Goal: Task Accomplishment & Management: Complete application form

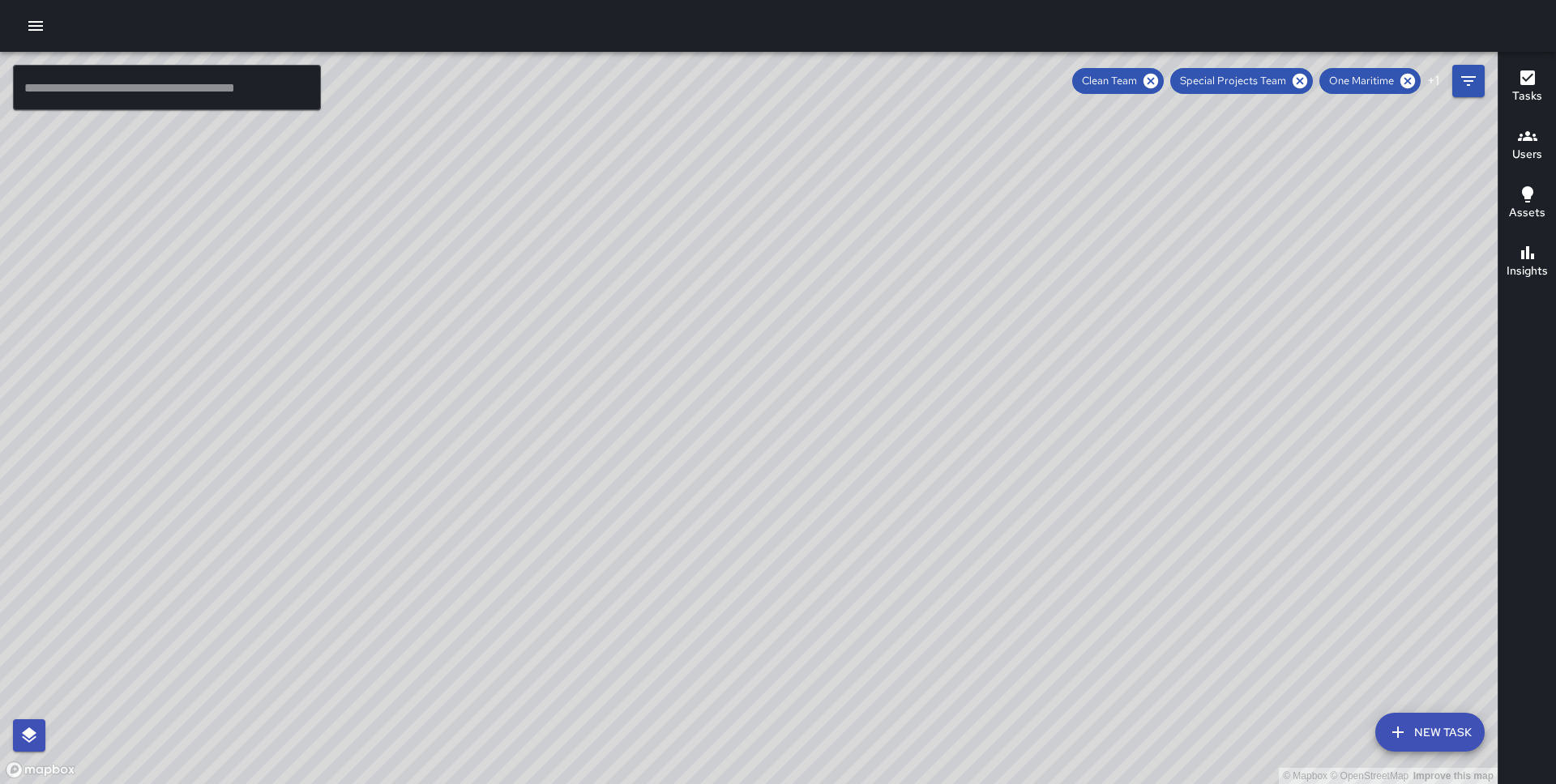
drag, startPoint x: 827, startPoint y: 156, endPoint x: 556, endPoint y: 498, distance: 436.4
click at [556, 498] on div "© Mapbox © OpenStreetMap Improve this map" at bounding box center [748, 418] width 1497 height 732
click at [430, 315] on div "© Mapbox © OpenStreetMap Improve this map JS [PERSON_NAME] [STREET_ADDRESS][US_…" at bounding box center [748, 418] width 1497 height 732
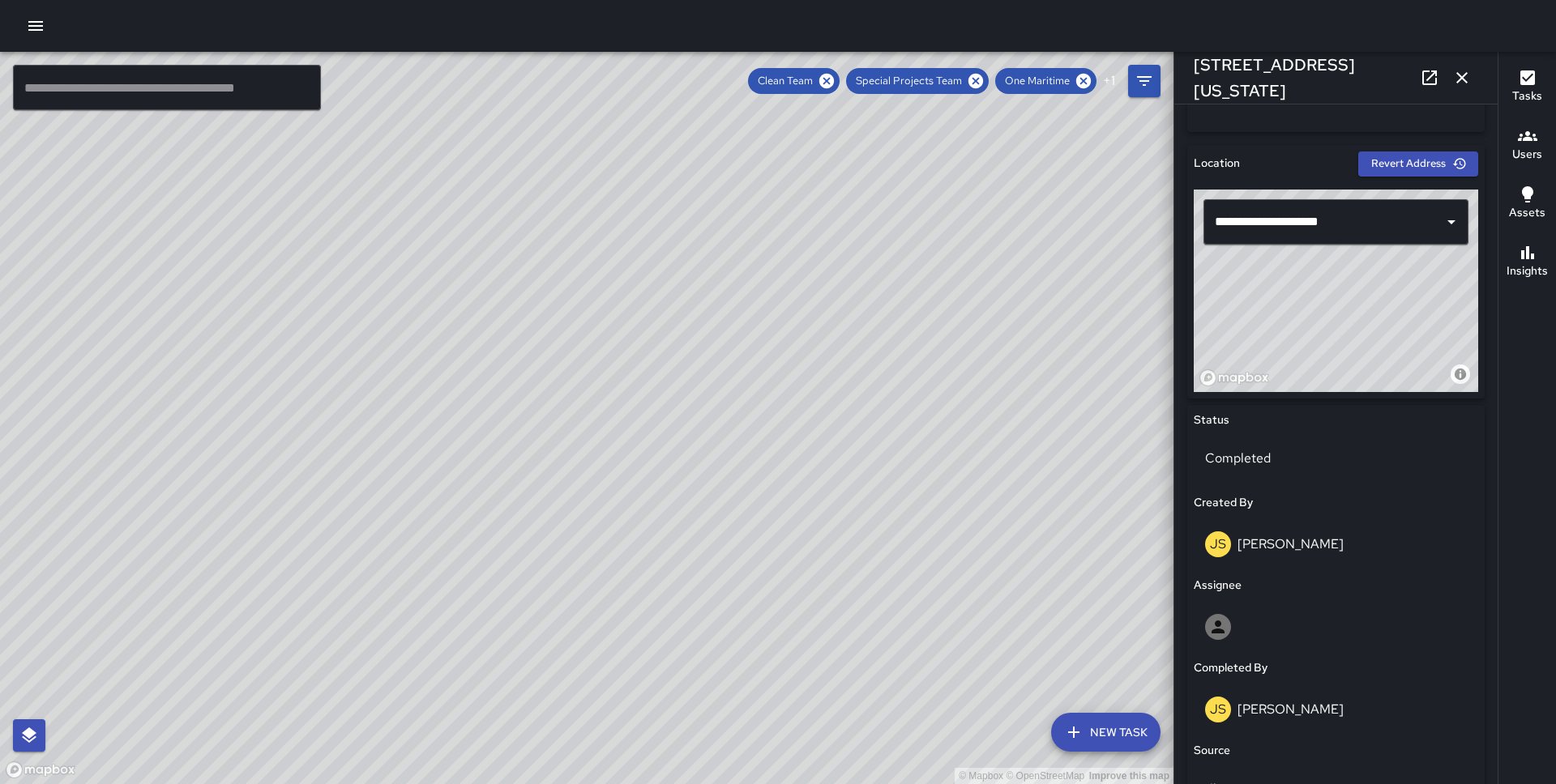
scroll to position [943, 0]
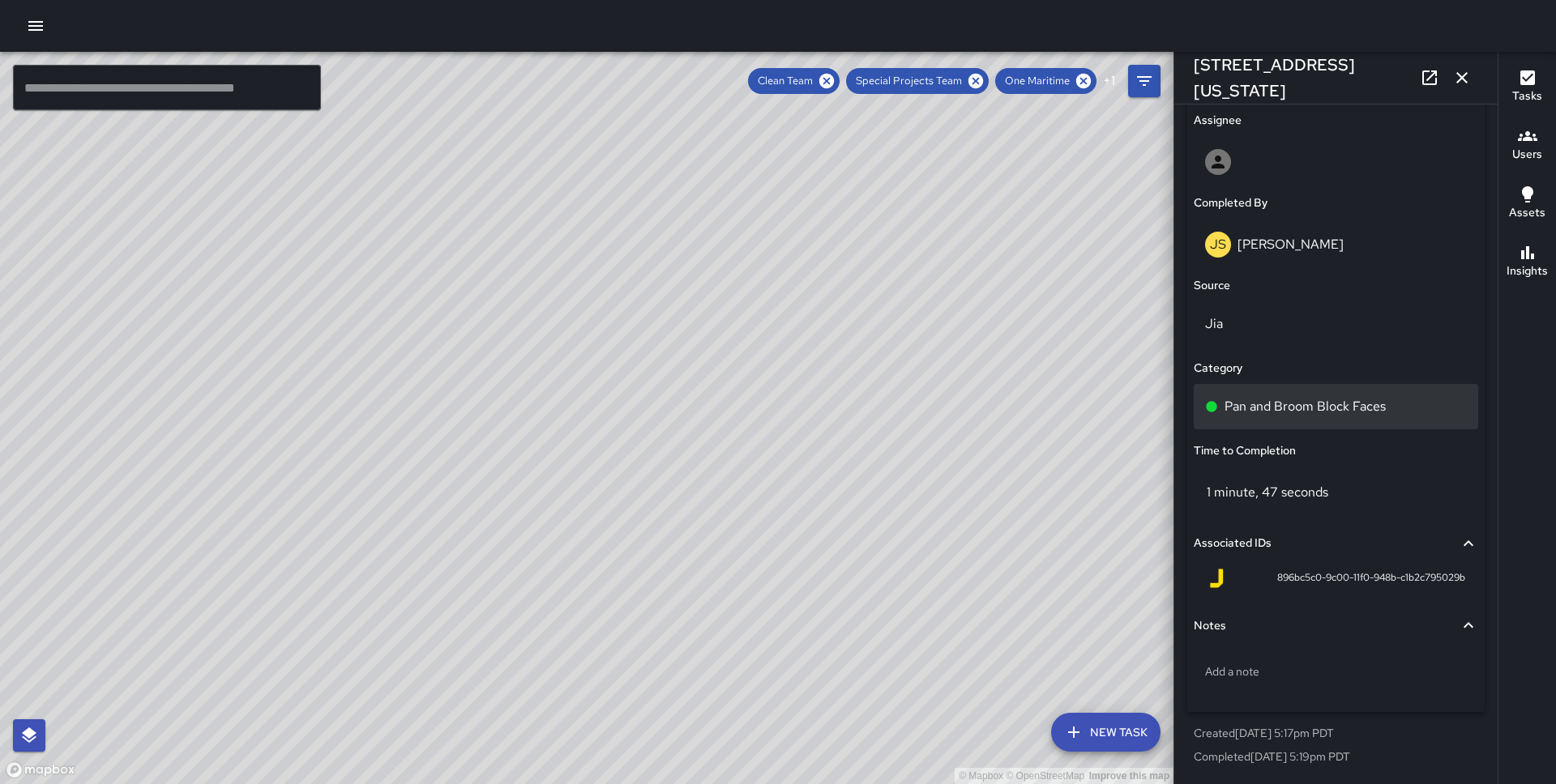
click at [1301, 401] on p "Pan and Broom Block Faces" at bounding box center [1305, 406] width 162 height 20
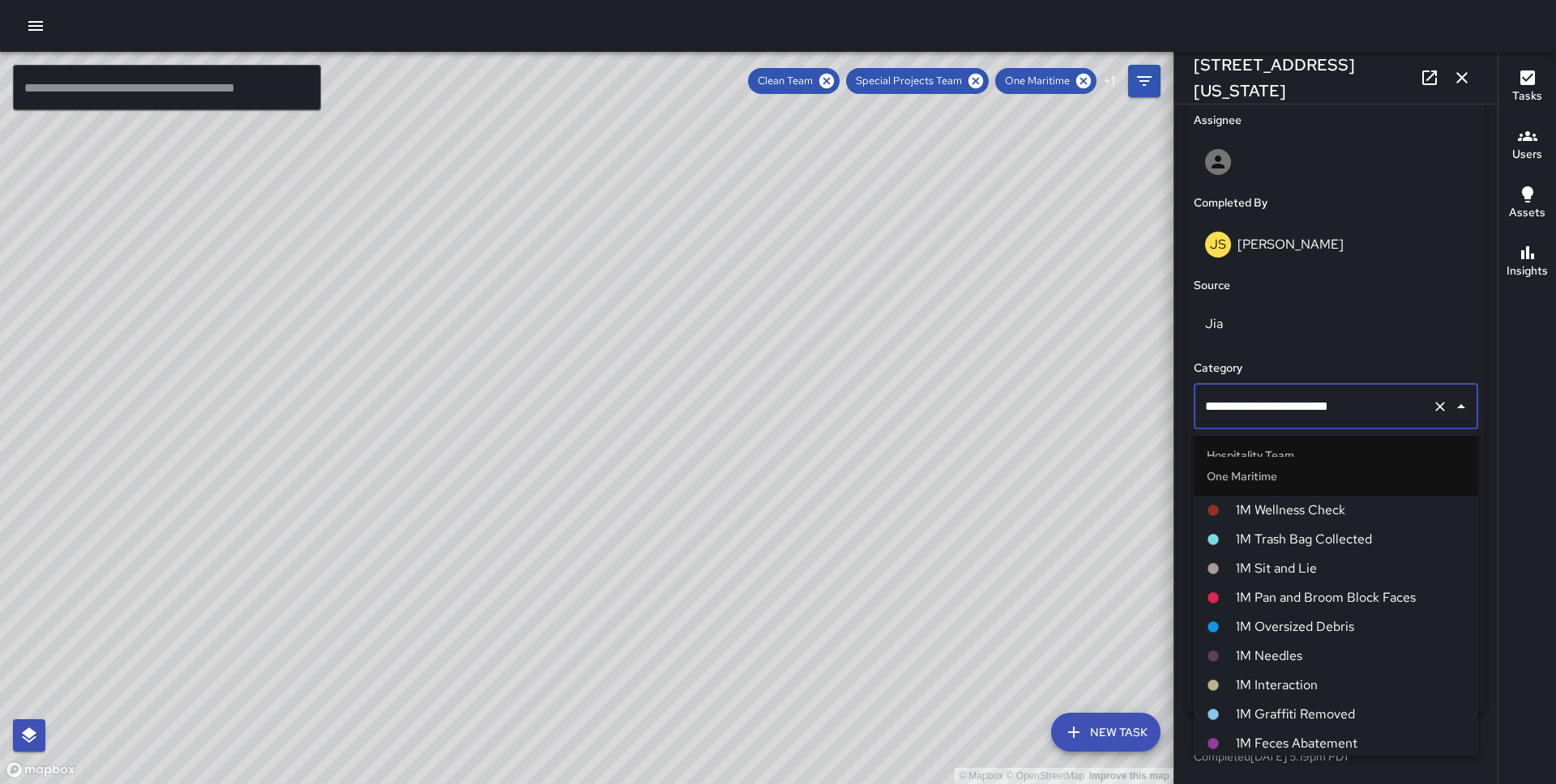
scroll to position [654, 0]
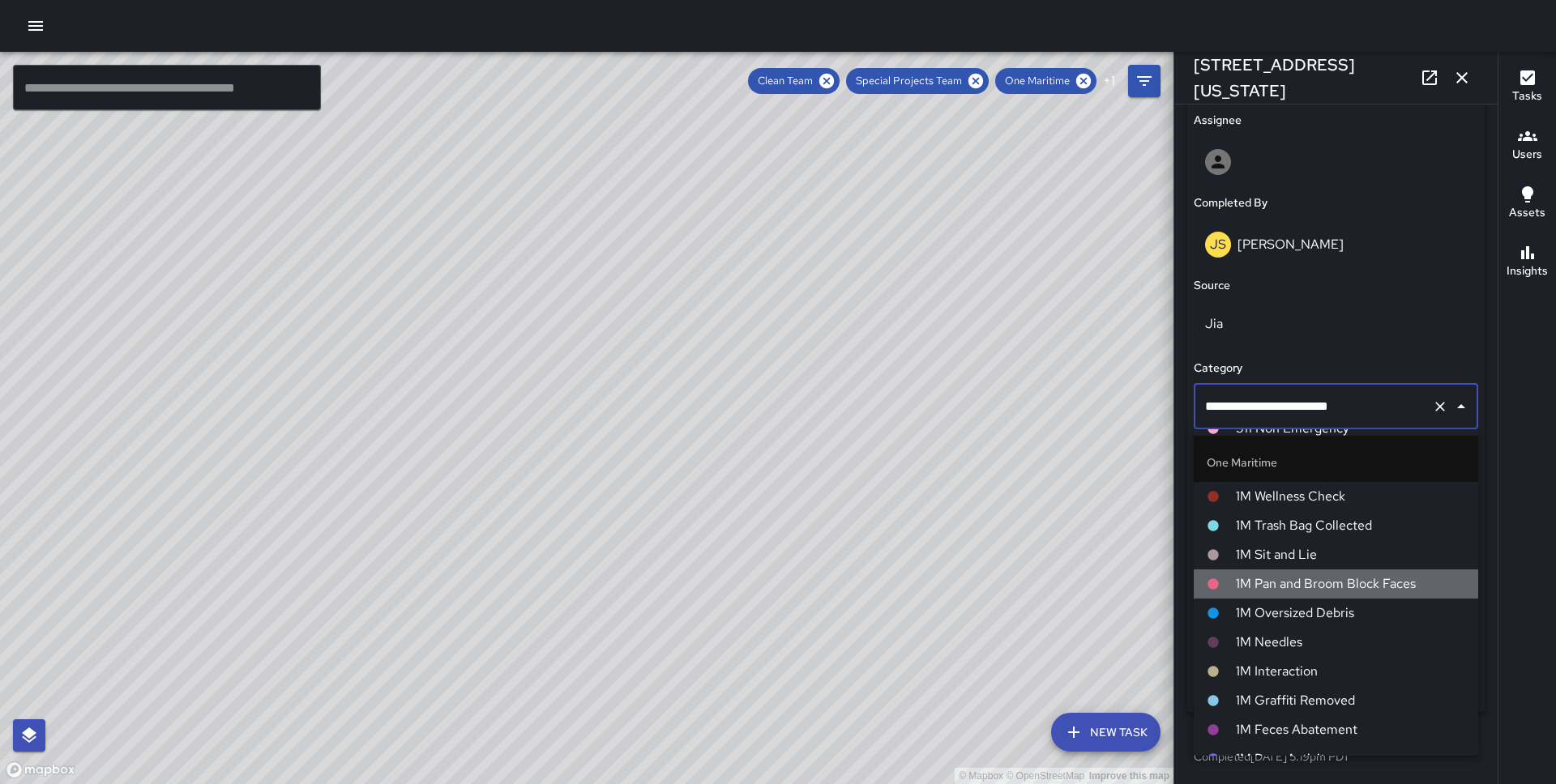
click at [1288, 592] on span "1M Pan and Broom Block Faces" at bounding box center [1350, 584] width 230 height 20
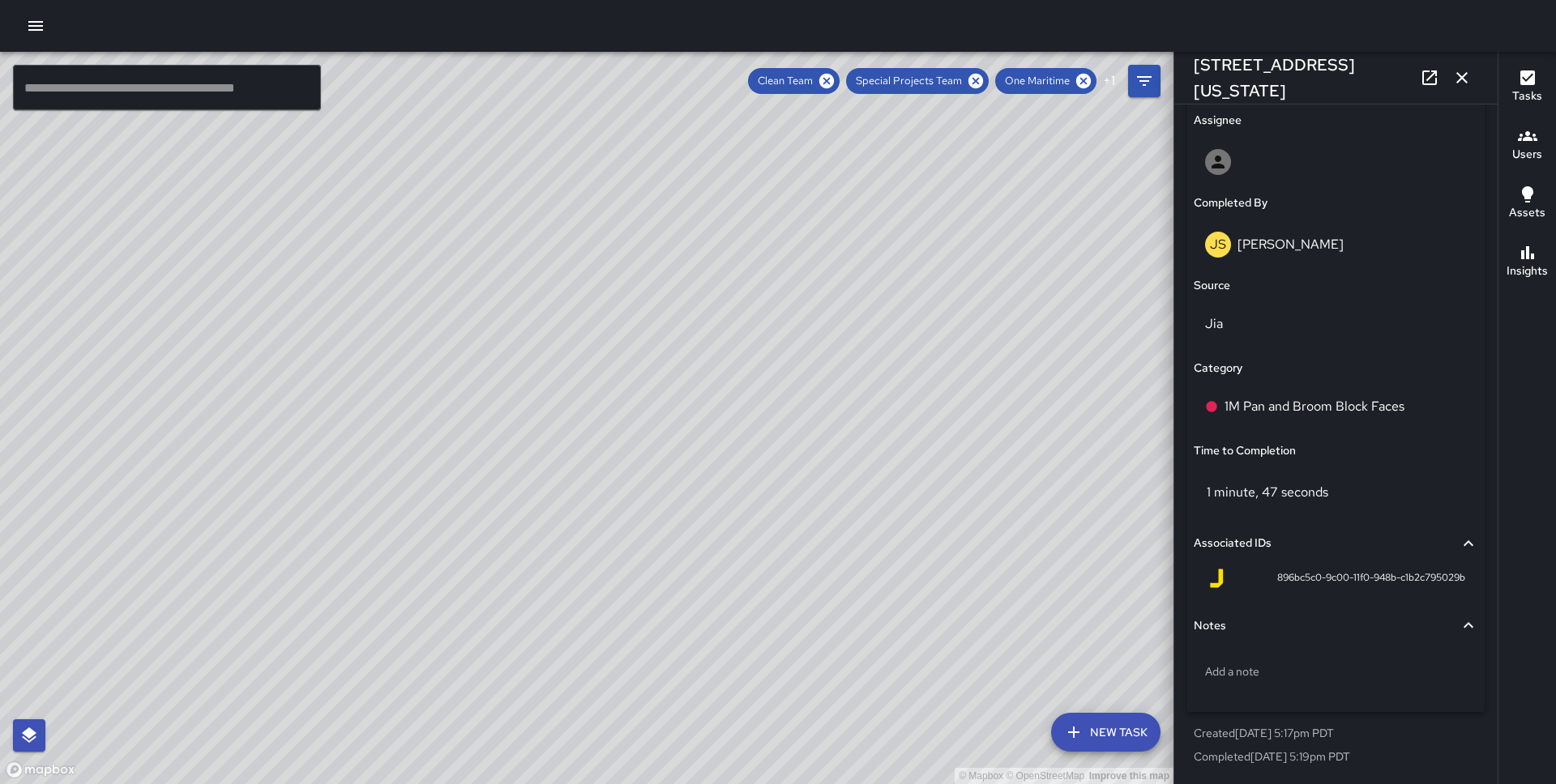
click at [601, 405] on div "© Mapbox © OpenStreetMap Improve this map FV [PERSON_NAME] [STREET_ADDRESS][US_…" at bounding box center [587, 418] width 1173 height 732
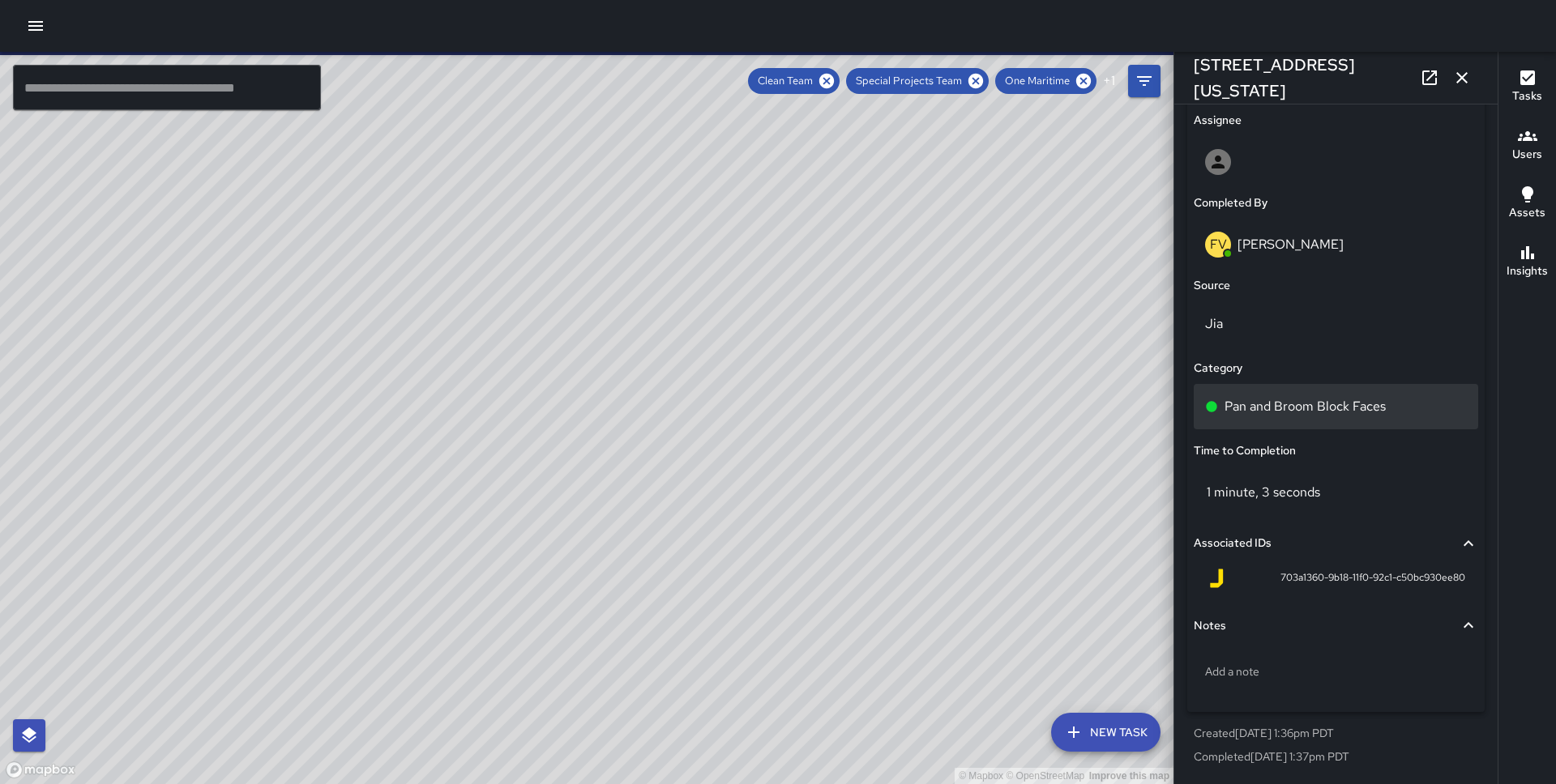
click at [1306, 393] on div "Pan and Broom Block Faces" at bounding box center [1335, 407] width 284 height 45
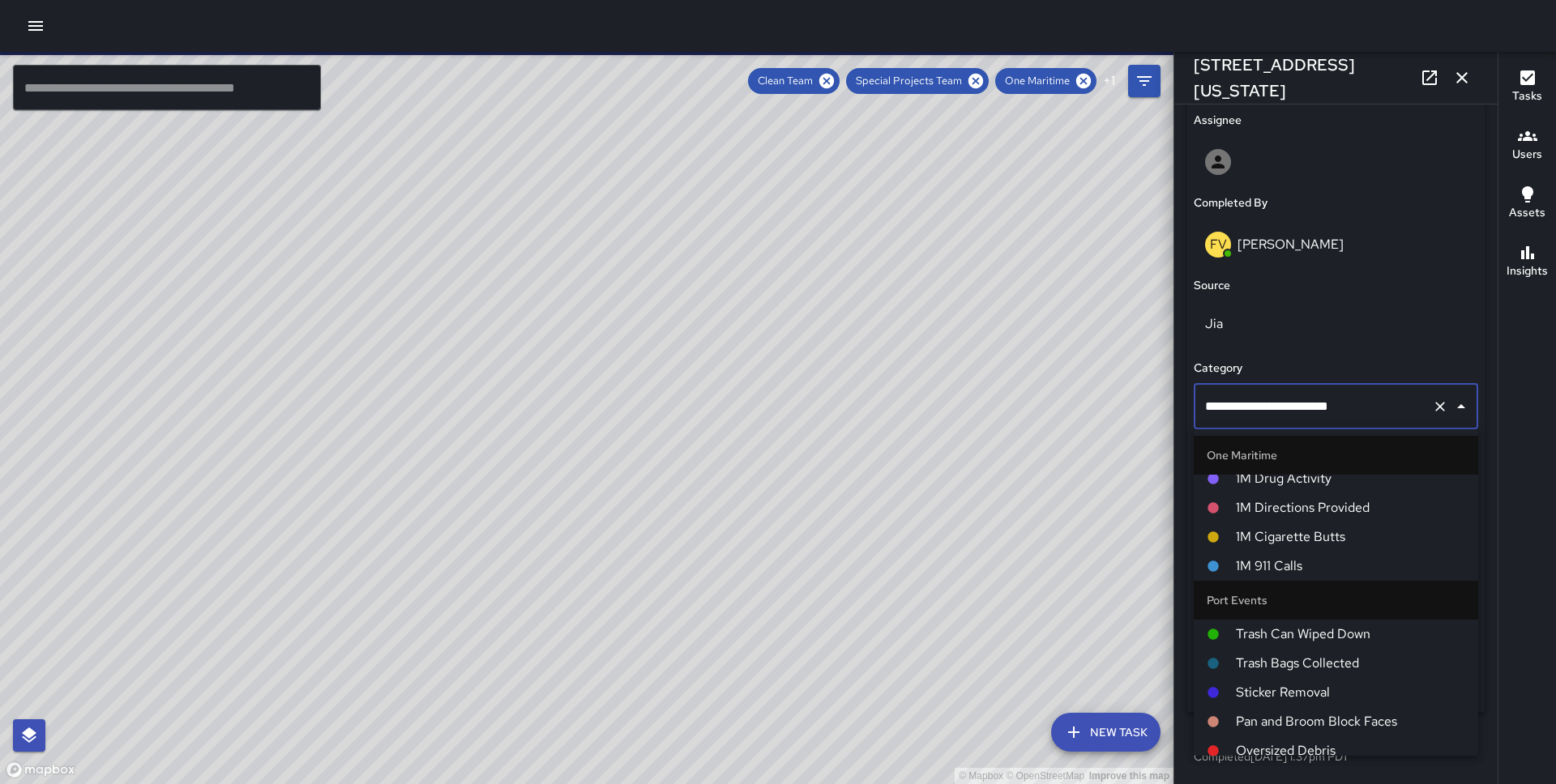
scroll to position [768, 0]
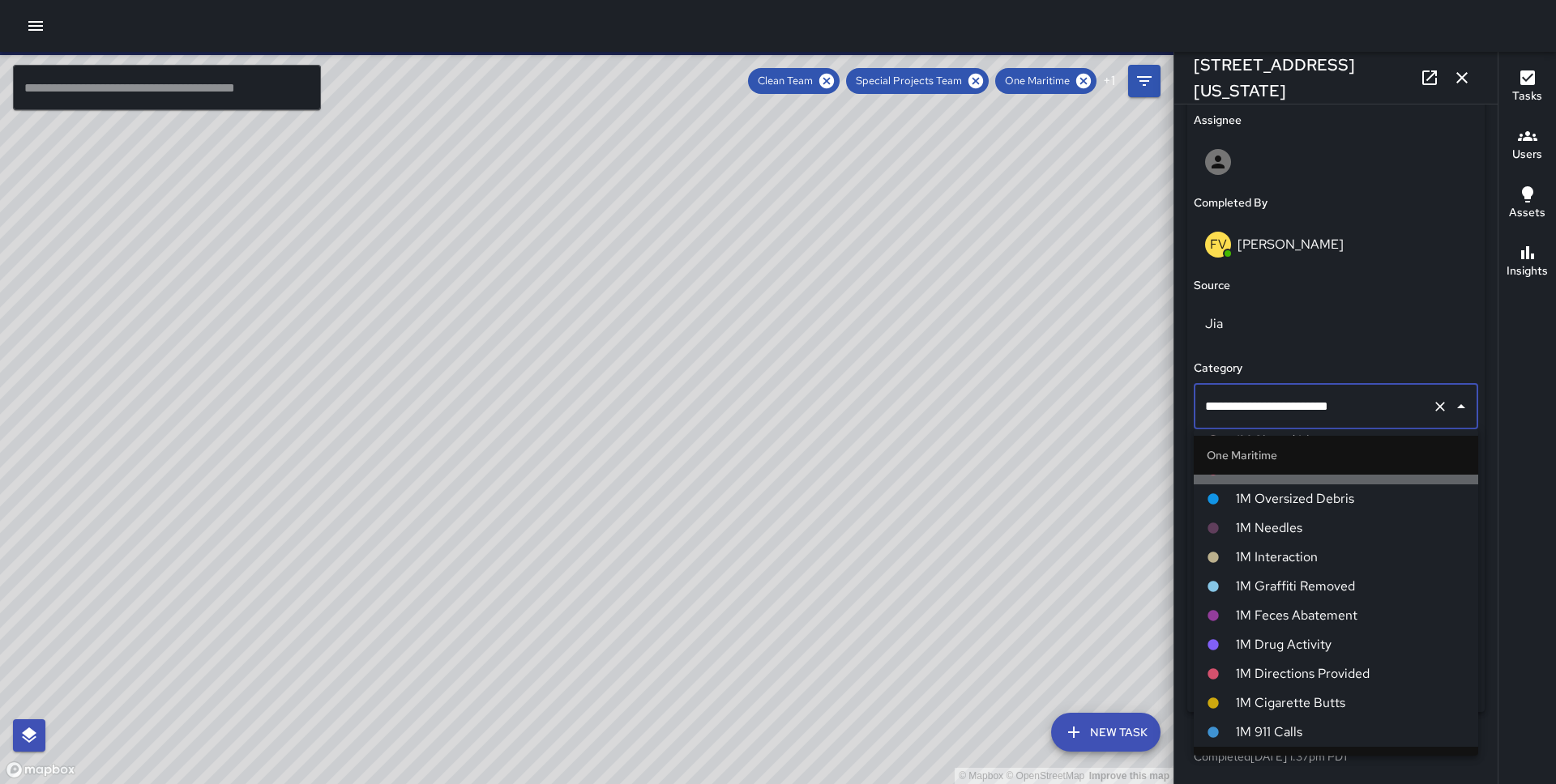
click at [1296, 480] on span "1M Pan and Broom Block Faces" at bounding box center [1350, 469] width 230 height 20
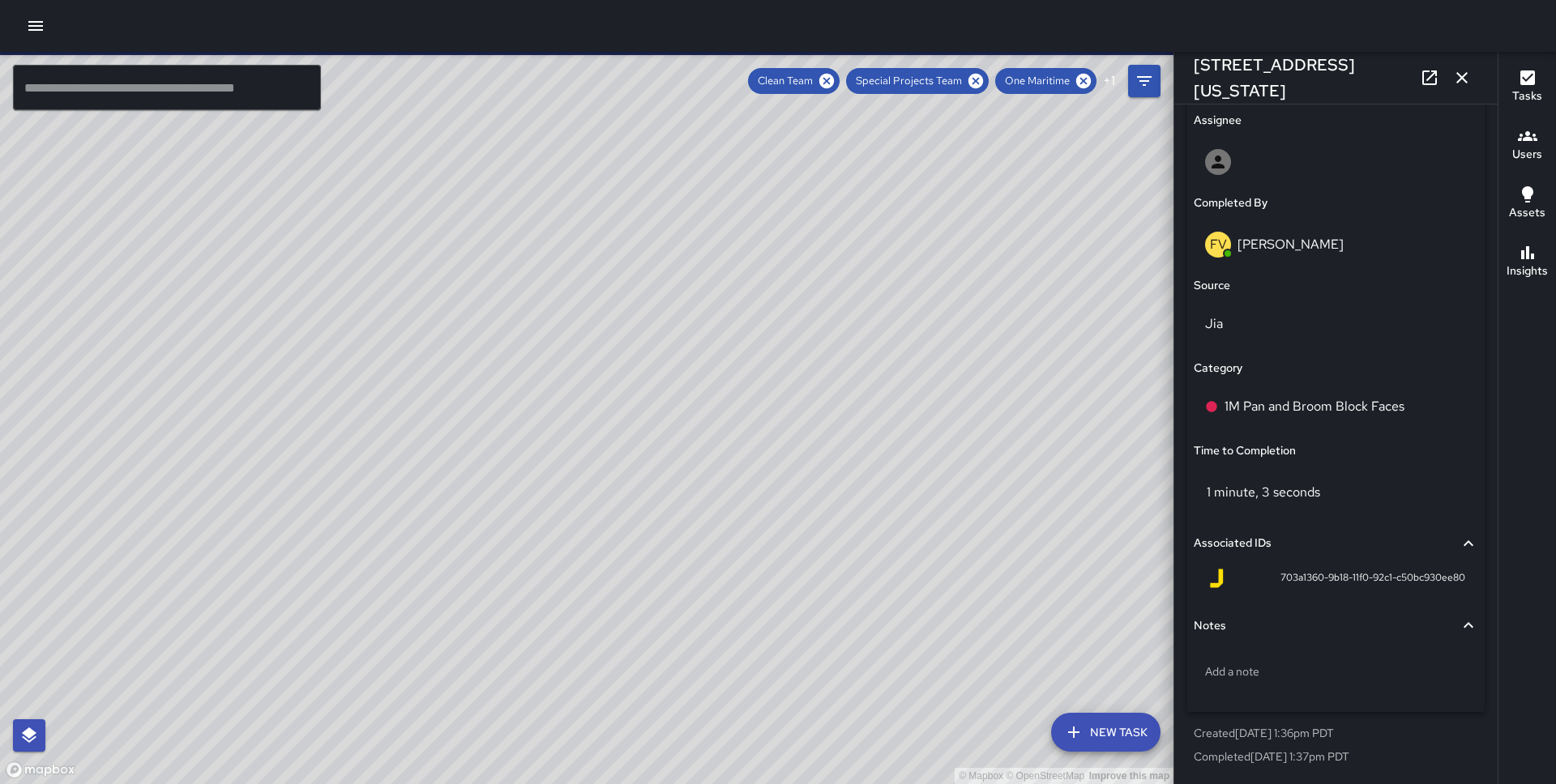
click at [636, 388] on div "© Mapbox © OpenStreetMap Improve this map JS [PERSON_NAME] [STREET_ADDRESS][US_…" at bounding box center [587, 418] width 1173 height 732
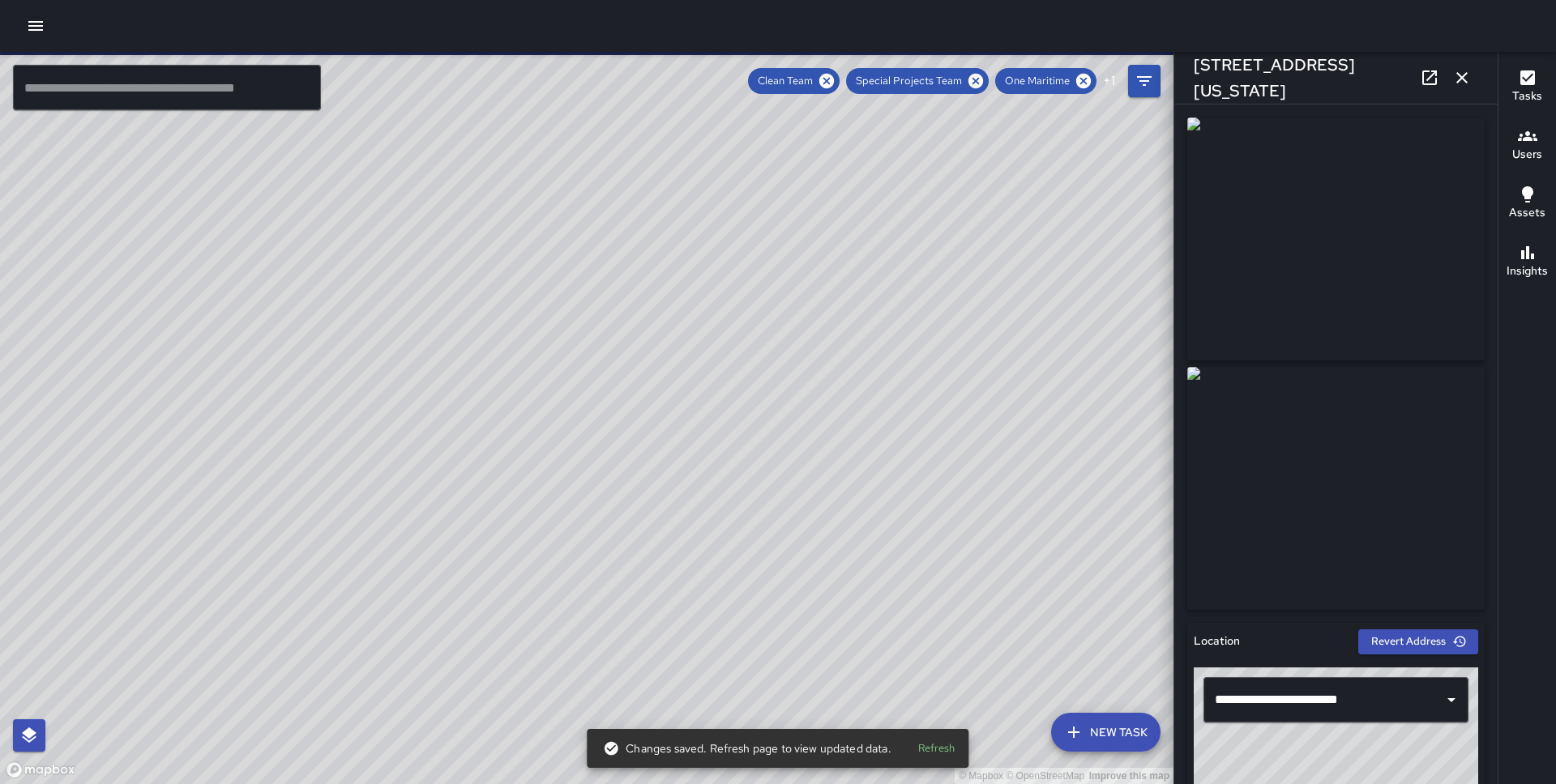
scroll to position [943, 0]
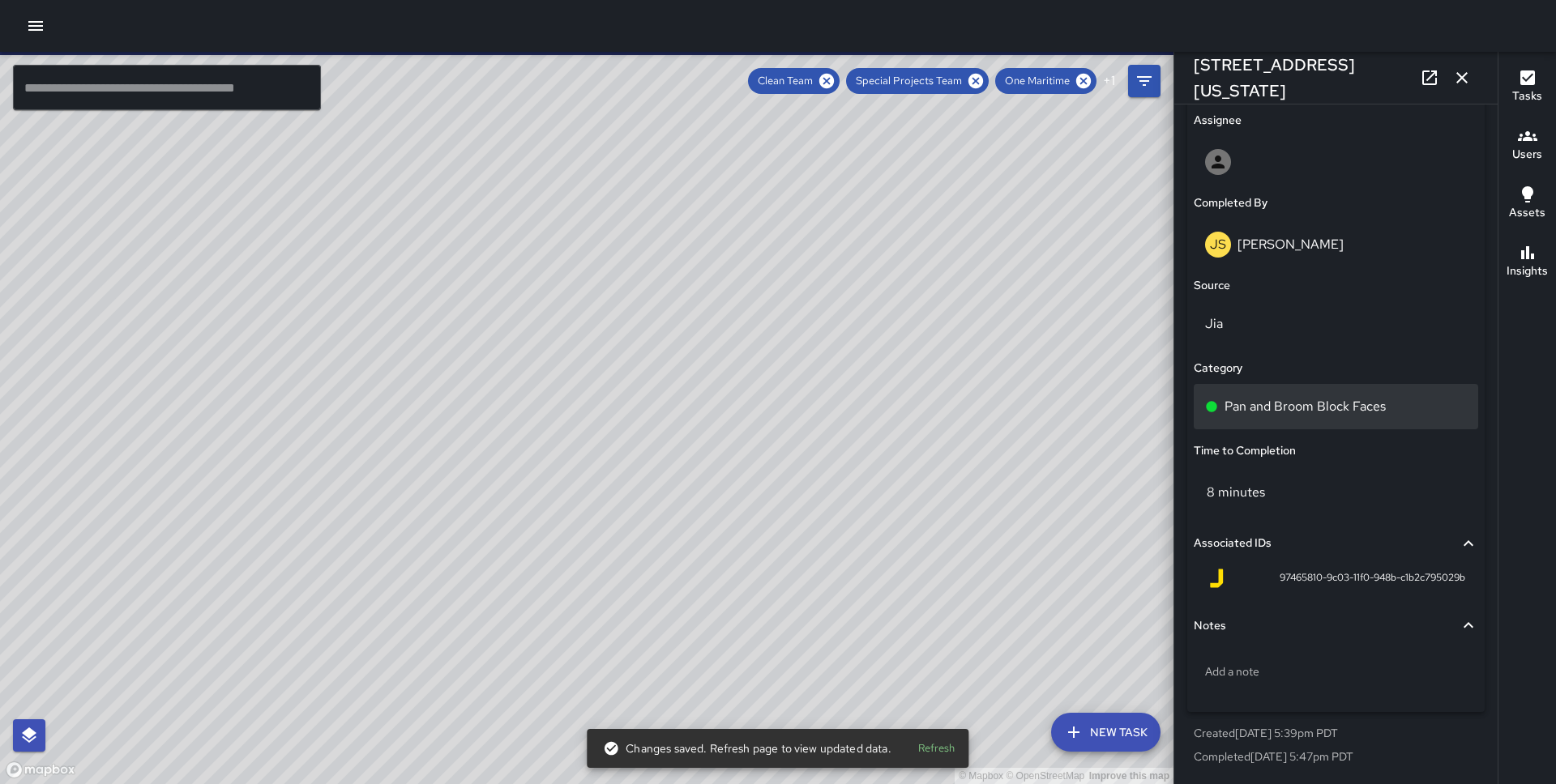
click at [1303, 394] on div "Pan and Broom Block Faces" at bounding box center [1335, 407] width 284 height 45
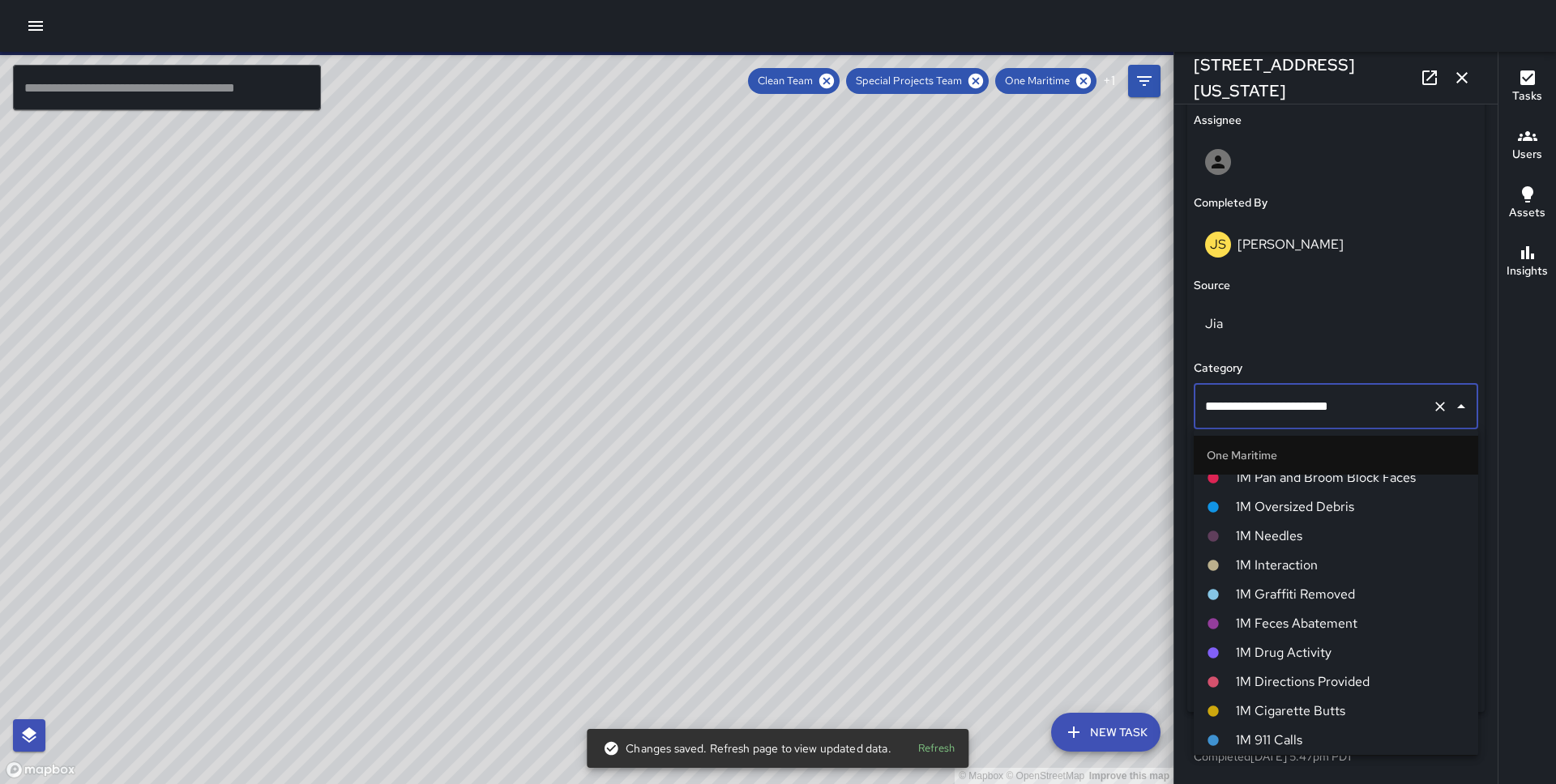
scroll to position [714, 0]
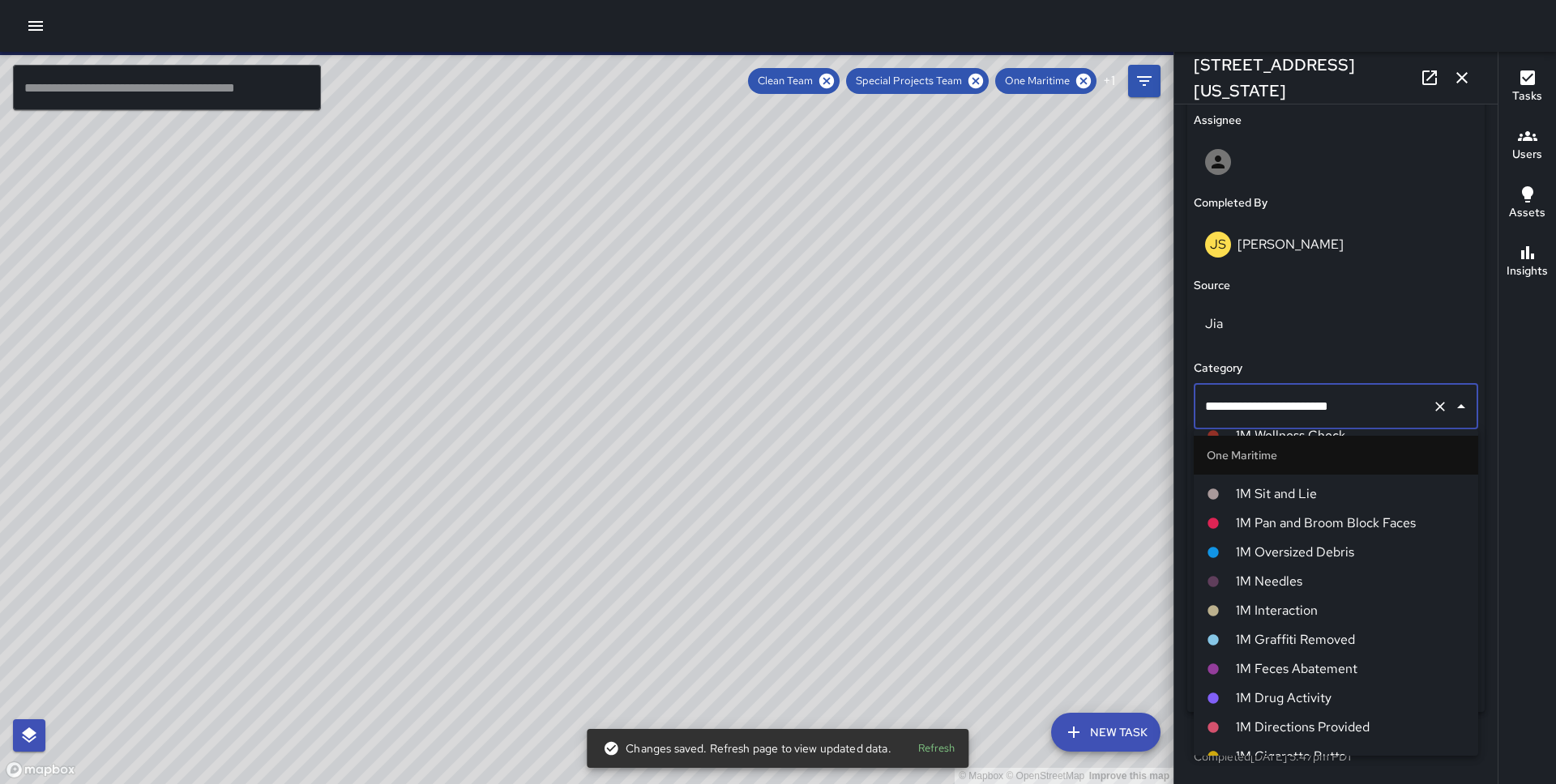
drag, startPoint x: 1322, startPoint y: 518, endPoint x: 1090, endPoint y: 459, distance: 239.4
click at [1322, 518] on span "1M Pan and Broom Block Faces" at bounding box center [1350, 523] width 230 height 20
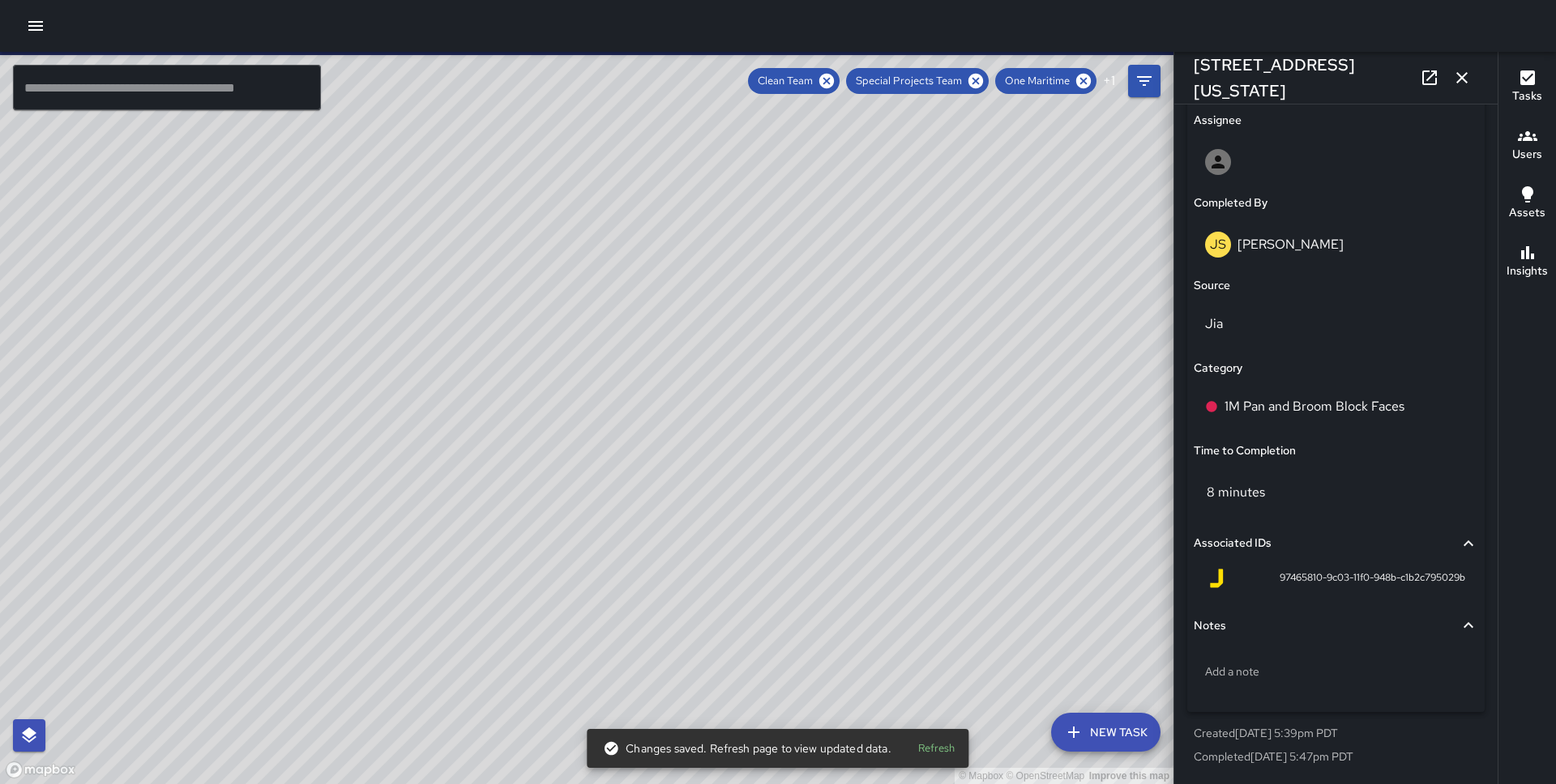
click at [709, 422] on div "© Mapbox © OpenStreetMap Improve this map DB [PERSON_NAME] [STREET_ADDRESS][US_…" at bounding box center [587, 418] width 1173 height 732
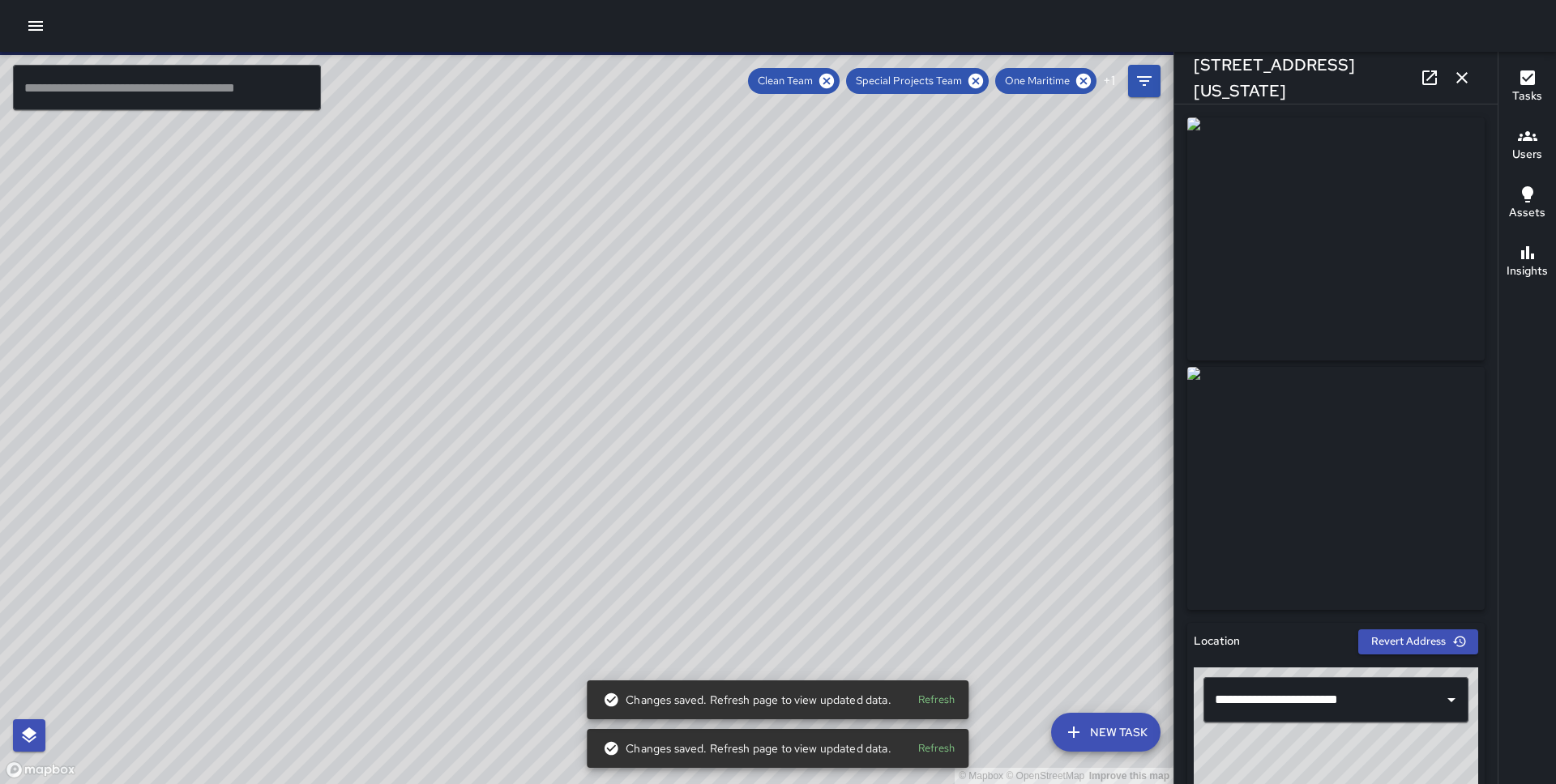
scroll to position [943, 0]
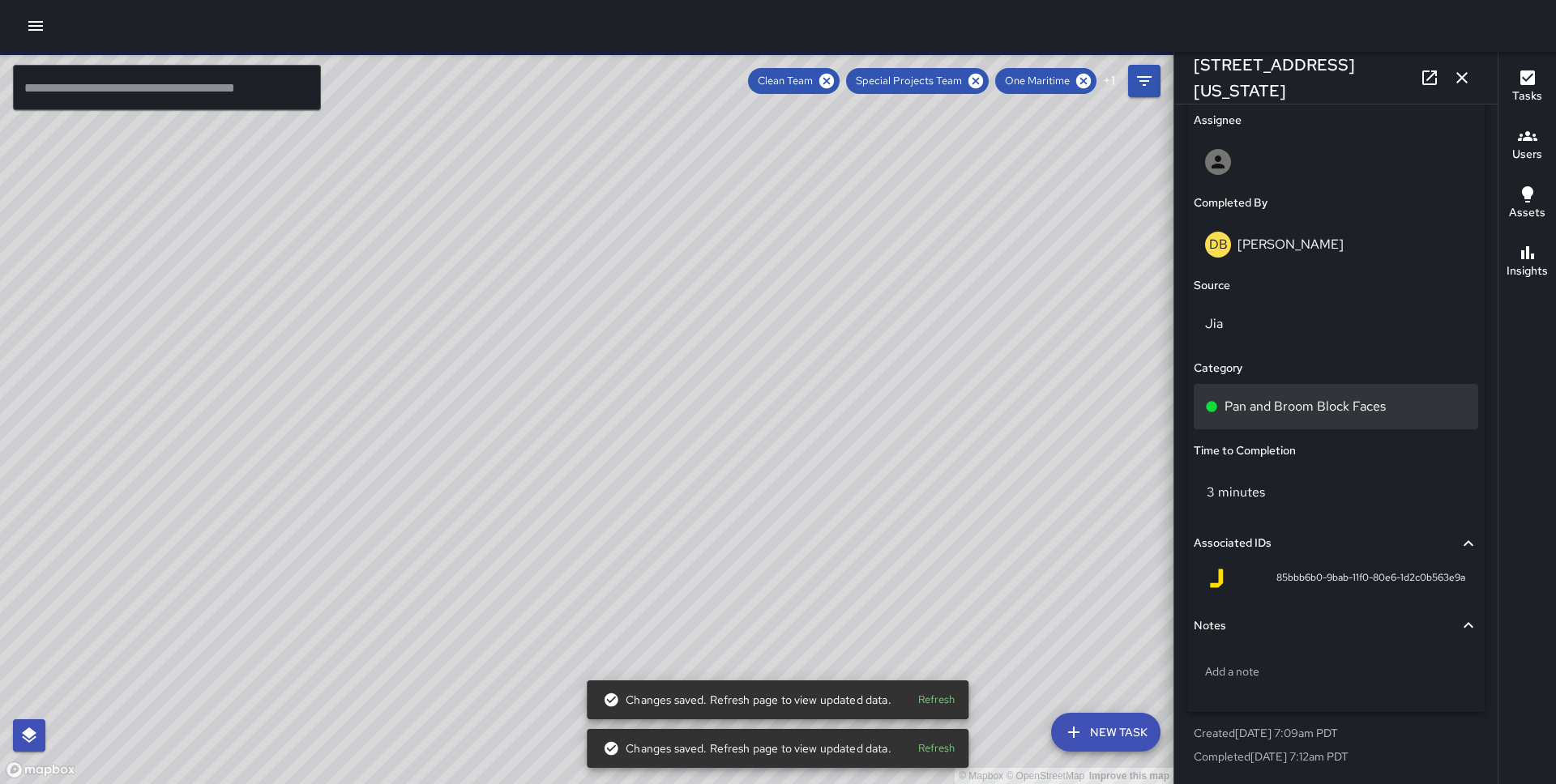
click at [1308, 395] on div "Pan and Broom Block Faces" at bounding box center [1335, 407] width 284 height 45
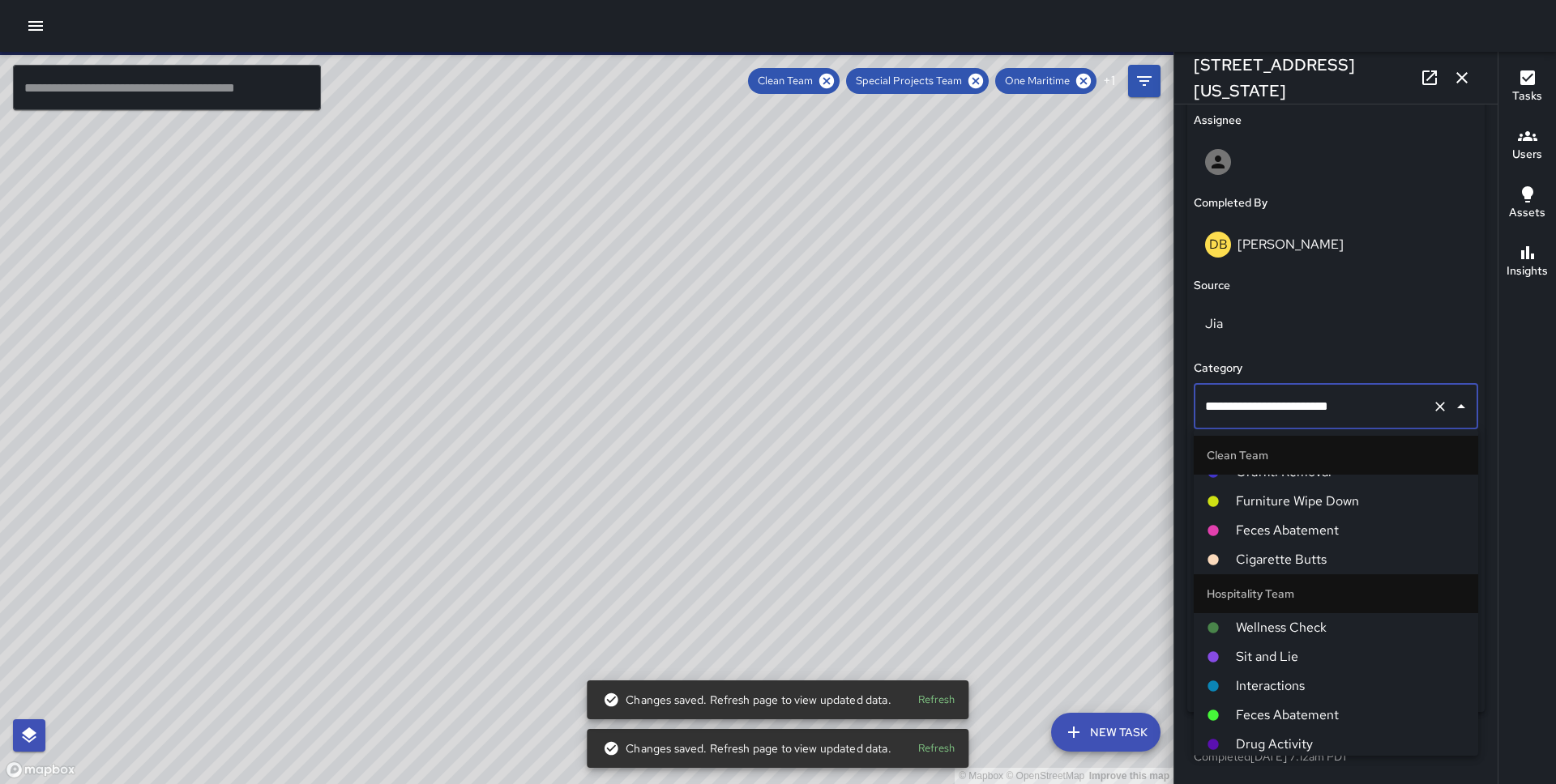
scroll to position [605, 0]
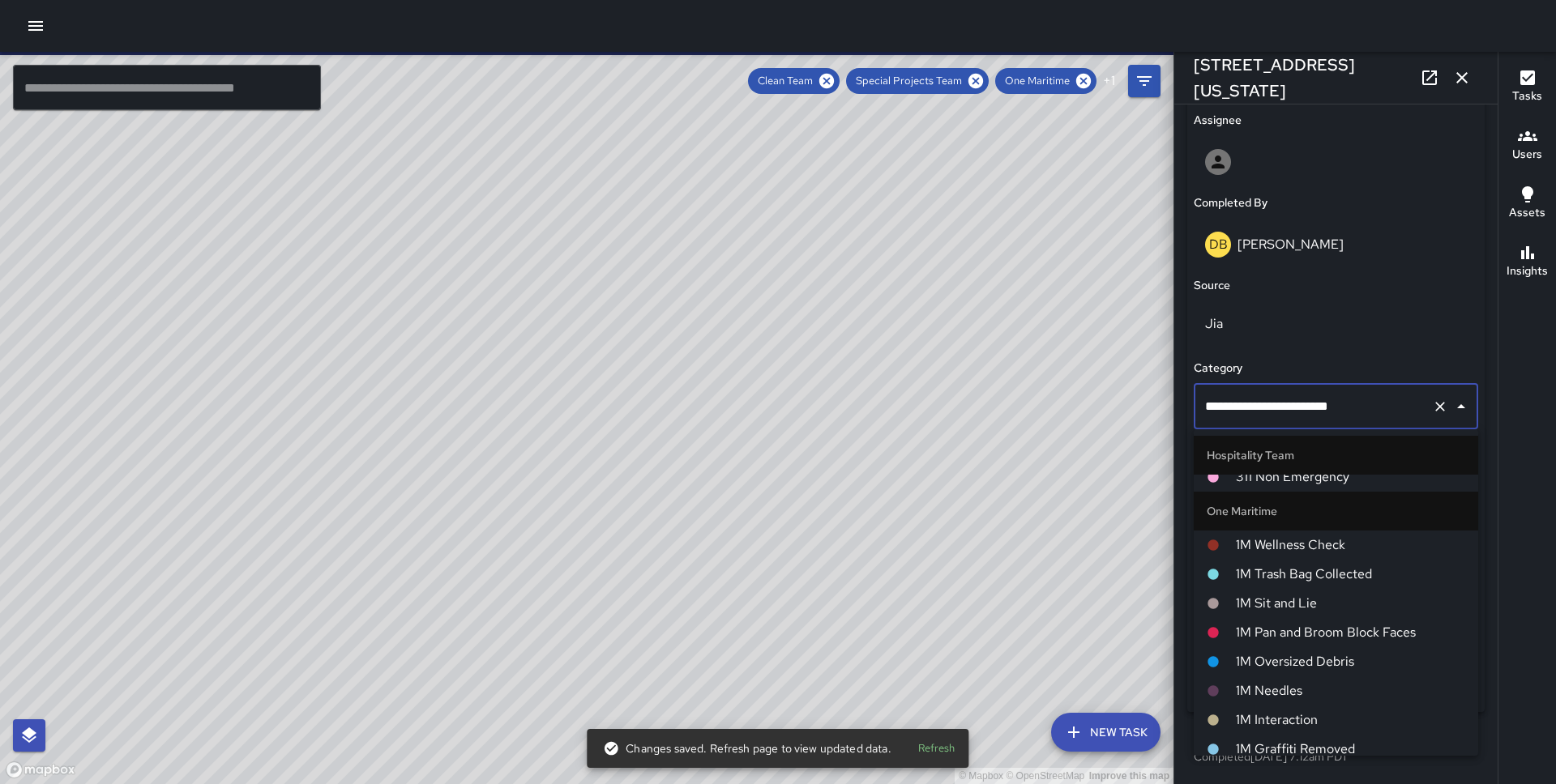
click at [1294, 621] on li "1M Pan and Broom Block Faces" at bounding box center [1335, 632] width 284 height 29
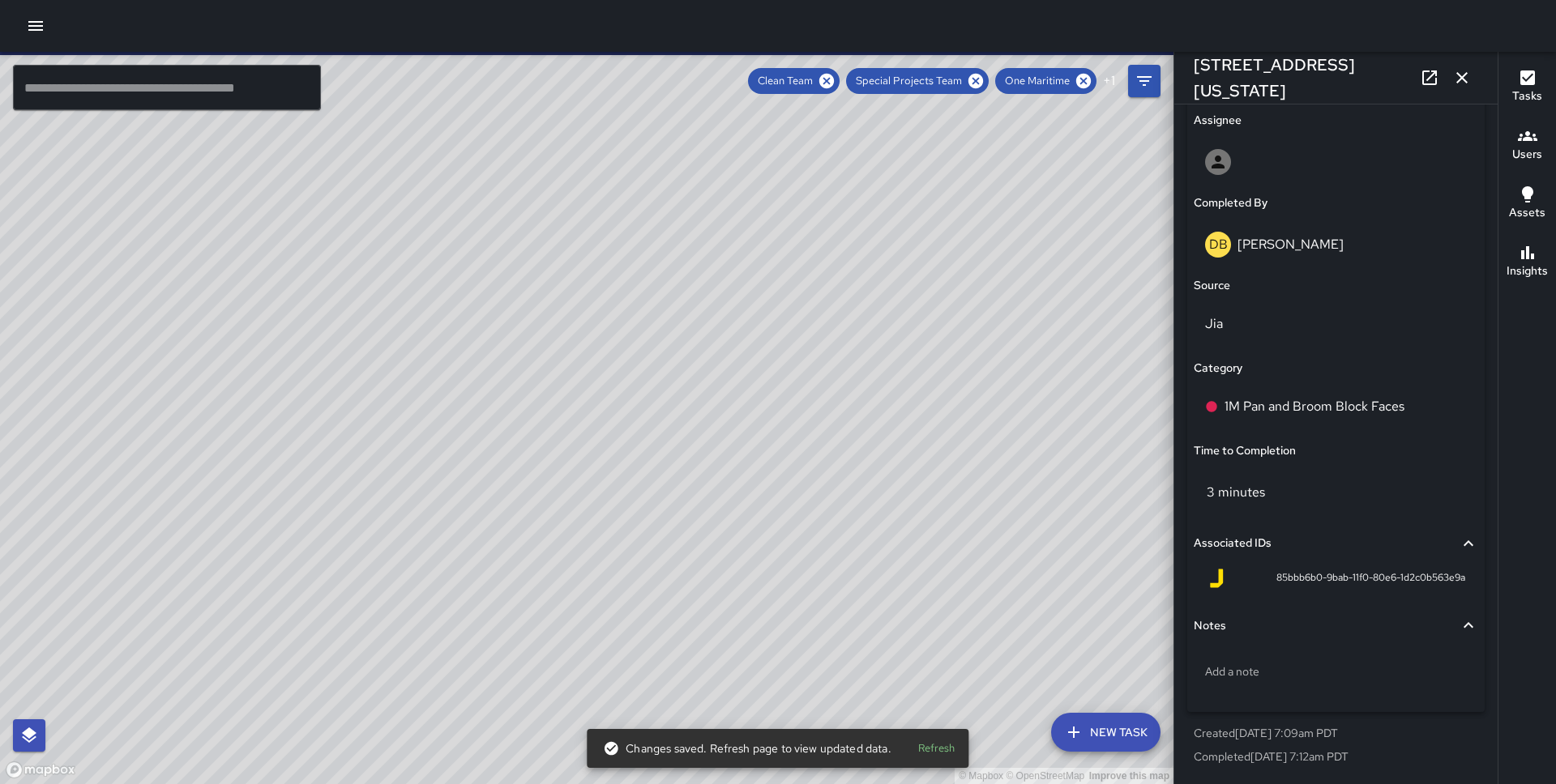
click at [810, 356] on div "© Mapbox © OpenStreetMap Improve this map" at bounding box center [587, 418] width 1173 height 732
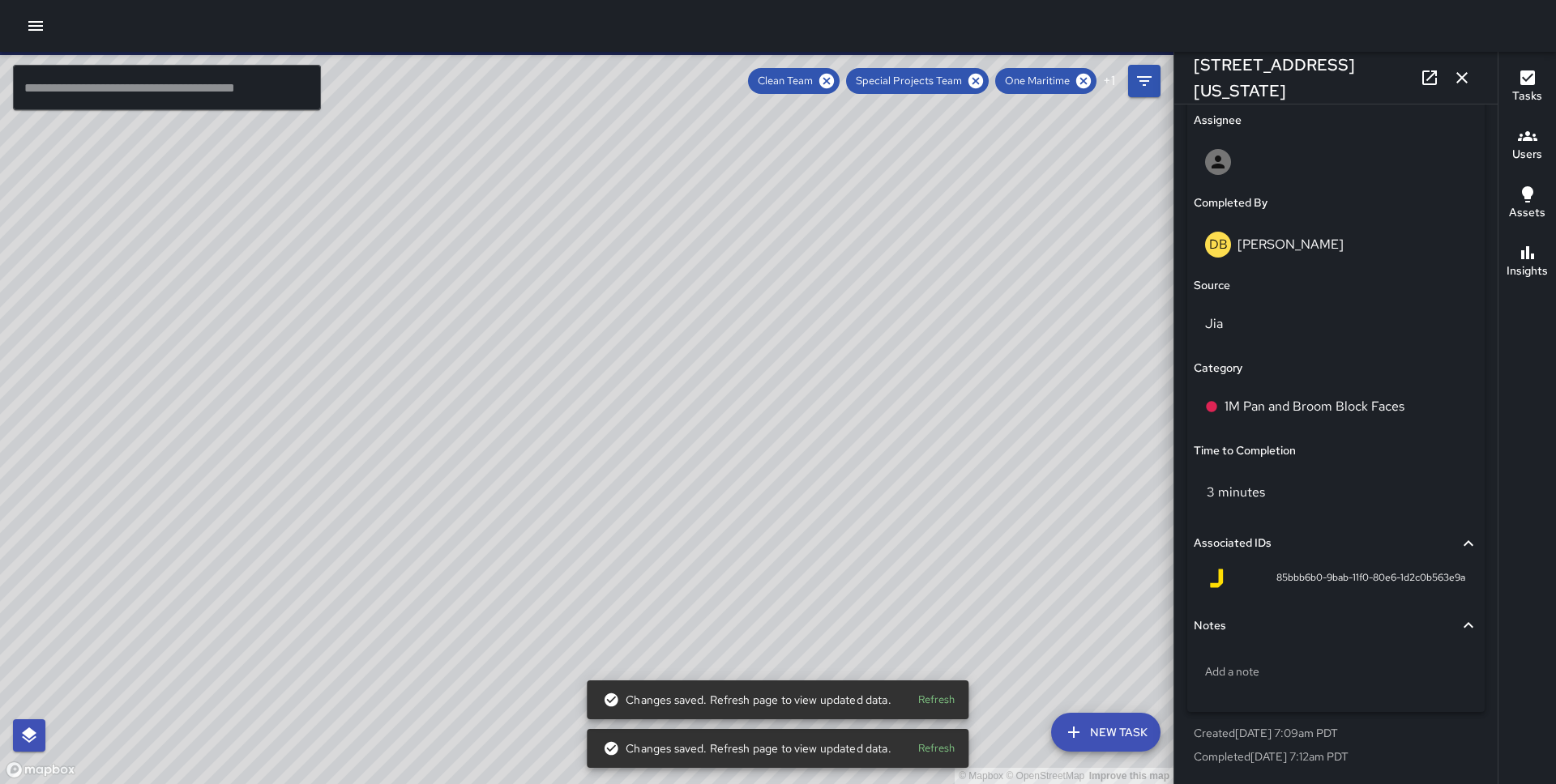
type input "**********"
click at [1269, 382] on div "Status Completed Created By DB [PERSON_NAME] Assignee Completed By DB [PERSON_N…" at bounding box center [1335, 327] width 298 height 773
click at [1266, 407] on p "Pan and Broom Block Faces" at bounding box center [1305, 406] width 162 height 20
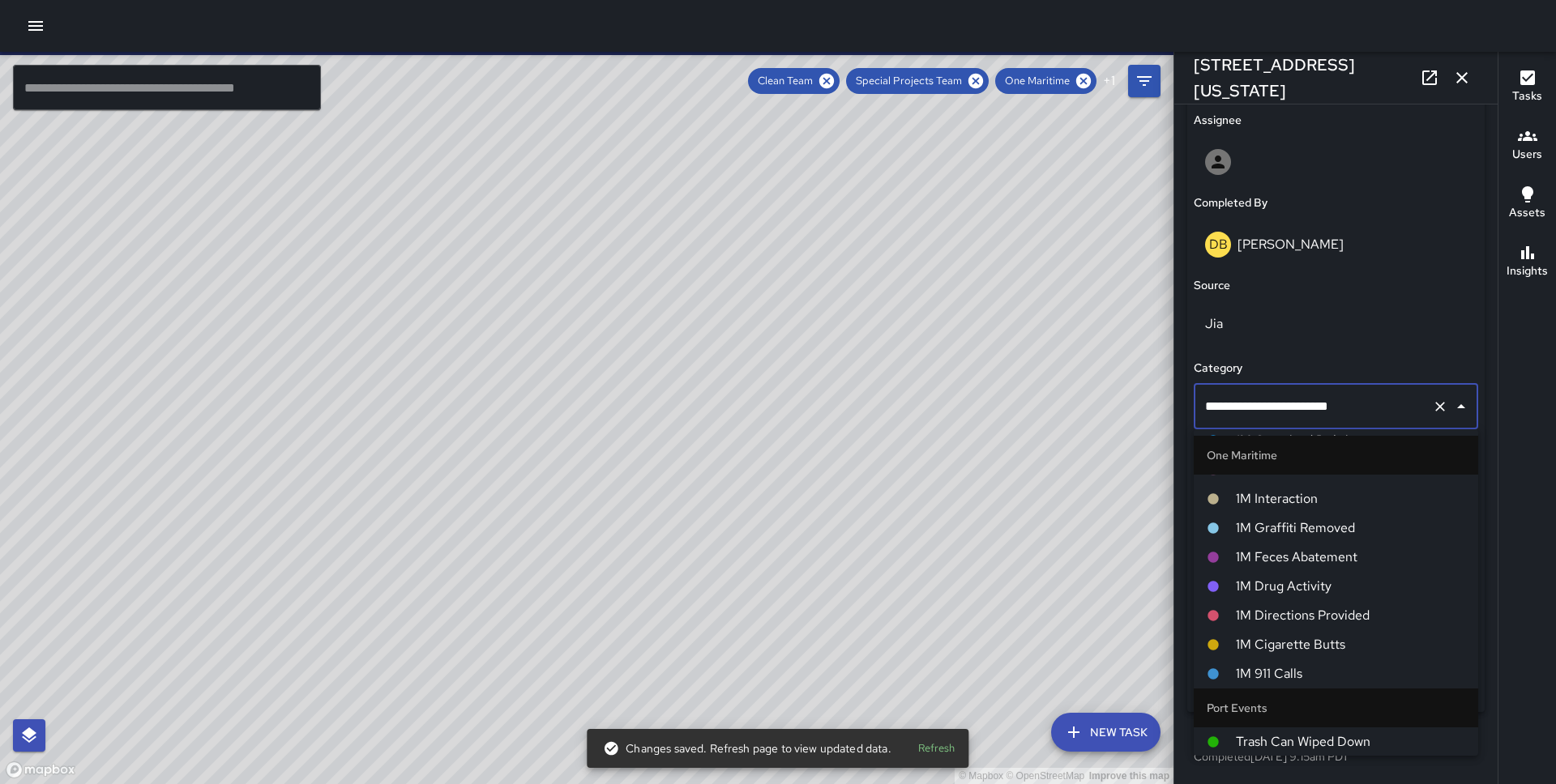
scroll to position [712, 0]
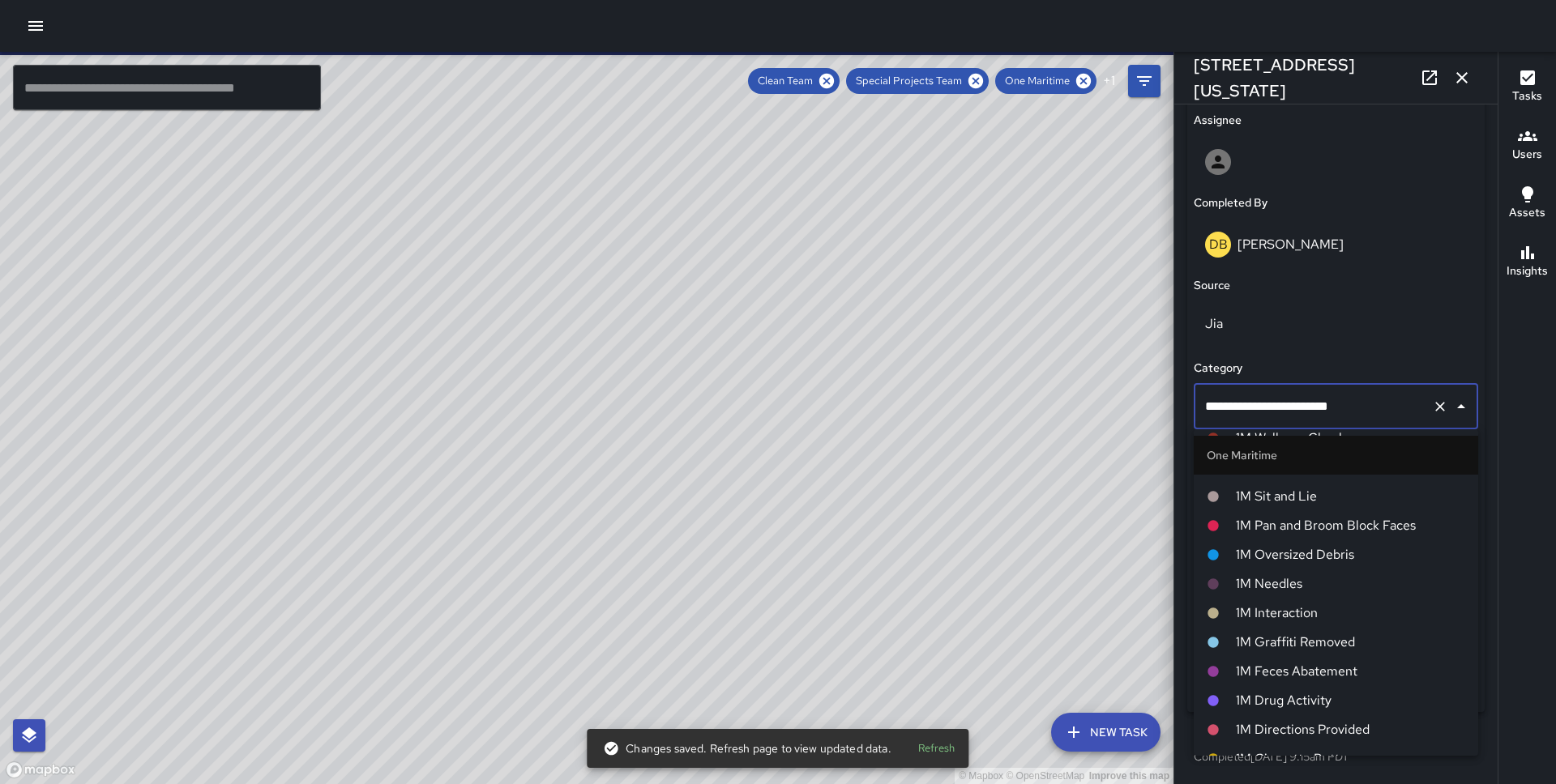
click at [1272, 512] on li "1M Pan and Broom Block Faces" at bounding box center [1335, 525] width 284 height 29
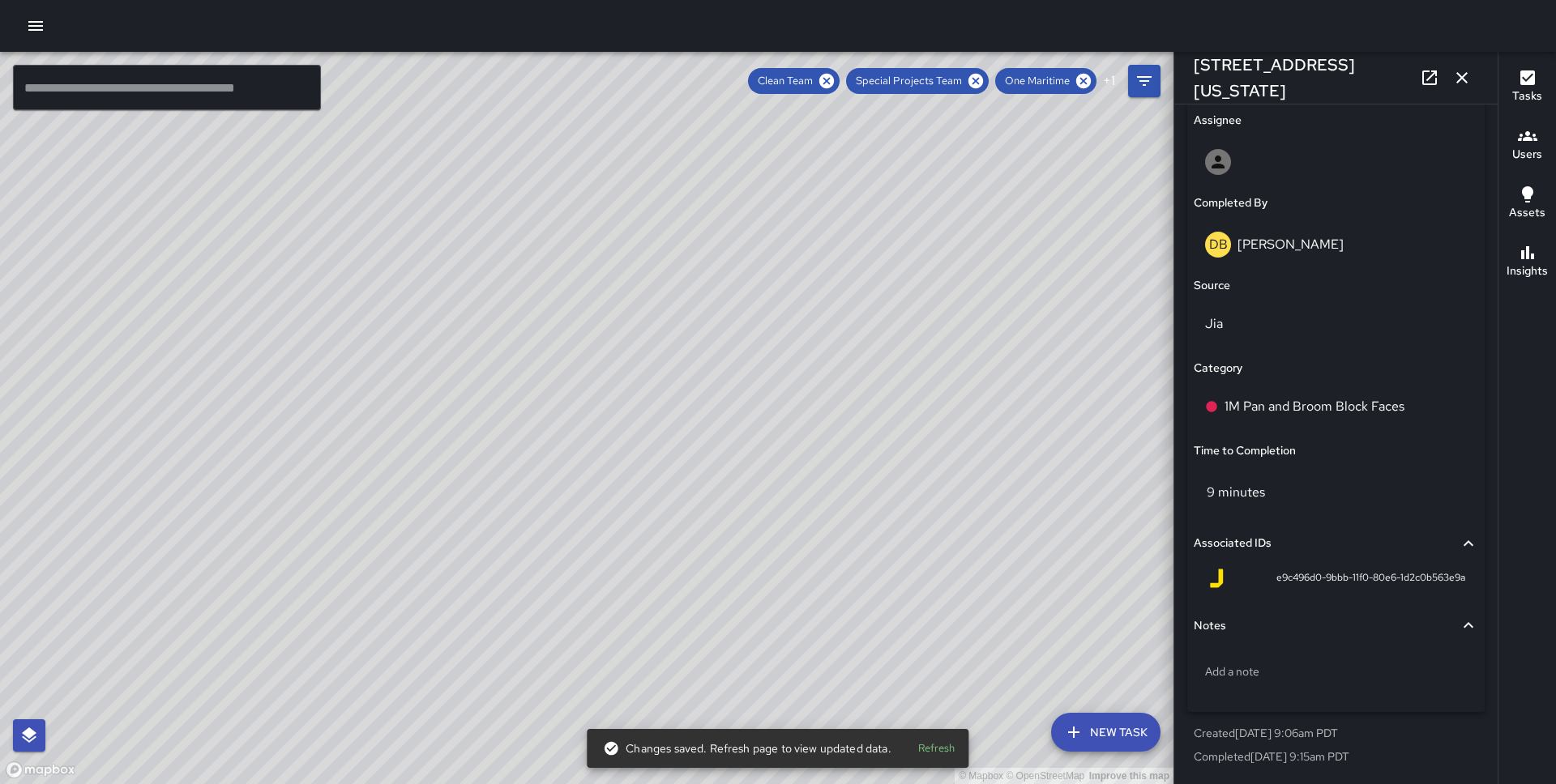
click at [501, 452] on div "© Mapbox © OpenStreetMap Improve this map JS [PERSON_NAME] [STREET_ADDRESS][US_…" at bounding box center [587, 418] width 1173 height 732
click at [1328, 407] on p "Pan and Broom Block Faces" at bounding box center [1305, 406] width 162 height 20
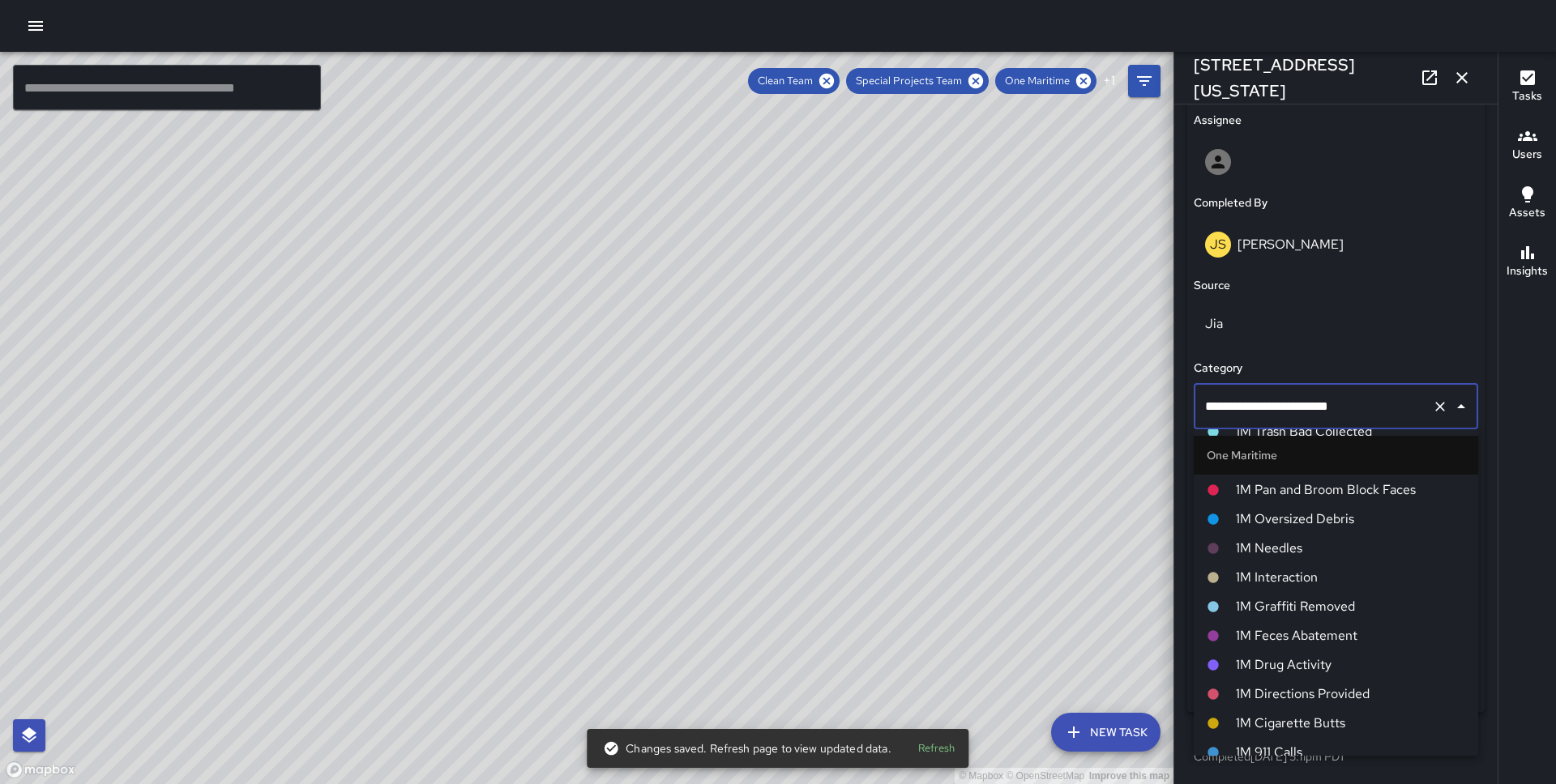
scroll to position [731, 0]
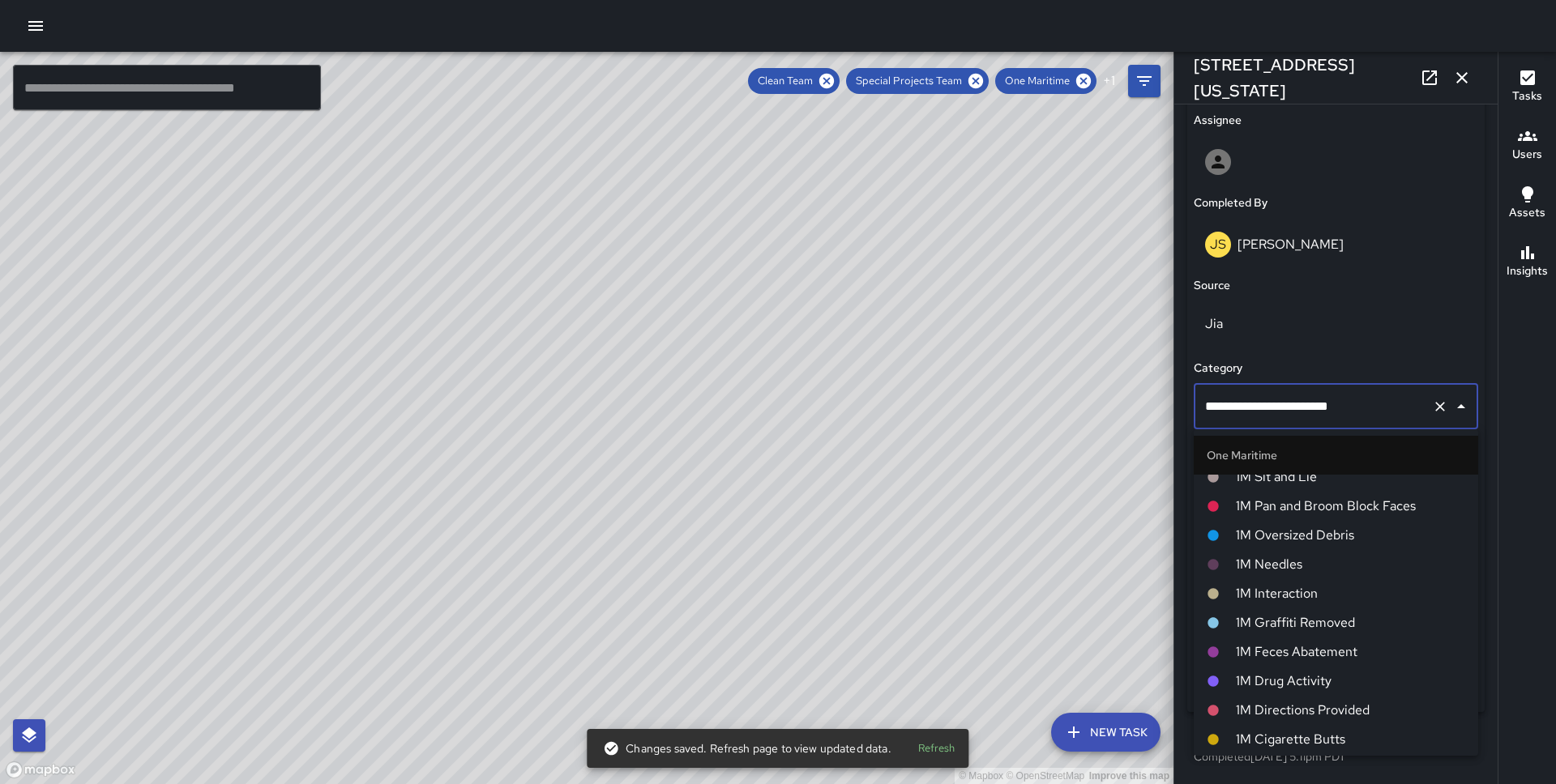
click at [1295, 512] on span "1M Pan and Broom Block Faces" at bounding box center [1350, 506] width 230 height 20
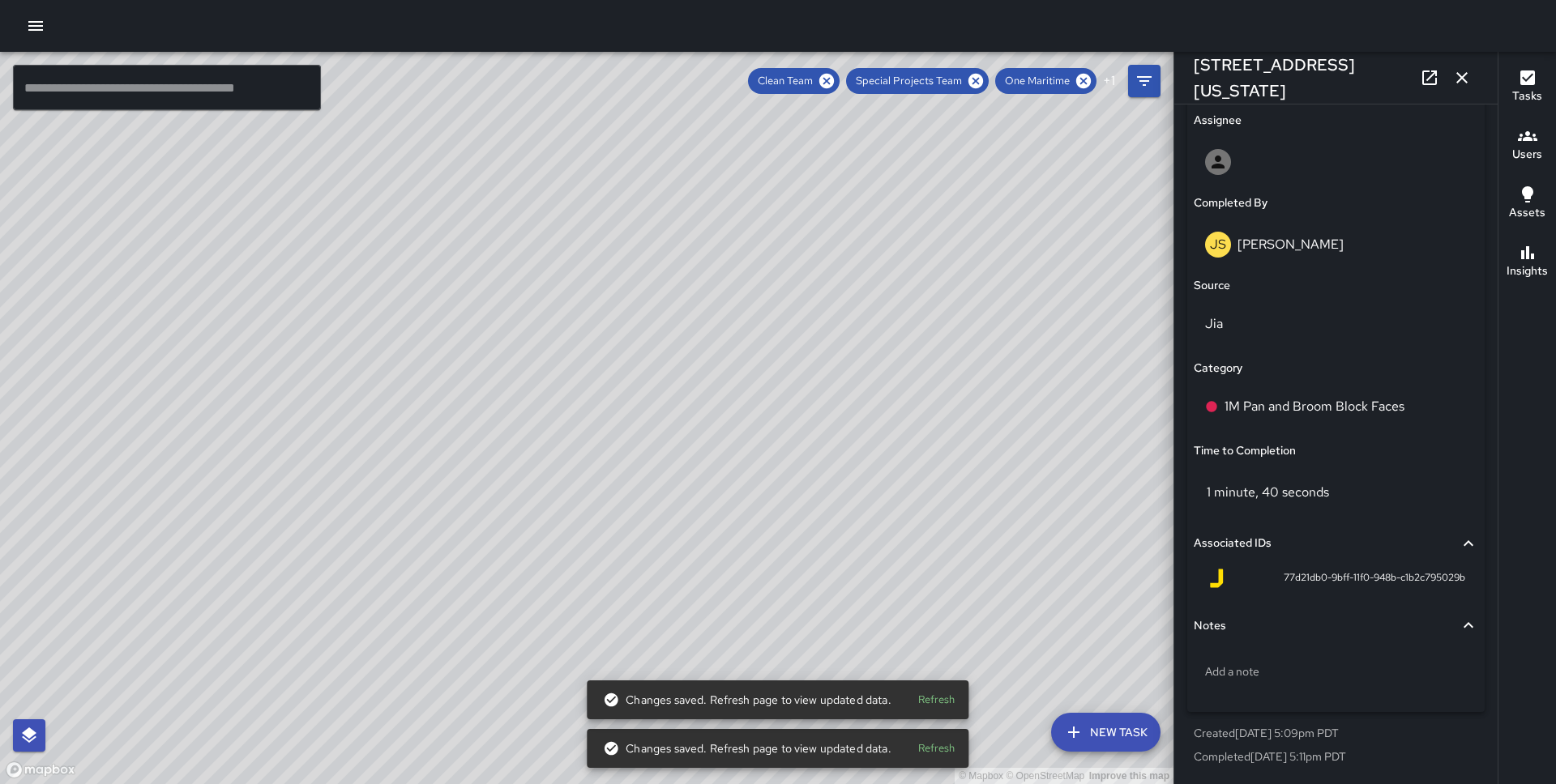
click at [523, 430] on div "© Mapbox © OpenStreetMap Improve this map DB [PERSON_NAME] [STREET_ADDRESS][US_…" at bounding box center [587, 418] width 1173 height 732
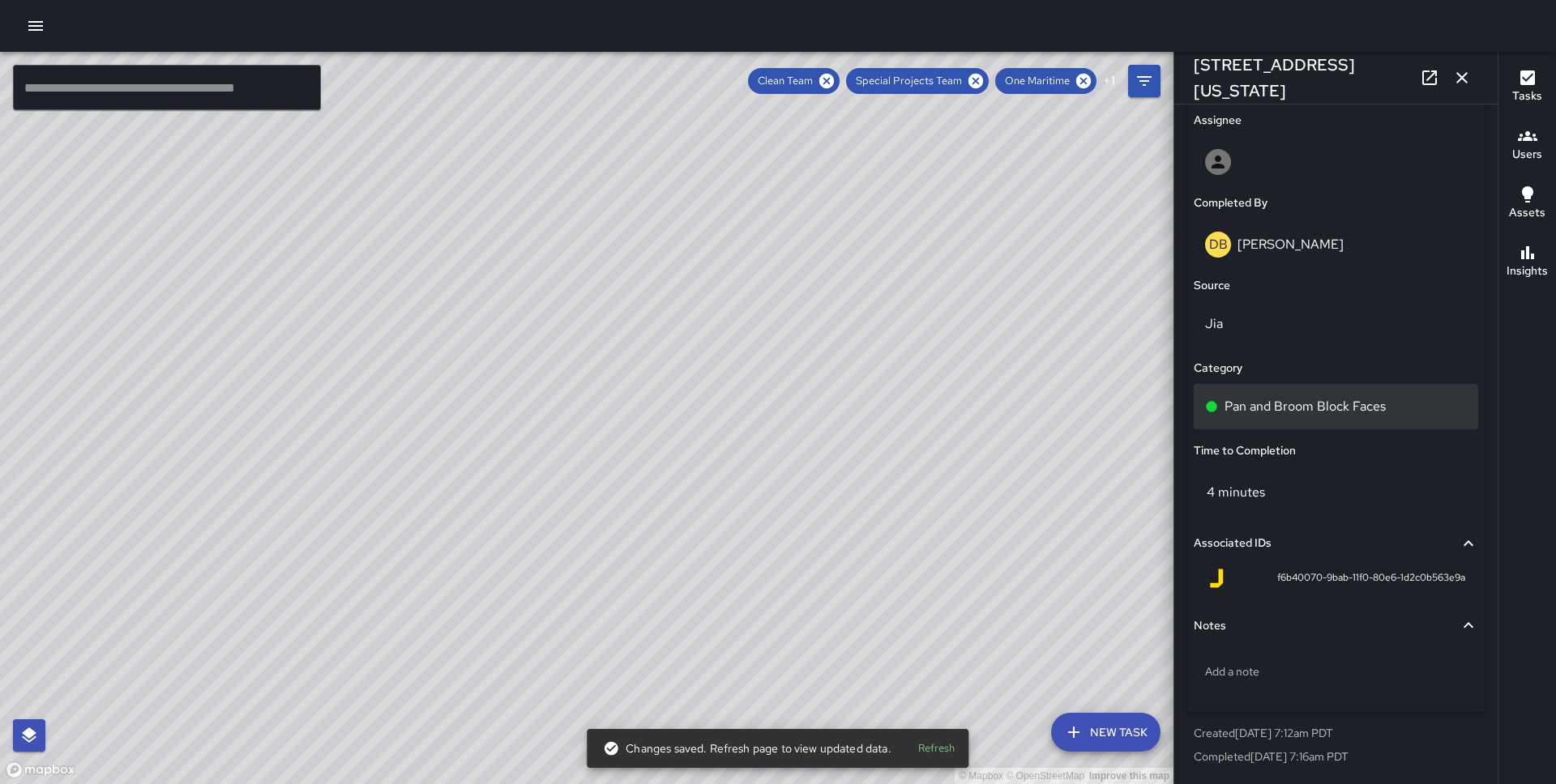
click at [1320, 413] on p "Pan and Broom Block Faces" at bounding box center [1305, 406] width 162 height 20
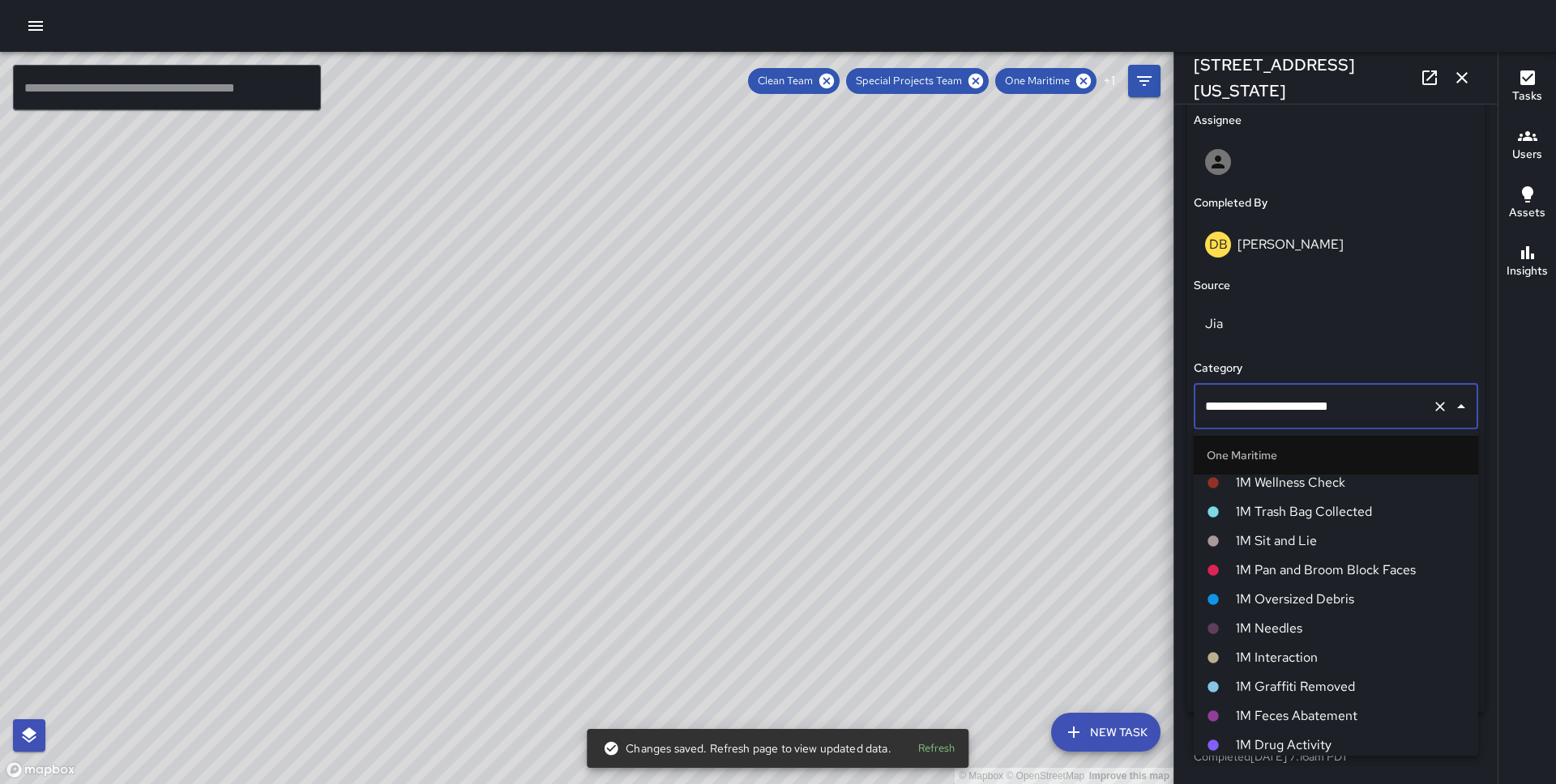
scroll to position [669, 0]
click at [1320, 571] on span "1M Pan and Broom Block Faces" at bounding box center [1350, 569] width 230 height 20
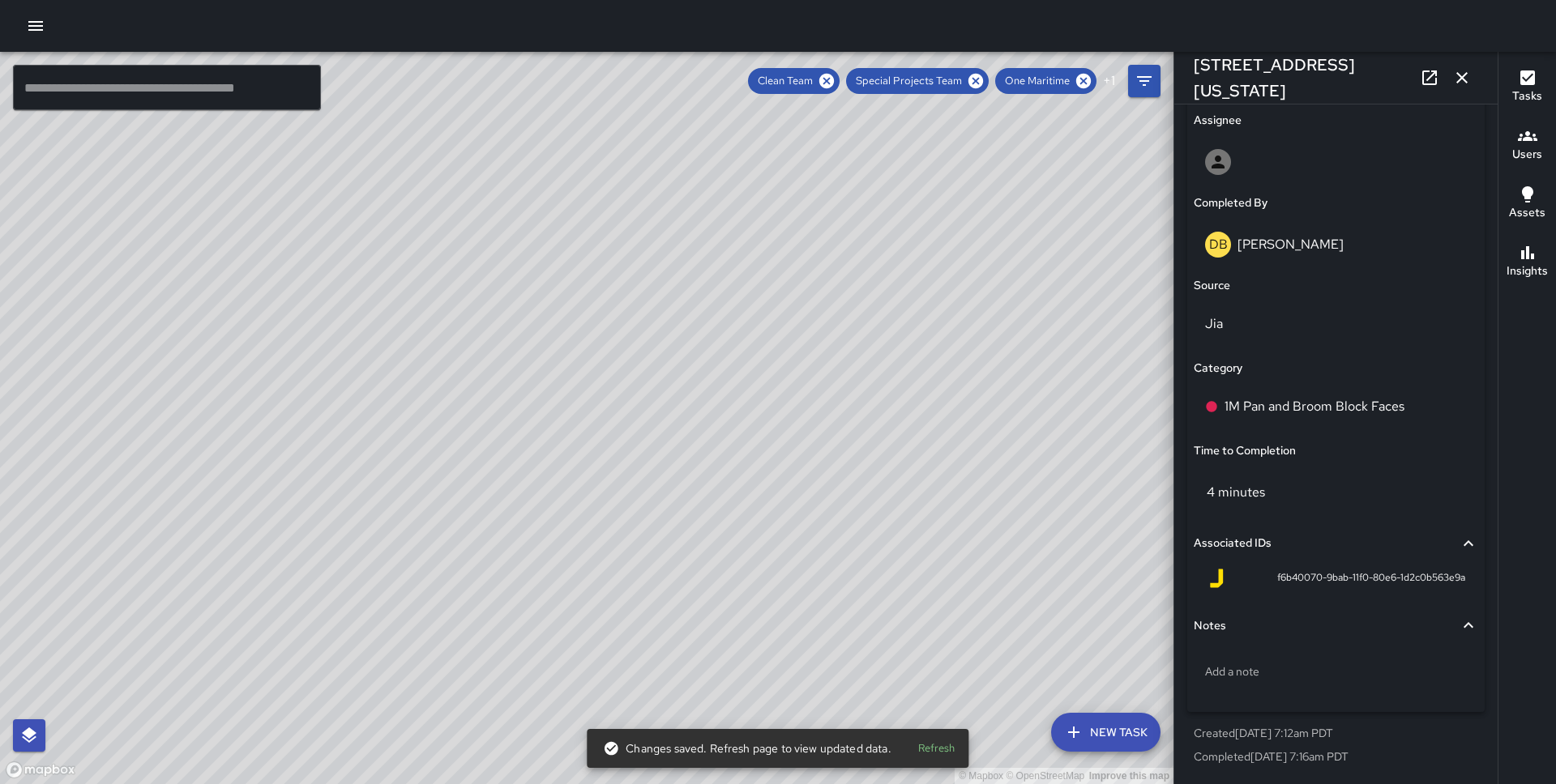
click at [541, 426] on div "© Mapbox © OpenStreetMap Improve this map JS [PERSON_NAME] [GEOGRAPHIC_DATA] Co…" at bounding box center [587, 418] width 1173 height 732
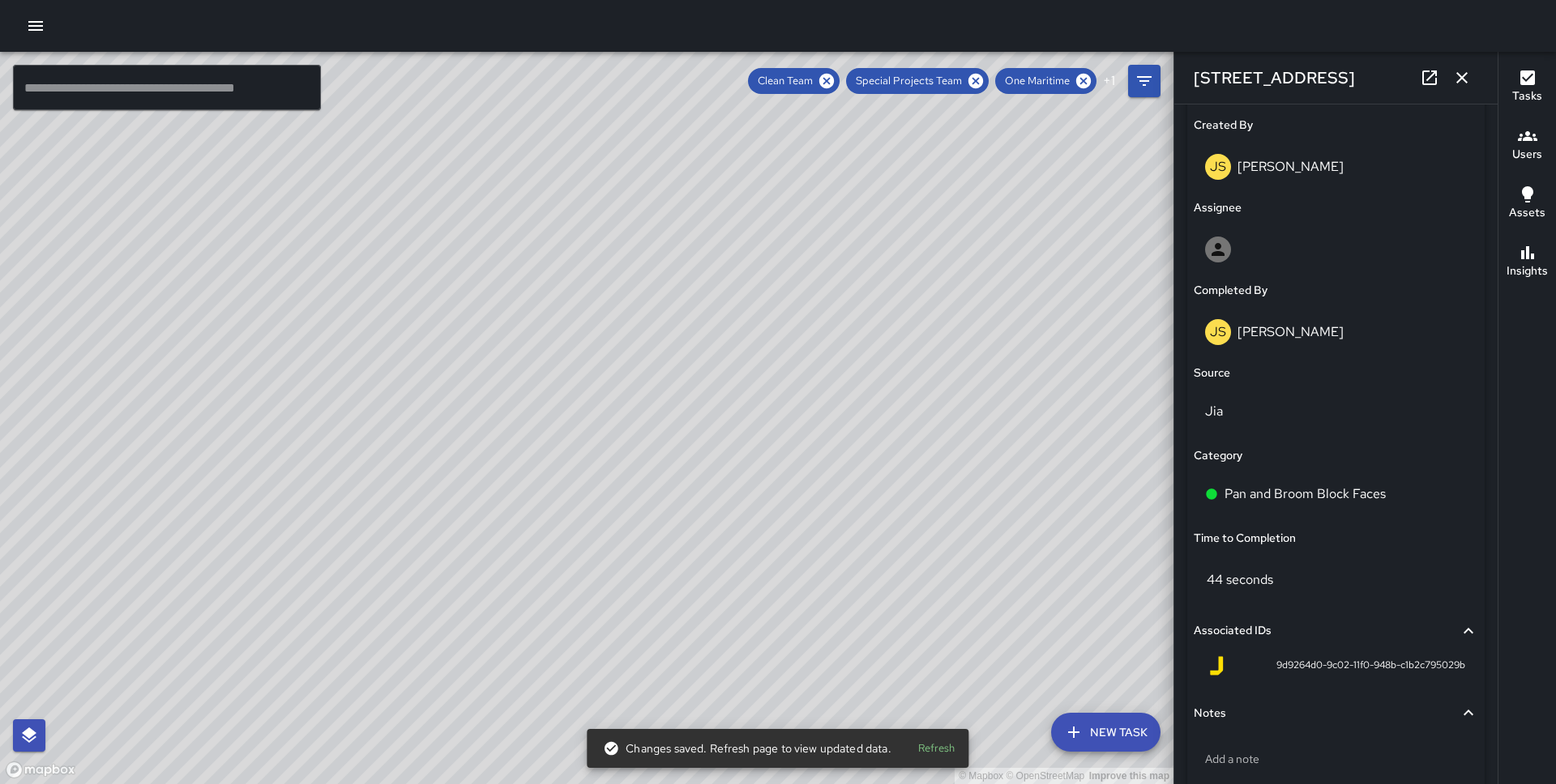
scroll to position [888, 0]
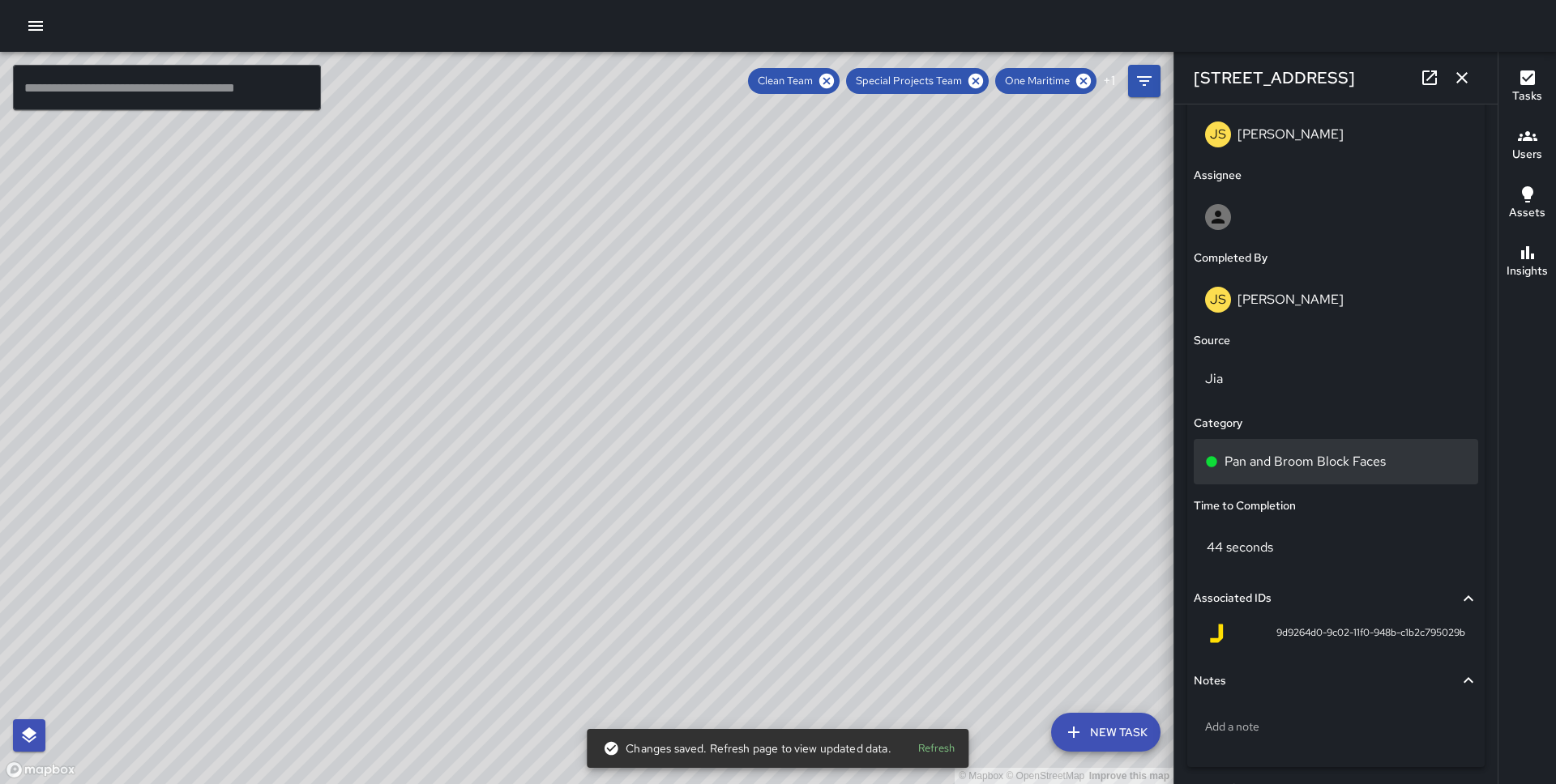
click at [1278, 455] on p "Pan and Broom Block Faces" at bounding box center [1305, 462] width 162 height 20
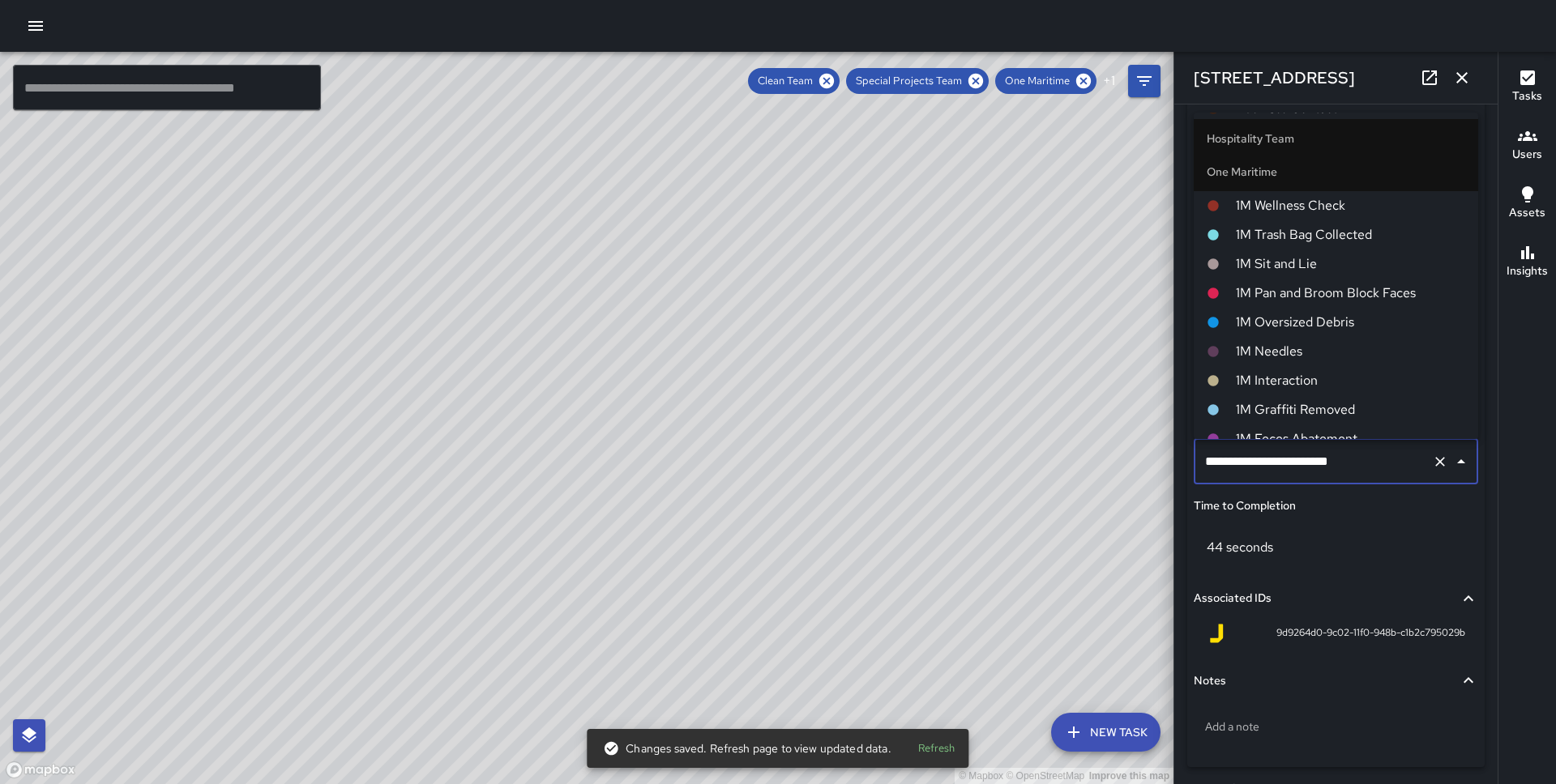
scroll to position [634, 0]
click at [1297, 280] on span "1M Pan and Broom Block Faces" at bounding box center [1350, 287] width 230 height 20
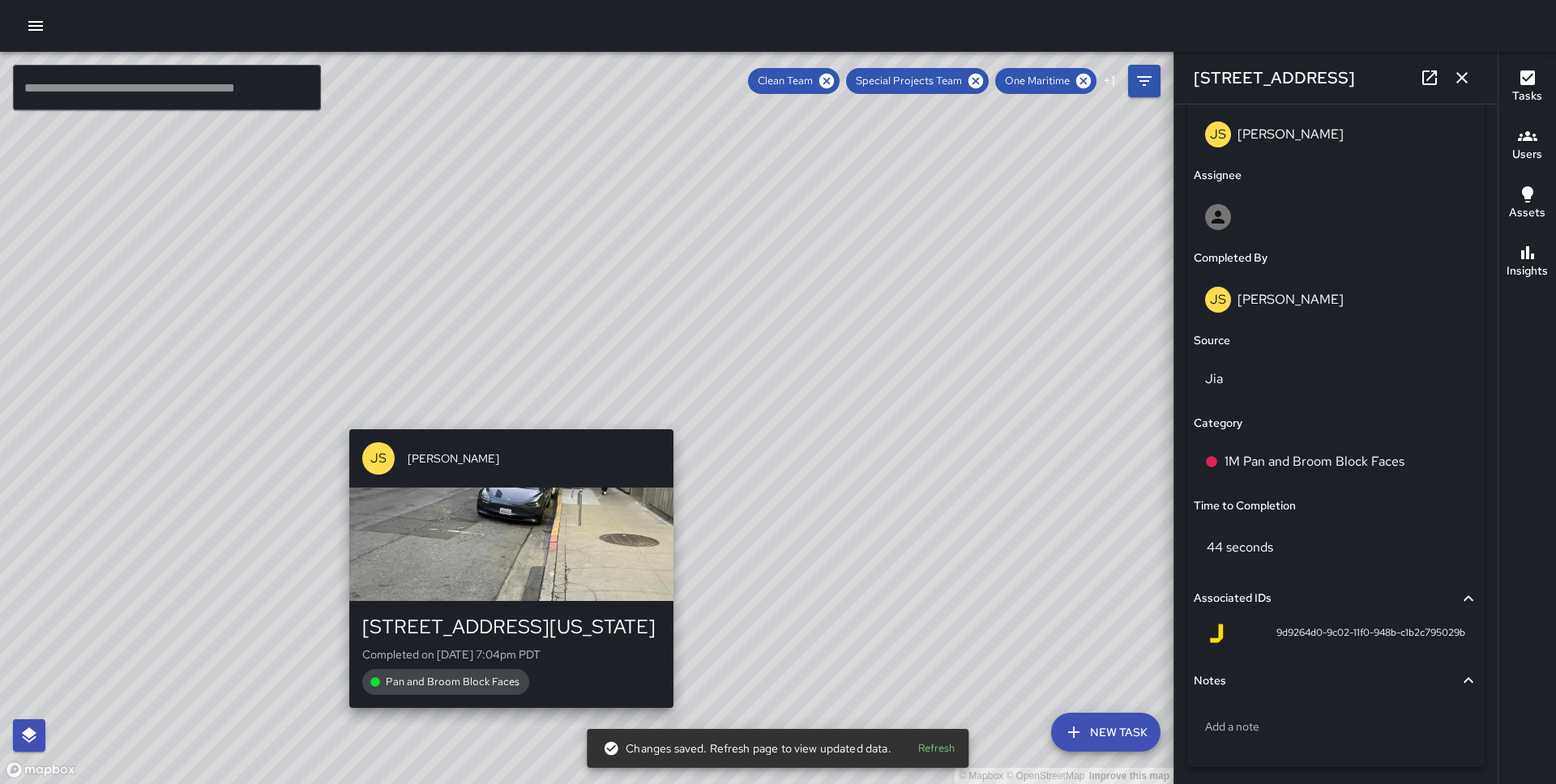
click at [506, 413] on div "© Mapbox © OpenStreetMap Improve this map JS [PERSON_NAME] [STREET_ADDRESS][US_…" at bounding box center [587, 418] width 1173 height 732
type input "**********"
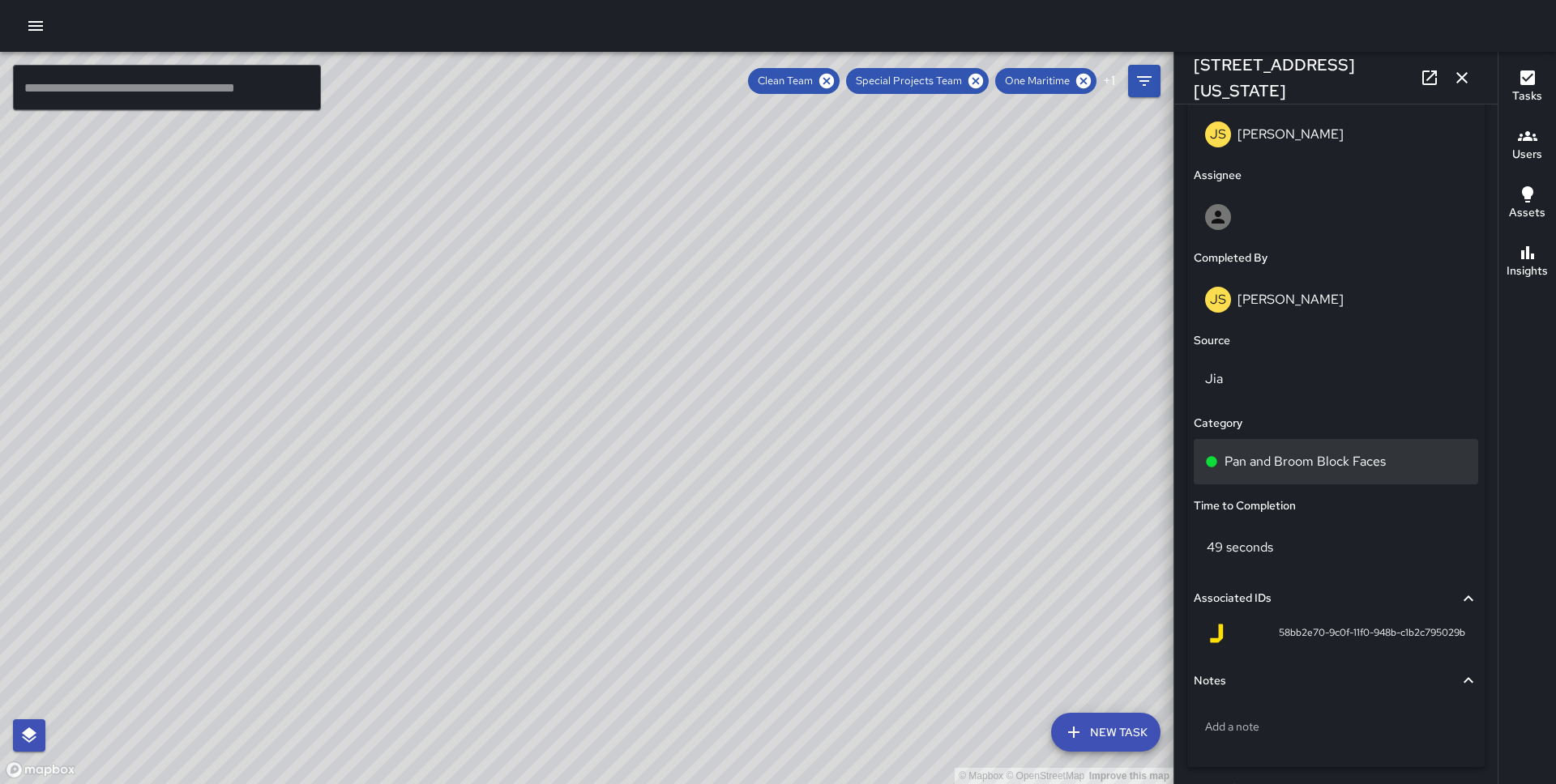
click at [1302, 458] on p "Pan and Broom Block Faces" at bounding box center [1305, 462] width 162 height 20
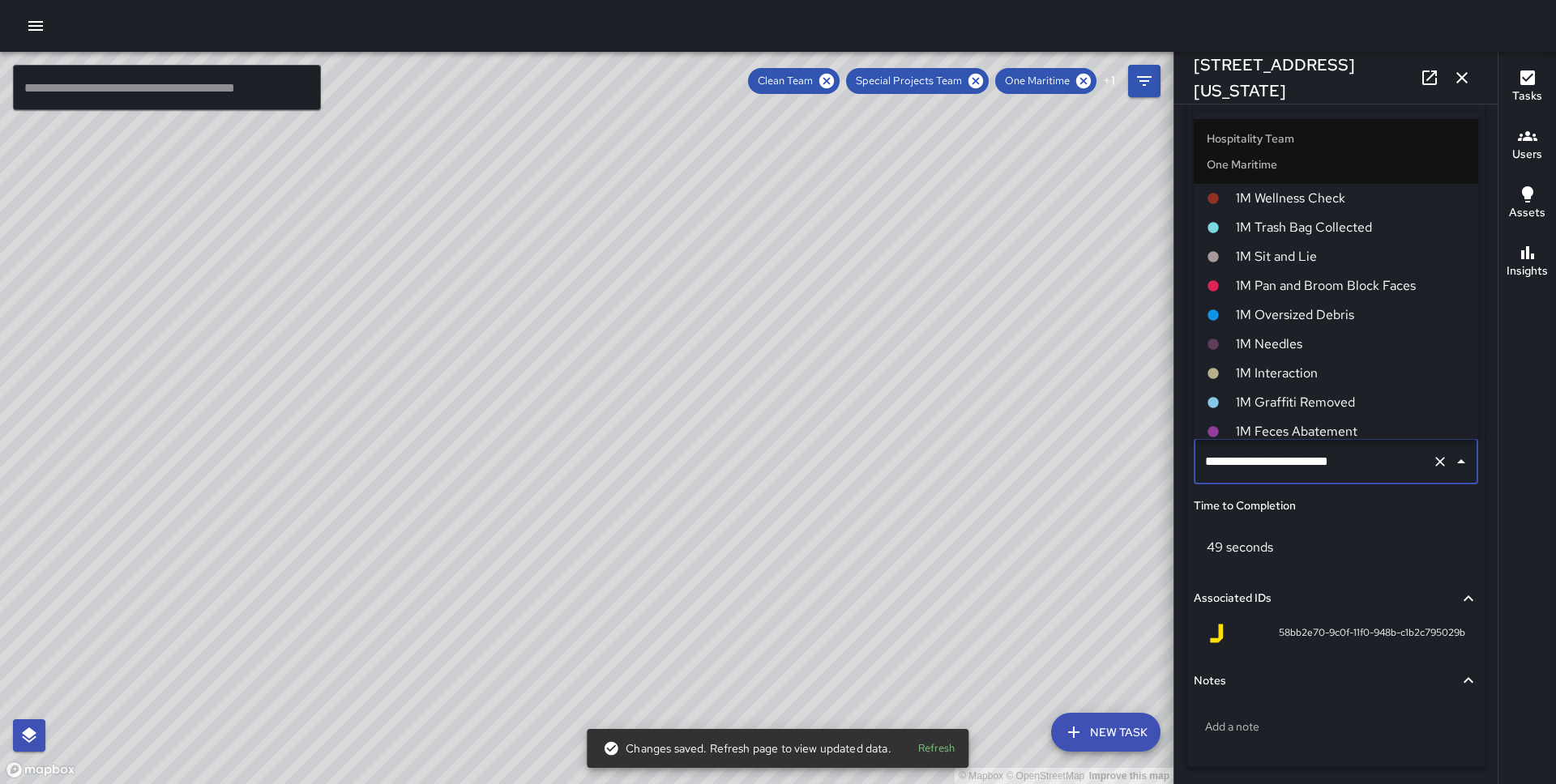
scroll to position [669, 0]
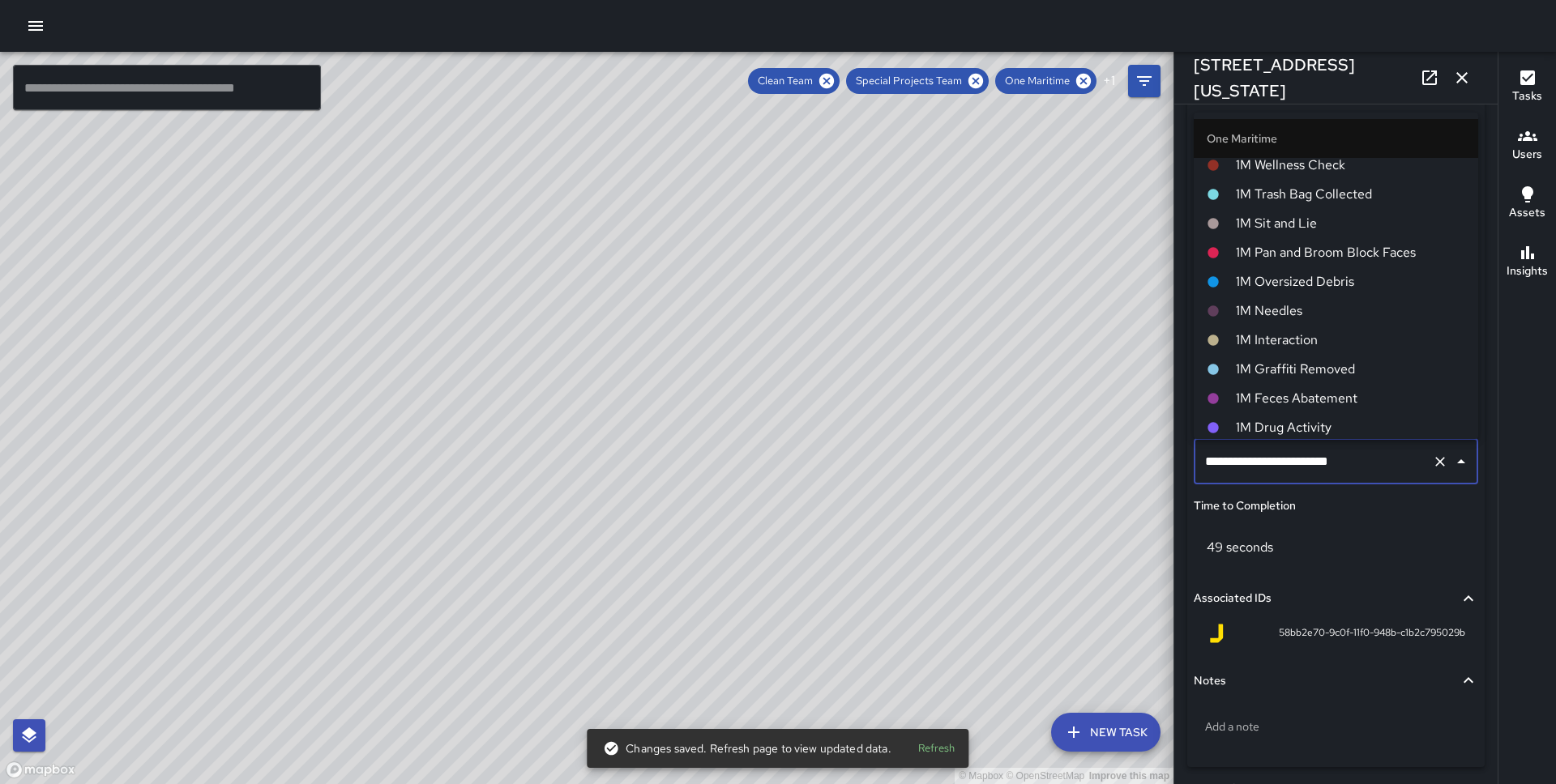
click at [1340, 241] on li "1M Pan and Broom Block Faces" at bounding box center [1335, 252] width 284 height 29
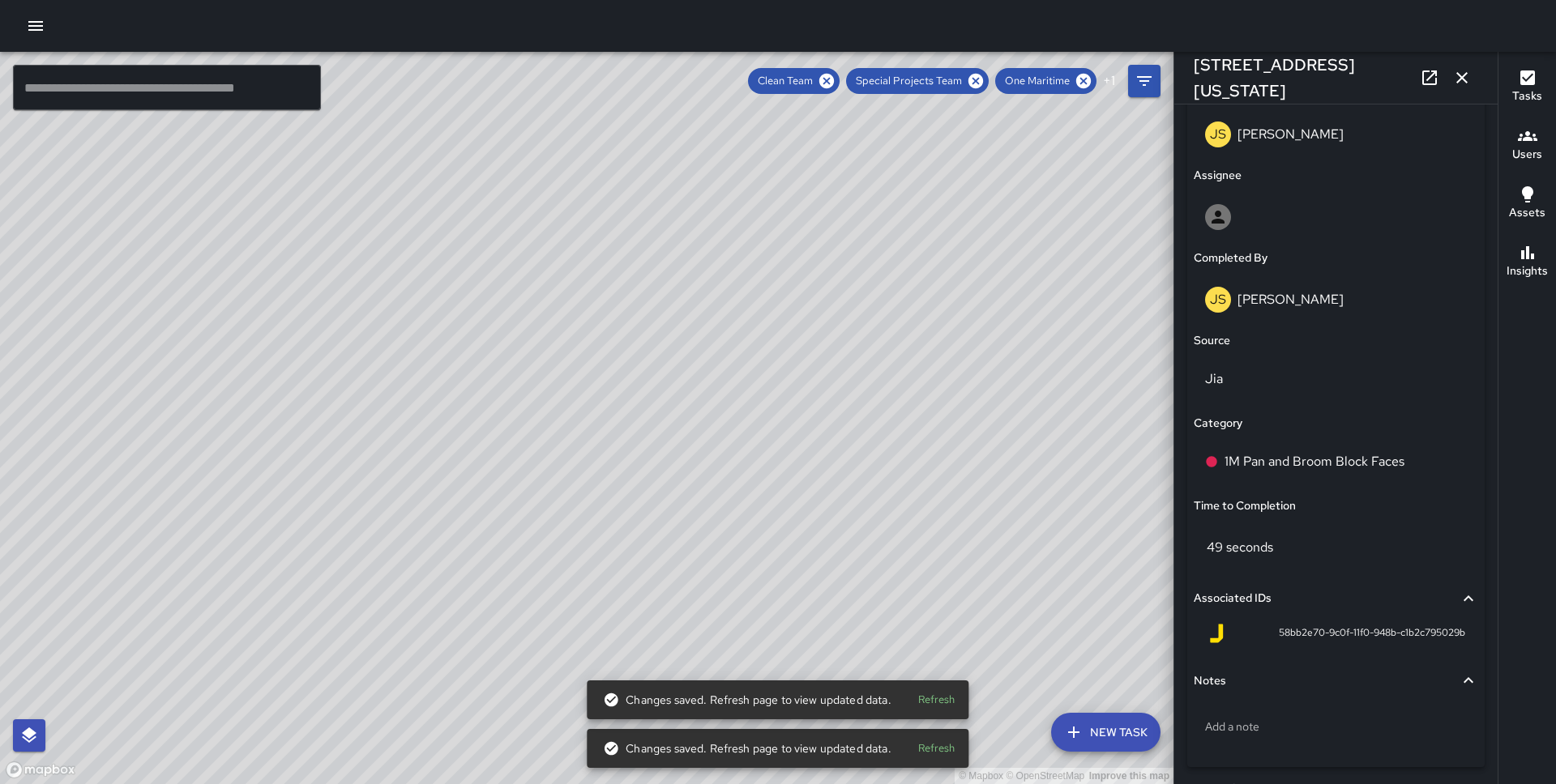
click at [684, 482] on div "© Mapbox © OpenStreetMap Improve this map JS [PERSON_NAME] [STREET_ADDRESS] Com…" at bounding box center [587, 418] width 1173 height 732
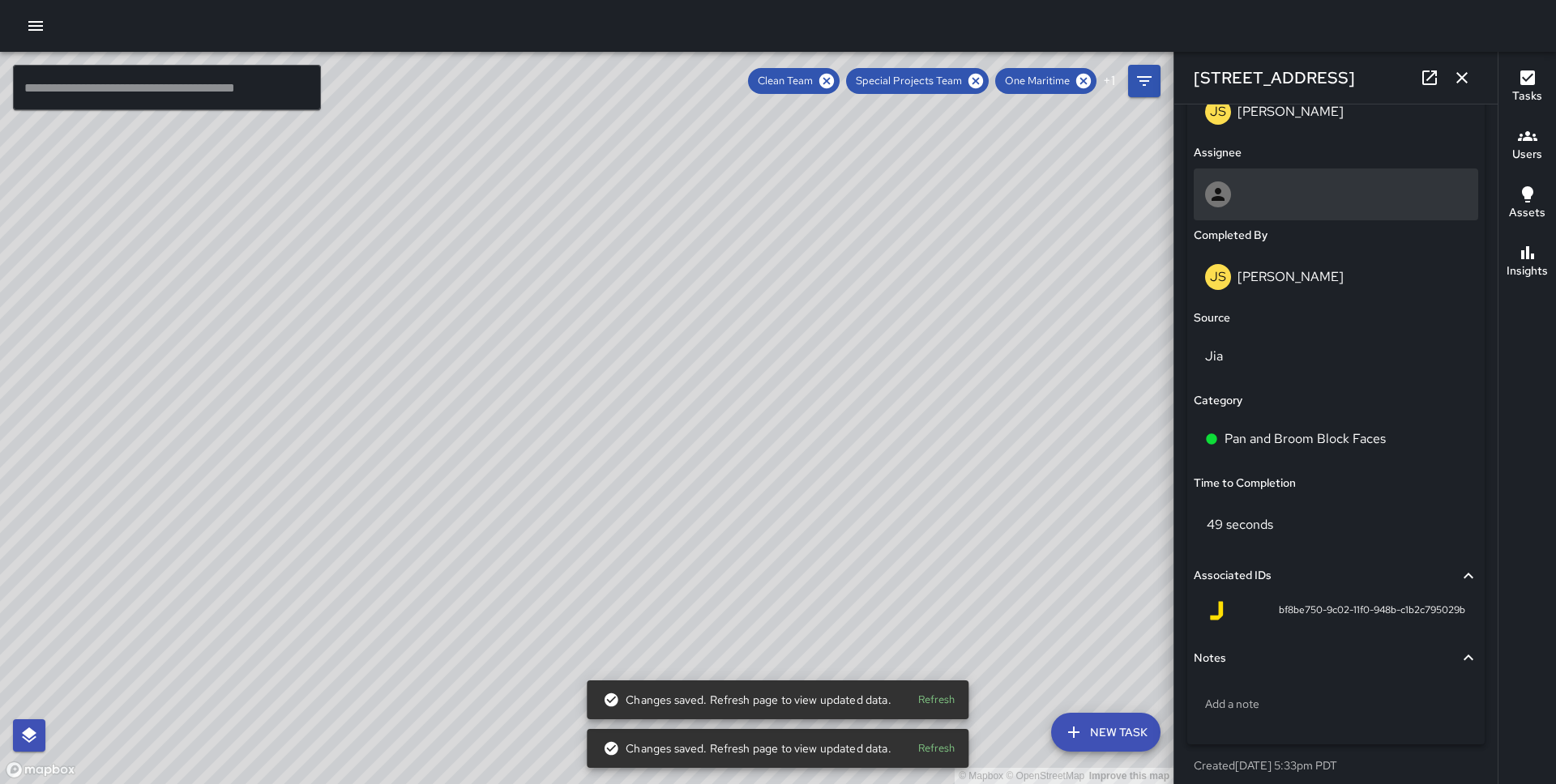
scroll to position [943, 0]
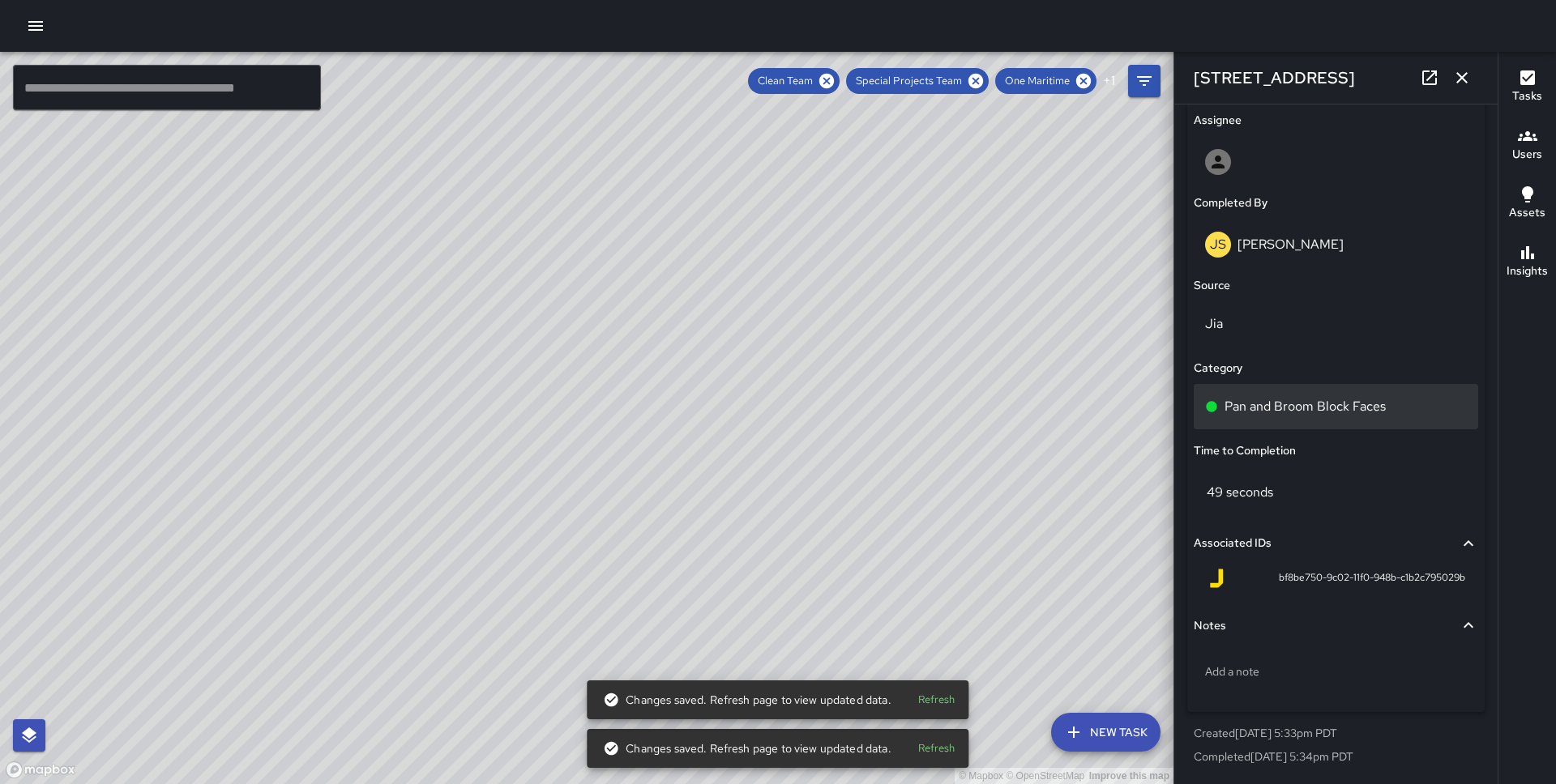
click at [1297, 387] on div "Pan and Broom Block Faces" at bounding box center [1335, 407] width 284 height 45
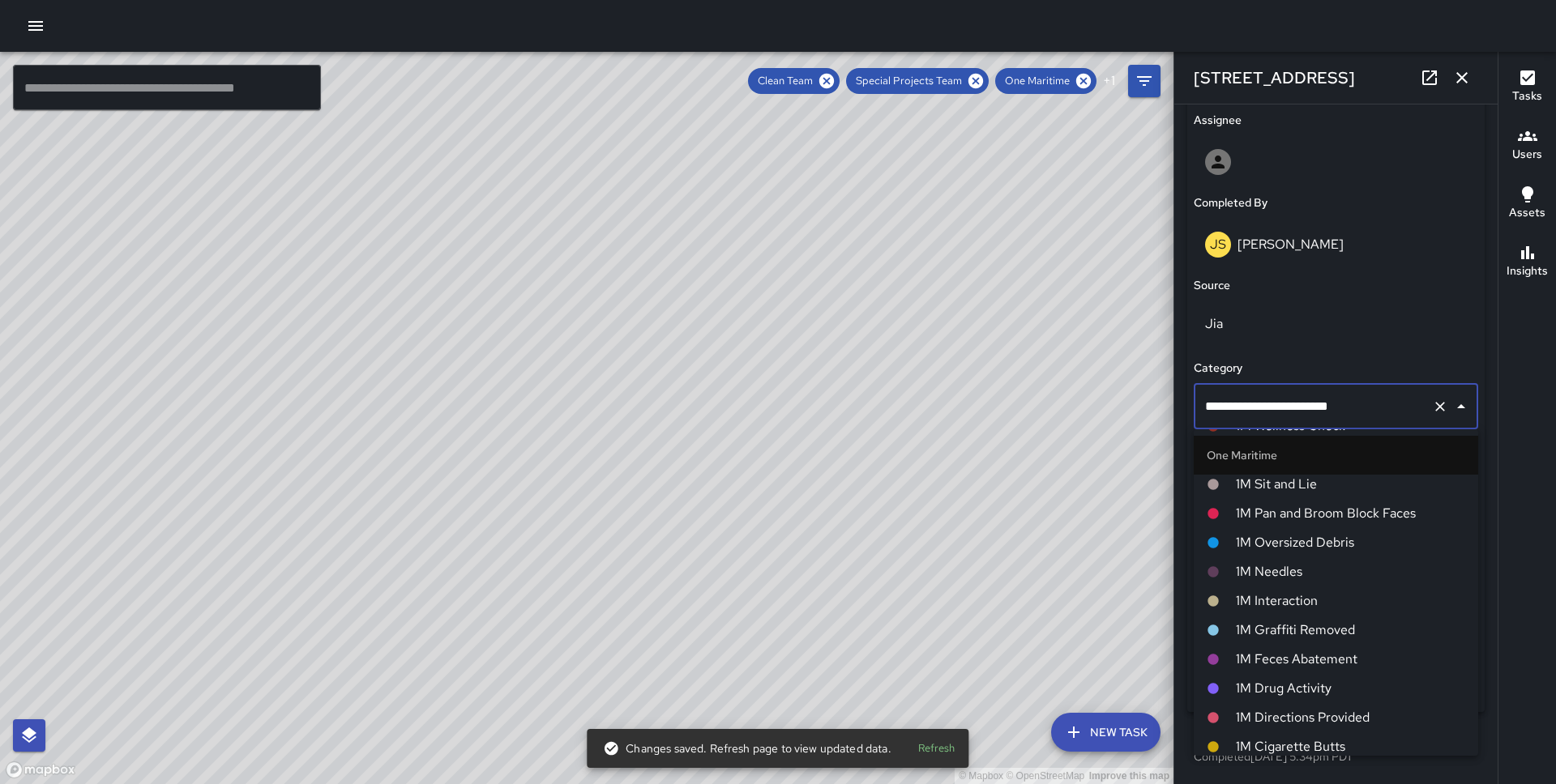
scroll to position [735, 0]
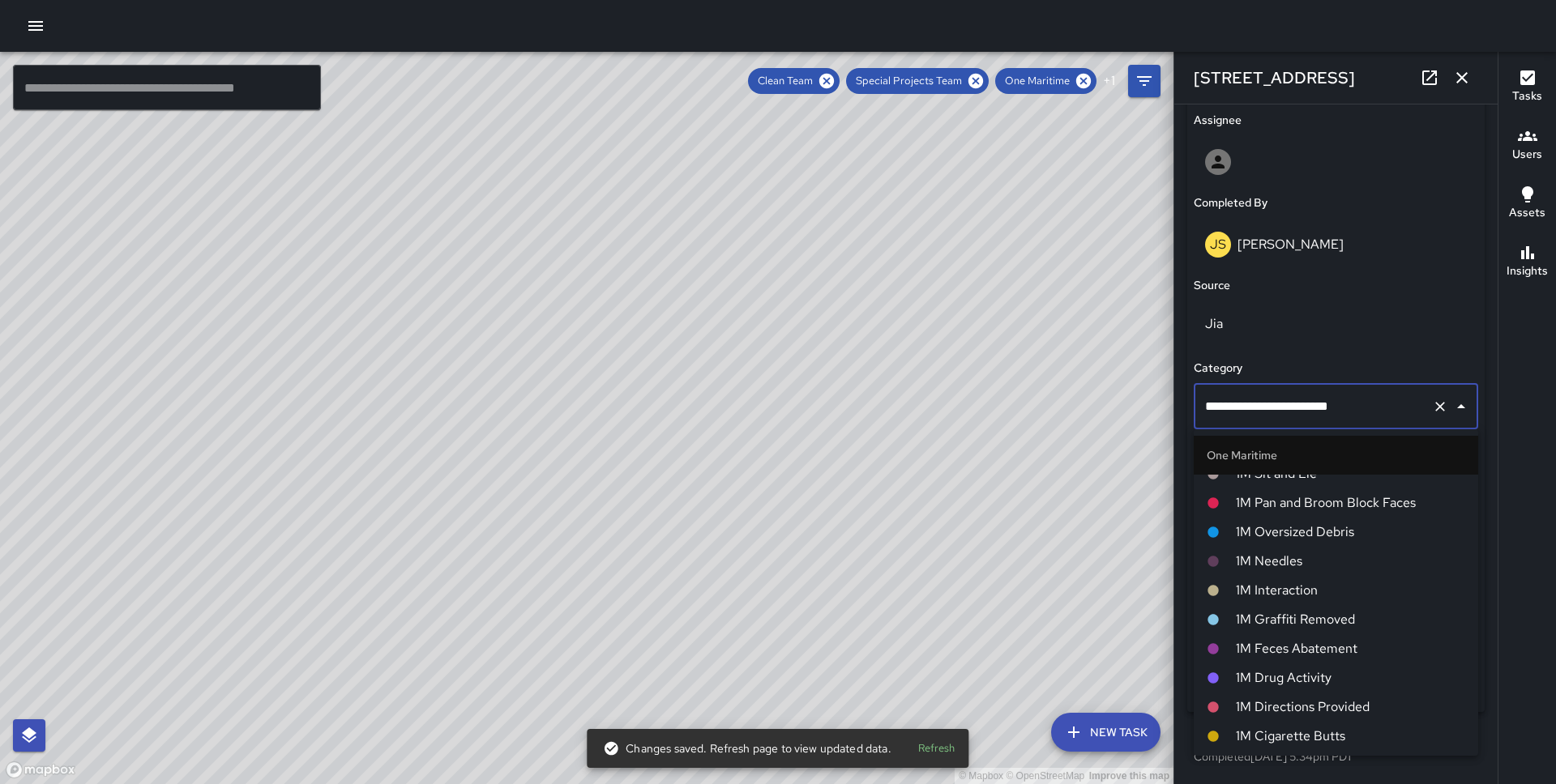
click at [1315, 501] on span "1M Pan and Broom Block Faces" at bounding box center [1350, 503] width 230 height 20
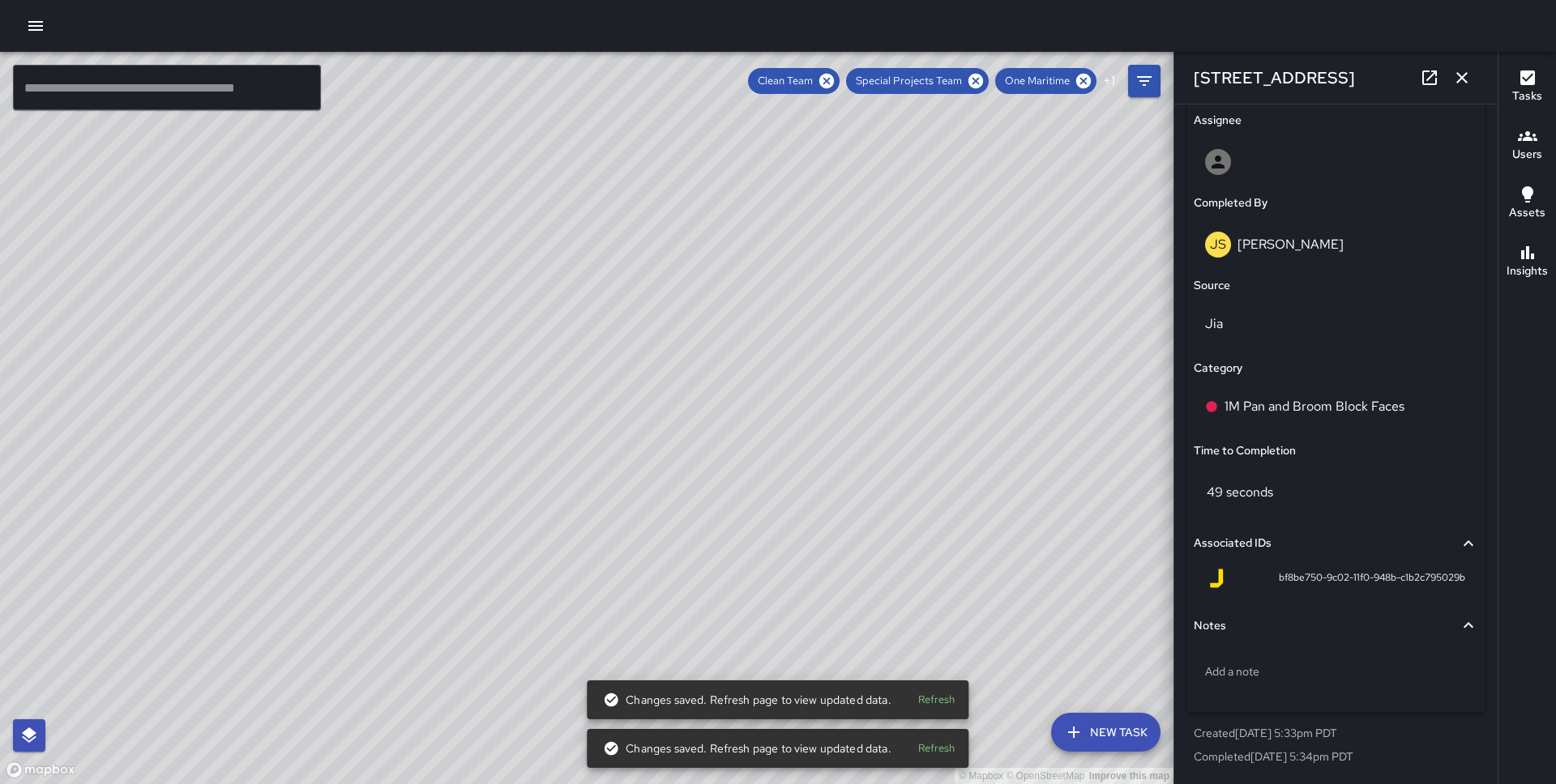
click at [693, 328] on div "© Mapbox © OpenStreetMap Improve this map DB [PERSON_NAME] [STREET_ADDRESS][US_…" at bounding box center [587, 418] width 1173 height 732
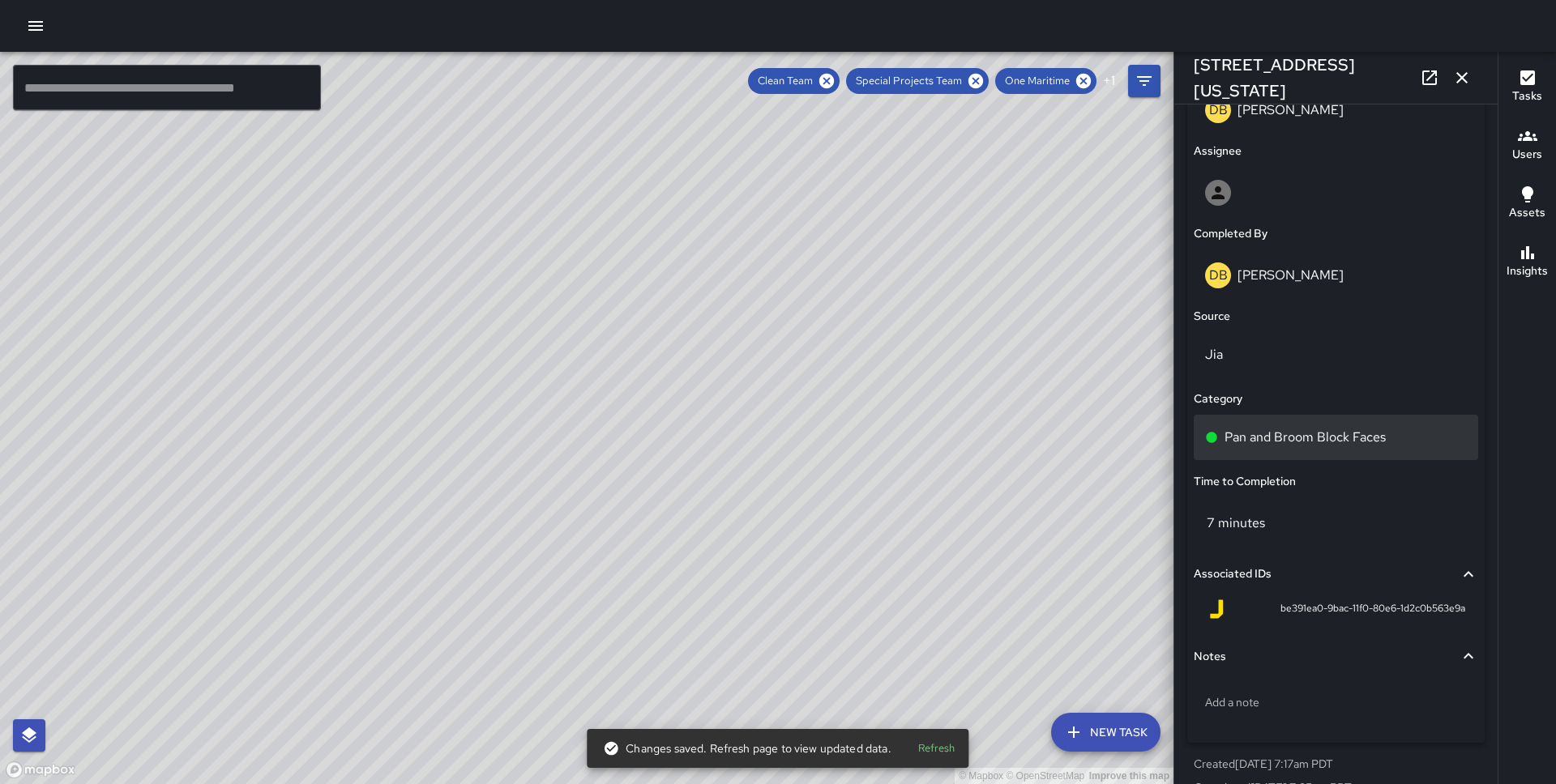
click at [1321, 428] on p "Pan and Broom Block Faces" at bounding box center [1305, 437] width 162 height 20
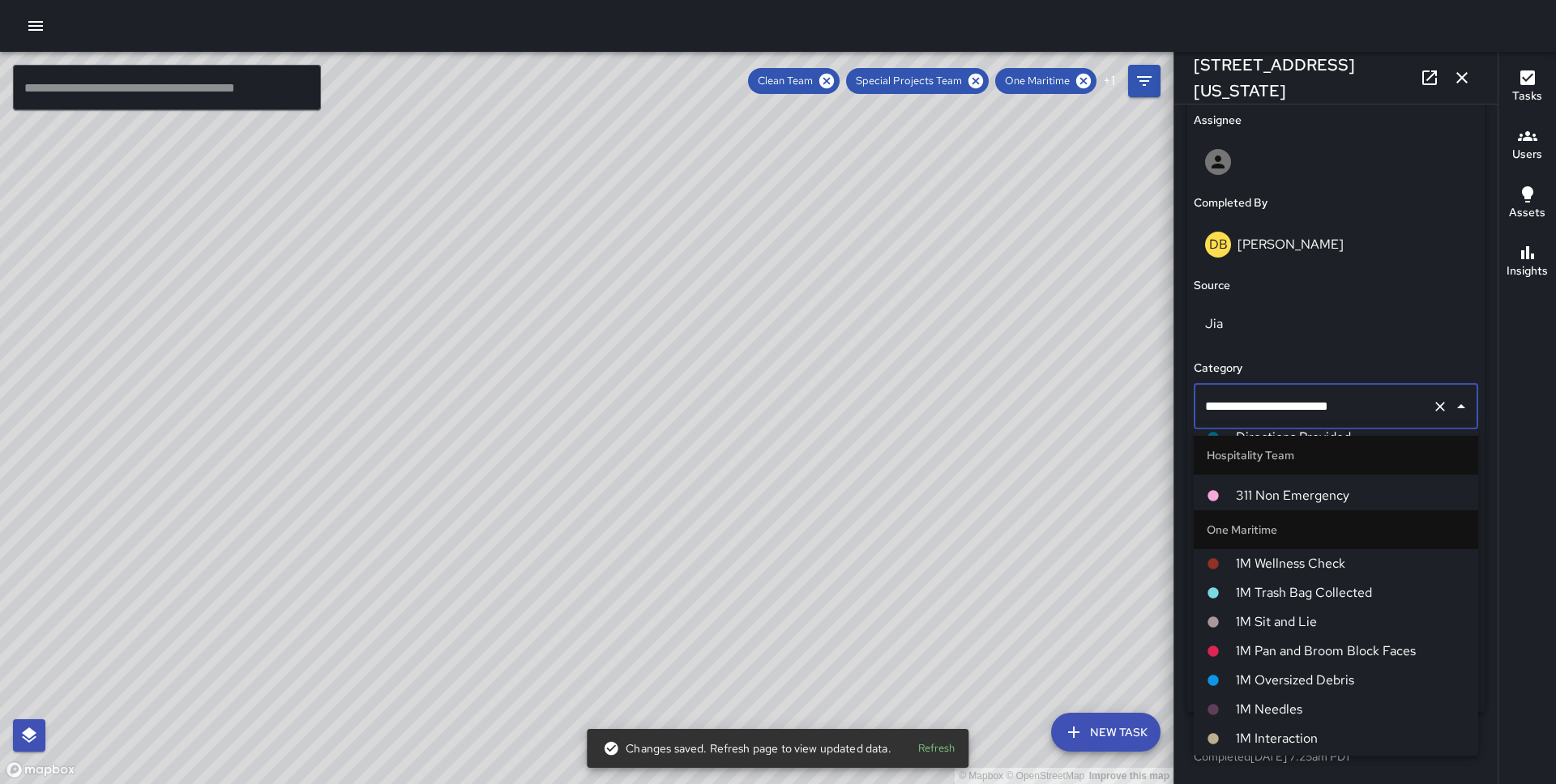
scroll to position [594, 0]
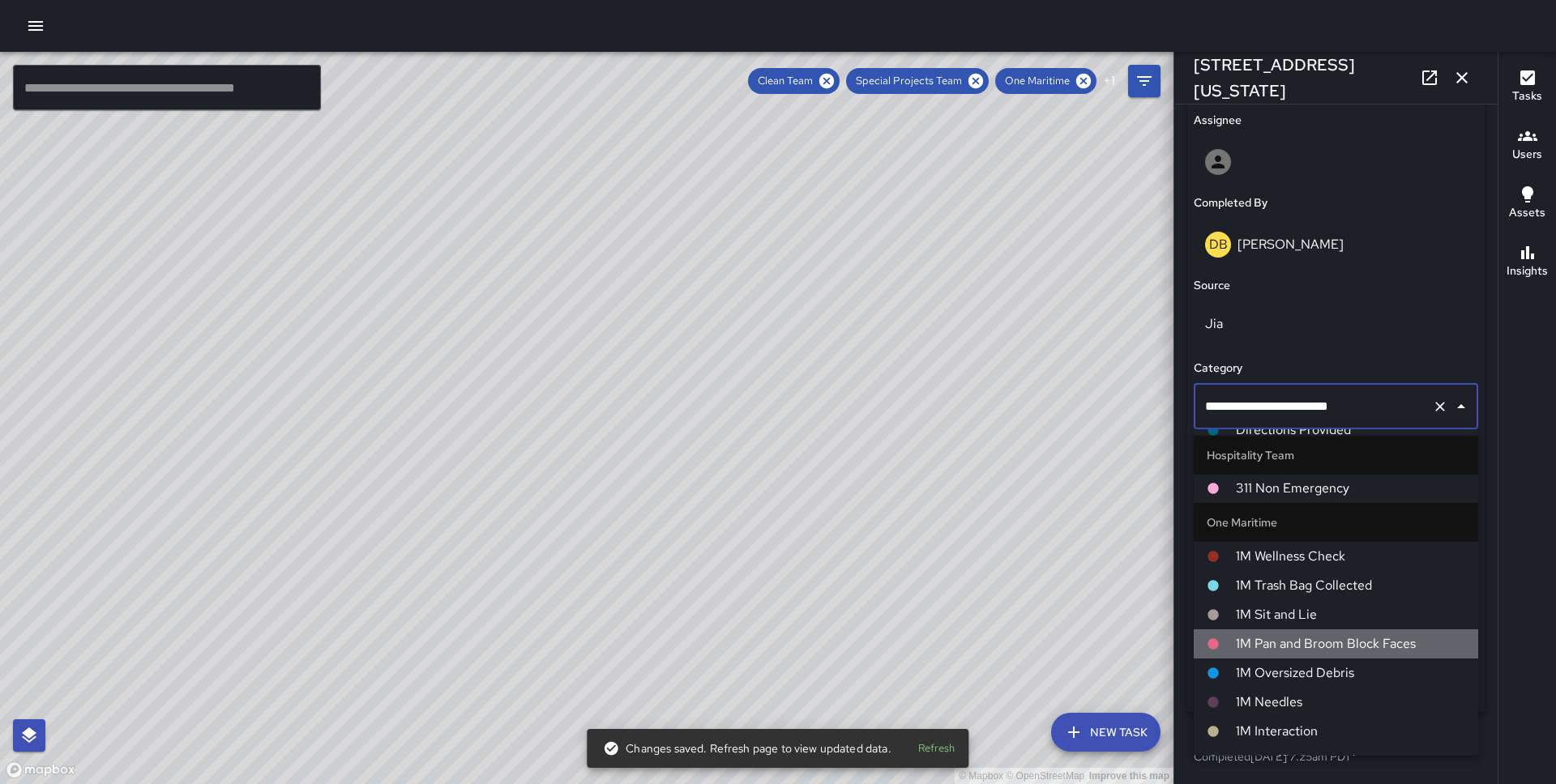
click at [1305, 635] on span "1M Pan and Broom Block Faces" at bounding box center [1350, 644] width 230 height 20
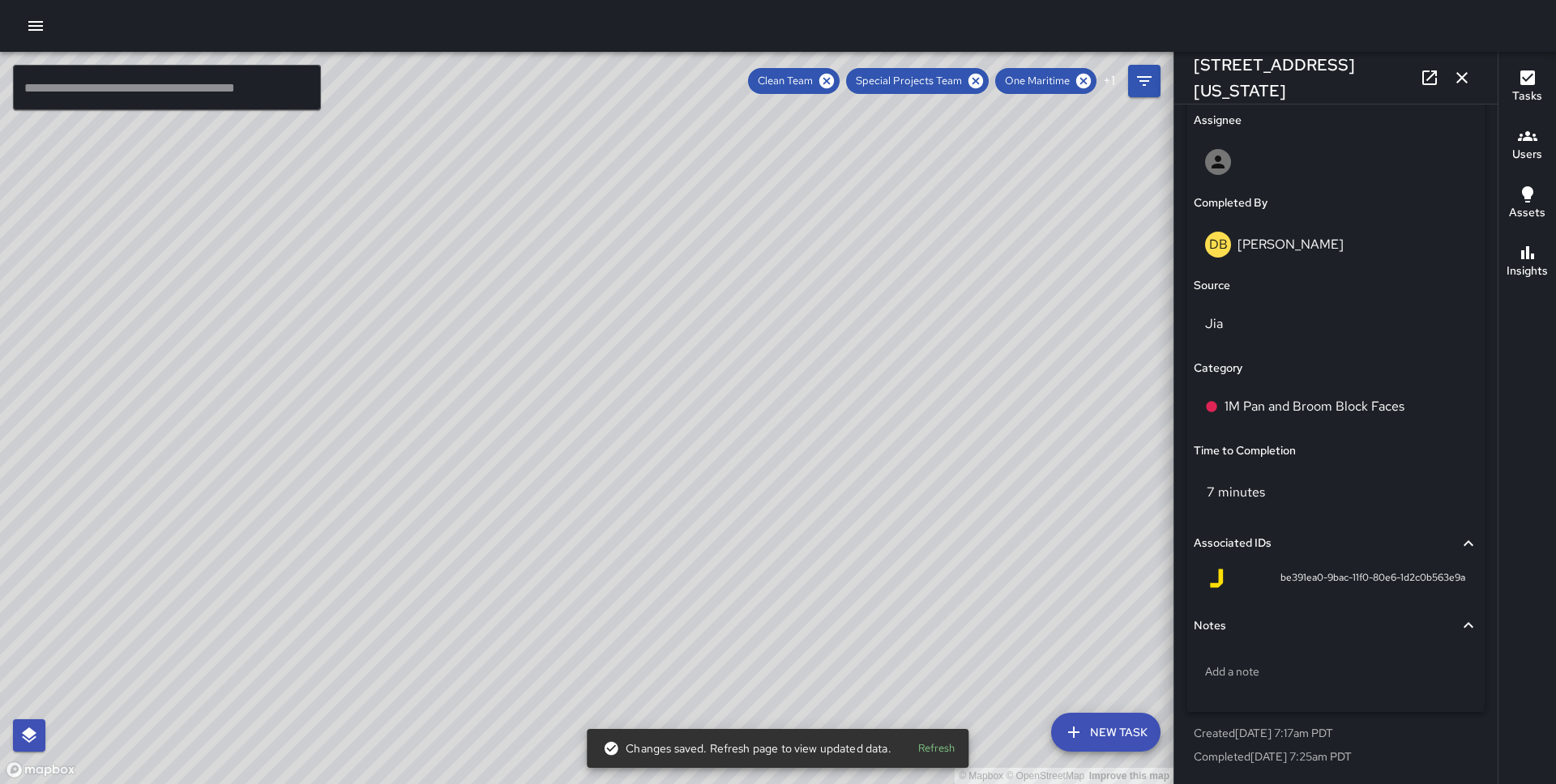
click at [668, 594] on div "© Mapbox © OpenStreetMap Improve this map" at bounding box center [587, 418] width 1173 height 732
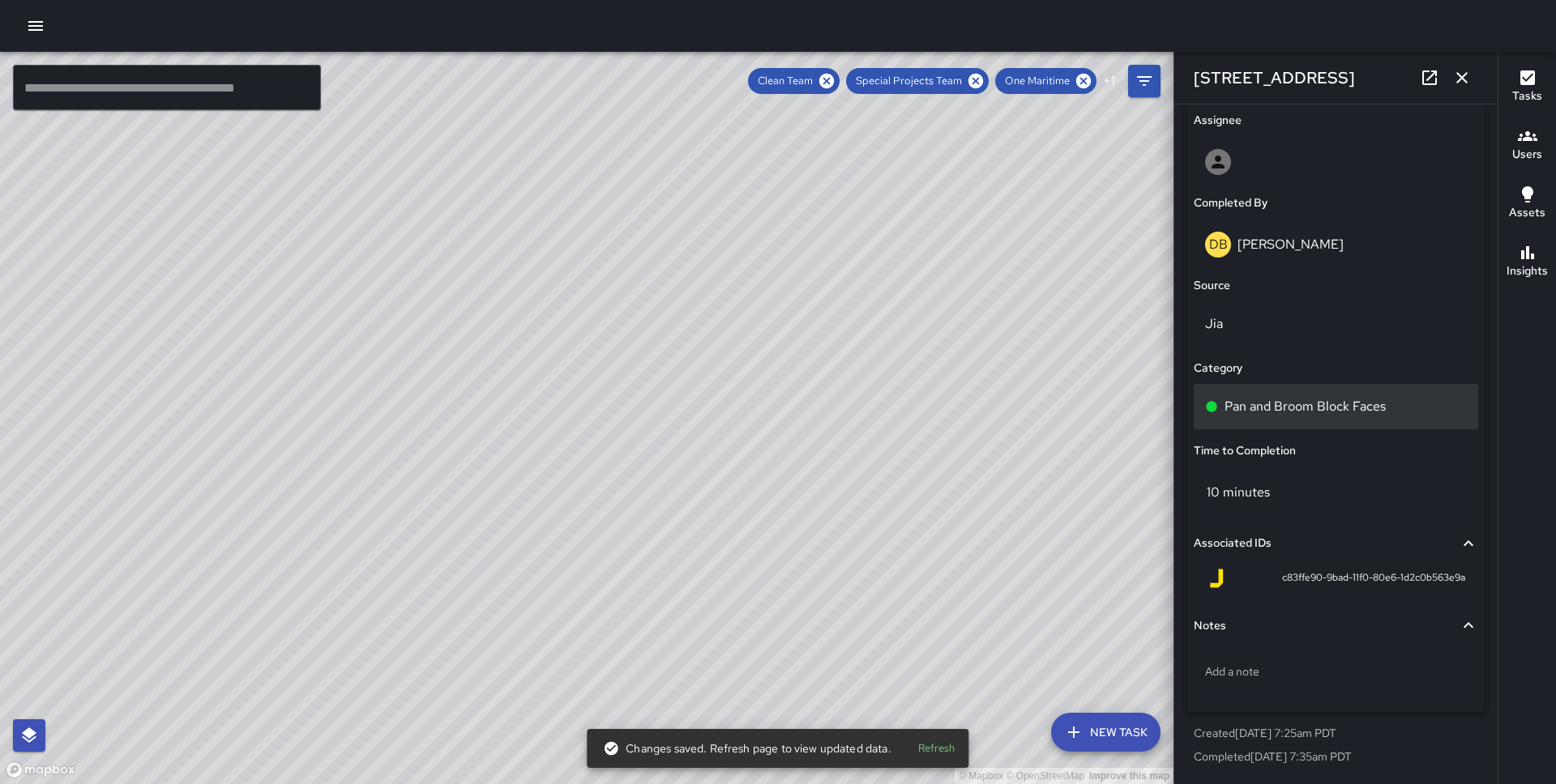
click at [1310, 411] on p "Pan and Broom Block Faces" at bounding box center [1305, 406] width 162 height 20
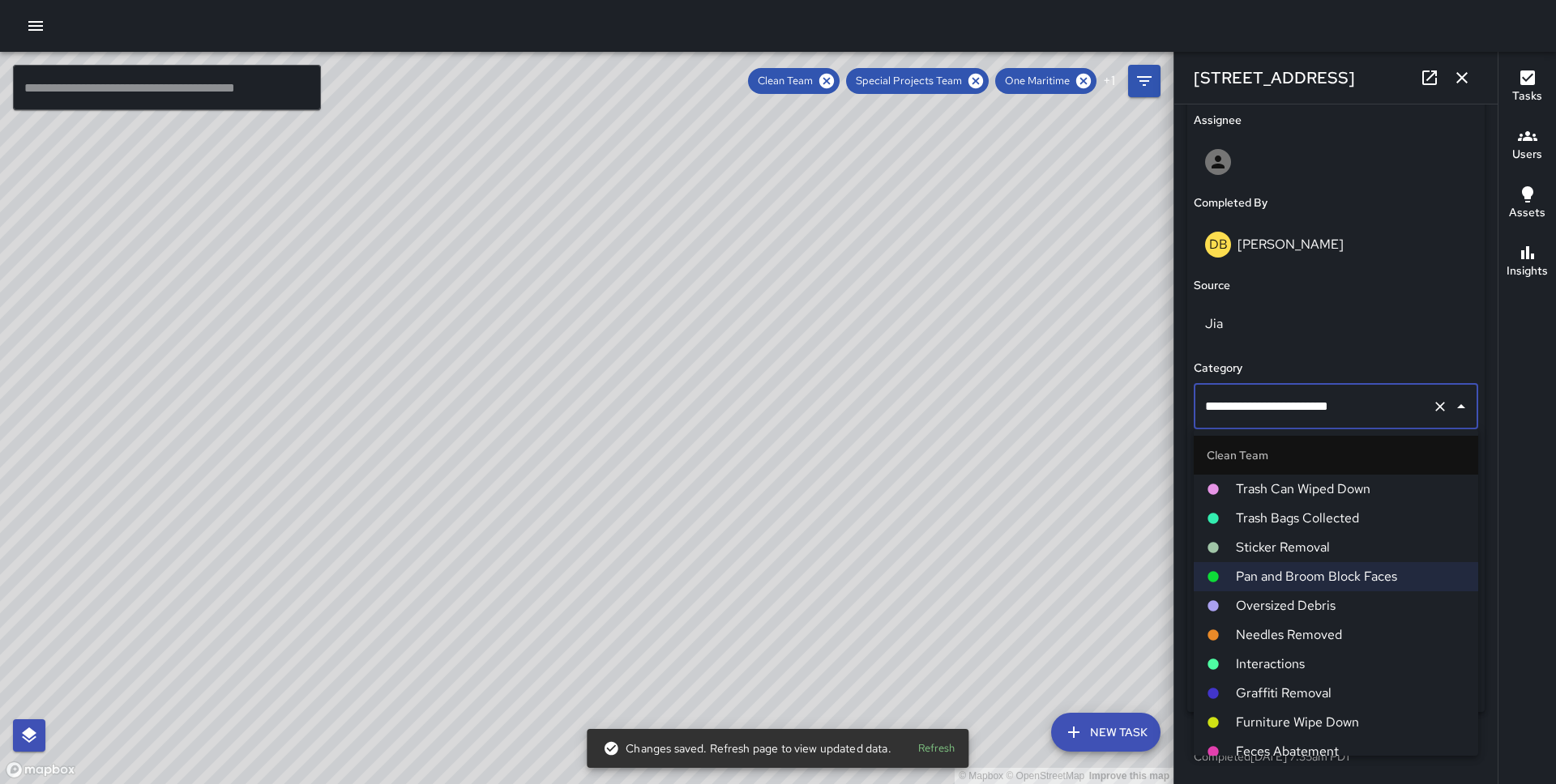
scroll to position [714, 0]
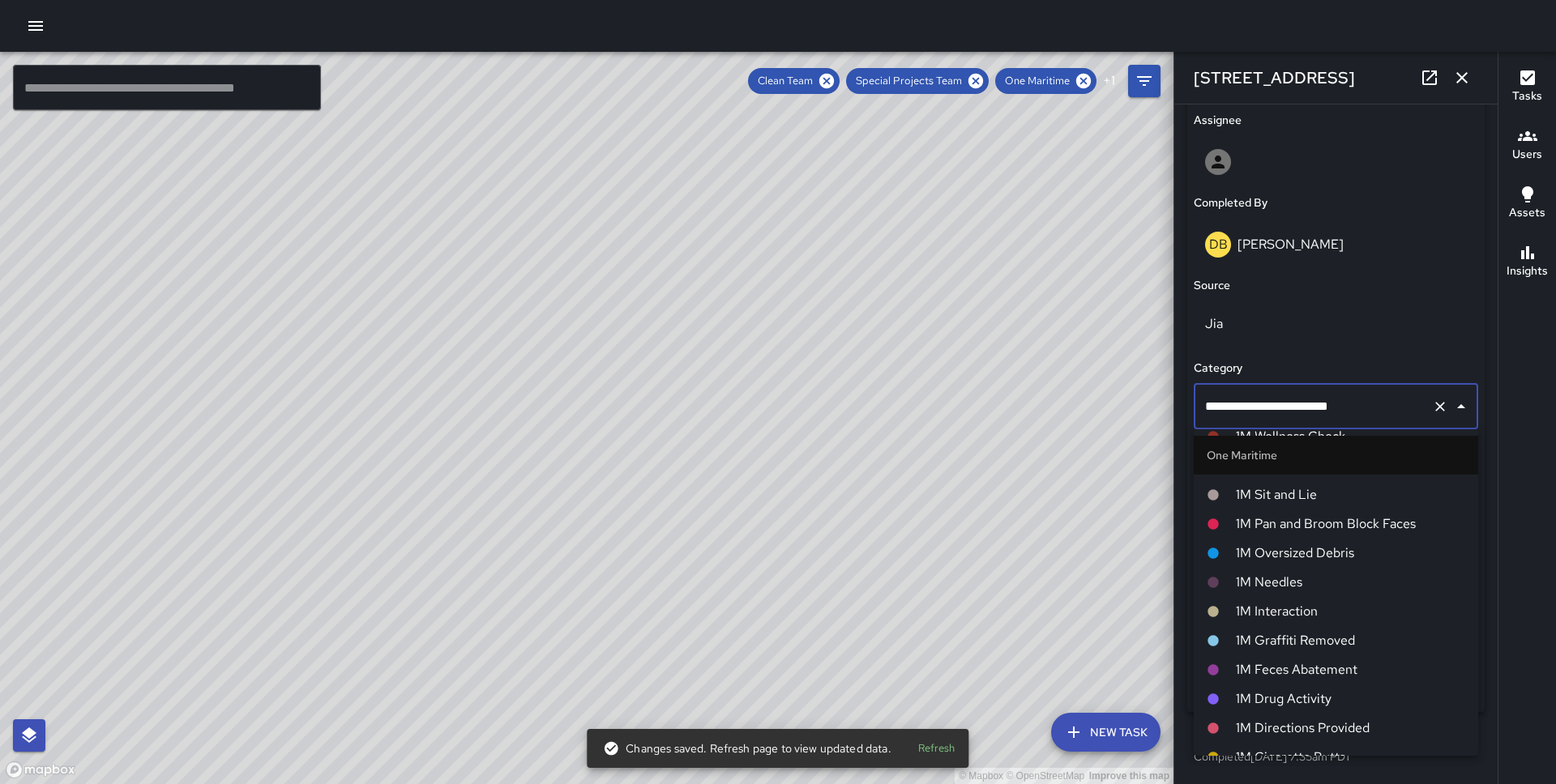
click at [1319, 525] on span "1M Pan and Broom Block Faces" at bounding box center [1350, 524] width 230 height 20
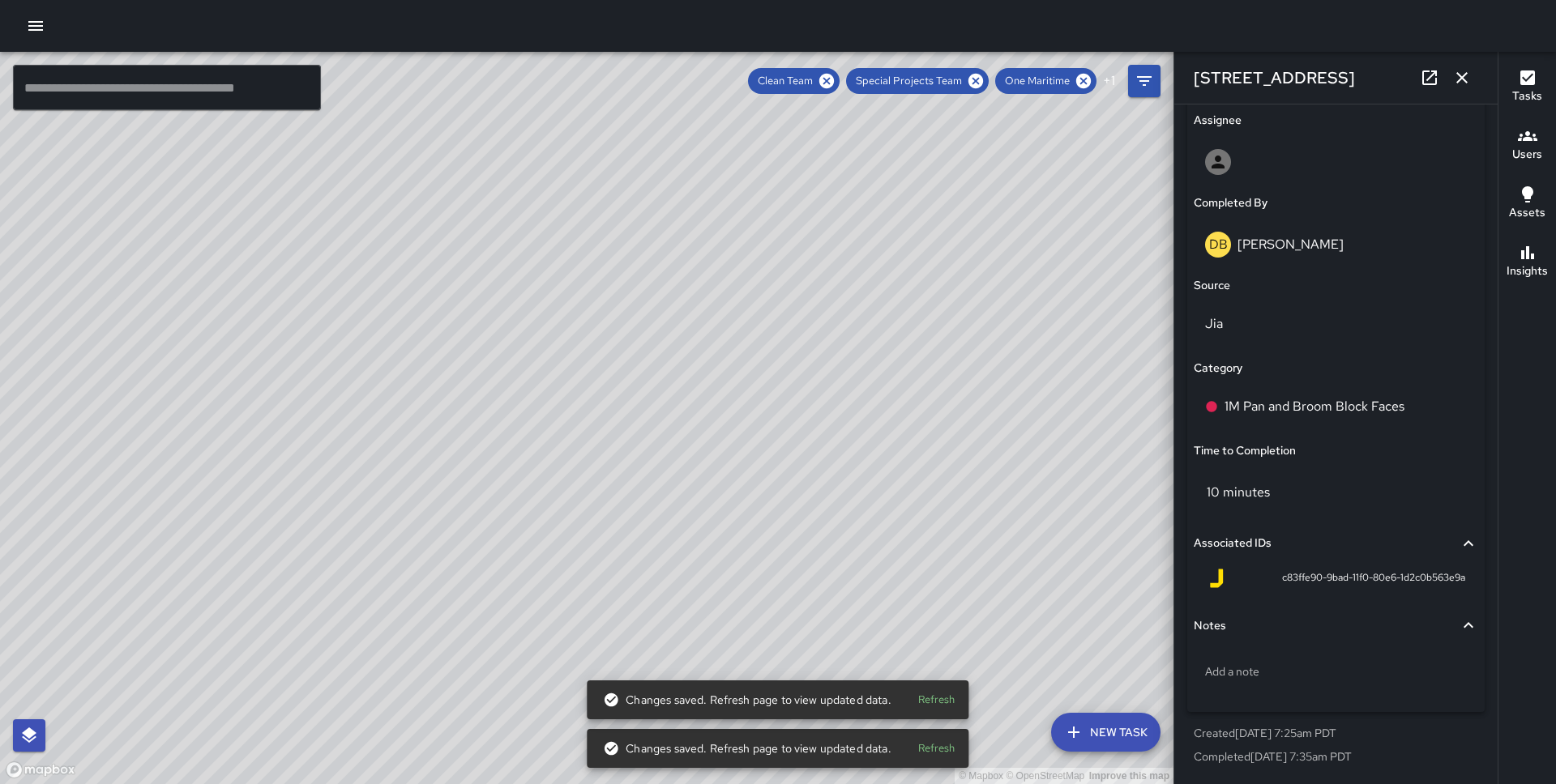
click at [586, 435] on div "© Mapbox © OpenStreetMap Improve this map DB [PERSON_NAME][GEOGRAPHIC_DATA][STR…" at bounding box center [587, 418] width 1173 height 732
click at [1291, 420] on div "Pan and Broom Block Faces" at bounding box center [1335, 407] width 284 height 45
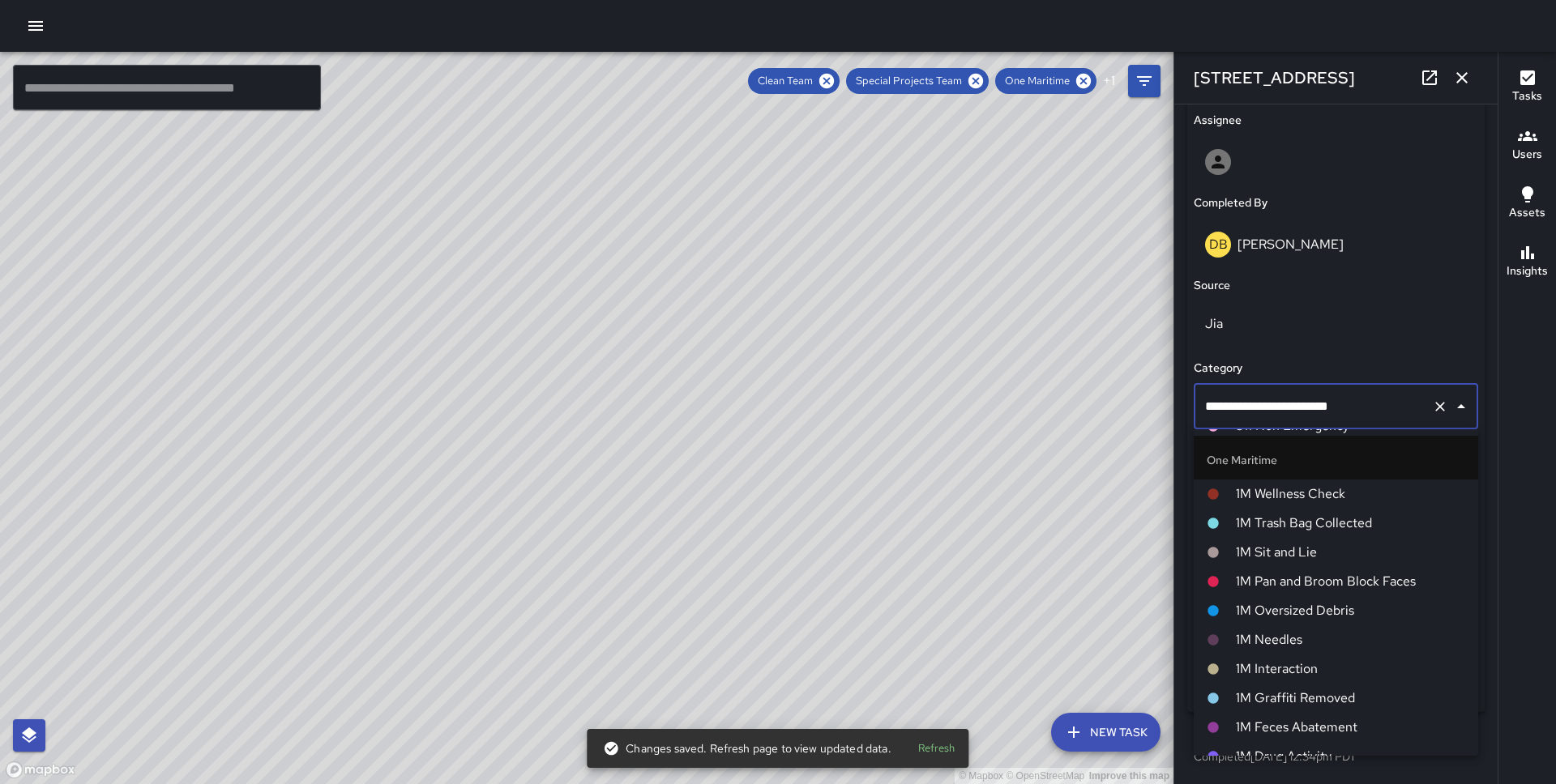
scroll to position [749, 0]
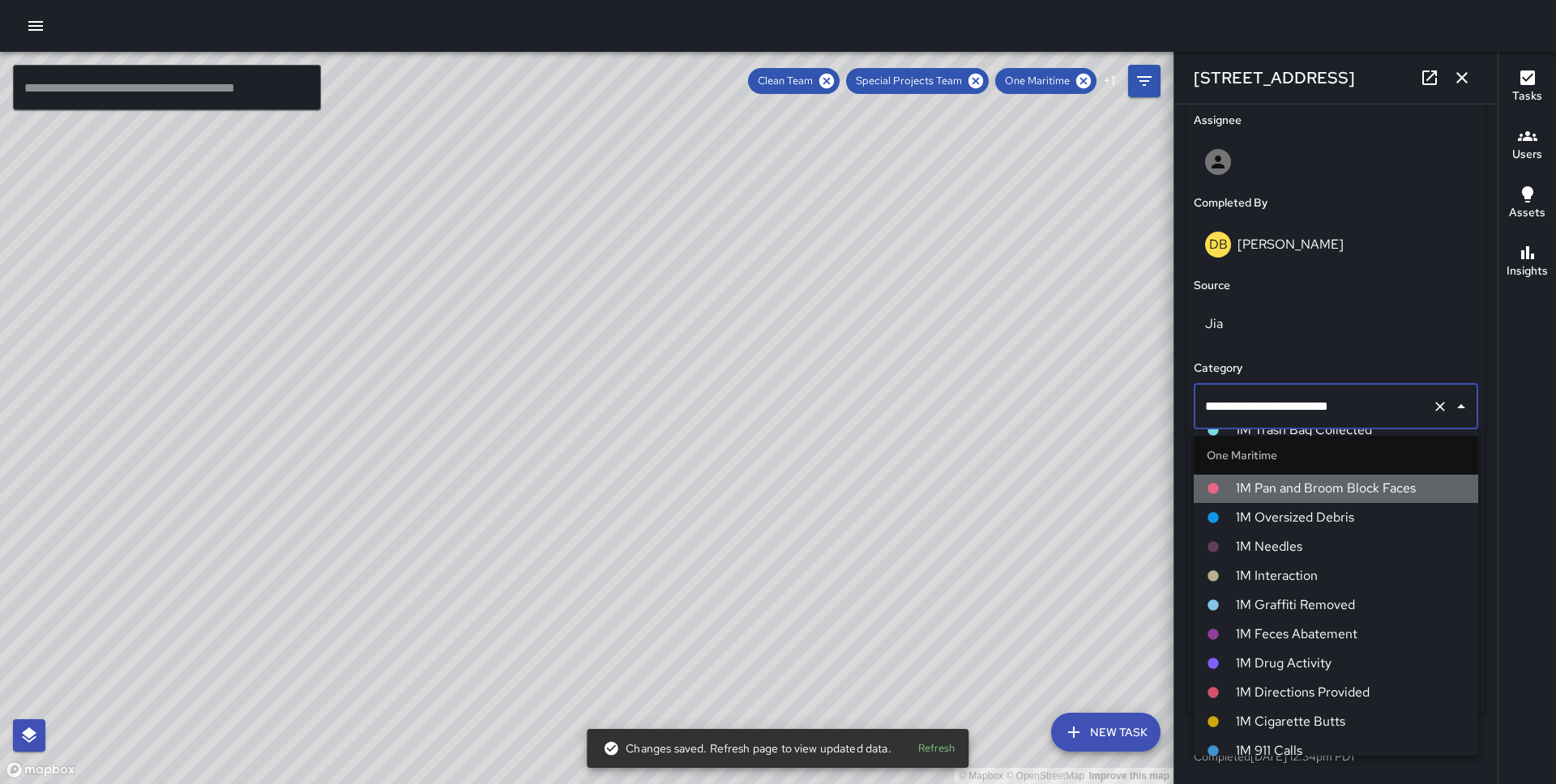
click at [1297, 492] on span "1M Pan and Broom Block Faces" at bounding box center [1350, 488] width 230 height 20
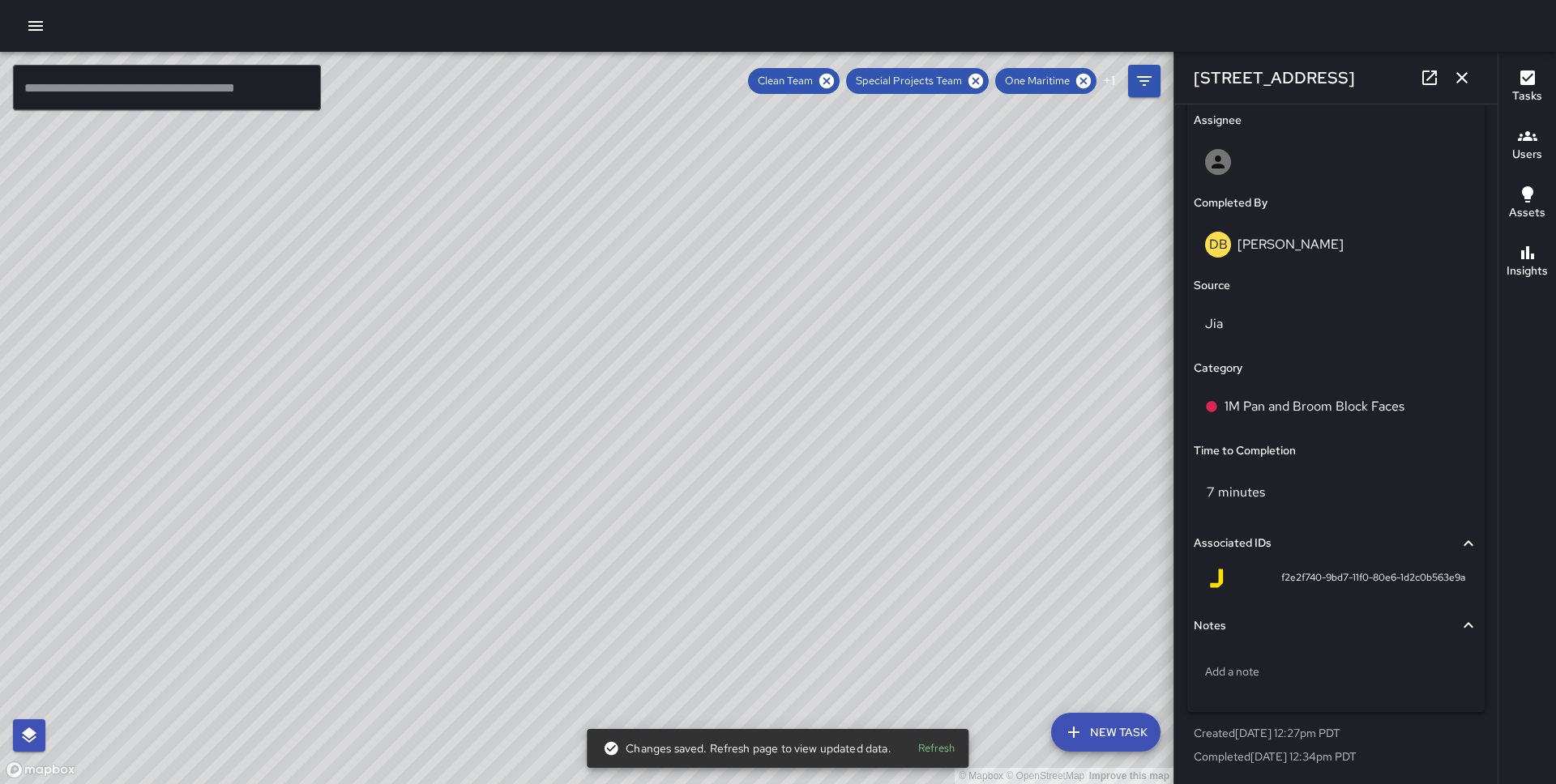
click at [556, 429] on div "© Mapbox © OpenStreetMap Improve this map" at bounding box center [587, 418] width 1173 height 732
type input "**********"
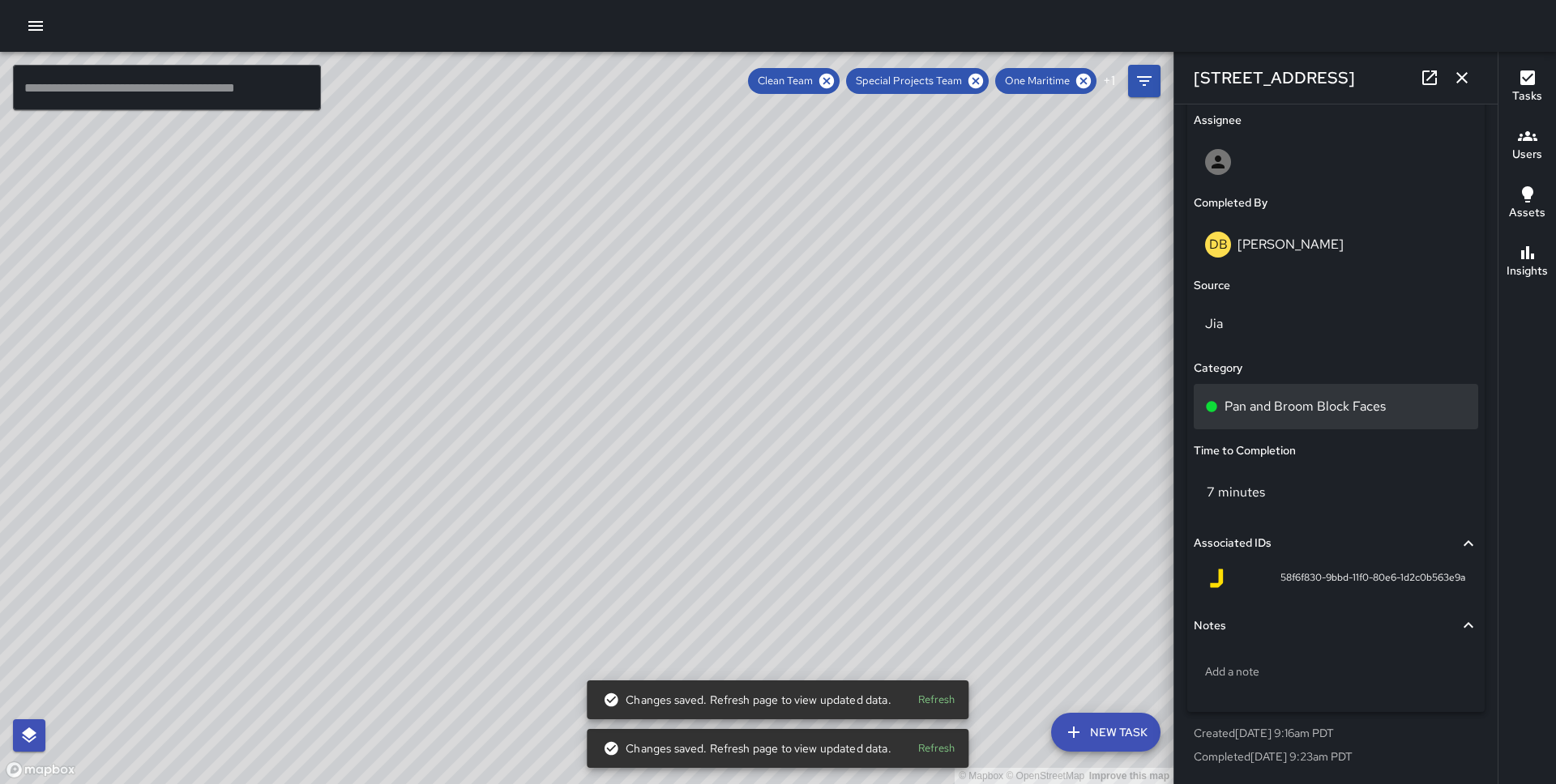
click at [1252, 412] on p "Pan and Broom Block Faces" at bounding box center [1305, 406] width 162 height 20
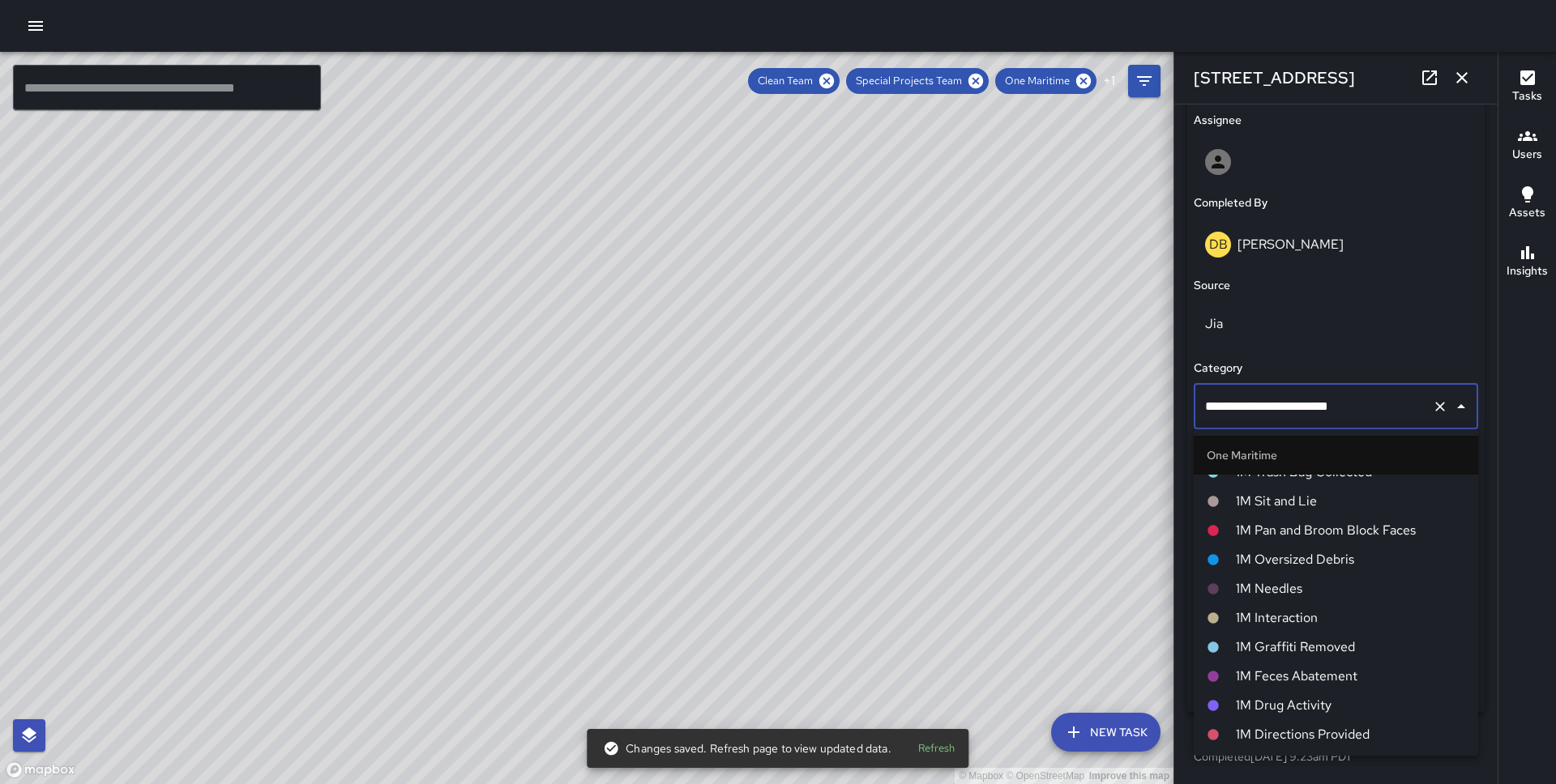
scroll to position [751, 0]
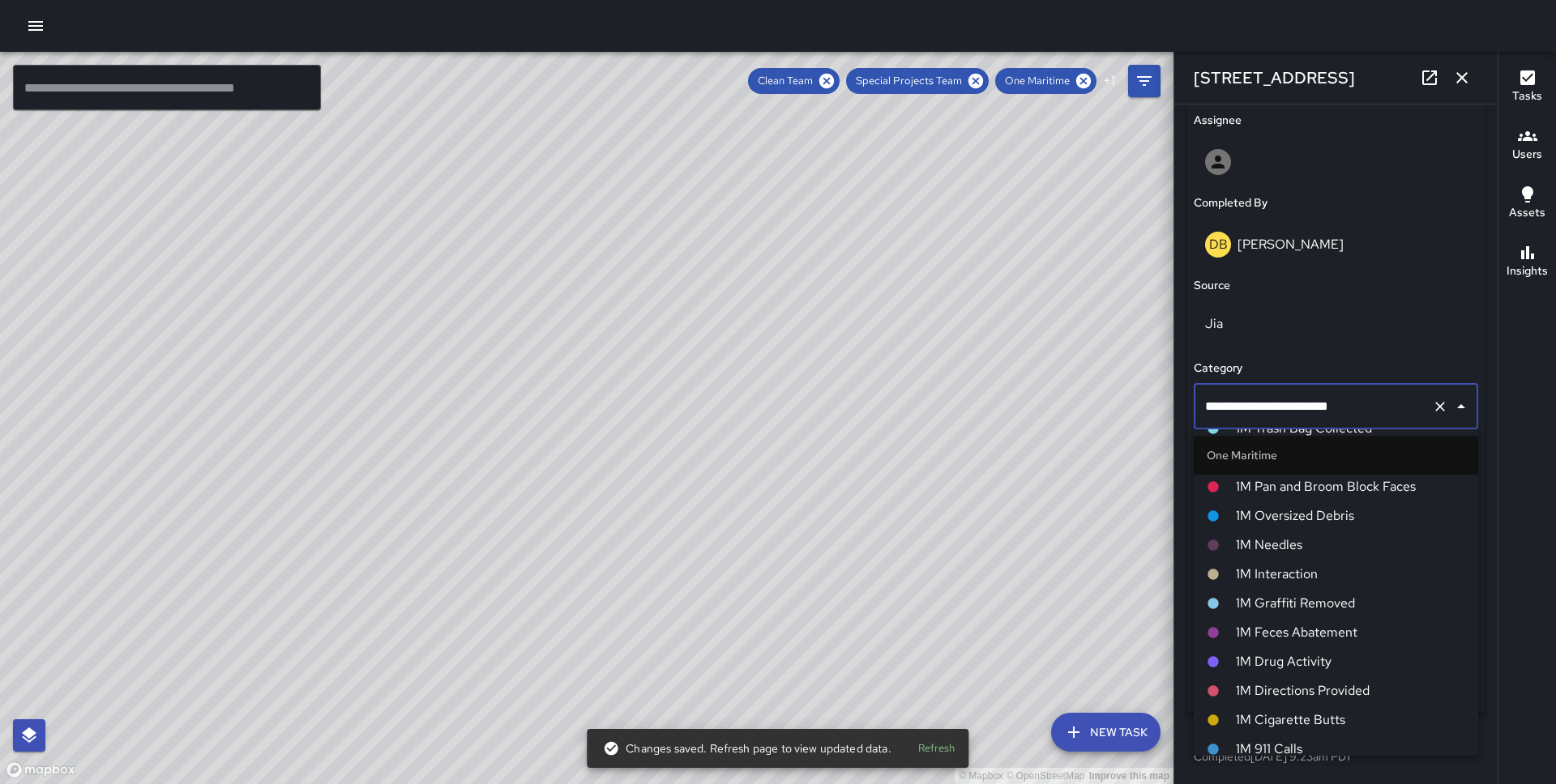
click at [1319, 494] on span "1M Pan and Broom Block Faces" at bounding box center [1350, 486] width 230 height 20
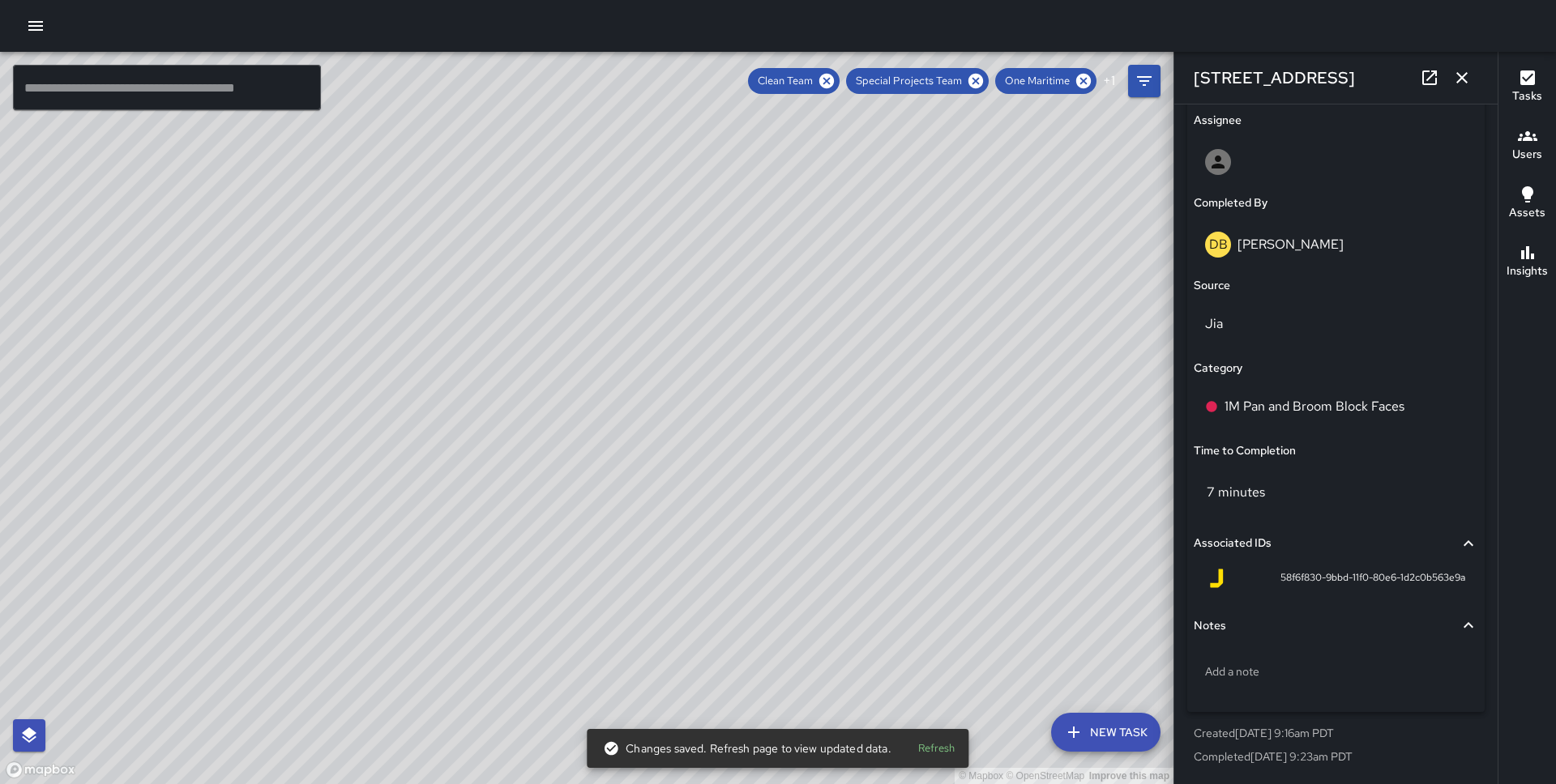
click at [607, 415] on div "© Mapbox © OpenStreetMap Improve this map JS [PERSON_NAME][GEOGRAPHIC_DATA][STR…" at bounding box center [587, 418] width 1173 height 732
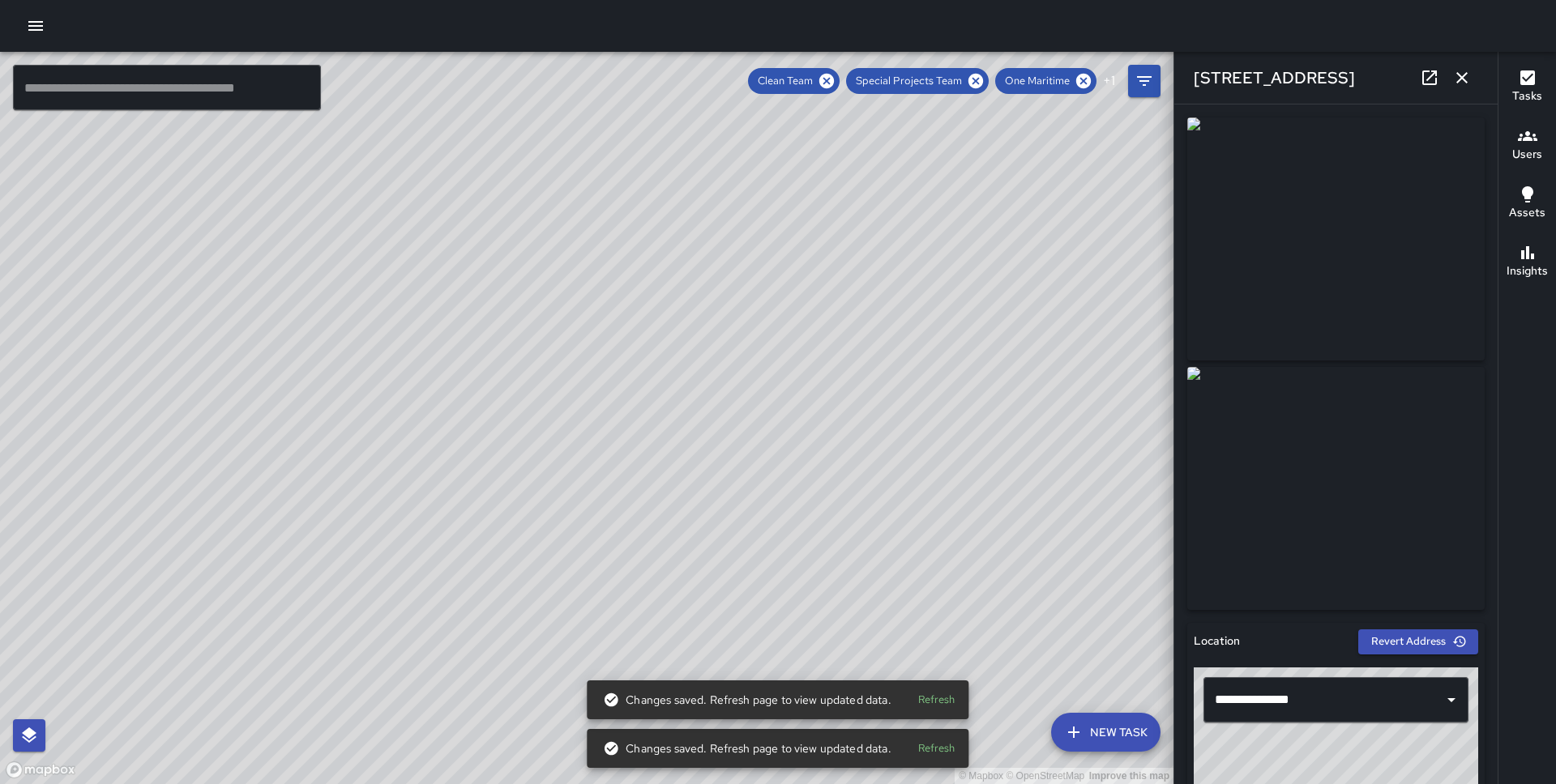
scroll to position [943, 0]
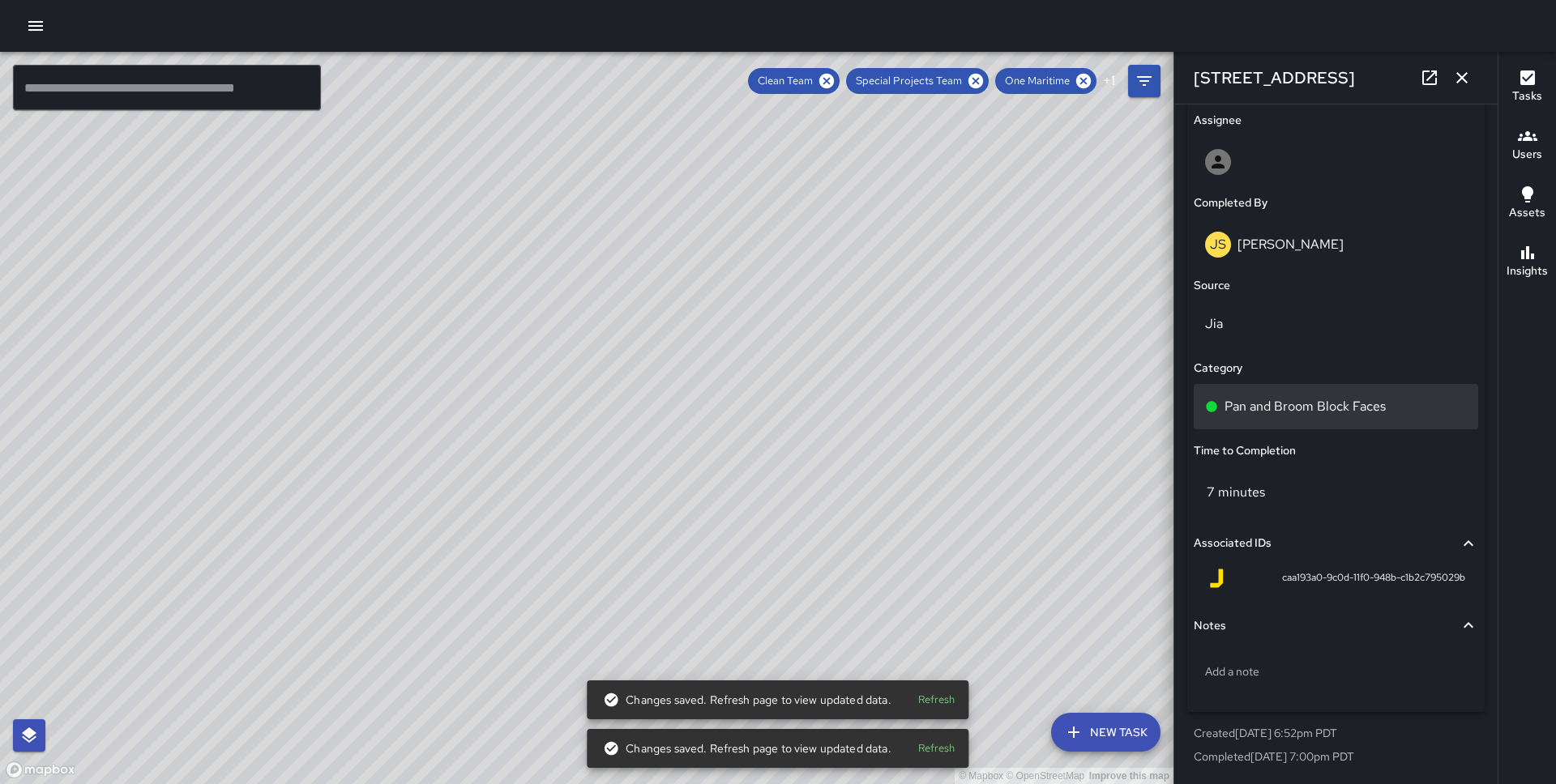
click at [1266, 401] on p "Pan and Broom Block Faces" at bounding box center [1305, 406] width 162 height 20
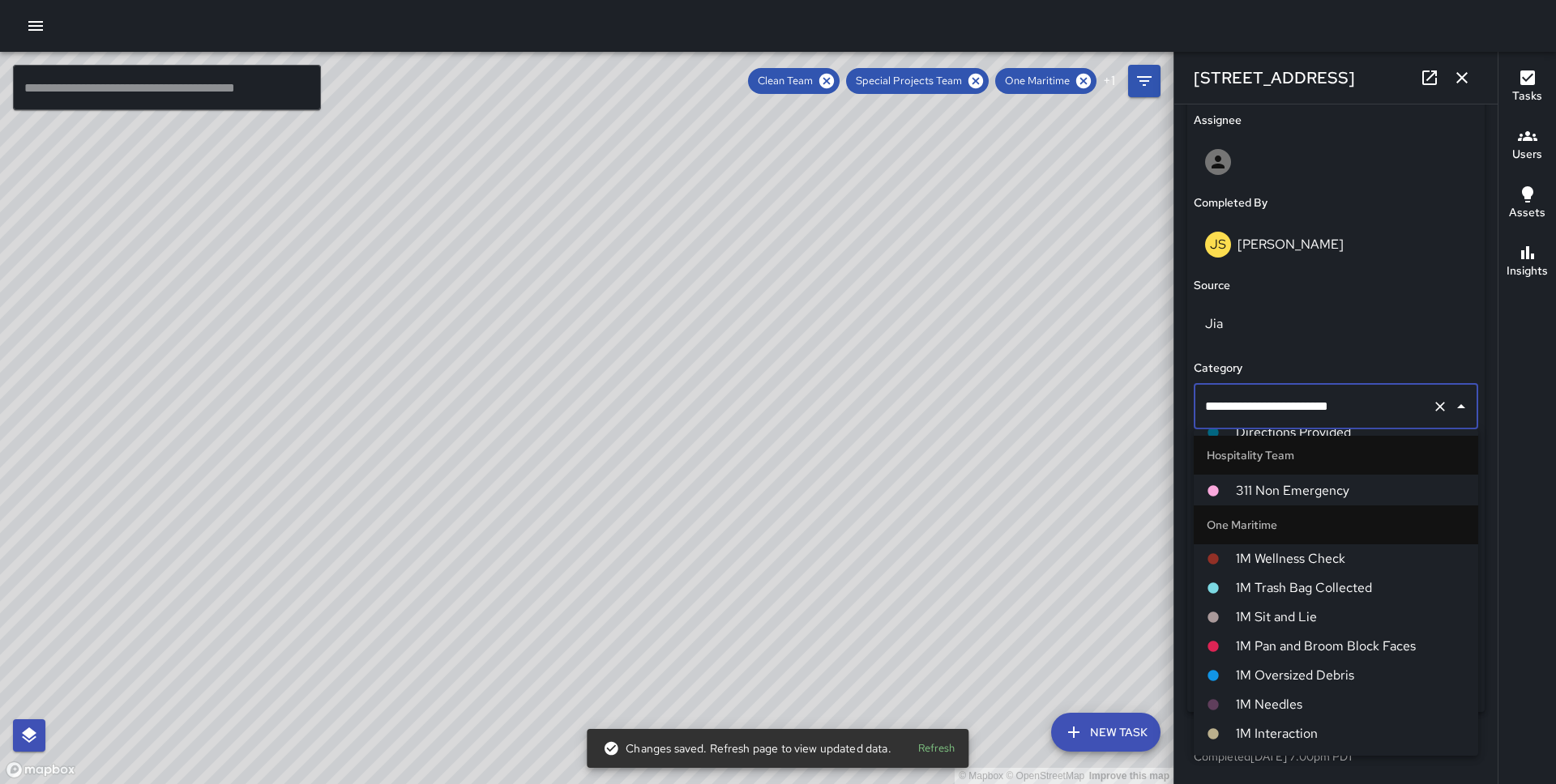
scroll to position [680, 0]
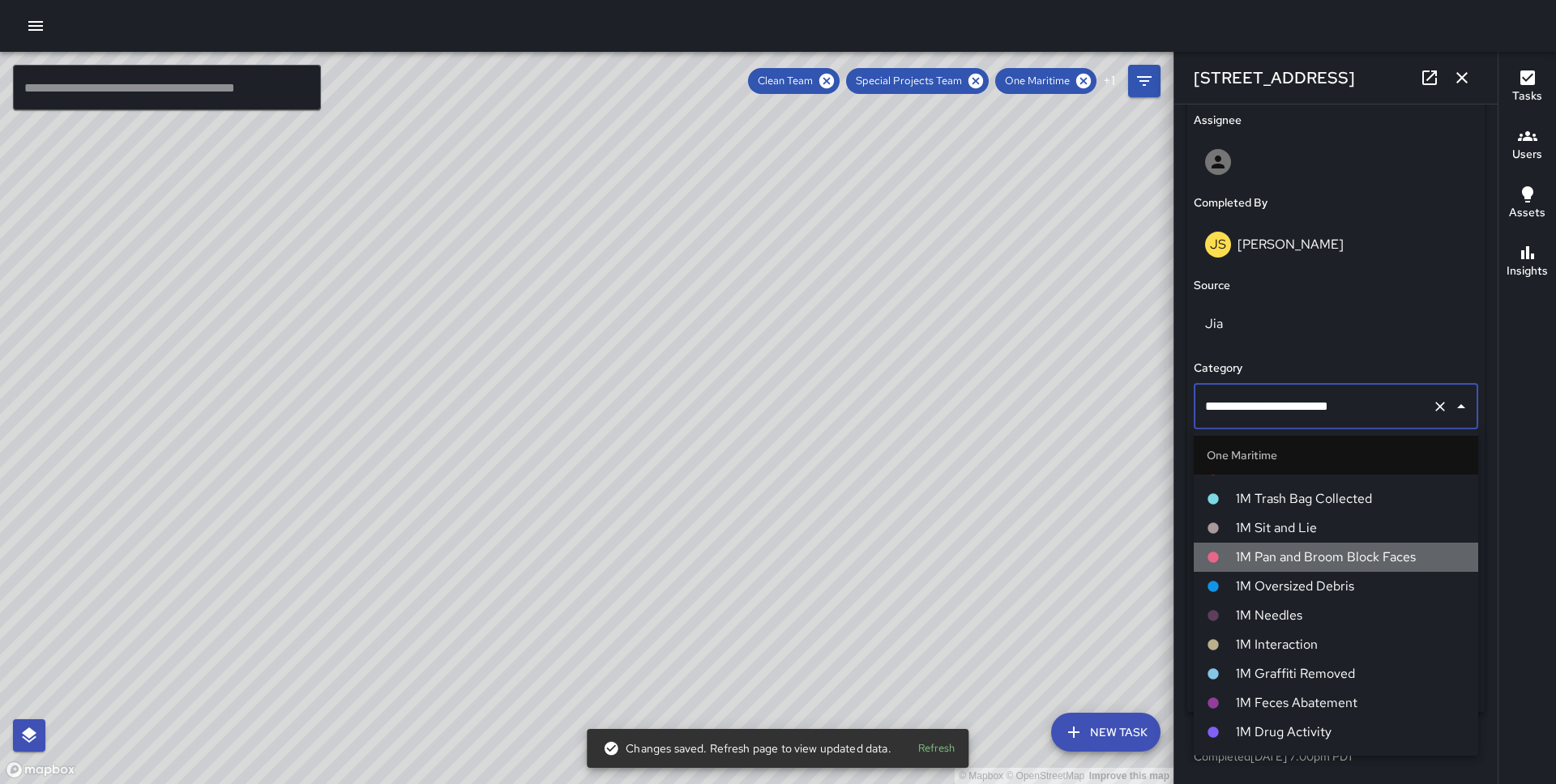
click at [1305, 548] on span "1M Pan and Broom Block Faces" at bounding box center [1350, 557] width 230 height 20
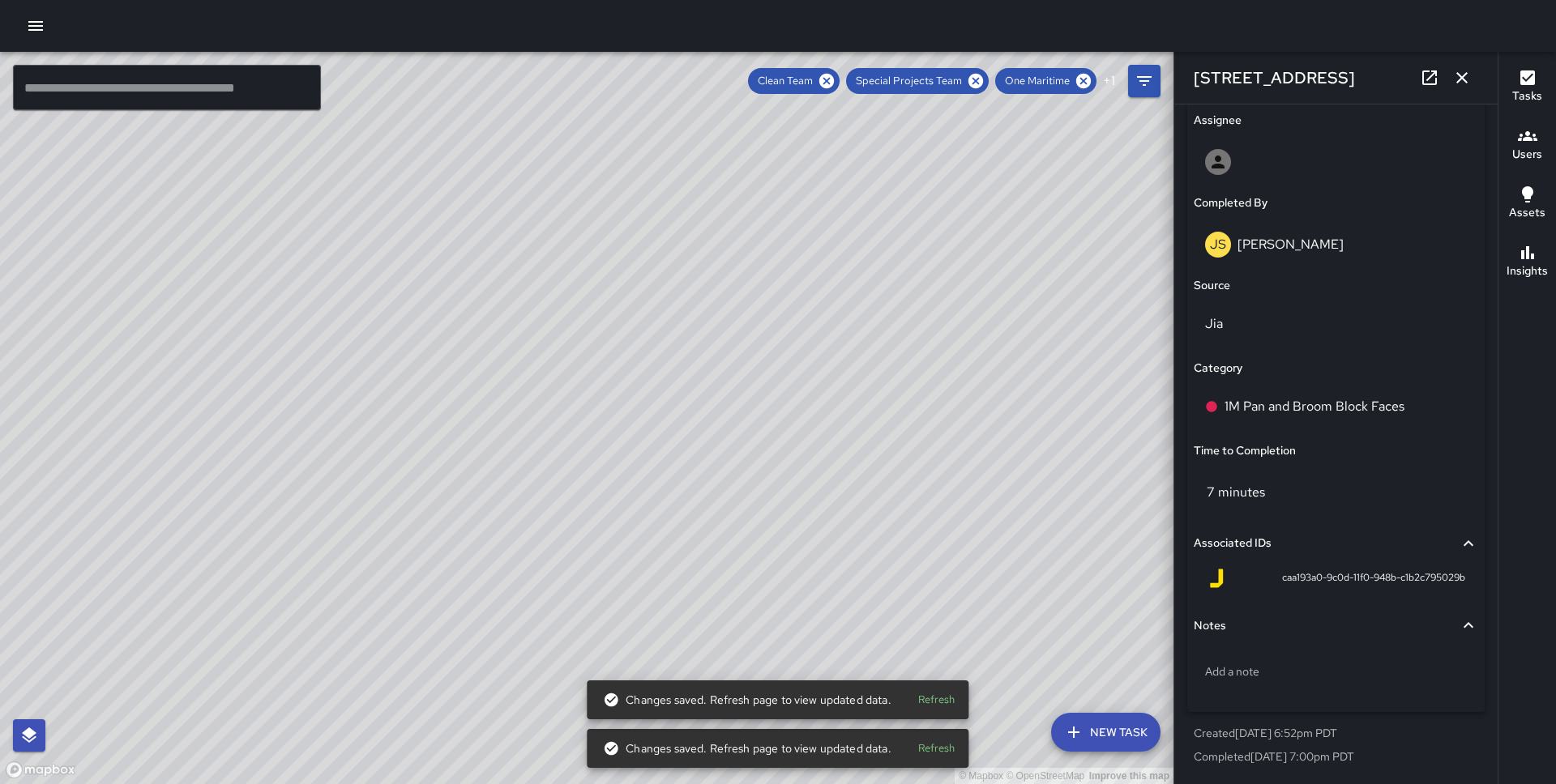
click at [584, 446] on div "© Mapbox © OpenStreetMap Improve this map JS [PERSON_NAME] Completed on [DATE] …" at bounding box center [587, 418] width 1173 height 732
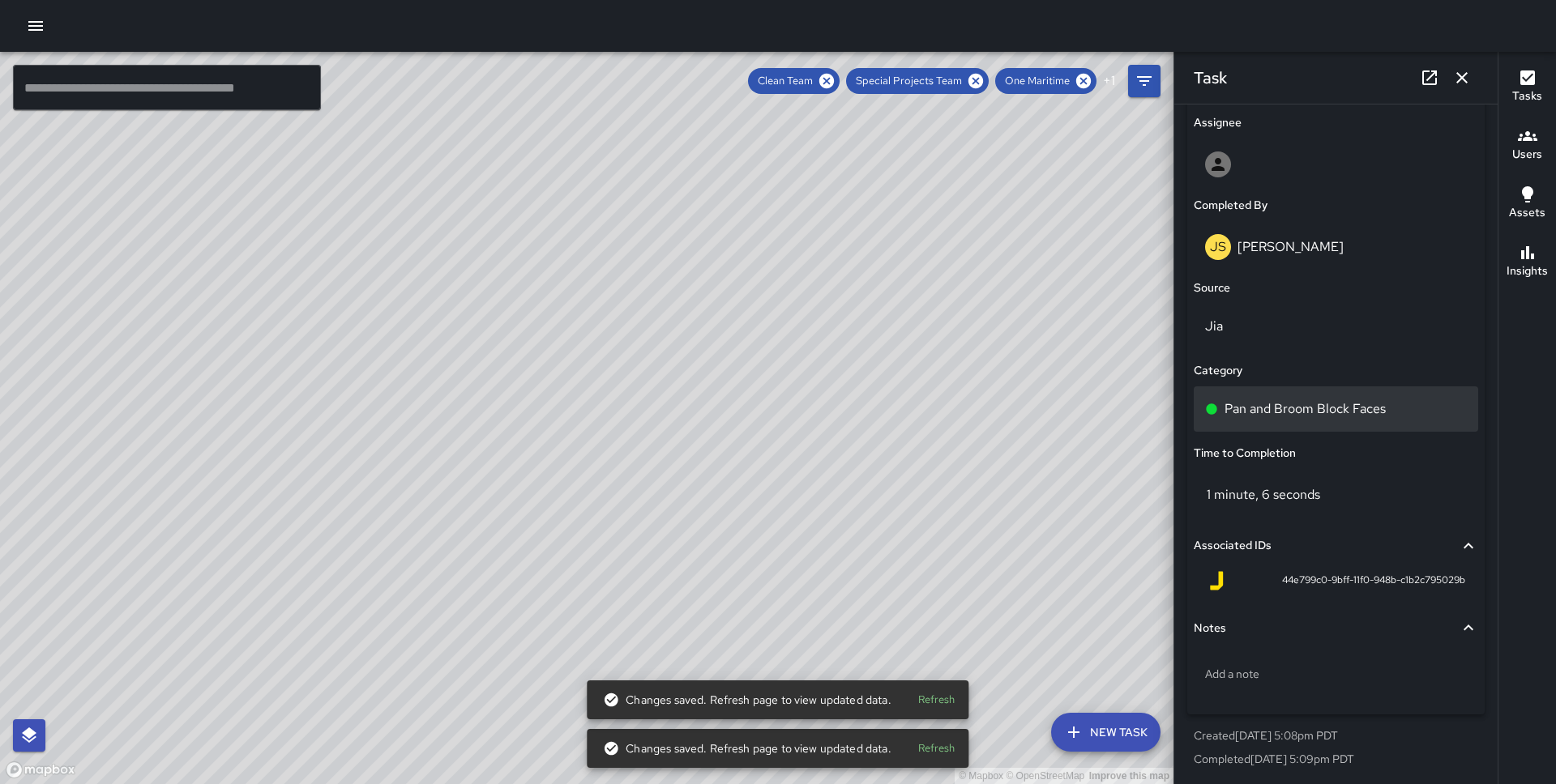
type input "**********"
click at [1263, 402] on p "Pan and Broom Block Faces" at bounding box center [1305, 409] width 162 height 20
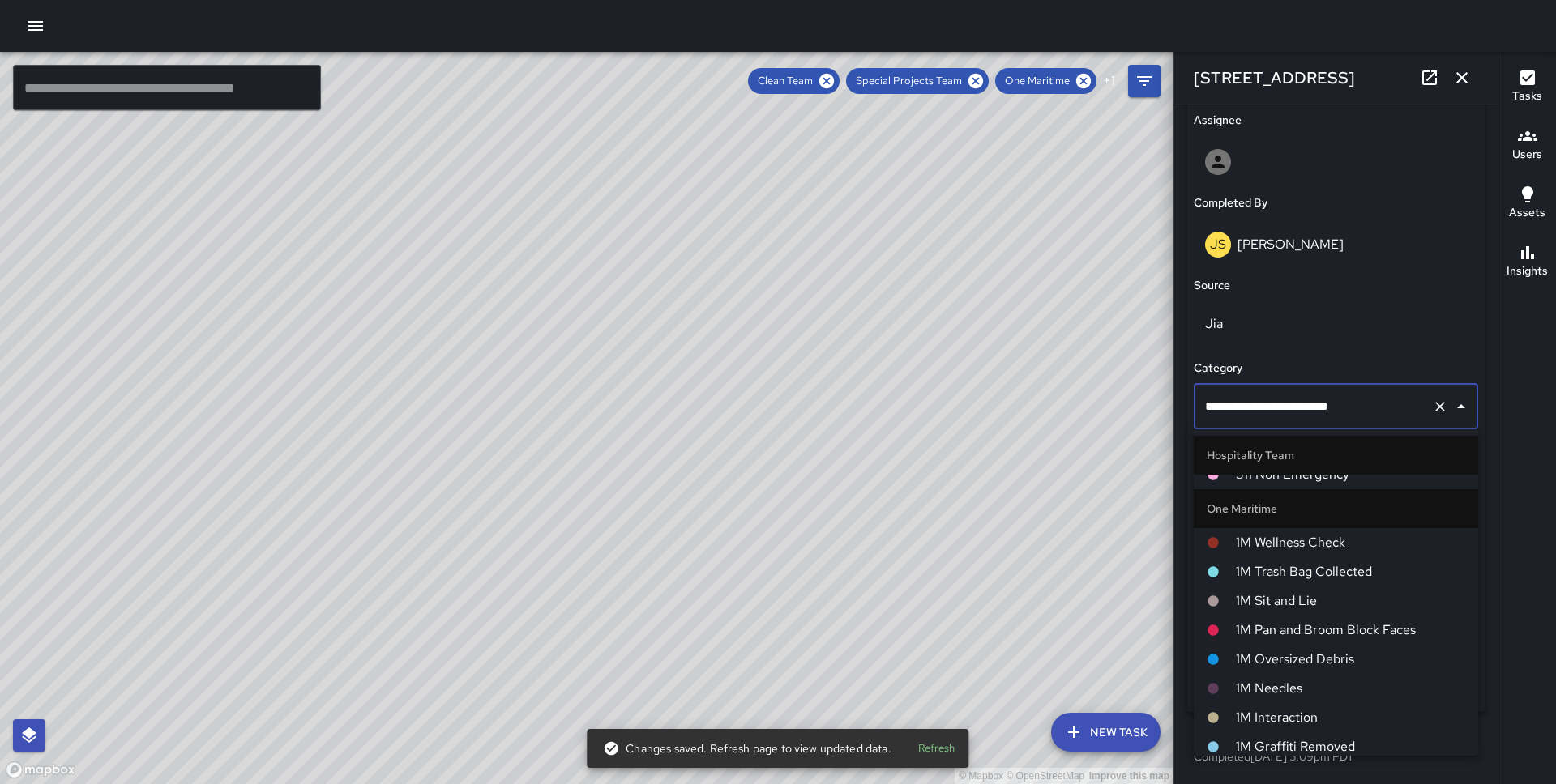
scroll to position [691, 0]
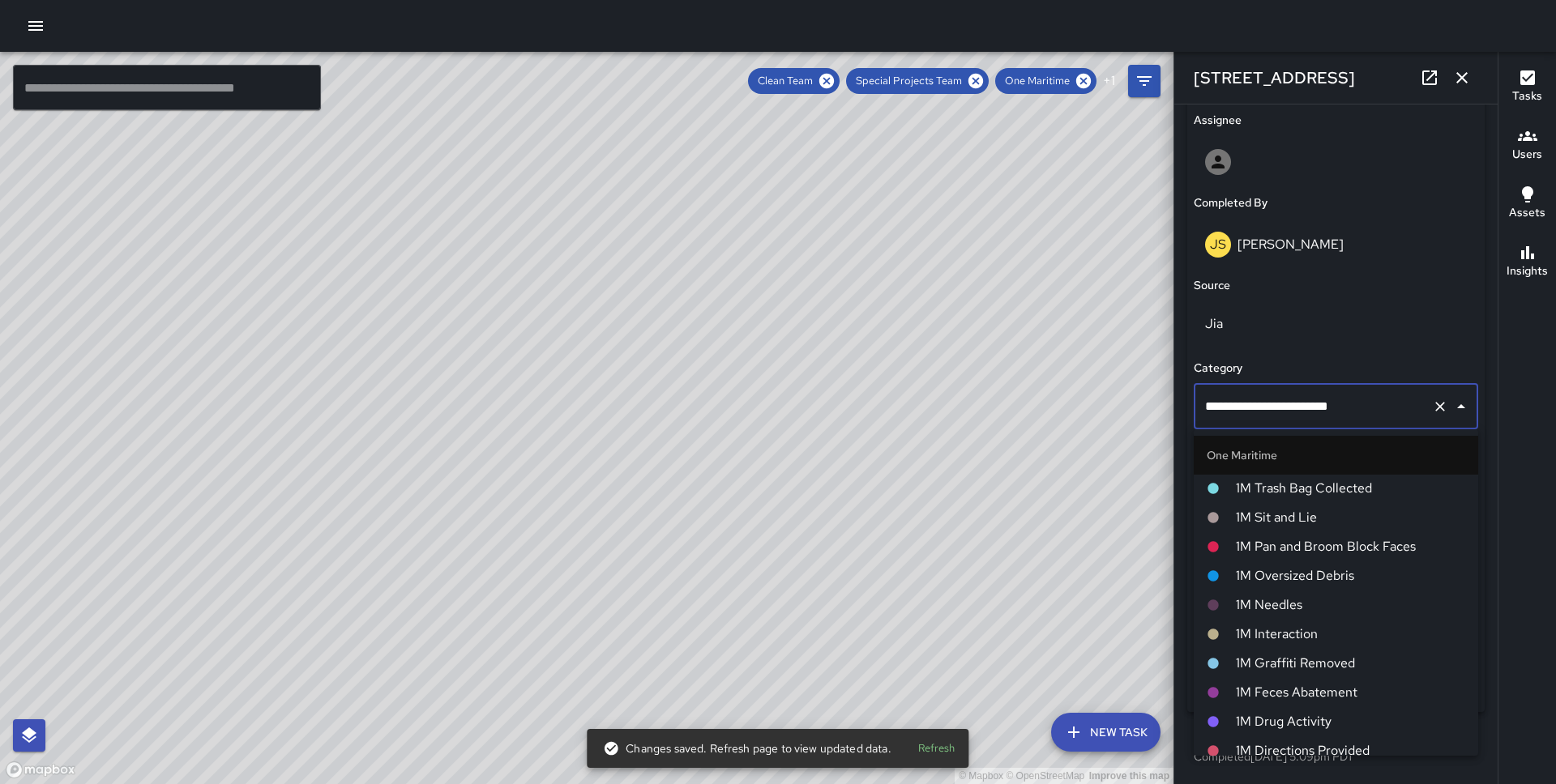
click at [1283, 549] on span "1M Pan and Broom Block Faces" at bounding box center [1350, 547] width 230 height 20
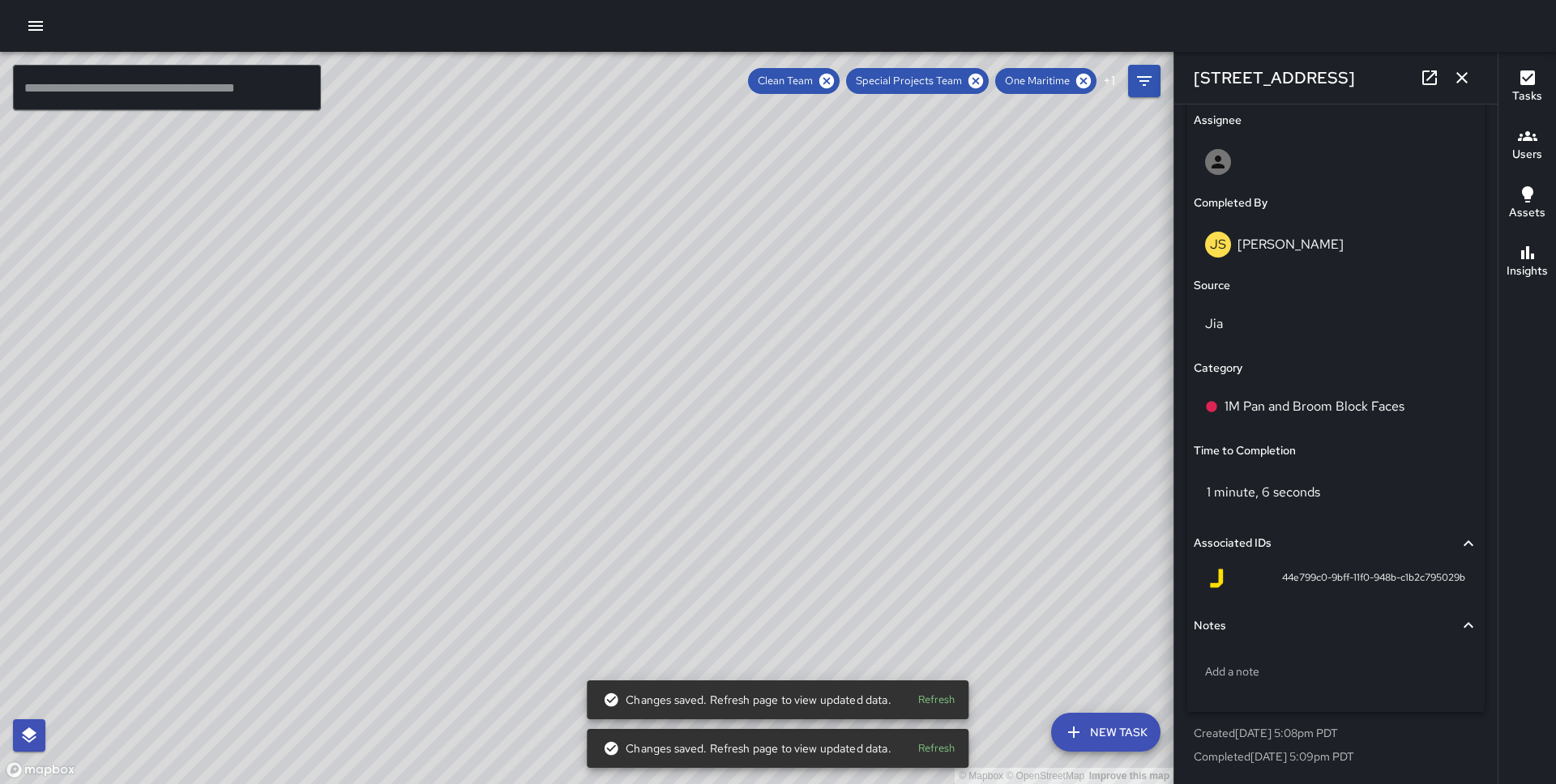
click at [515, 340] on div "© Mapbox © OpenStreetMap Improve this map JS [PERSON_NAME] [STREET_ADDRESS] Com…" at bounding box center [587, 418] width 1173 height 732
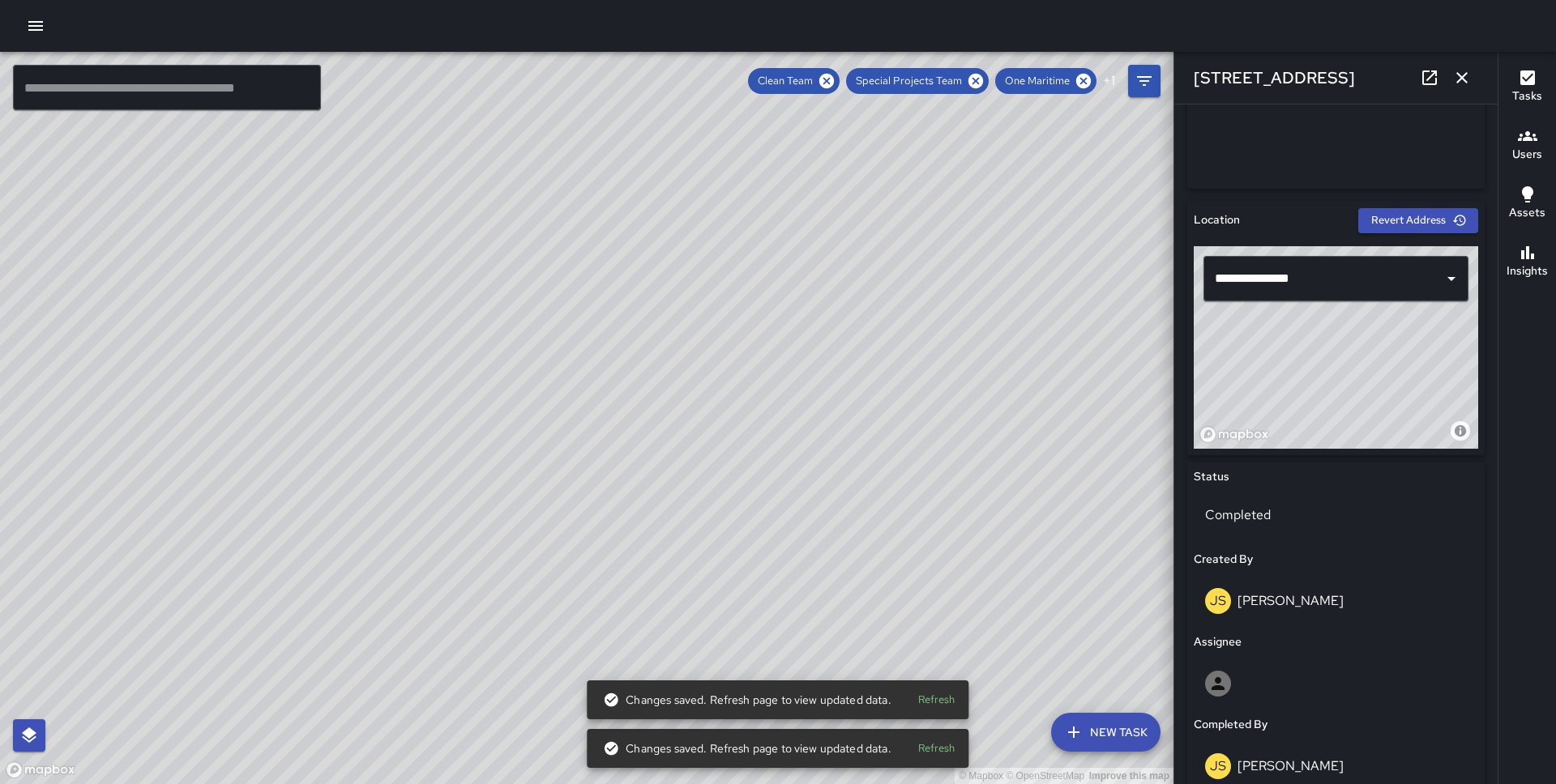
scroll to position [943, 0]
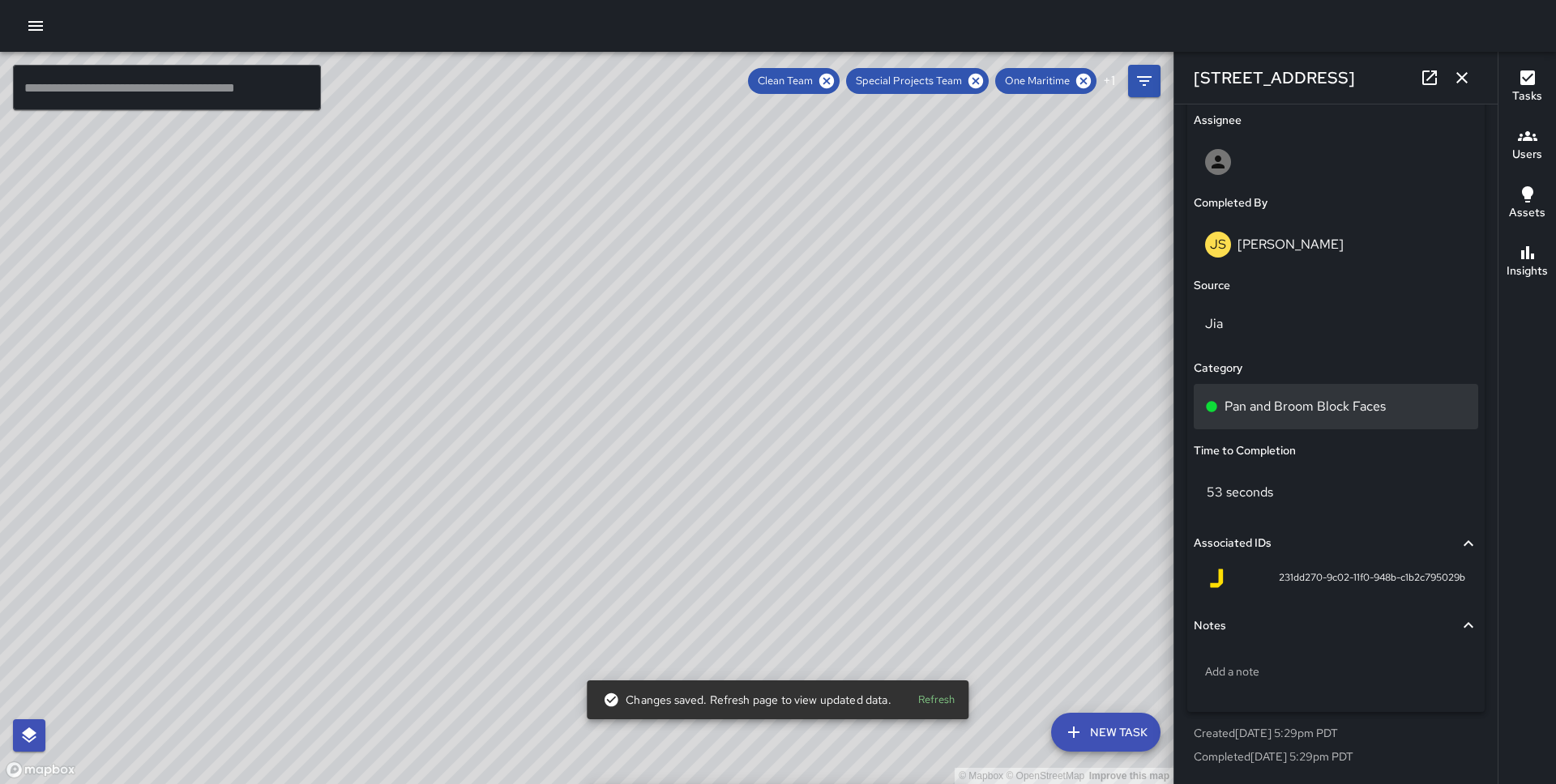
click at [1260, 396] on div "Pan and Broom Block Faces" at bounding box center [1335, 407] width 284 height 45
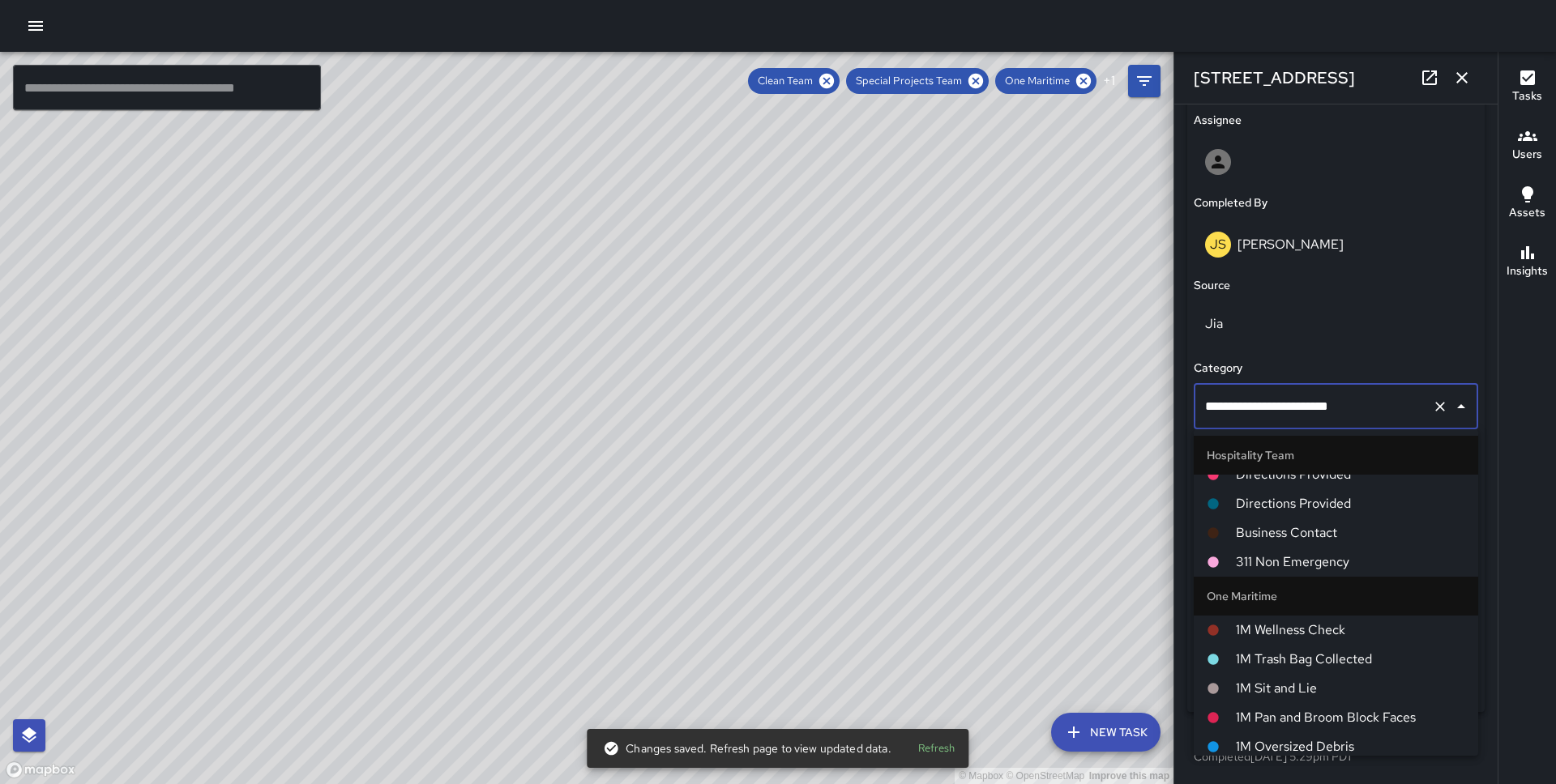
scroll to position [600, 0]
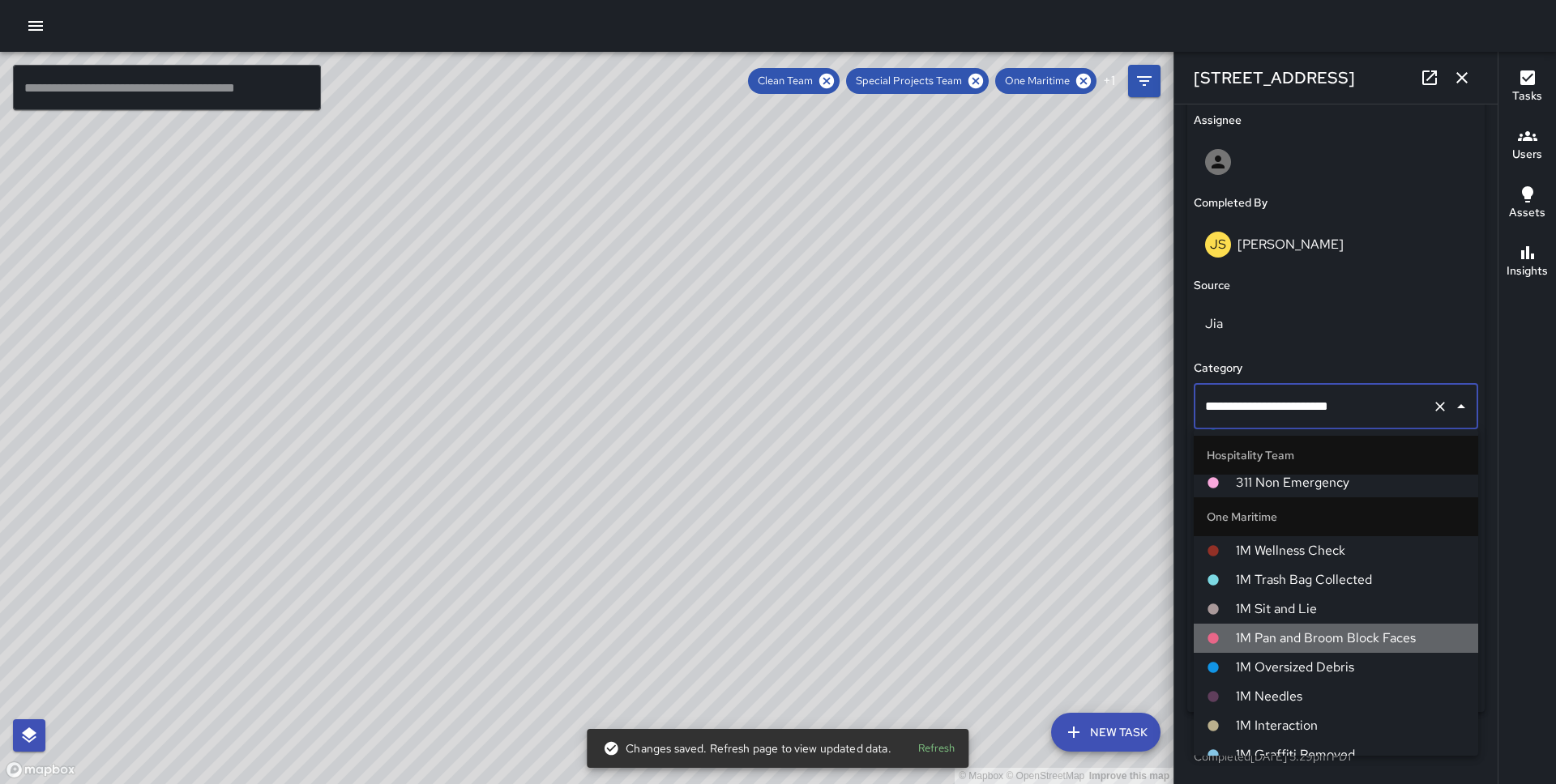
click at [1272, 643] on span "1M Pan and Broom Block Faces" at bounding box center [1350, 639] width 230 height 20
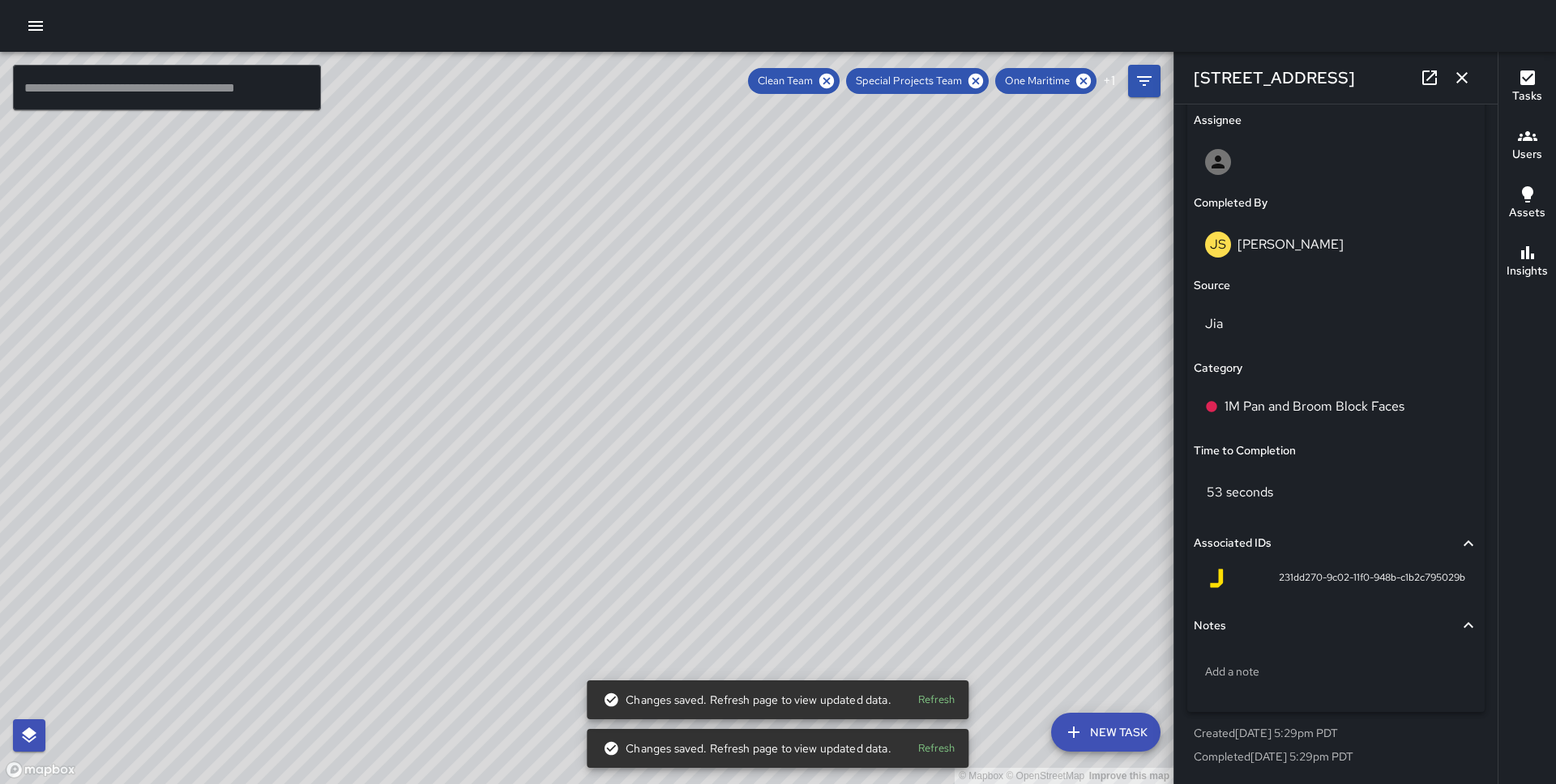
click at [579, 314] on div "© Mapbox © OpenStreetMap Improve this map [PERSON_NAME] [STREET_ADDRESS][US_STA…" at bounding box center [587, 418] width 1173 height 732
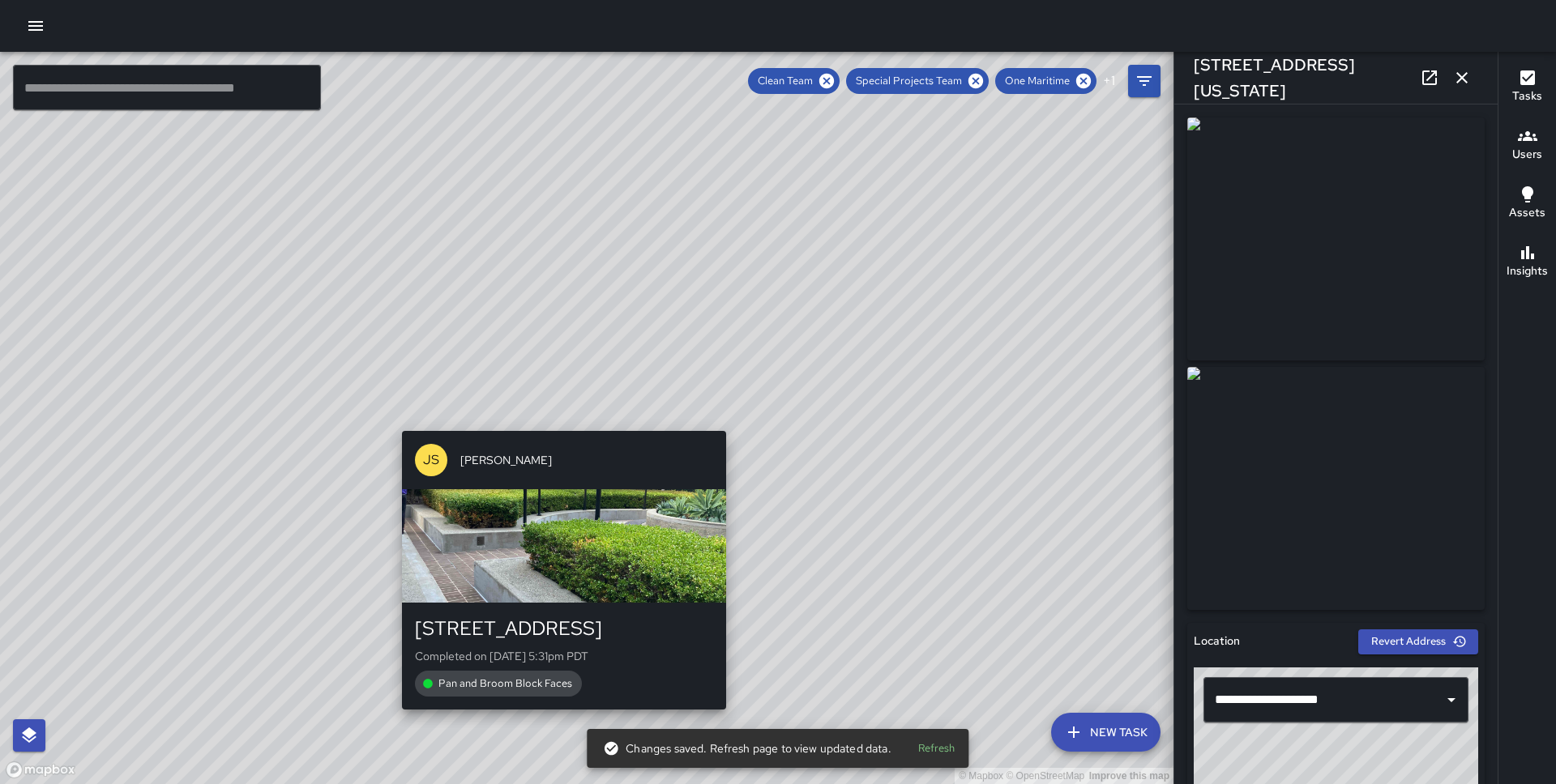
click at [555, 422] on div "© Mapbox © OpenStreetMap Improve this map JS [PERSON_NAME] [STREET_ADDRESS] Com…" at bounding box center [587, 418] width 1173 height 732
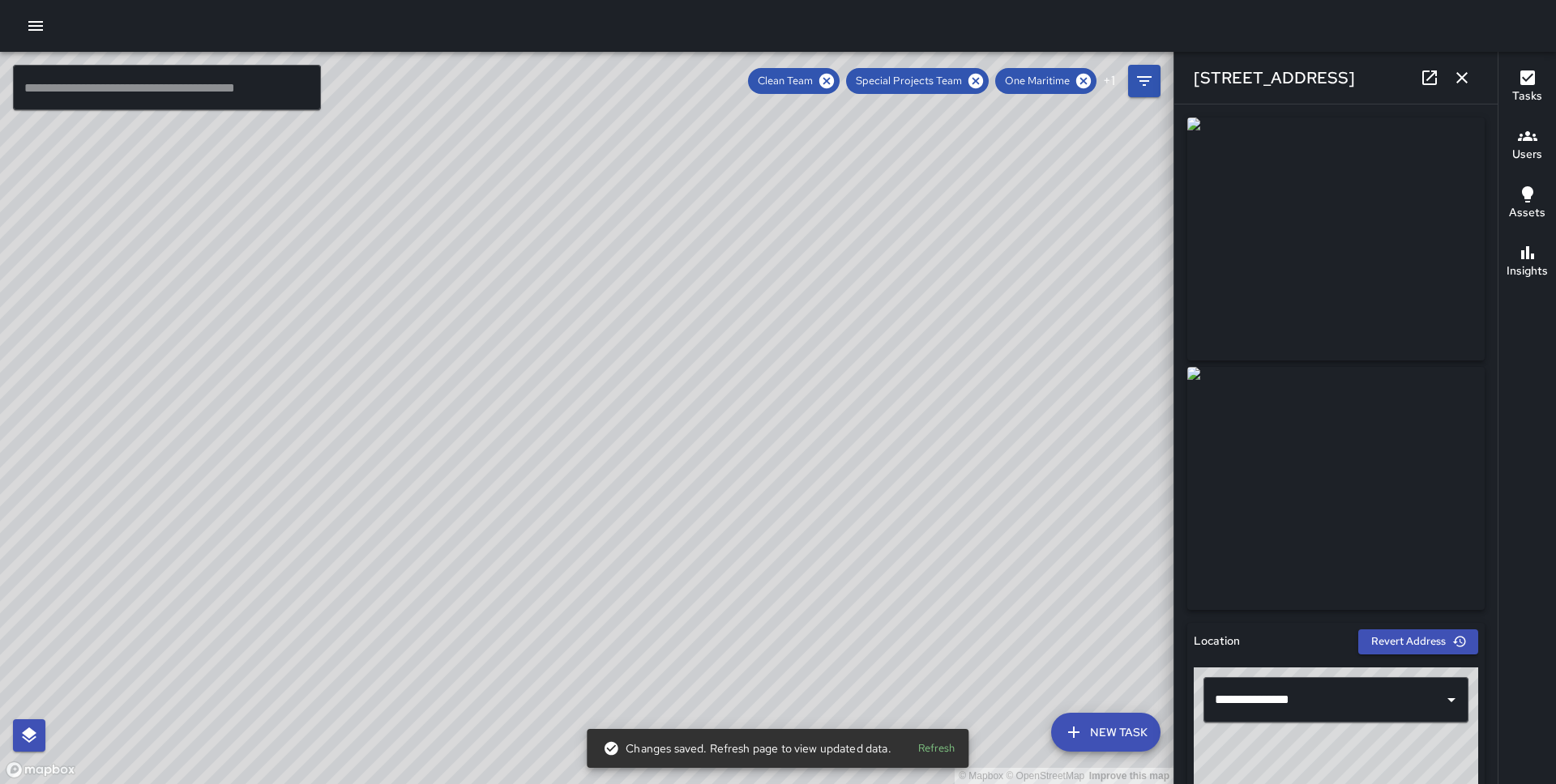
scroll to position [943, 0]
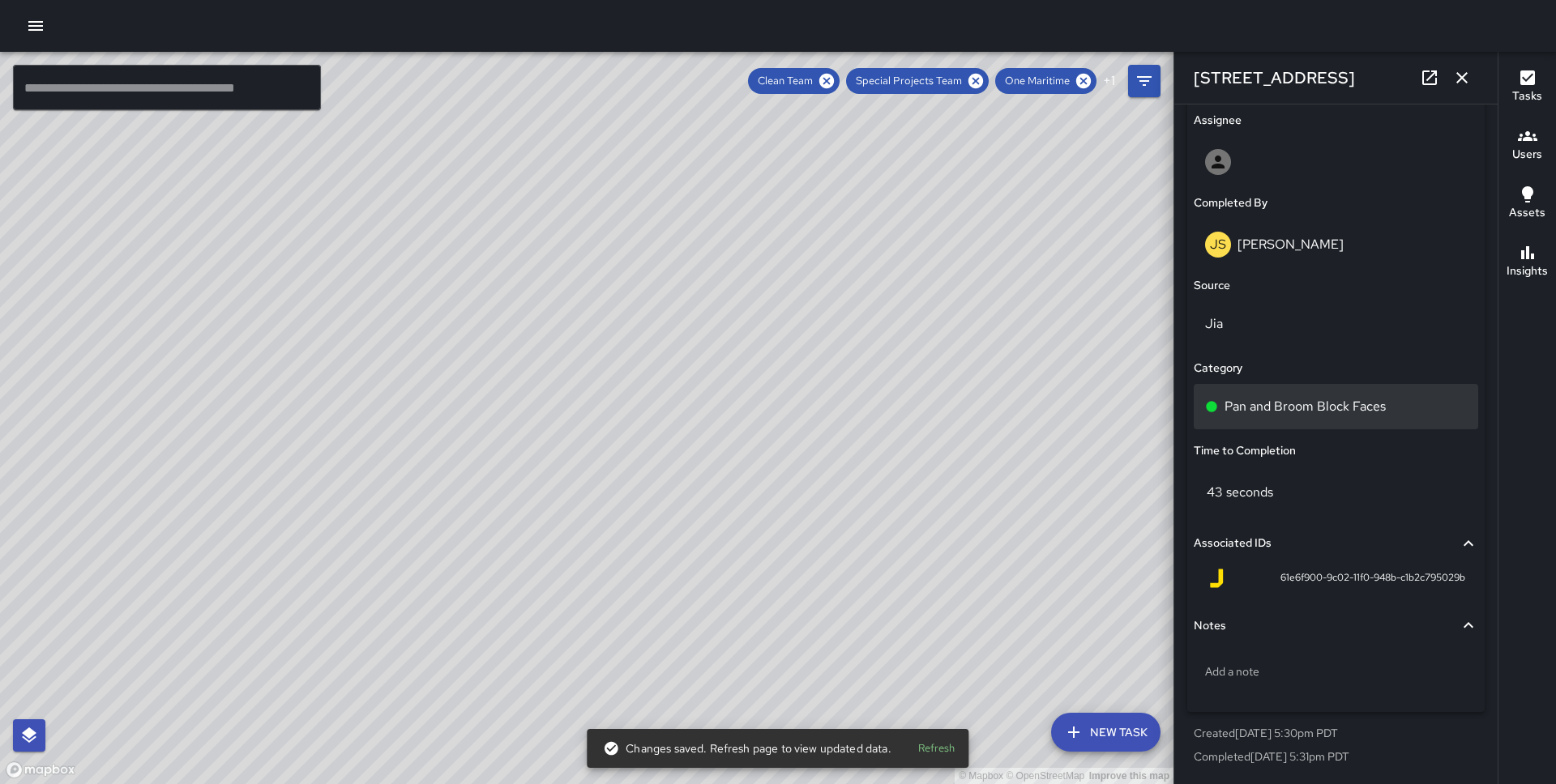
click at [1305, 401] on p "Pan and Broom Block Faces" at bounding box center [1305, 406] width 162 height 20
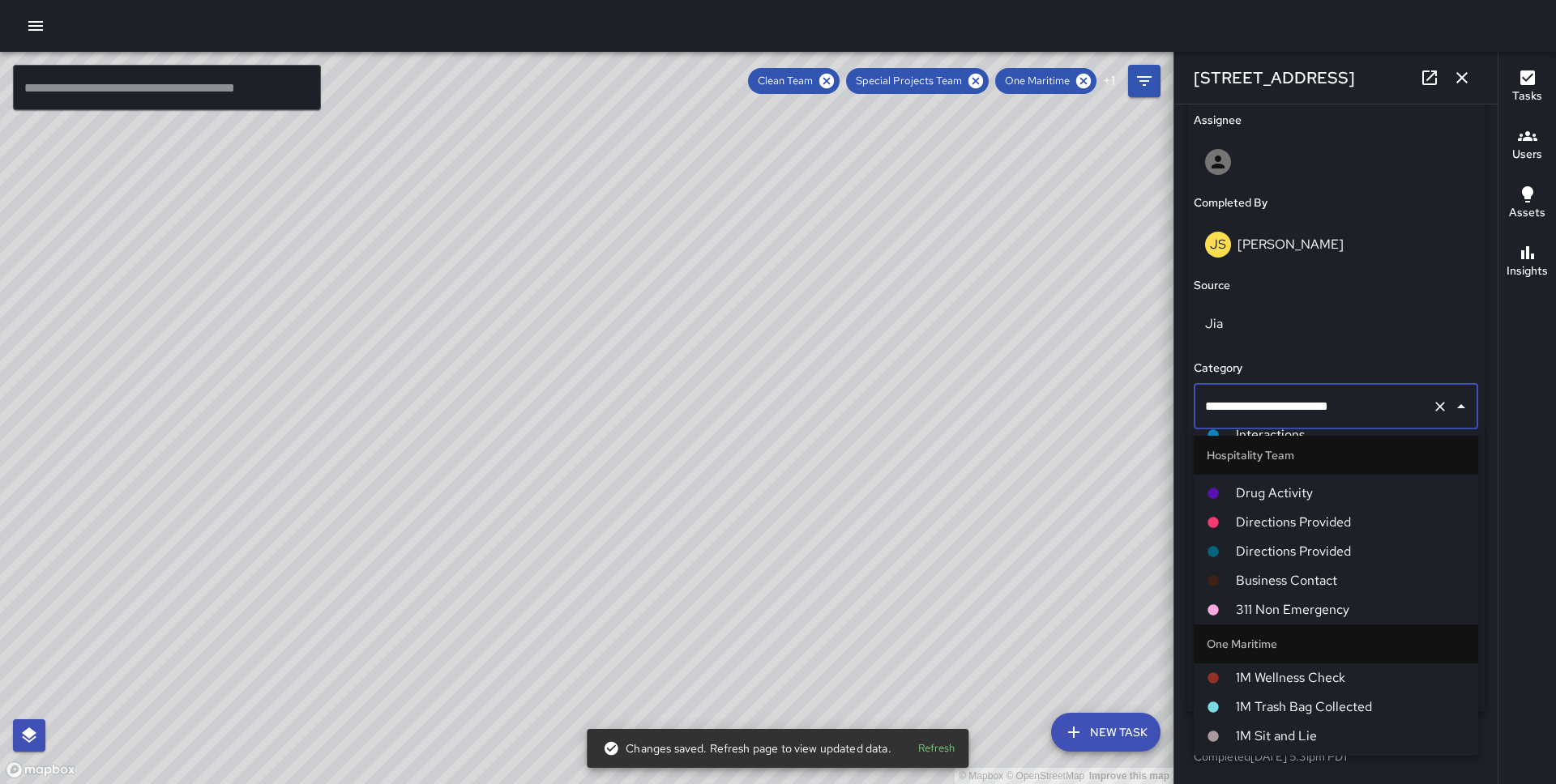
scroll to position [568, 0]
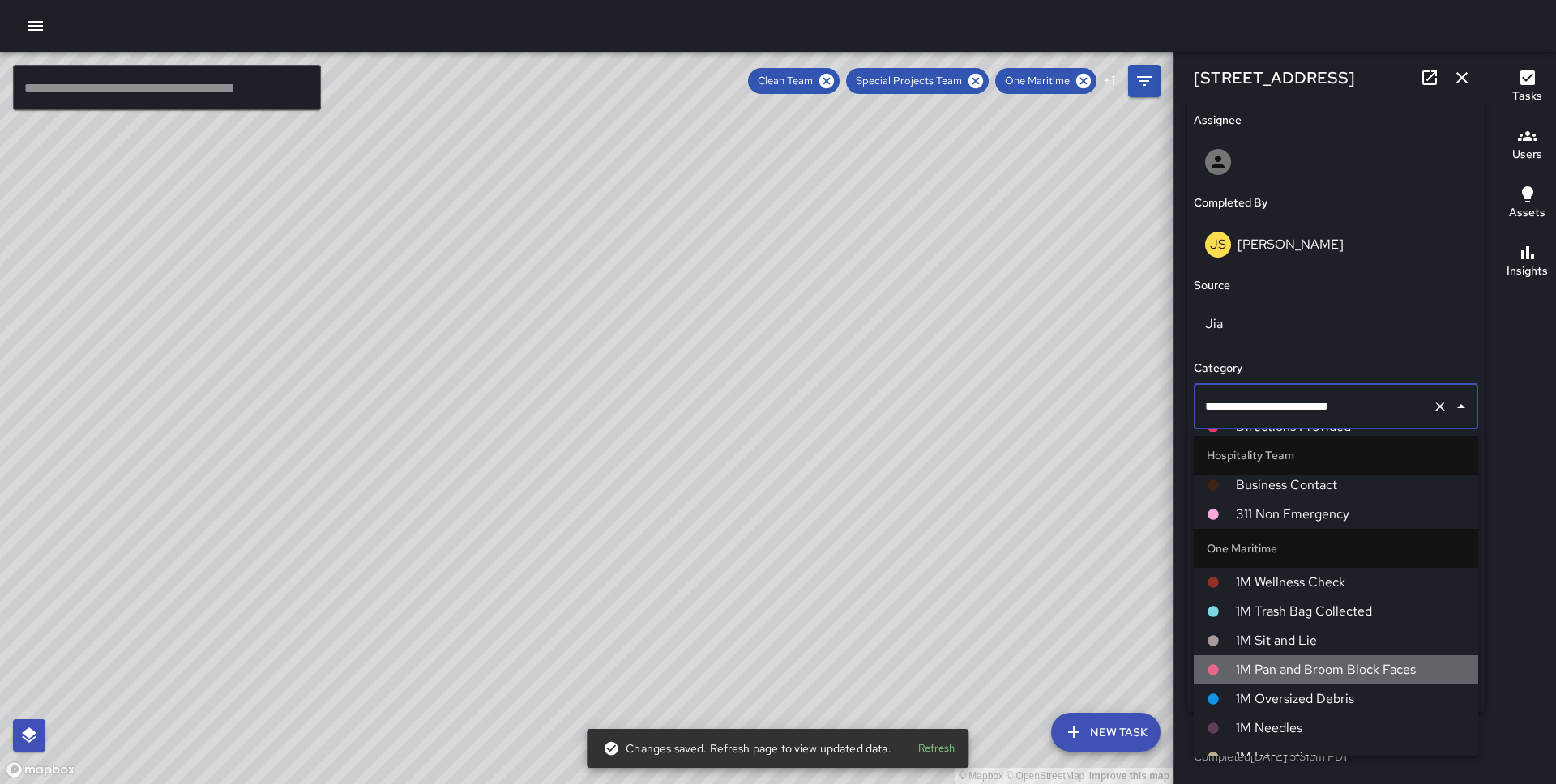
click at [1306, 666] on span "1M Pan and Broom Block Faces" at bounding box center [1350, 670] width 230 height 20
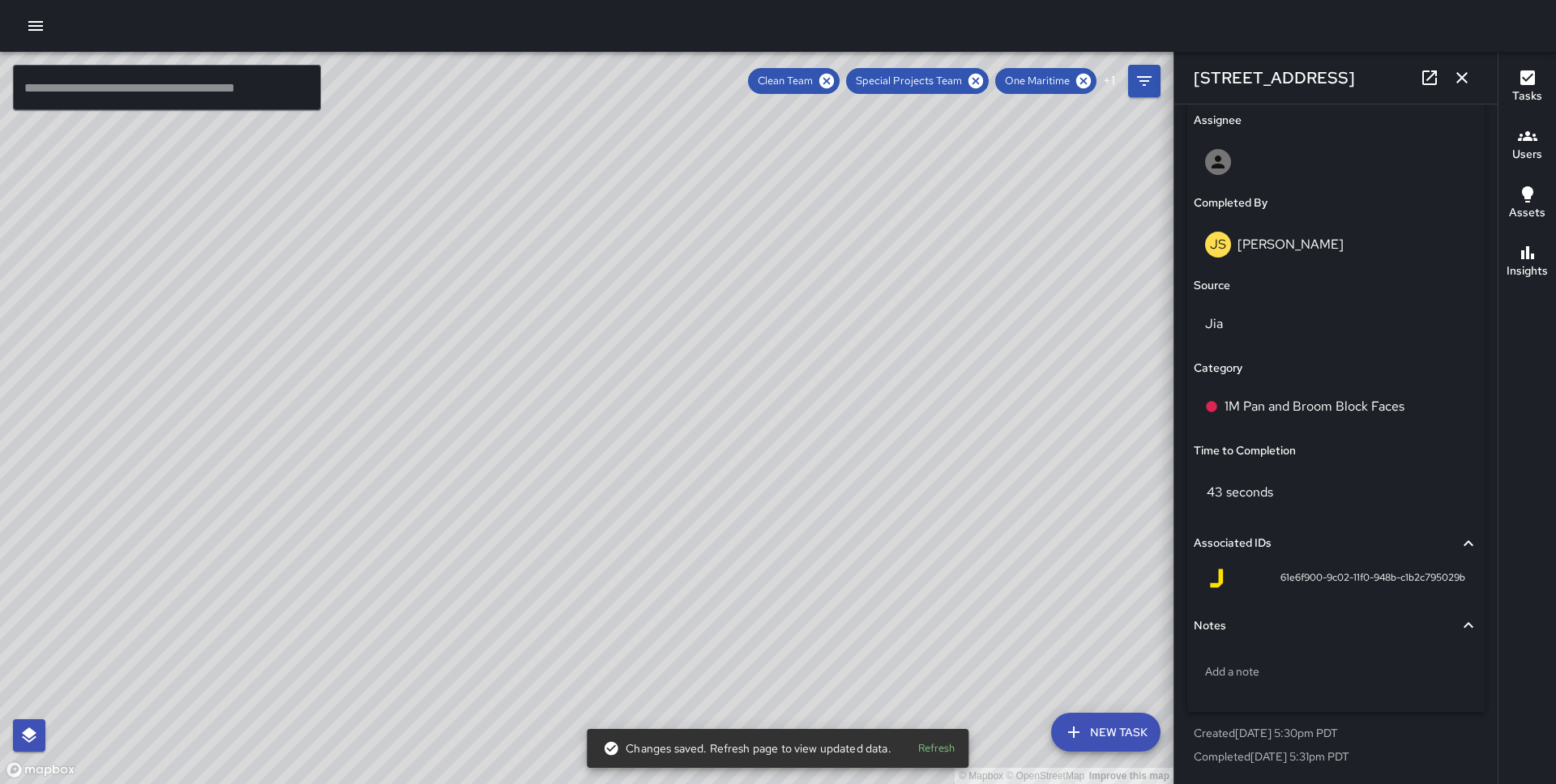
click at [334, 398] on div "© Mapbox © OpenStreetMap Improve this map JS [PERSON_NAME] [STREET_ADDRESS][US_…" at bounding box center [587, 418] width 1173 height 732
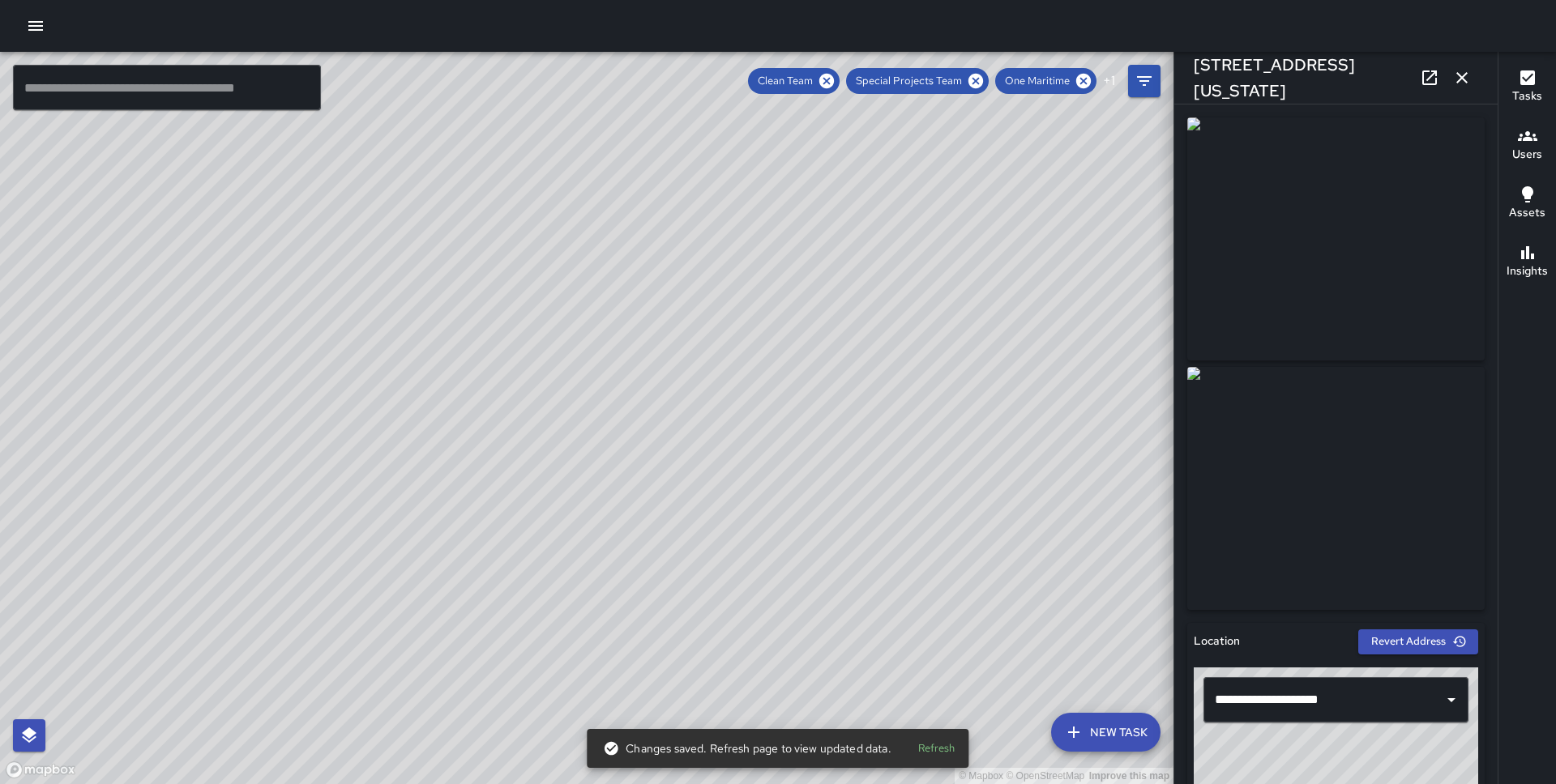
scroll to position [943, 0]
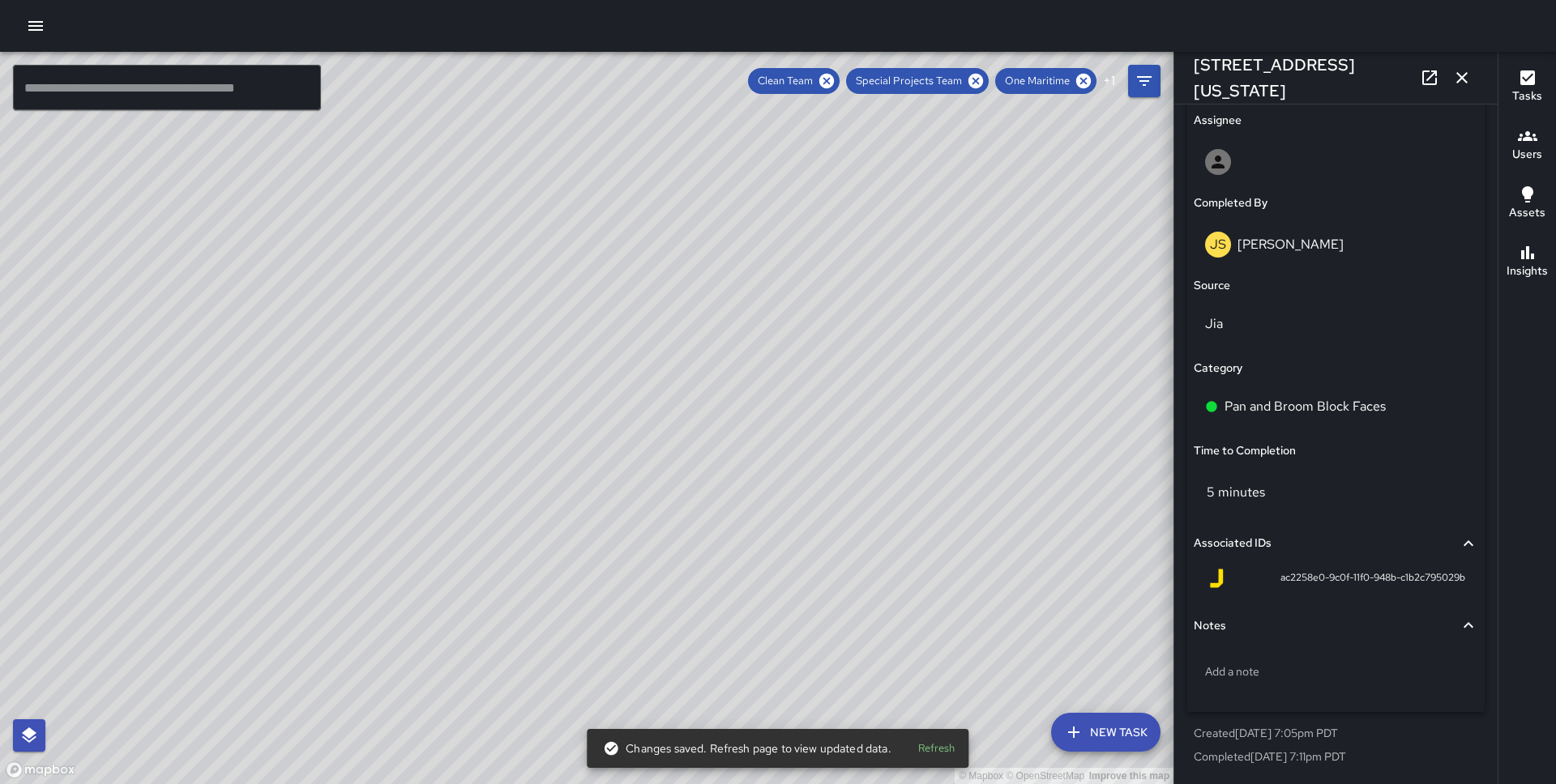
click at [1272, 407] on p "Pan and Broom Block Faces" at bounding box center [1305, 406] width 162 height 20
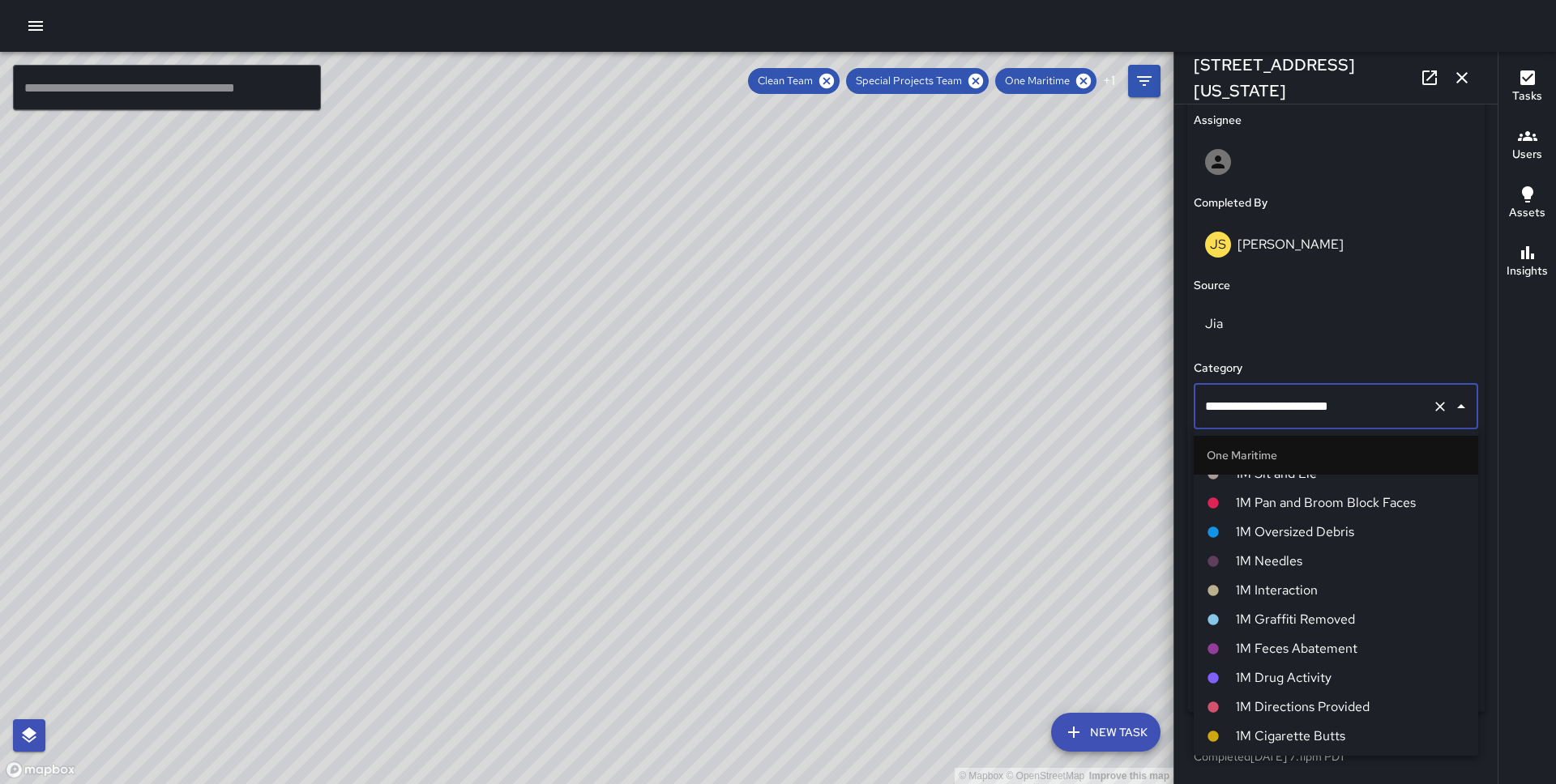
scroll to position [713, 0]
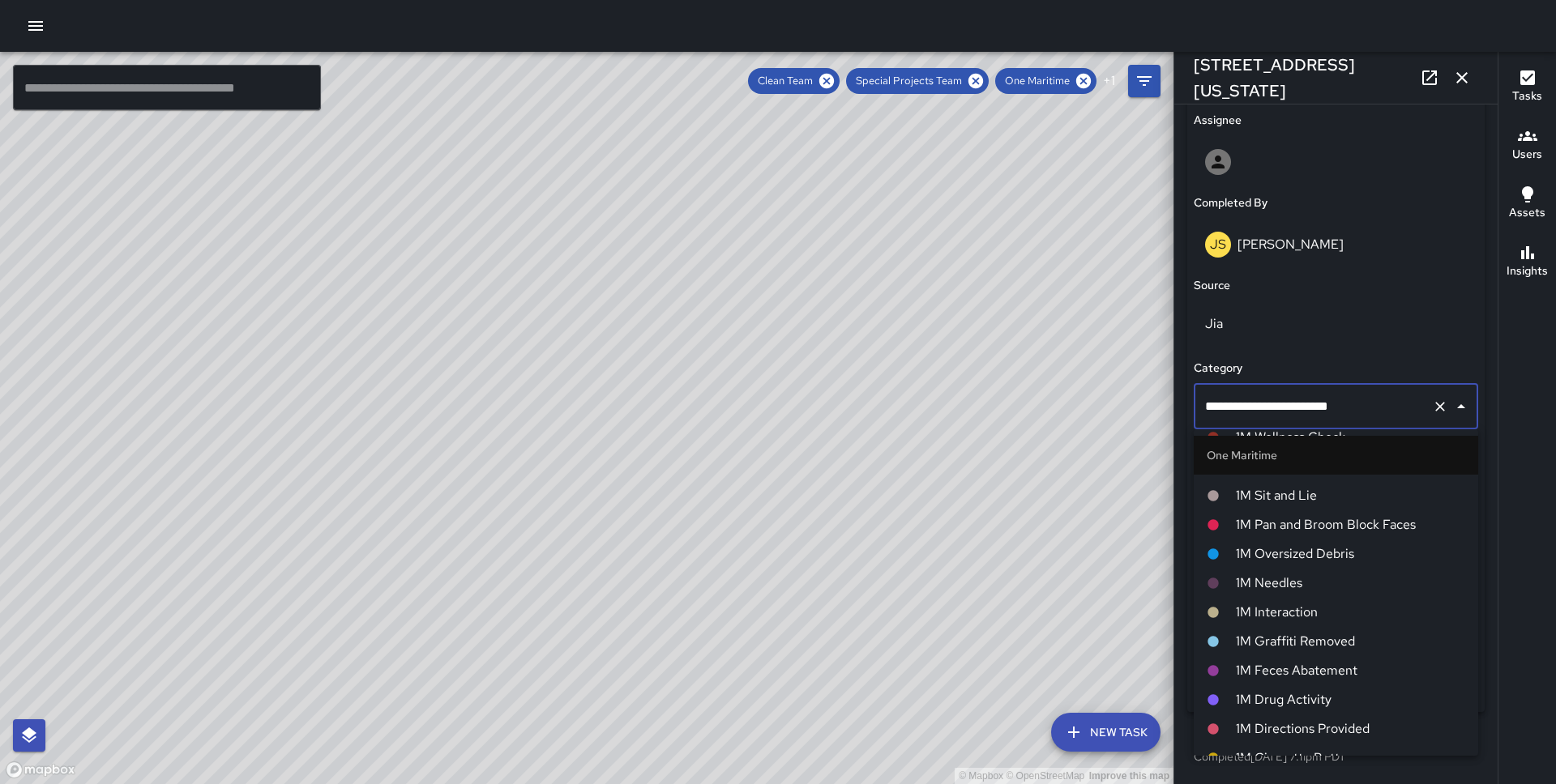
click at [1287, 520] on span "1M Pan and Broom Block Faces" at bounding box center [1350, 524] width 230 height 20
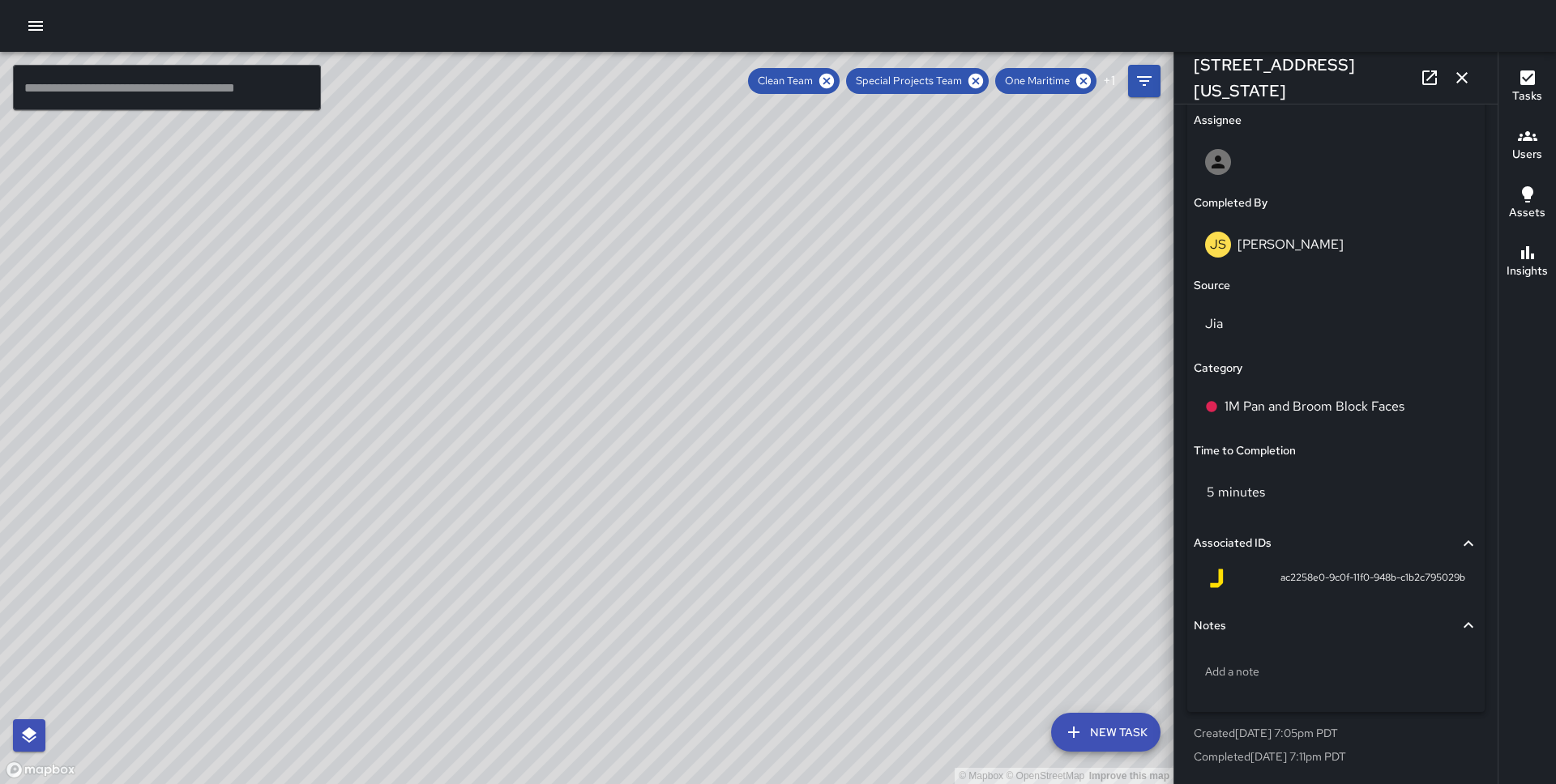
click at [614, 450] on div "© Mapbox © OpenStreetMap Improve this map JS [PERSON_NAME] [STREET_ADDRESS][US_…" at bounding box center [587, 418] width 1173 height 732
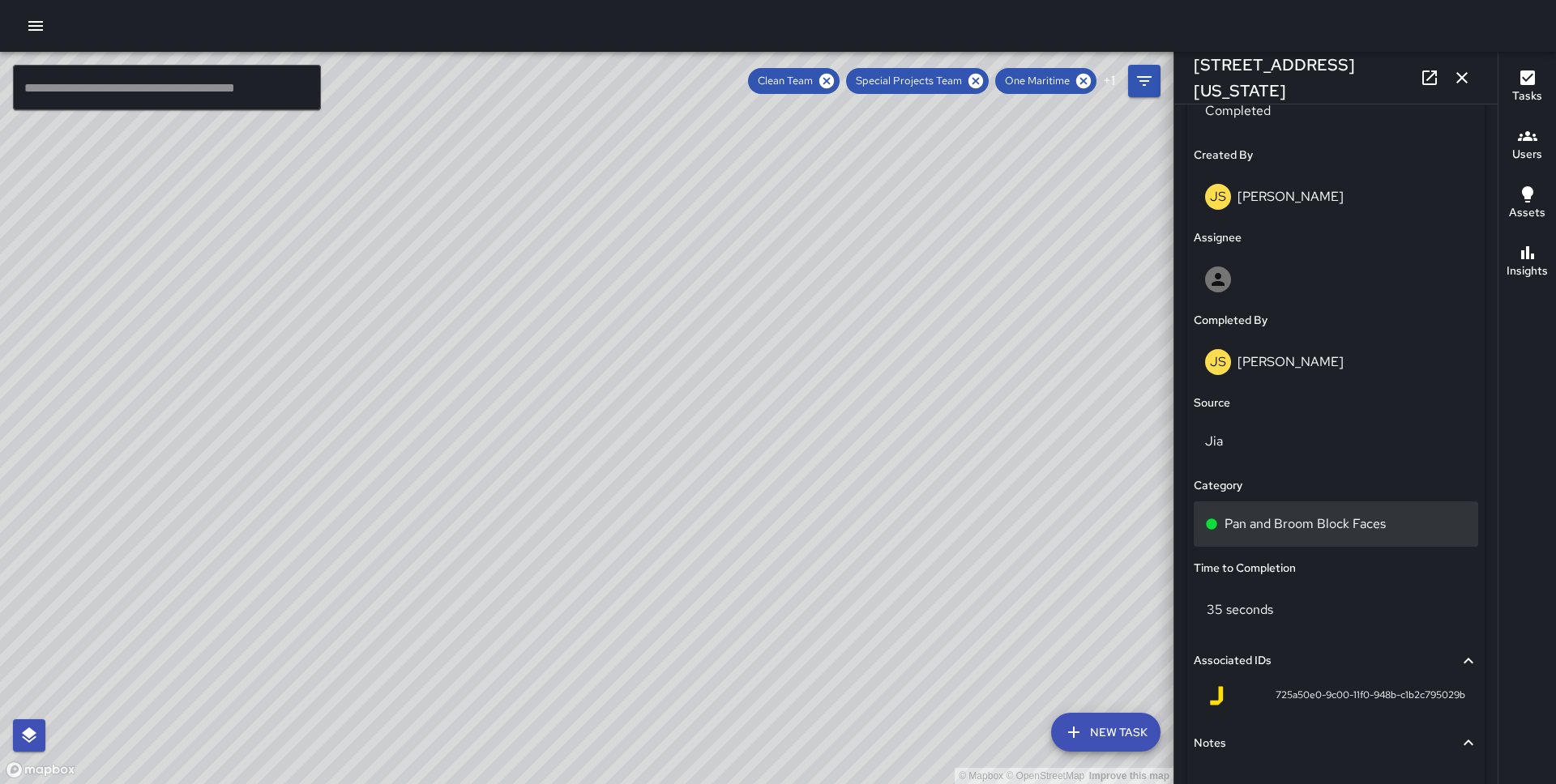
scroll to position [943, 0]
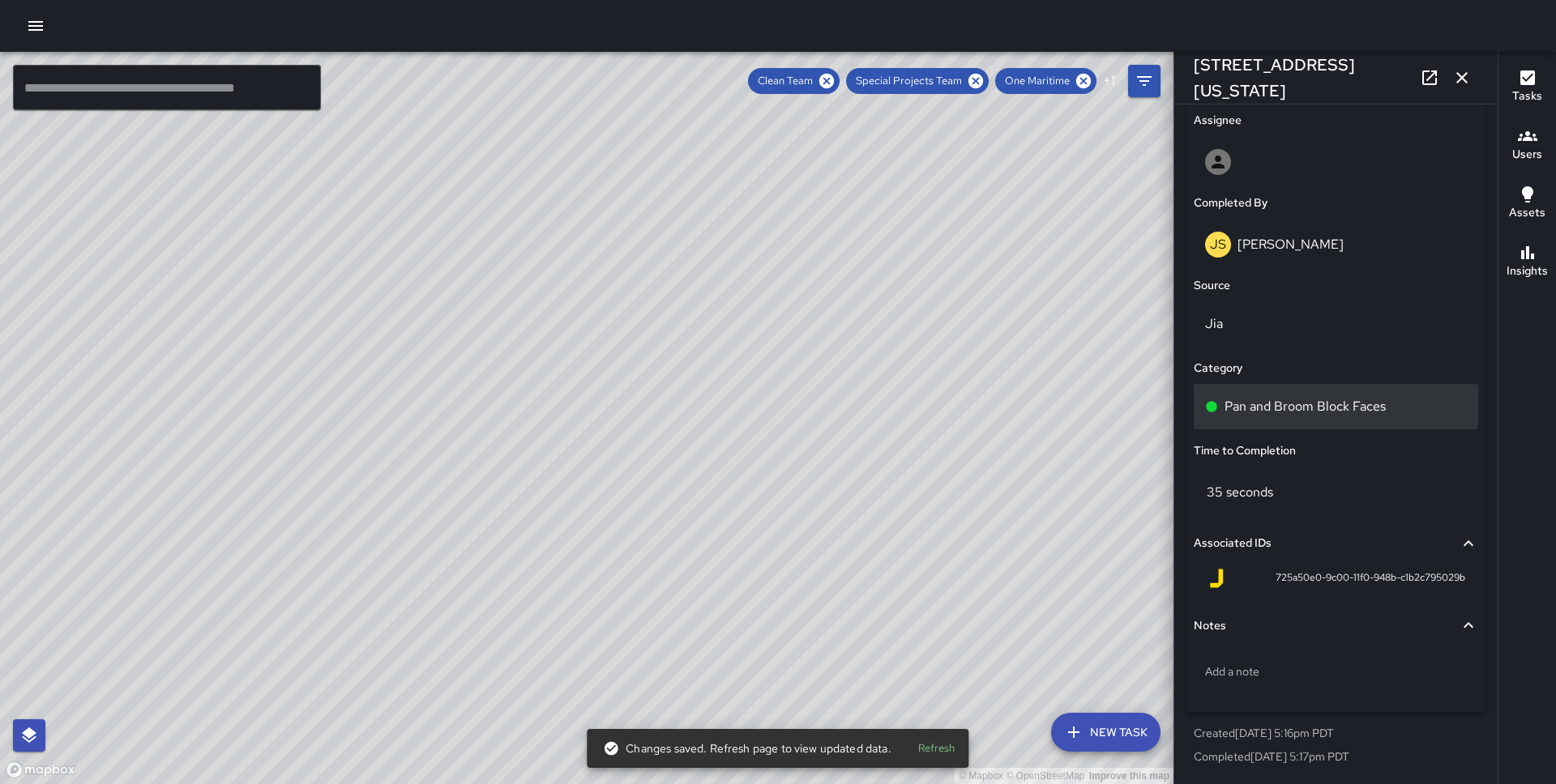
click at [1276, 420] on div "Pan and Broom Block Faces" at bounding box center [1335, 407] width 284 height 45
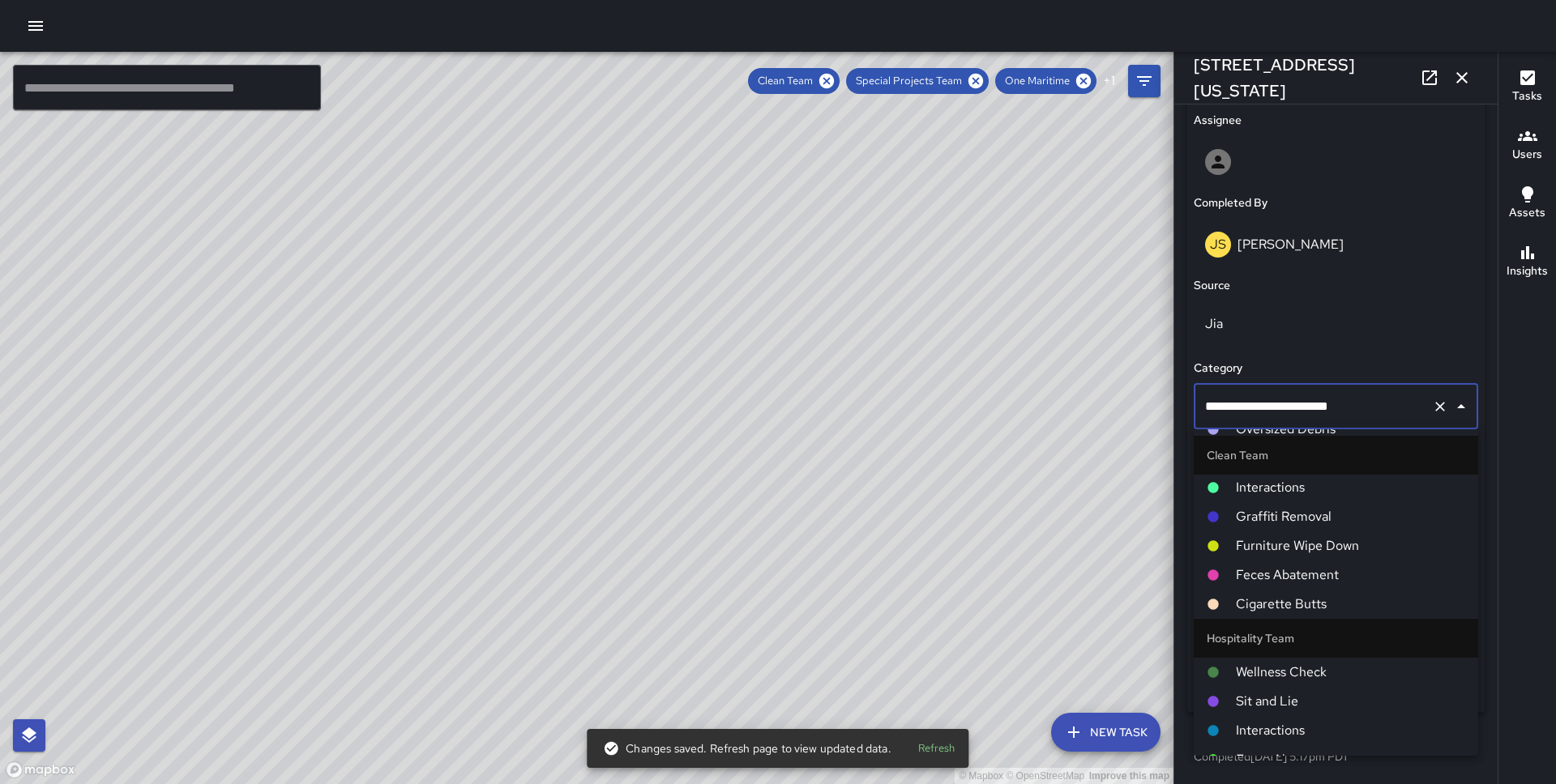
scroll to position [557, 0]
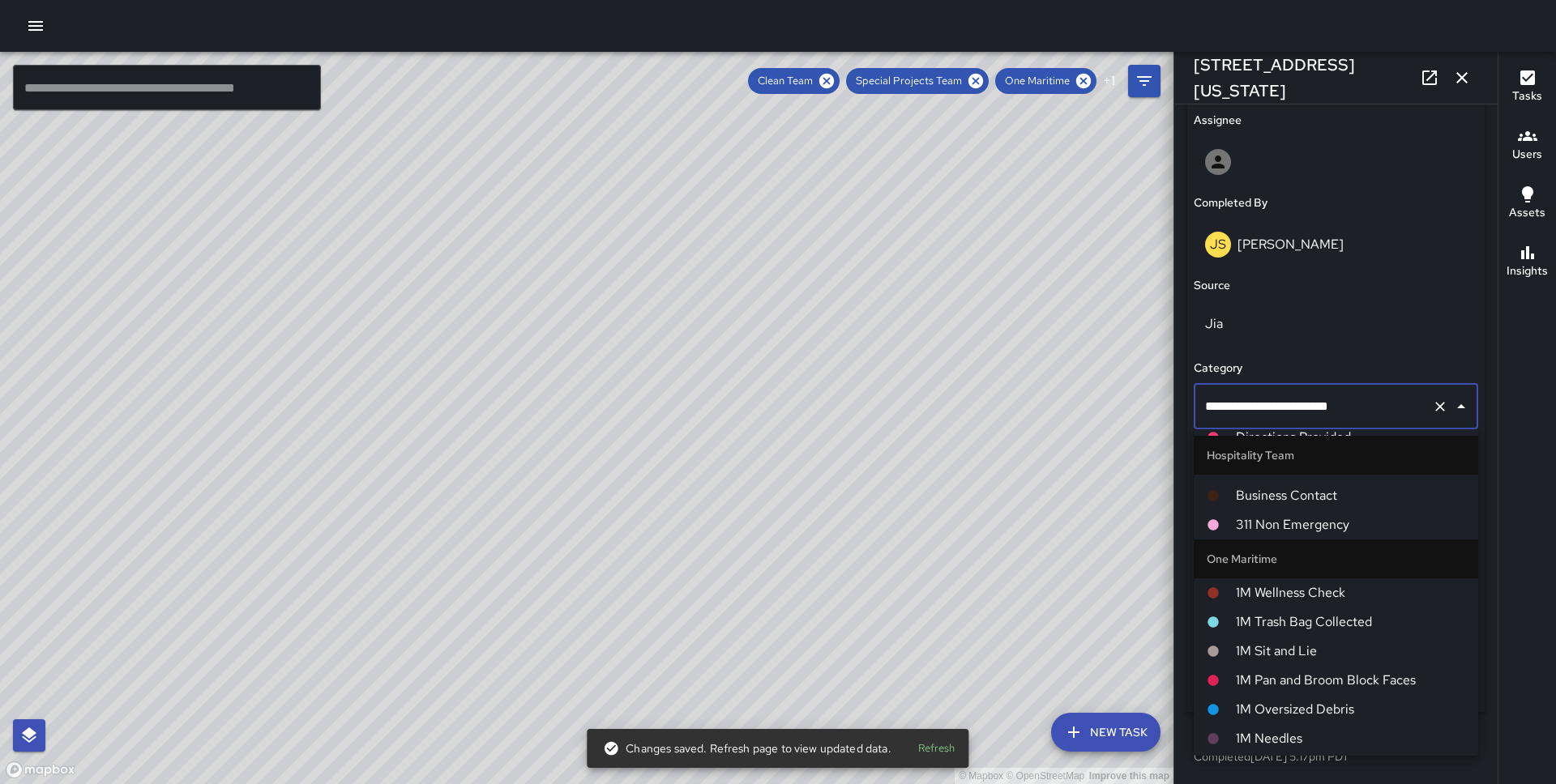
click at [1274, 671] on span "1M Pan and Broom Block Faces" at bounding box center [1350, 680] width 230 height 20
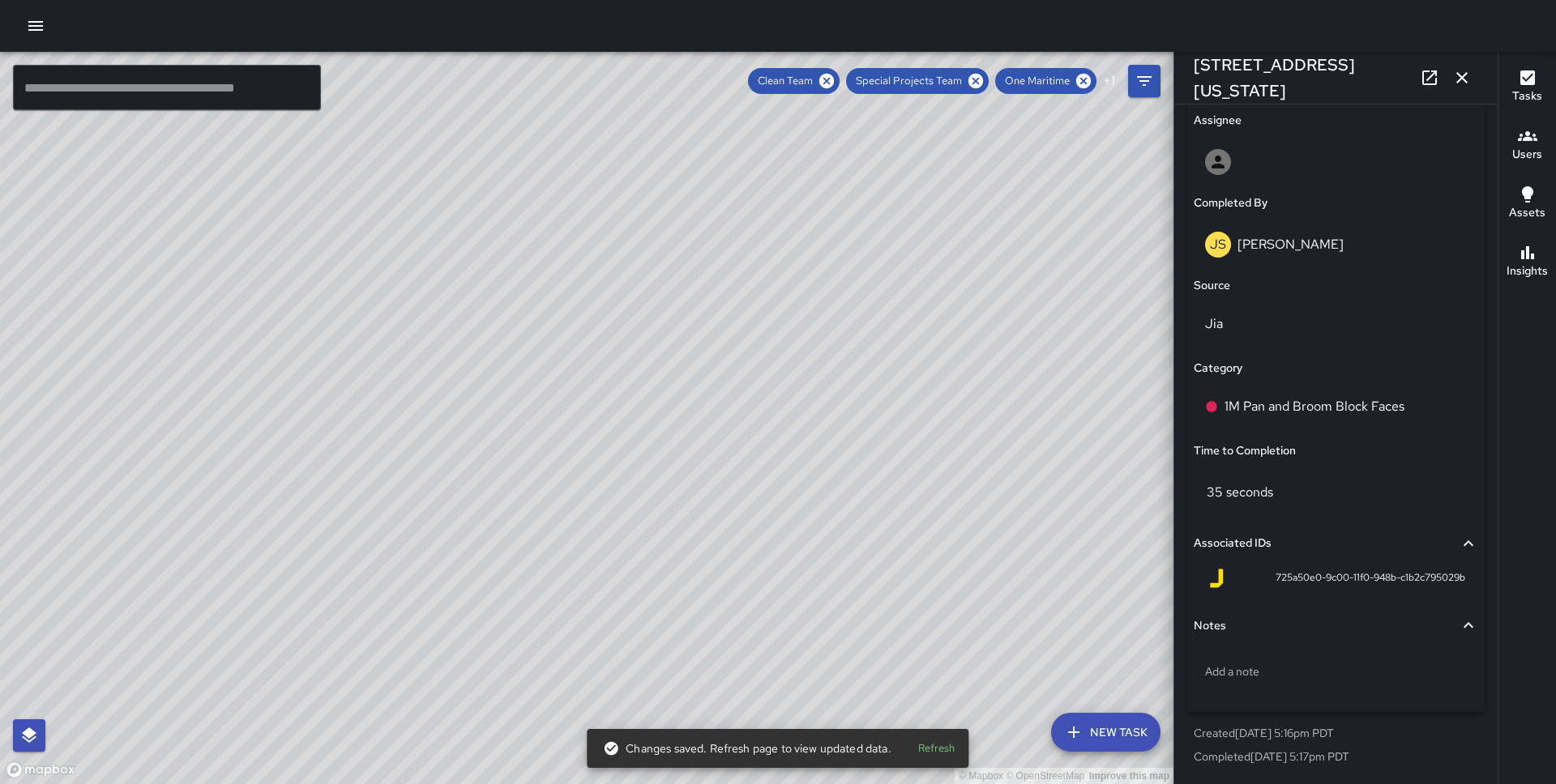
click at [481, 370] on div "© Mapbox © OpenStreetMap Improve this map DB [PERSON_NAME] [STREET_ADDRESS][US_…" at bounding box center [587, 418] width 1173 height 732
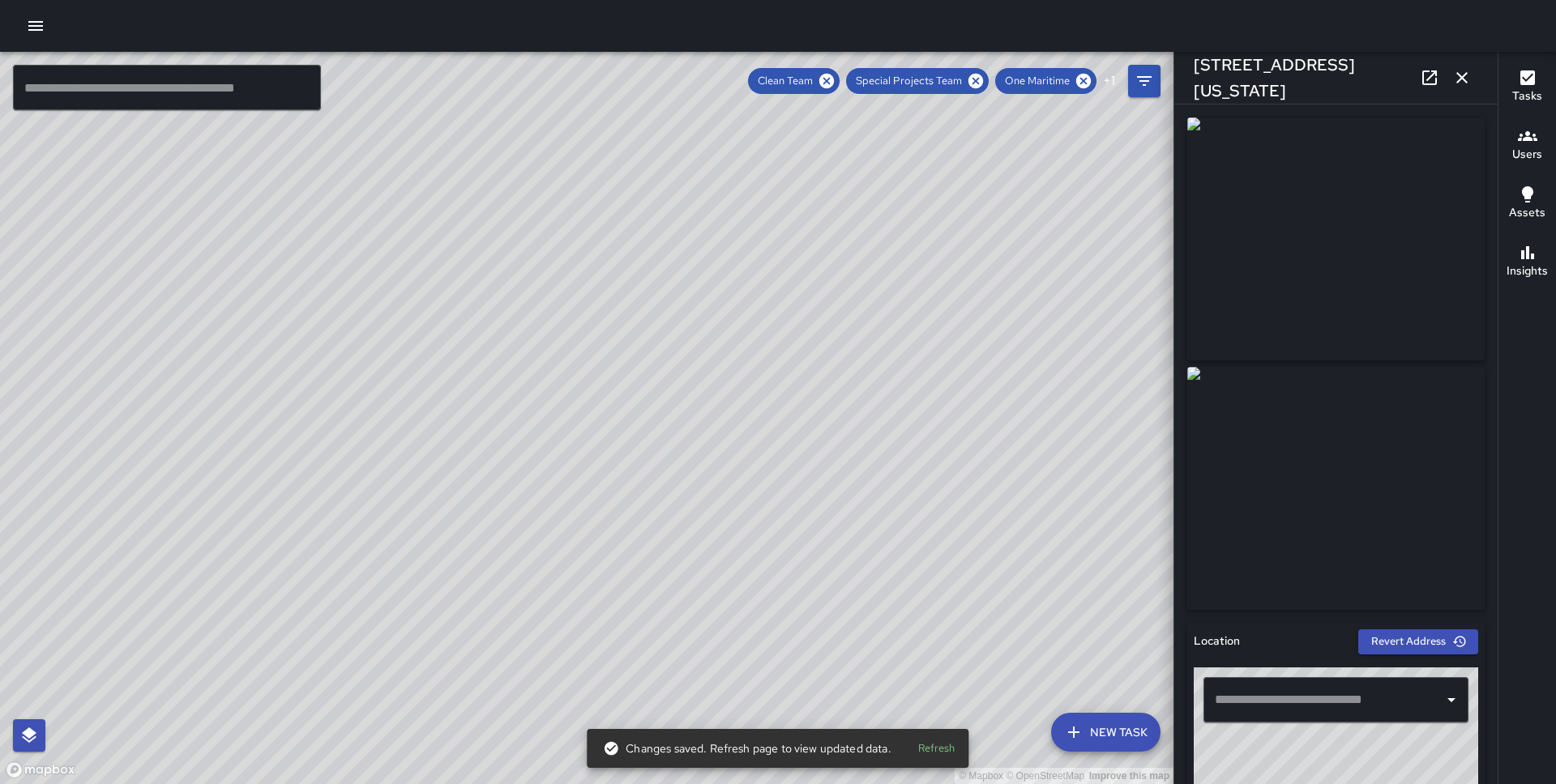
type input "**********"
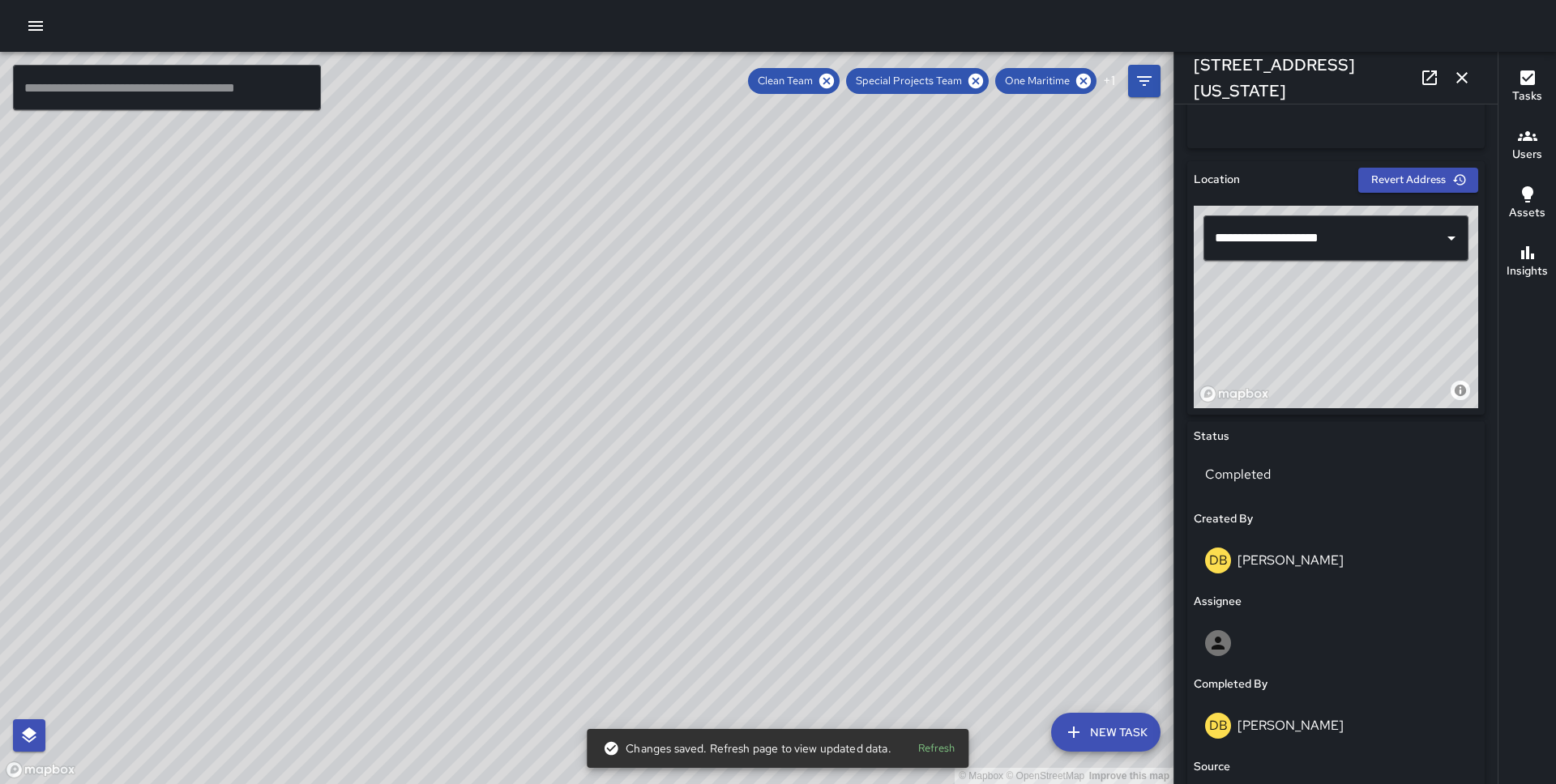
scroll to position [943, 0]
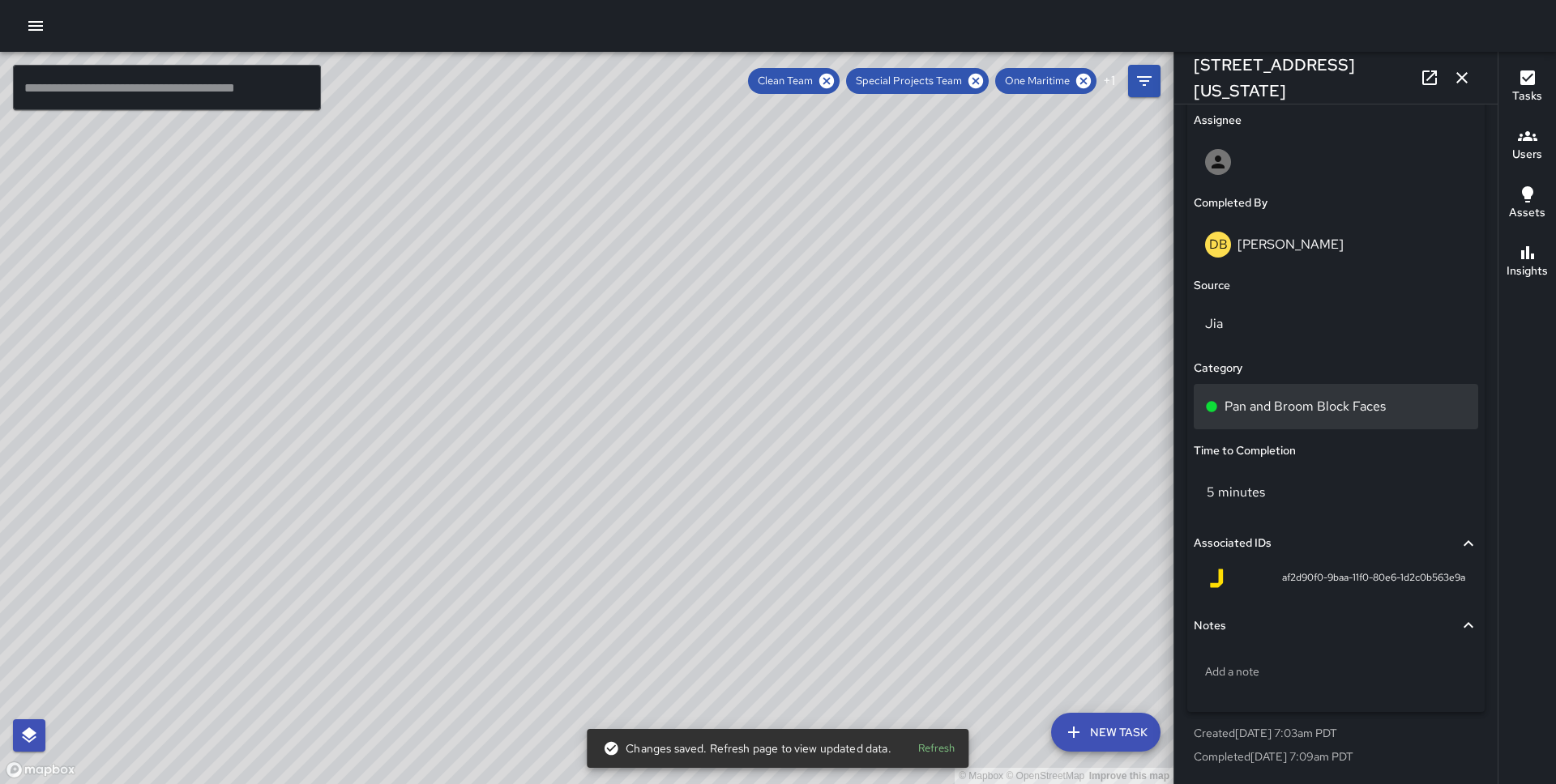
click at [1277, 401] on p "Pan and Broom Block Faces" at bounding box center [1305, 406] width 162 height 20
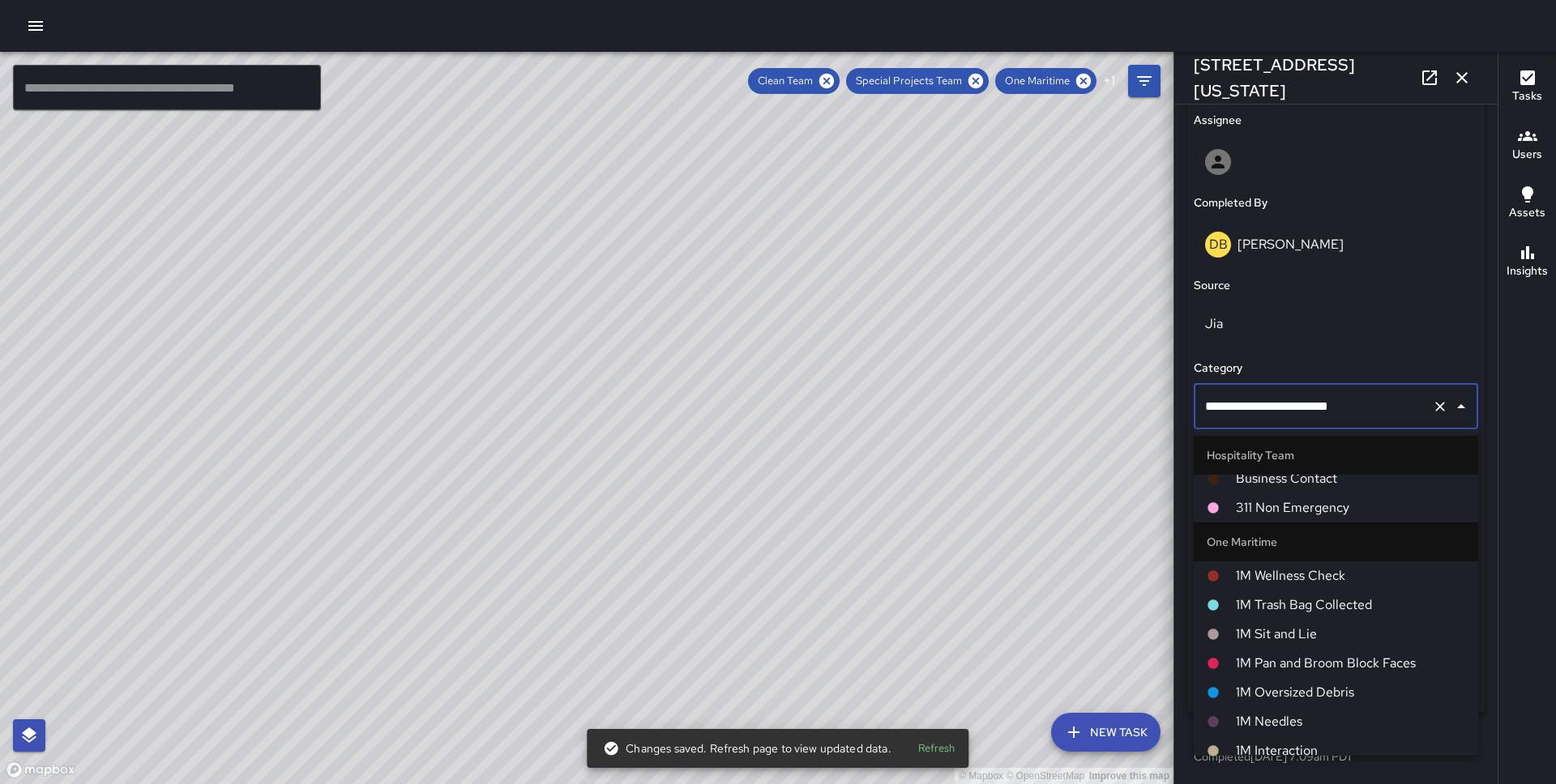
scroll to position [691, 0]
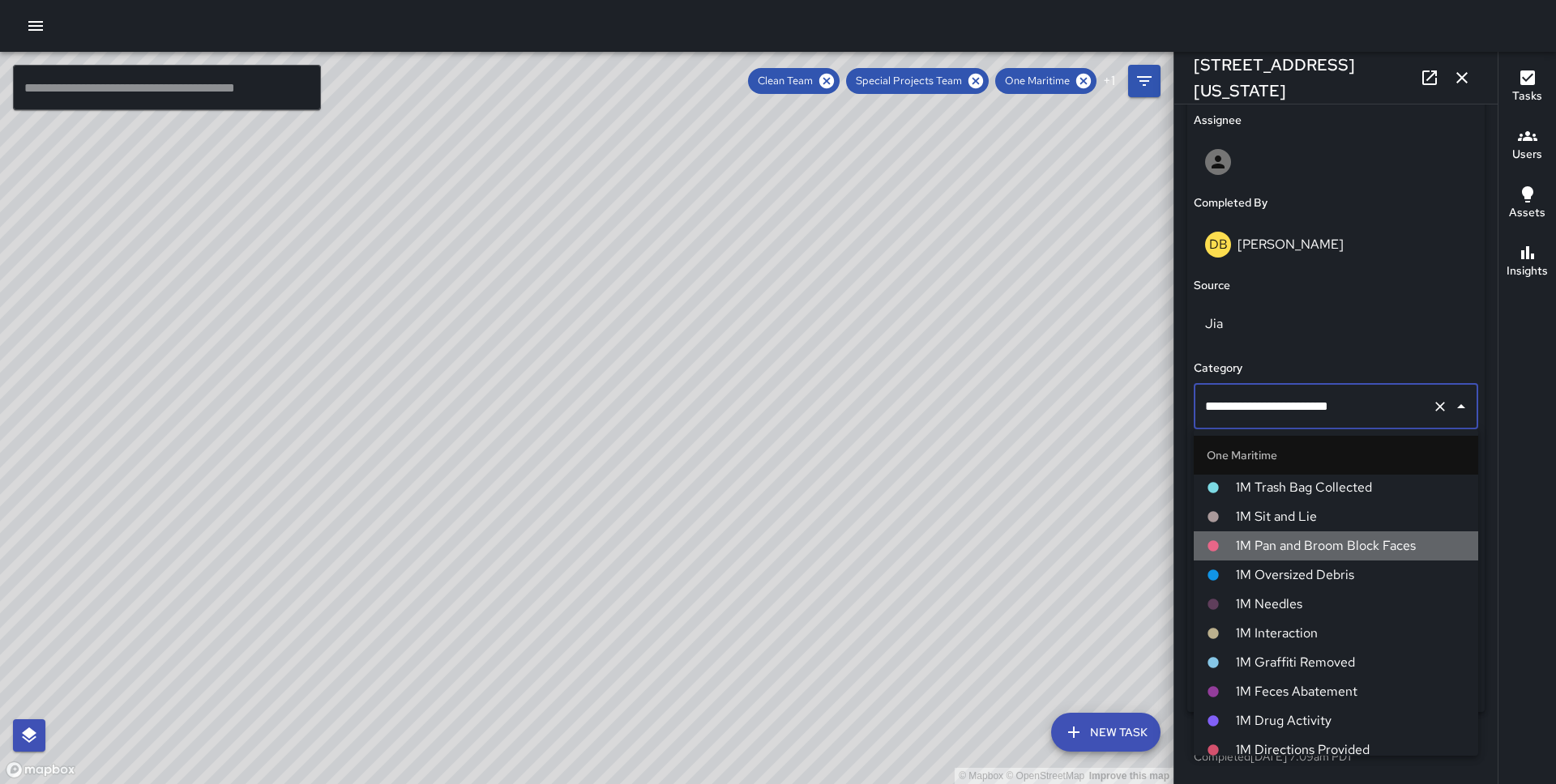
click at [1285, 545] on span "1M Pan and Broom Block Faces" at bounding box center [1350, 546] width 230 height 20
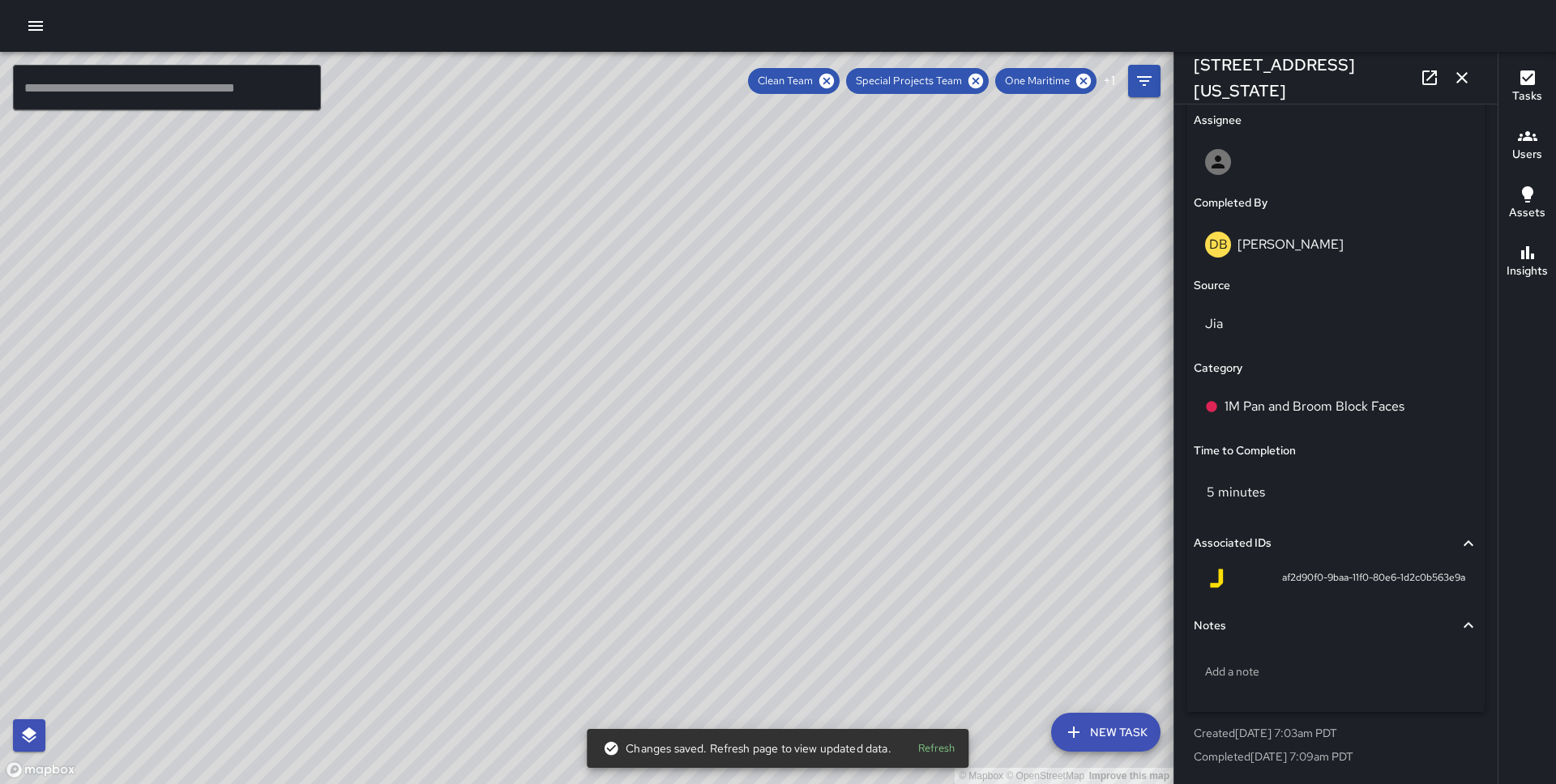
click at [569, 418] on div "© Mapbox © OpenStreetMap Improve this map JS [PERSON_NAME] [STREET_ADDRESS][US_…" at bounding box center [587, 418] width 1173 height 732
click at [1262, 403] on p "Pan and Broom Block Faces" at bounding box center [1305, 406] width 162 height 20
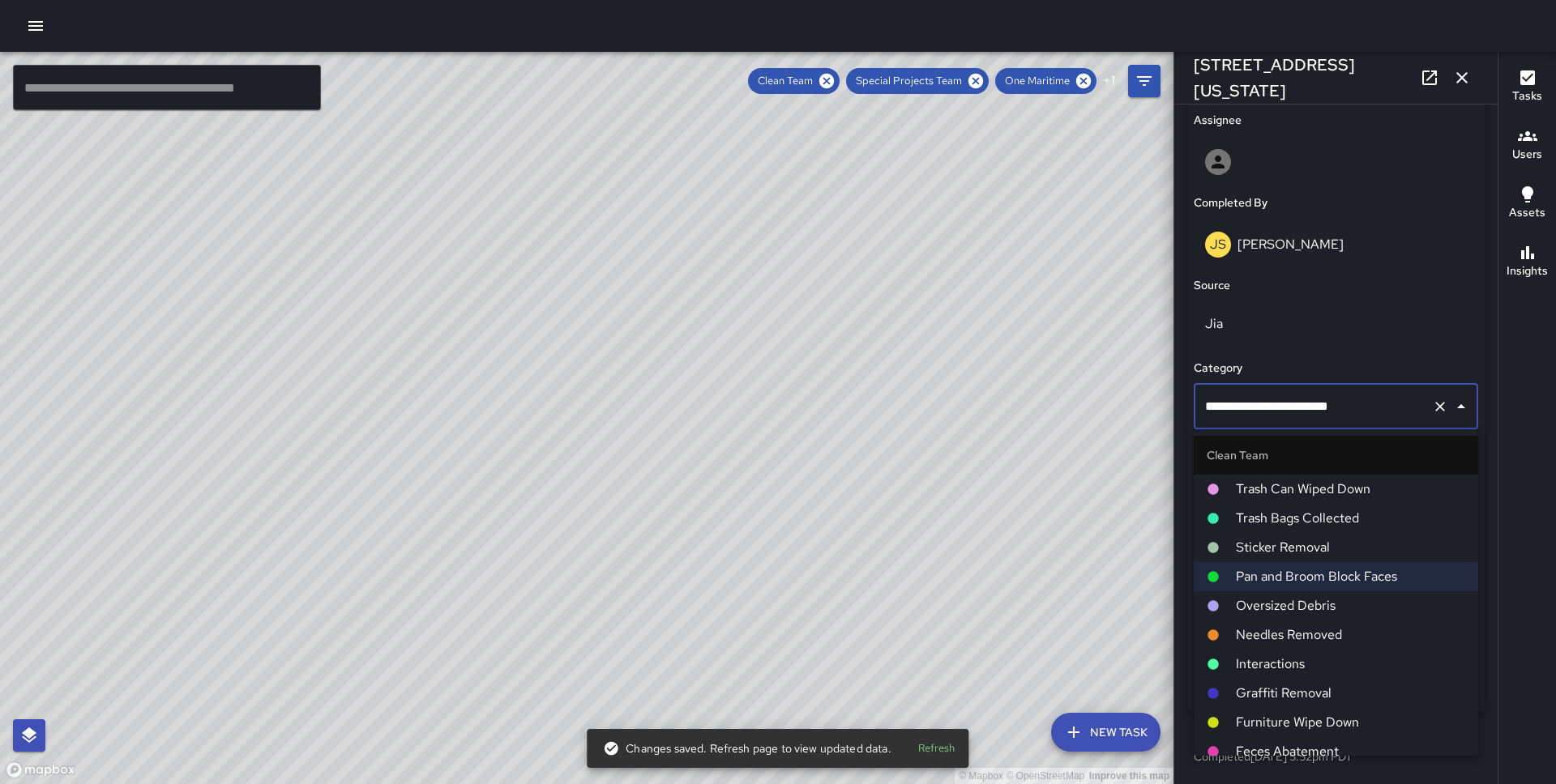
scroll to position [690, 0]
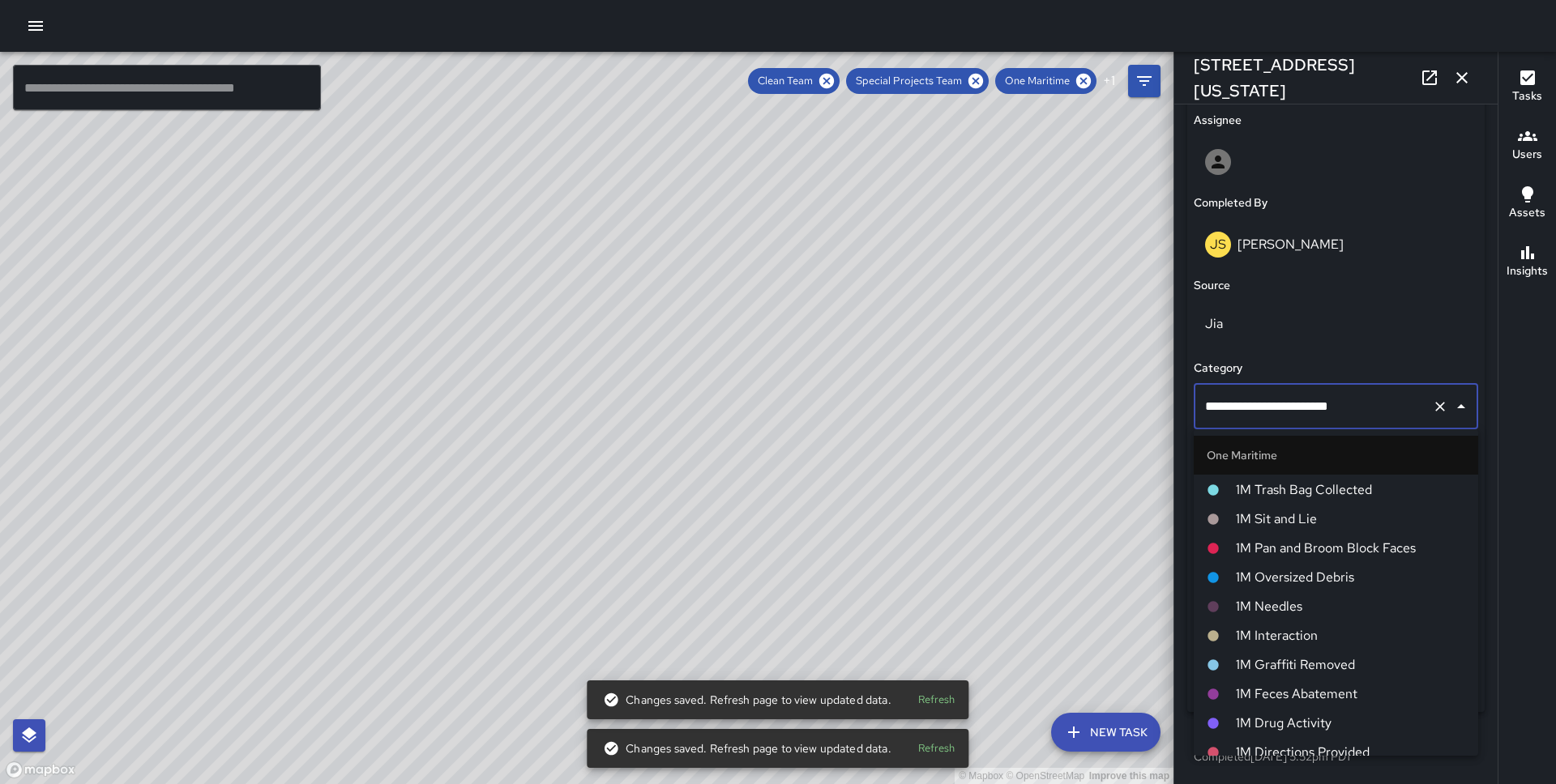
click at [1279, 532] on li "1M Sit and Lie" at bounding box center [1335, 519] width 284 height 29
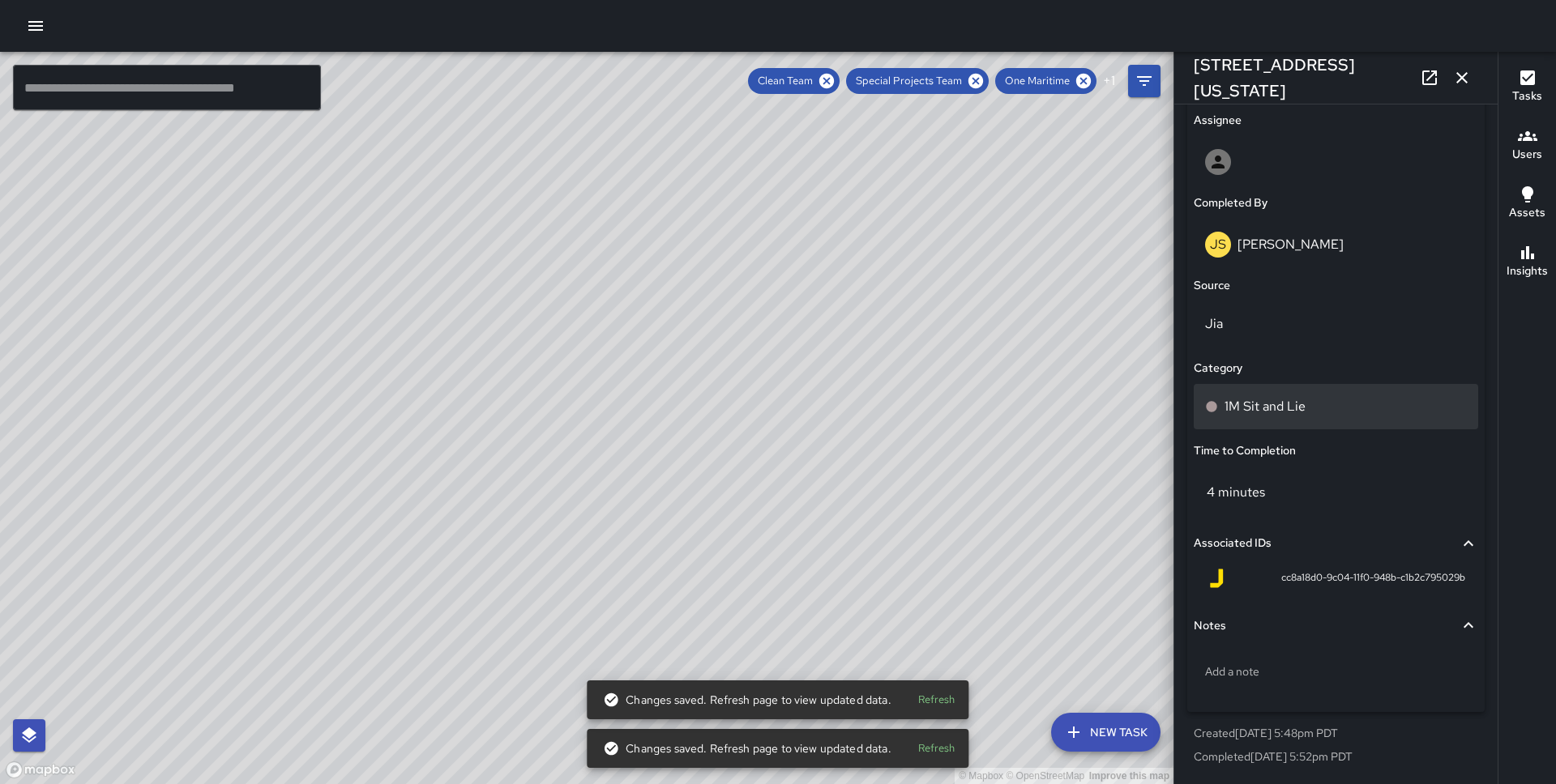
click at [1251, 414] on p "1M Sit and Lie" at bounding box center [1265, 406] width 81 height 20
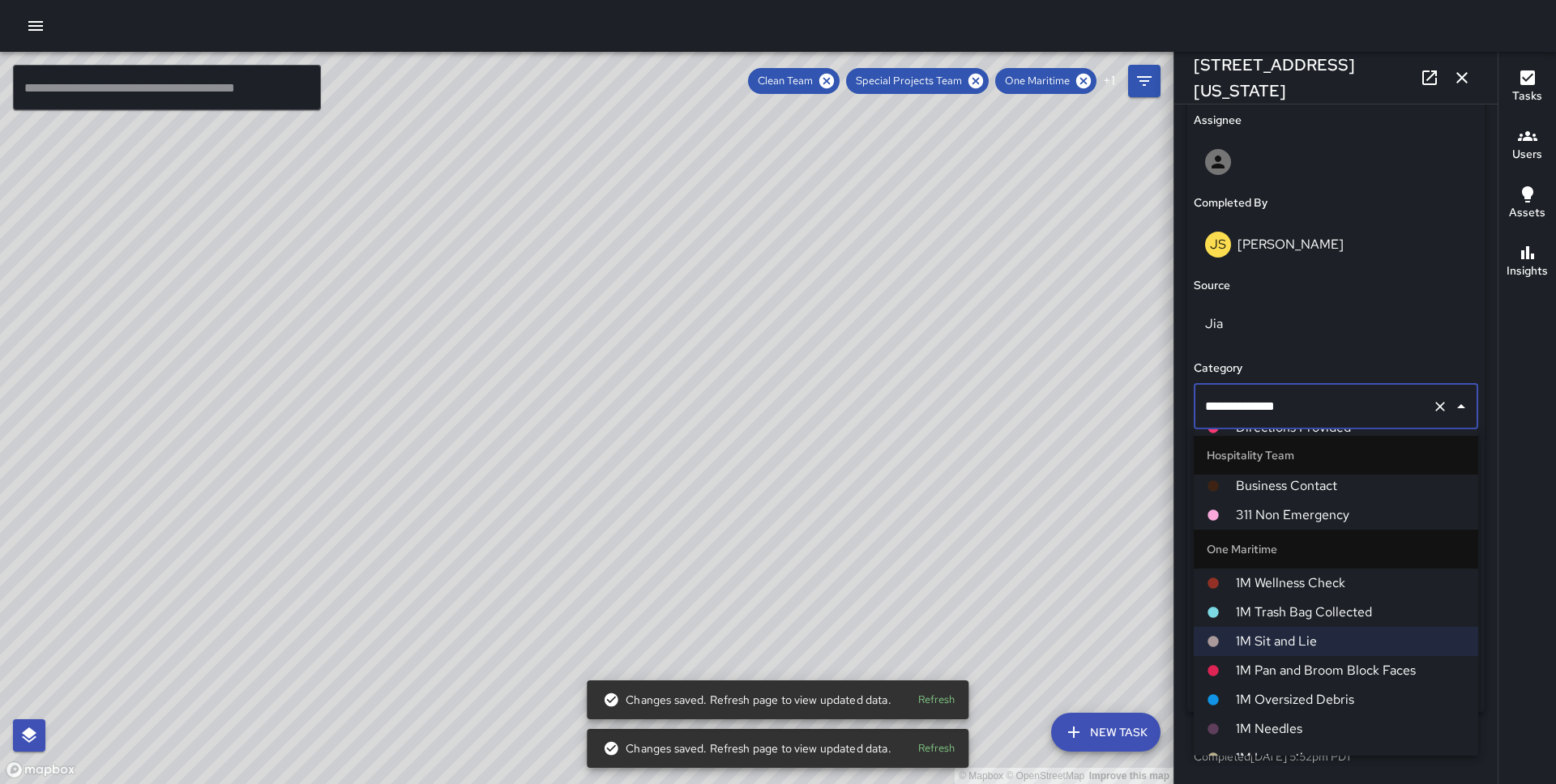
scroll to position [566, 0]
click at [1257, 680] on span "1M Pan and Broom Block Faces" at bounding box center [1350, 672] width 230 height 20
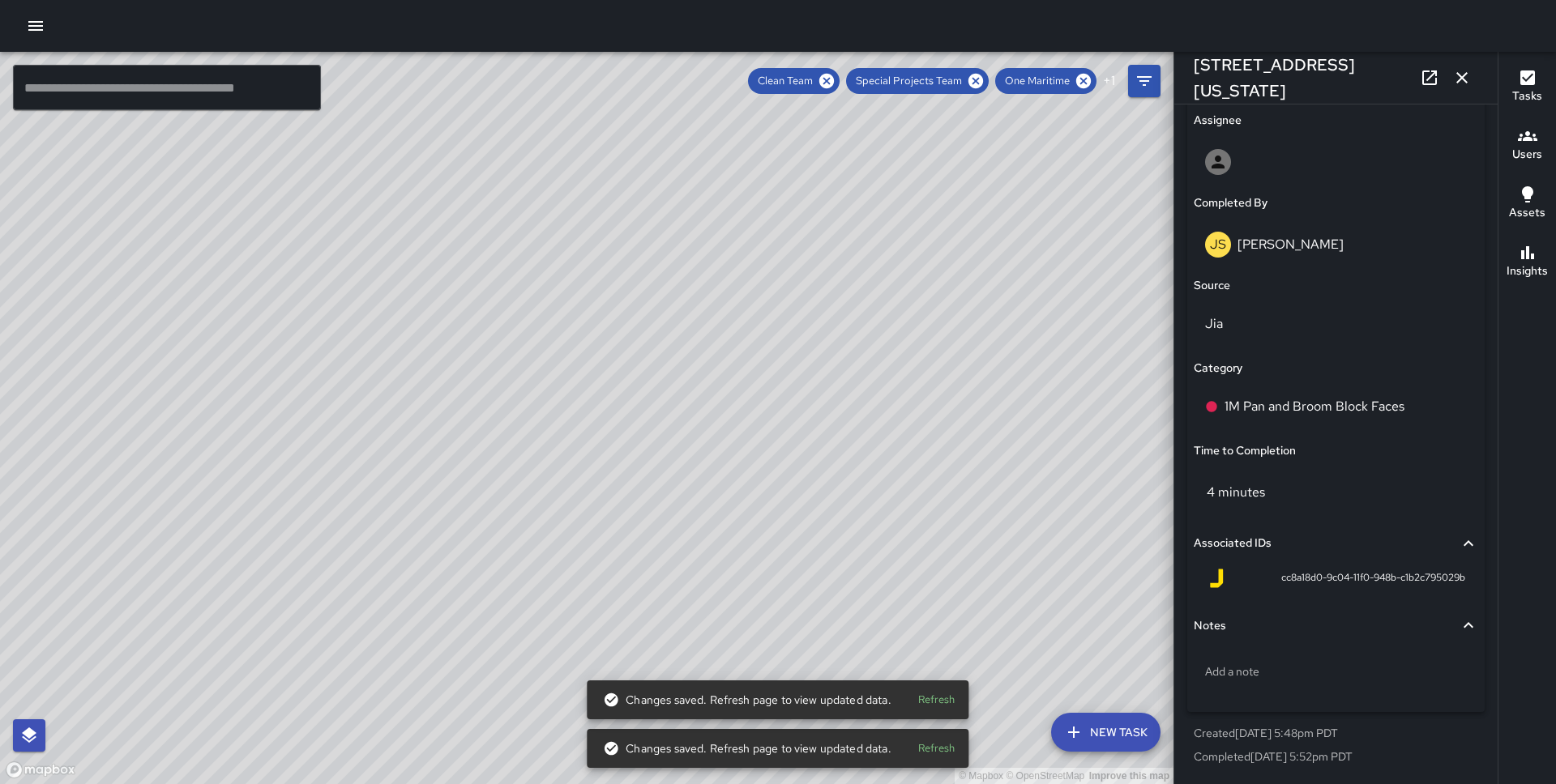
click at [635, 349] on div "© Mapbox © OpenStreetMap Improve this map" at bounding box center [587, 418] width 1173 height 732
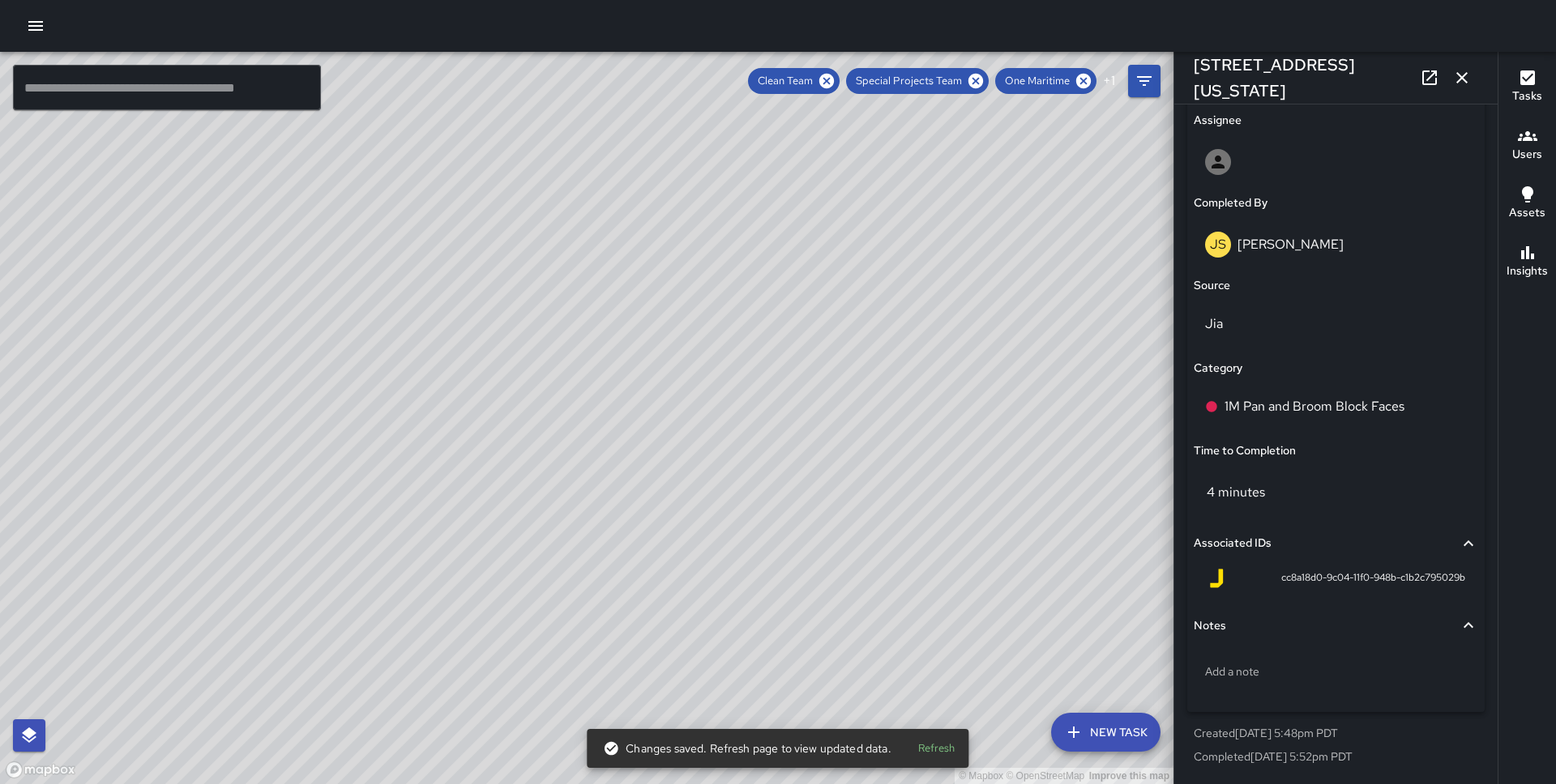
click at [580, 492] on div "© Mapbox © OpenStreetMap Improve this map JS [PERSON_NAME] [STREET_ADDRESS][US_…" at bounding box center [587, 418] width 1173 height 732
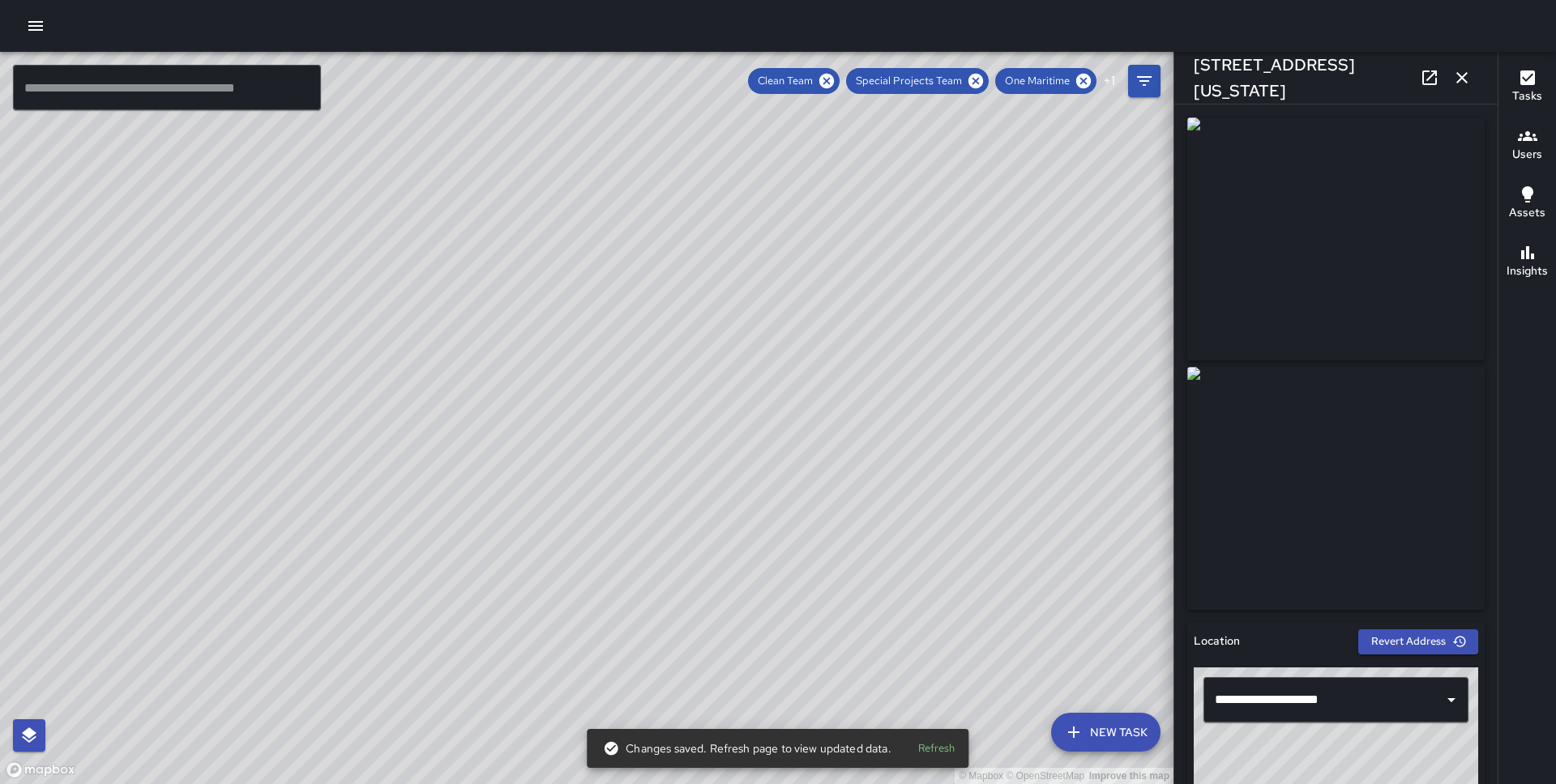
scroll to position [943, 0]
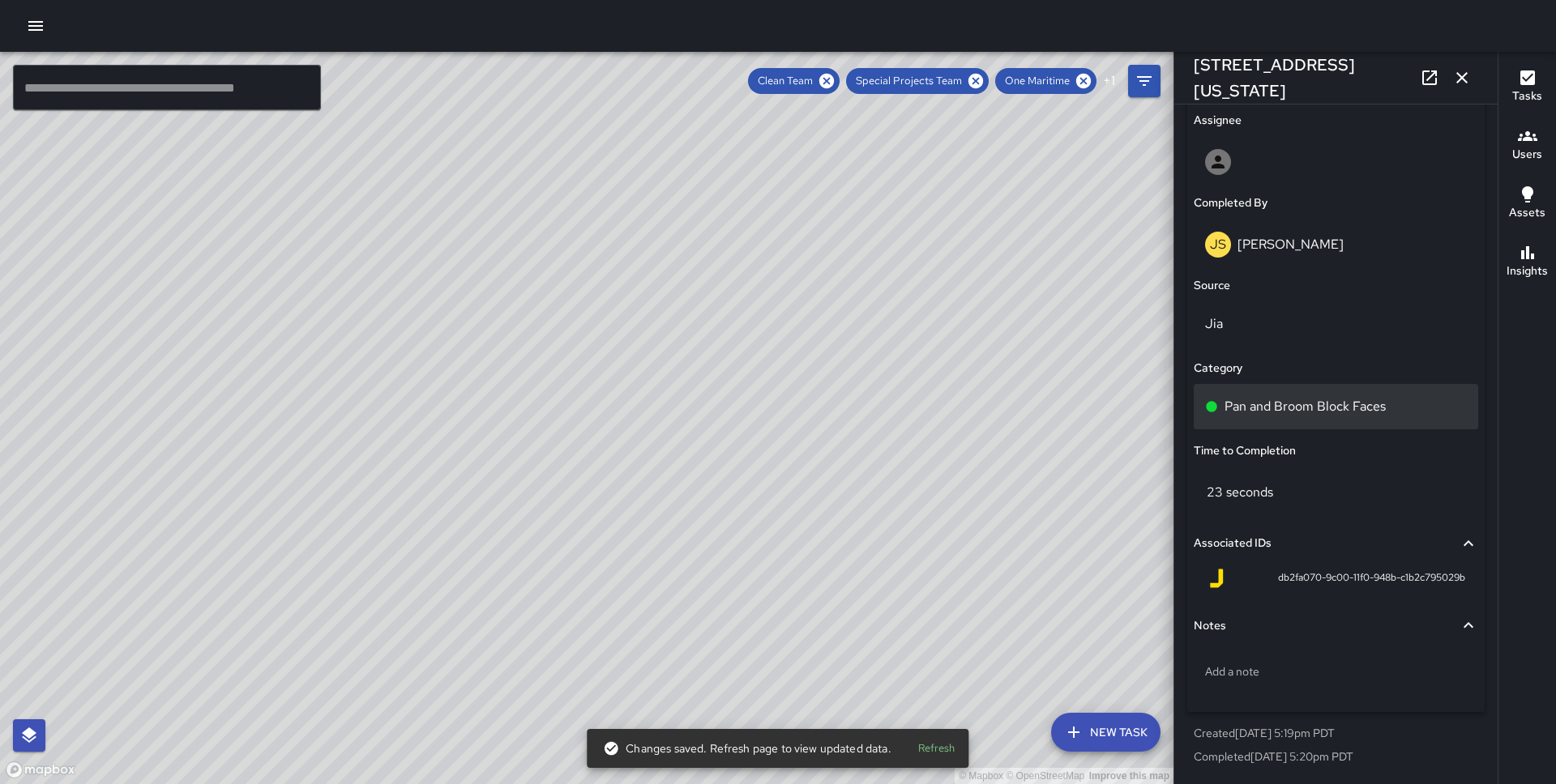
click at [1331, 390] on div "Pan and Broom Block Faces" at bounding box center [1335, 407] width 284 height 45
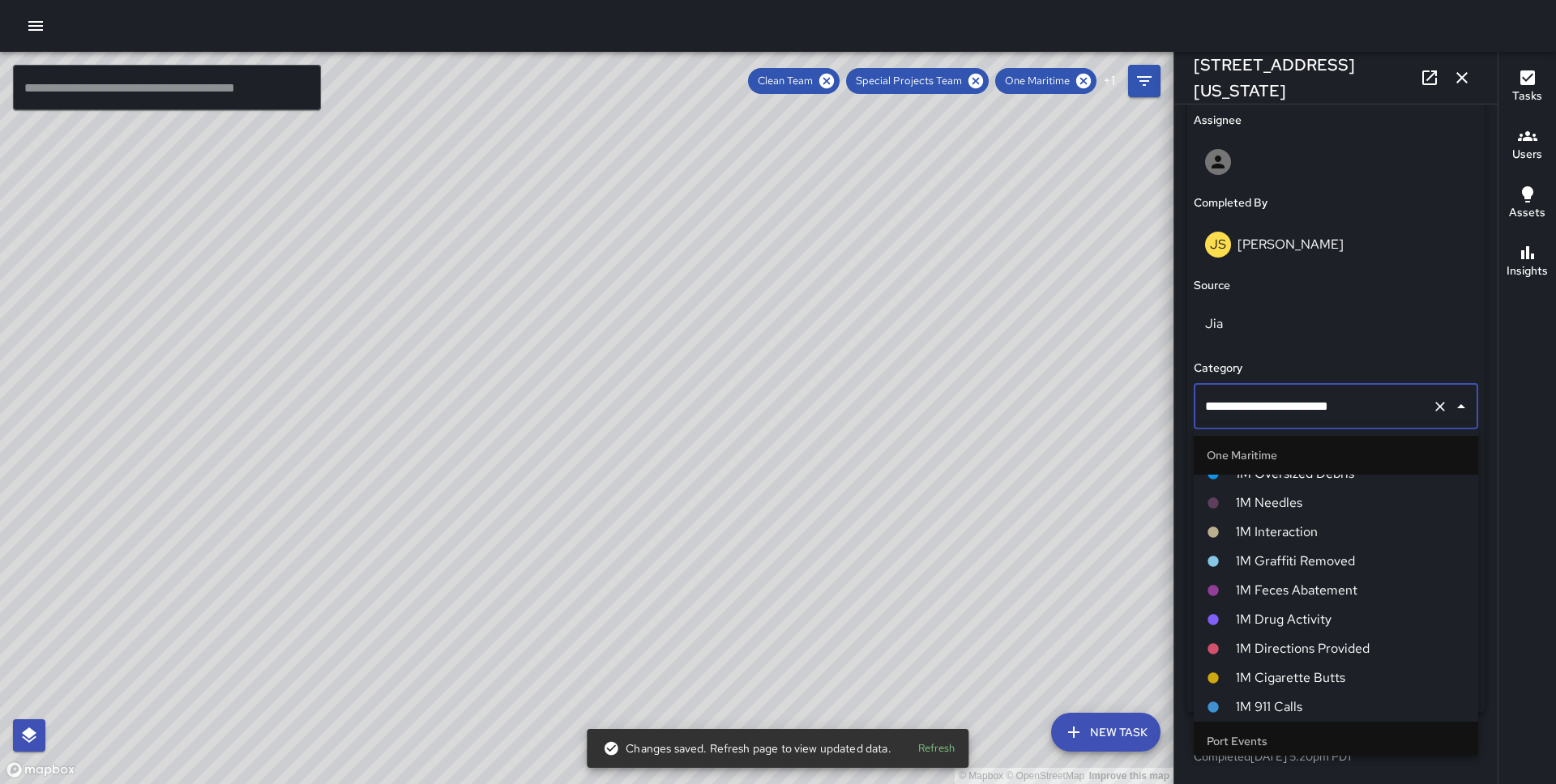
scroll to position [711, 0]
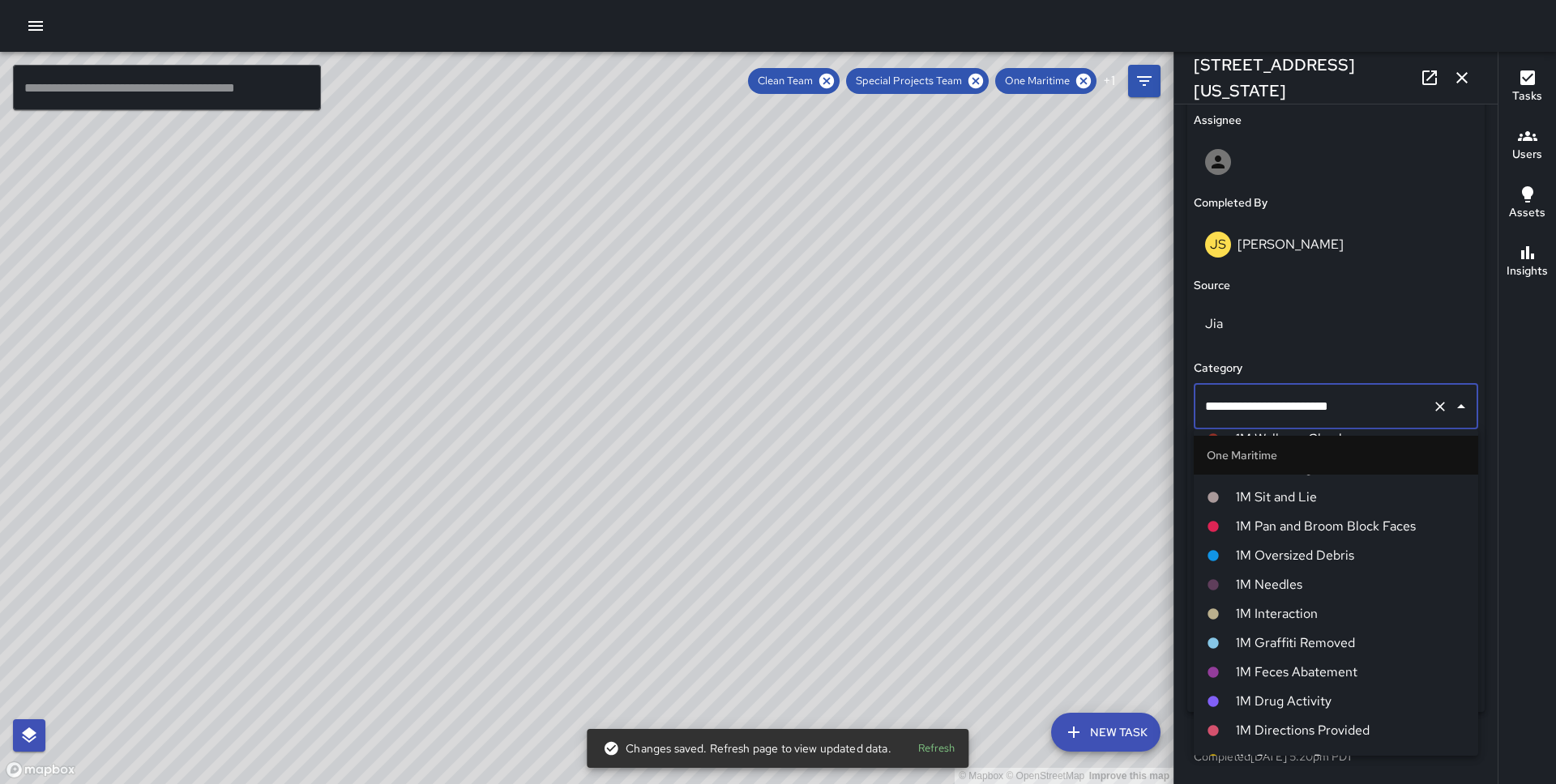
click at [1303, 504] on span "1M Sit and Lie" at bounding box center [1350, 497] width 230 height 20
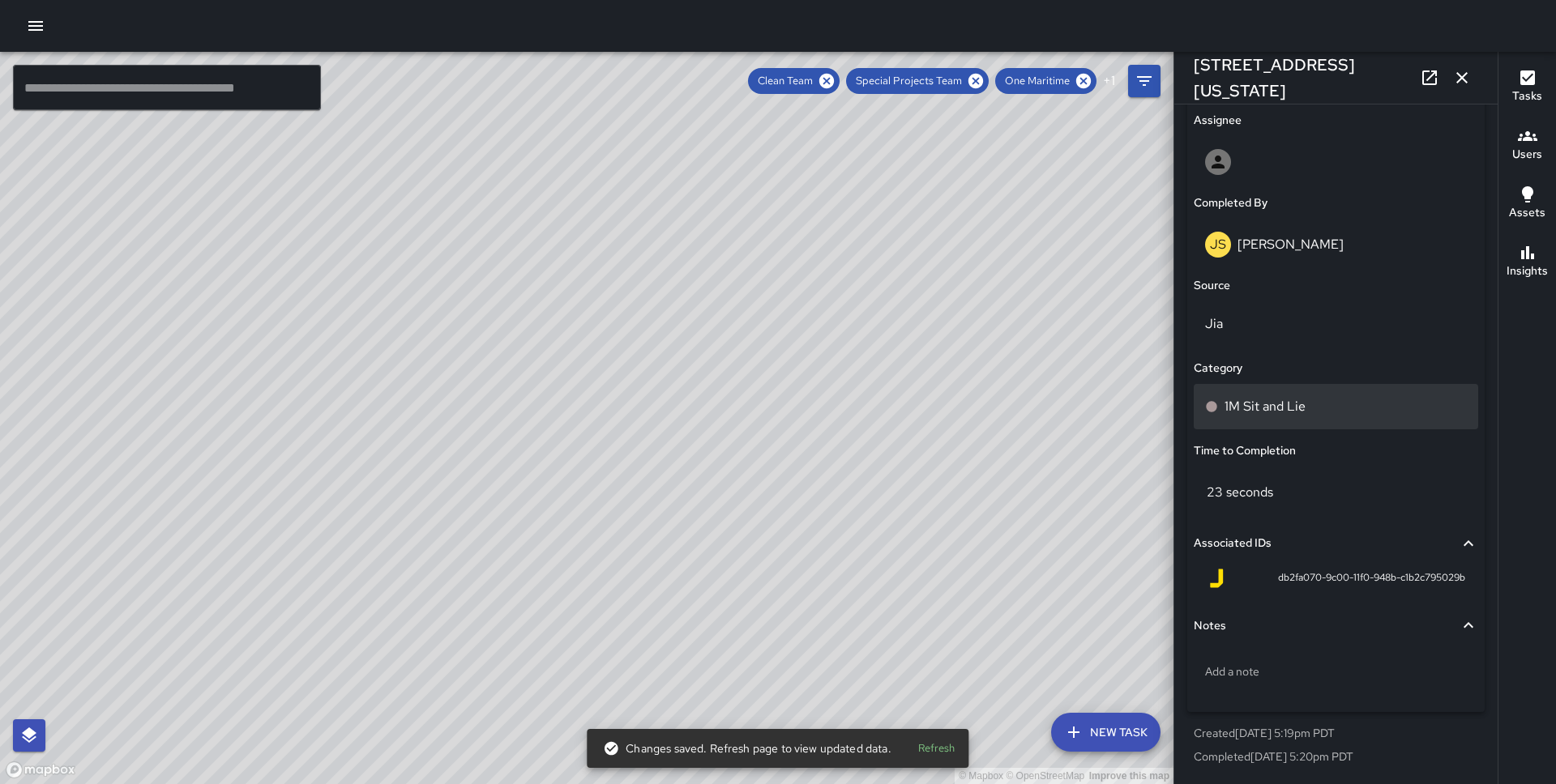
click at [1282, 418] on div "1M Sit and Lie" at bounding box center [1335, 407] width 284 height 45
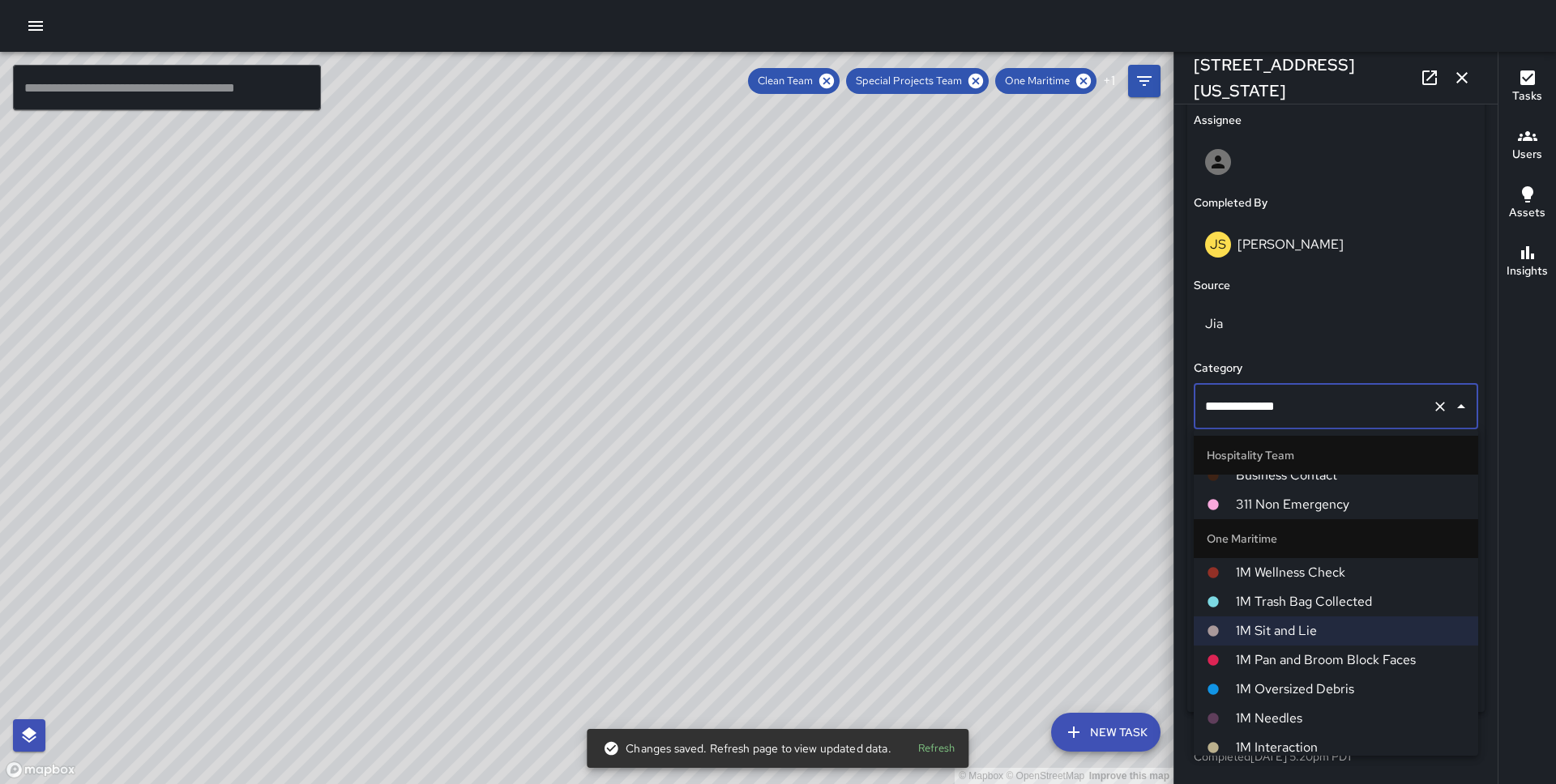
scroll to position [583, 0]
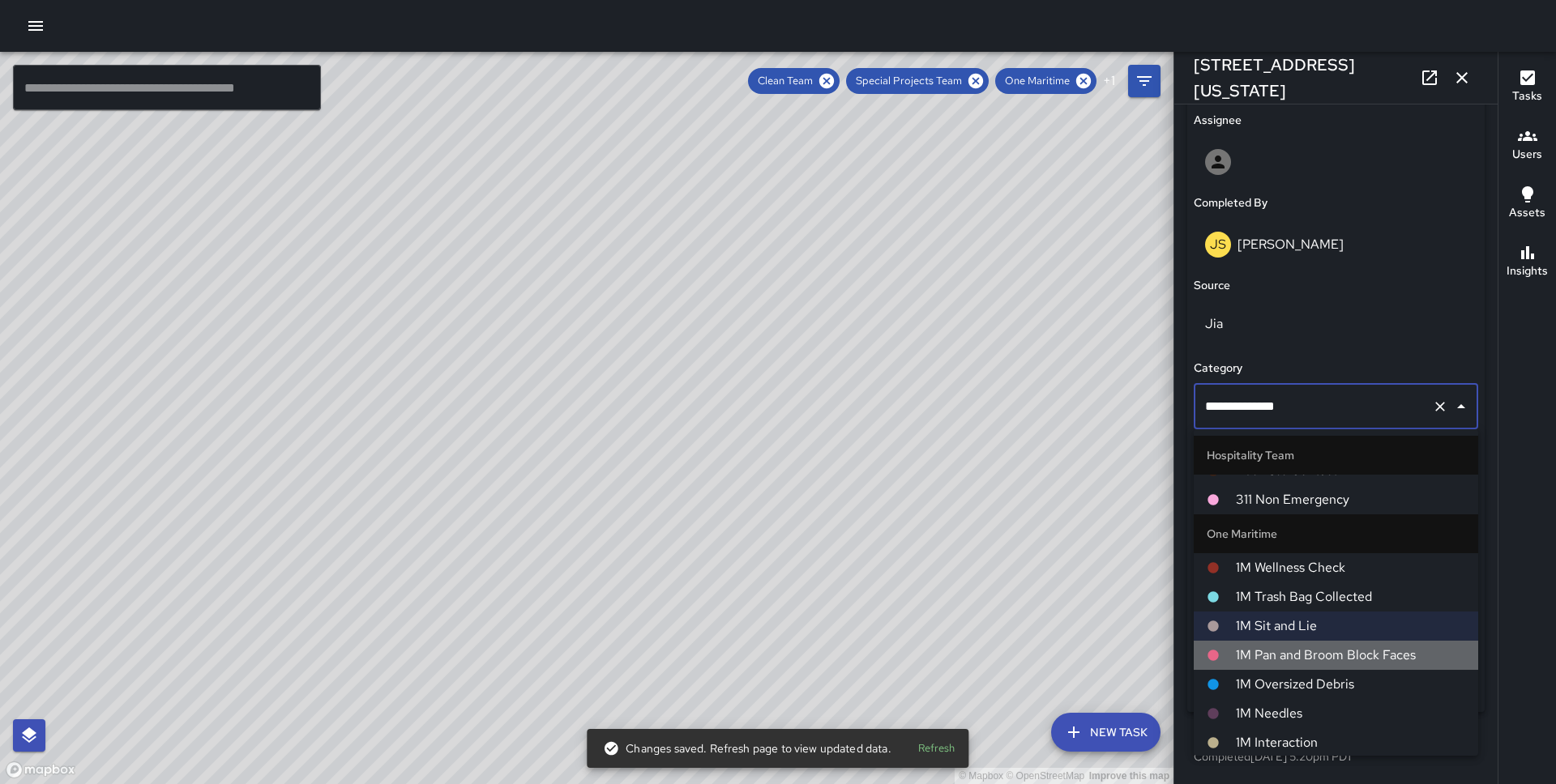
click at [1280, 663] on span "1M Pan and Broom Block Faces" at bounding box center [1350, 656] width 230 height 20
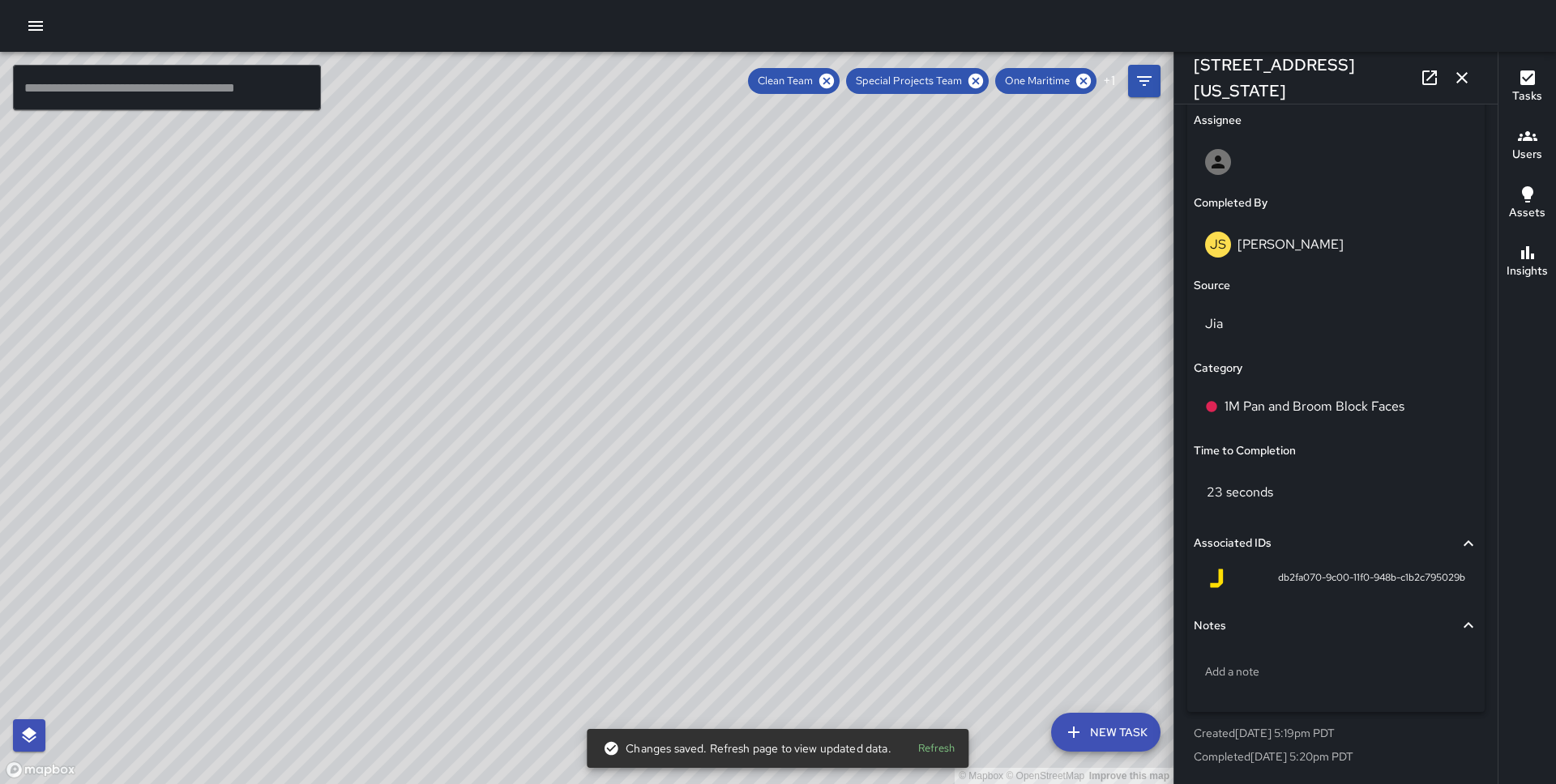
click at [953, 485] on div "© Mapbox © OpenStreetMap Improve this map JS [PERSON_NAME] [STREET_ADDRESS] Com…" at bounding box center [587, 418] width 1173 height 732
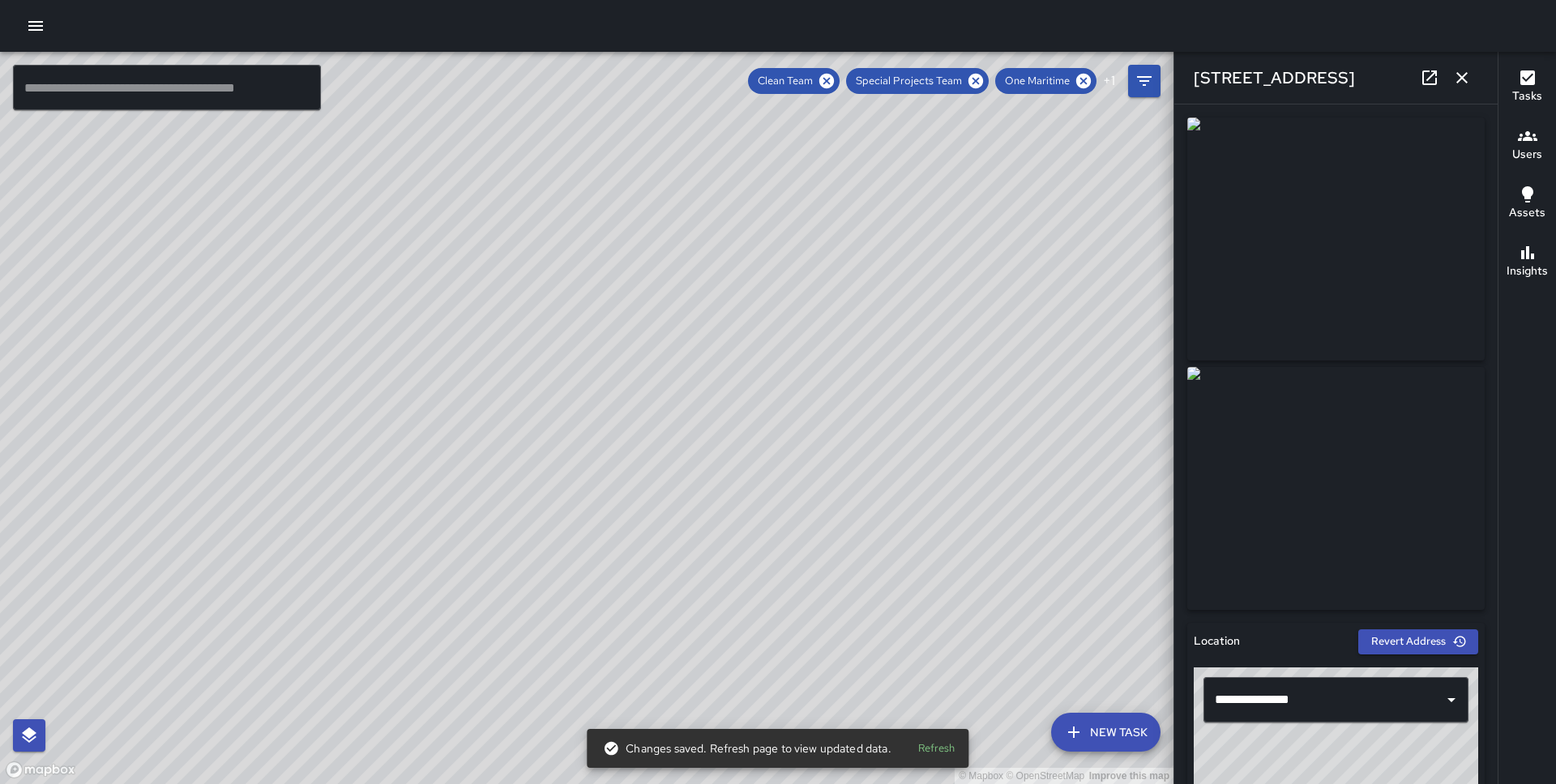
scroll to position [943, 0]
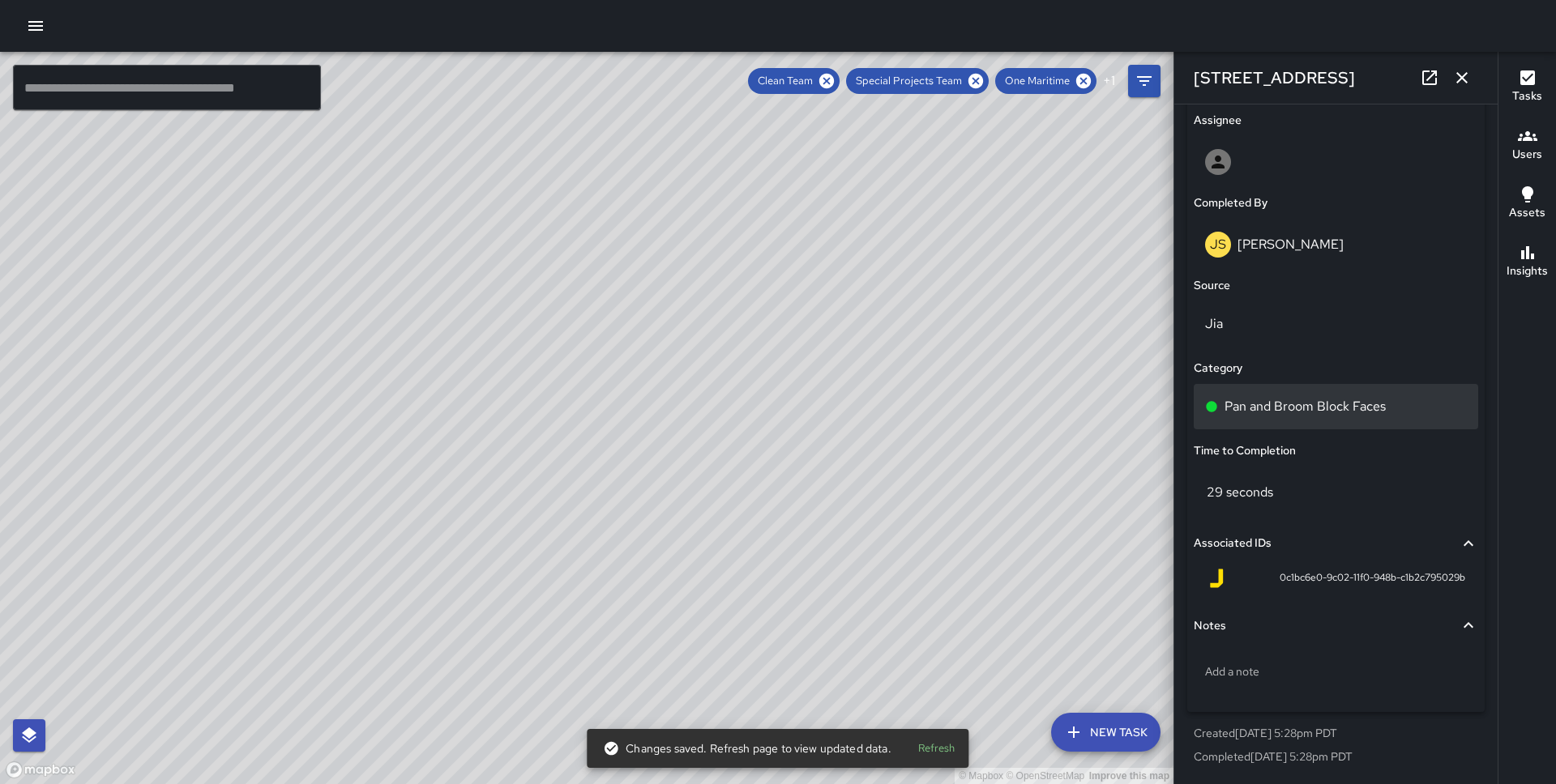
click at [1281, 419] on div "Pan and Broom Block Faces" at bounding box center [1335, 407] width 284 height 45
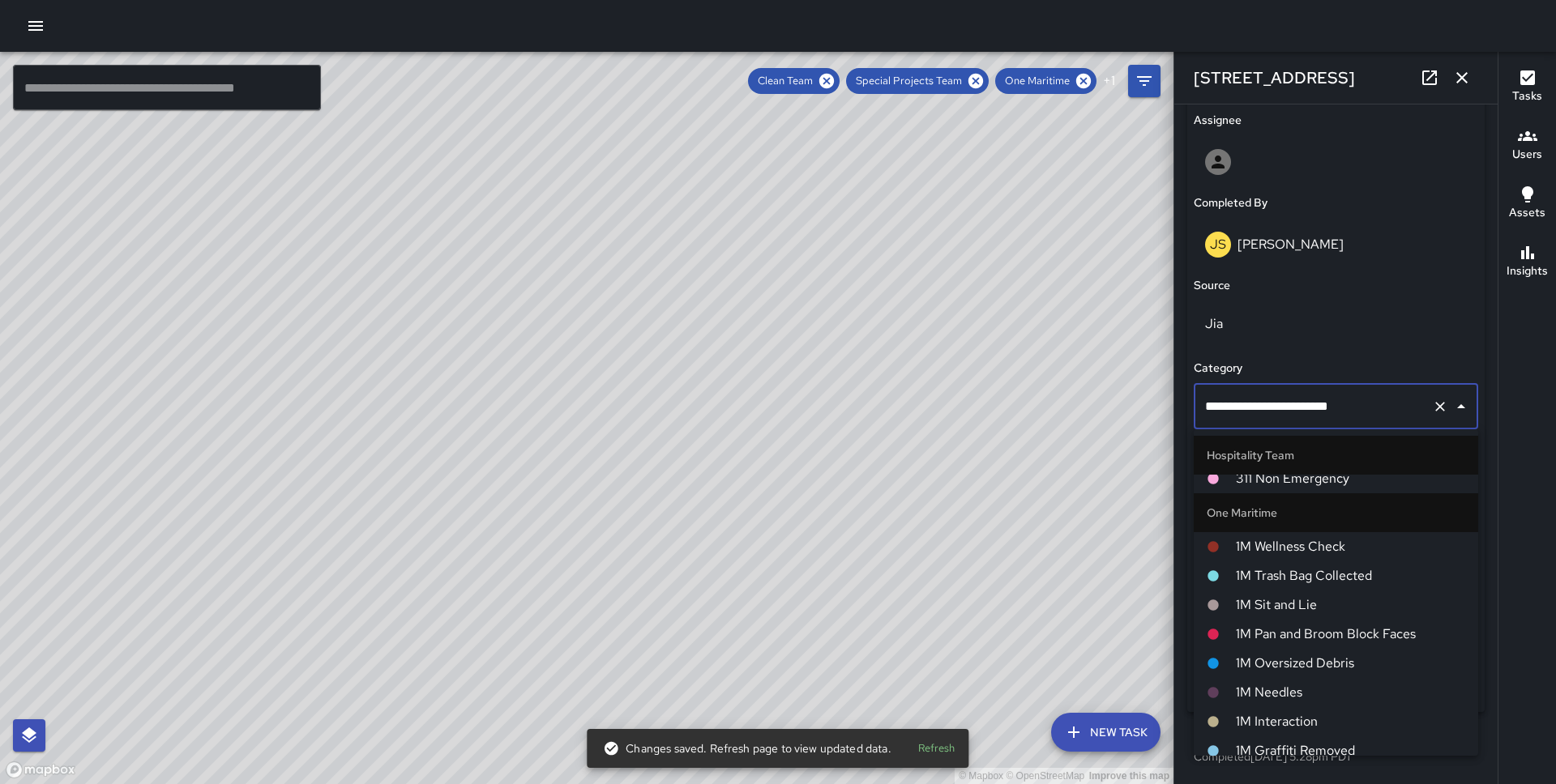
scroll to position [674, 0]
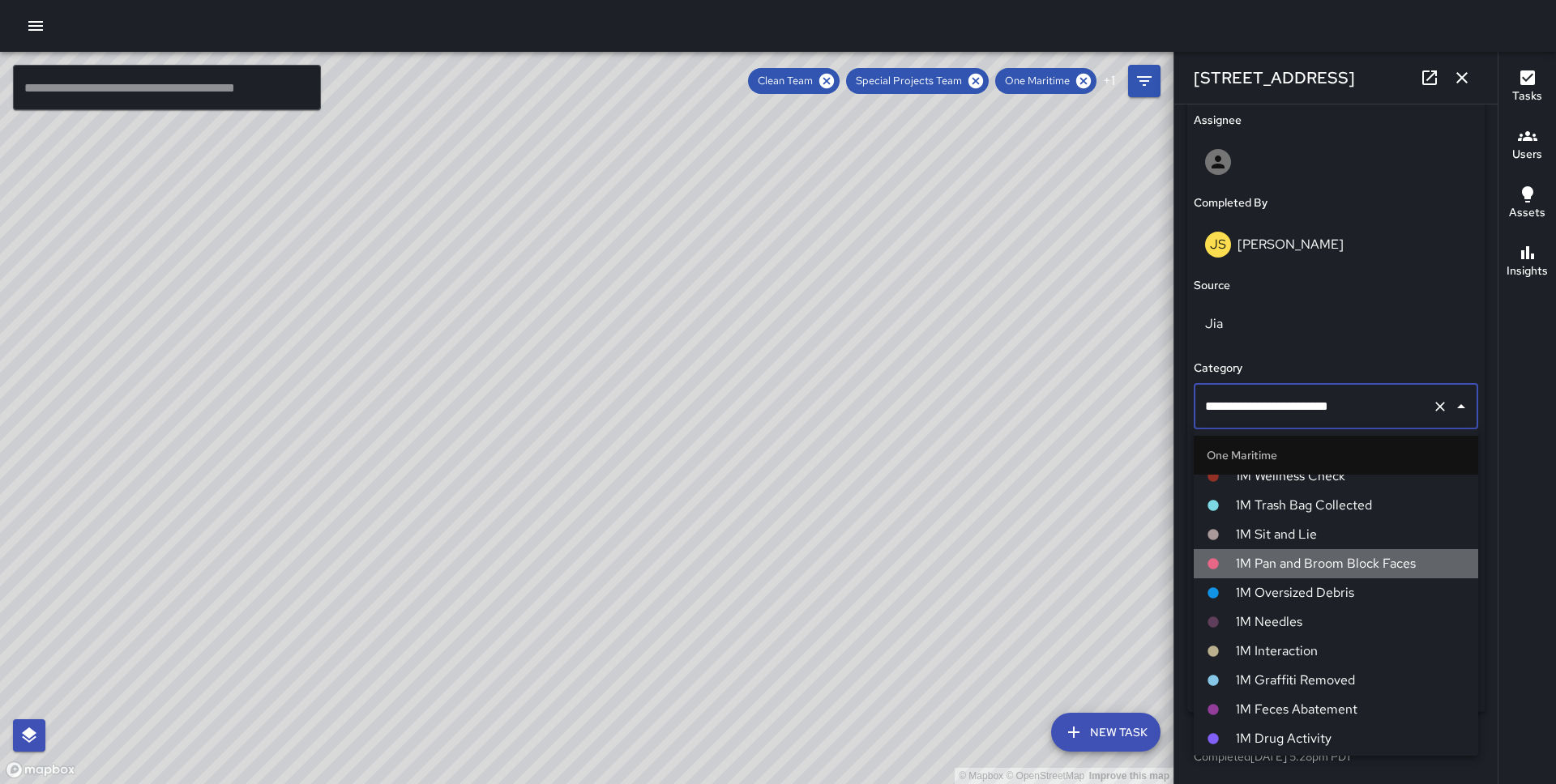
click at [1302, 556] on span "1M Pan and Broom Block Faces" at bounding box center [1350, 564] width 230 height 20
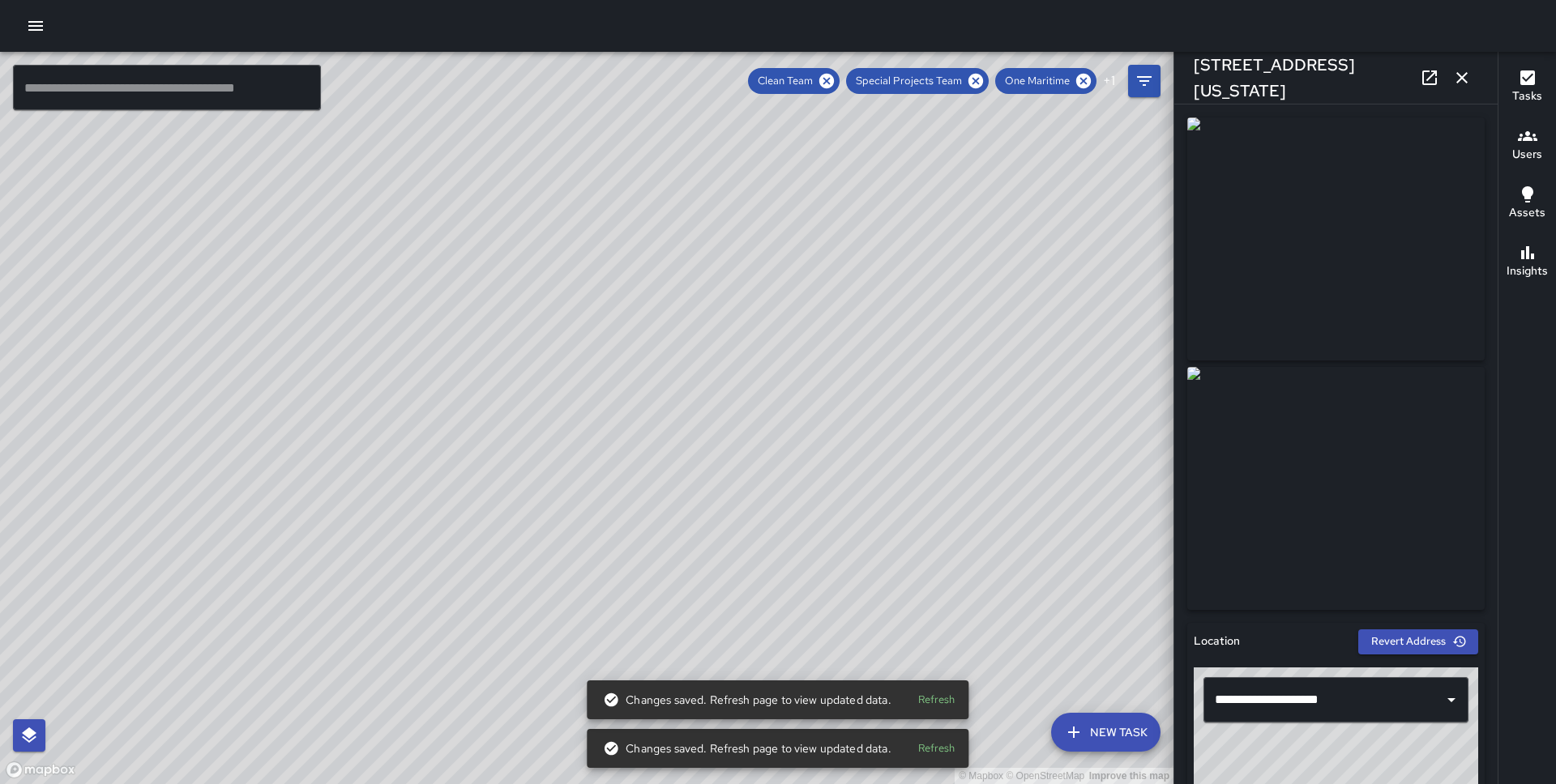
scroll to position [943, 0]
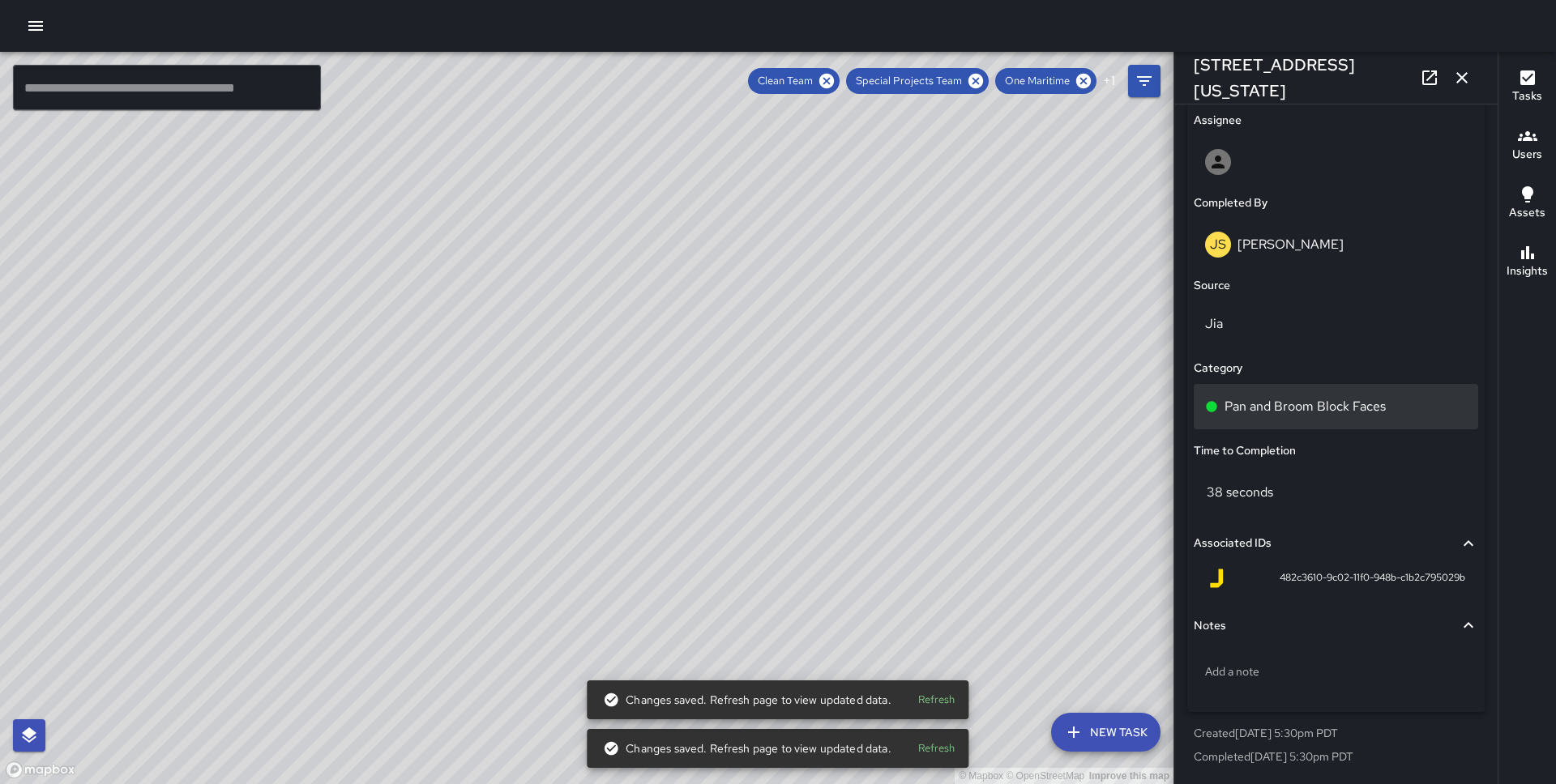
click at [1334, 435] on div "Pan and Broom Block Faces" at bounding box center [1335, 410] width 284 height 52
click at [1334, 421] on div "Pan and Broom Block Faces" at bounding box center [1335, 407] width 284 height 45
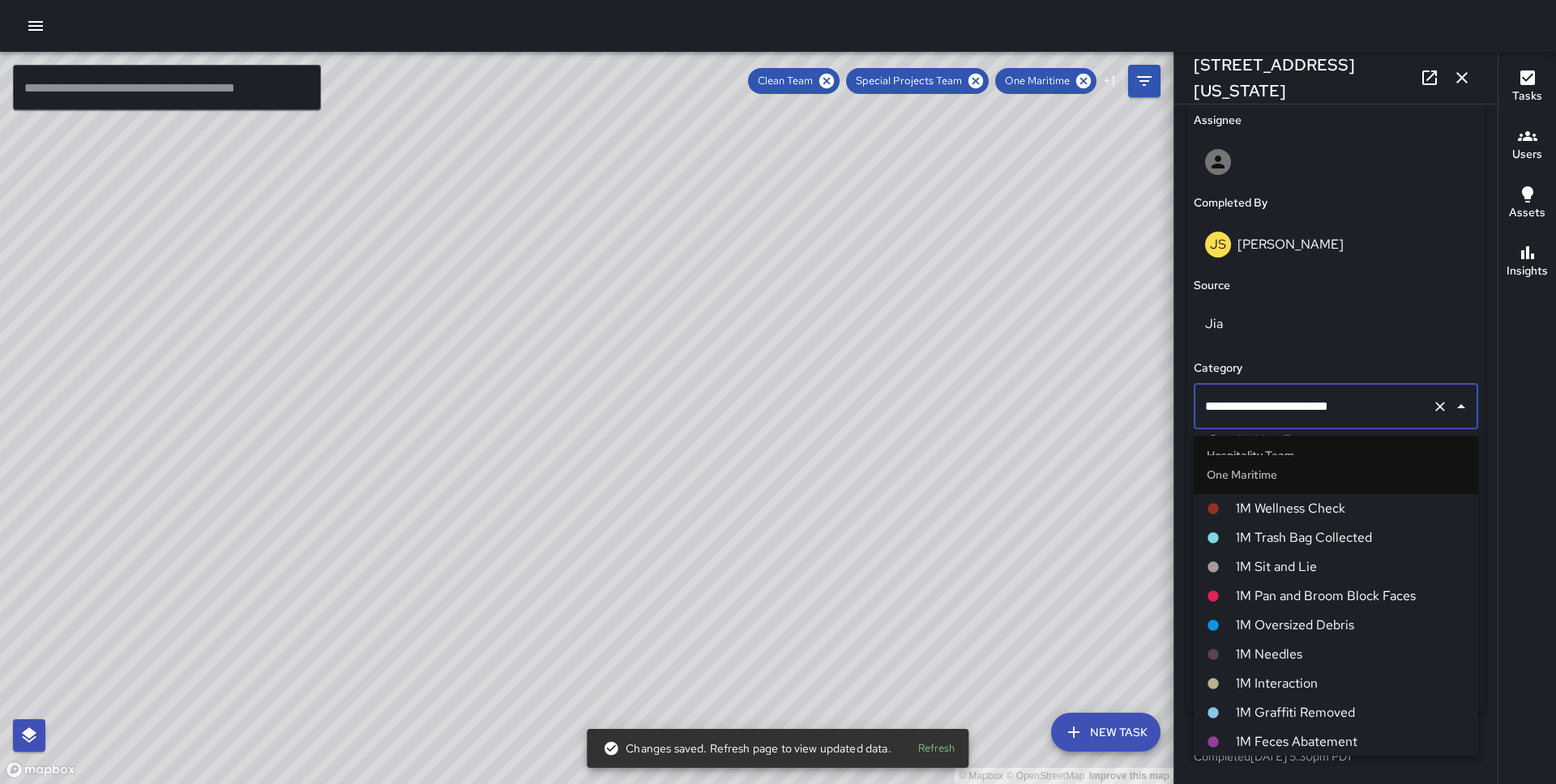
scroll to position [656, 0]
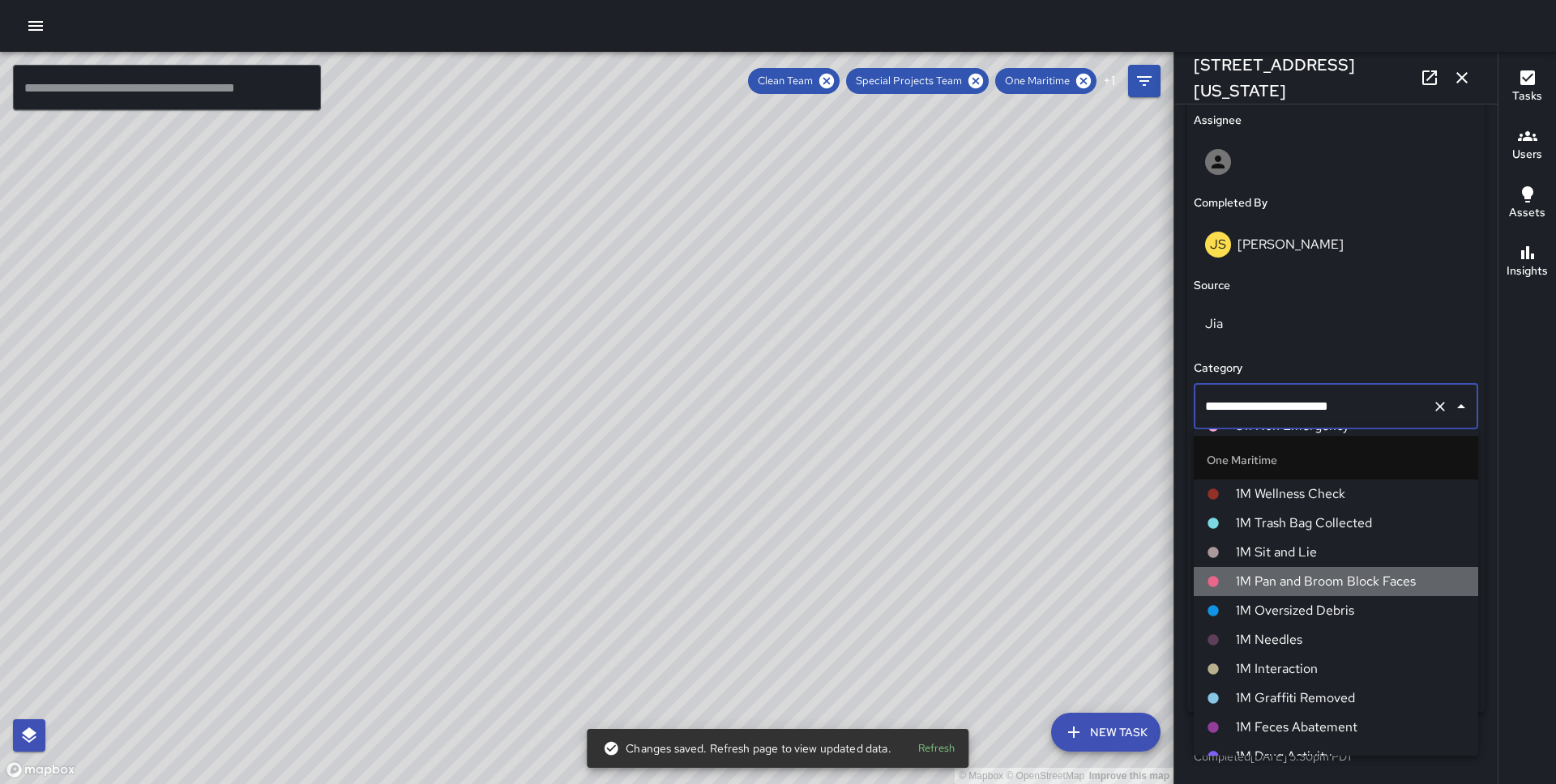
click at [1311, 574] on span "1M Pan and Broom Block Faces" at bounding box center [1350, 581] width 230 height 20
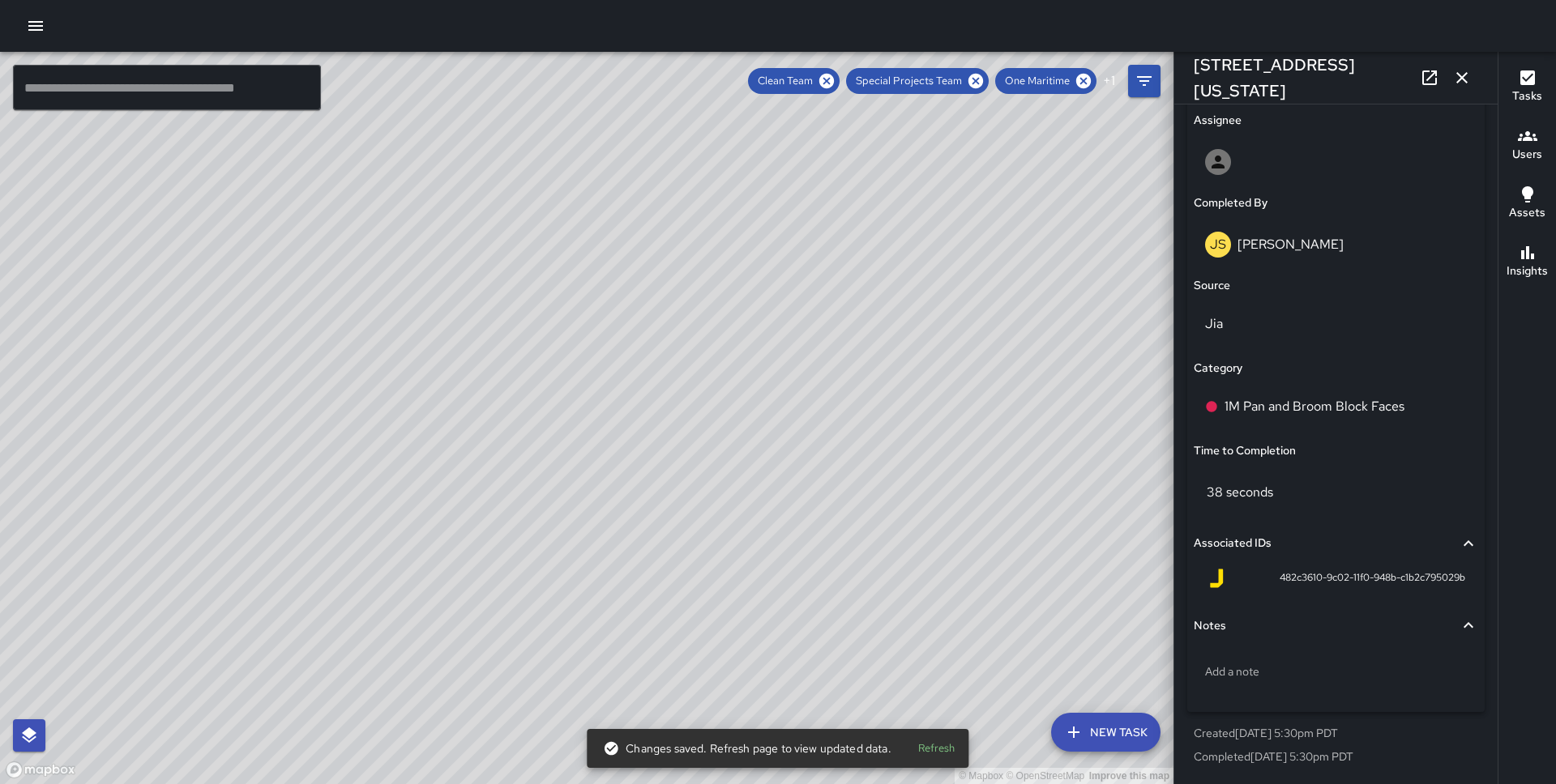
click at [575, 532] on div "© Mapbox © OpenStreetMap Improve this map JS [PERSON_NAME] [STREET_ADDRESS] Com…" at bounding box center [587, 418] width 1173 height 732
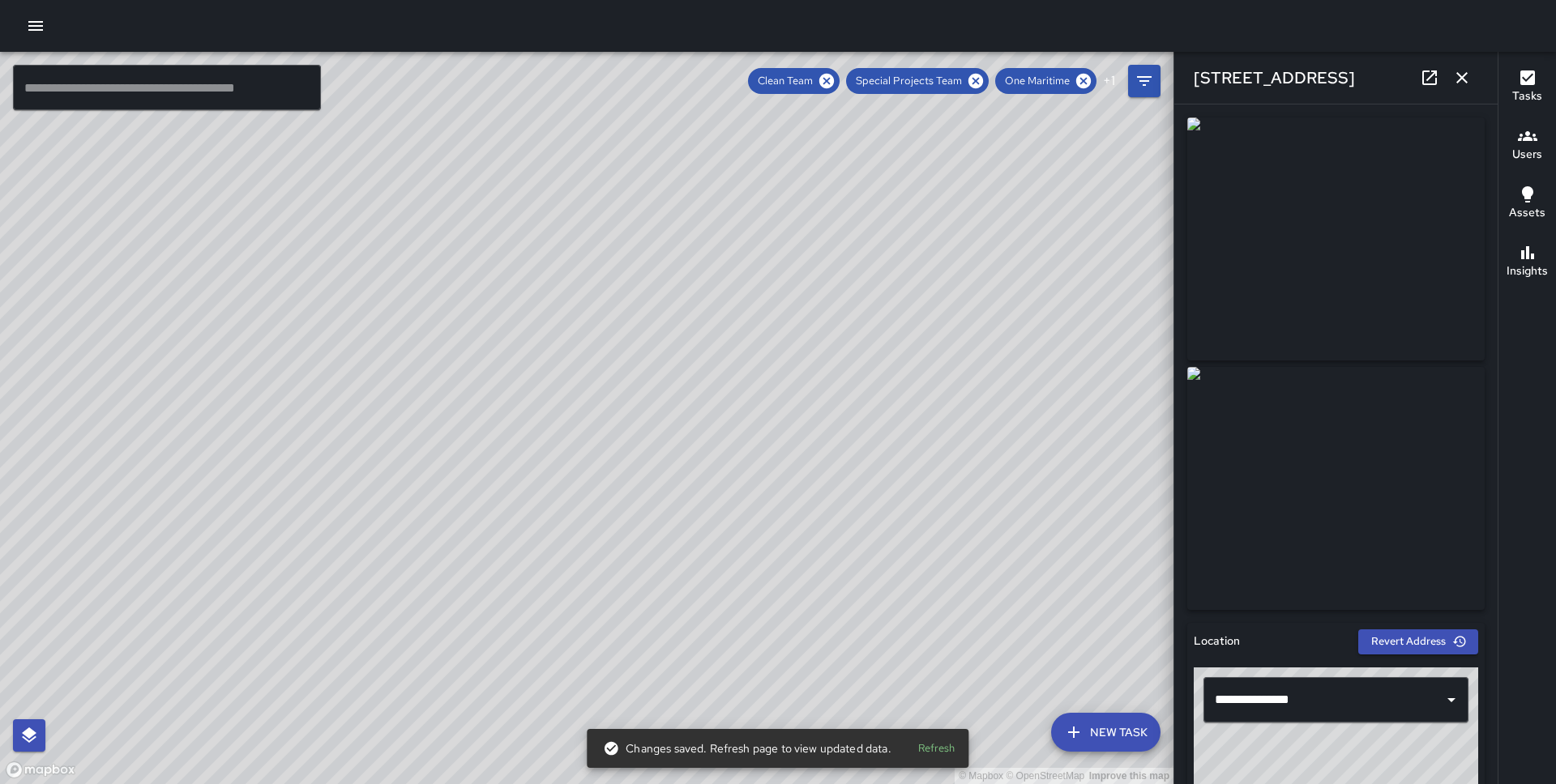
scroll to position [943, 0]
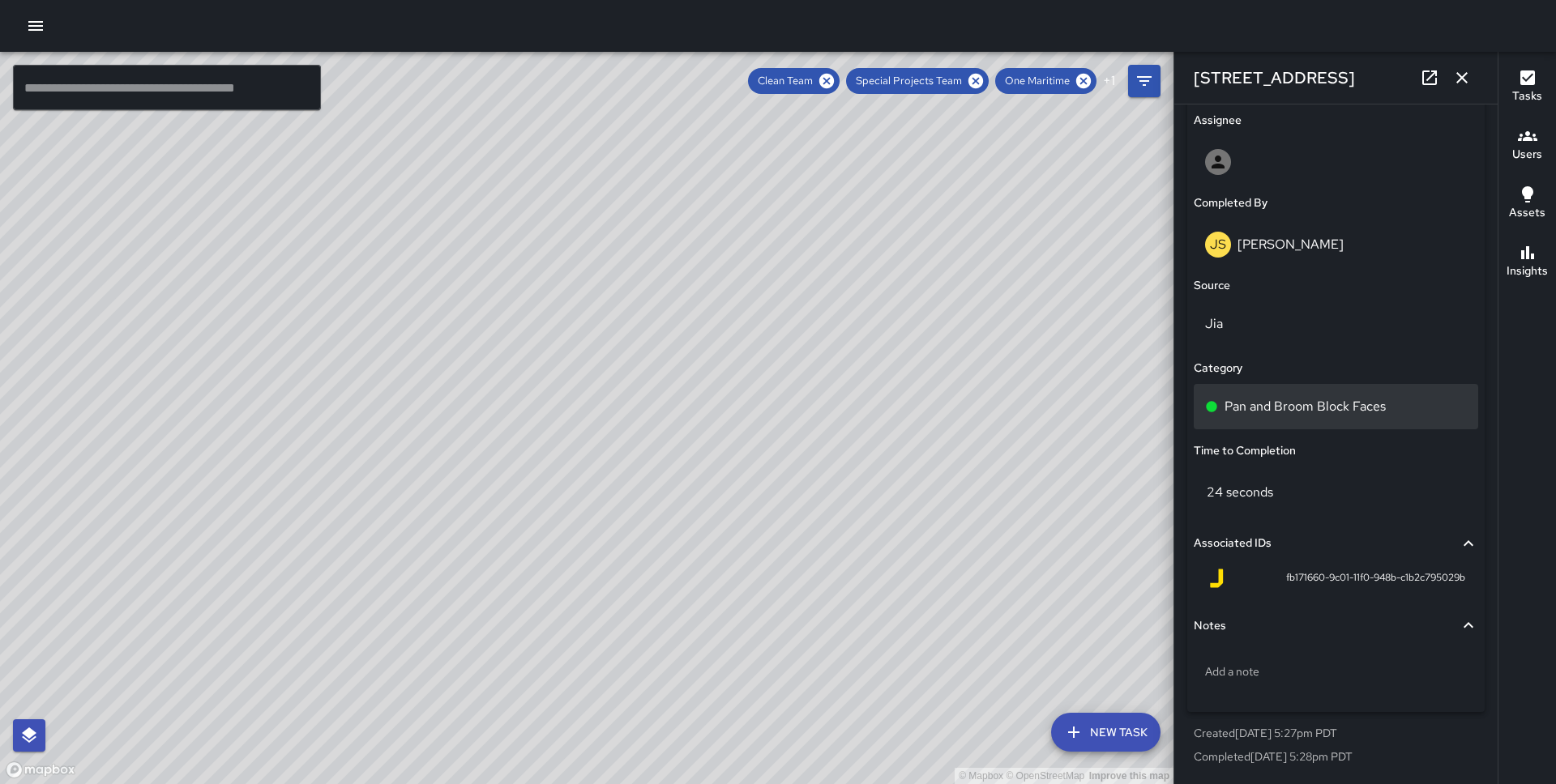
click at [1291, 414] on p "Pan and Broom Block Faces" at bounding box center [1305, 406] width 162 height 20
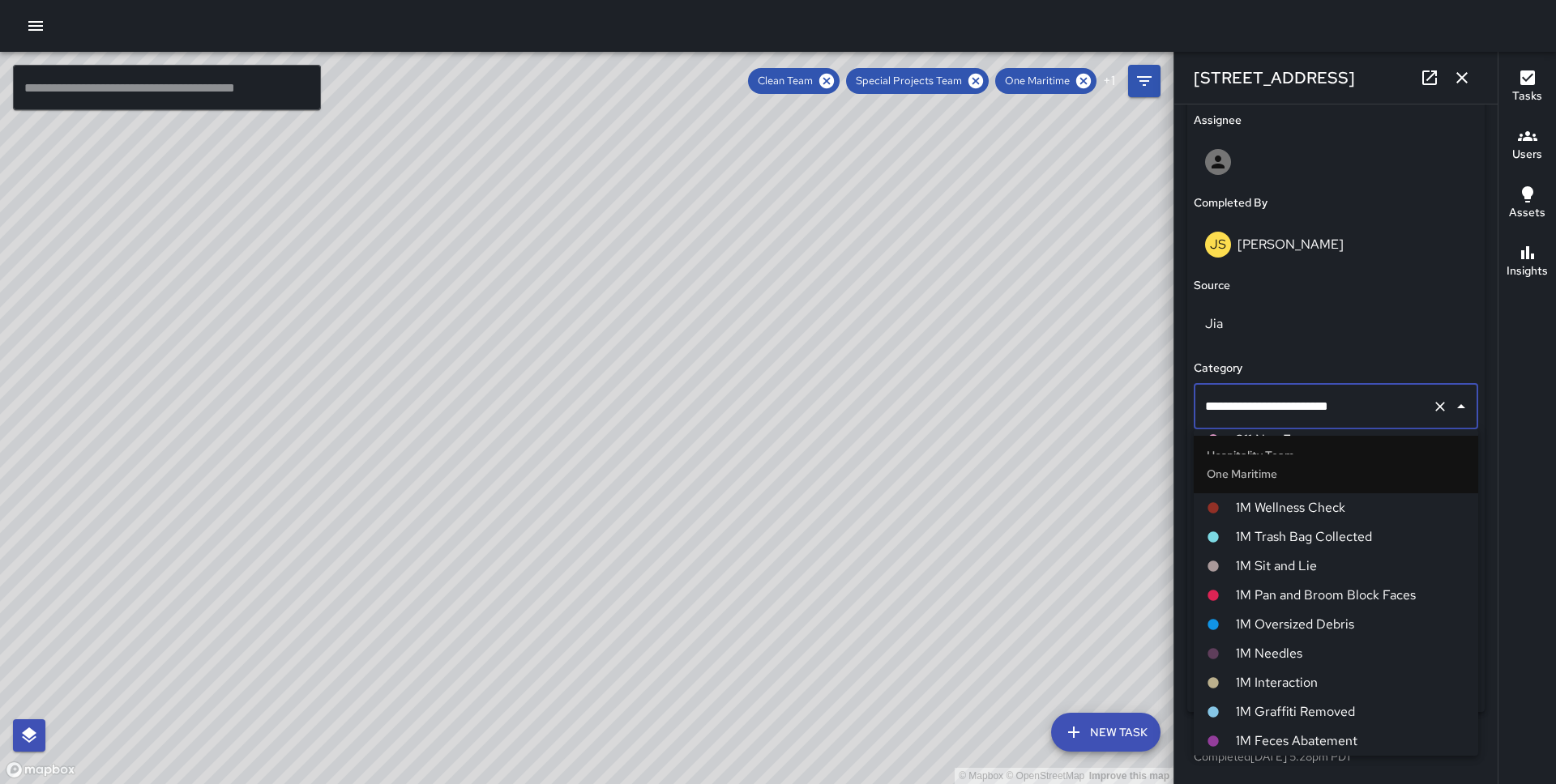
scroll to position [643, 0]
click at [1302, 602] on span "1M Pan and Broom Block Faces" at bounding box center [1350, 594] width 230 height 20
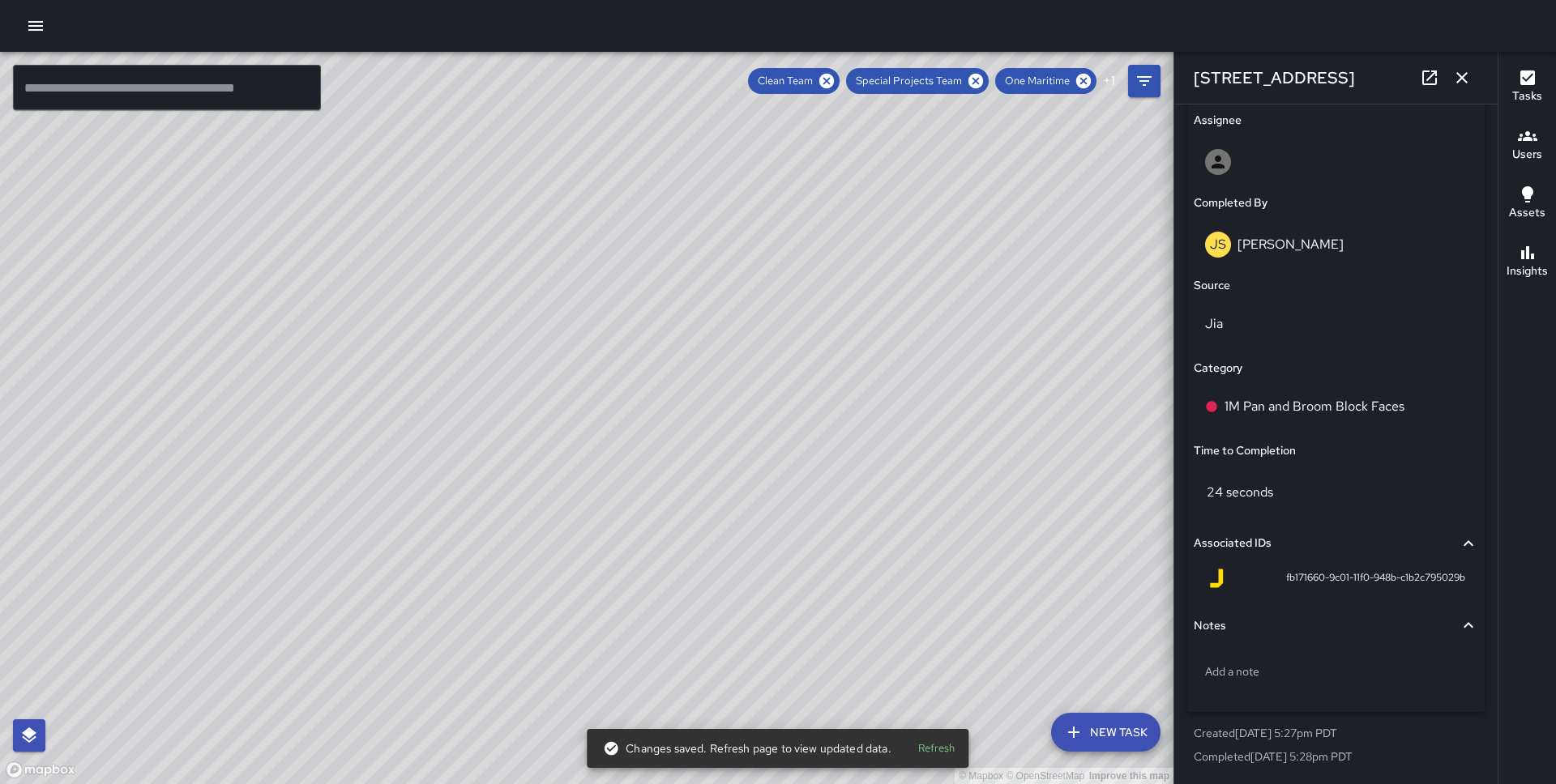
click at [492, 397] on div "© Mapbox © OpenStreetMap Improve this map JS [PERSON_NAME] [GEOGRAPHIC_DATA] Co…" at bounding box center [587, 418] width 1173 height 732
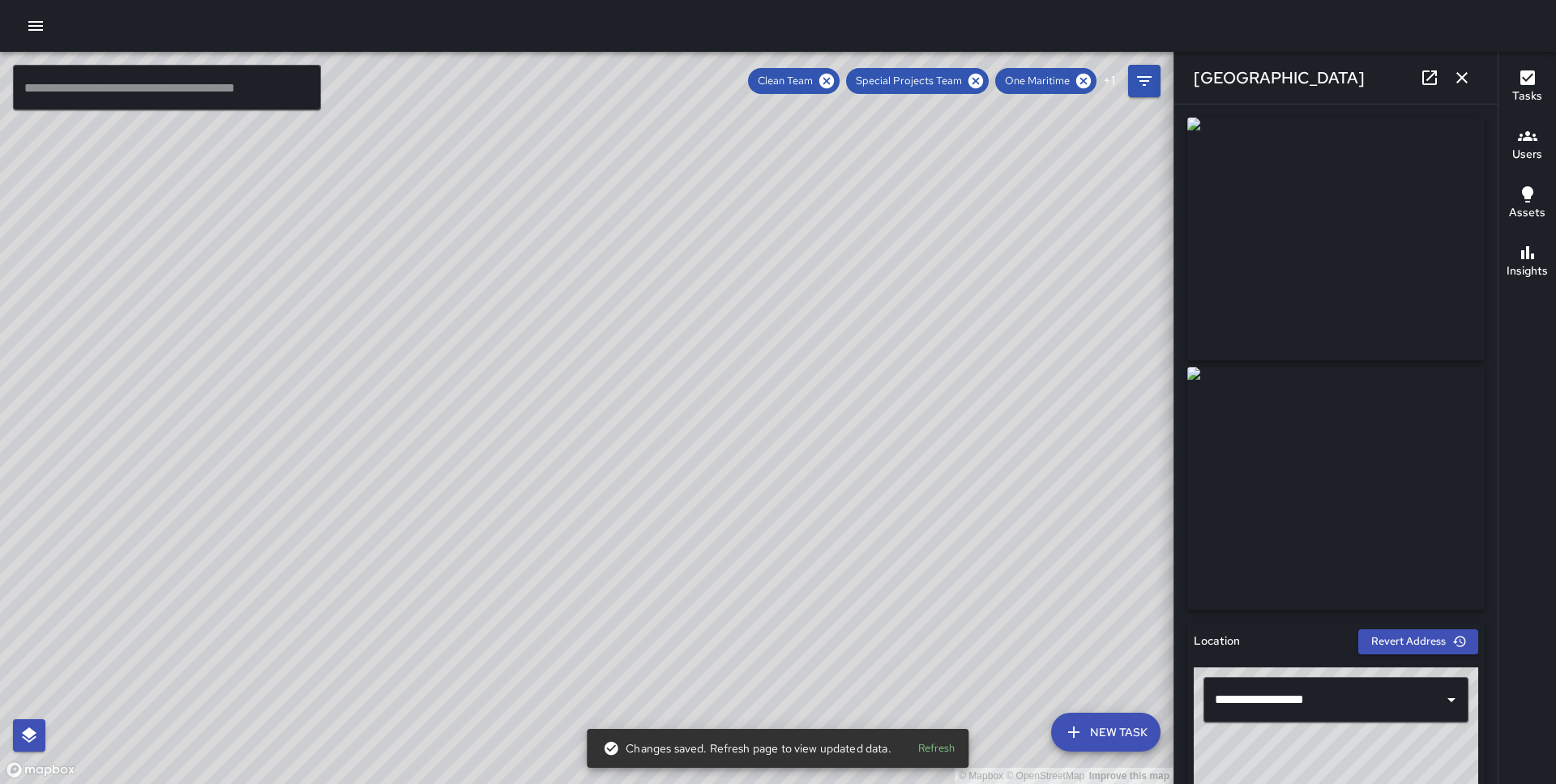
scroll to position [943, 0]
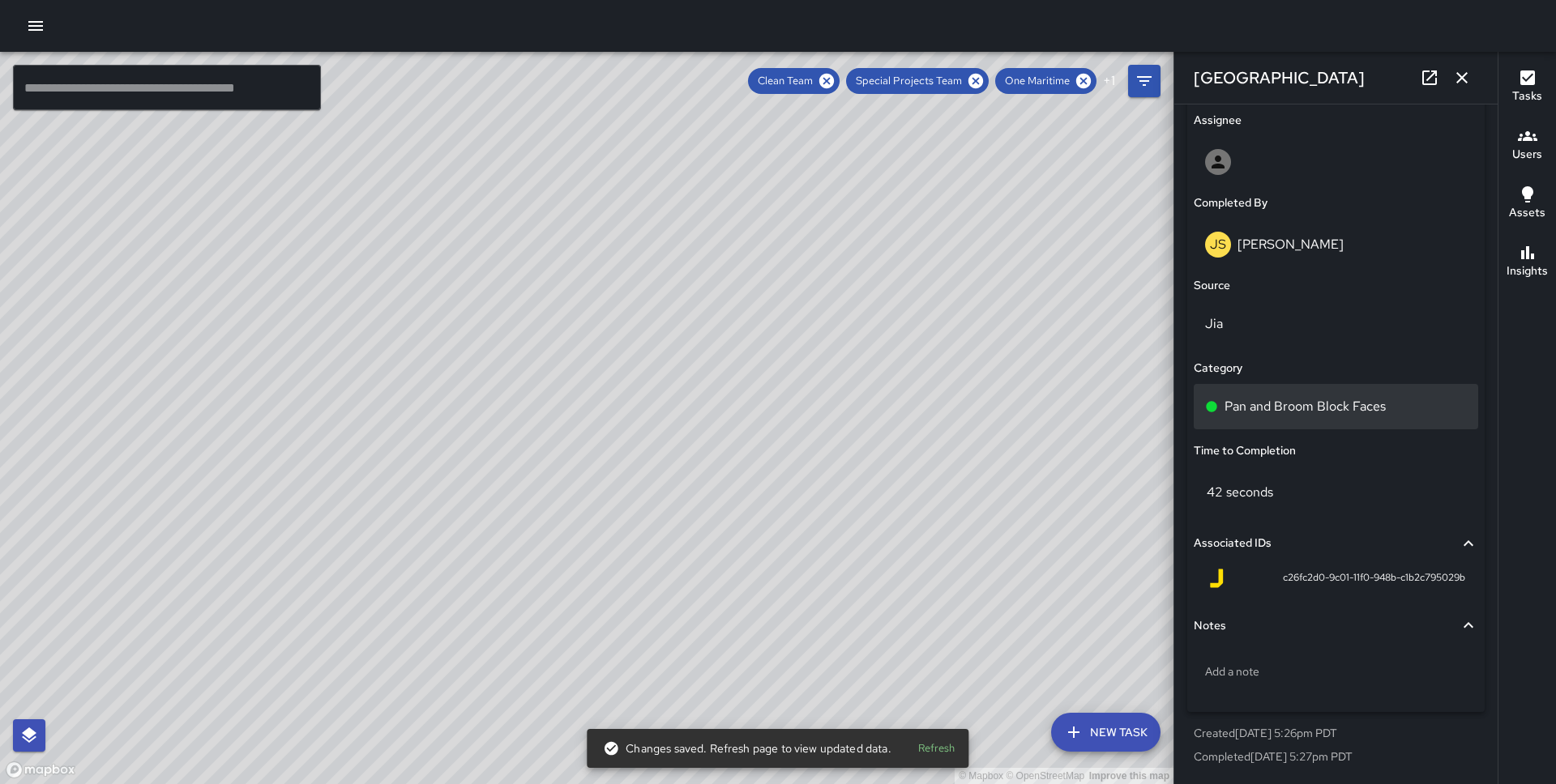
click at [1358, 416] on p "Pan and Broom Block Faces" at bounding box center [1305, 406] width 162 height 20
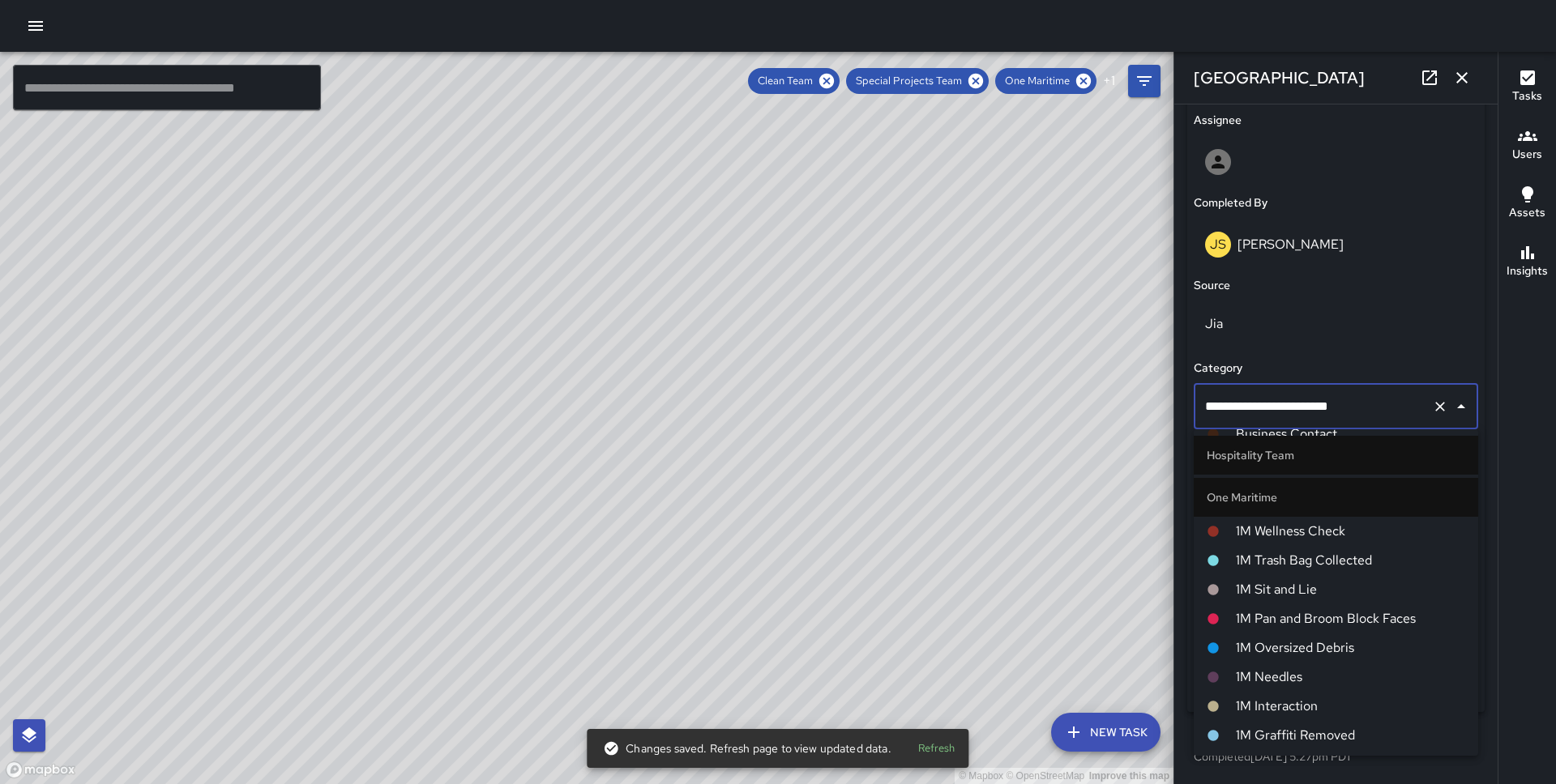
scroll to position [618, 0]
click at [1340, 608] on li "1M Pan and Broom Block Faces" at bounding box center [1335, 620] width 284 height 29
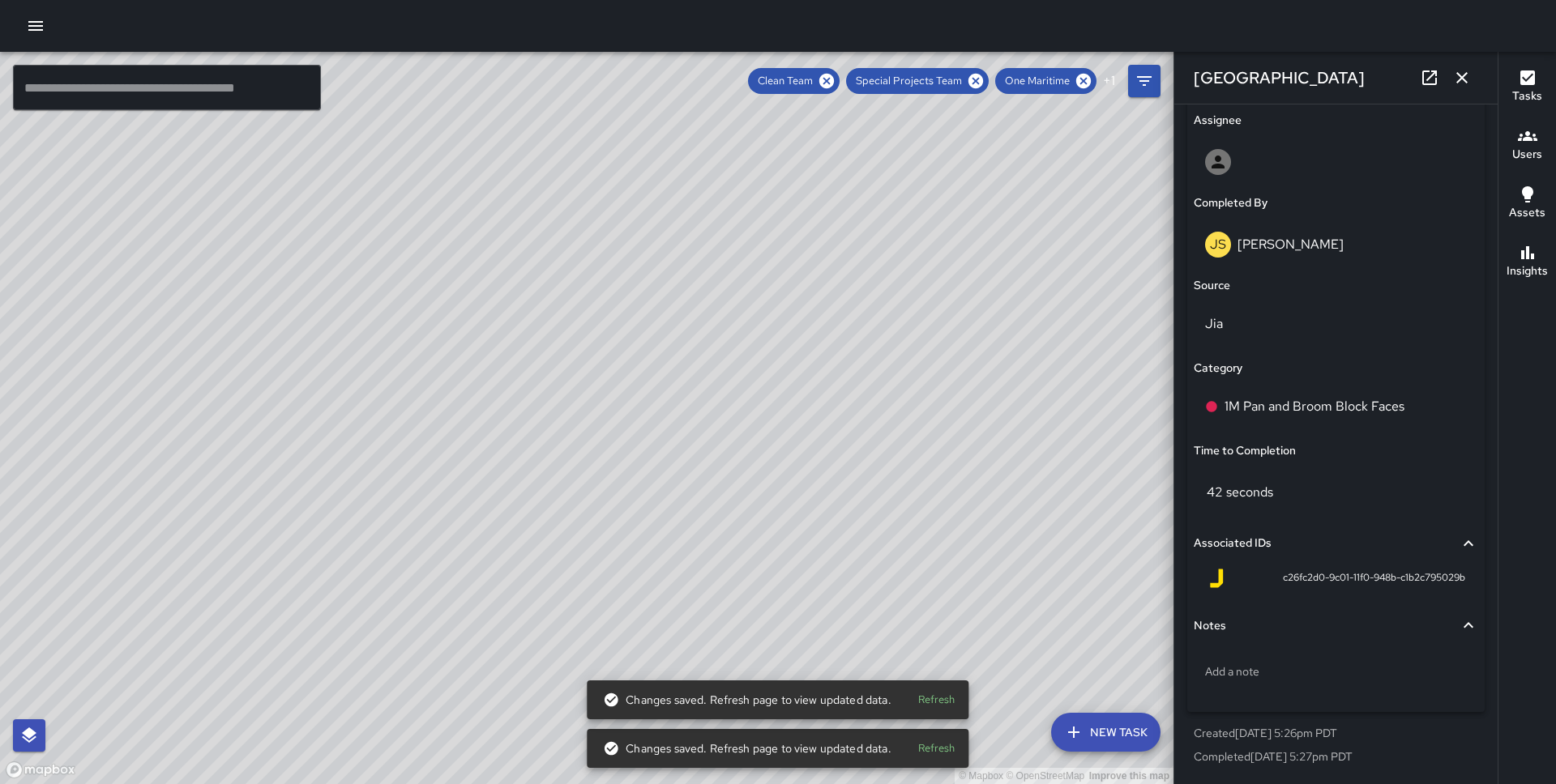
click at [538, 447] on div "© Mapbox © OpenStreetMap Improve this map JS [PERSON_NAME] [GEOGRAPHIC_DATA] Co…" at bounding box center [587, 418] width 1173 height 732
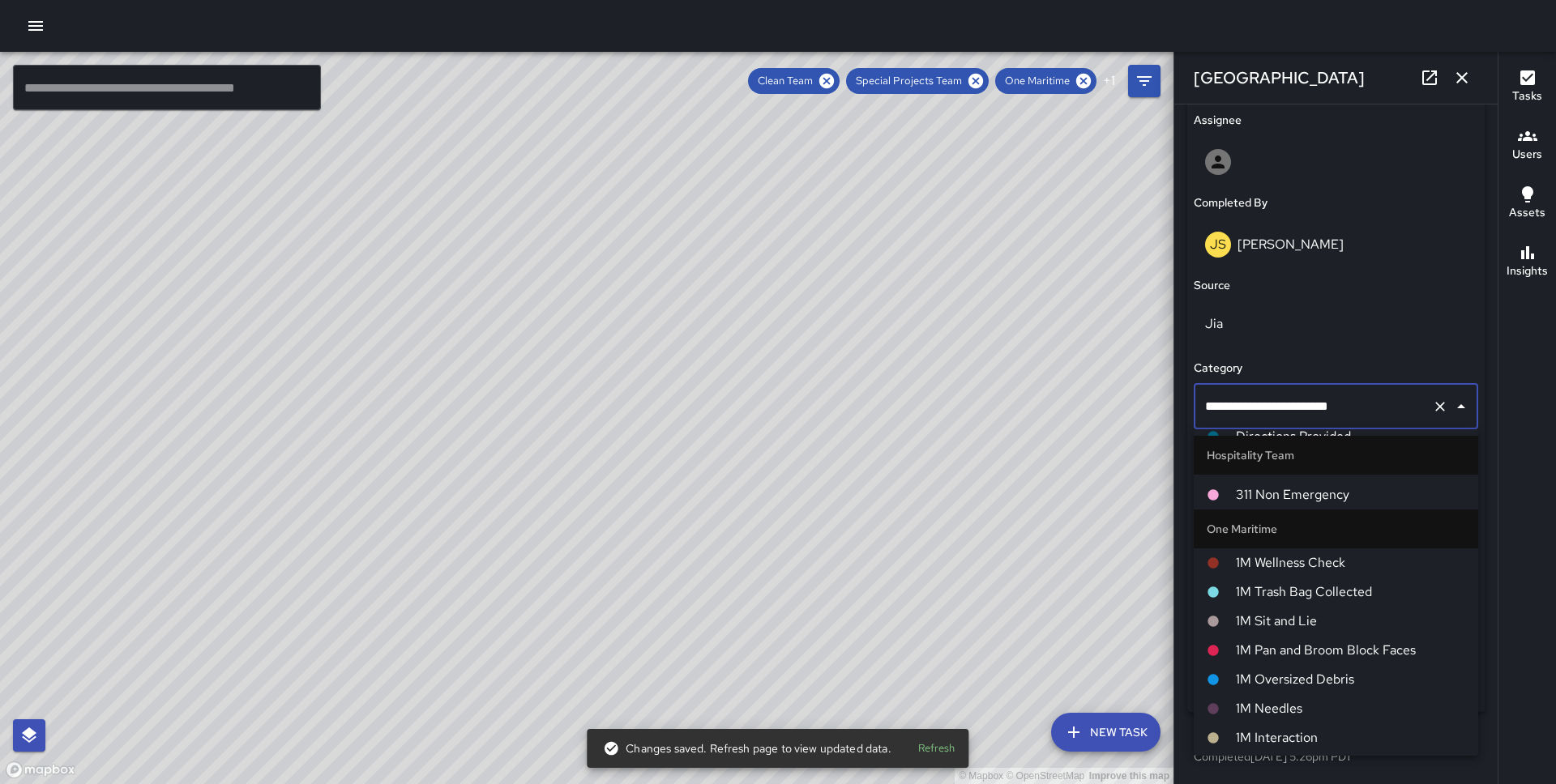
scroll to position [596, 0]
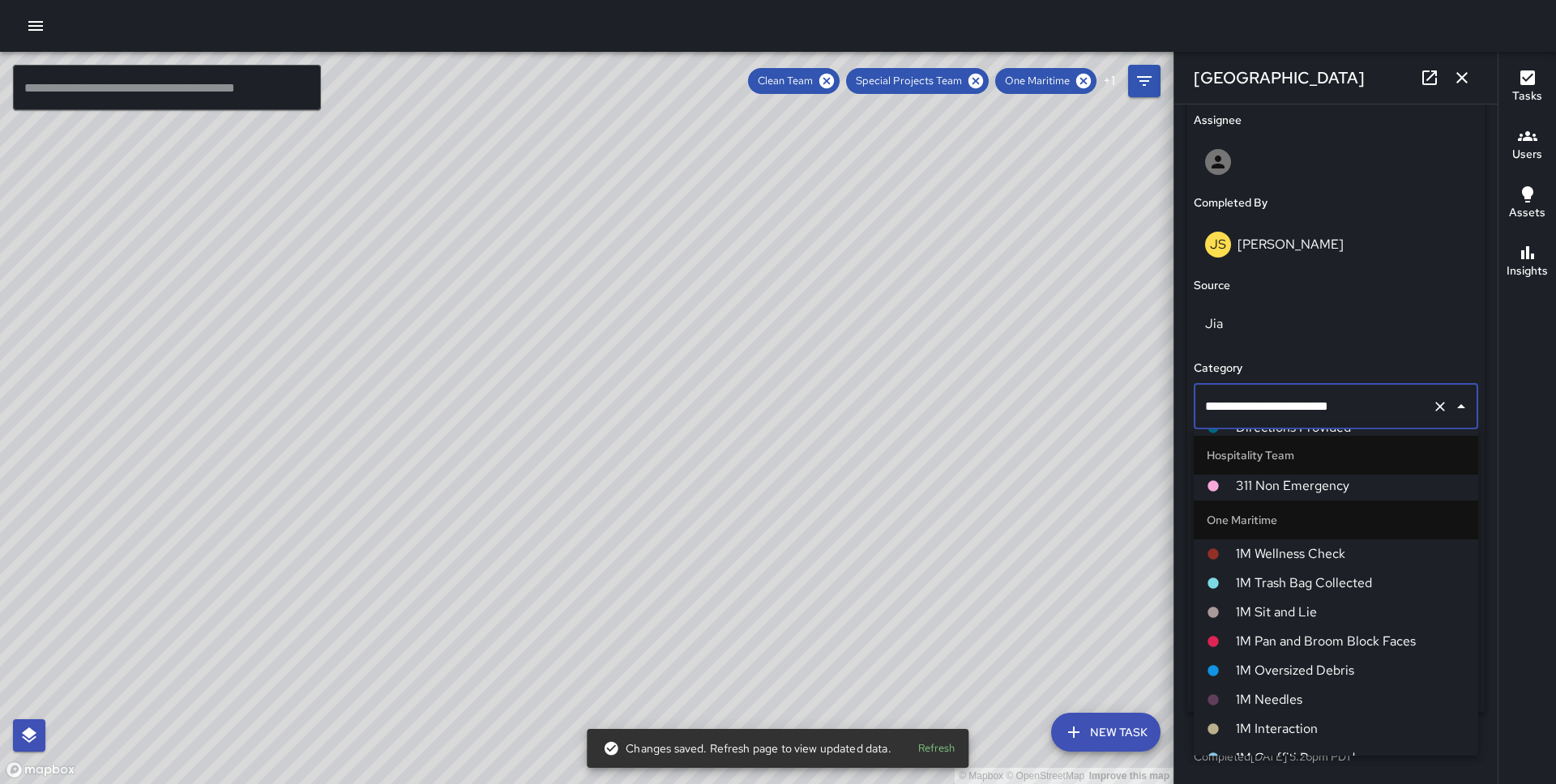
click at [1272, 632] on span "1M Pan and Broom Block Faces" at bounding box center [1350, 641] width 230 height 20
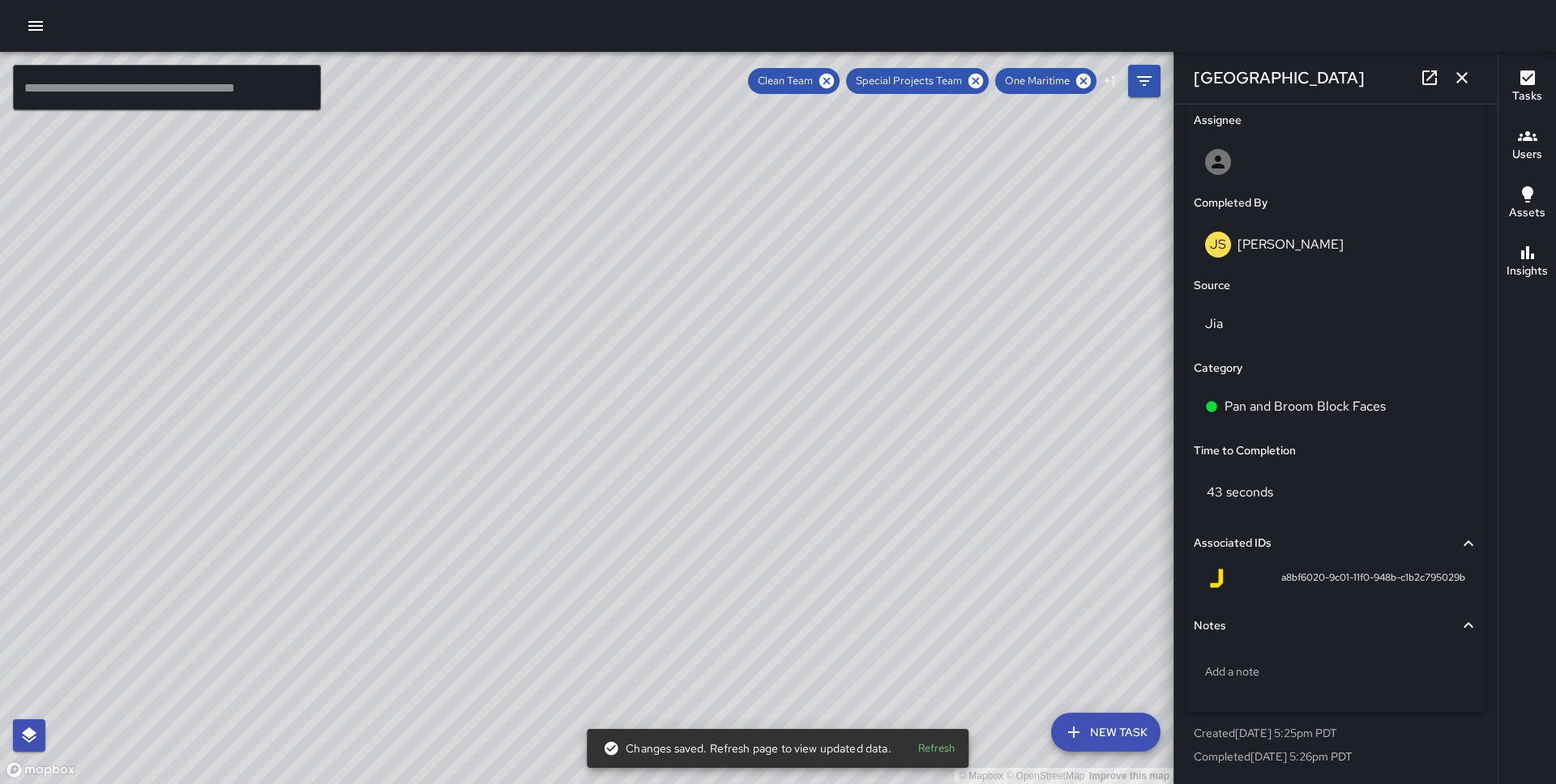
click at [665, 432] on div "© Mapbox © OpenStreetMap Improve this map" at bounding box center [587, 418] width 1173 height 732
click at [665, 436] on div "© Mapbox © OpenStreetMap Improve this map" at bounding box center [587, 418] width 1173 height 732
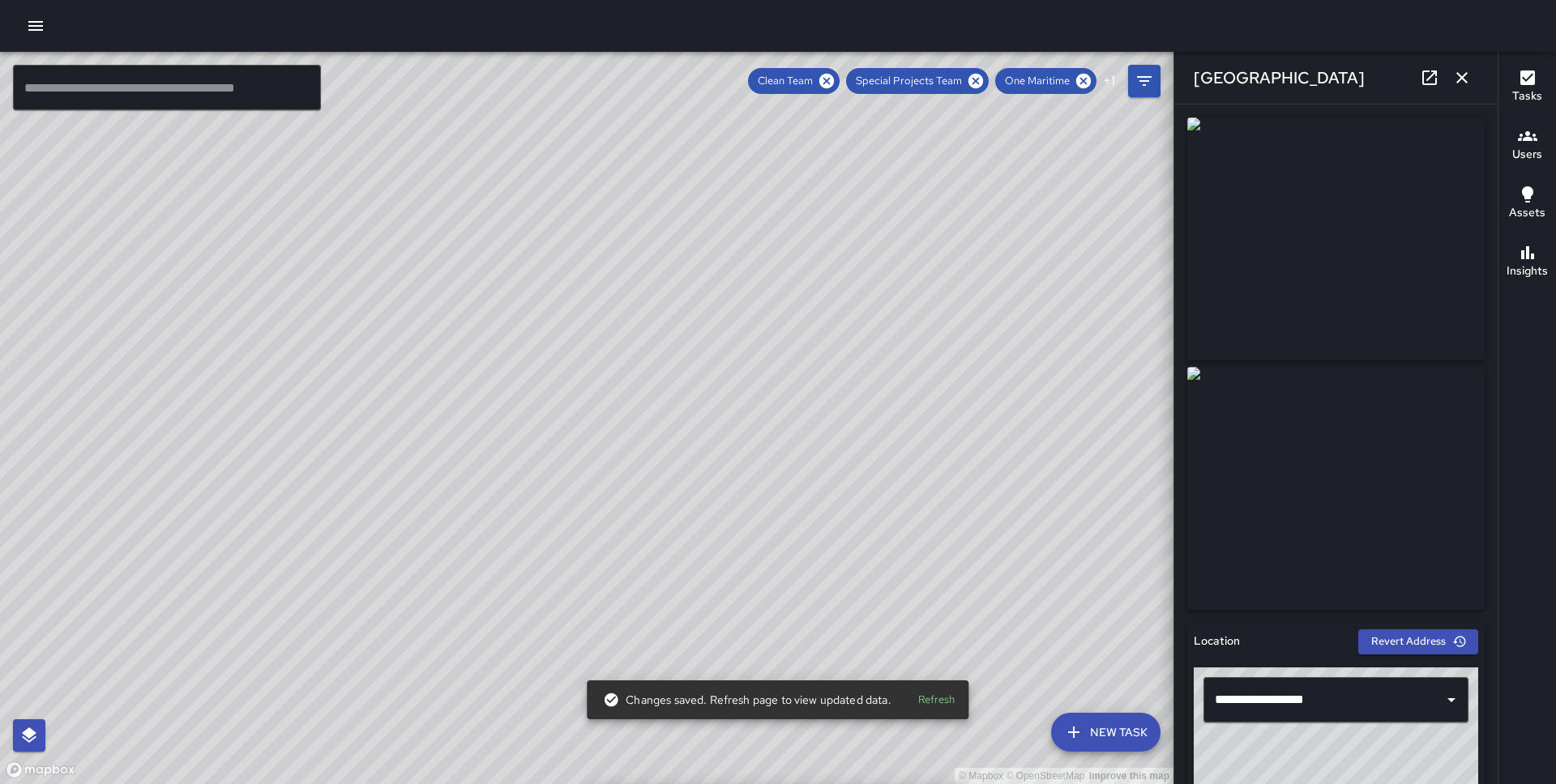
scroll to position [943, 0]
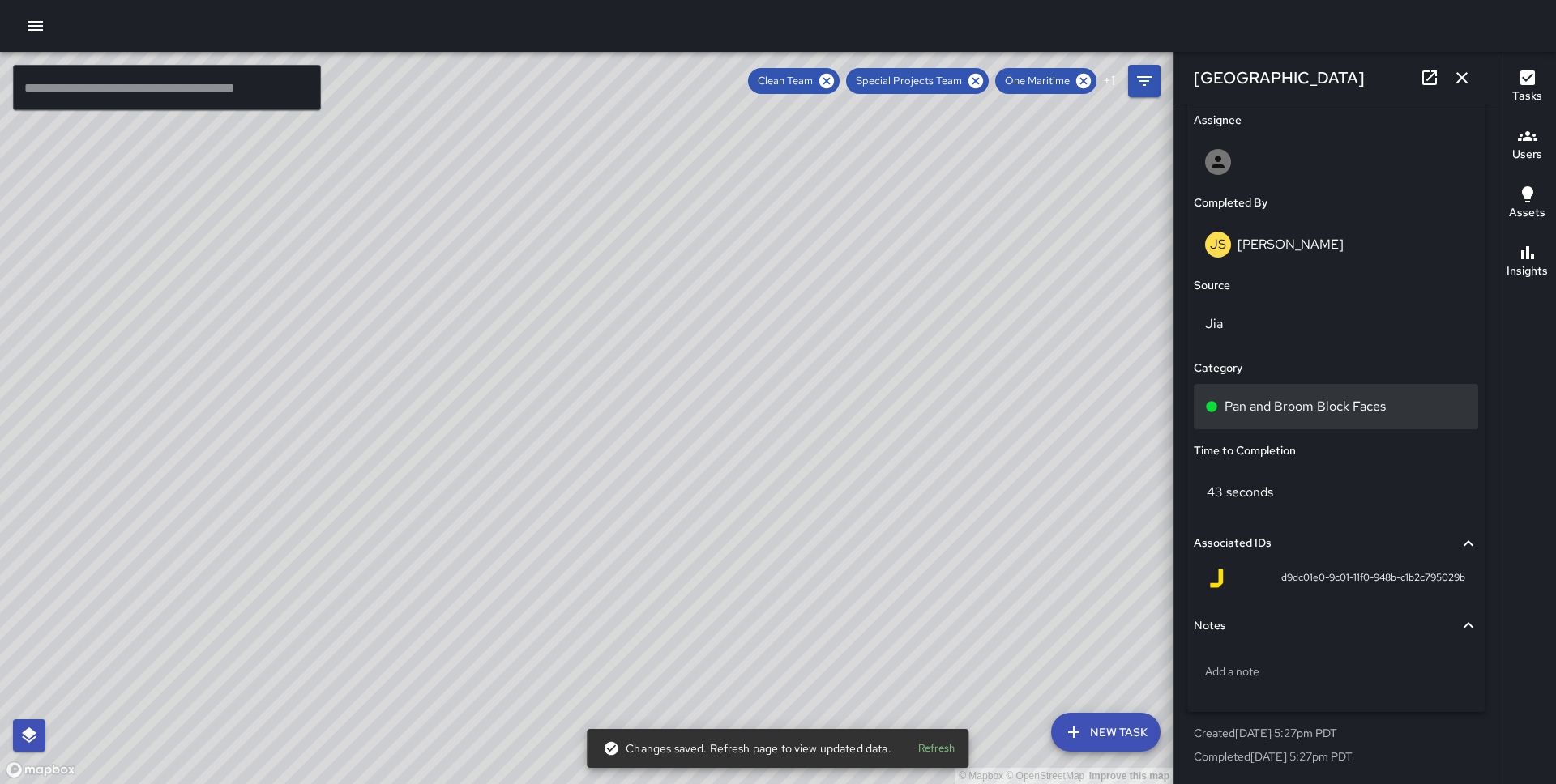
click at [1312, 411] on p "Pan and Broom Block Faces" at bounding box center [1305, 406] width 162 height 20
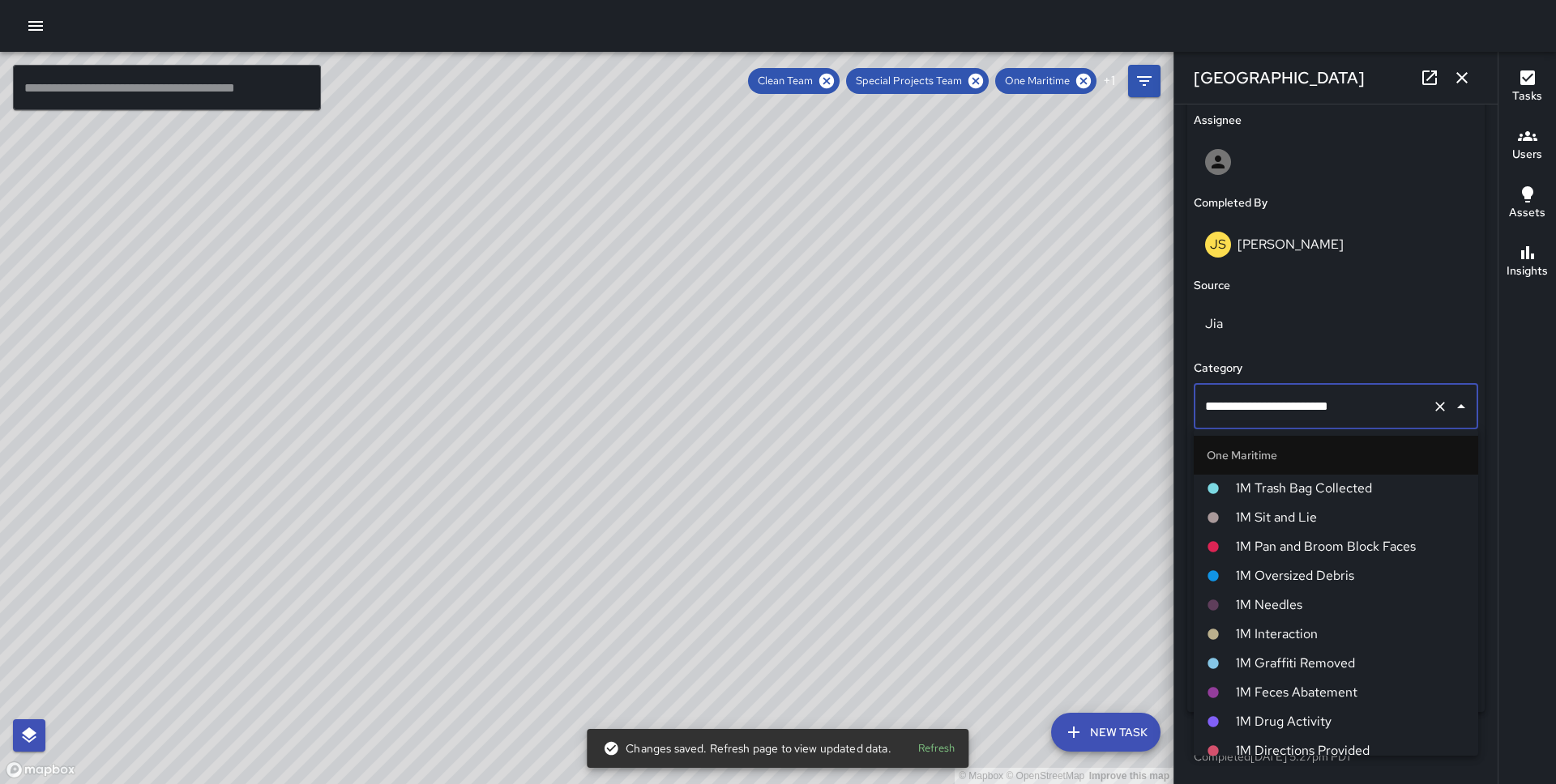
scroll to position [640, 0]
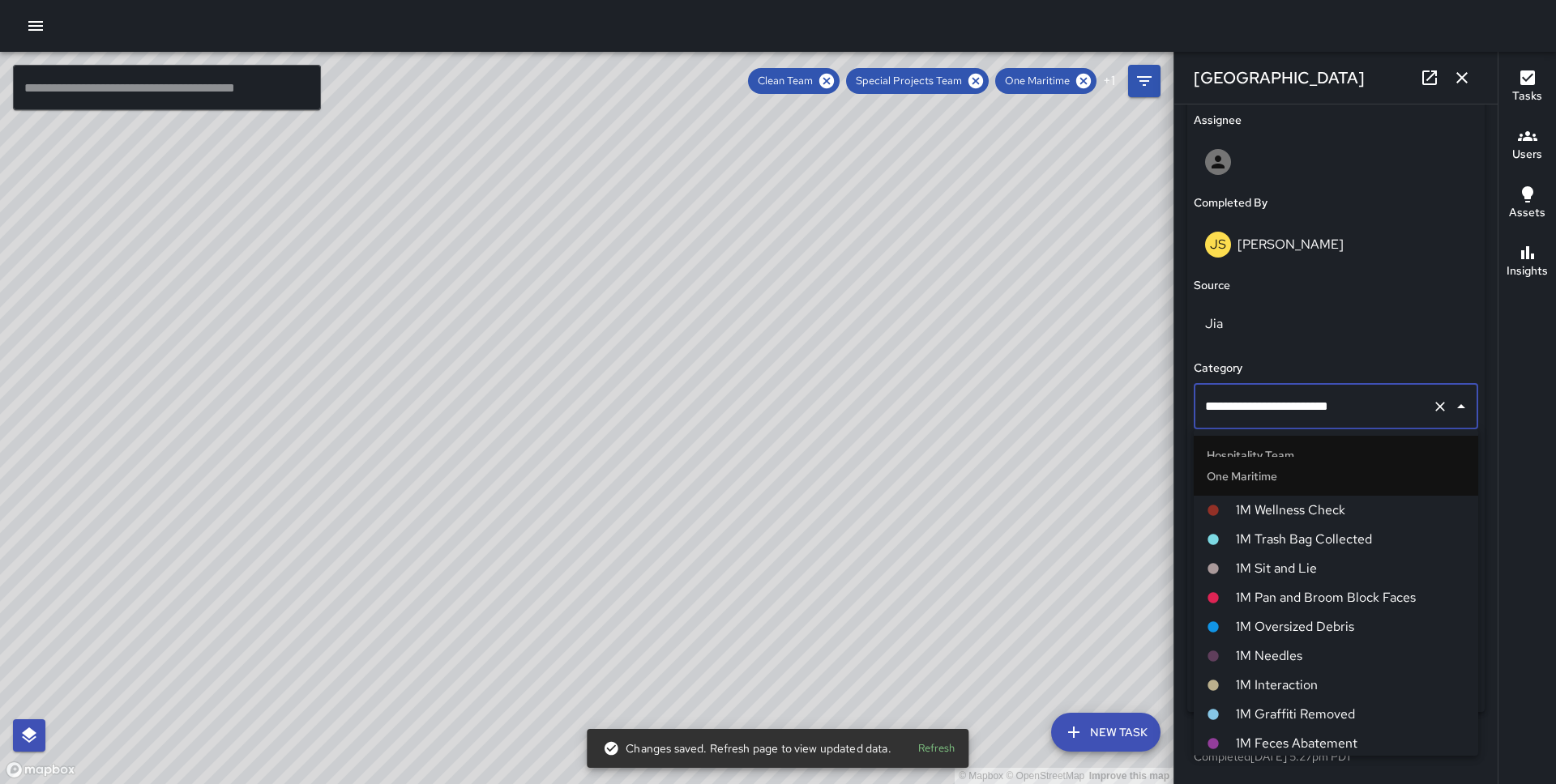
click at [1286, 585] on li "1M Pan and Broom Block Faces" at bounding box center [1335, 597] width 284 height 29
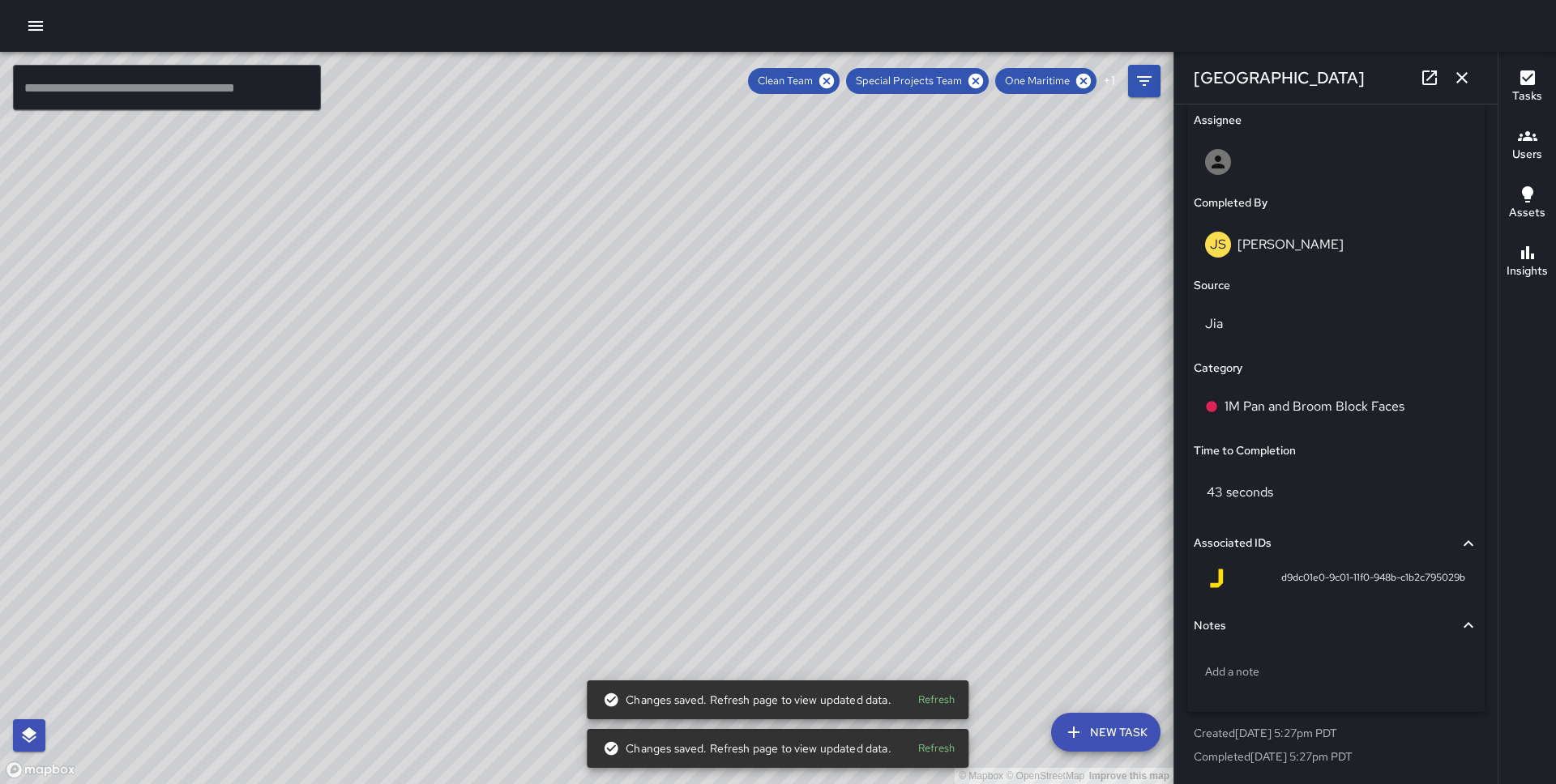
click at [637, 250] on div "© Mapbox © OpenStreetMap Improve this map JS [PERSON_NAME] [STREET_ADDRESS][US_…" at bounding box center [587, 418] width 1173 height 732
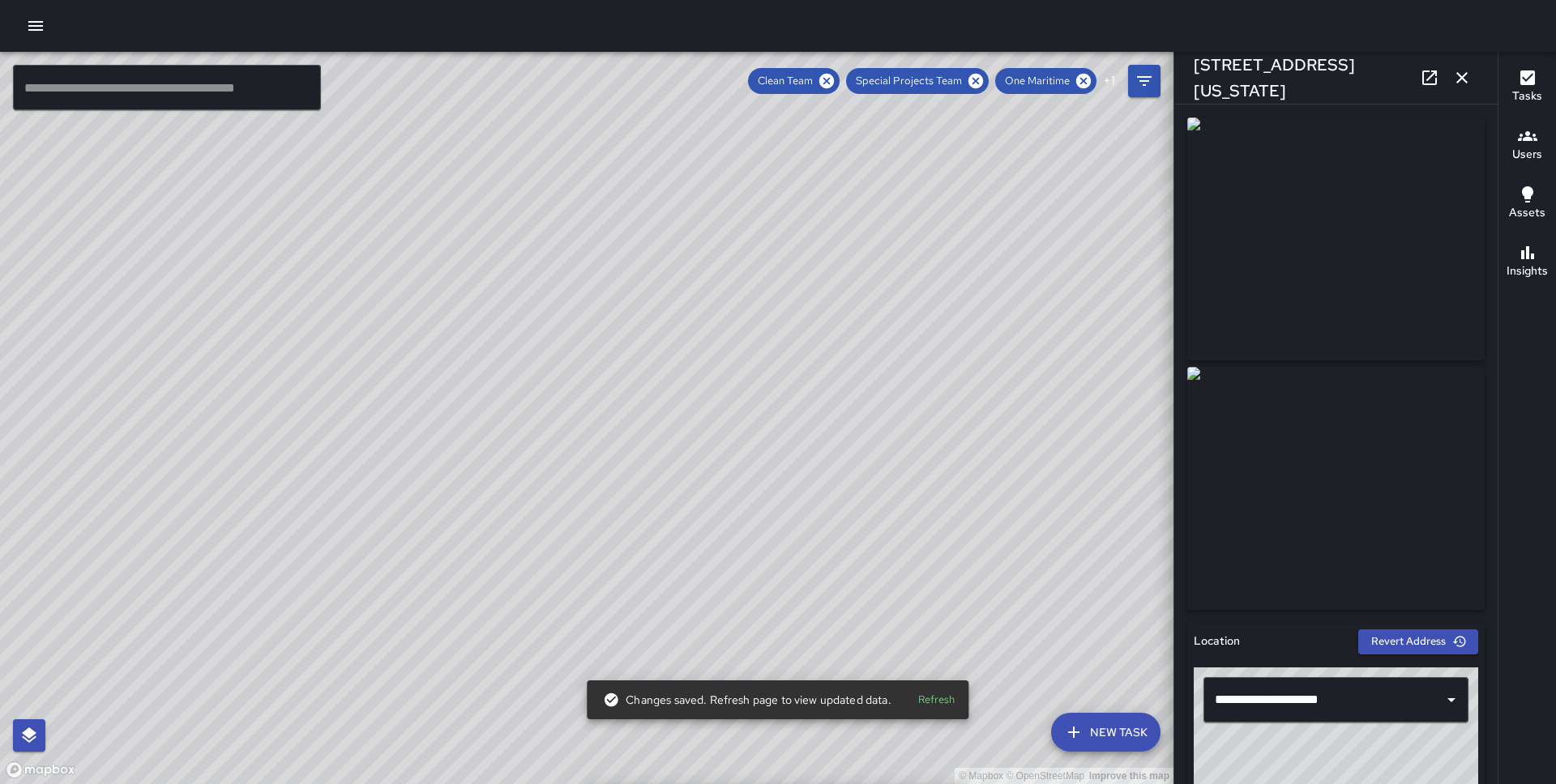
scroll to position [943, 0]
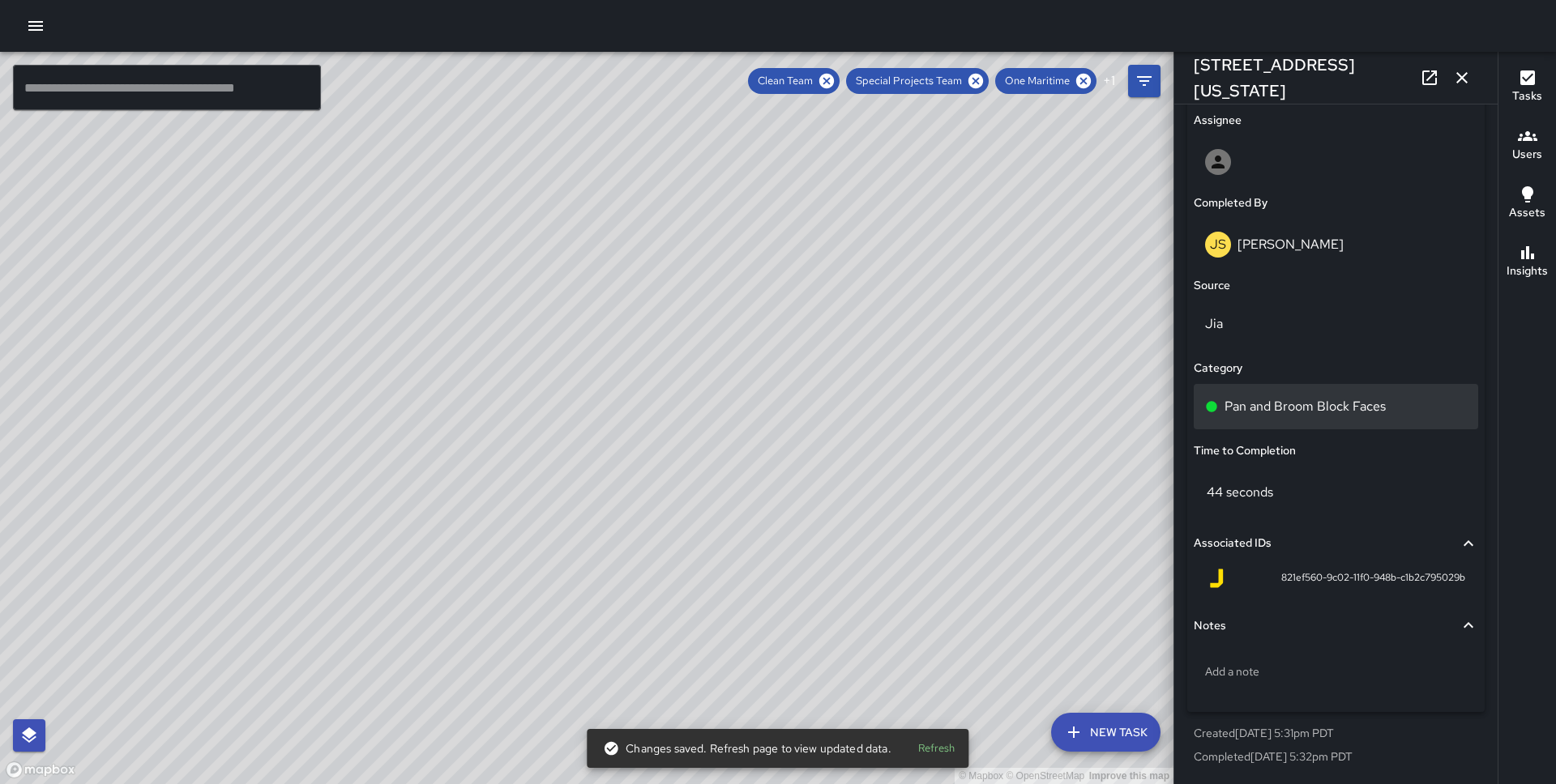
click at [1294, 407] on p "Pan and Broom Block Faces" at bounding box center [1305, 406] width 162 height 20
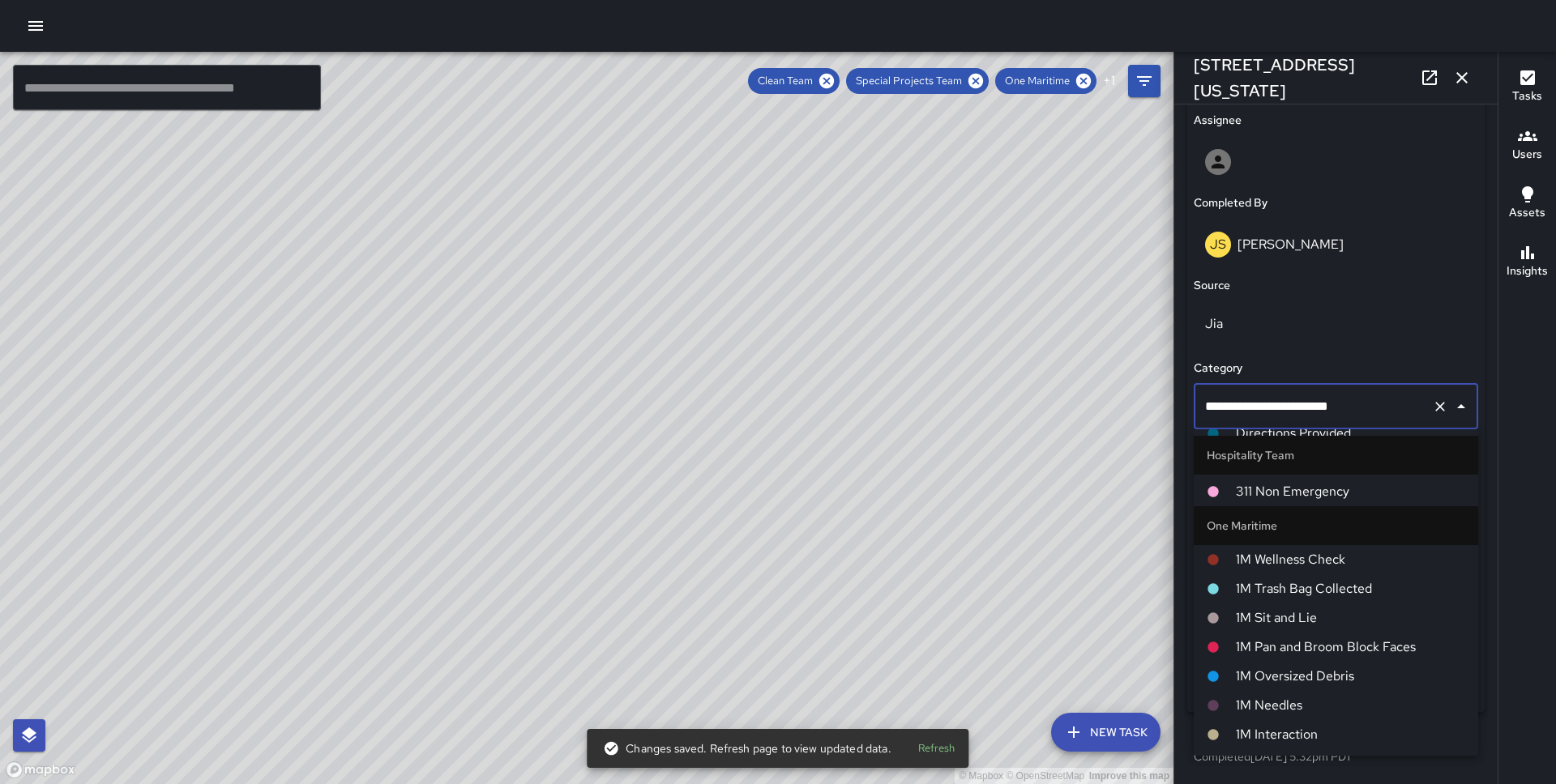
scroll to position [594, 0]
click at [1308, 626] on li "1M Sit and Lie" at bounding box center [1335, 614] width 284 height 29
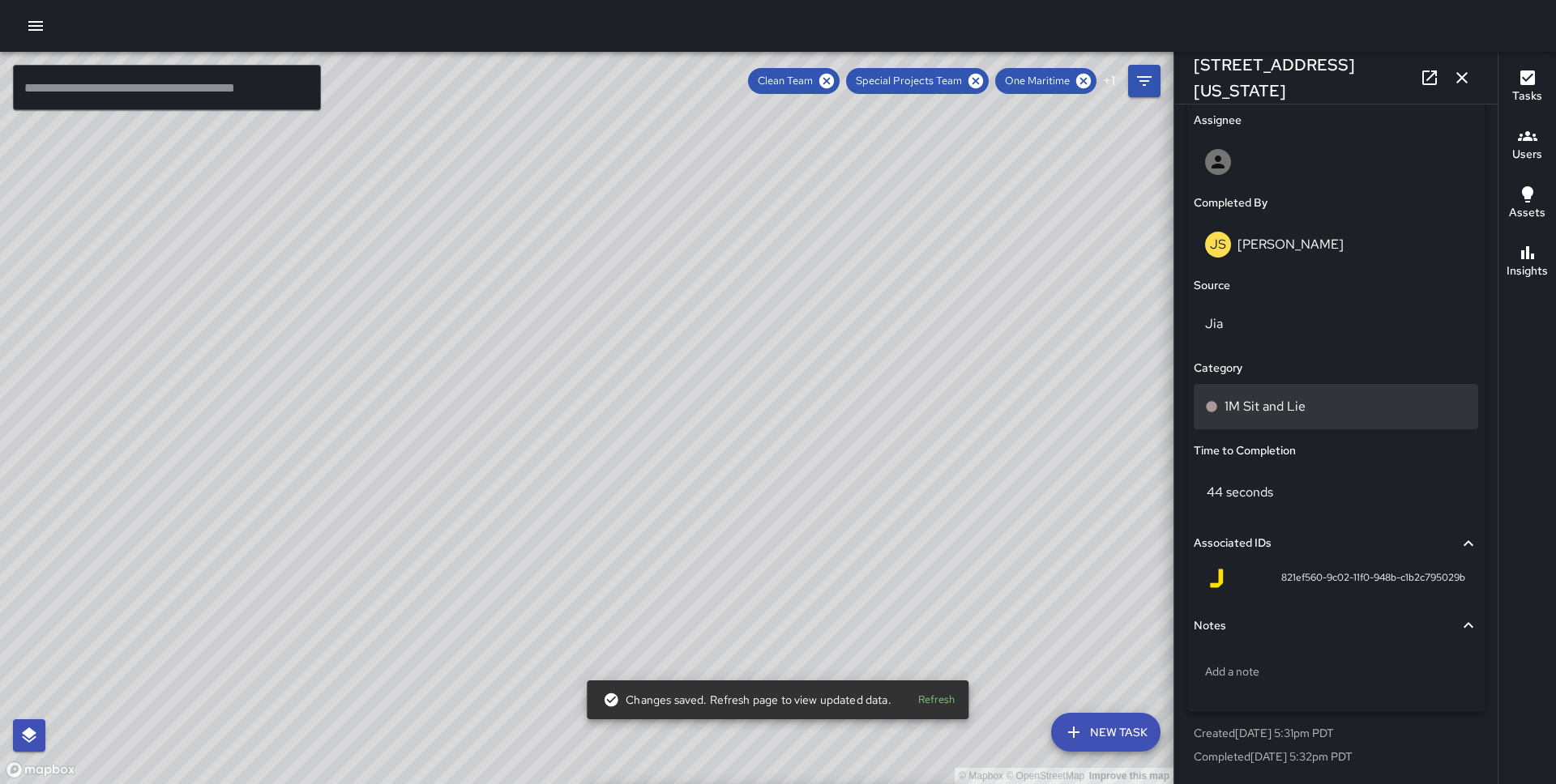
click at [1307, 411] on div "1M Sit and Lie" at bounding box center [1335, 406] width 262 height 20
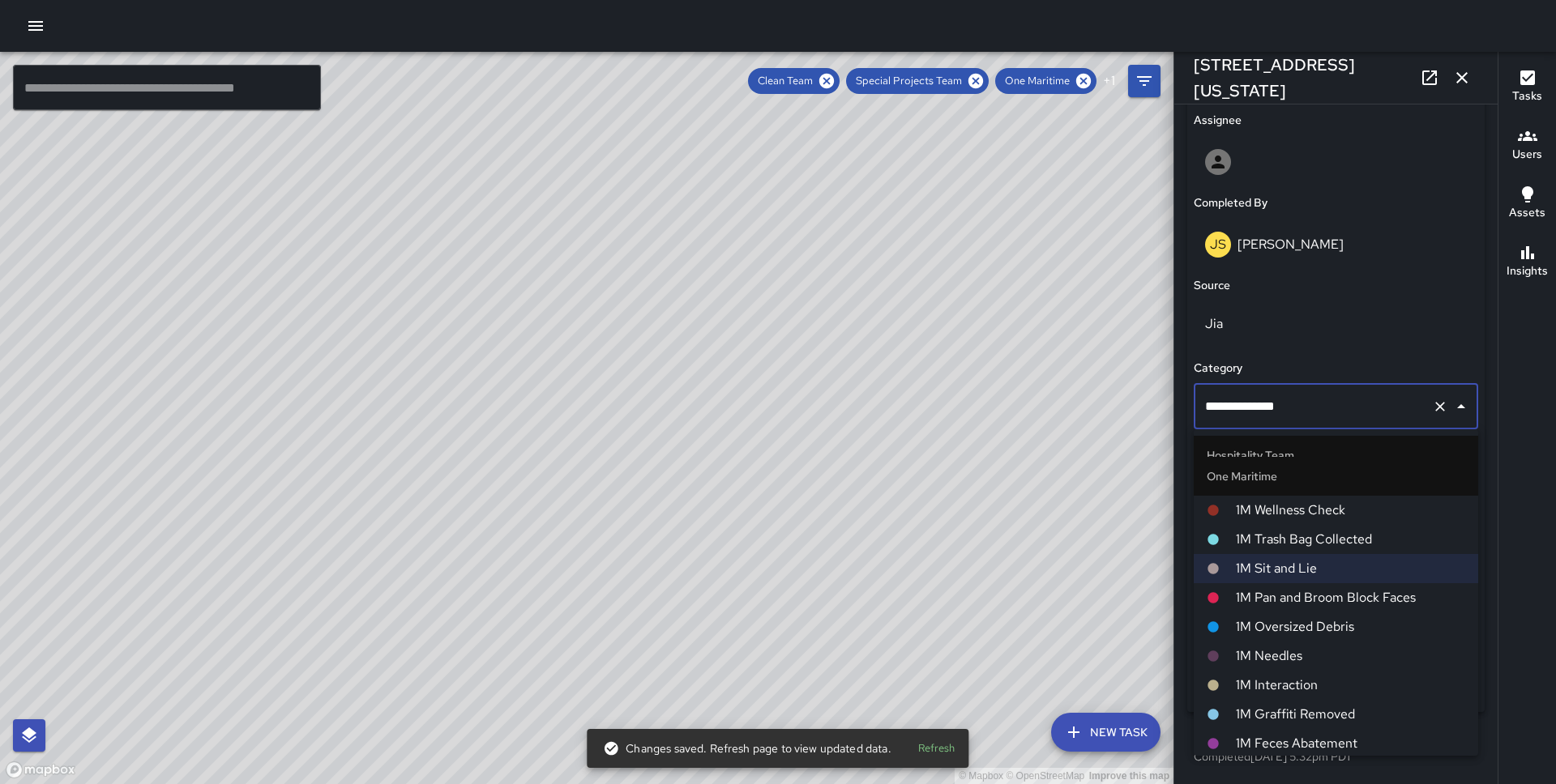
scroll to position [640, 0]
click at [1291, 598] on span "1M Pan and Broom Block Faces" at bounding box center [1350, 597] width 230 height 20
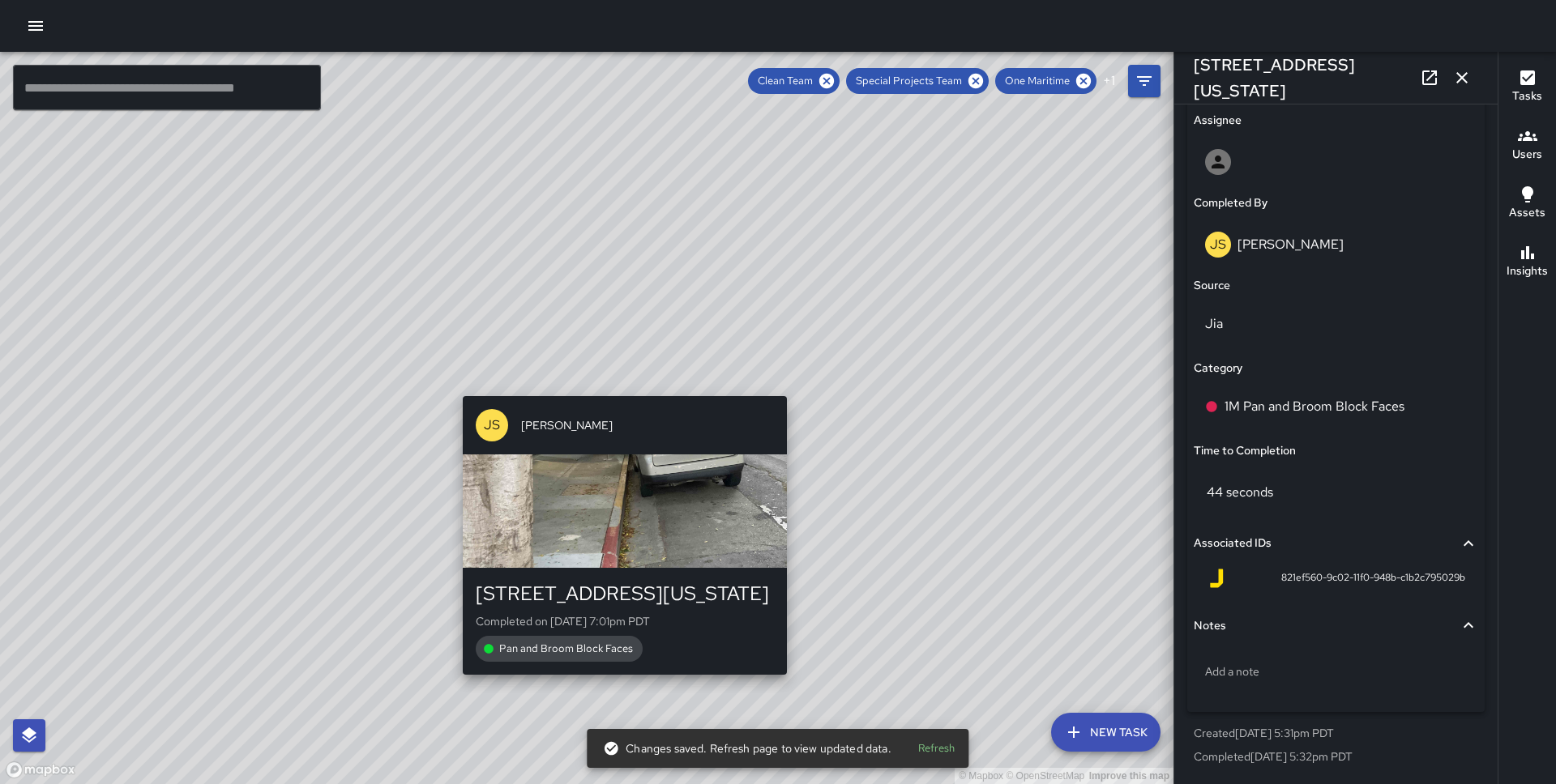
click at [617, 380] on div "© Mapbox © OpenStreetMap Improve this map JS [PERSON_NAME][GEOGRAPHIC_DATA][STR…" at bounding box center [587, 418] width 1173 height 732
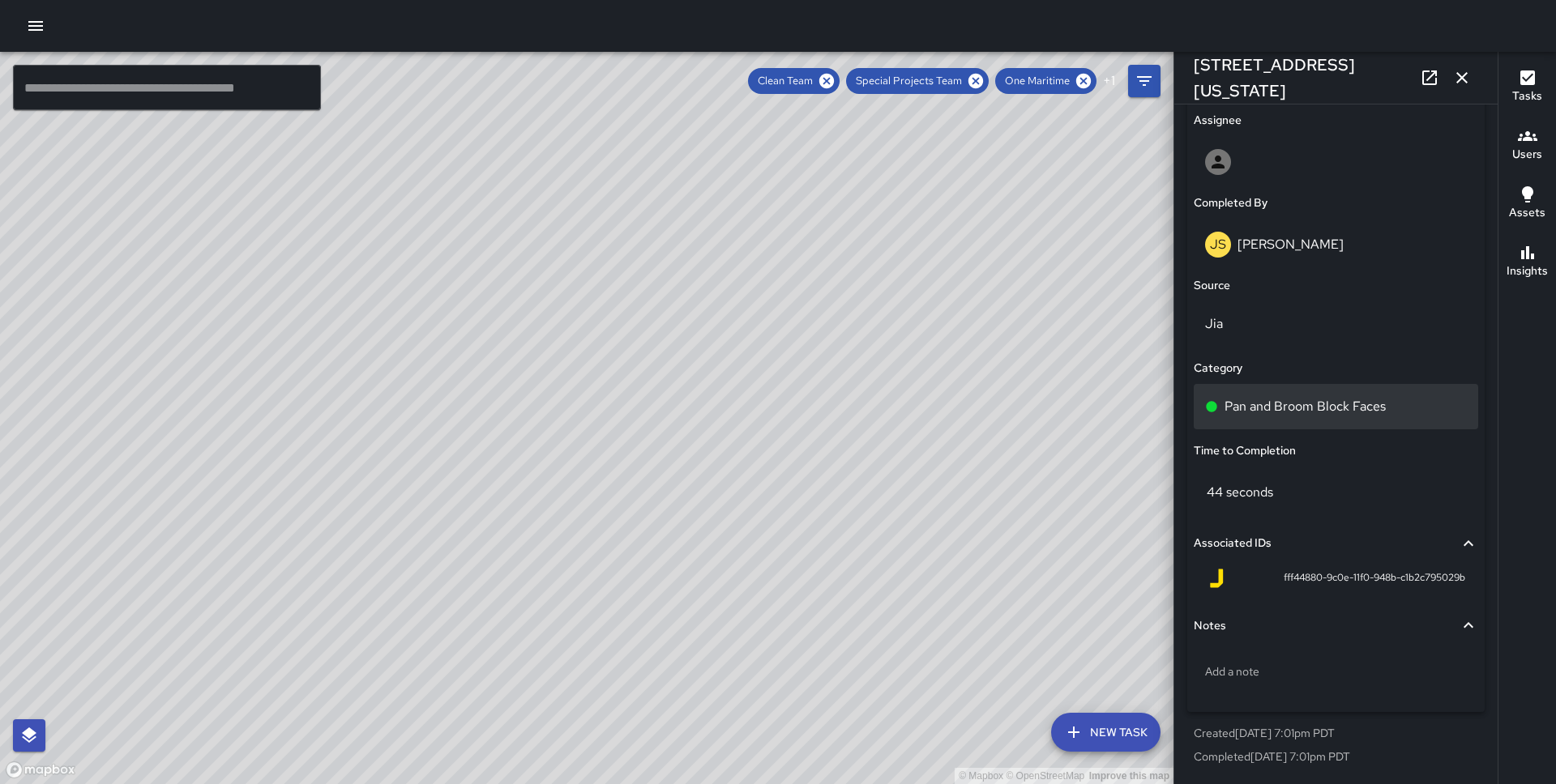
click at [1238, 397] on p "Pan and Broom Block Faces" at bounding box center [1305, 406] width 162 height 20
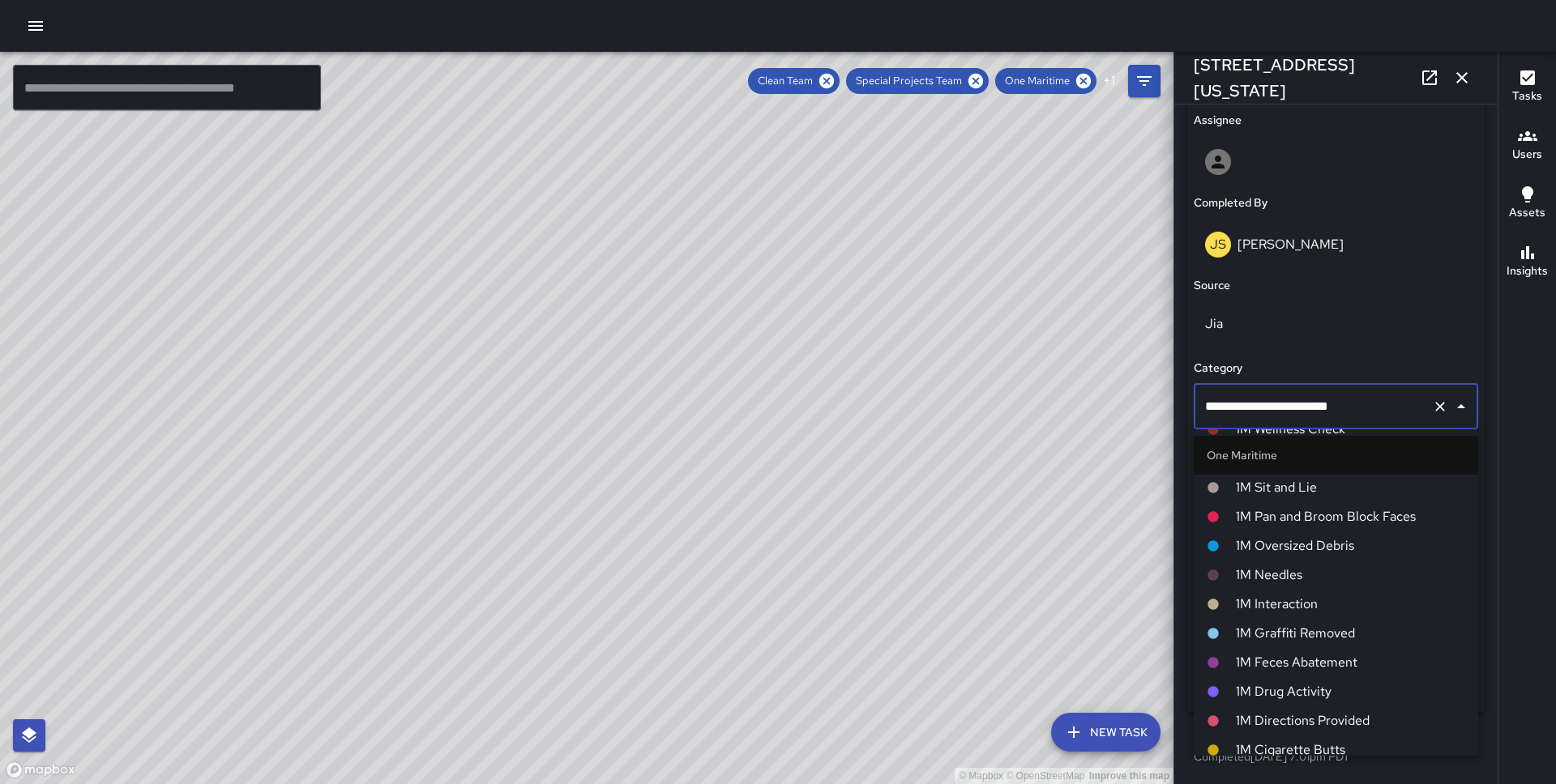
scroll to position [737, 0]
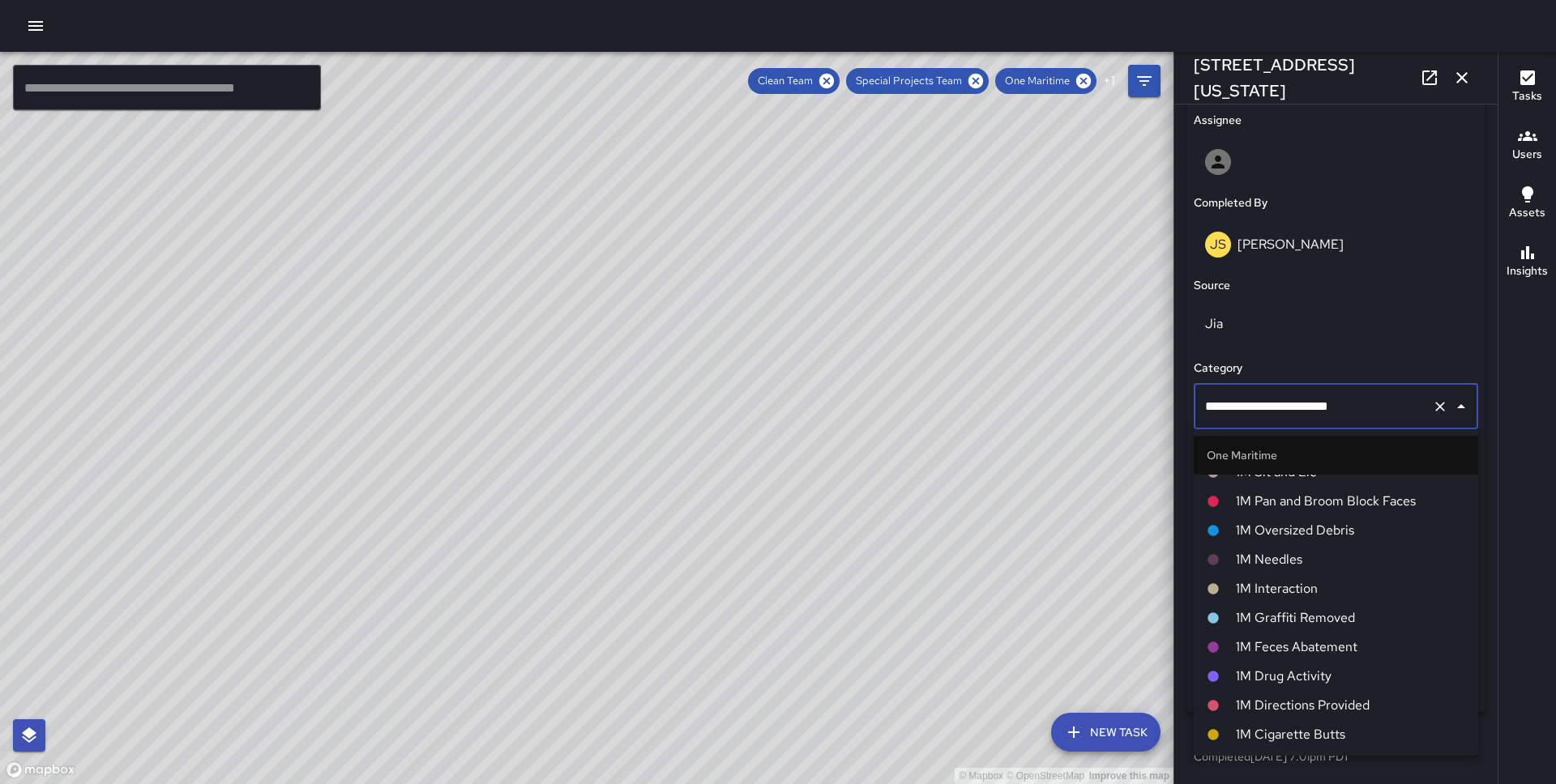
click at [1265, 505] on span "1M Pan and Broom Block Faces" at bounding box center [1350, 502] width 230 height 20
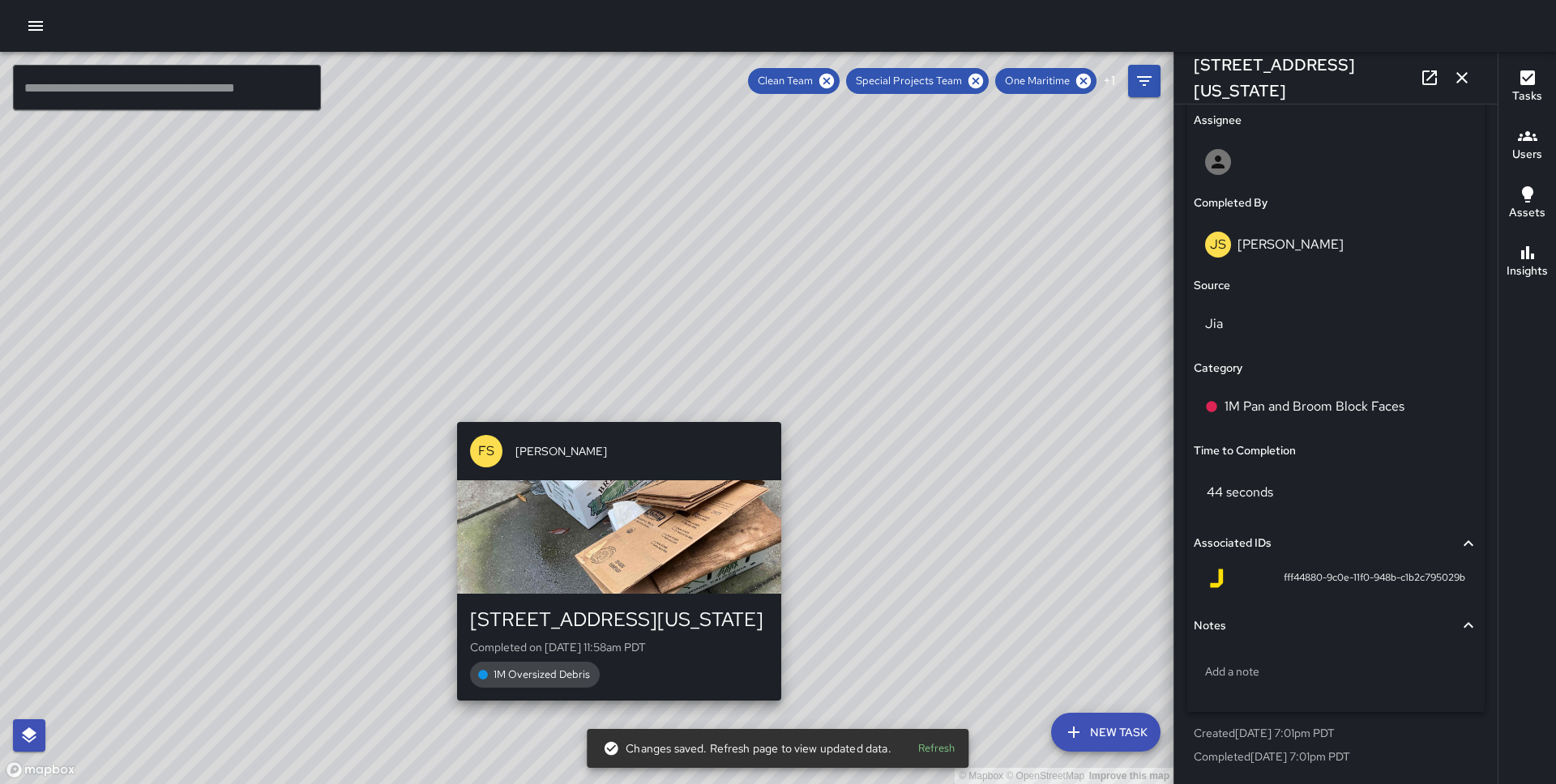
click at [613, 414] on div "© Mapbox © OpenStreetMap Improve this map [PERSON_NAME] [STREET_ADDRESS][US_STA…" at bounding box center [587, 418] width 1173 height 732
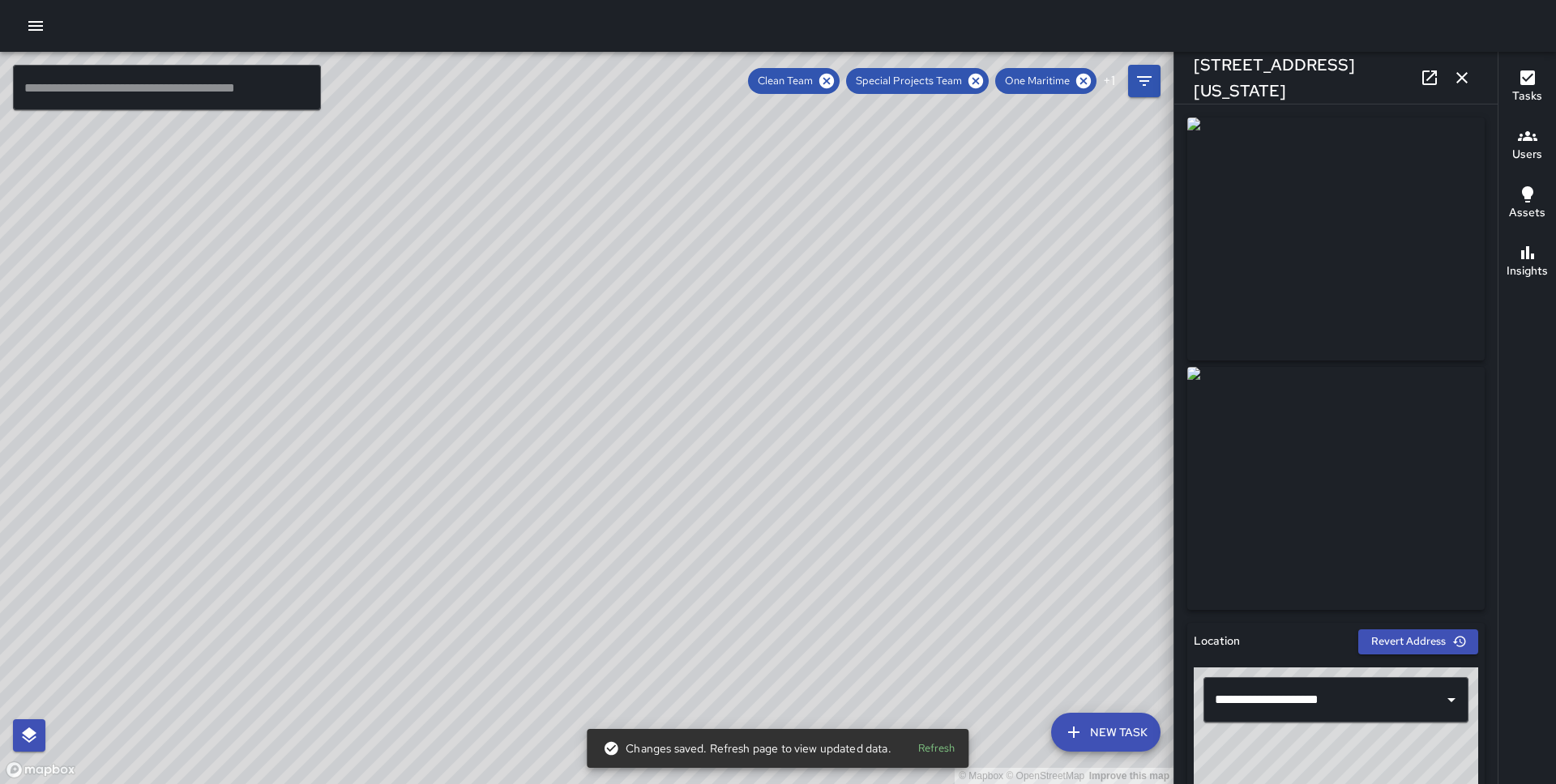
click at [624, 419] on div "© Mapbox © OpenStreetMap Improve this map [PERSON_NAME] [STREET_ADDRESS][US_STA…" at bounding box center [587, 418] width 1173 height 732
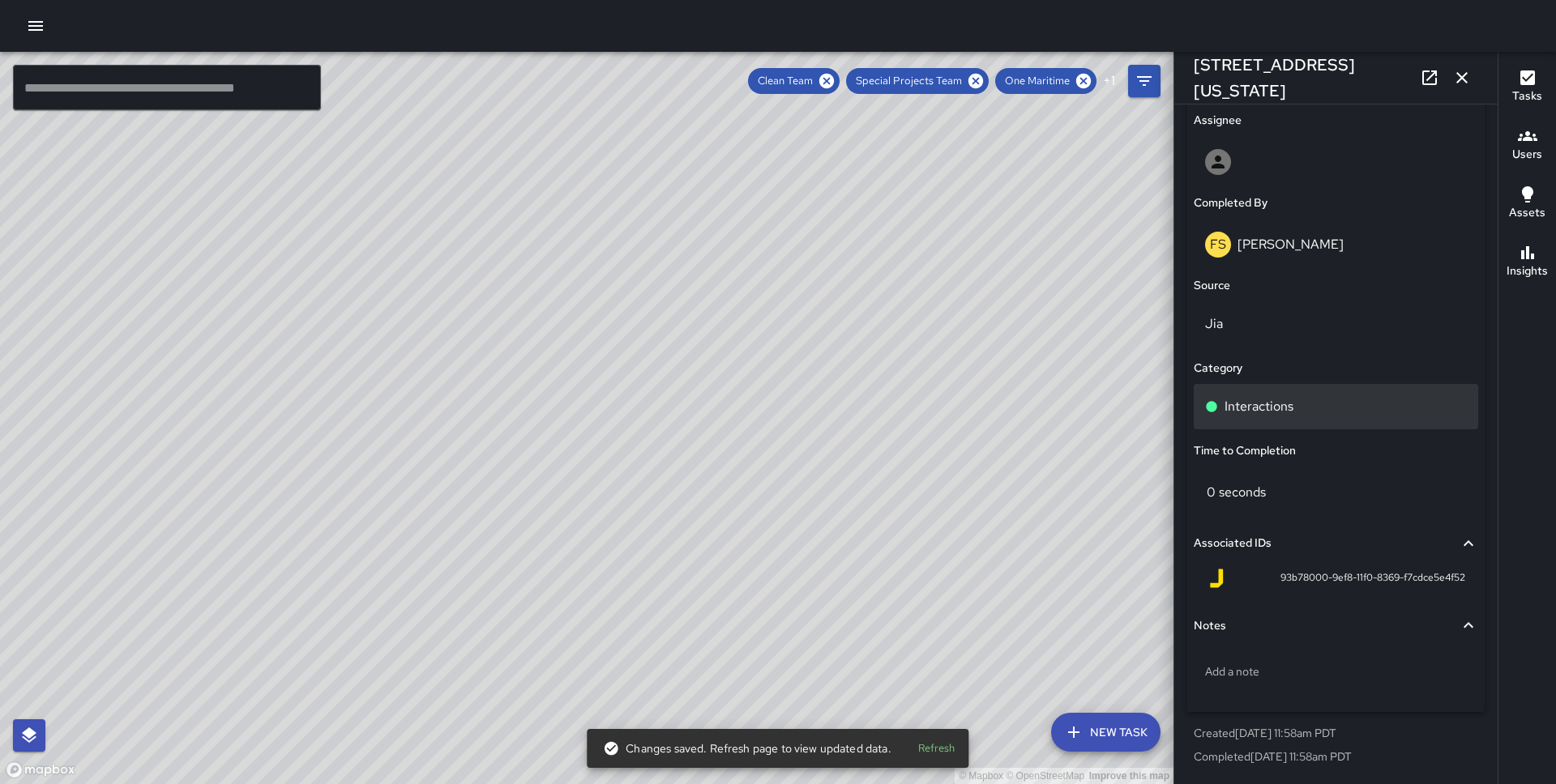
click at [1267, 401] on p "Interactions" at bounding box center [1258, 406] width 69 height 20
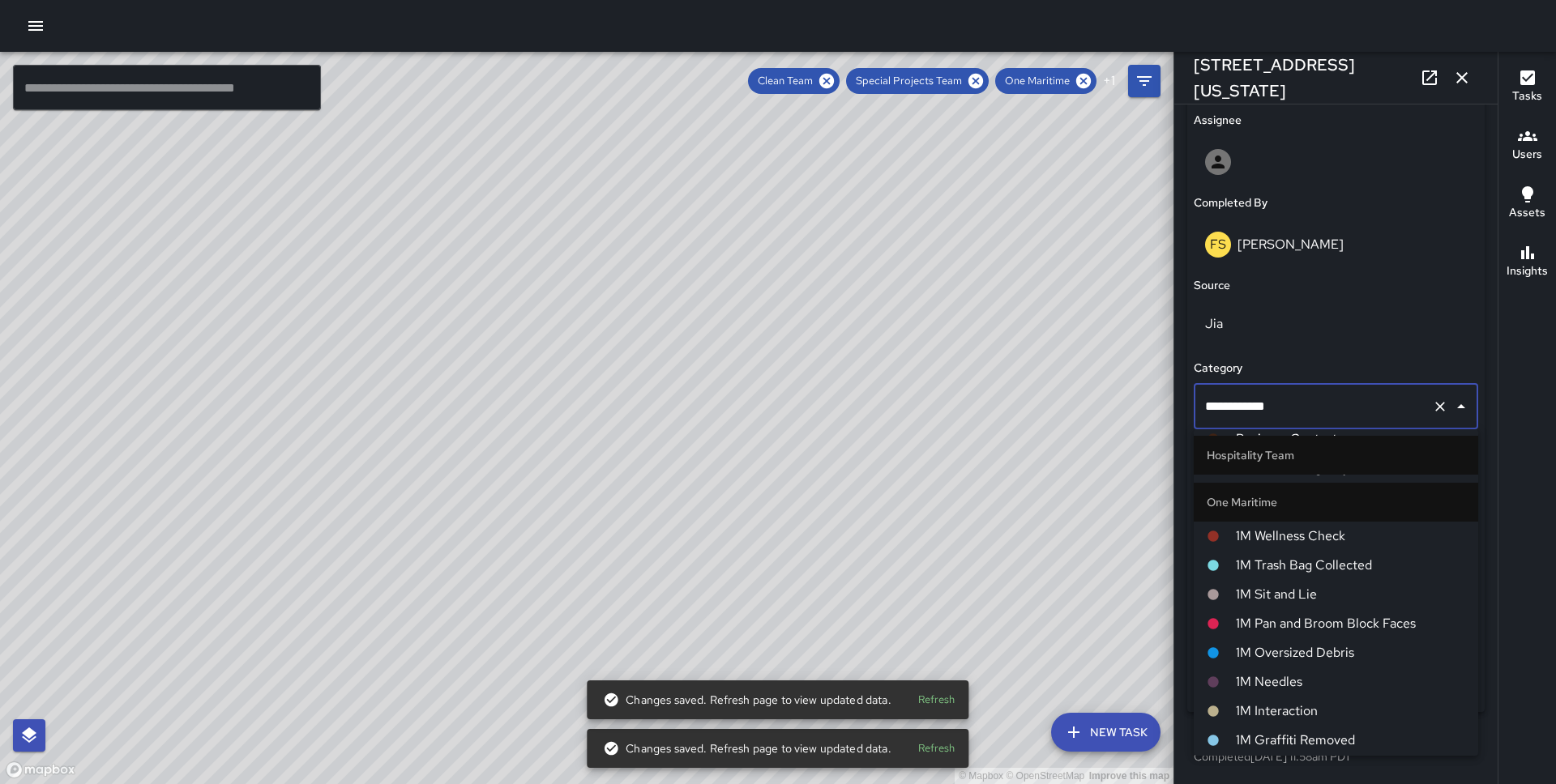
scroll to position [689, 0]
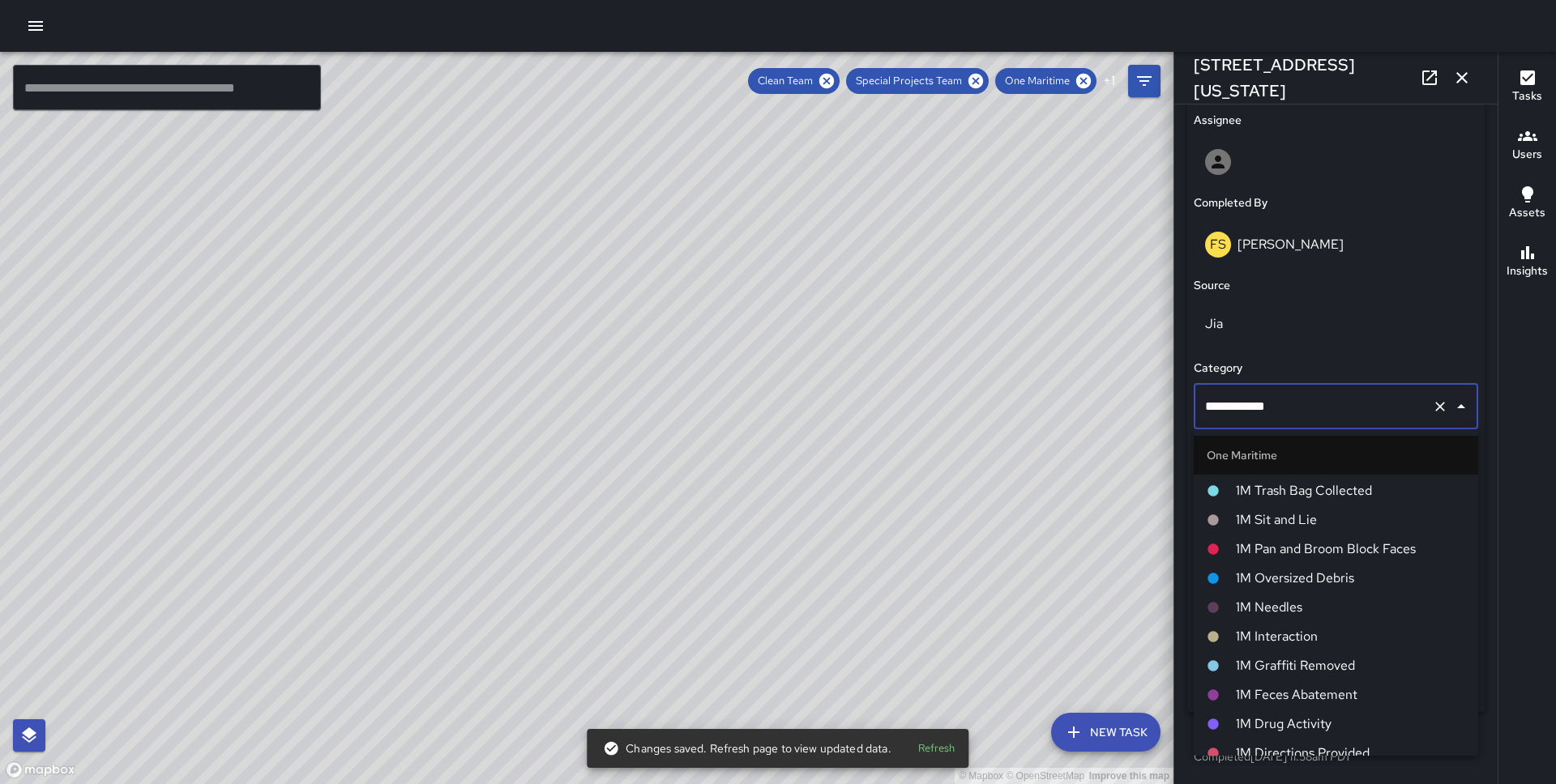
click at [1306, 623] on li "1M Interaction" at bounding box center [1335, 637] width 284 height 29
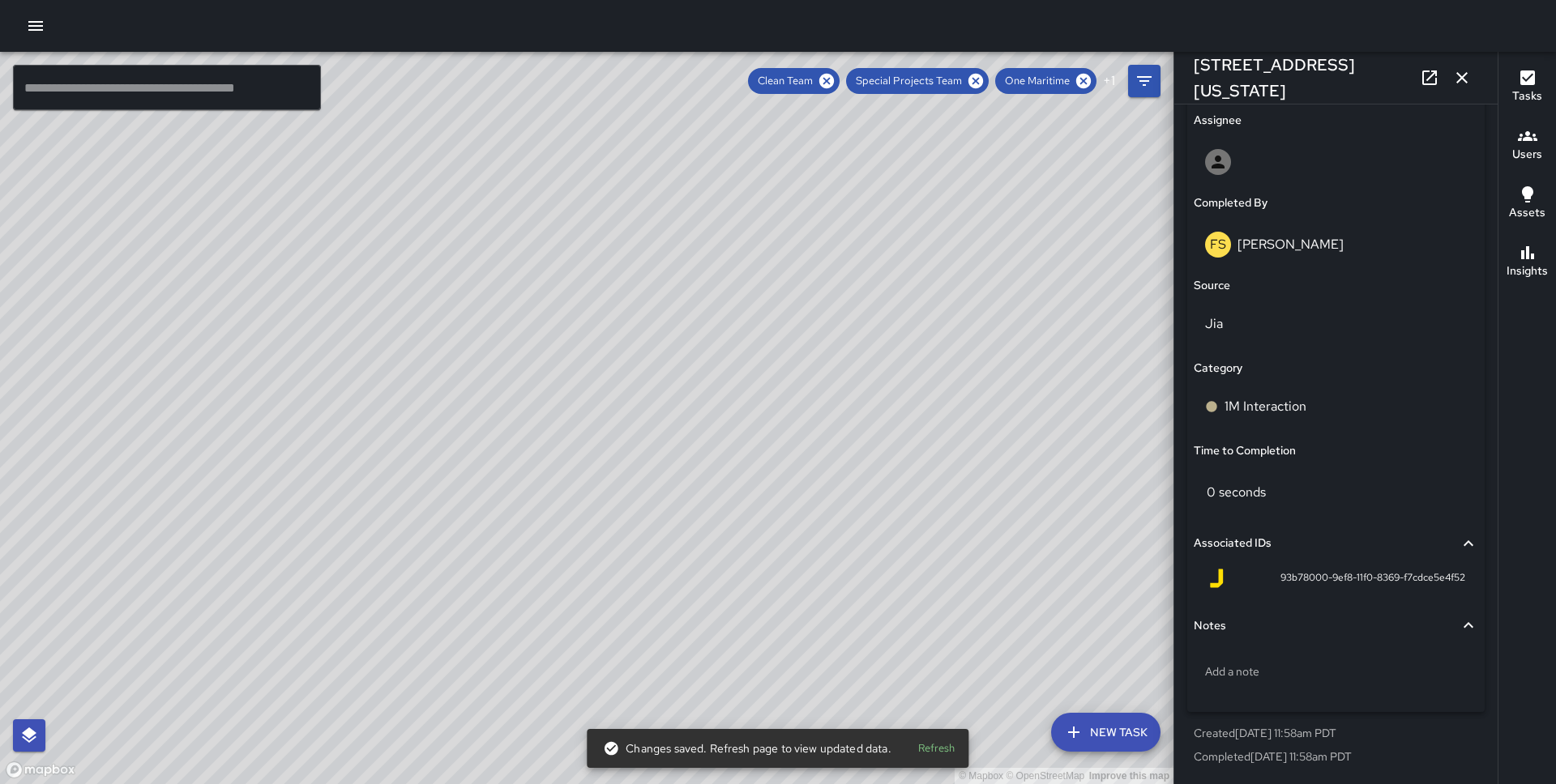
click at [544, 646] on div "© Mapbox © OpenStreetMap Improve this map FV [PERSON_NAME] 2 [GEOGRAPHIC_DATA] …" at bounding box center [587, 418] width 1173 height 732
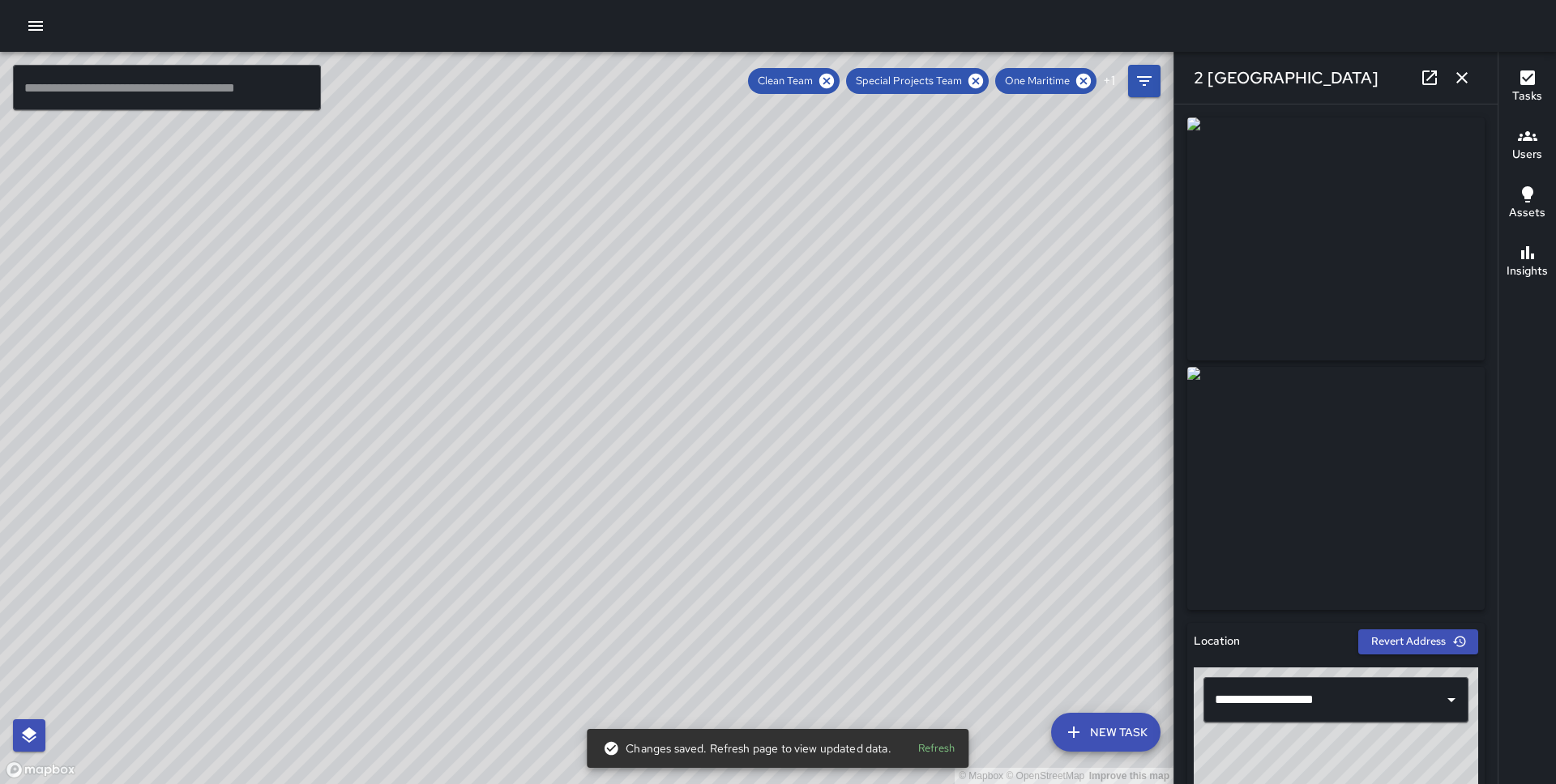
scroll to position [943, 0]
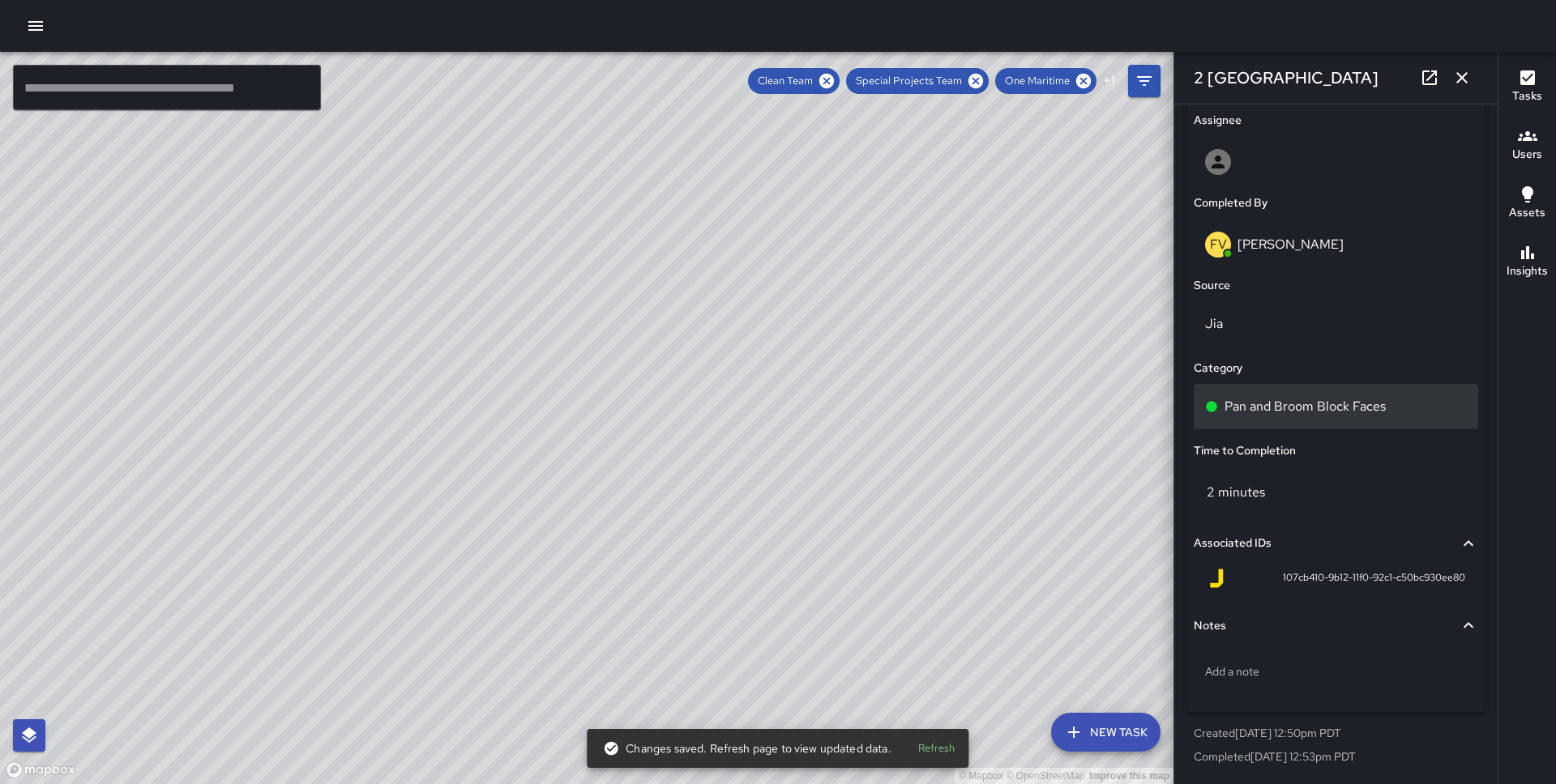
click at [1329, 412] on p "Pan and Broom Block Faces" at bounding box center [1305, 406] width 162 height 20
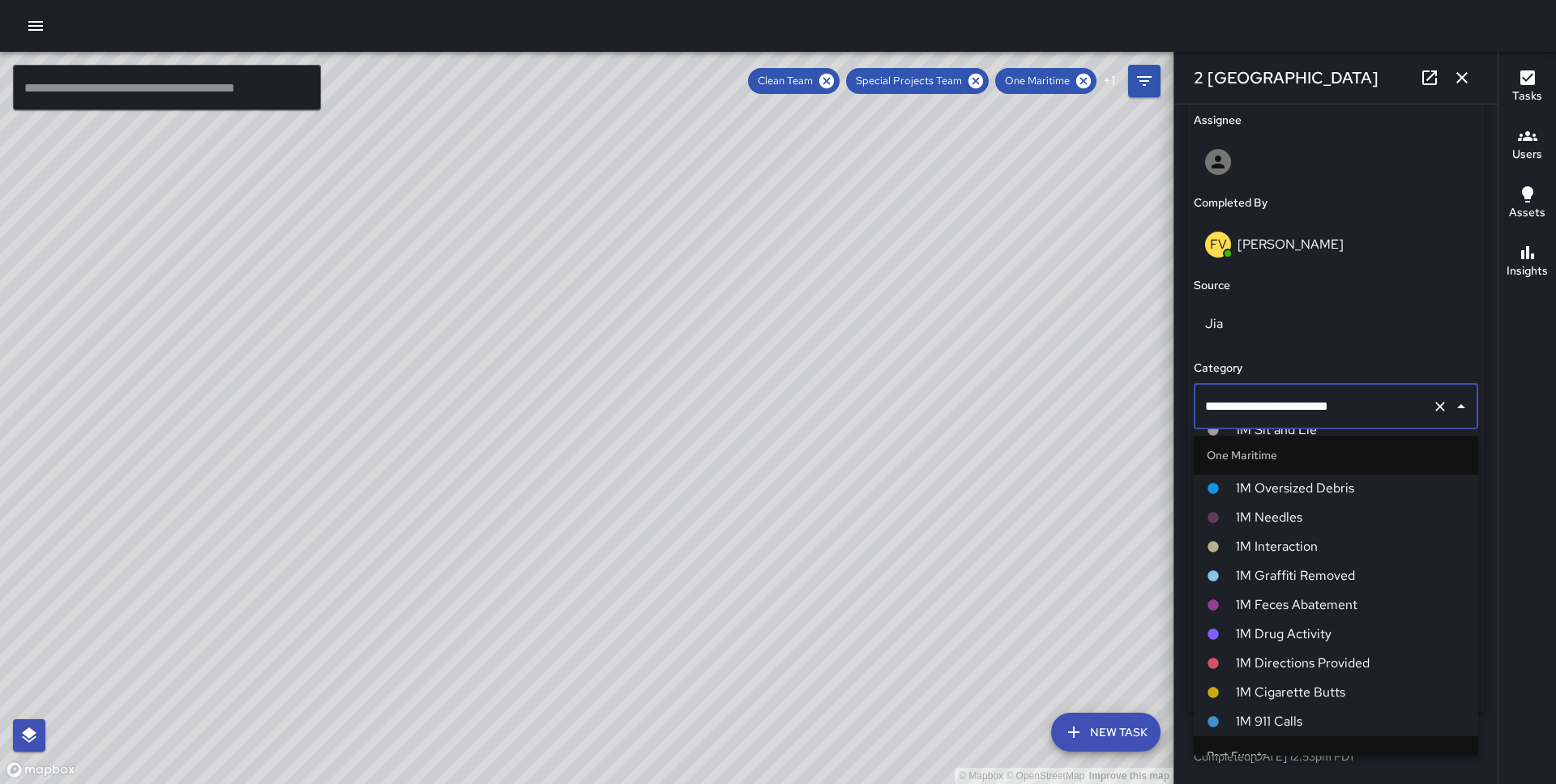
scroll to position [666, 0]
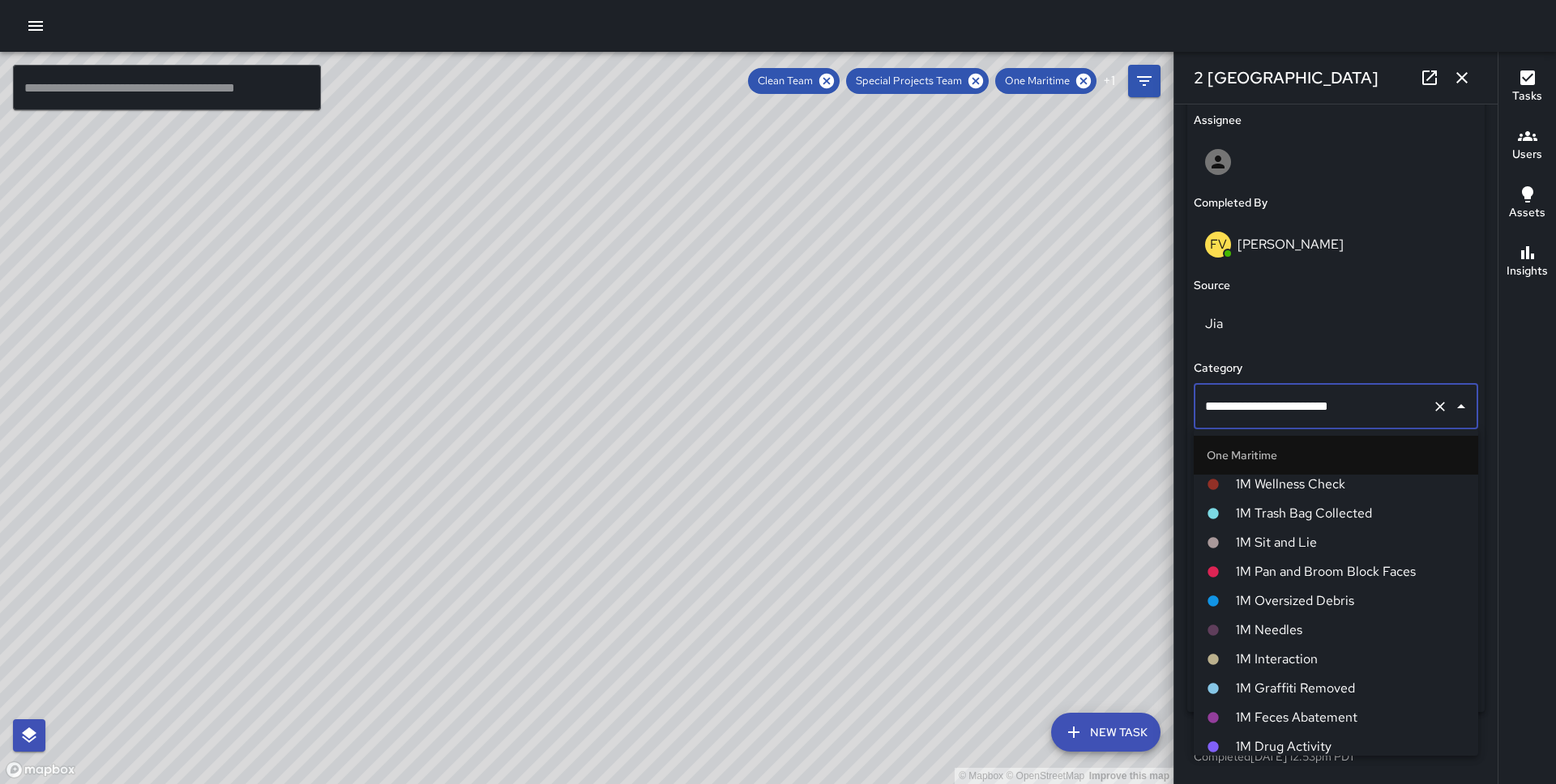
click at [1306, 557] on li "1M Pan and Broom Block Faces" at bounding box center [1335, 571] width 284 height 29
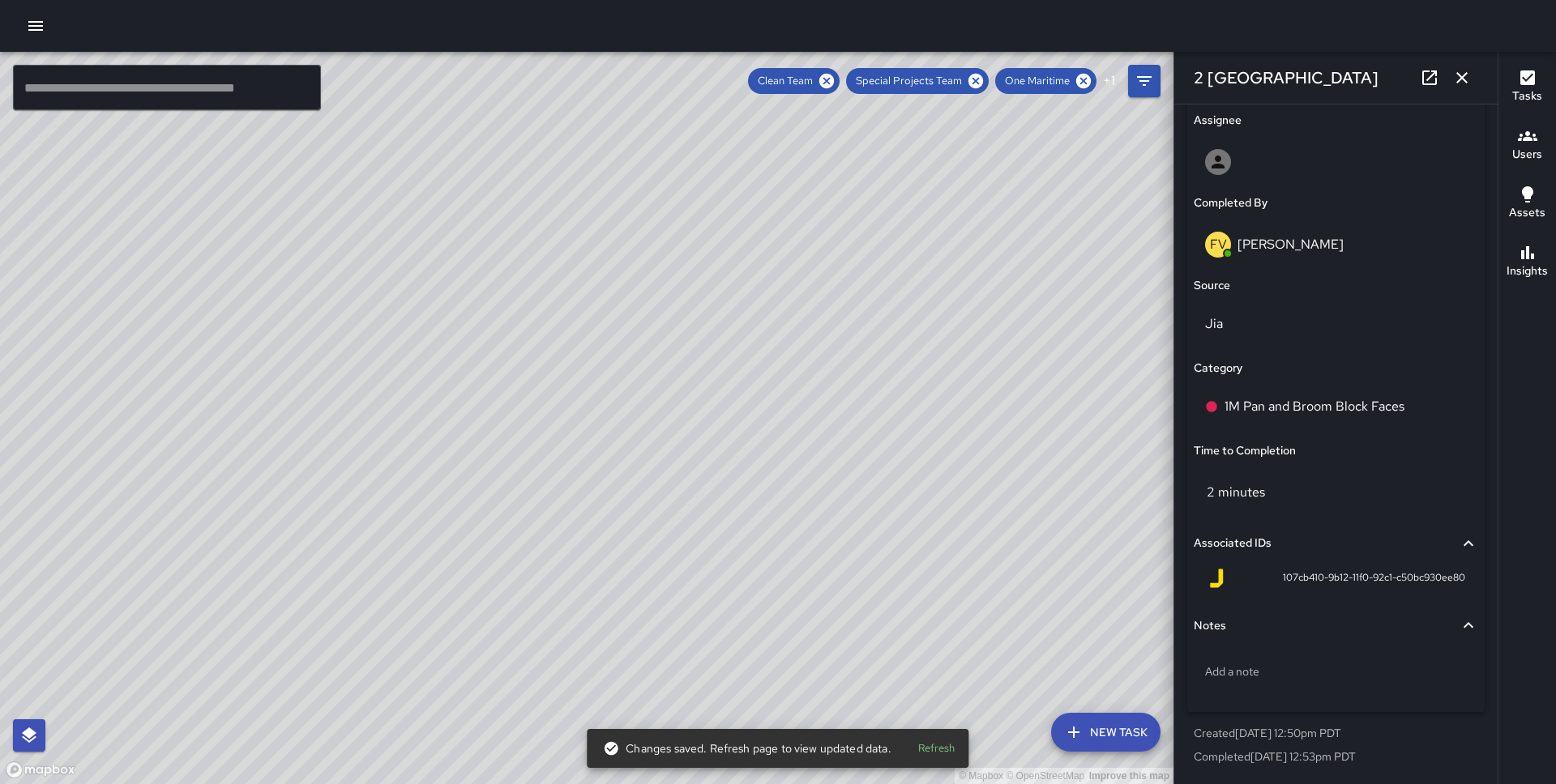
click at [487, 434] on div "© Mapbox © OpenStreetMap Improve this map JS [PERSON_NAME] [GEOGRAPHIC_DATA] Co…" at bounding box center [587, 418] width 1173 height 732
type input "**********"
click at [1338, 421] on div "Pan and Broom Block Faces" at bounding box center [1335, 407] width 284 height 45
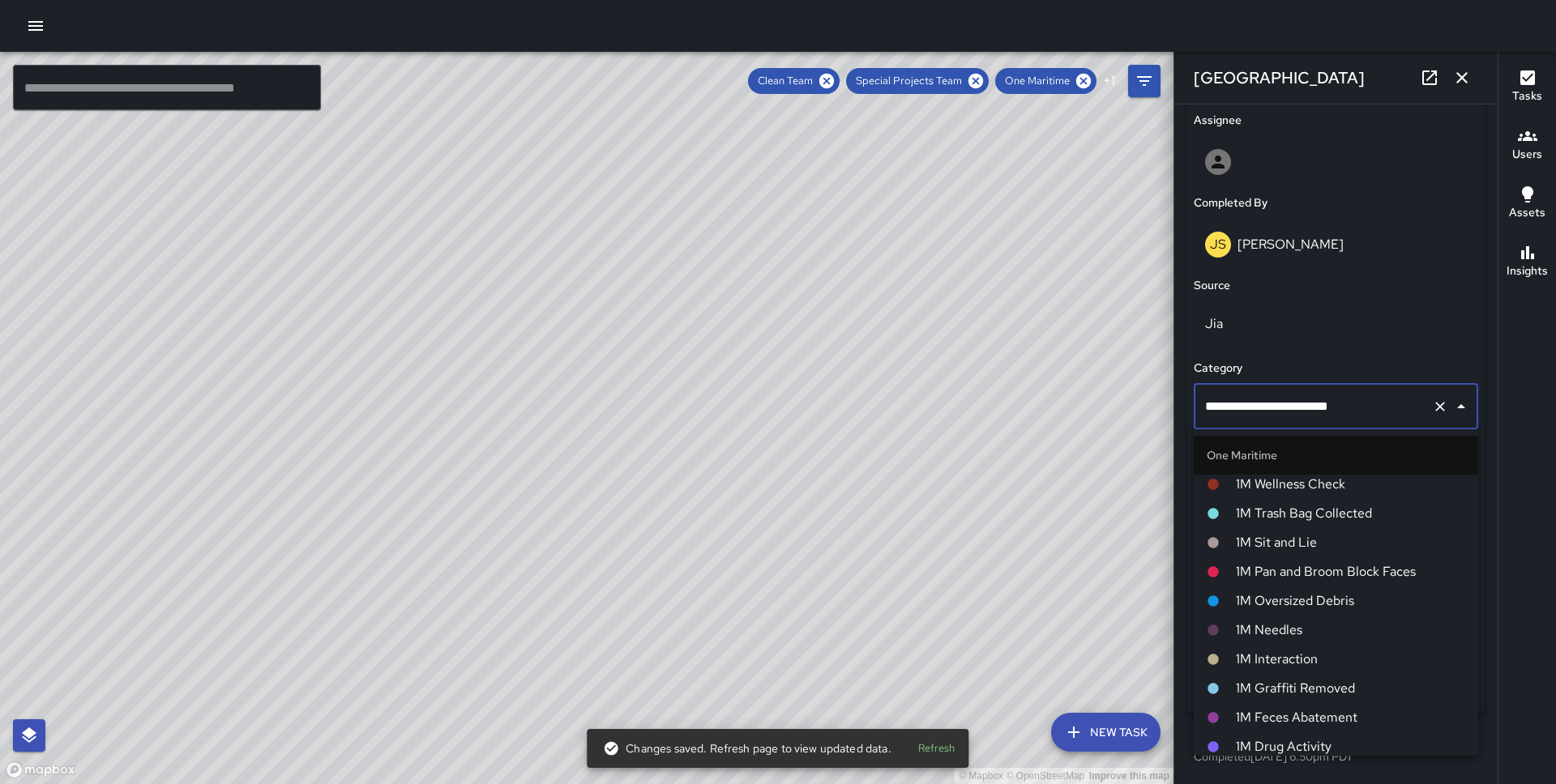
click at [1308, 571] on span "1M Pan and Broom Block Faces" at bounding box center [1350, 571] width 230 height 20
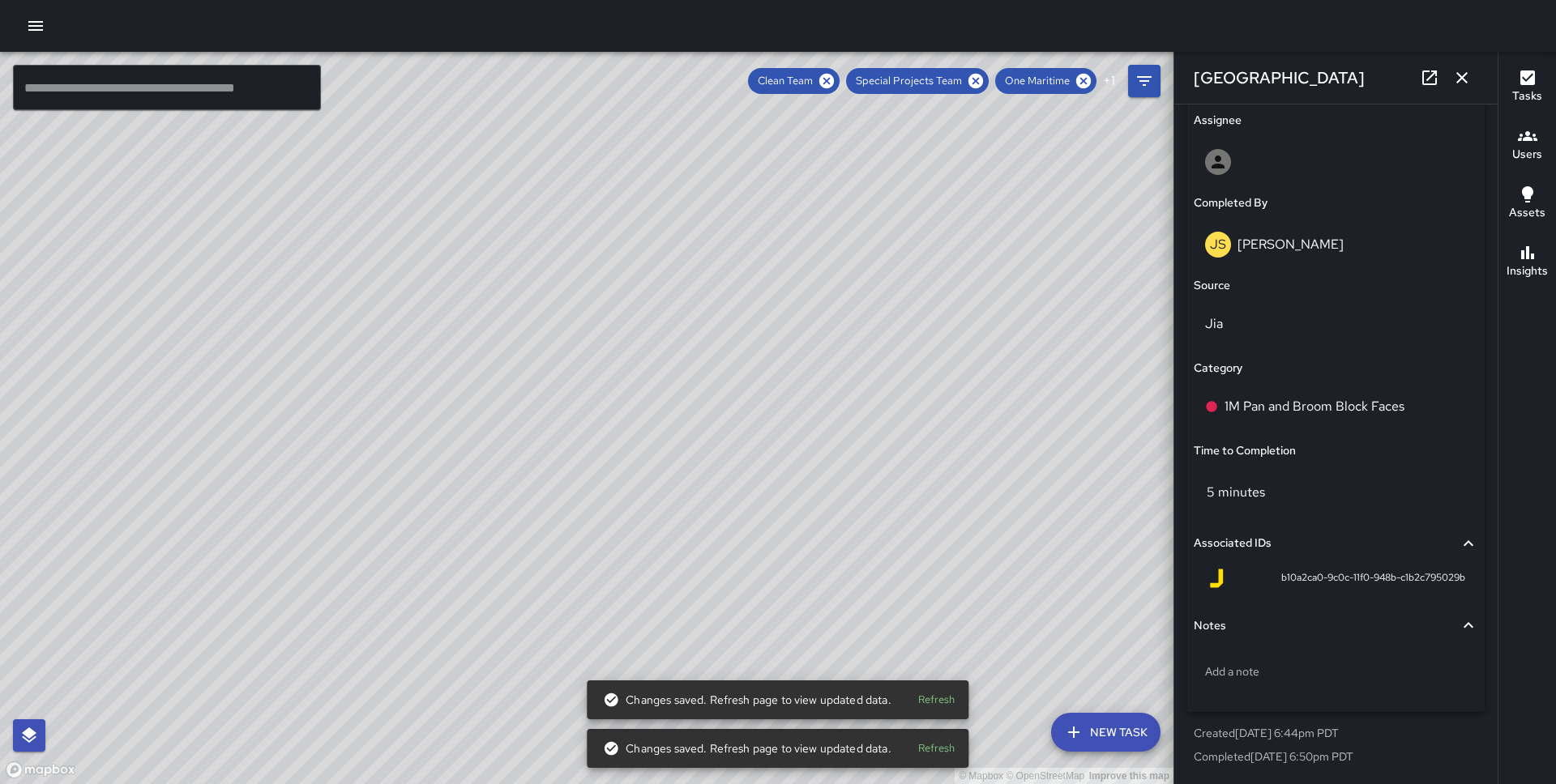
click at [543, 440] on div "© Mapbox © OpenStreetMap Improve this map" at bounding box center [587, 418] width 1173 height 732
click at [531, 440] on div "© Mapbox © OpenStreetMap Improve this map DB [PERSON_NAME] [GEOGRAPHIC_DATA] Co…" at bounding box center [587, 418] width 1173 height 732
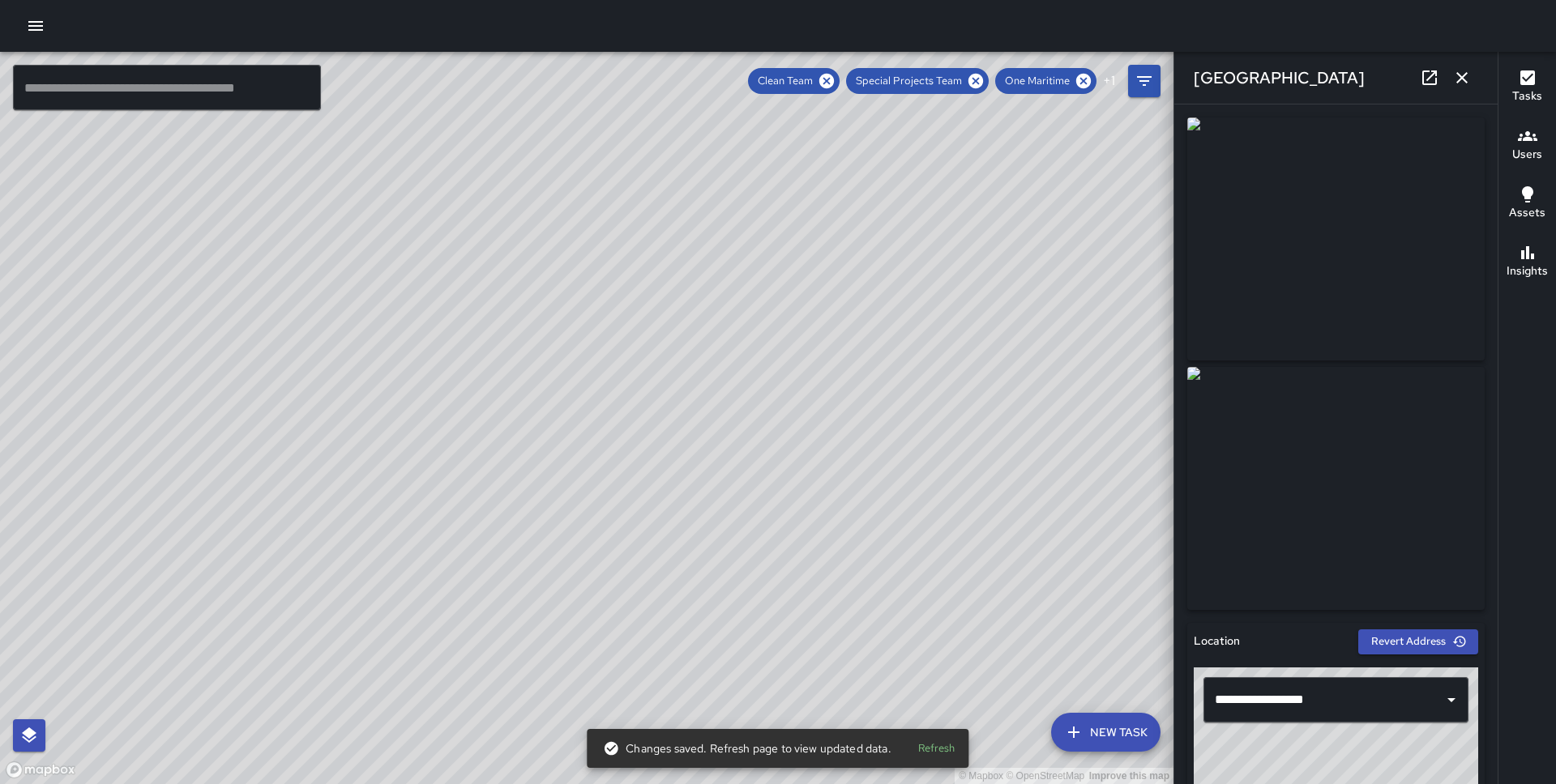
scroll to position [943, 0]
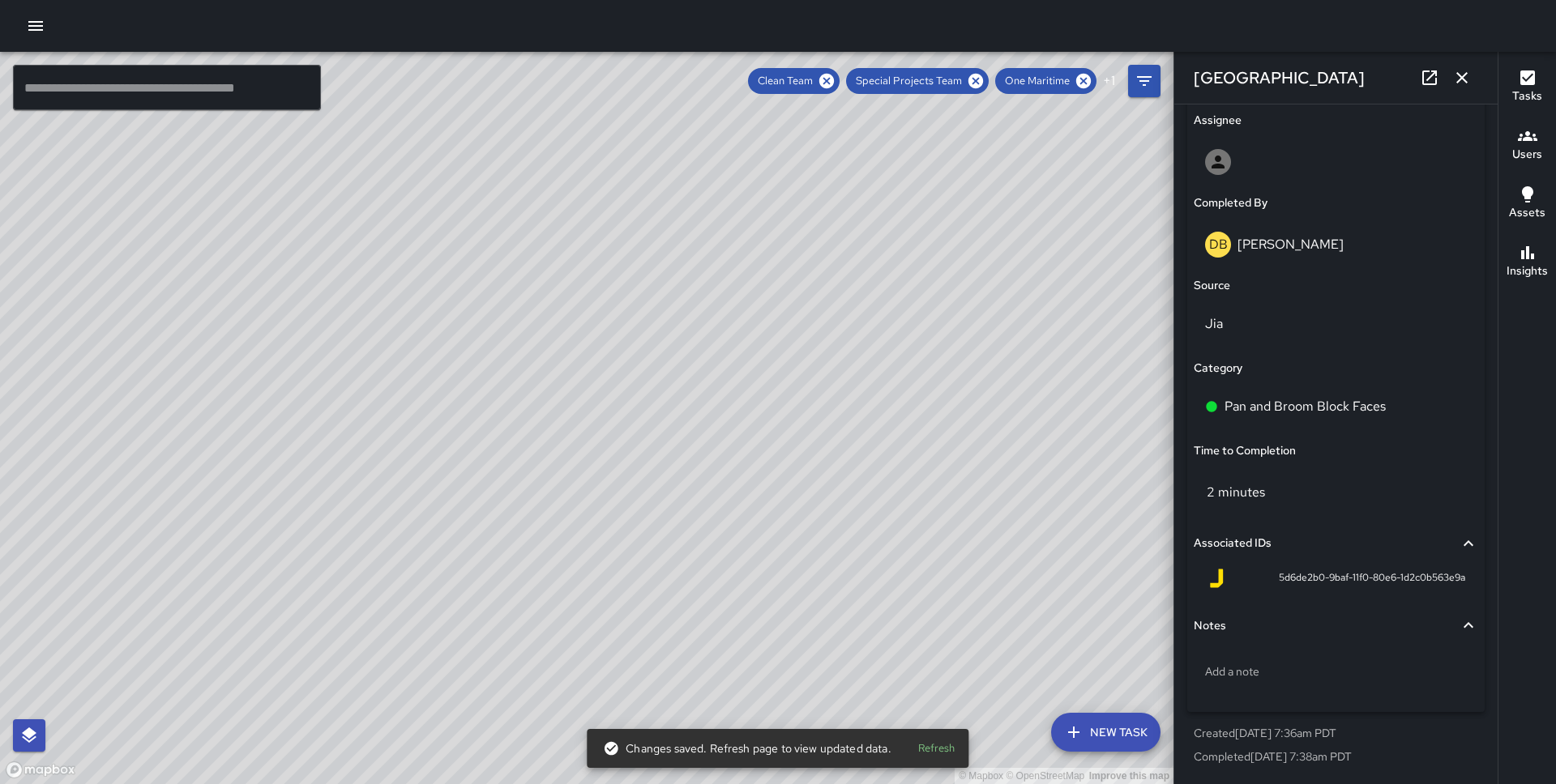
click at [1252, 420] on div "Pan and Broom Block Faces" at bounding box center [1335, 407] width 284 height 45
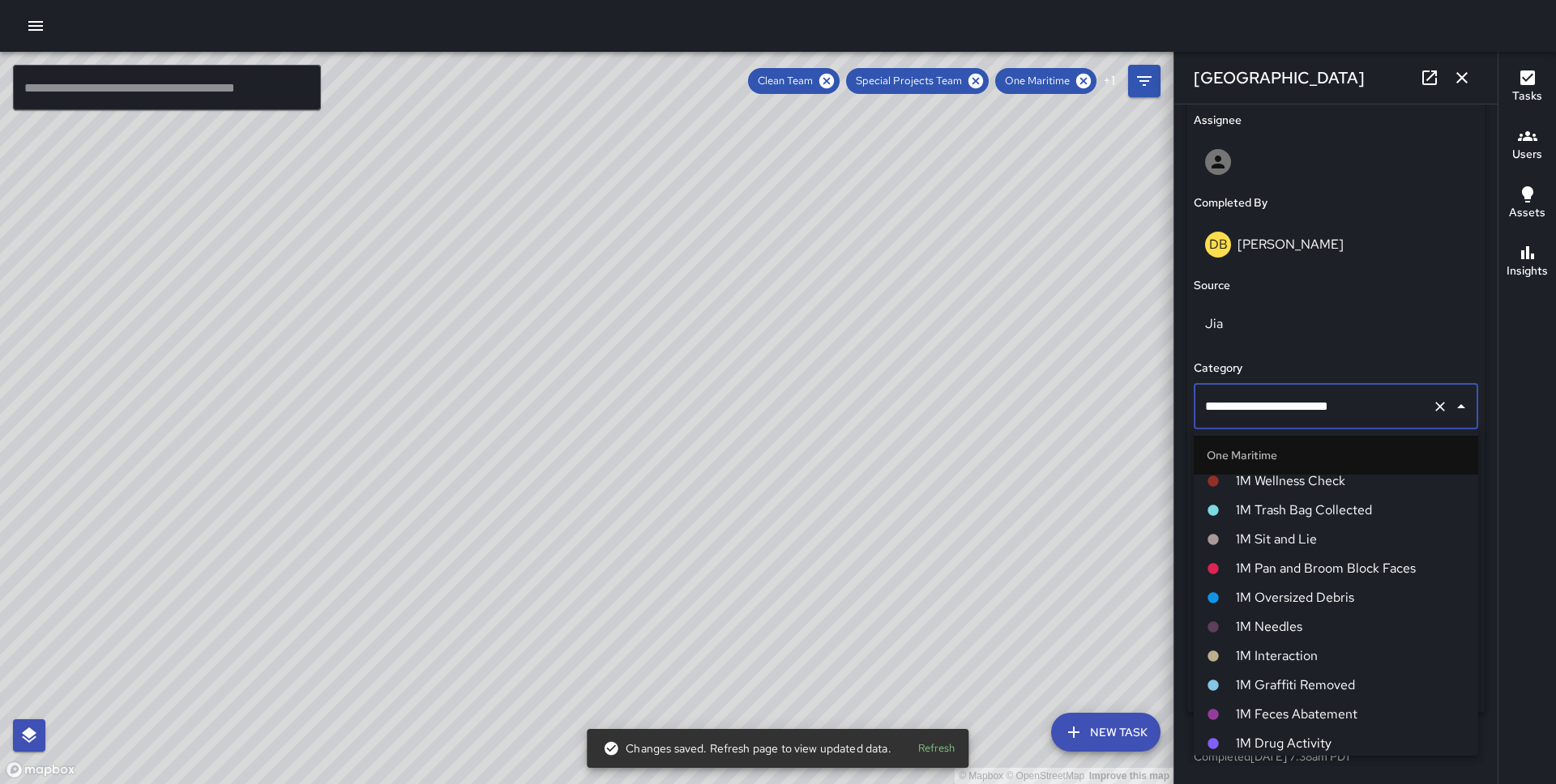
scroll to position [684, 0]
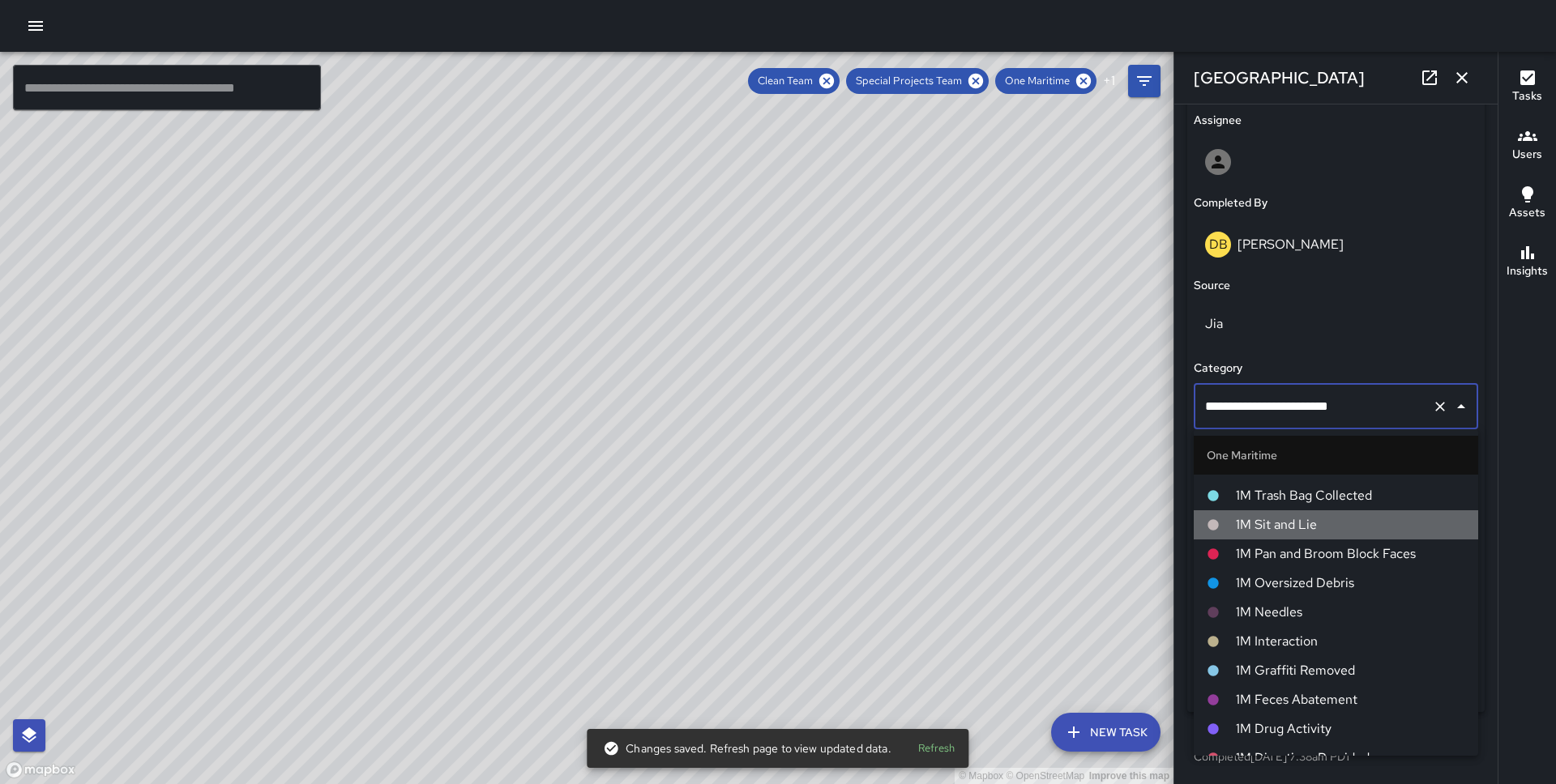
click at [1299, 537] on li "1M Sit and Lie" at bounding box center [1335, 524] width 284 height 29
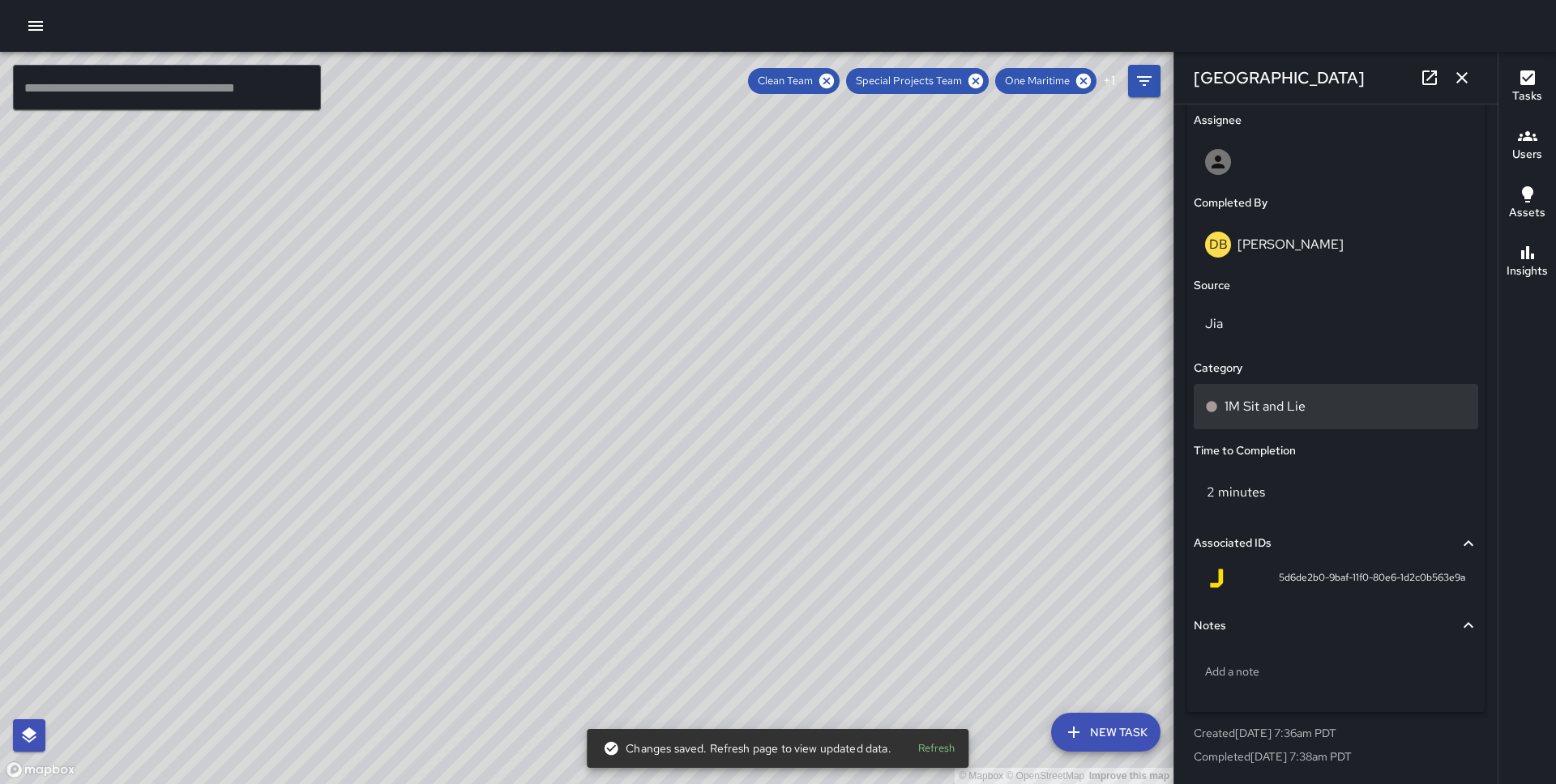
click at [1296, 397] on p "1M Sit and Lie" at bounding box center [1265, 406] width 81 height 20
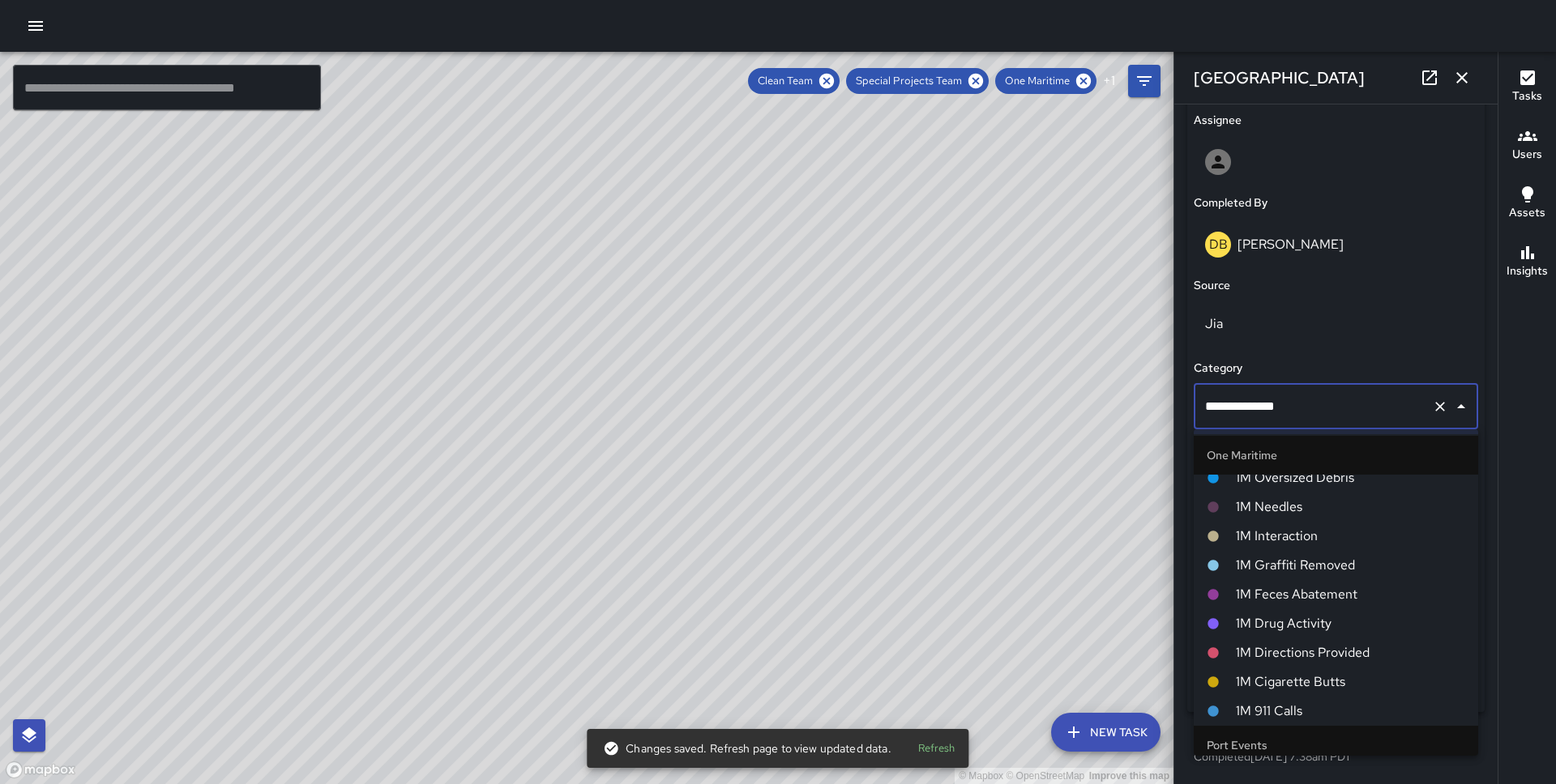
scroll to position [747, 0]
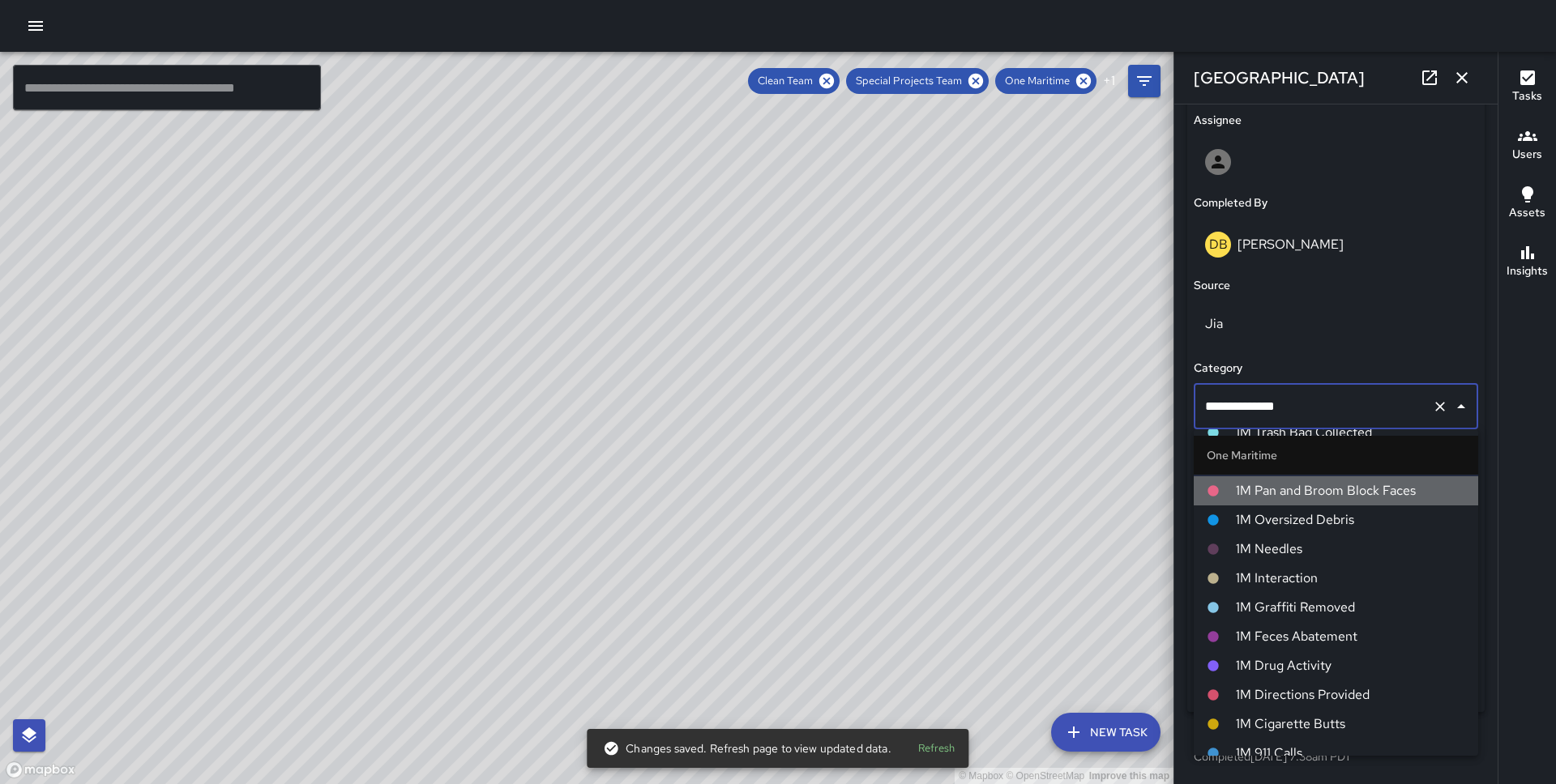
click at [1290, 498] on span "1M Pan and Broom Block Faces" at bounding box center [1350, 490] width 230 height 20
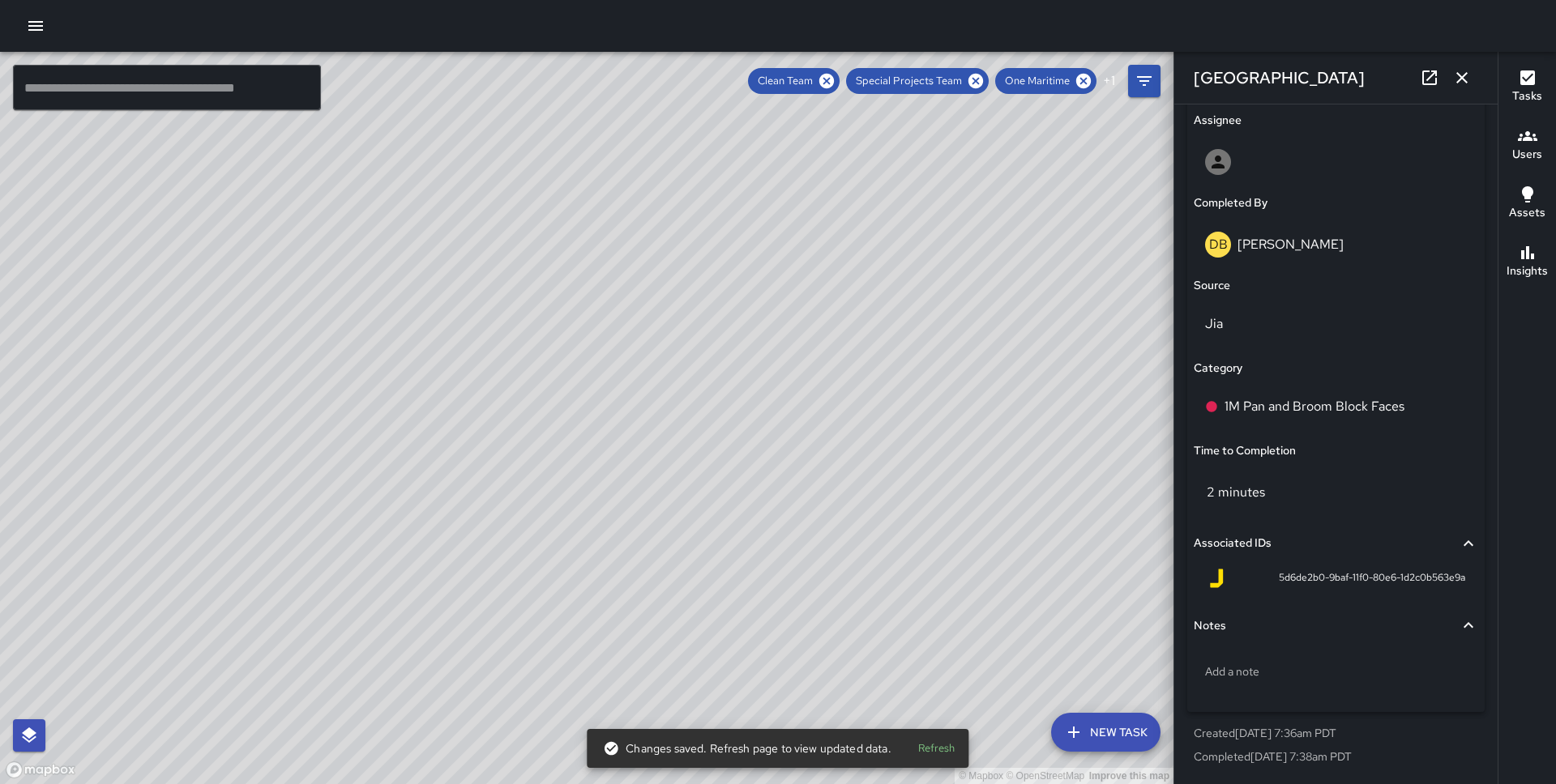
click at [486, 396] on div "© Mapbox © OpenStreetMap Improve this map JS [PERSON_NAME] [STREET_ADDRESS] Com…" at bounding box center [587, 418] width 1173 height 732
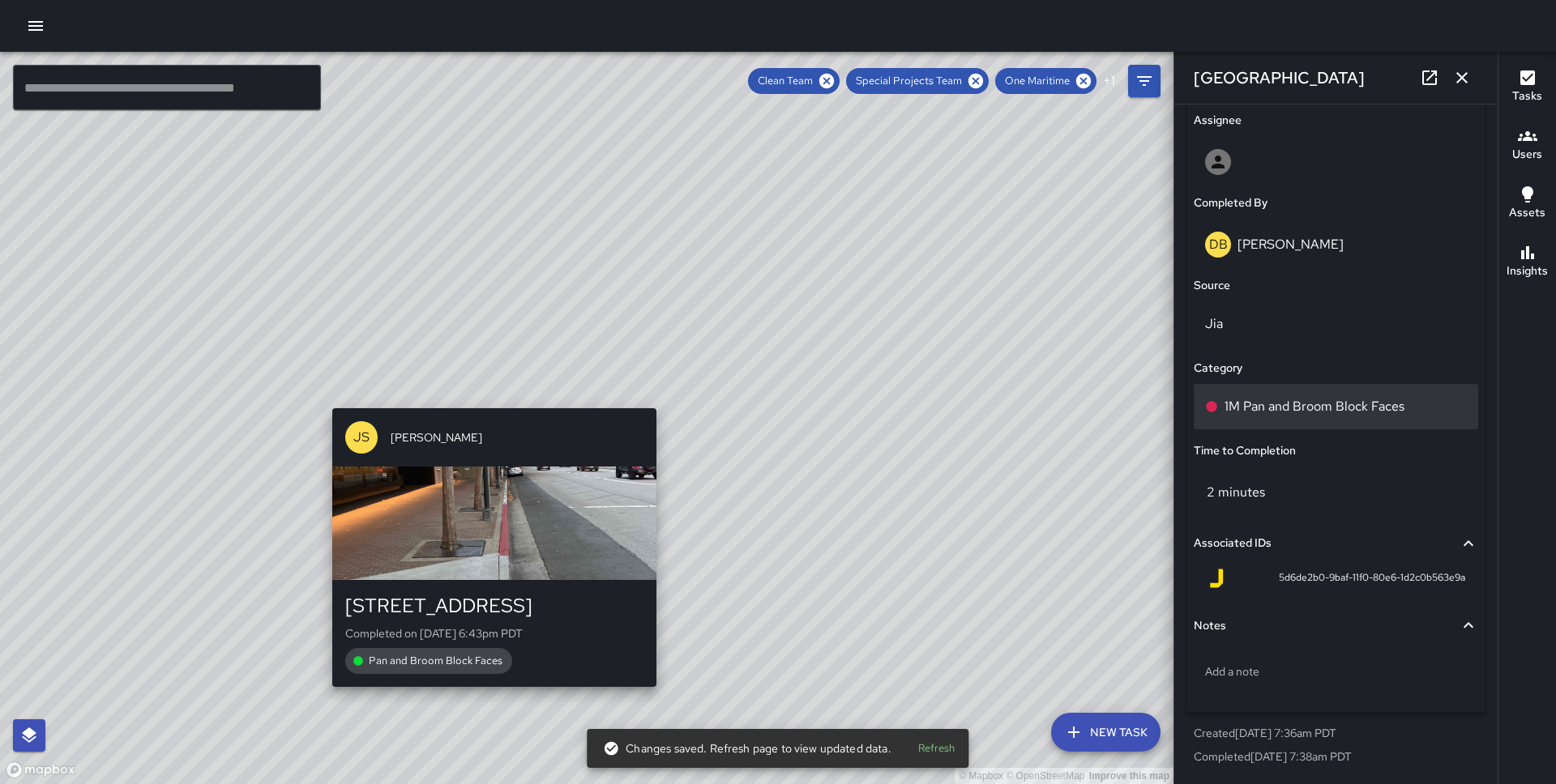
type input "**********"
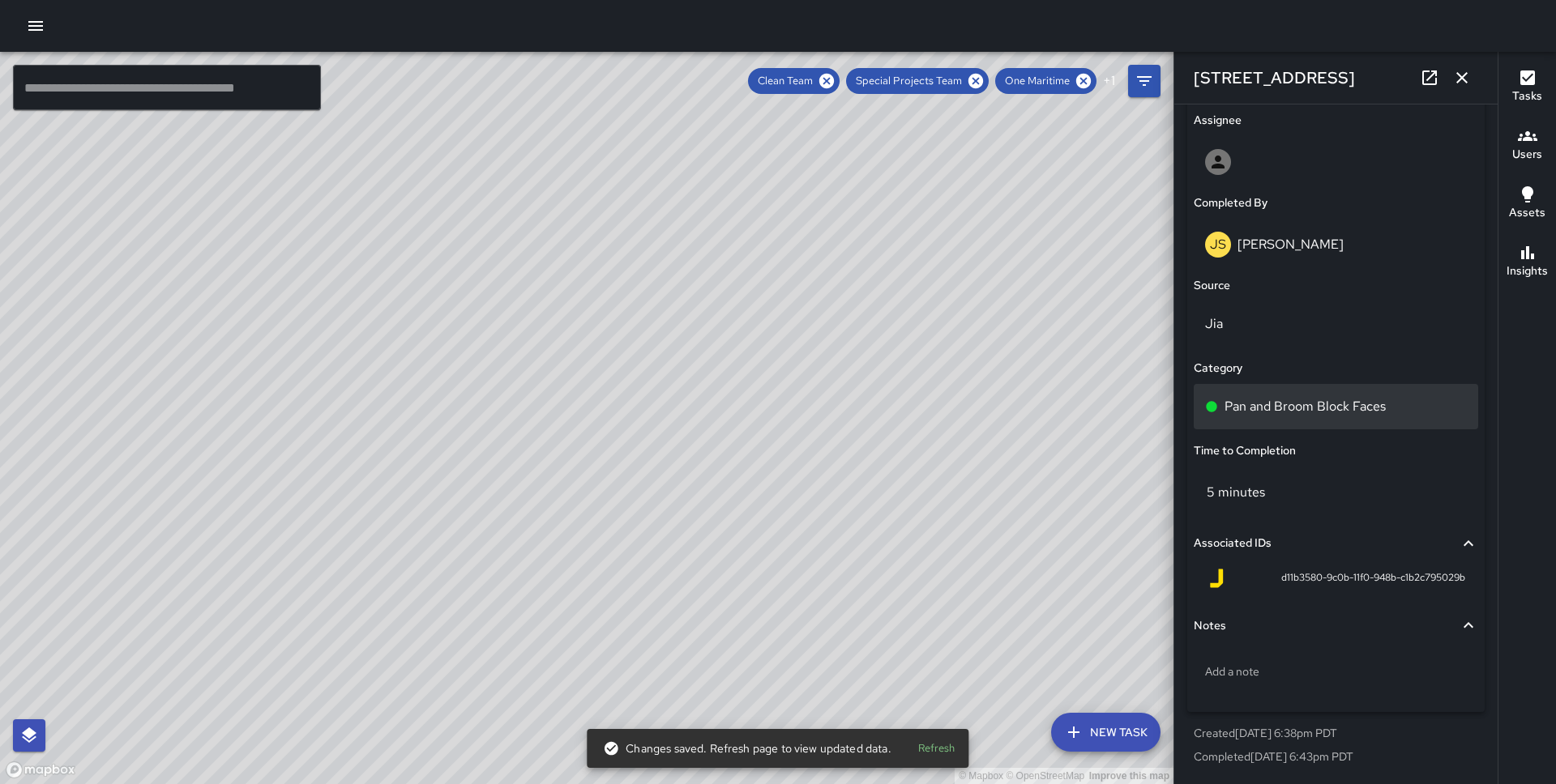
click at [1307, 427] on div "Pan and Broom Block Faces" at bounding box center [1335, 407] width 284 height 45
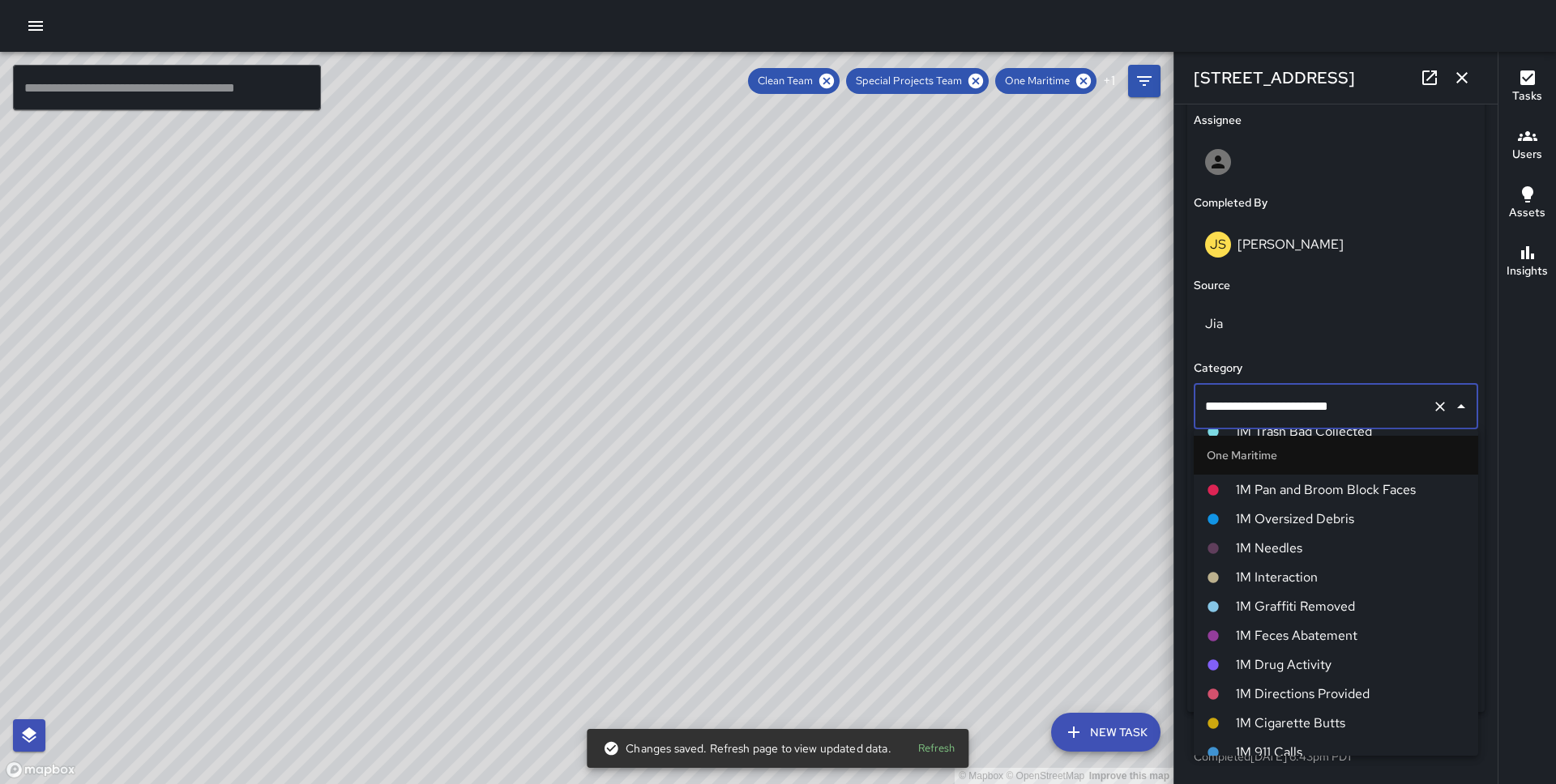
scroll to position [723, 0]
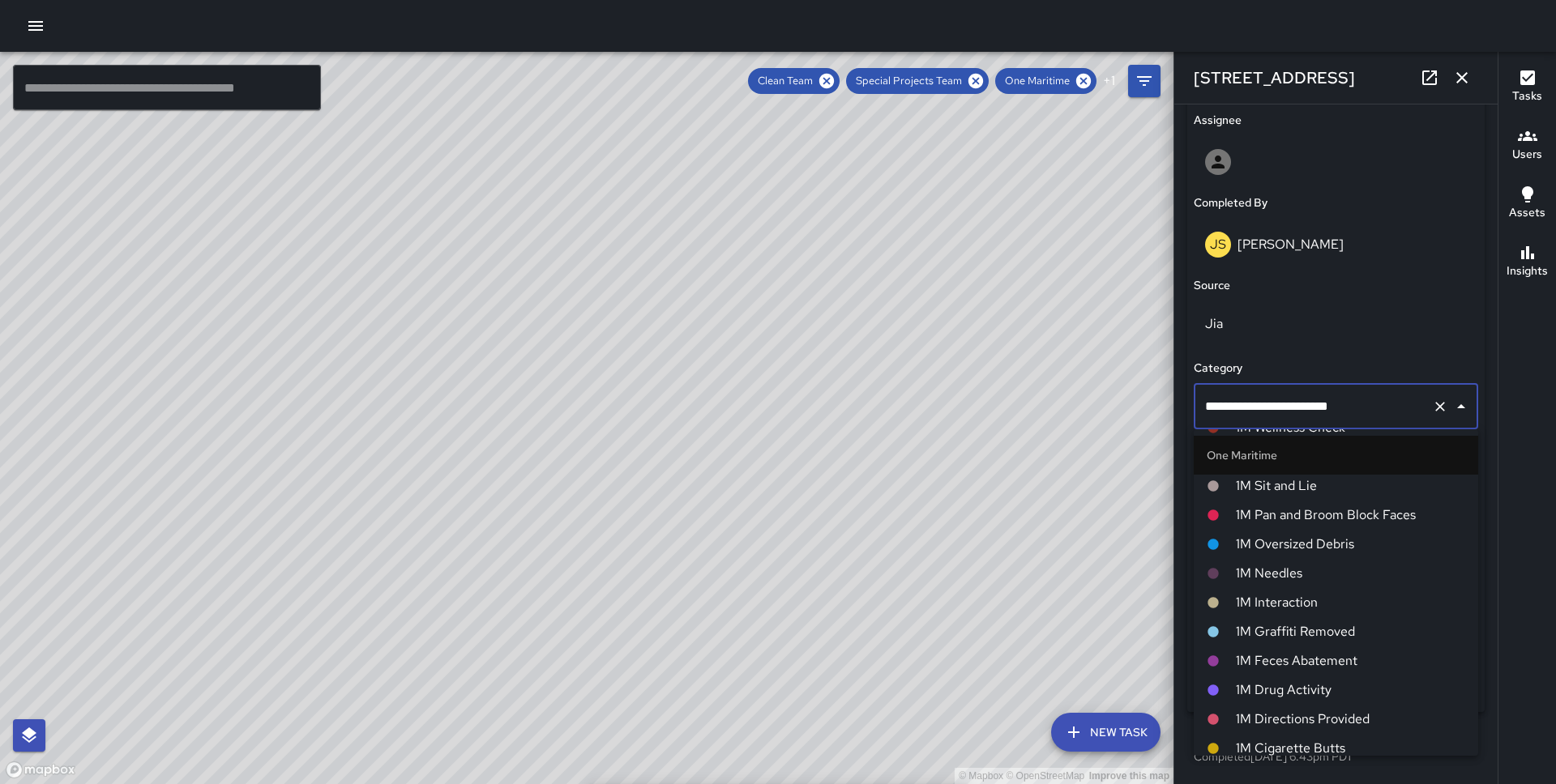
click at [1320, 511] on span "1M Pan and Broom Block Faces" at bounding box center [1350, 515] width 230 height 20
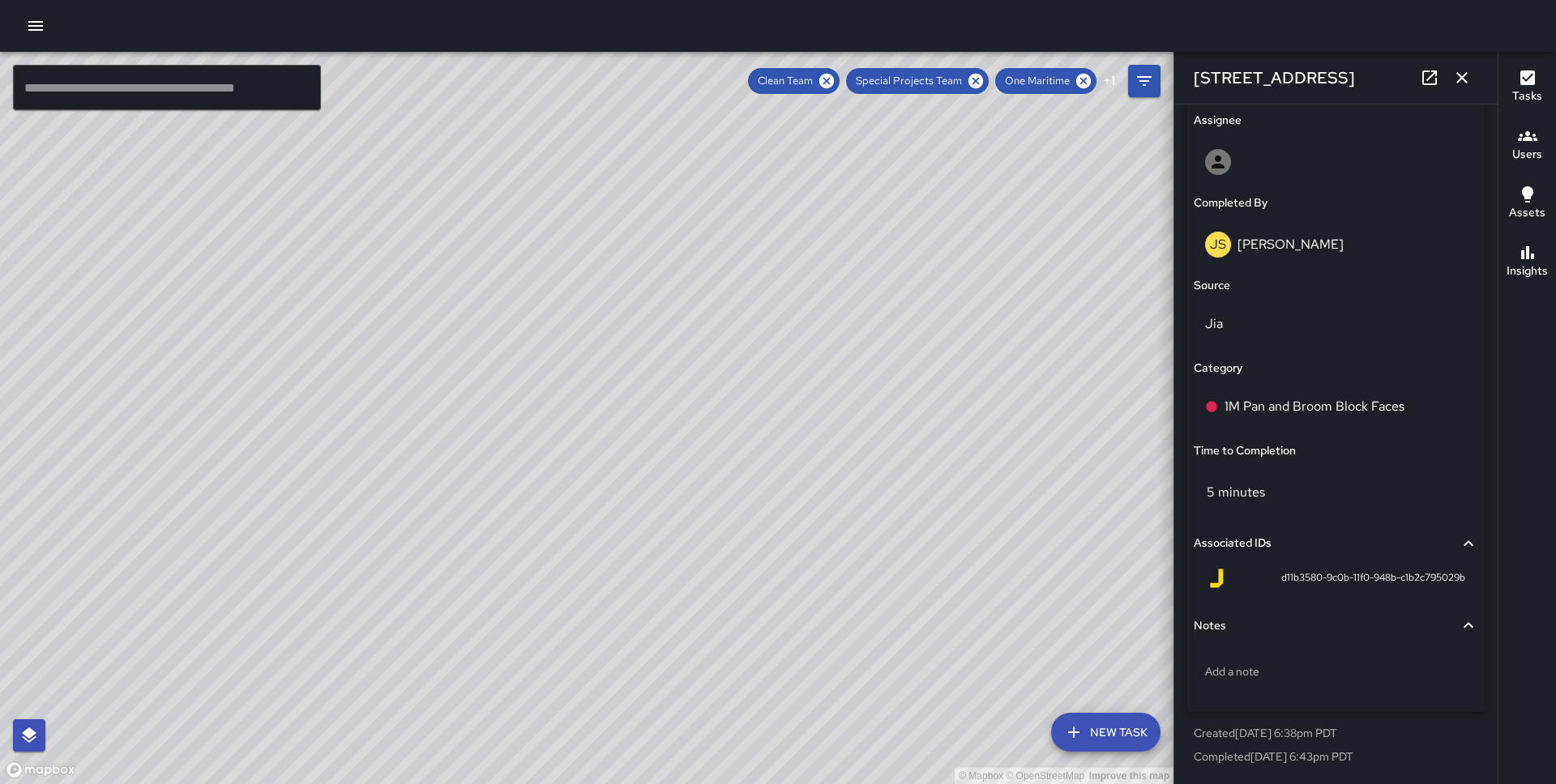
click at [543, 287] on div "© Mapbox © OpenStreetMap Improve this map JS [PERSON_NAME] [STREET_ADDRESS][US_…" at bounding box center [587, 418] width 1173 height 732
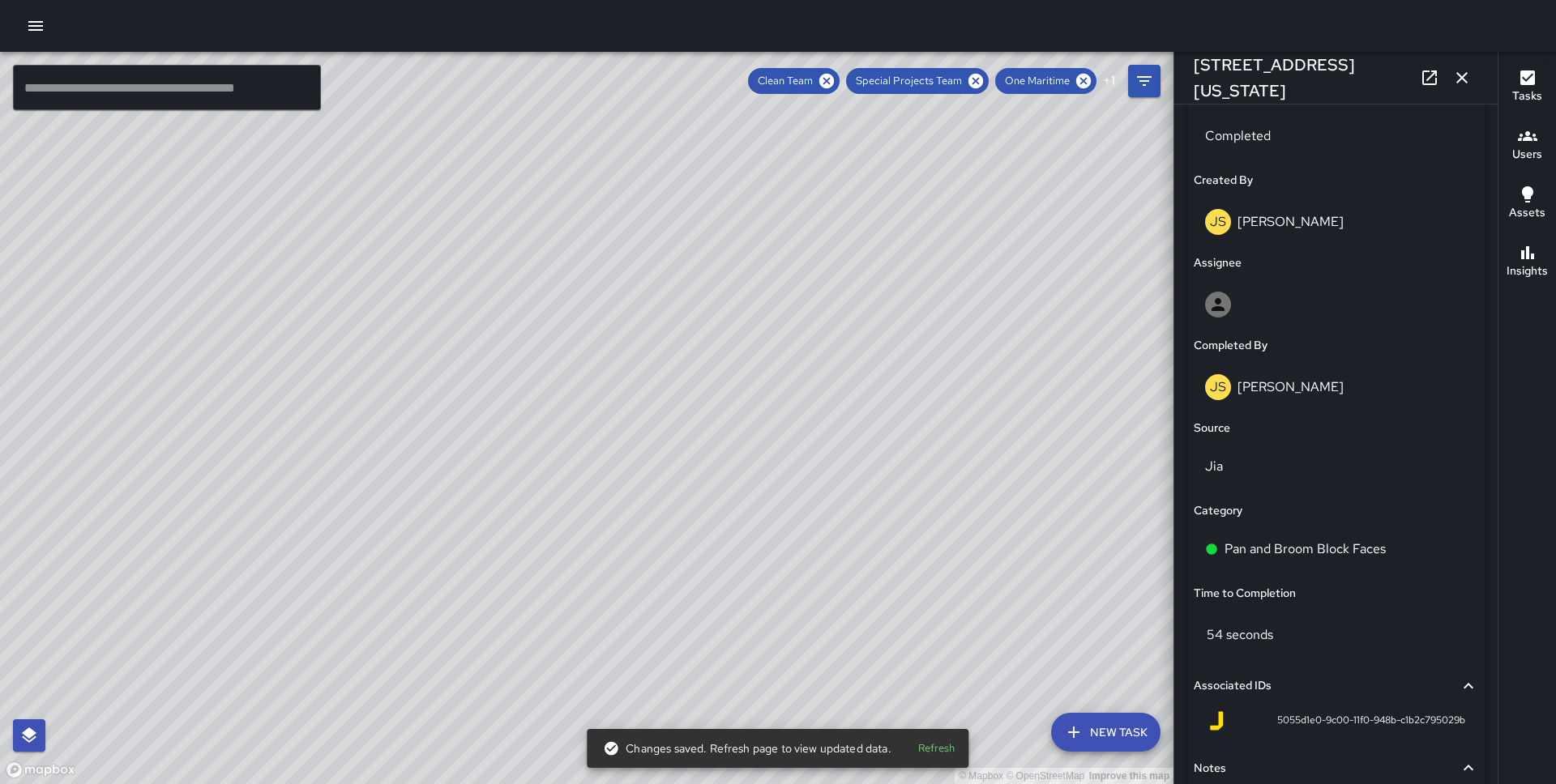
scroll to position [943, 0]
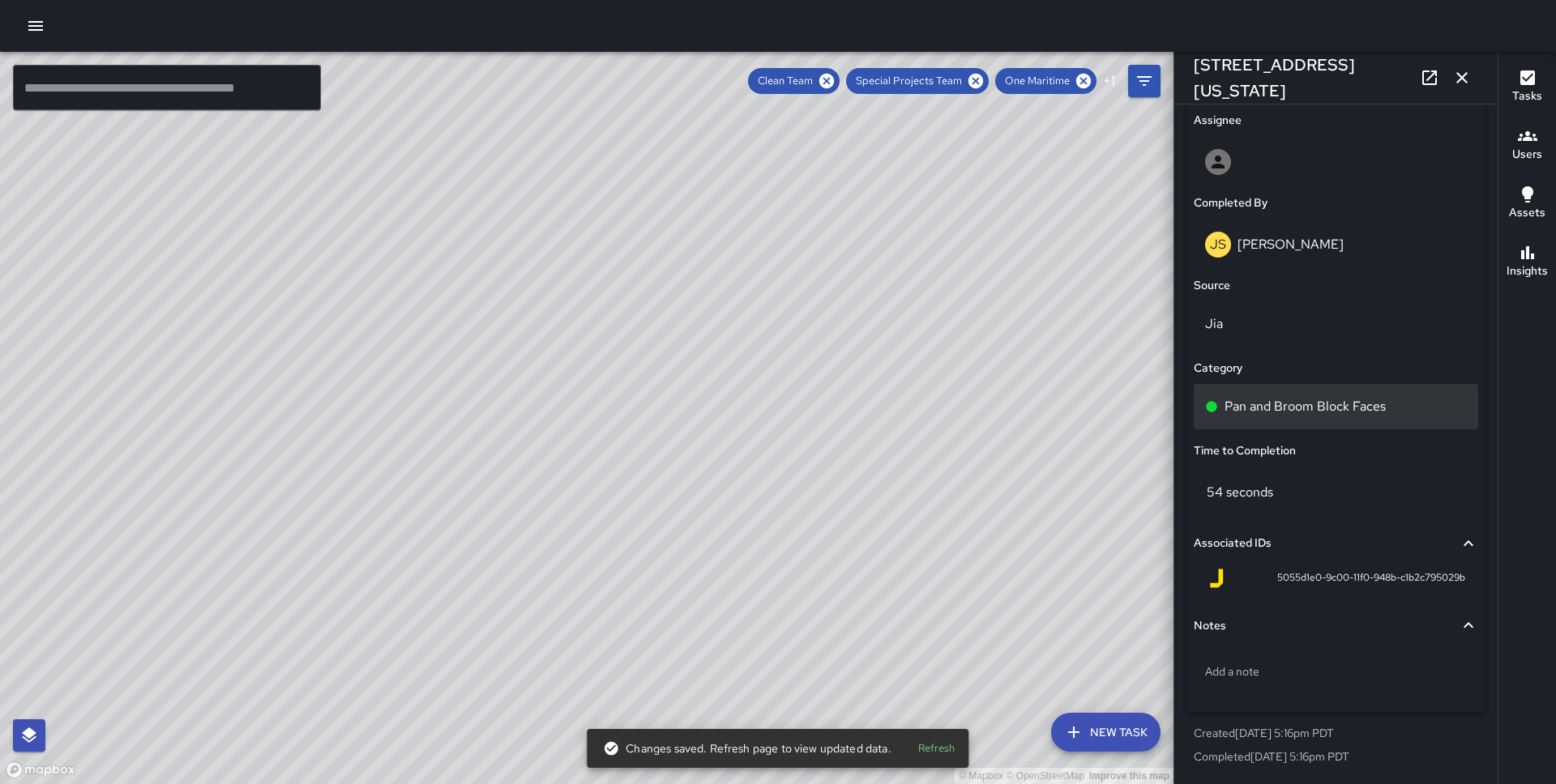
click at [1289, 418] on div "Pan and Broom Block Faces" at bounding box center [1335, 407] width 284 height 45
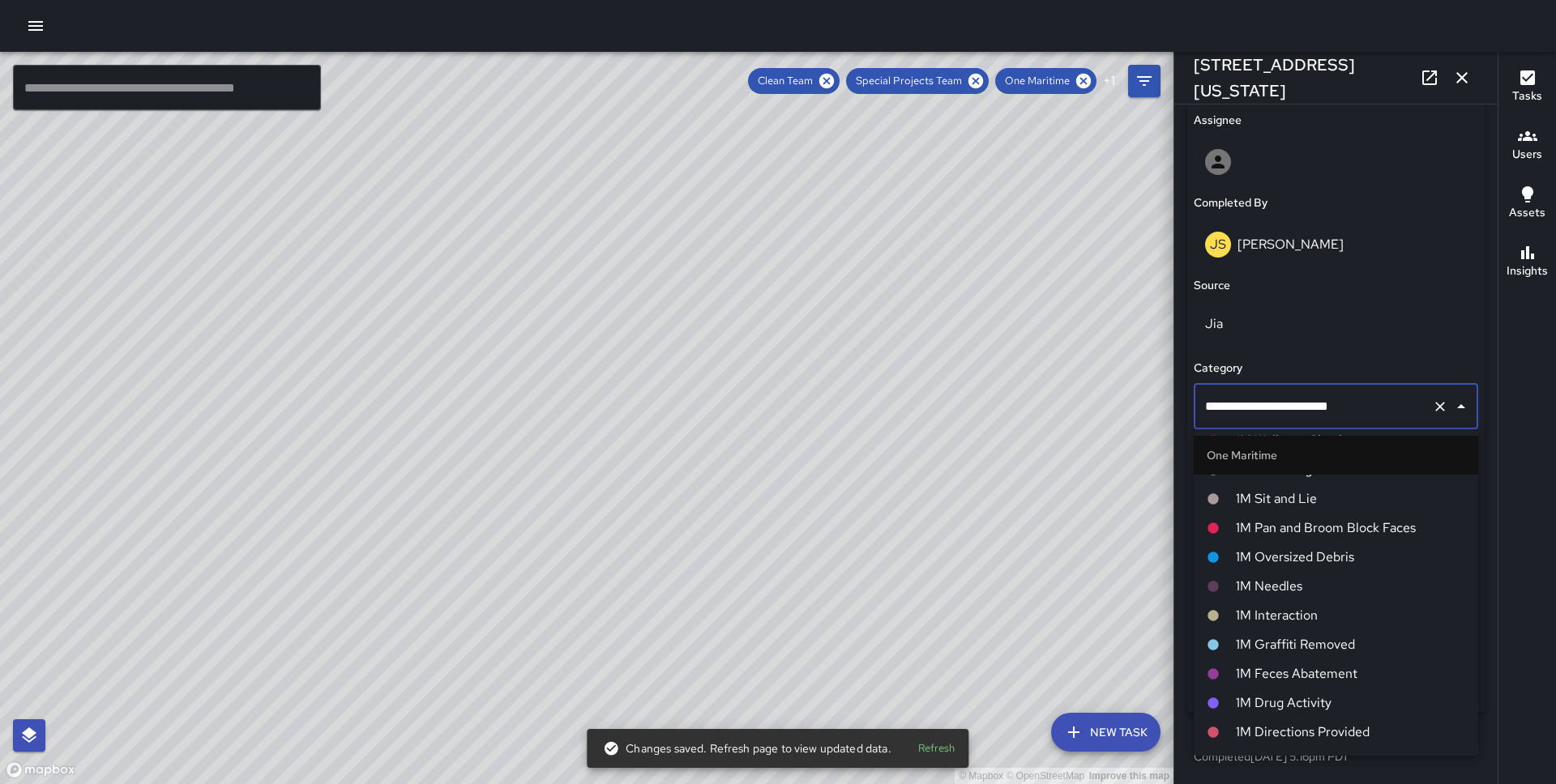
scroll to position [711, 0]
click at [1304, 537] on li "1M Pan and Broom Block Faces" at bounding box center [1335, 526] width 284 height 29
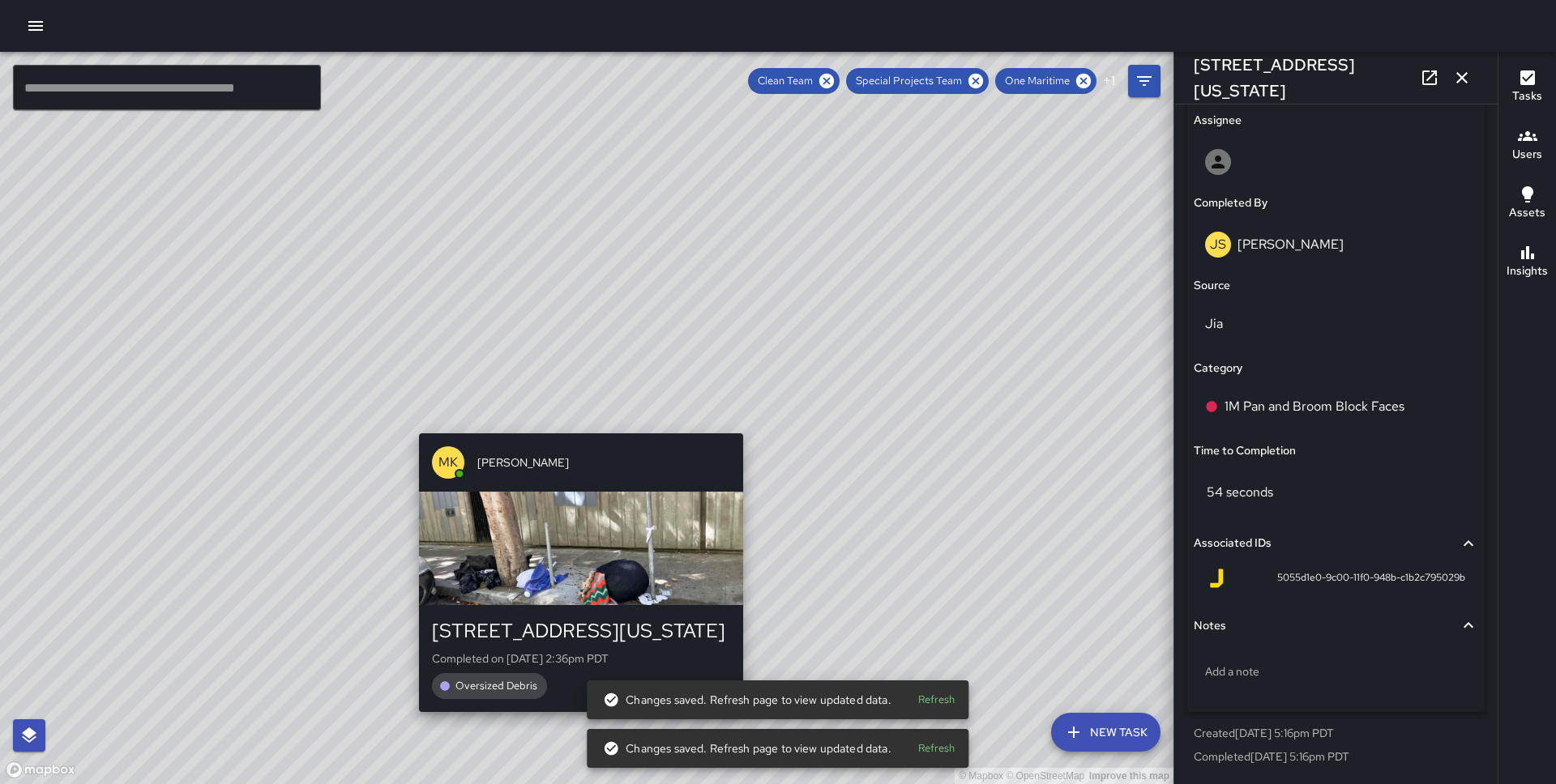
click at [573, 424] on div "© Mapbox © OpenStreetMap Improve this map MK [PERSON_NAME][GEOGRAPHIC_DATA][STR…" at bounding box center [587, 418] width 1173 height 732
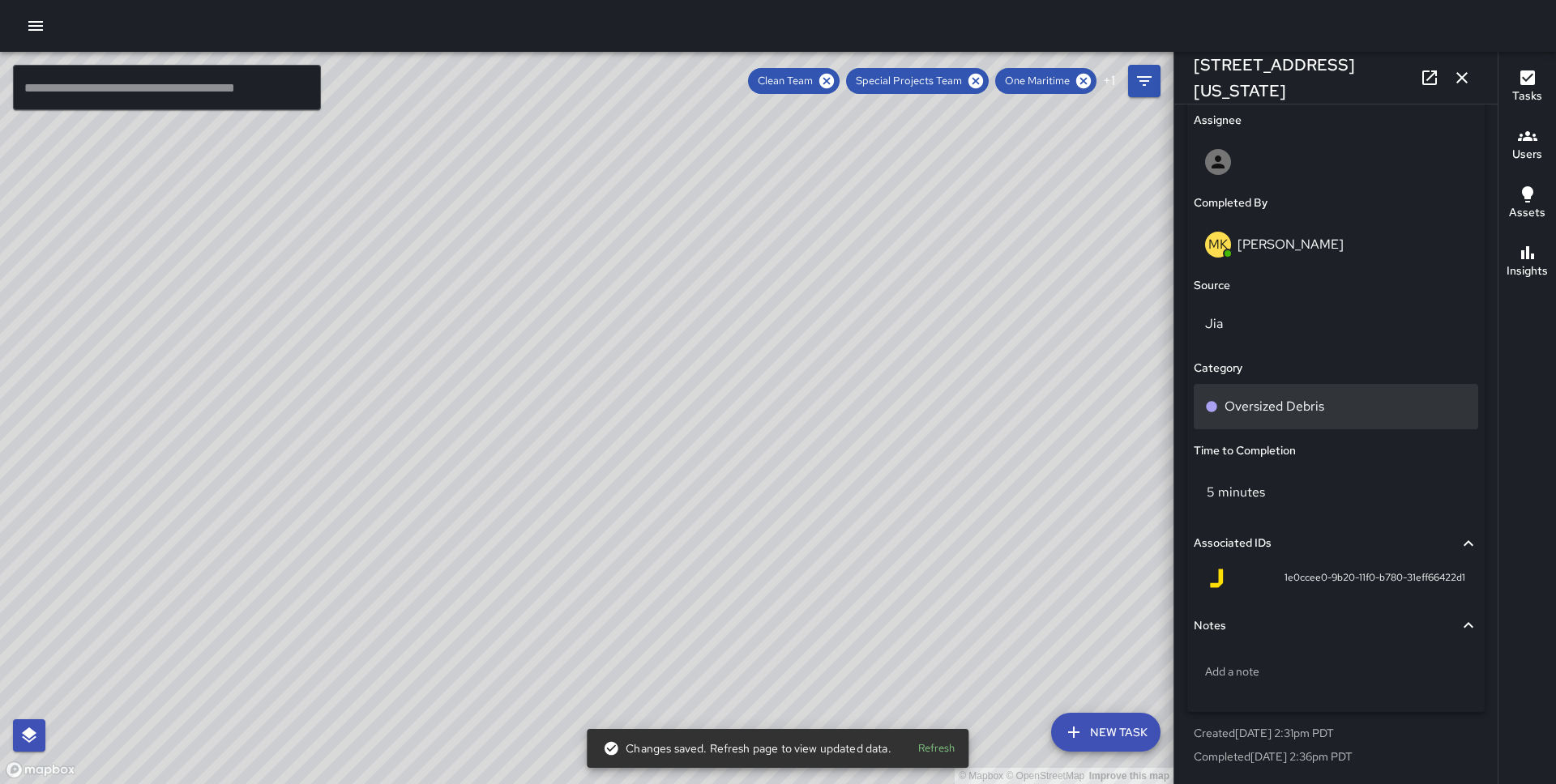
click at [1269, 401] on p "Oversized Debris" at bounding box center [1274, 406] width 99 height 20
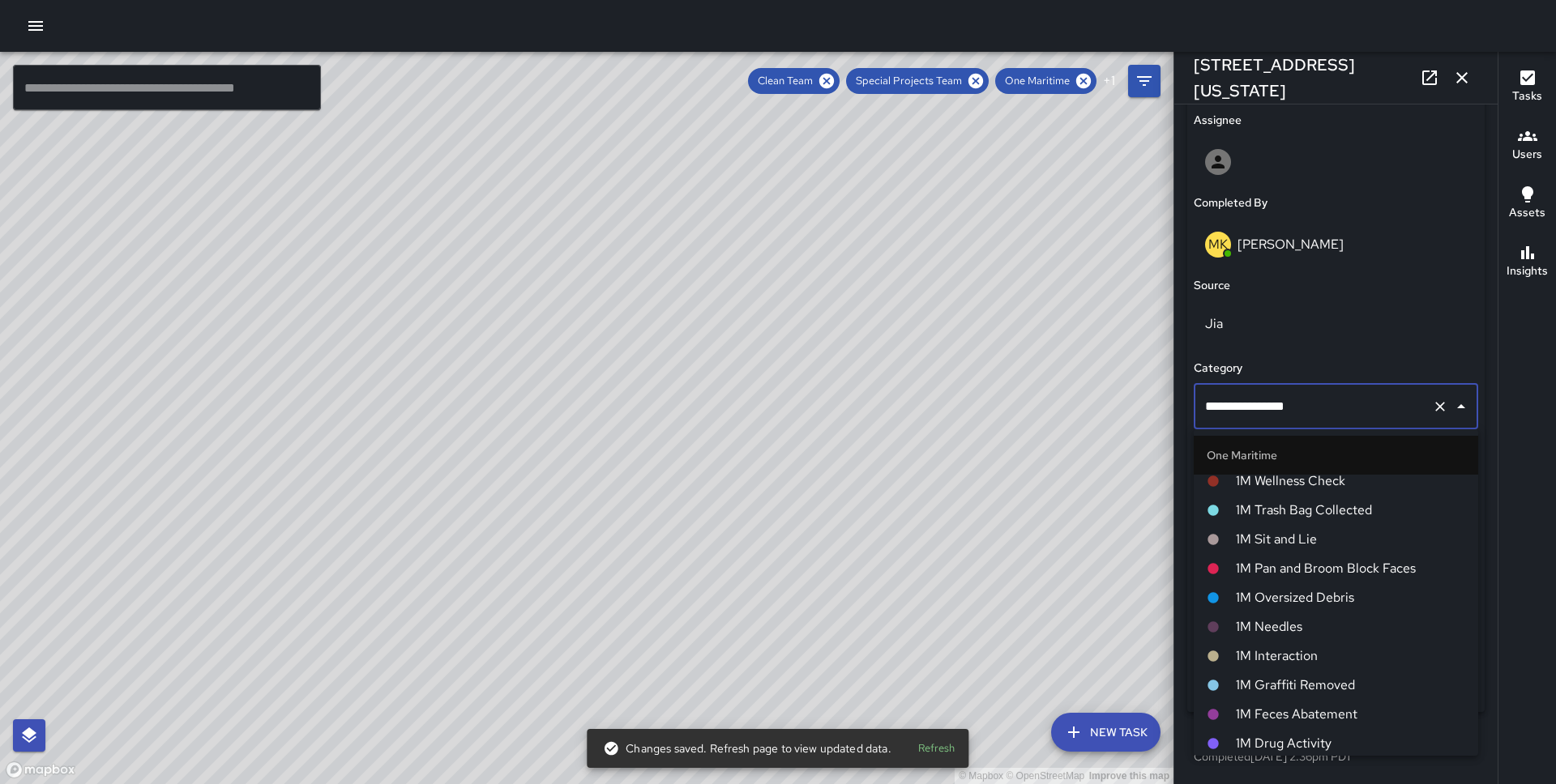
scroll to position [673, 0]
click at [1291, 594] on span "1M Oversized Debris" at bounding box center [1350, 594] width 230 height 20
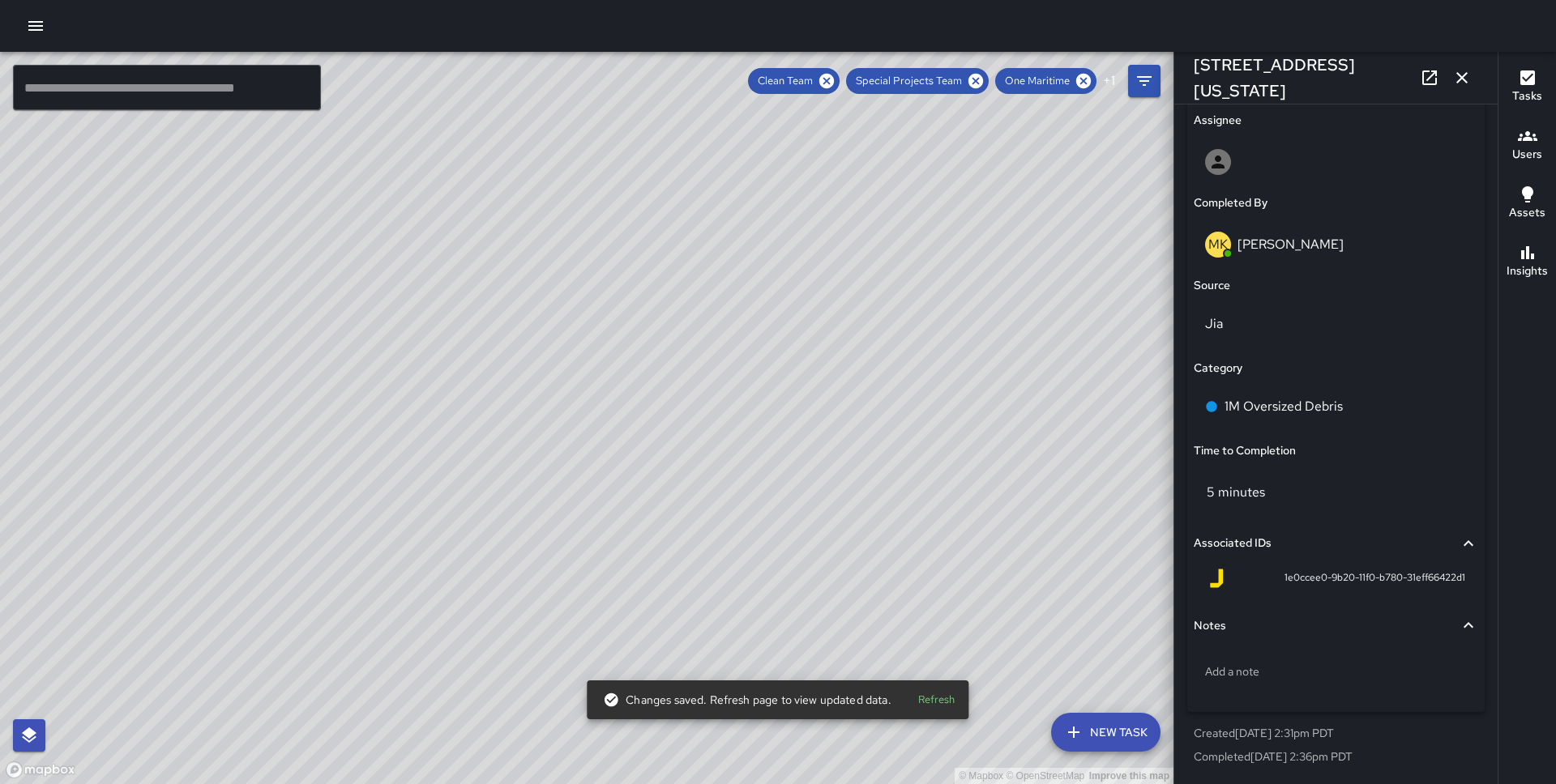
click at [577, 469] on div "© Mapbox © OpenStreetMap Improve this map JS [PERSON_NAME] [STREET_ADDRESS] Com…" at bounding box center [587, 418] width 1173 height 732
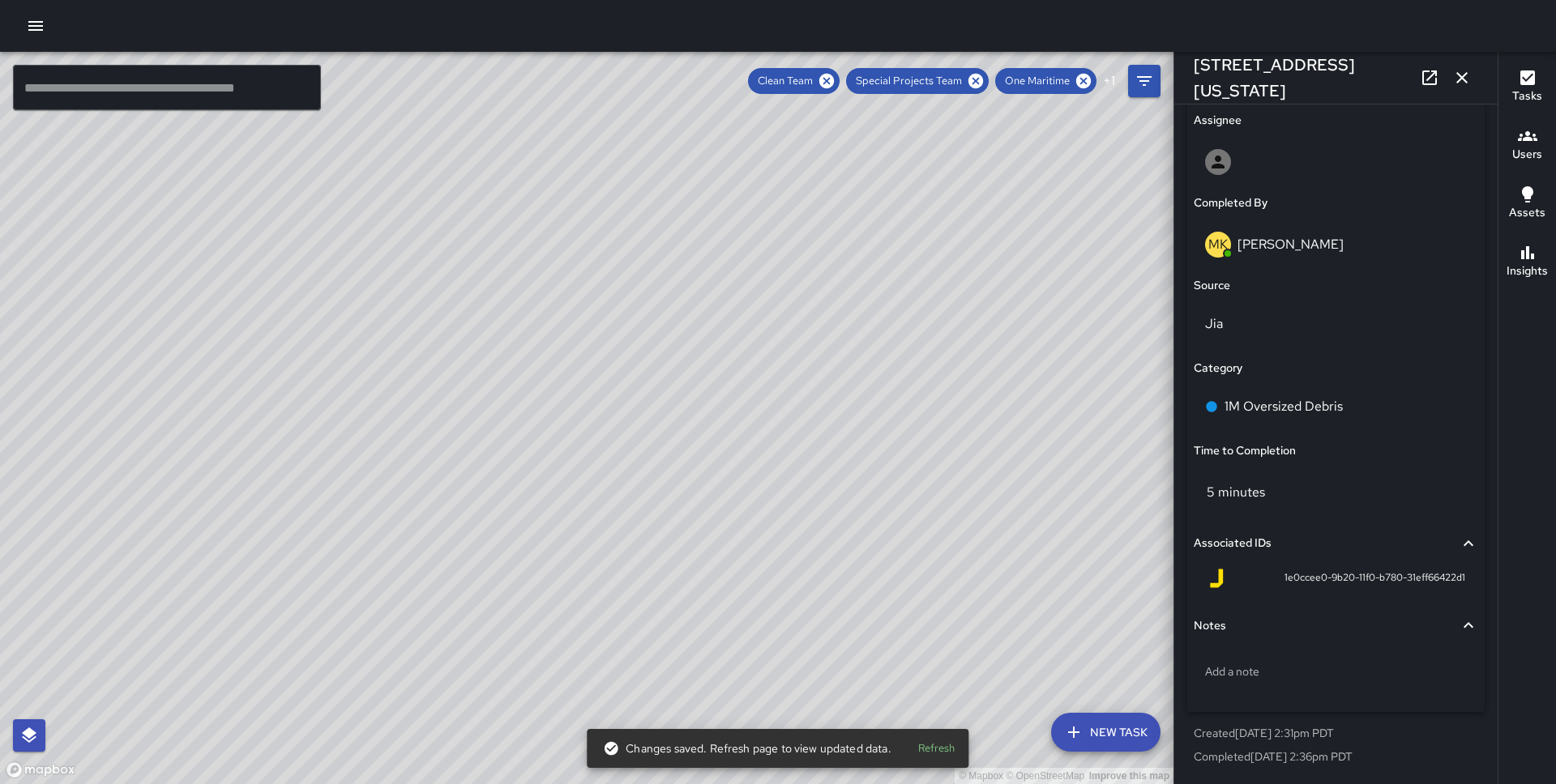
type input "**********"
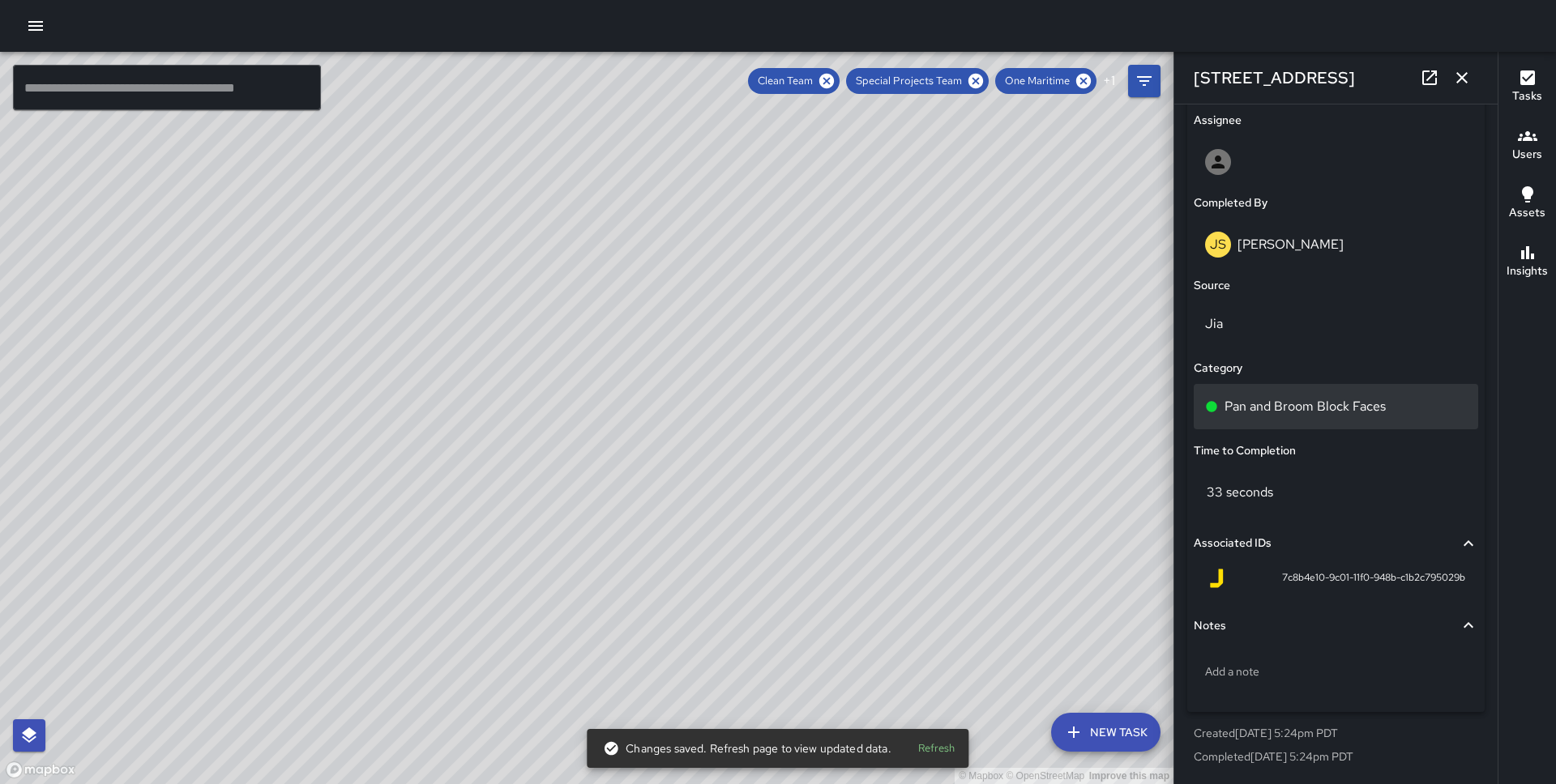
click at [1261, 414] on p "Pan and Broom Block Faces" at bounding box center [1305, 406] width 162 height 20
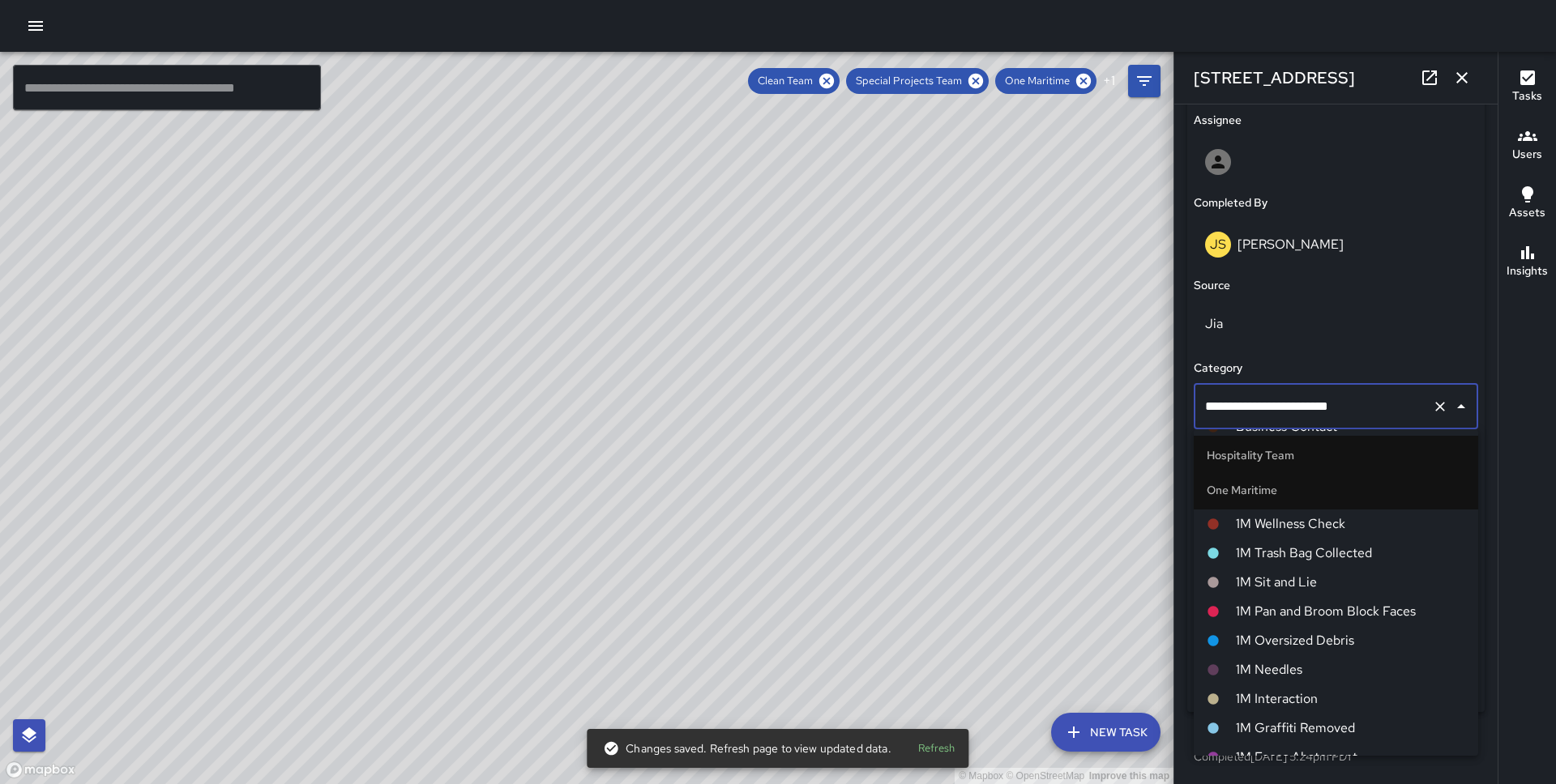
scroll to position [635, 0]
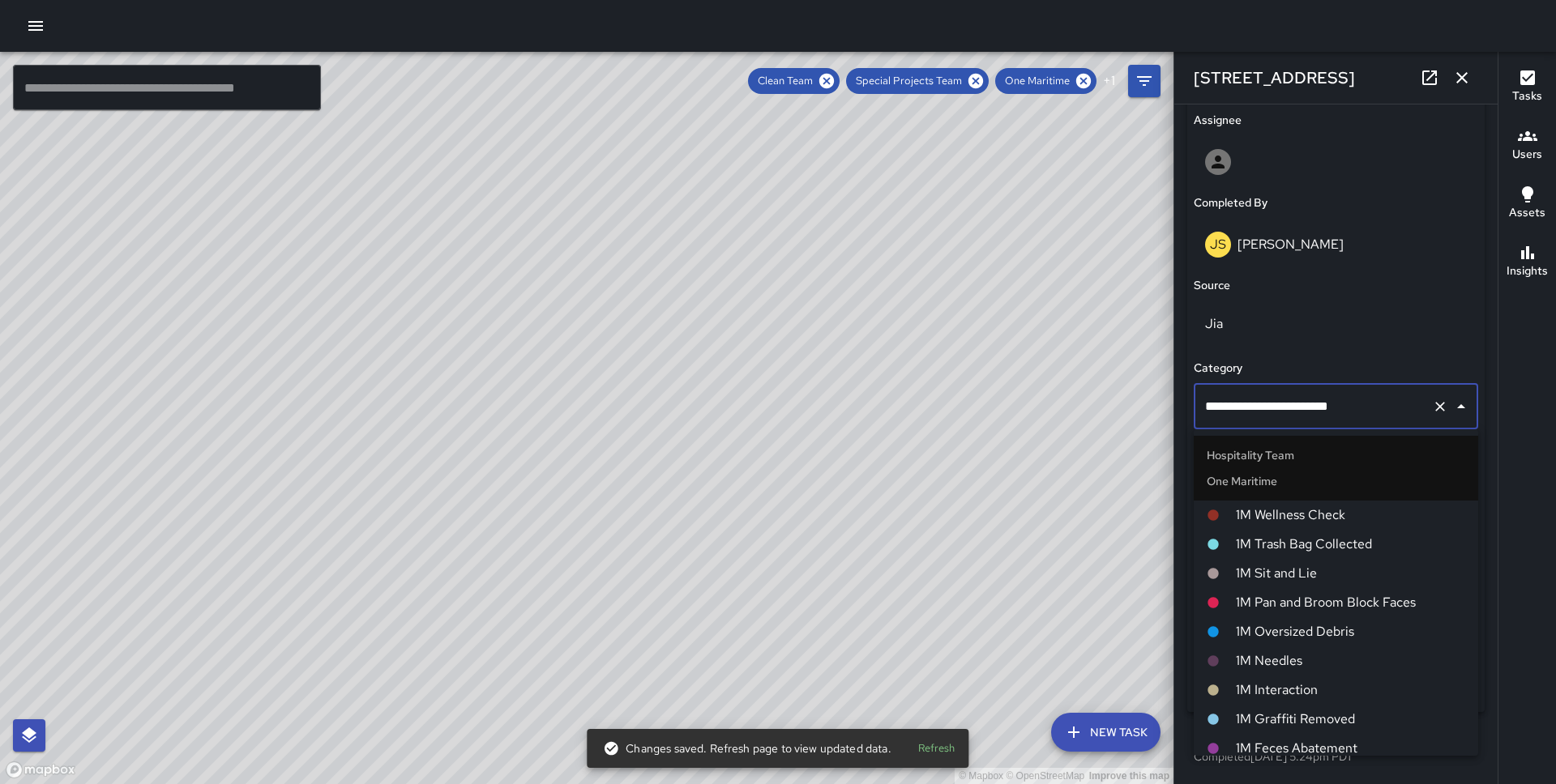
click at [1287, 611] on span "1M Pan and Broom Block Faces" at bounding box center [1350, 603] width 230 height 20
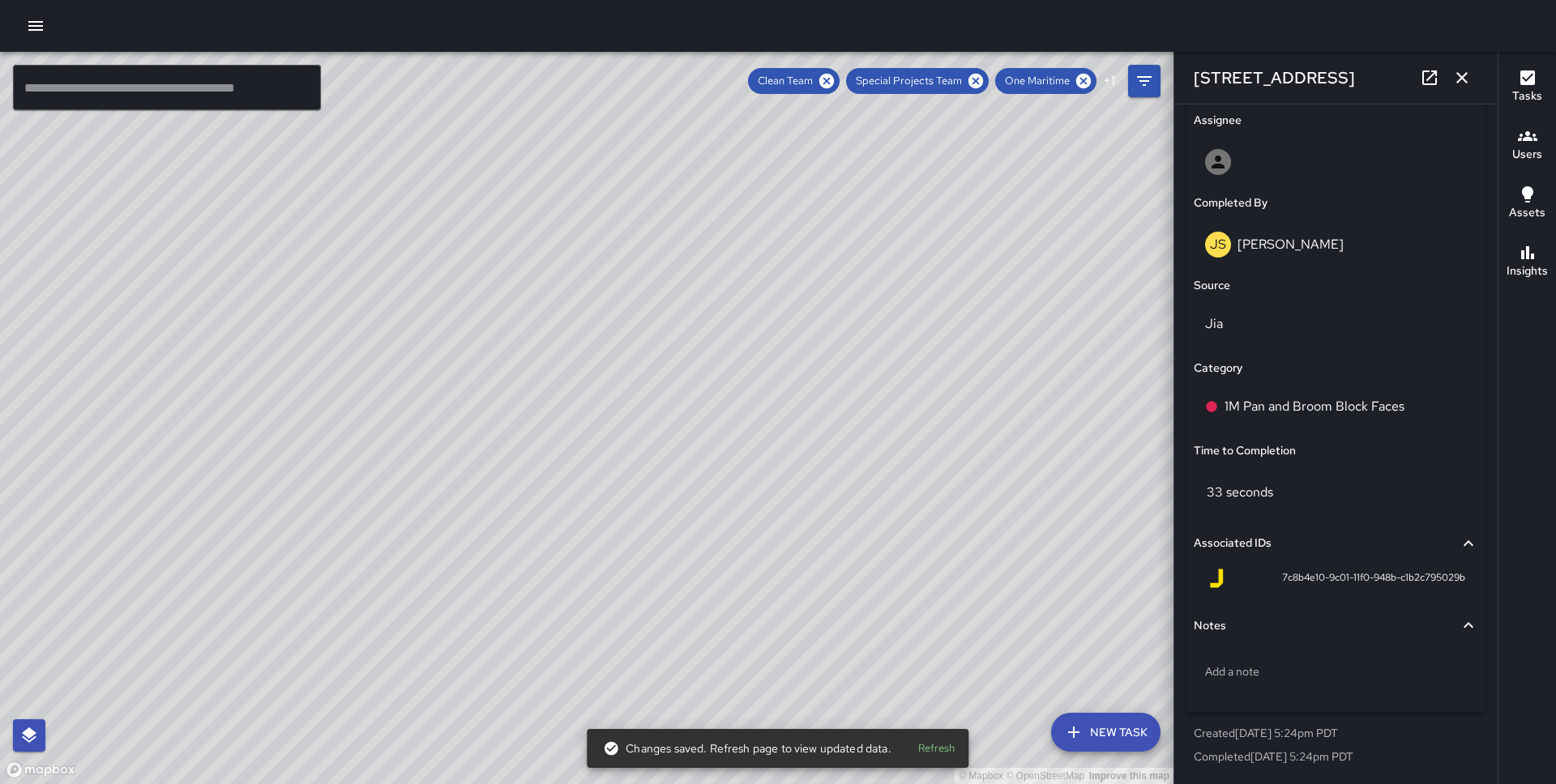
click at [594, 463] on div "© Mapbox © OpenStreetMap Improve this map JS [PERSON_NAME] [STREET_ADDRESS] Com…" at bounding box center [587, 418] width 1173 height 732
click at [1320, 416] on div "Pan and Broom Block Faces" at bounding box center [1335, 407] width 284 height 45
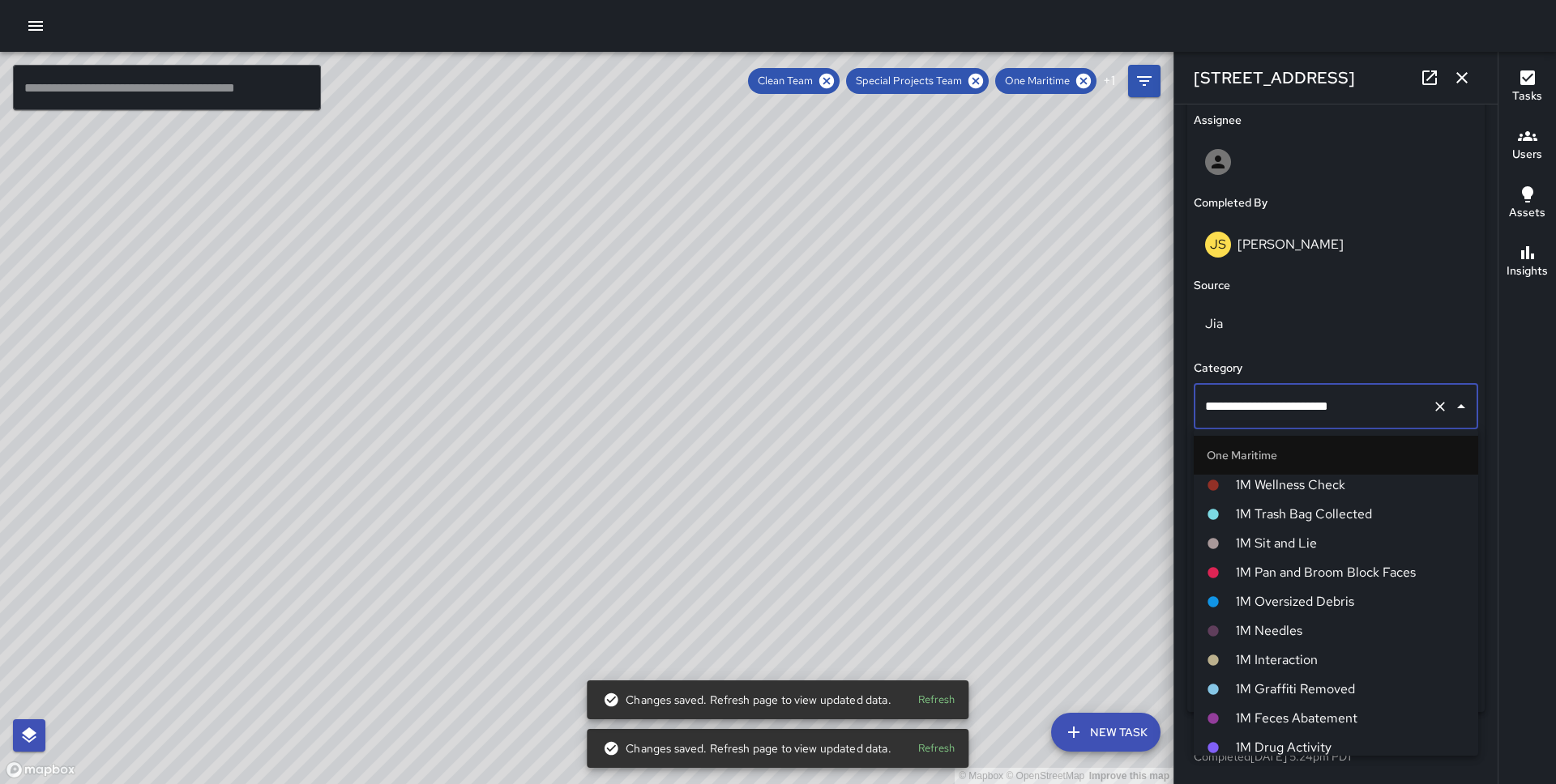
scroll to position [666, 0]
click at [1326, 573] on span "1M Pan and Broom Block Faces" at bounding box center [1350, 571] width 230 height 20
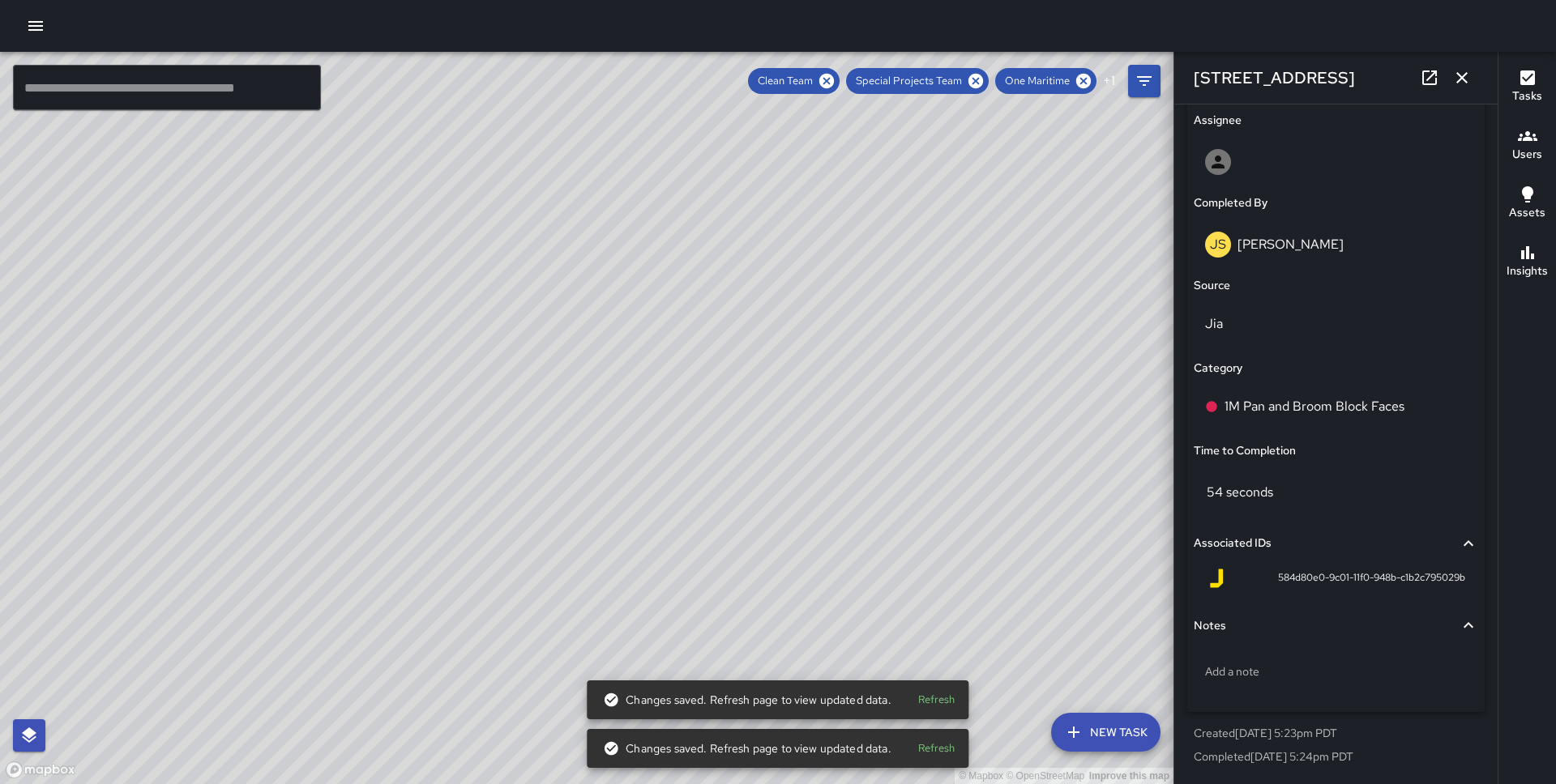
click at [528, 387] on div "© Mapbox © OpenStreetMap Improve this map JS [PERSON_NAME] [STREET_ADDRESS] Com…" at bounding box center [587, 418] width 1173 height 732
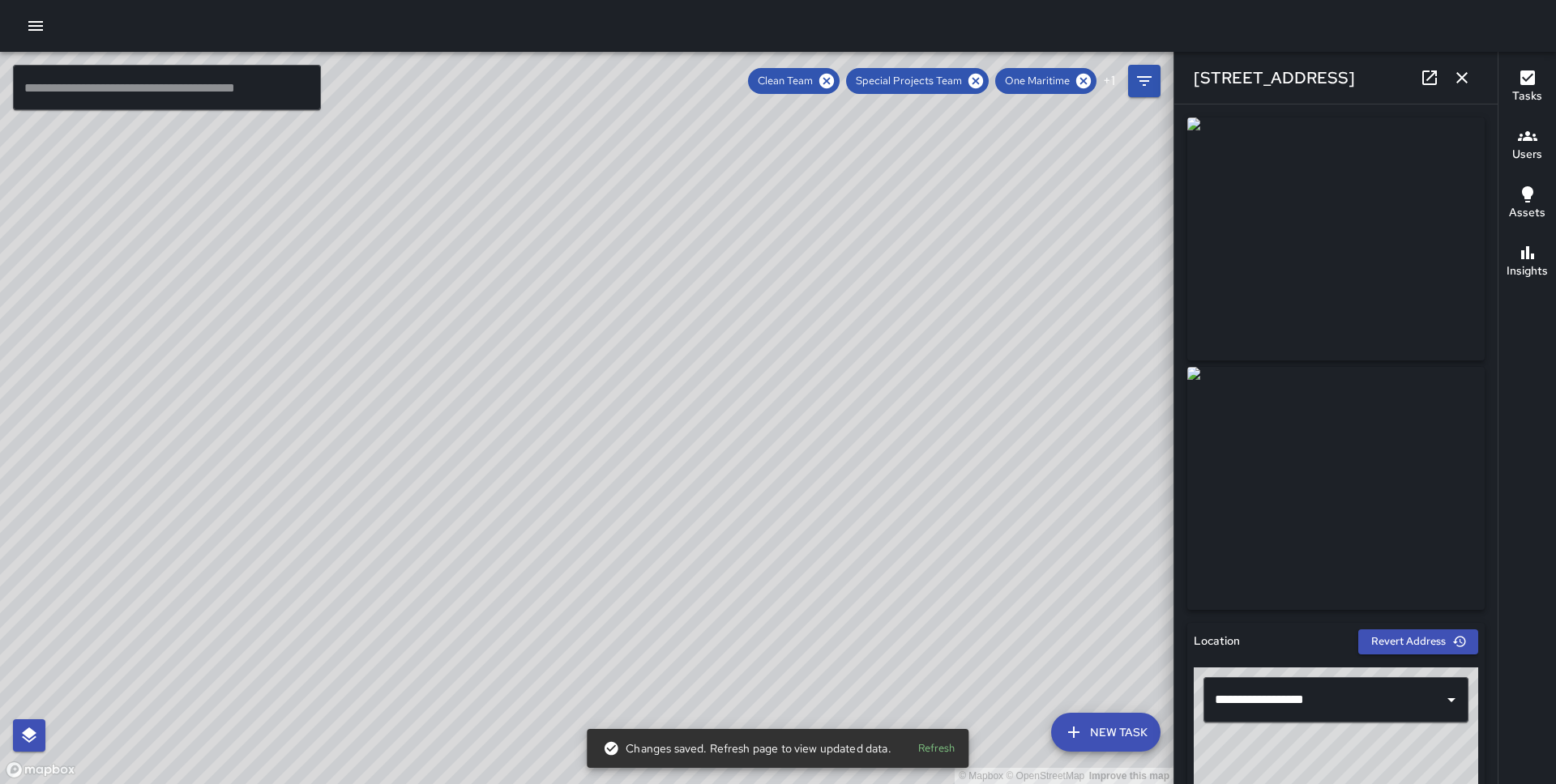
scroll to position [943, 0]
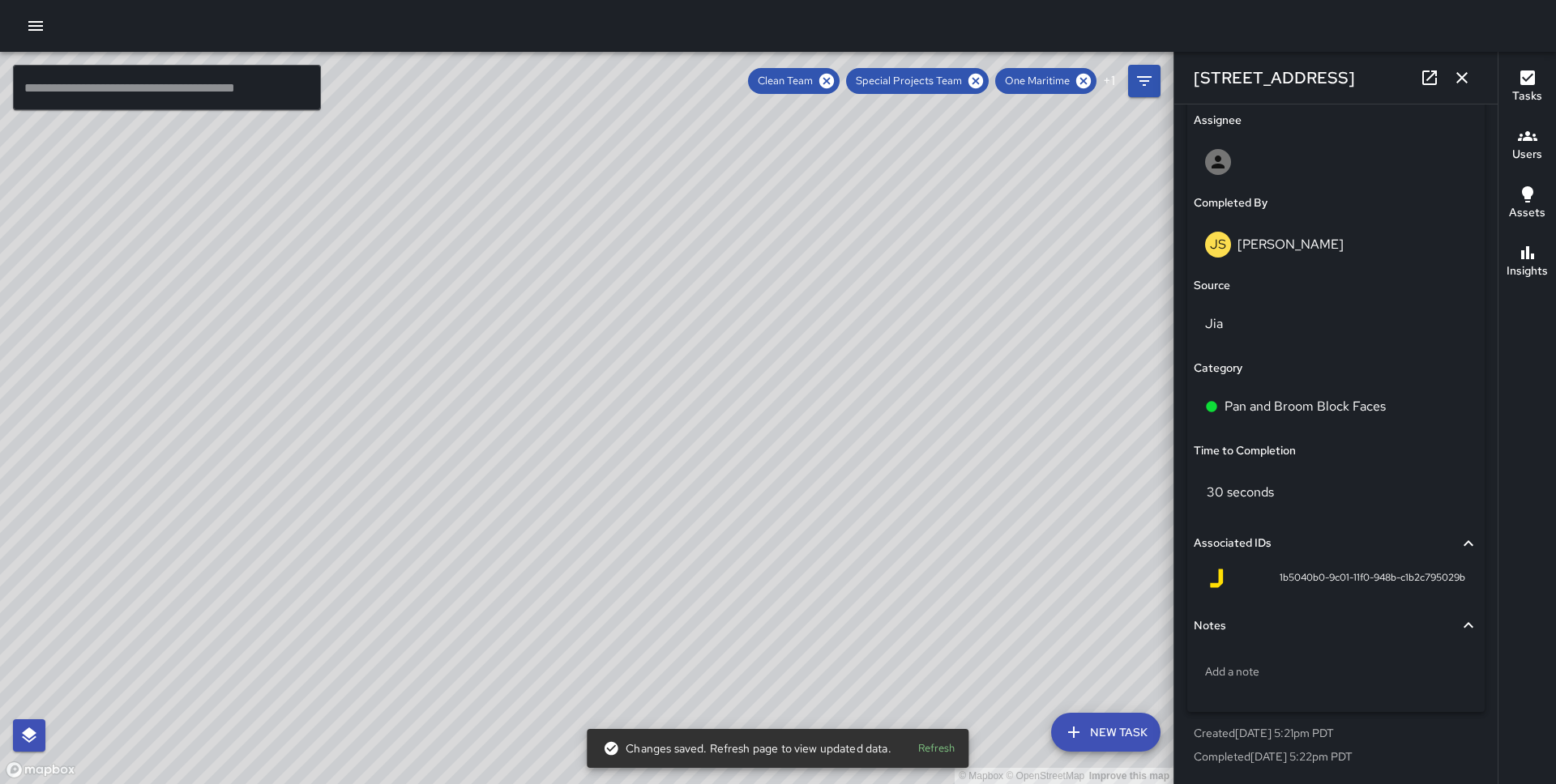
click at [1258, 426] on div "Pan and Broom Block Faces" at bounding box center [1335, 407] width 284 height 45
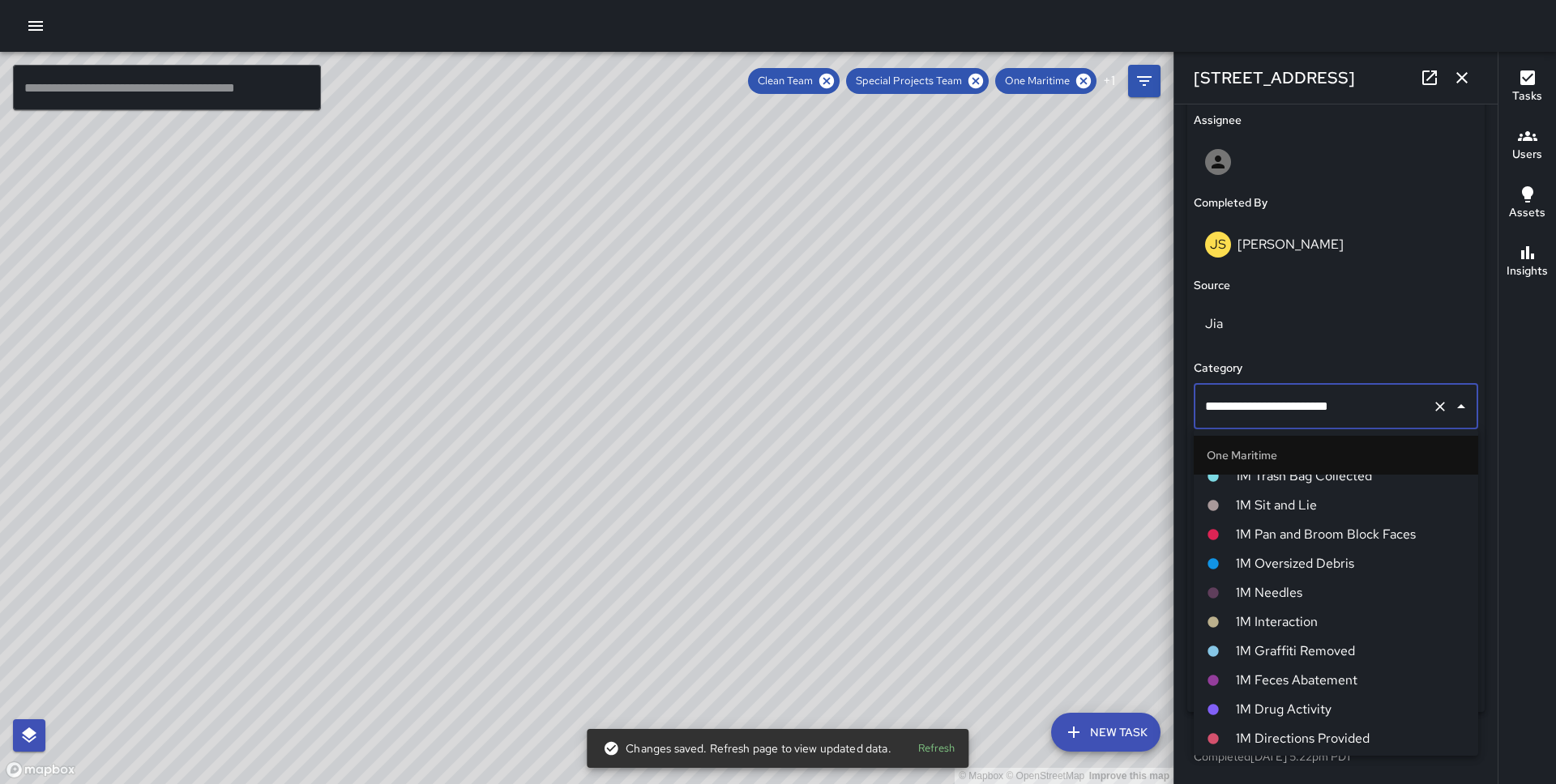
scroll to position [731, 0]
click at [1291, 509] on span "1M Pan and Broom Block Faces" at bounding box center [1350, 507] width 230 height 20
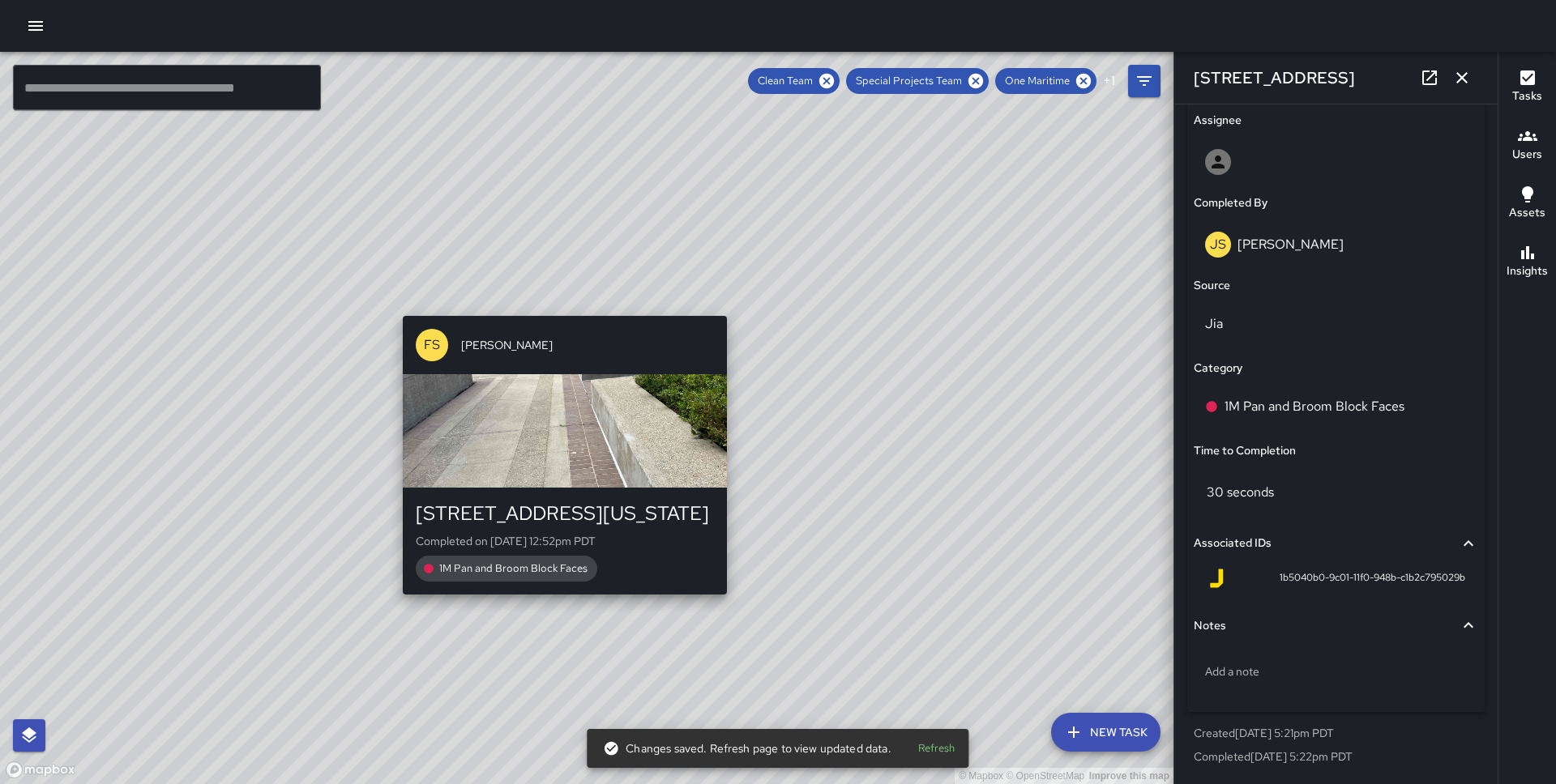
click at [553, 306] on div "© Mapbox © OpenStreetMap Improve this map [PERSON_NAME] [STREET_ADDRESS][US_STA…" at bounding box center [587, 418] width 1173 height 732
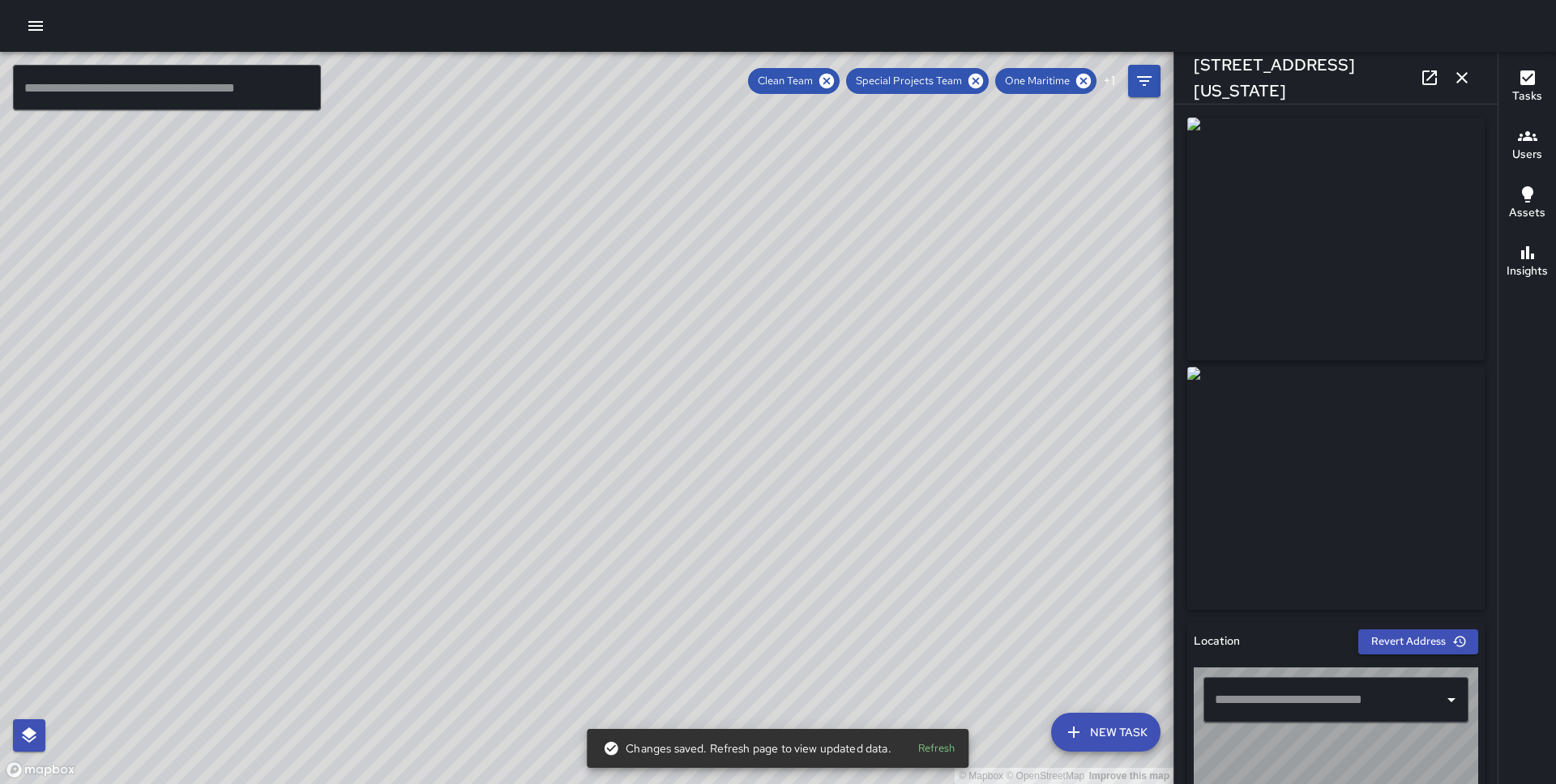
type input "**********"
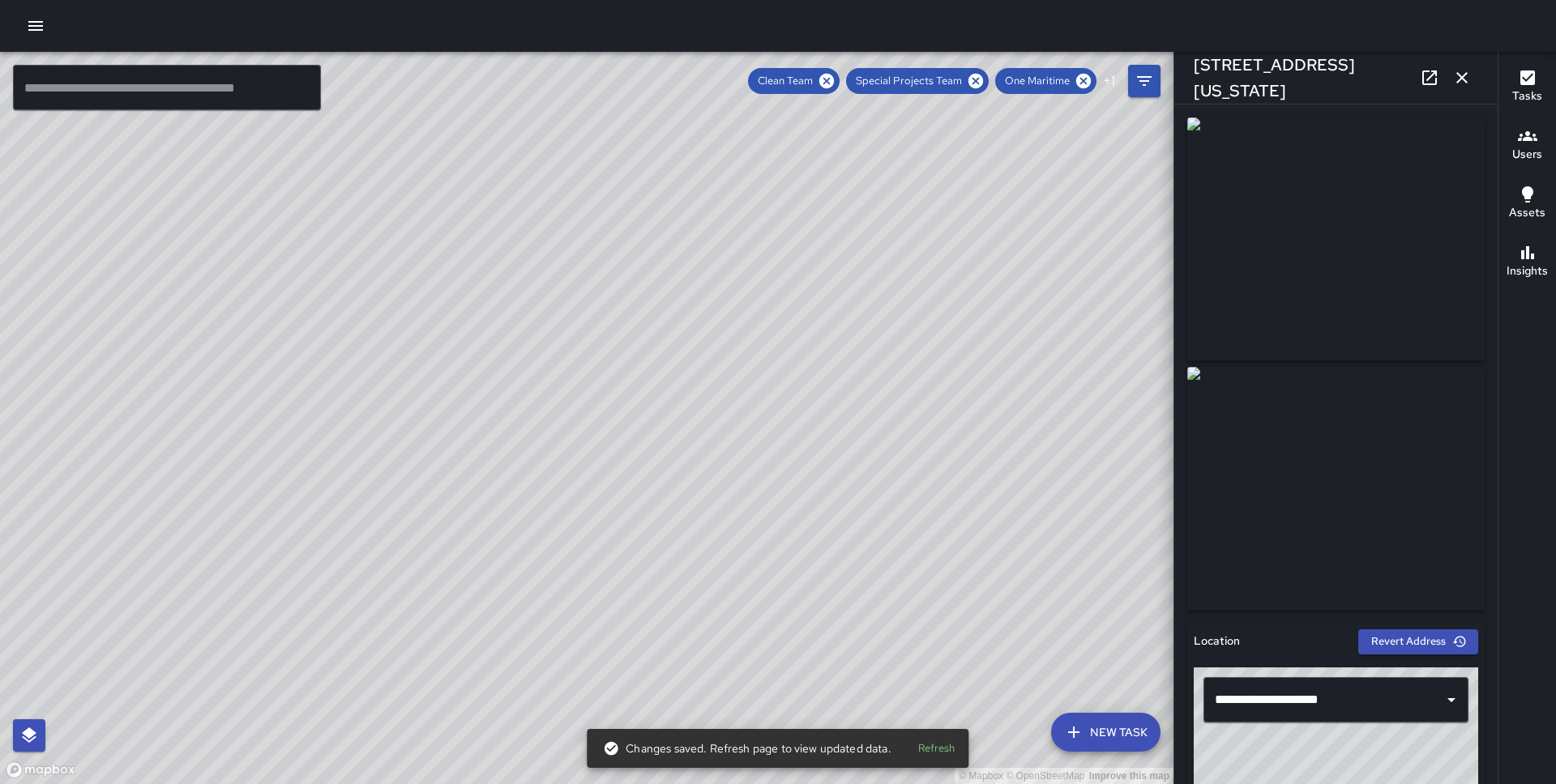
click at [603, 363] on div "© Mapbox © OpenStreetMap Improve this map JS [PERSON_NAME] [STREET_ADDRESS][US_…" at bounding box center [587, 418] width 1173 height 732
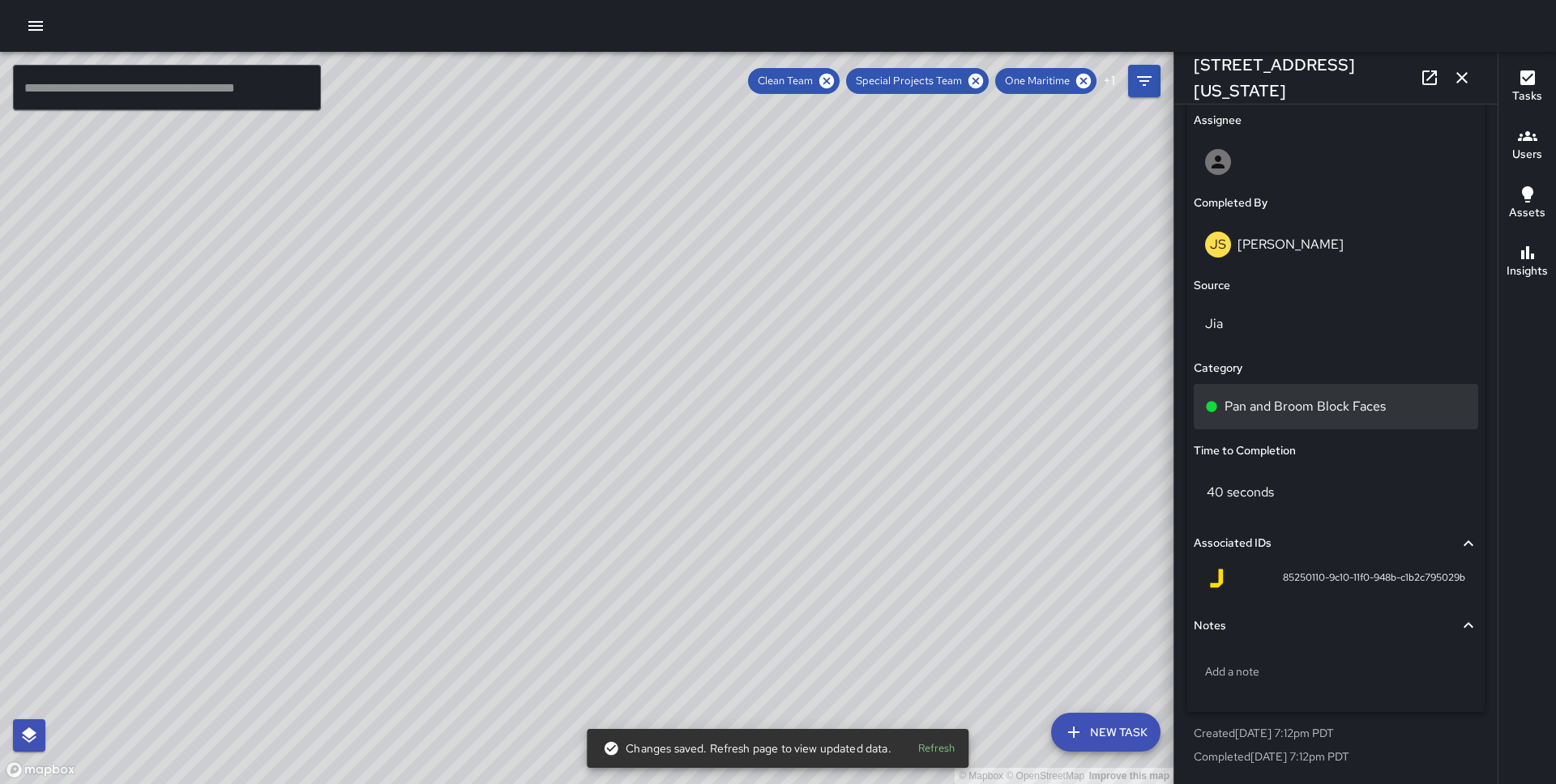
click at [1306, 412] on p "Pan and Broom Block Faces" at bounding box center [1305, 406] width 162 height 20
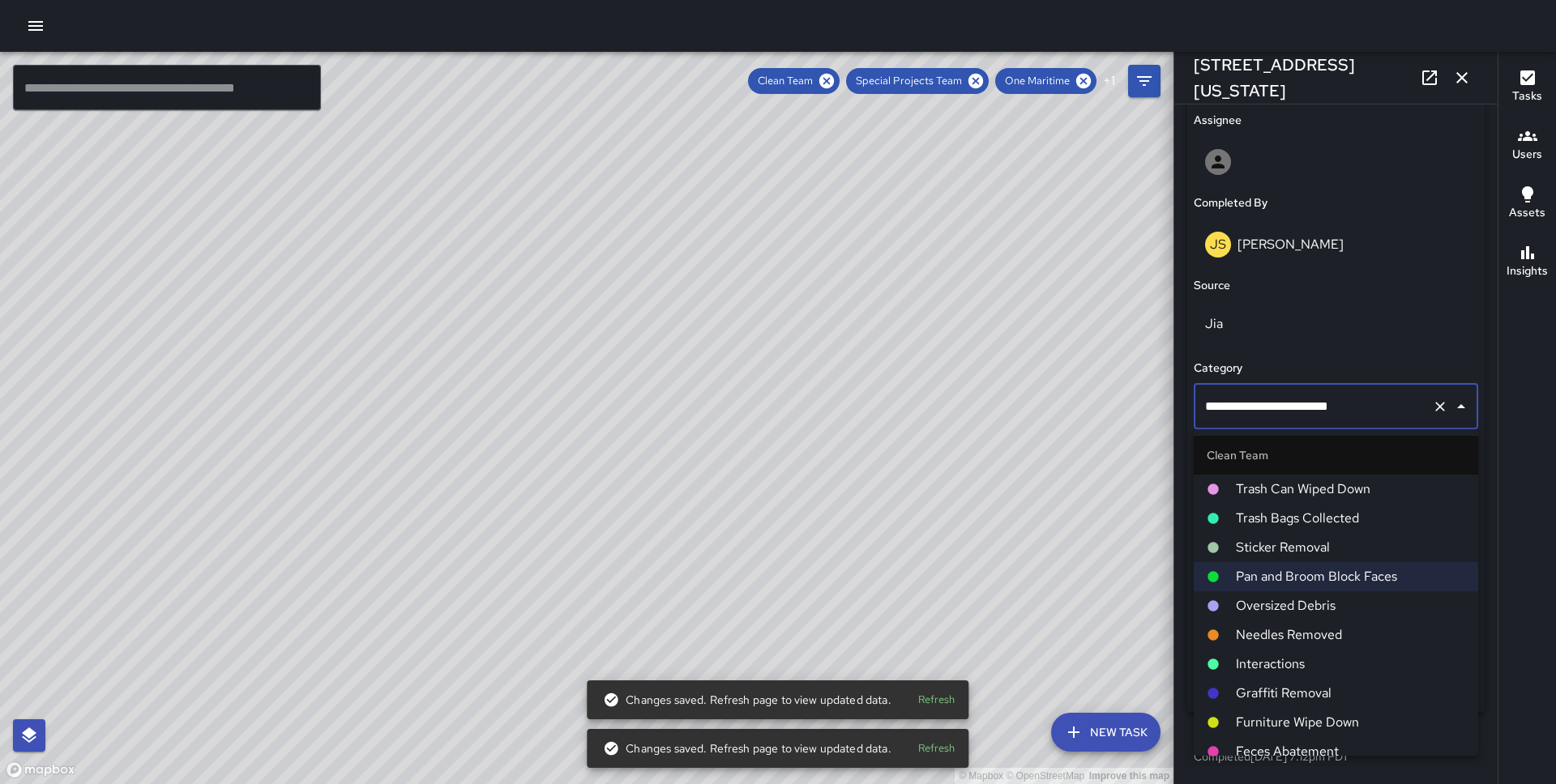
scroll to position [642, 0]
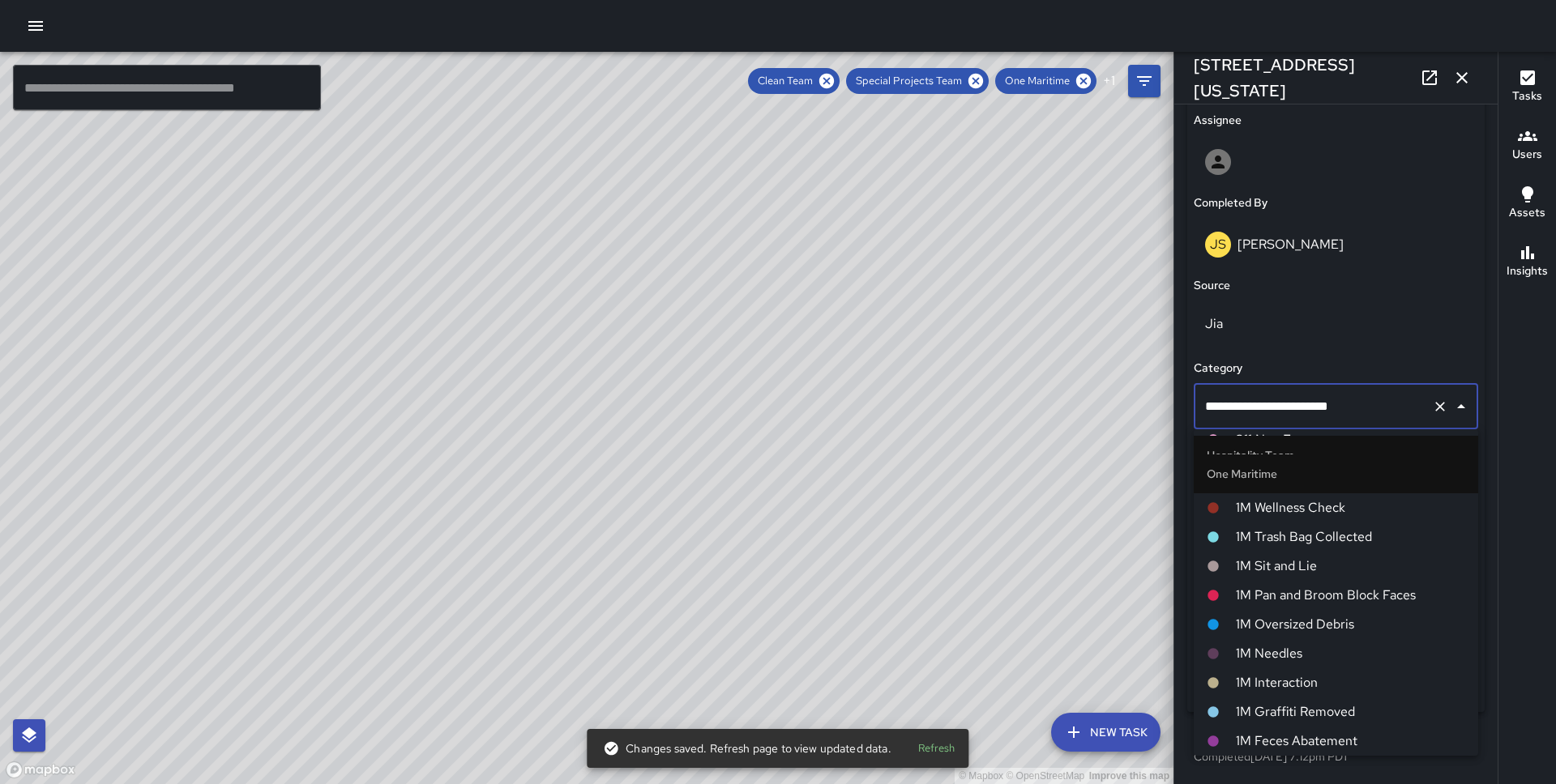
click at [1281, 590] on span "1M Pan and Broom Block Faces" at bounding box center [1350, 595] width 230 height 20
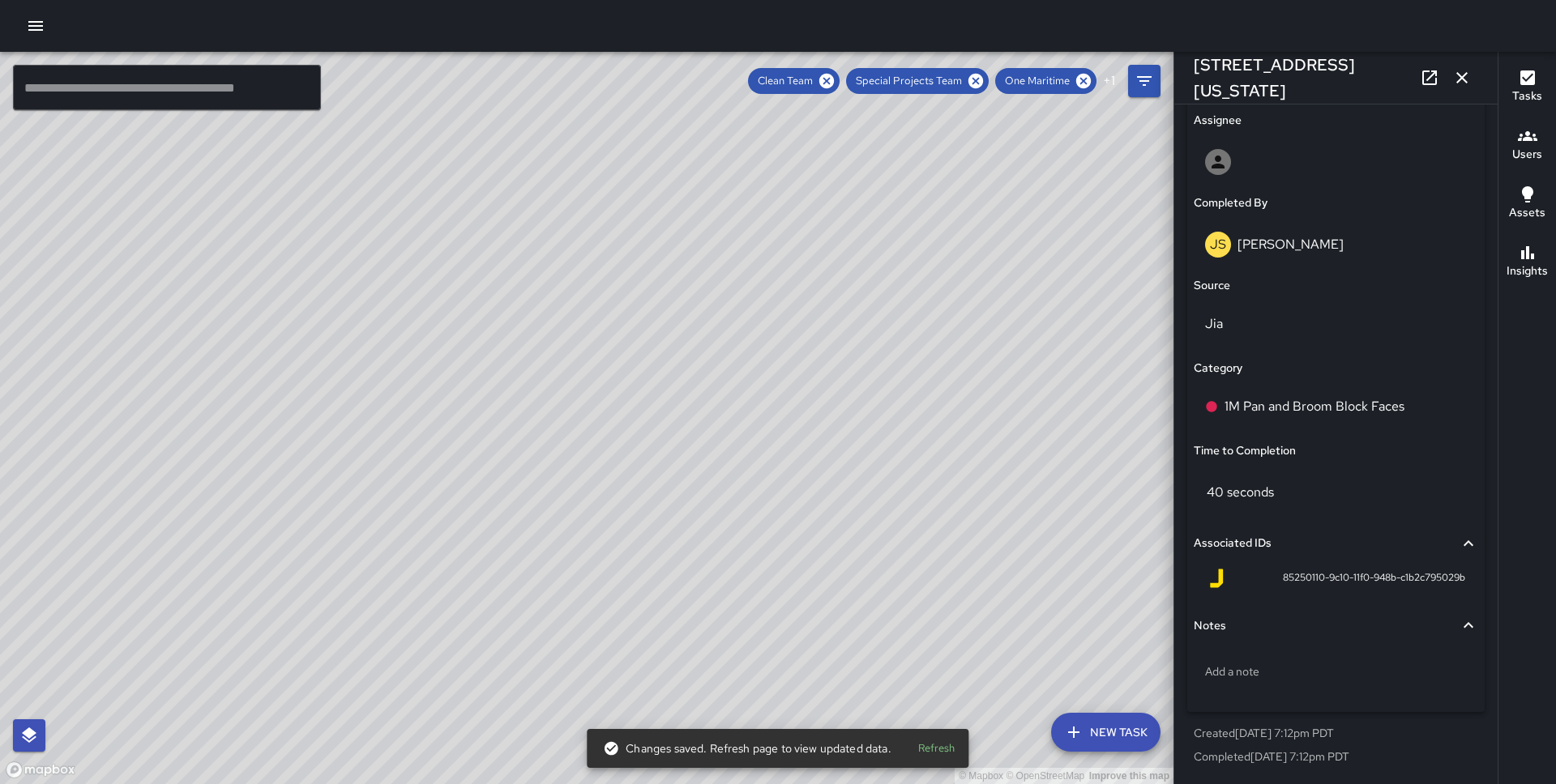
click at [551, 499] on div "© Mapbox © OpenStreetMap Improve this map" at bounding box center [587, 418] width 1173 height 732
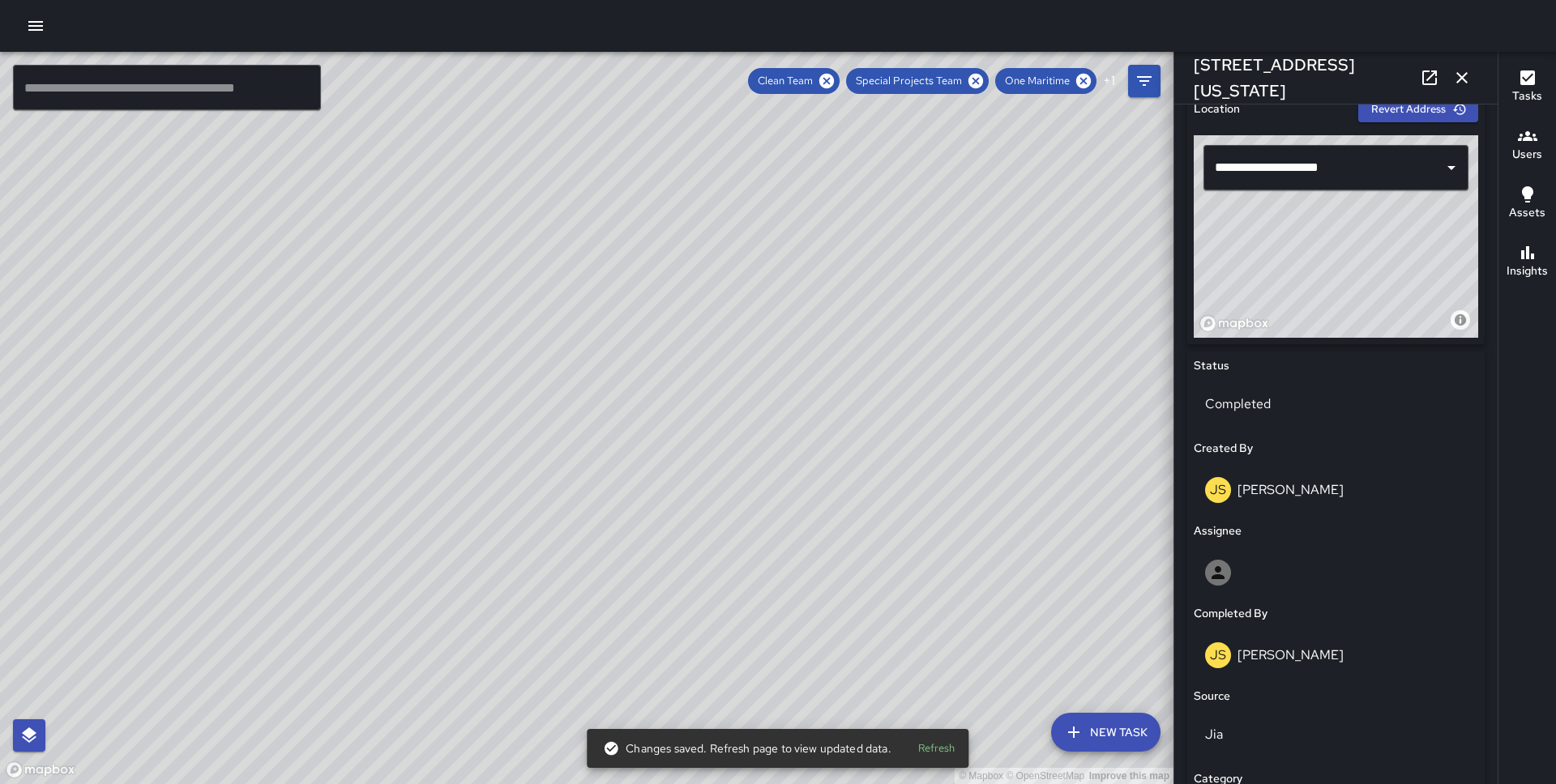
scroll to position [943, 0]
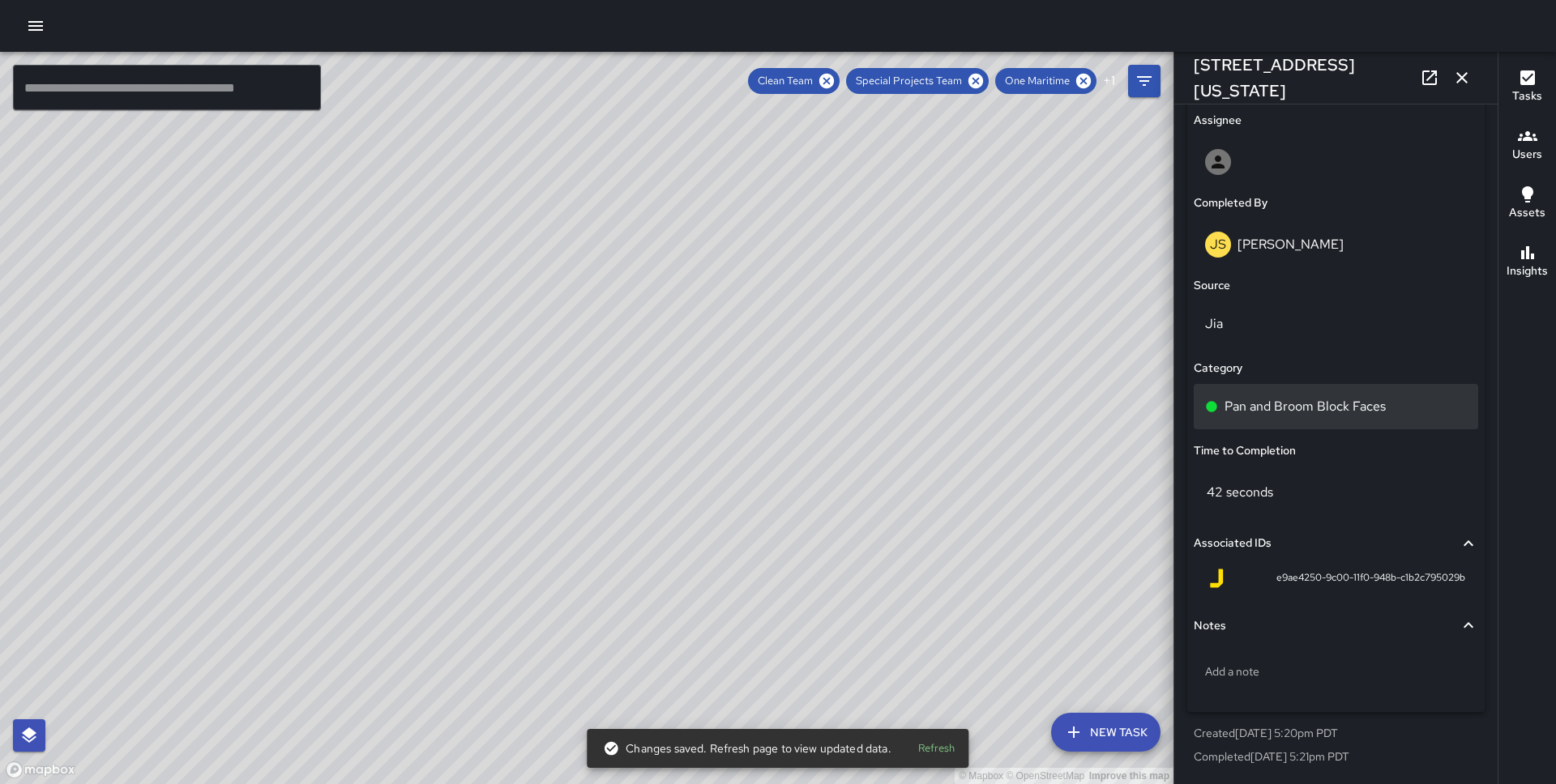
click at [1355, 418] on div "Pan and Broom Block Faces" at bounding box center [1335, 407] width 284 height 45
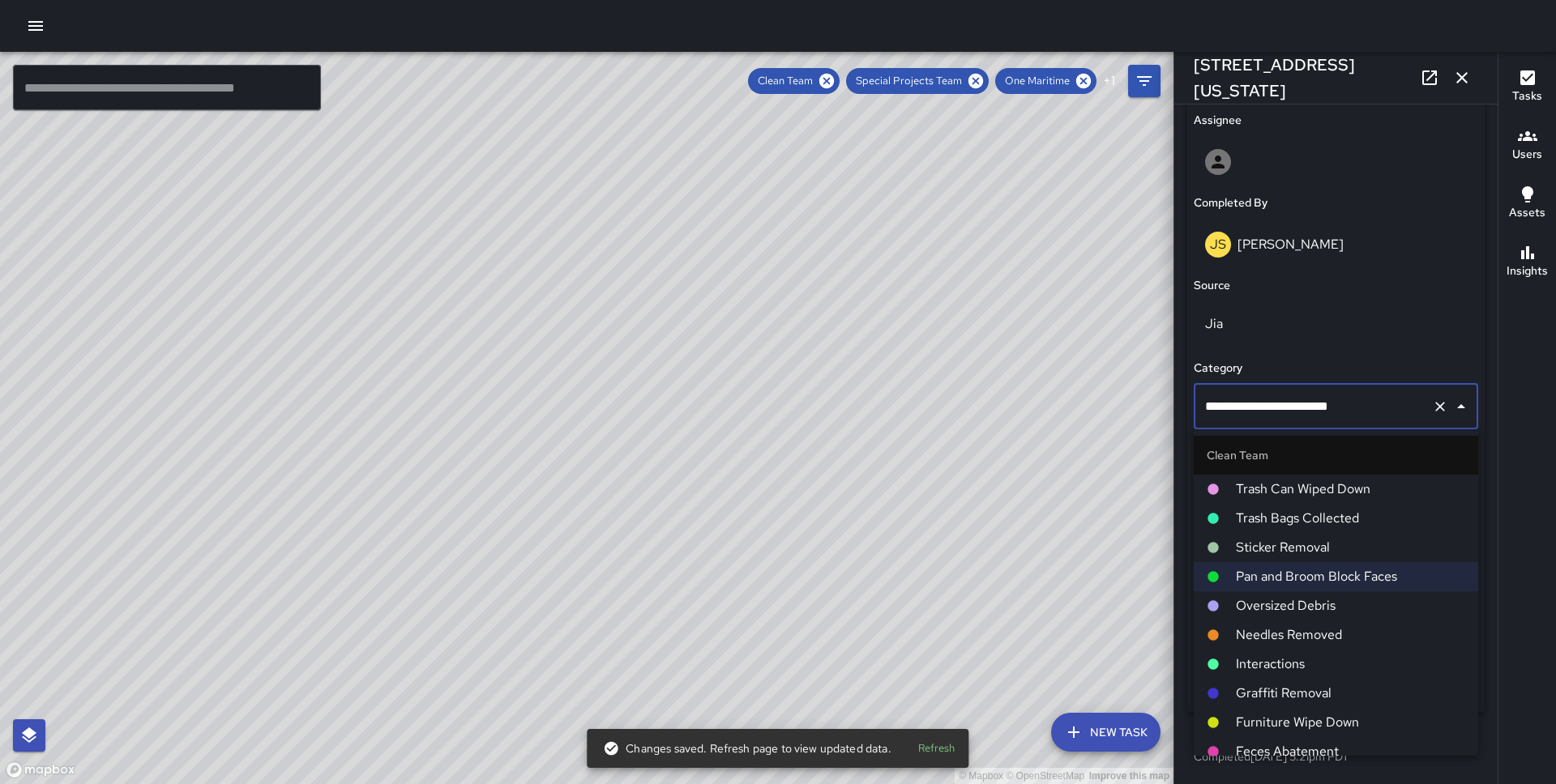
scroll to position [588, 0]
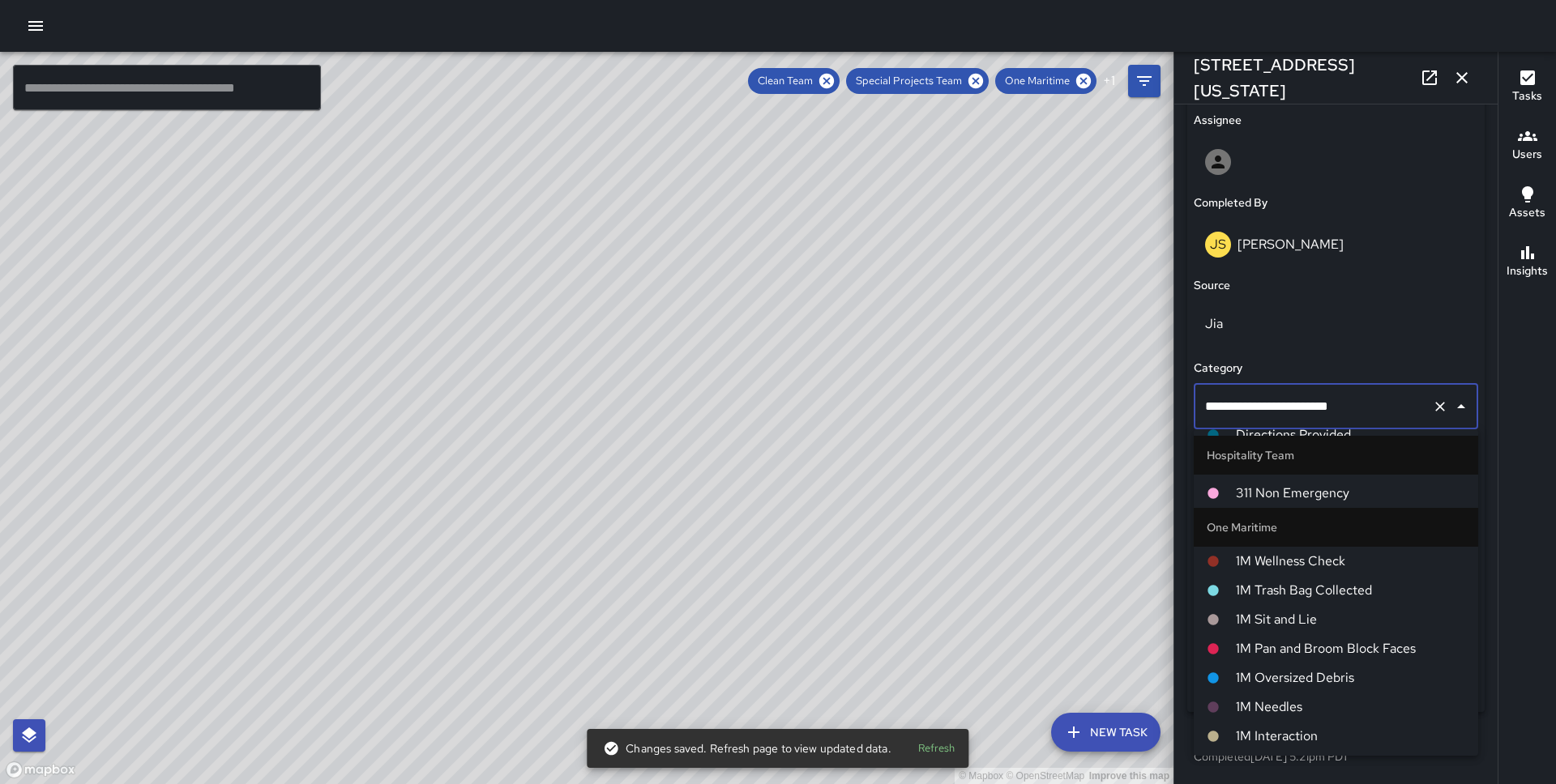
click at [1317, 649] on span "1M Pan and Broom Block Faces" at bounding box center [1350, 649] width 230 height 20
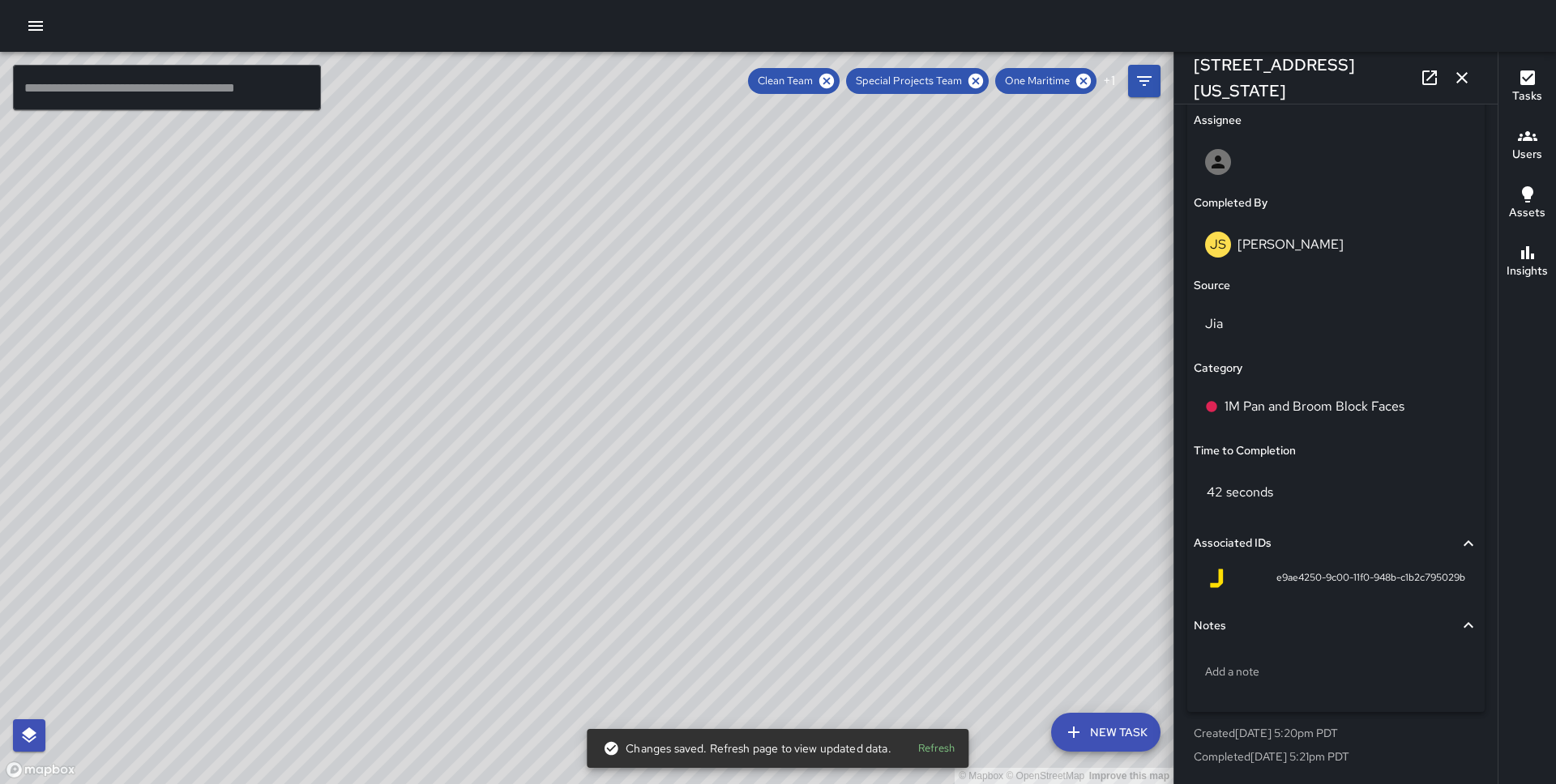
click at [598, 502] on div "© Mapbox © OpenStreetMap Improve this map JS [PERSON_NAME] [STREET_ADDRESS] Com…" at bounding box center [587, 418] width 1173 height 732
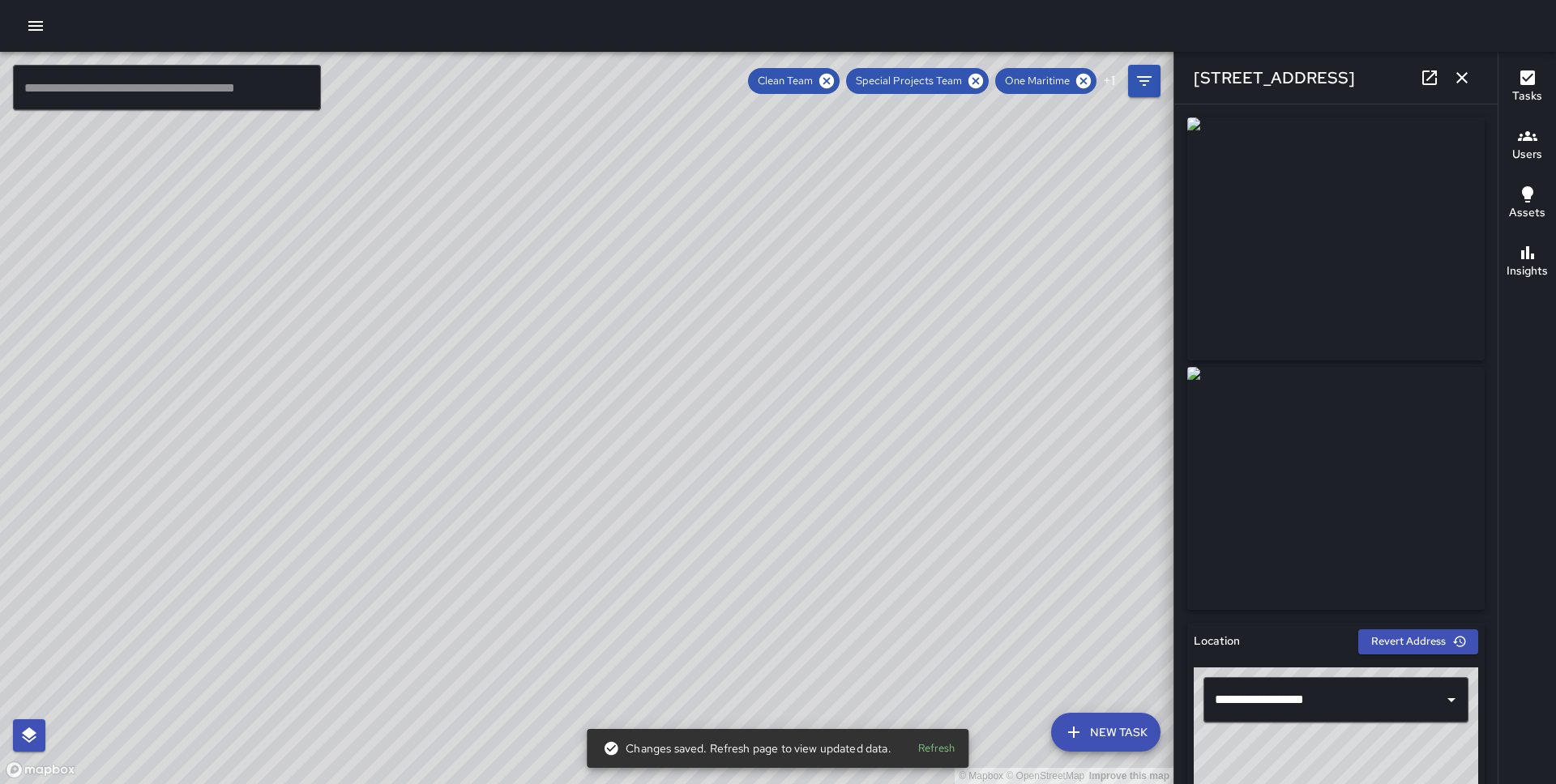
scroll to position [943, 0]
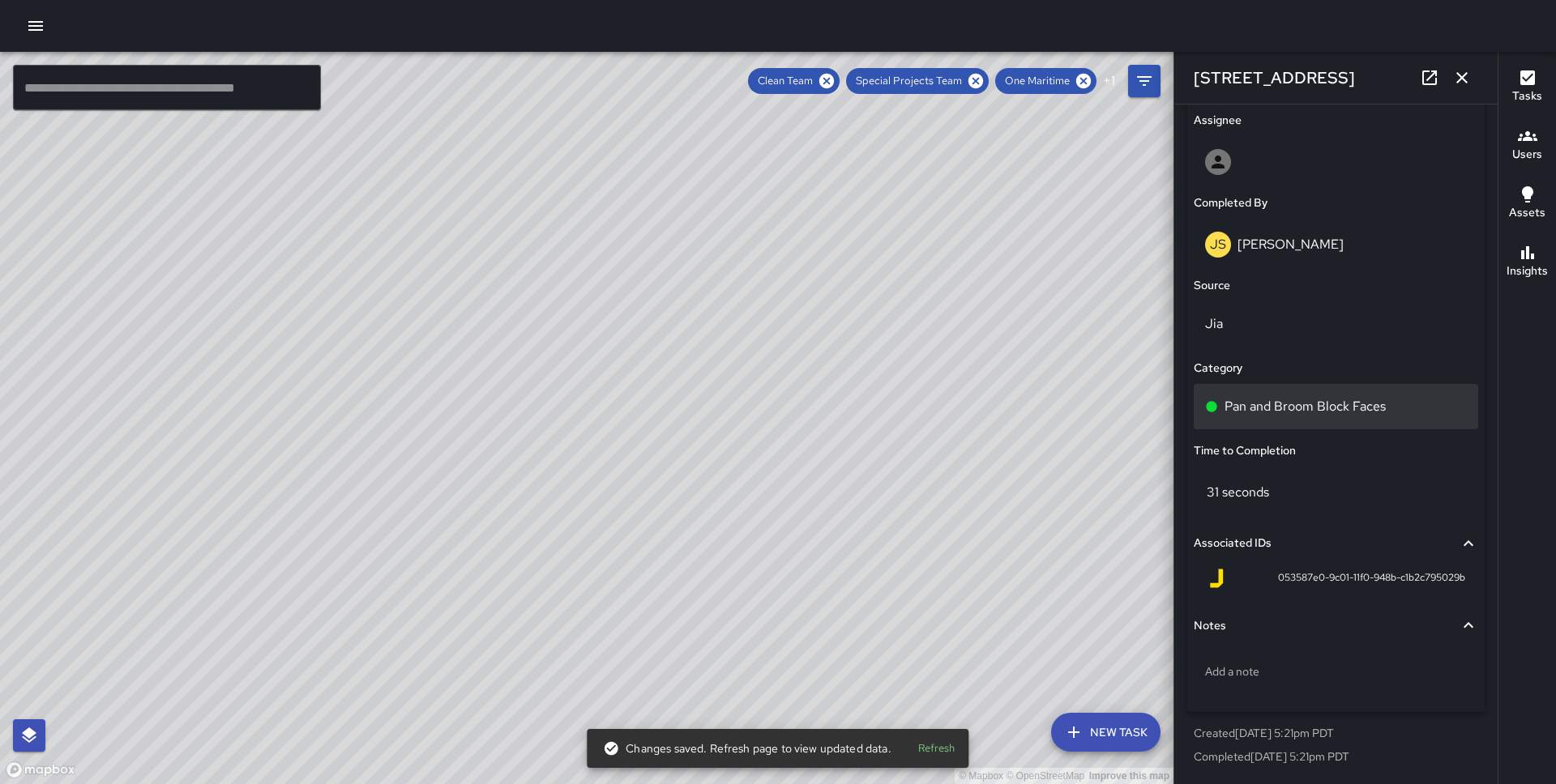
click at [1305, 406] on p "Pan and Broom Block Faces" at bounding box center [1305, 406] width 162 height 20
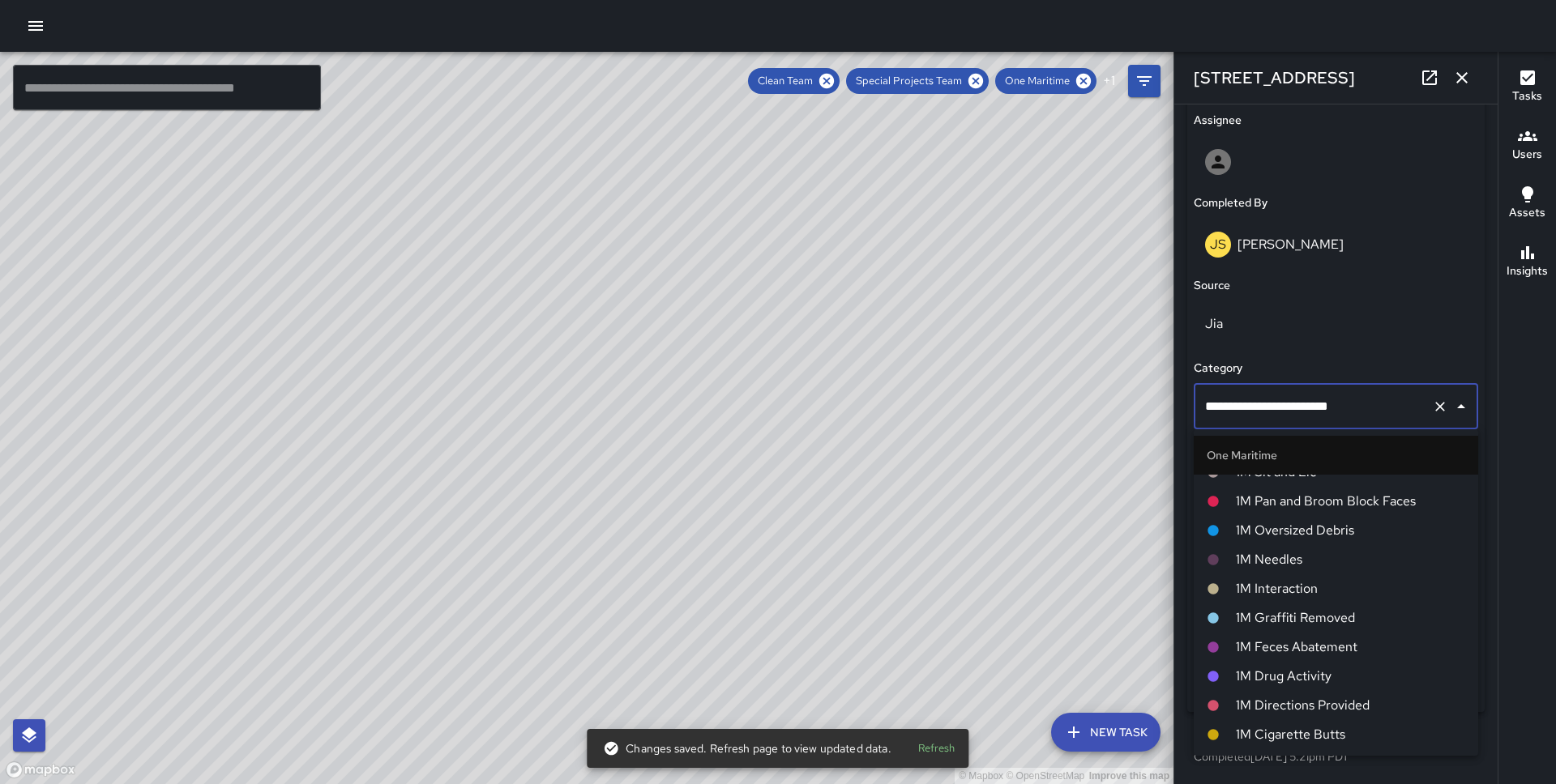
scroll to position [724, 0]
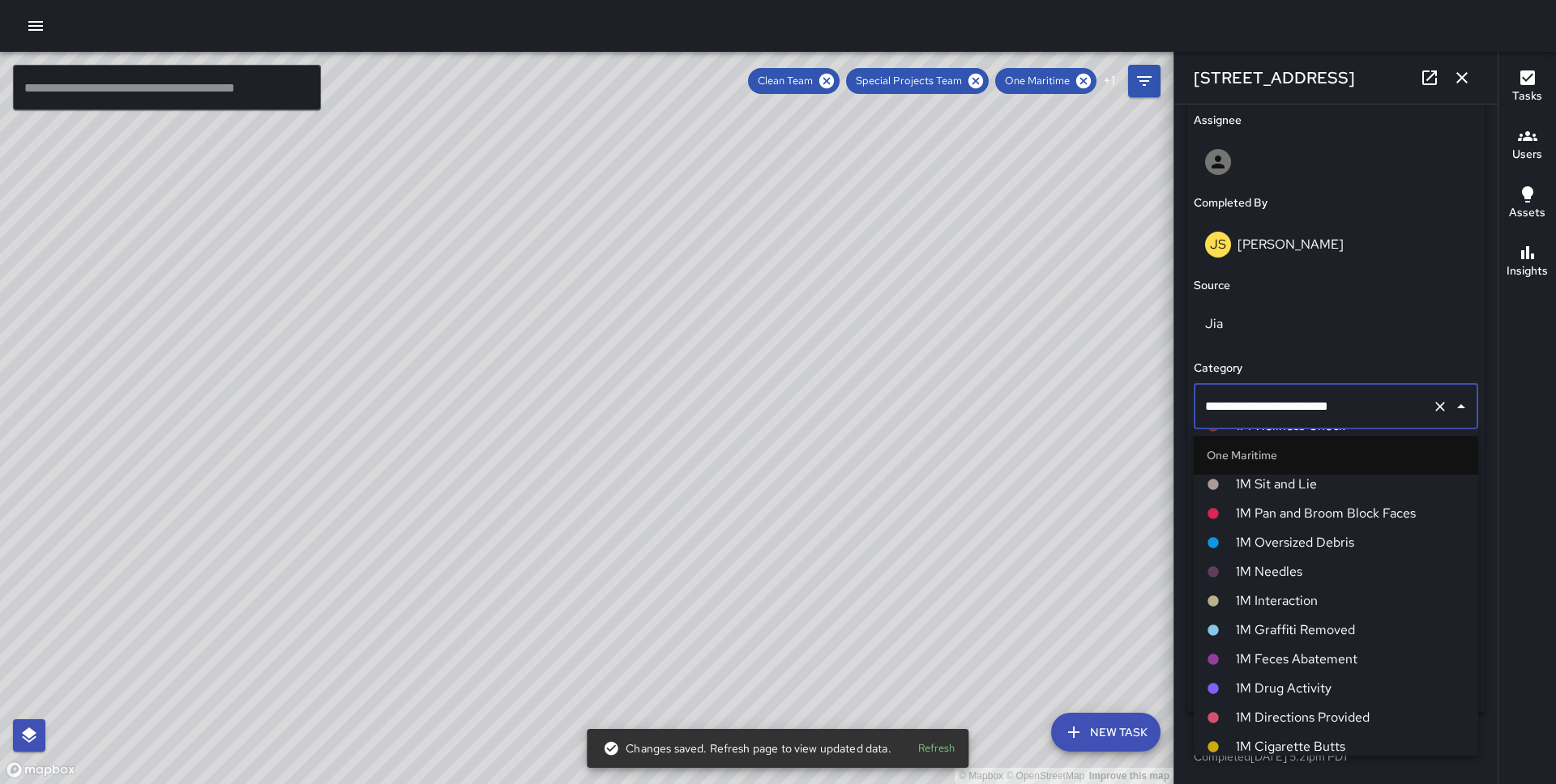
click at [1287, 517] on span "1M Pan and Broom Block Faces" at bounding box center [1350, 513] width 230 height 20
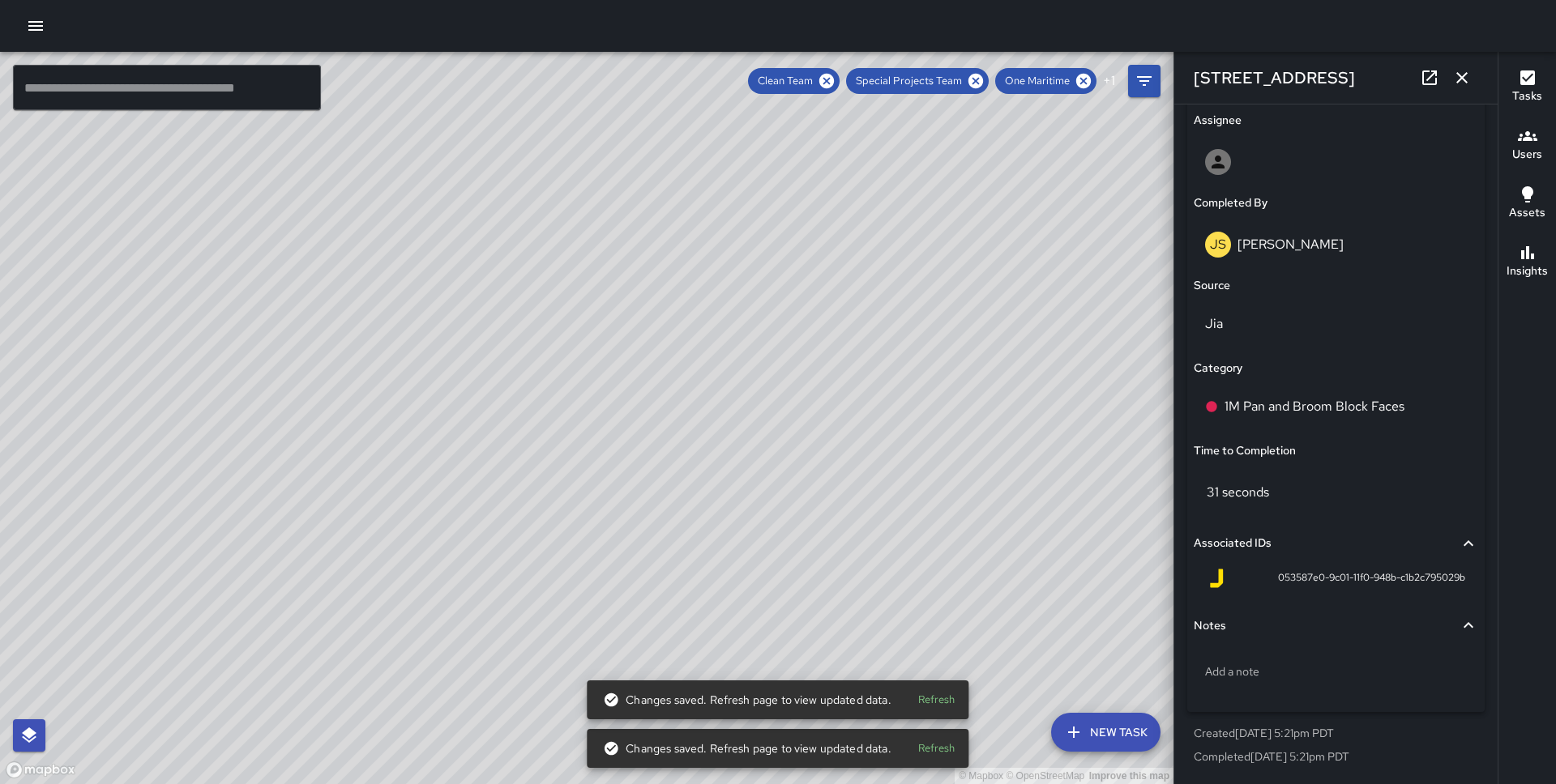
click at [627, 441] on div "© Mapbox © OpenStreetMap Improve this map JS [PERSON_NAME] [STREET_ADDRESS] Com…" at bounding box center [587, 418] width 1173 height 732
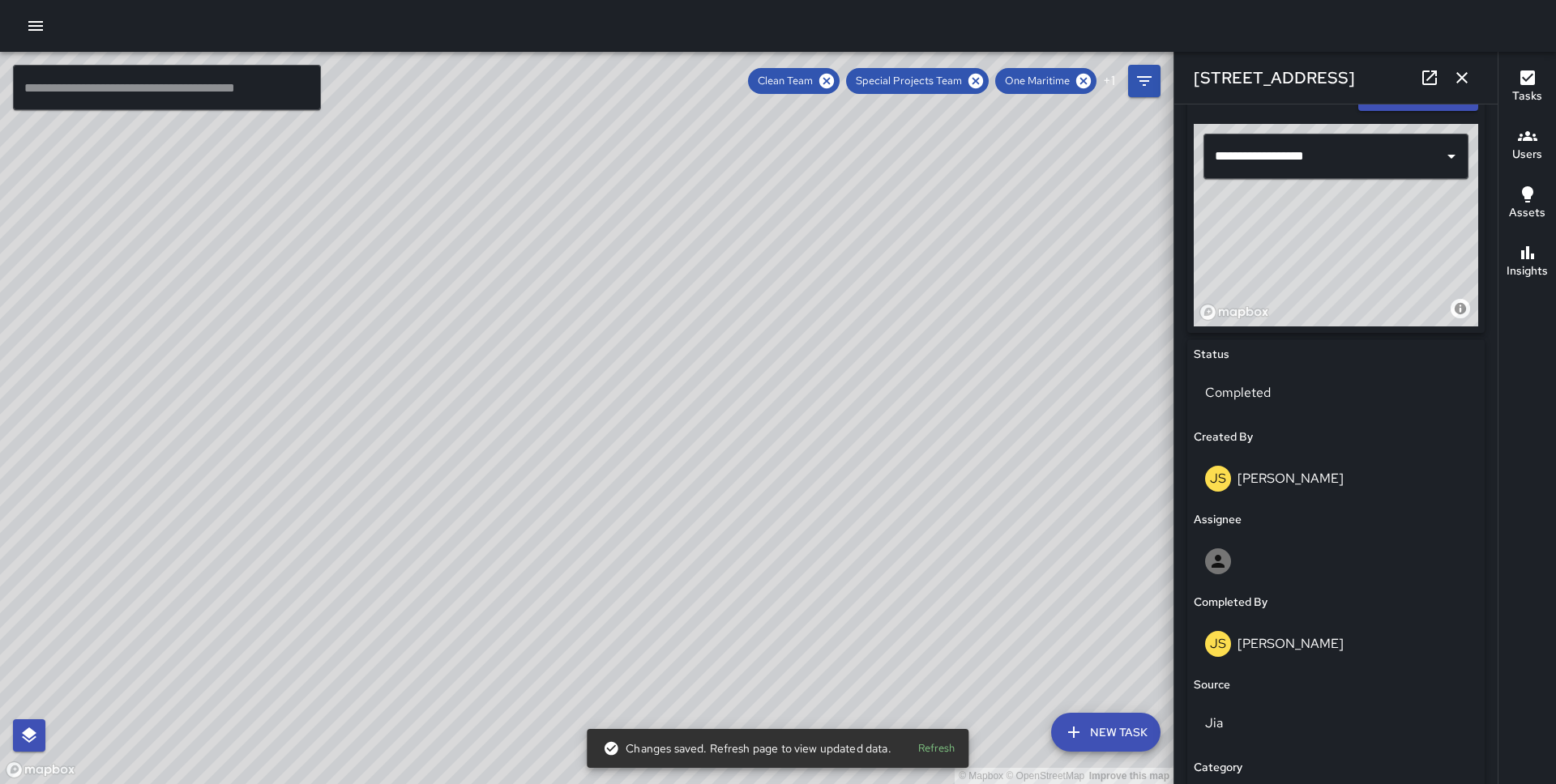
scroll to position [943, 0]
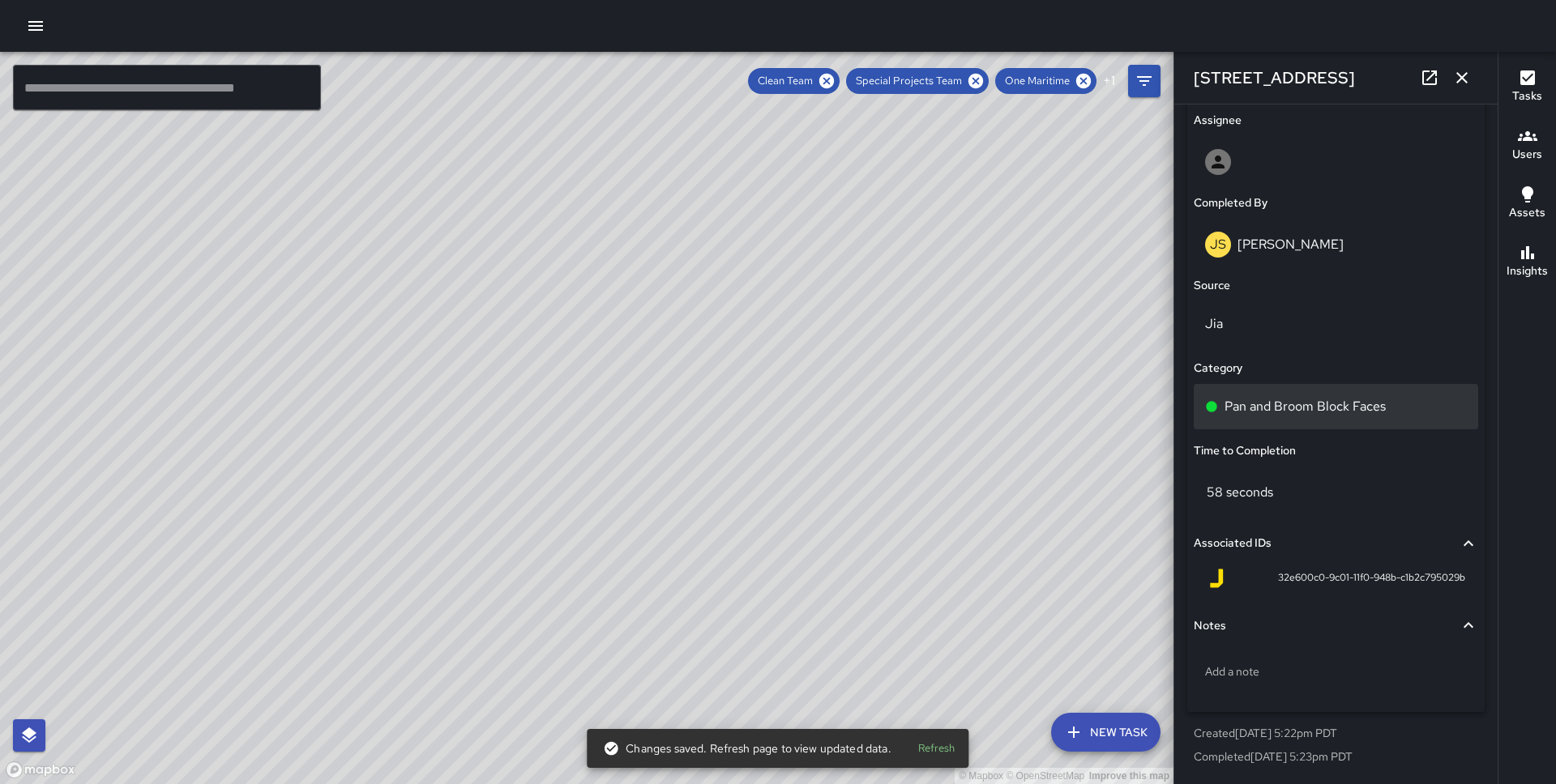
click at [1249, 407] on p "Pan and Broom Block Faces" at bounding box center [1305, 406] width 162 height 20
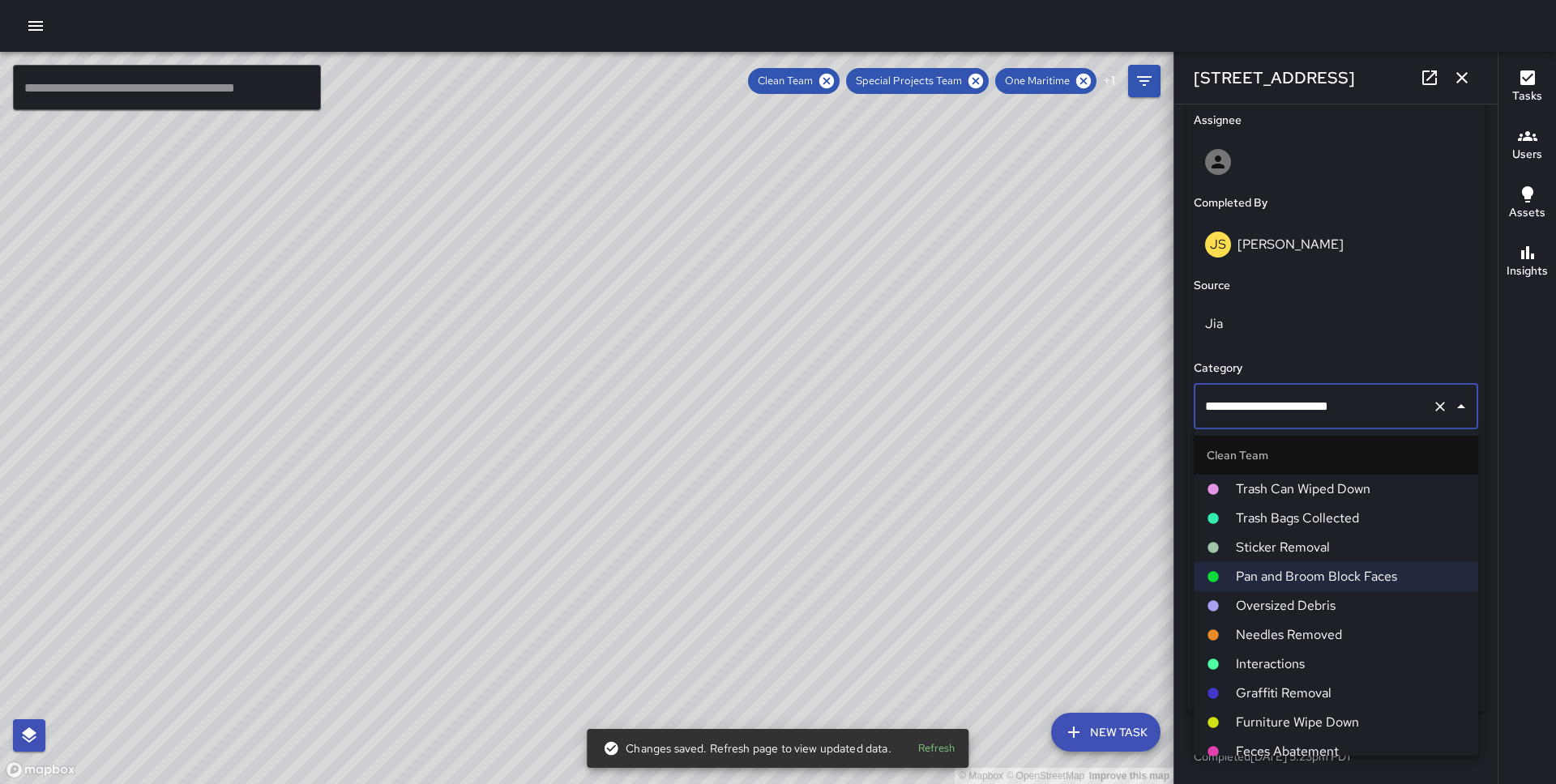
scroll to position [669, 0]
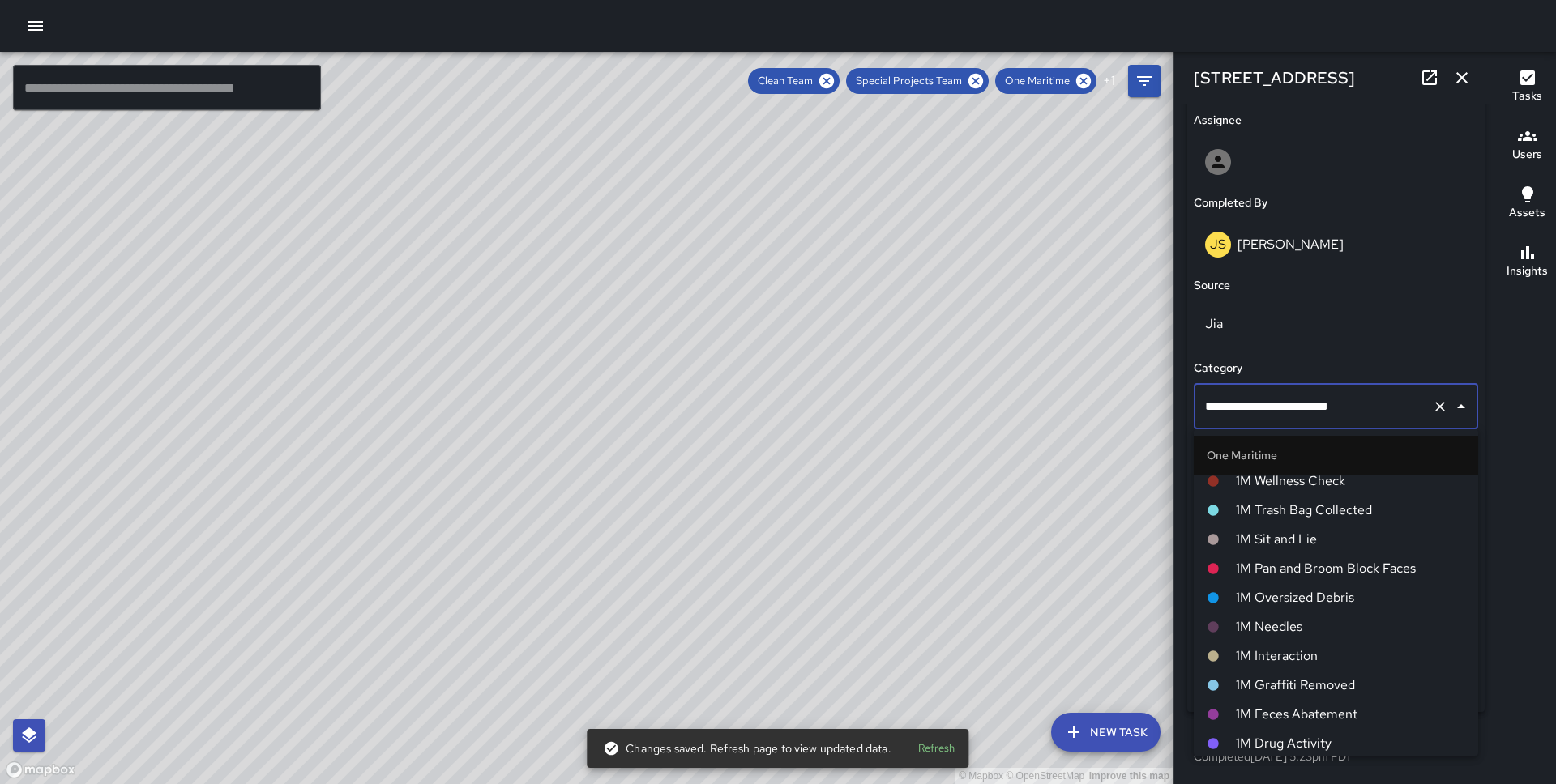
click at [1246, 565] on span "1M Pan and Broom Block Faces" at bounding box center [1350, 569] width 230 height 20
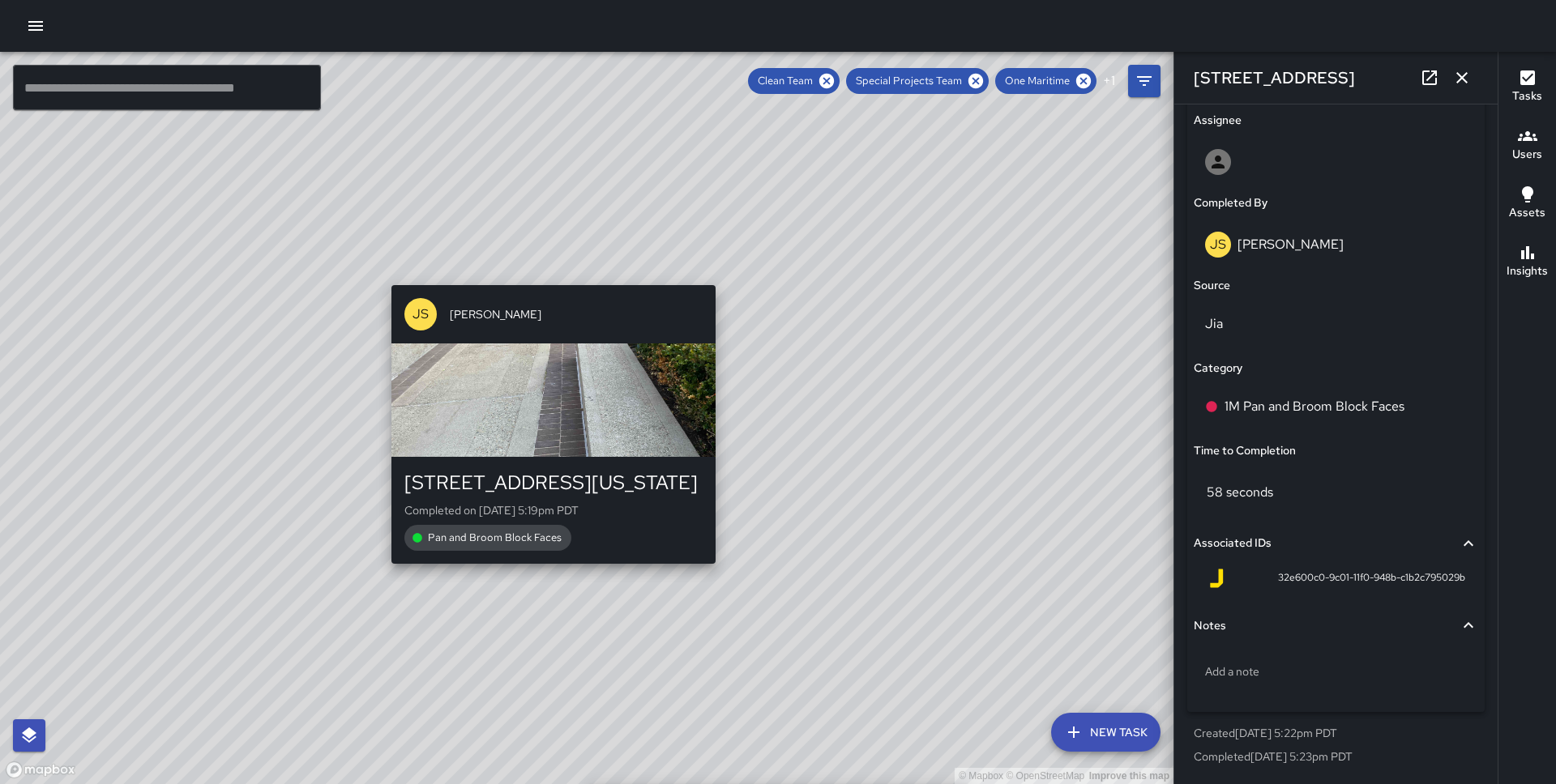
click at [543, 276] on div "© Mapbox © OpenStreetMap Improve this map JS [PERSON_NAME] [STREET_ADDRESS][US_…" at bounding box center [587, 418] width 1173 height 732
type input "**********"
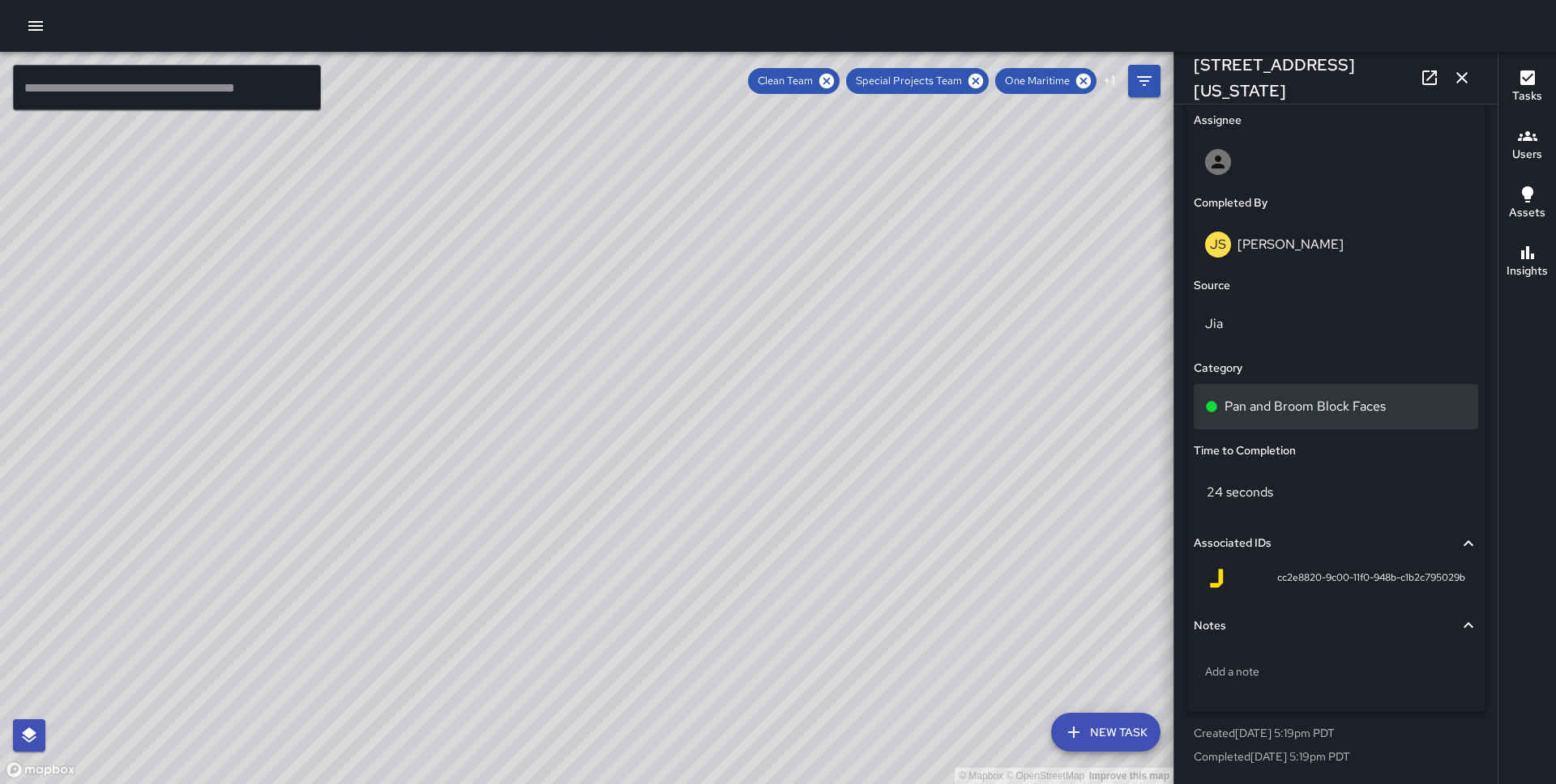
click at [1300, 419] on div "Pan and Broom Block Faces" at bounding box center [1335, 407] width 284 height 45
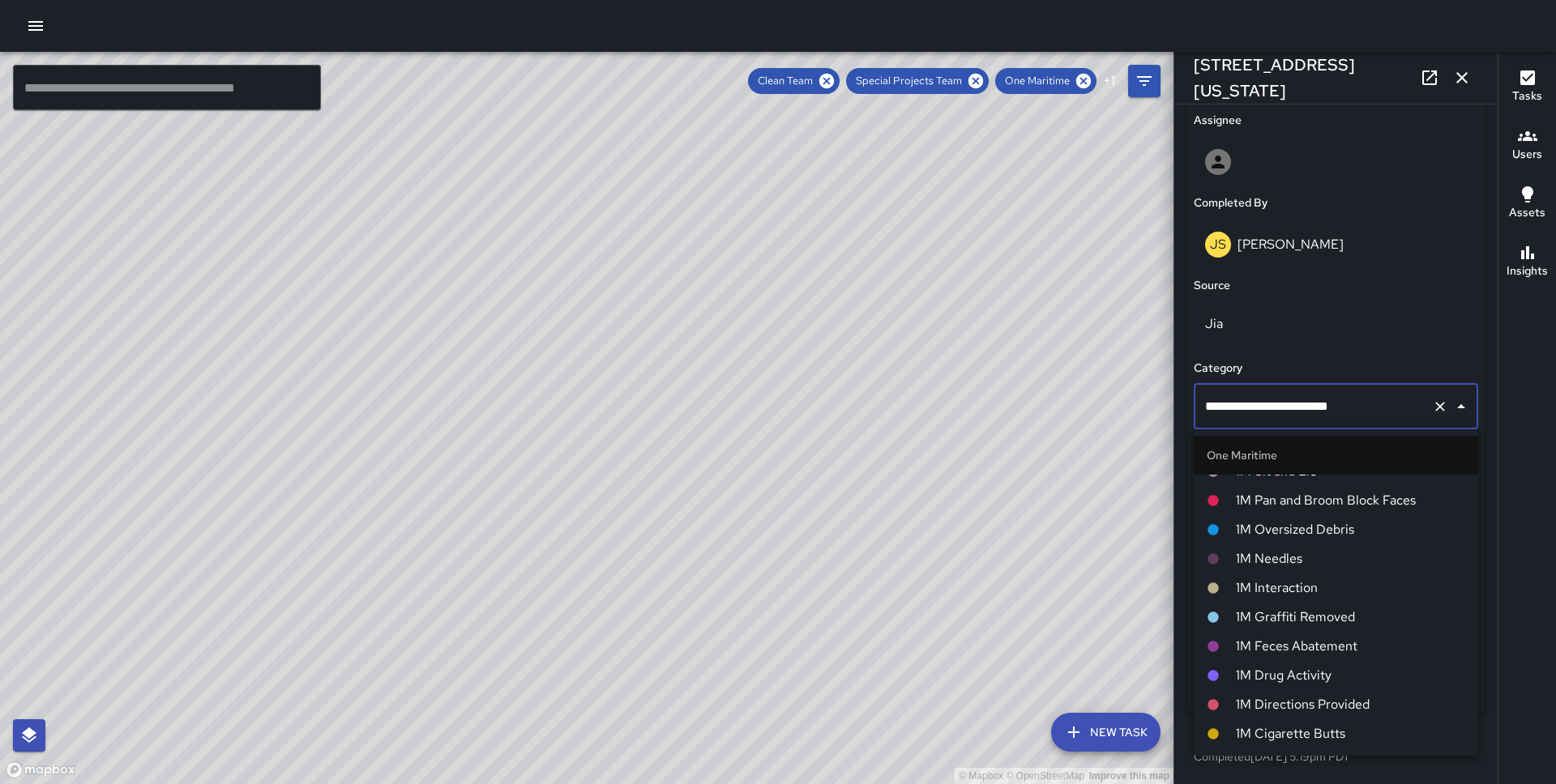
scroll to position [737, 0]
click at [1296, 503] on span "1M Pan and Broom Block Faces" at bounding box center [1350, 502] width 230 height 20
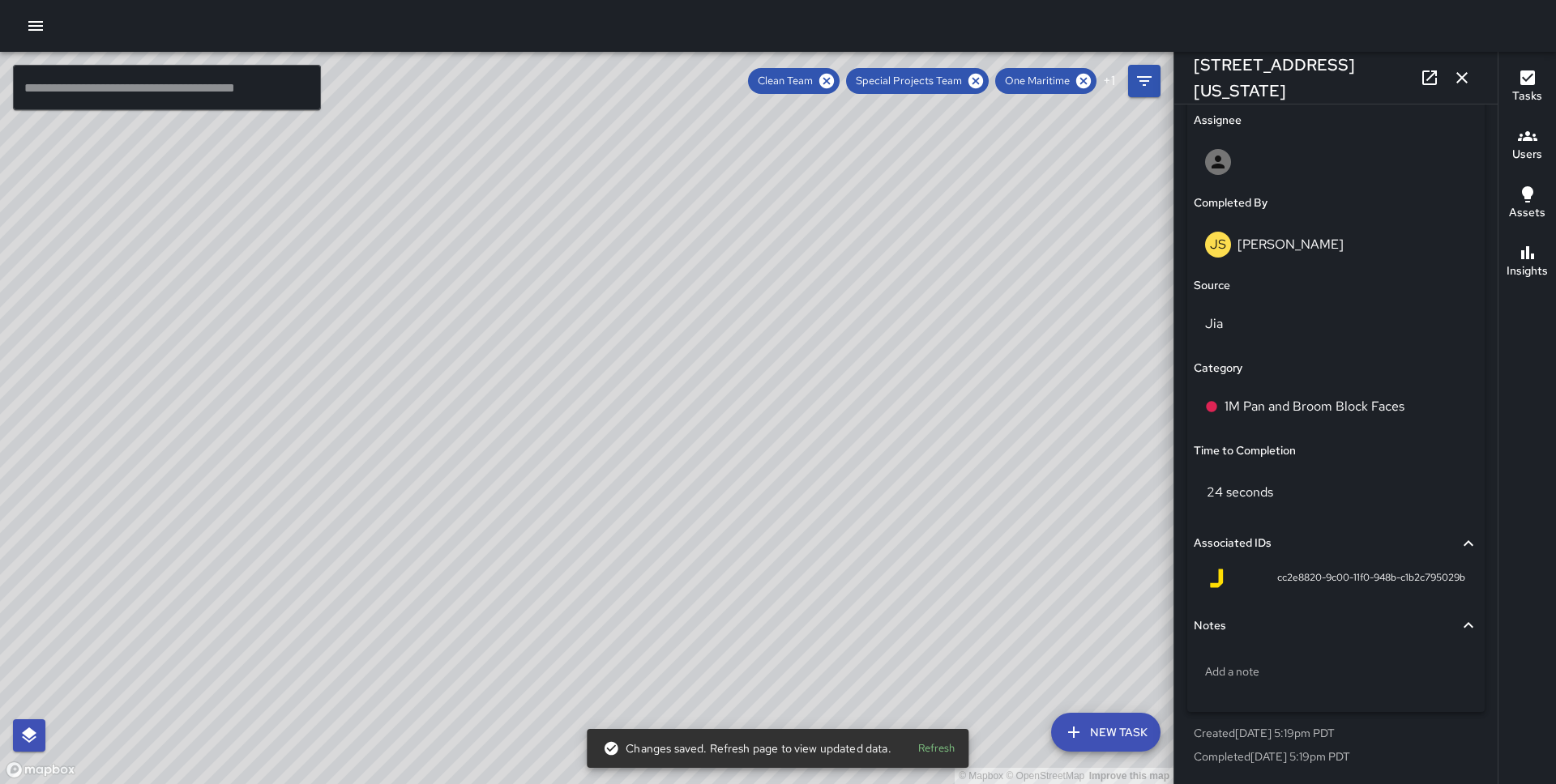
click at [589, 405] on div "© Mapbox © OpenStreetMap Improve this map MC [PERSON_NAME] [STREET_ADDRESS][US_…" at bounding box center [587, 418] width 1173 height 732
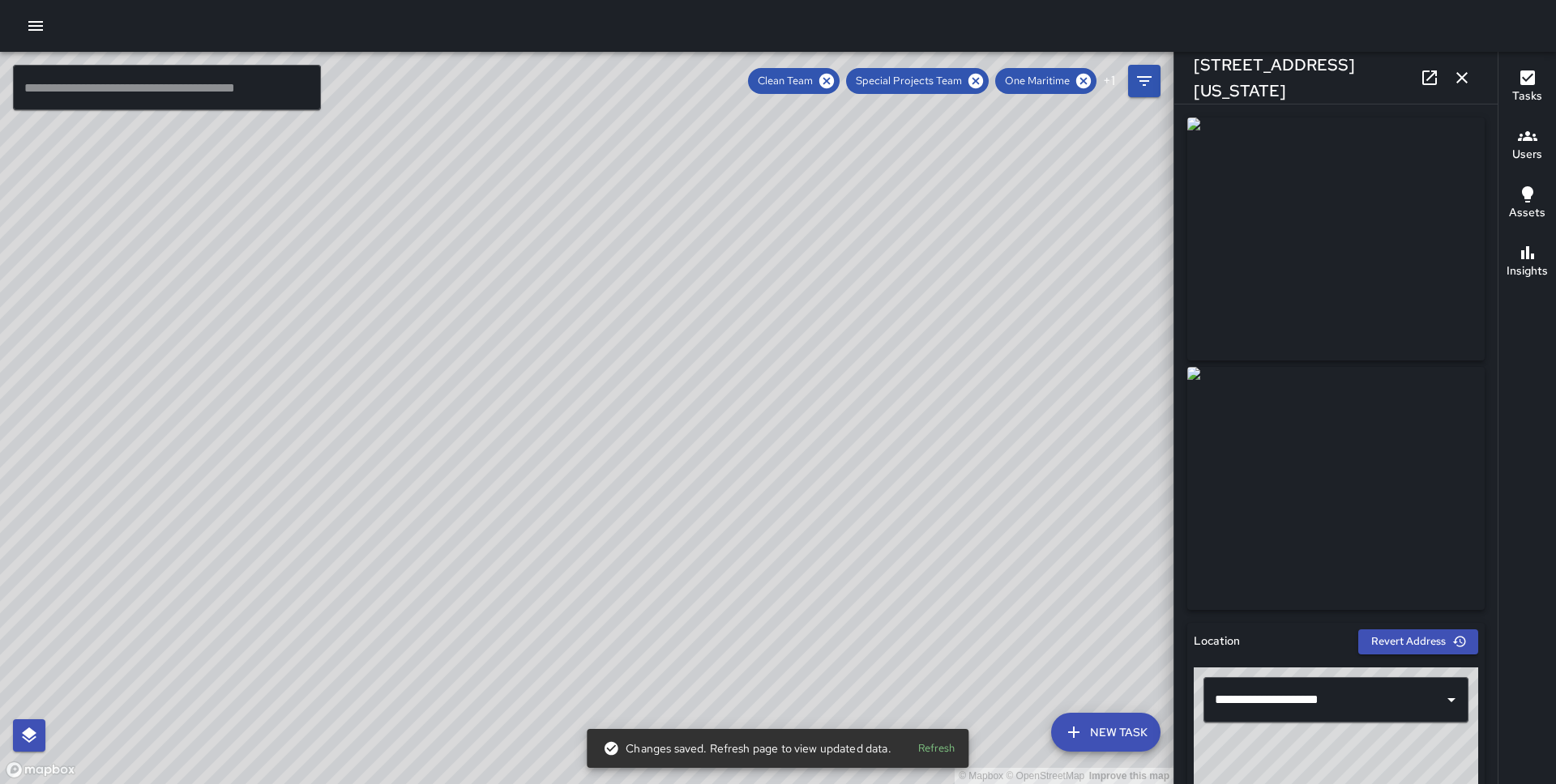
scroll to position [943, 0]
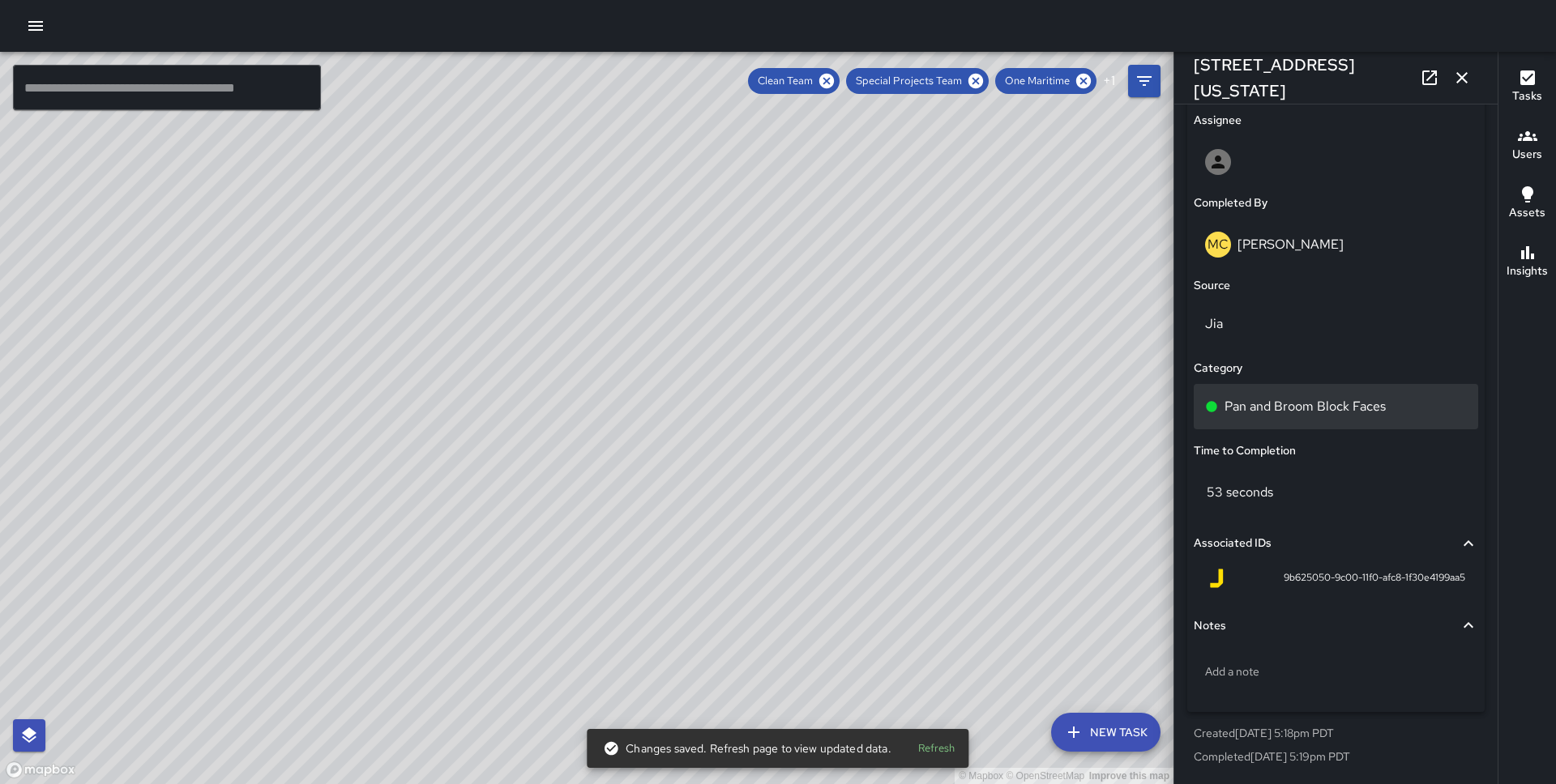
click at [1328, 410] on p "Pan and Broom Block Faces" at bounding box center [1305, 406] width 162 height 20
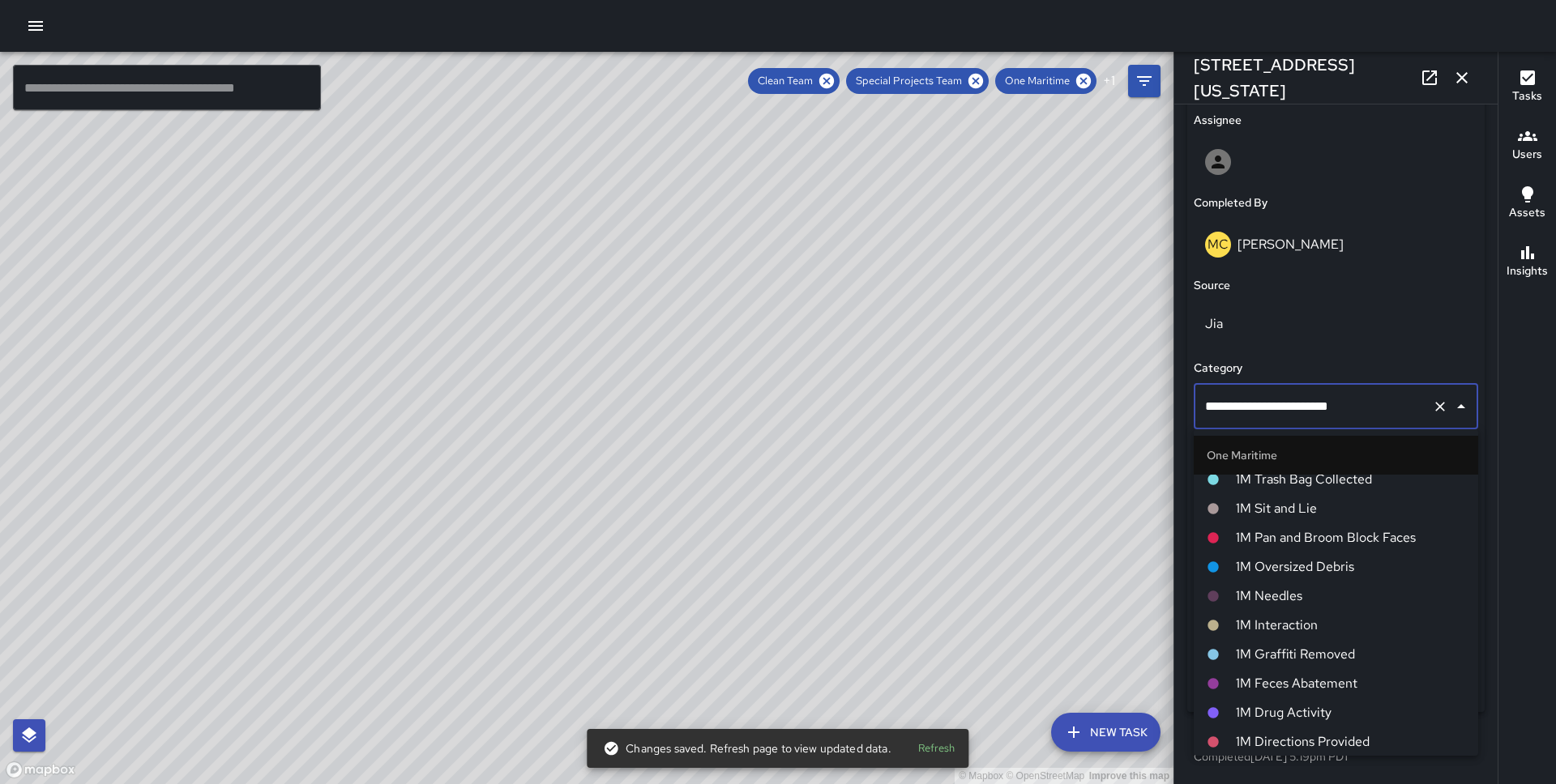
scroll to position [702, 0]
click at [1323, 528] on span "1M Pan and Broom Block Faces" at bounding box center [1350, 536] width 230 height 20
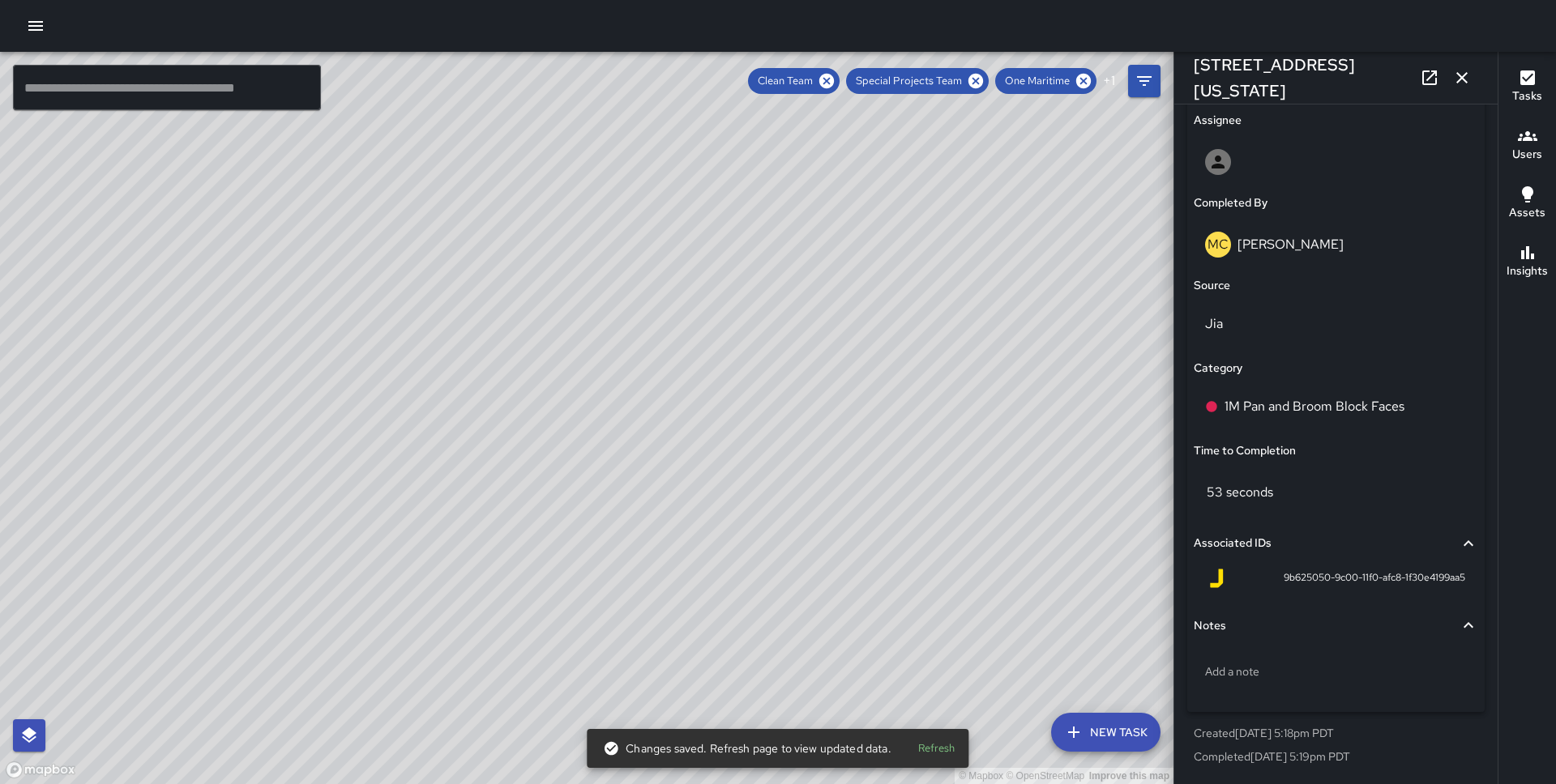
click at [528, 411] on div "© Mapbox © OpenStreetMap Improve this map JS [PERSON_NAME][GEOGRAPHIC_DATA][STR…" at bounding box center [587, 418] width 1173 height 732
type input "**********"
click at [1284, 401] on p "Pan and Broom Block Faces" at bounding box center [1305, 406] width 162 height 20
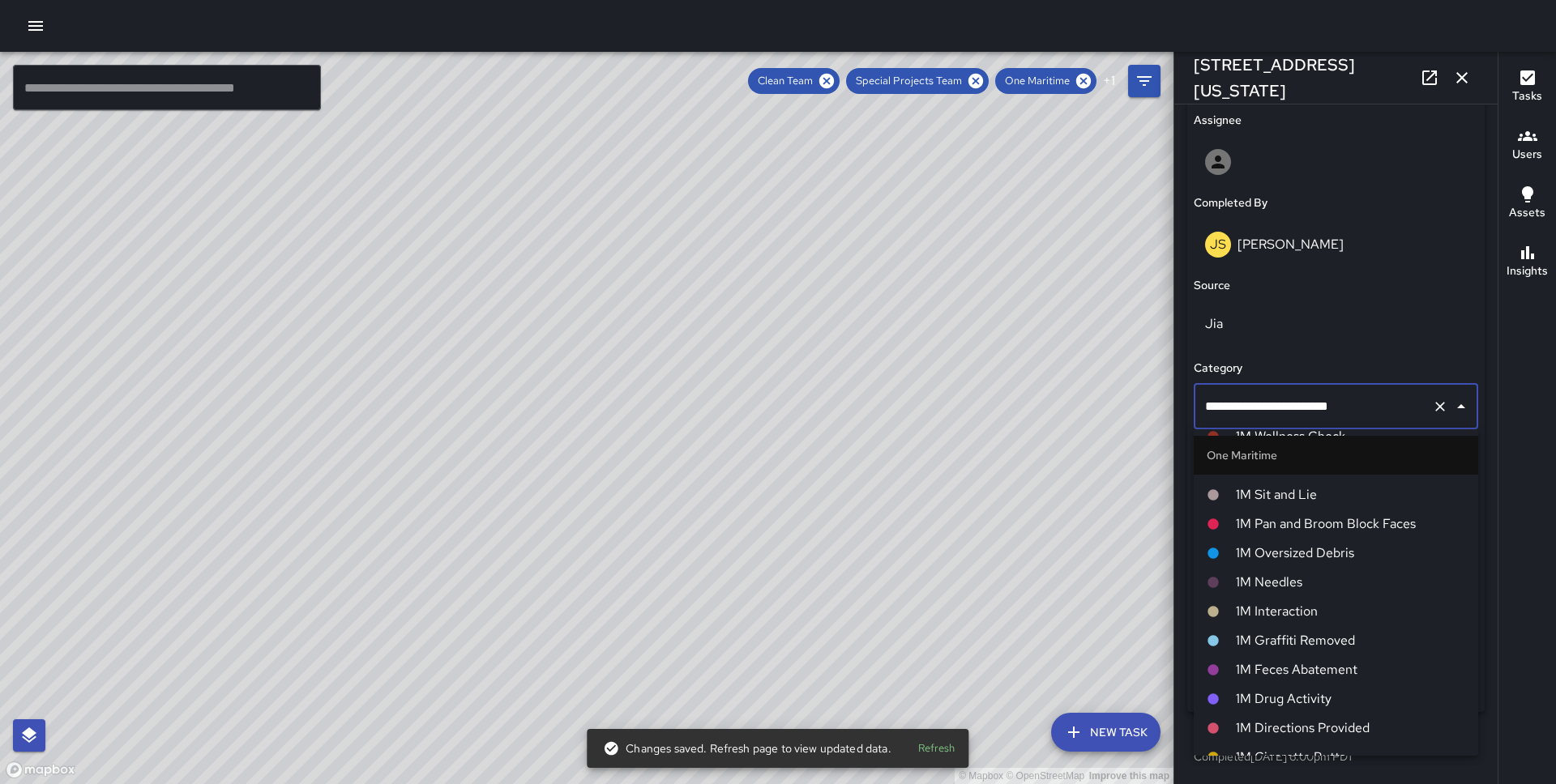
scroll to position [711, 0]
click at [1318, 523] on span "1M Pan and Broom Block Faces" at bounding box center [1350, 526] width 230 height 20
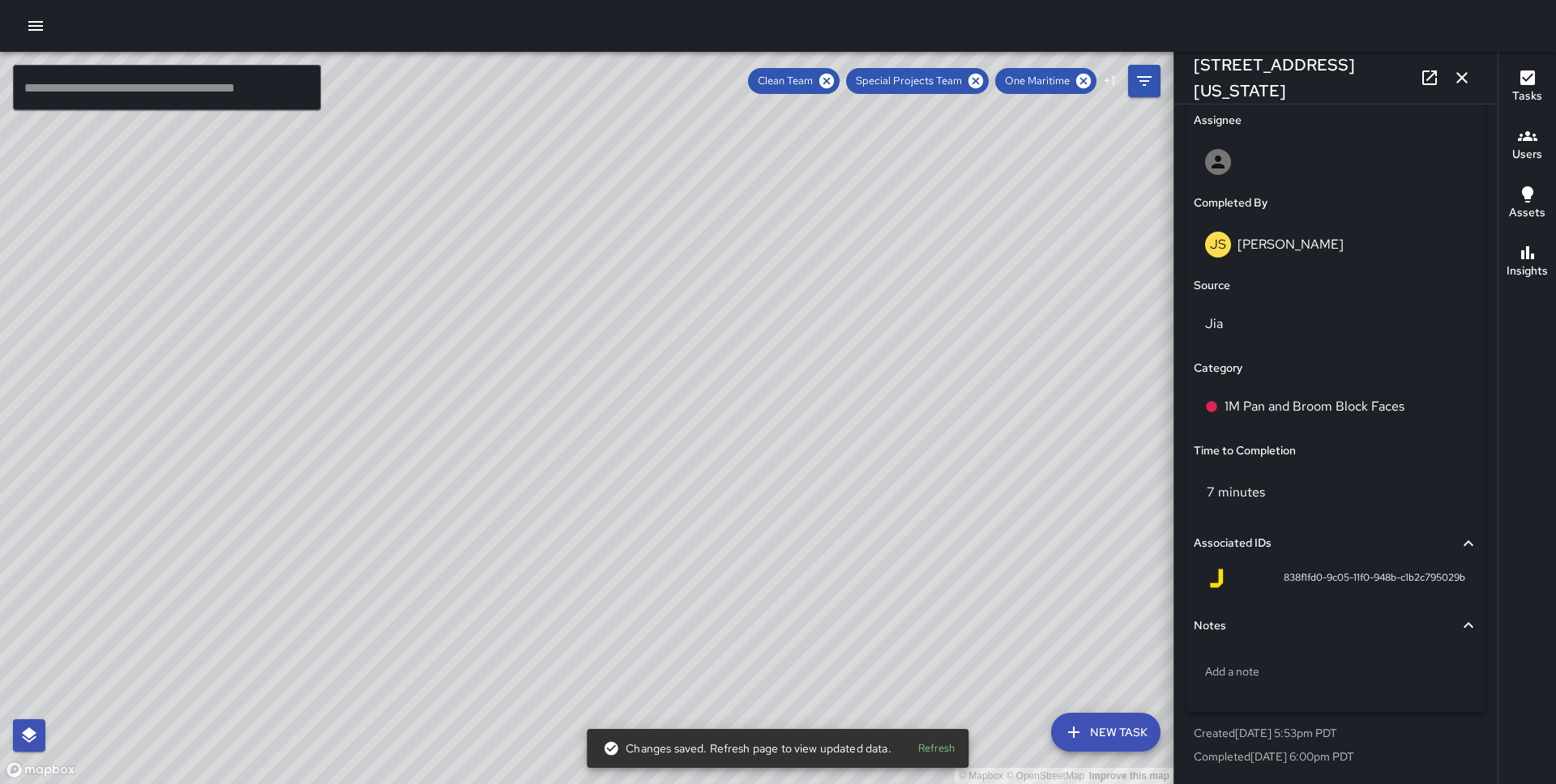
click at [606, 534] on div "© Mapbox © OpenStreetMap Improve this map JS [PERSON_NAME] [STREET_ADDRESS] Com…" at bounding box center [587, 418] width 1173 height 732
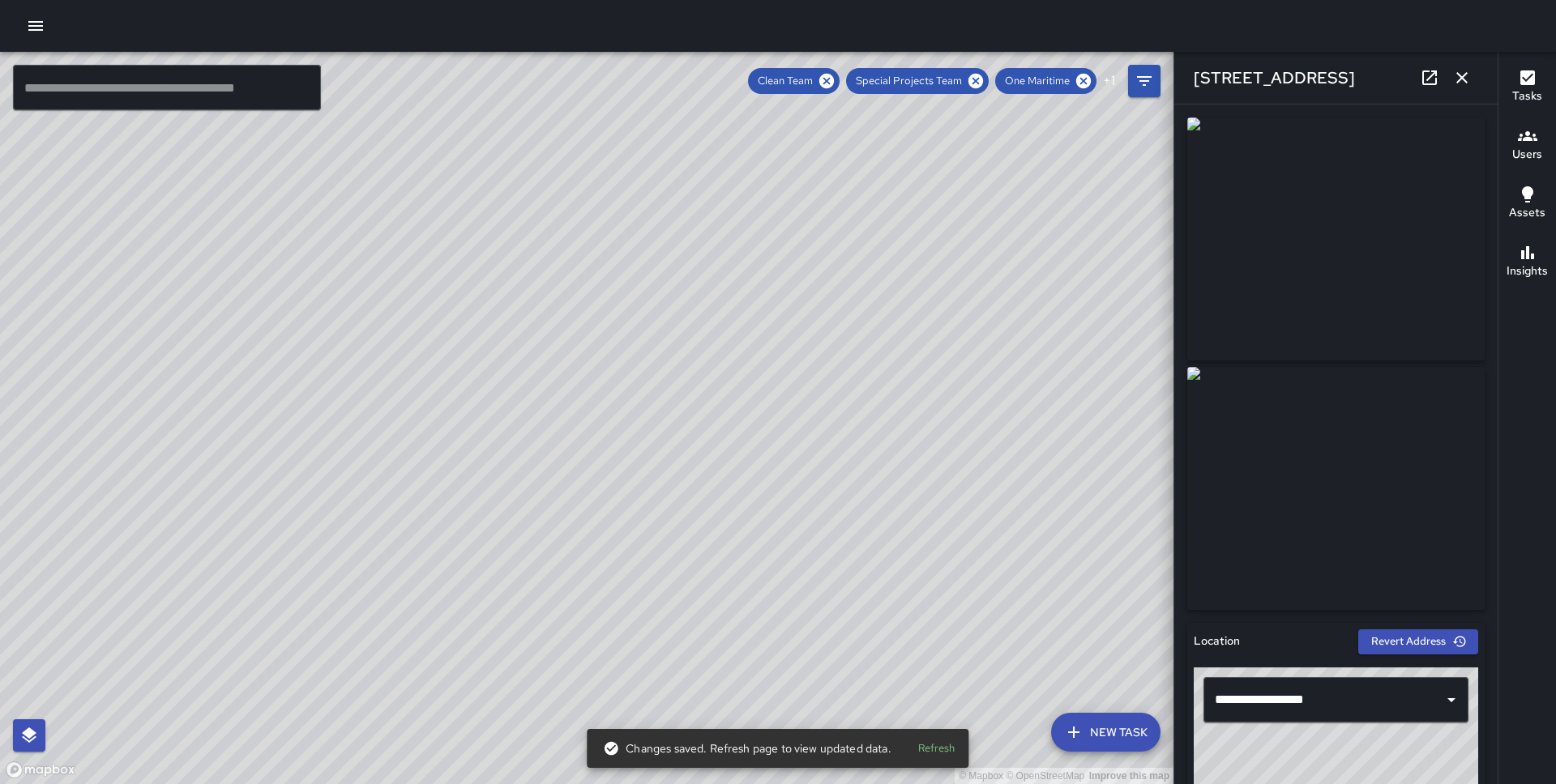
scroll to position [943, 0]
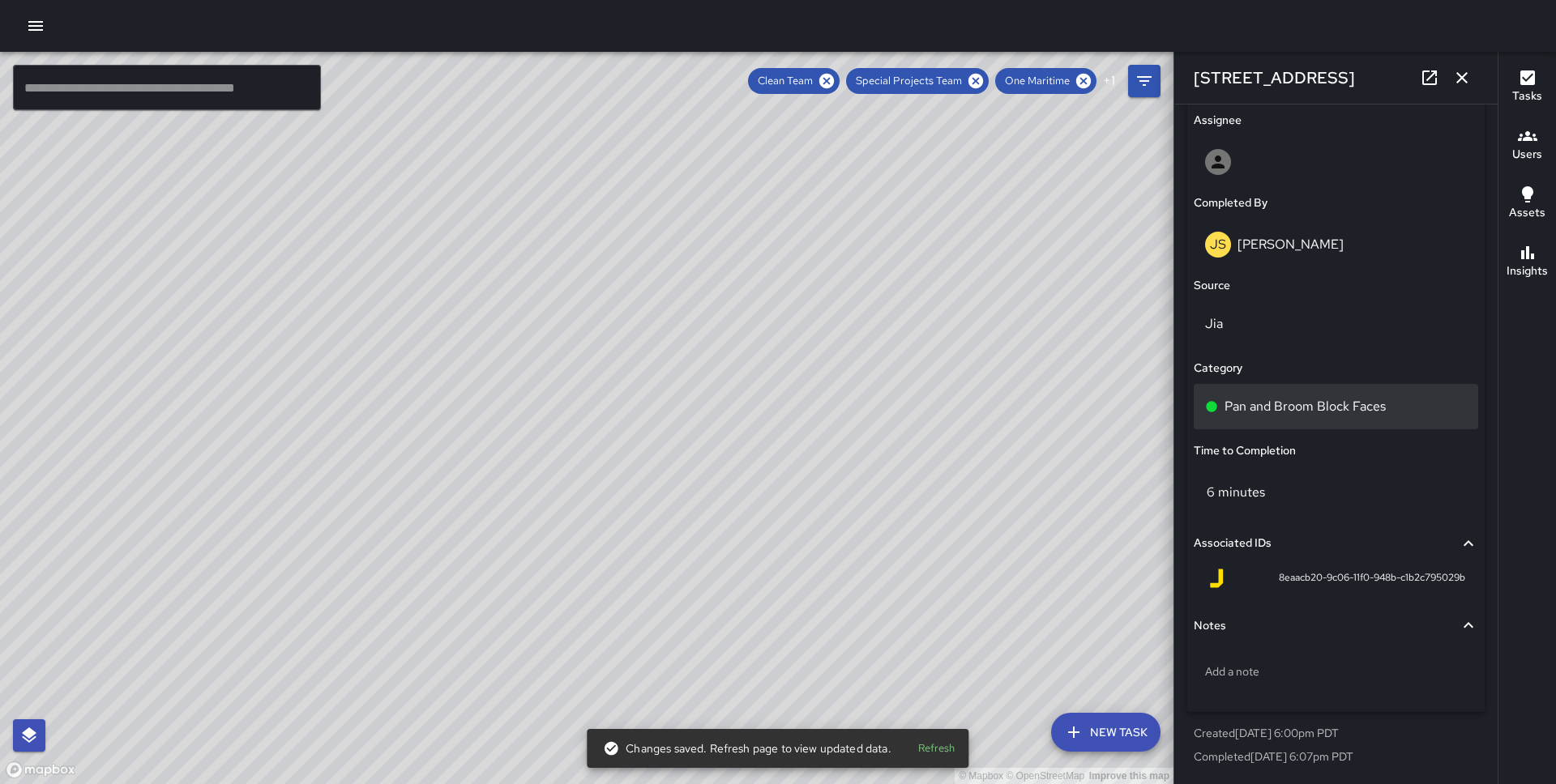
click at [1238, 390] on div "Pan and Broom Block Faces" at bounding box center [1335, 407] width 284 height 45
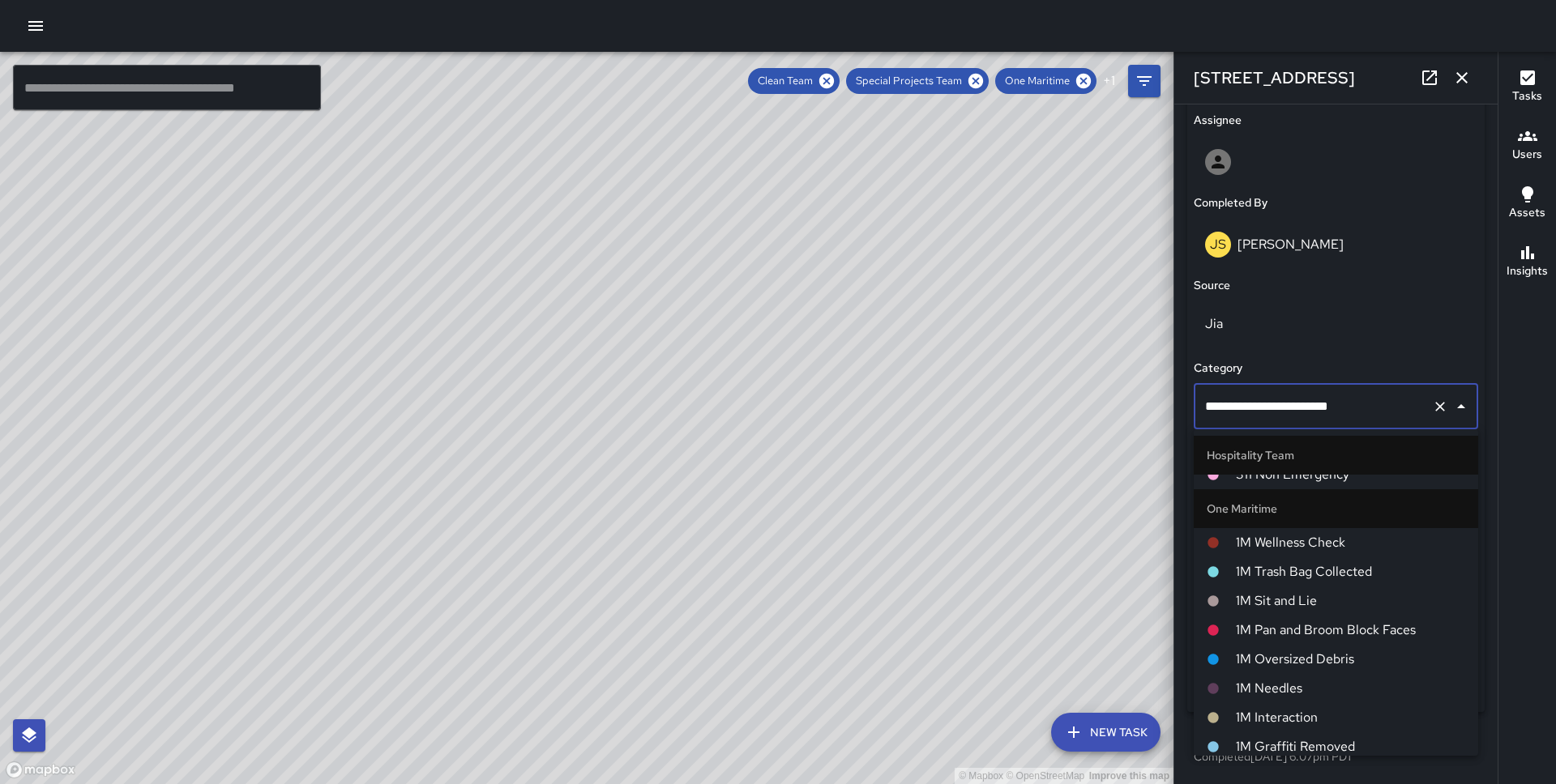
scroll to position [638, 0]
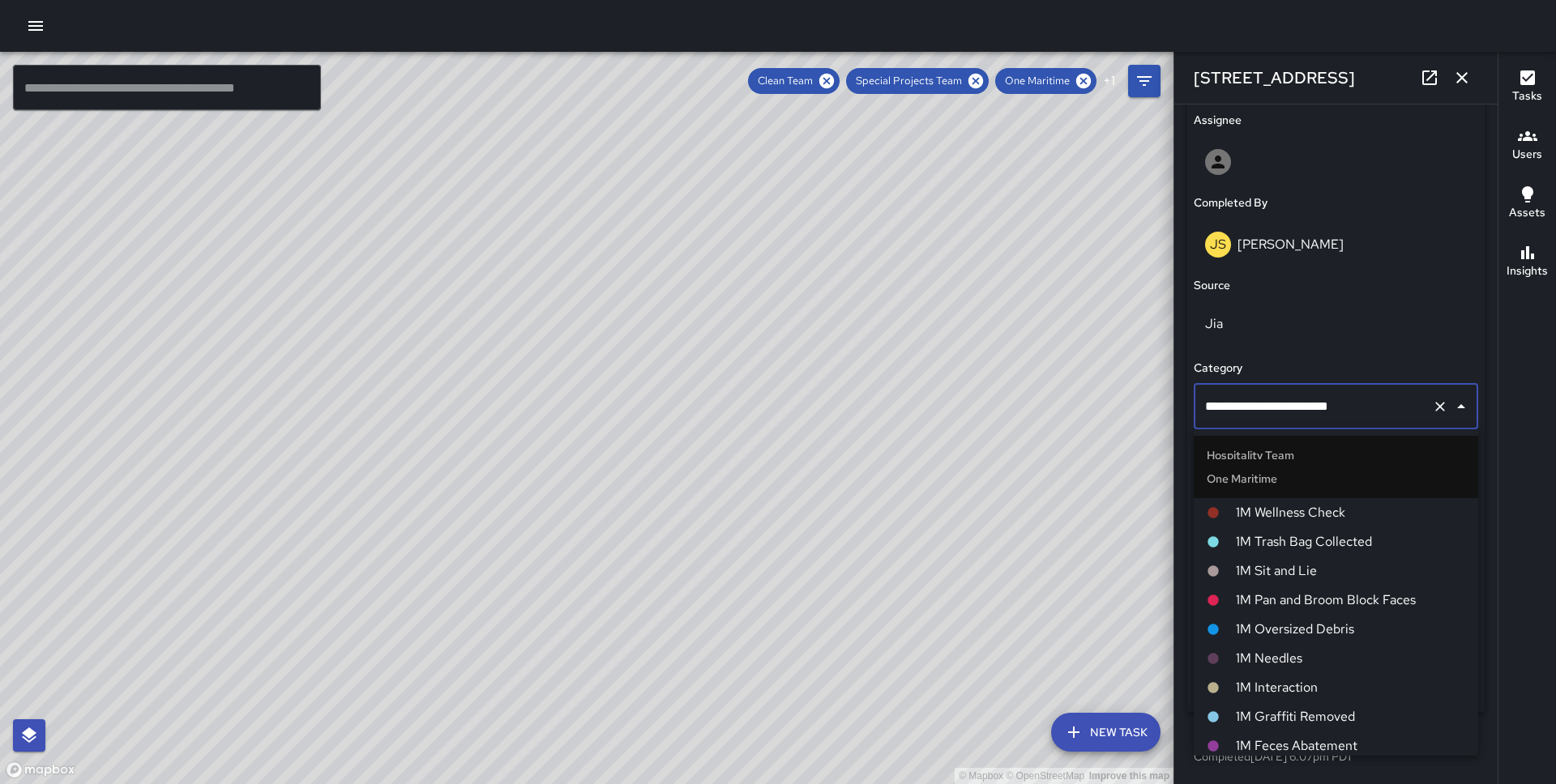
click at [1267, 591] on span "1M Pan and Broom Block Faces" at bounding box center [1350, 600] width 230 height 20
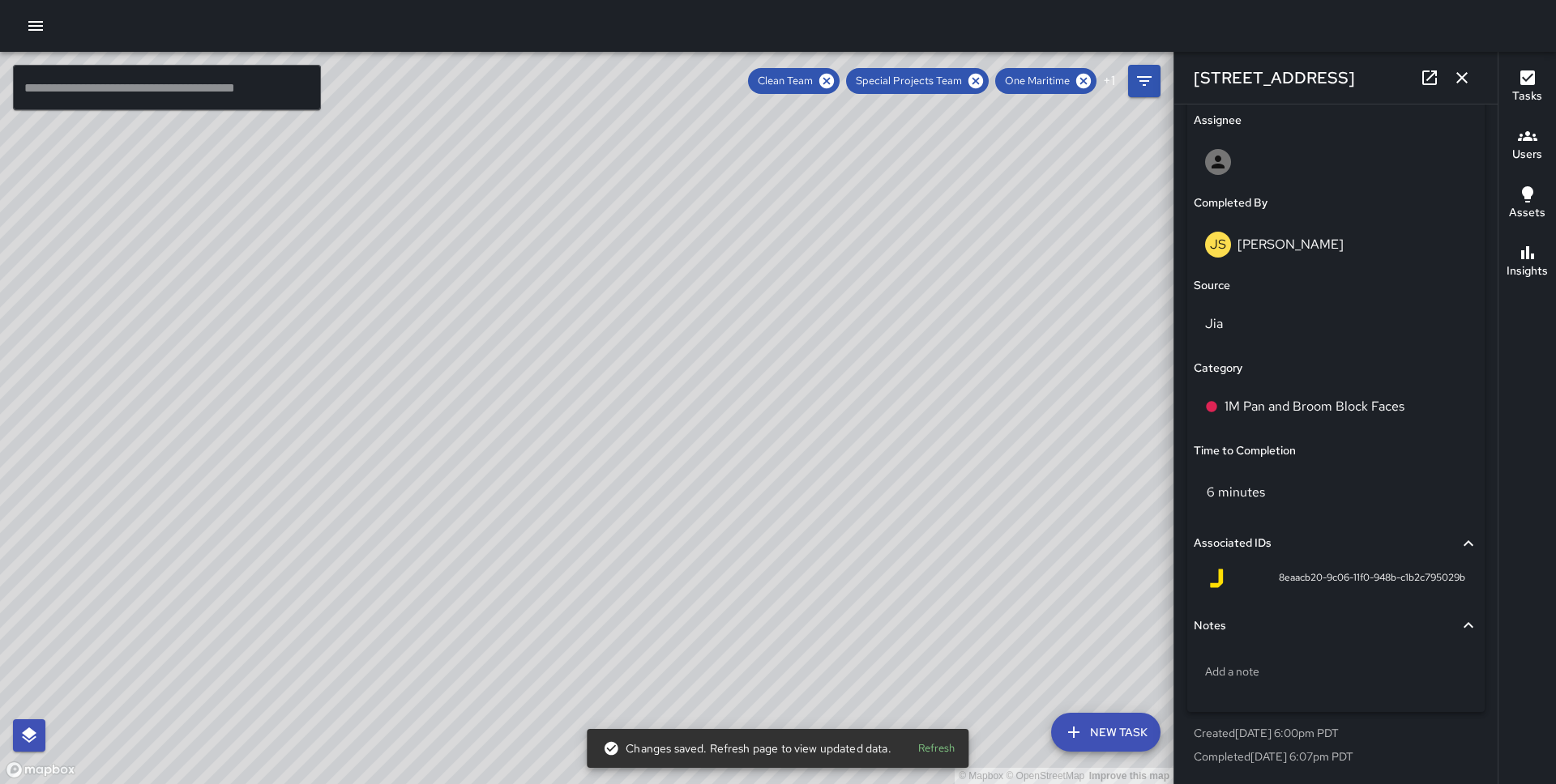
click at [568, 338] on div "© Mapbox © OpenStreetMap Improve this map" at bounding box center [587, 418] width 1173 height 732
click at [564, 340] on div "© Mapbox © OpenStreetMap Improve this map" at bounding box center [587, 418] width 1173 height 732
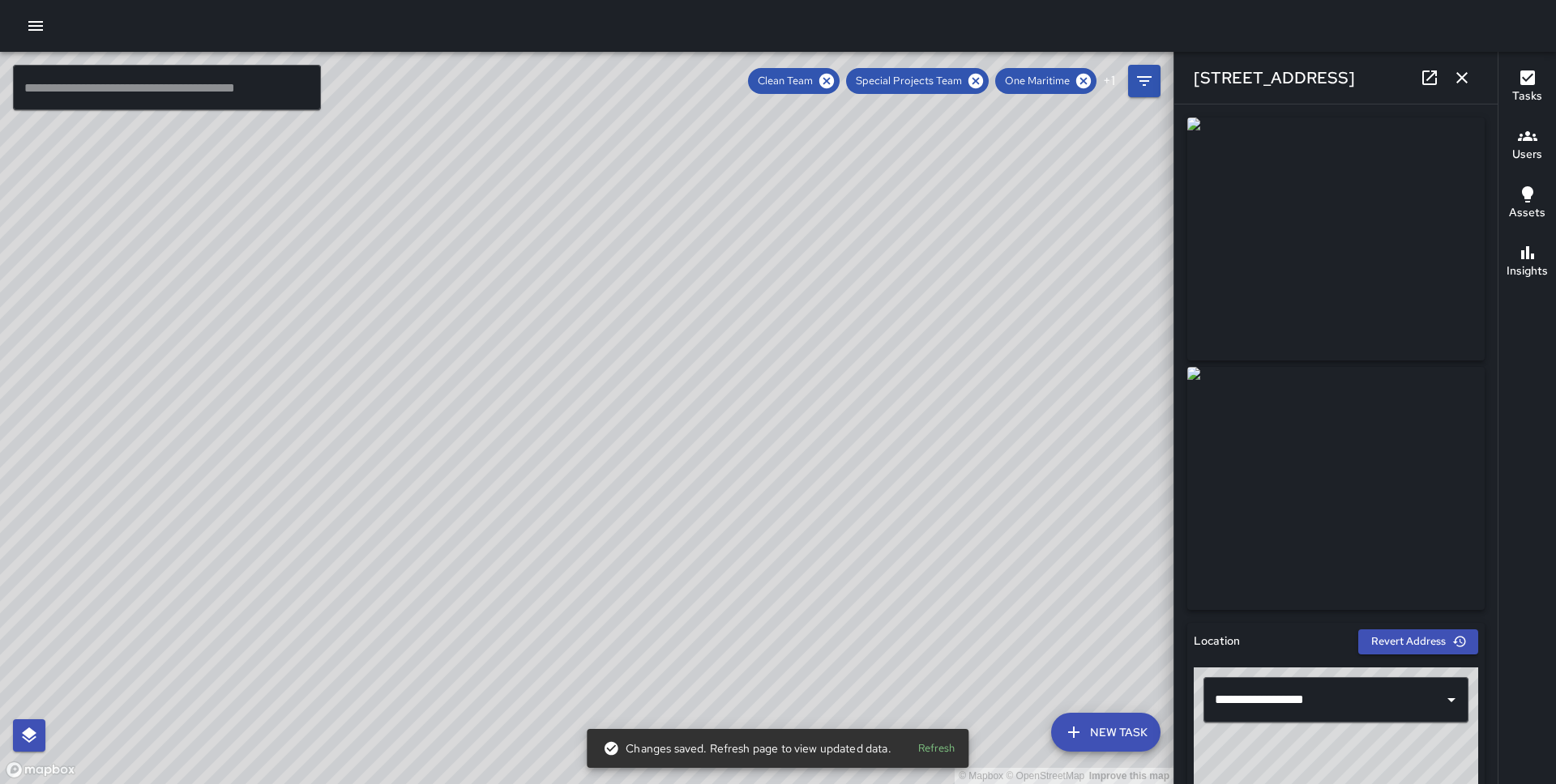
scroll to position [943, 0]
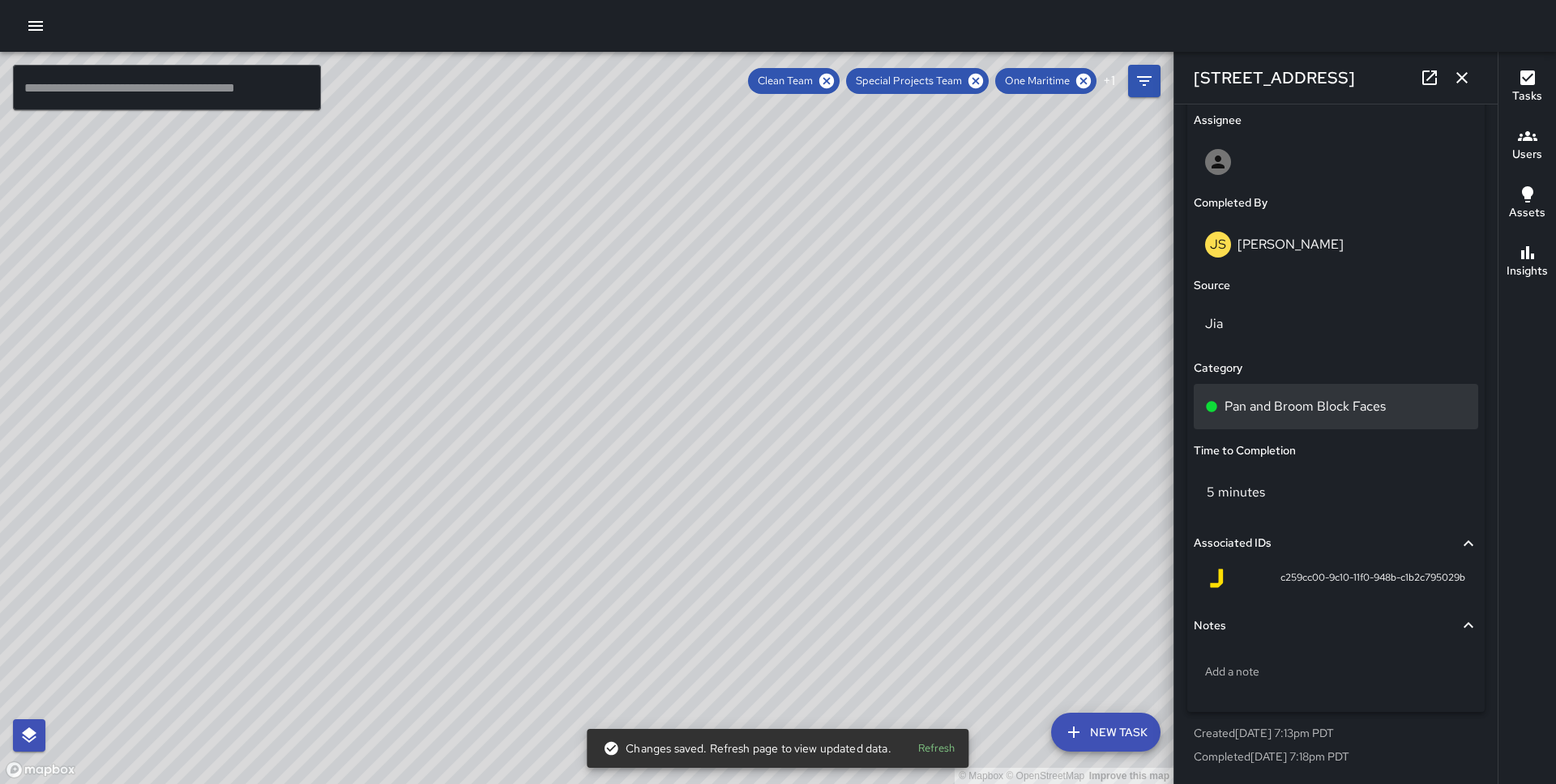
click at [1311, 391] on div "Pan and Broom Block Faces" at bounding box center [1335, 407] width 284 height 45
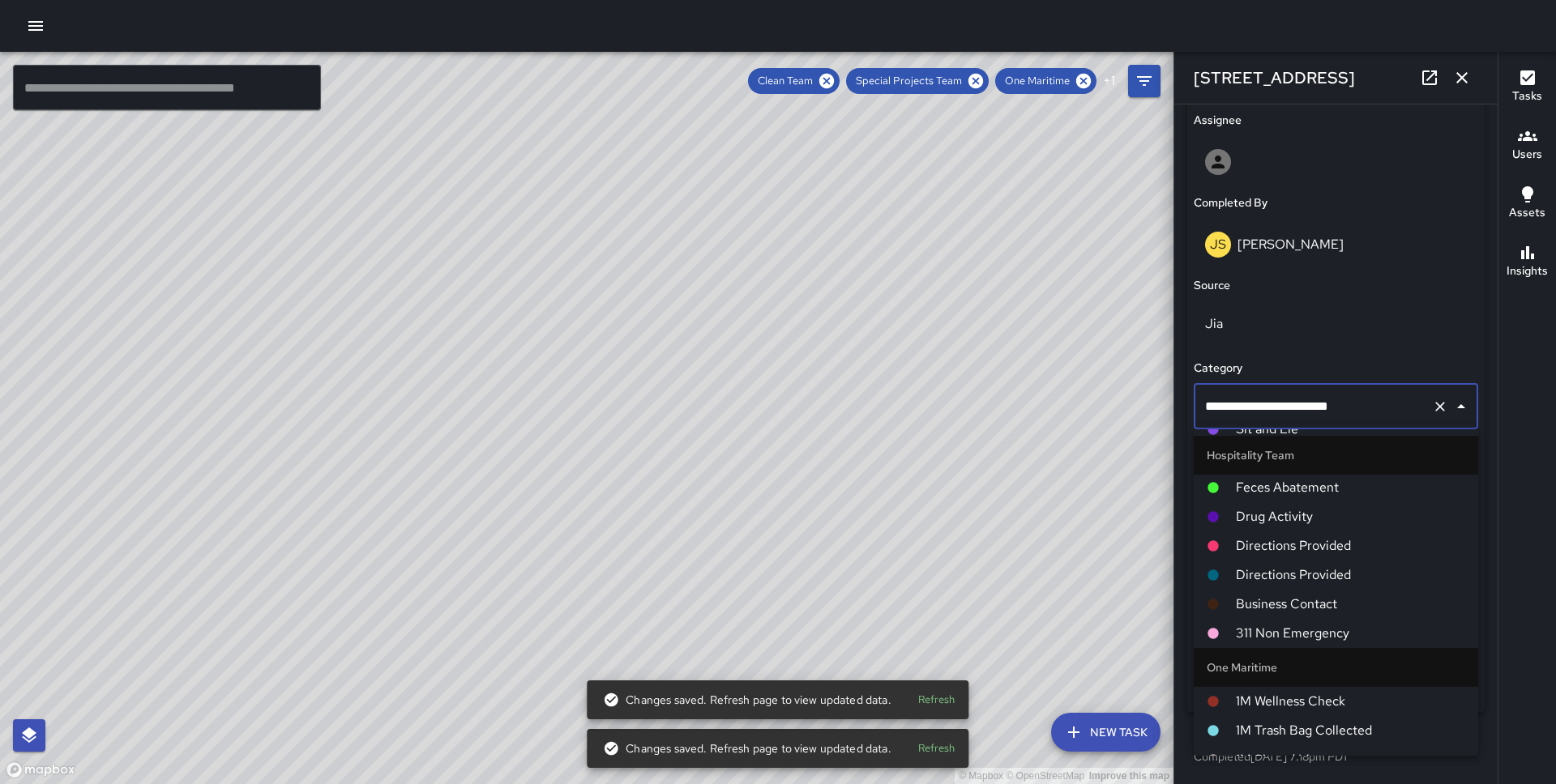
scroll to position [601, 0]
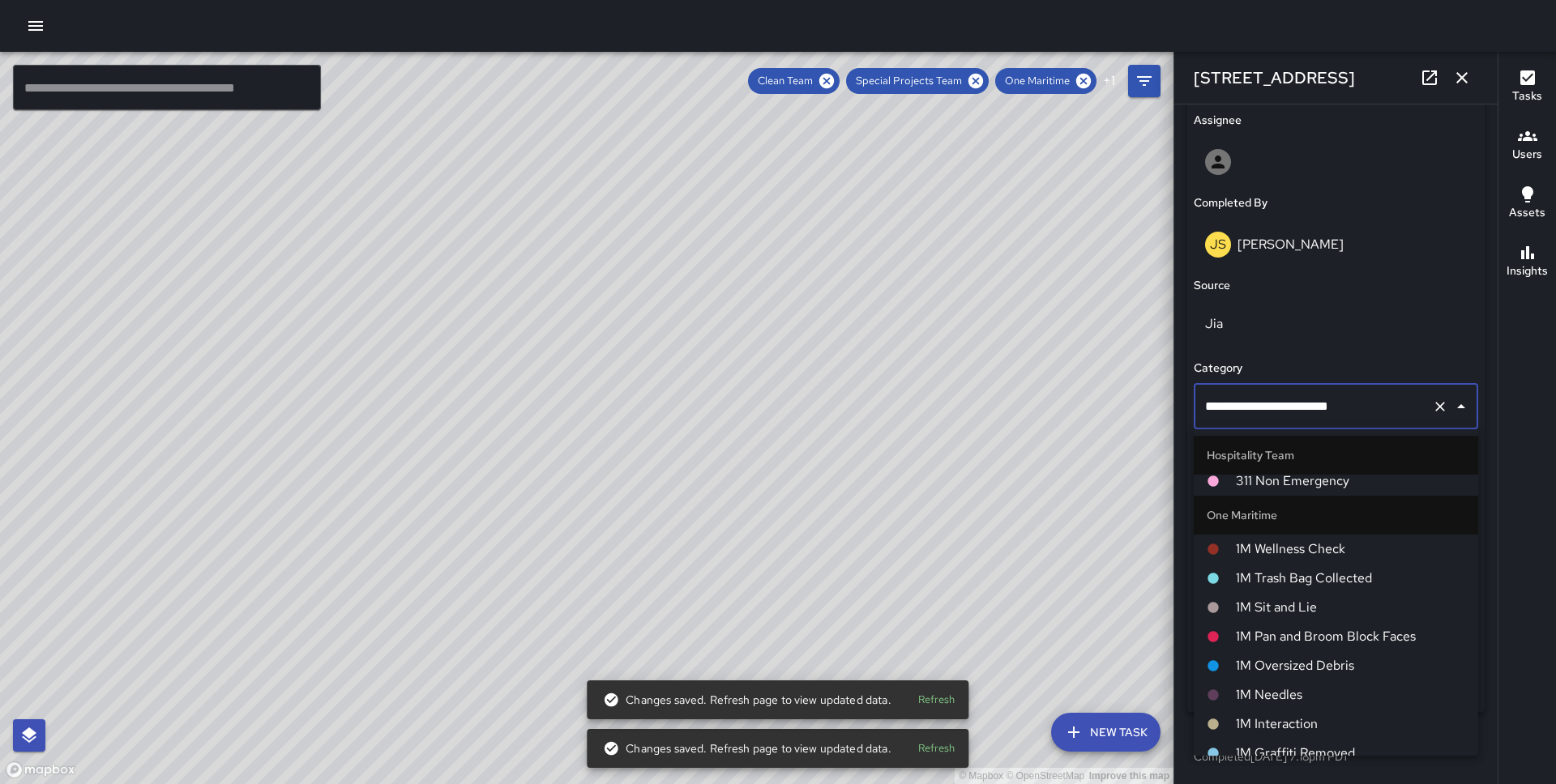
click at [1289, 634] on span "1M Pan and Broom Block Faces" at bounding box center [1350, 637] width 230 height 20
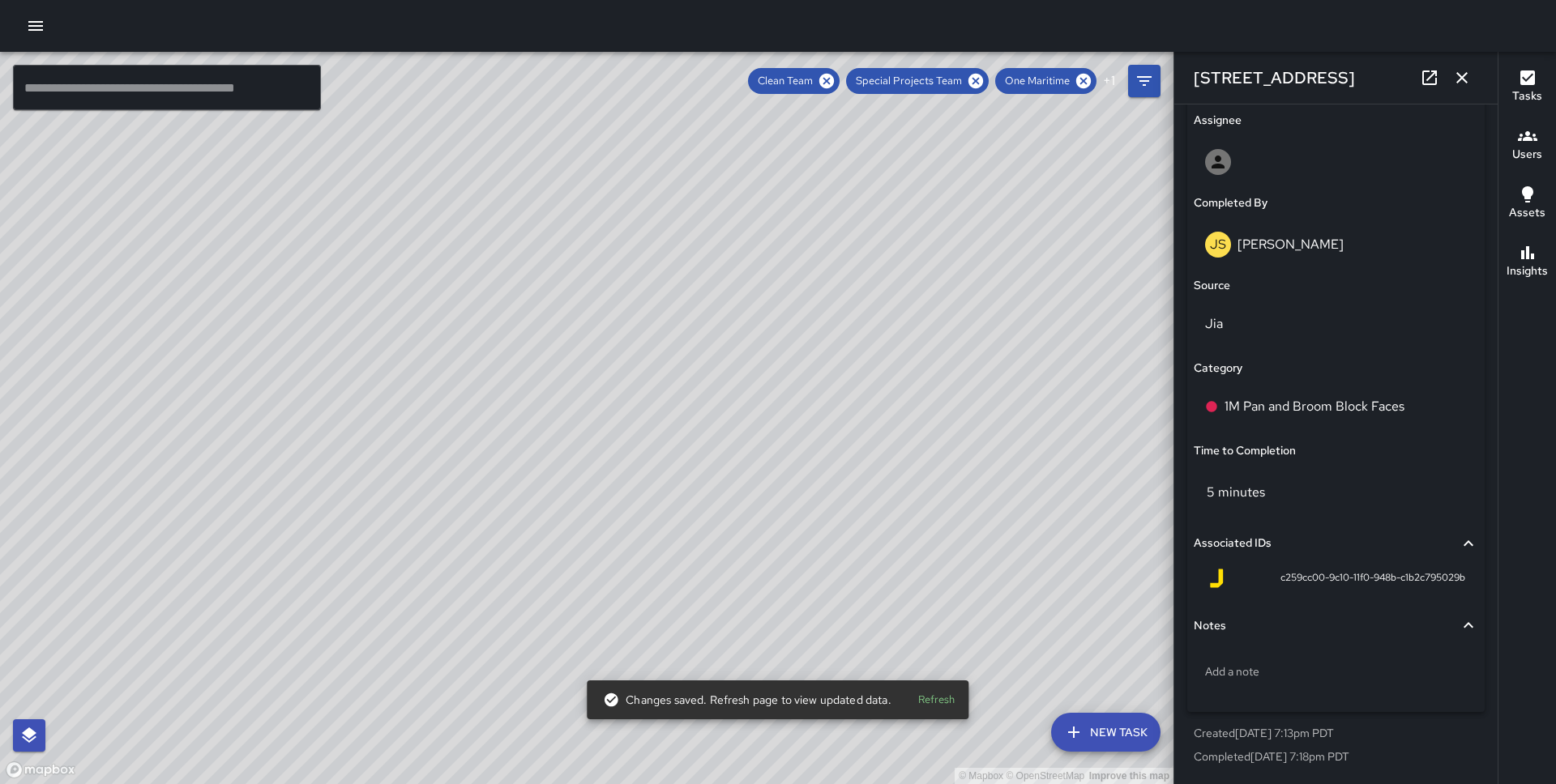
click at [587, 395] on div "© Mapbox © OpenStreetMap Improve this map DB [PERSON_NAME] [STREET_ADDRESS][US_…" at bounding box center [587, 418] width 1173 height 732
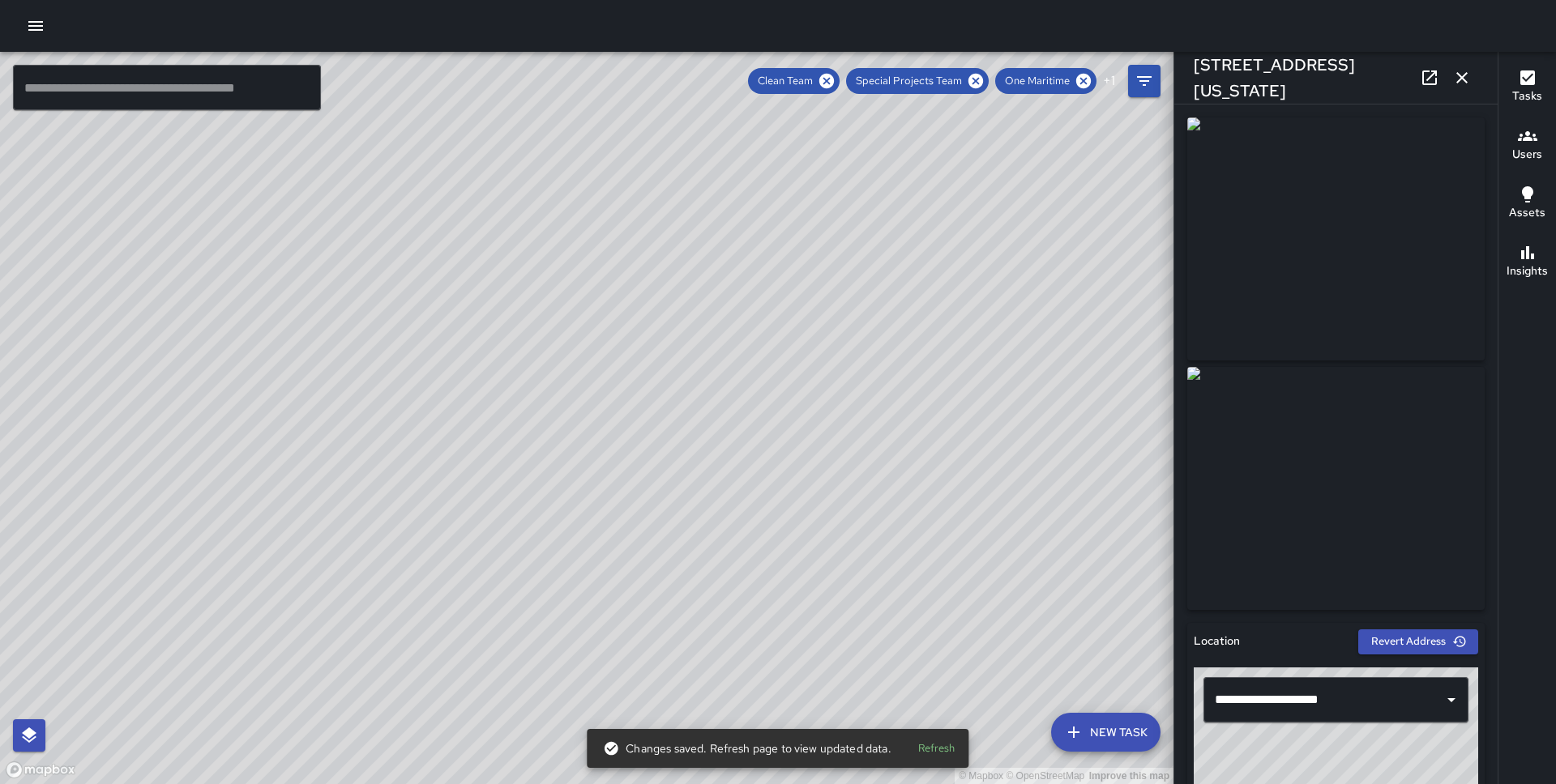
scroll to position [943, 0]
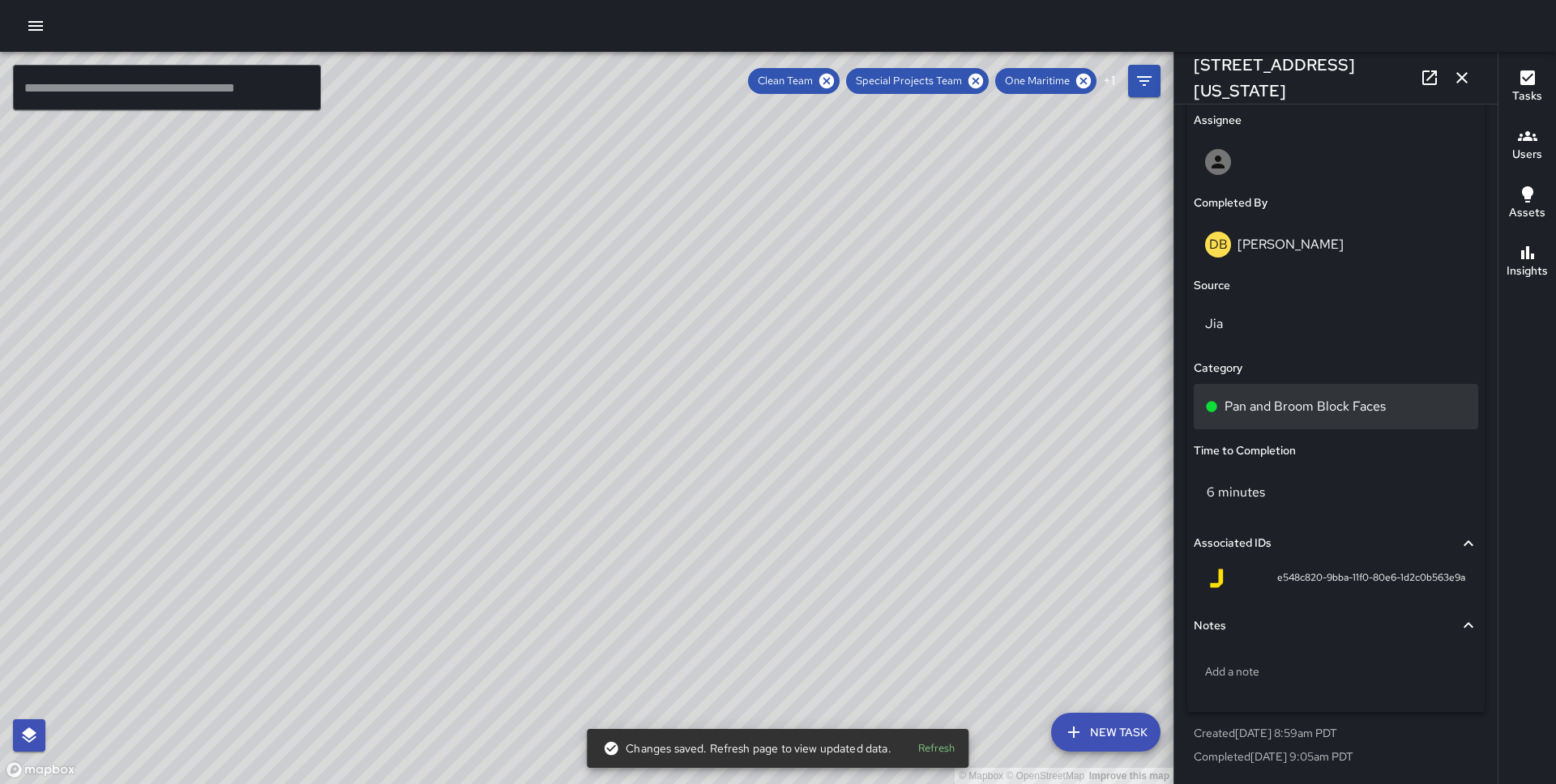
click at [1300, 401] on p "Pan and Broom Block Faces" at bounding box center [1305, 406] width 162 height 20
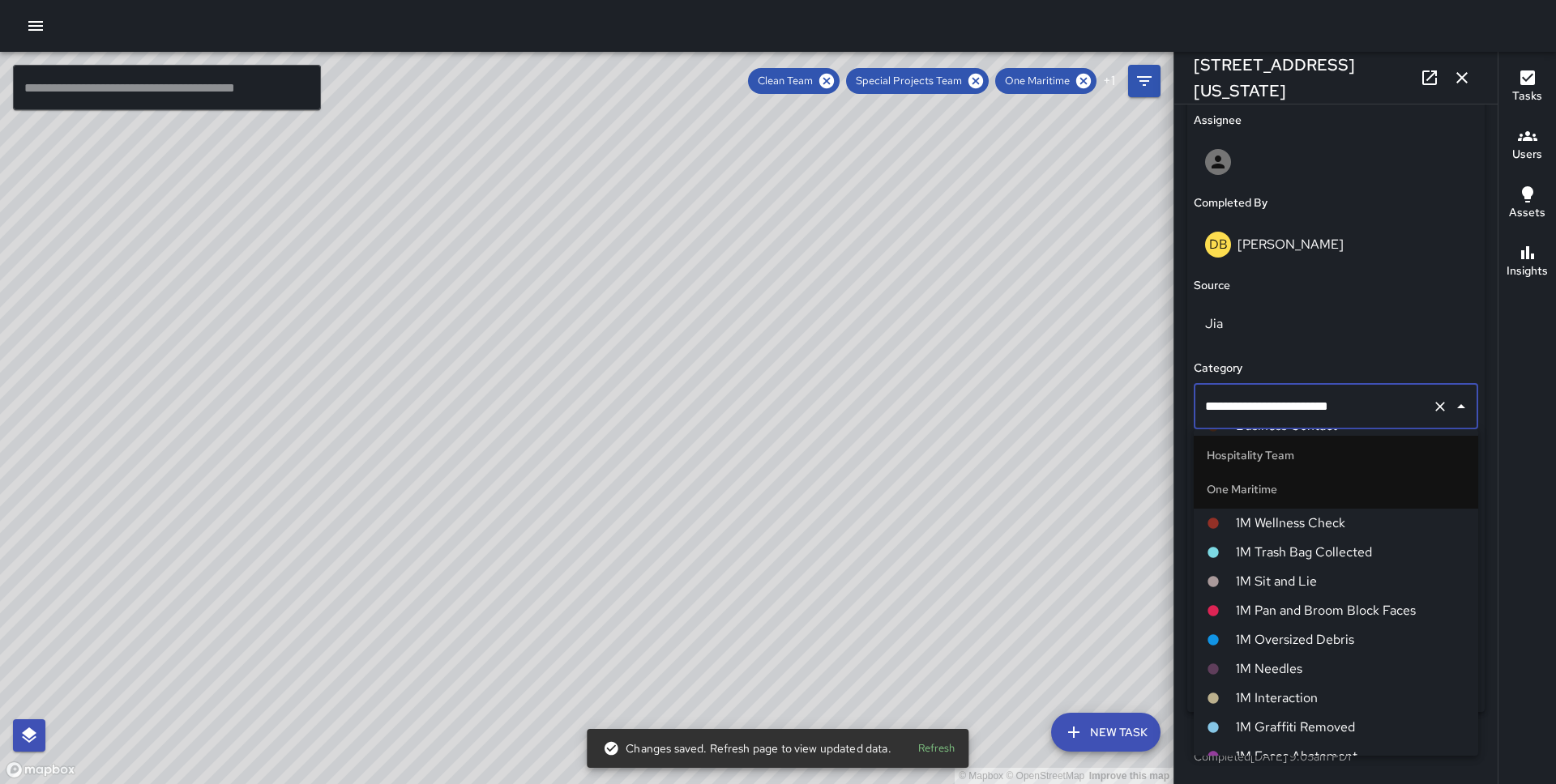
scroll to position [717, 0]
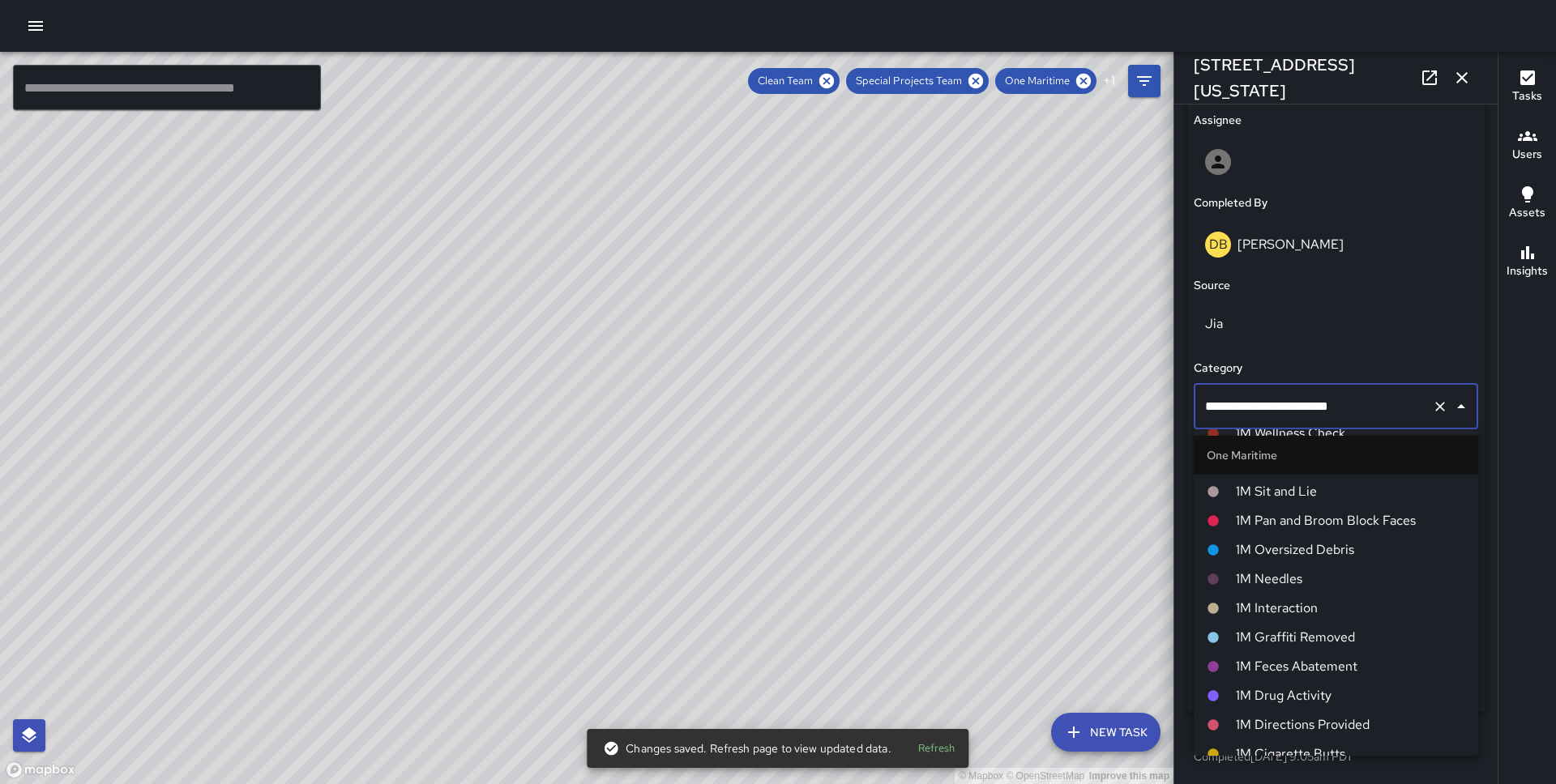
click at [1326, 534] on li "1M Pan and Broom Block Faces" at bounding box center [1335, 520] width 284 height 29
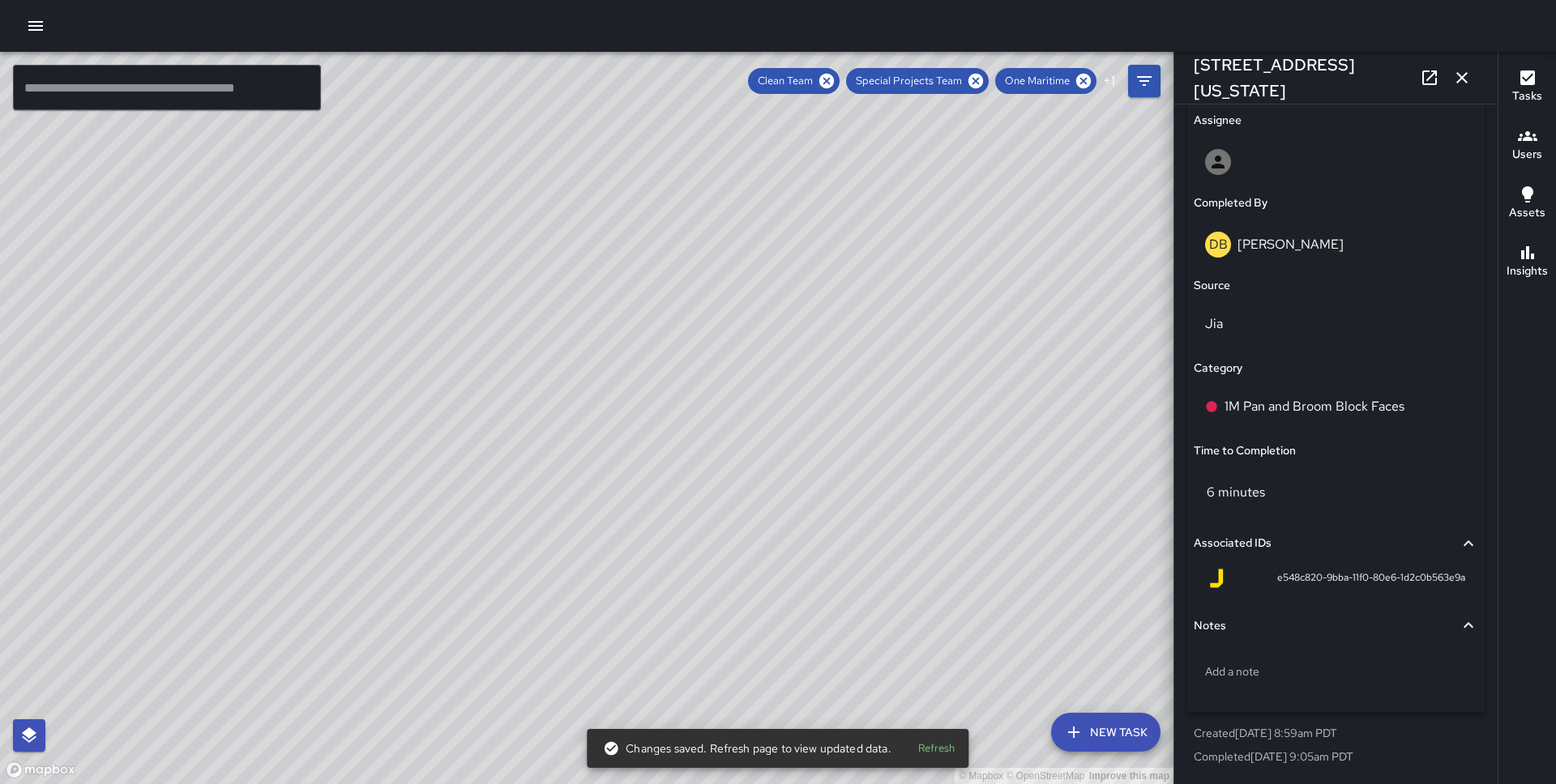
click at [628, 383] on div "© Mapbox © OpenStreetMap Improve this map DB [PERSON_NAME] [STREET_ADDRESS][US_…" at bounding box center [587, 418] width 1173 height 732
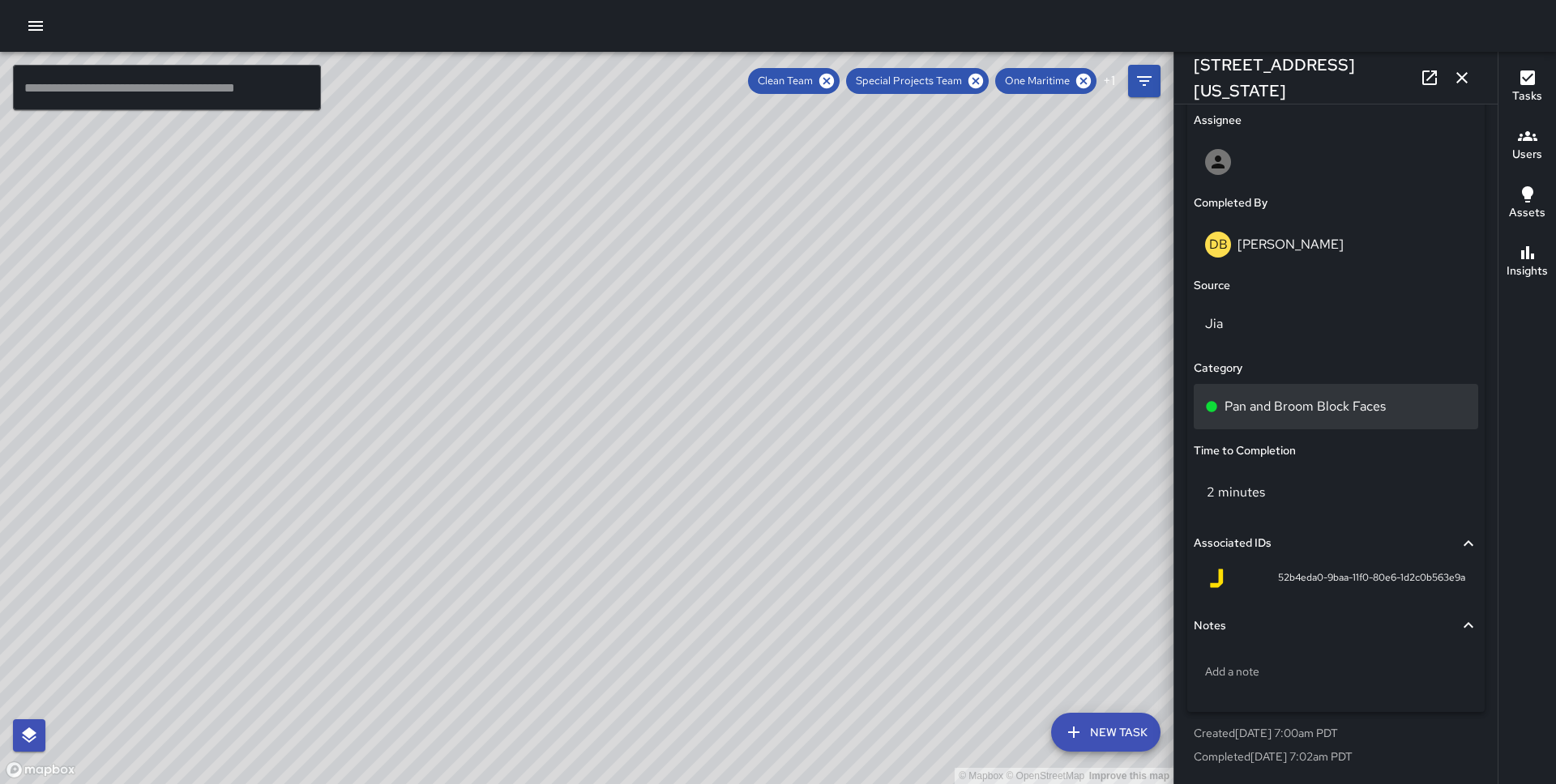
click at [1258, 401] on p "Pan and Broom Block Faces" at bounding box center [1305, 406] width 162 height 20
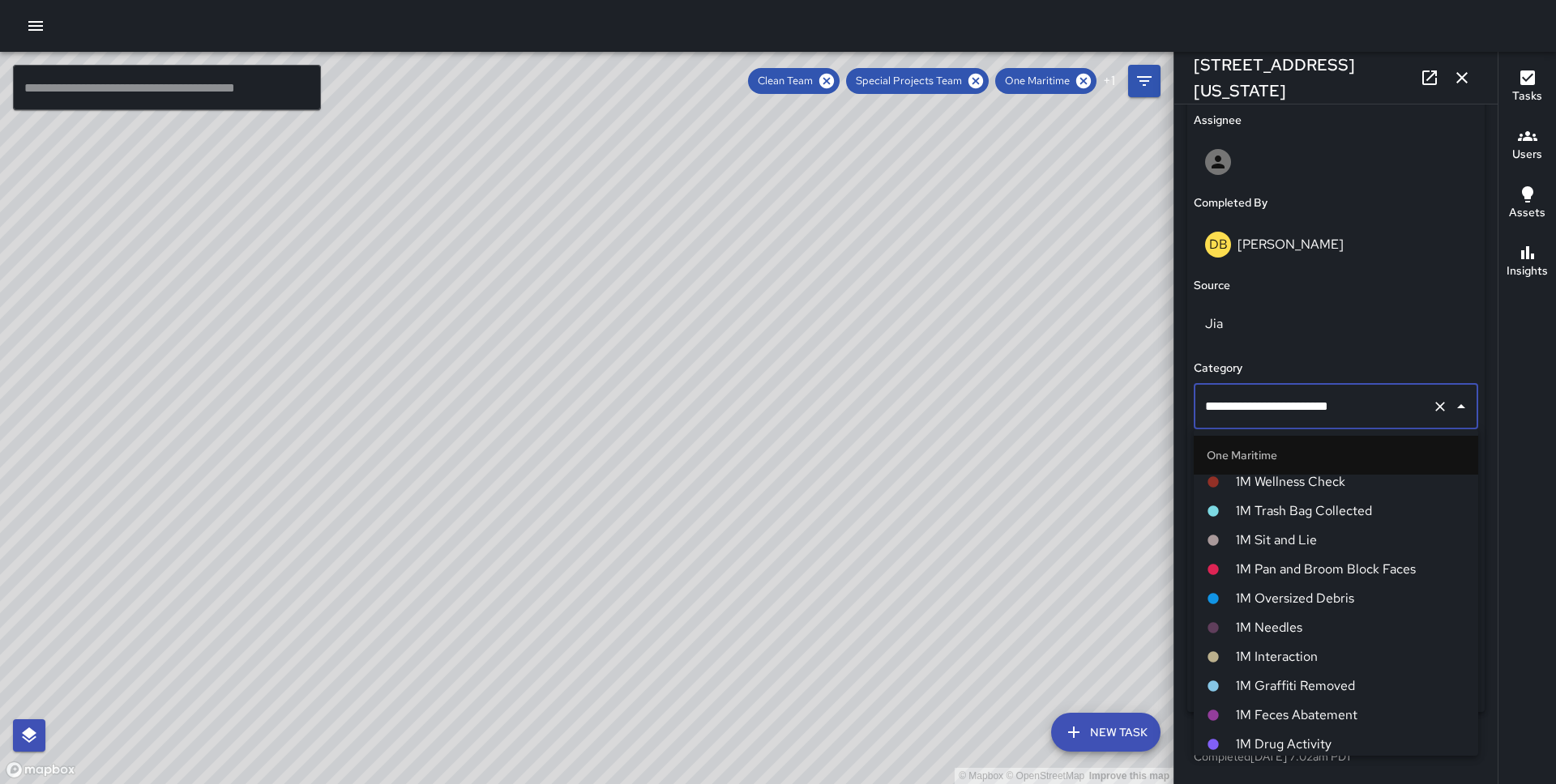
scroll to position [669, 0]
click at [1268, 562] on span "1M Pan and Broom Block Faces" at bounding box center [1350, 569] width 230 height 20
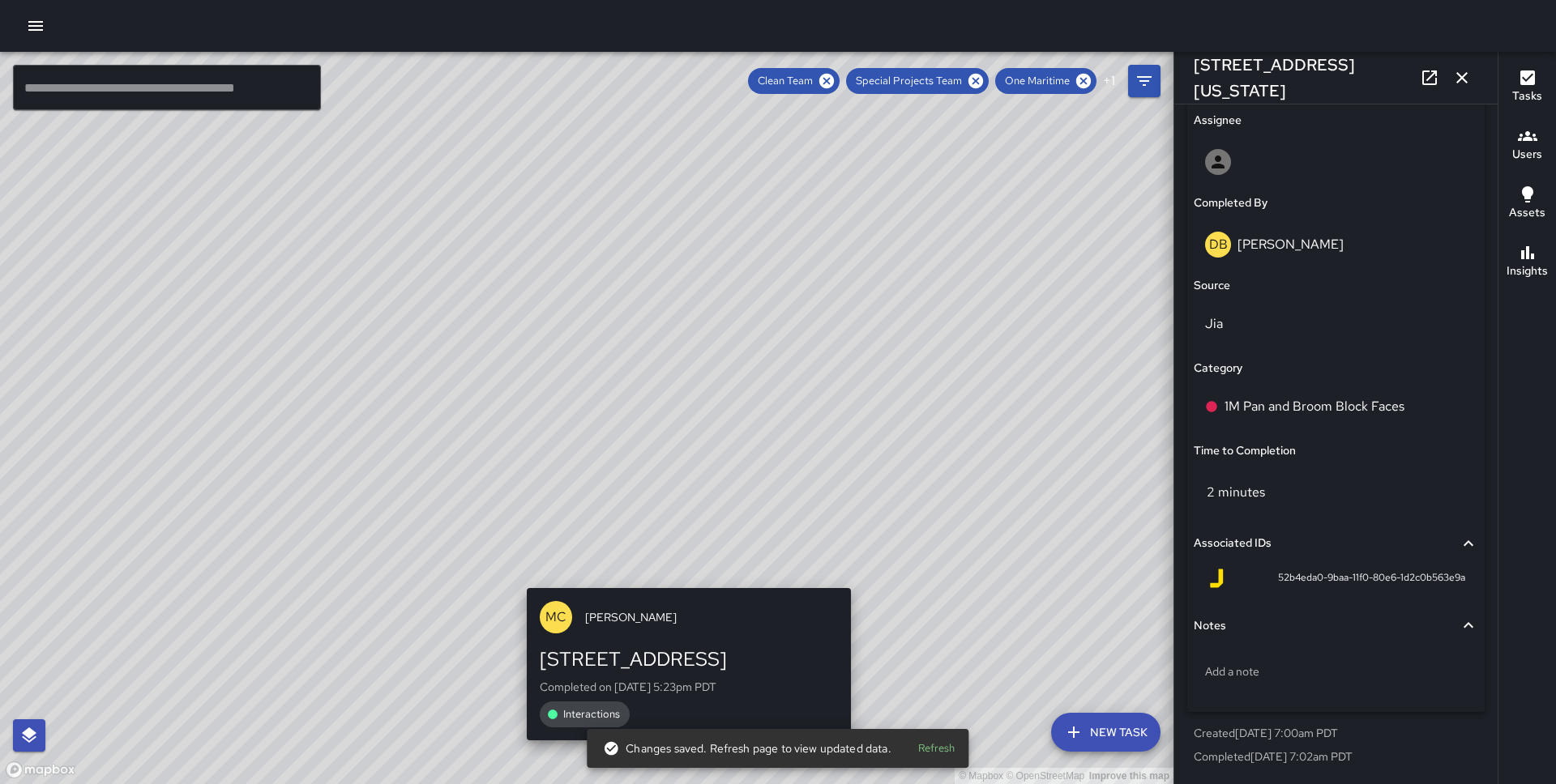
click at [680, 573] on div "© Mapbox © OpenStreetMap Improve this map MC [PERSON_NAME] [STREET_ADDRESS] Com…" at bounding box center [587, 418] width 1173 height 732
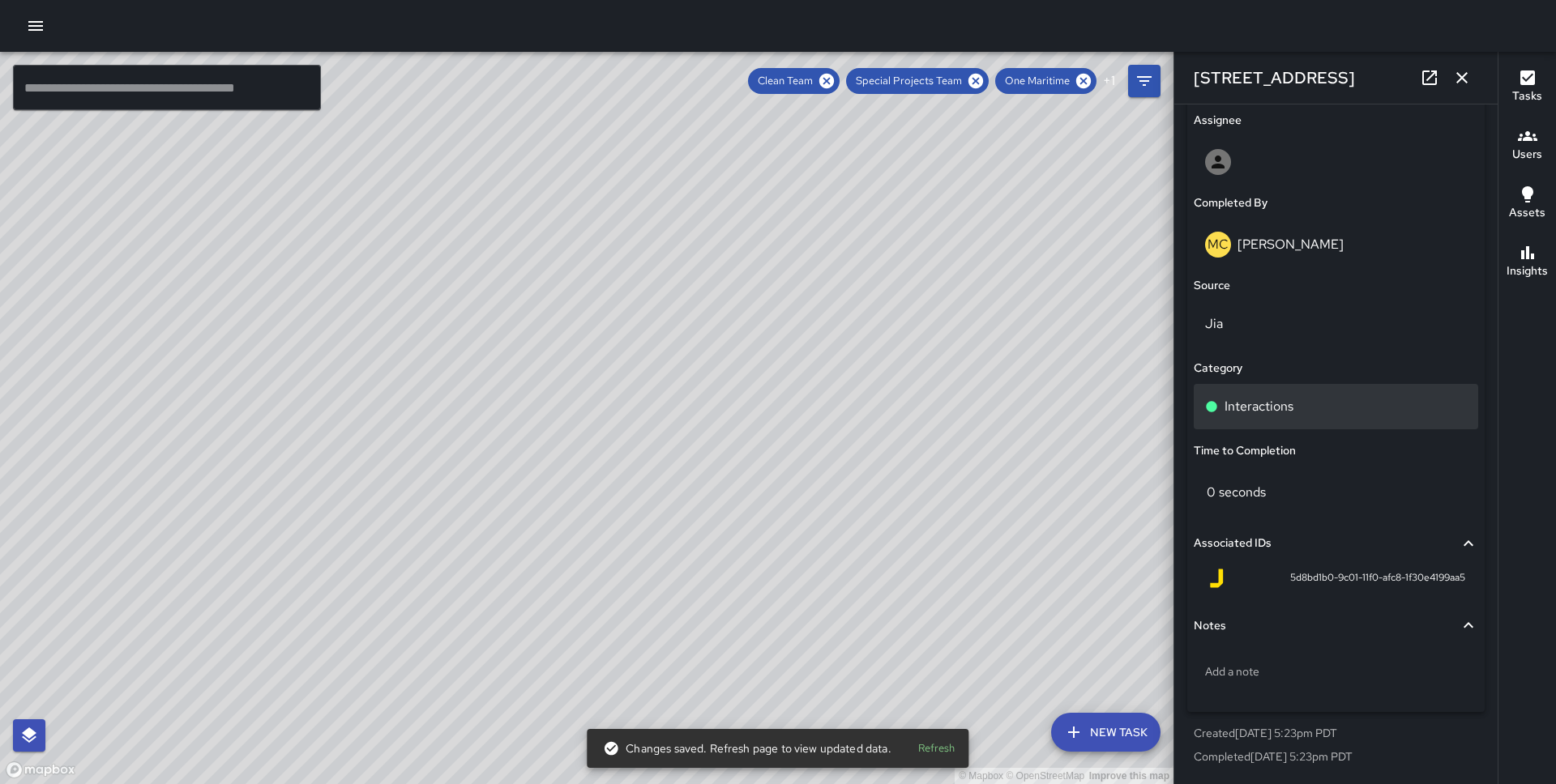
click at [1283, 407] on p "Interactions" at bounding box center [1258, 406] width 69 height 20
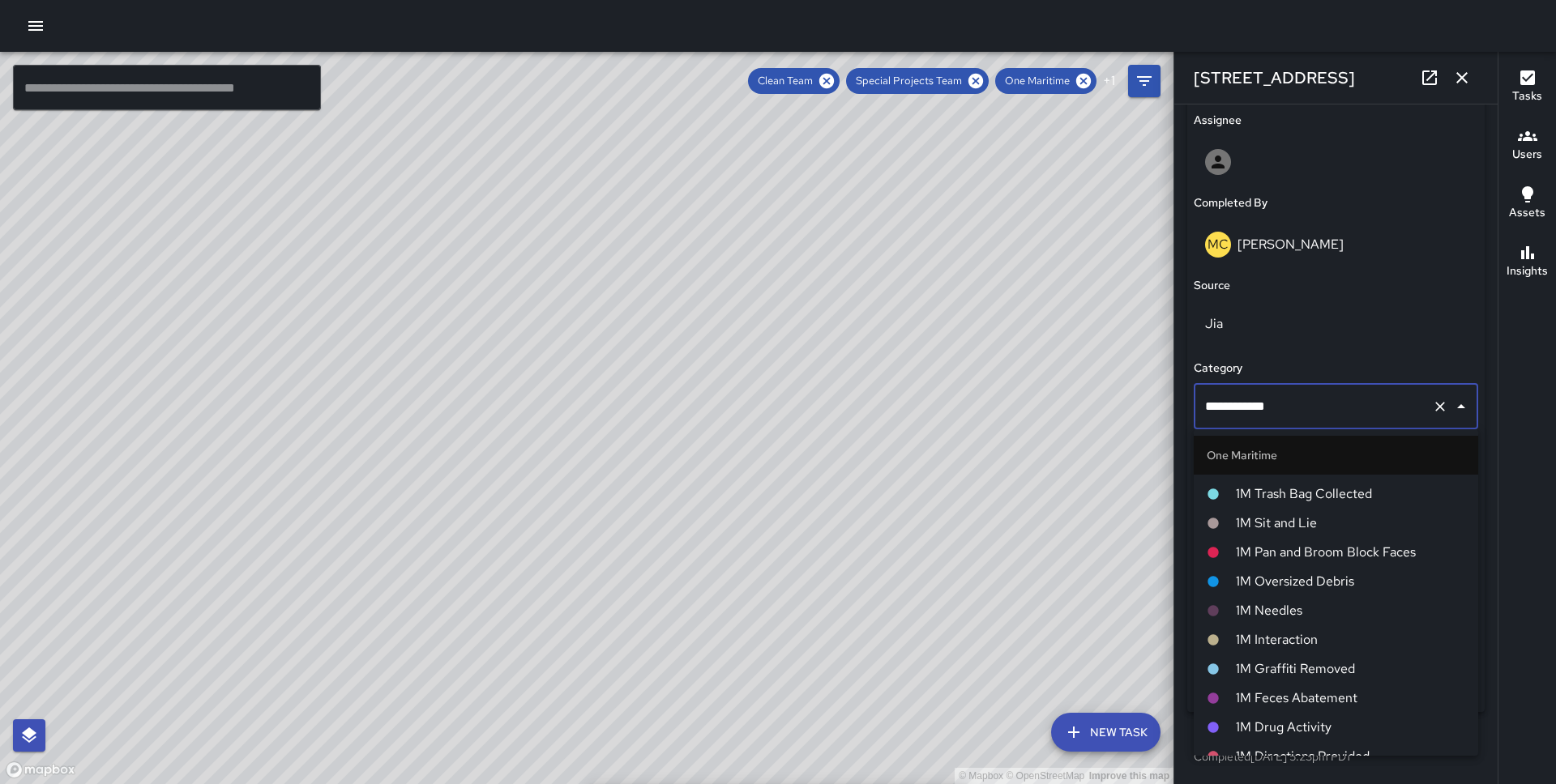
scroll to position [686, 0]
click at [1275, 639] on span "1M Interaction" at bounding box center [1350, 639] width 230 height 20
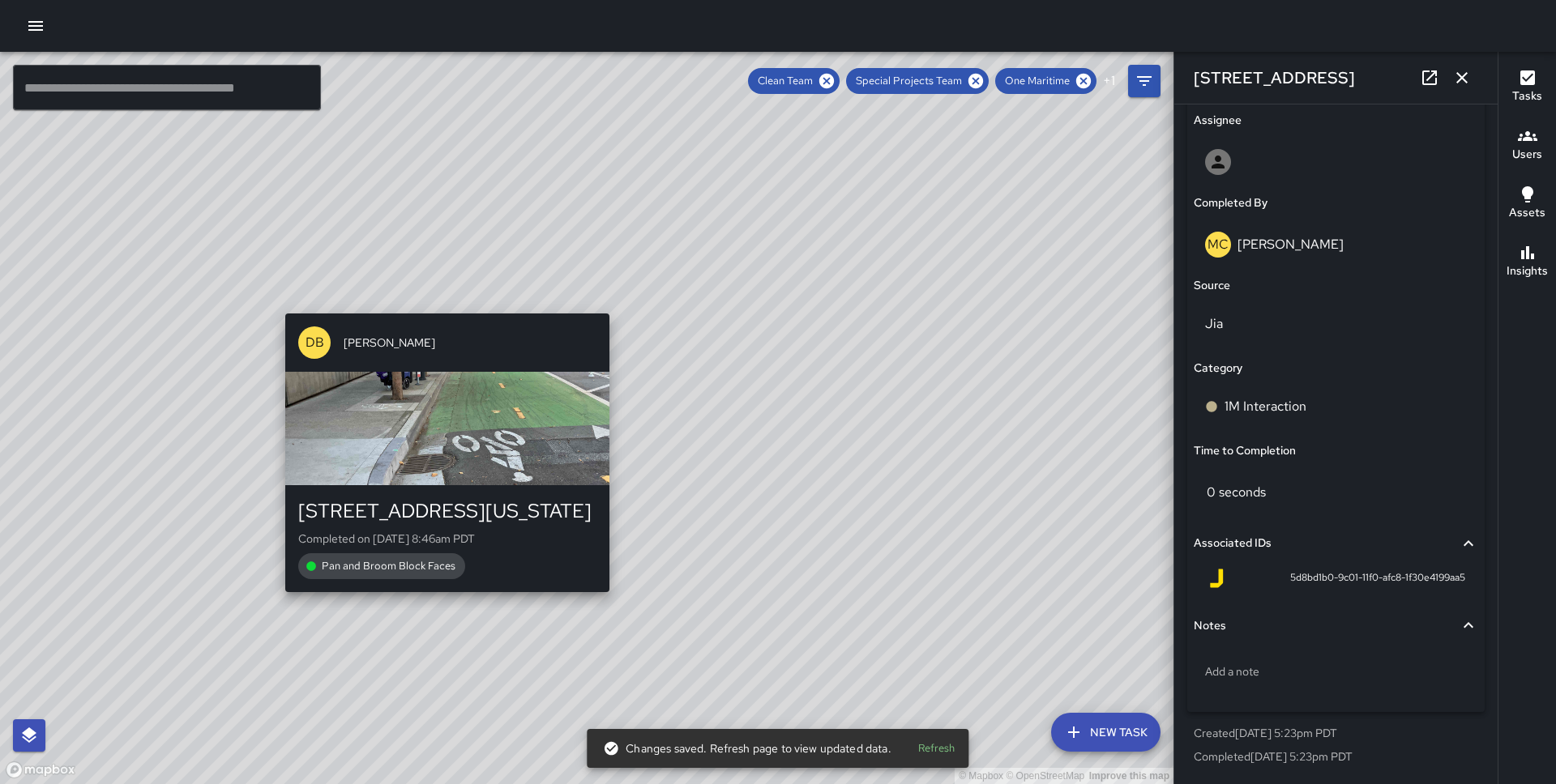
click at [437, 298] on div "© Mapbox © OpenStreetMap Improve this map DB [PERSON_NAME] [STREET_ADDRESS][US_…" at bounding box center [587, 418] width 1173 height 732
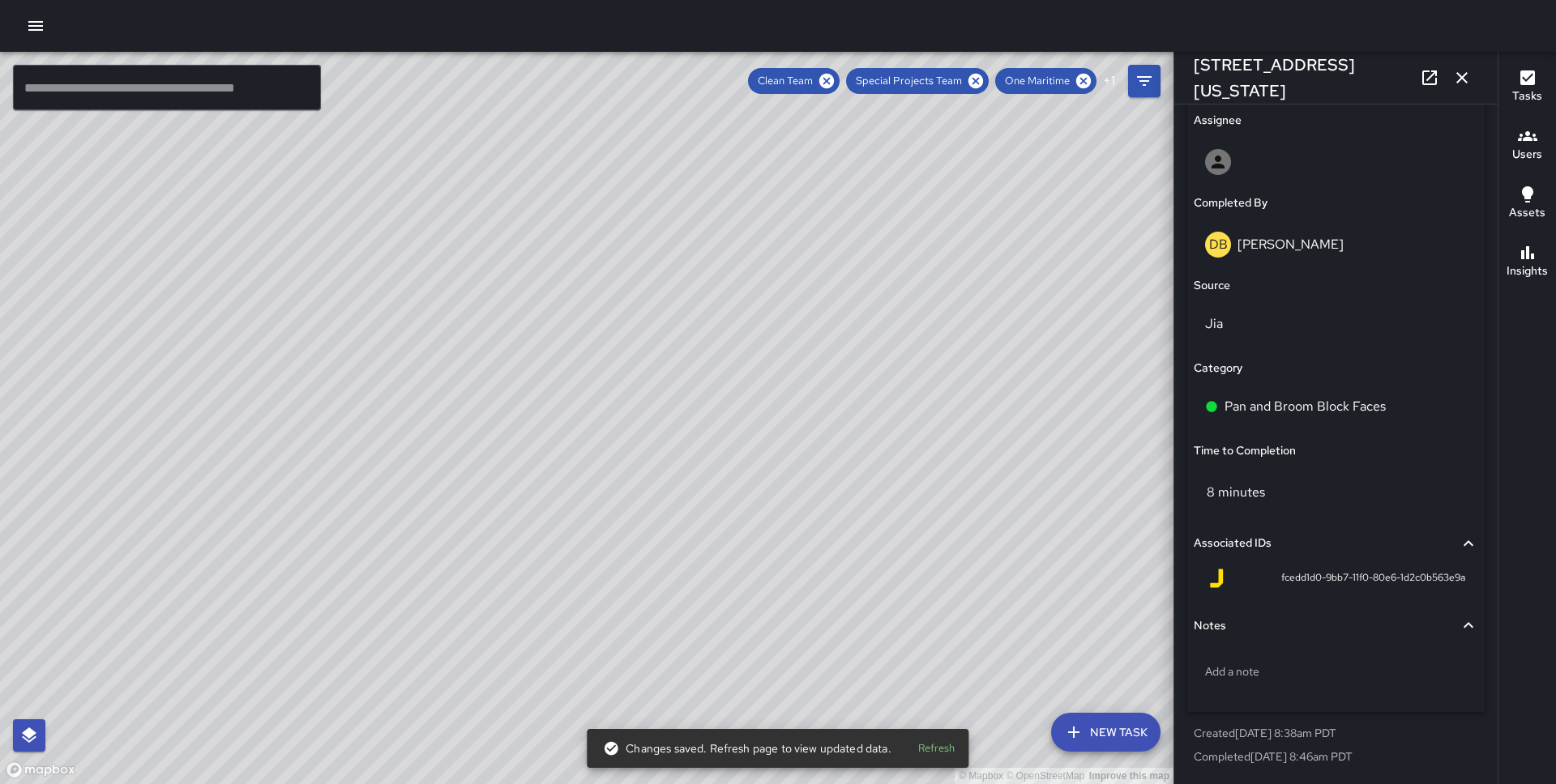
type input "**********"
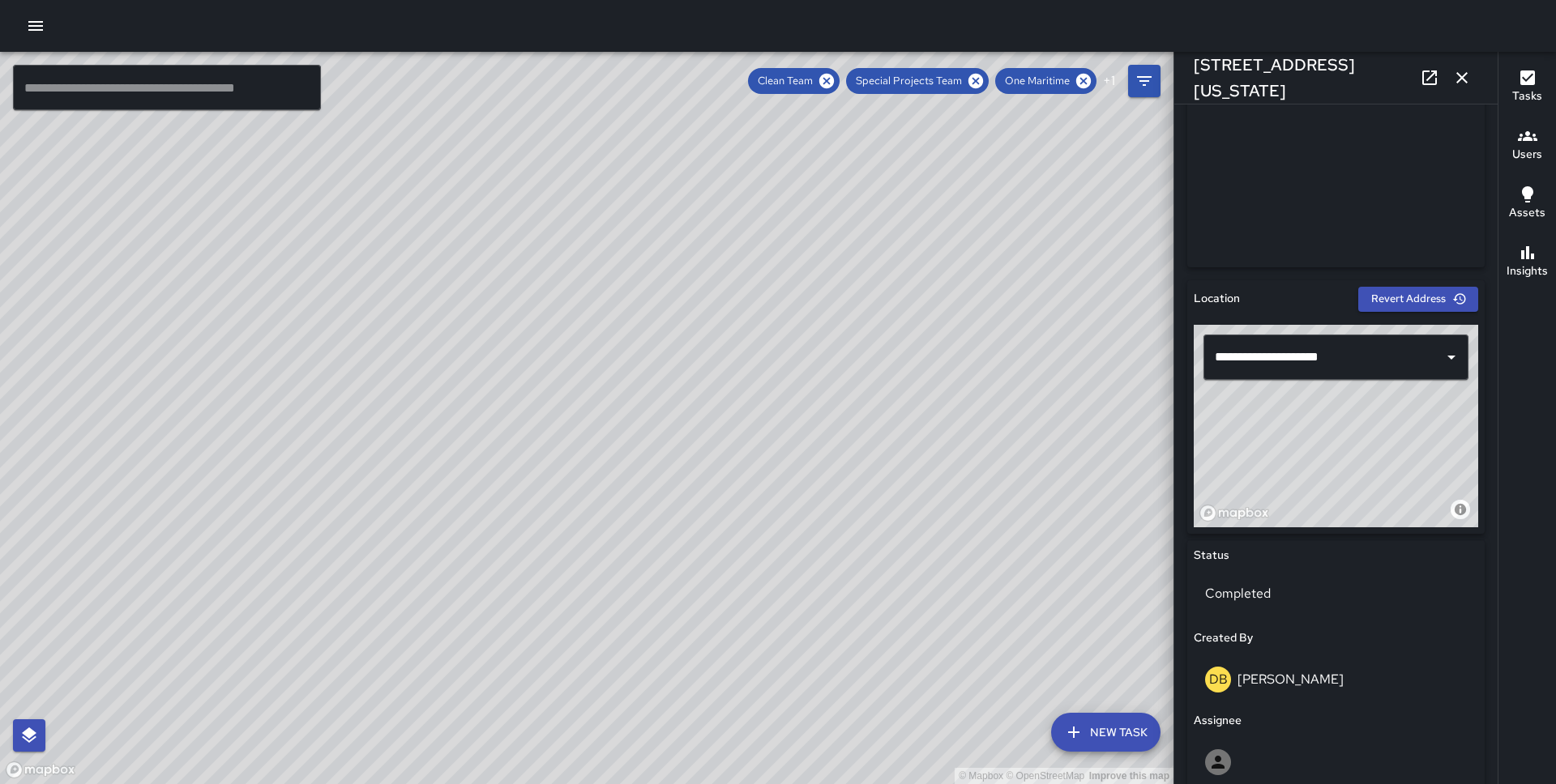
scroll to position [943, 0]
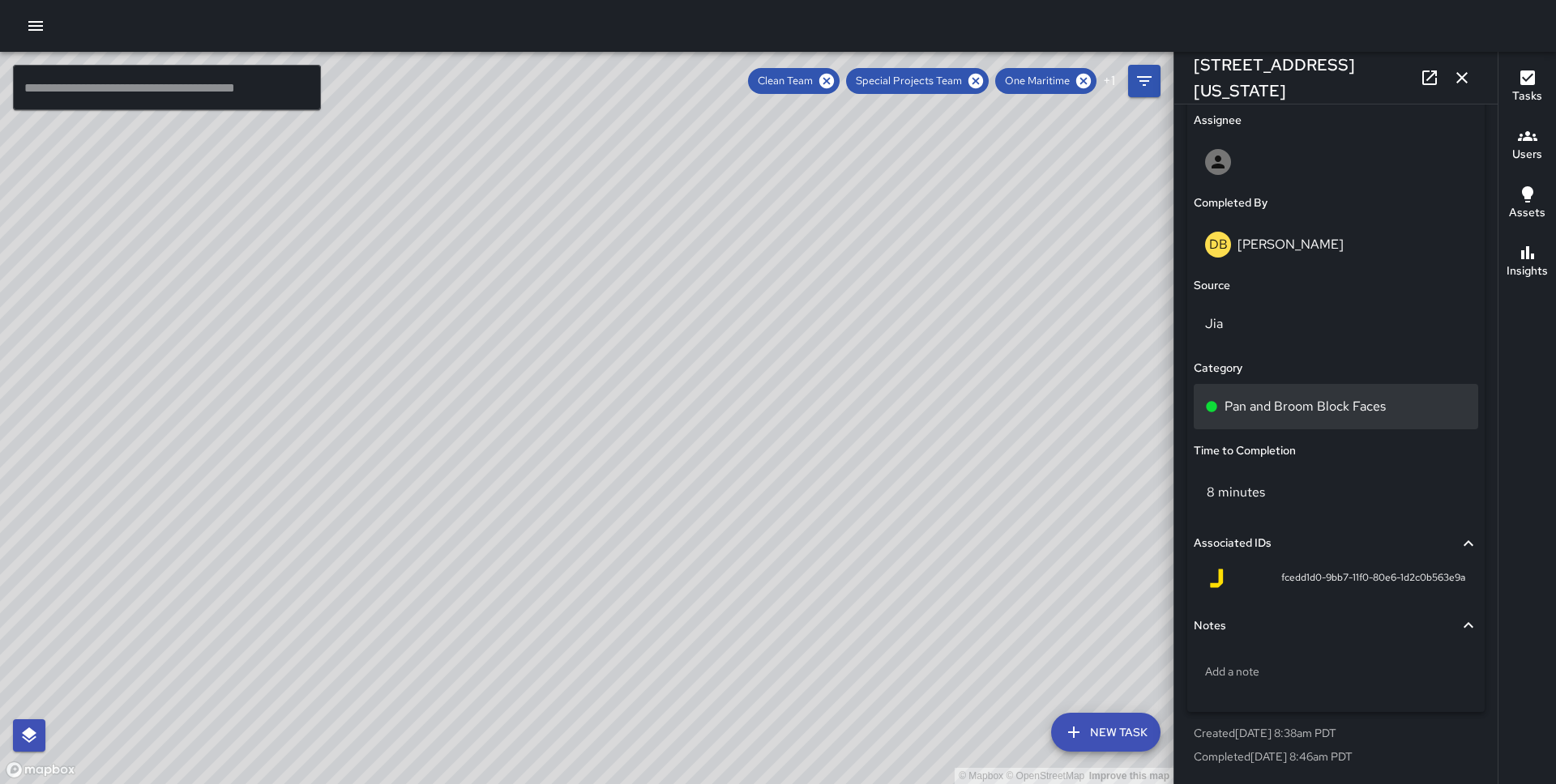
click at [1329, 401] on p "Pan and Broom Block Faces" at bounding box center [1305, 406] width 162 height 20
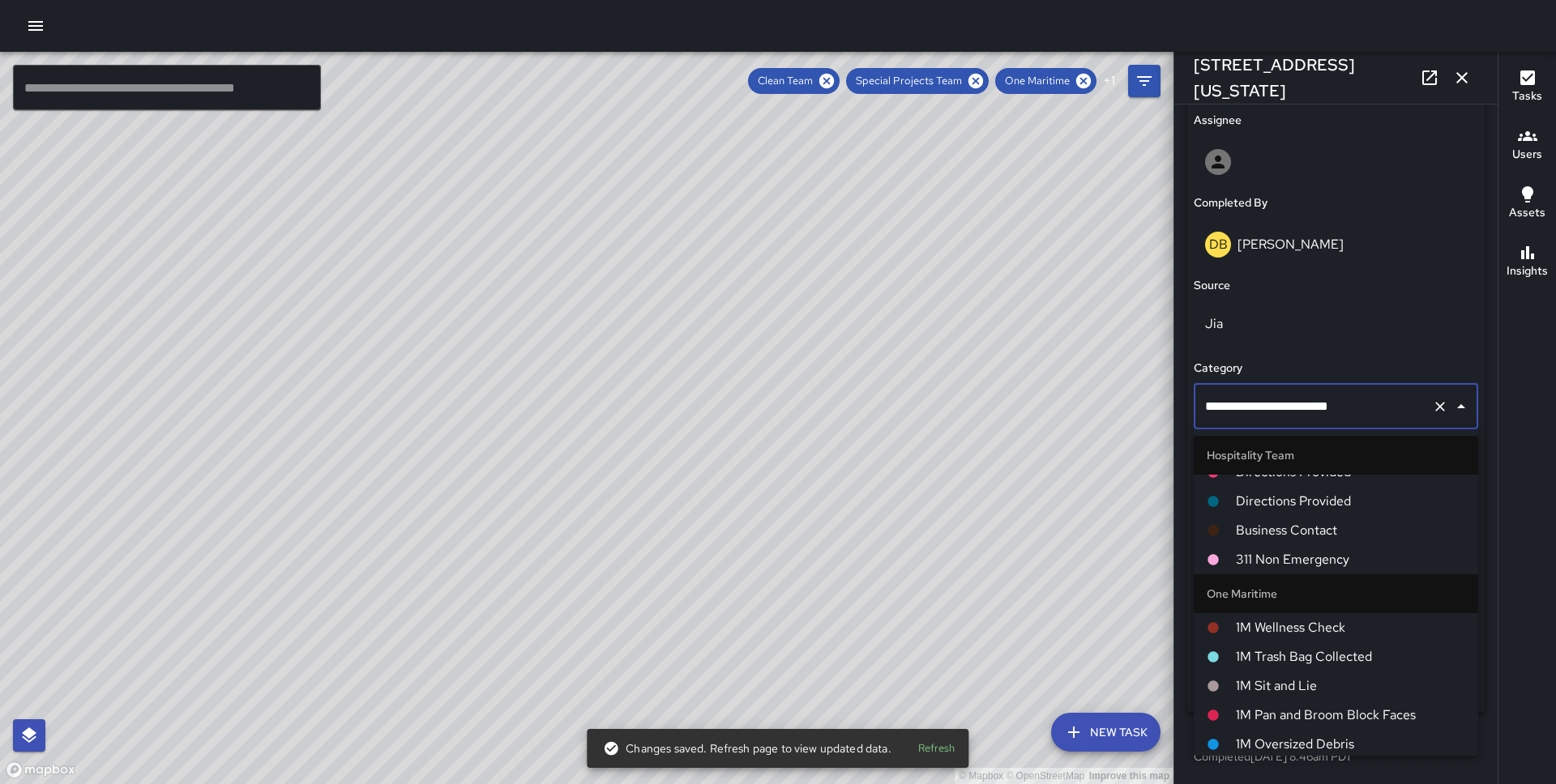
scroll to position [626, 0]
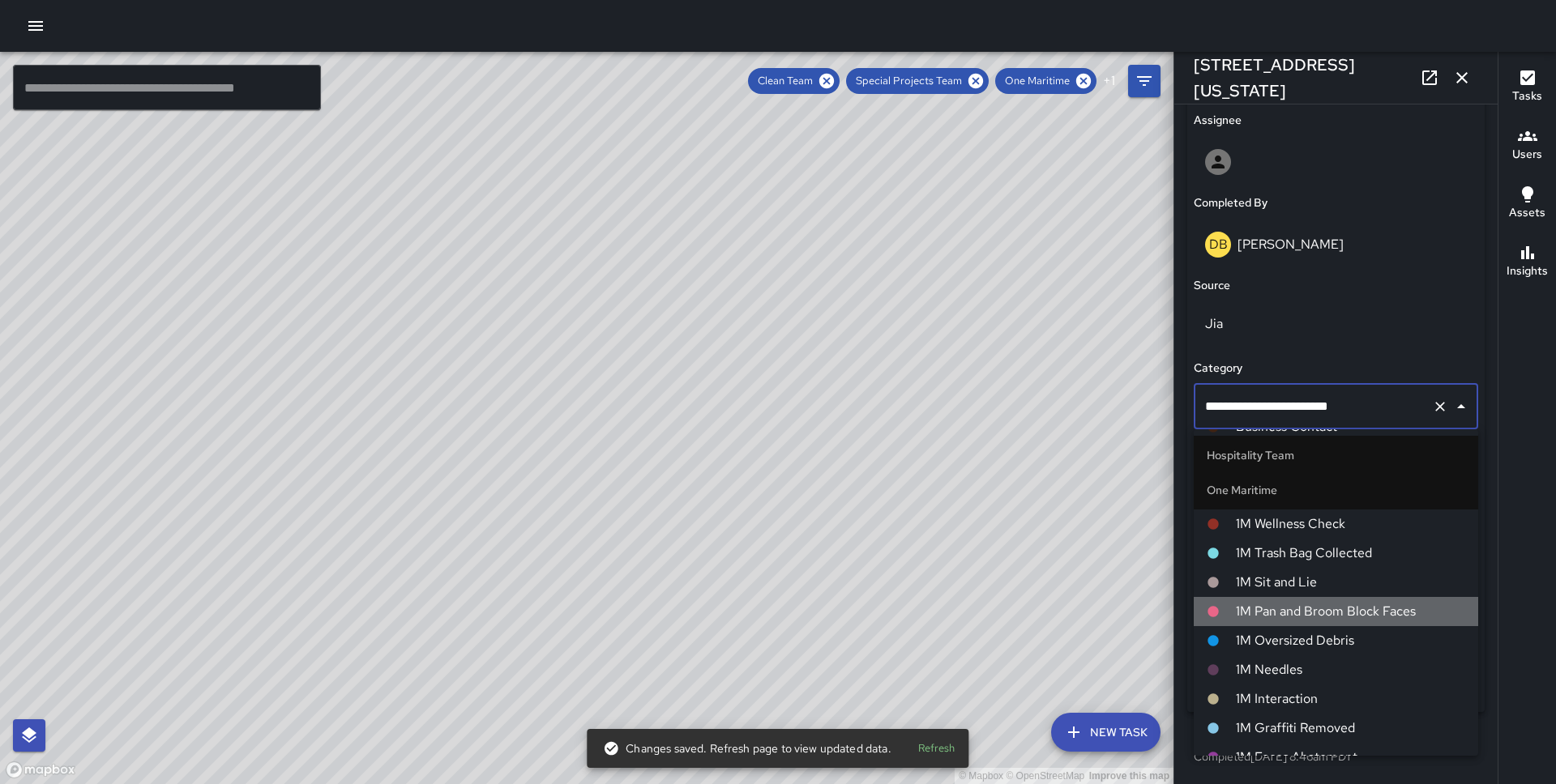
click at [1281, 610] on span "1M Pan and Broom Block Faces" at bounding box center [1350, 611] width 230 height 20
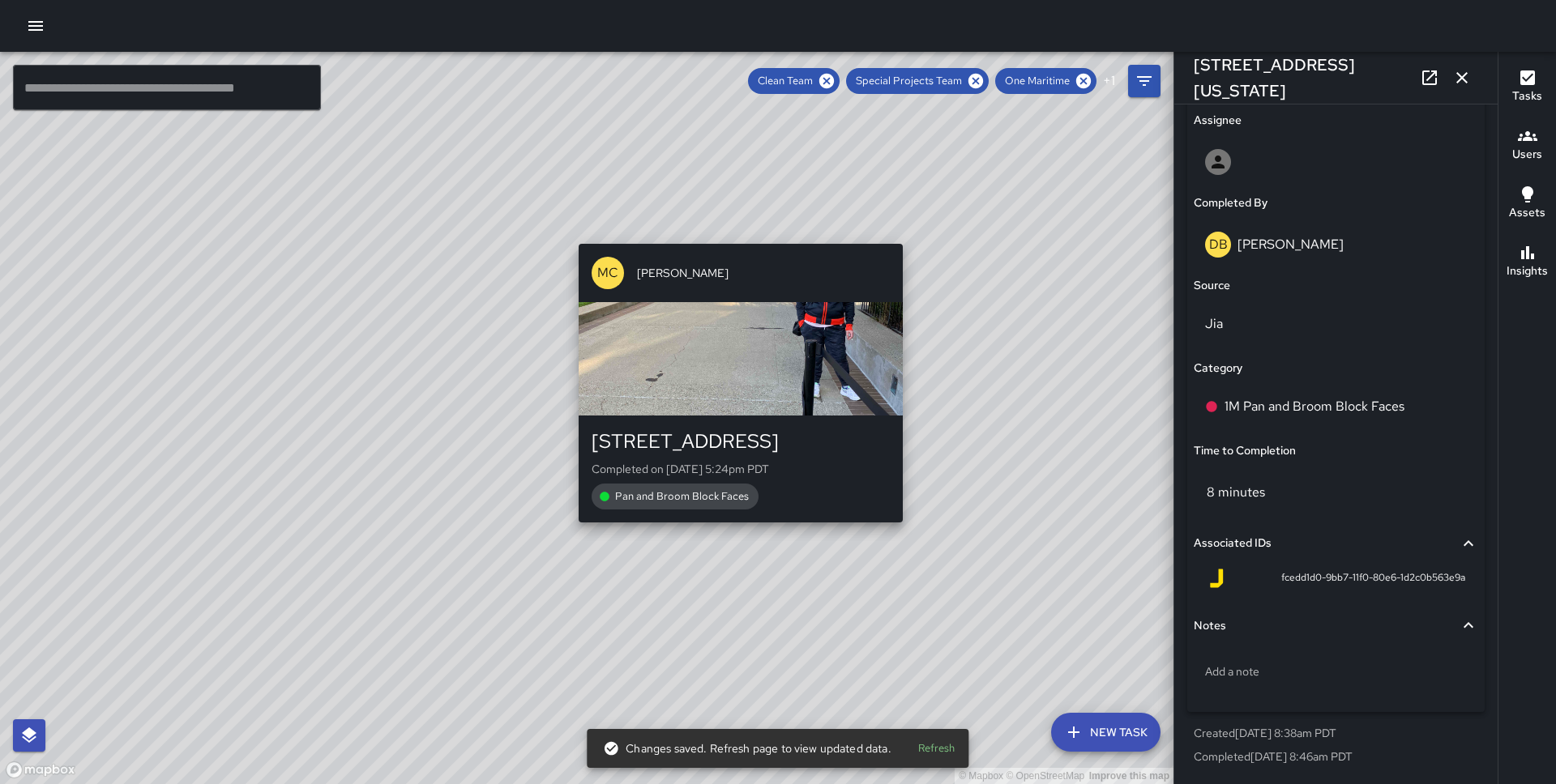
click at [735, 530] on div "© Mapbox © OpenStreetMap Improve this map MC [PERSON_NAME] [STREET_ADDRESS] Com…" at bounding box center [587, 418] width 1173 height 732
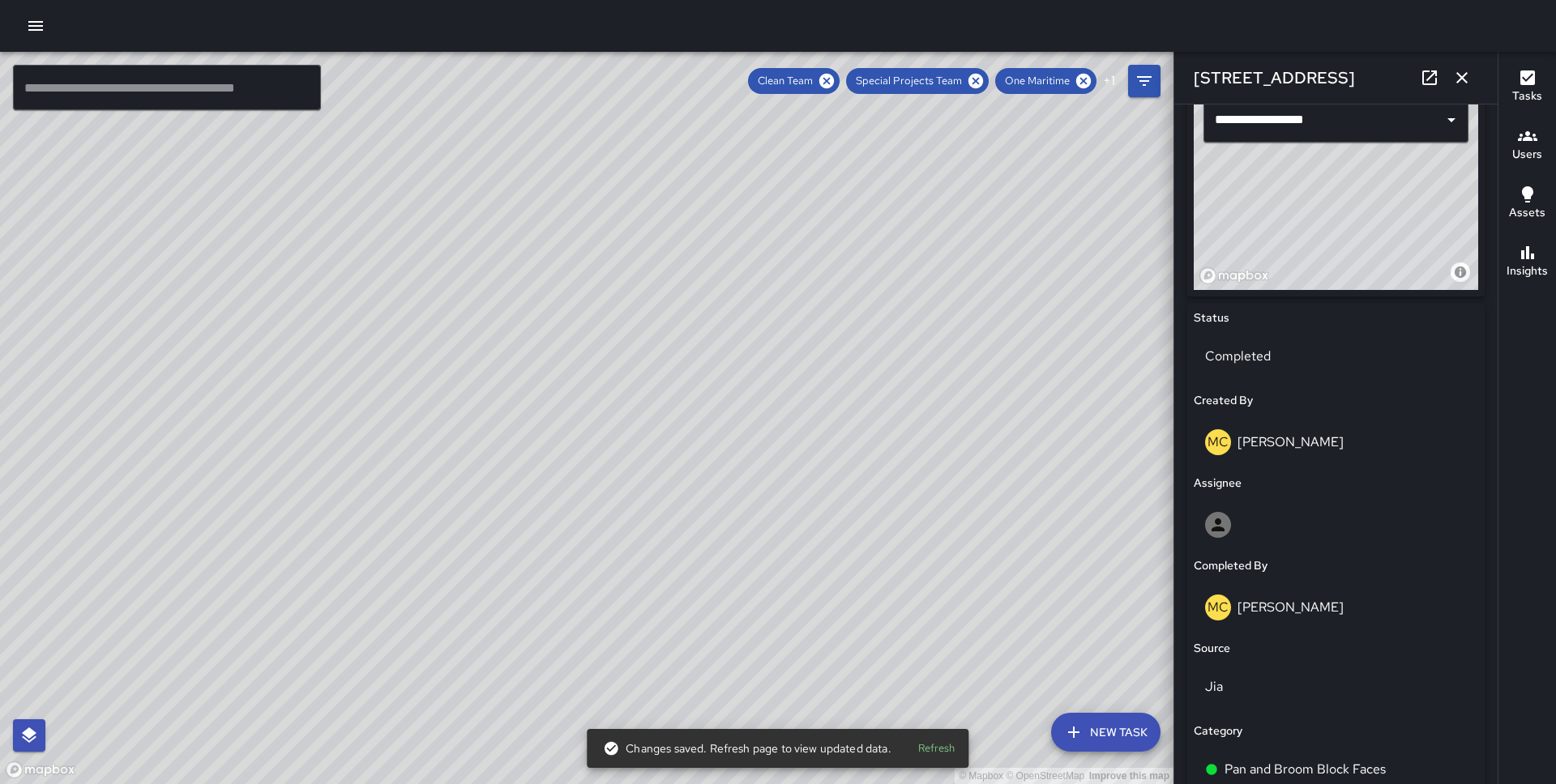
scroll to position [943, 0]
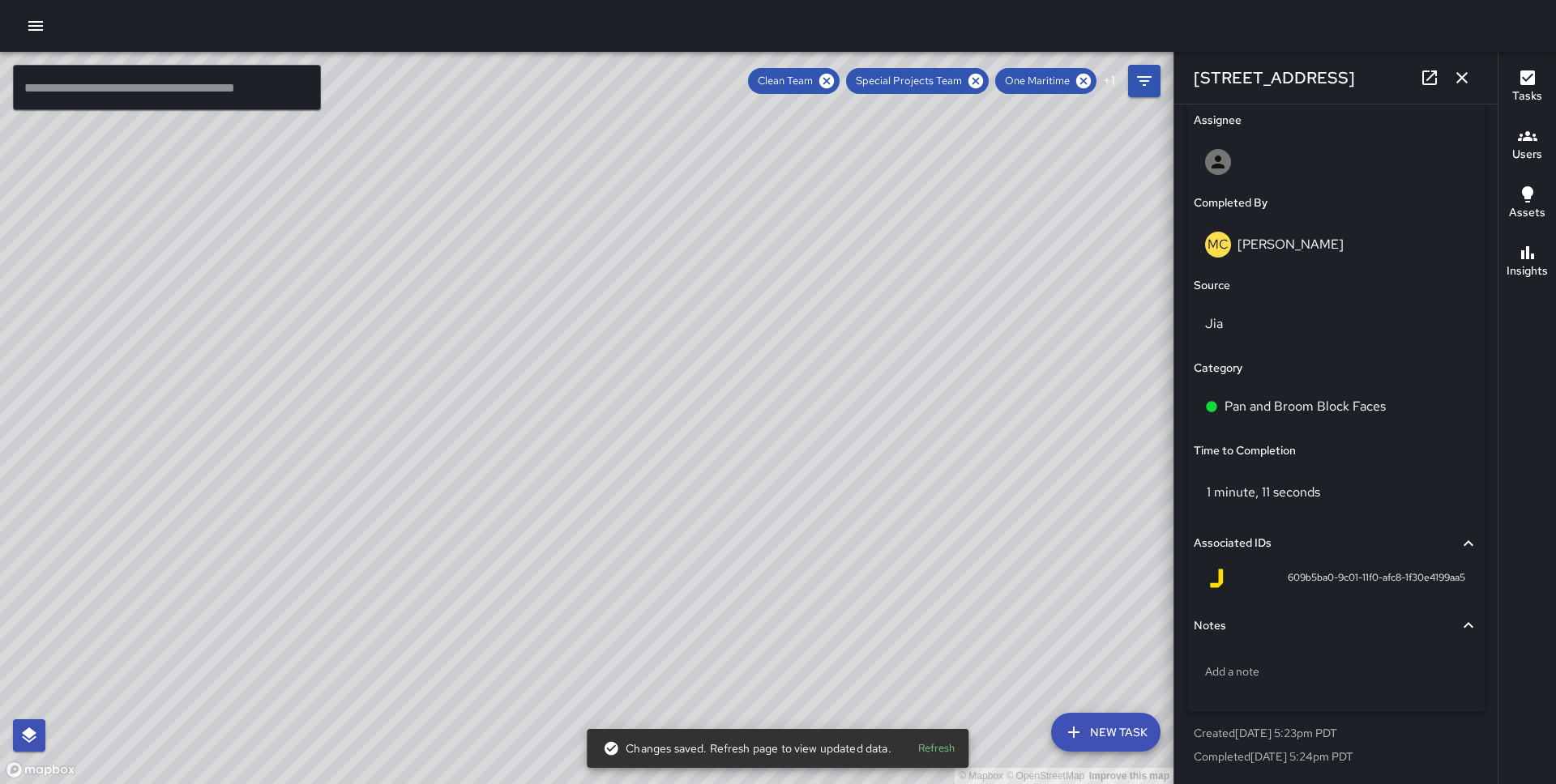
click at [1341, 401] on p "Pan and Broom Block Faces" at bounding box center [1305, 406] width 162 height 20
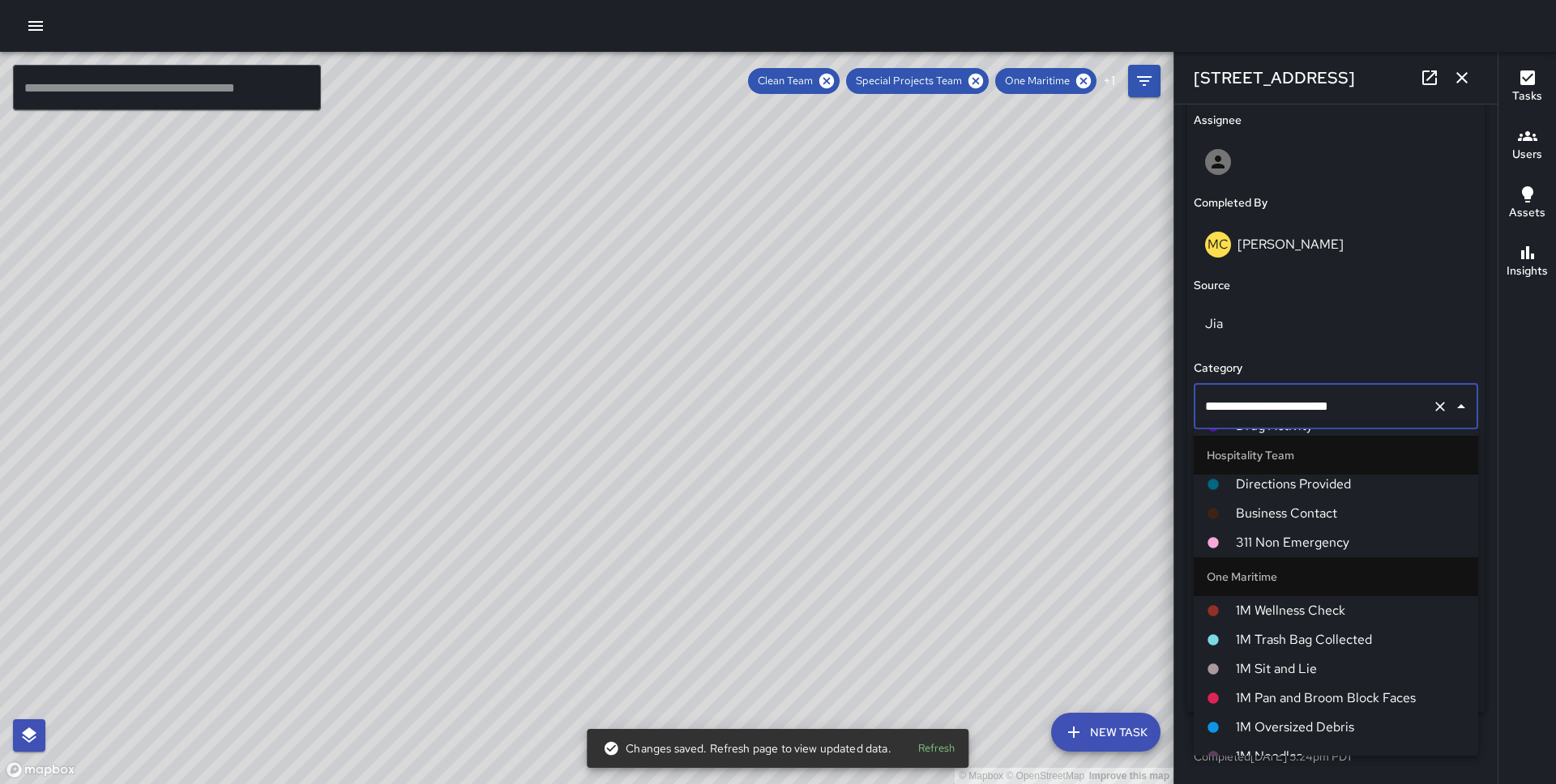
scroll to position [708, 0]
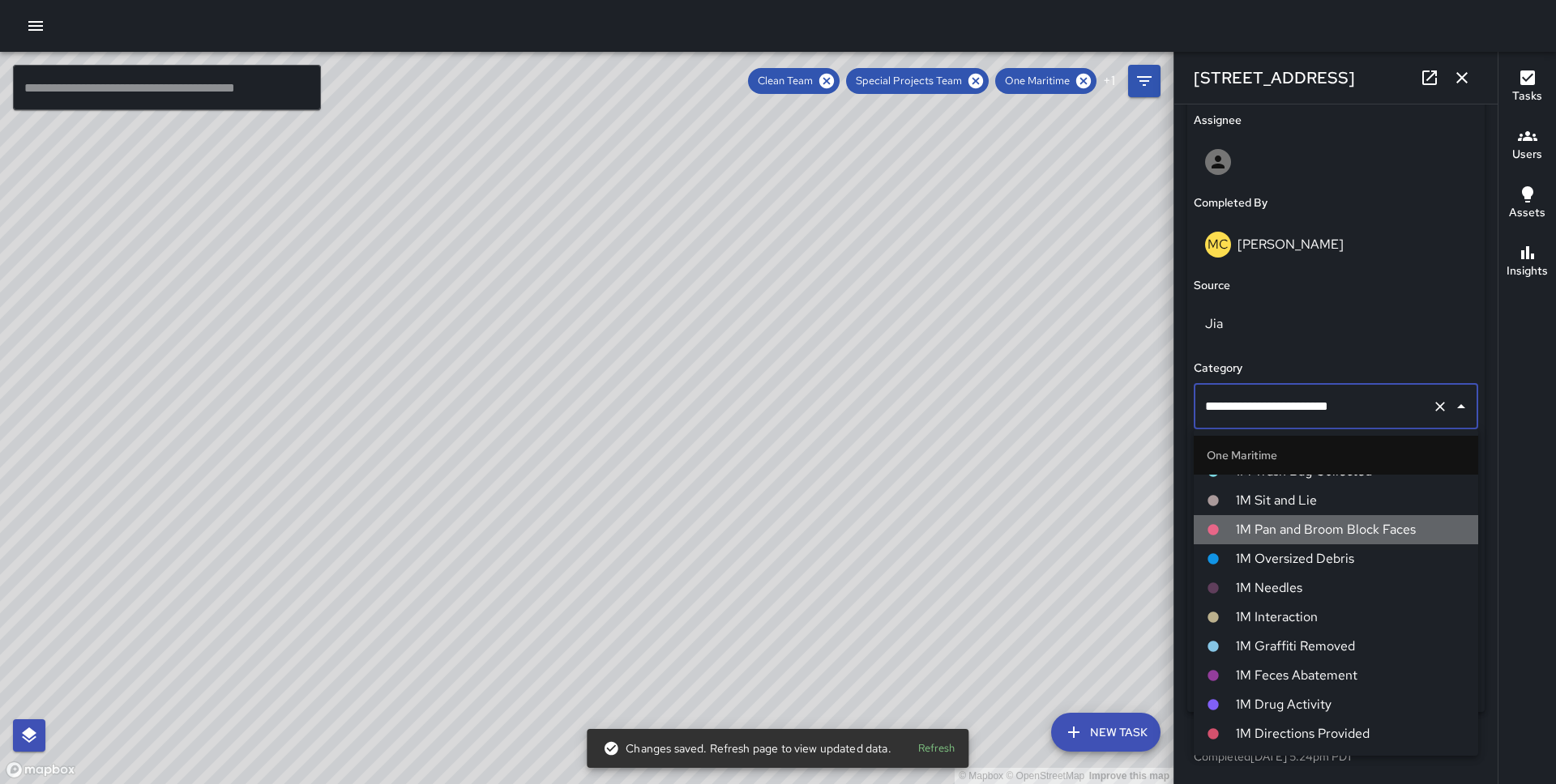
click at [1324, 515] on li "1M Pan and Broom Block Faces" at bounding box center [1335, 529] width 284 height 29
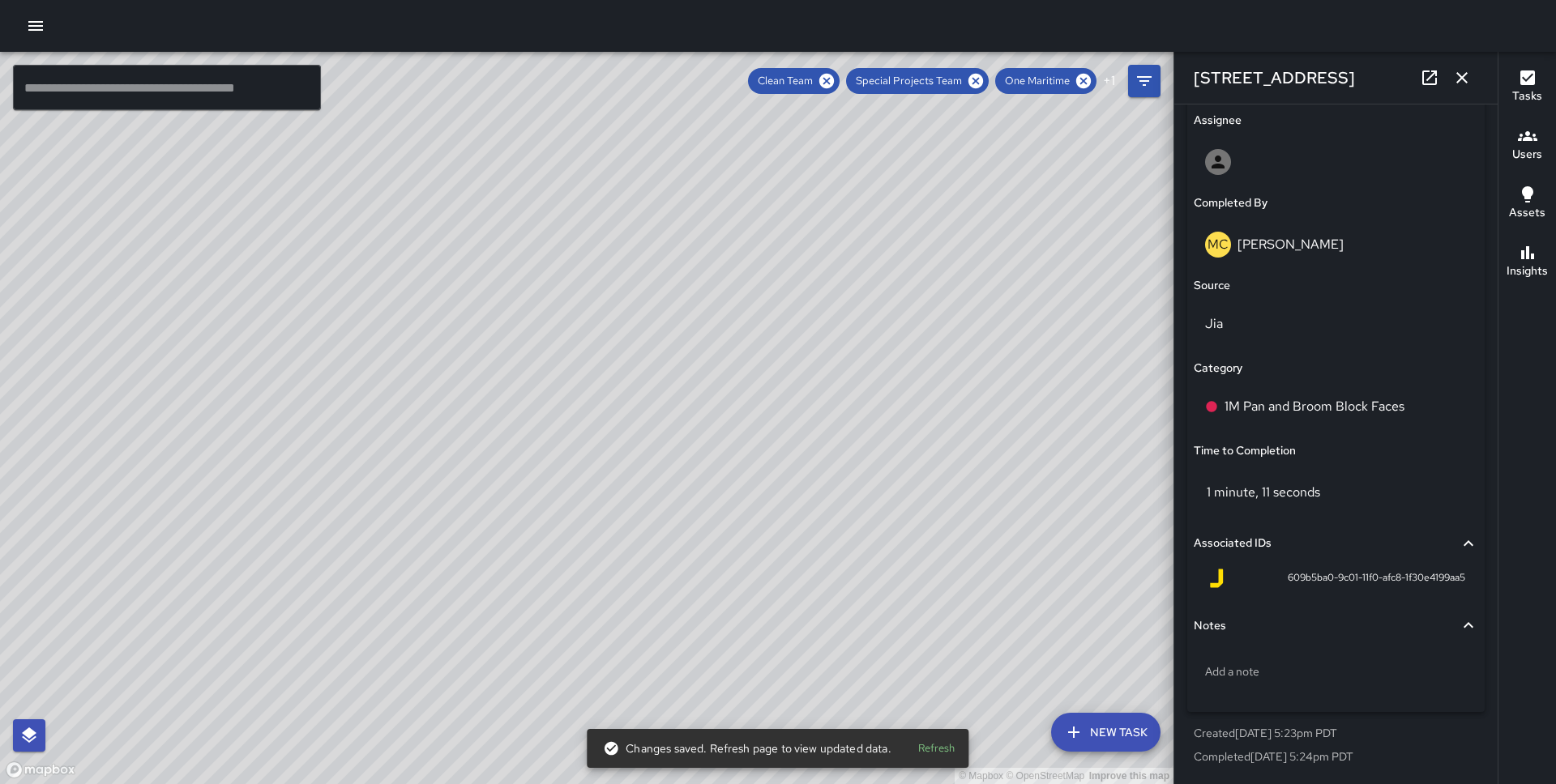
click at [515, 493] on div "© Mapbox © OpenStreetMap Improve this map JS [PERSON_NAME][GEOGRAPHIC_DATA][STR…" at bounding box center [587, 418] width 1173 height 732
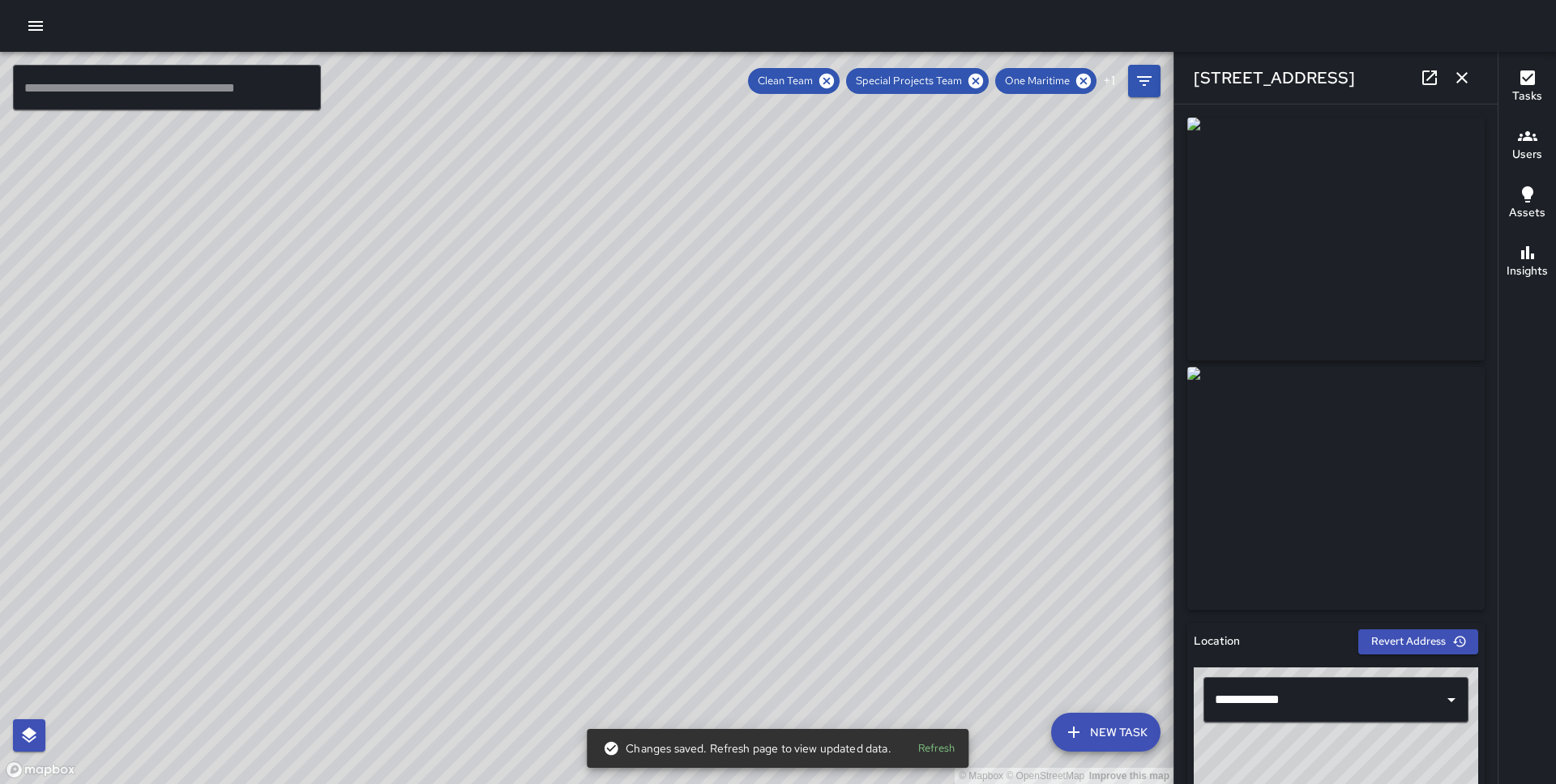
scroll to position [943, 0]
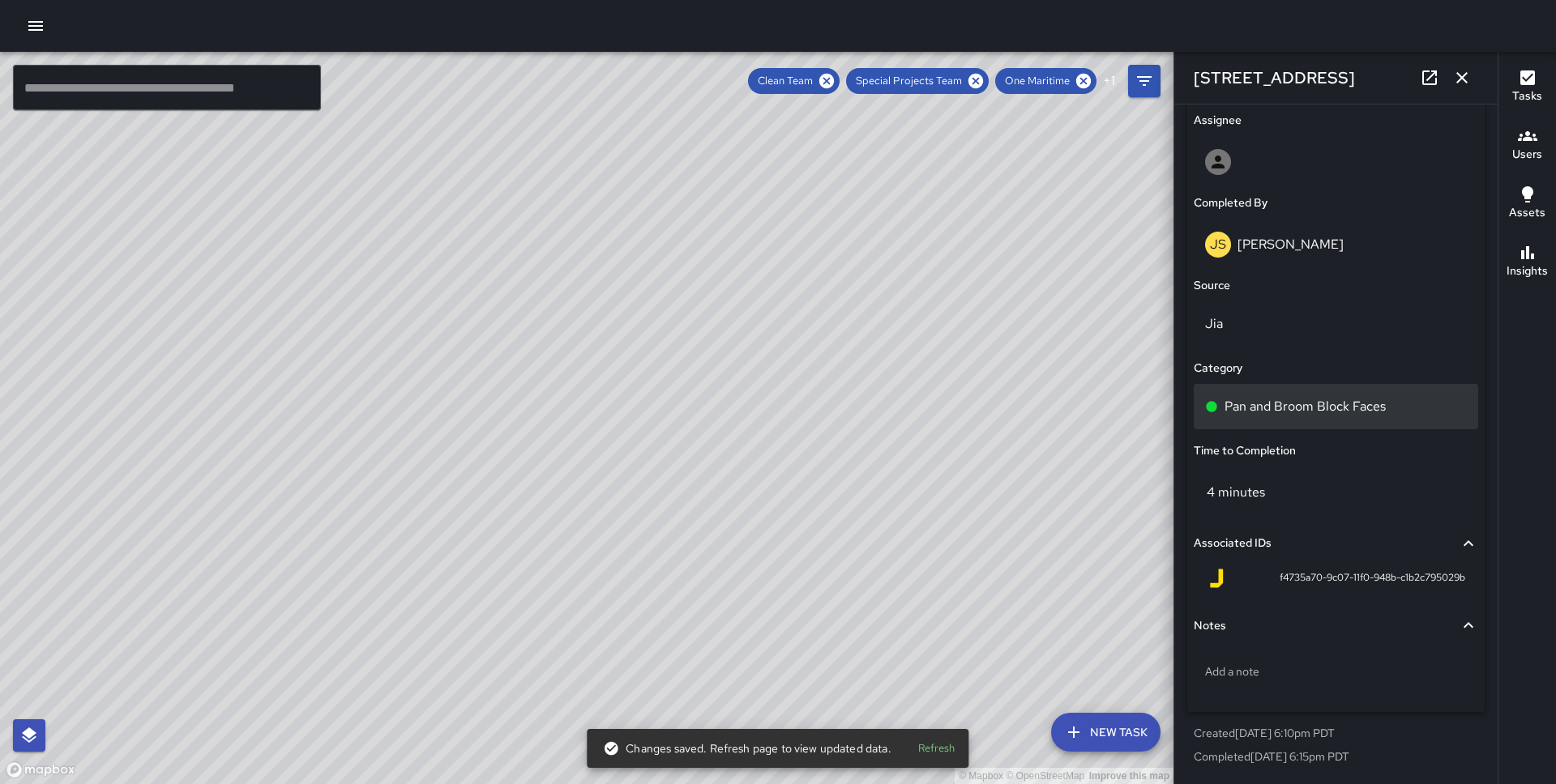
click at [1356, 406] on p "Pan and Broom Block Faces" at bounding box center [1305, 406] width 162 height 20
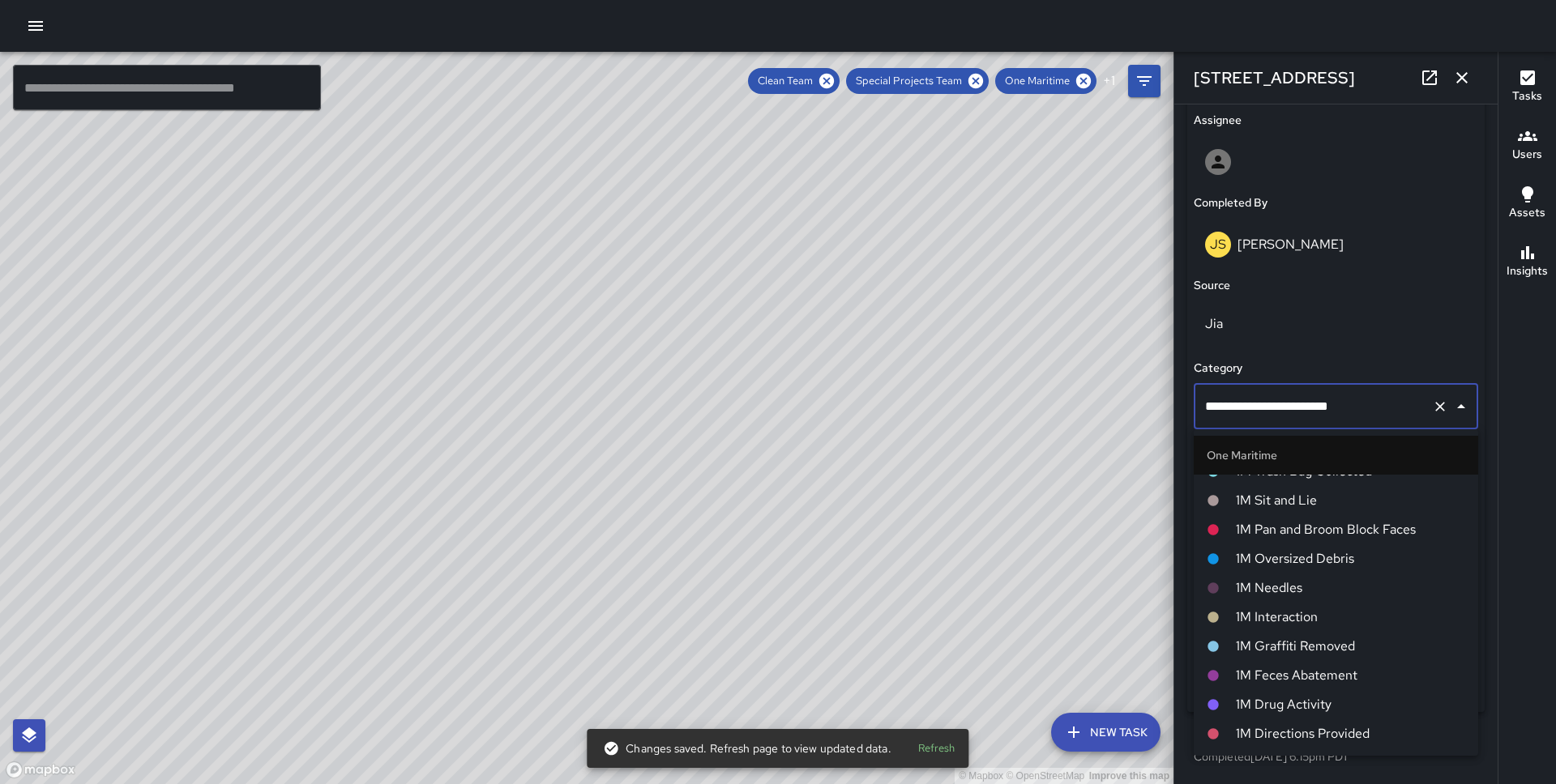
scroll to position [735, 0]
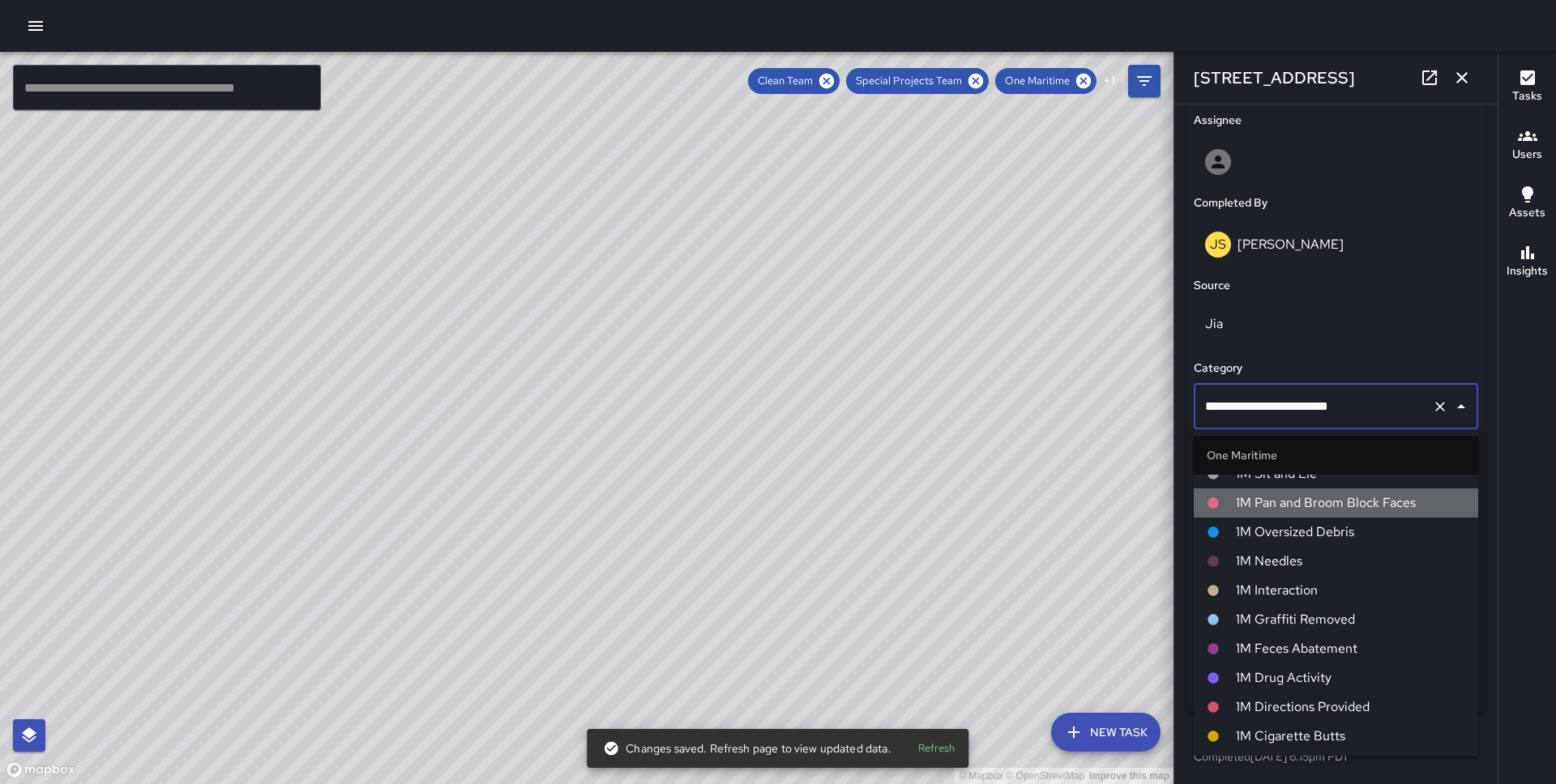
click at [1350, 510] on span "1M Pan and Broom Block Faces" at bounding box center [1350, 503] width 230 height 20
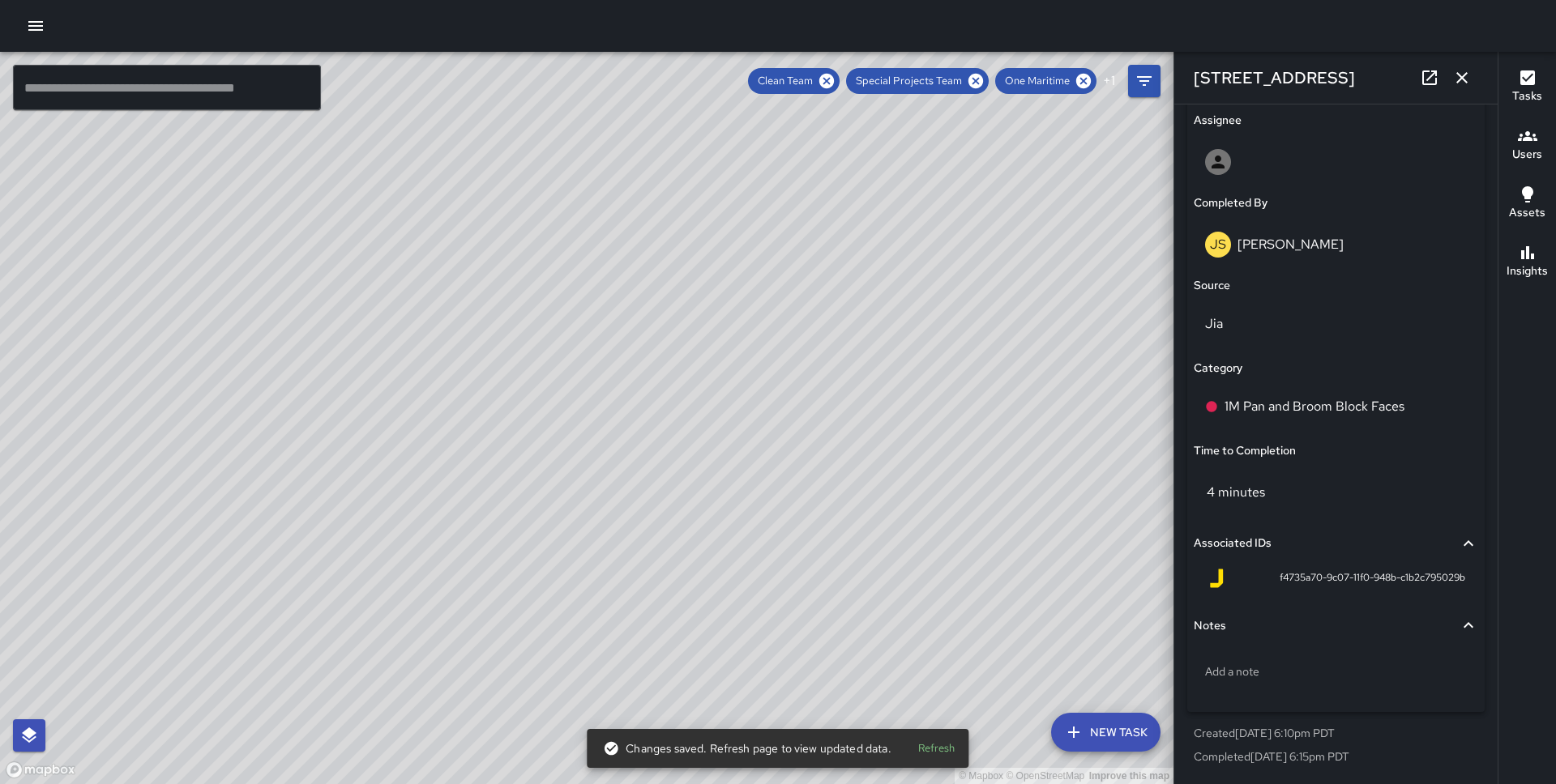
click at [718, 442] on div "© Mapbox © OpenStreetMap Improve this map DB [PERSON_NAME][GEOGRAPHIC_DATA][STR…" at bounding box center [587, 418] width 1173 height 732
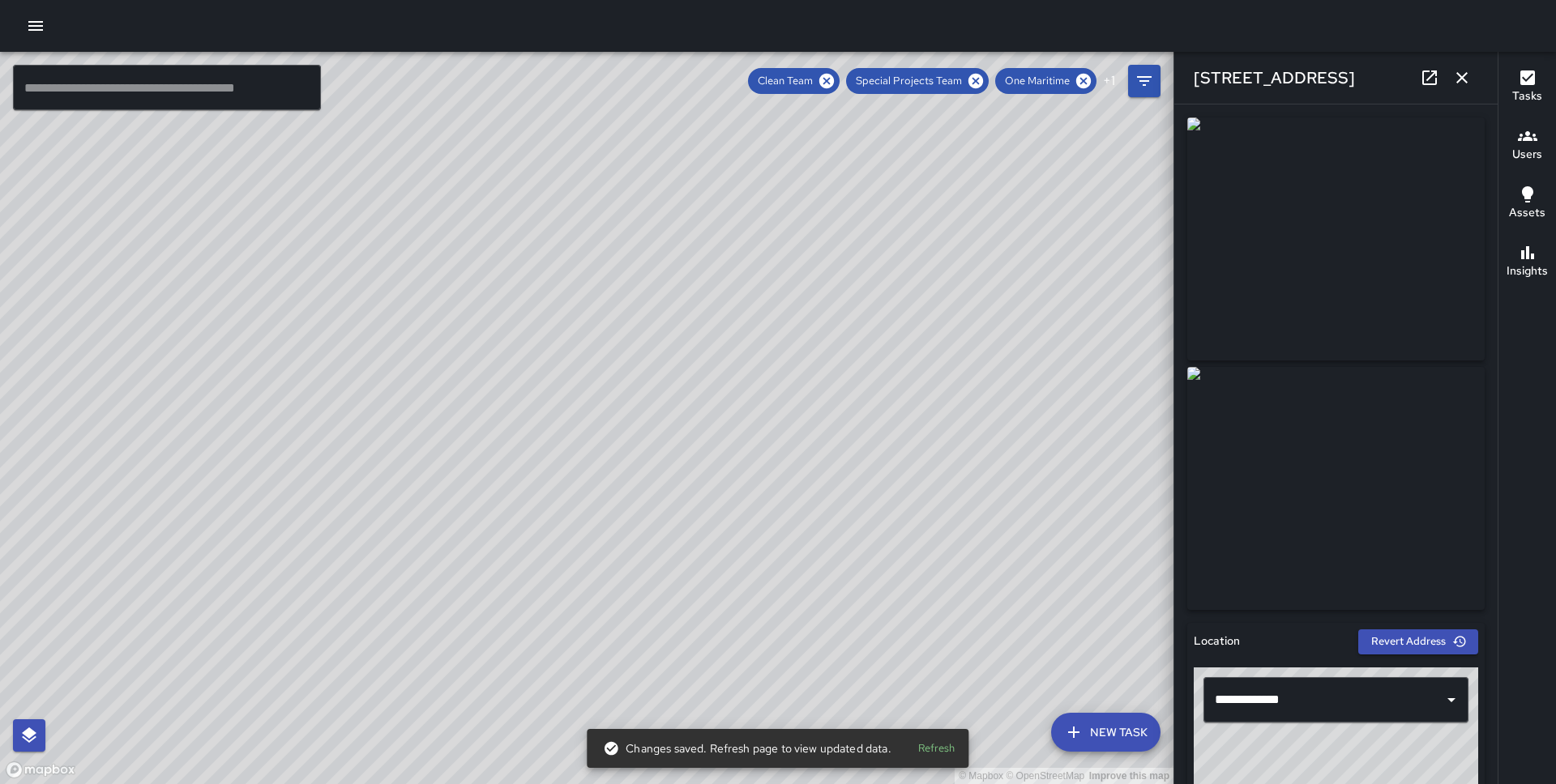
scroll to position [943, 0]
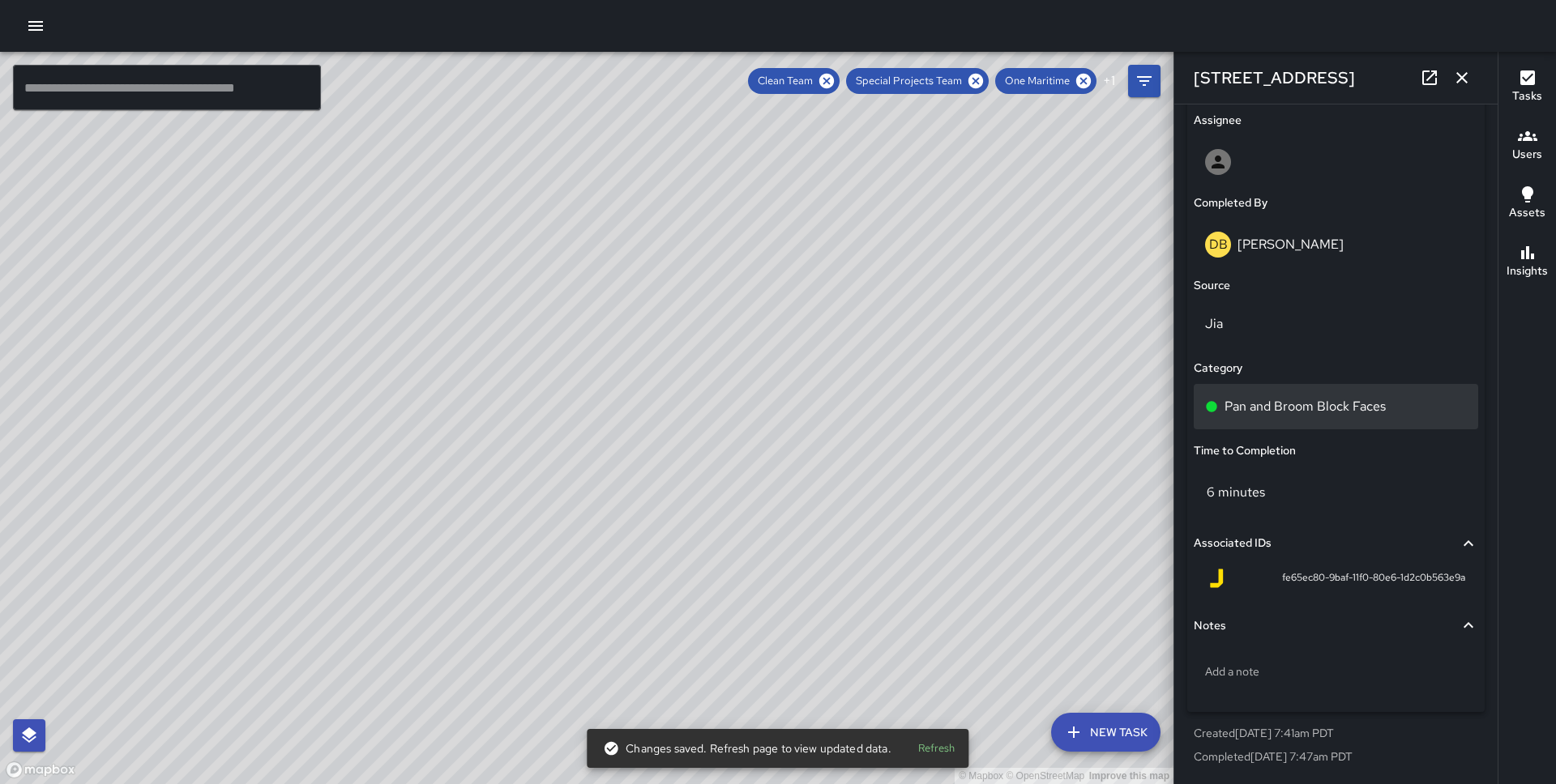
click at [1280, 407] on p "Pan and Broom Block Faces" at bounding box center [1305, 406] width 162 height 20
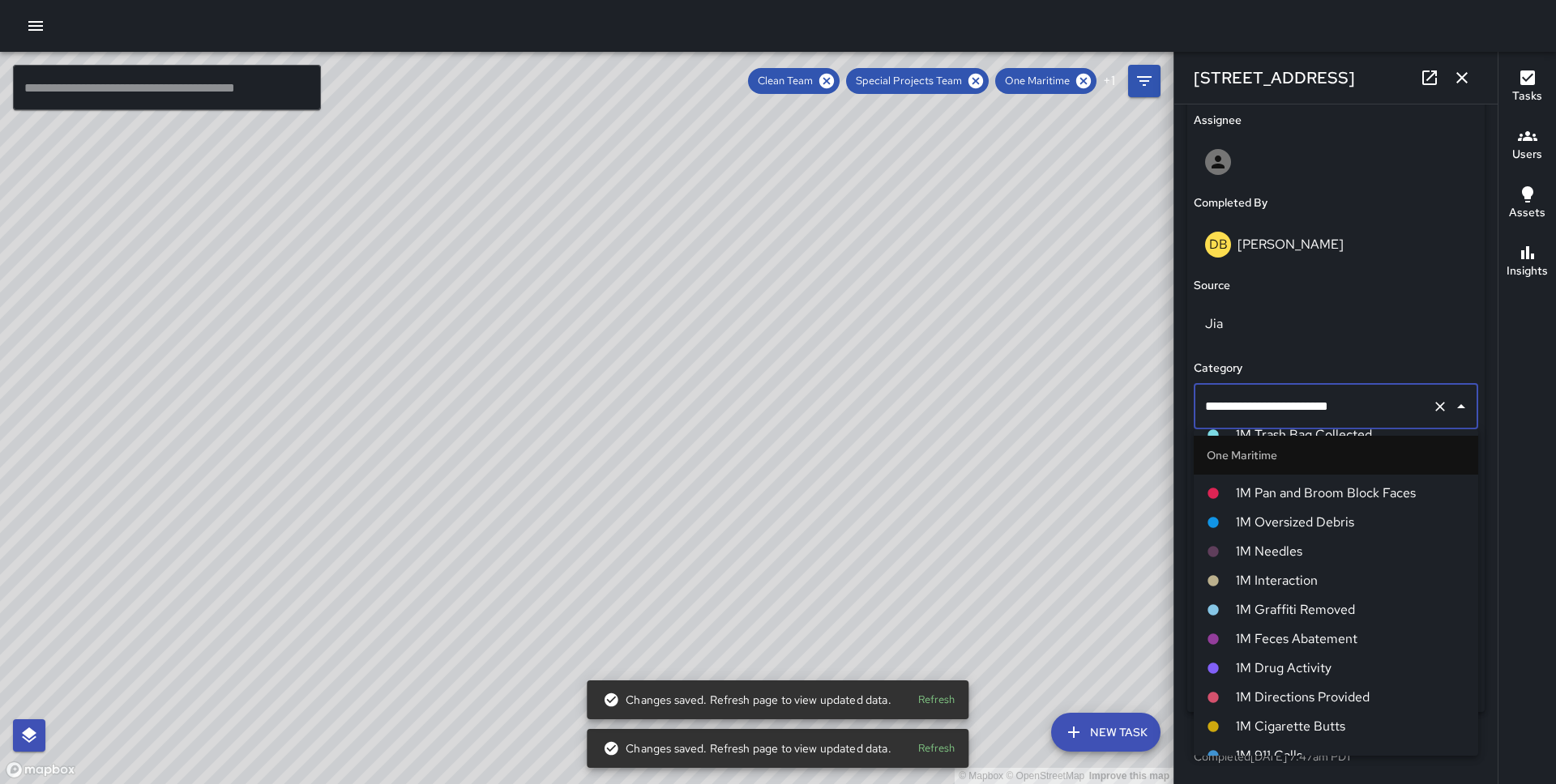
scroll to position [742, 0]
click at [1305, 486] on span "1M Pan and Broom Block Faces" at bounding box center [1350, 496] width 230 height 20
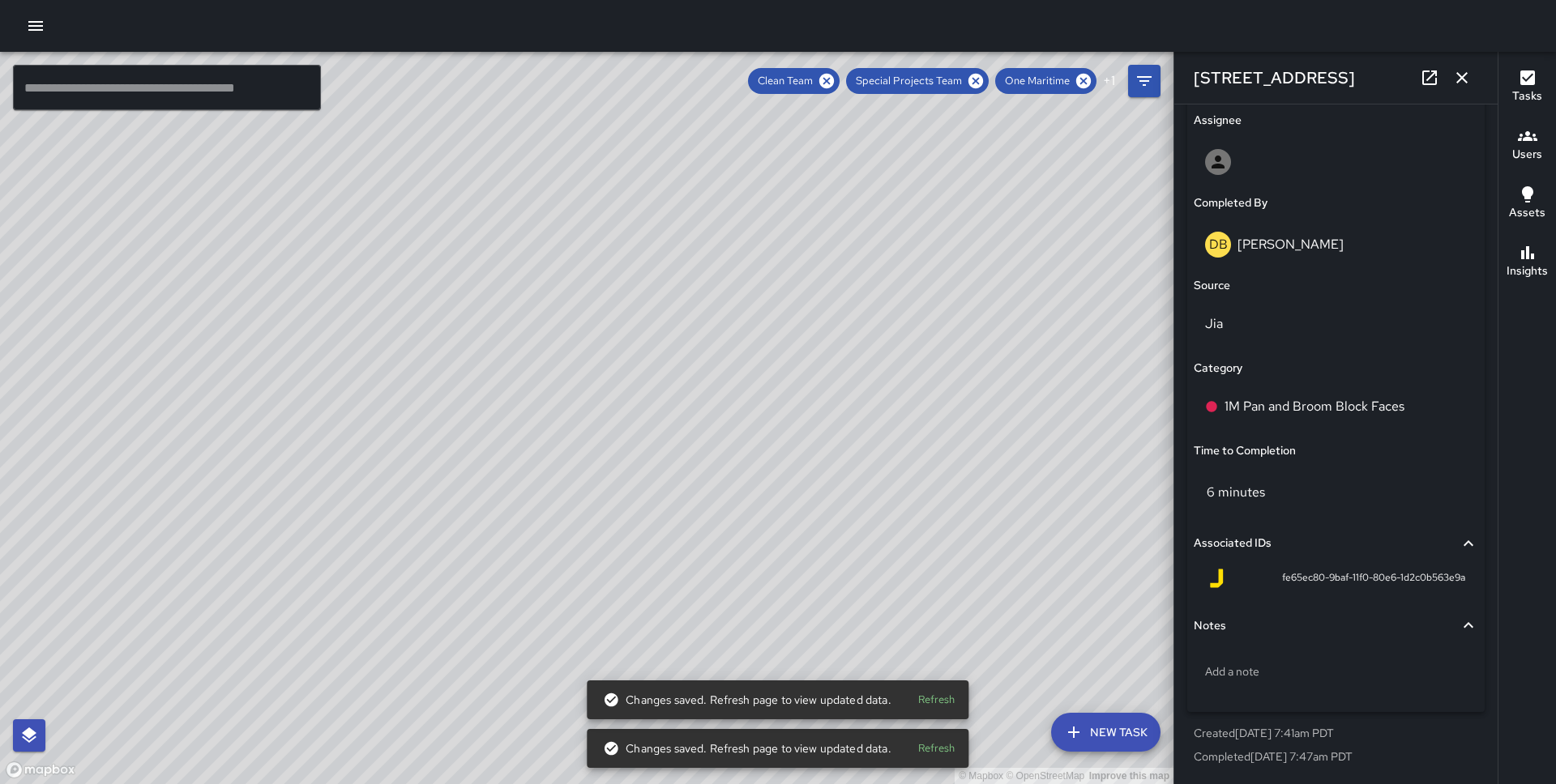
click at [520, 422] on div "© Mapbox © OpenStreetMap Improve this map JS [PERSON_NAME][GEOGRAPHIC_DATA][STR…" at bounding box center [587, 418] width 1173 height 732
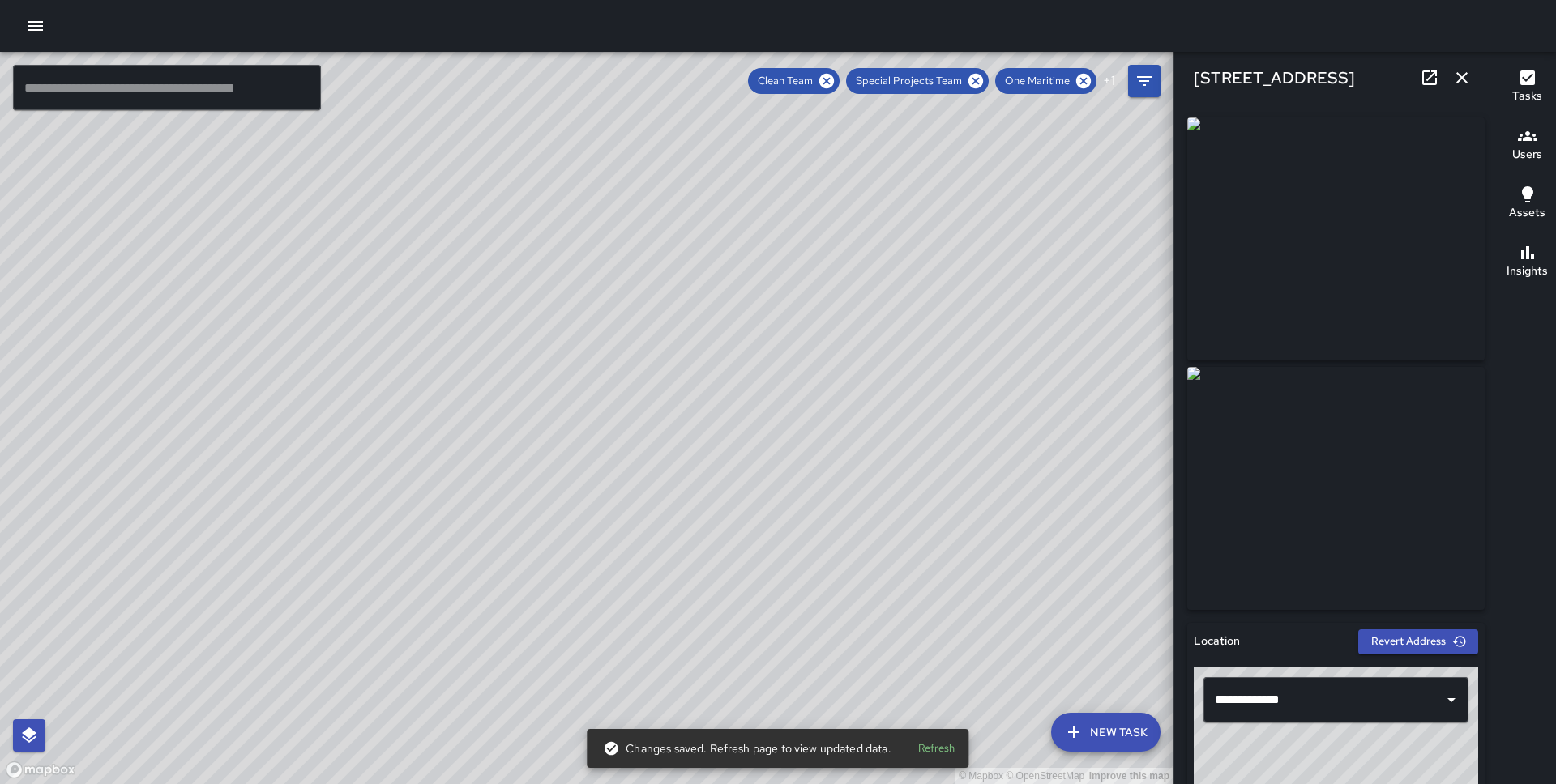
scroll to position [943, 0]
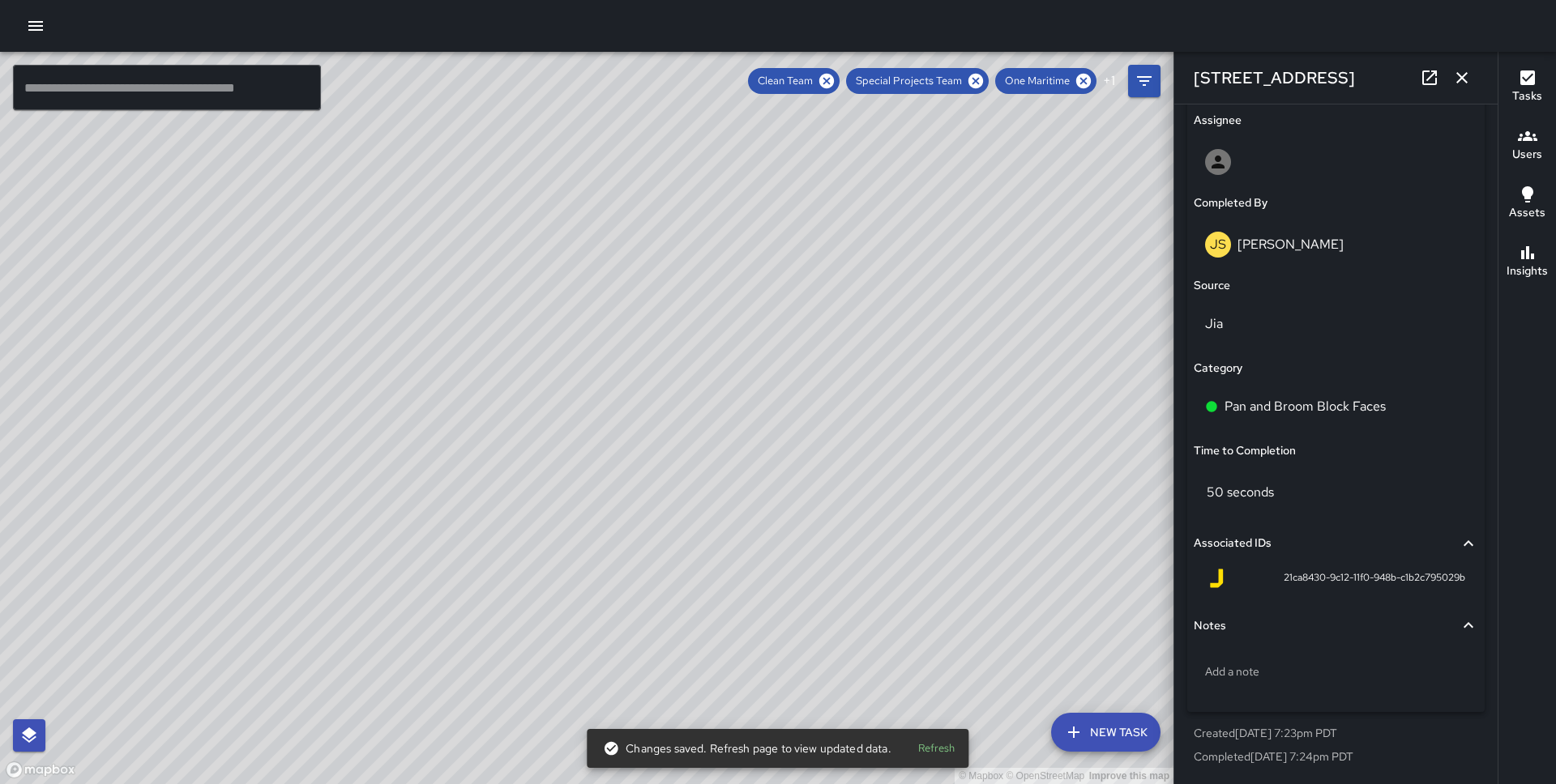
click at [1364, 410] on p "Pan and Broom Block Faces" at bounding box center [1305, 406] width 162 height 20
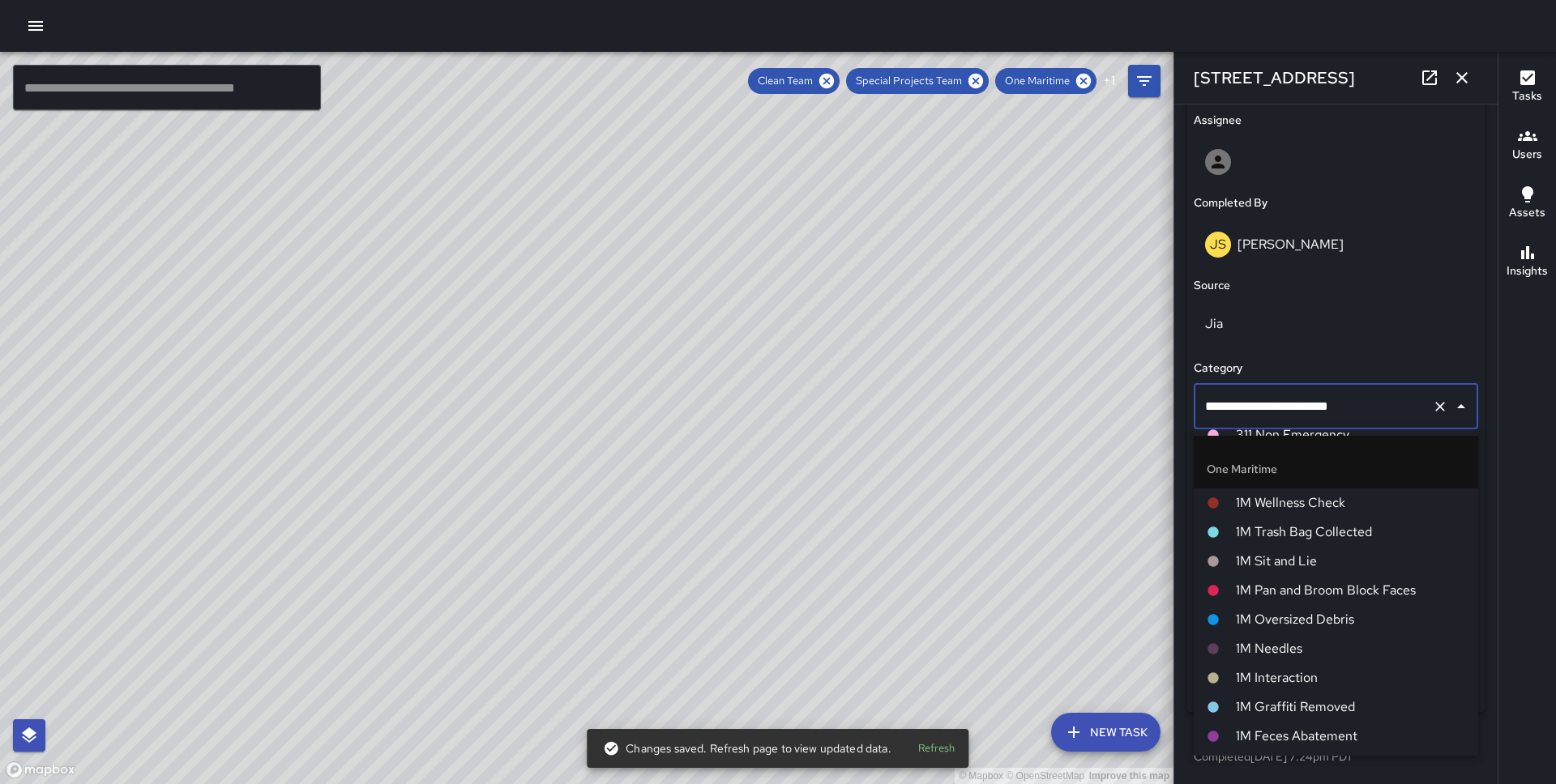
scroll to position [644, 0]
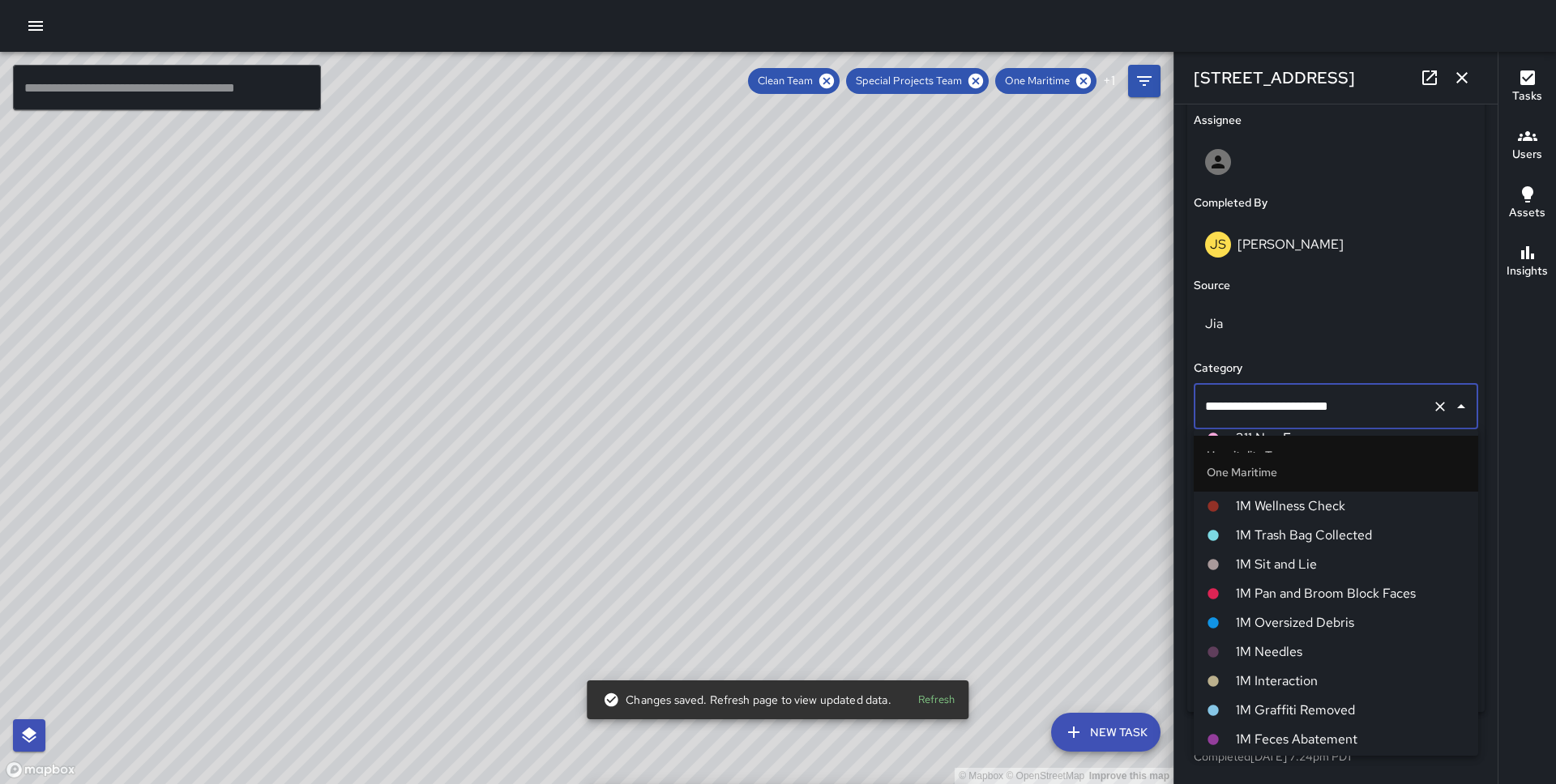
click at [1334, 577] on li "1M Sit and Lie" at bounding box center [1335, 564] width 284 height 29
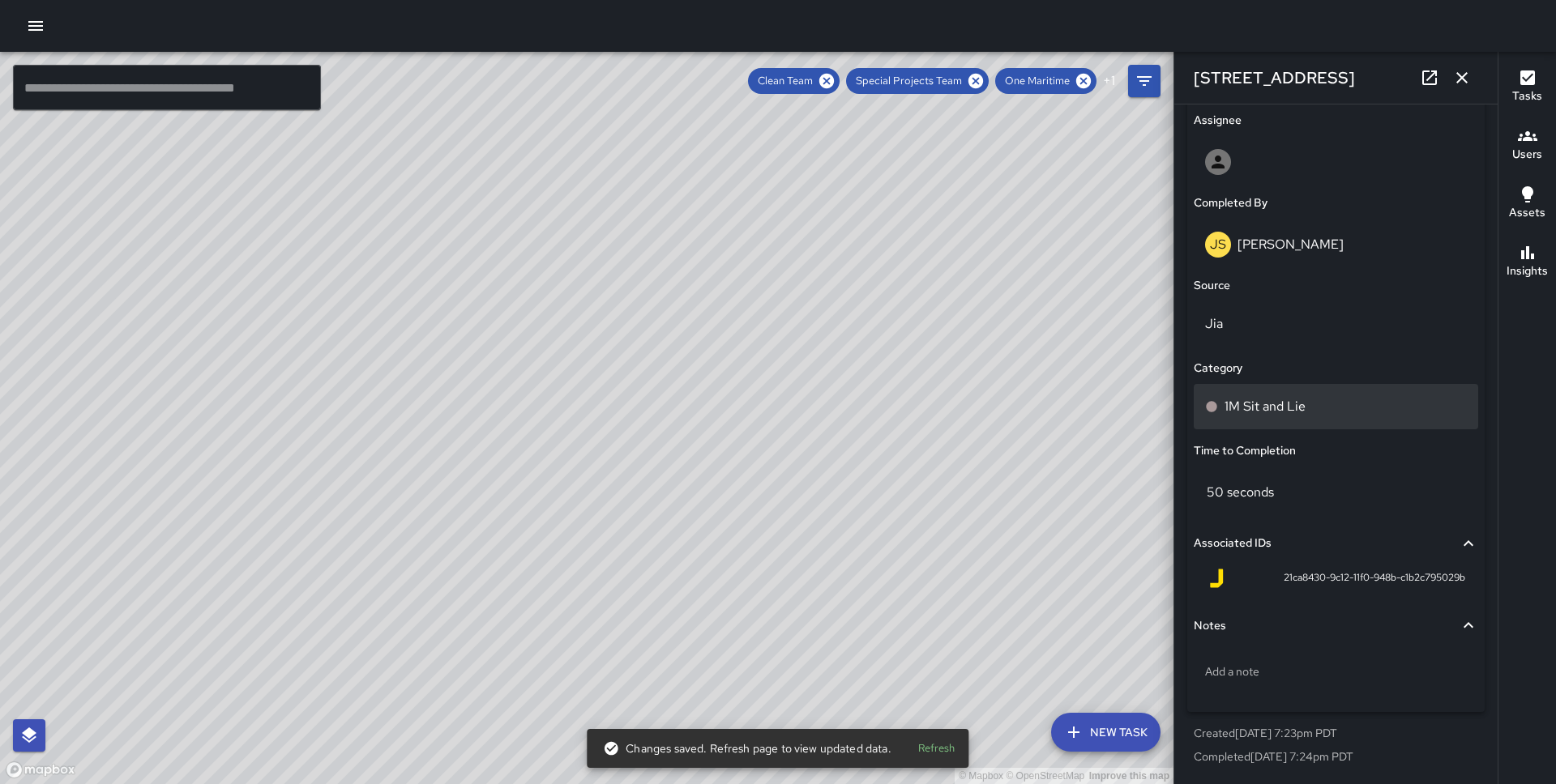
click at [1276, 407] on p "1M Sit and Lie" at bounding box center [1265, 406] width 81 height 20
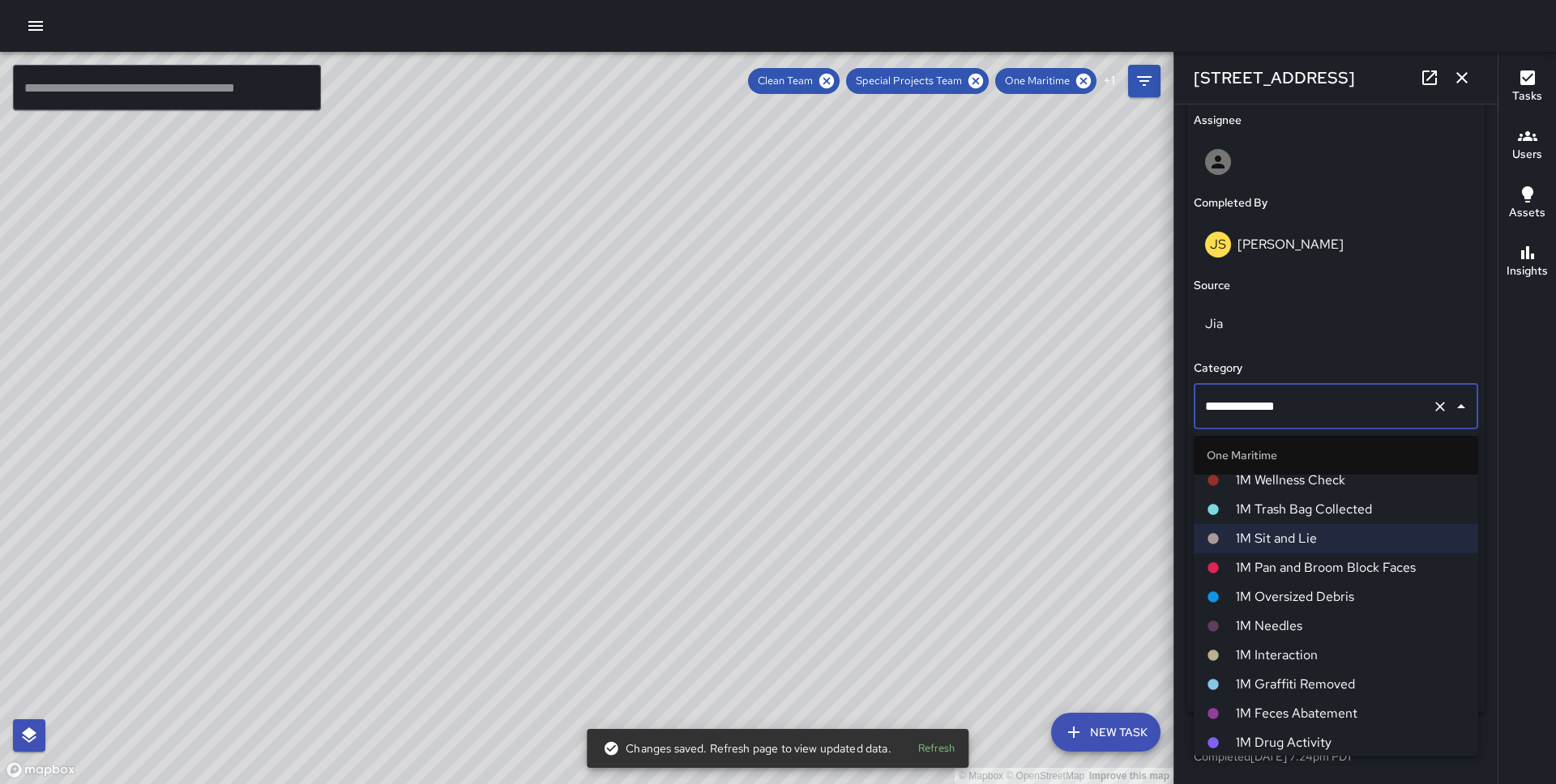
scroll to position [731, 0]
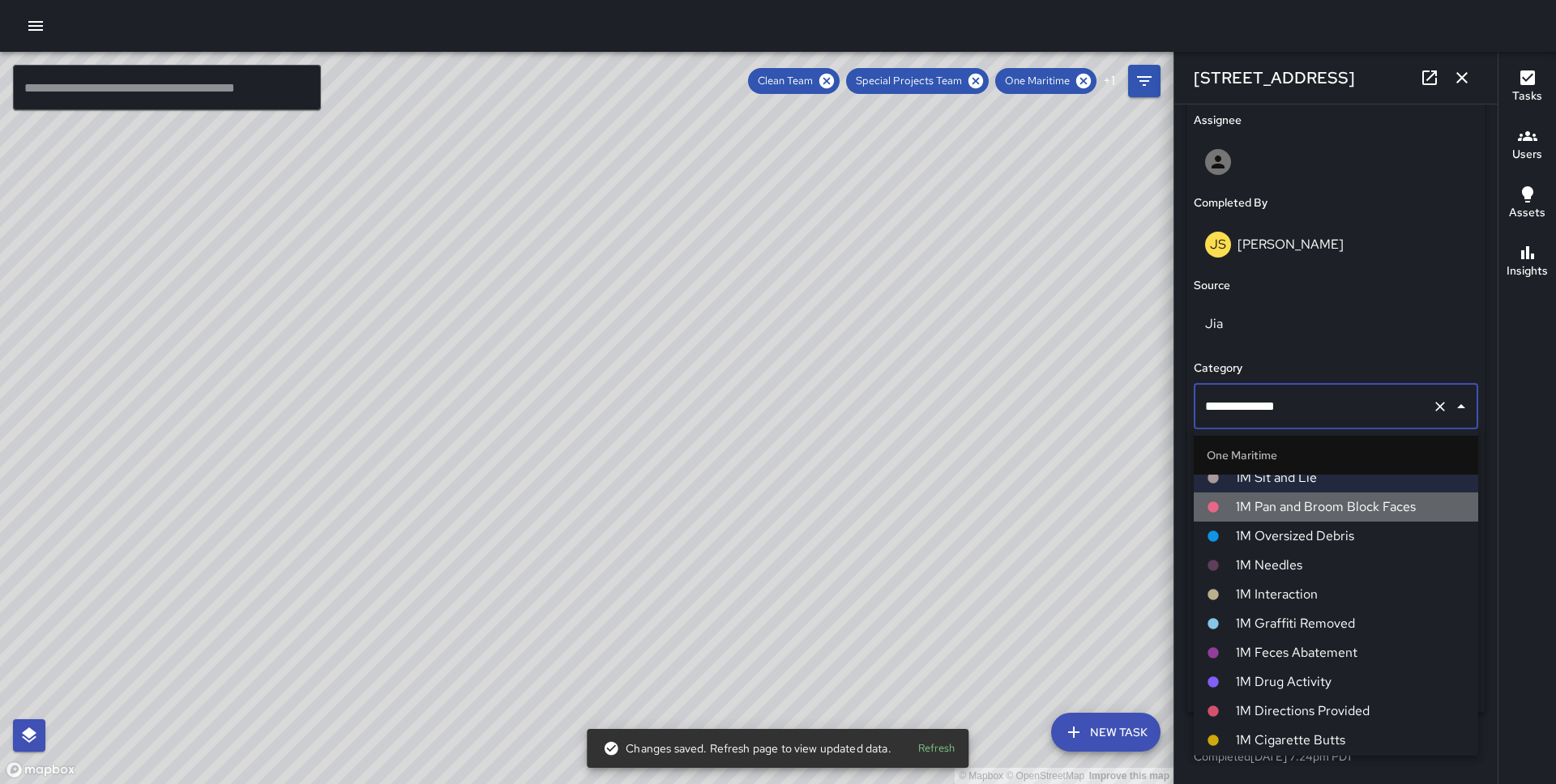
click at [1304, 495] on li "1M Pan and Broom Block Faces" at bounding box center [1335, 506] width 284 height 29
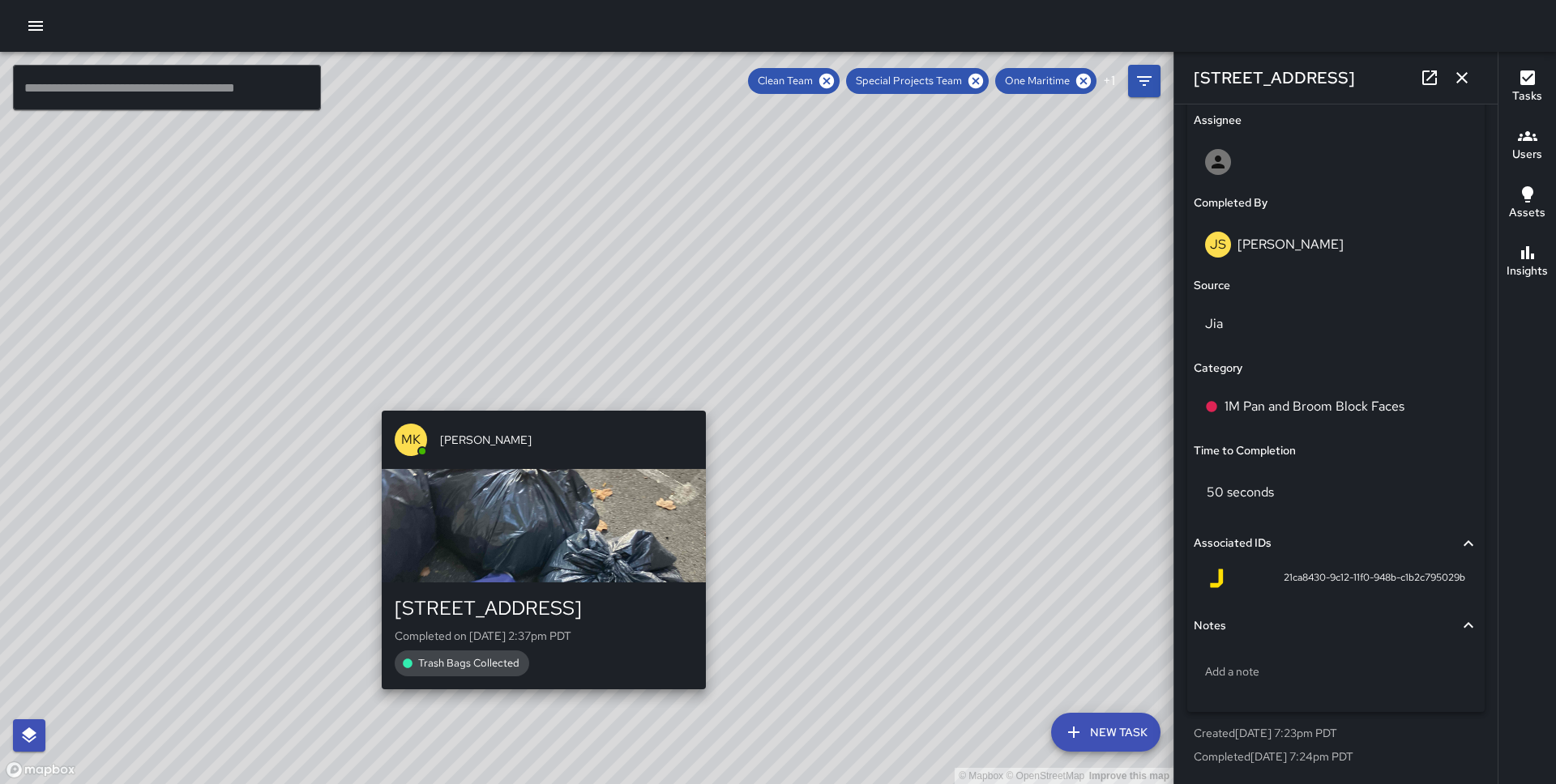
click at [537, 401] on div "© Mapbox © OpenStreetMap Improve this map MK [PERSON_NAME][GEOGRAPHIC_DATA][STR…" at bounding box center [587, 418] width 1173 height 732
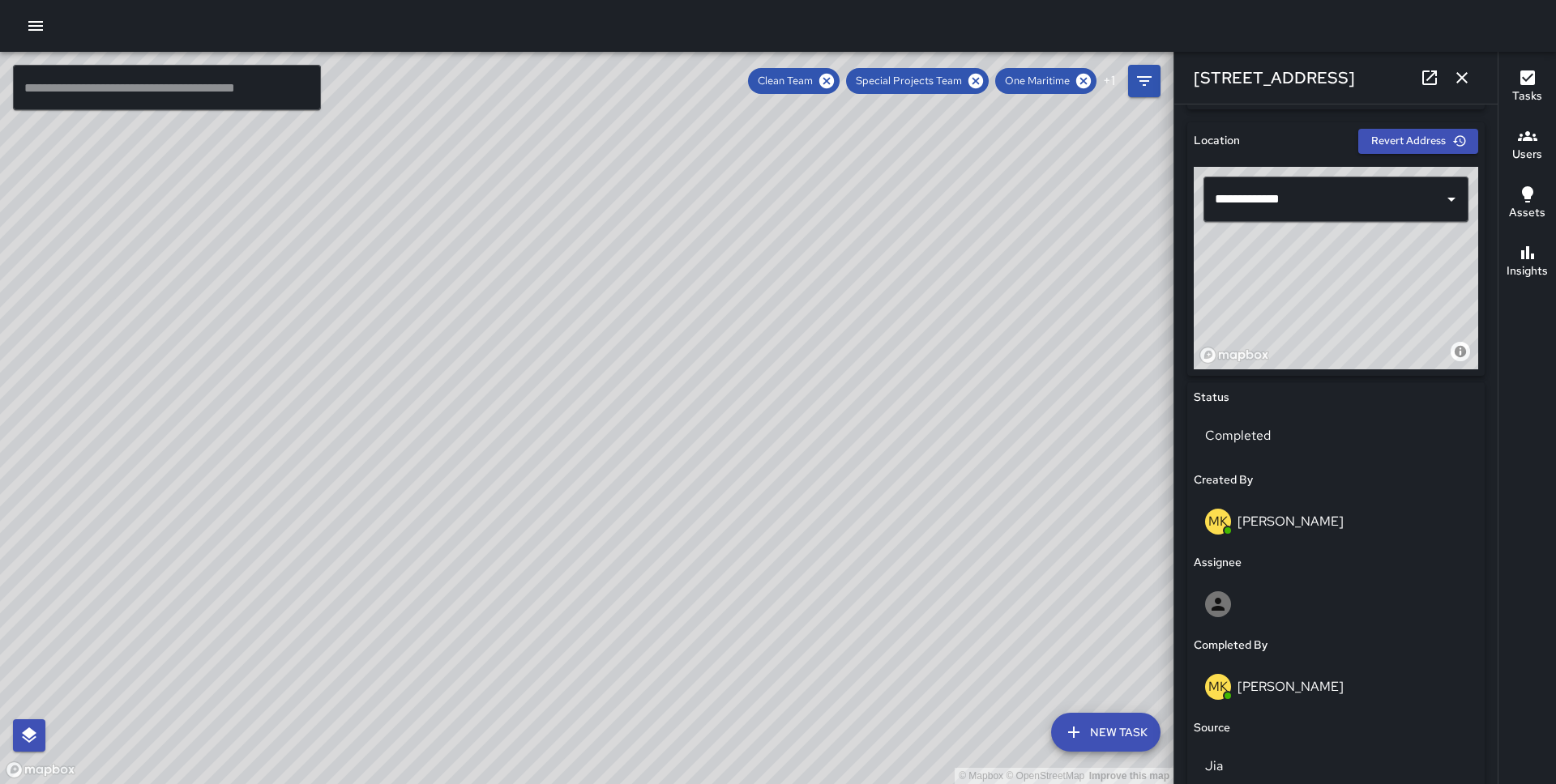
scroll to position [1025, 0]
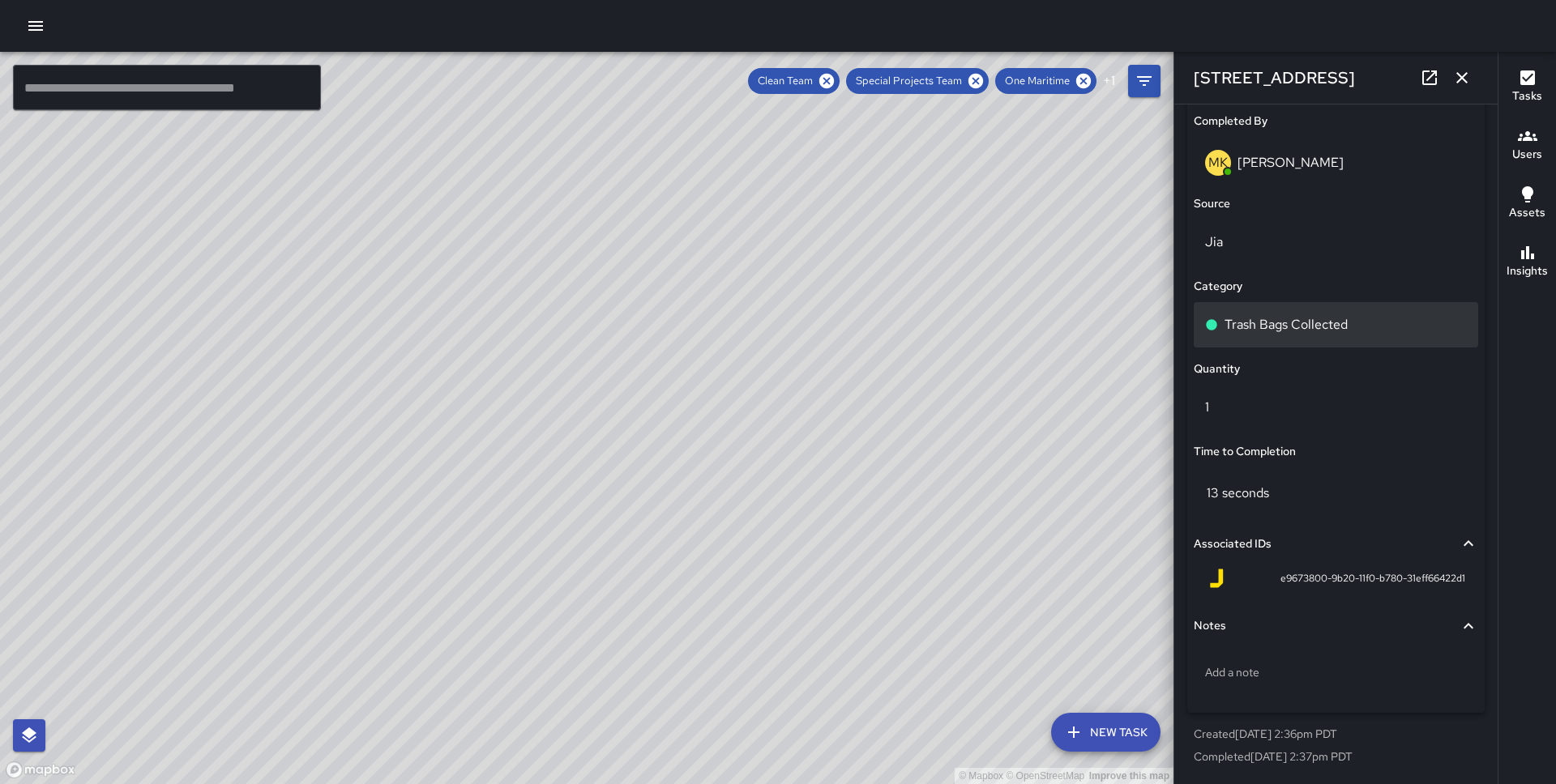
click at [1291, 324] on p "Trash Bags Collected" at bounding box center [1286, 325] width 123 height 20
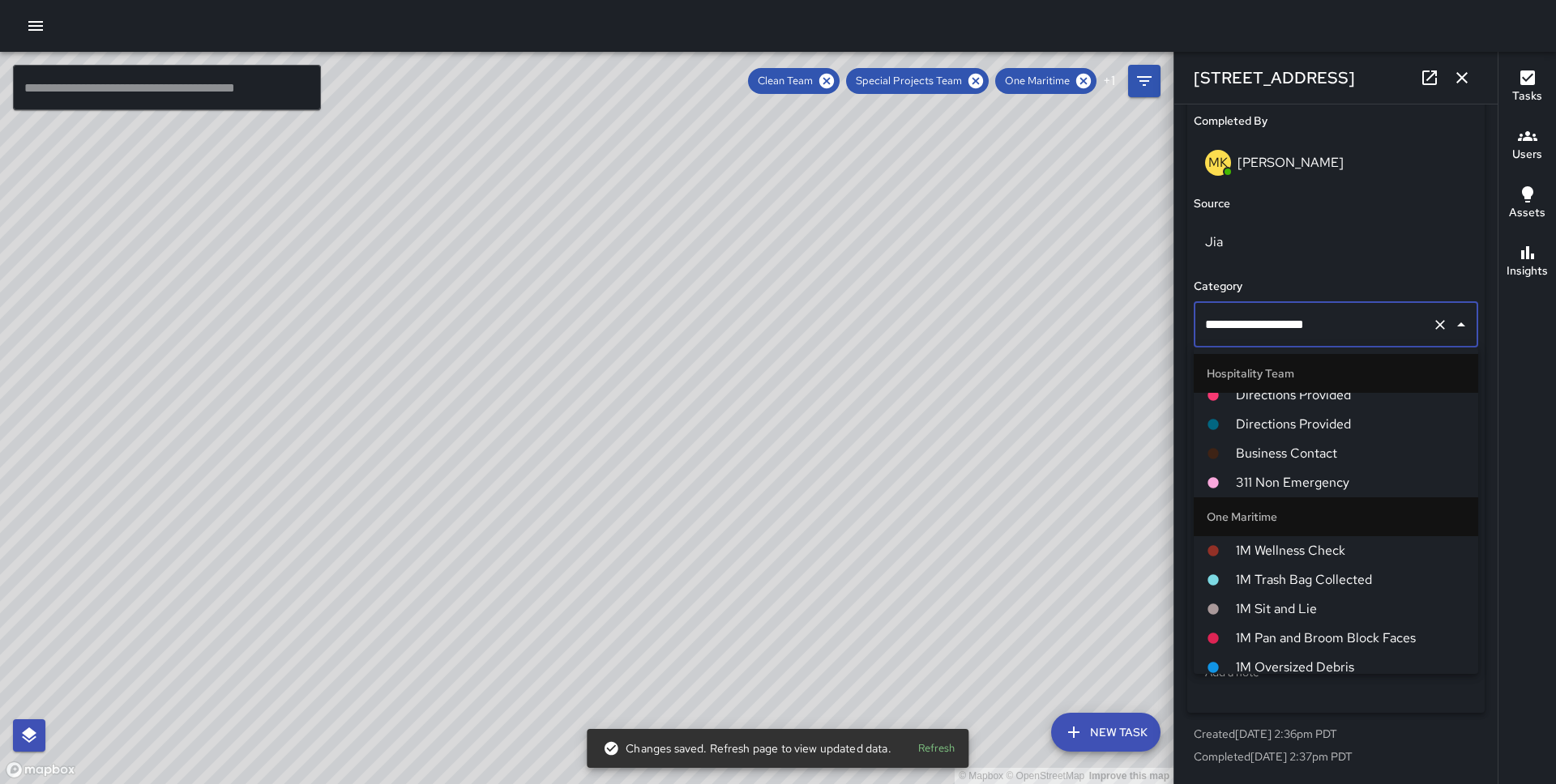
scroll to position [676, 0]
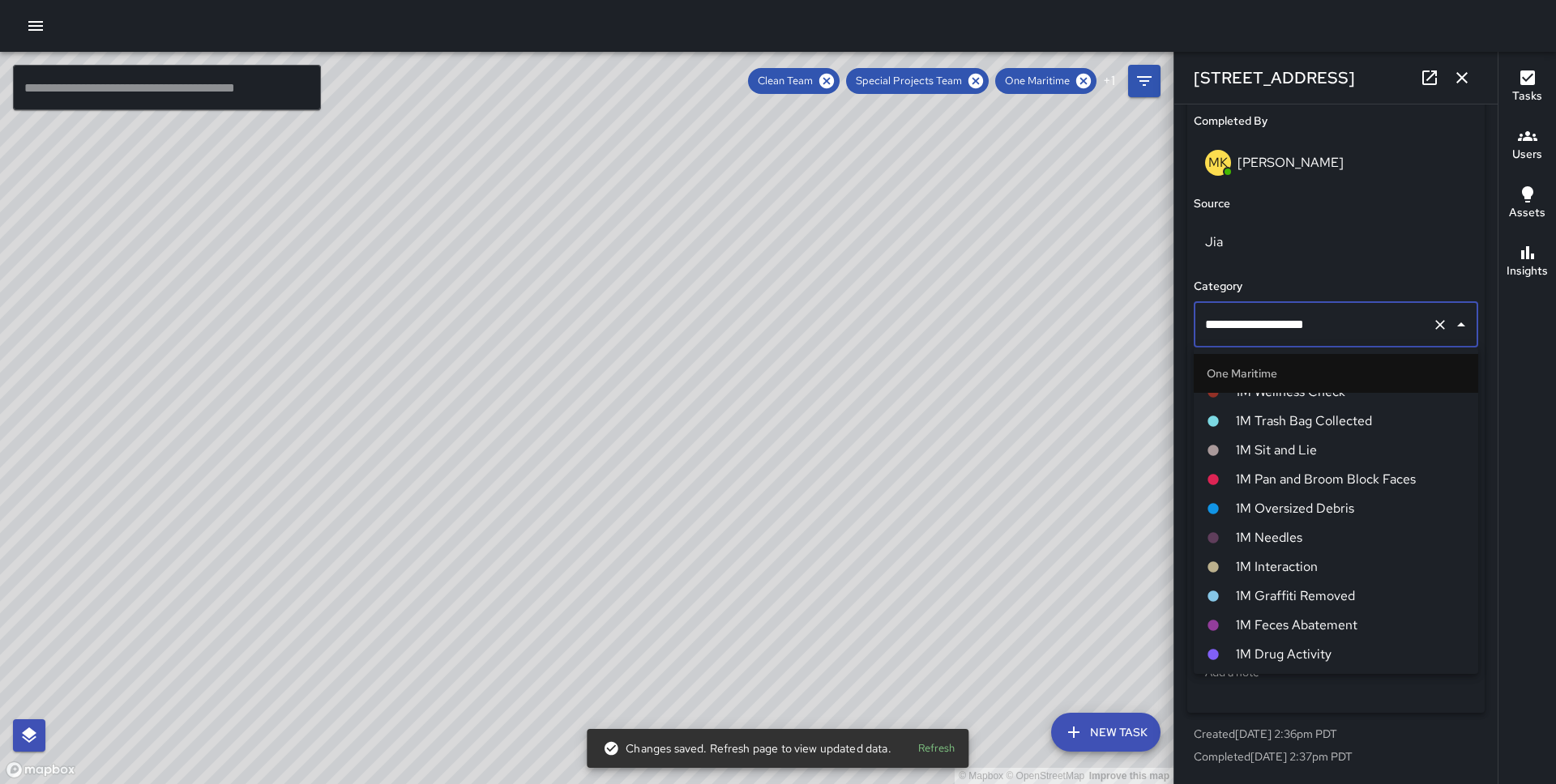
click at [1324, 430] on span "1M Trash Bag Collected" at bounding box center [1350, 421] width 230 height 20
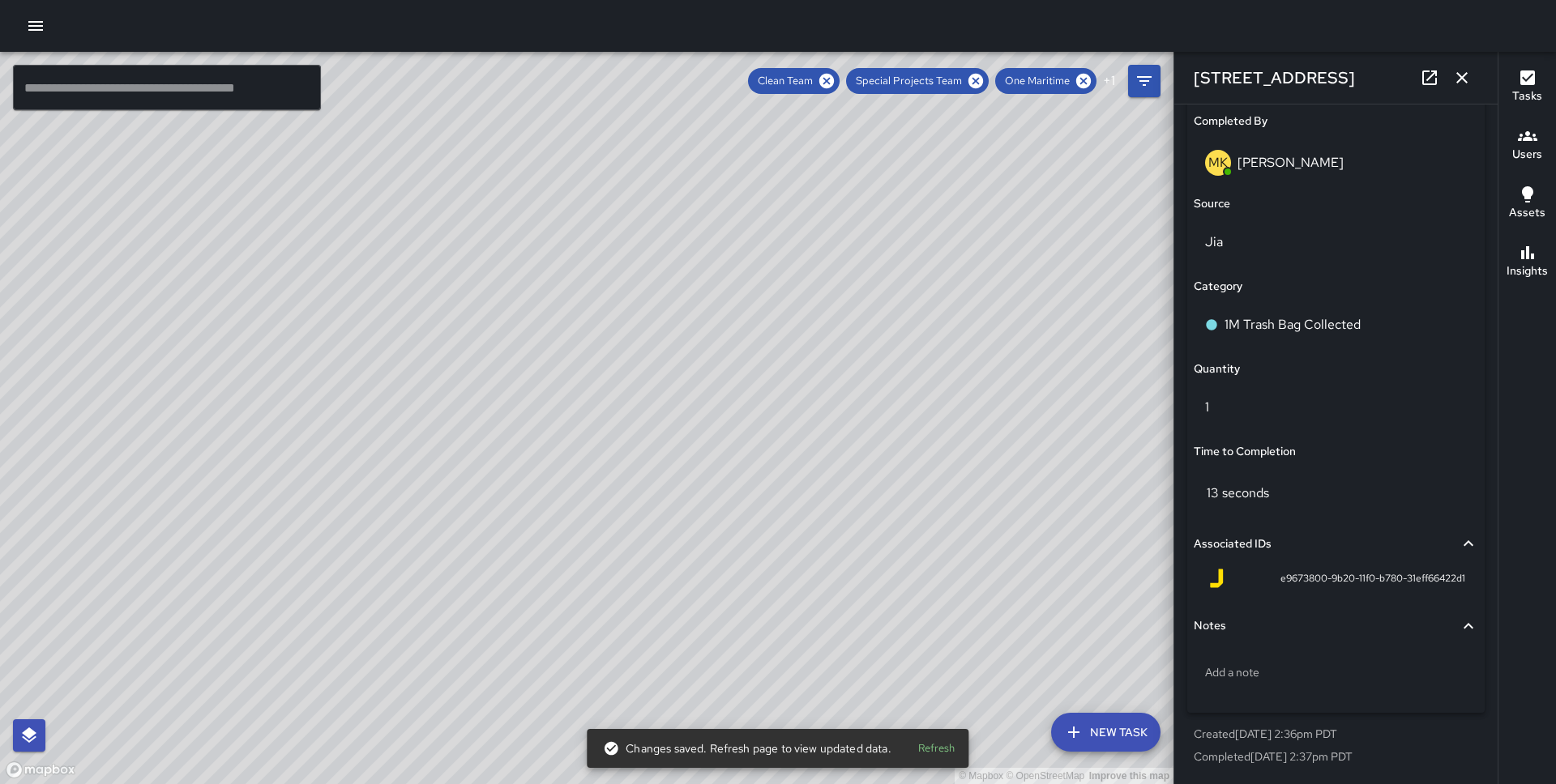
click at [581, 439] on div "JS [PERSON_NAME] [STREET_ADDRESS] Completed on [DATE] 6:37pm PDT Pan and Broom …" at bounding box center [589, 585] width 337 height 292
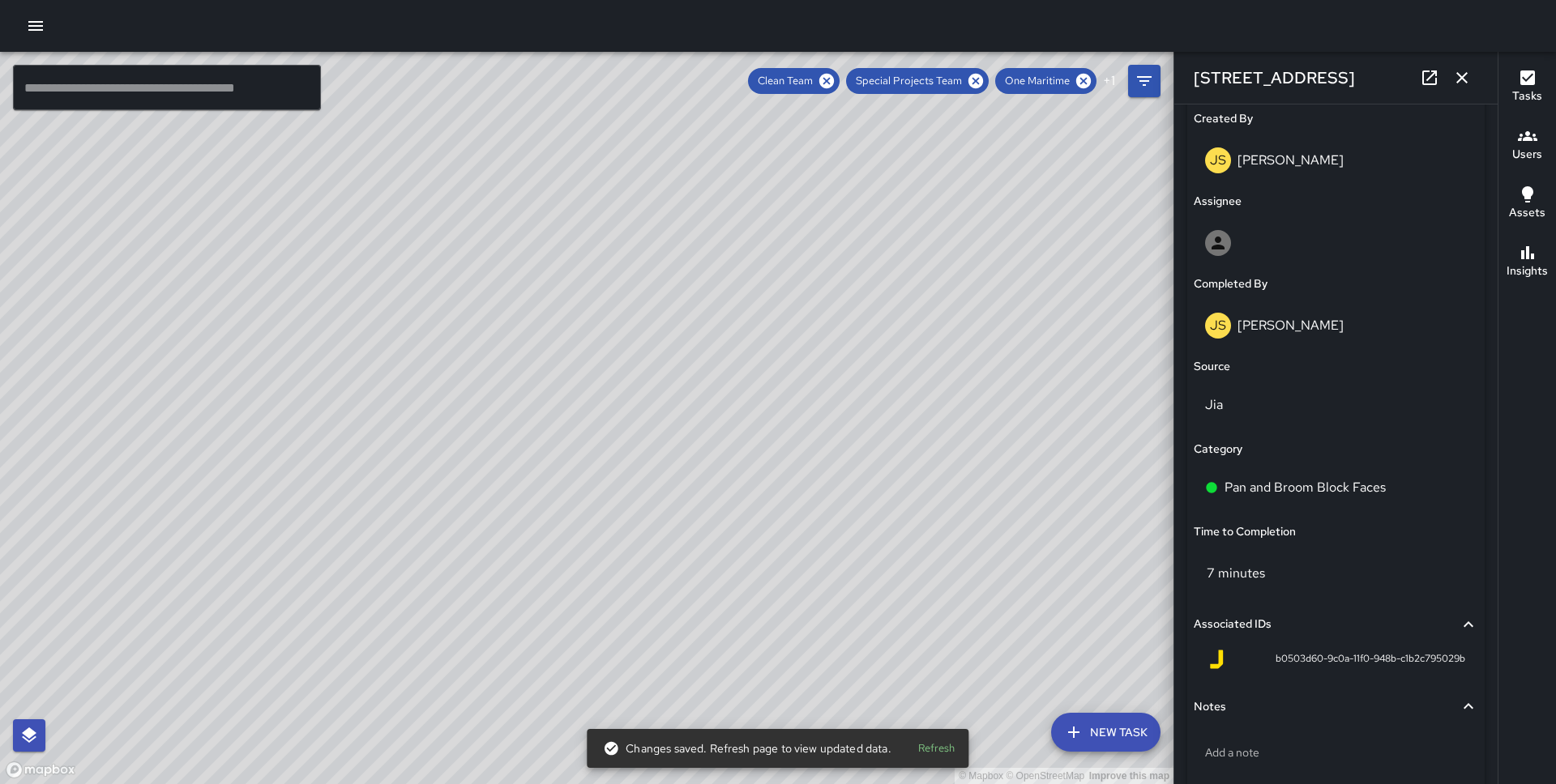
scroll to position [943, 0]
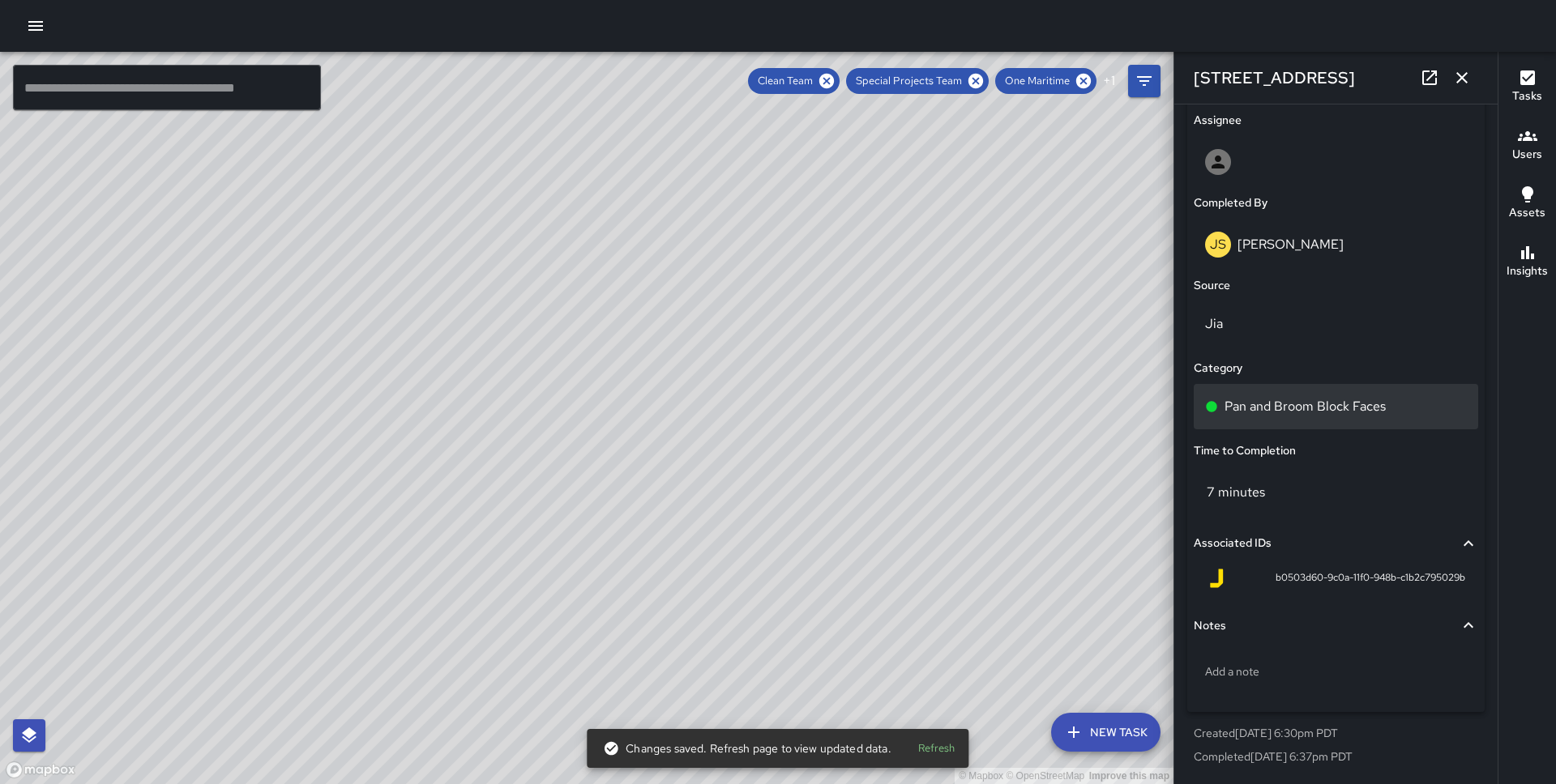
click at [1277, 396] on div "Pan and Broom Block Faces" at bounding box center [1335, 407] width 284 height 45
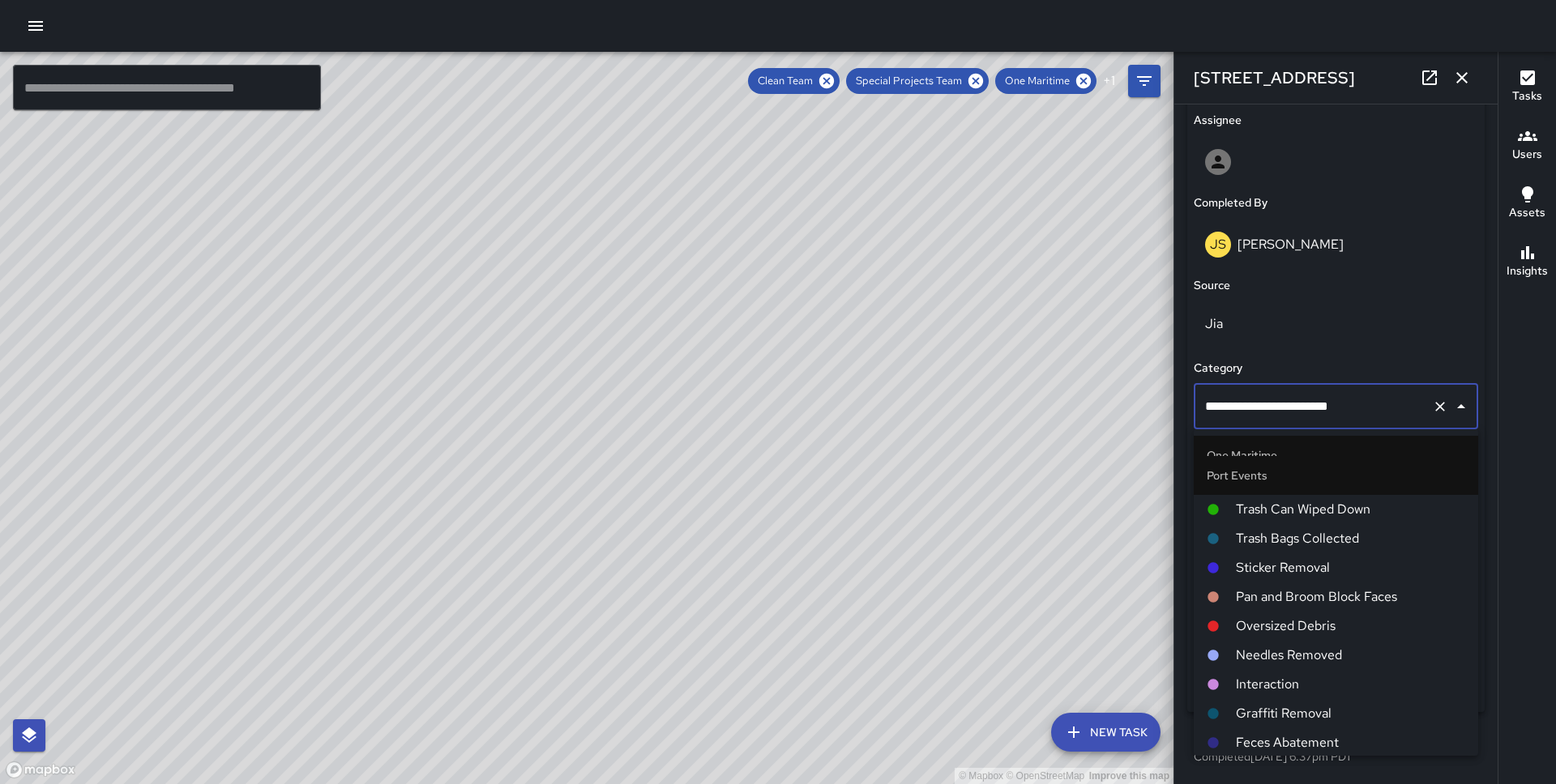
scroll to position [583, 0]
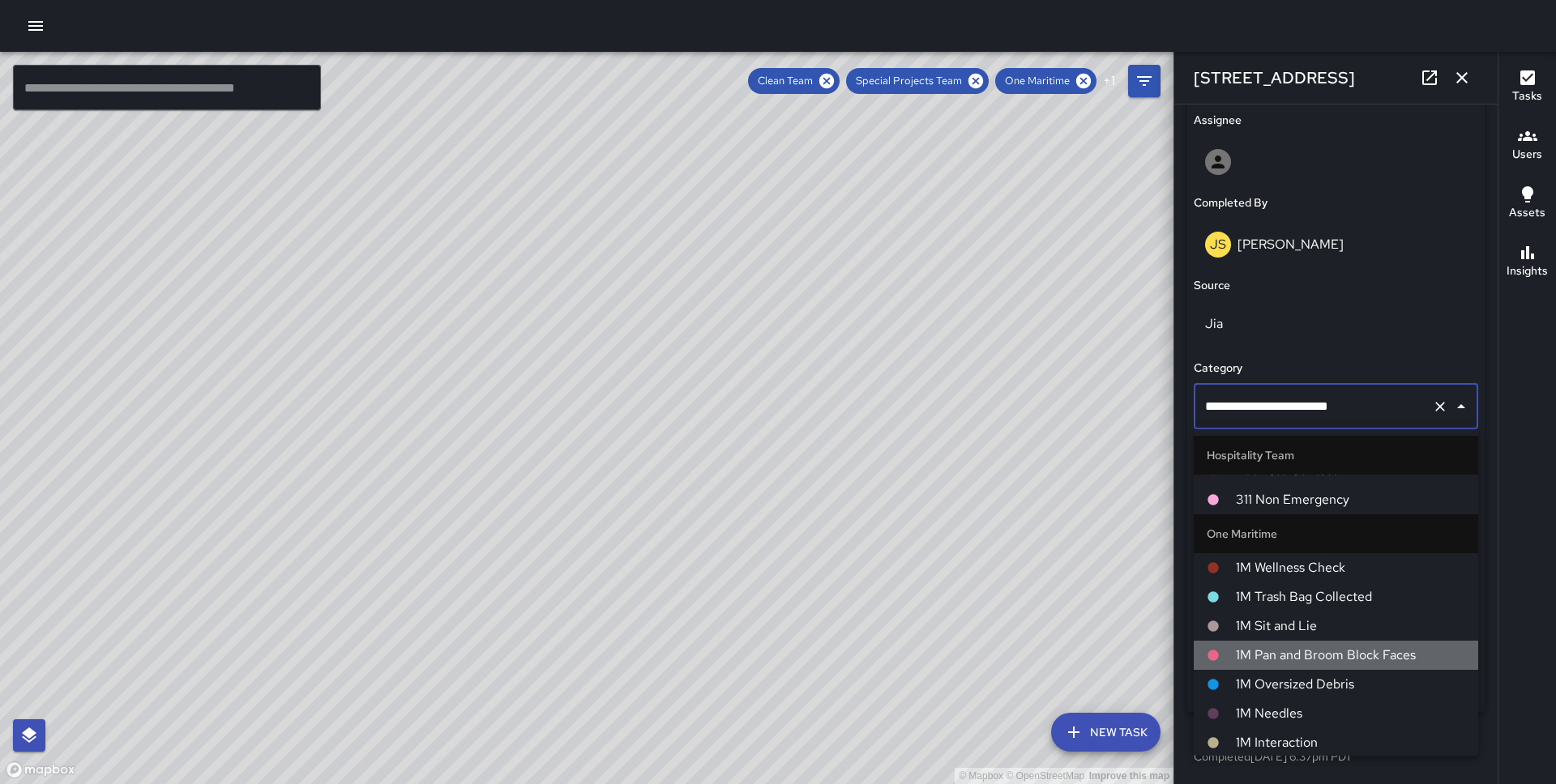
click at [1316, 658] on span "1M Pan and Broom Block Faces" at bounding box center [1350, 656] width 230 height 20
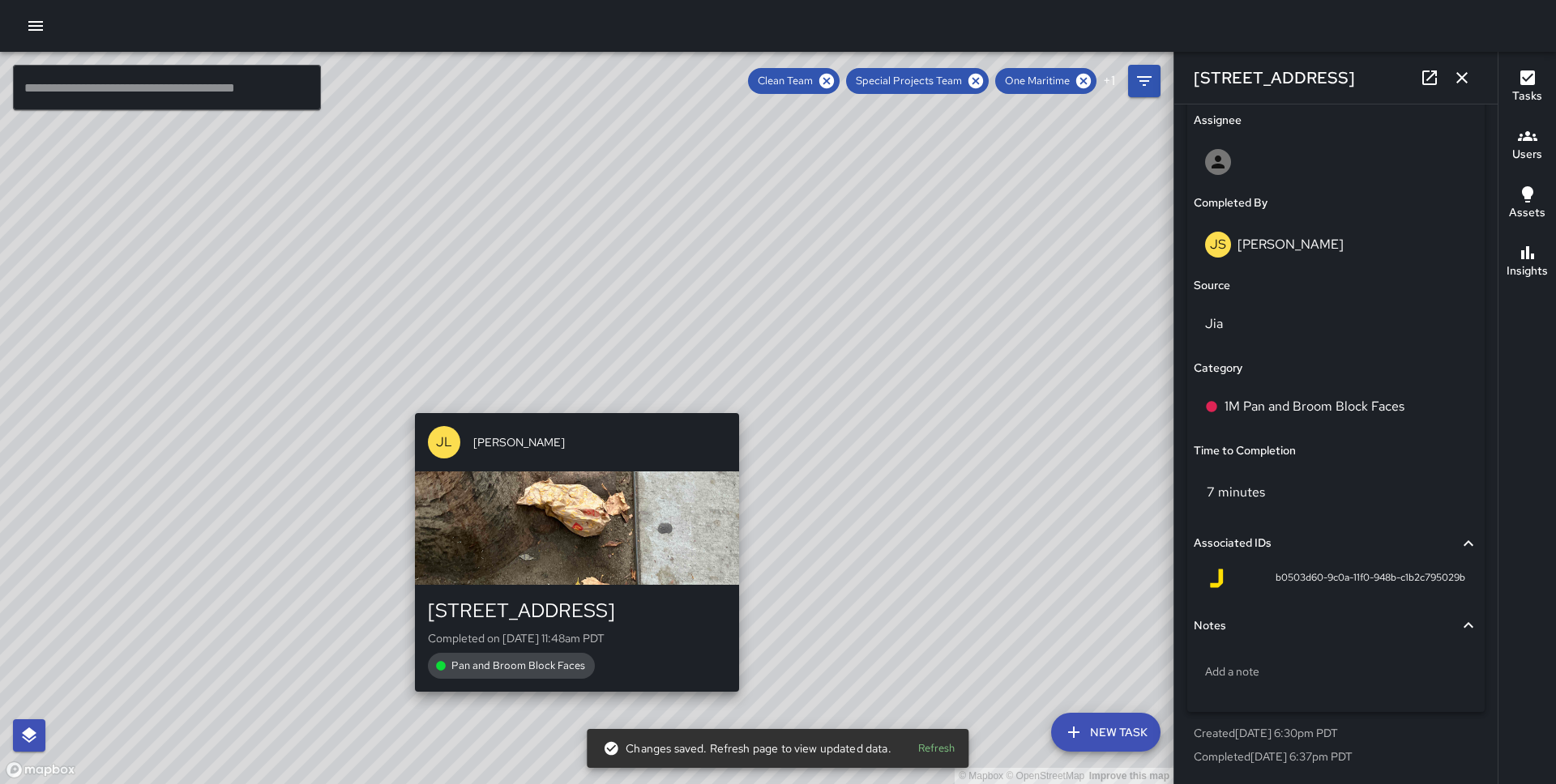
click at [568, 404] on div "© Mapbox © OpenStreetMap Improve this map [PERSON_NAME][GEOGRAPHIC_DATA][STREET…" at bounding box center [587, 418] width 1173 height 732
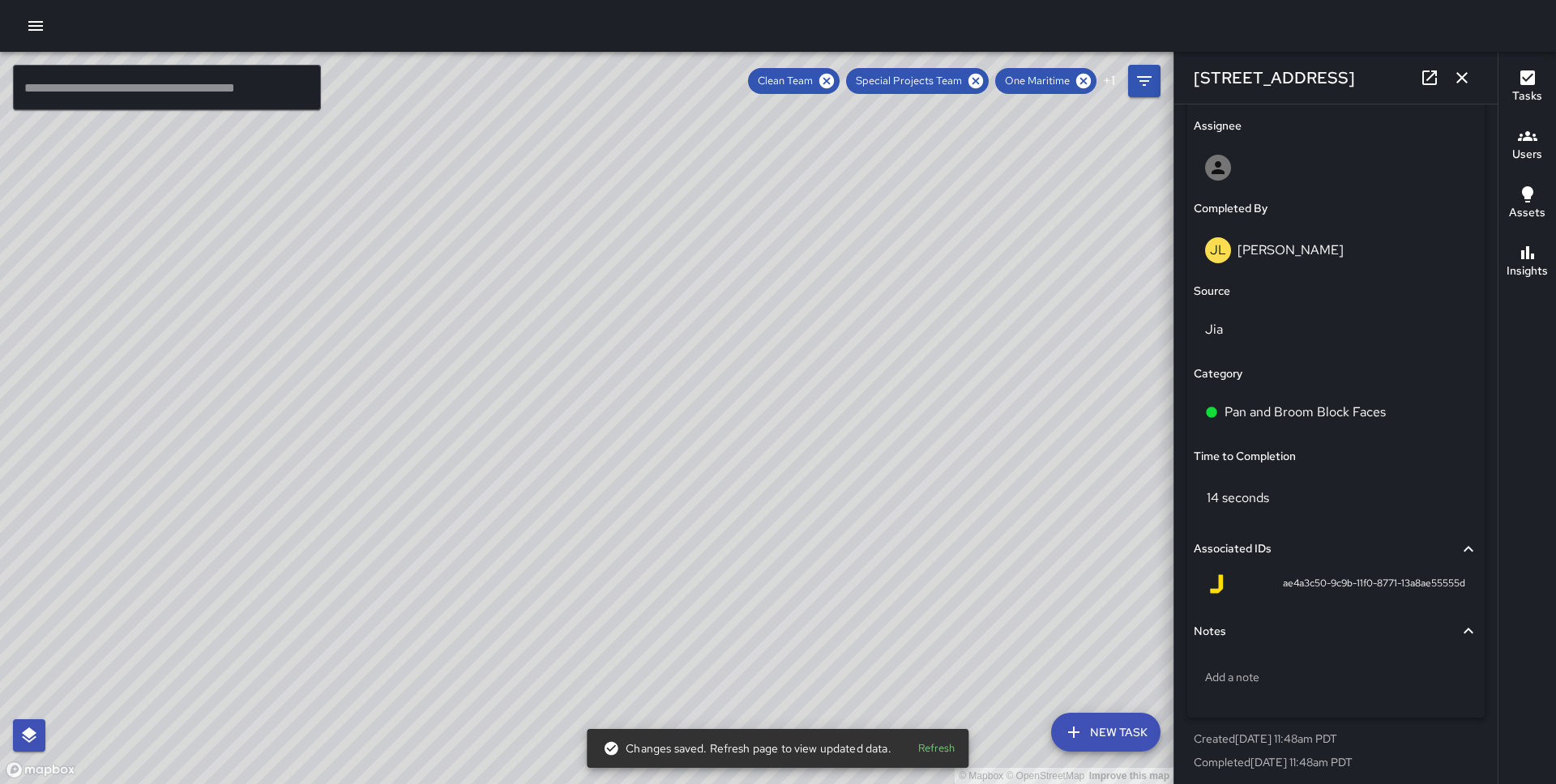
scroll to position [943, 0]
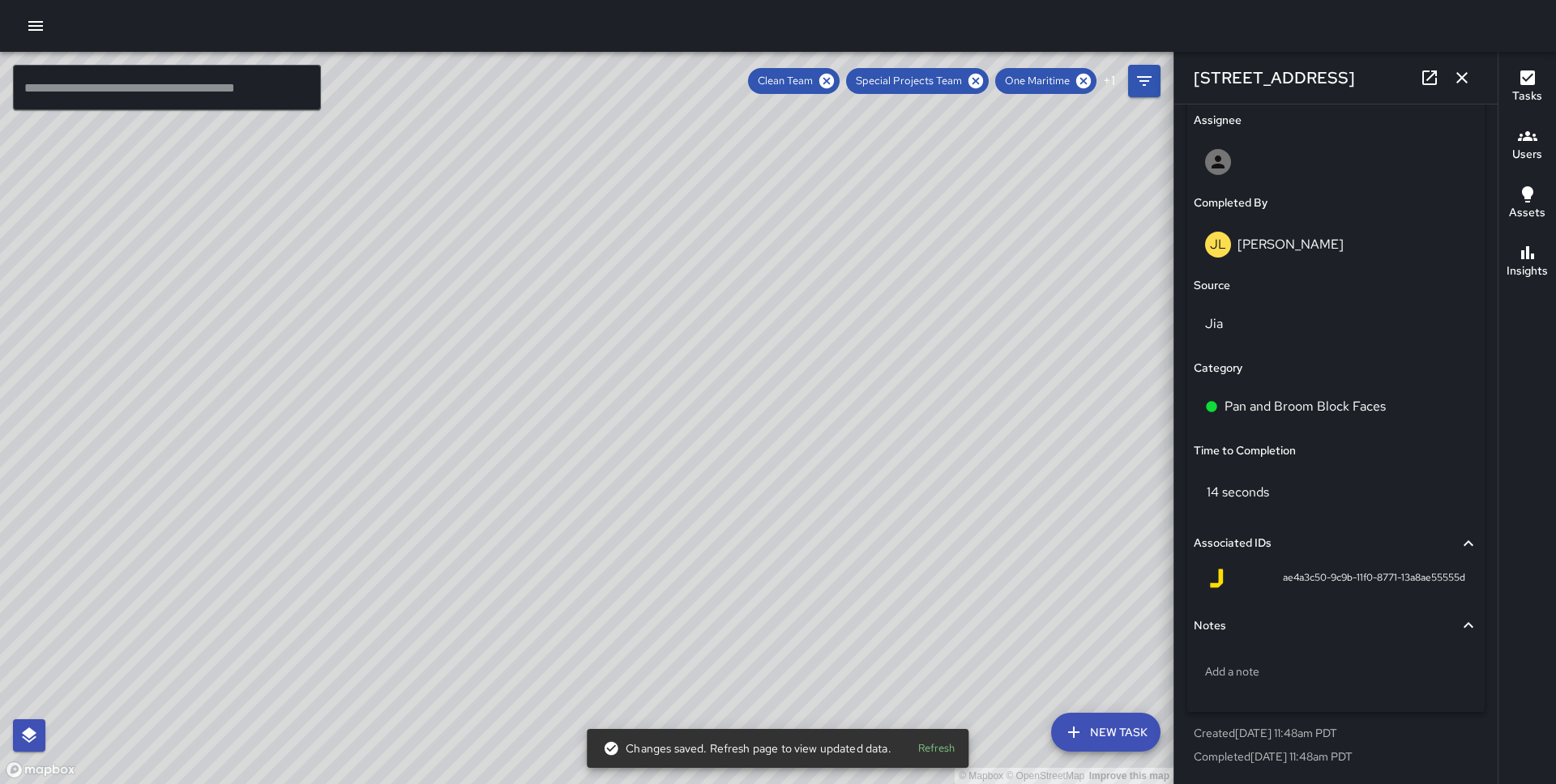
click at [1274, 391] on div "Pan and Broom Block Faces" at bounding box center [1335, 407] width 284 height 45
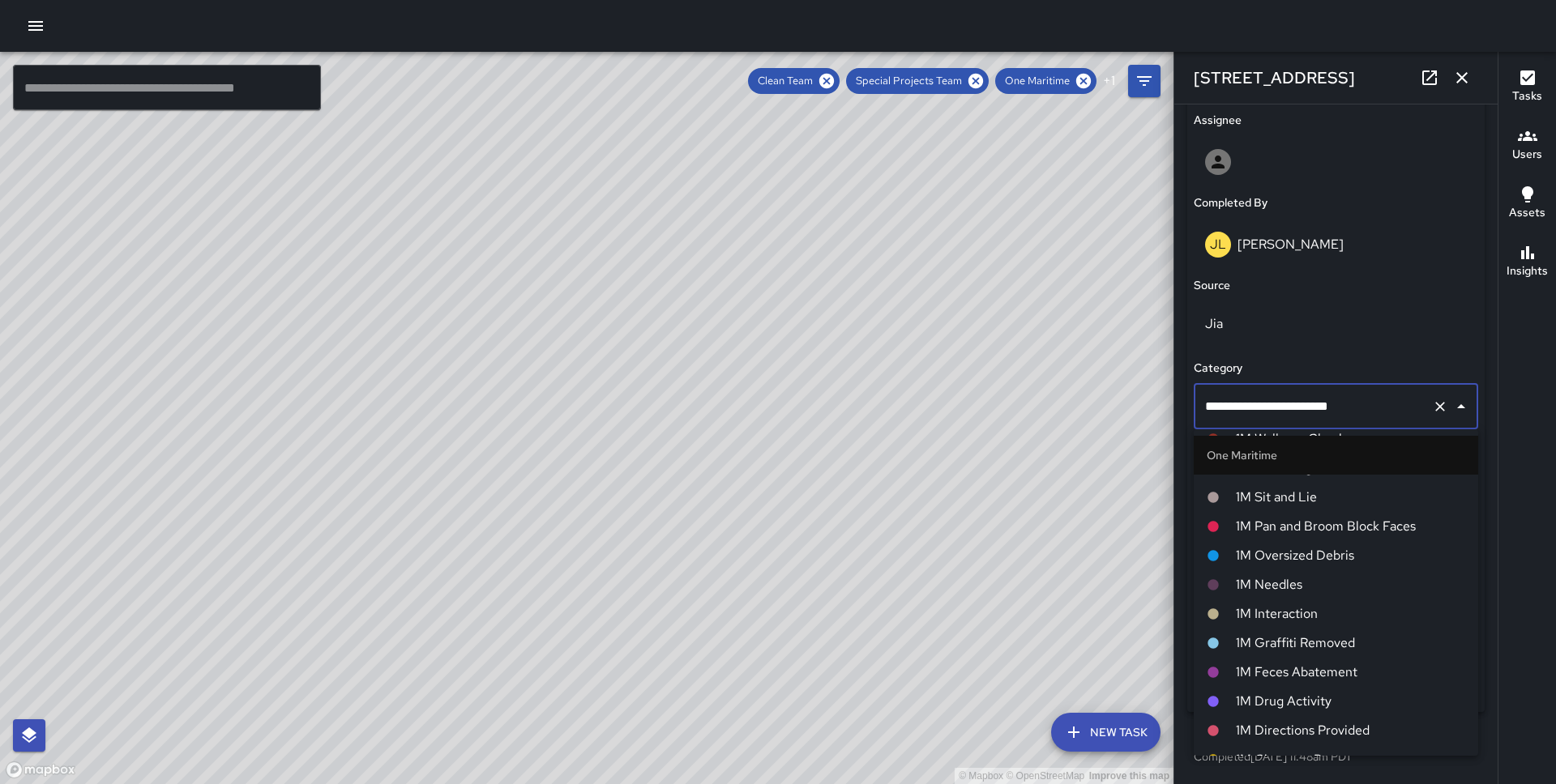
scroll to position [610, 0]
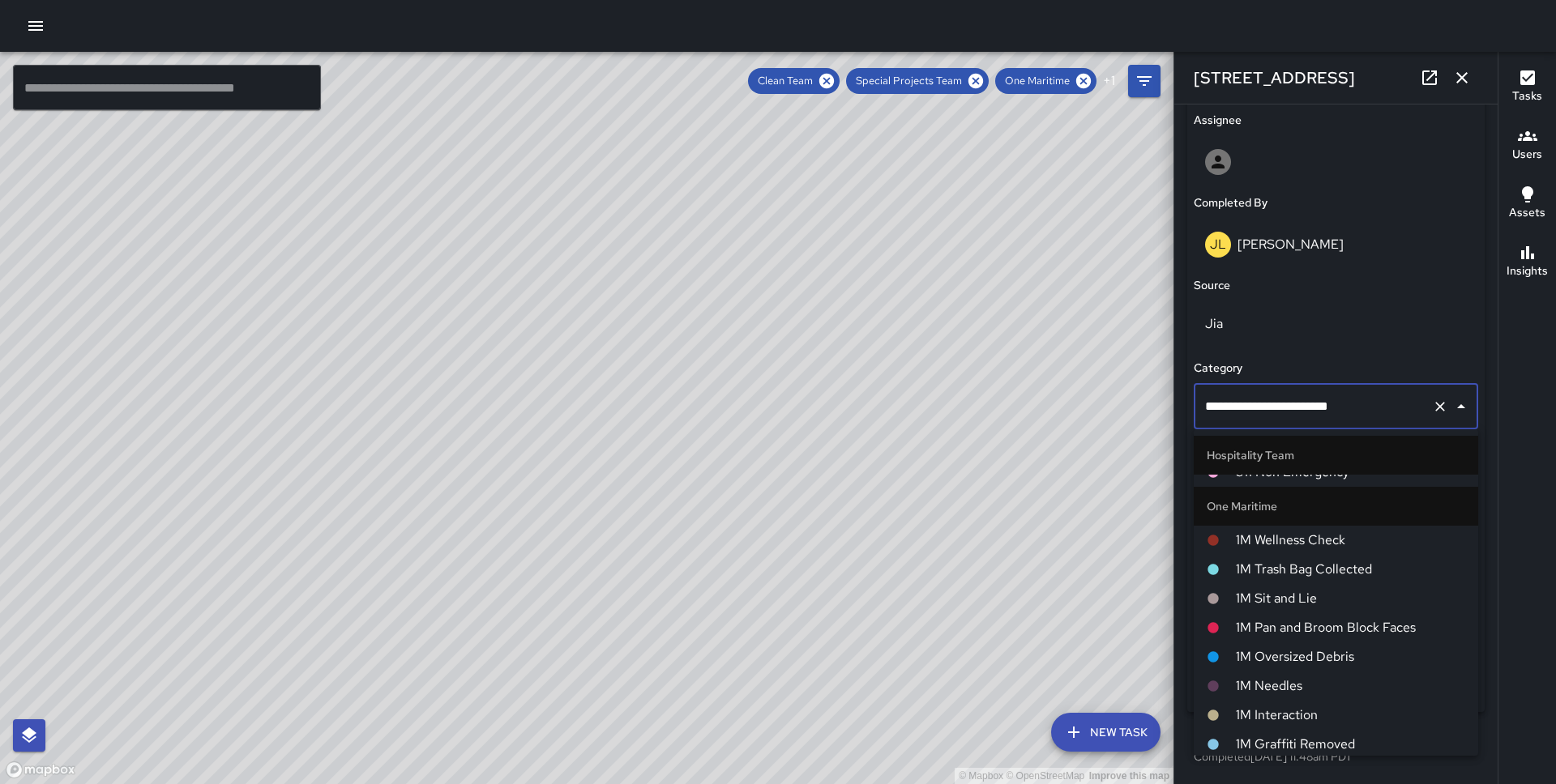
click at [1286, 623] on span "1M Pan and Broom Block Faces" at bounding box center [1350, 627] width 230 height 20
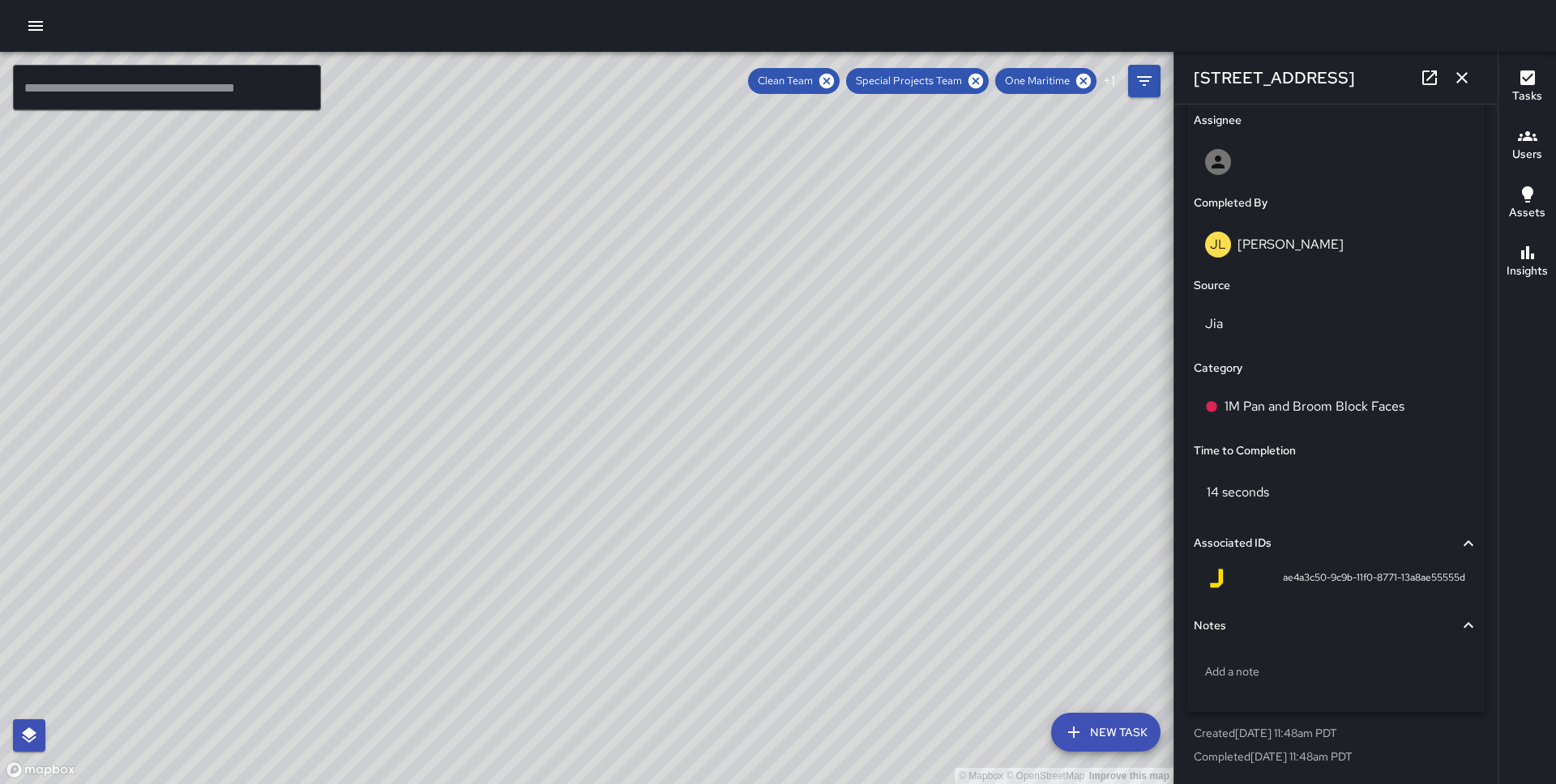
click at [556, 449] on div "© Mapbox © OpenStreetMap Improve this map DB [PERSON_NAME] [STREET_ADDRESS] Com…" at bounding box center [587, 418] width 1173 height 732
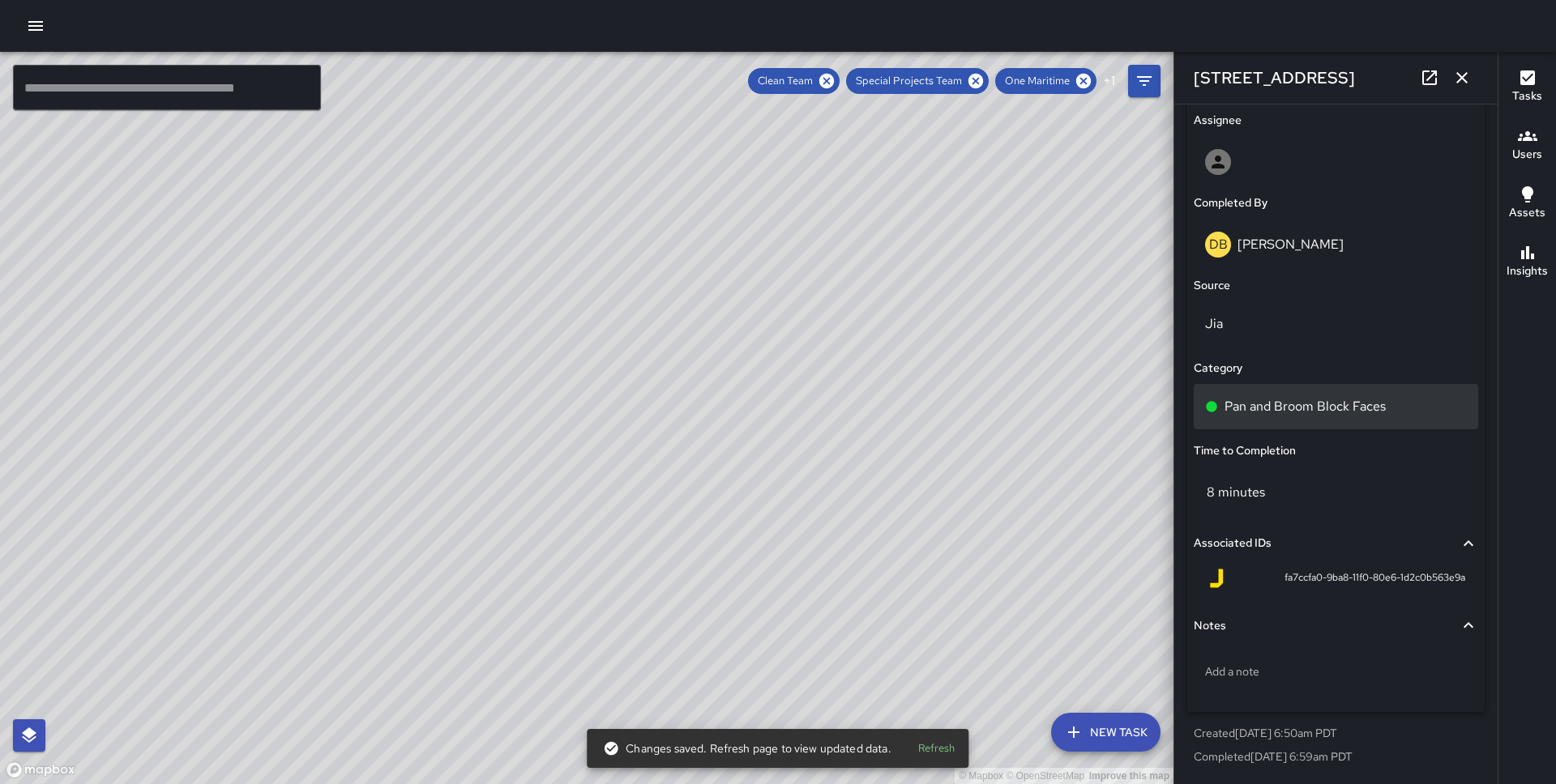
click at [1354, 397] on p "Pan and Broom Block Faces" at bounding box center [1305, 406] width 162 height 20
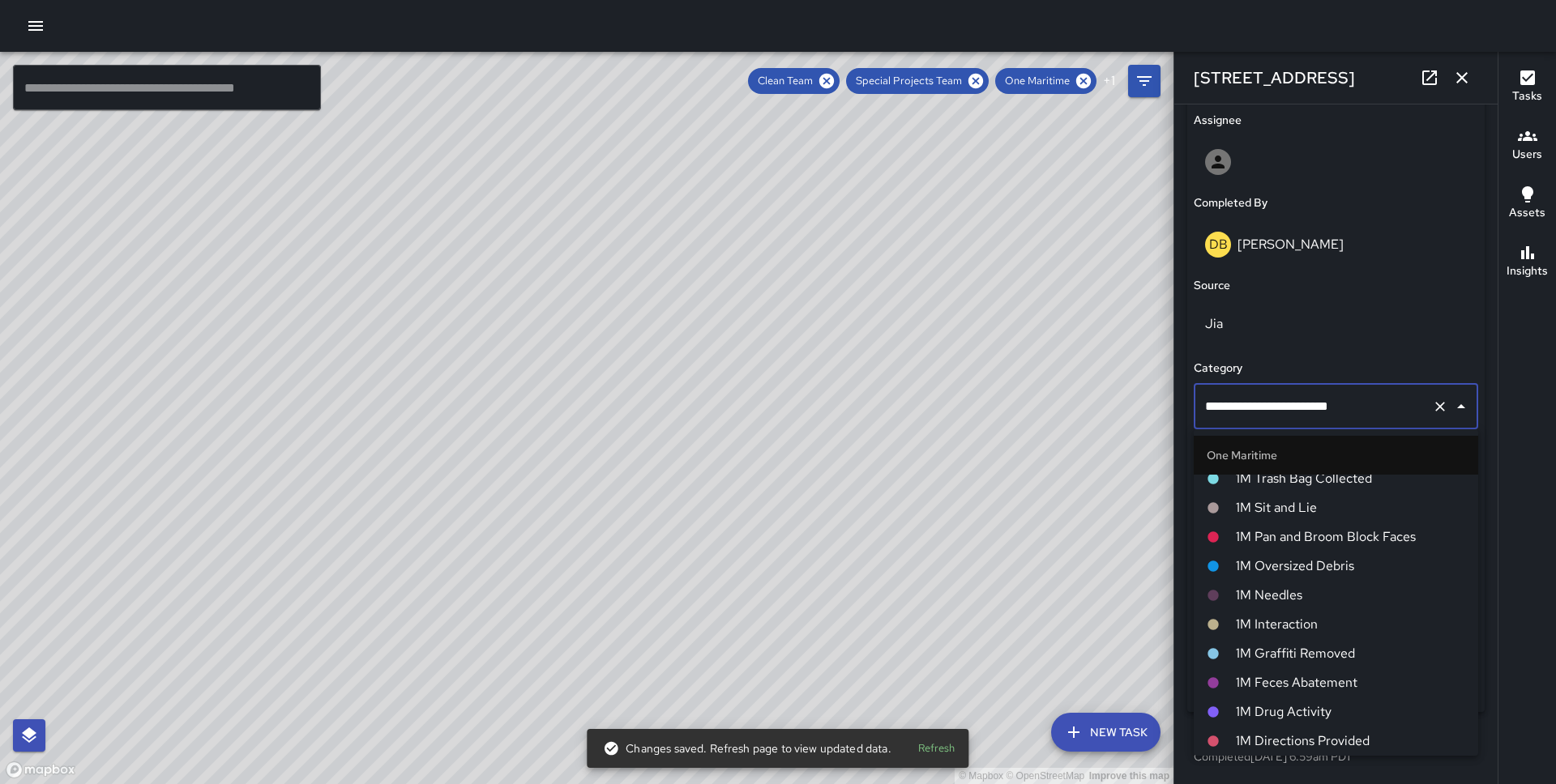
scroll to position [700, 0]
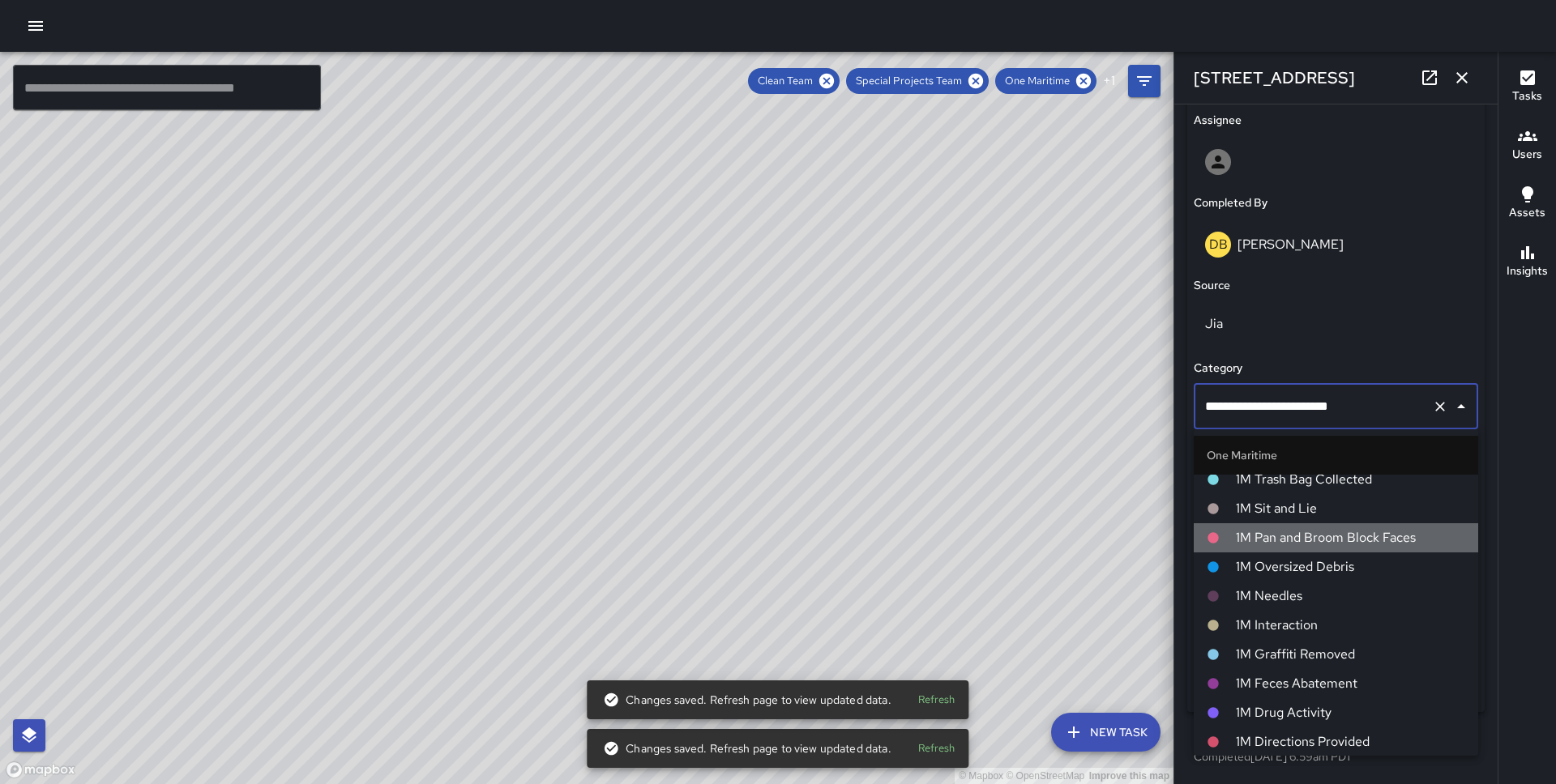
click at [1300, 526] on li "1M Pan and Broom Block Faces" at bounding box center [1335, 537] width 284 height 29
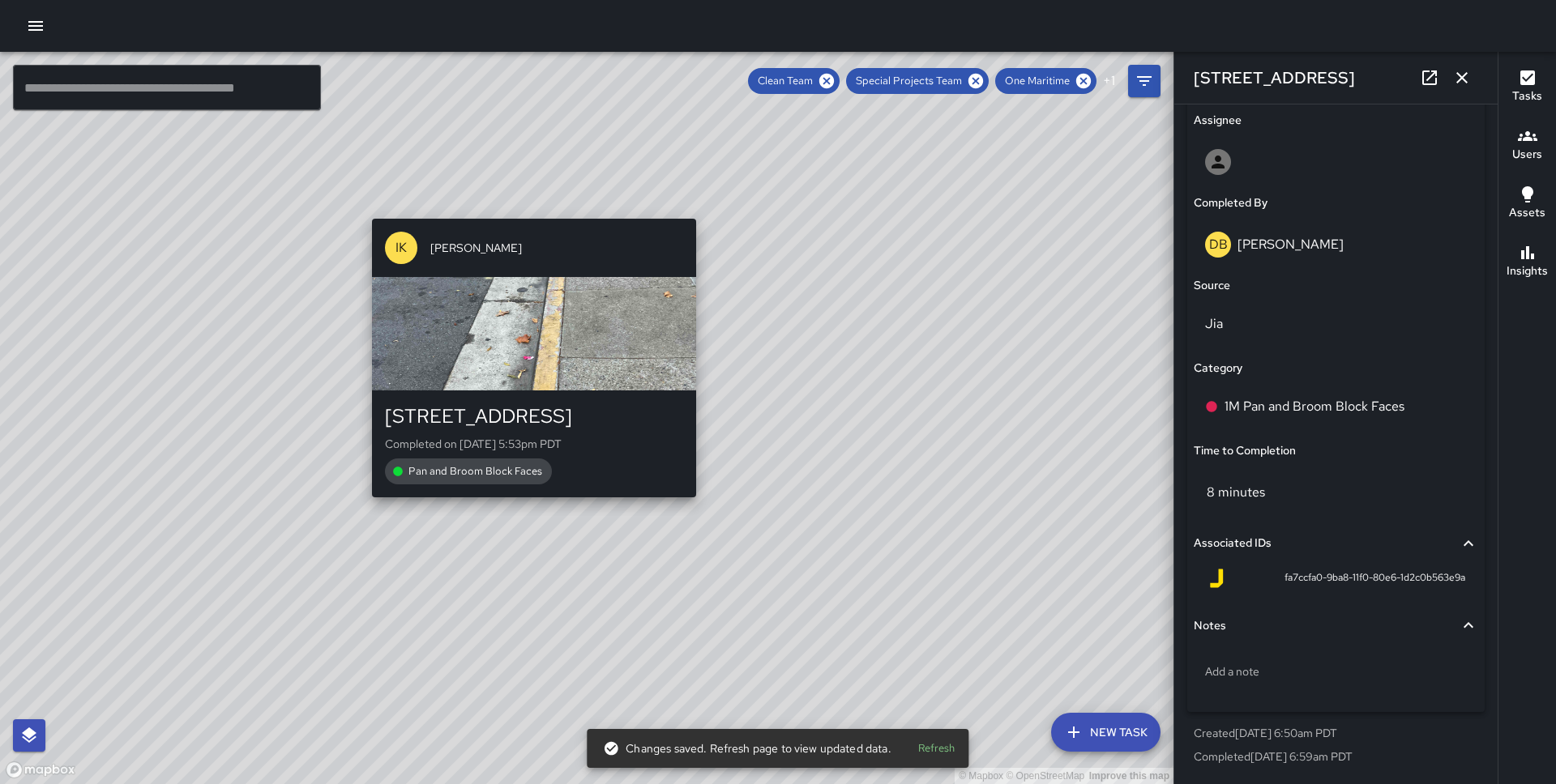
click at [532, 208] on div "© Mapbox © OpenStreetMap Improve this map IK [PERSON_NAME] [STREET_ADDRESS] Com…" at bounding box center [587, 418] width 1173 height 732
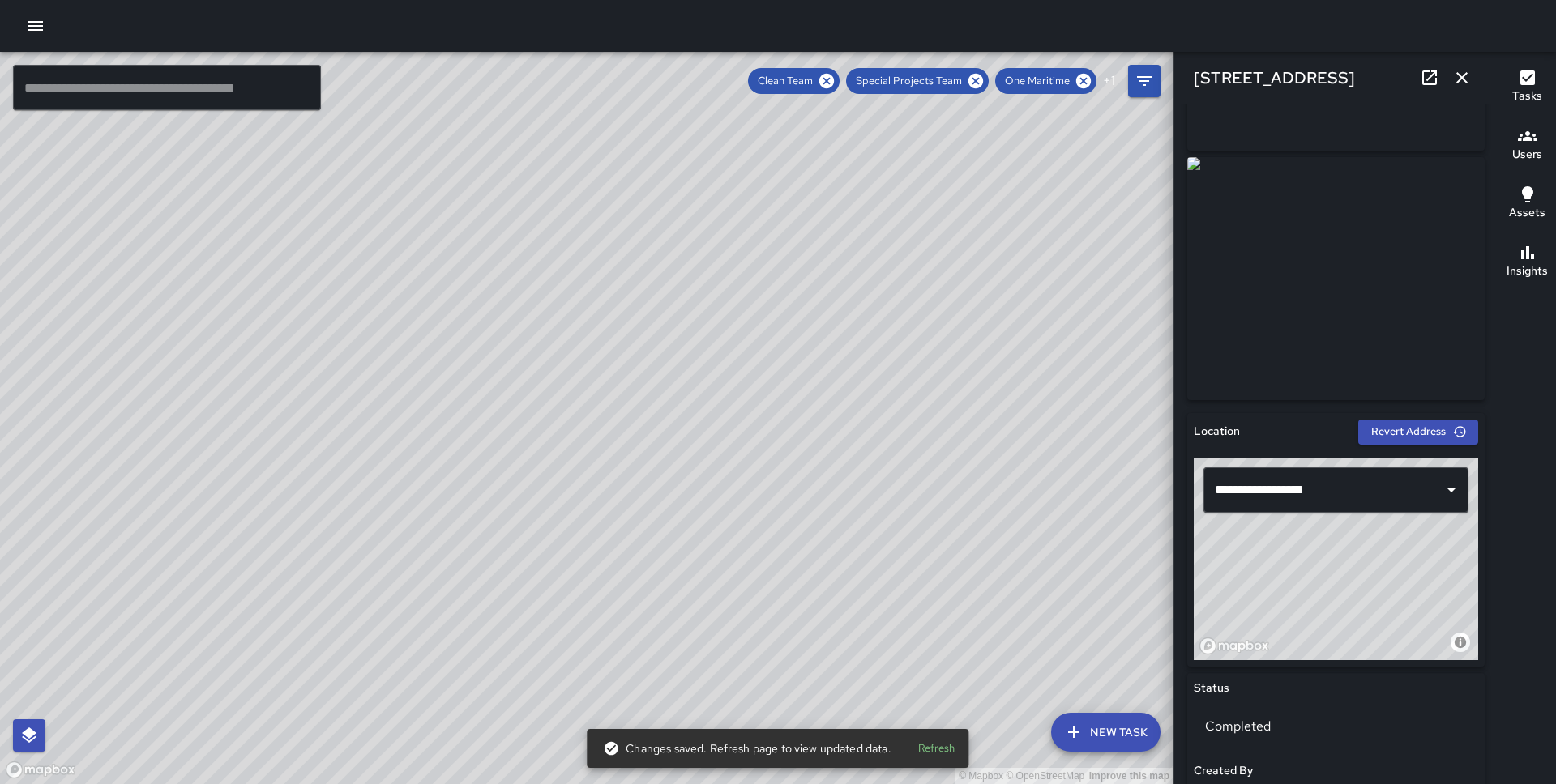
scroll to position [0, 0]
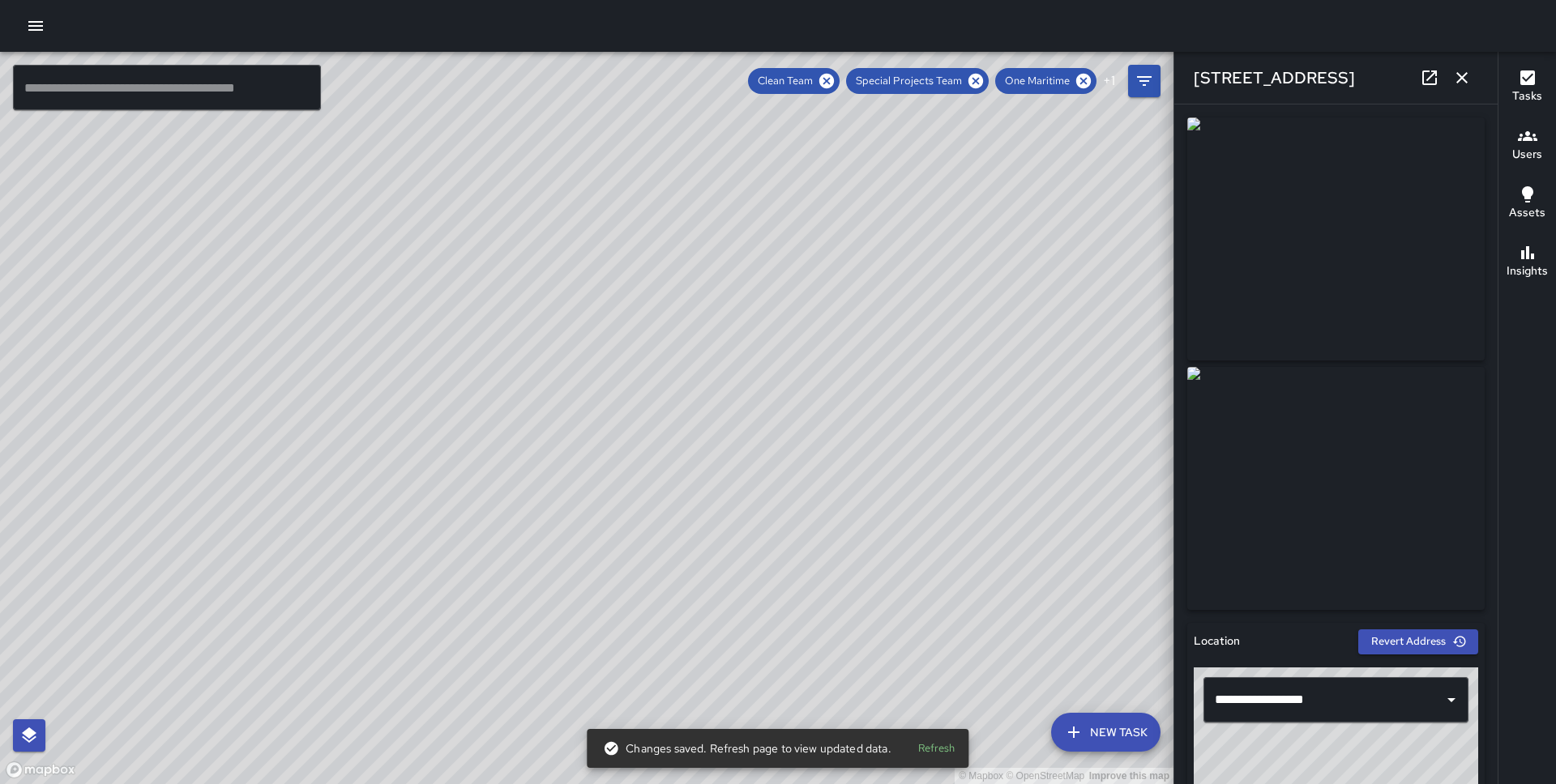
drag, startPoint x: 699, startPoint y: 458, endPoint x: 612, endPoint y: 327, distance: 157.3
click at [612, 327] on div "© Mapbox © OpenStreetMap Improve this map" at bounding box center [587, 418] width 1173 height 732
click at [566, 443] on div "© Mapbox © OpenStreetMap Improve this map [PERSON_NAME][GEOGRAPHIC_DATA][STREET…" at bounding box center [587, 418] width 1173 height 732
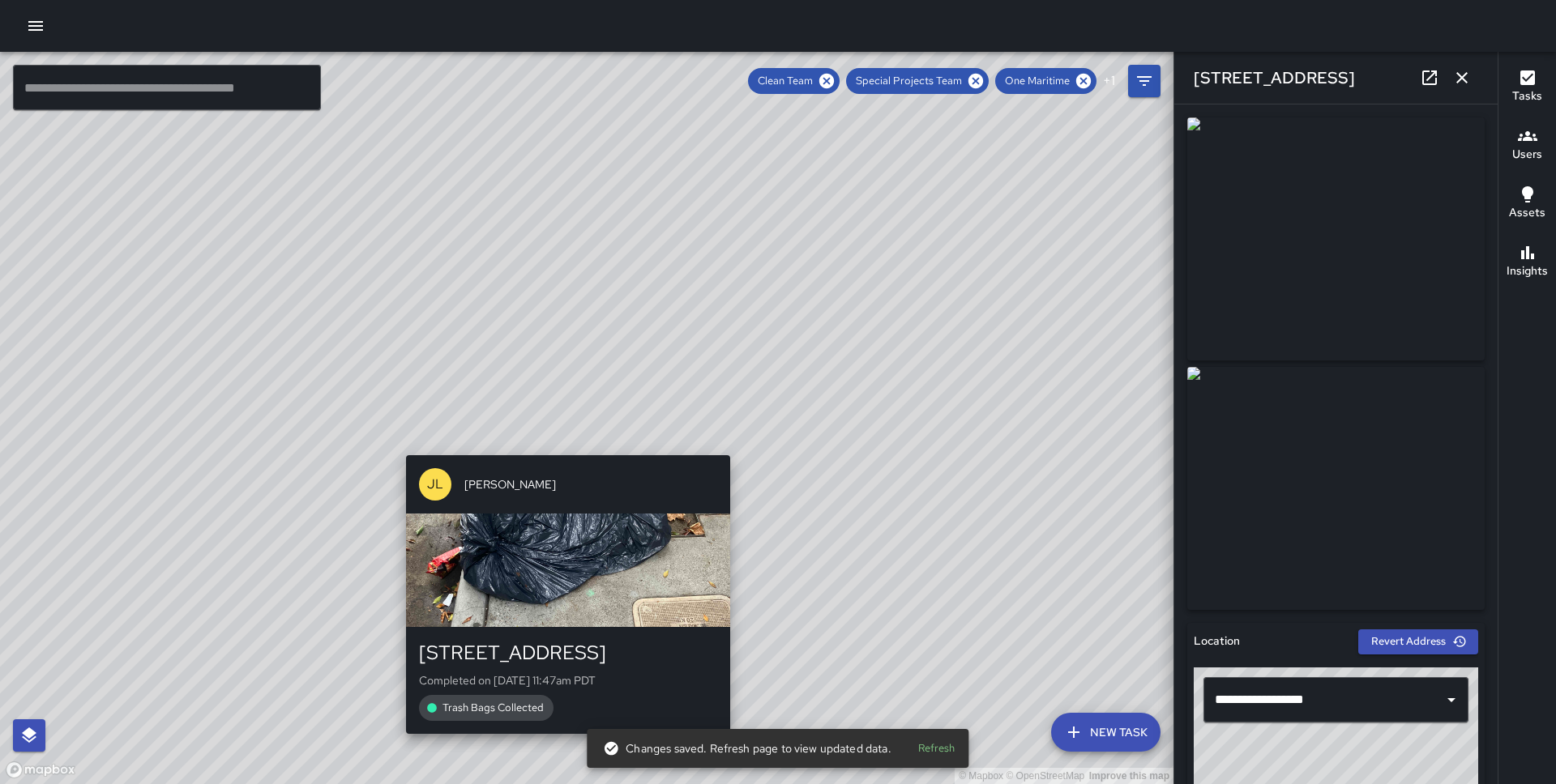
type input "**********"
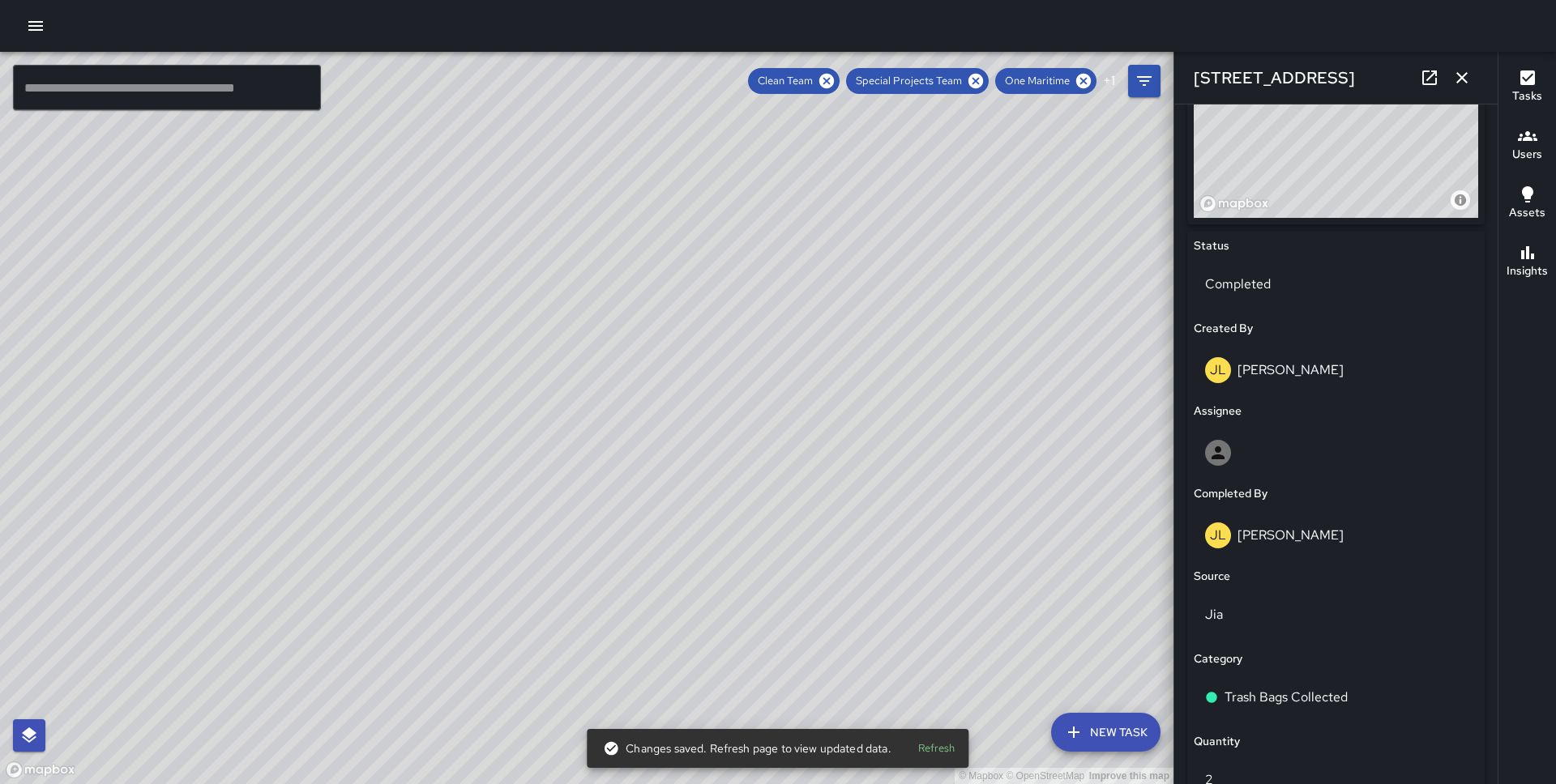
scroll to position [1025, 0]
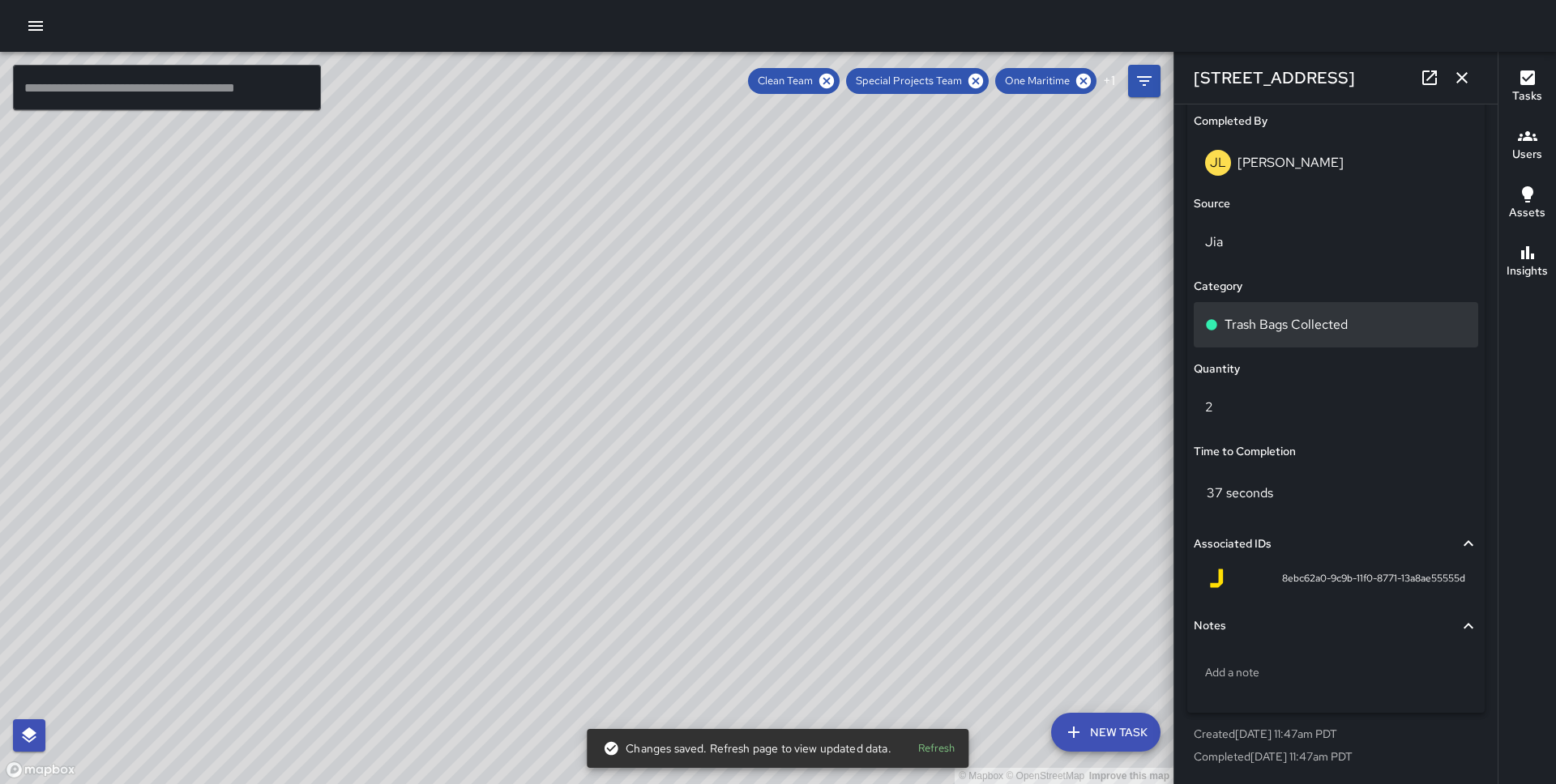
click at [1317, 316] on p "Trash Bags Collected" at bounding box center [1286, 325] width 123 height 20
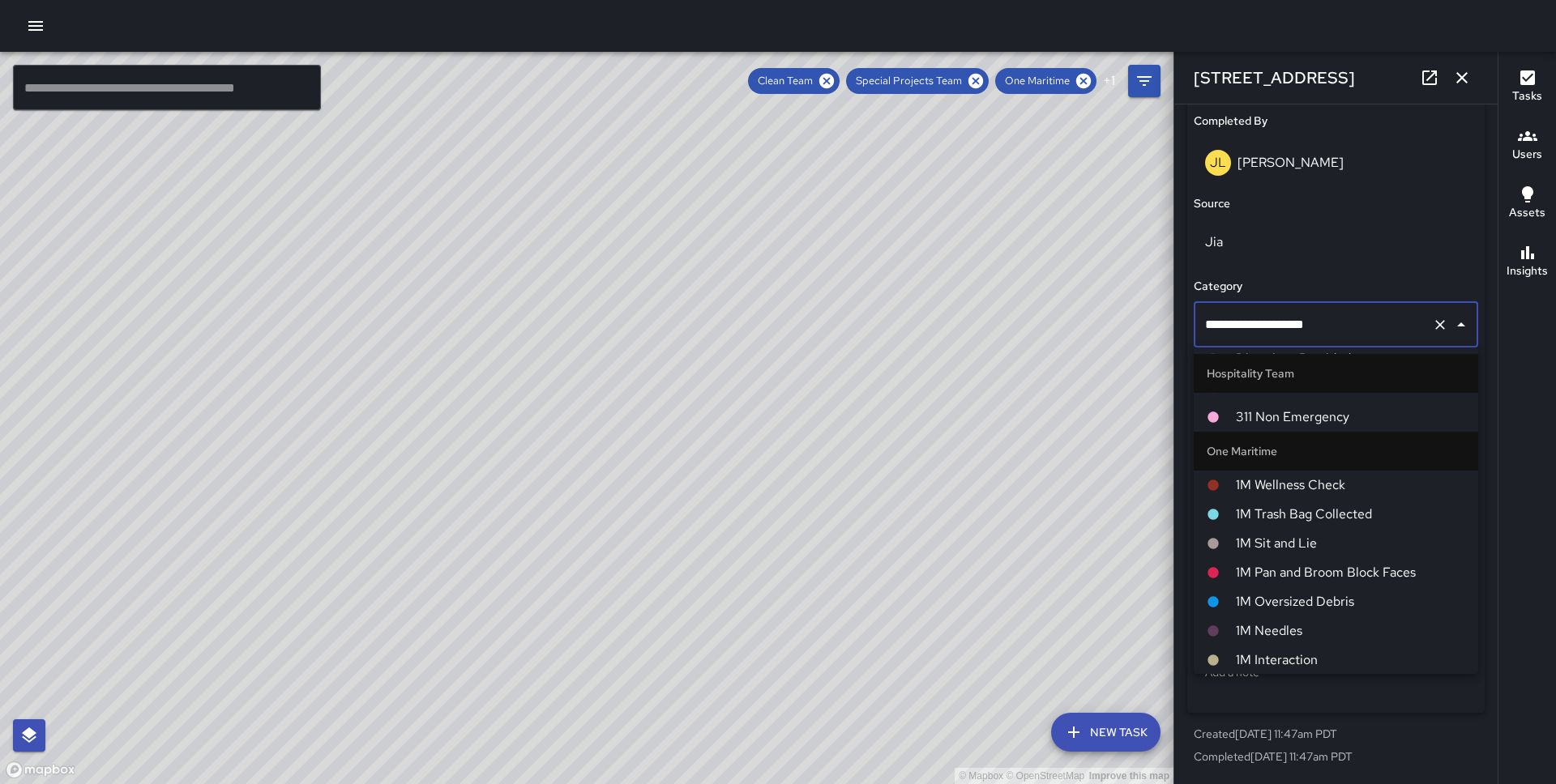
scroll to position [611, 0]
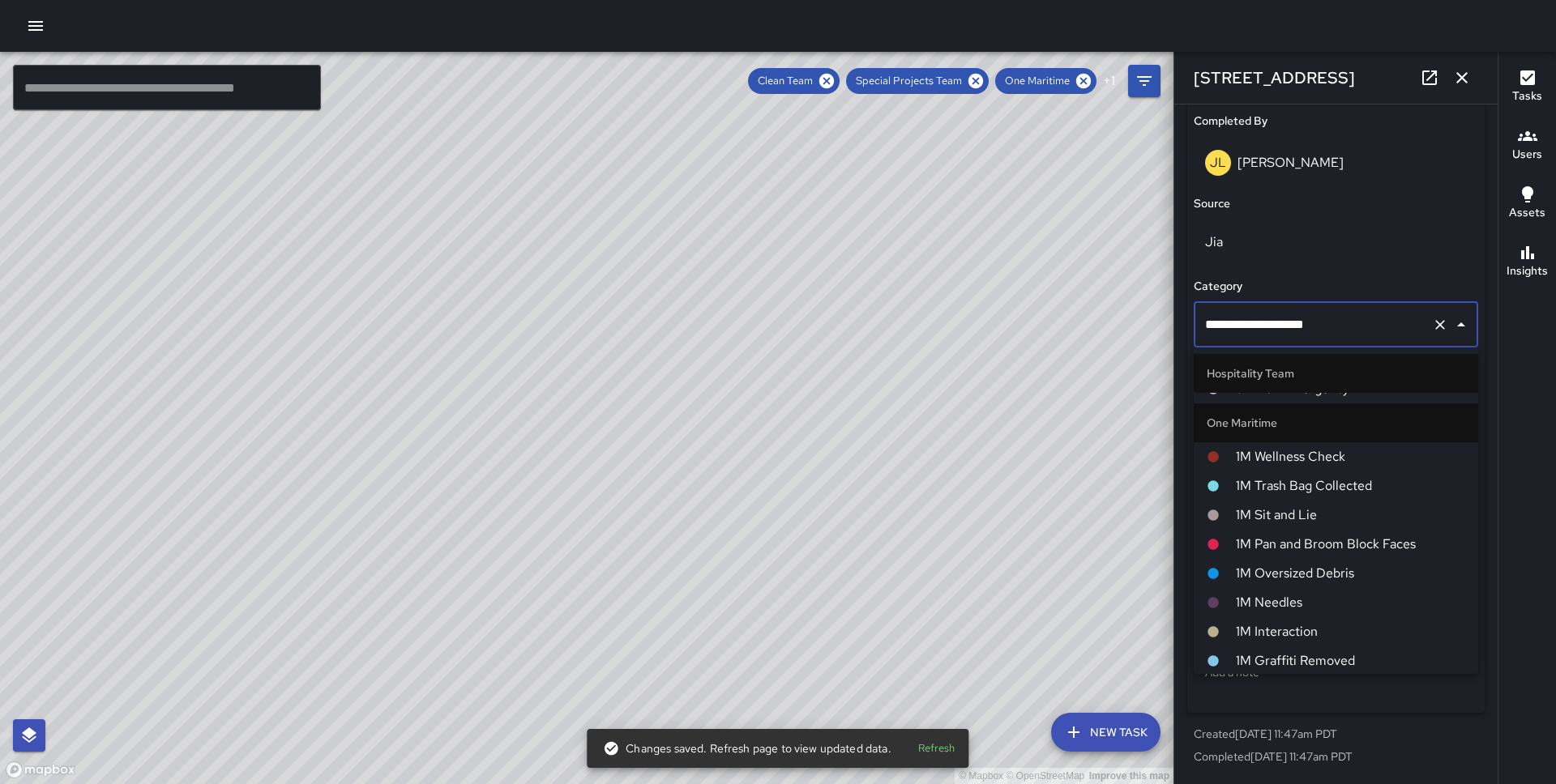
click at [1310, 486] on span "1M Trash Bag Collected" at bounding box center [1350, 486] width 230 height 20
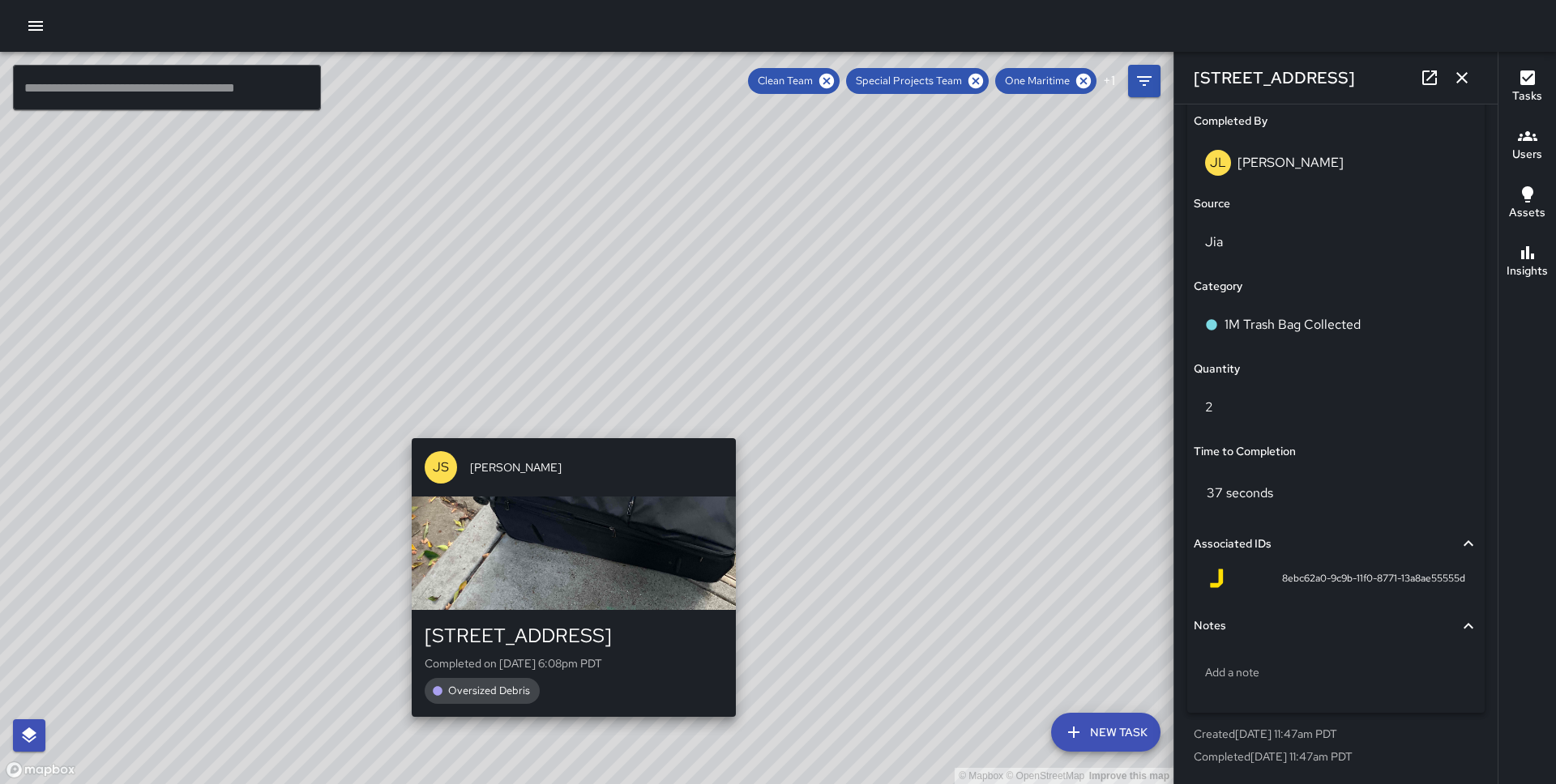
click at [566, 428] on div "© Mapbox © OpenStreetMap Improve this map JS [PERSON_NAME] [STREET_ADDRESS] Com…" at bounding box center [587, 418] width 1173 height 732
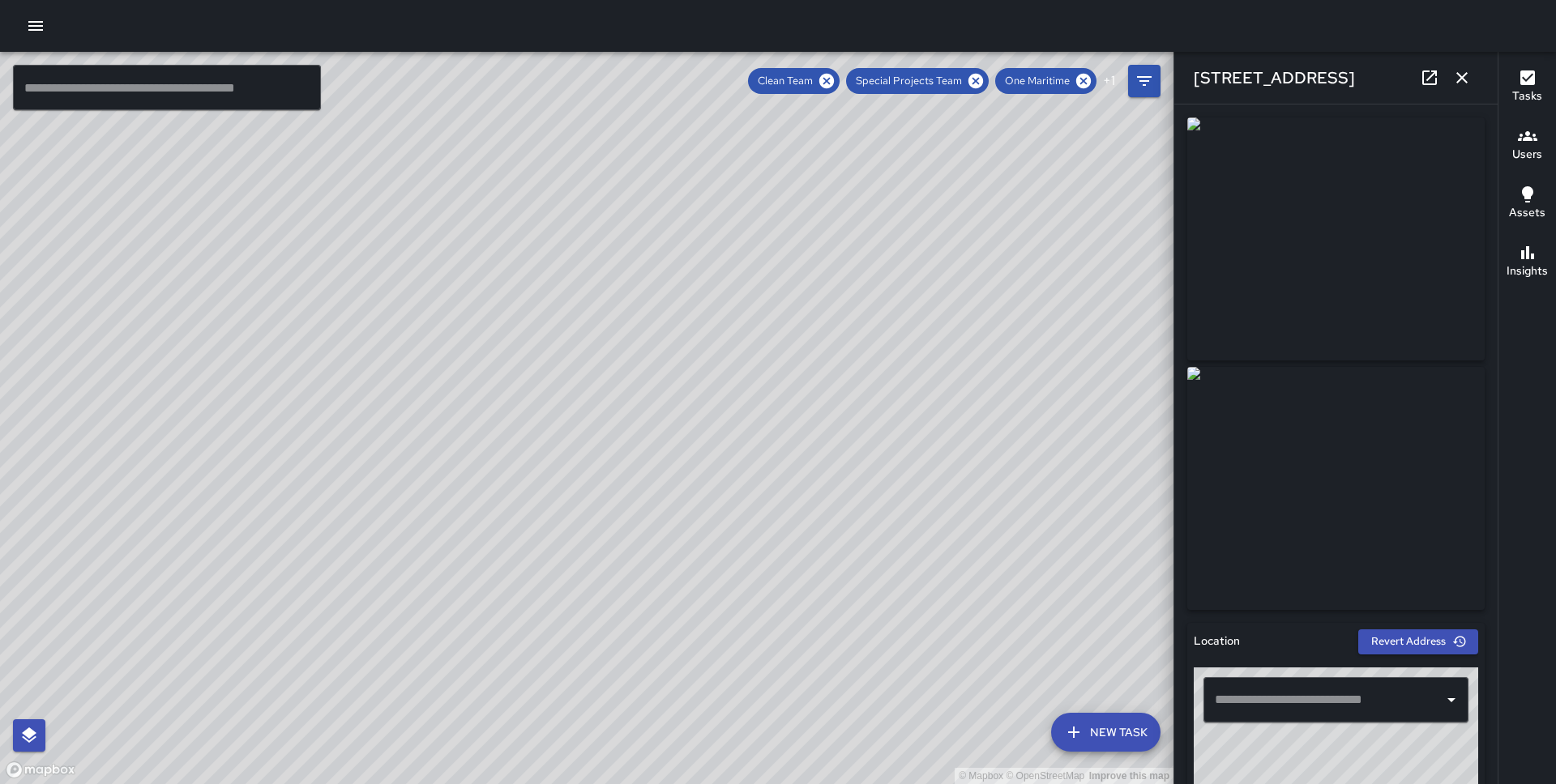
type input "**********"
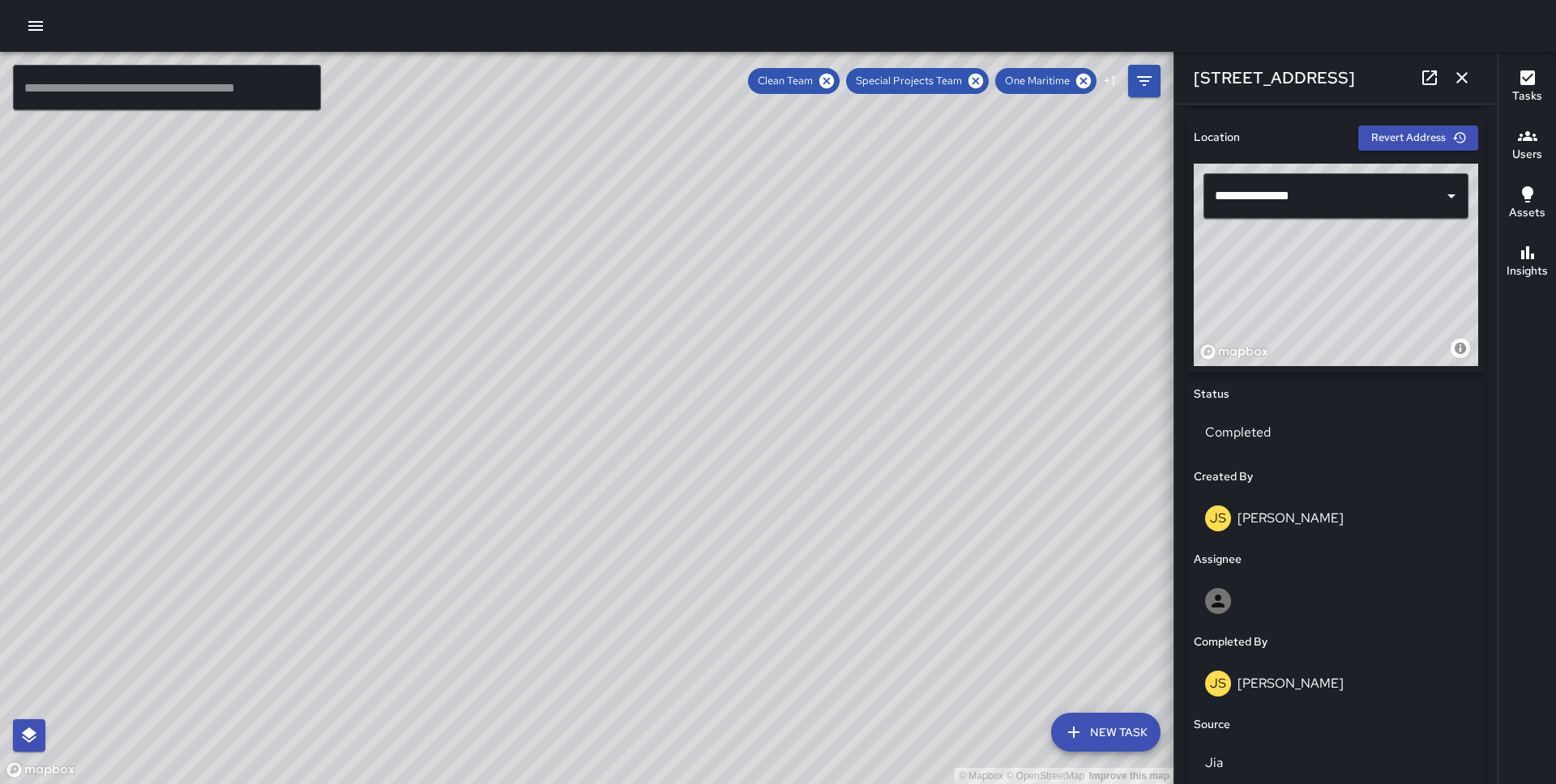
scroll to position [943, 0]
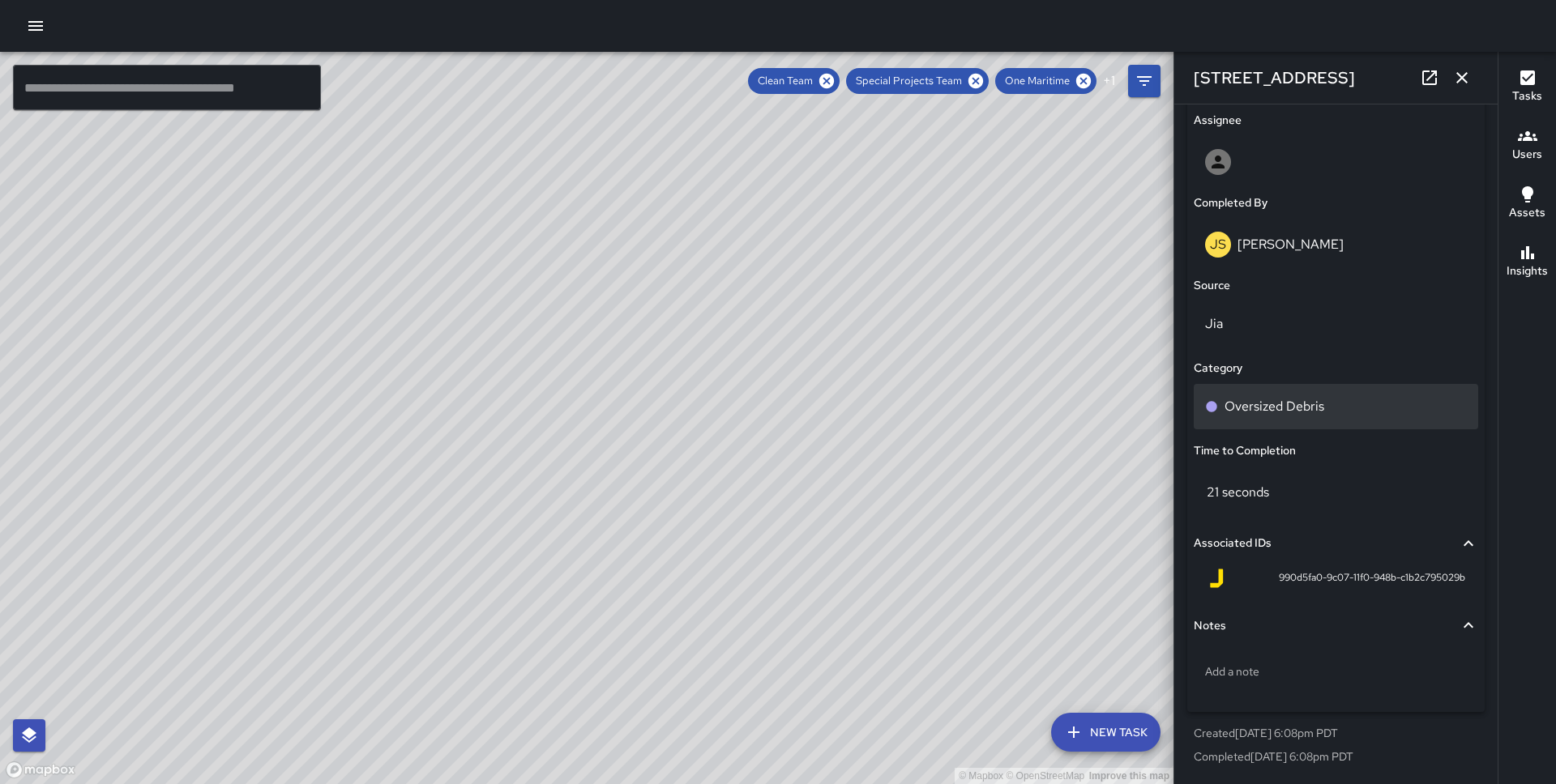
click at [1302, 412] on p "Oversized Debris" at bounding box center [1274, 406] width 99 height 20
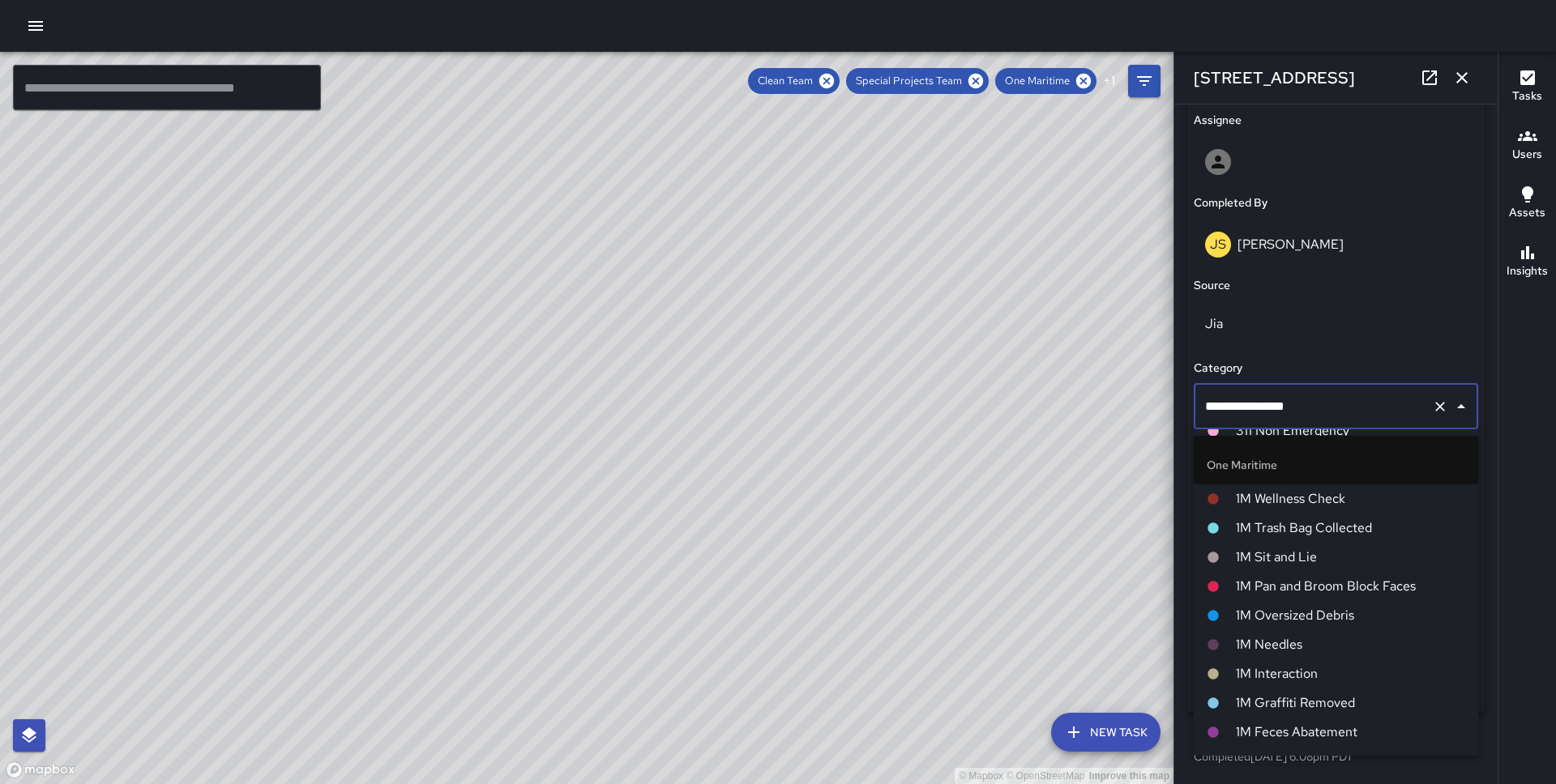
scroll to position [769, 0]
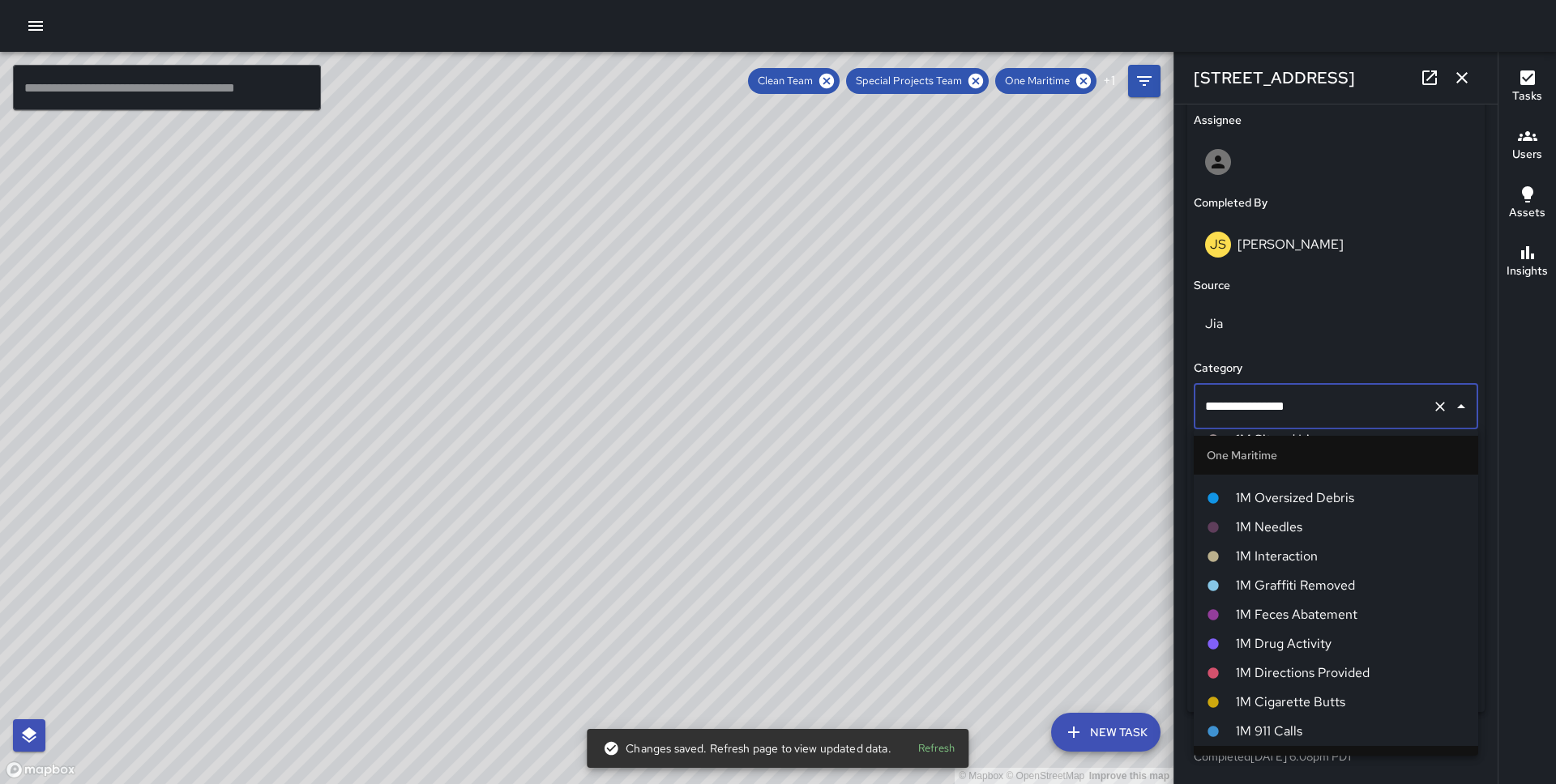
drag, startPoint x: 1299, startPoint y: 496, endPoint x: 1238, endPoint y: 490, distance: 61.3
click at [1299, 497] on span "1M Oversized Debris" at bounding box center [1350, 498] width 230 height 20
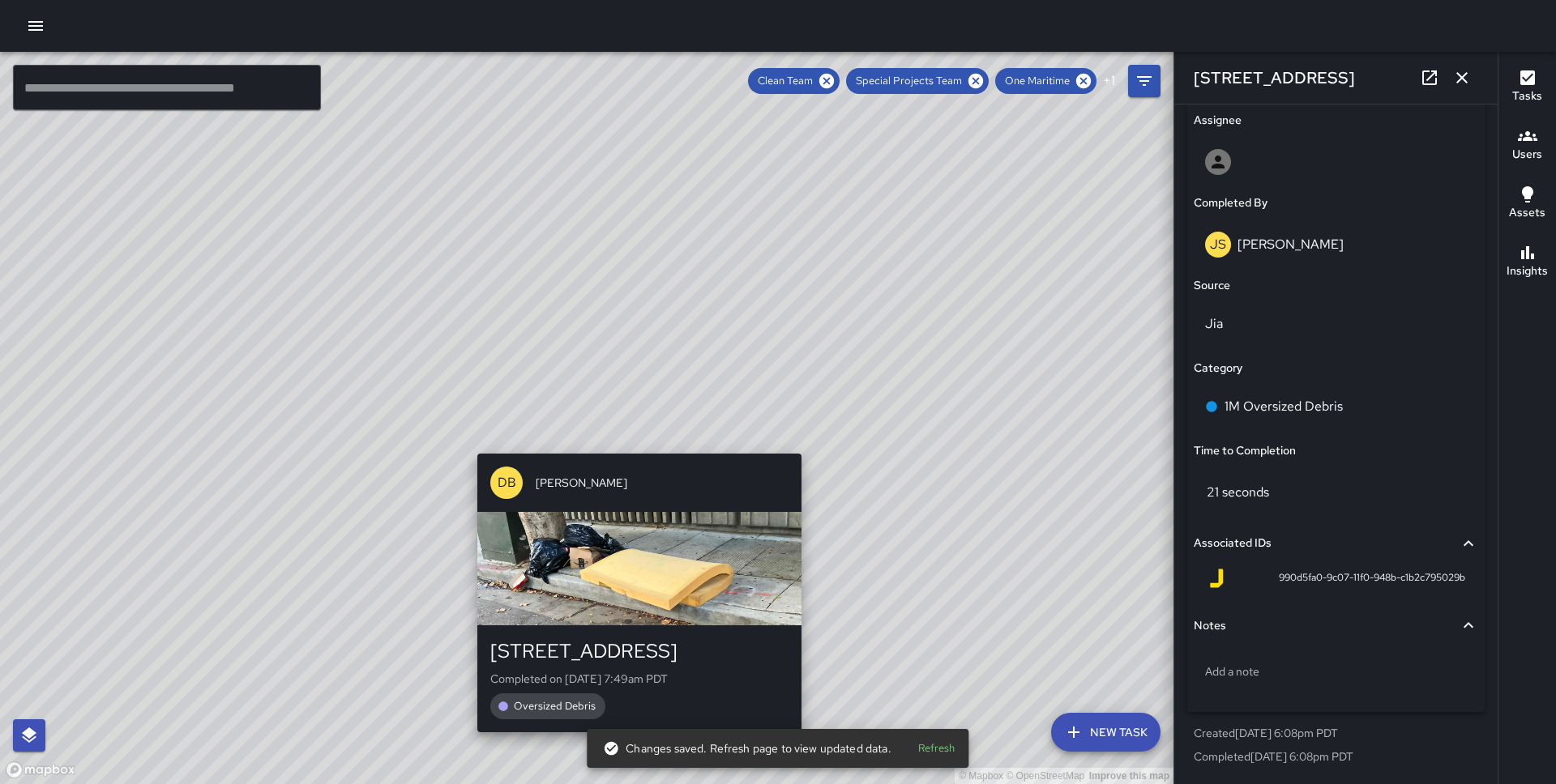
click at [630, 442] on div "© Mapbox © OpenStreetMap Improve this map DB [PERSON_NAME][GEOGRAPHIC_DATA][STR…" at bounding box center [587, 418] width 1173 height 732
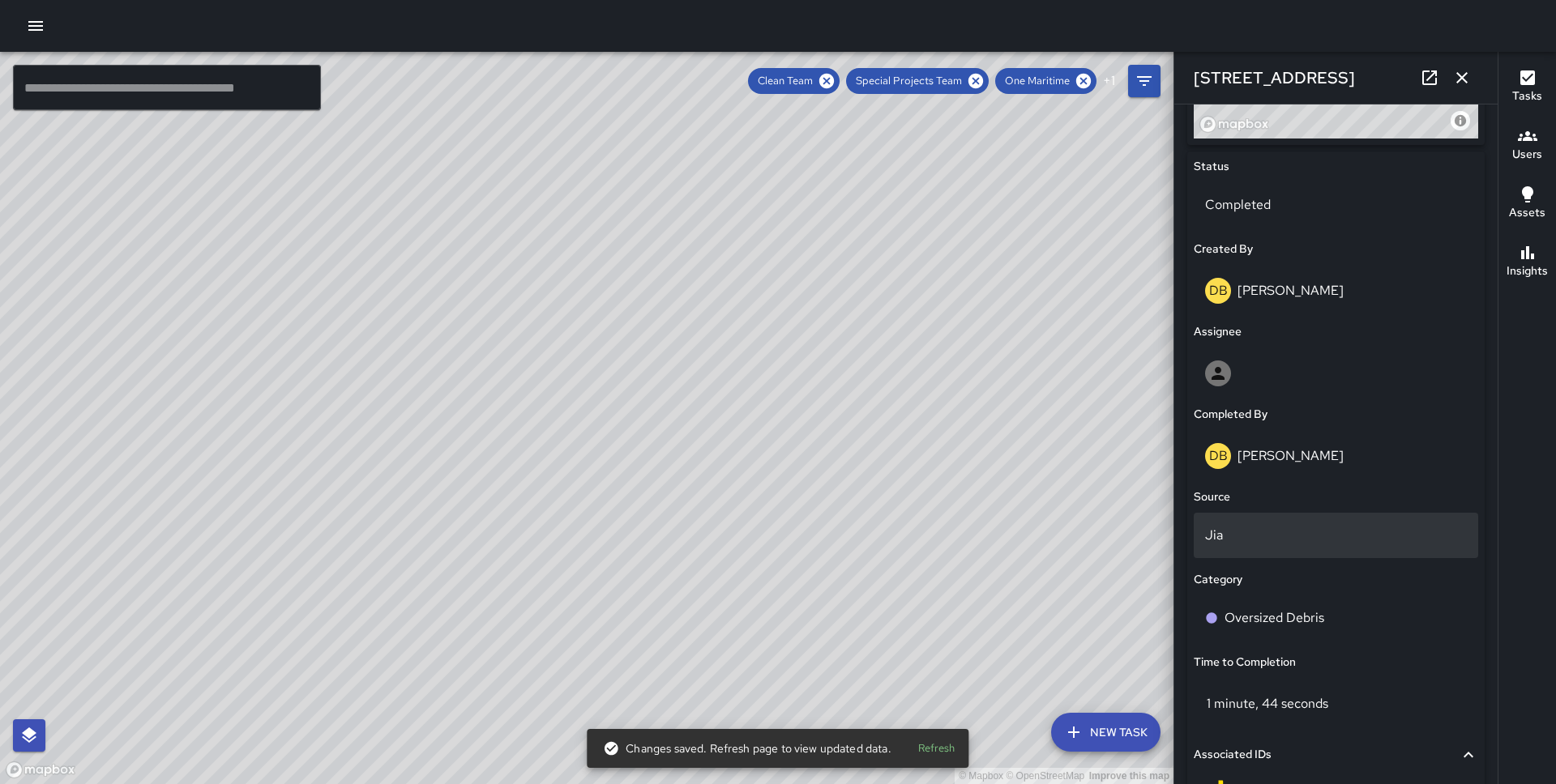
scroll to position [943, 0]
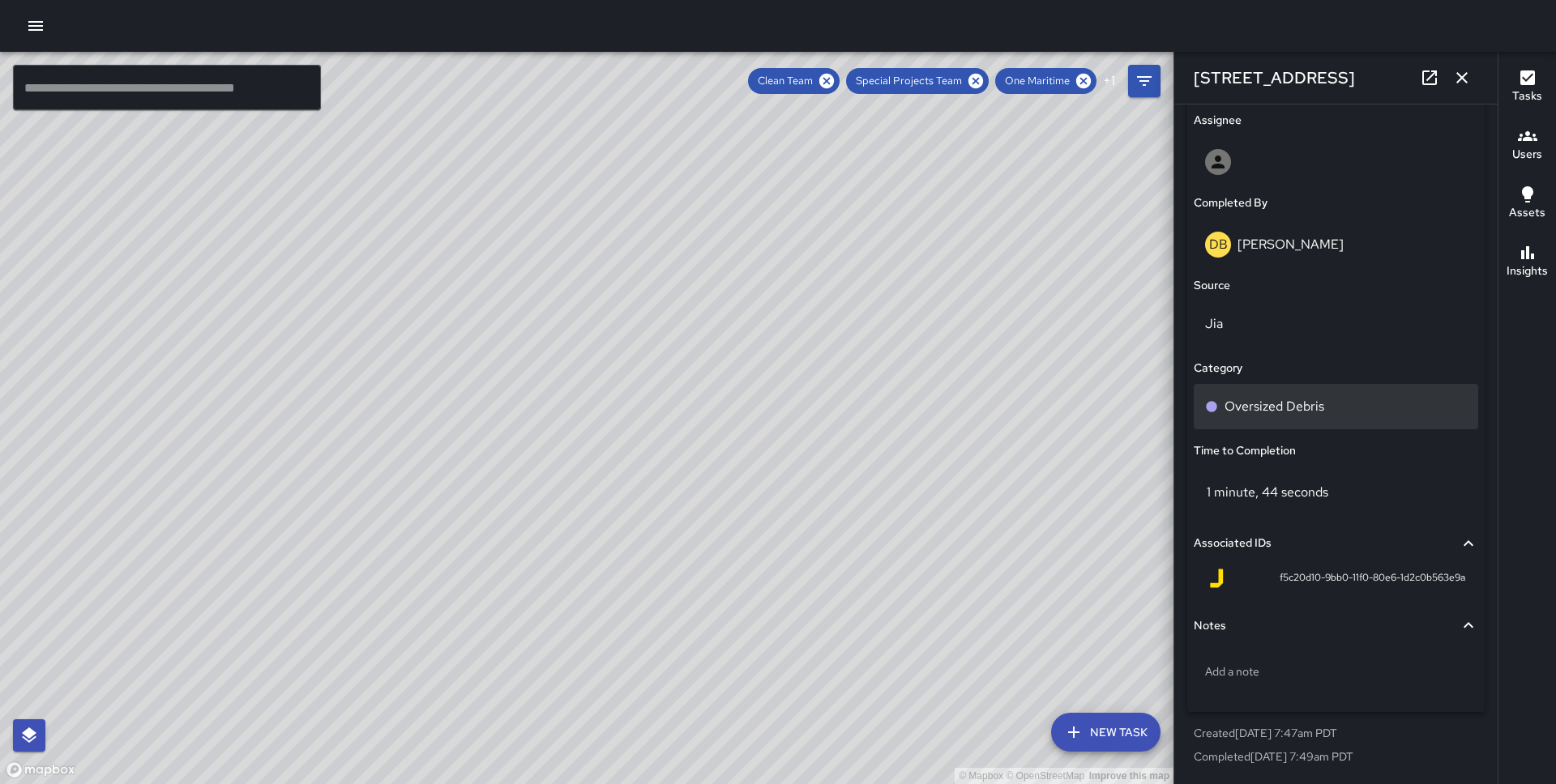
click at [1291, 407] on p "Oversized Debris" at bounding box center [1274, 406] width 99 height 20
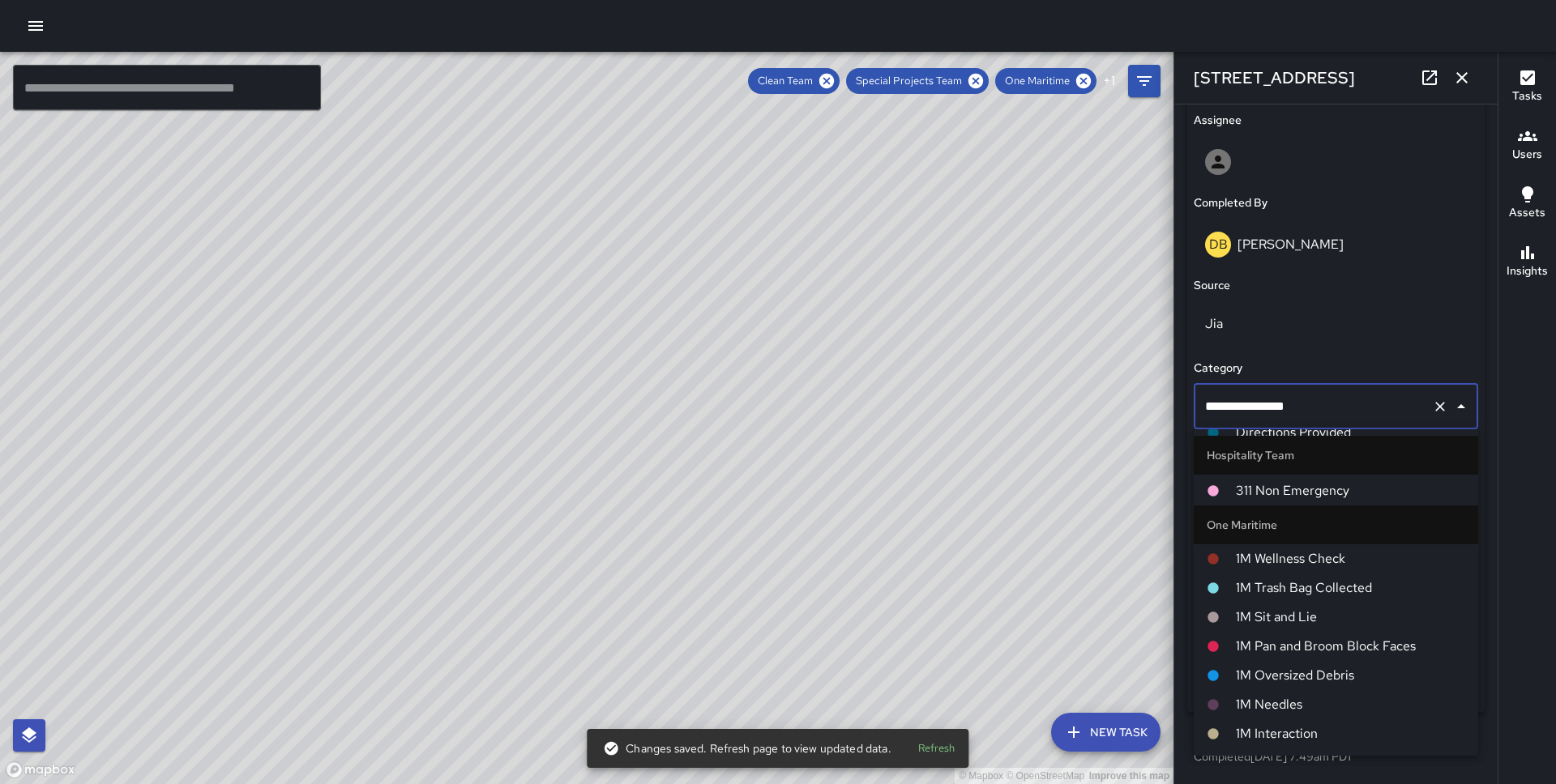
scroll to position [673, 0]
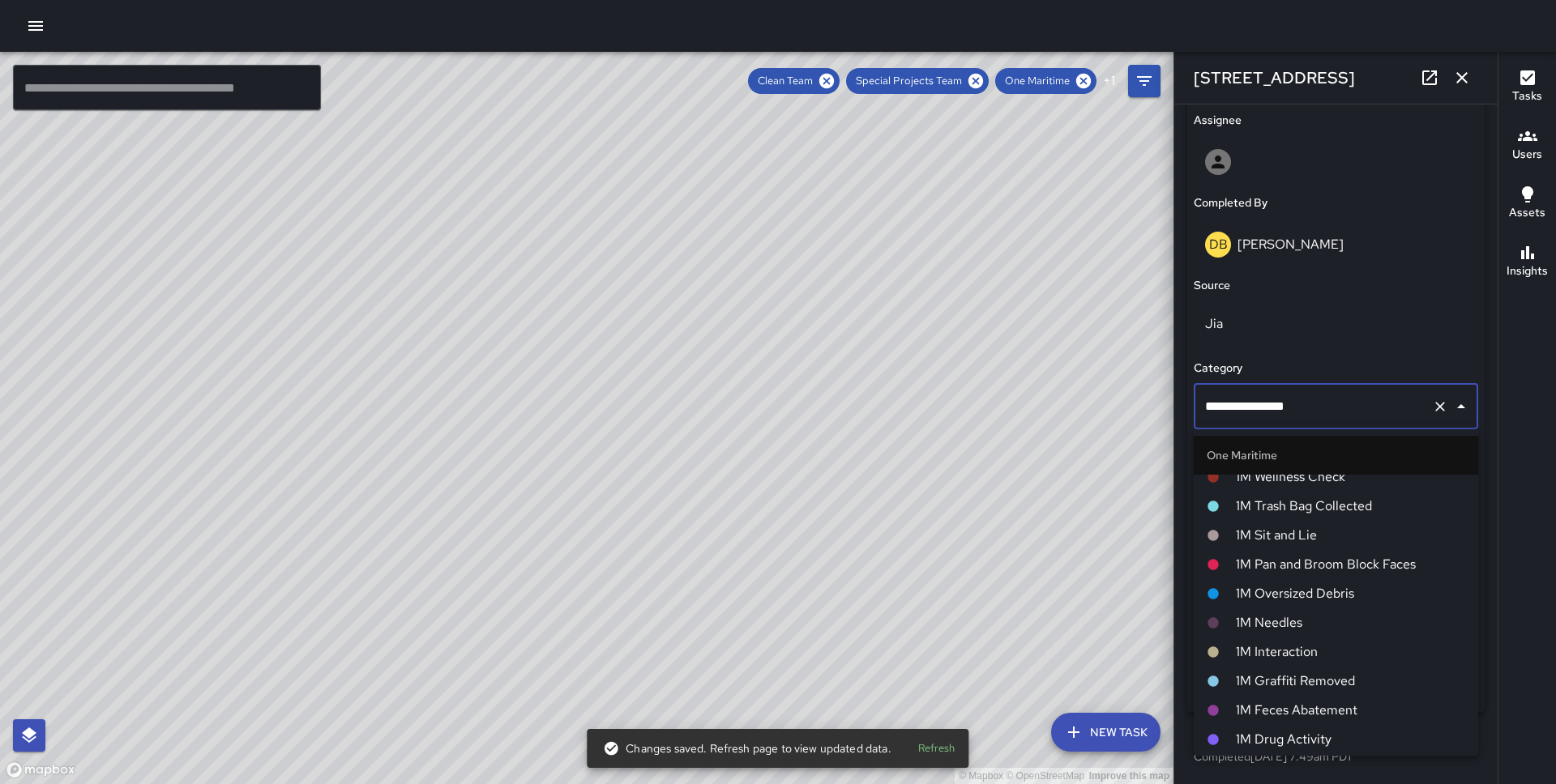
click at [1317, 595] on span "1M Oversized Debris" at bounding box center [1350, 593] width 230 height 20
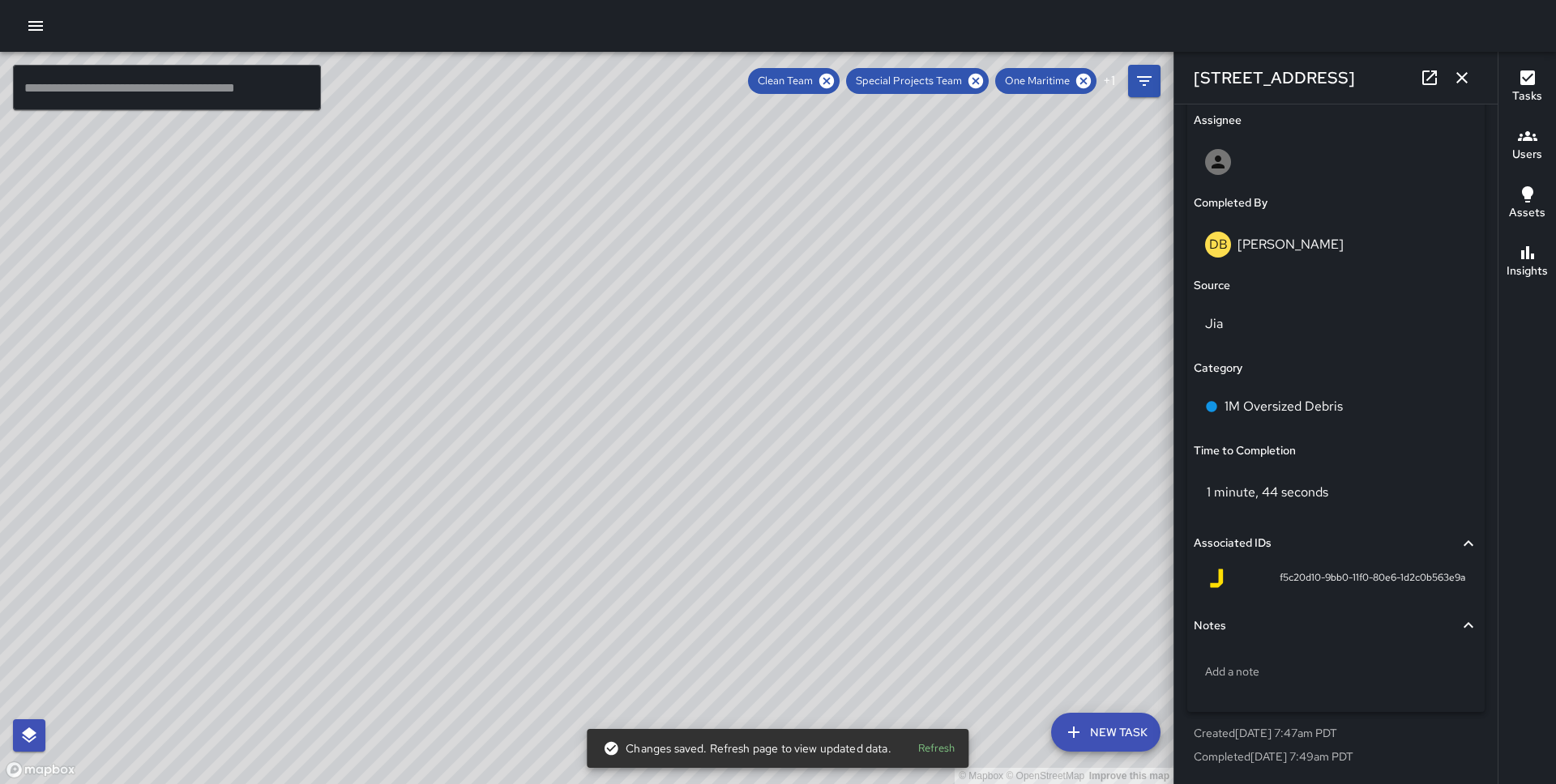
click at [640, 433] on div "© Mapbox © OpenStreetMap Improve this map MP [PERSON_NAME][GEOGRAPHIC_DATA][STR…" at bounding box center [587, 418] width 1173 height 732
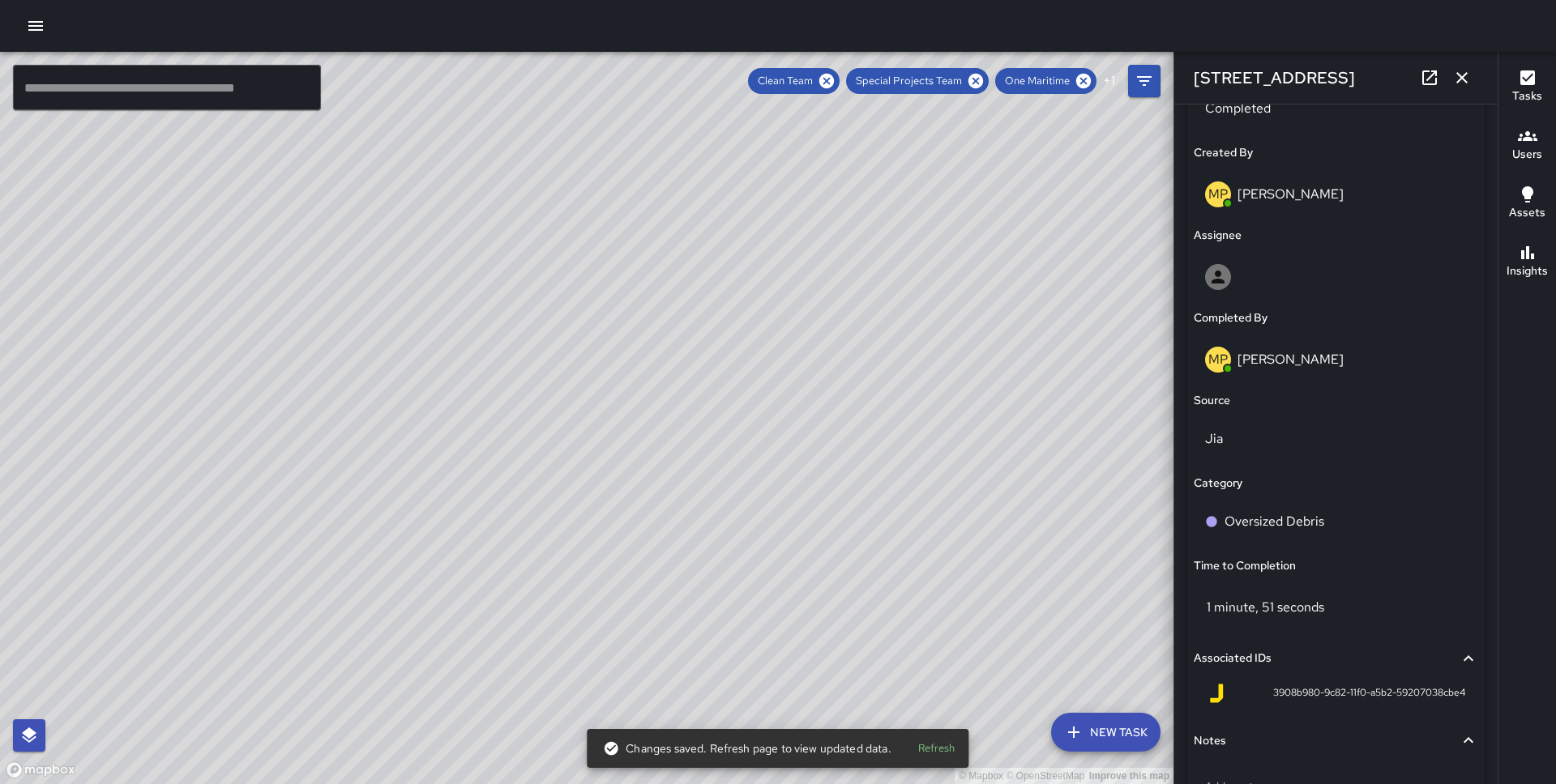
scroll to position [943, 0]
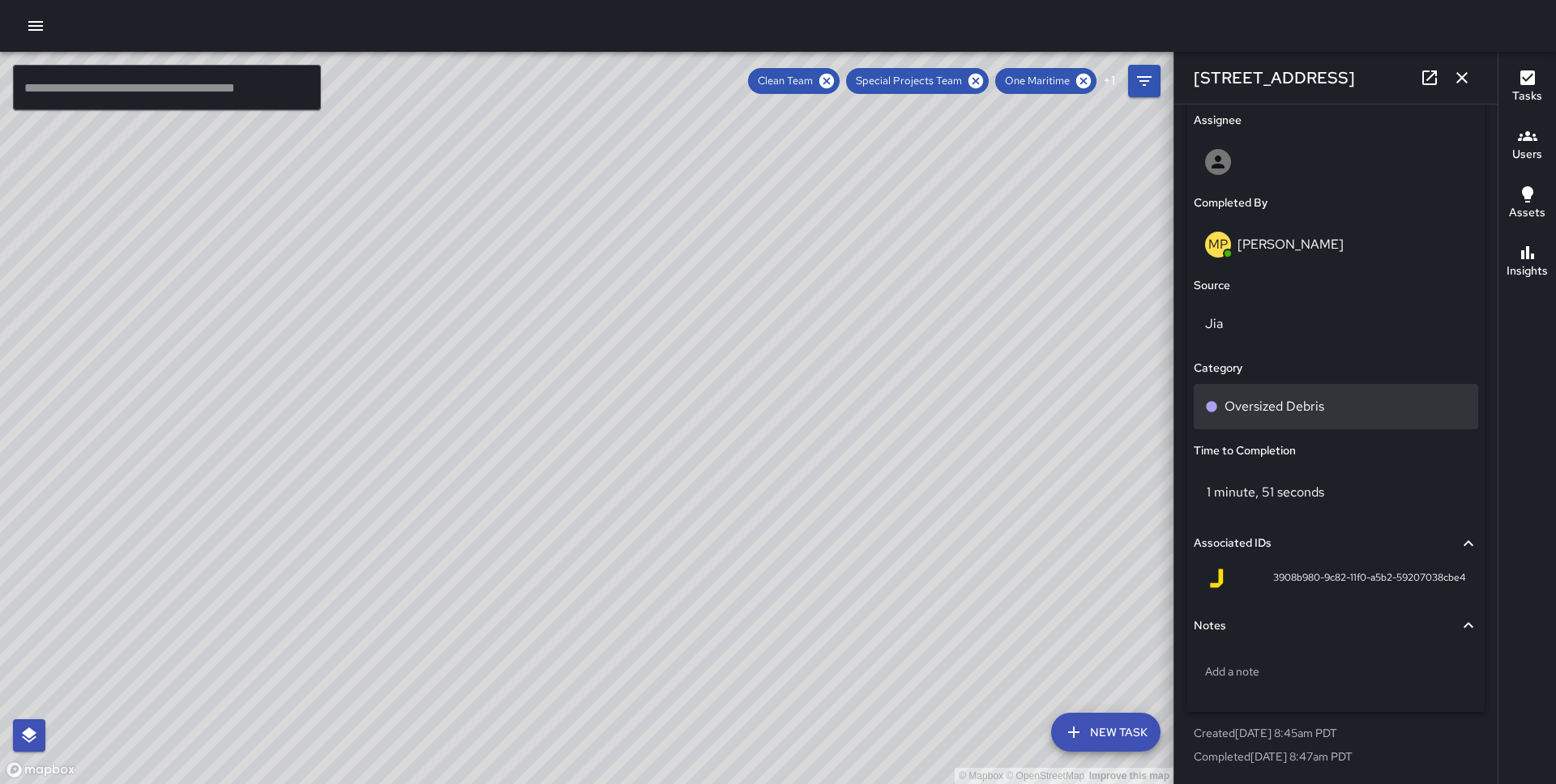
click at [1300, 402] on p "Oversized Debris" at bounding box center [1274, 406] width 99 height 20
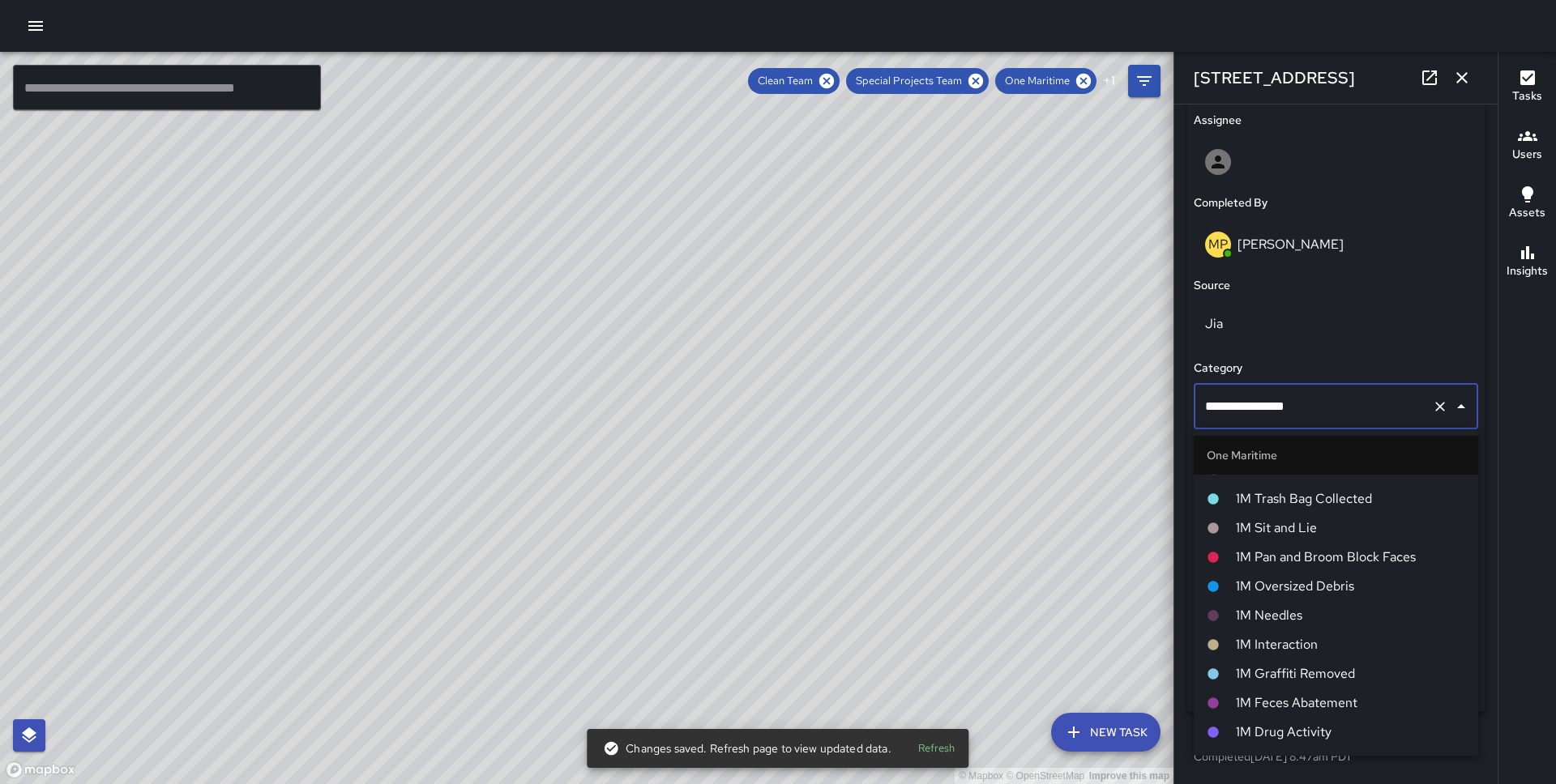
scroll to position [695, 0]
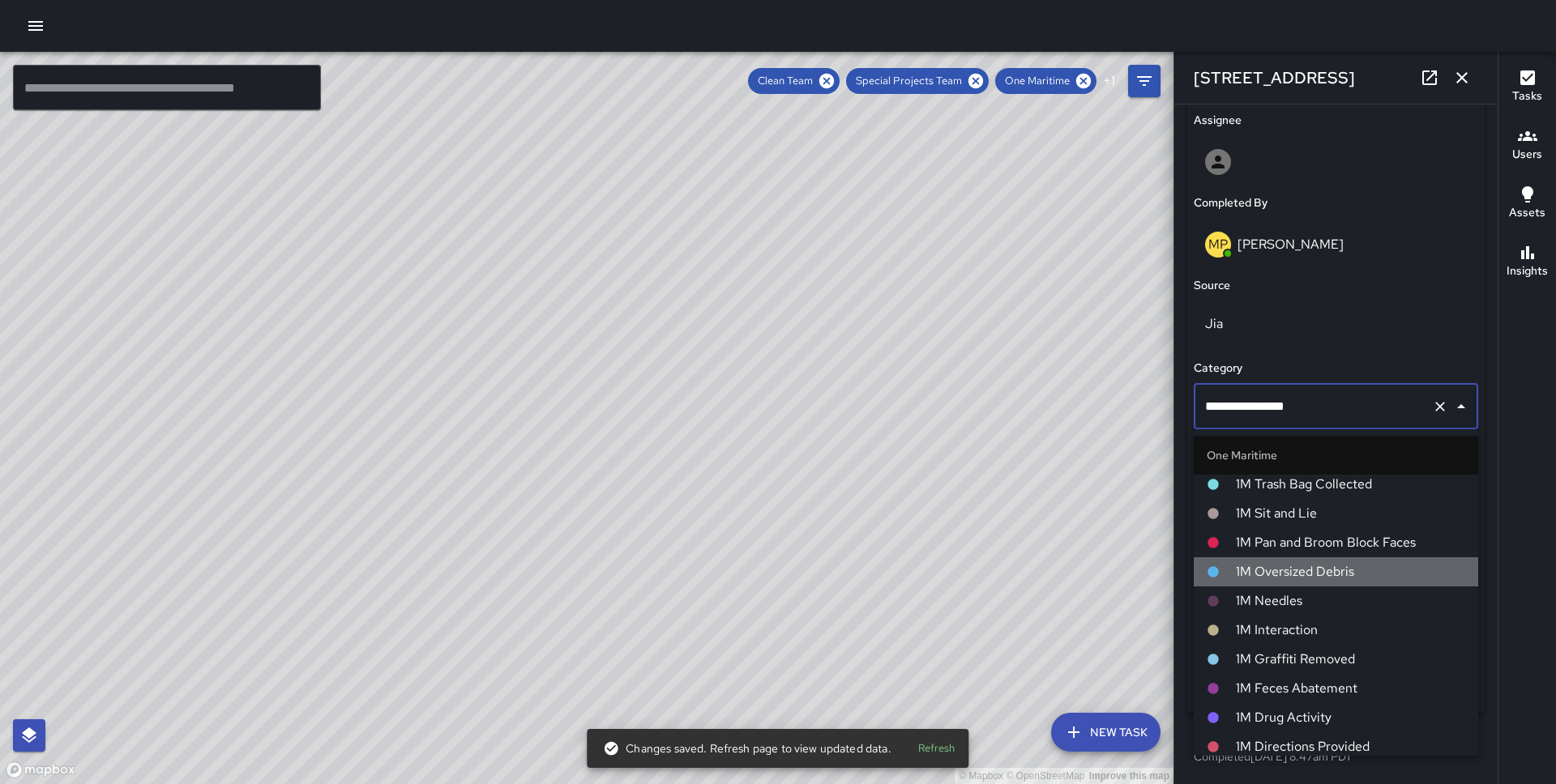
click at [1317, 574] on span "1M Oversized Debris" at bounding box center [1350, 571] width 230 height 20
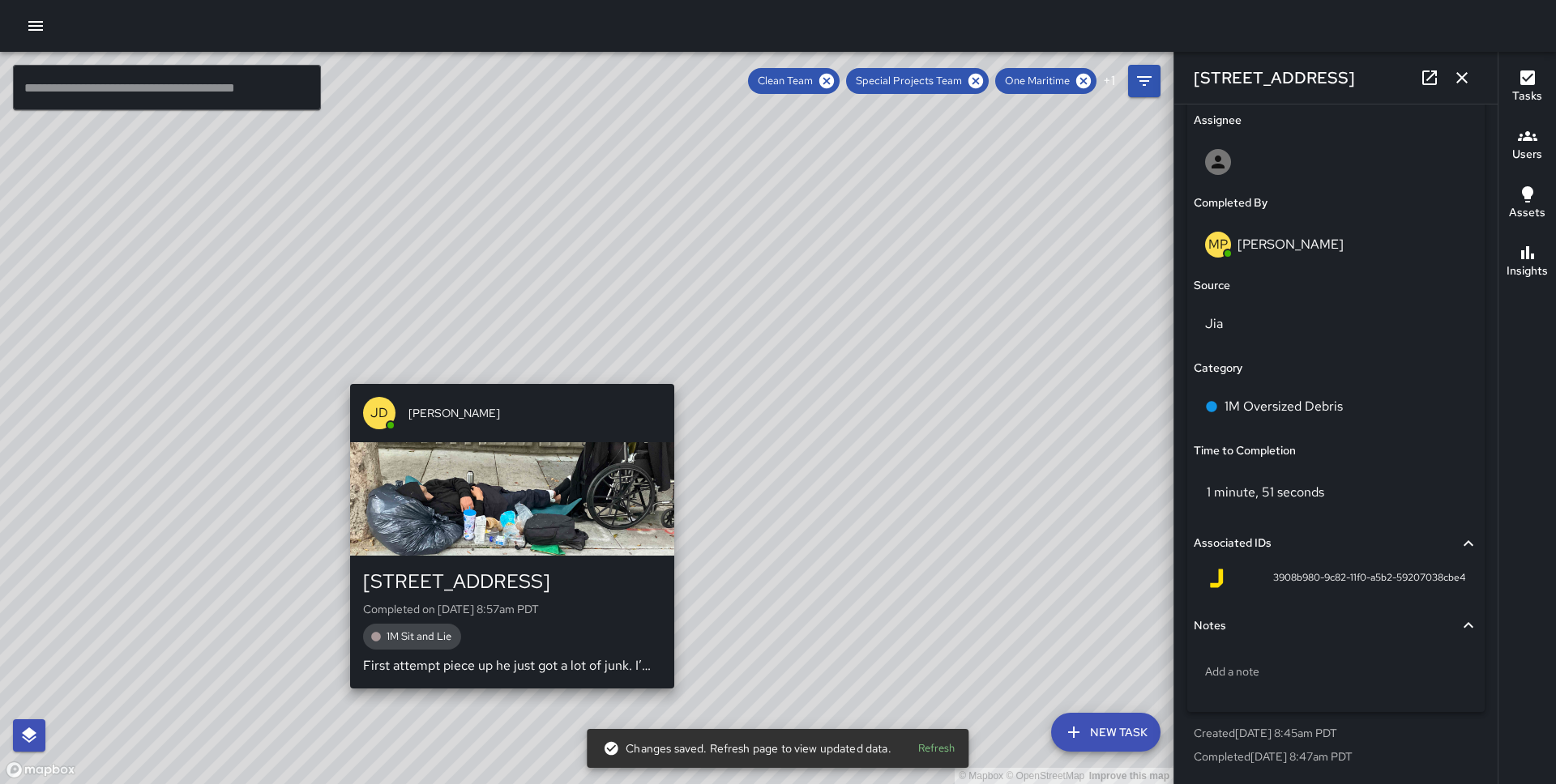
click at [509, 373] on div "© Mapbox © OpenStreetMap Improve this map [PERSON_NAME] [STREET_ADDRESS] Comple…" at bounding box center [587, 418] width 1173 height 732
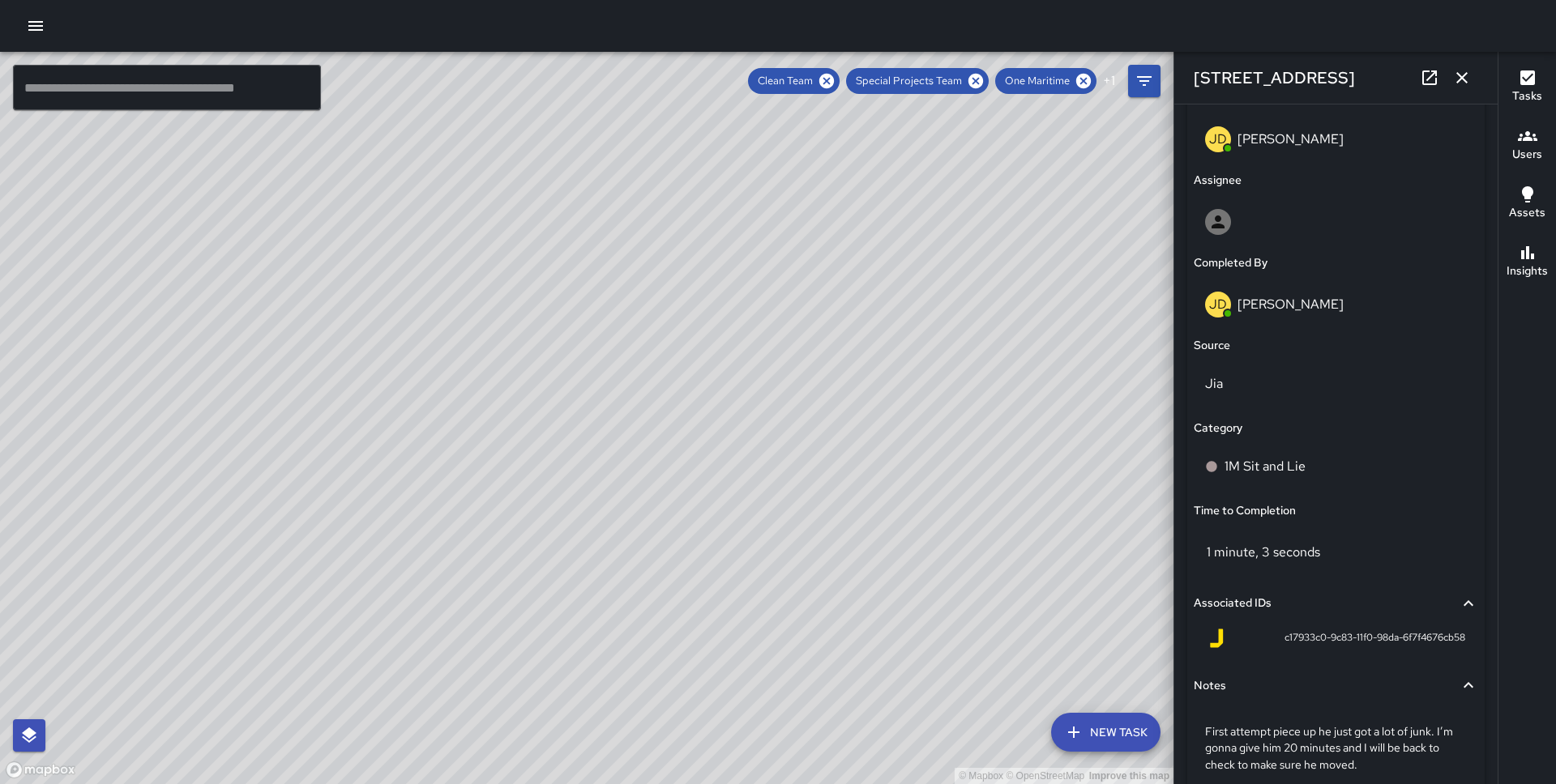
scroll to position [976, 0]
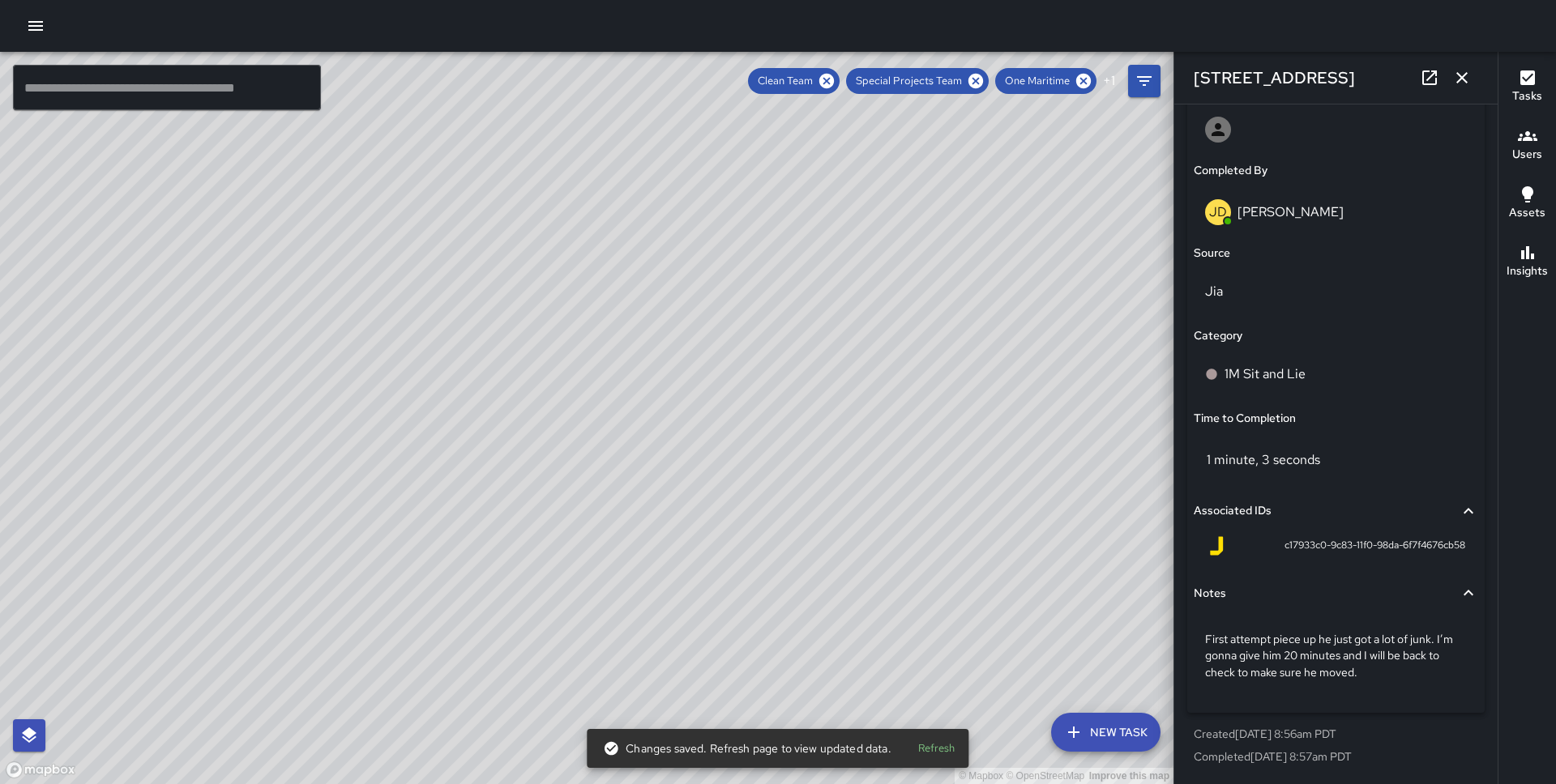
drag, startPoint x: 762, startPoint y: 311, endPoint x: 644, endPoint y: 383, distance: 138.2
click at [644, 383] on div "© Mapbox © OpenStreetMap Improve this map" at bounding box center [587, 418] width 1173 height 732
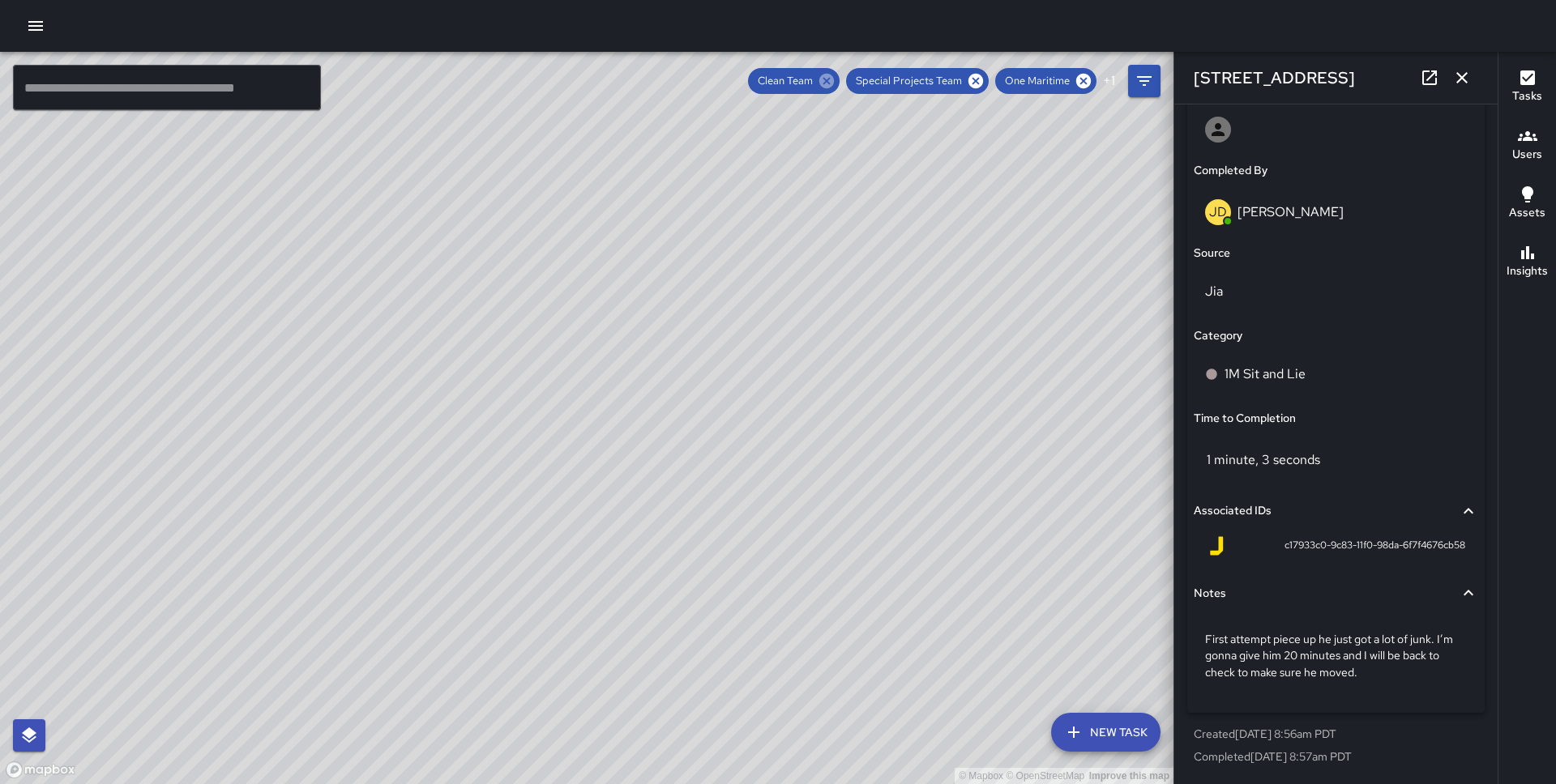
click at [829, 82] on icon at bounding box center [826, 80] width 18 height 18
click at [893, 81] on icon at bounding box center [892, 80] width 14 height 14
drag, startPoint x: 489, startPoint y: 513, endPoint x: 396, endPoint y: 282, distance: 249.0
click at [396, 282] on div "© Mapbox © OpenStreetMap Improve this map" at bounding box center [587, 418] width 1173 height 732
click at [306, 713] on div "© Mapbox © OpenStreetMap Improve this map DB [PERSON_NAME] [STREET_ADDRESS] Com…" at bounding box center [587, 418] width 1173 height 732
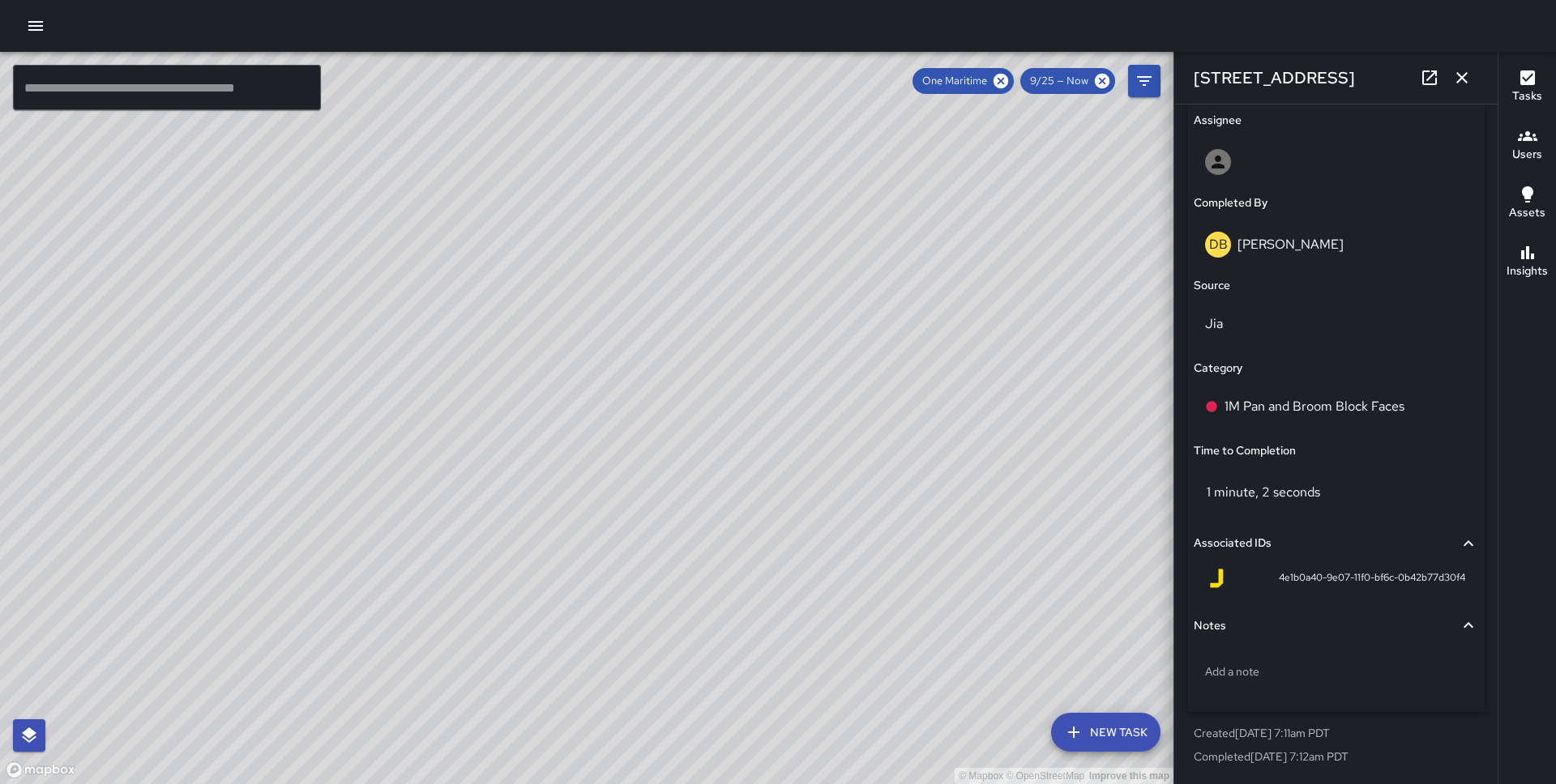
scroll to position [943, 0]
click at [1333, 416] on div "1M Pan and Broom Block Faces" at bounding box center [1335, 407] width 284 height 45
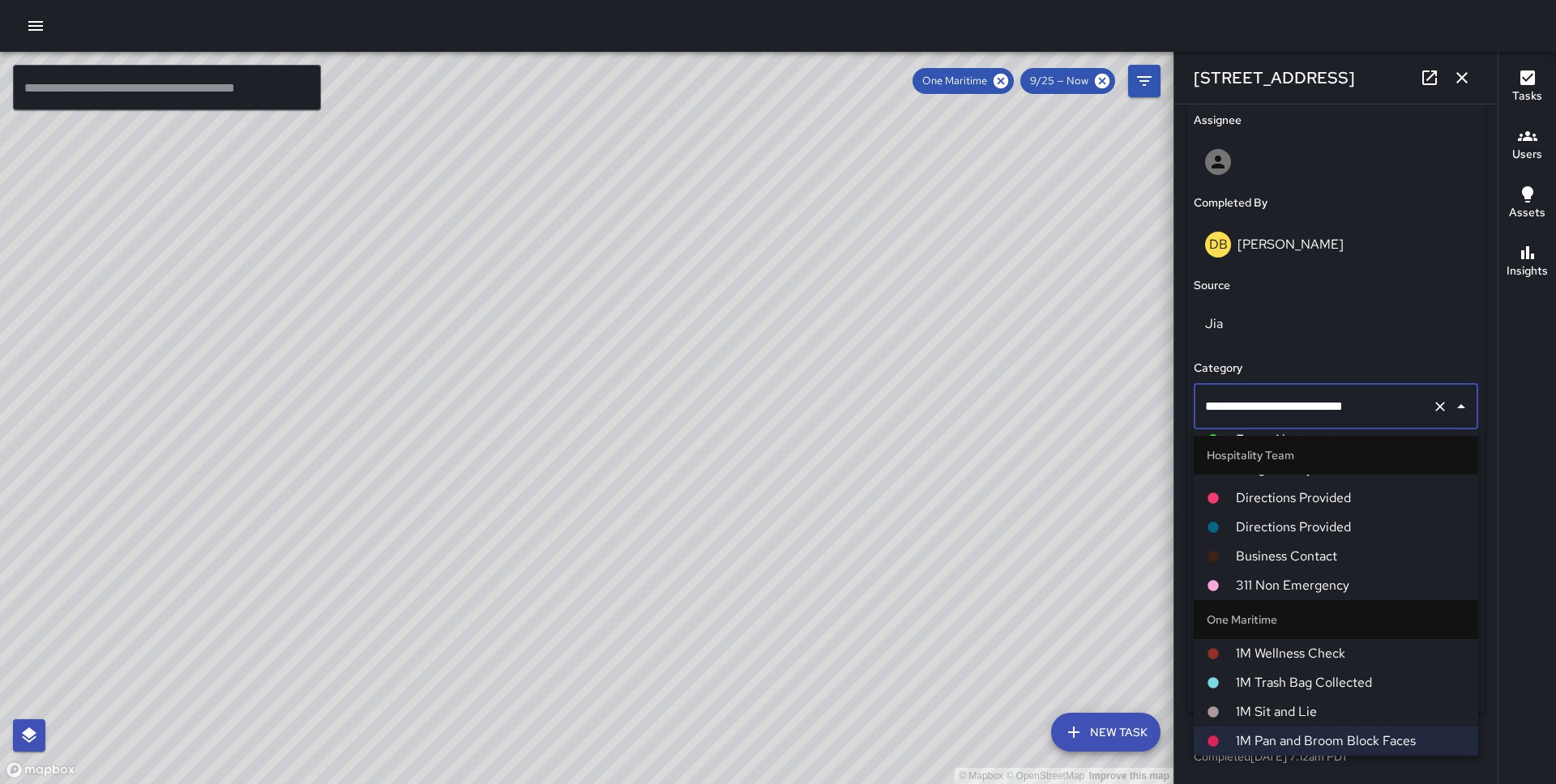
scroll to position [0, 0]
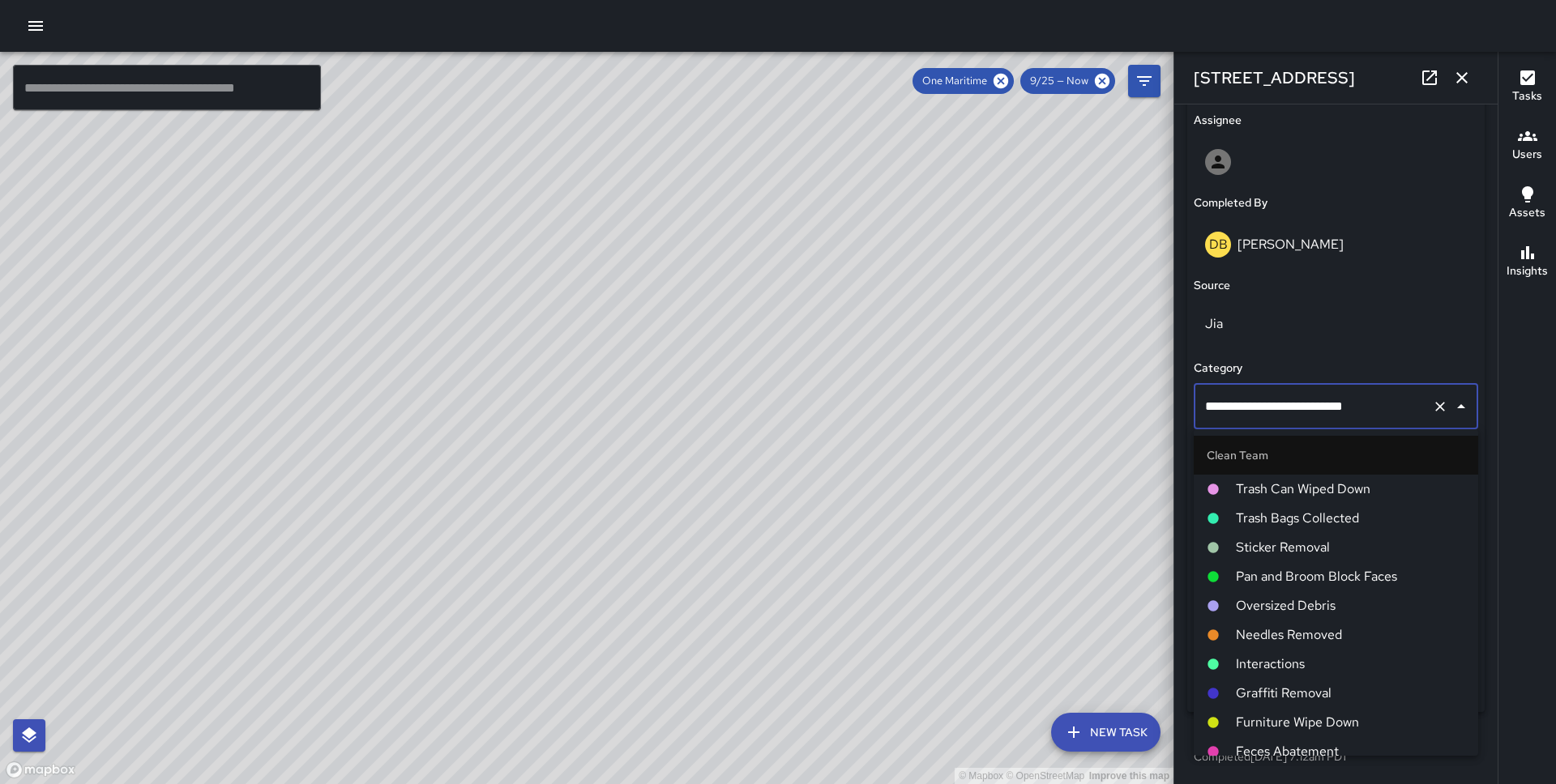
click at [1337, 571] on span "Pan and Broom Block Faces" at bounding box center [1350, 576] width 230 height 20
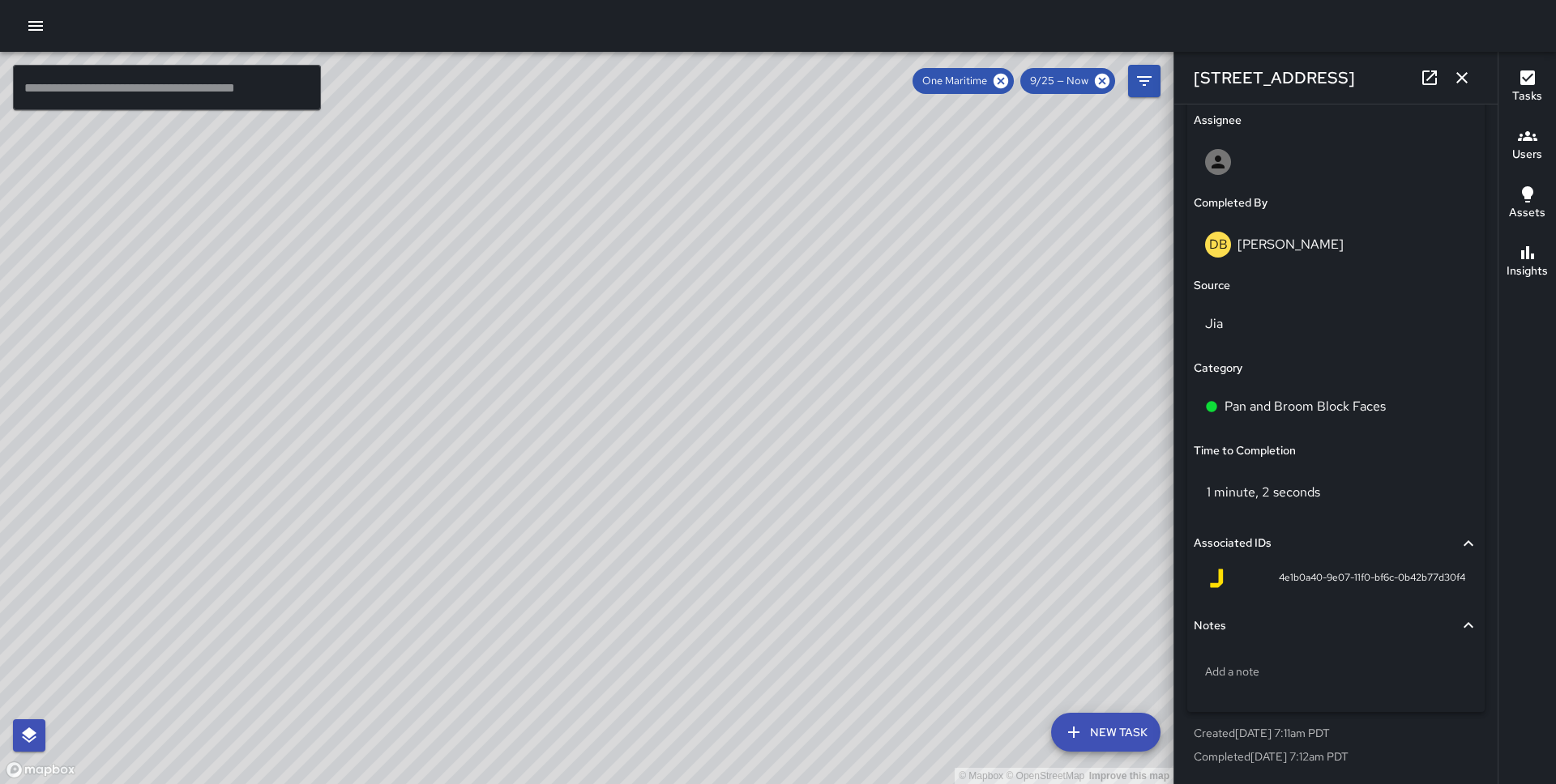
drag, startPoint x: 877, startPoint y: 339, endPoint x: 697, endPoint y: 636, distance: 347.3
click at [697, 636] on div "© Mapbox © OpenStreetMap Improve this map" at bounding box center [587, 418] width 1173 height 732
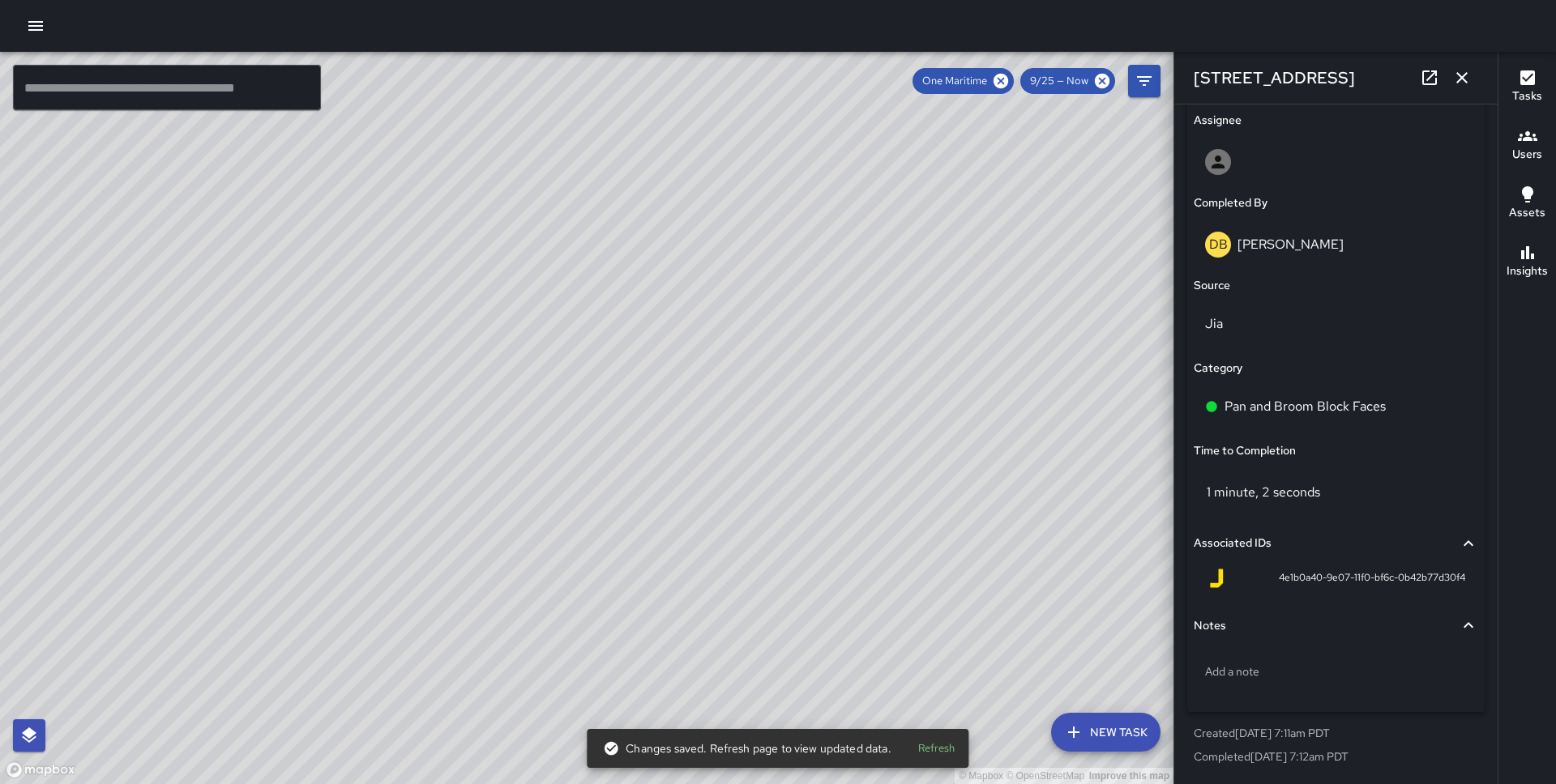
drag, startPoint x: 797, startPoint y: 220, endPoint x: 562, endPoint y: 372, distance: 279.9
click at [558, 380] on div "© Mapbox © OpenStreetMap Improve this map" at bounding box center [587, 418] width 1173 height 732
drag, startPoint x: 703, startPoint y: 201, endPoint x: 549, endPoint y: 470, distance: 310.0
click at [549, 470] on div "© Mapbox © OpenStreetMap Improve this map" at bounding box center [587, 418] width 1173 height 732
click at [500, 270] on div "© Mapbox © OpenStreetMap Improve this map DB [PERSON_NAME] [STREET_ADDRESS] Com…" at bounding box center [587, 418] width 1173 height 732
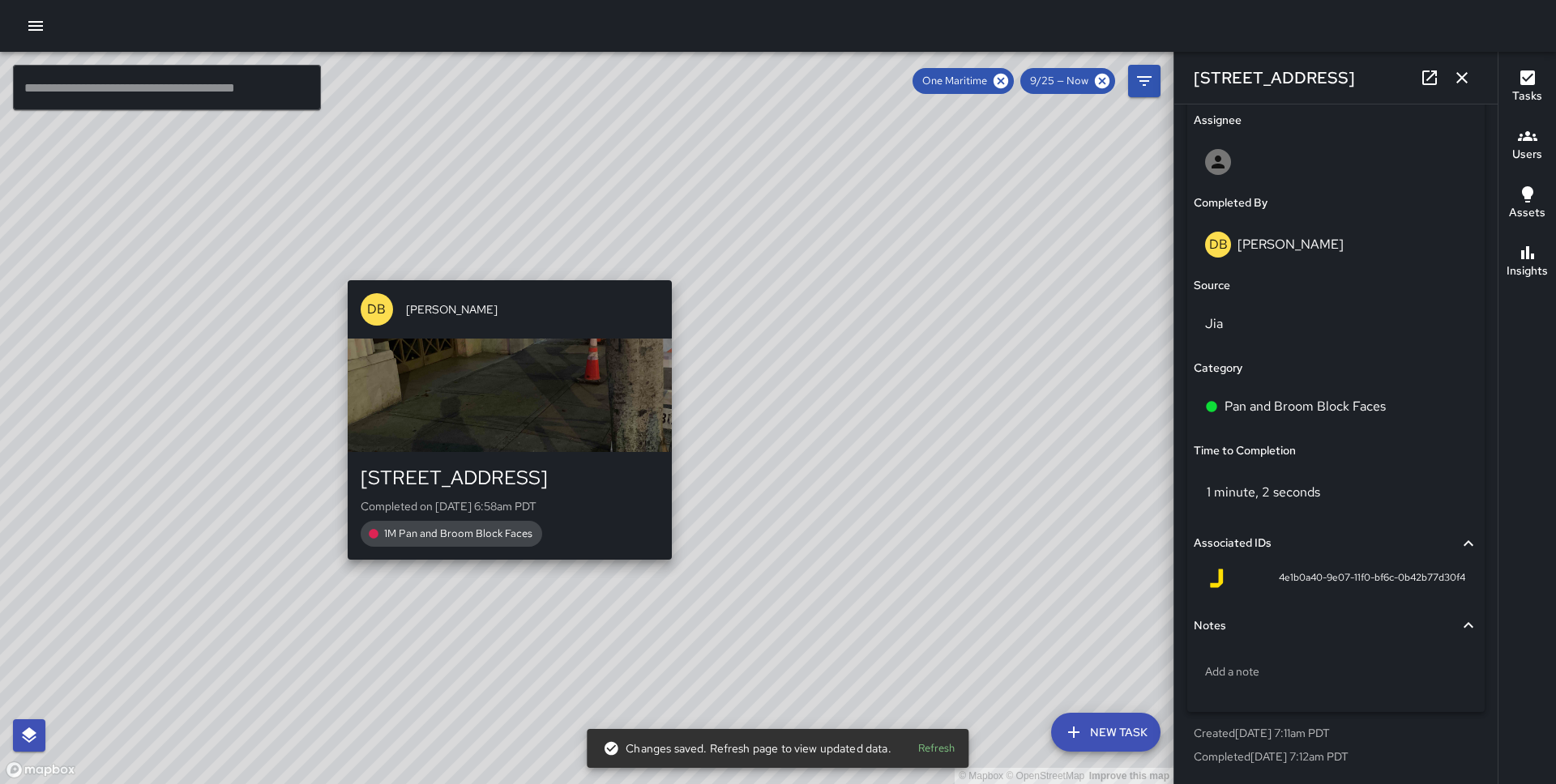
type input "**********"
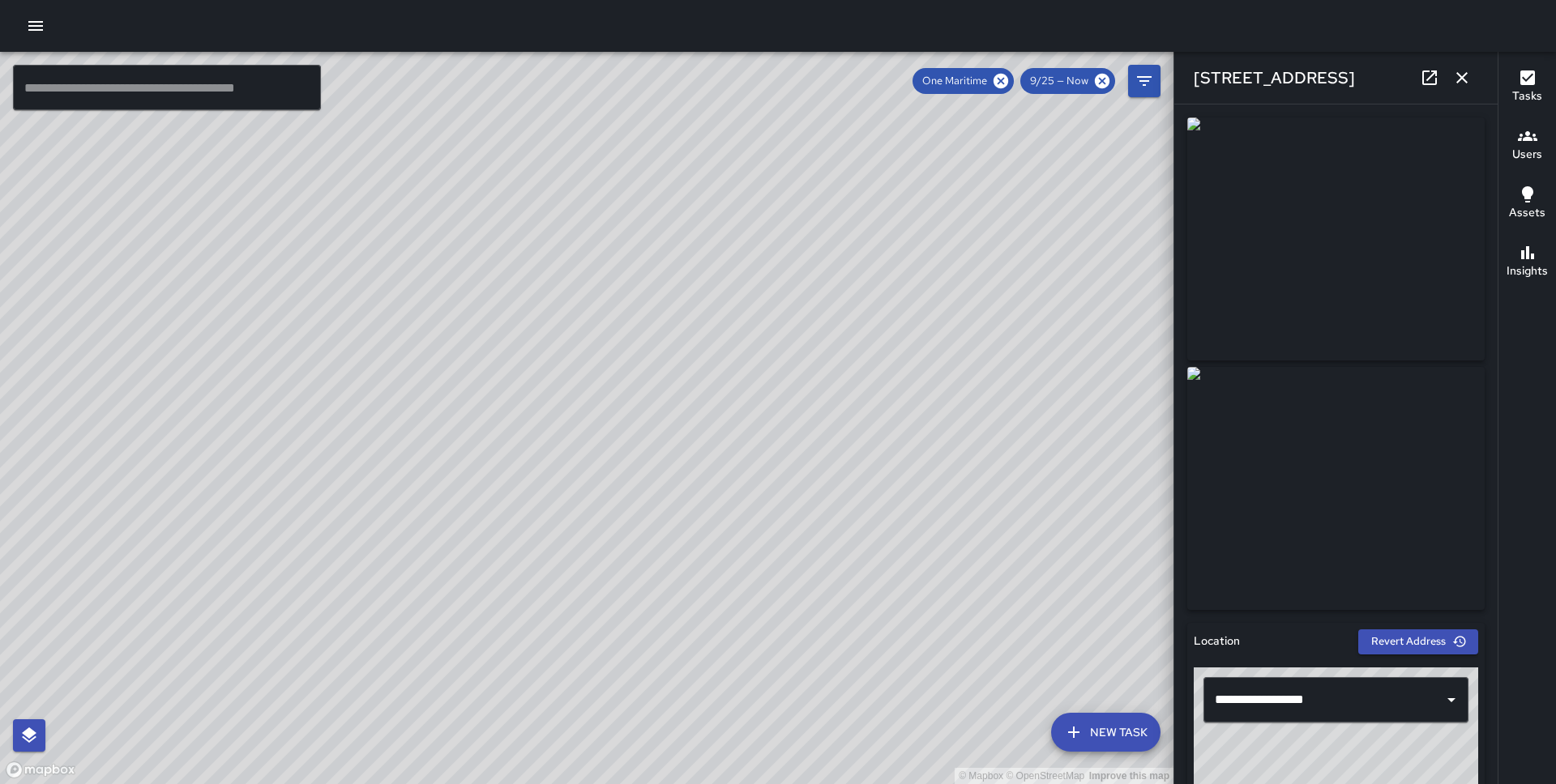
scroll to position [943, 0]
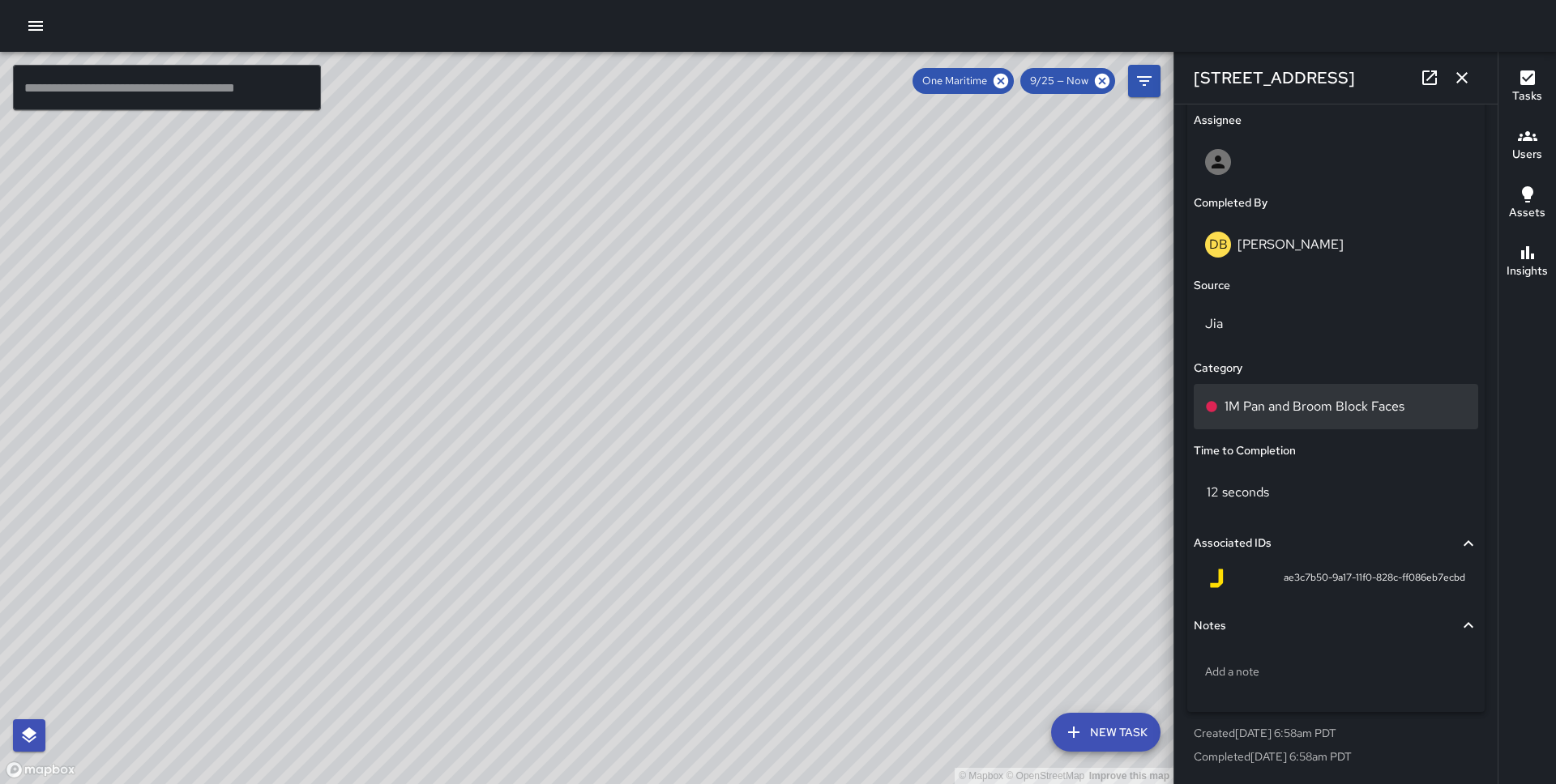
click at [1272, 403] on p "1M Pan and Broom Block Faces" at bounding box center [1314, 406] width 180 height 20
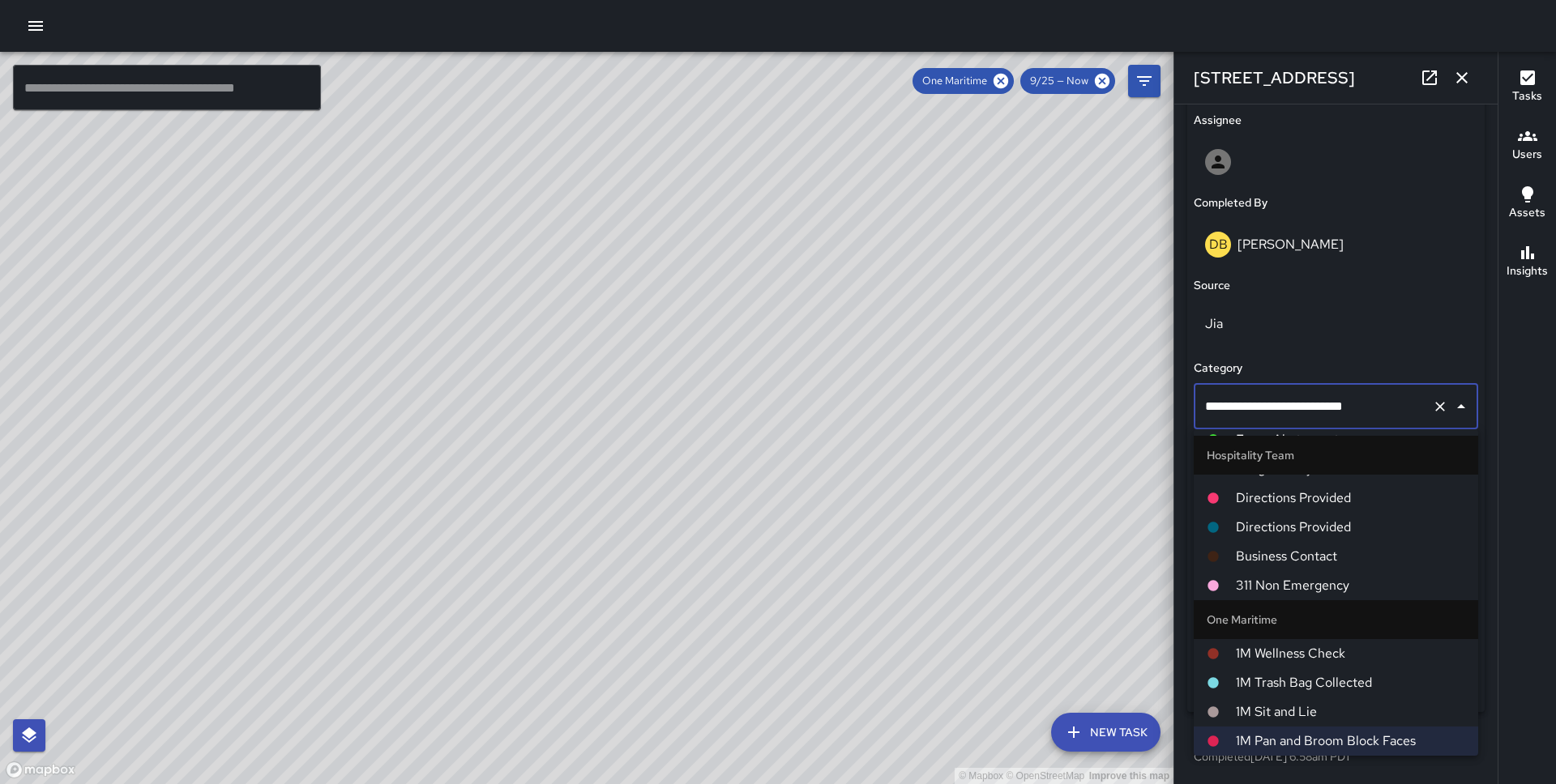
scroll to position [0, 0]
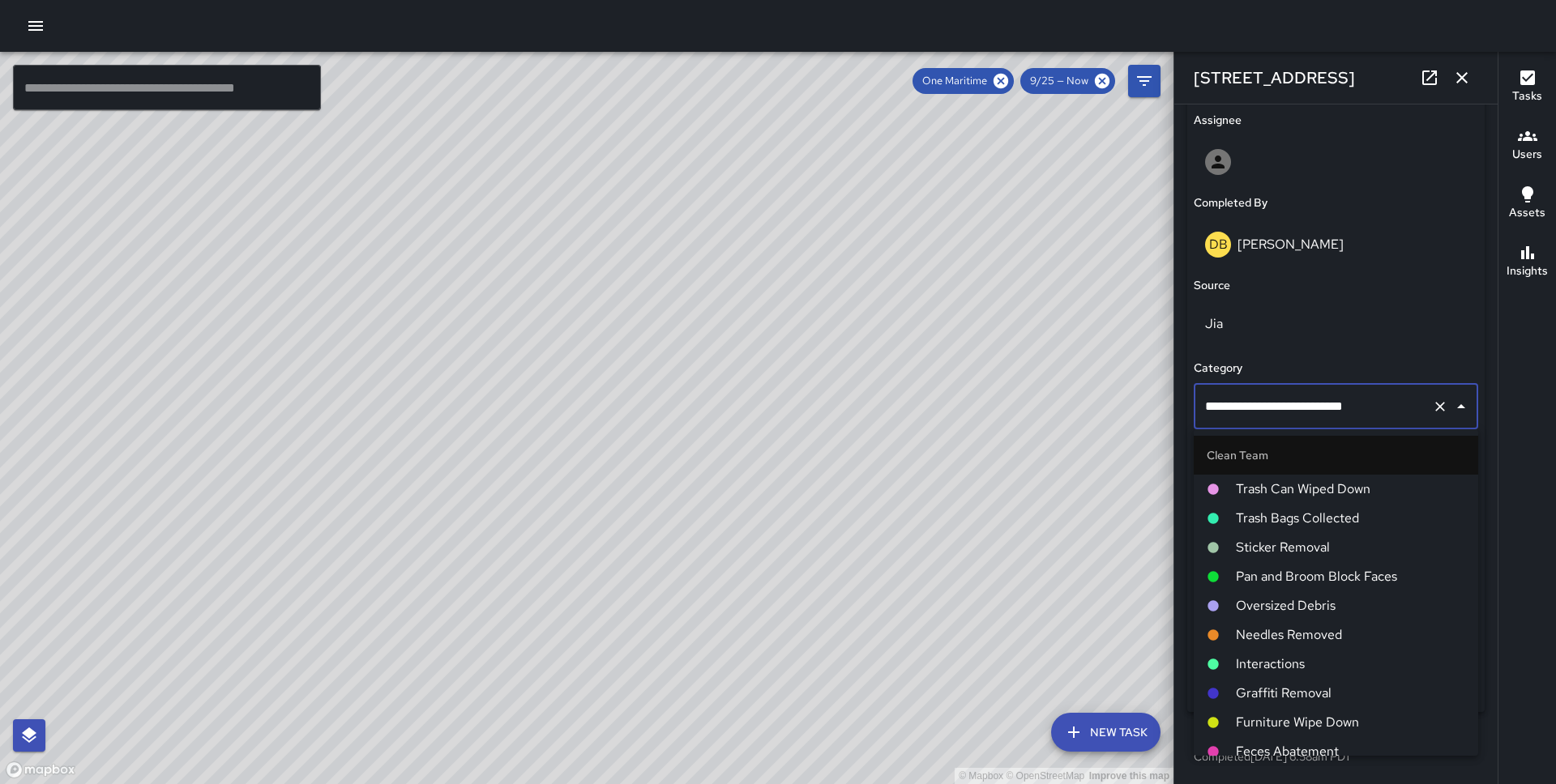
click at [1297, 563] on li "Pan and Broom Block Faces" at bounding box center [1335, 576] width 284 height 29
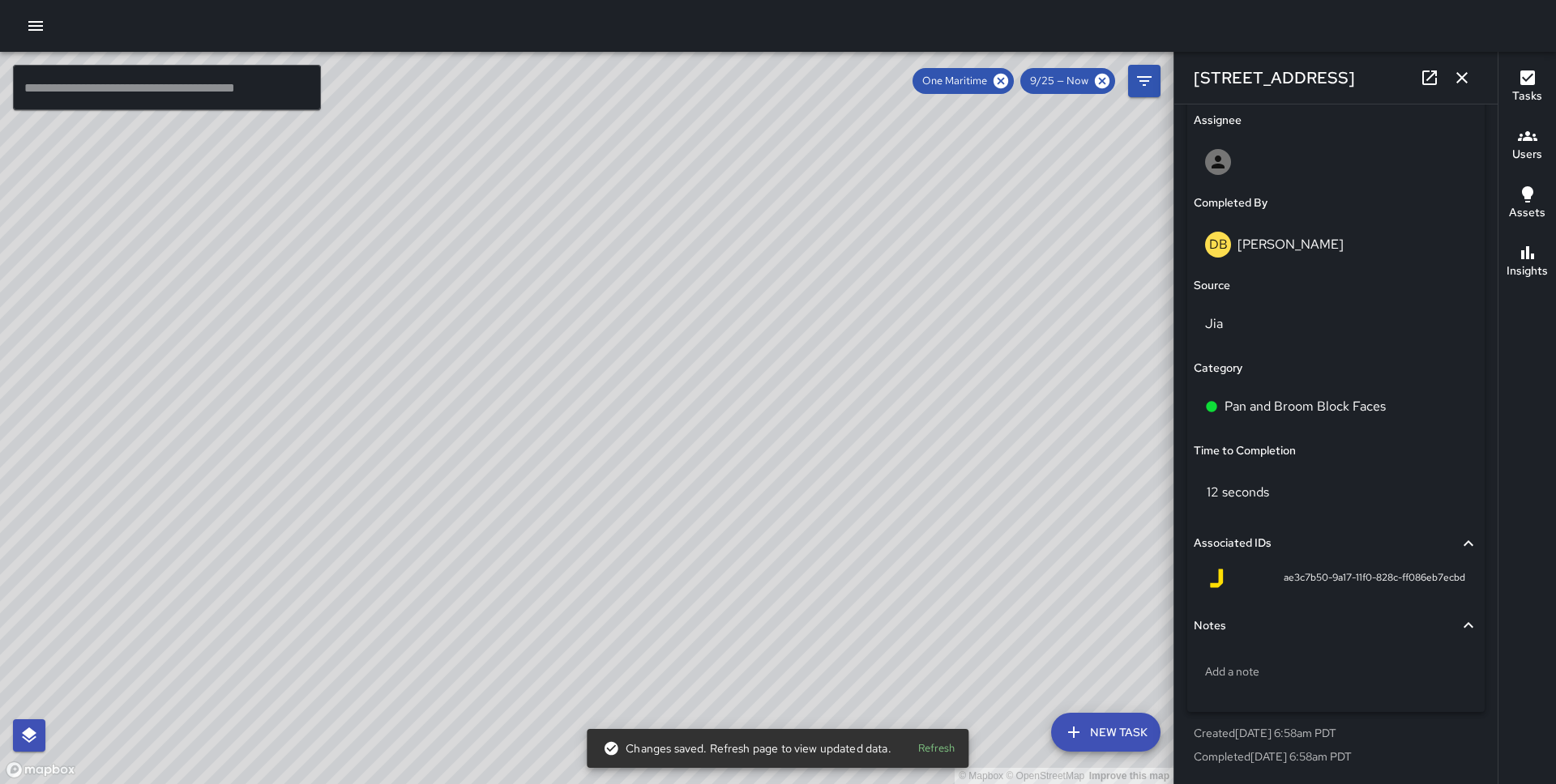
drag, startPoint x: 897, startPoint y: 442, endPoint x: 396, endPoint y: 297, distance: 521.6
click at [396, 297] on div "© Mapbox © OpenStreetMap Improve this map" at bounding box center [587, 418] width 1173 height 732
click at [1462, 79] on icon "button" at bounding box center [1462, 77] width 20 height 20
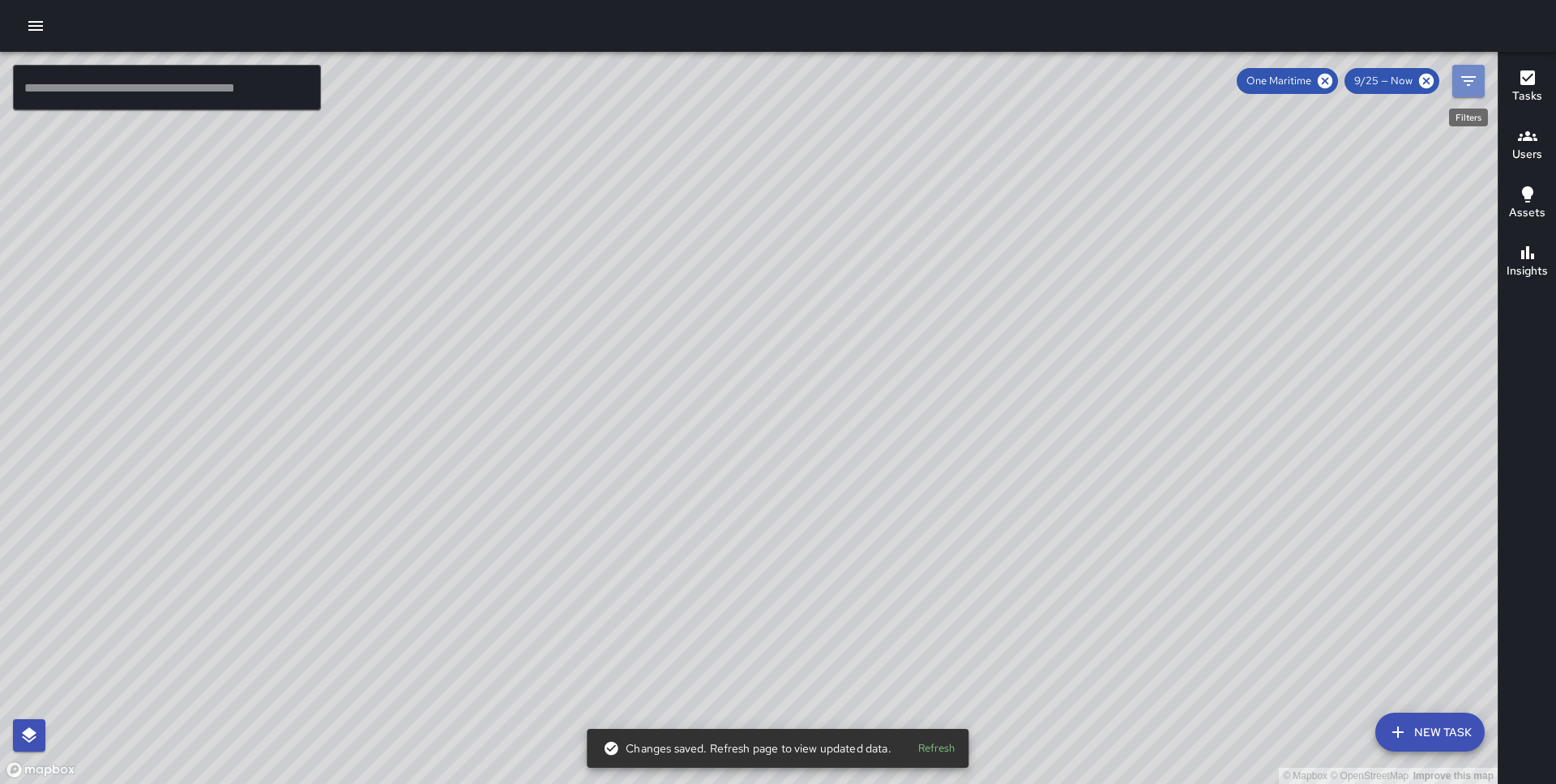
click at [1460, 77] on icon "Filters" at bounding box center [1468, 80] width 20 height 20
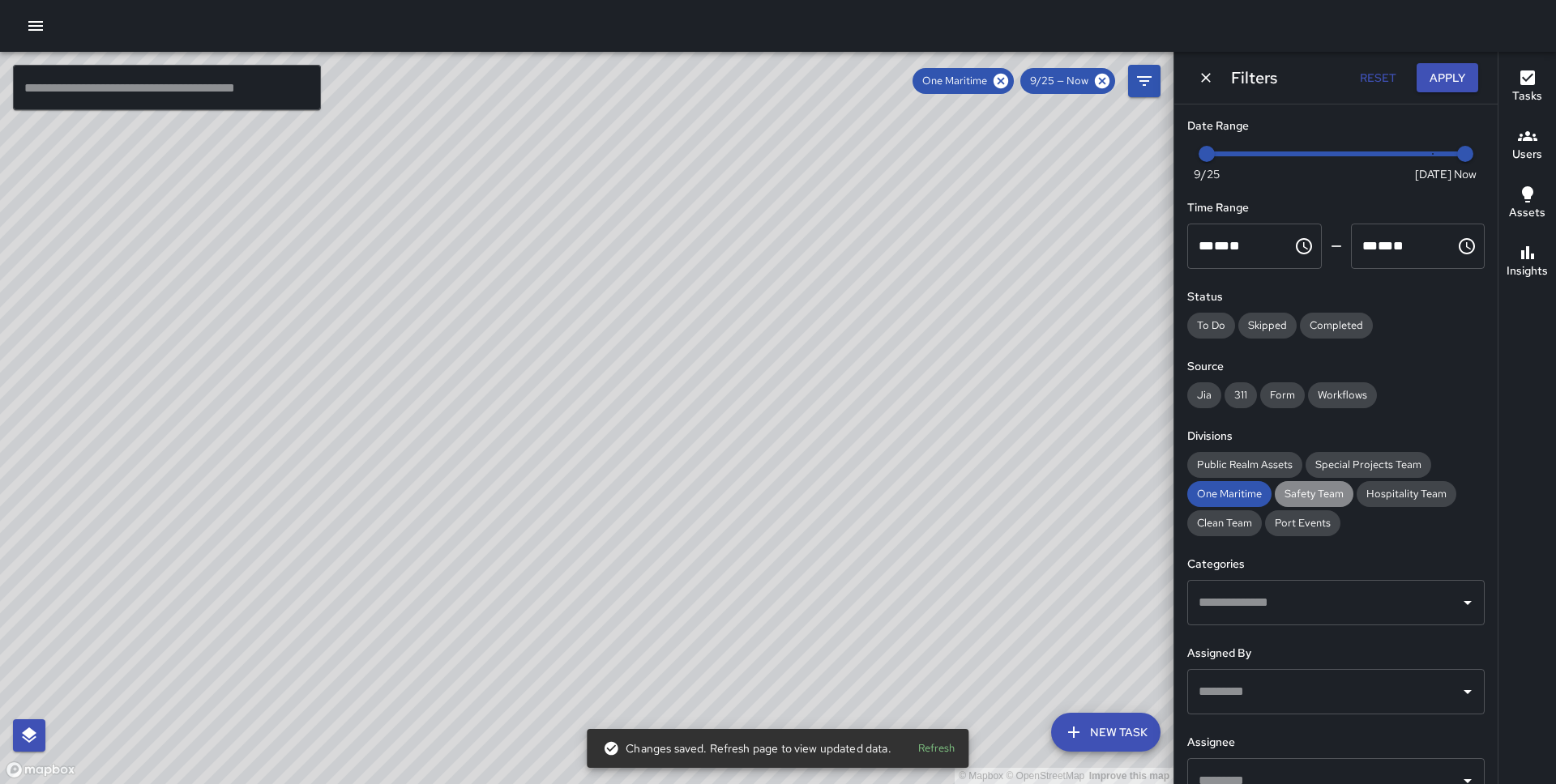
click at [1326, 501] on span "Safety Team" at bounding box center [1313, 494] width 78 height 16
click at [1385, 487] on span "Hospitality Team" at bounding box center [1406, 494] width 99 height 16
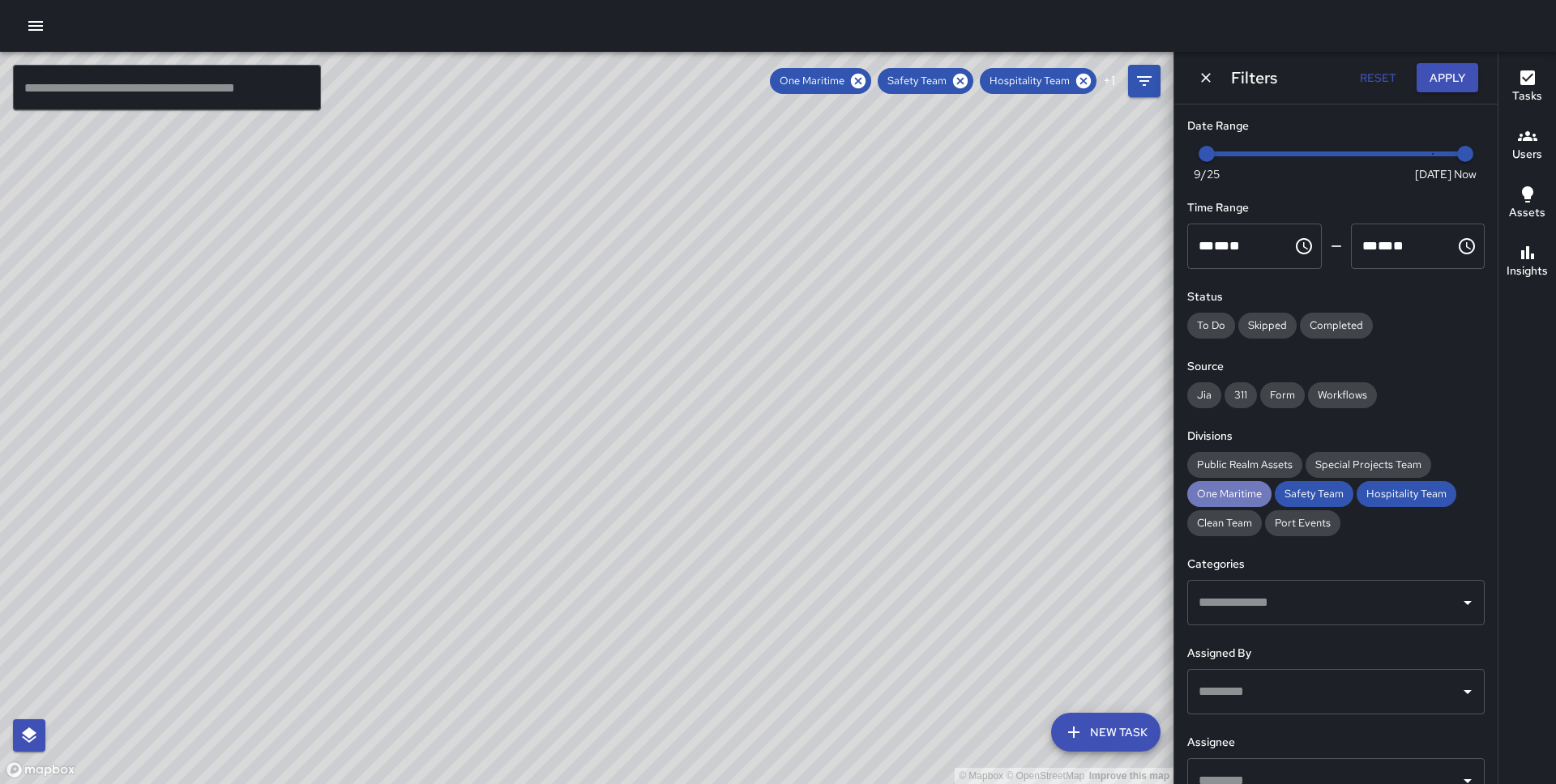
click at [1249, 488] on span "One Maritime" at bounding box center [1228, 494] width 84 height 16
click at [1447, 82] on button "Apply" at bounding box center [1446, 78] width 61 height 30
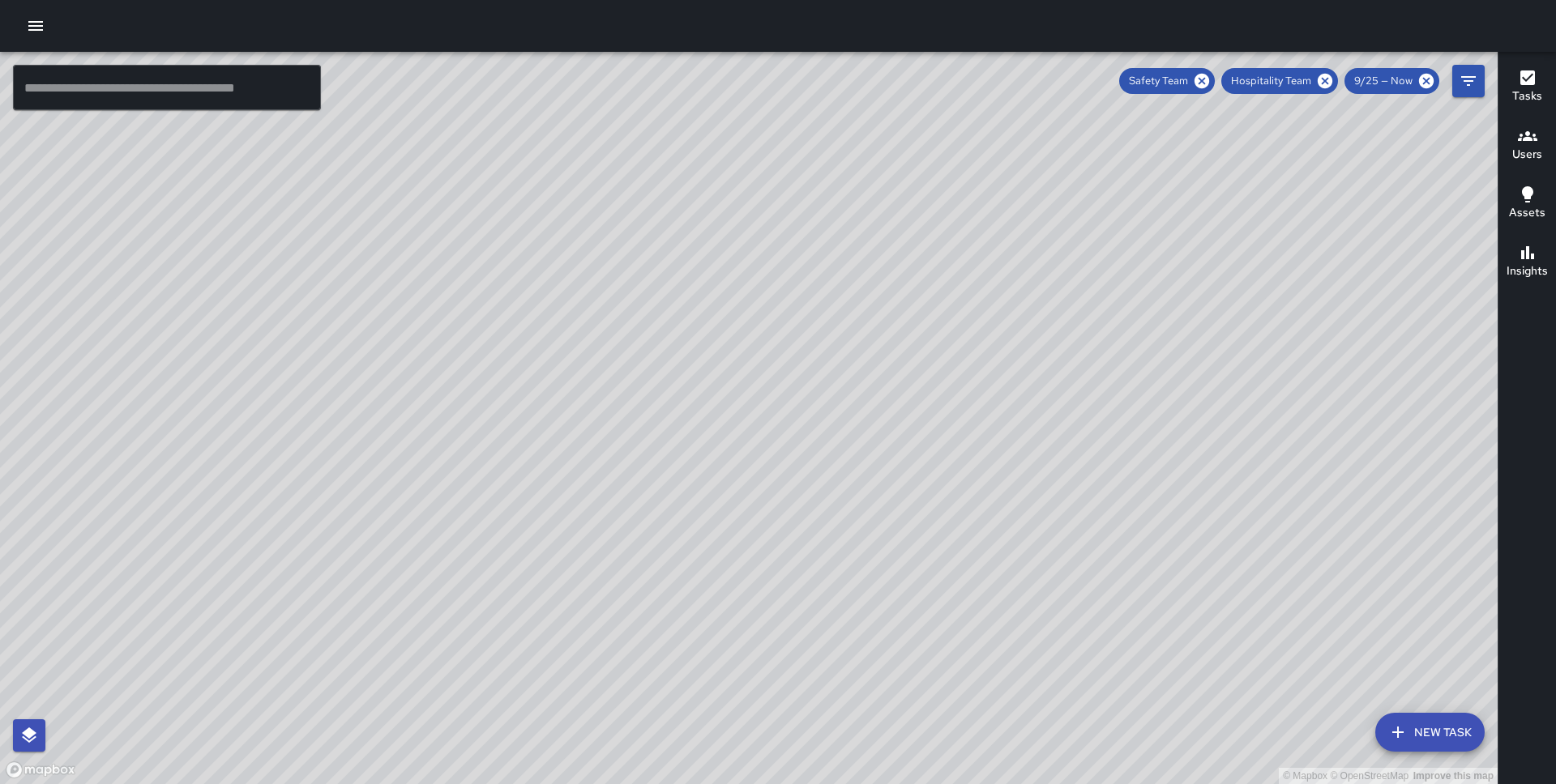
drag, startPoint x: 585, startPoint y: 138, endPoint x: 473, endPoint y: 390, distance: 275.8
click at [473, 390] on div "© Mapbox © OpenStreetMap Improve this map" at bounding box center [748, 418] width 1497 height 732
drag, startPoint x: 473, startPoint y: 390, endPoint x: 454, endPoint y: 492, distance: 103.8
click at [454, 492] on div "© Mapbox © OpenStreetMap Improve this map" at bounding box center [748, 418] width 1497 height 732
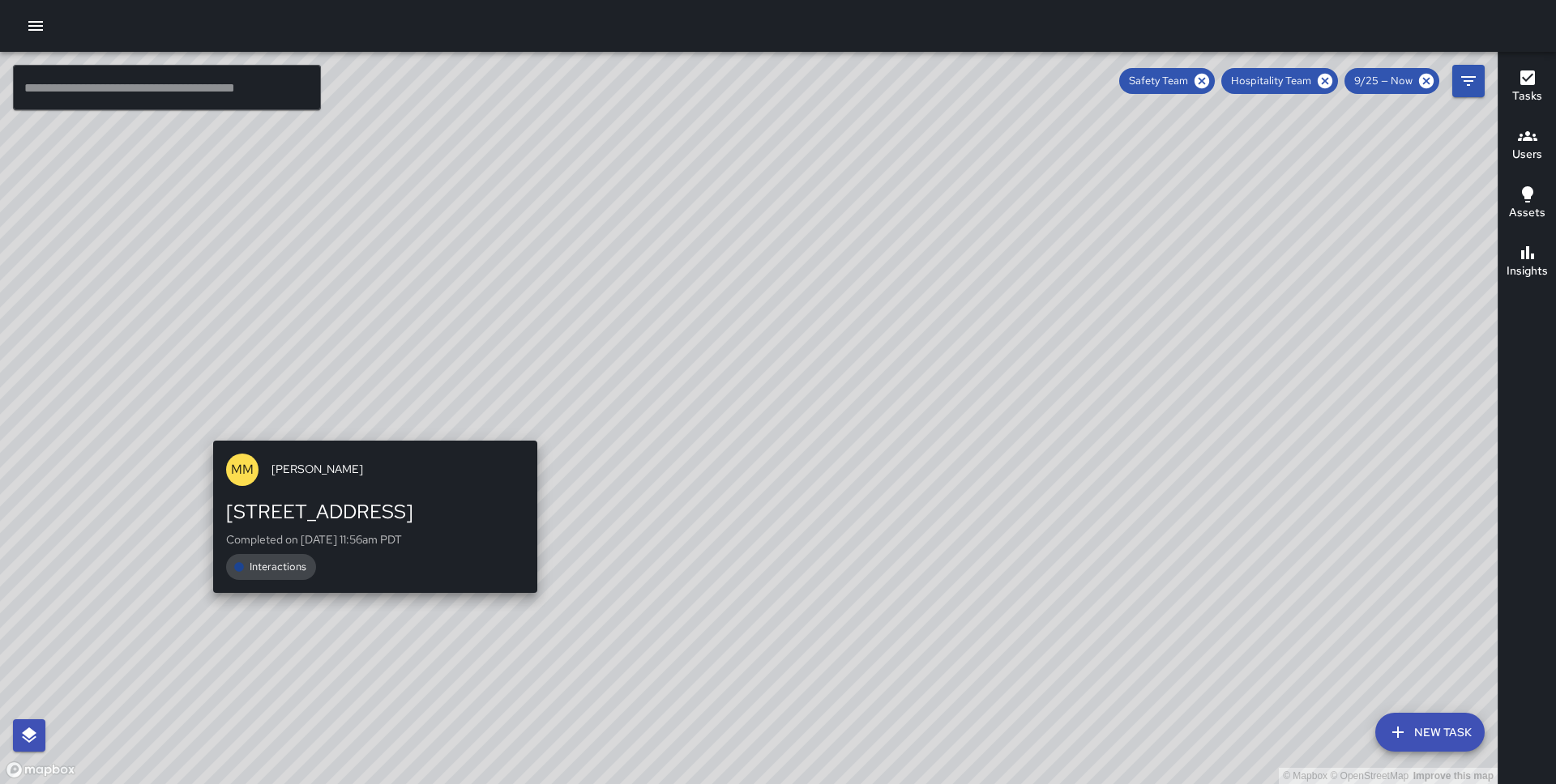
click at [367, 424] on div "© Mapbox © OpenStreetMap Improve this map MM Maverick Mingoa [STREET_ADDRESS] C…" at bounding box center [748, 418] width 1497 height 732
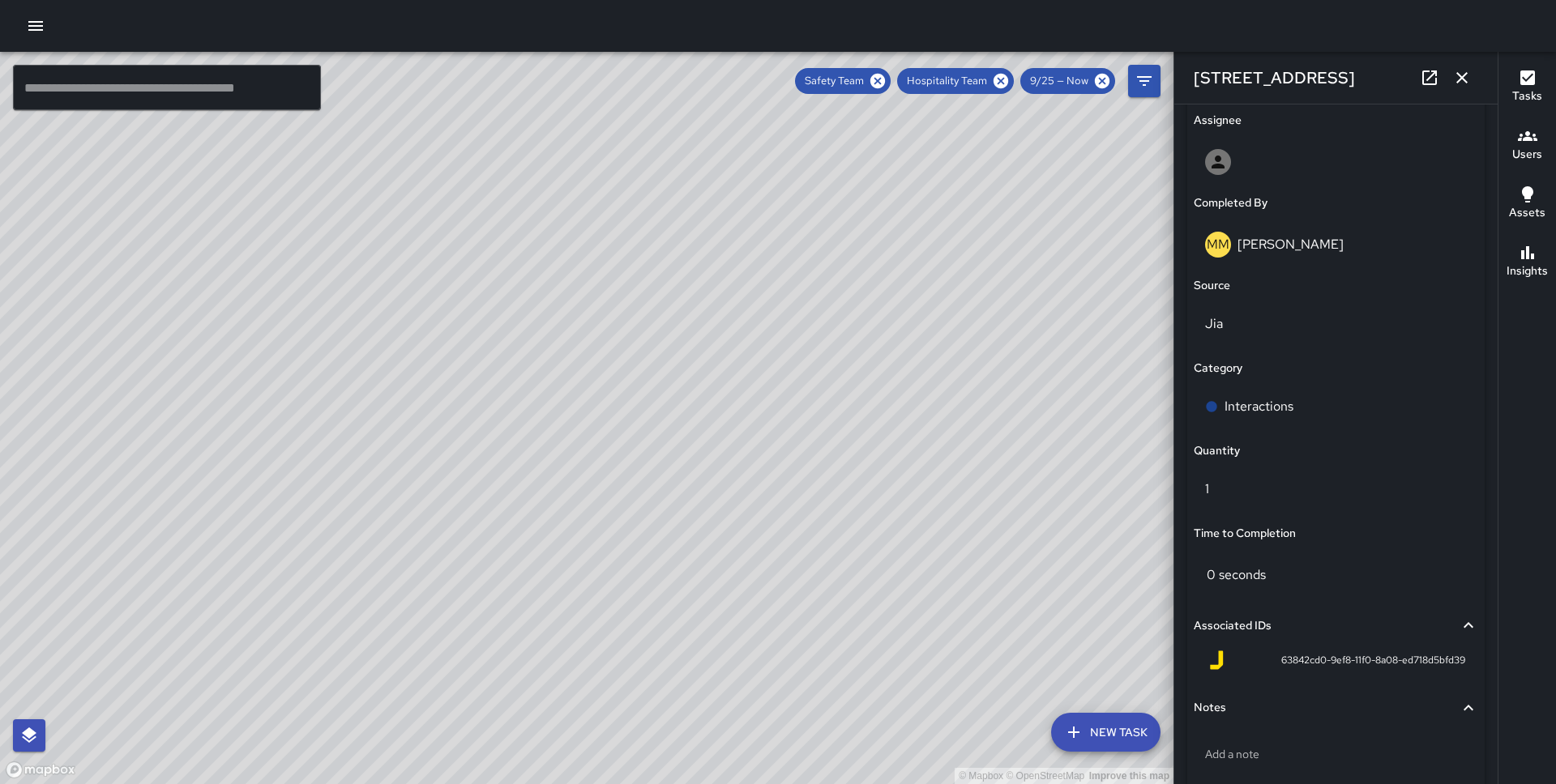
scroll to position [1025, 0]
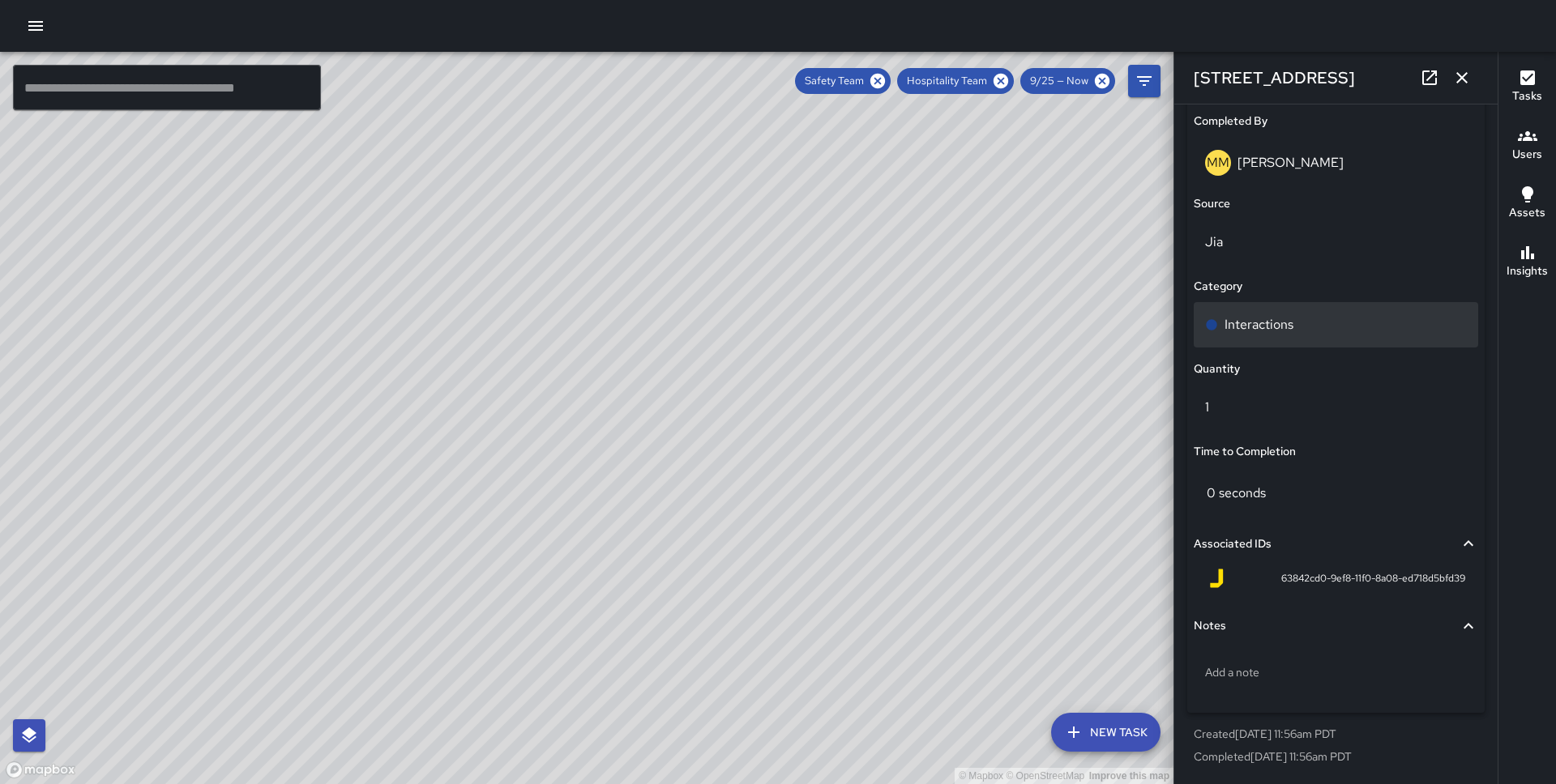
click at [1294, 311] on div "Interactions" at bounding box center [1335, 325] width 284 height 45
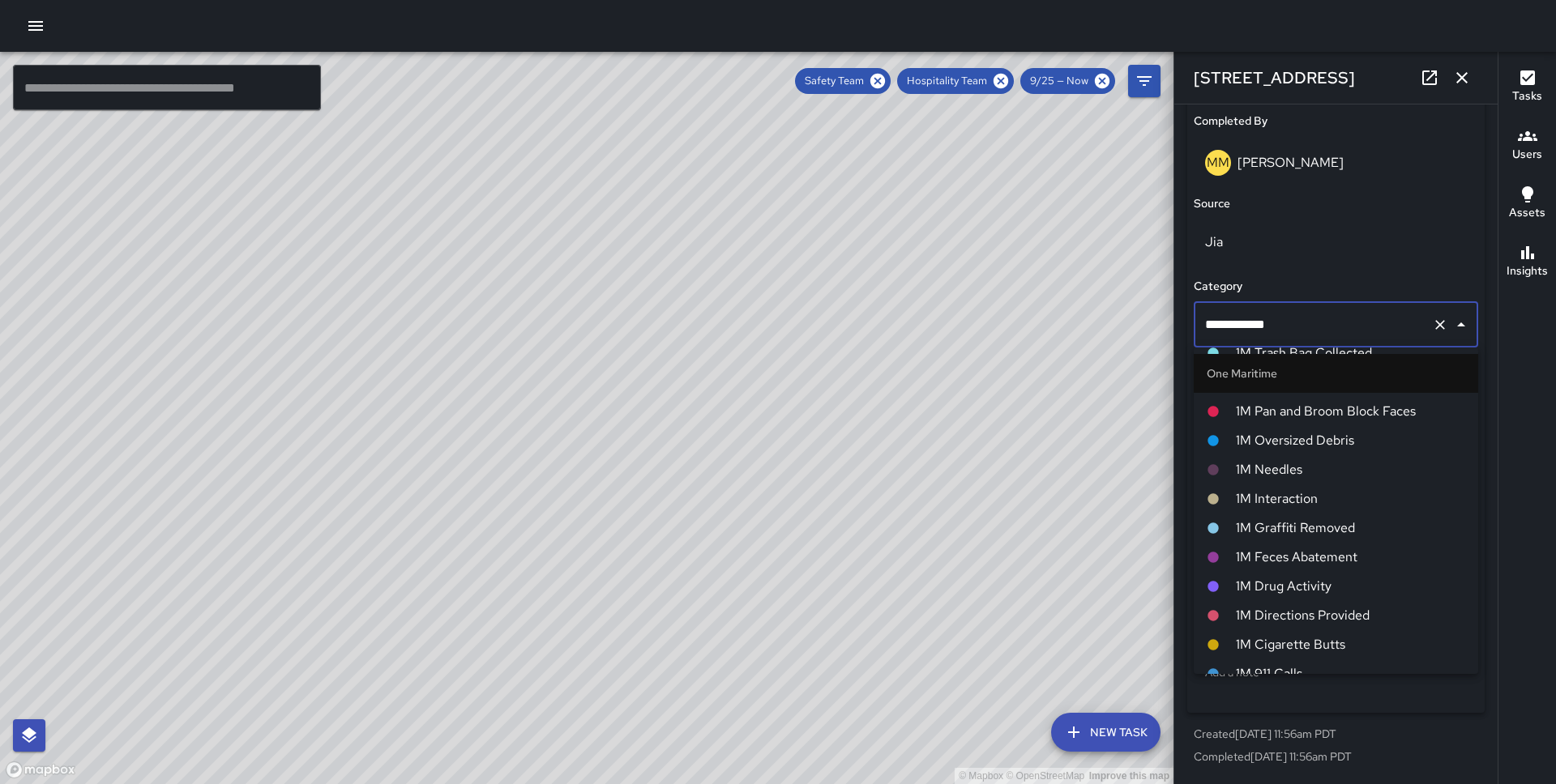
scroll to position [793, 0]
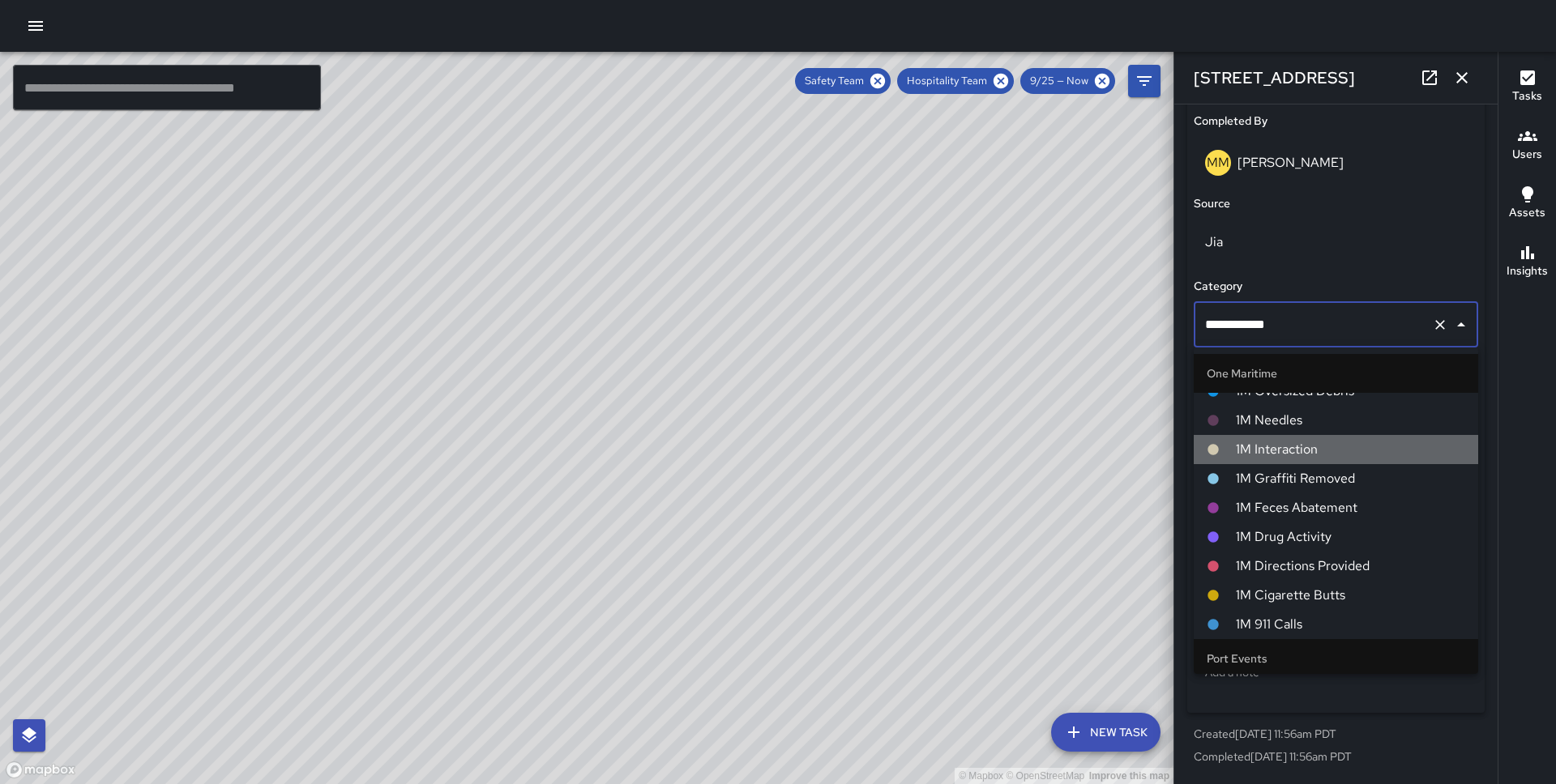
click at [1299, 447] on span "1M Interaction" at bounding box center [1350, 450] width 230 height 20
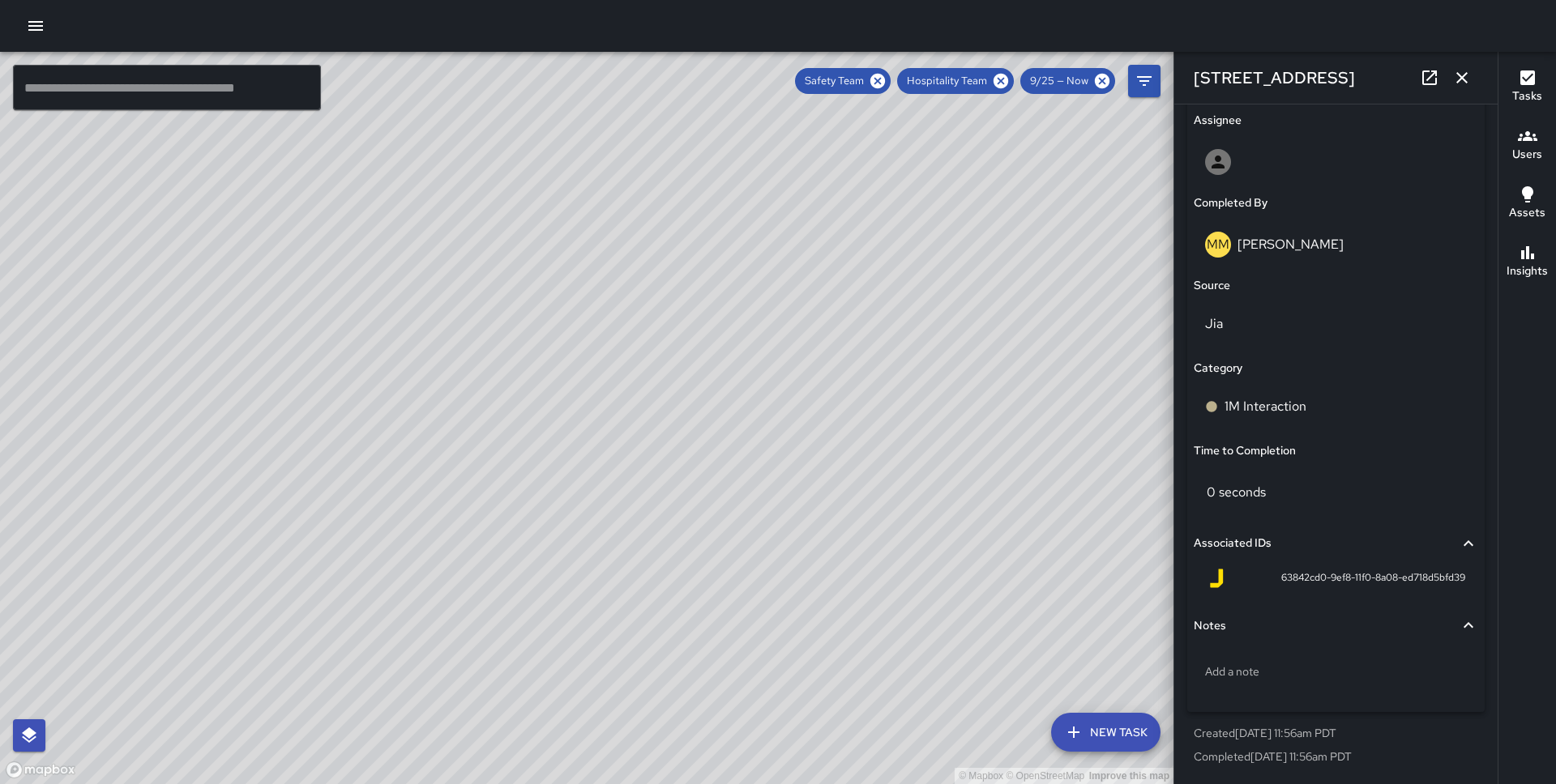
scroll to position [943, 0]
click at [573, 260] on div "© Mapbox © OpenStreetMap Improve this map" at bounding box center [587, 418] width 1173 height 732
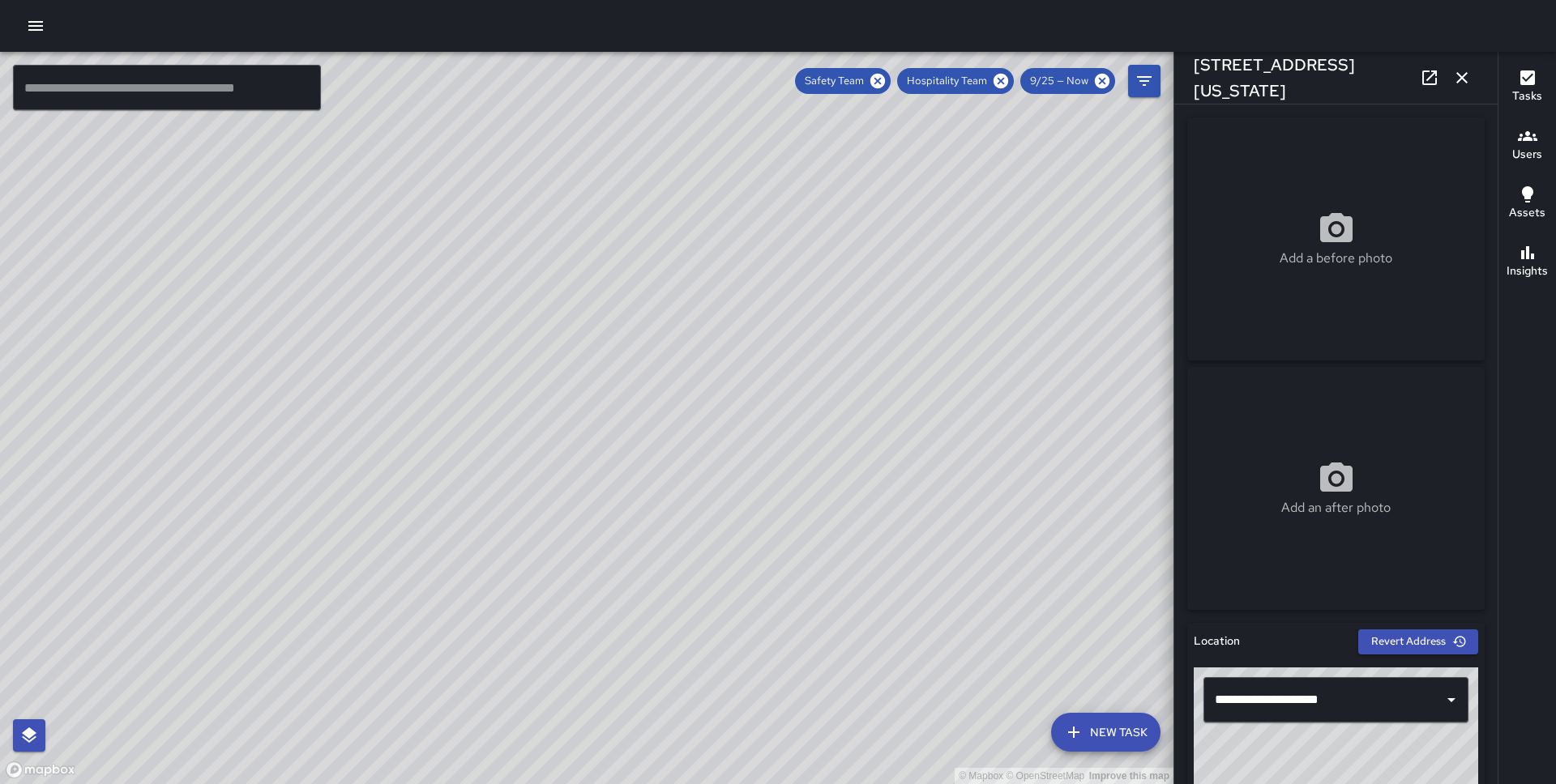
scroll to position [1025, 0]
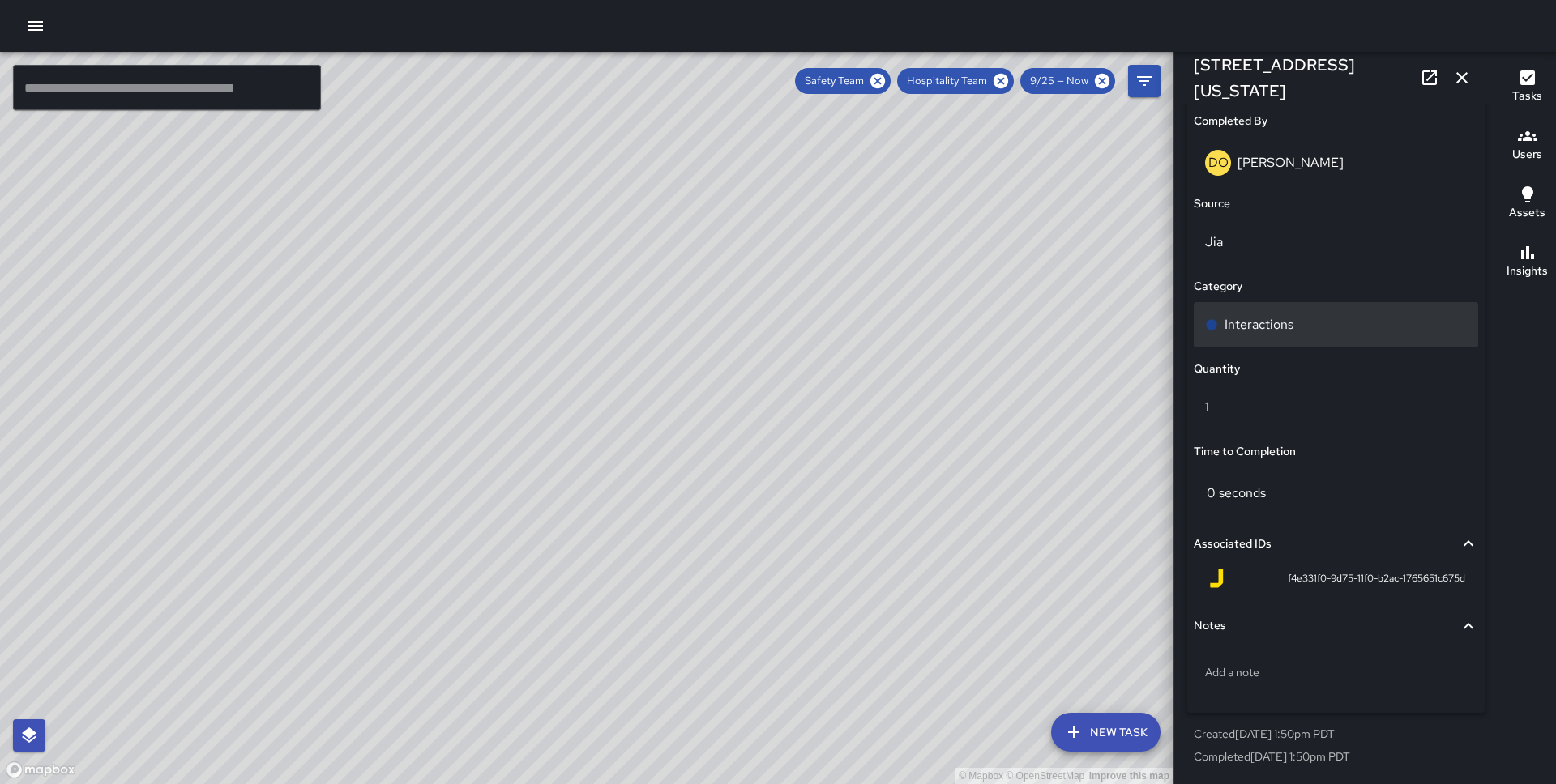
click at [1280, 322] on p "Interactions" at bounding box center [1258, 325] width 69 height 20
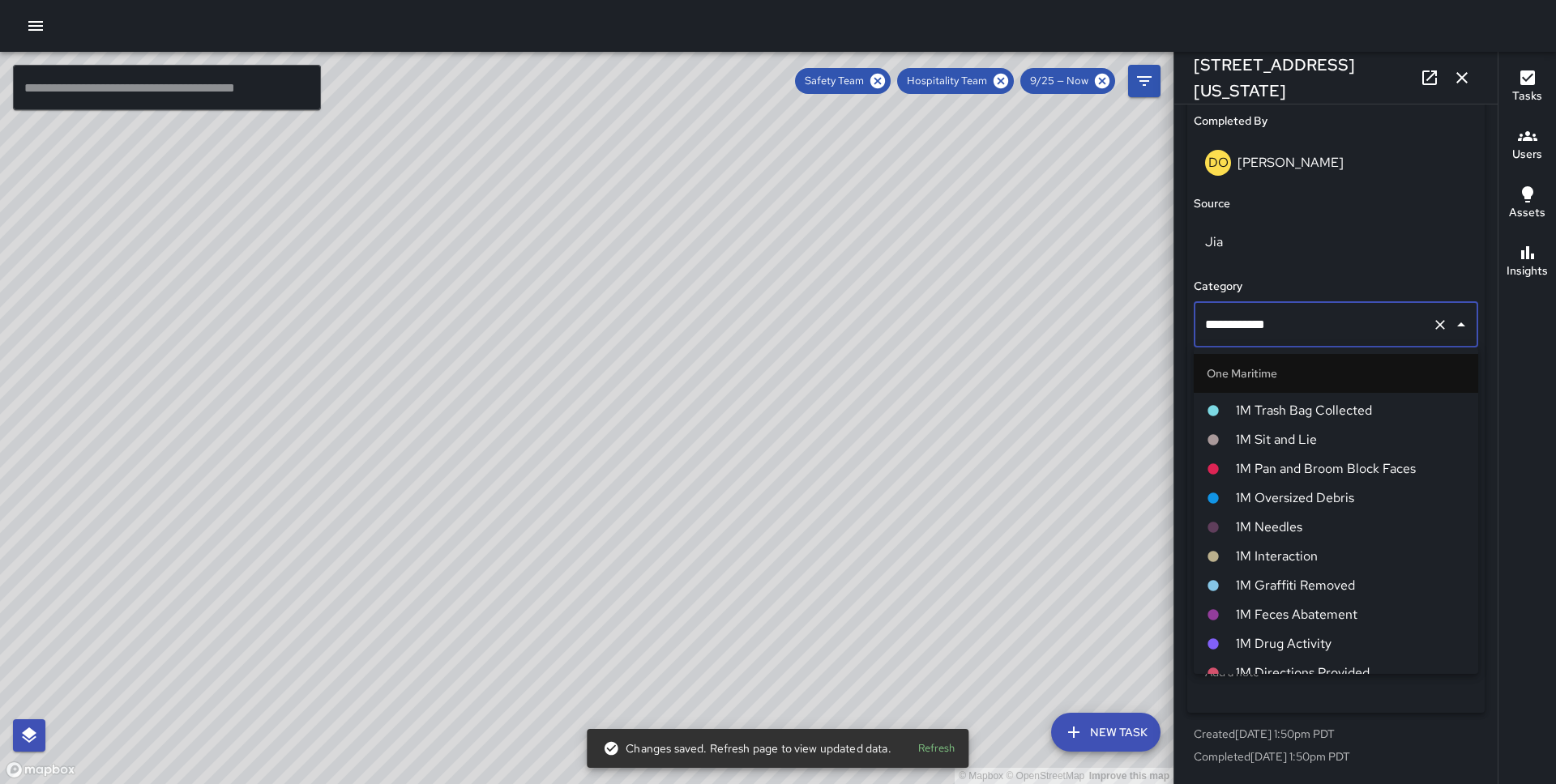
scroll to position [683, 0]
click at [1283, 560] on span "1M Interaction" at bounding box center [1350, 560] width 230 height 20
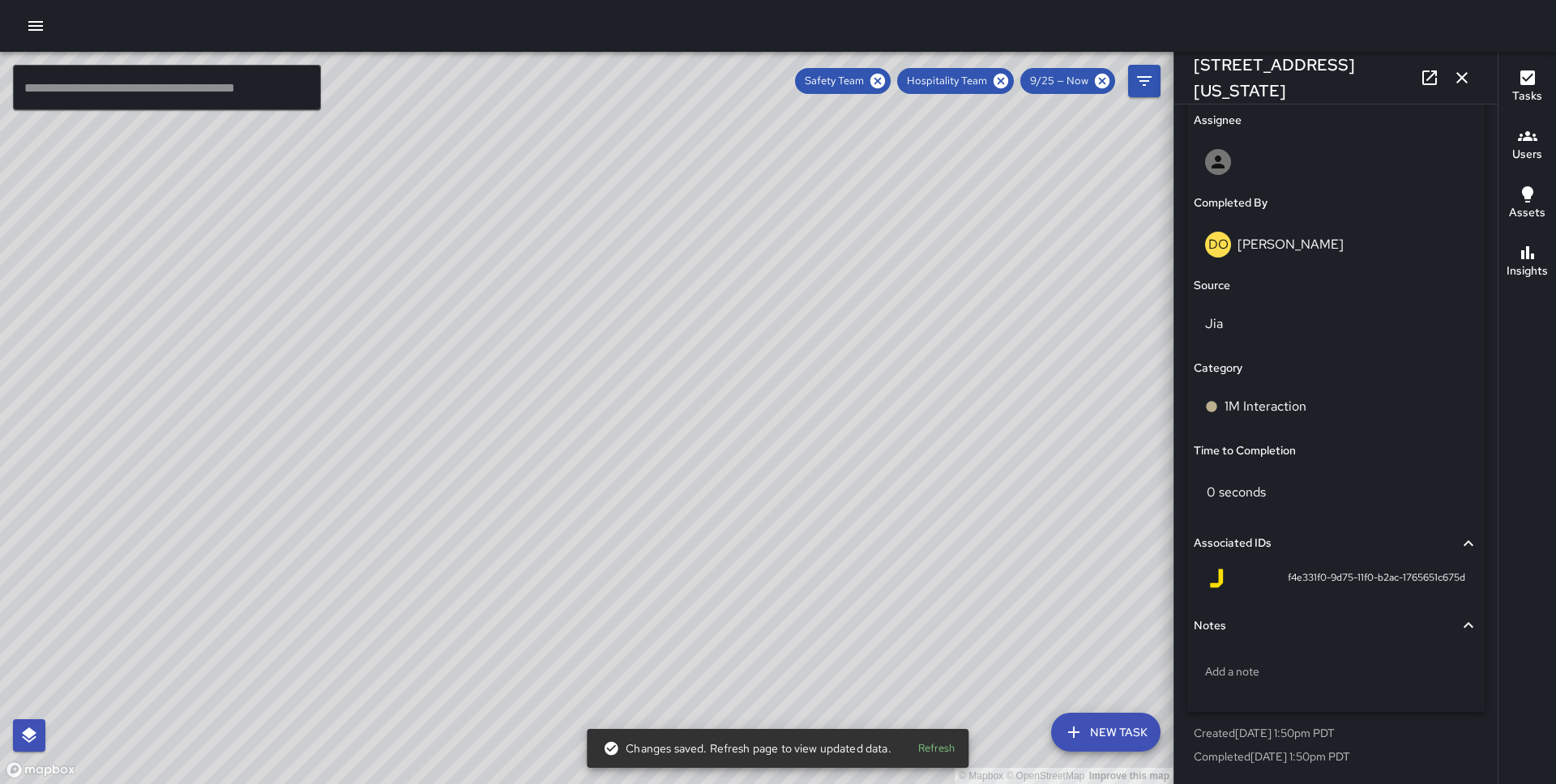
scroll to position [943, 0]
click at [583, 393] on div "© Mapbox © OpenStreetMap Improve this map" at bounding box center [587, 418] width 1173 height 732
click at [585, 395] on div "© Mapbox © OpenStreetMap Improve this map DO [PERSON_NAME] [STREET_ADDRESS][US_…" at bounding box center [587, 418] width 1173 height 732
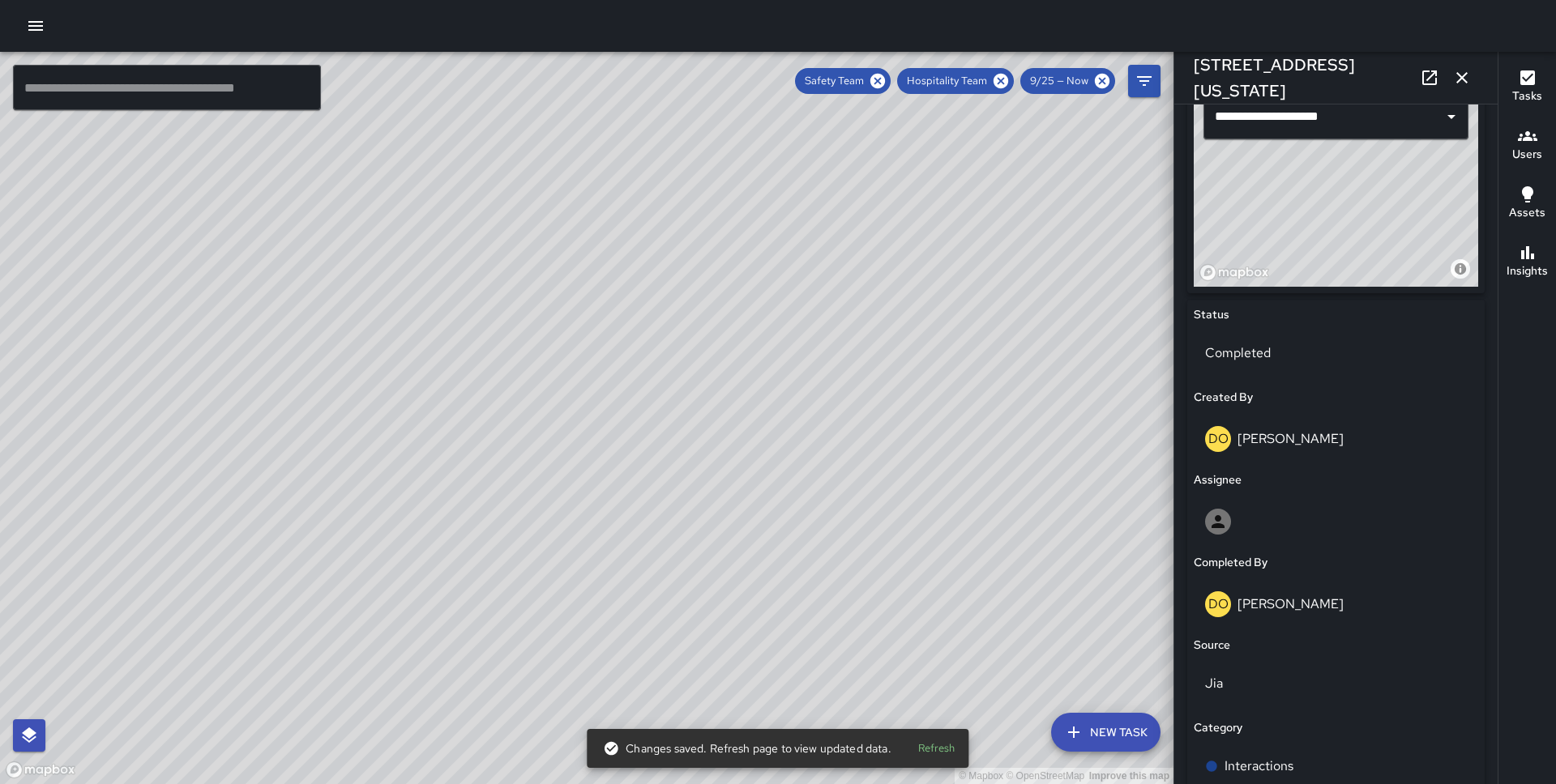
scroll to position [1025, 0]
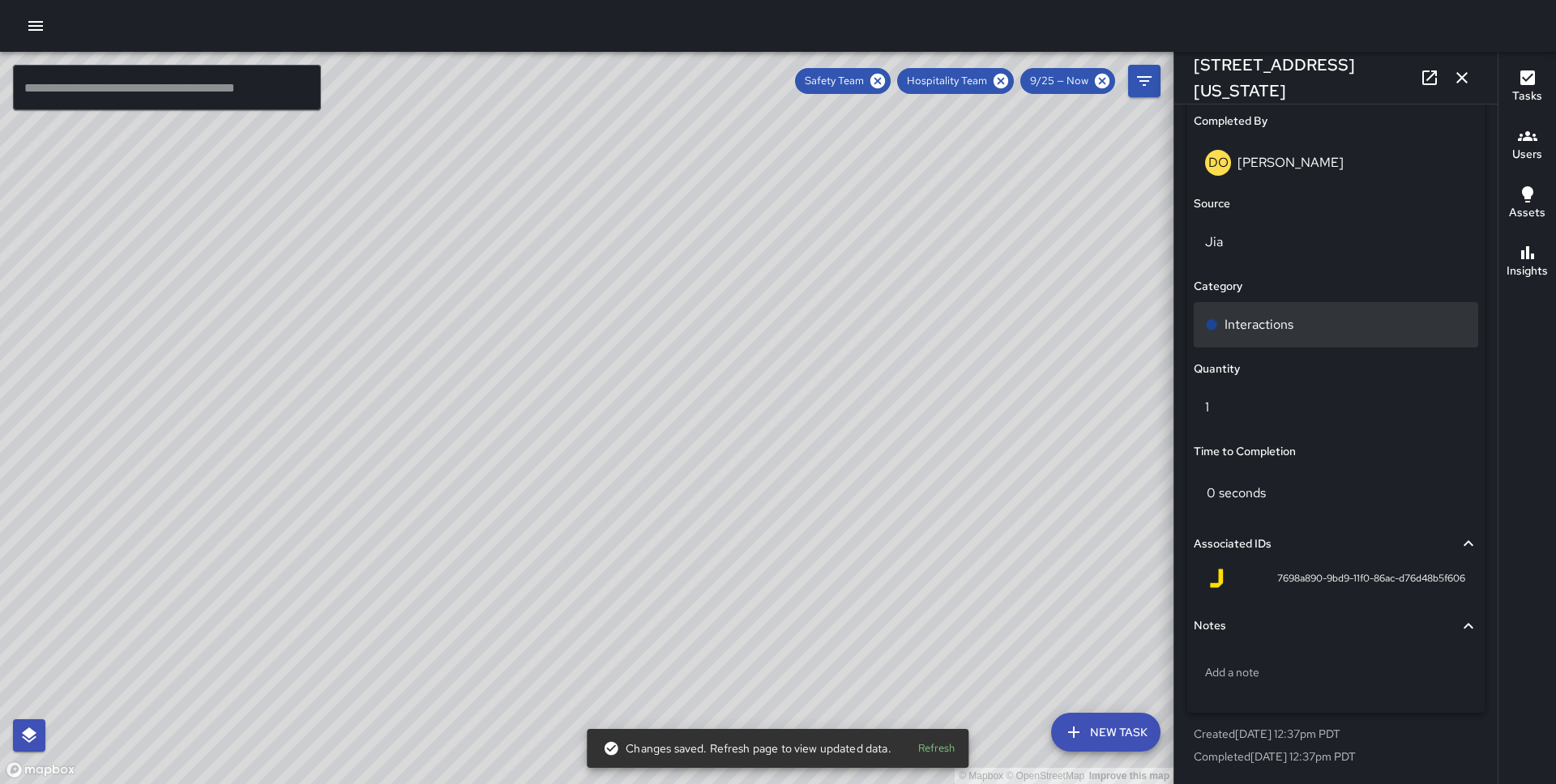
click at [1302, 327] on div "Interactions" at bounding box center [1335, 325] width 262 height 20
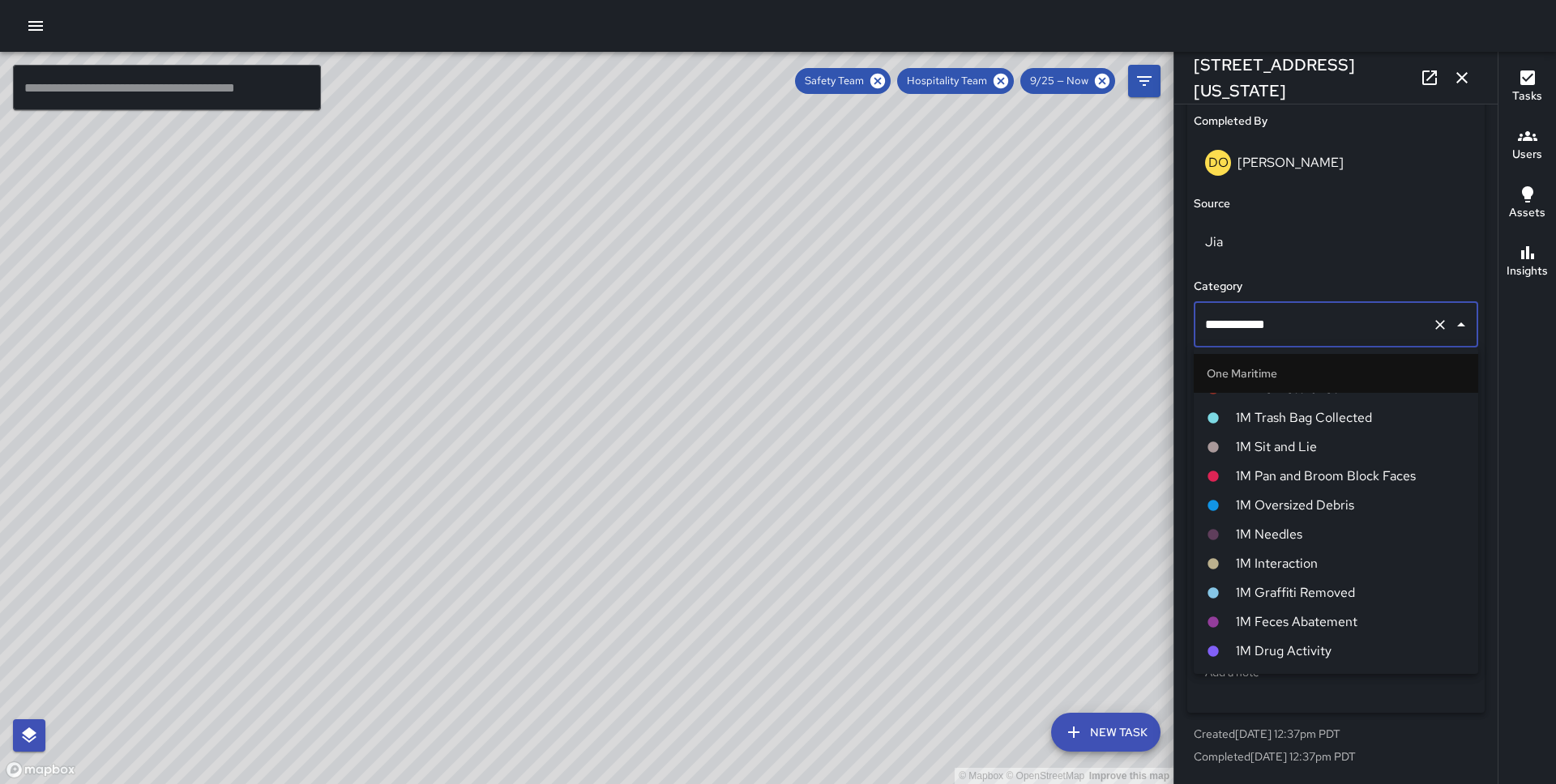
scroll to position [705, 0]
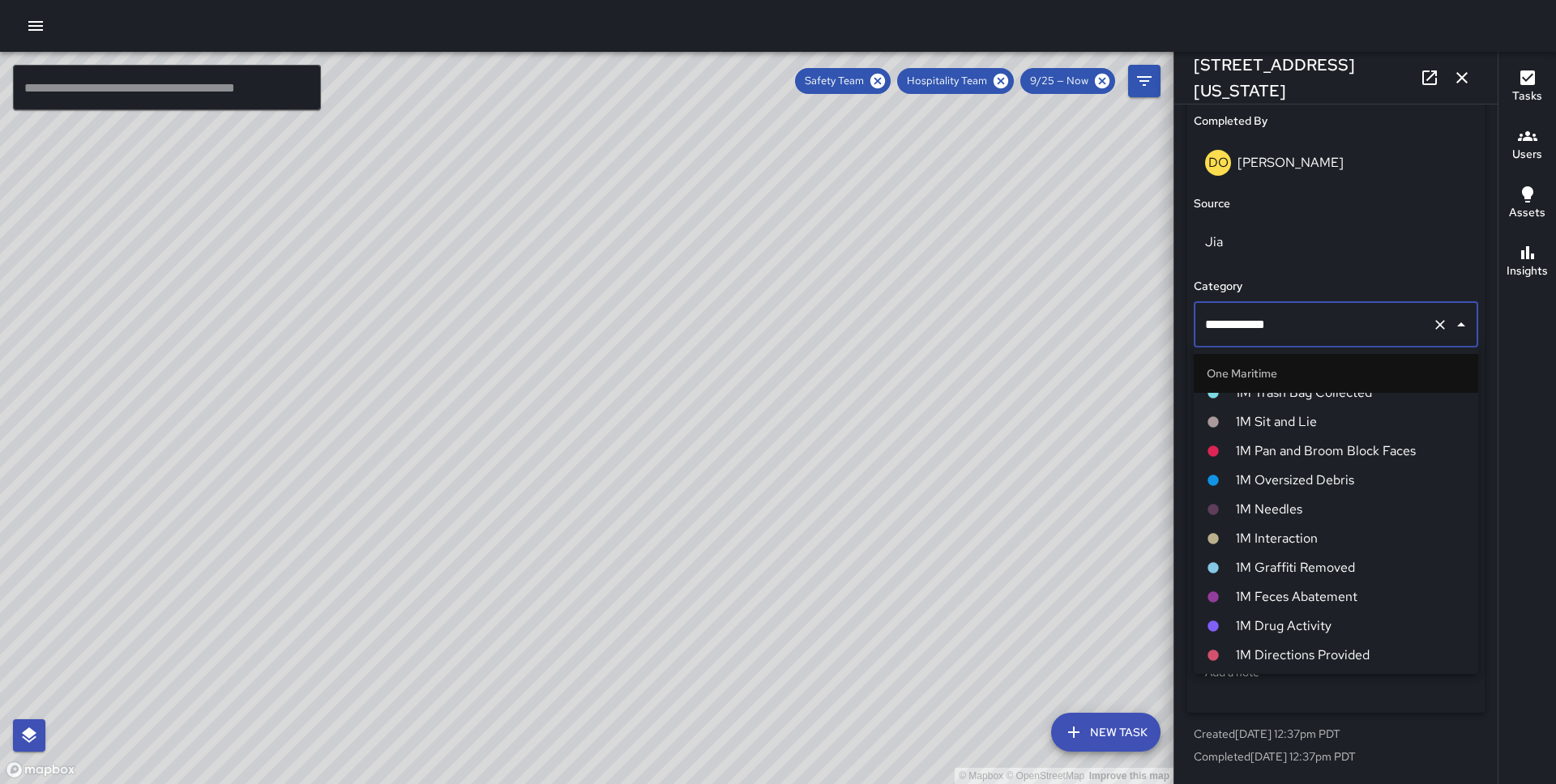
click at [1337, 540] on span "1M Interaction" at bounding box center [1350, 538] width 230 height 20
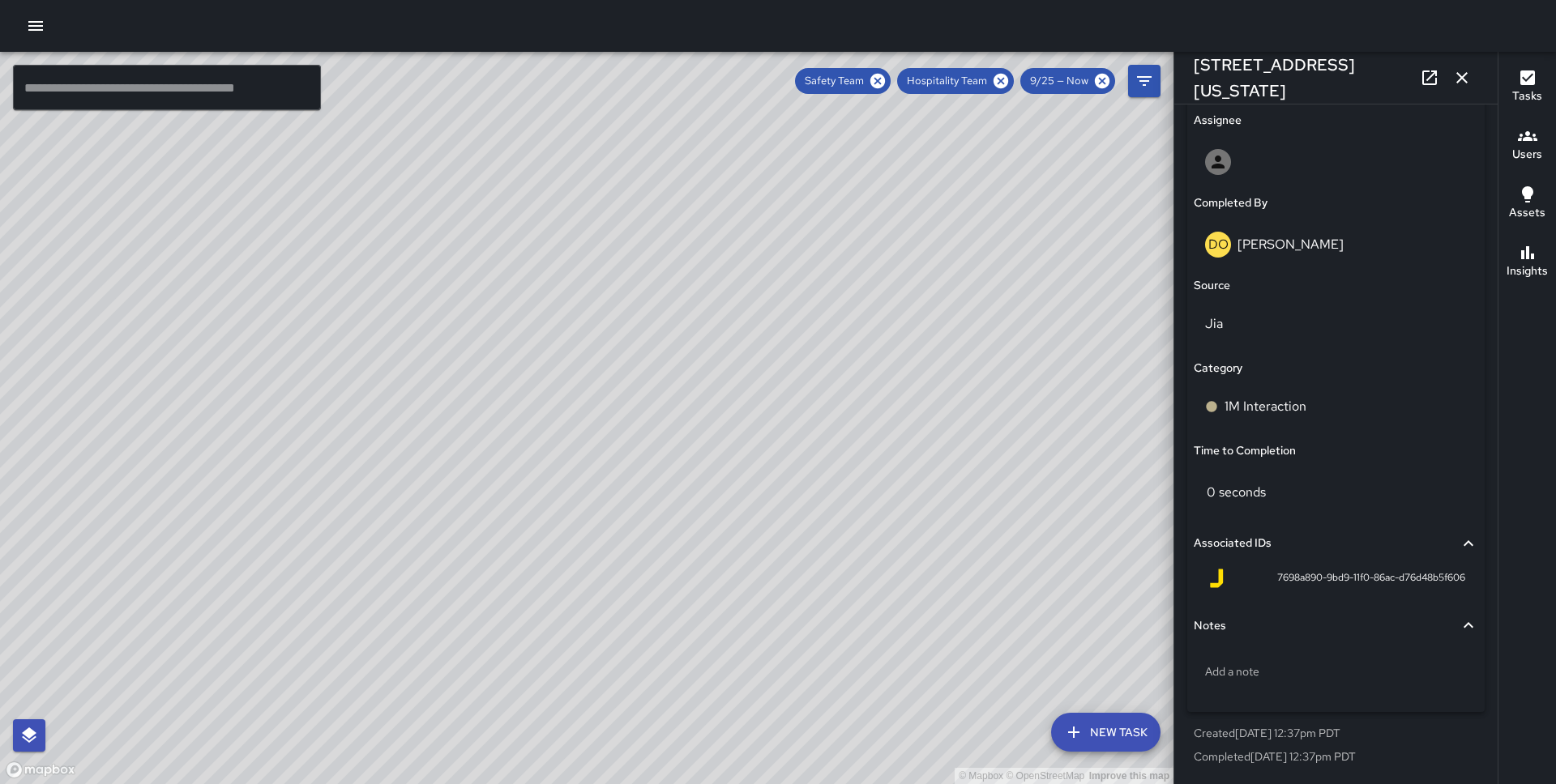
scroll to position [943, 0]
click at [714, 406] on div "© Mapbox © OpenStreetMap Improve this map" at bounding box center [587, 418] width 1173 height 732
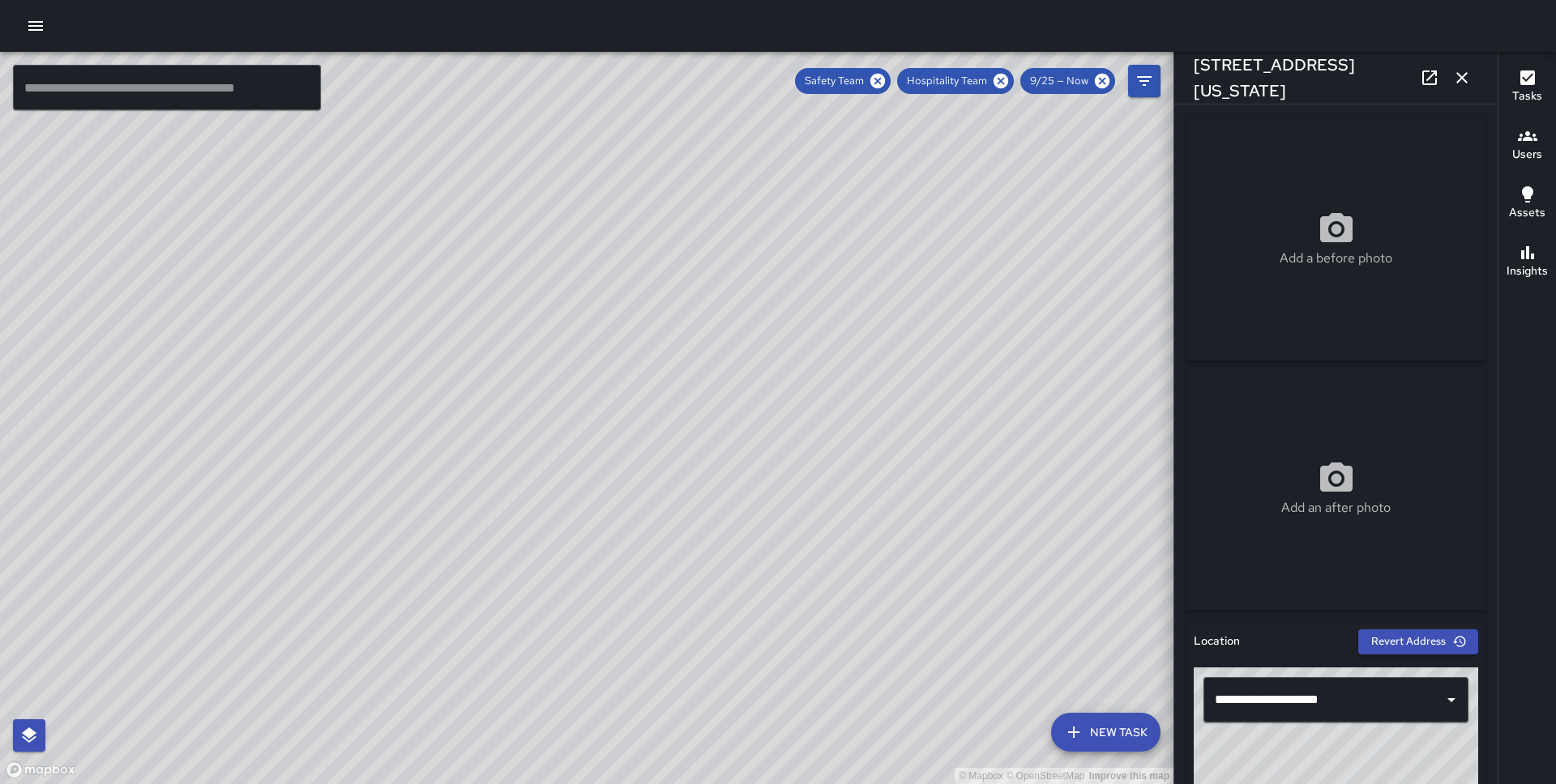
scroll to position [1025, 0]
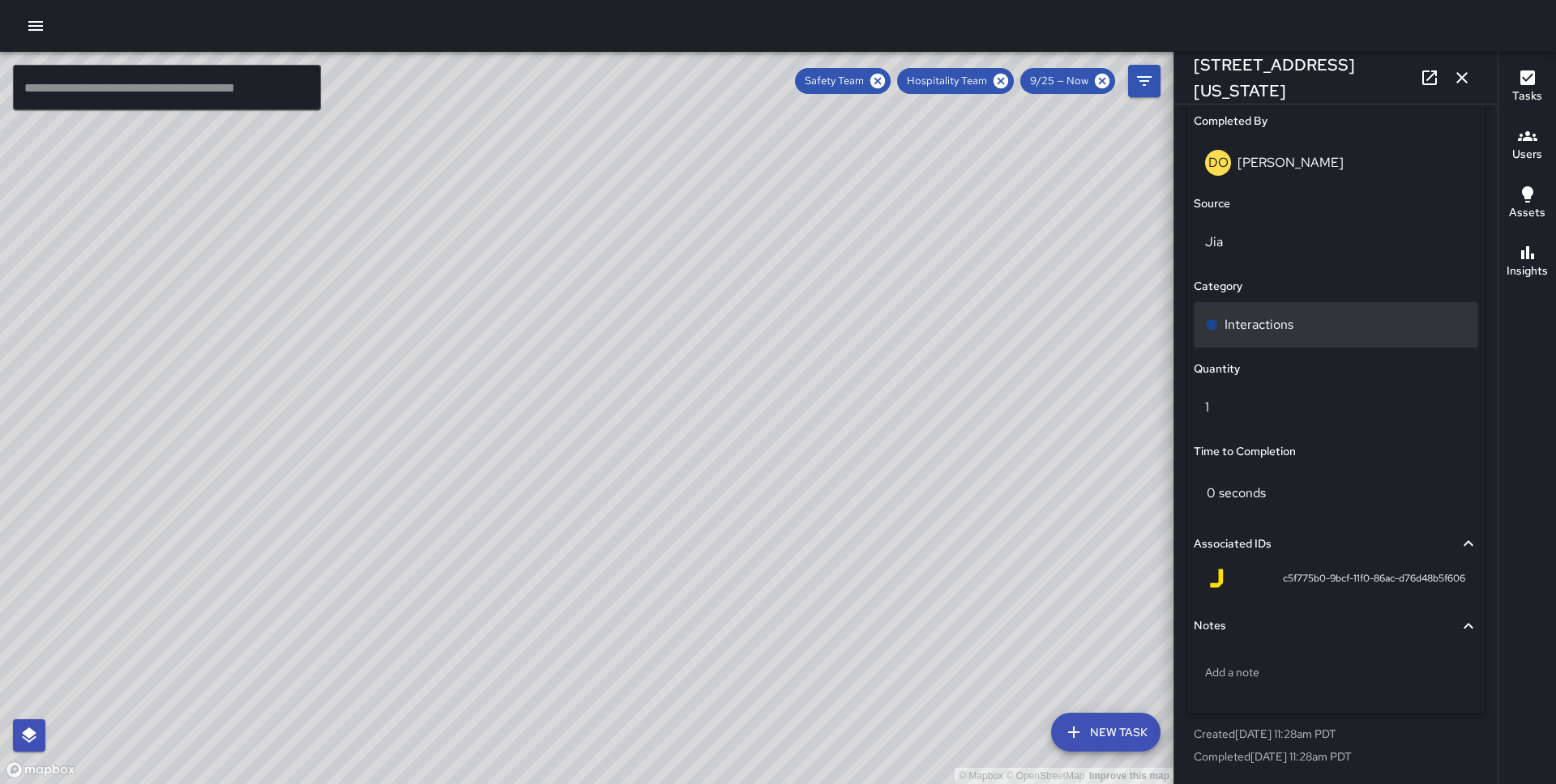
click at [1344, 328] on div "Interactions" at bounding box center [1335, 325] width 262 height 20
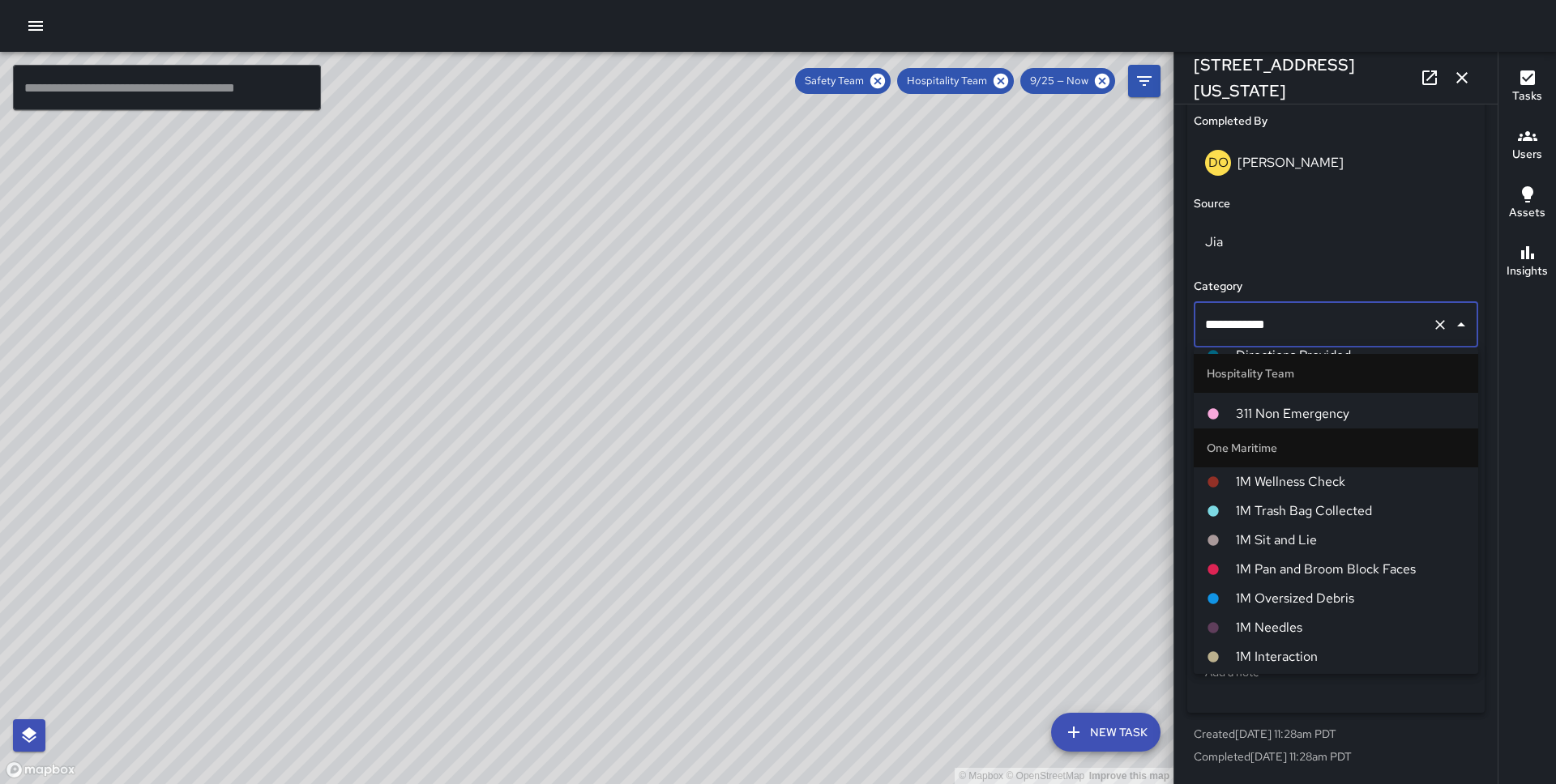
scroll to position [594, 0]
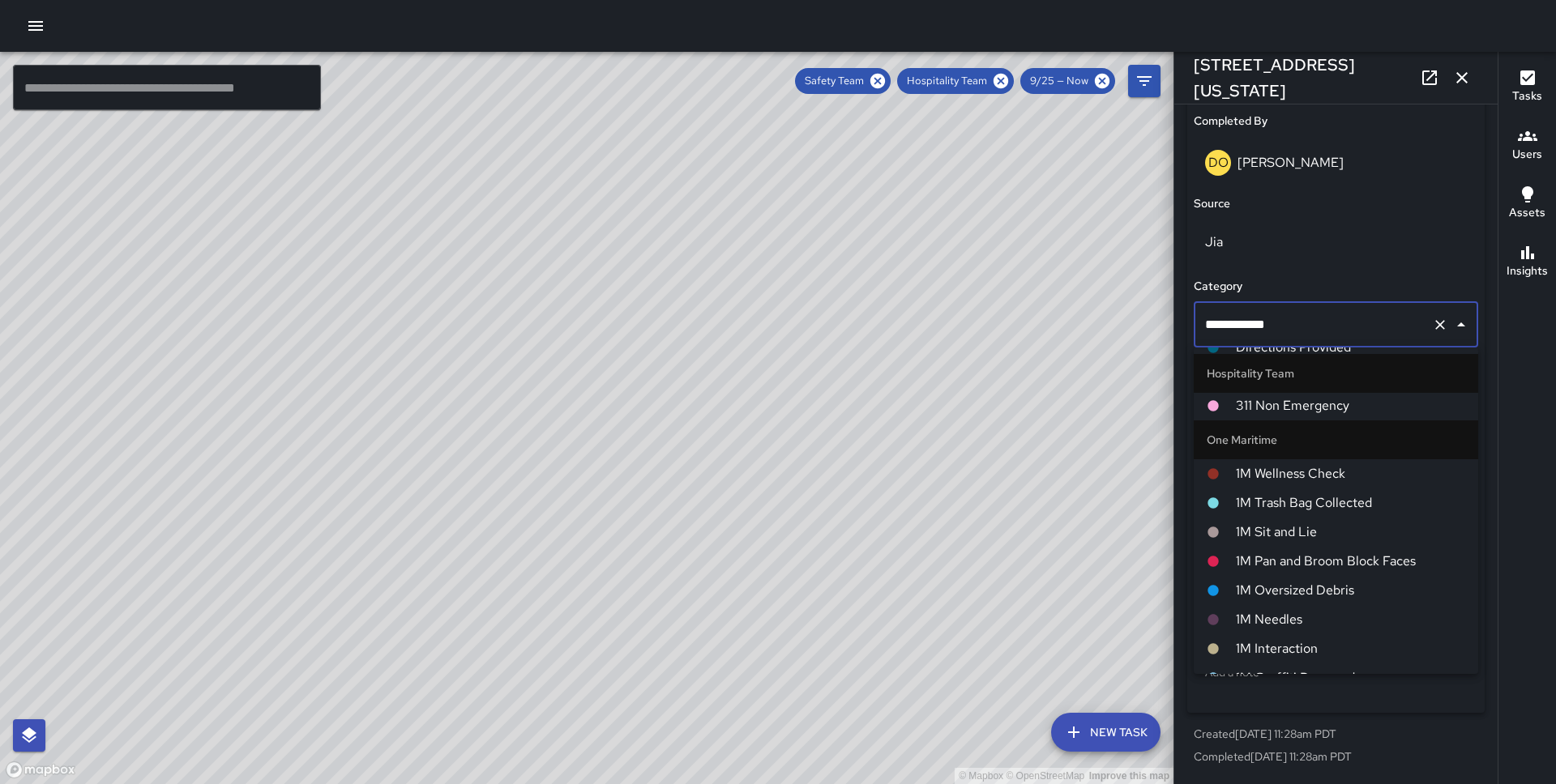
click at [1276, 654] on span "1M Interaction" at bounding box center [1350, 649] width 230 height 20
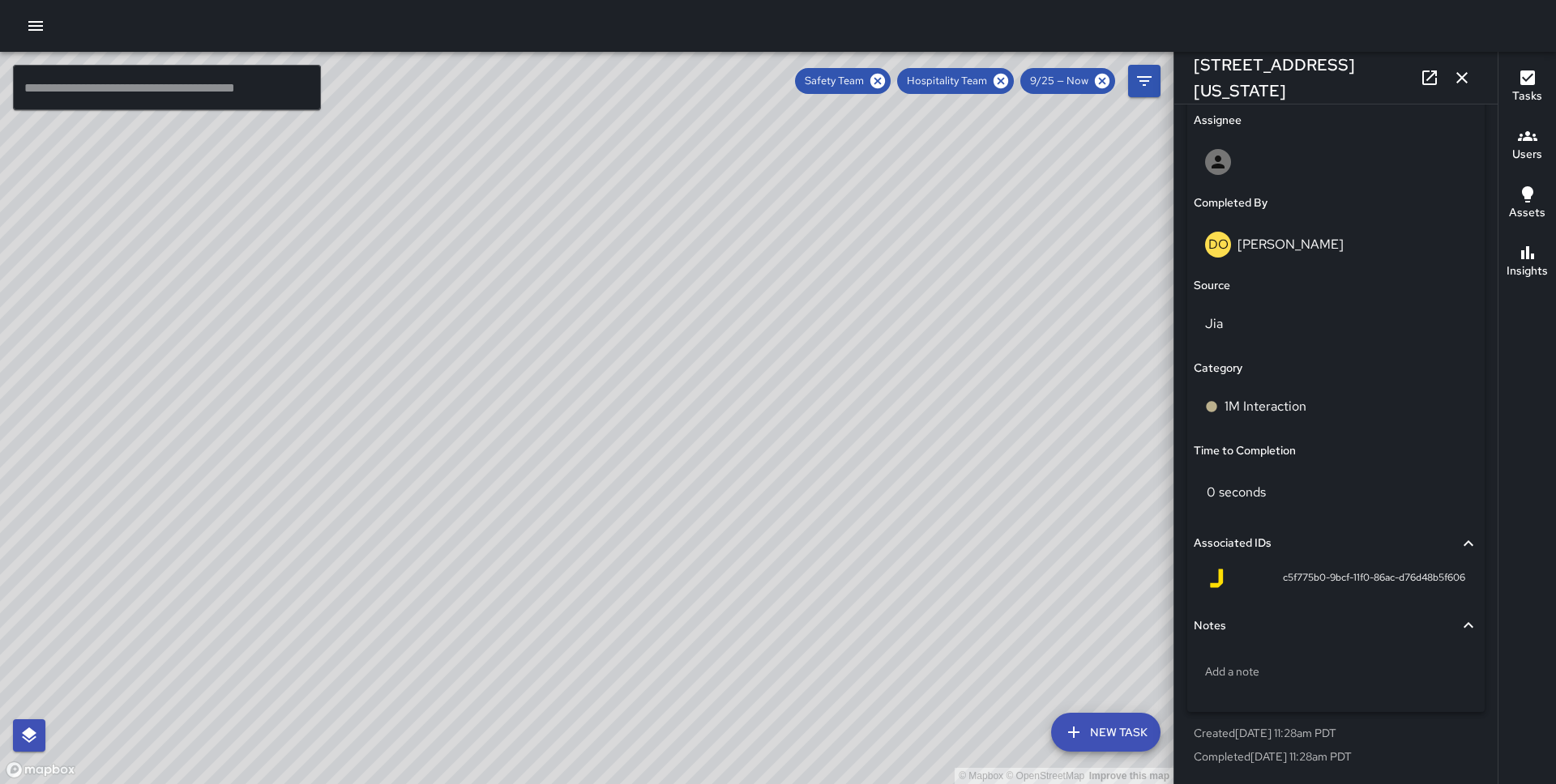
click at [684, 430] on div "© Mapbox © OpenStreetMap Improve this map AH [PERSON_NAME] [STREET_ADDRESS][US_…" at bounding box center [587, 418] width 1173 height 732
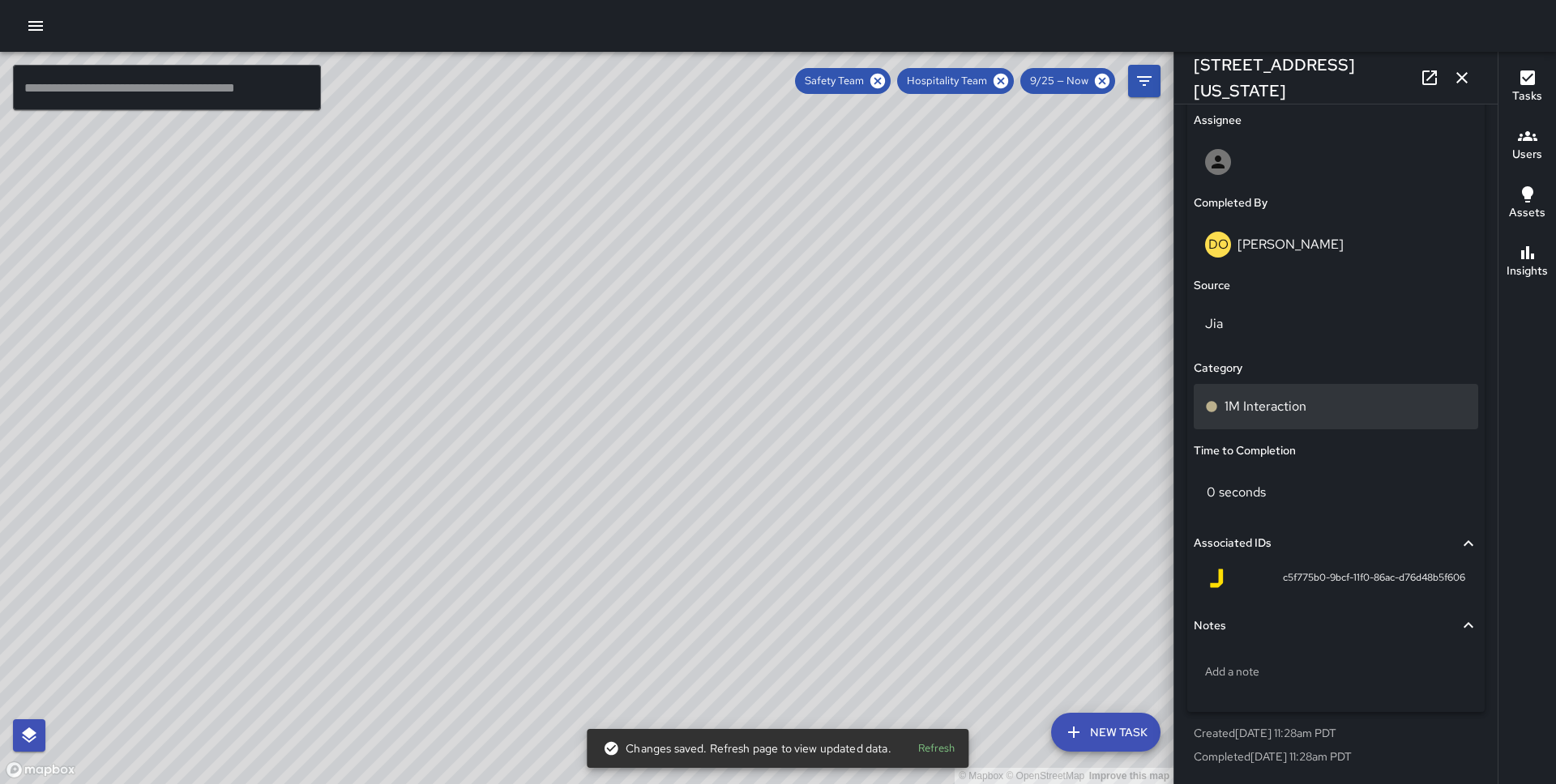
type input "**********"
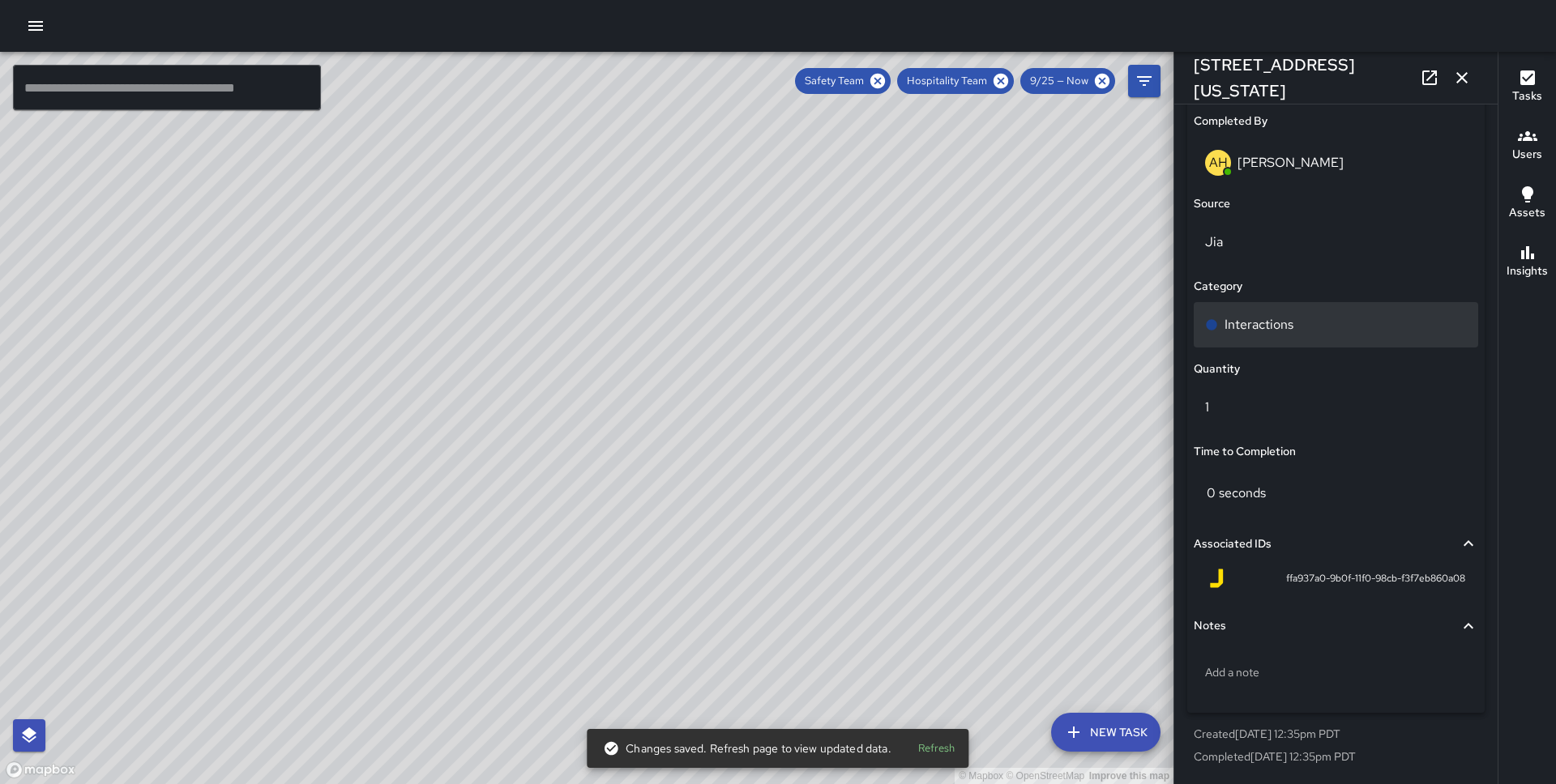
click at [1249, 315] on p "Interactions" at bounding box center [1258, 325] width 69 height 20
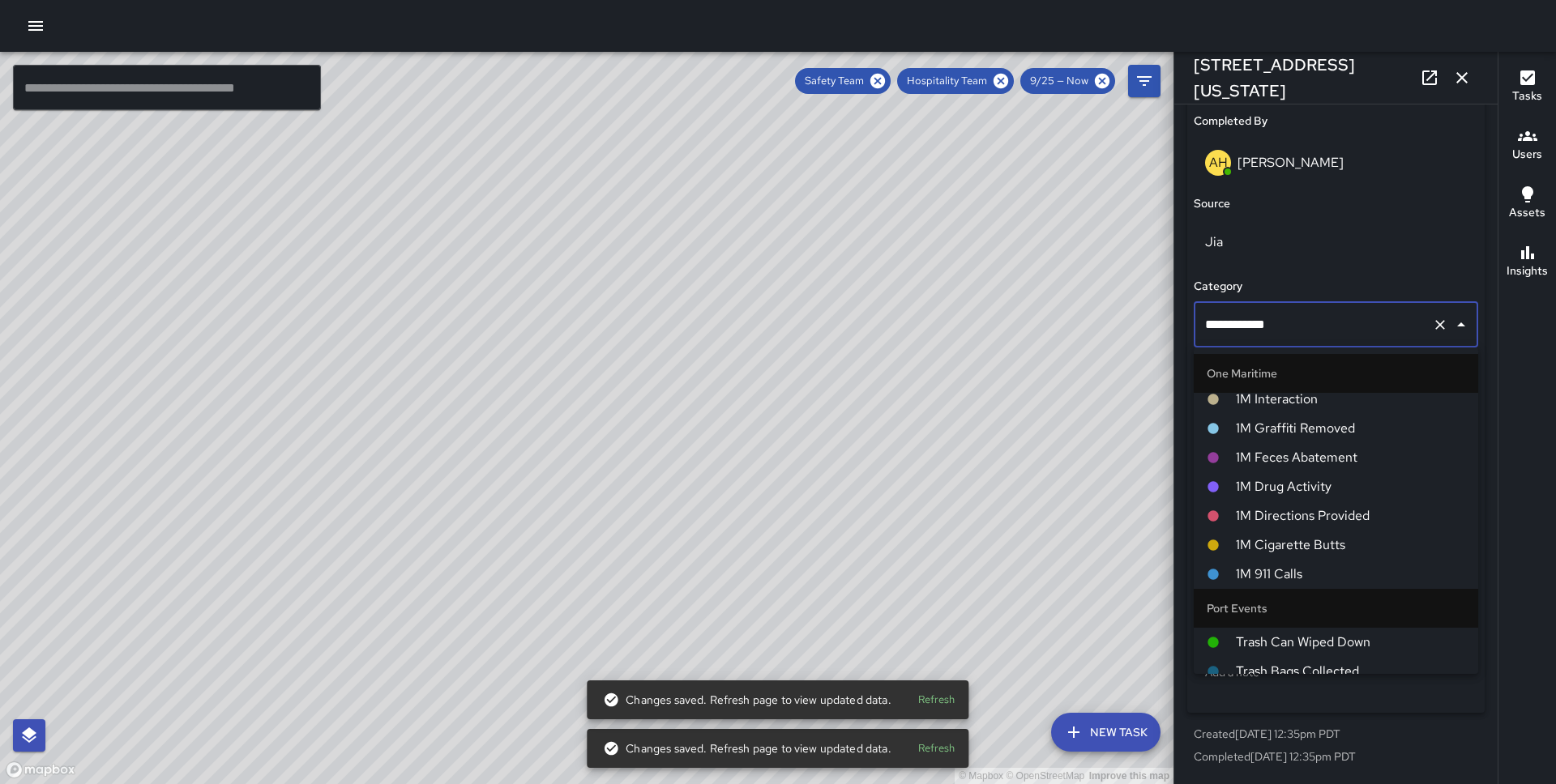
scroll to position [606, 0]
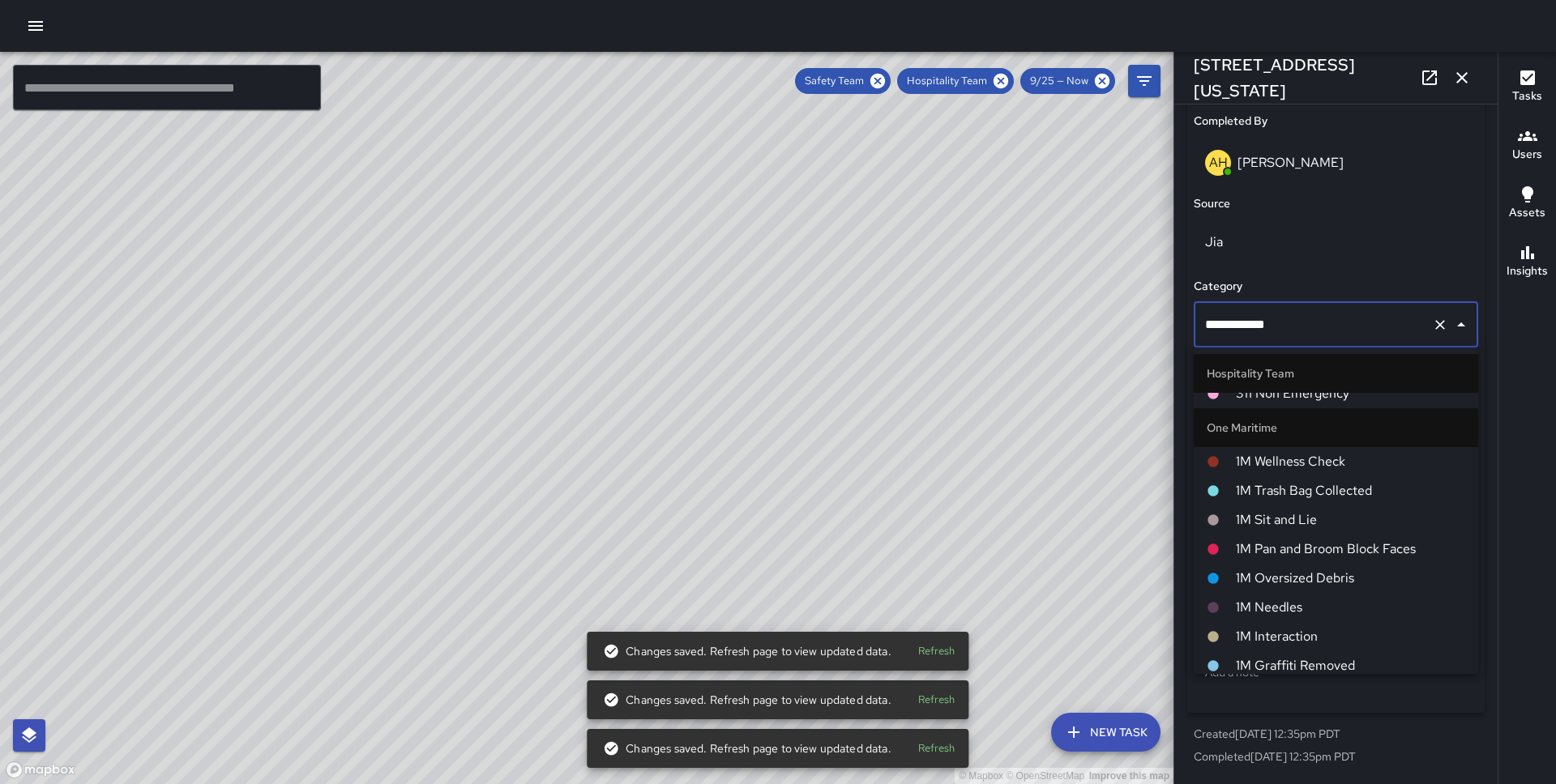
click at [1291, 639] on span "1M Interaction" at bounding box center [1350, 637] width 230 height 20
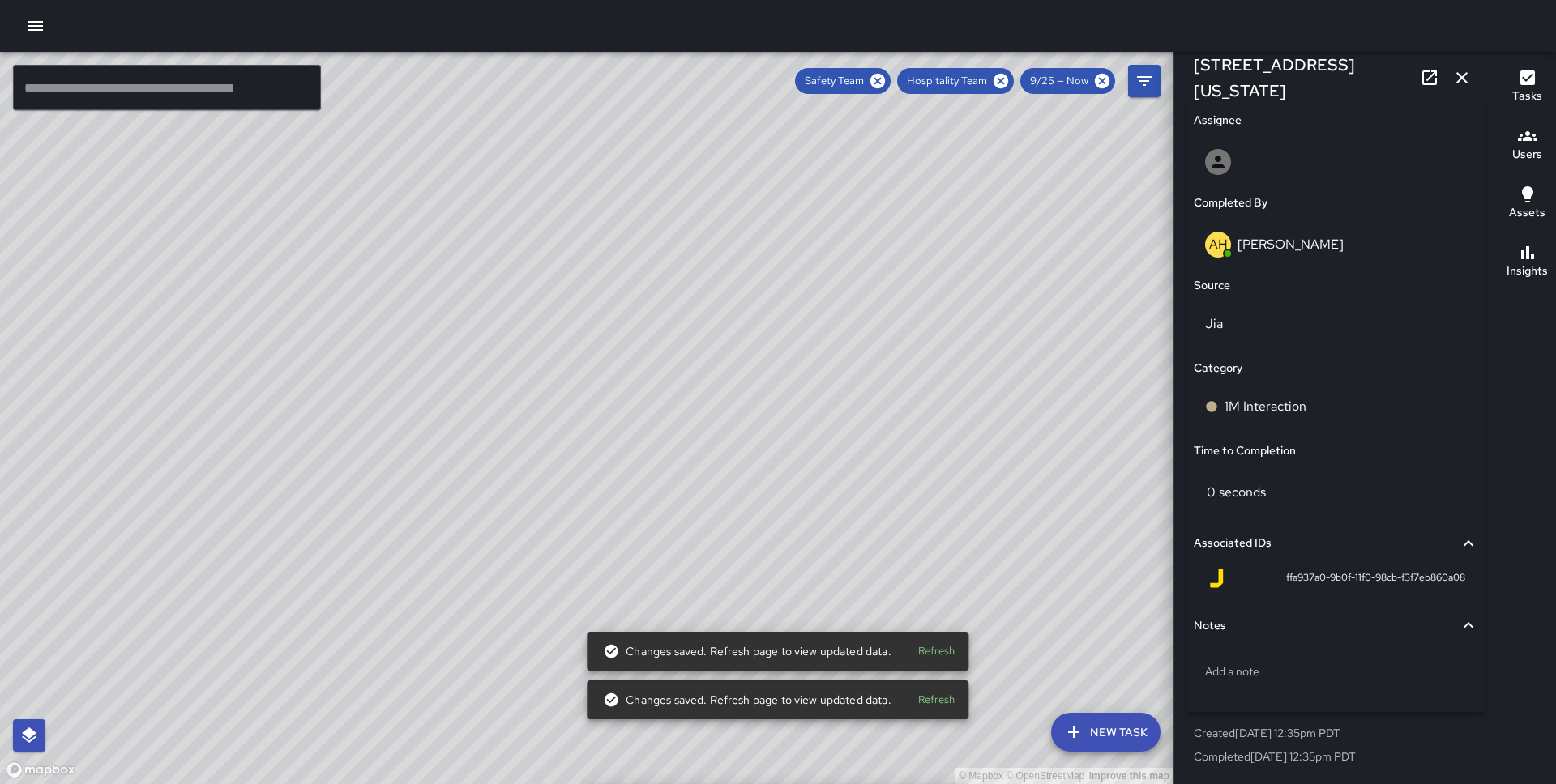
click at [635, 392] on div "© Mapbox © OpenStreetMap Improve this map AH [PERSON_NAME] [STREET_ADDRESS][US_…" at bounding box center [587, 418] width 1173 height 732
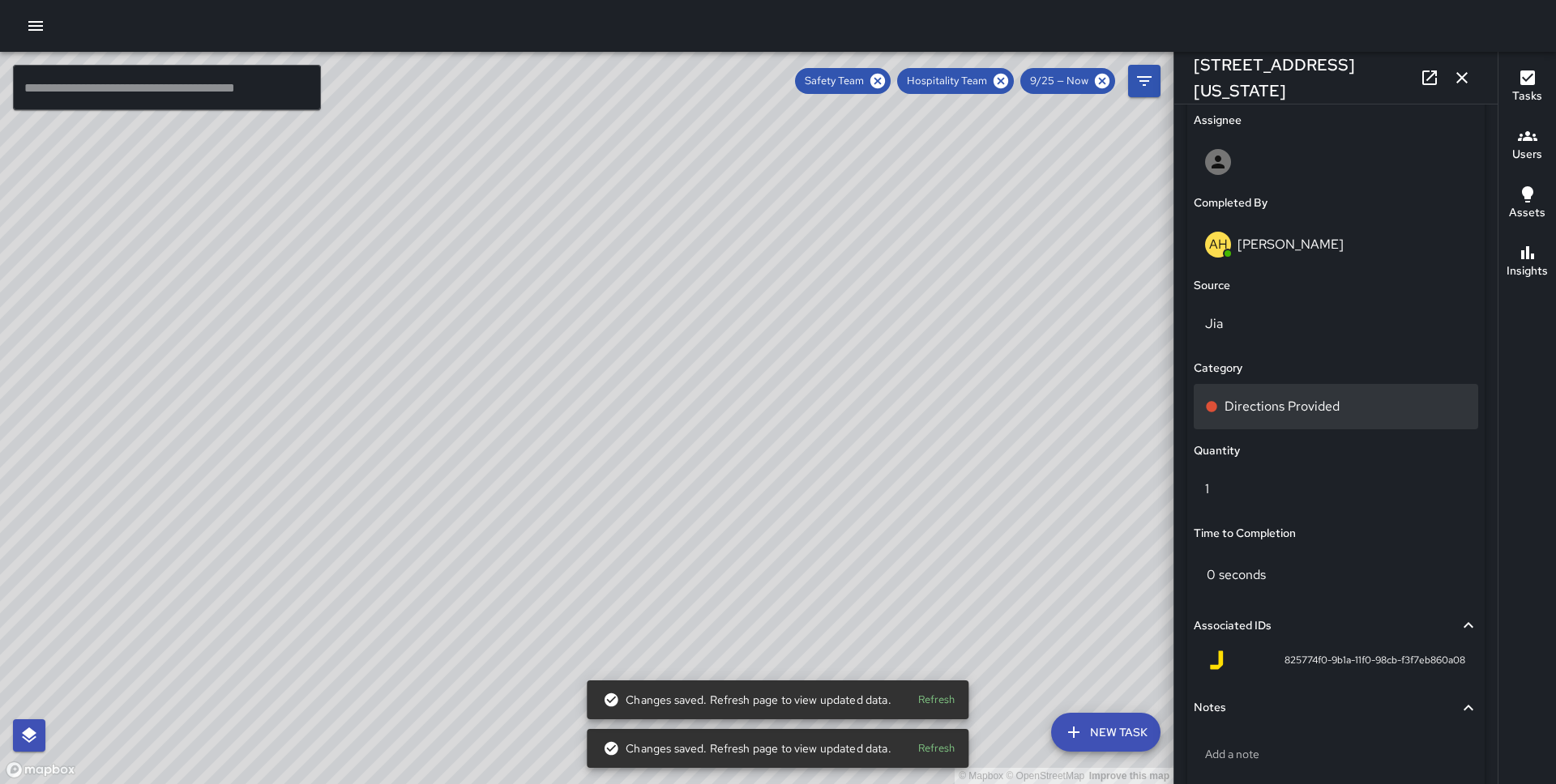
scroll to position [1025, 0]
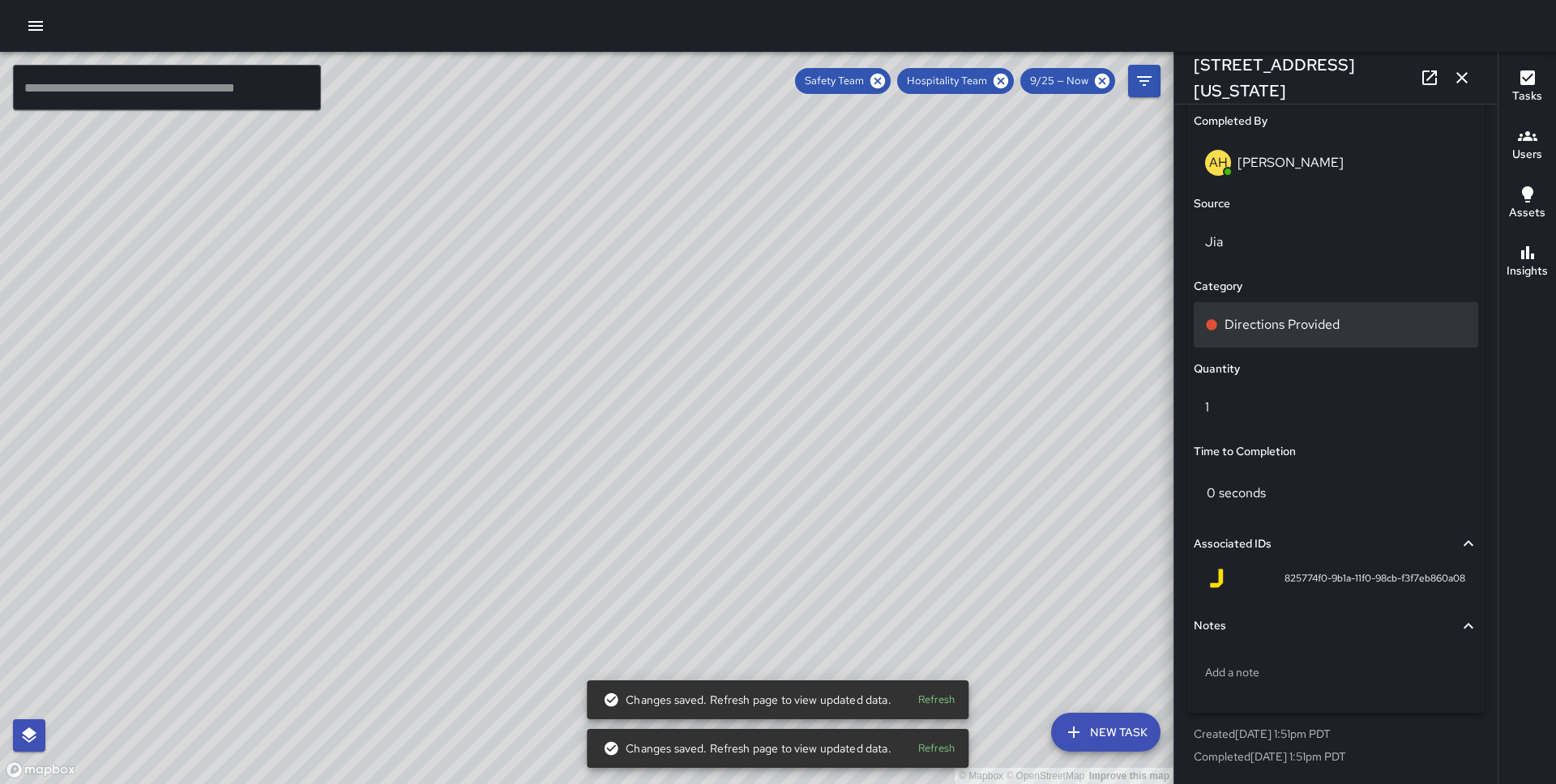
click at [1350, 333] on div "Directions Provided" at bounding box center [1335, 325] width 284 height 45
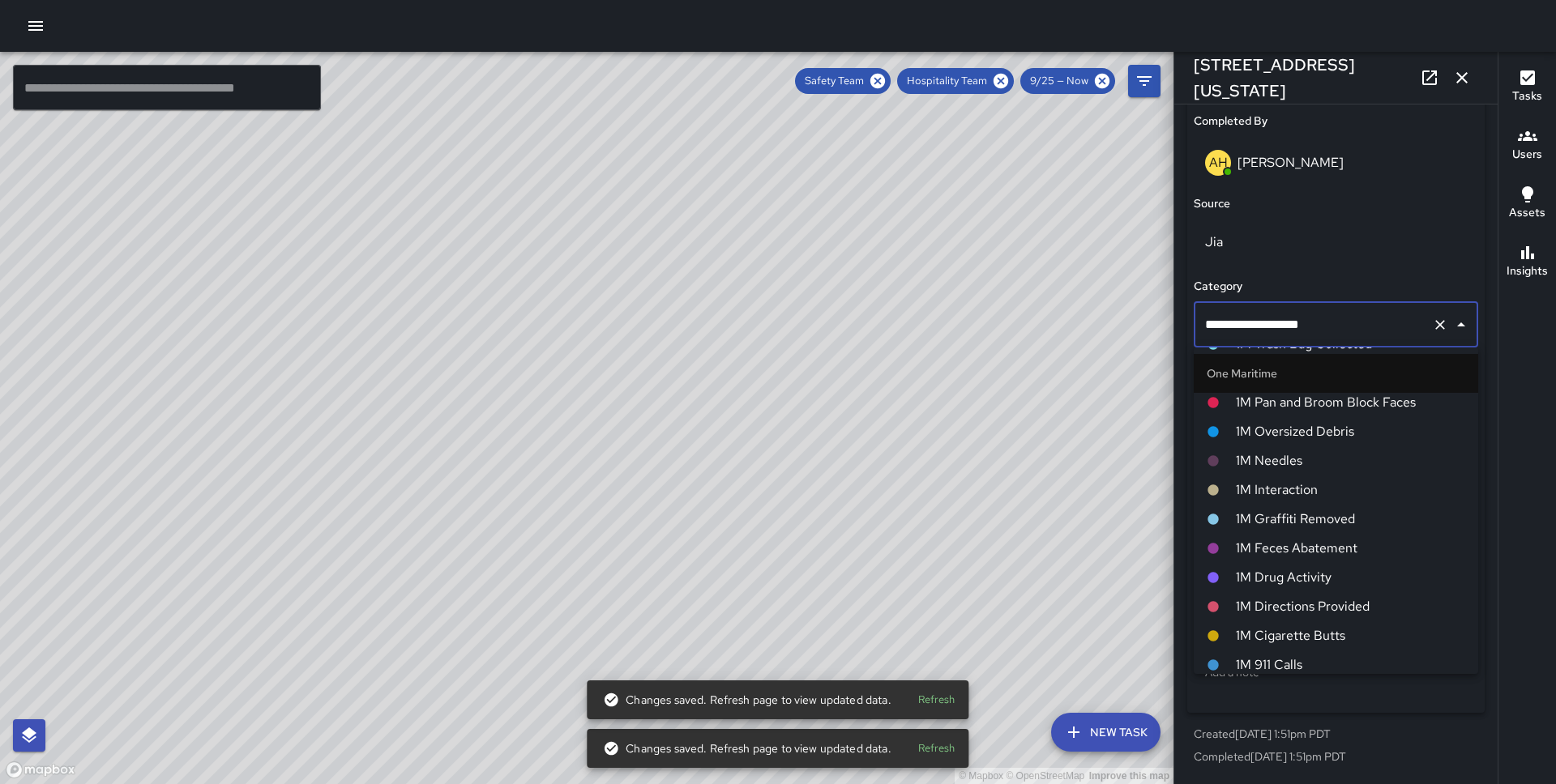
scroll to position [779, 0]
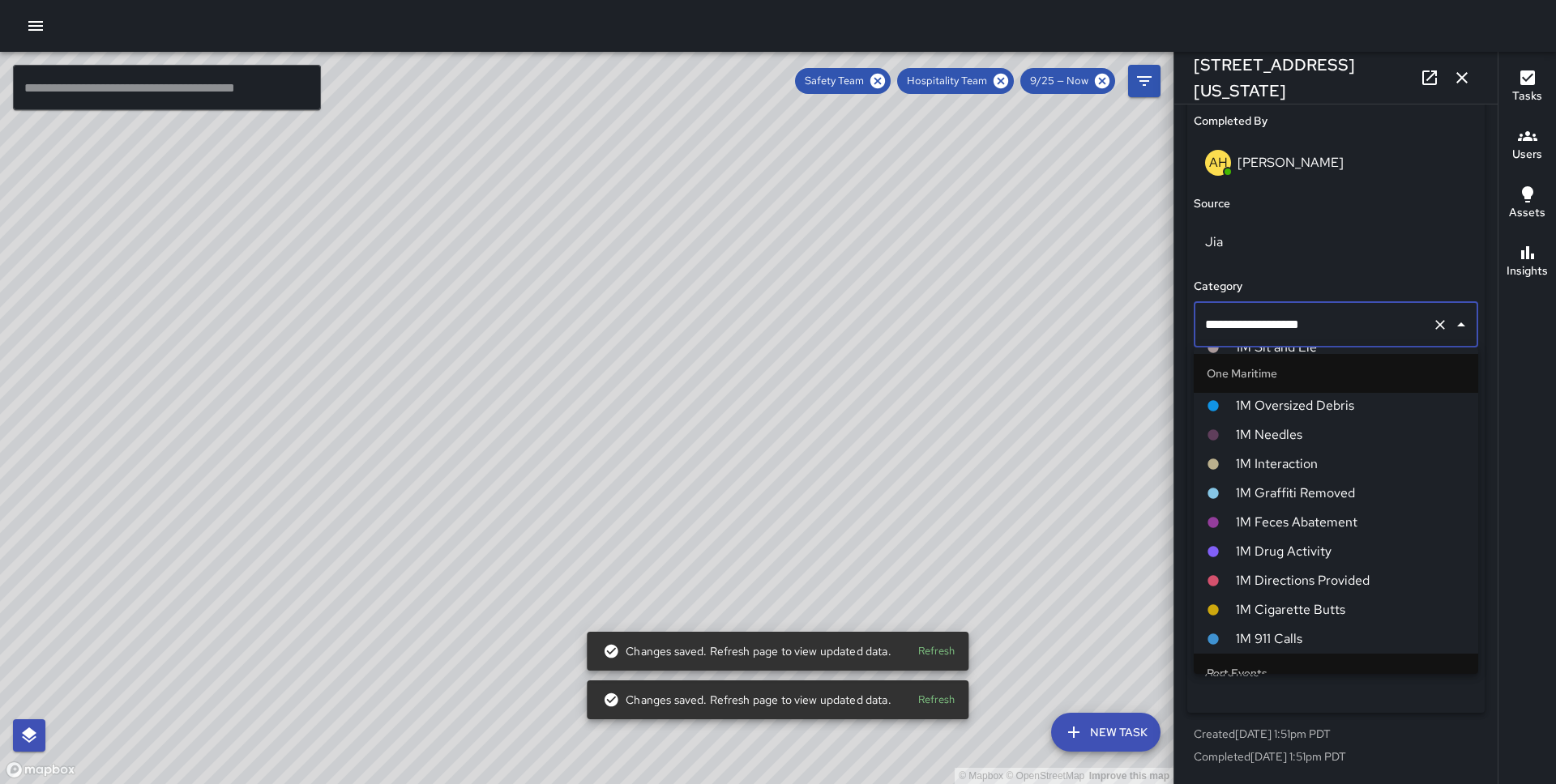
click at [1320, 581] on span "1M Directions Provided" at bounding box center [1350, 581] width 230 height 20
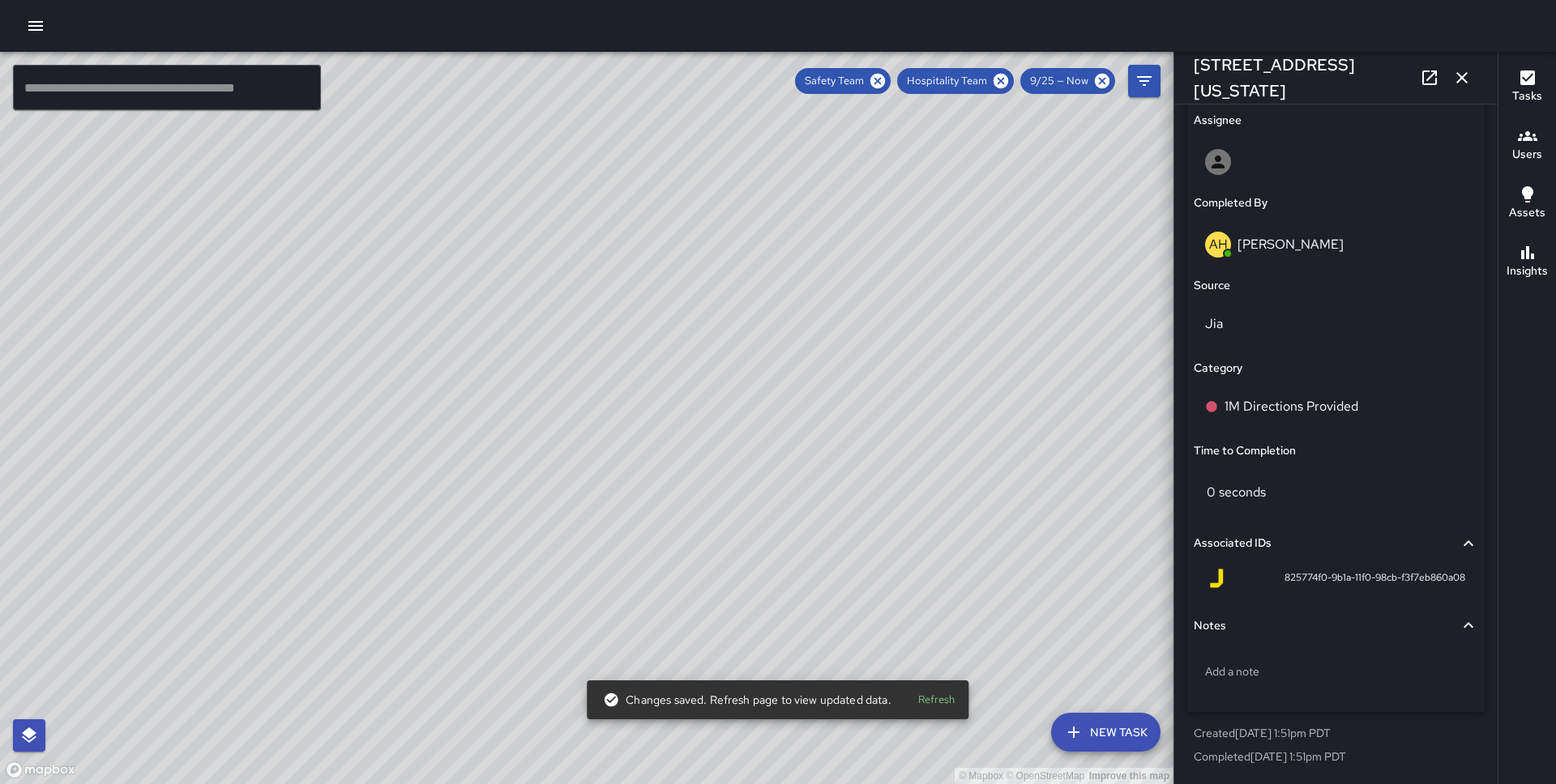
scroll to position [943, 0]
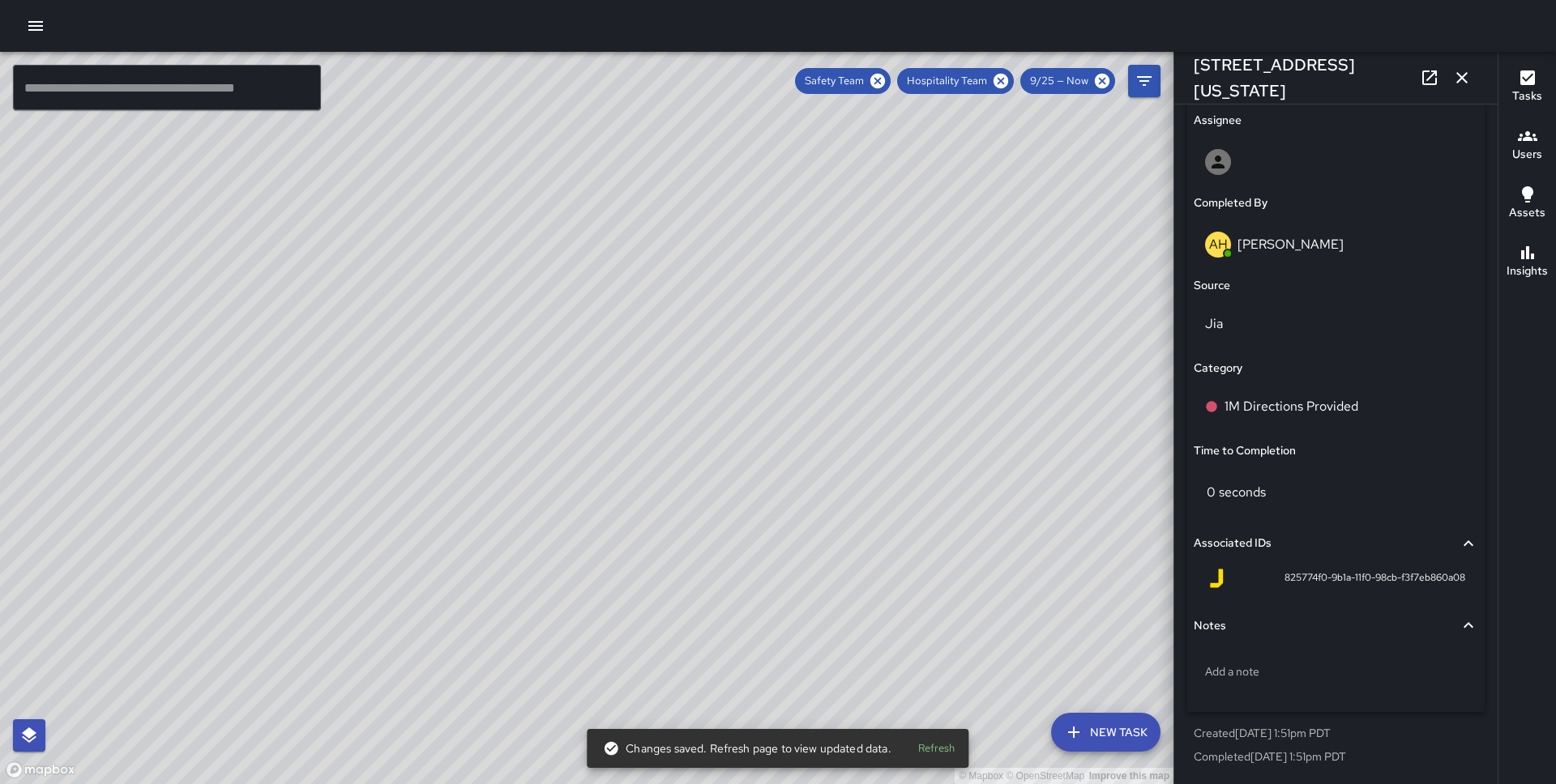
click at [440, 424] on div "© Mapbox © OpenStreetMap Improve this map DO [PERSON_NAME] [STREET_ADDRESS][US_…" at bounding box center [587, 418] width 1173 height 732
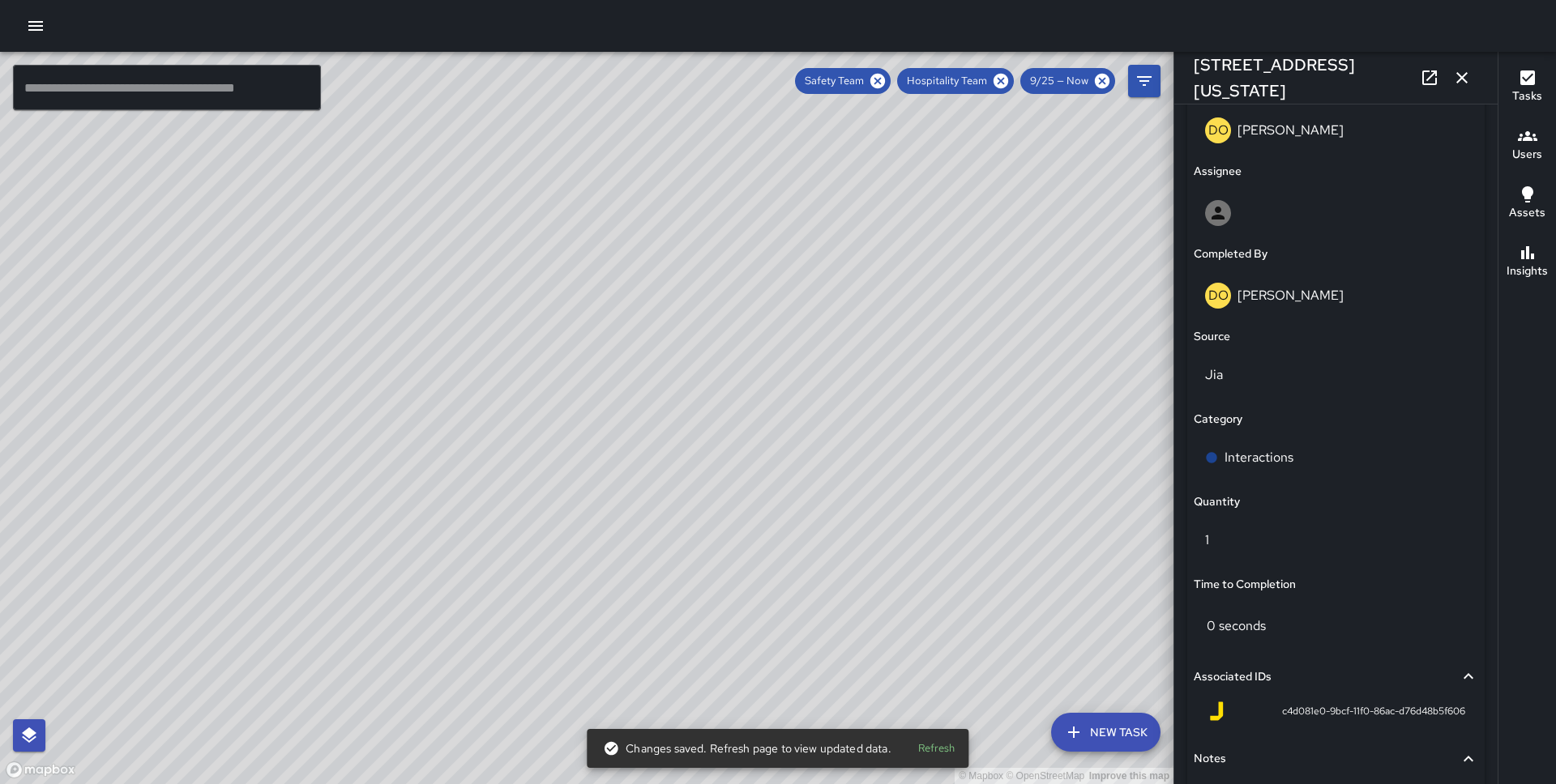
scroll to position [902, 0]
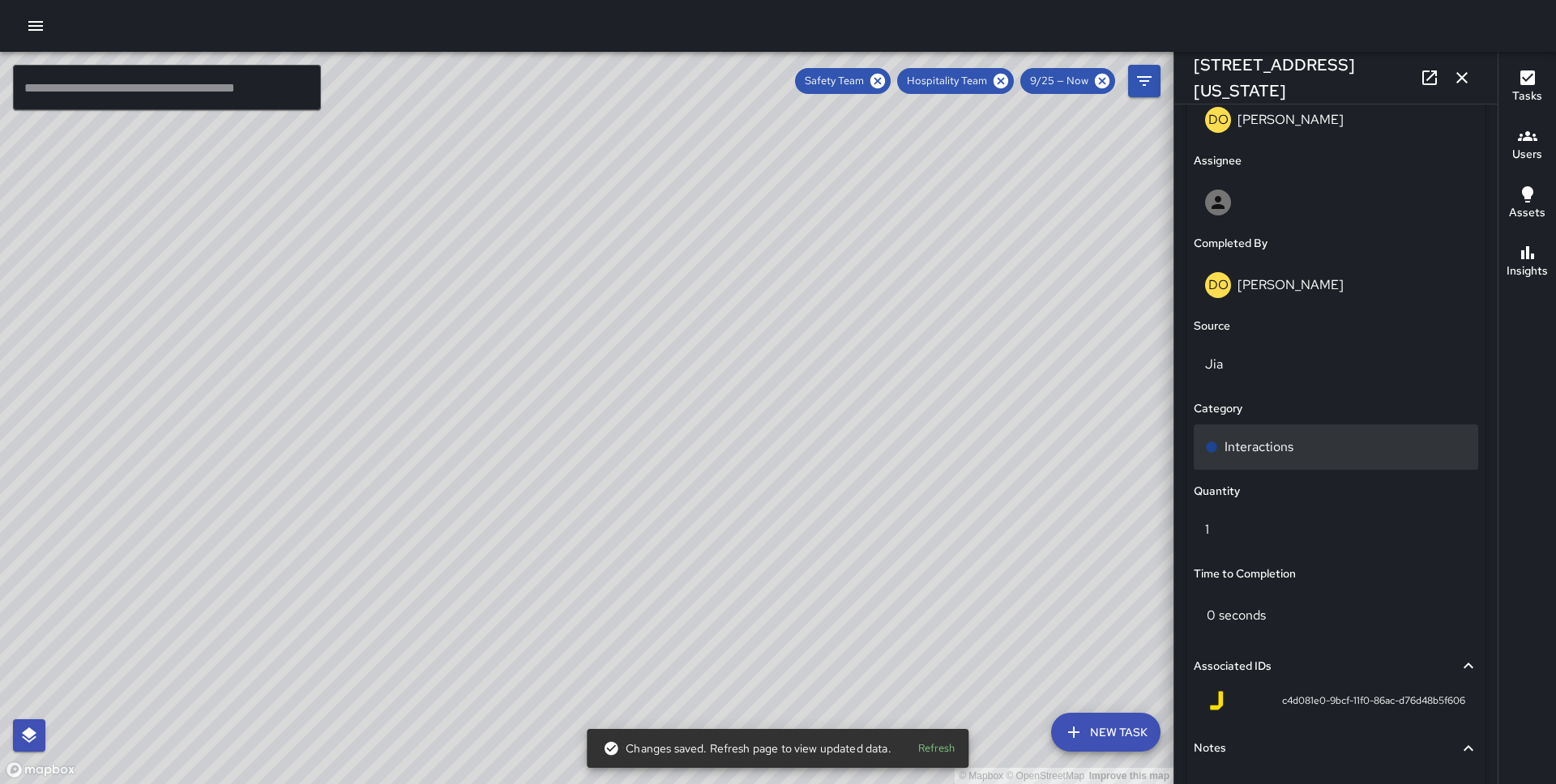
click at [1300, 448] on div "Interactions" at bounding box center [1335, 447] width 262 height 20
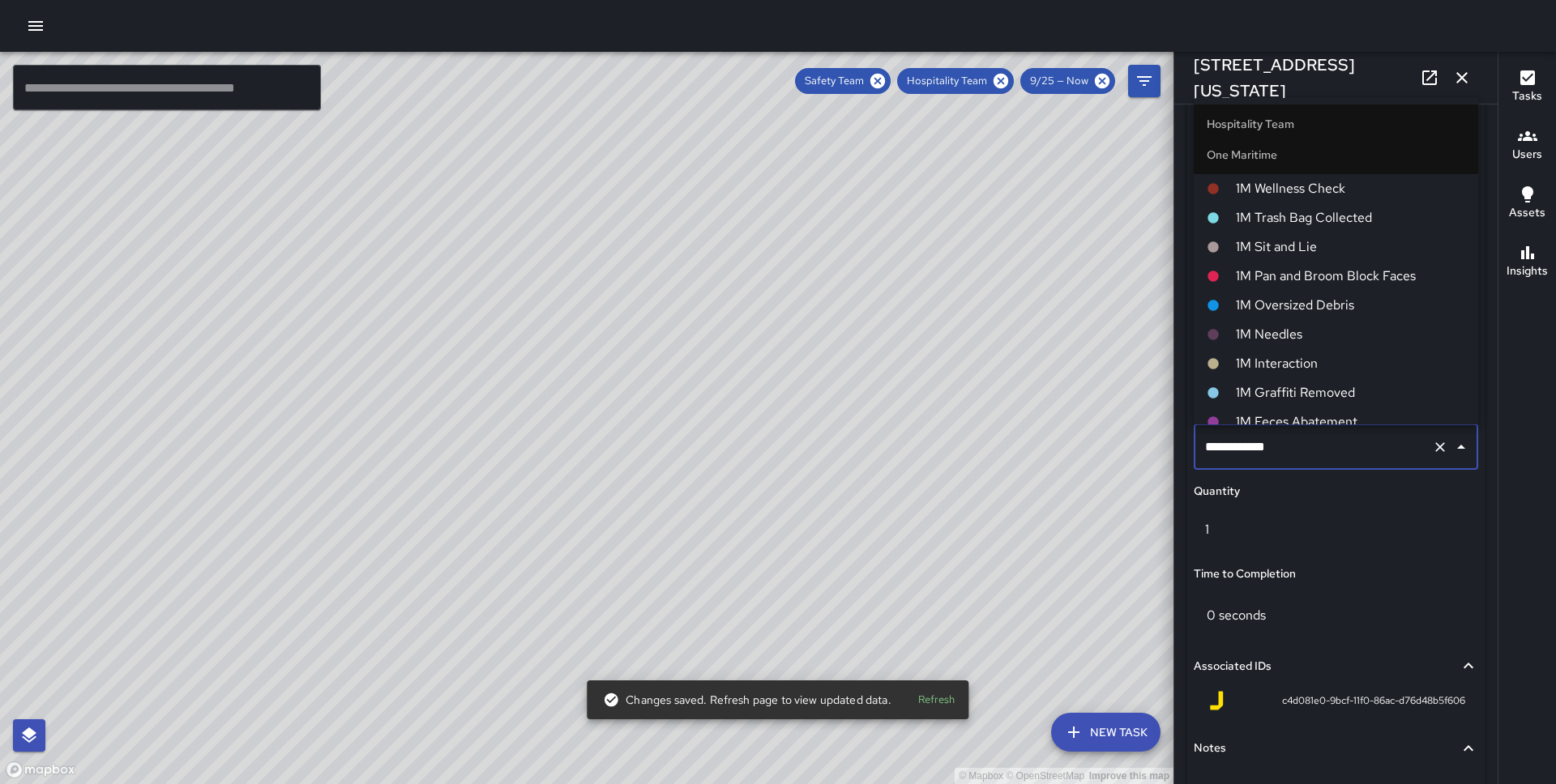
scroll to position [640, 0]
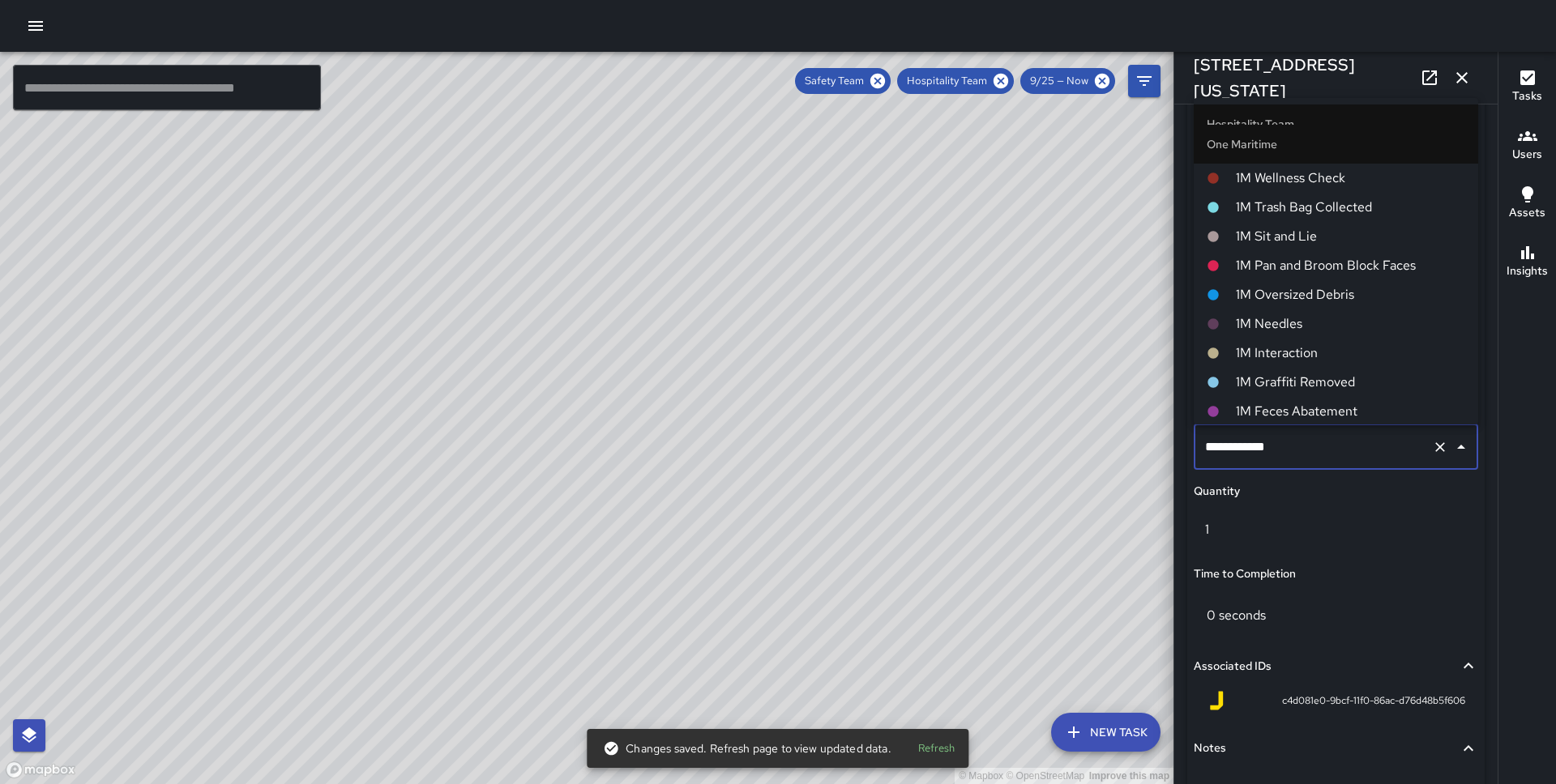
click at [1306, 344] on span "1M Interaction" at bounding box center [1350, 353] width 230 height 20
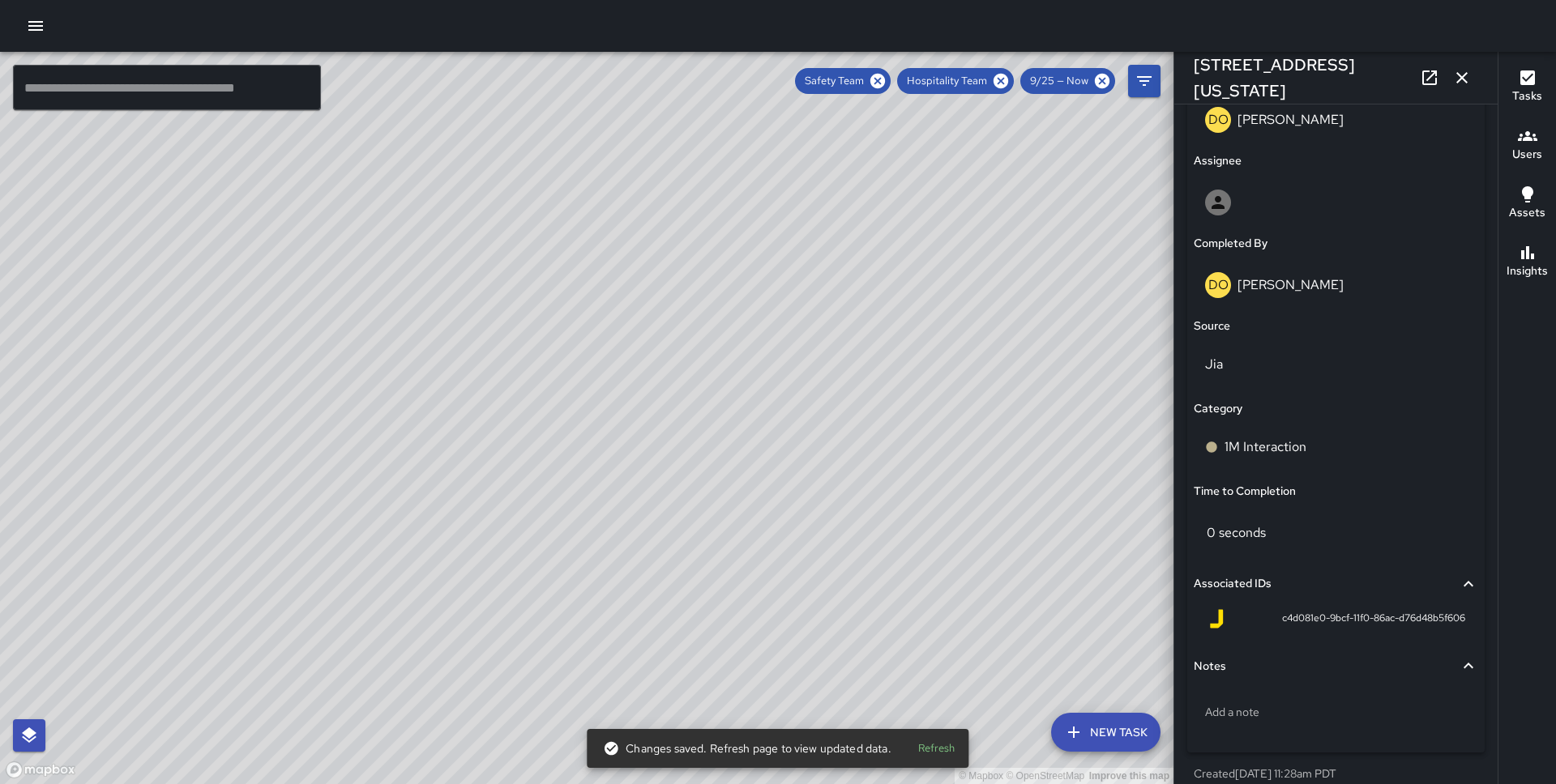
click at [488, 423] on div "© Mapbox © OpenStreetMap Improve this map DO [PERSON_NAME] [STREET_ADDRESS][US_…" at bounding box center [587, 418] width 1173 height 732
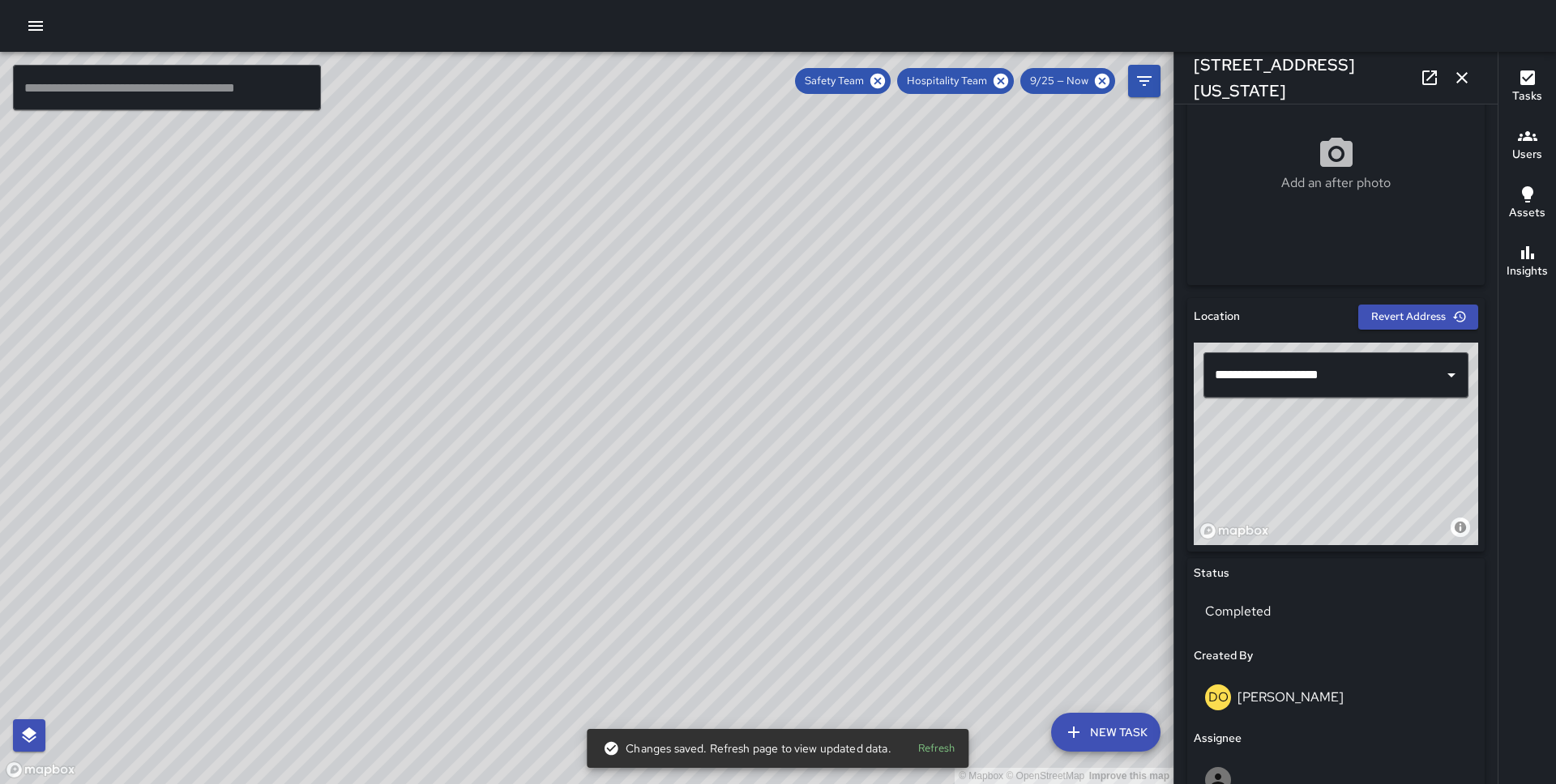
scroll to position [1025, 0]
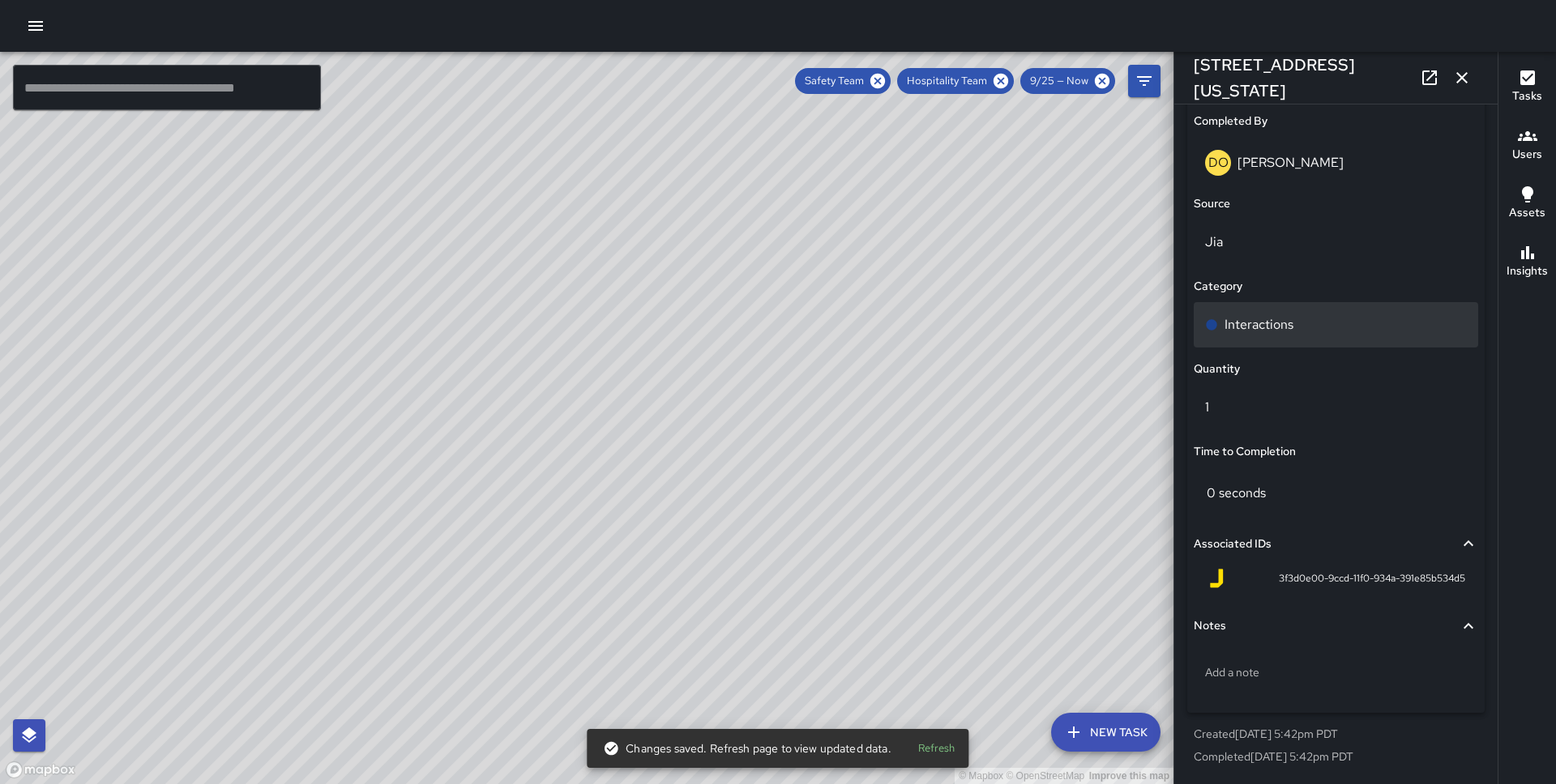
click at [1256, 321] on p "Interactions" at bounding box center [1258, 325] width 69 height 20
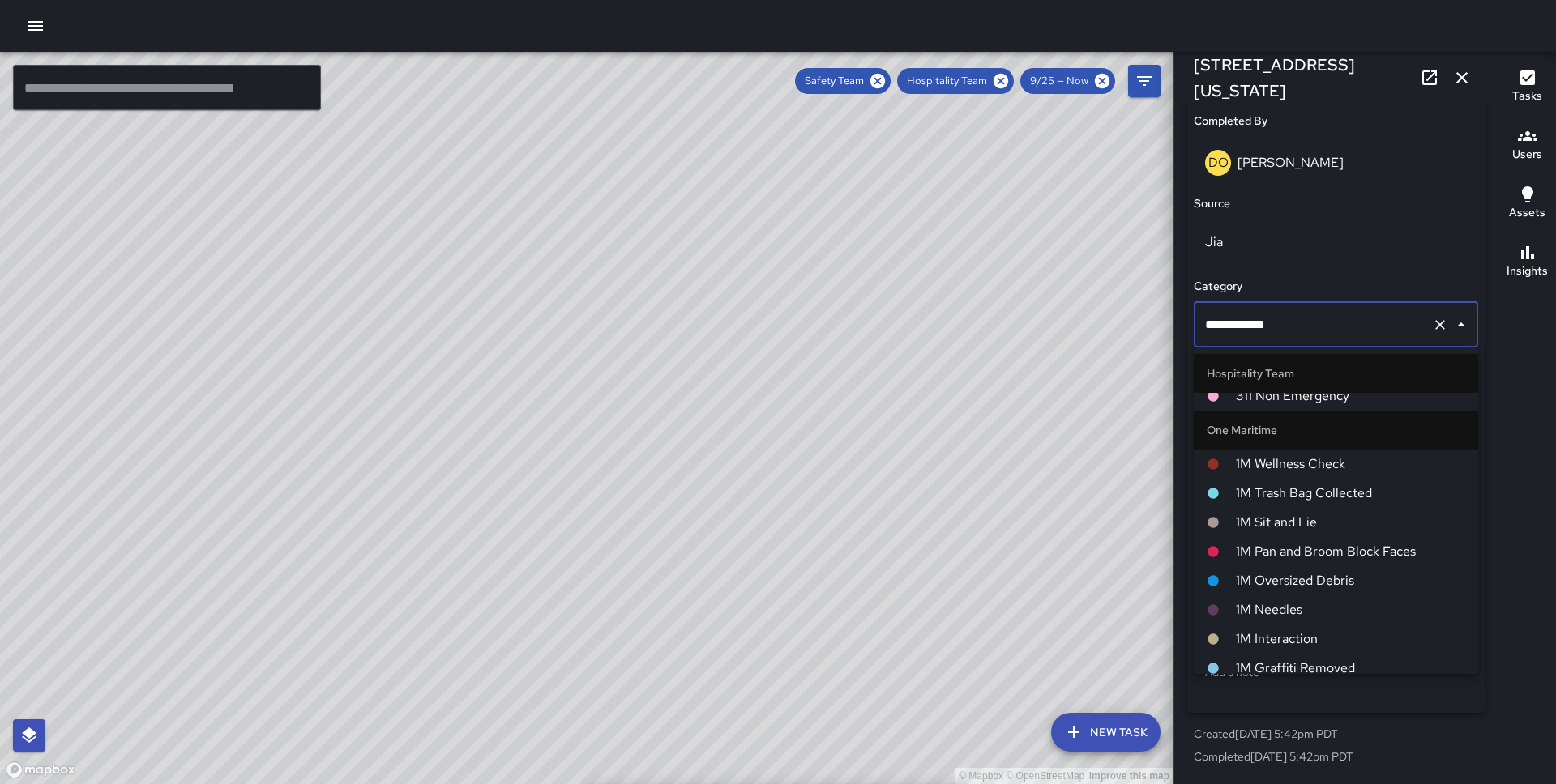
scroll to position [788, 0]
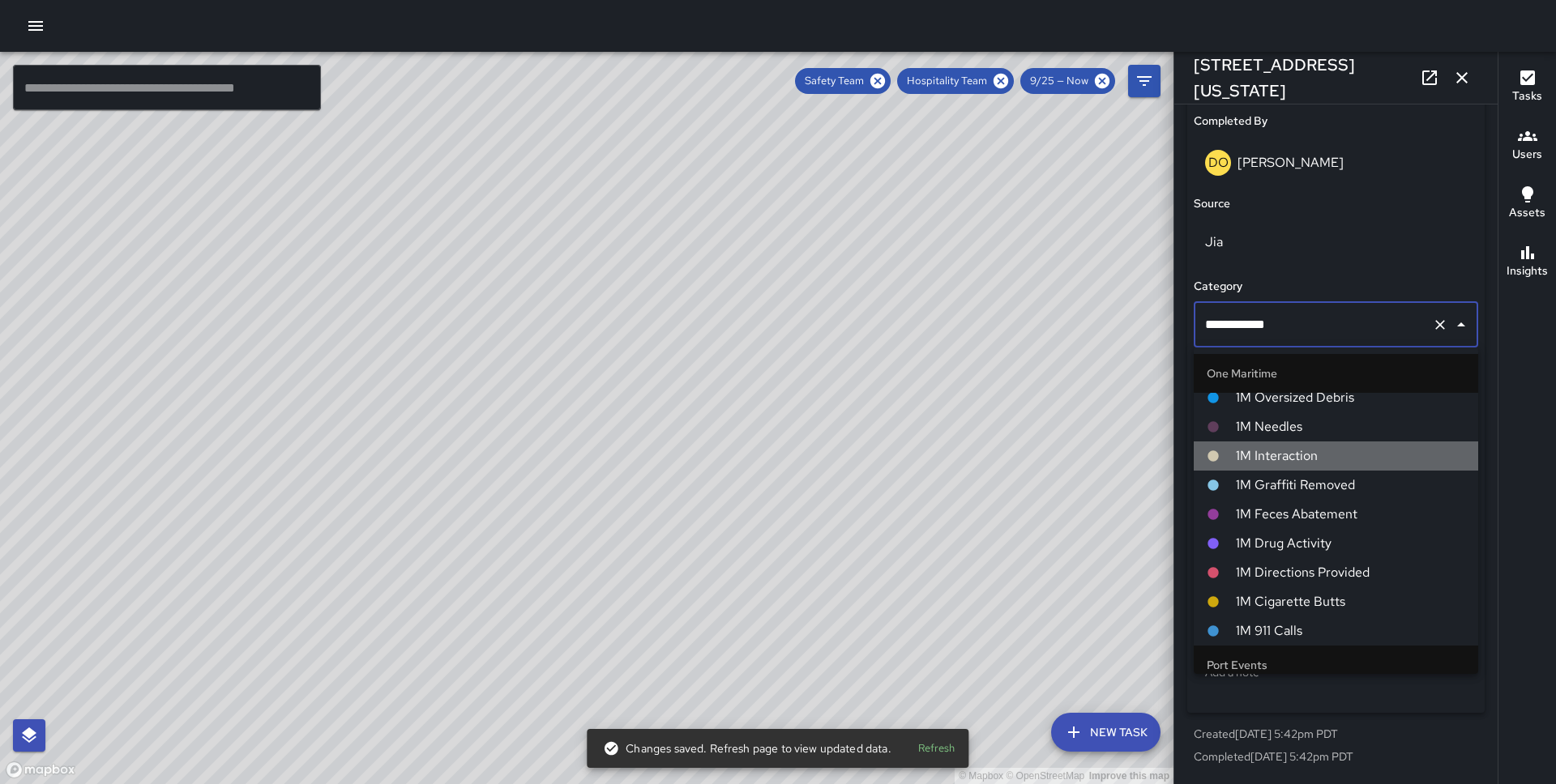
click at [1288, 459] on span "1M Interaction" at bounding box center [1350, 456] width 230 height 20
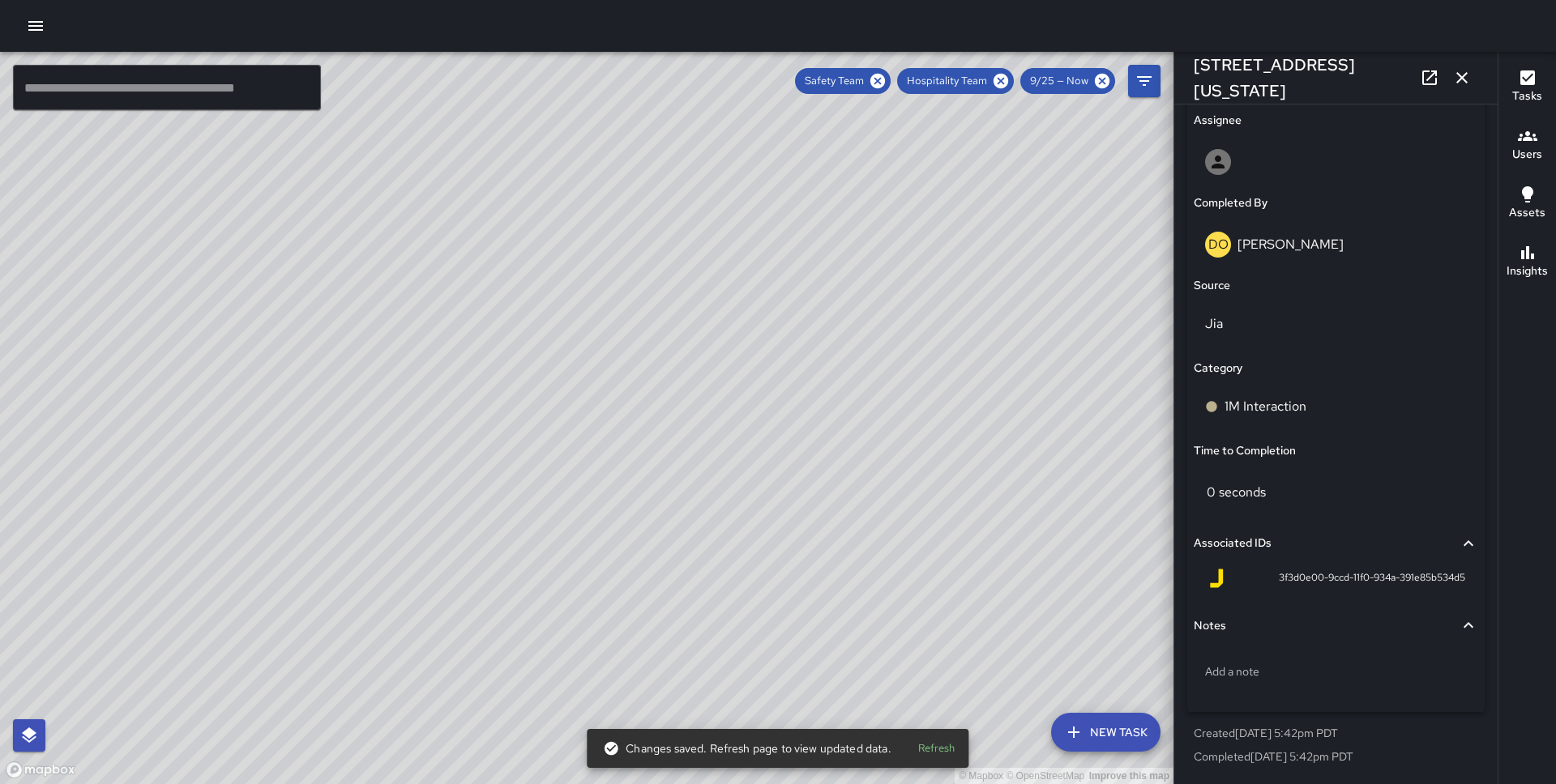
scroll to position [943, 0]
click at [561, 439] on div "© Mapbox © OpenStreetMap Improve this map DO [PERSON_NAME] [STREET_ADDRESS][US_…" at bounding box center [587, 418] width 1173 height 732
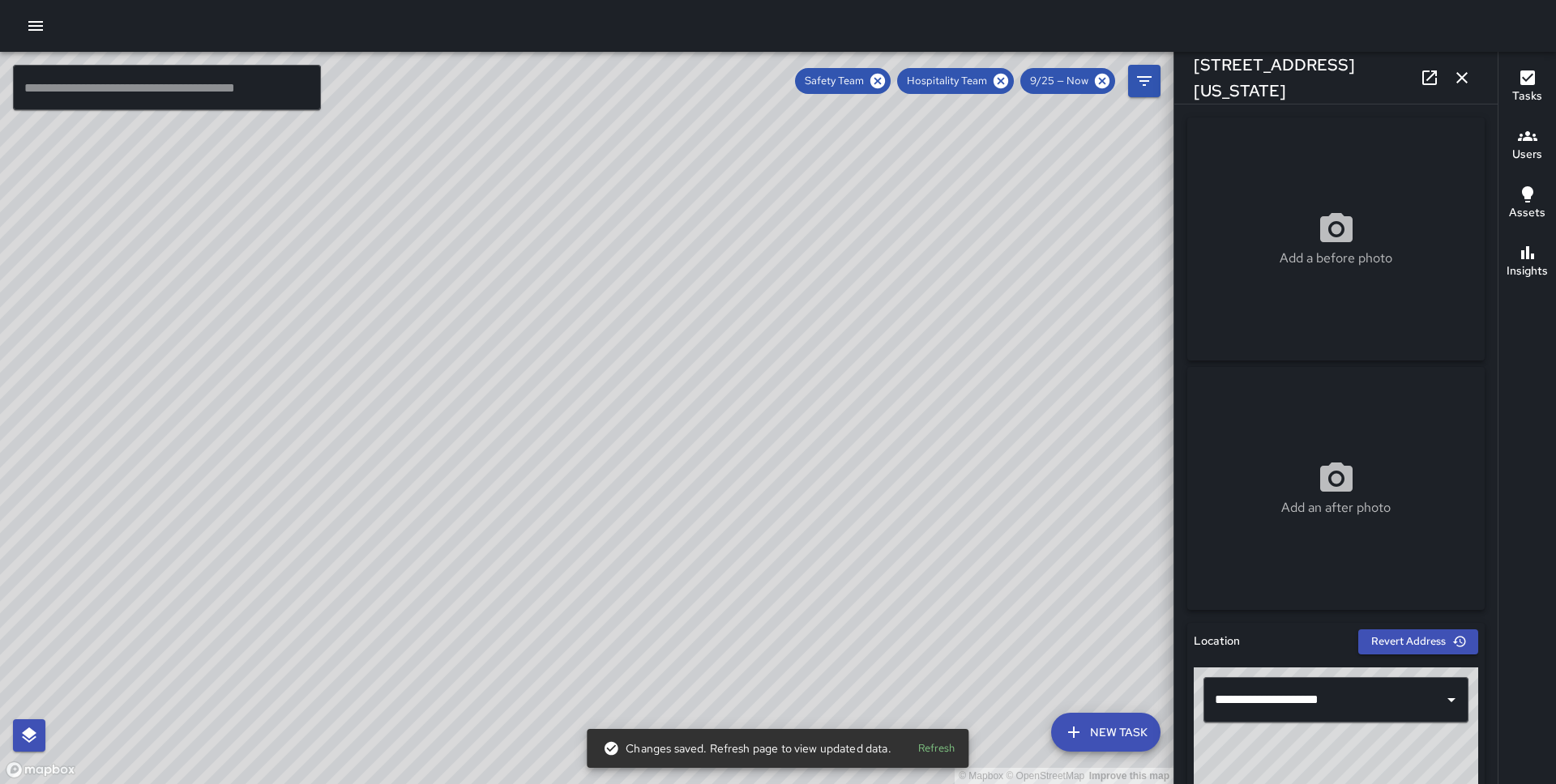
scroll to position [1025, 0]
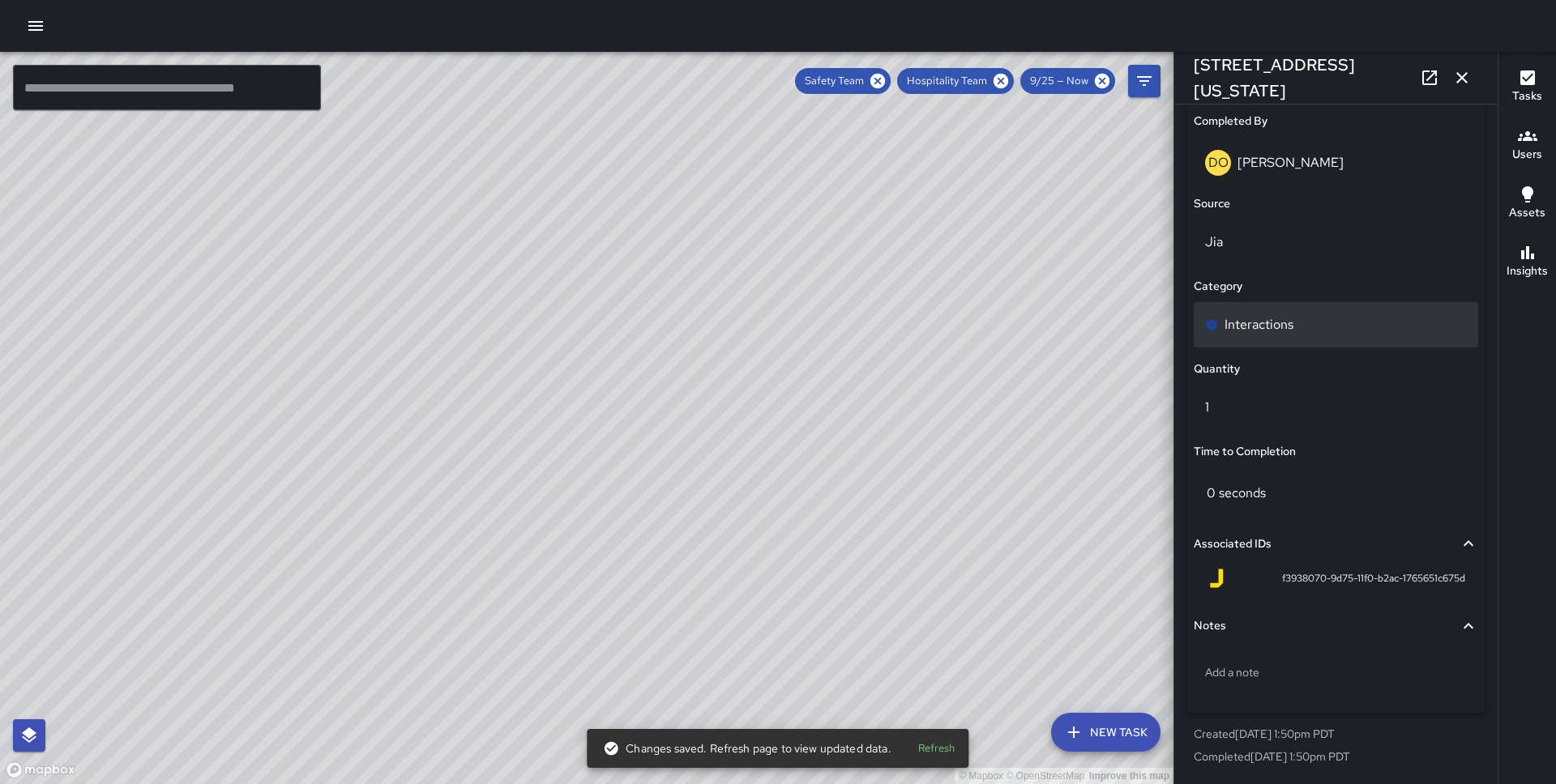
click at [1345, 329] on div "Interactions" at bounding box center [1335, 325] width 262 height 20
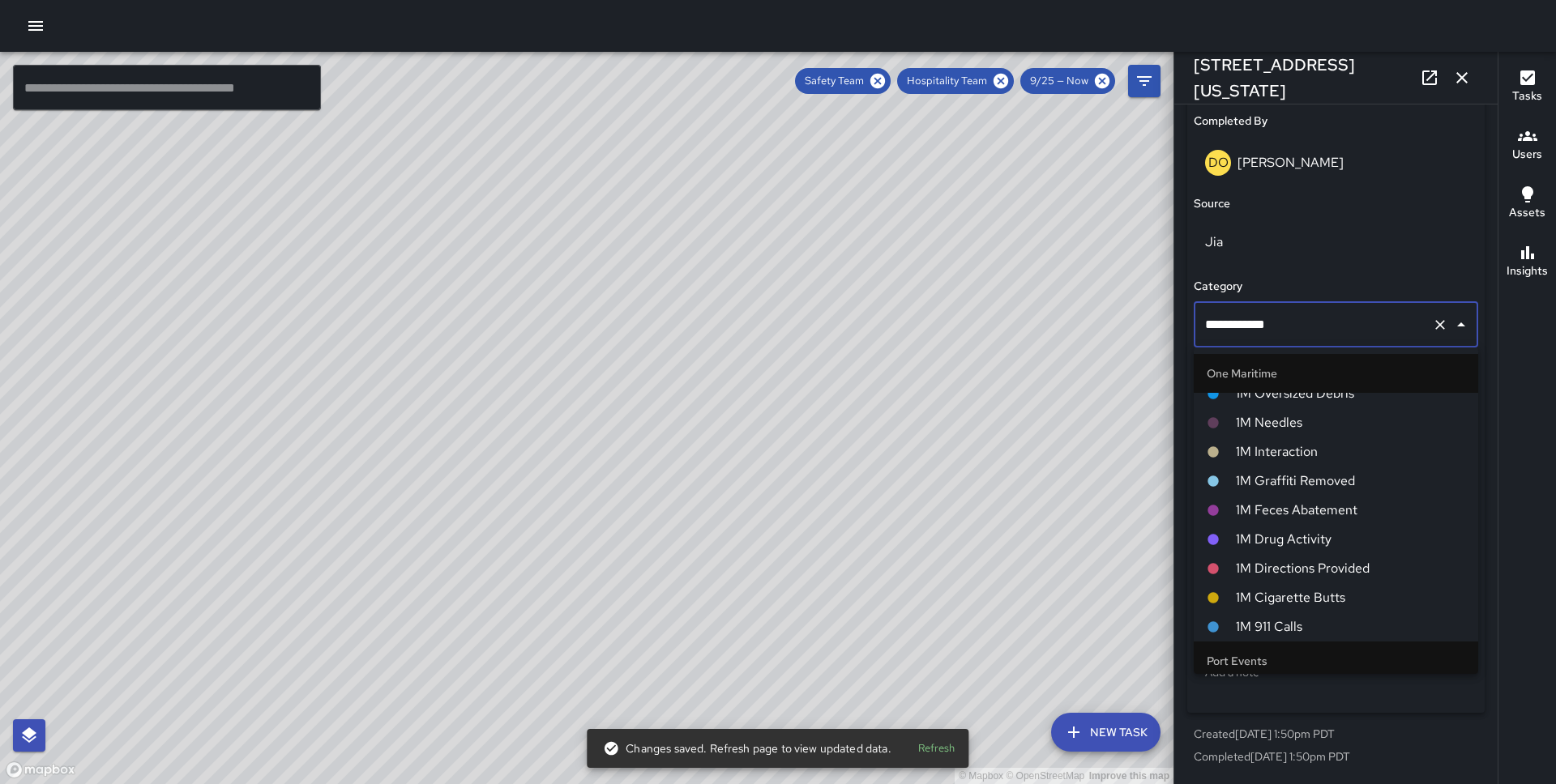
scroll to position [691, 0]
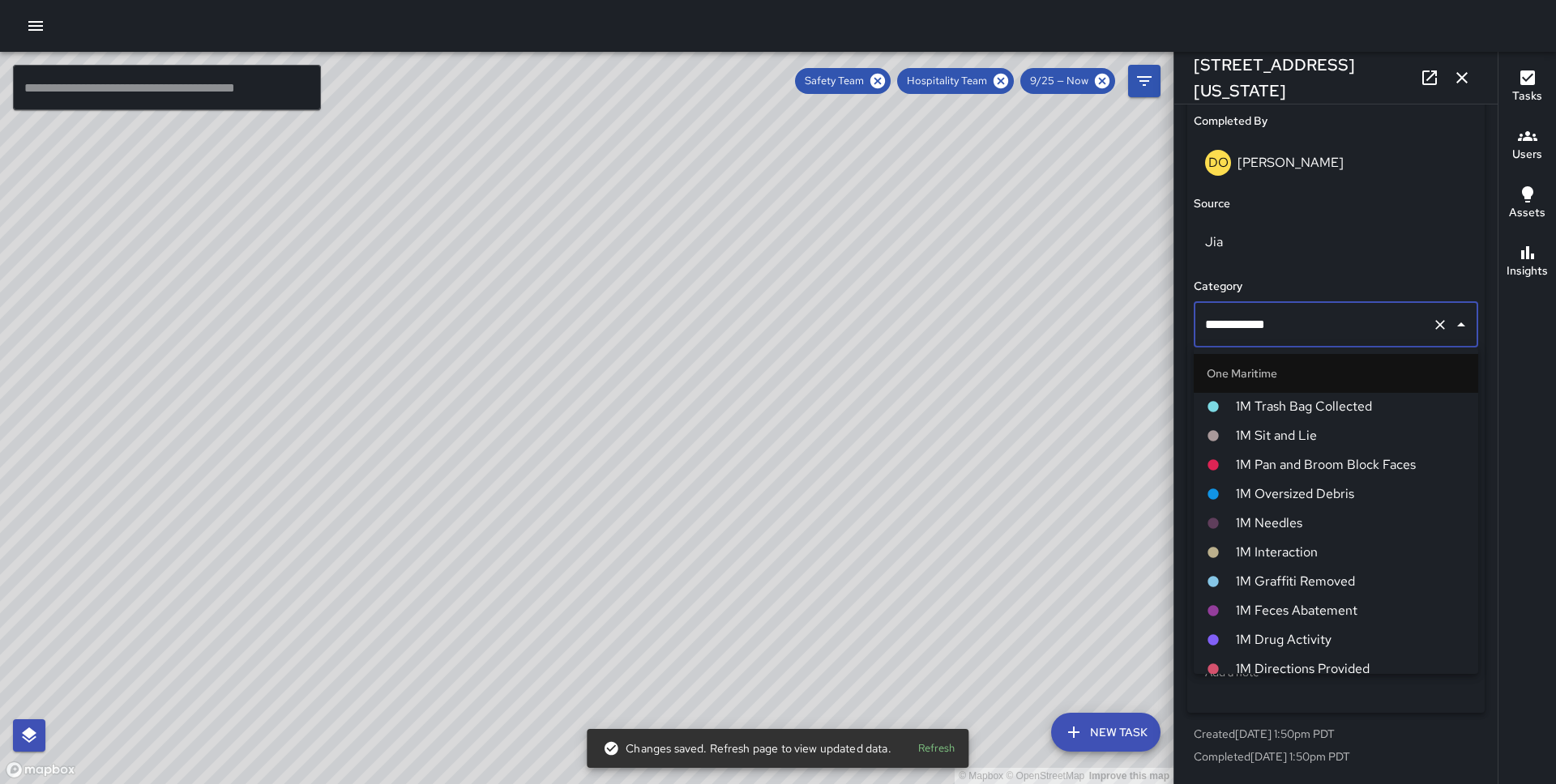
click at [1340, 537] on li "1M Interaction" at bounding box center [1335, 552] width 284 height 29
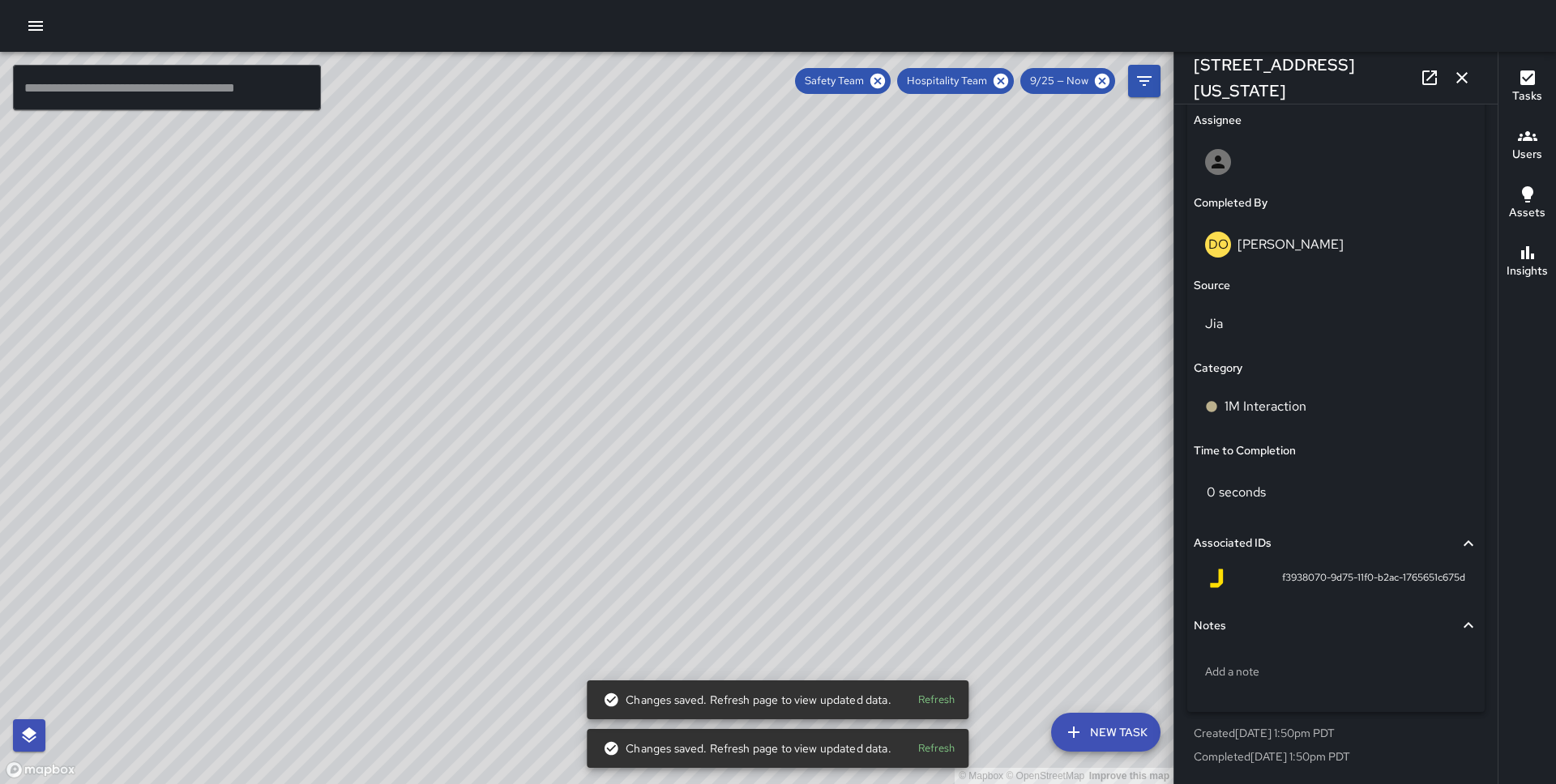
scroll to position [943, 0]
click at [996, 387] on div "© Mapbox © OpenStreetMap Improve this map DO [PERSON_NAME] [STREET_ADDRESS][US_…" at bounding box center [587, 418] width 1173 height 732
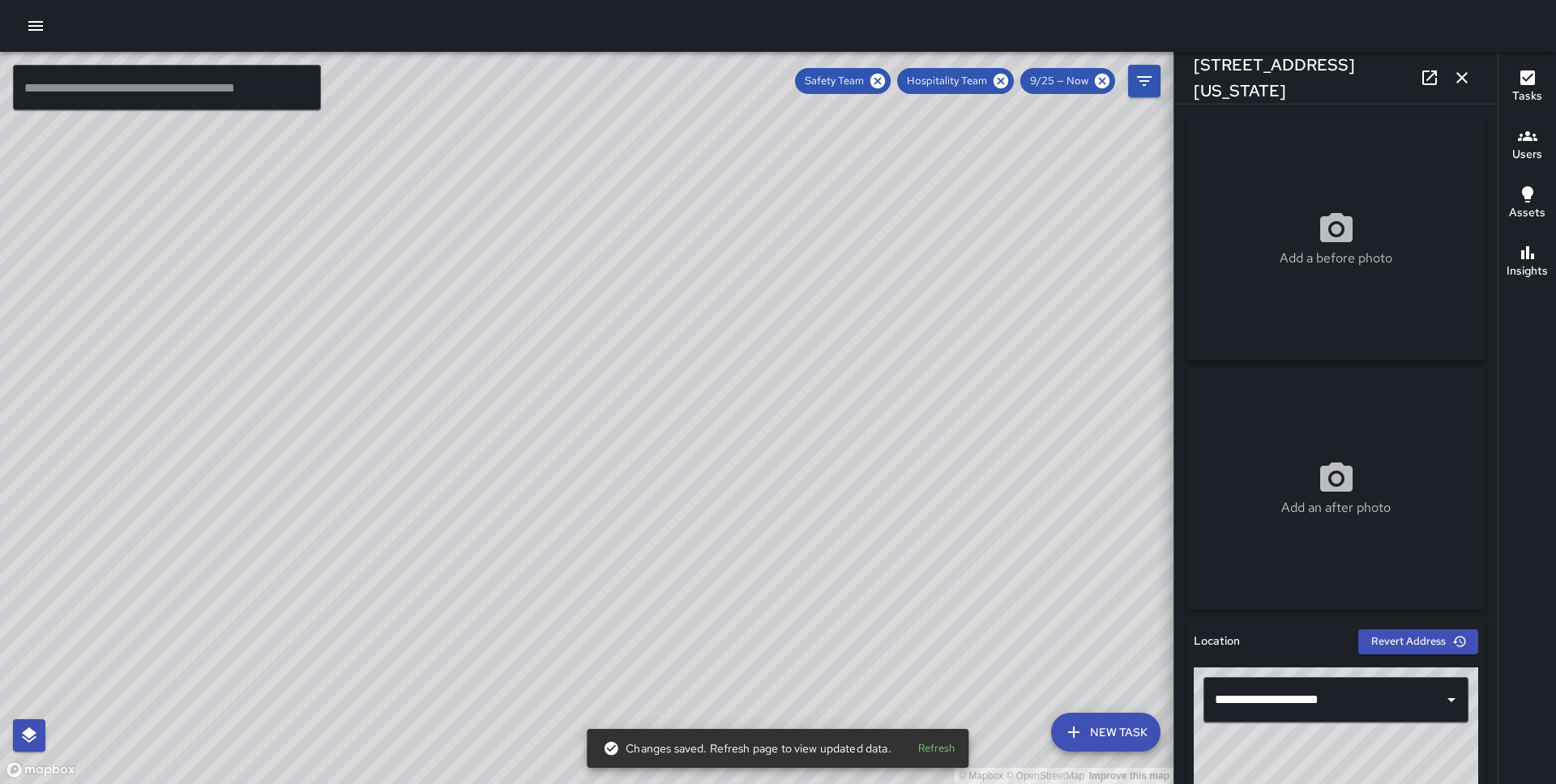
scroll to position [1025, 0]
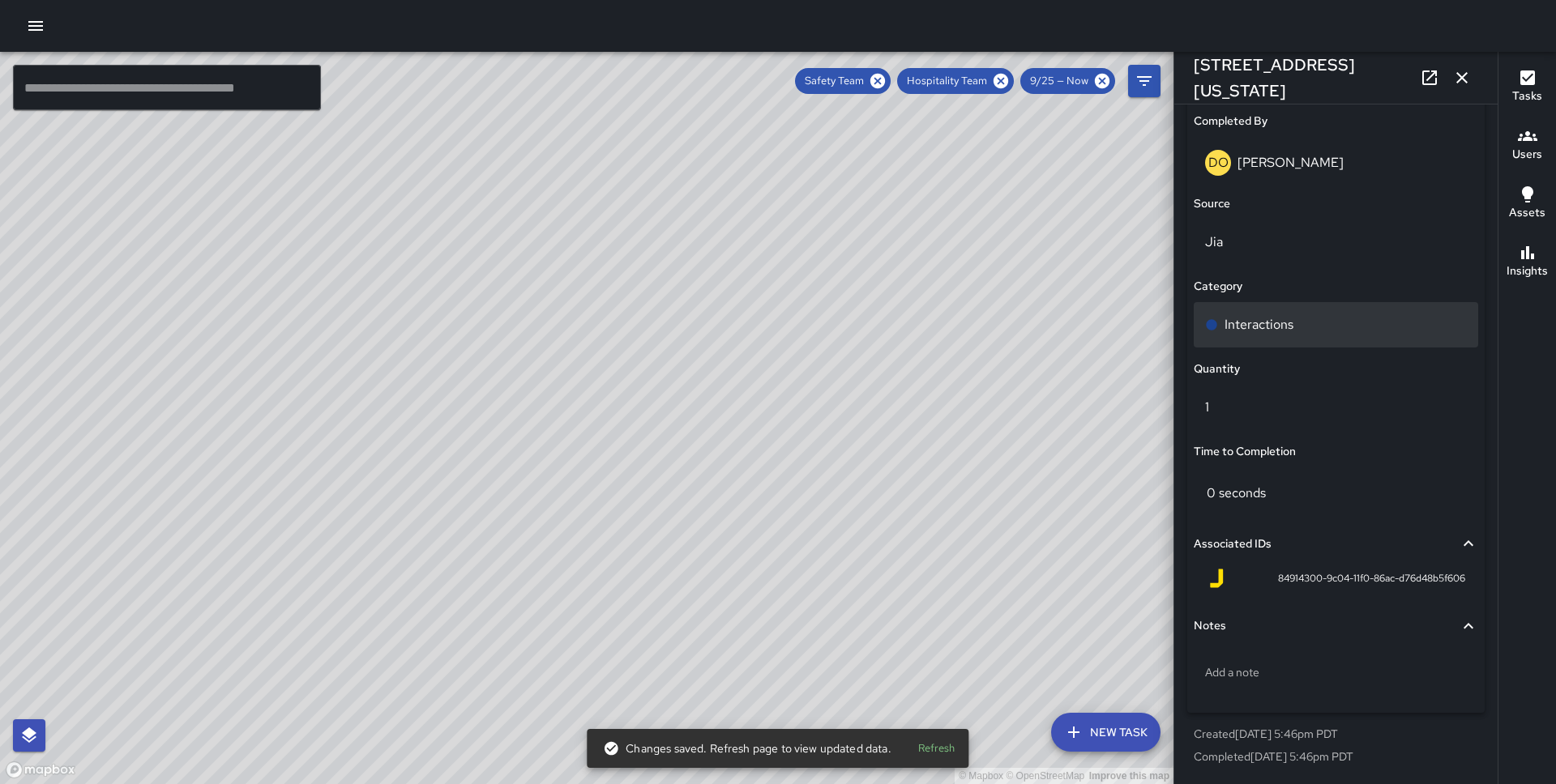
click at [1340, 341] on div "Interactions" at bounding box center [1335, 325] width 284 height 45
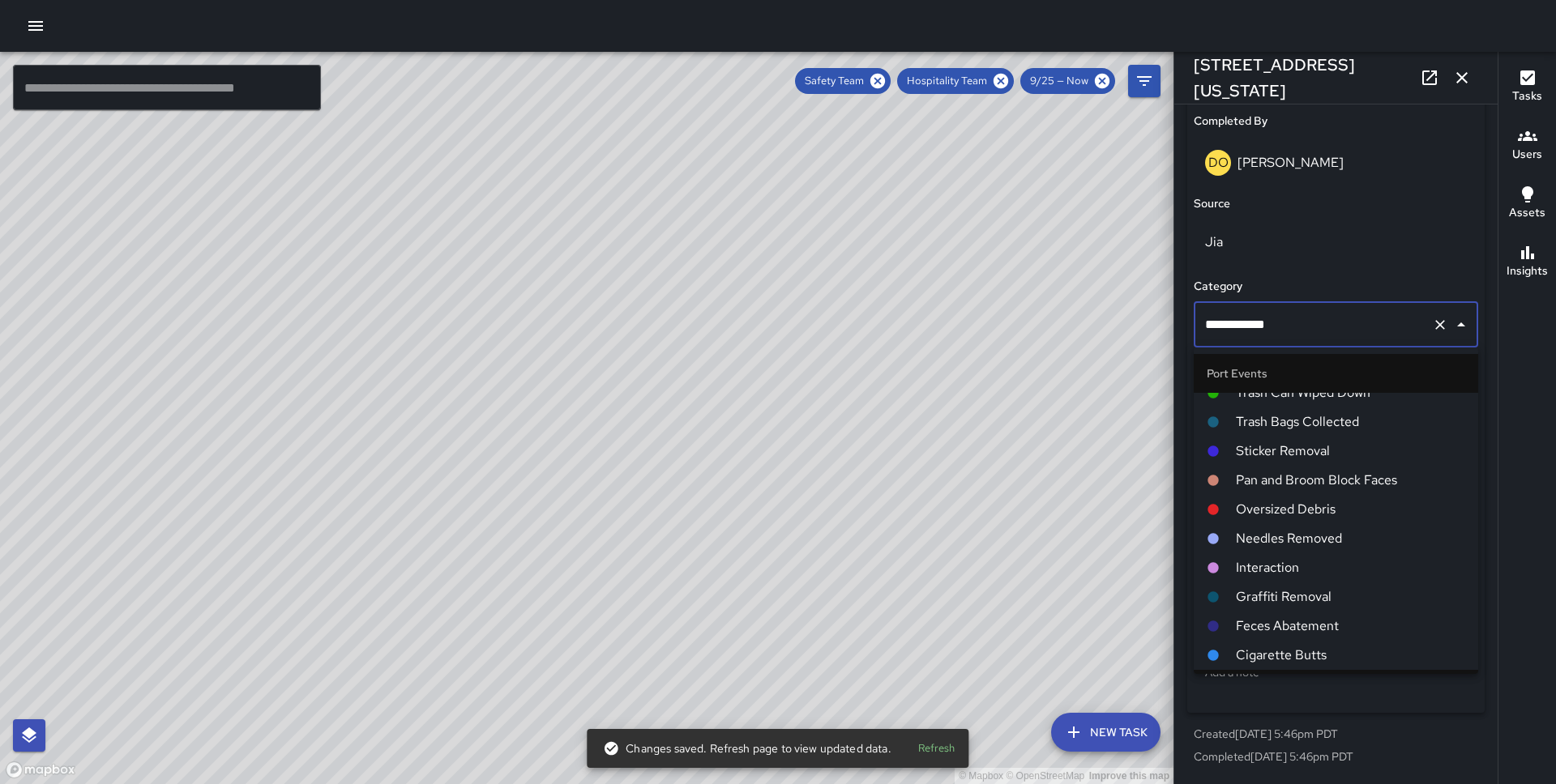
scroll to position [777, 0]
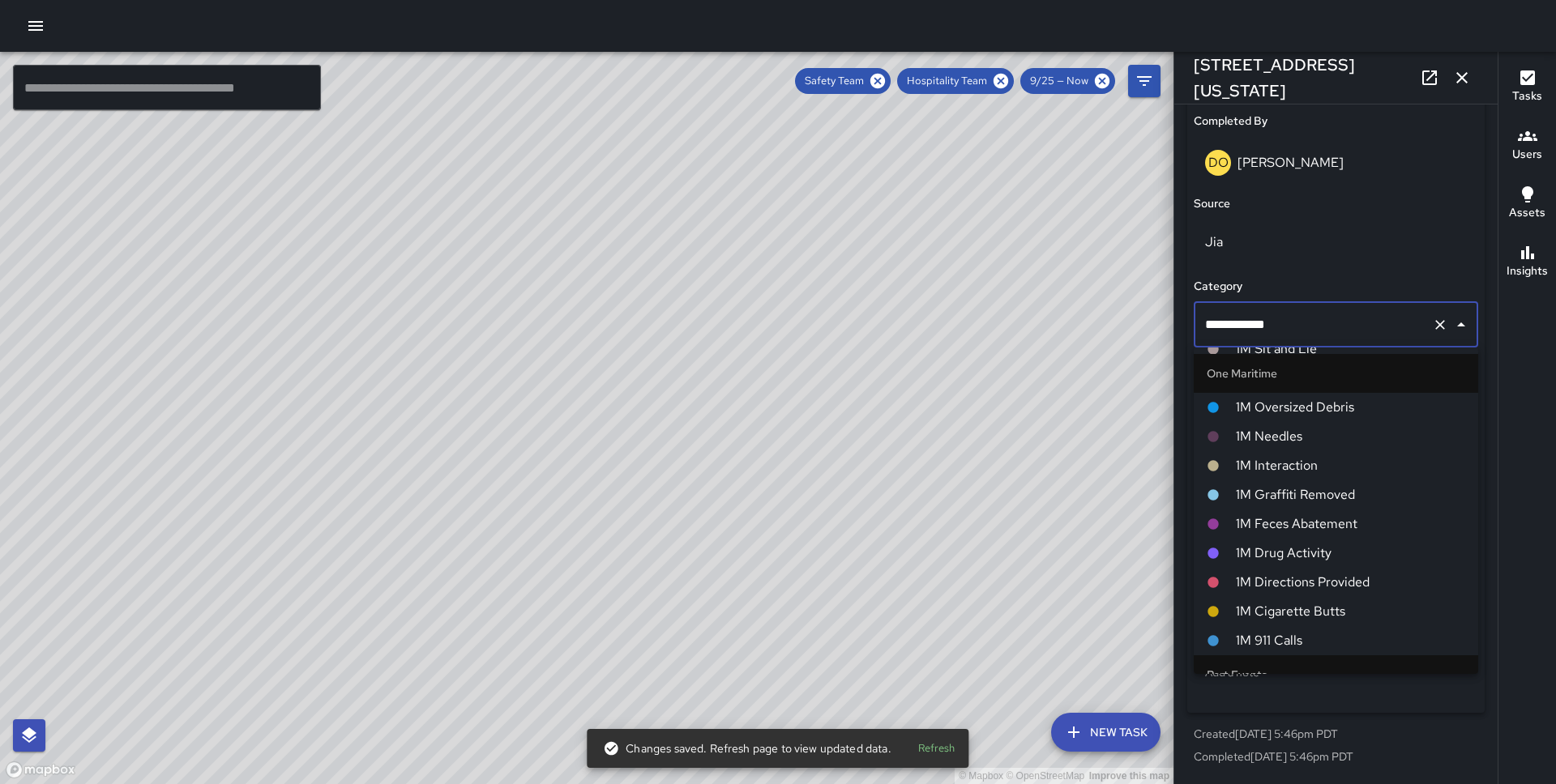
click at [1325, 452] on li "1M Interaction" at bounding box center [1335, 466] width 284 height 29
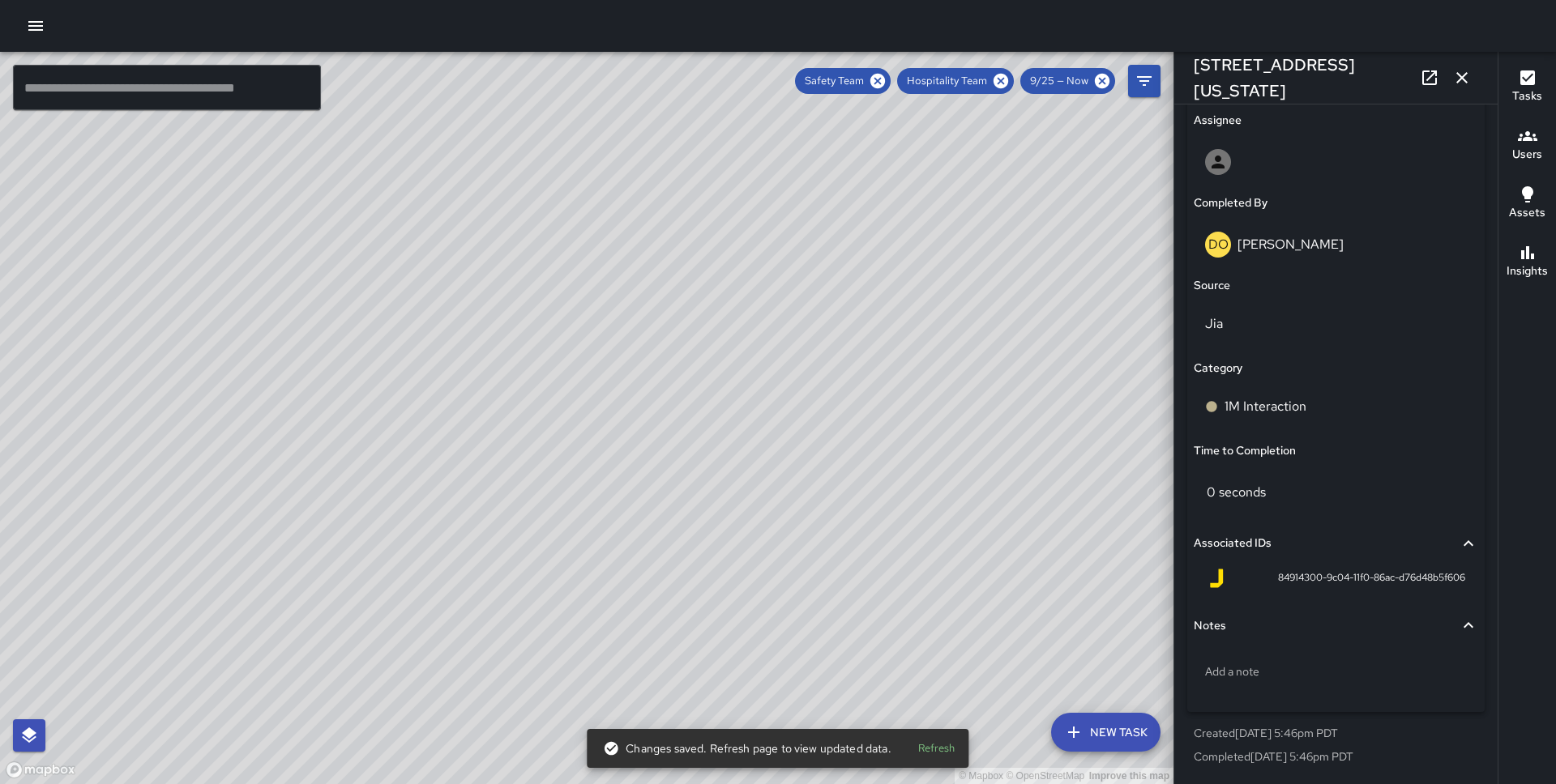
scroll to position [943, 0]
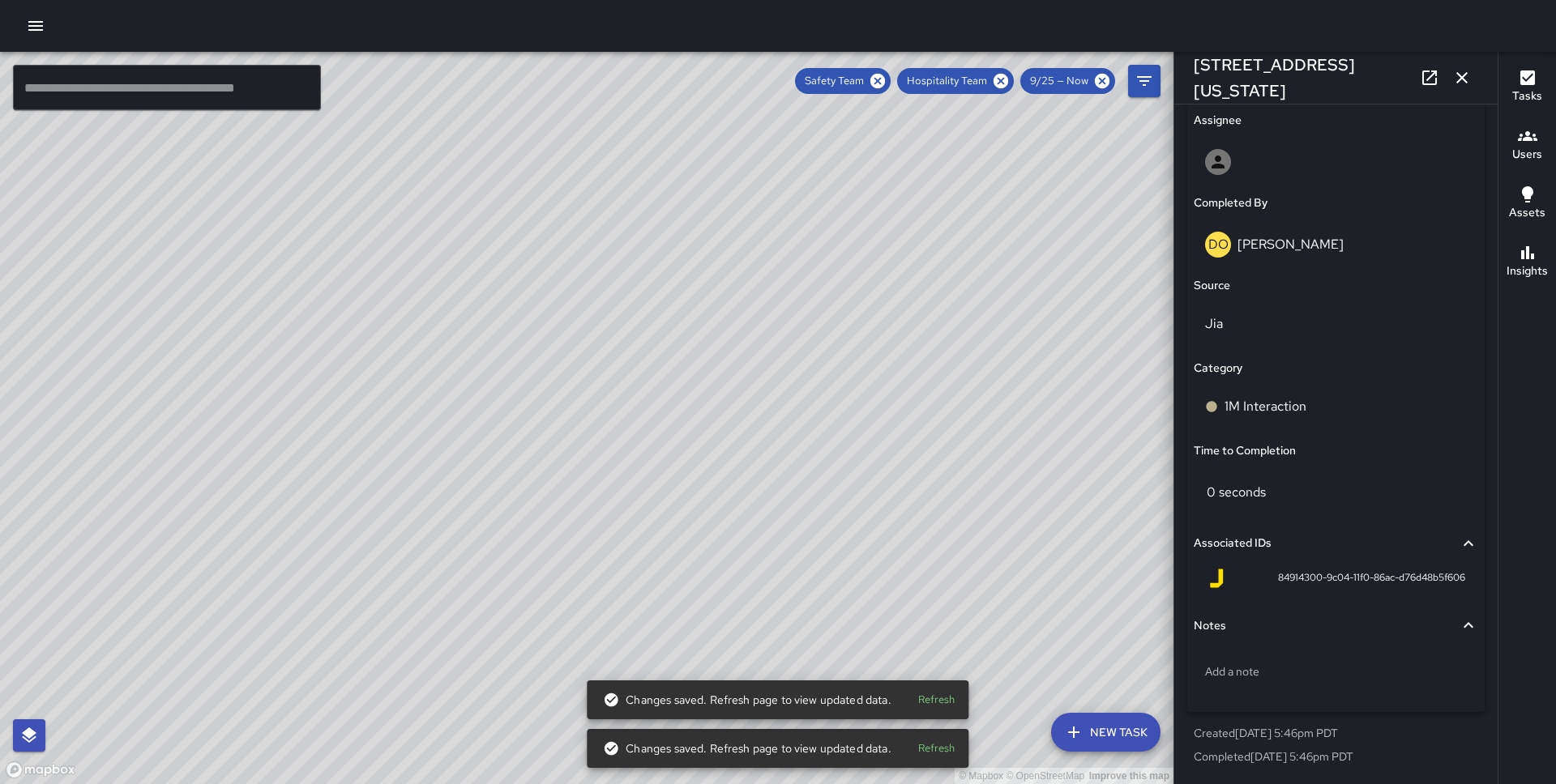
click at [594, 424] on div "© Mapbox © OpenStreetMap Improve this map" at bounding box center [587, 418] width 1173 height 732
click at [603, 430] on div "© Mapbox © OpenStreetMap Improve this map" at bounding box center [587, 418] width 1173 height 732
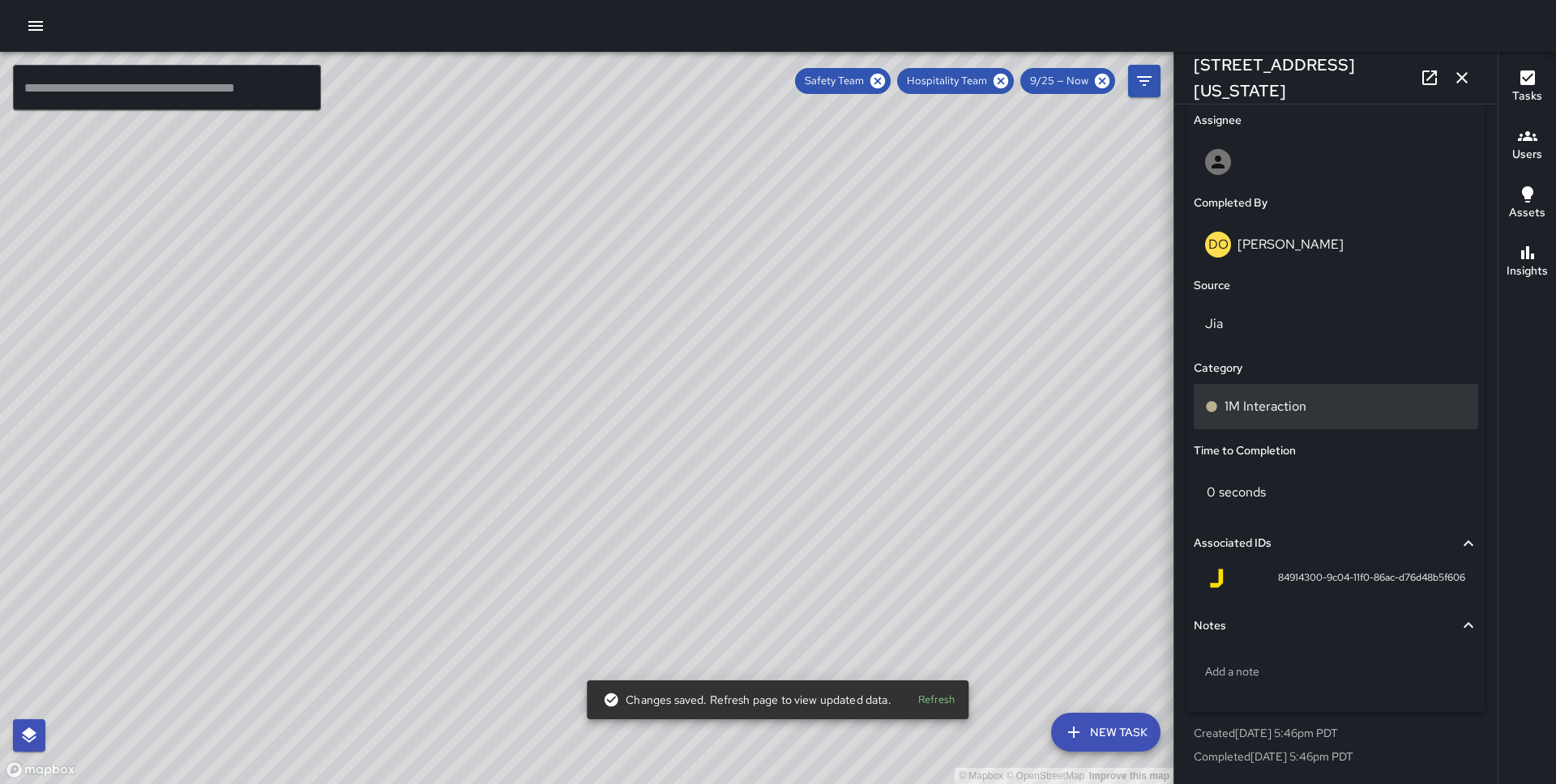
scroll to position [1025, 0]
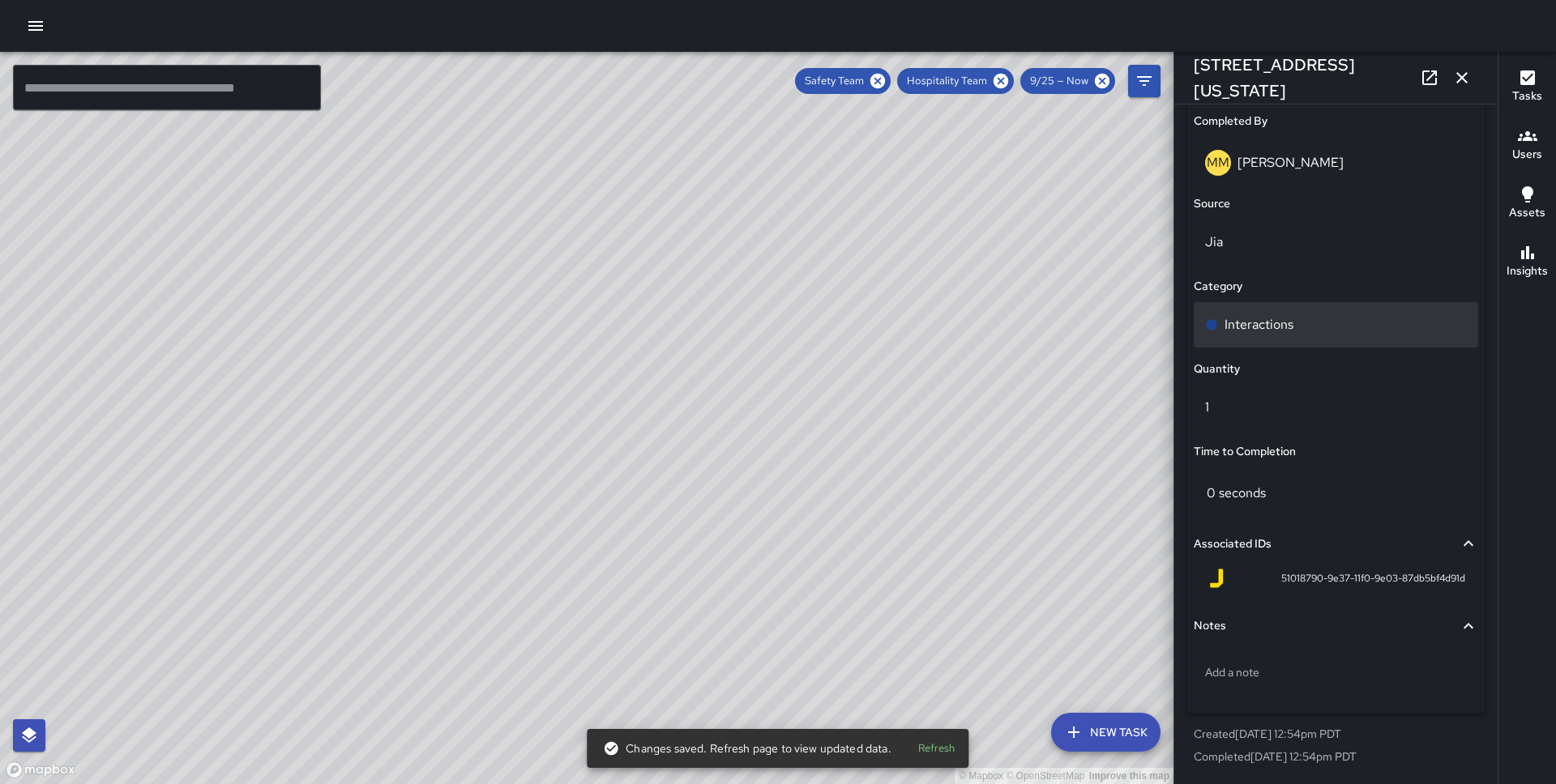
click at [1252, 309] on div "Interactions" at bounding box center [1335, 325] width 284 height 45
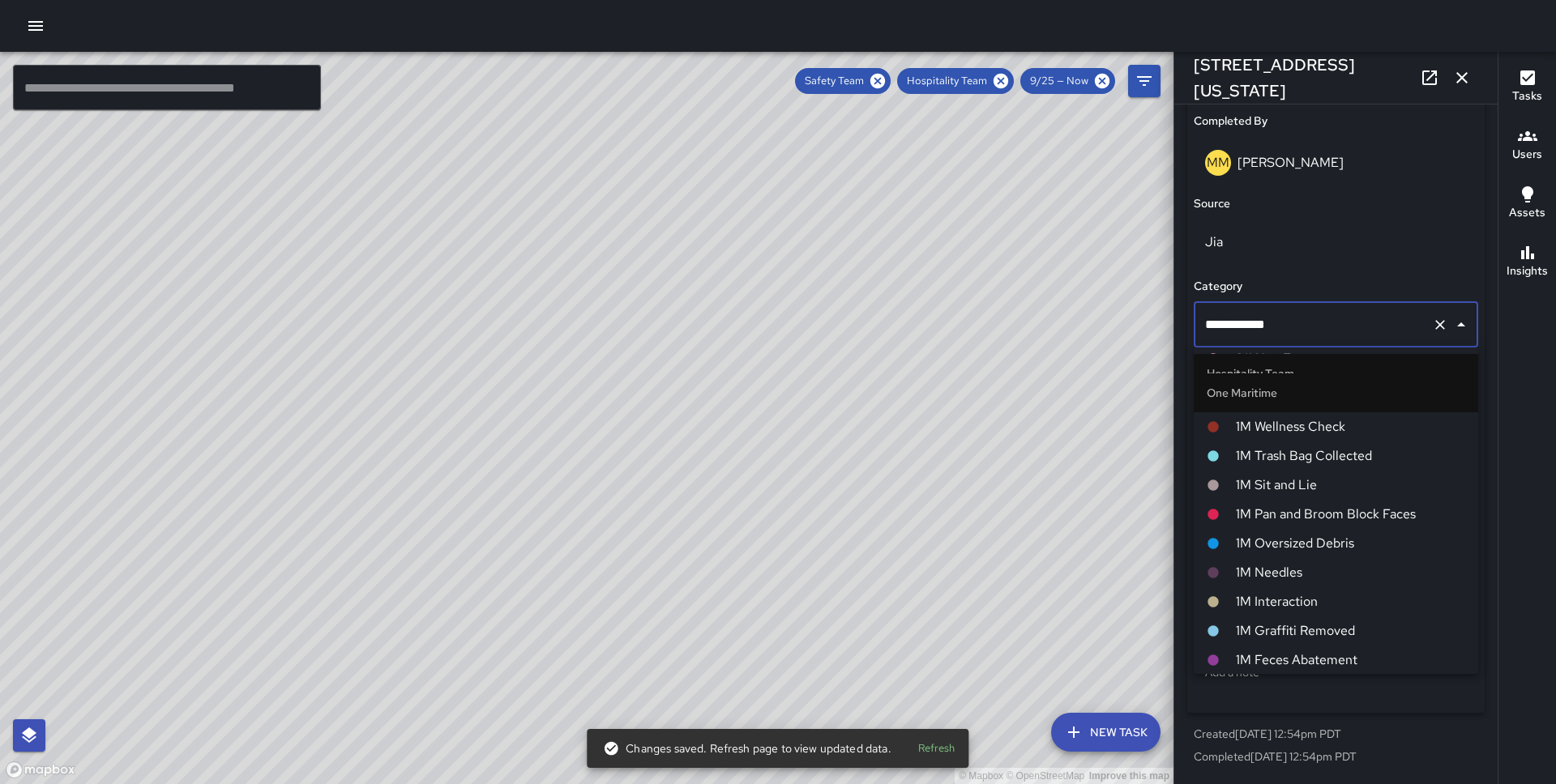
scroll to position [701, 0]
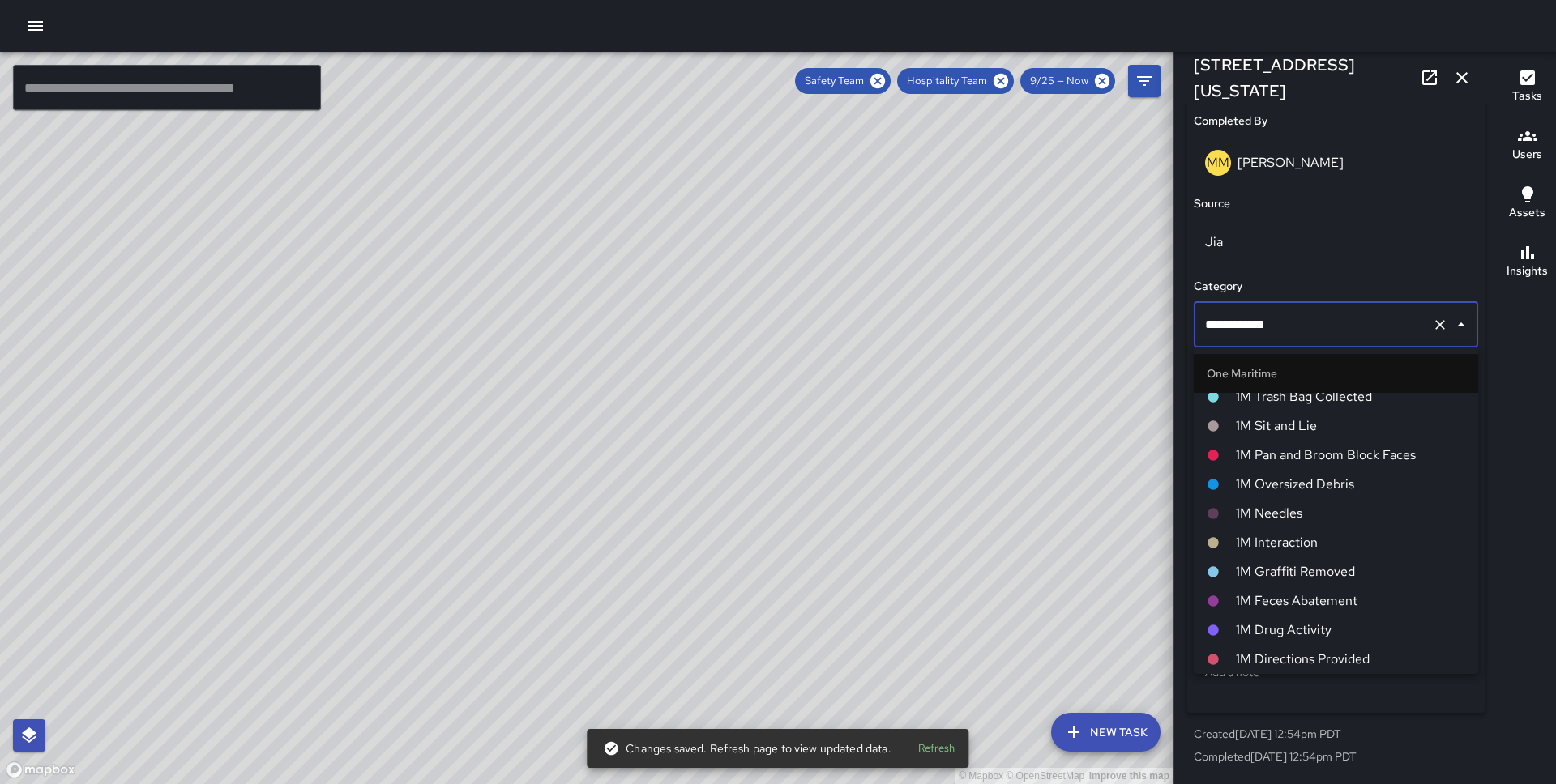
click at [1274, 543] on span "1M Interaction" at bounding box center [1350, 542] width 230 height 20
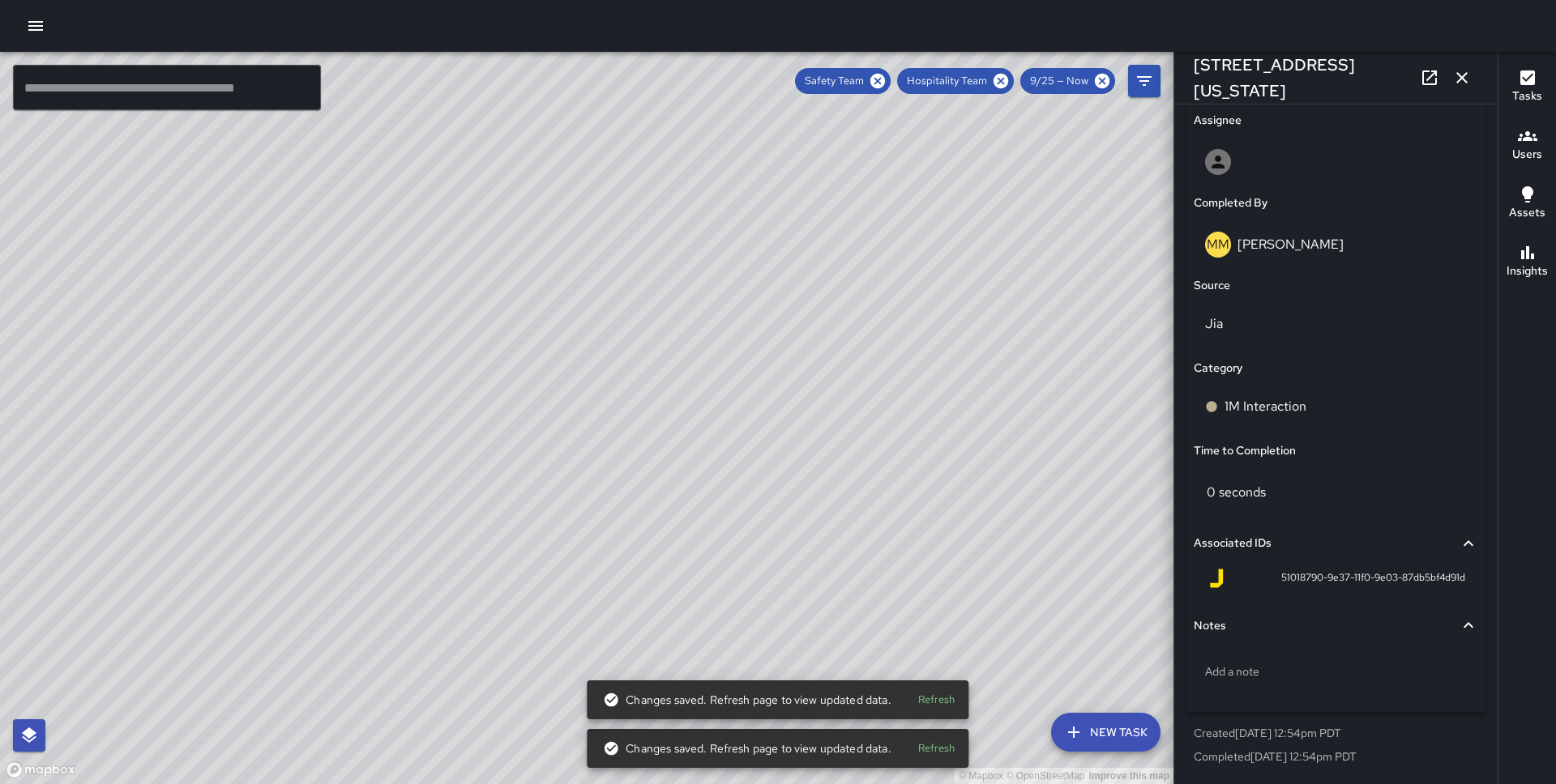
scroll to position [943, 0]
click at [606, 464] on div "© Mapbox © OpenStreetMap Improve this map" at bounding box center [587, 418] width 1173 height 732
click at [606, 470] on div "© Mapbox © OpenStreetMap Improve this map" at bounding box center [587, 418] width 1173 height 732
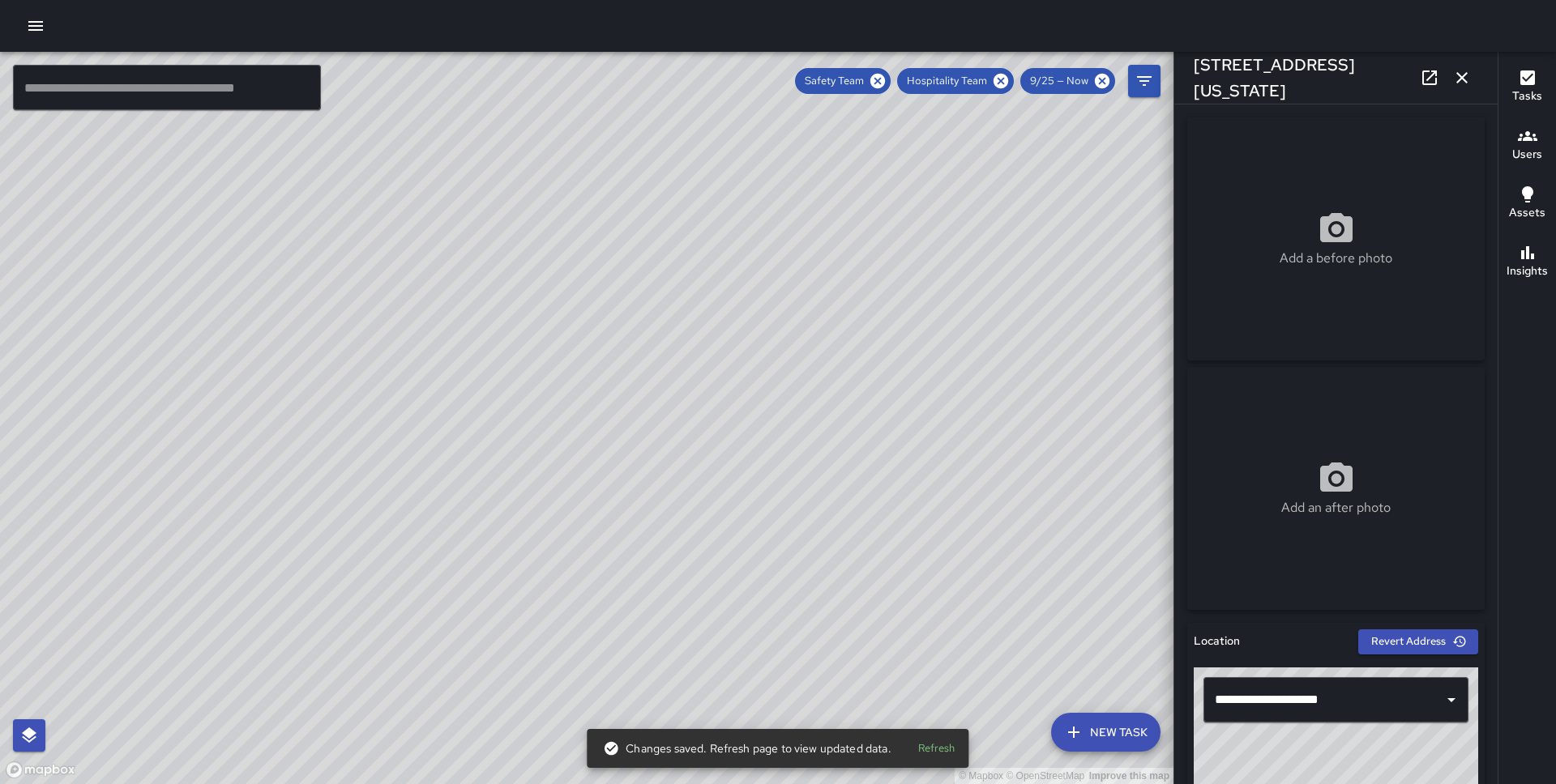
scroll to position [1025, 0]
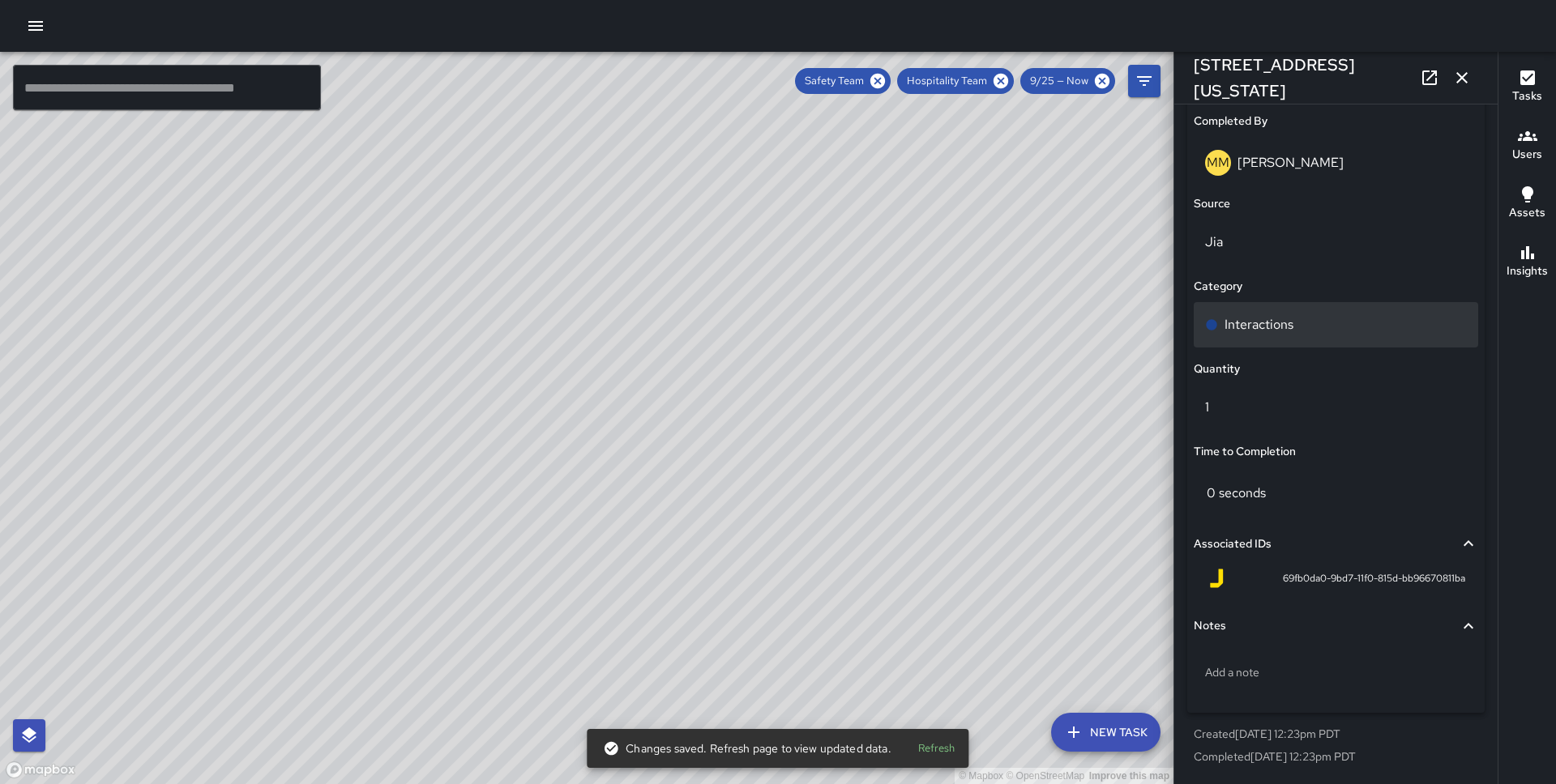
click at [1271, 329] on p "Interactions" at bounding box center [1258, 325] width 69 height 20
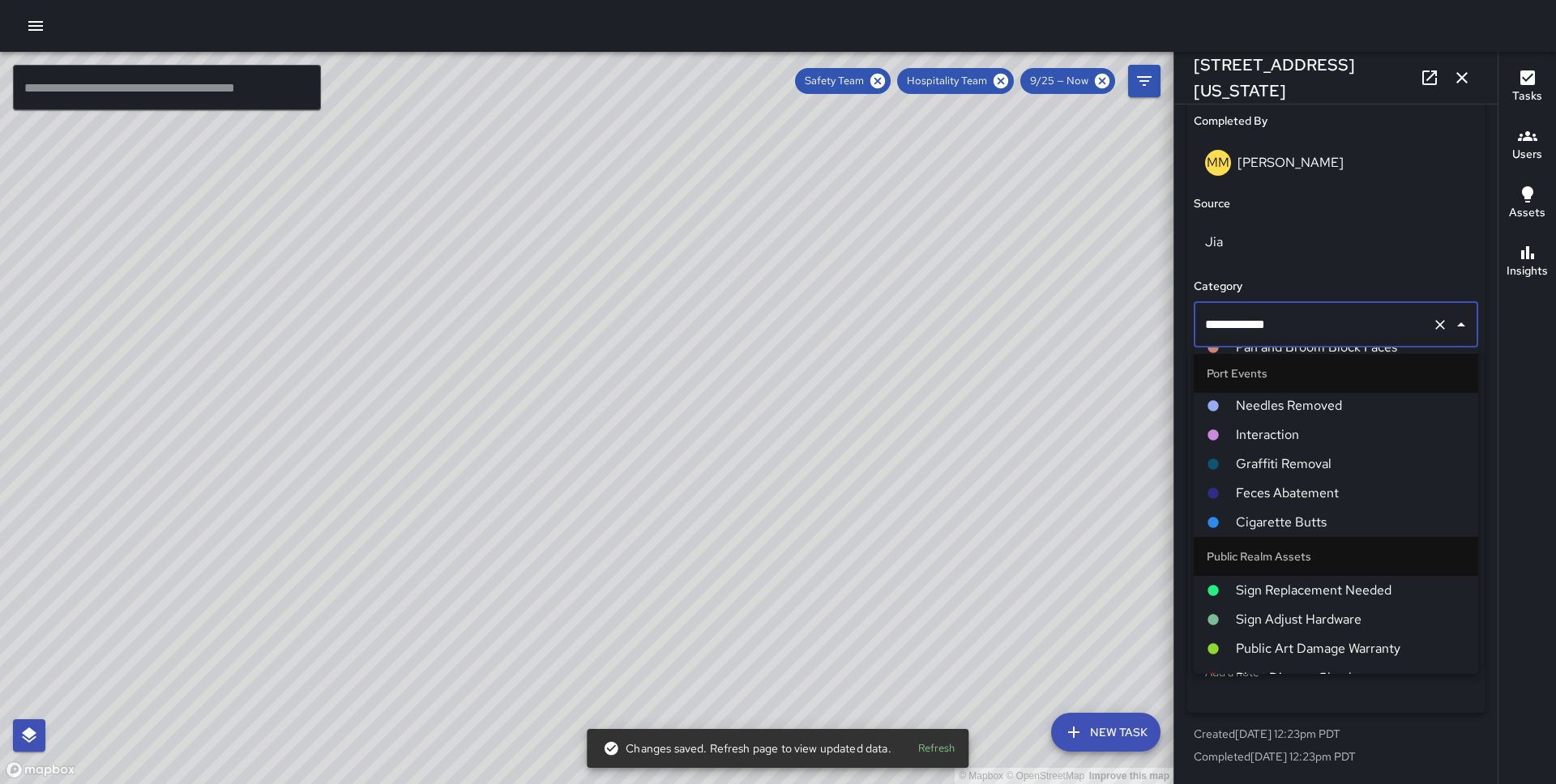
scroll to position [0, 0]
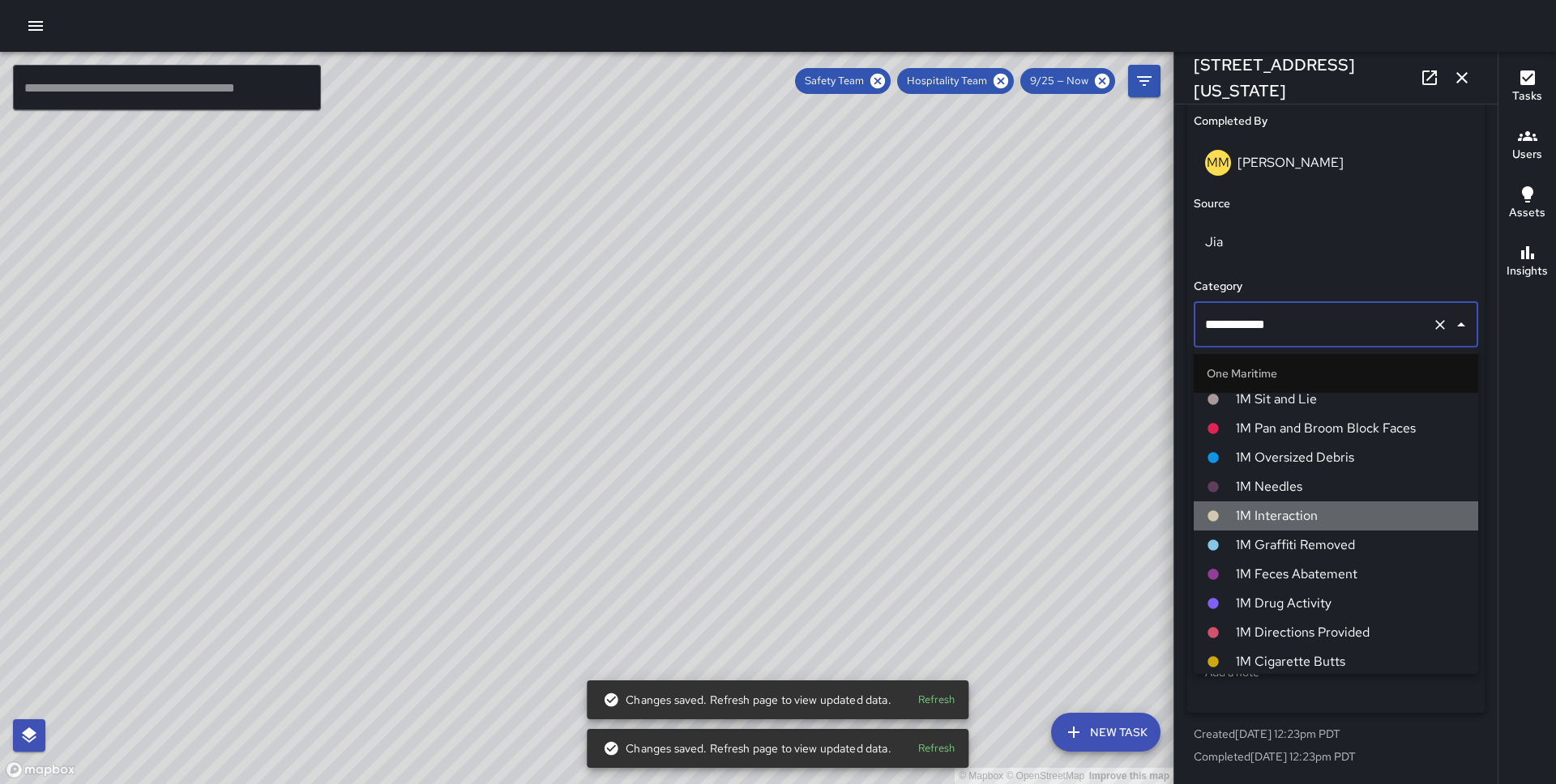
click at [1307, 516] on span "1M Interaction" at bounding box center [1350, 516] width 230 height 20
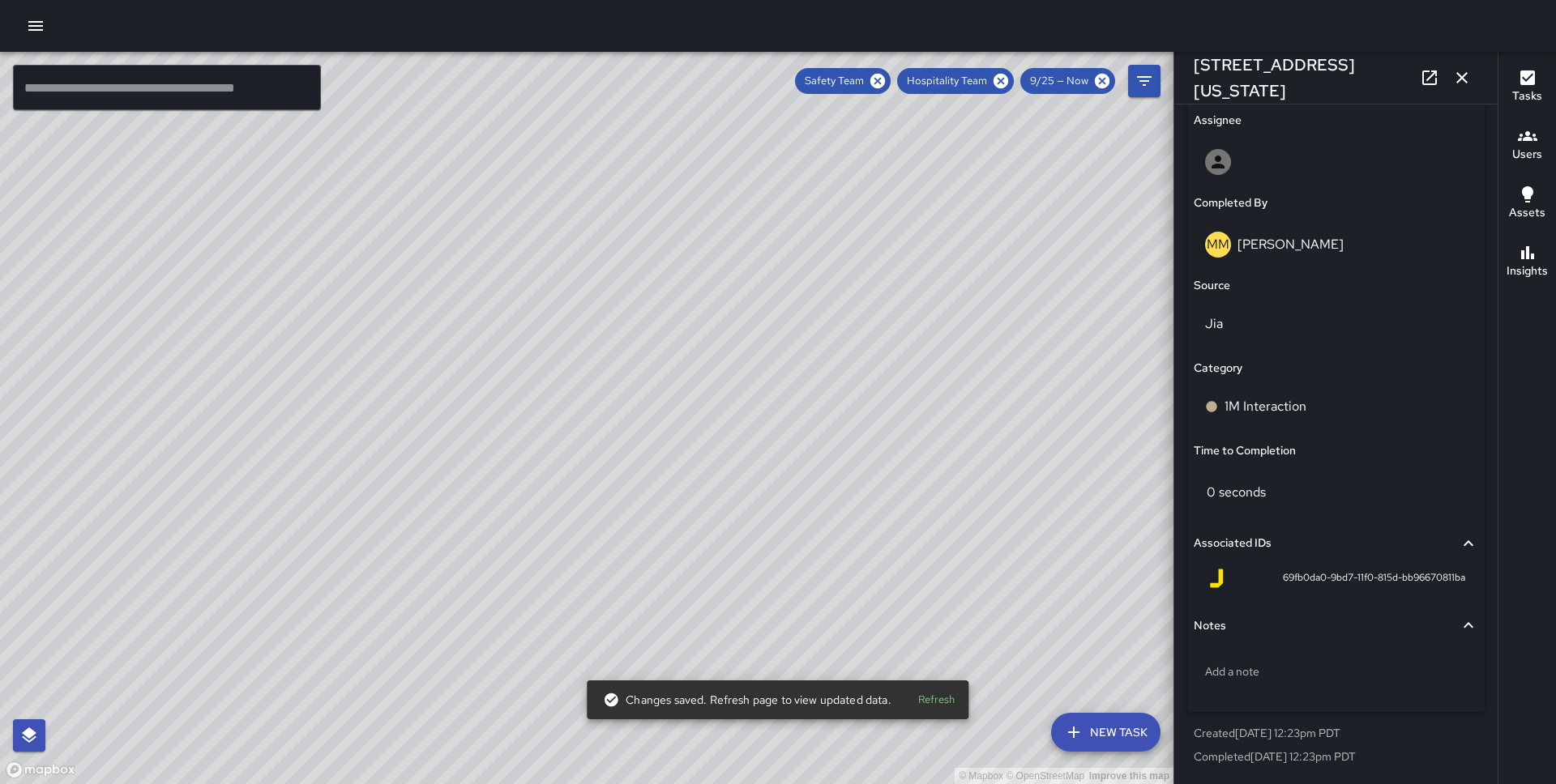
click at [581, 429] on div "© Mapbox © OpenStreetMap Improve this map MM [PERSON_NAME] [GEOGRAPHIC_DATA] Co…" at bounding box center [587, 418] width 1173 height 732
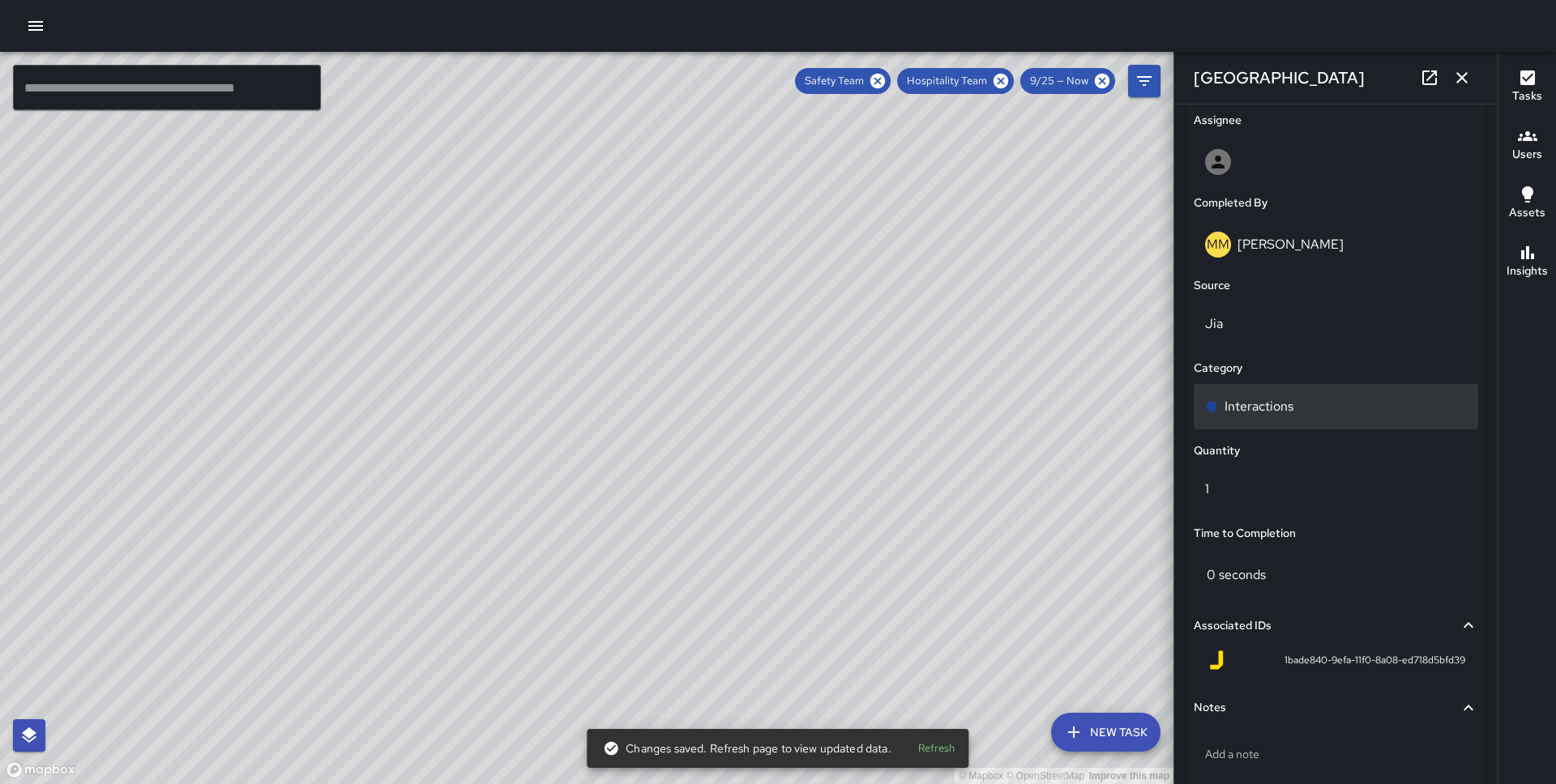
scroll to position [1025, 0]
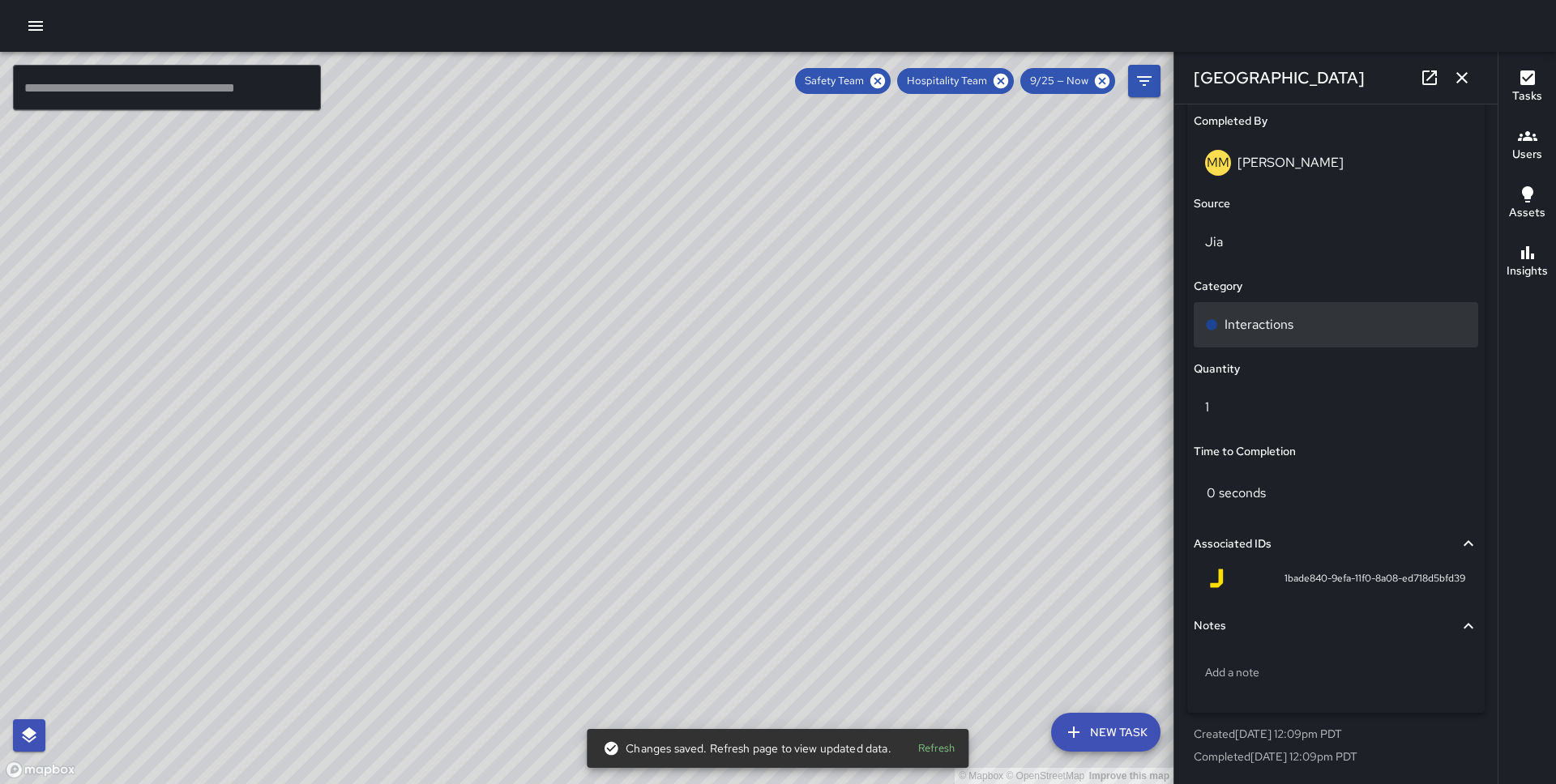
click at [1277, 341] on div "Interactions" at bounding box center [1335, 325] width 284 height 45
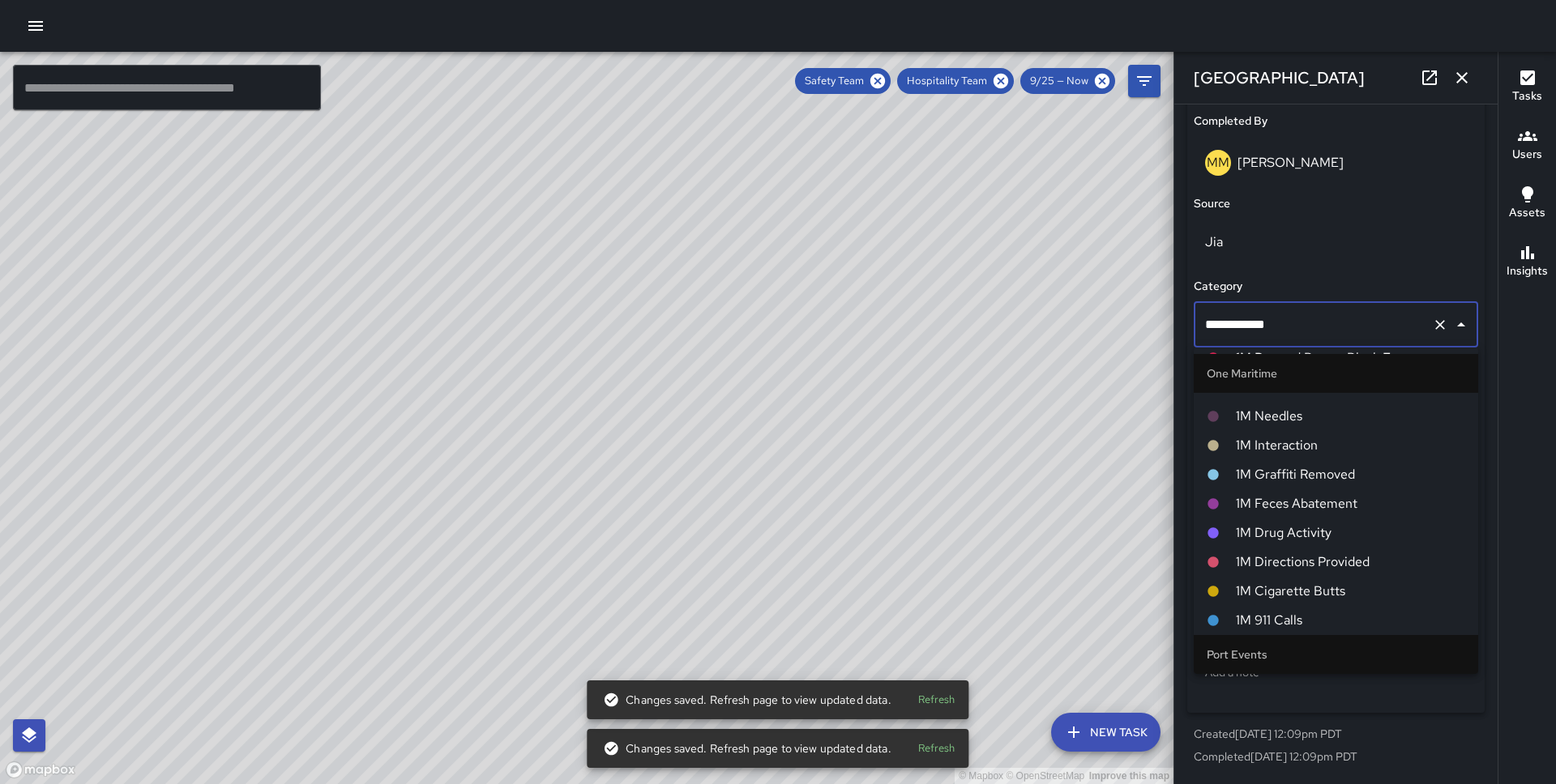
scroll to position [757, 0]
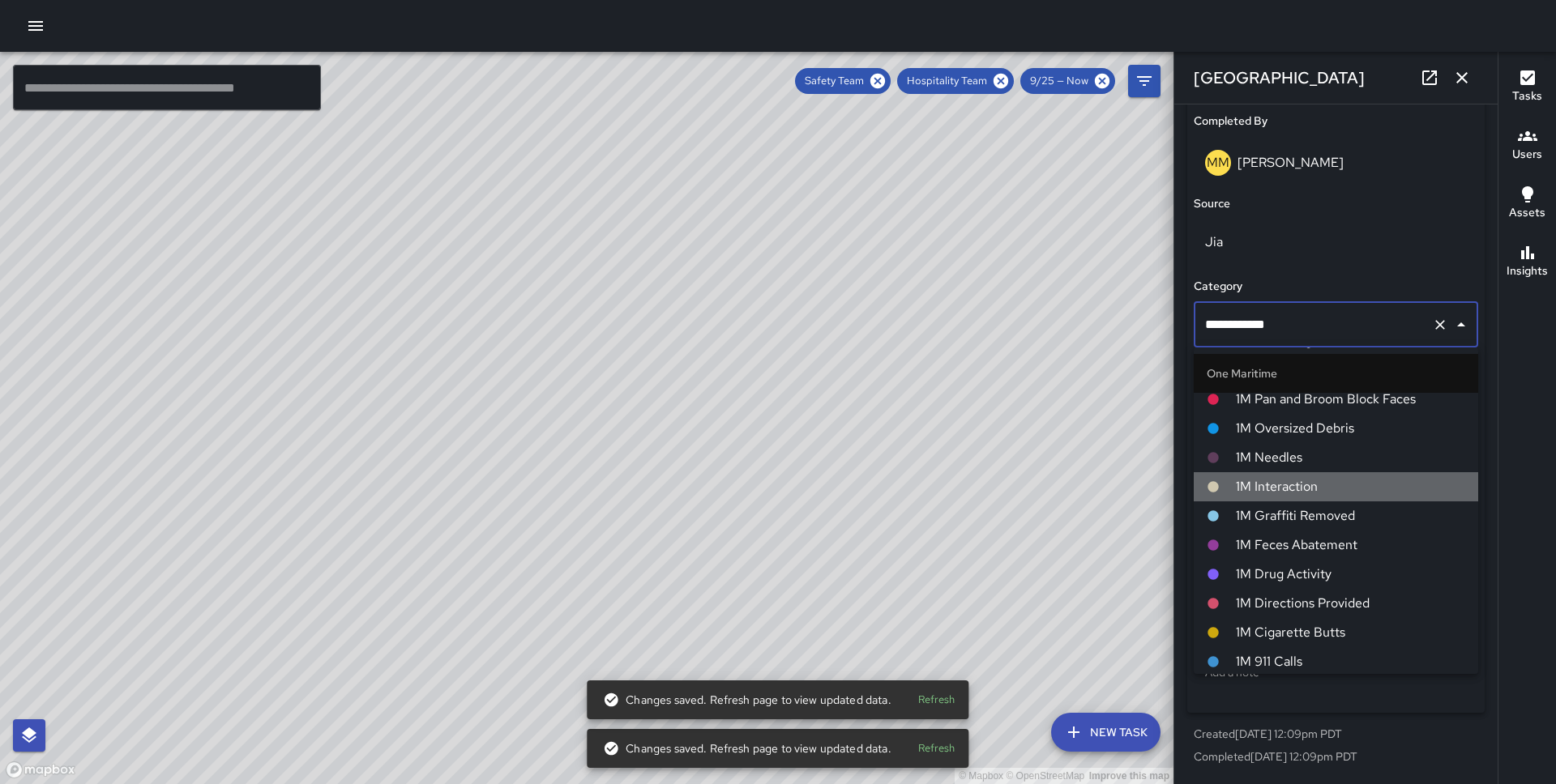
click at [1308, 481] on span "1M Interaction" at bounding box center [1350, 486] width 230 height 20
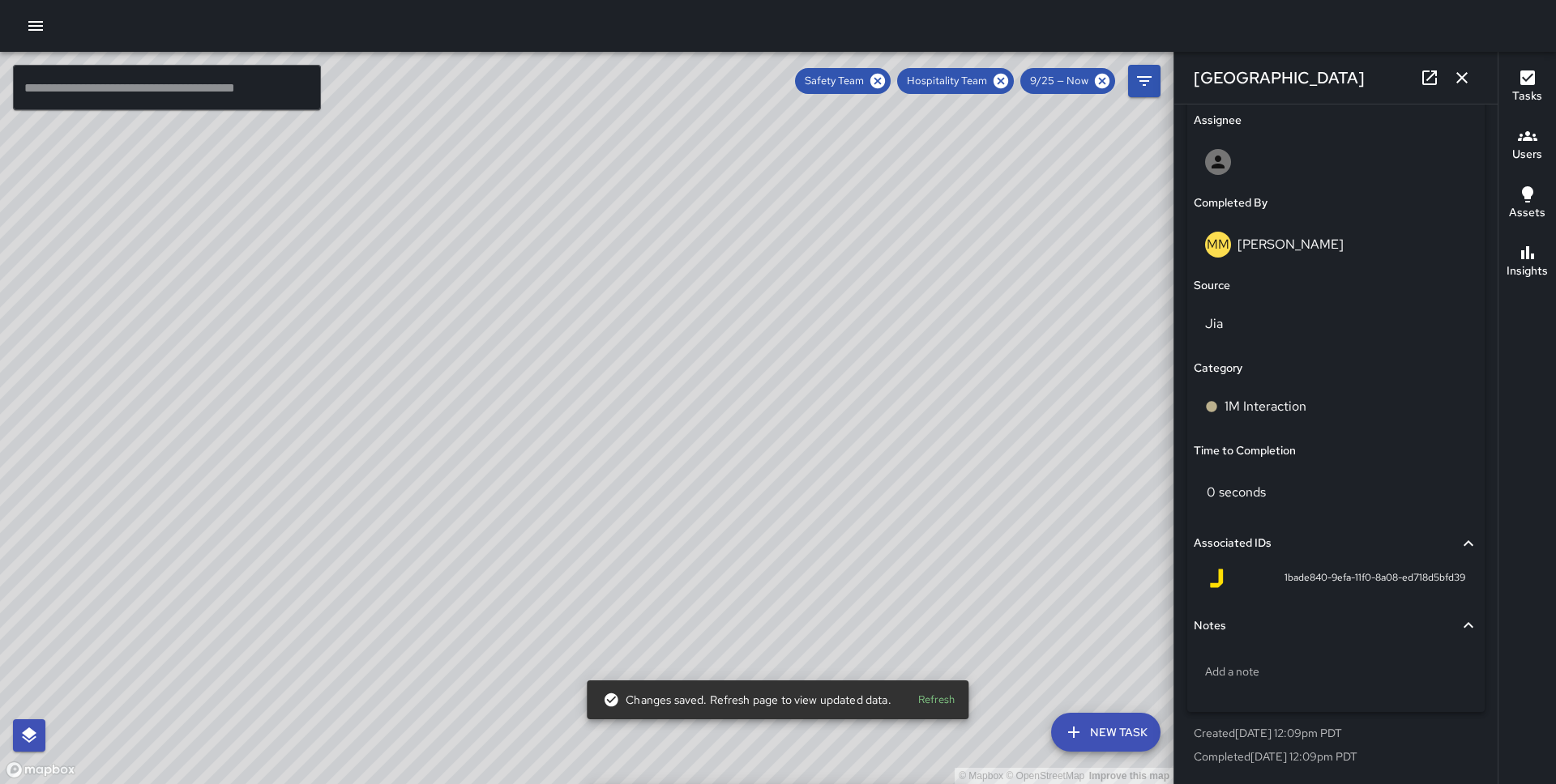
scroll to position [943, 0]
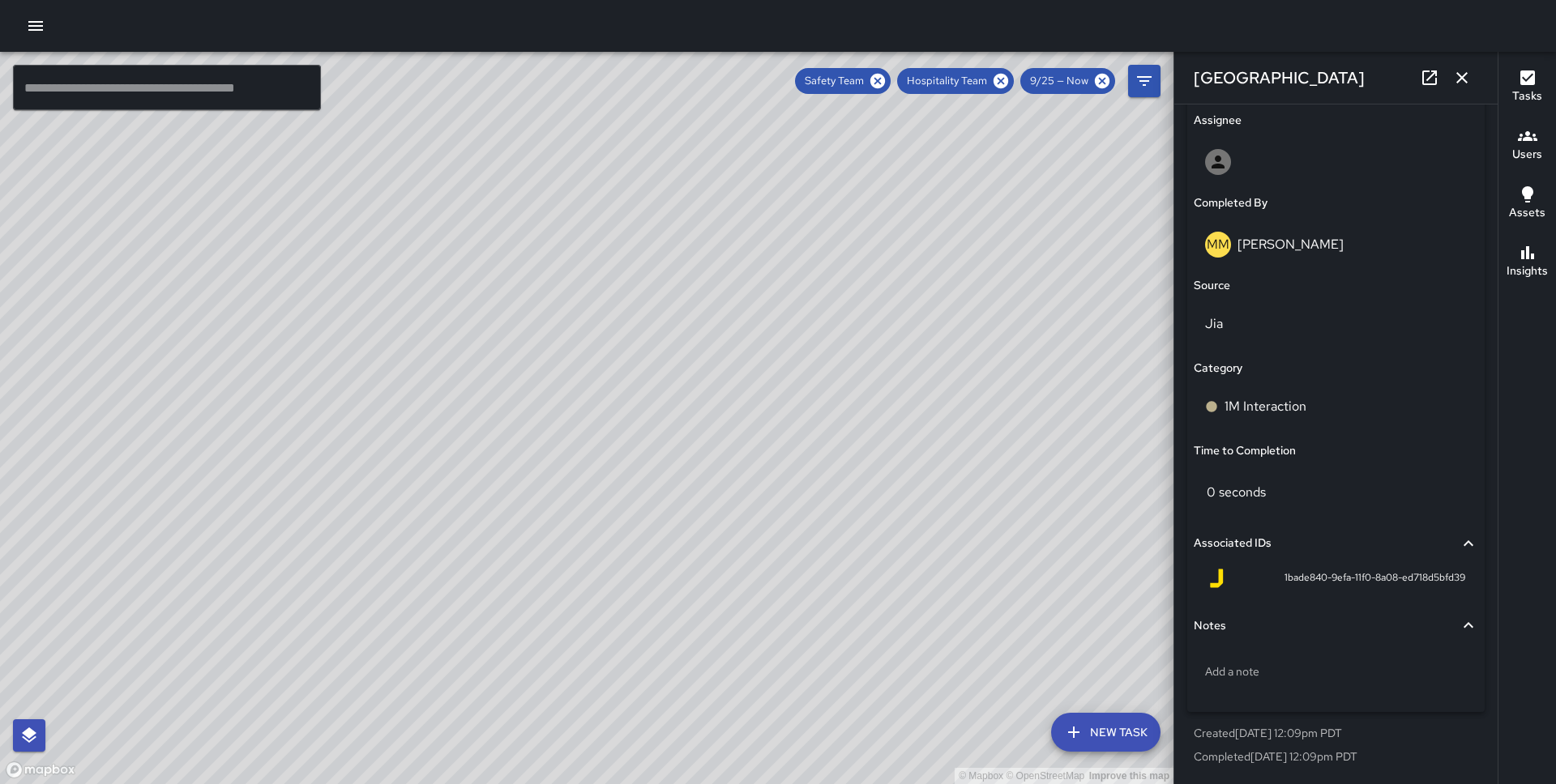
click at [680, 264] on div "© Mapbox © OpenStreetMap Improve this map" at bounding box center [587, 418] width 1173 height 732
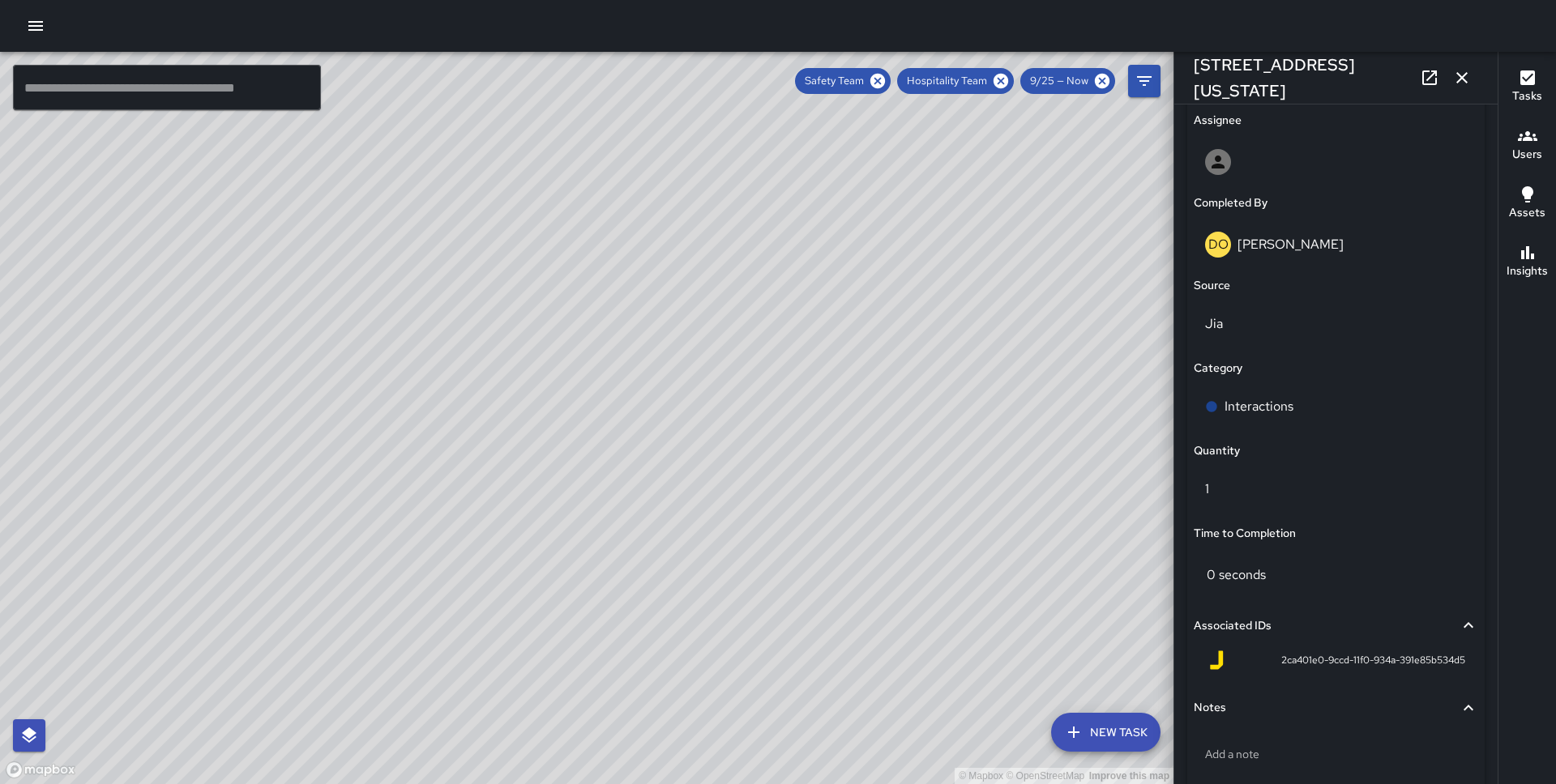
scroll to position [1025, 0]
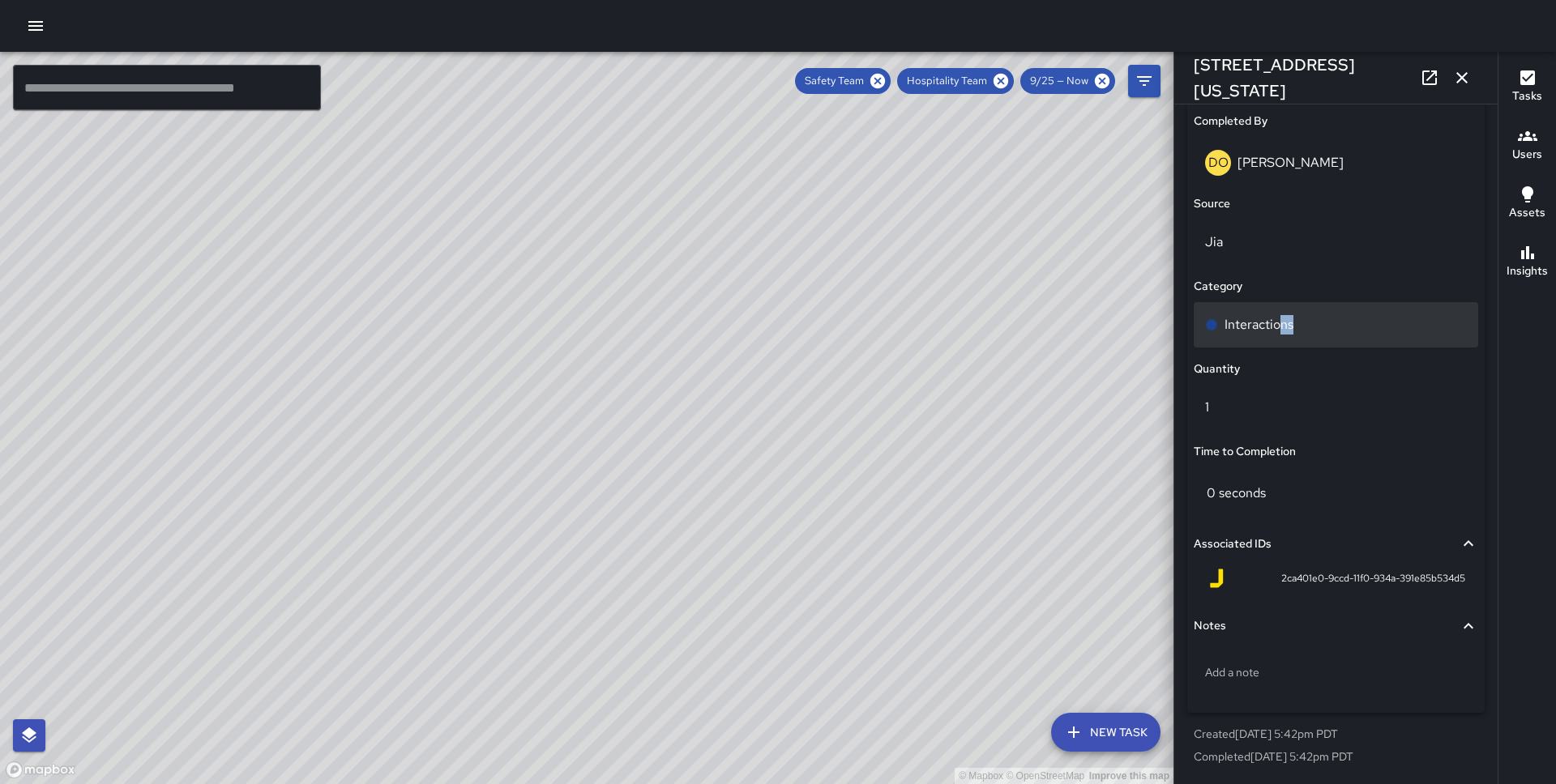
click at [1276, 334] on div "Interactions" at bounding box center [1335, 325] width 284 height 45
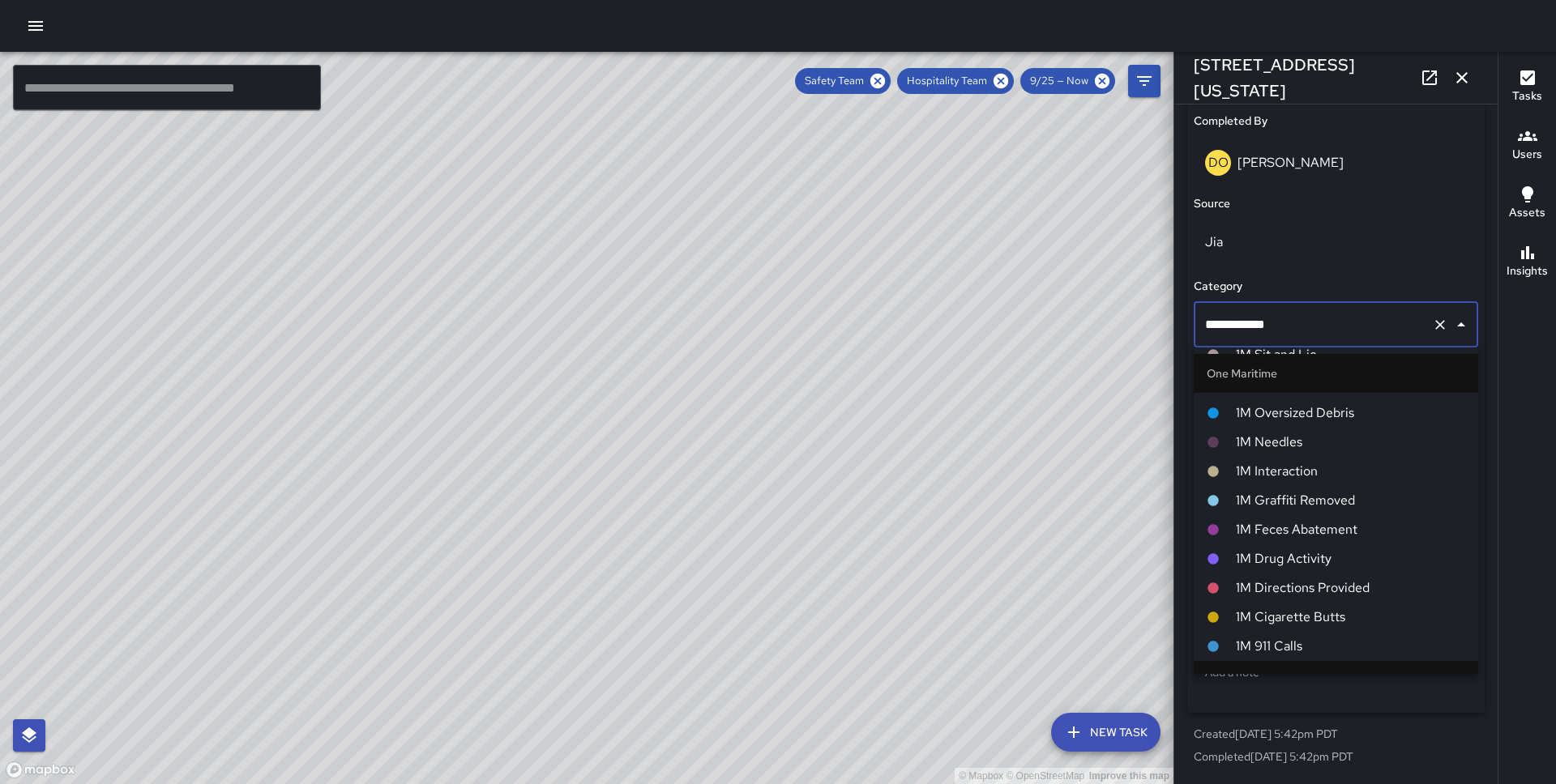
scroll to position [717, 0]
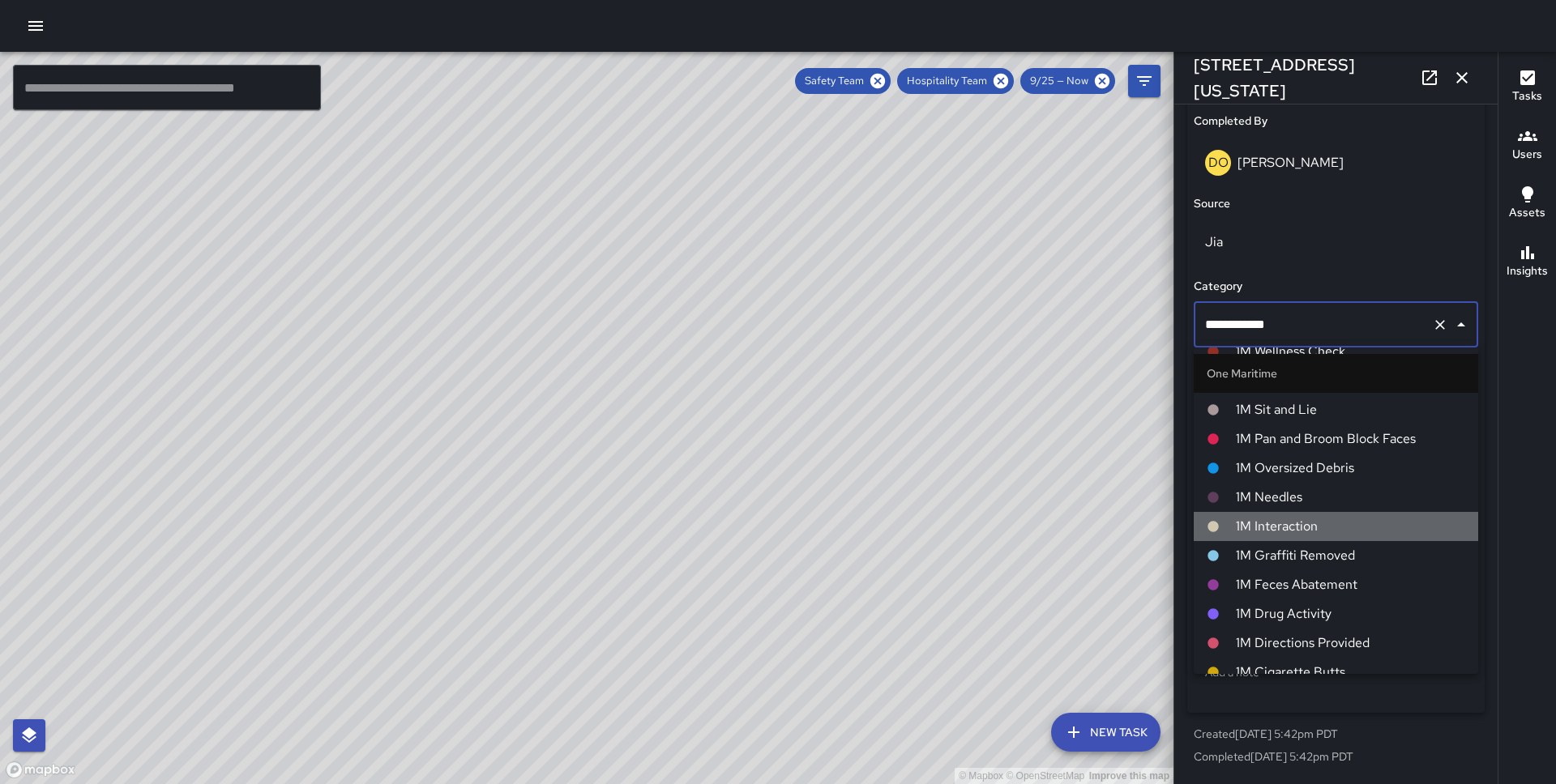
click at [1290, 517] on span "1M Interaction" at bounding box center [1350, 526] width 230 height 20
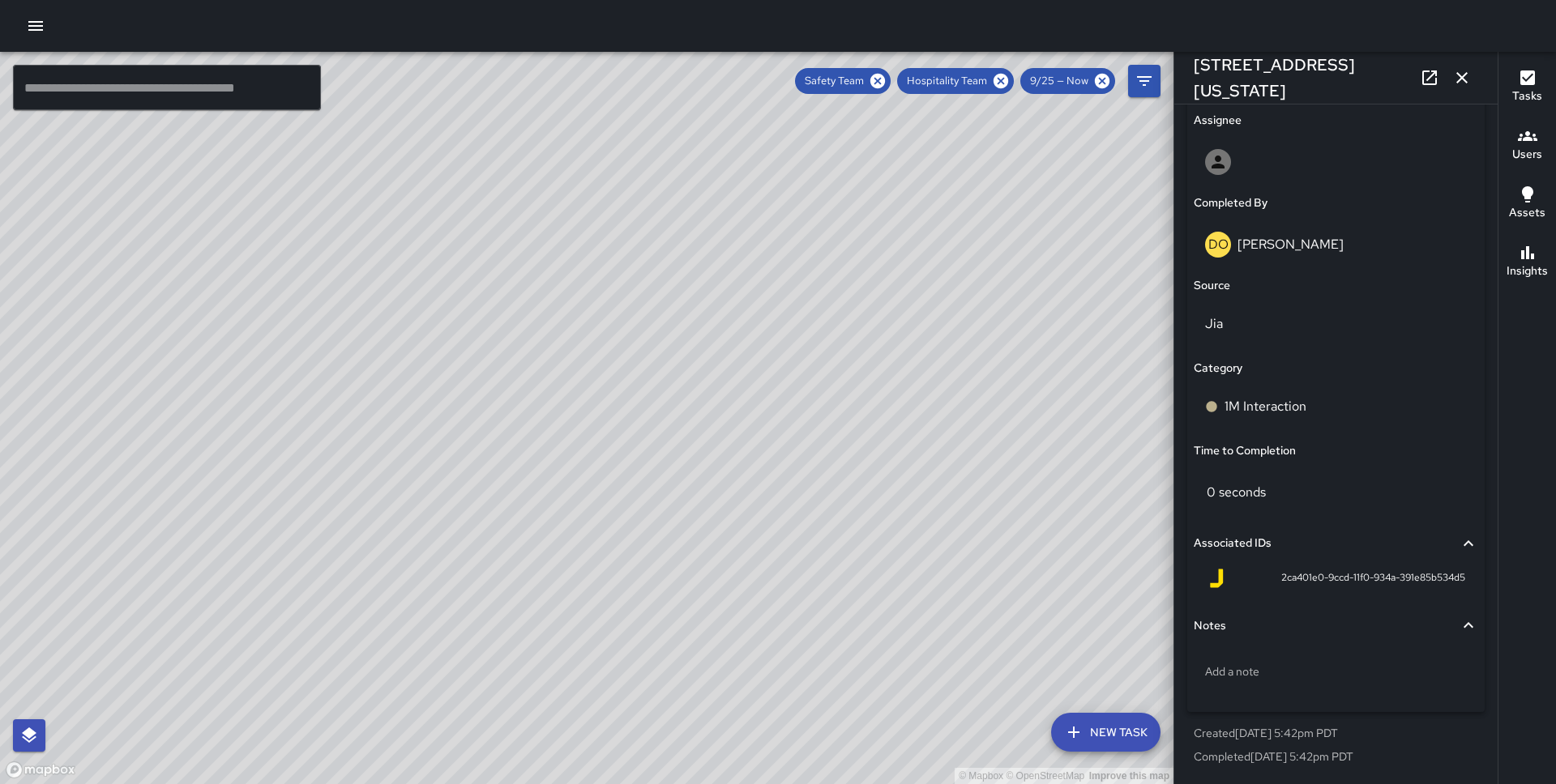
scroll to position [943, 0]
click at [725, 386] on div "© Mapbox © OpenStreetMap Improve this map DO [PERSON_NAME] [STREET_ADDRESS][PER…" at bounding box center [587, 418] width 1173 height 732
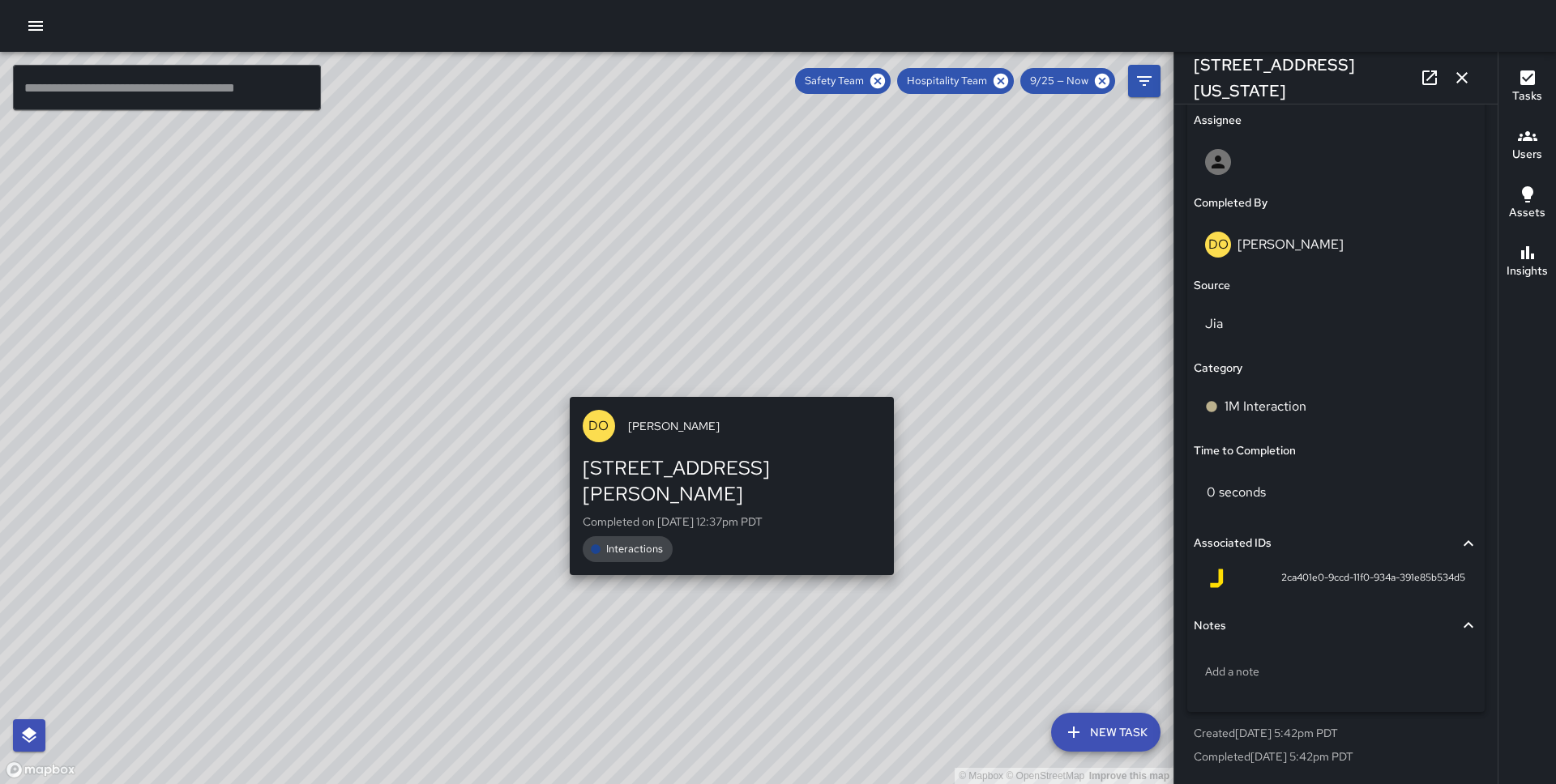
type input "**********"
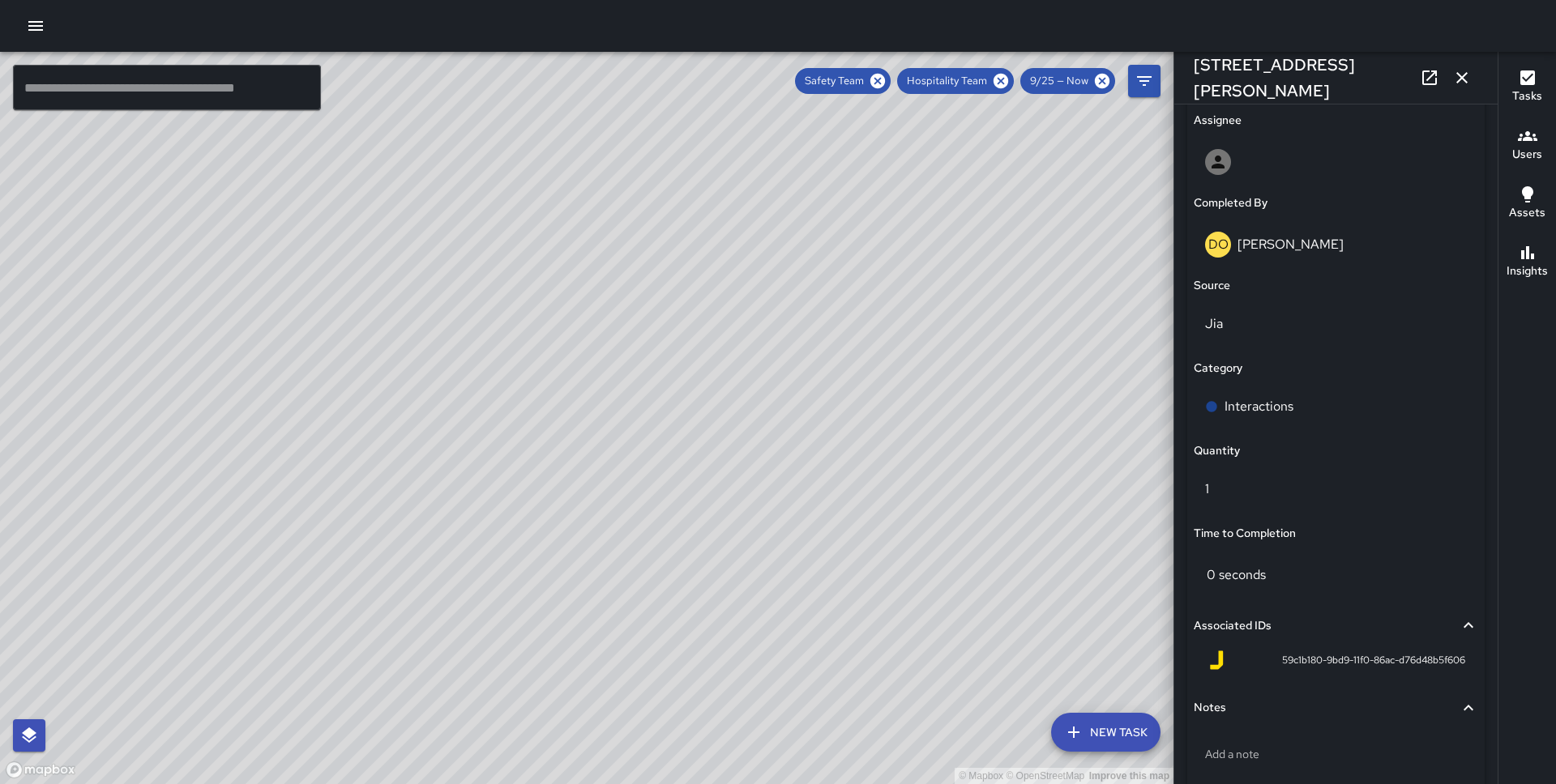
scroll to position [1025, 0]
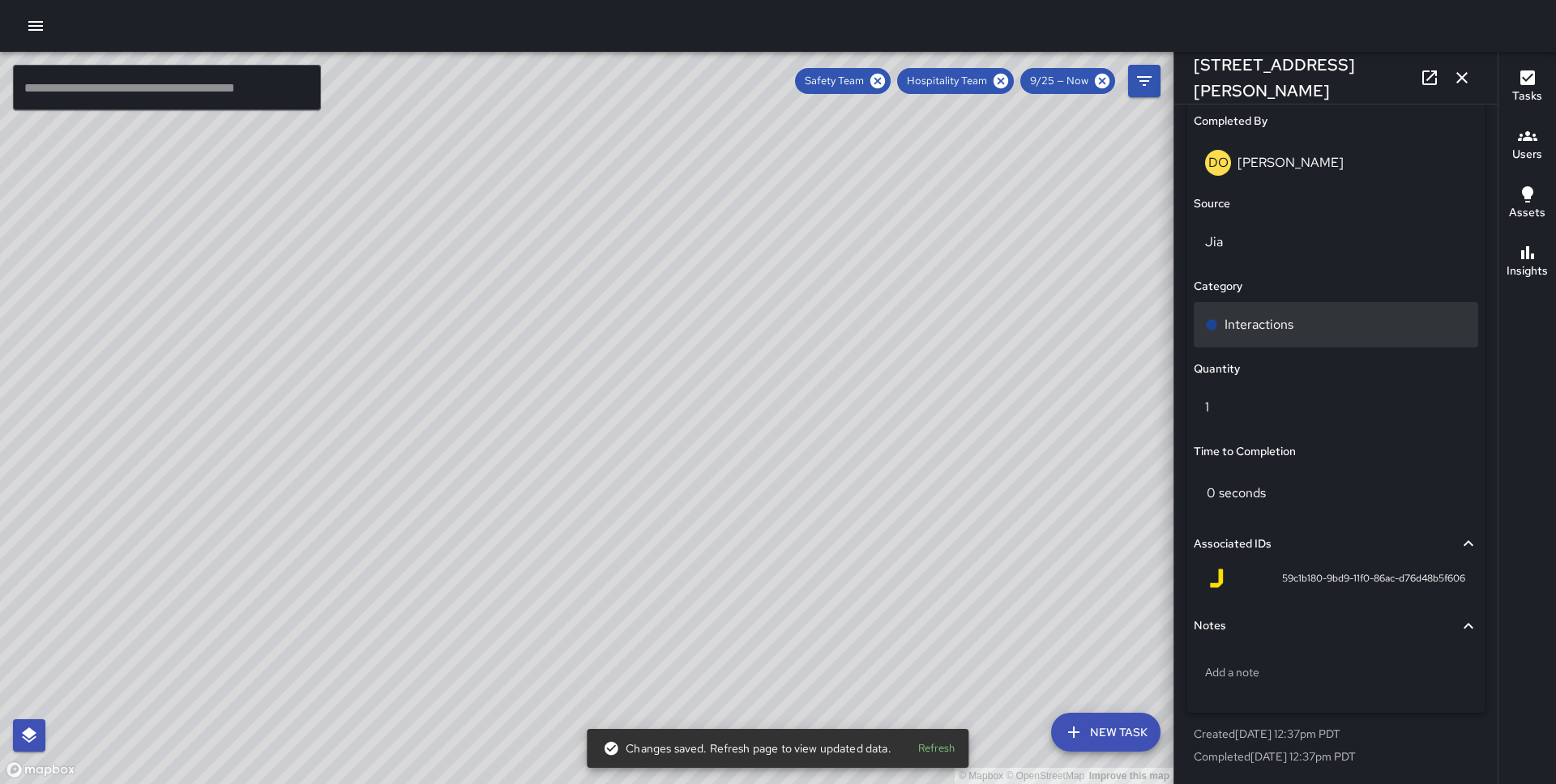
click at [1284, 339] on div "Interactions" at bounding box center [1335, 325] width 284 height 45
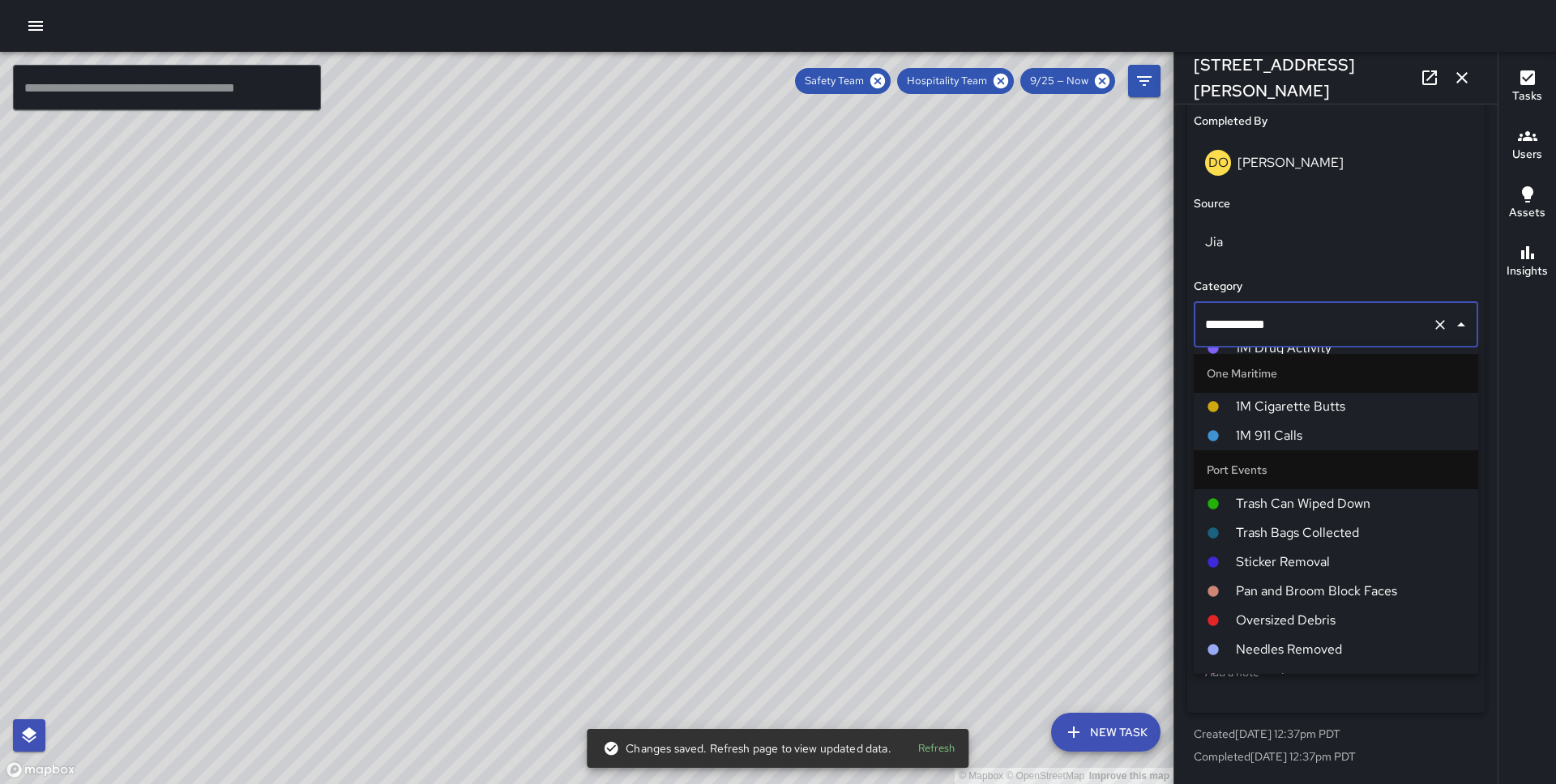
scroll to position [707, 0]
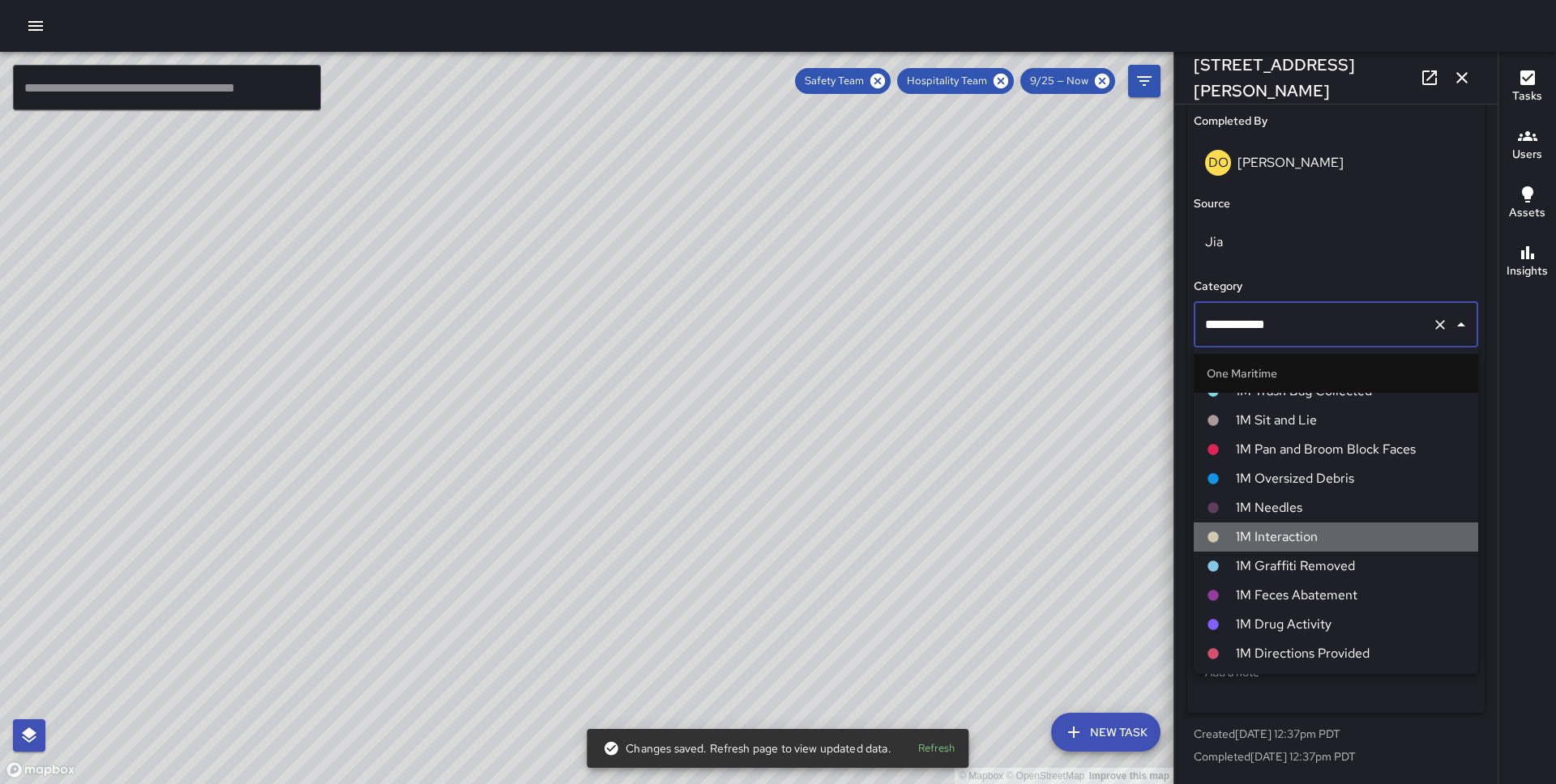
click at [1285, 542] on span "1M Interaction" at bounding box center [1350, 537] width 230 height 20
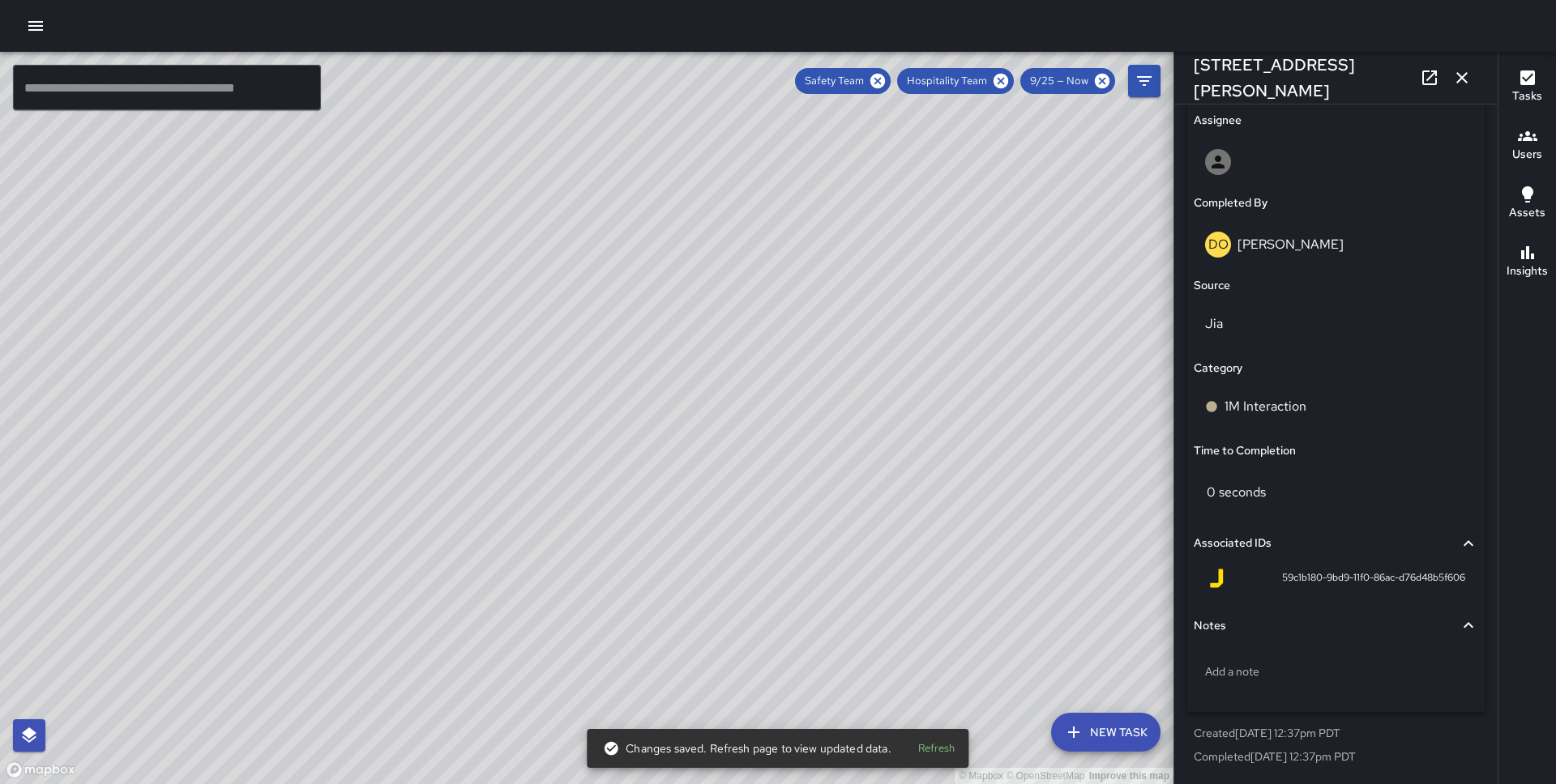
scroll to position [943, 0]
click at [607, 230] on div "© Mapbox © OpenStreetMap Improve this map DO [PERSON_NAME] [STREET_ADDRESS][PER…" at bounding box center [587, 418] width 1173 height 732
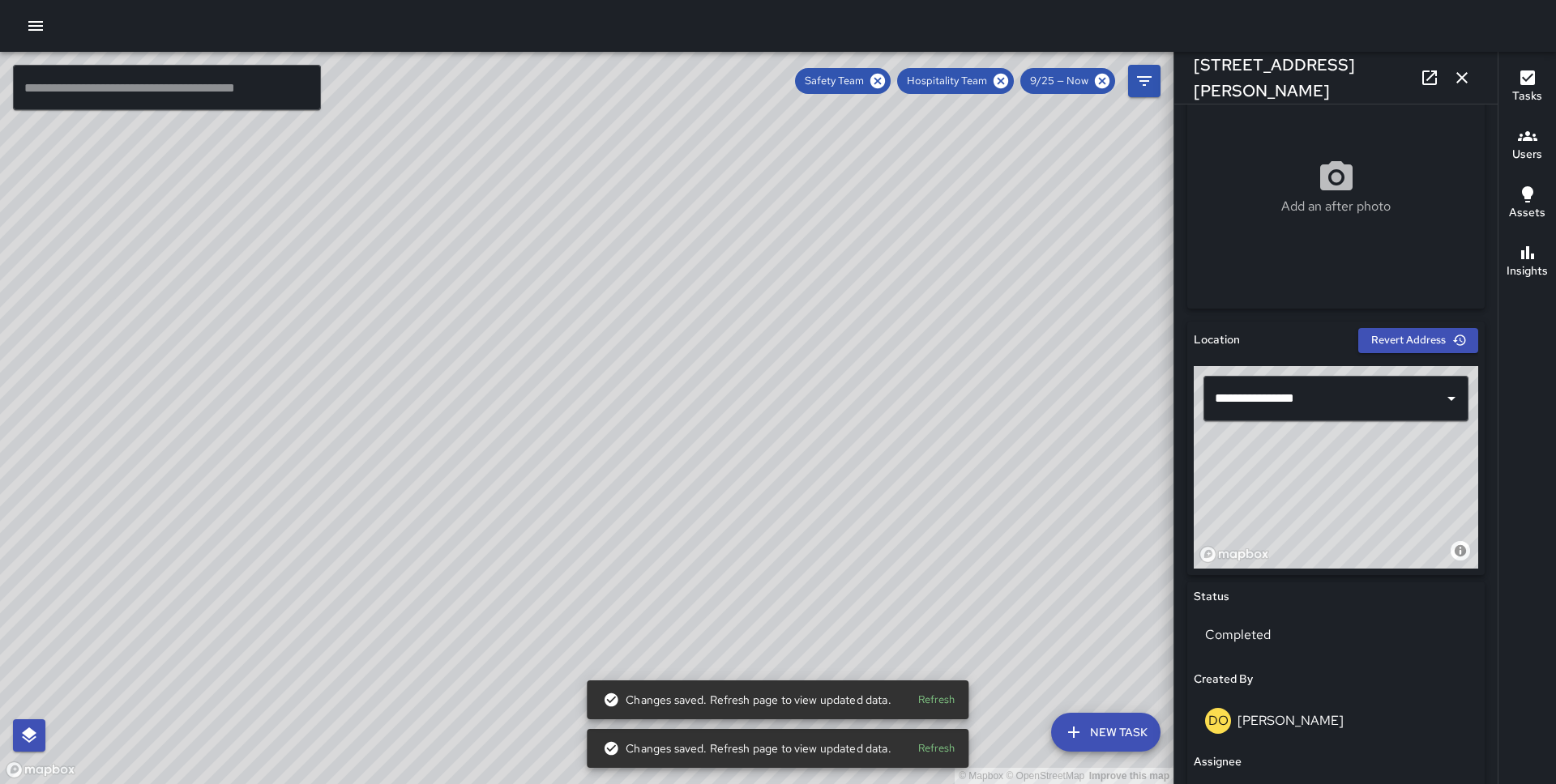
scroll to position [1025, 0]
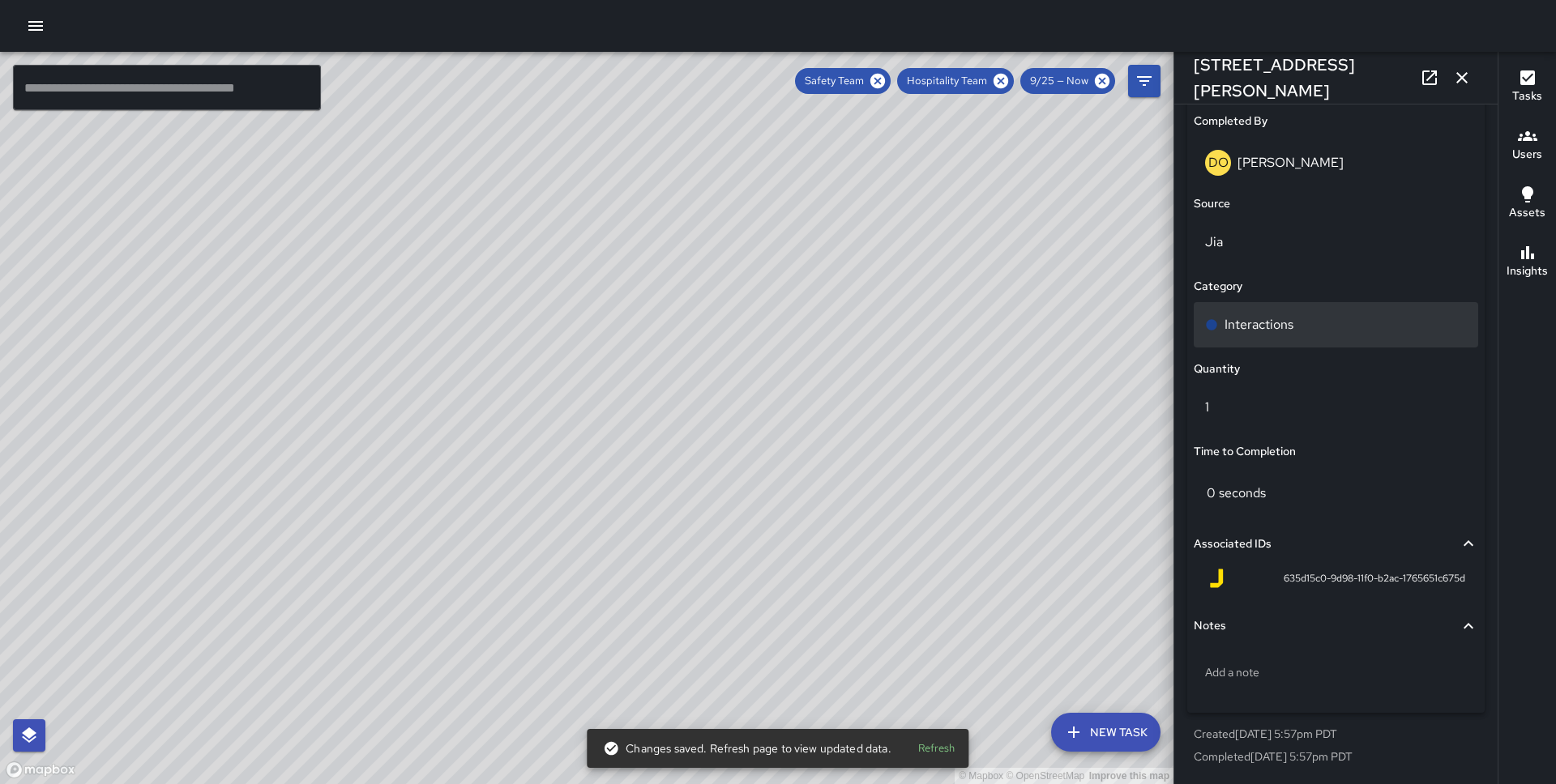
click at [1277, 322] on p "Interactions" at bounding box center [1258, 325] width 69 height 20
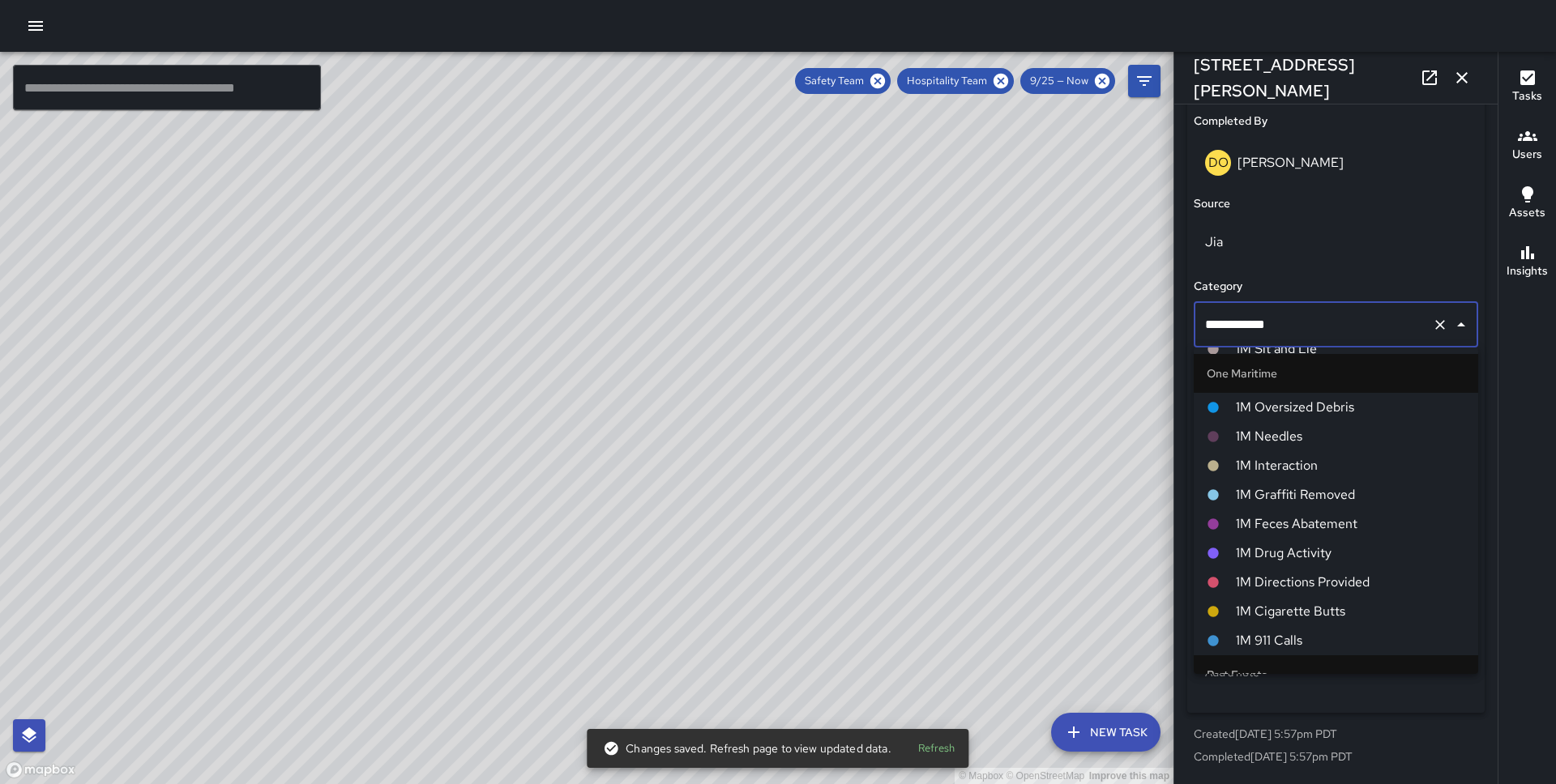
scroll to position [778, 0]
click at [1302, 468] on span "1M Interaction" at bounding box center [1350, 465] width 230 height 20
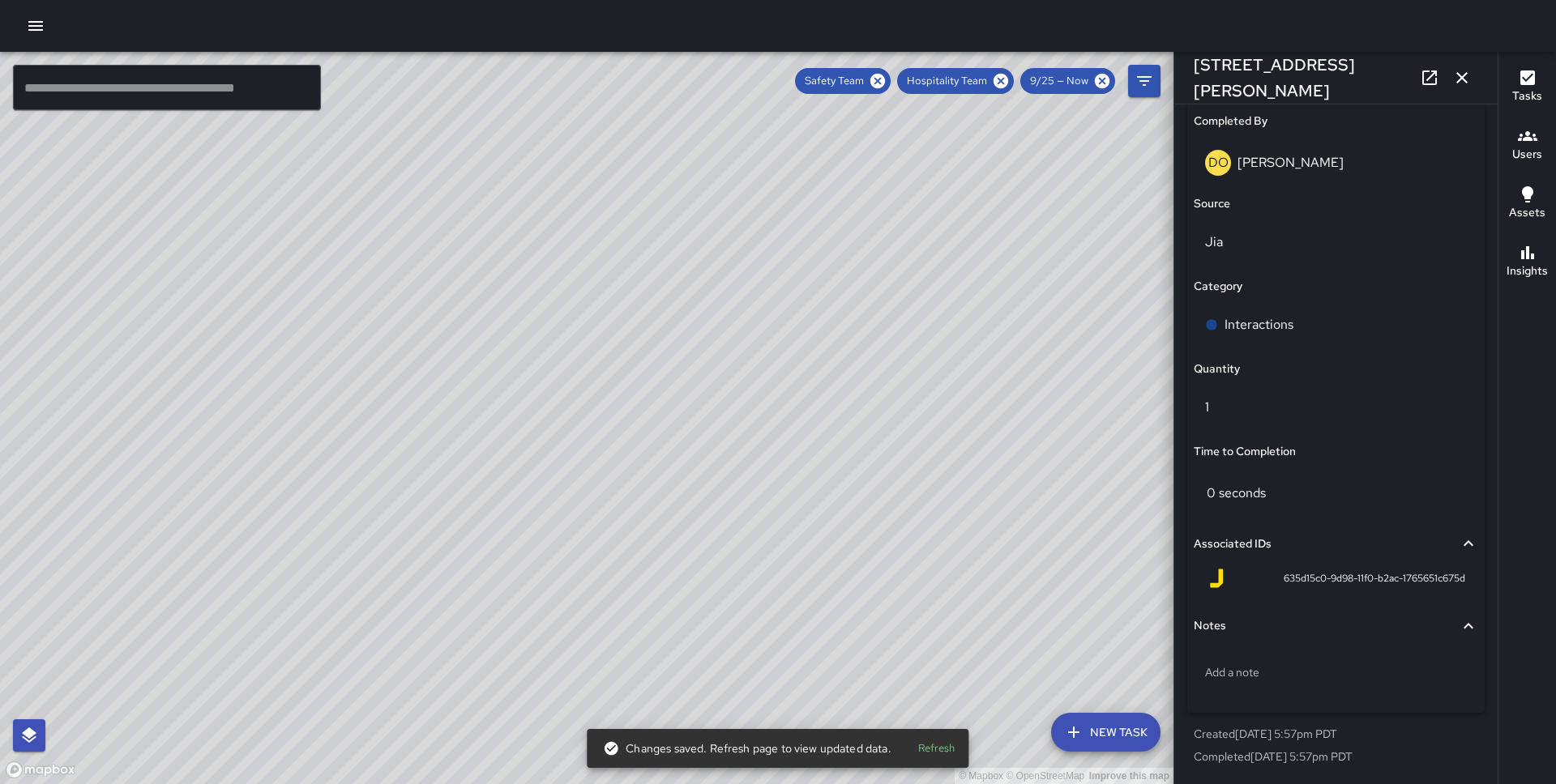
click at [402, 382] on div "© Mapbox © OpenStreetMap Improve this map" at bounding box center [587, 418] width 1173 height 732
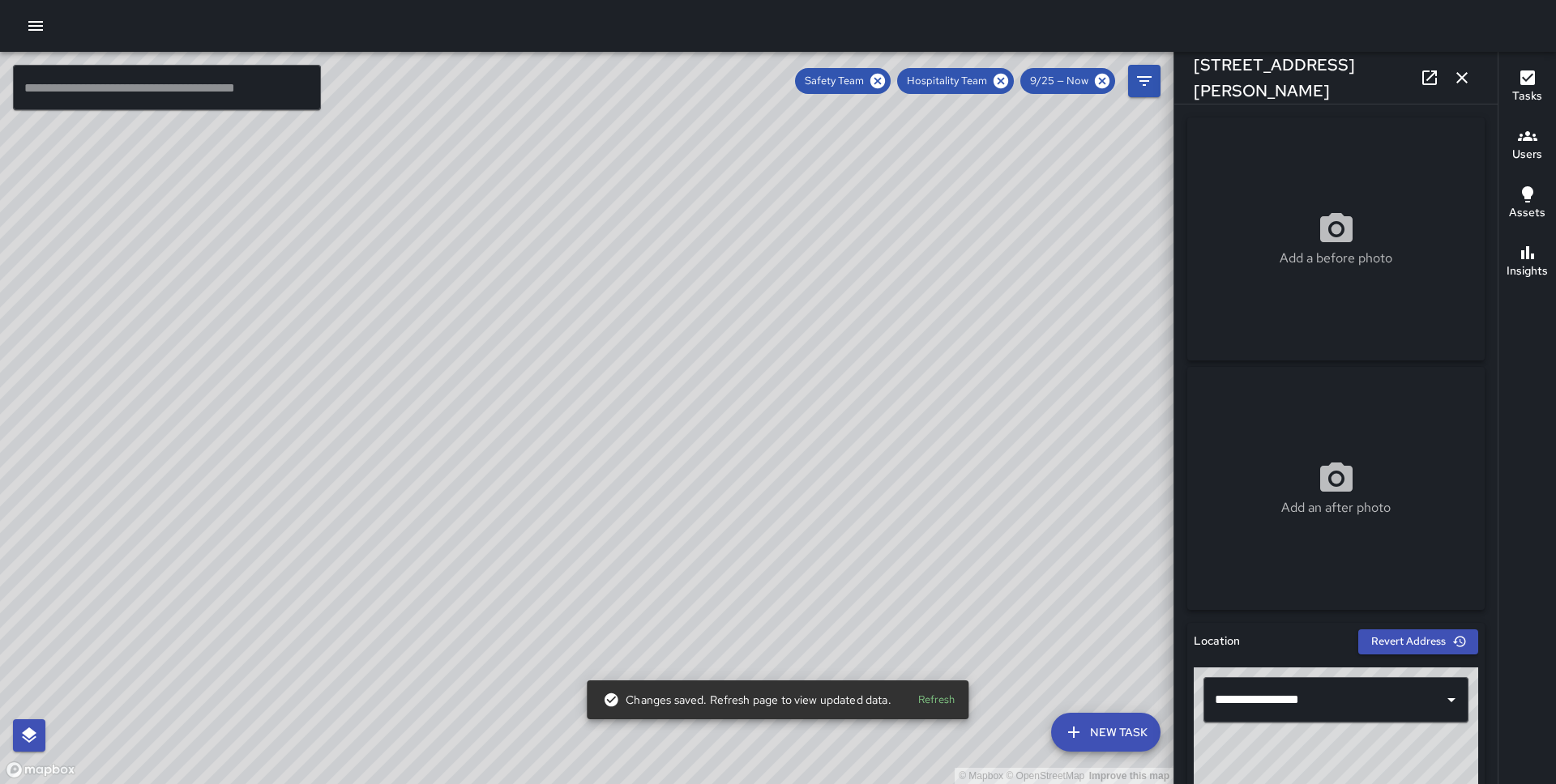
scroll to position [1025, 0]
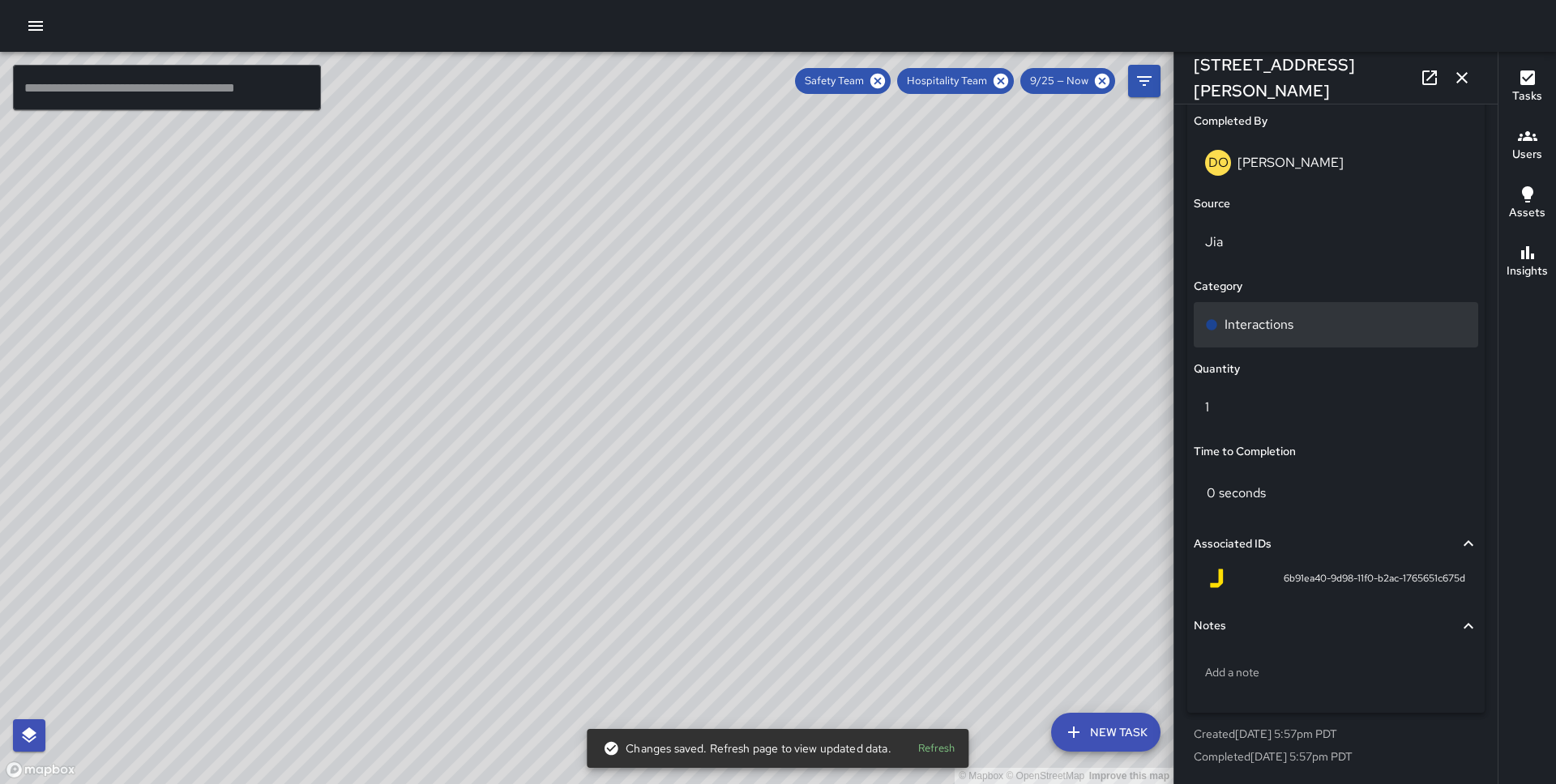
click at [1277, 332] on p "Interactions" at bounding box center [1258, 325] width 69 height 20
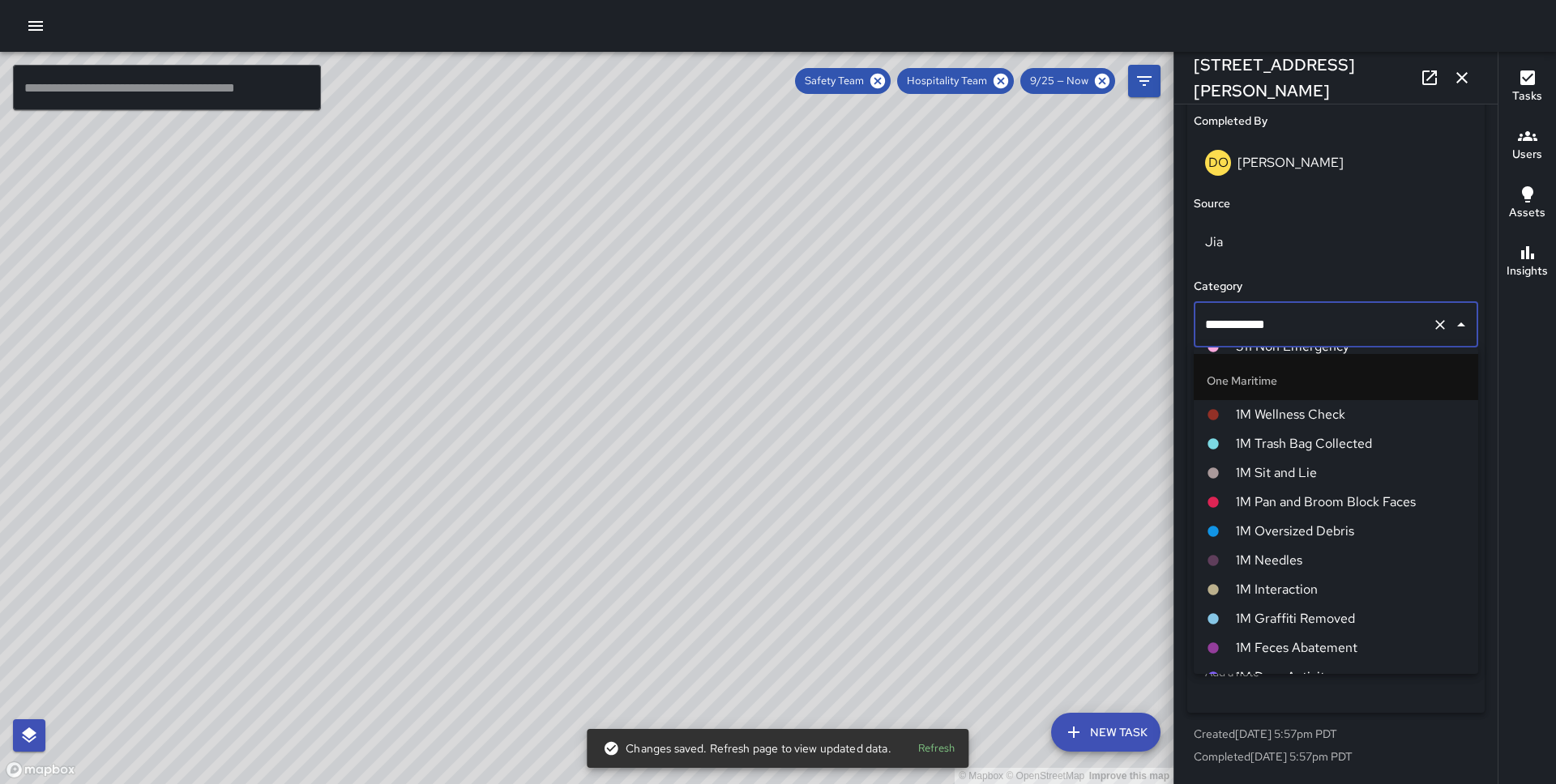
scroll to position [655, 0]
click at [1282, 580] on span "1M Interaction" at bounding box center [1350, 588] width 230 height 20
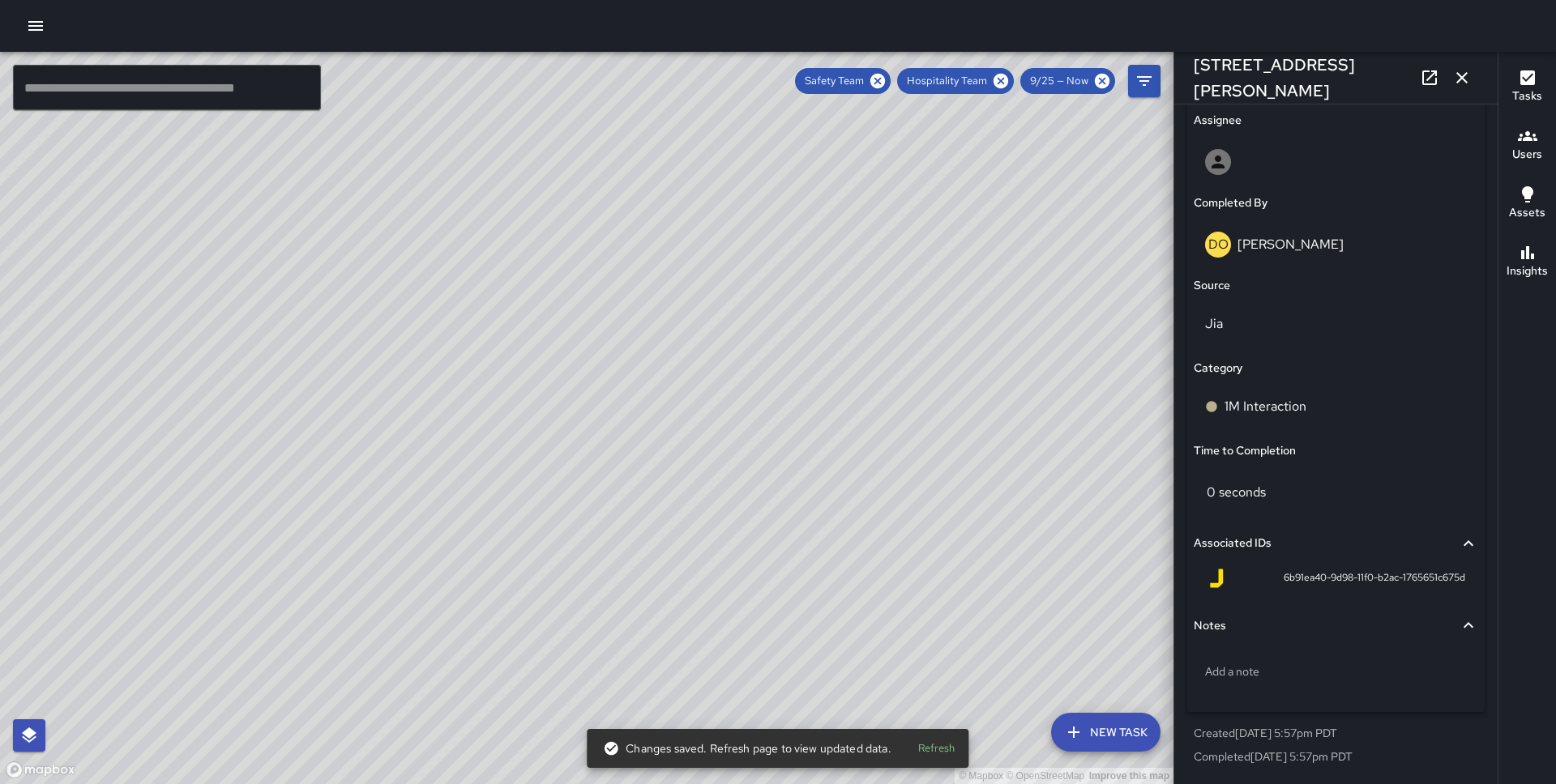
scroll to position [943, 0]
drag, startPoint x: 333, startPoint y: 527, endPoint x: 703, endPoint y: 157, distance: 523.3
click at [703, 157] on div "© Mapbox © OpenStreetMap Improve this map" at bounding box center [587, 418] width 1173 height 732
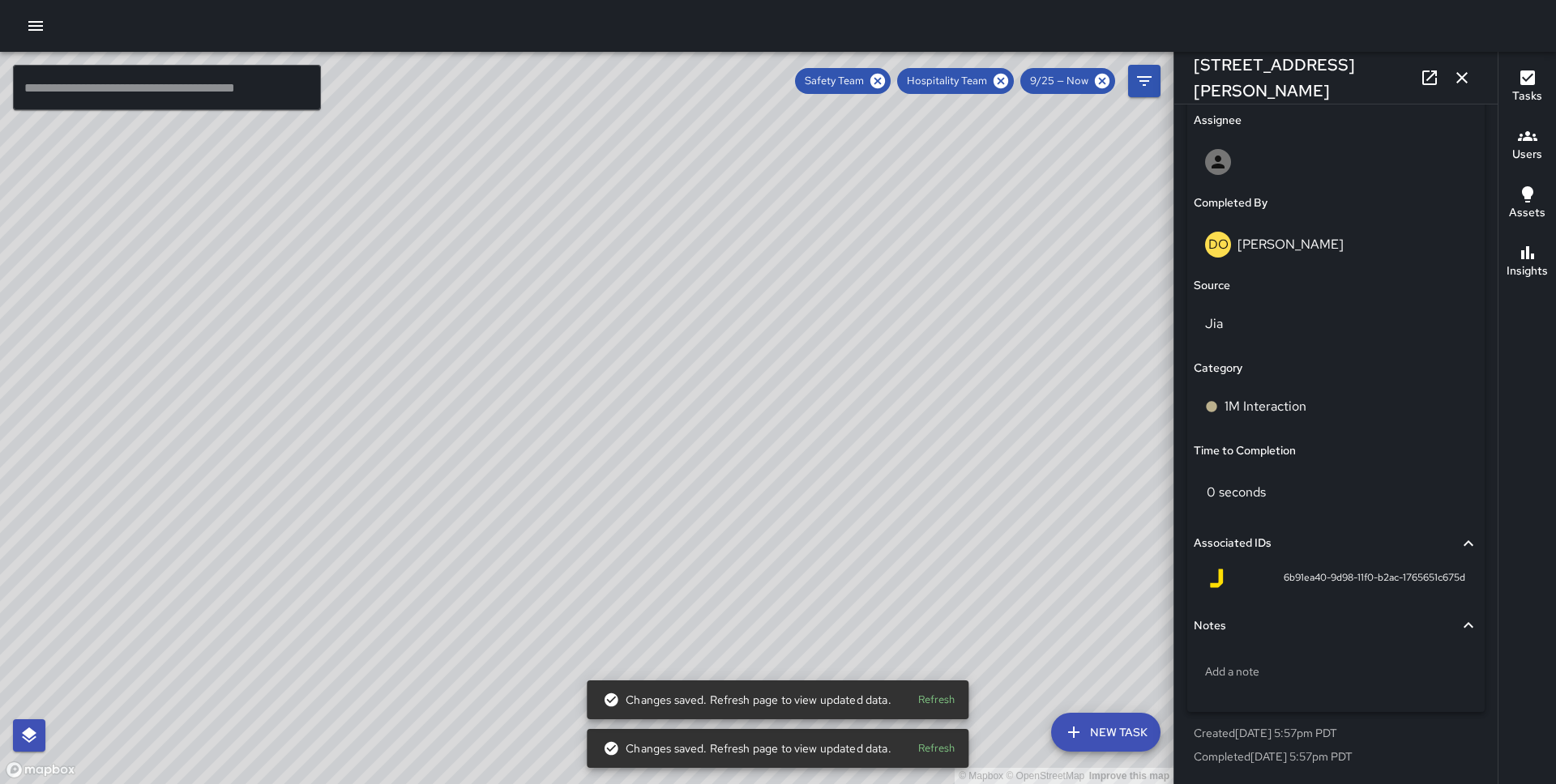
drag, startPoint x: 521, startPoint y: 339, endPoint x: 422, endPoint y: 189, distance: 179.7
click at [422, 189] on div "© Mapbox © OpenStreetMap Improve this map" at bounding box center [587, 418] width 1173 height 732
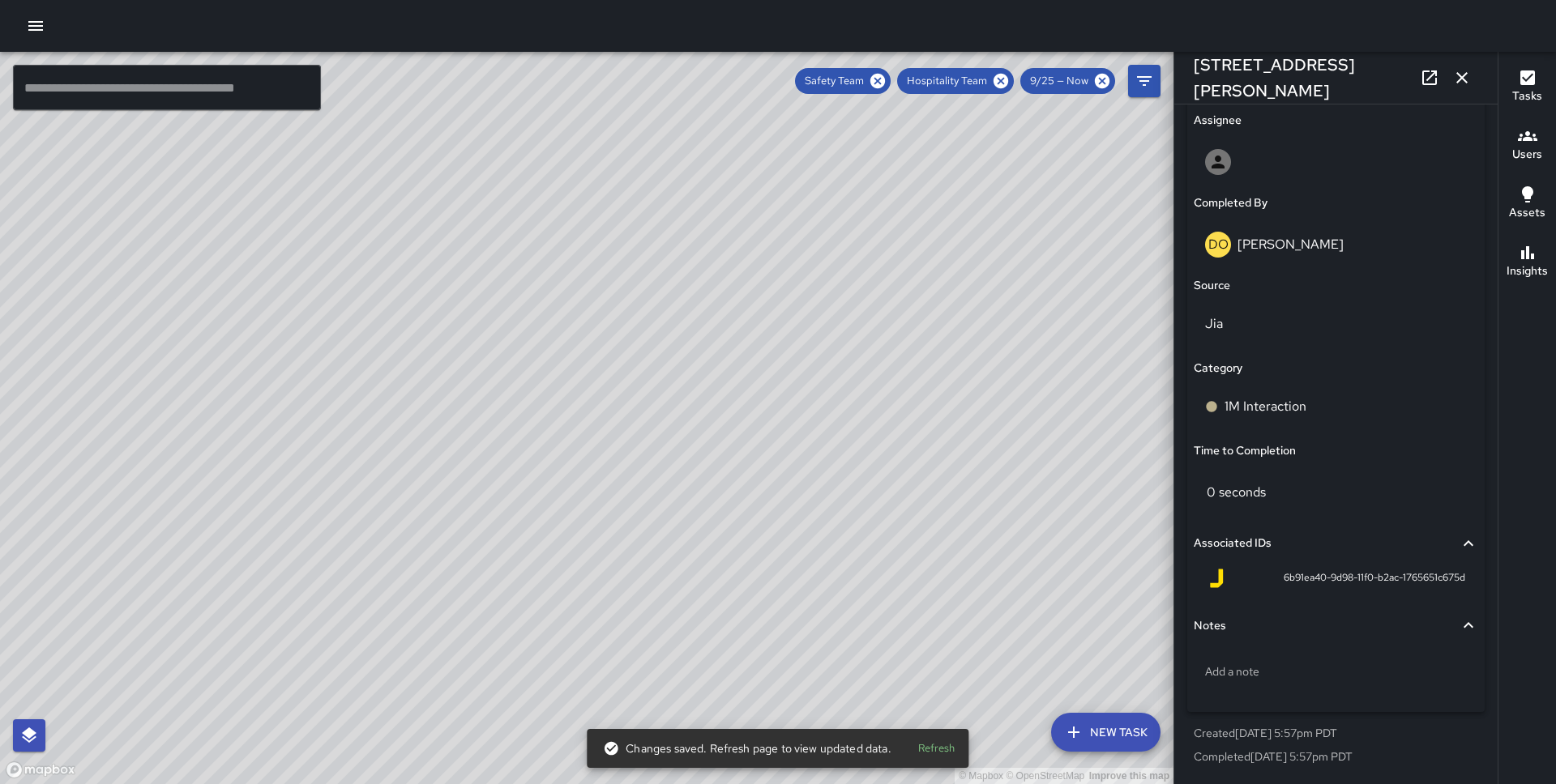
click at [599, 416] on div "© Mapbox © OpenStreetMap Improve this map DO [PERSON_NAME] [GEOGRAPHIC_DATA] Co…" at bounding box center [587, 418] width 1173 height 732
type input "**********"
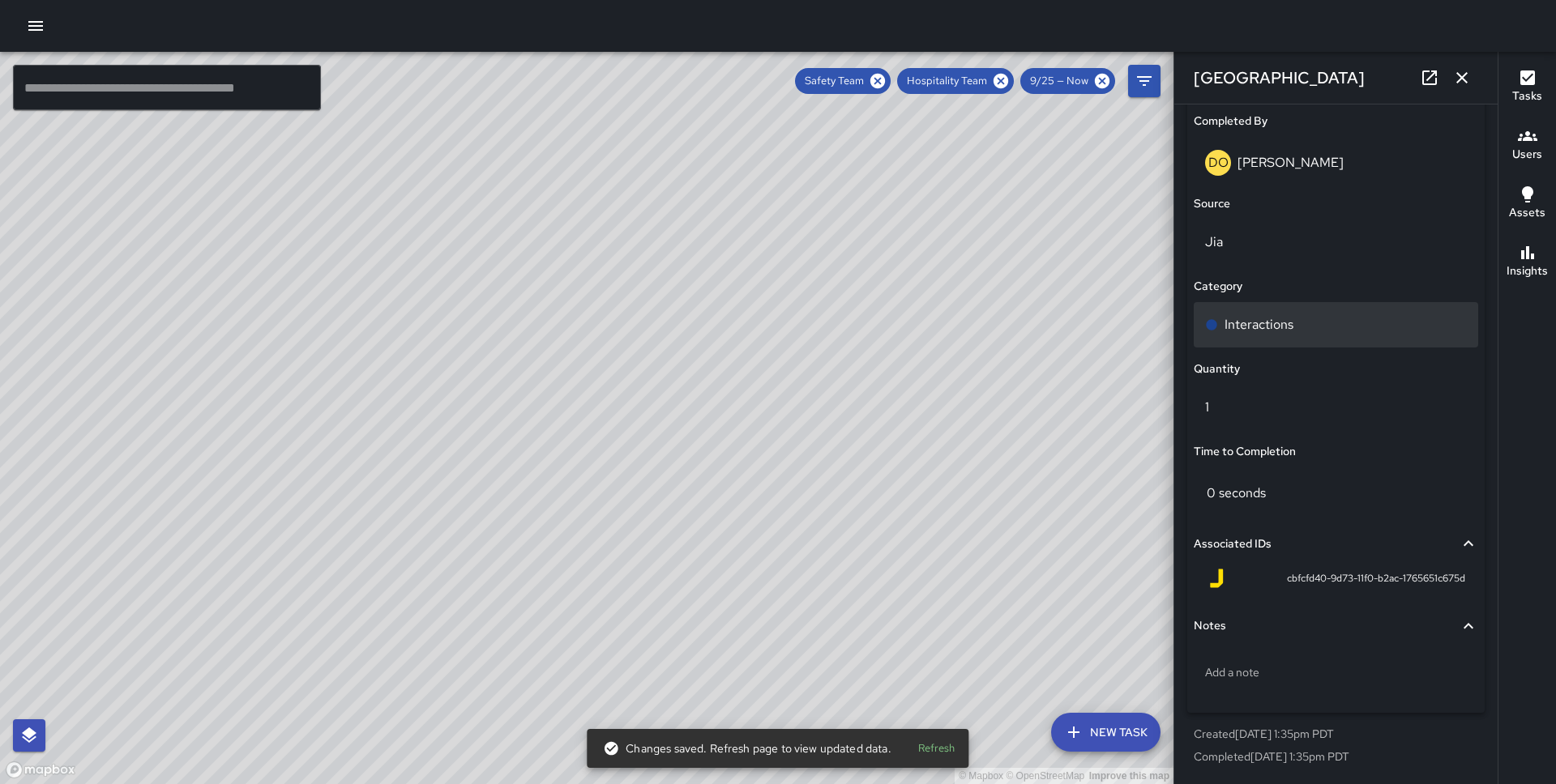
click at [1251, 309] on div "Interactions" at bounding box center [1335, 325] width 284 height 45
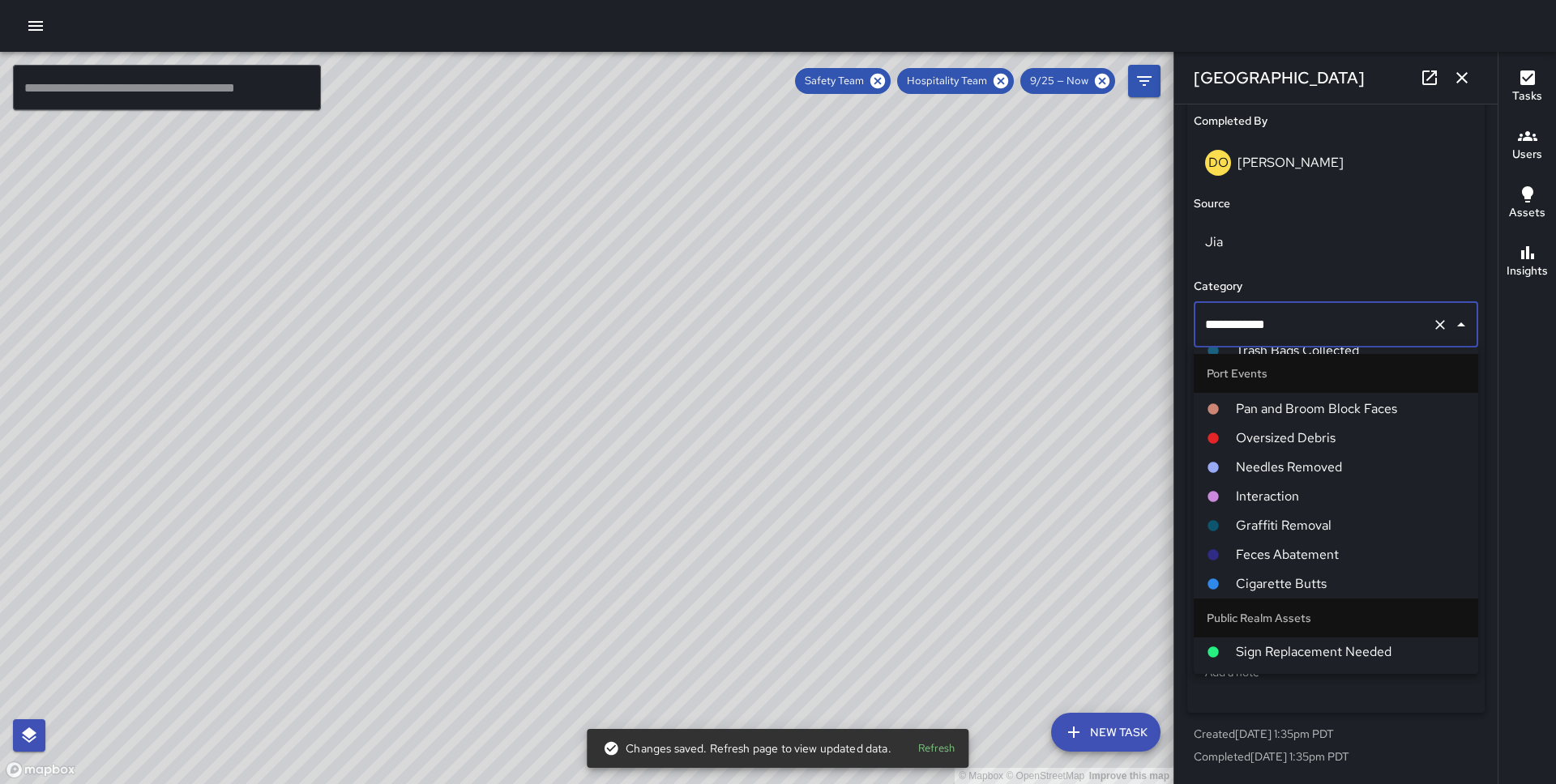
scroll to position [835, 0]
click at [1298, 415] on span "1M Interaction" at bounding box center [1350, 408] width 230 height 20
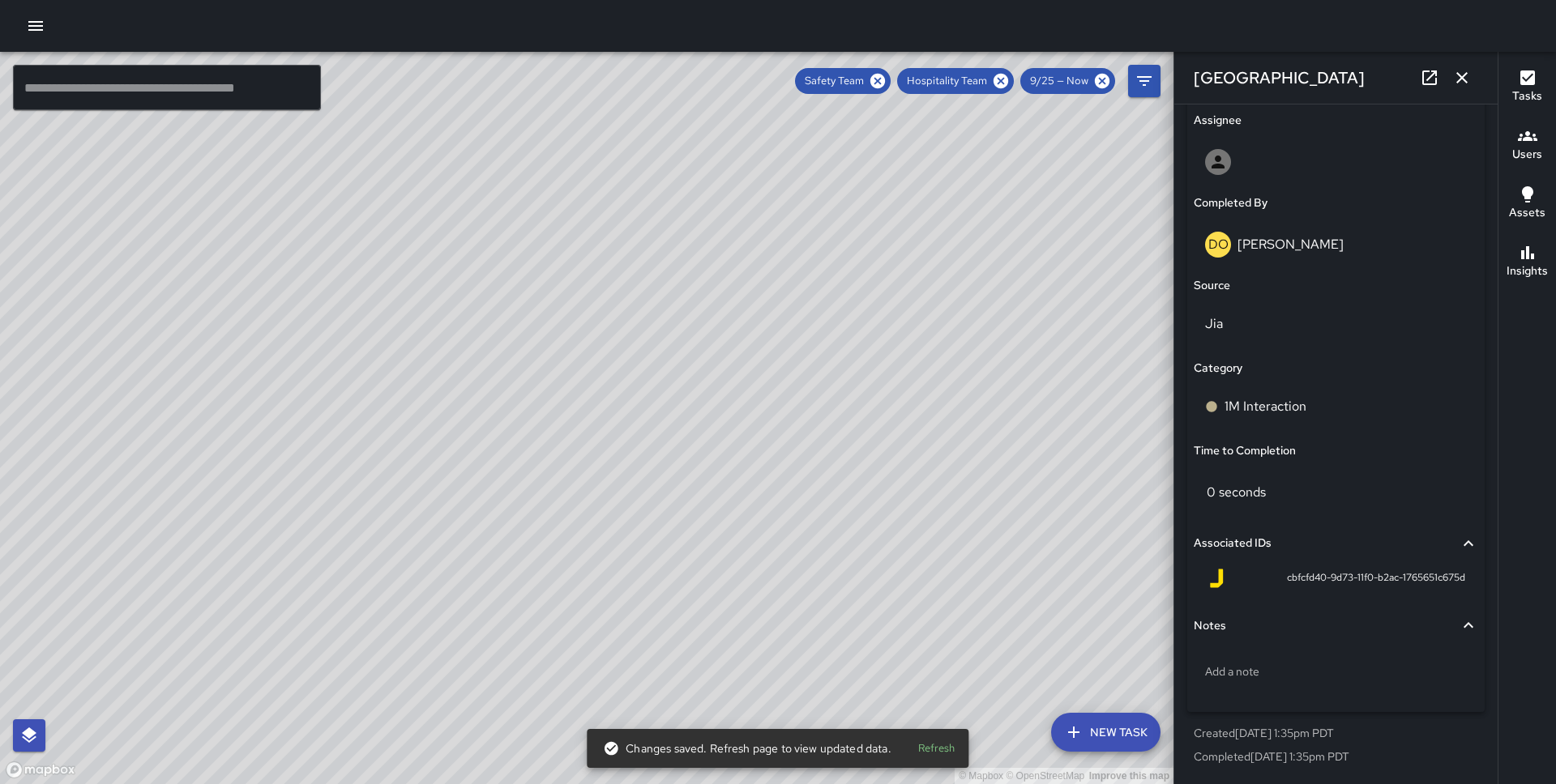
scroll to position [943, 0]
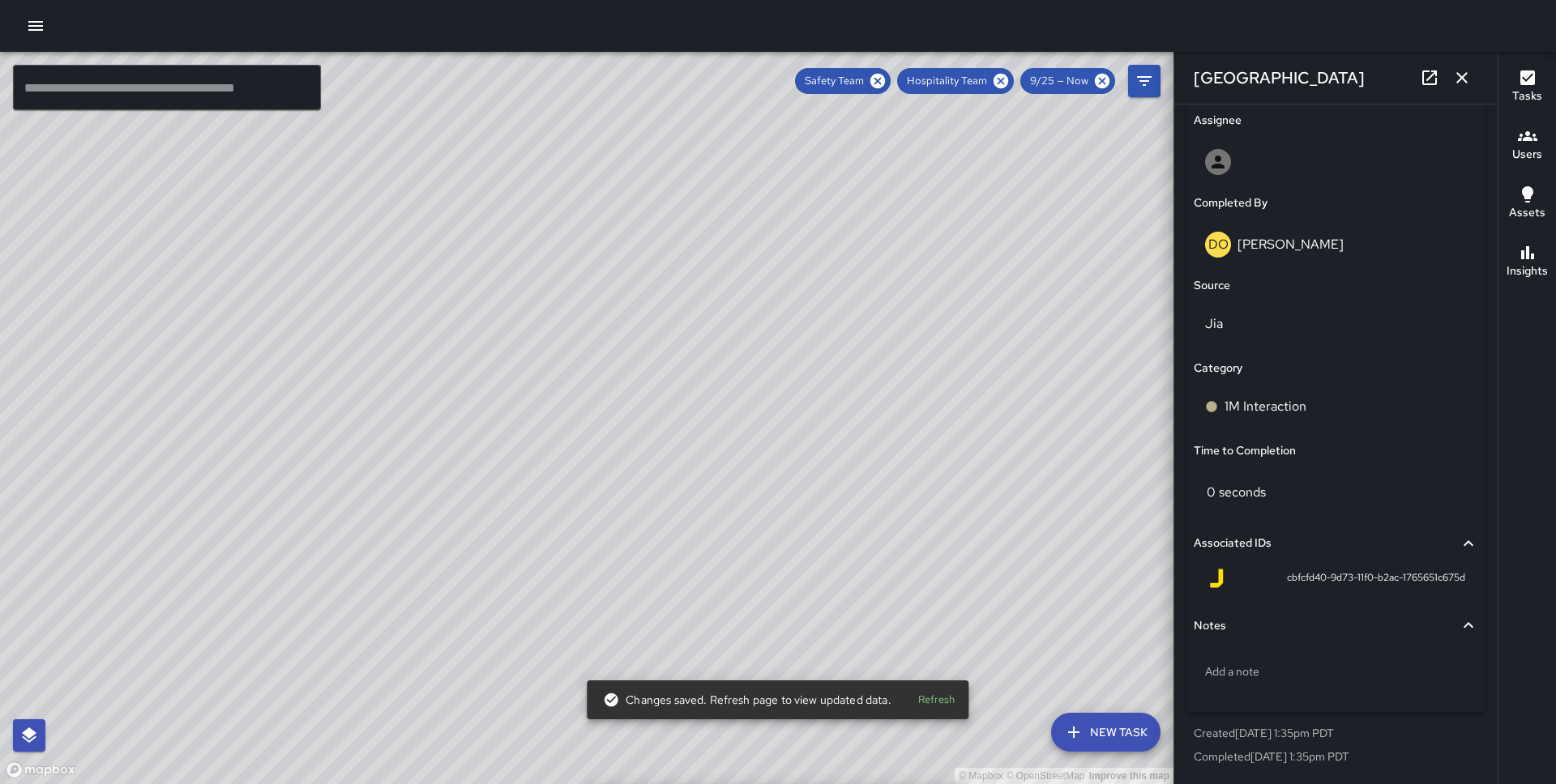
click at [823, 408] on div "© Mapbox © OpenStreetMap Improve this map DO [PERSON_NAME] Completed on [DATE] …" at bounding box center [587, 418] width 1173 height 732
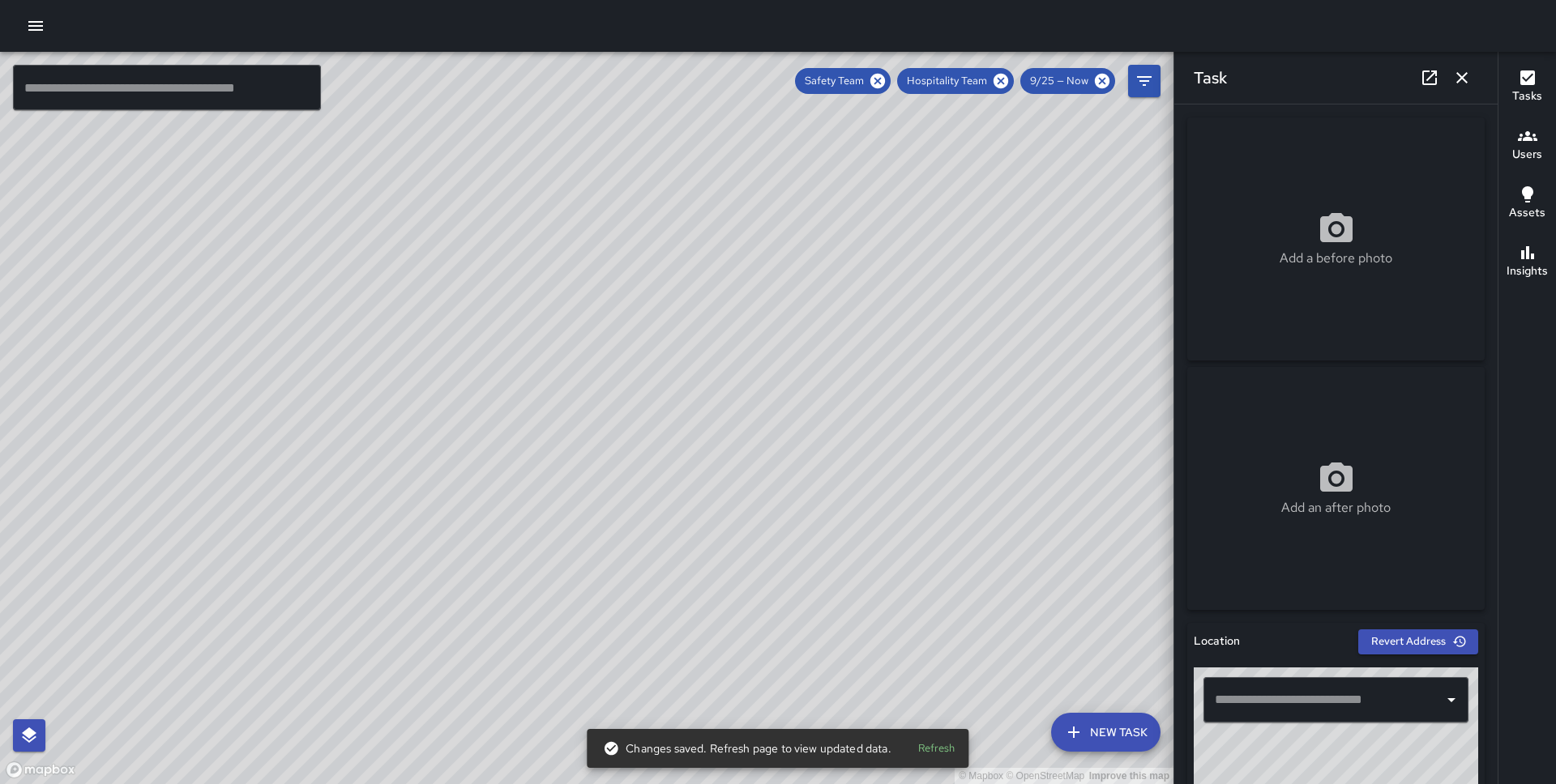
type input "**********"
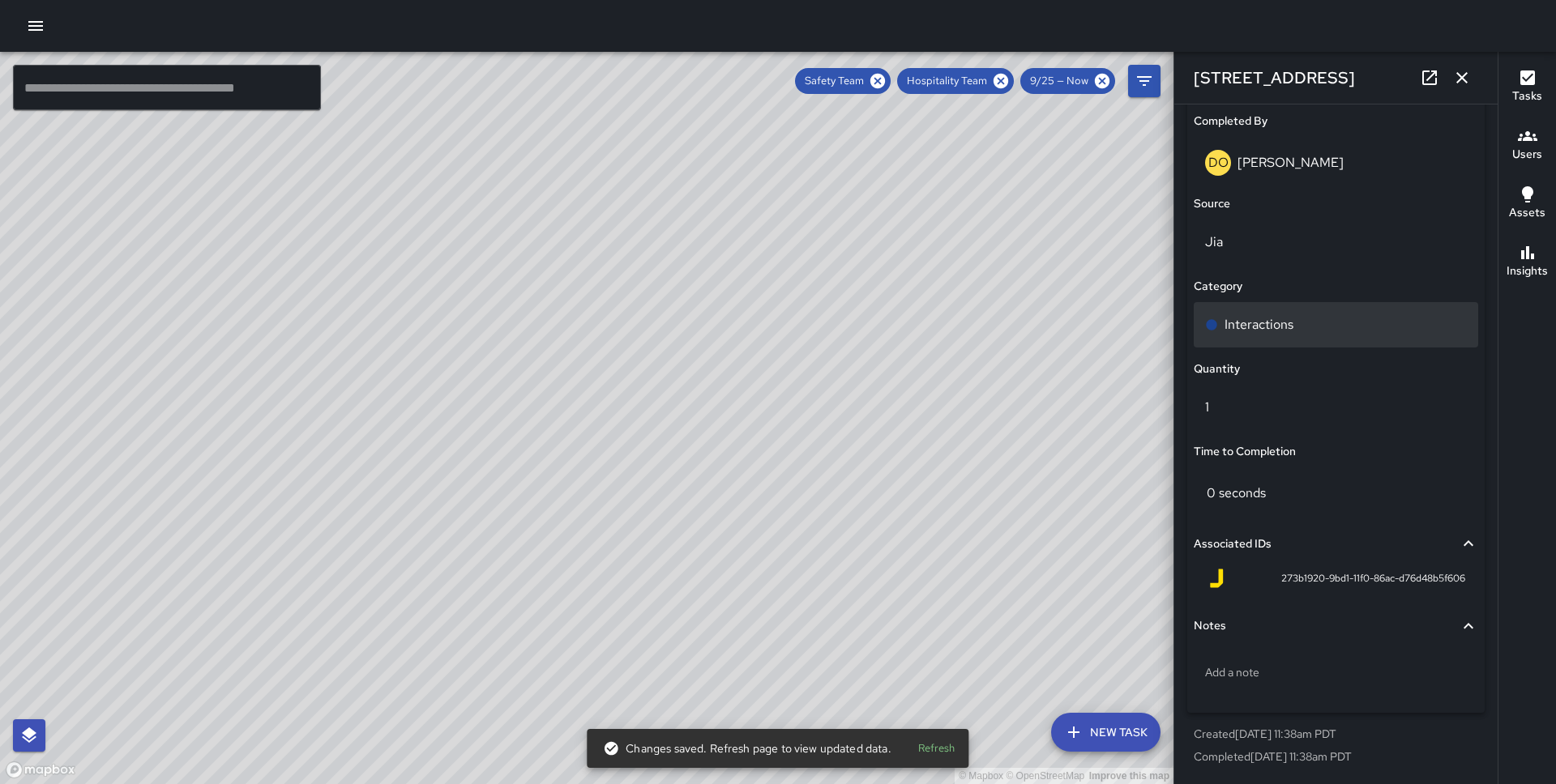
click at [1323, 326] on div "Interactions" at bounding box center [1335, 325] width 262 height 20
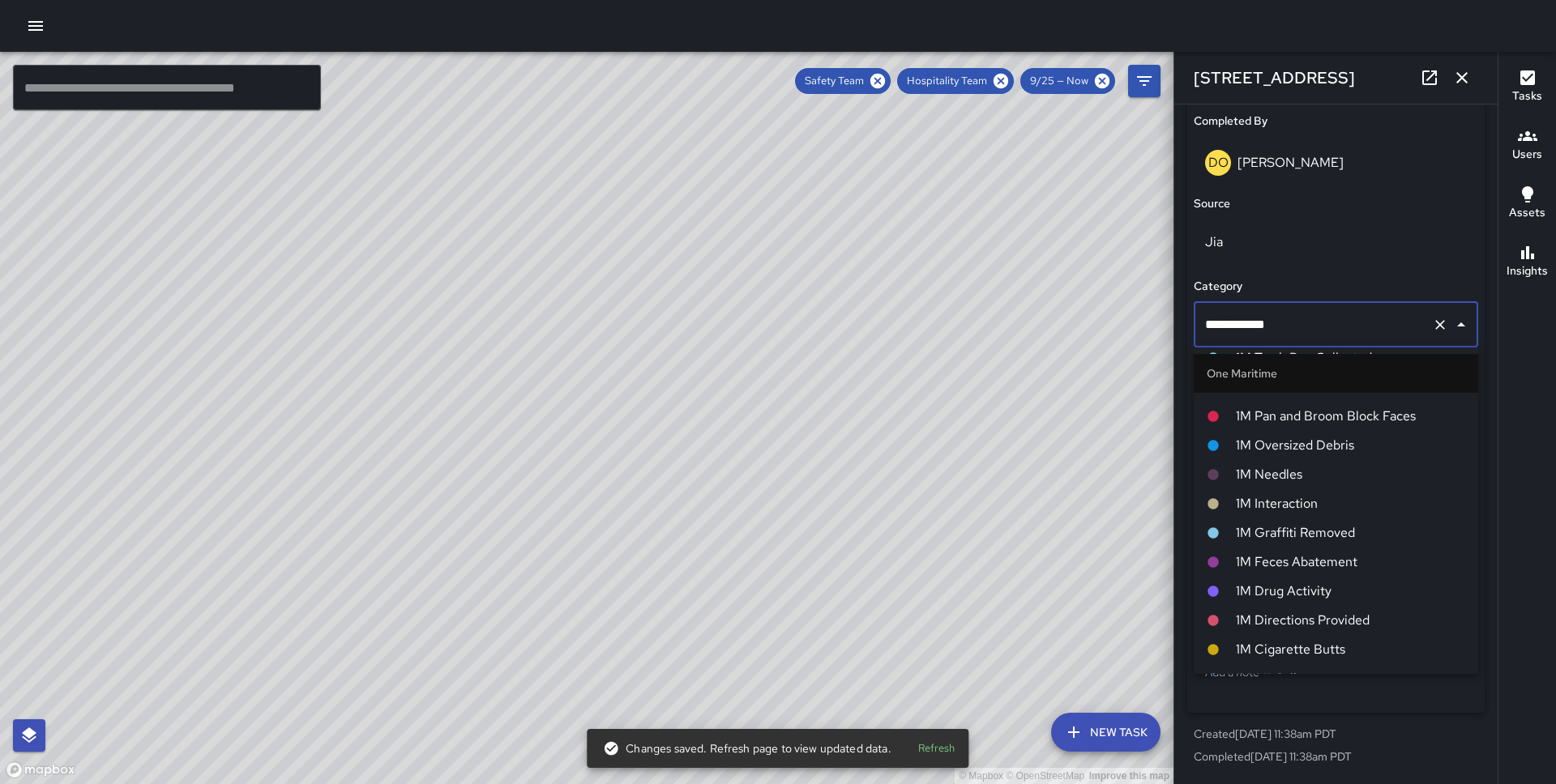
scroll to position [733, 0]
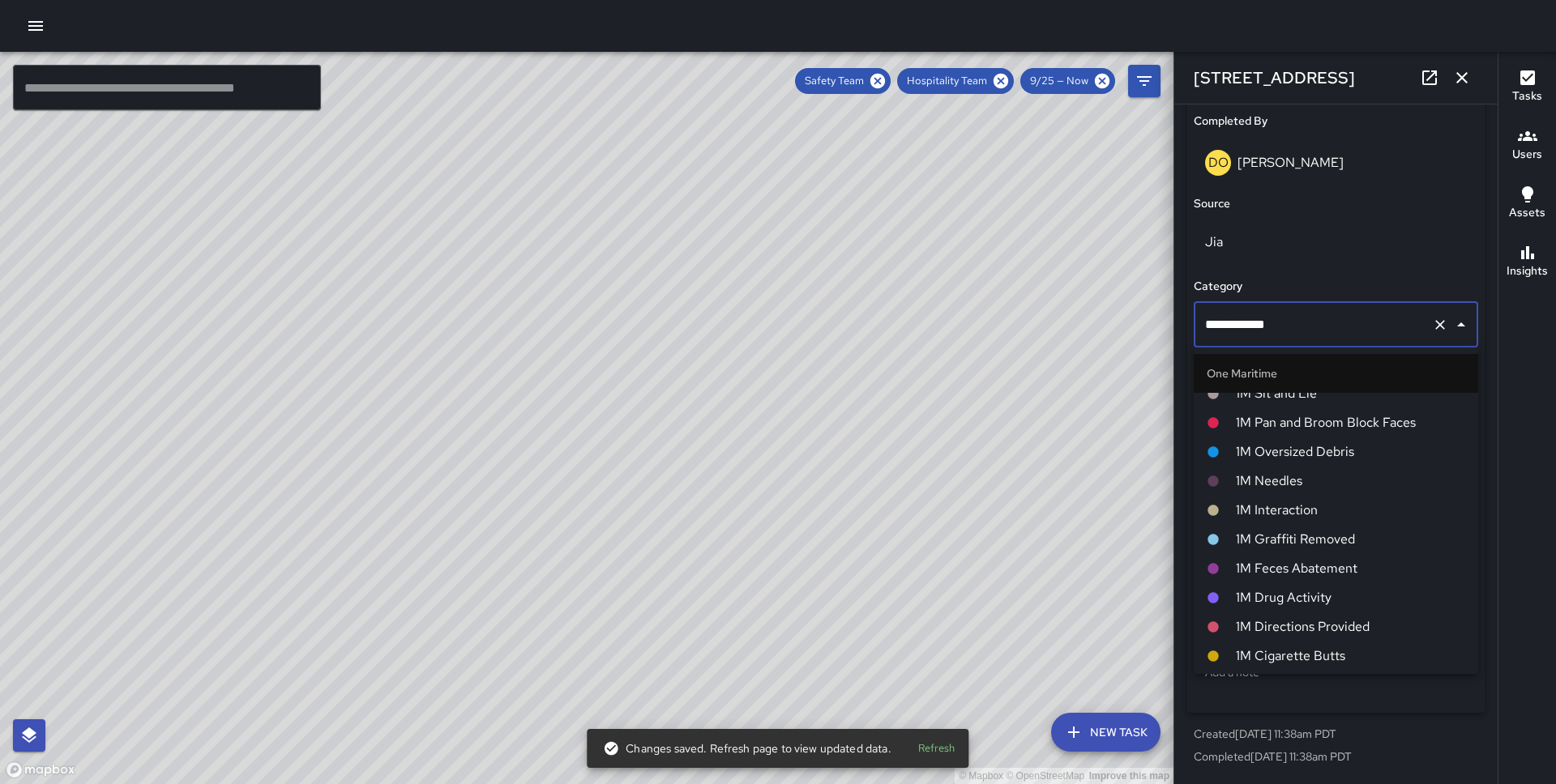
click at [1333, 513] on span "1M Interaction" at bounding box center [1350, 510] width 230 height 20
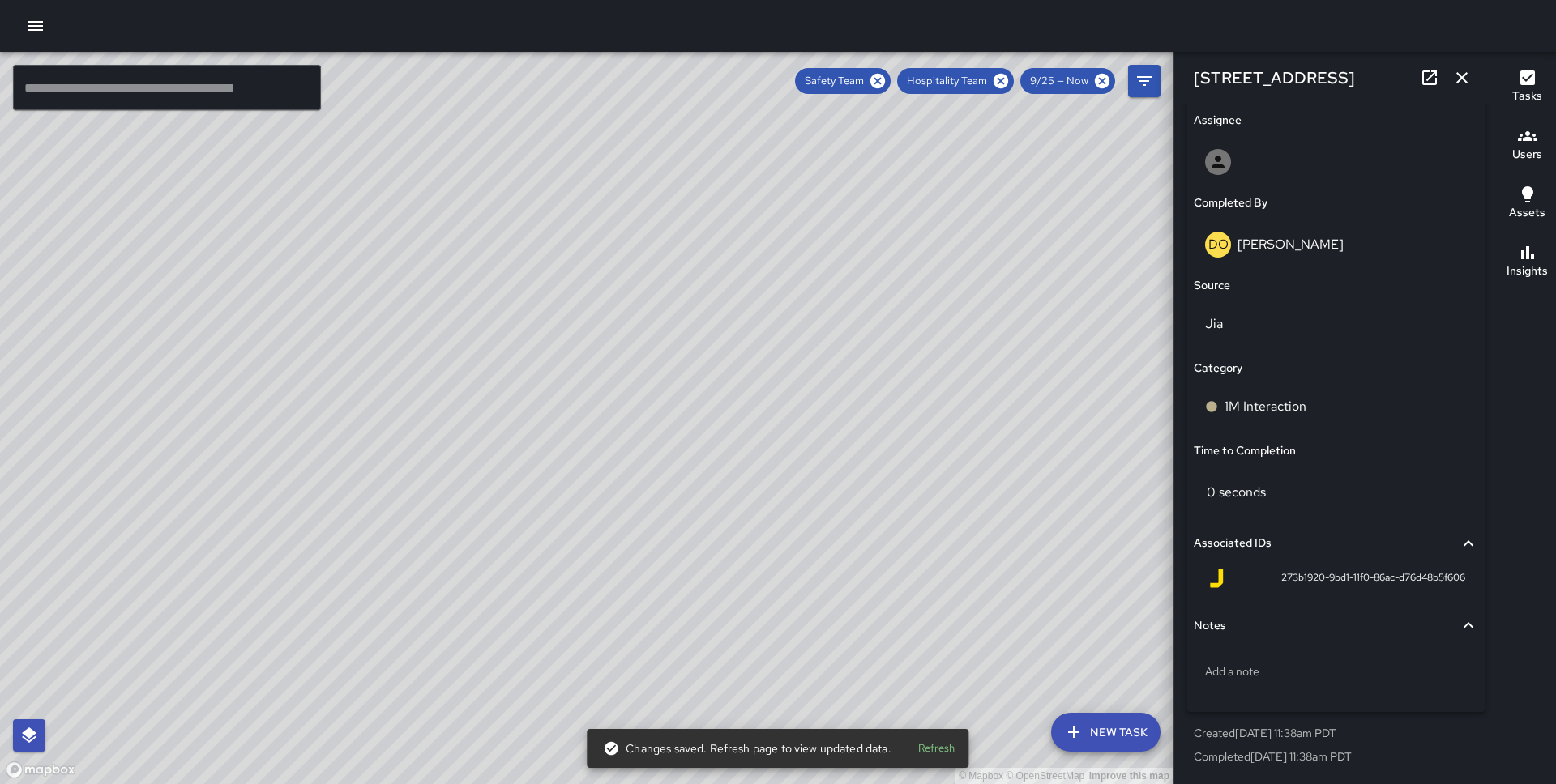
click at [614, 530] on div "© Mapbox © OpenStreetMap Improve this map DO [PERSON_NAME] Completed on [DATE] …" at bounding box center [587, 418] width 1173 height 732
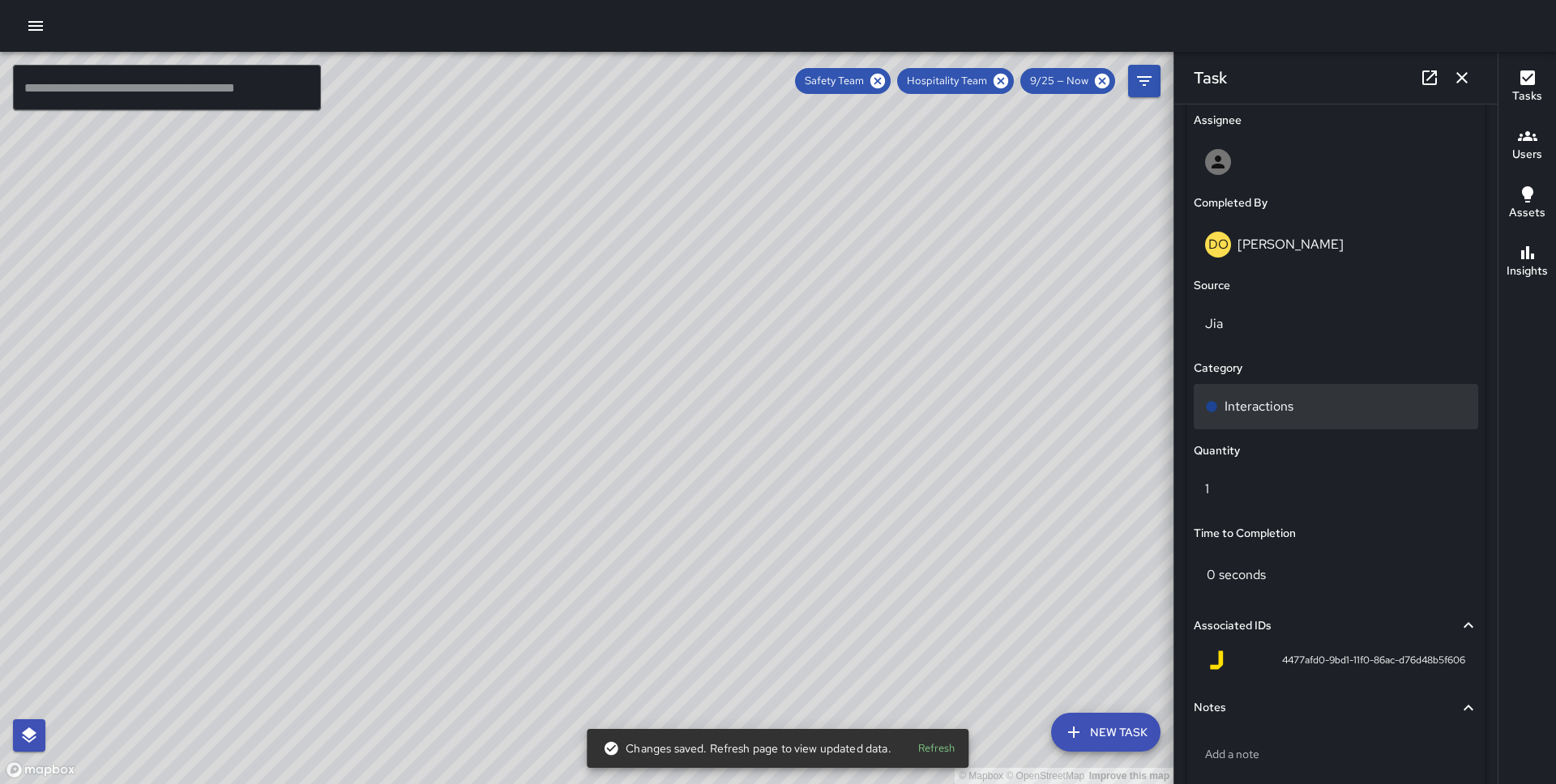
scroll to position [1025, 0]
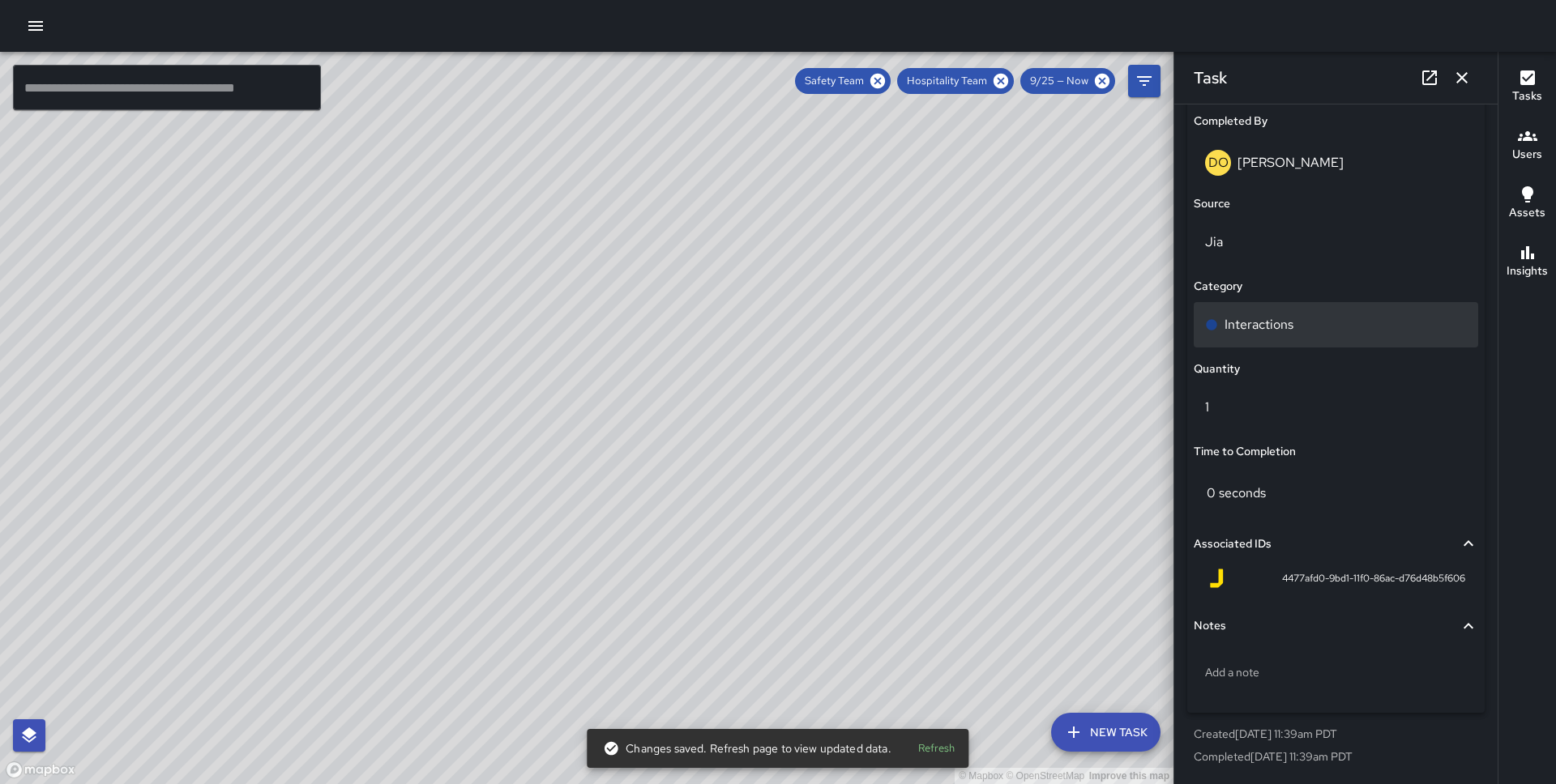
click at [1285, 335] on div "Interactions" at bounding box center [1335, 325] width 284 height 45
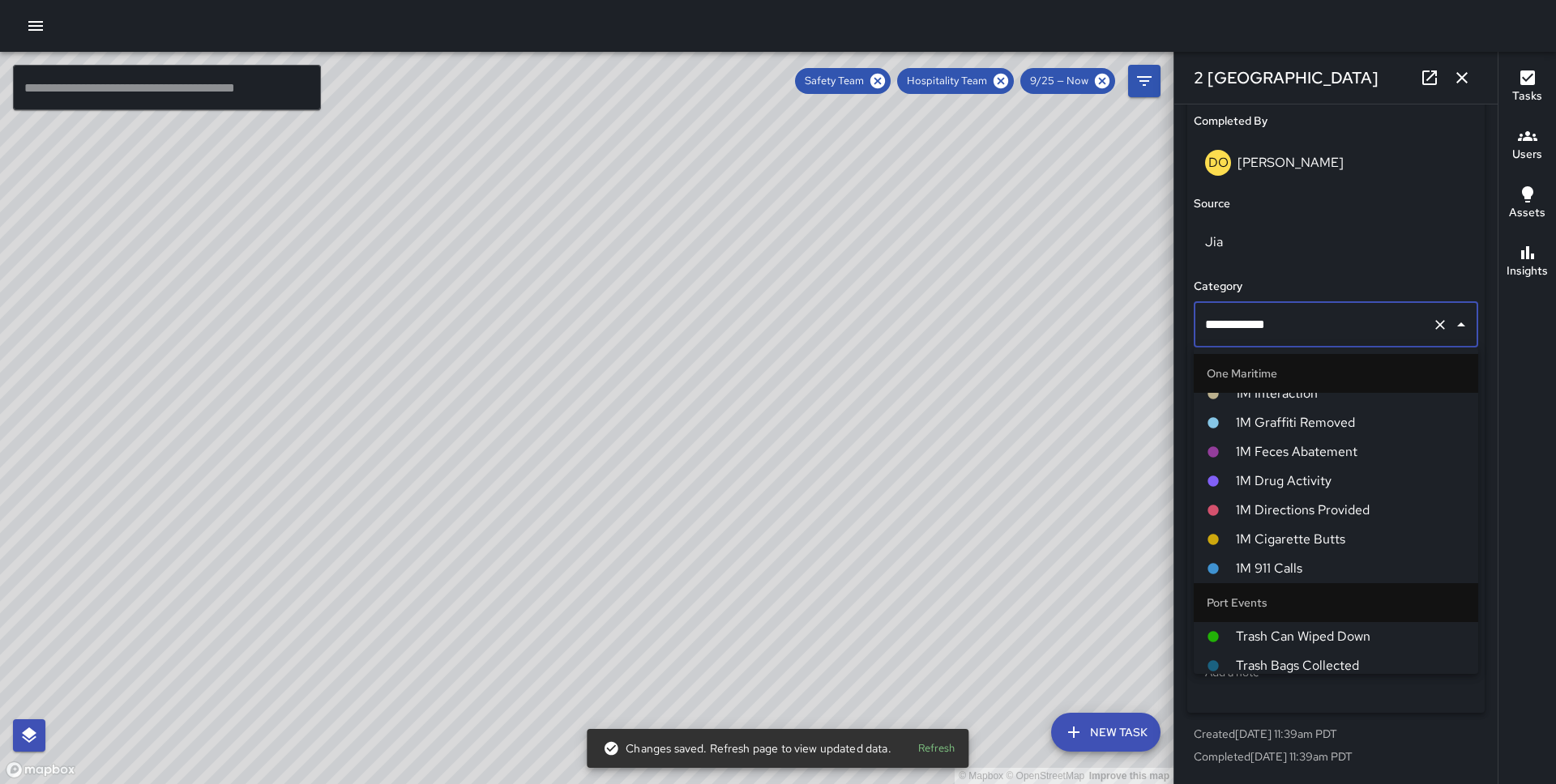
scroll to position [790, 0]
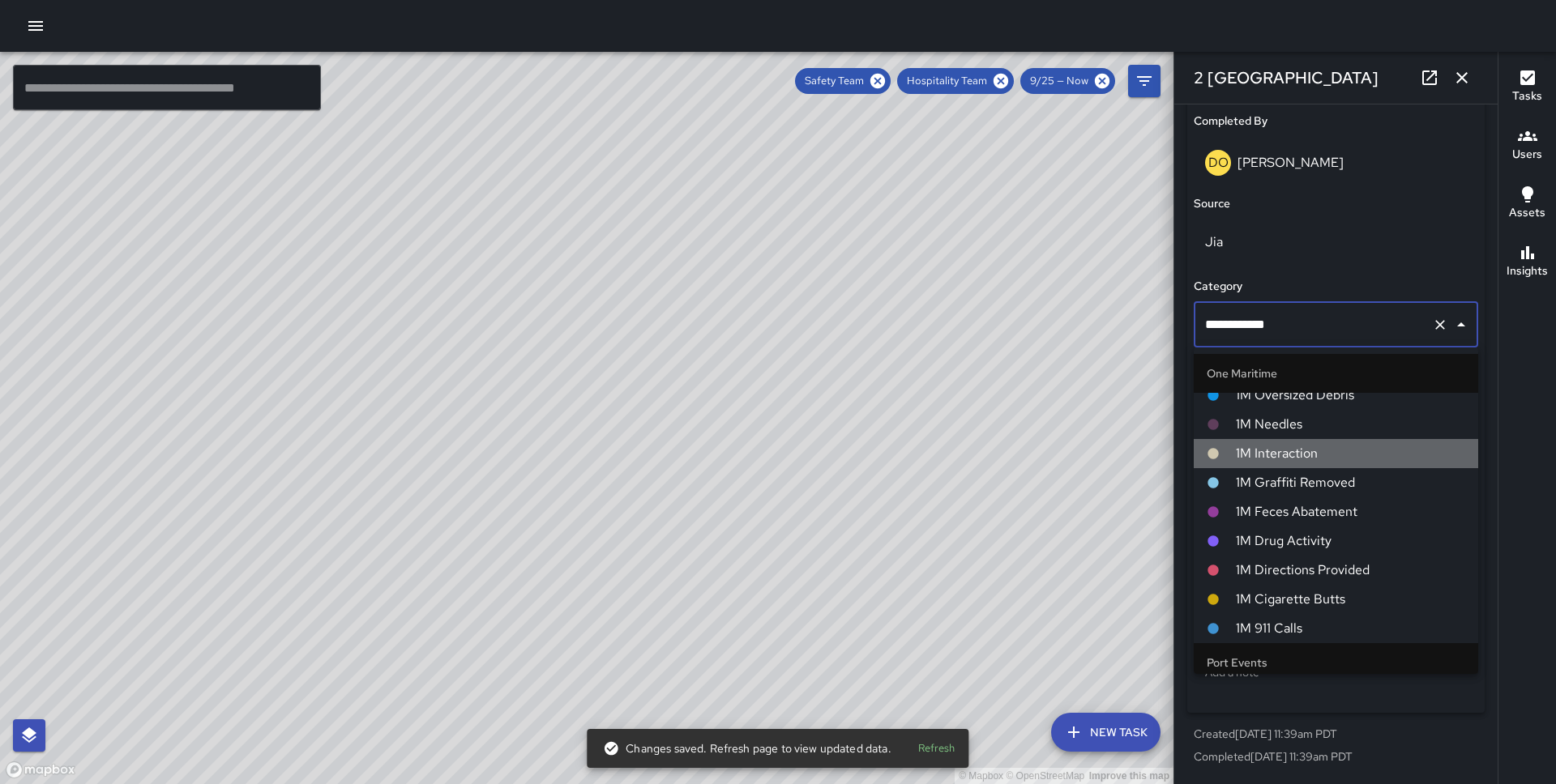
click at [1308, 454] on span "1M Interaction" at bounding box center [1350, 453] width 230 height 20
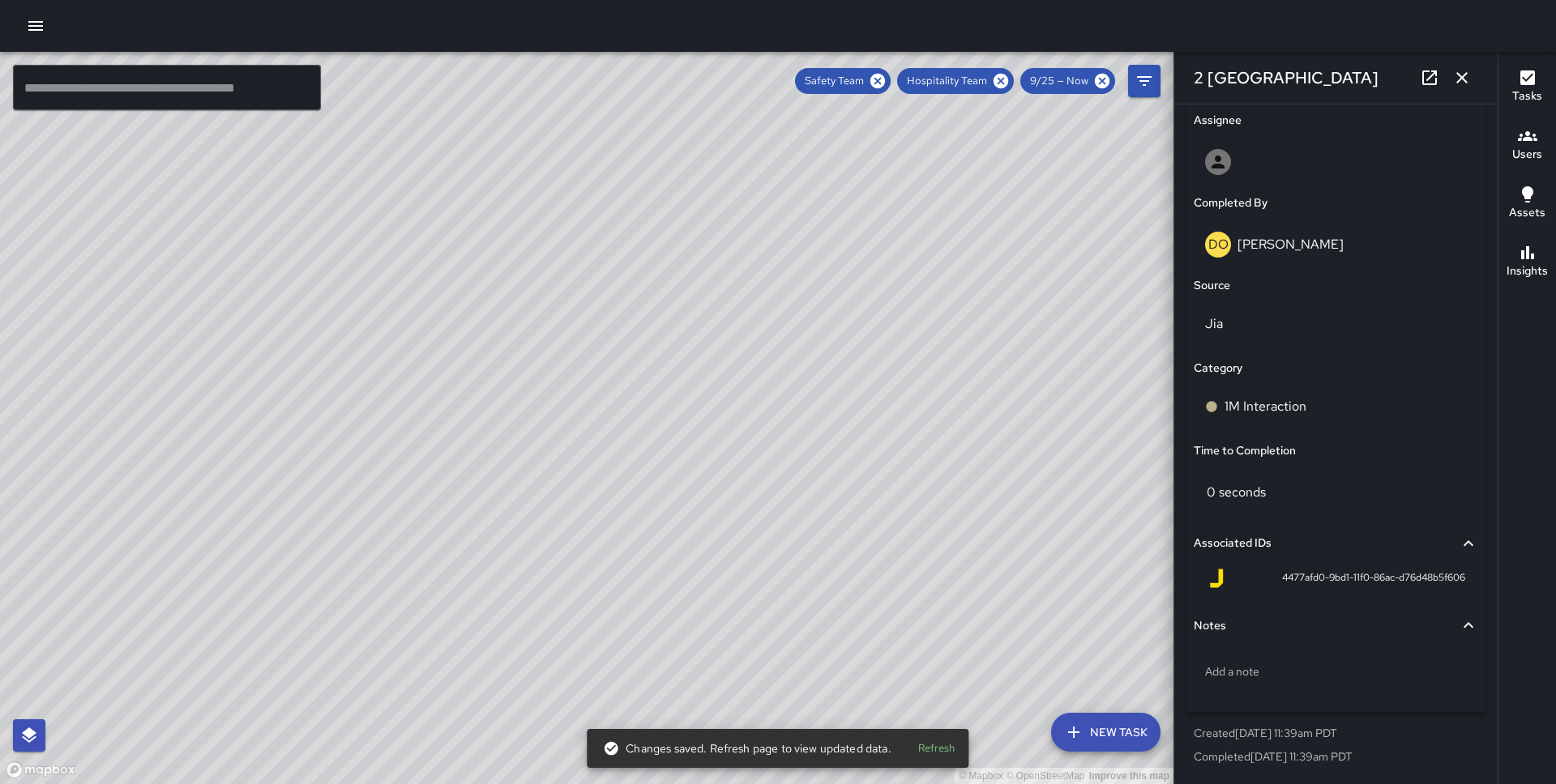
scroll to position [943, 0]
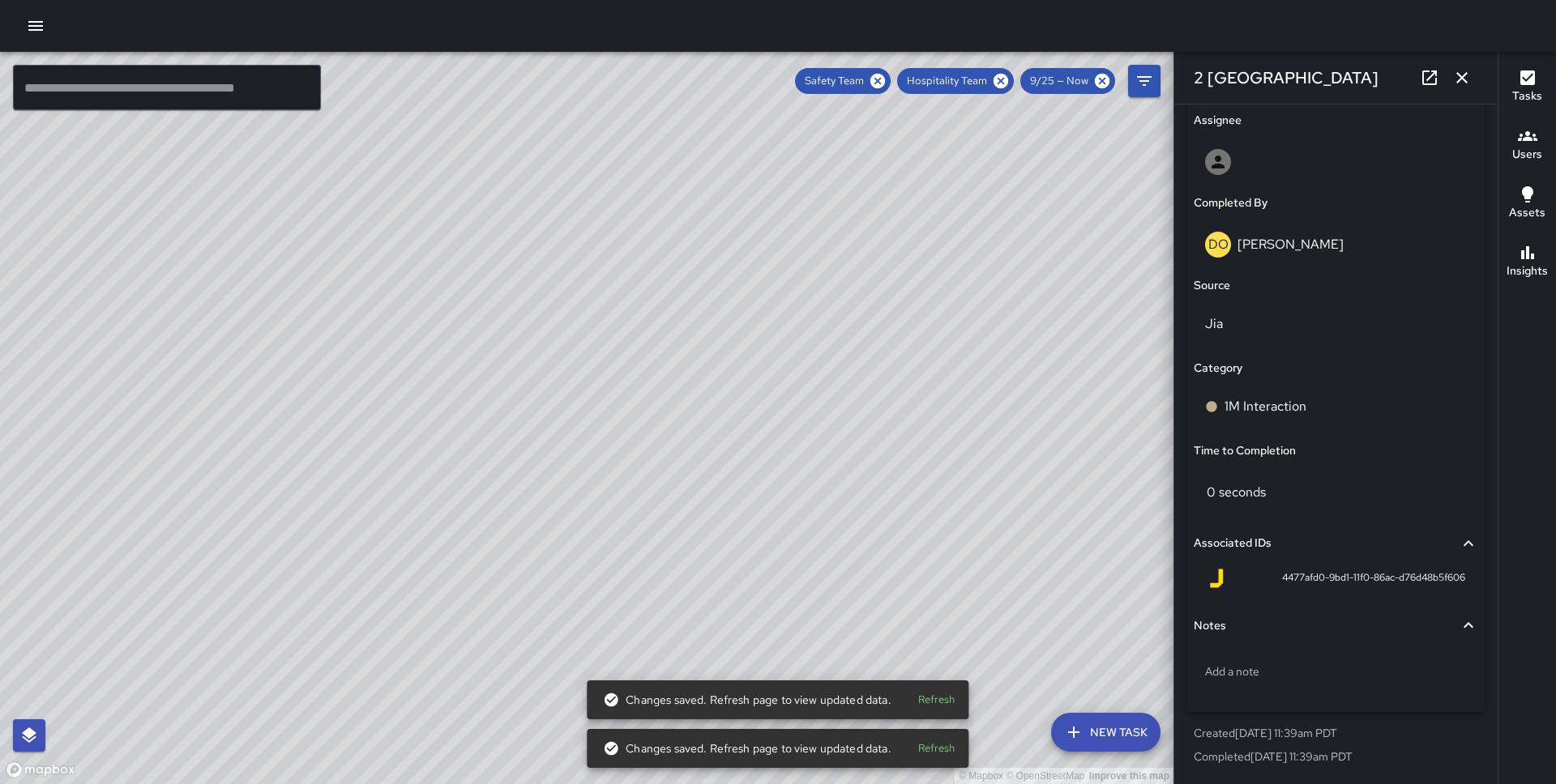
click at [330, 359] on div "© Mapbox © OpenStreetMap Improve this map DO [PERSON_NAME] [GEOGRAPHIC_DATA] Co…" at bounding box center [587, 418] width 1173 height 732
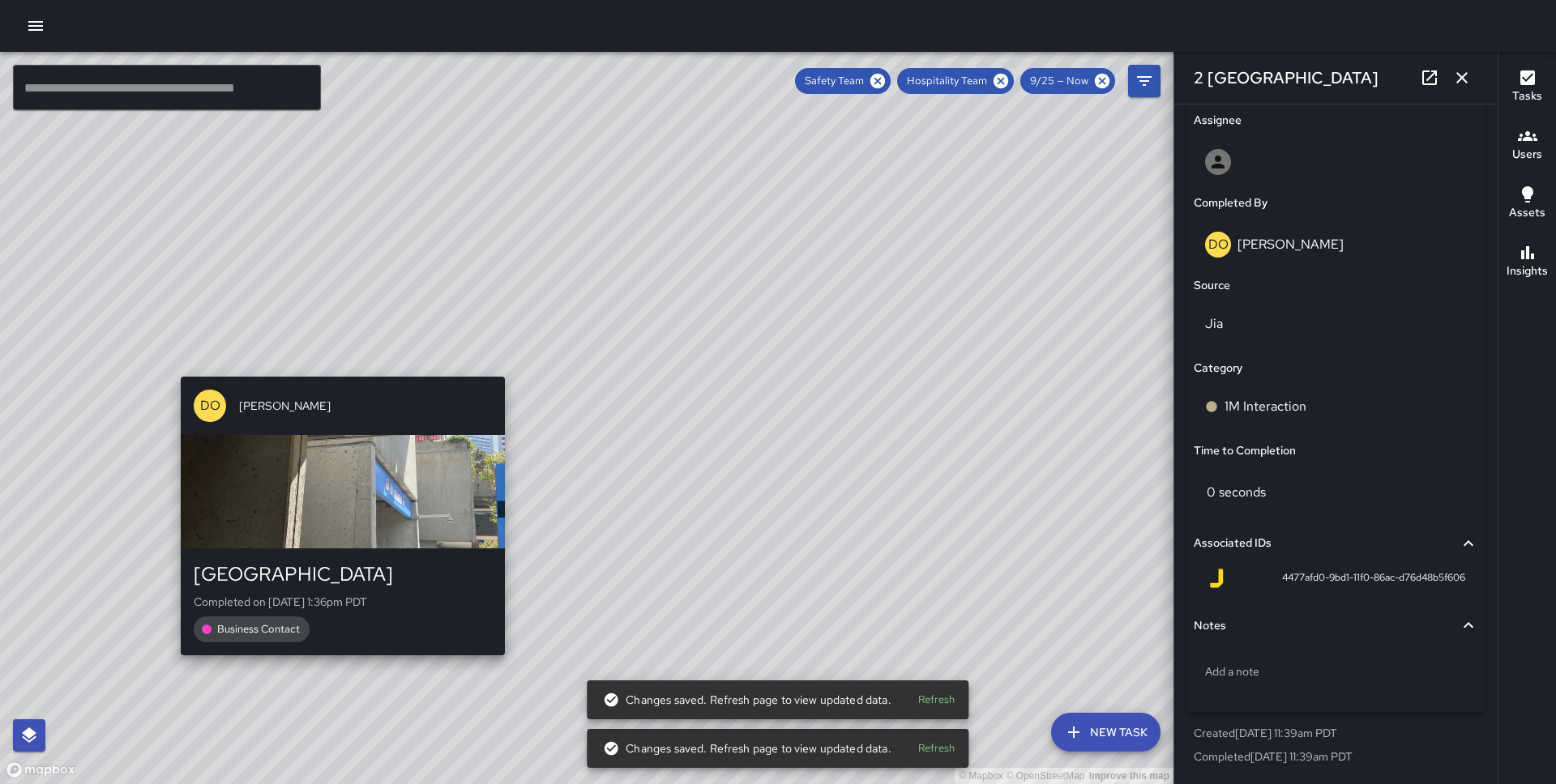
type input "**********"
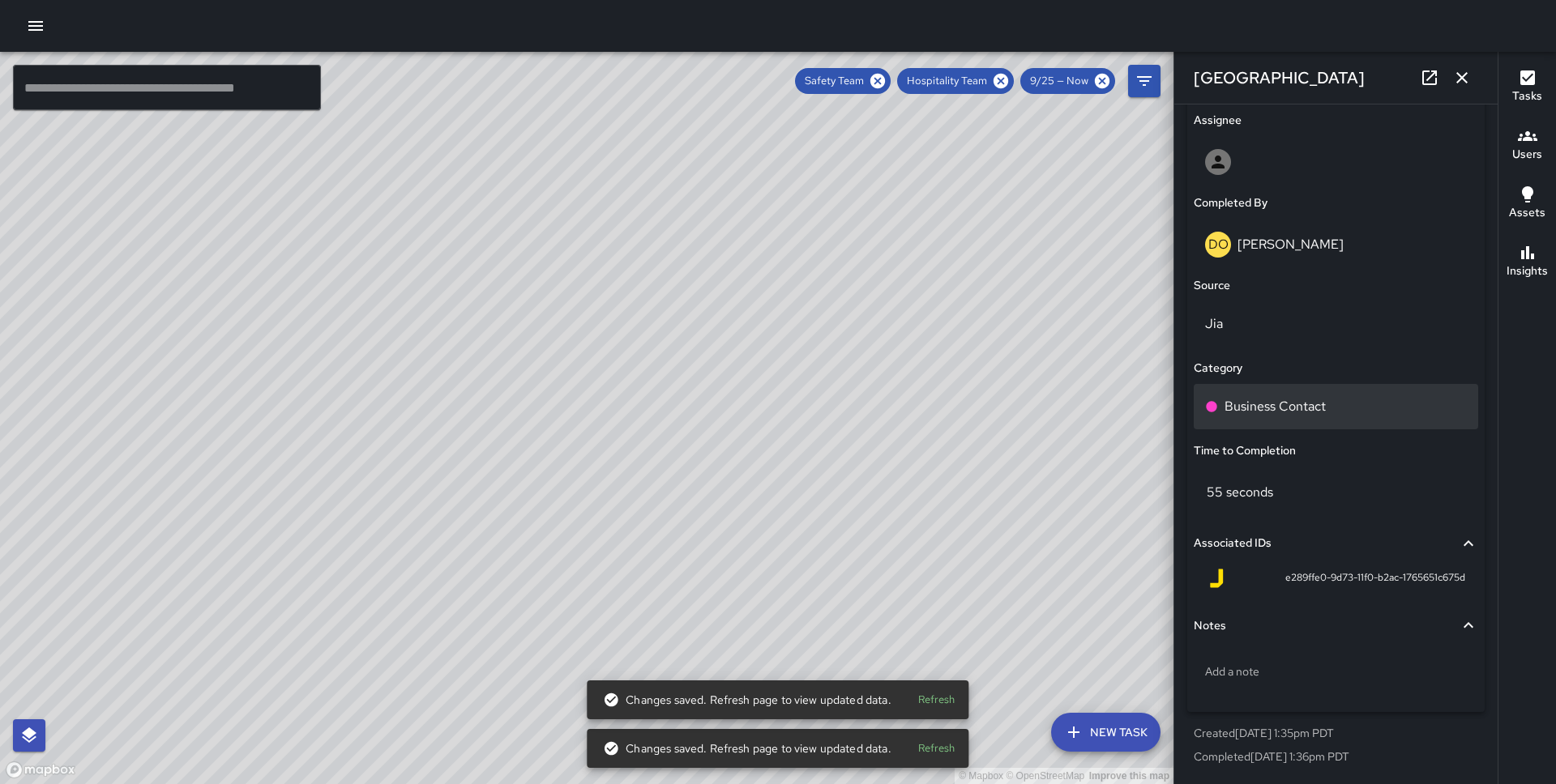
click at [1286, 401] on p "Business Contact" at bounding box center [1274, 406] width 101 height 20
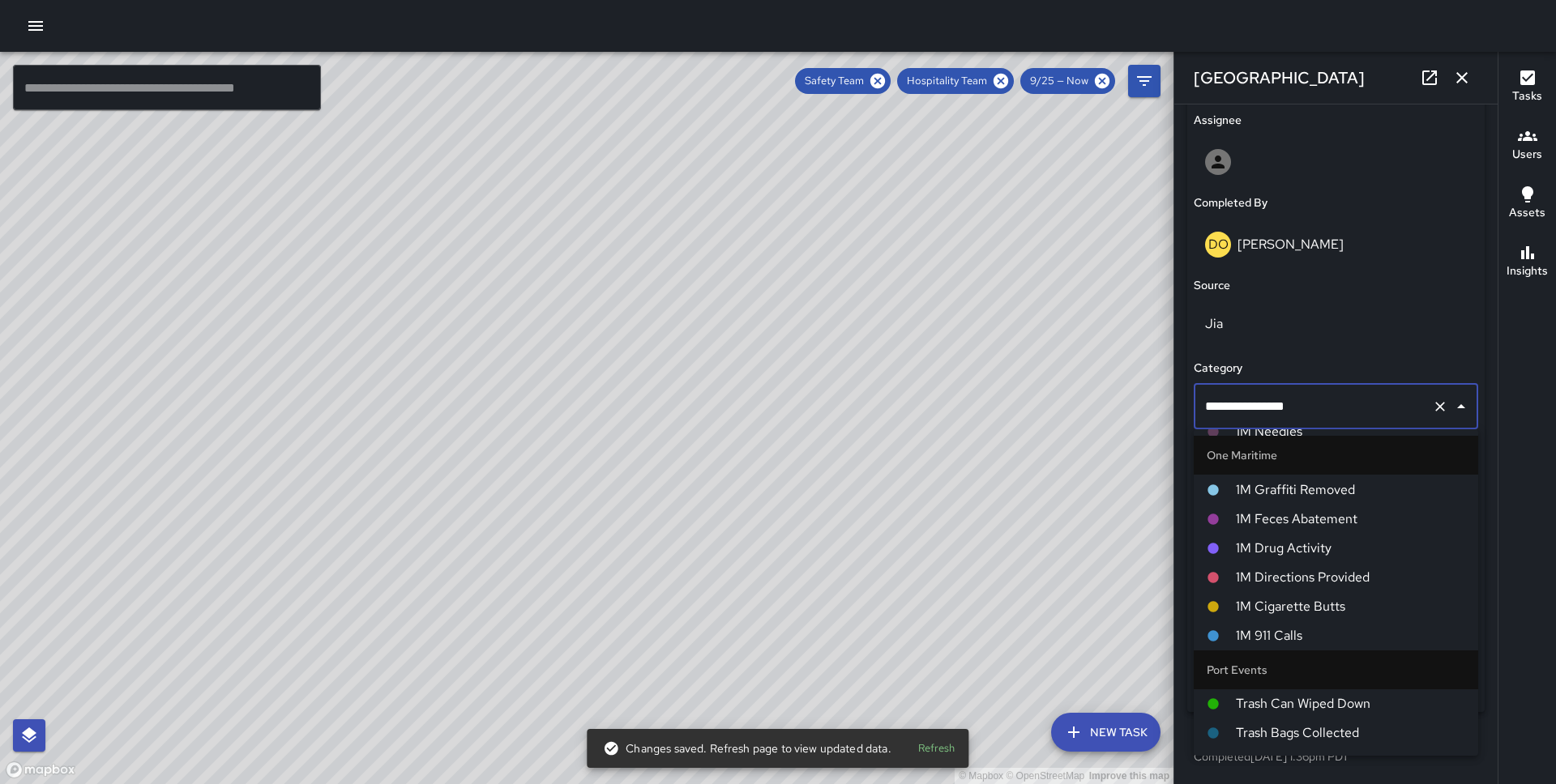
scroll to position [863, 0]
click at [1308, 271] on div "**********" at bounding box center [1335, 327] width 298 height 773
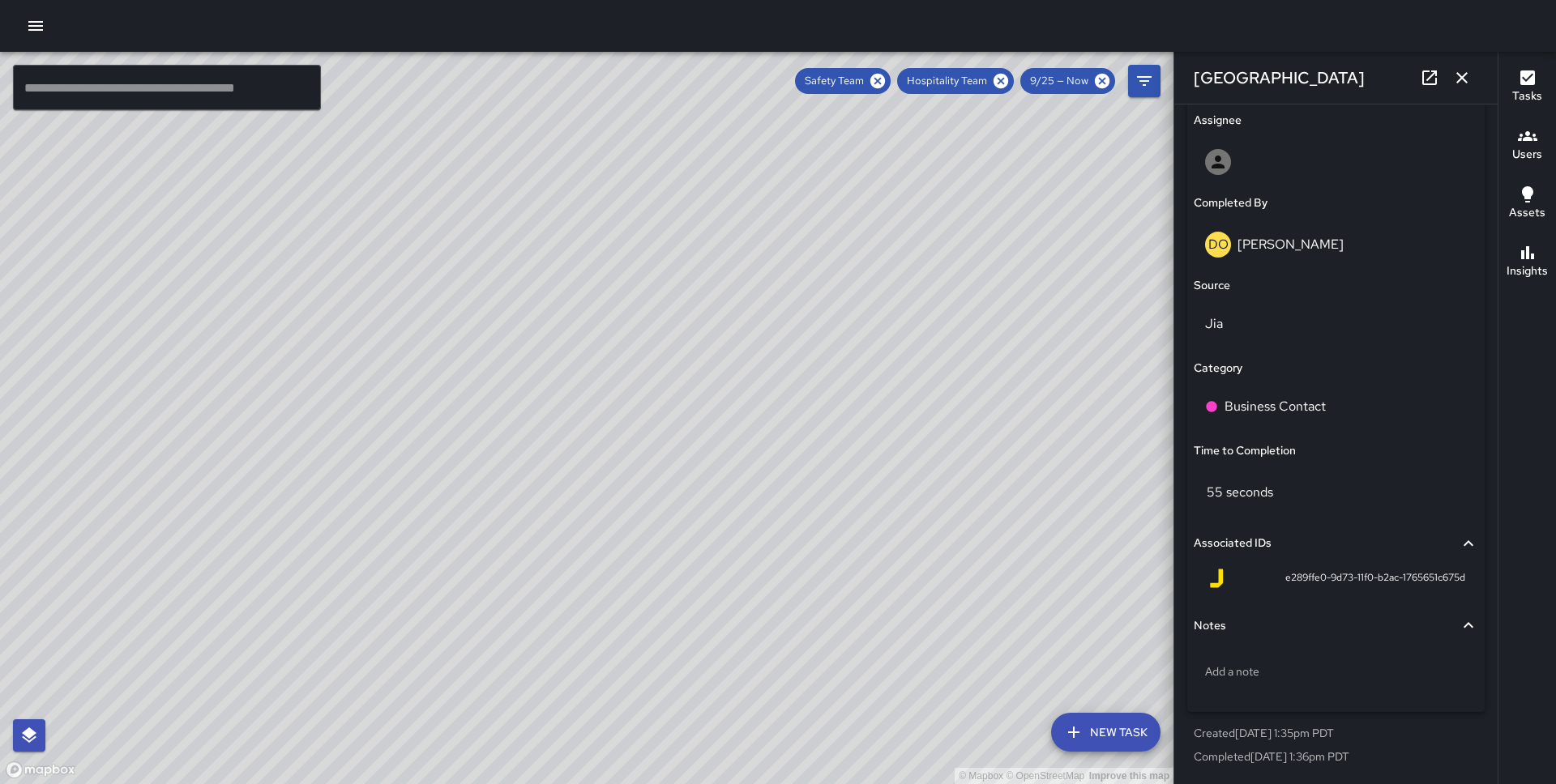
click at [599, 473] on div "© Mapbox © OpenStreetMap Improve this map DO [PERSON_NAME] 2 Embarcadero Center…" at bounding box center [587, 418] width 1173 height 732
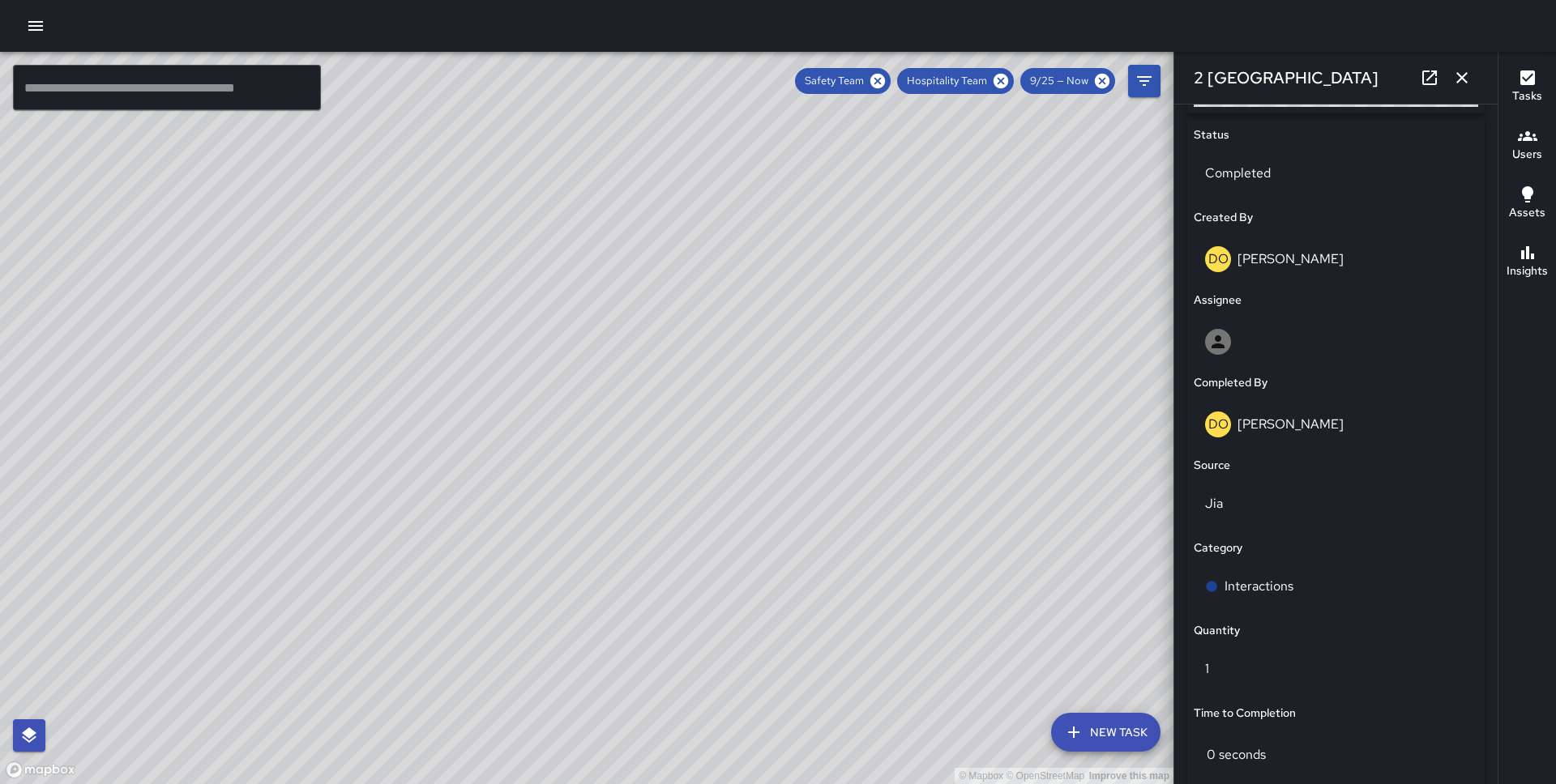
scroll to position [1025, 0]
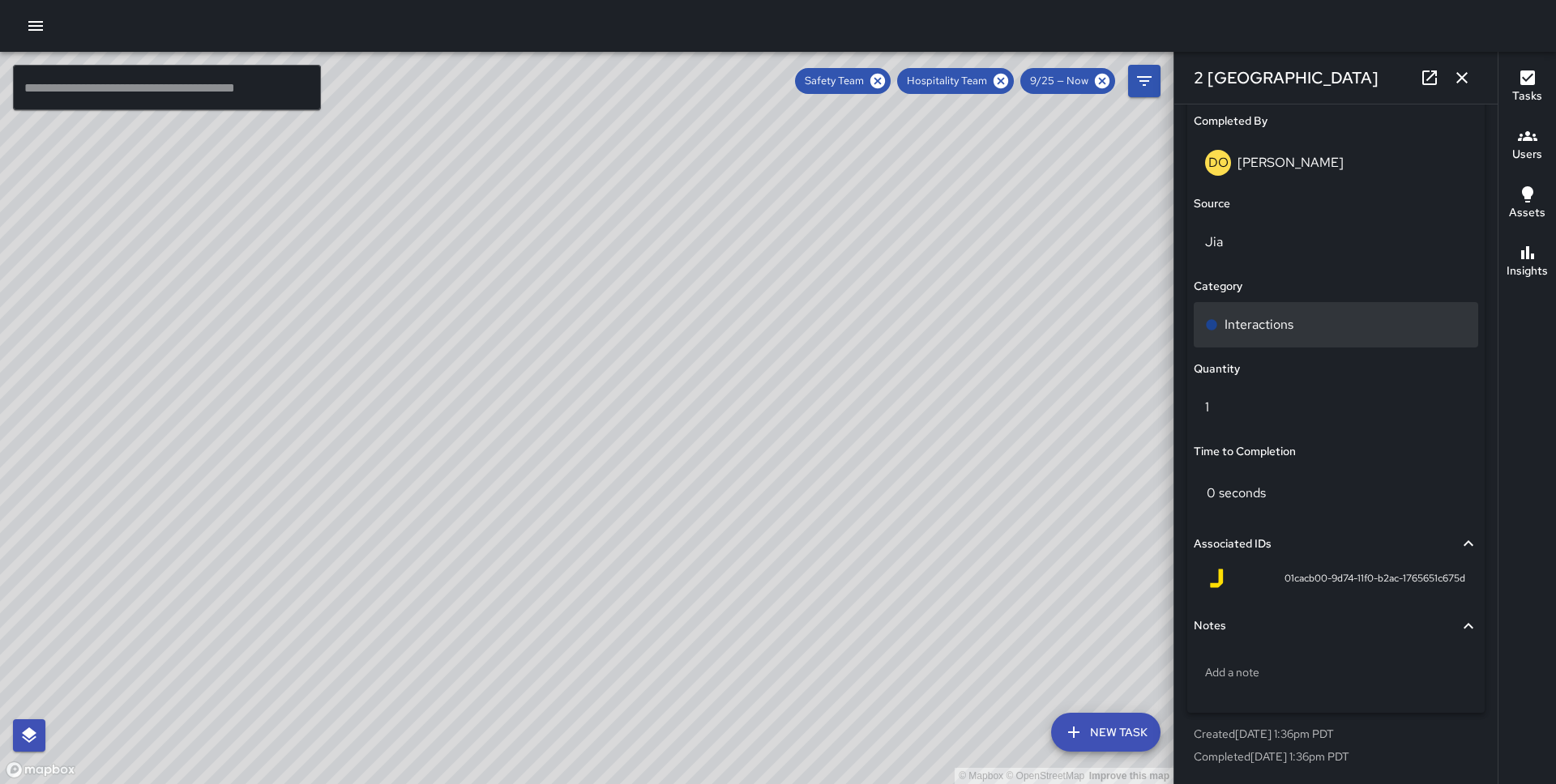
click at [1275, 331] on p "Interactions" at bounding box center [1258, 325] width 69 height 20
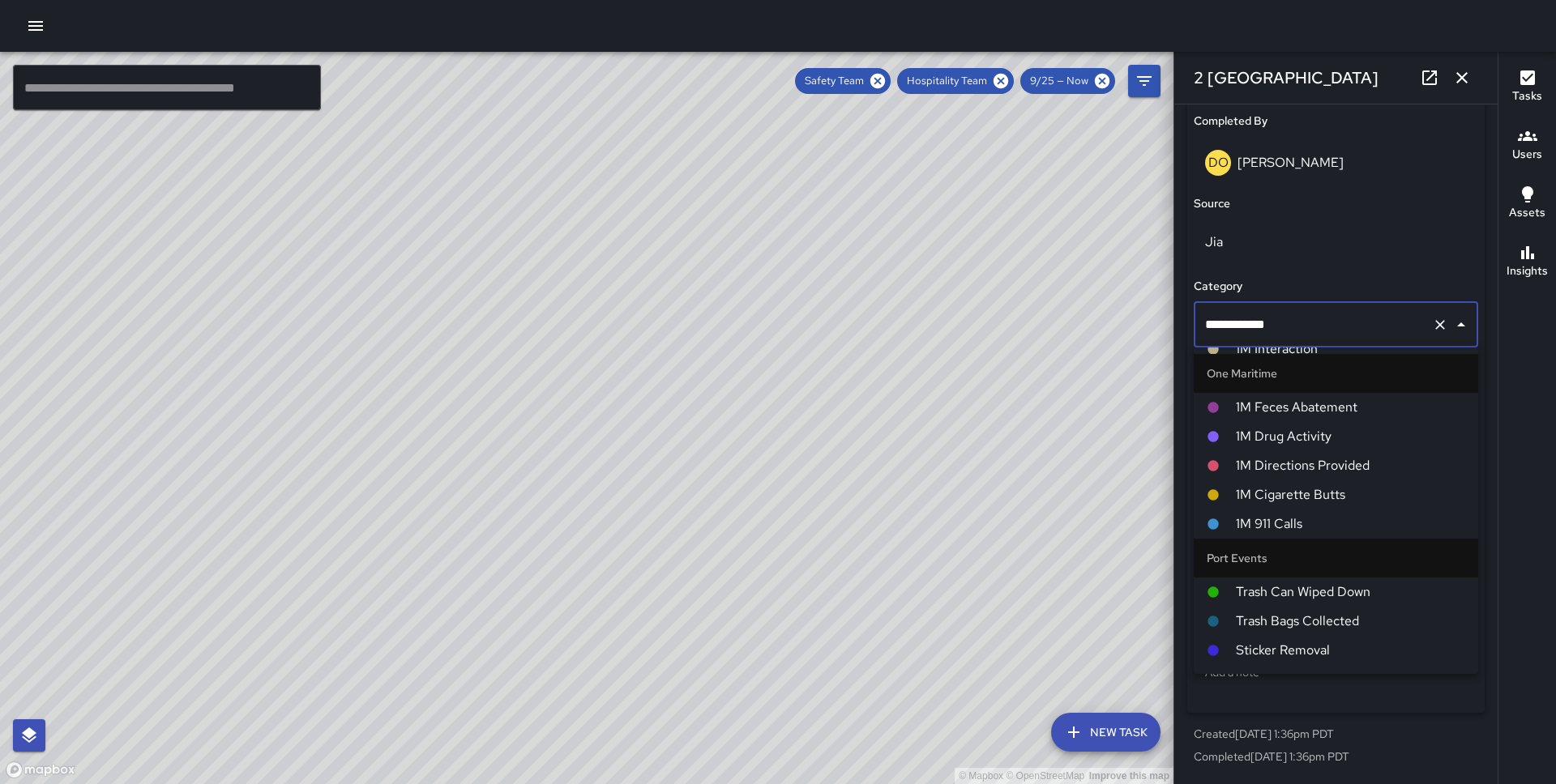
scroll to position [782, 0]
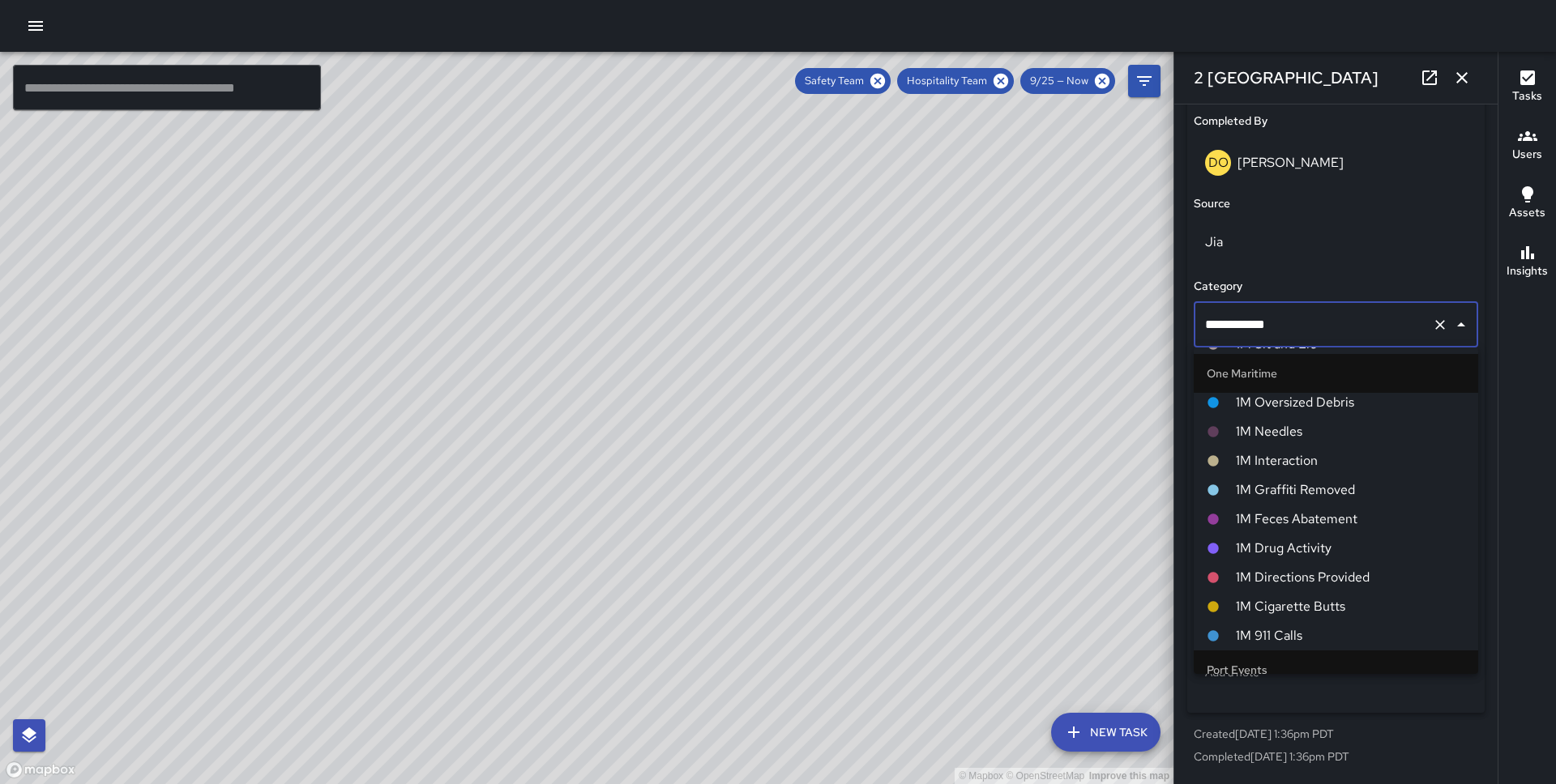
click at [1304, 456] on span "1M Interaction" at bounding box center [1350, 461] width 230 height 20
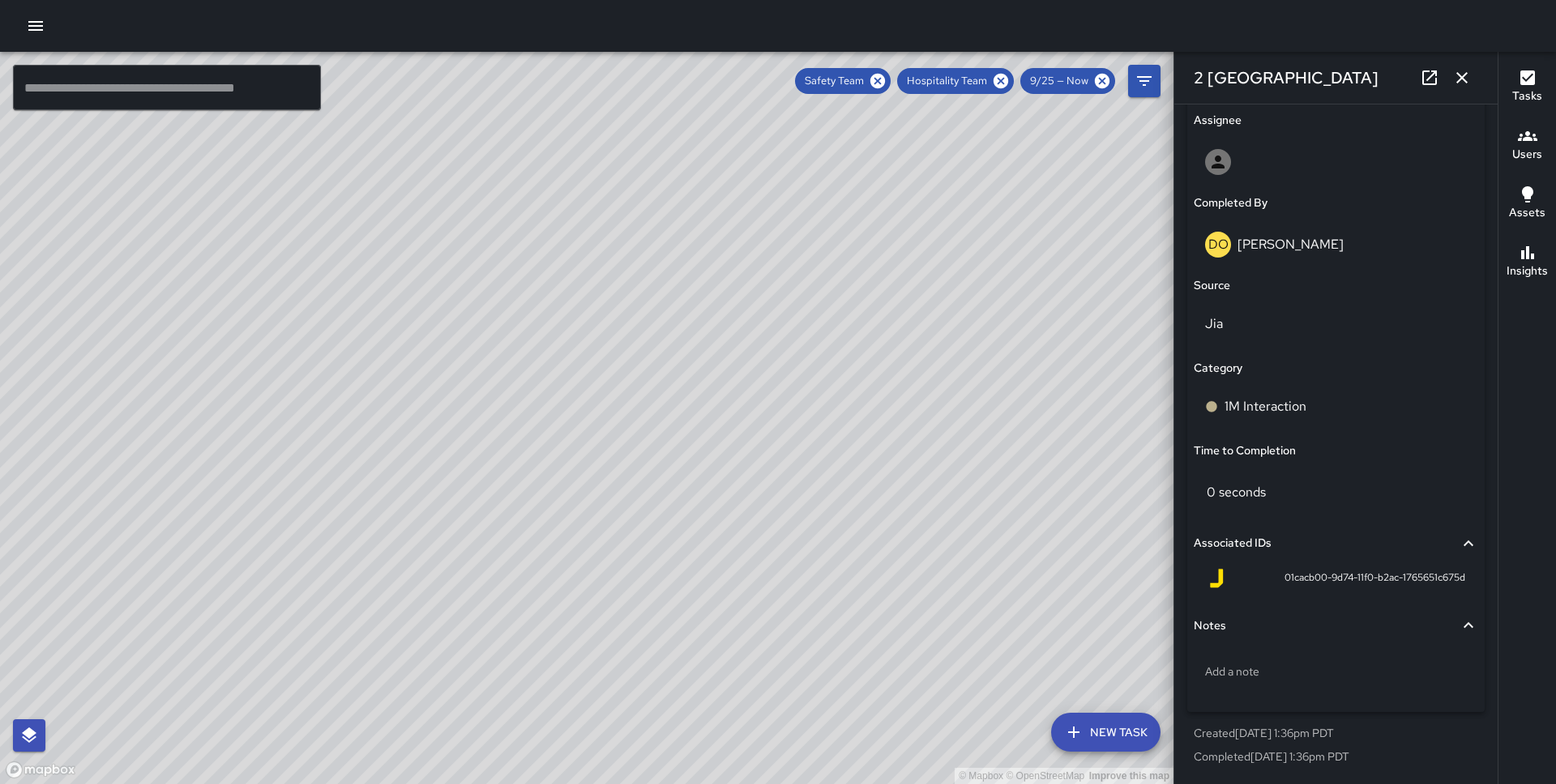
scroll to position [943, 0]
click at [573, 354] on div "© Mapbox © OpenStreetMap Improve this map DO [PERSON_NAME] [GEOGRAPHIC_DATA] Co…" at bounding box center [587, 418] width 1173 height 732
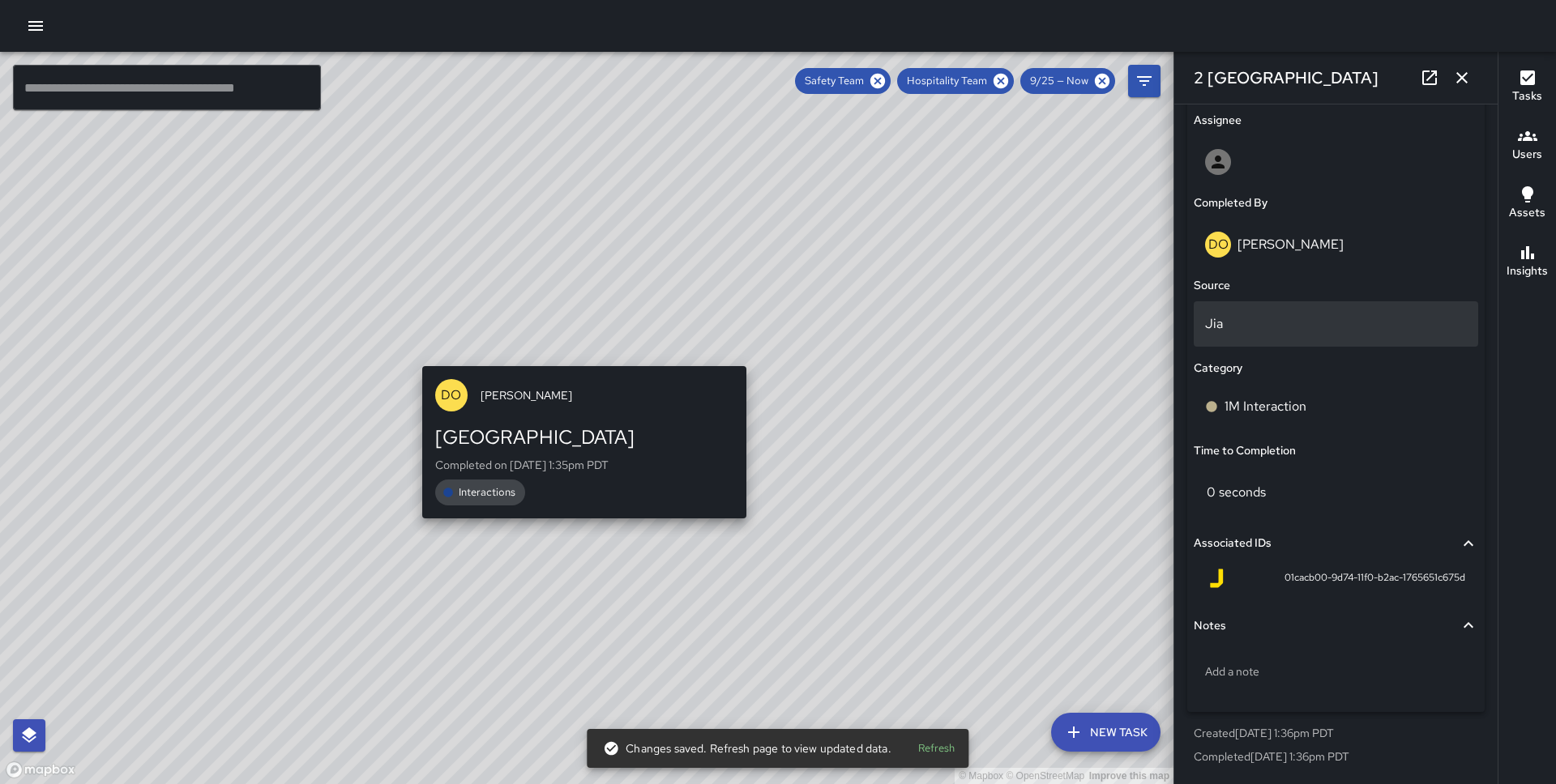
type input "**********"
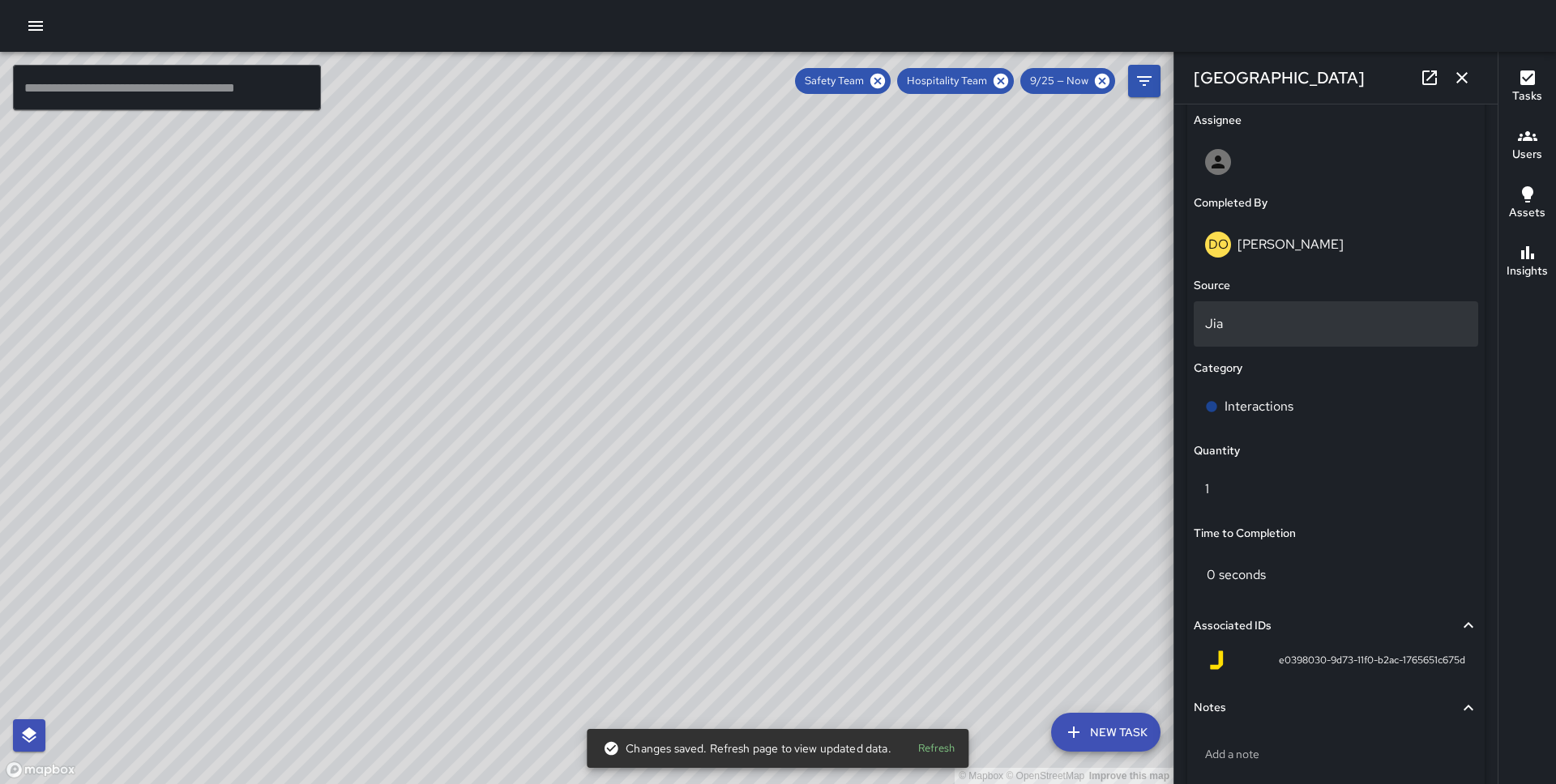
scroll to position [1025, 0]
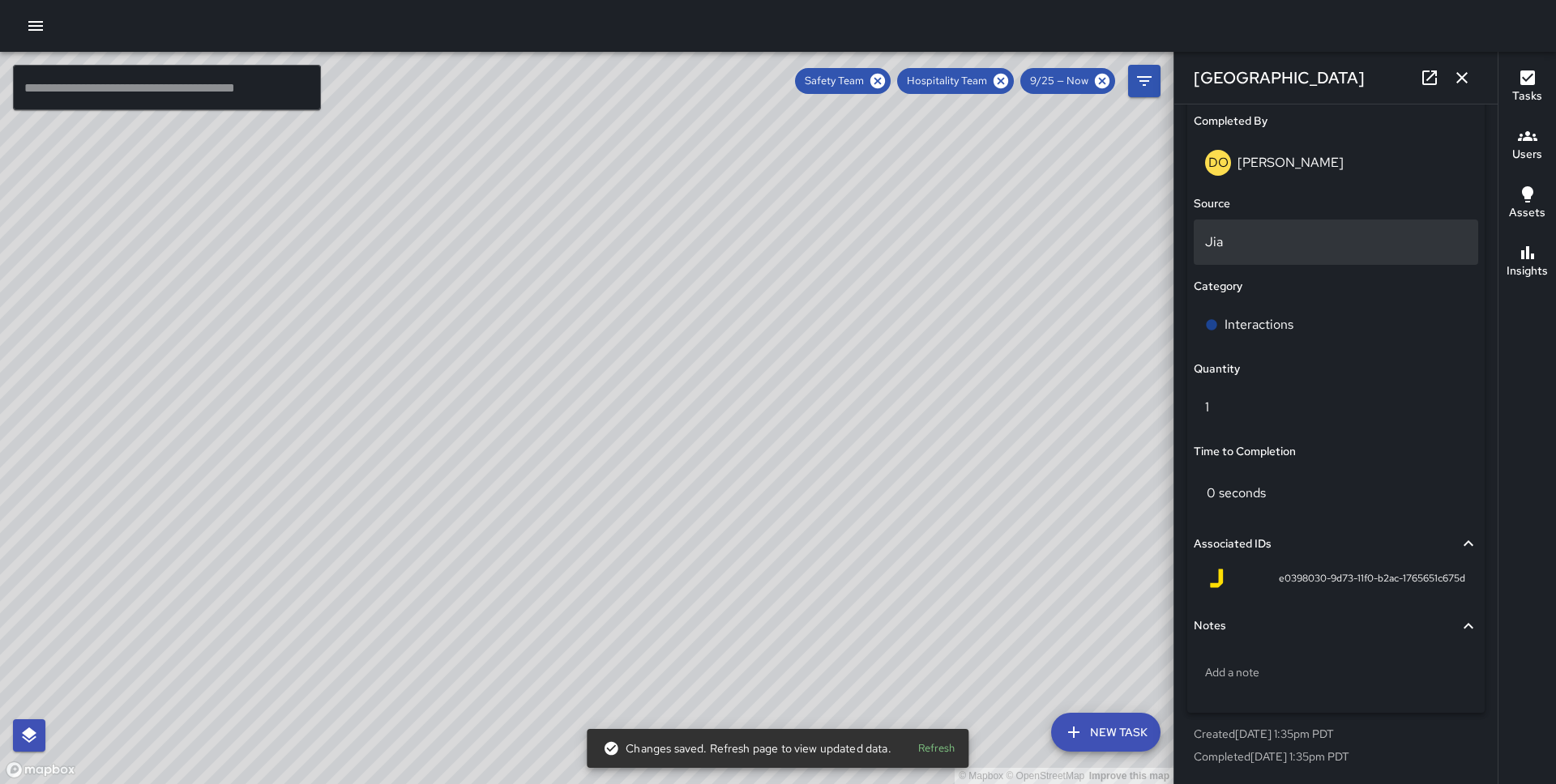
click at [1278, 313] on div "Interactions" at bounding box center [1335, 325] width 284 height 45
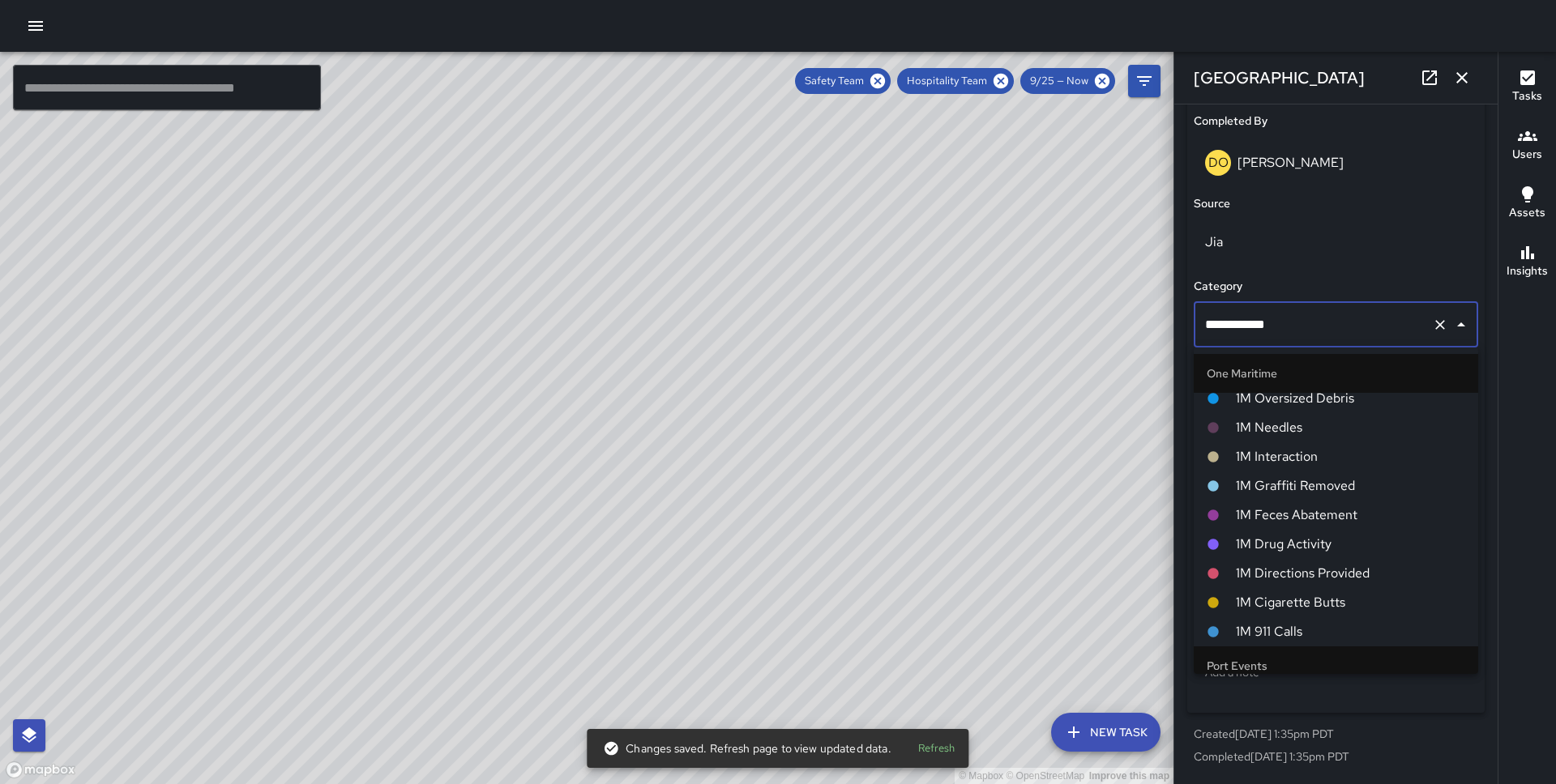
scroll to position [677, 0]
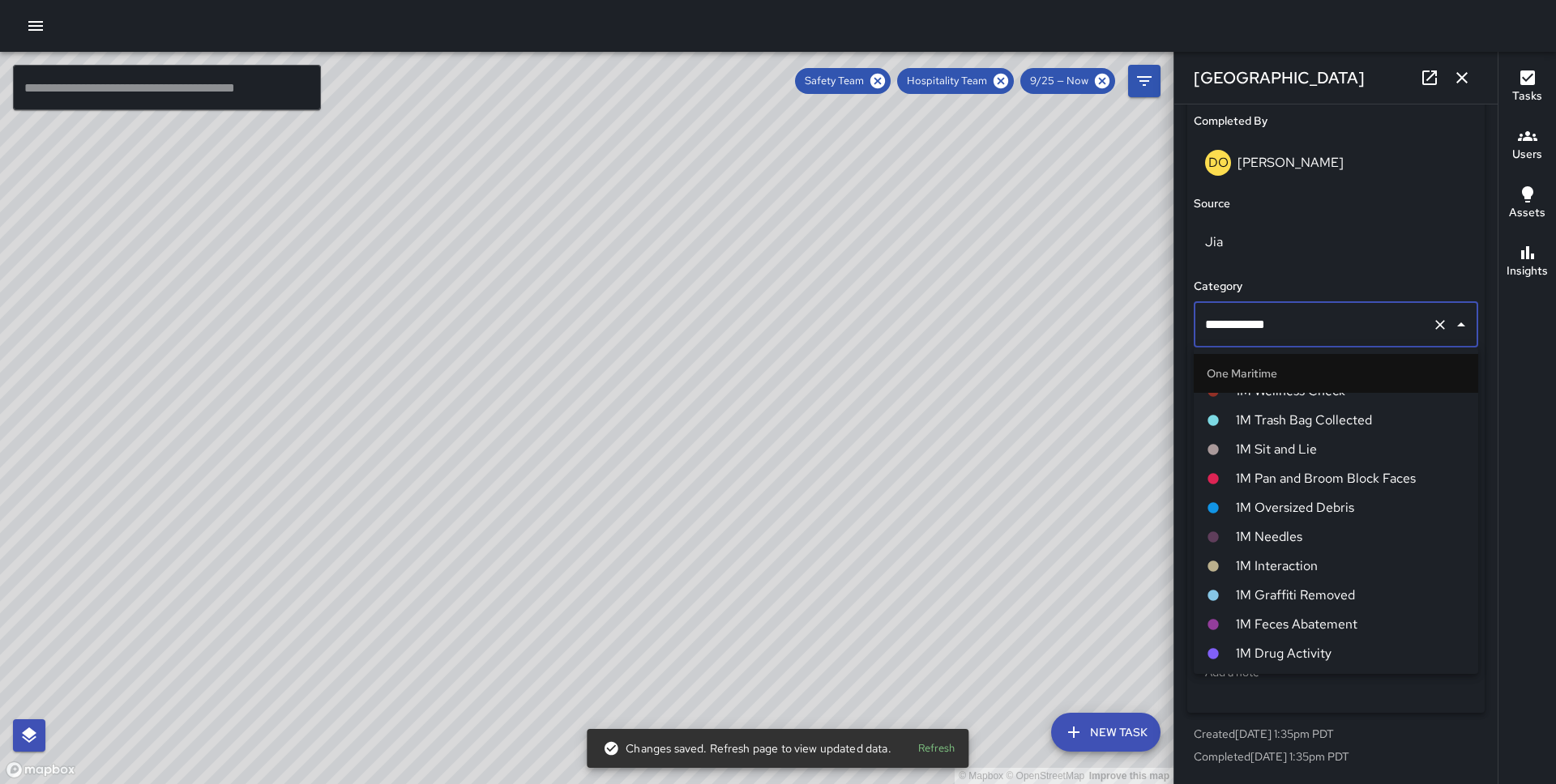
click at [1289, 566] on span "1M Interaction" at bounding box center [1350, 566] width 230 height 20
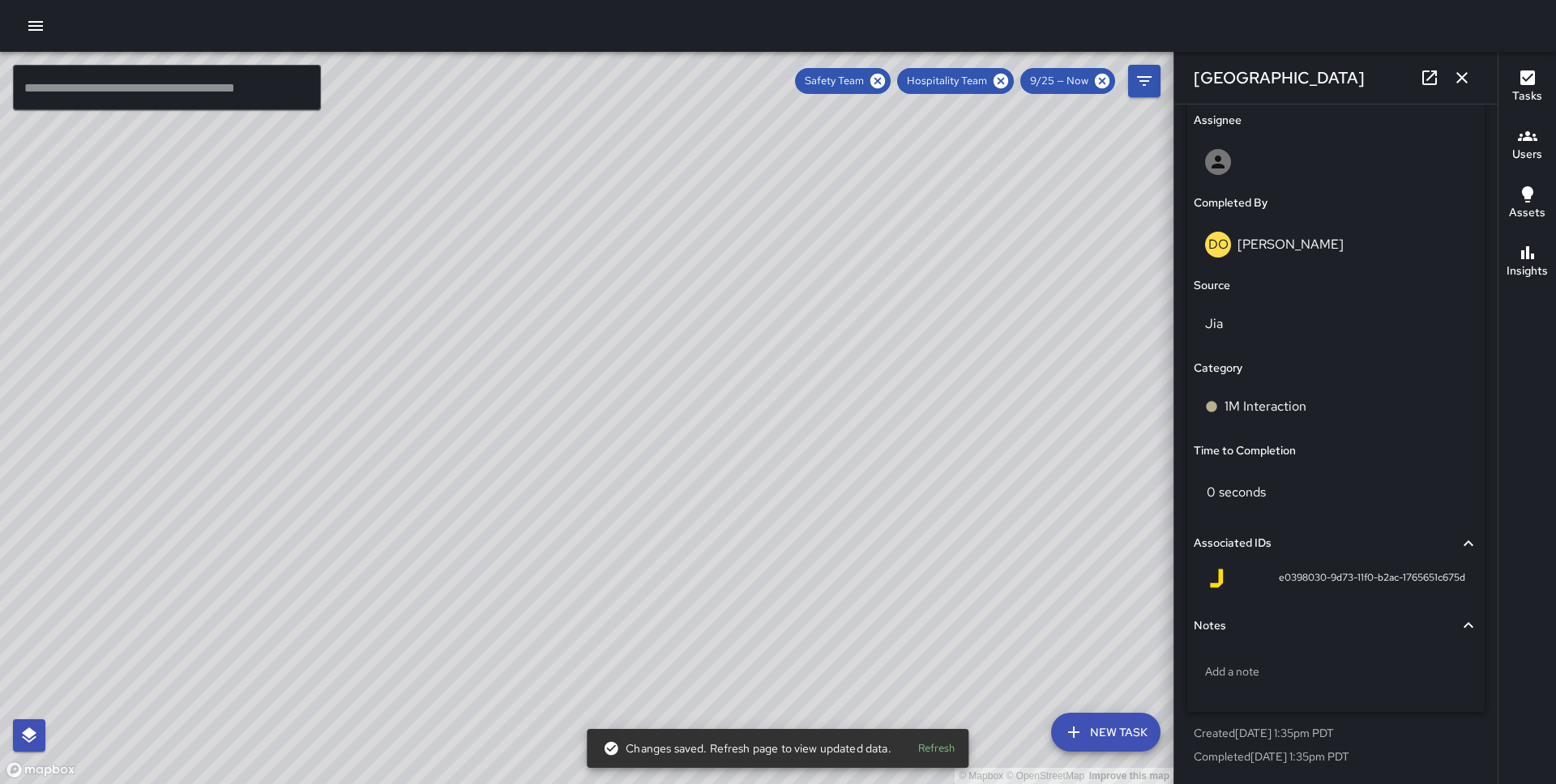
scroll to position [943, 0]
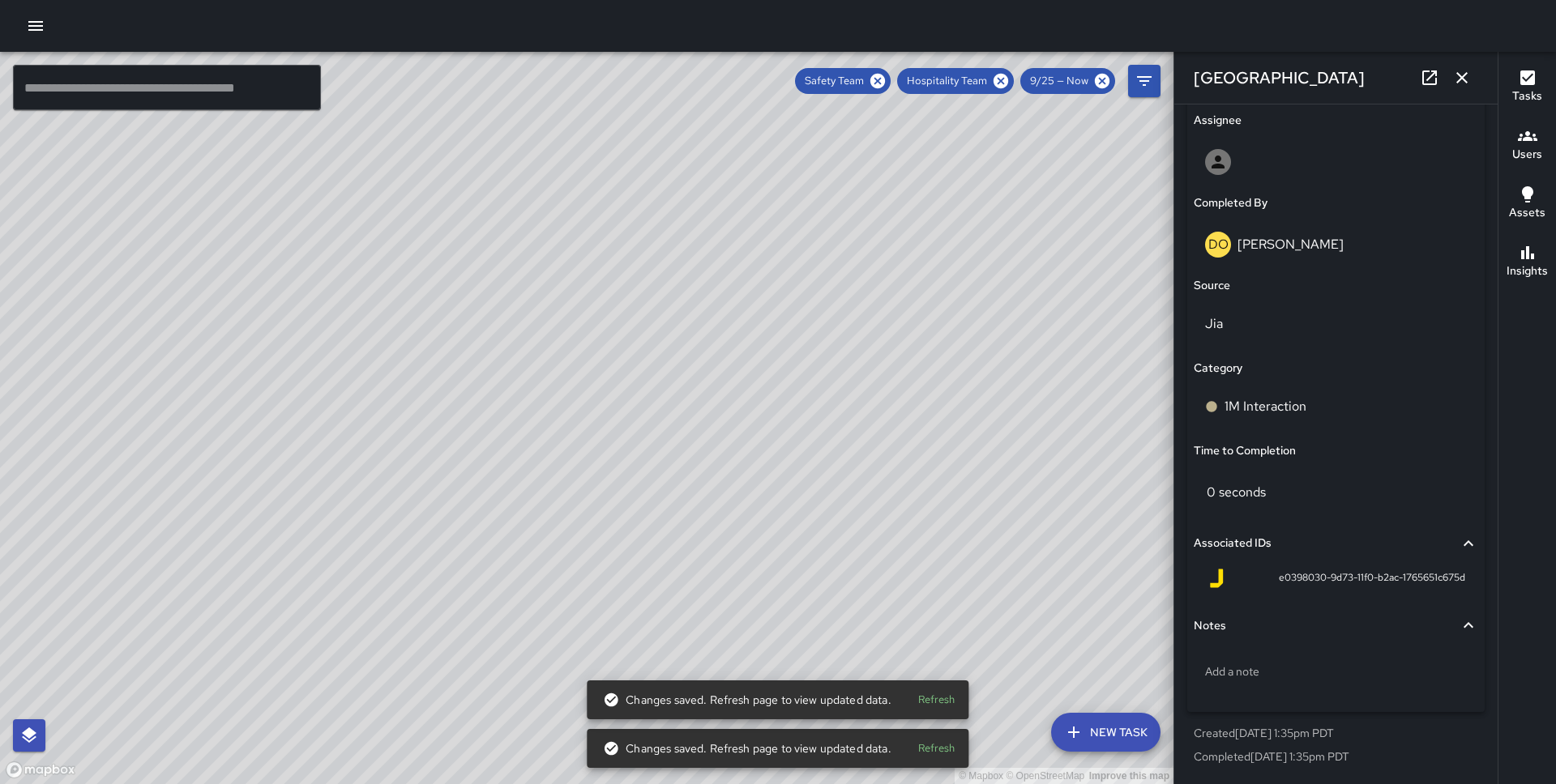
click at [583, 414] on div "© Mapbox © OpenStreetMap Improve this map DO [PERSON_NAME] [GEOGRAPHIC_DATA] Co…" at bounding box center [587, 418] width 1173 height 732
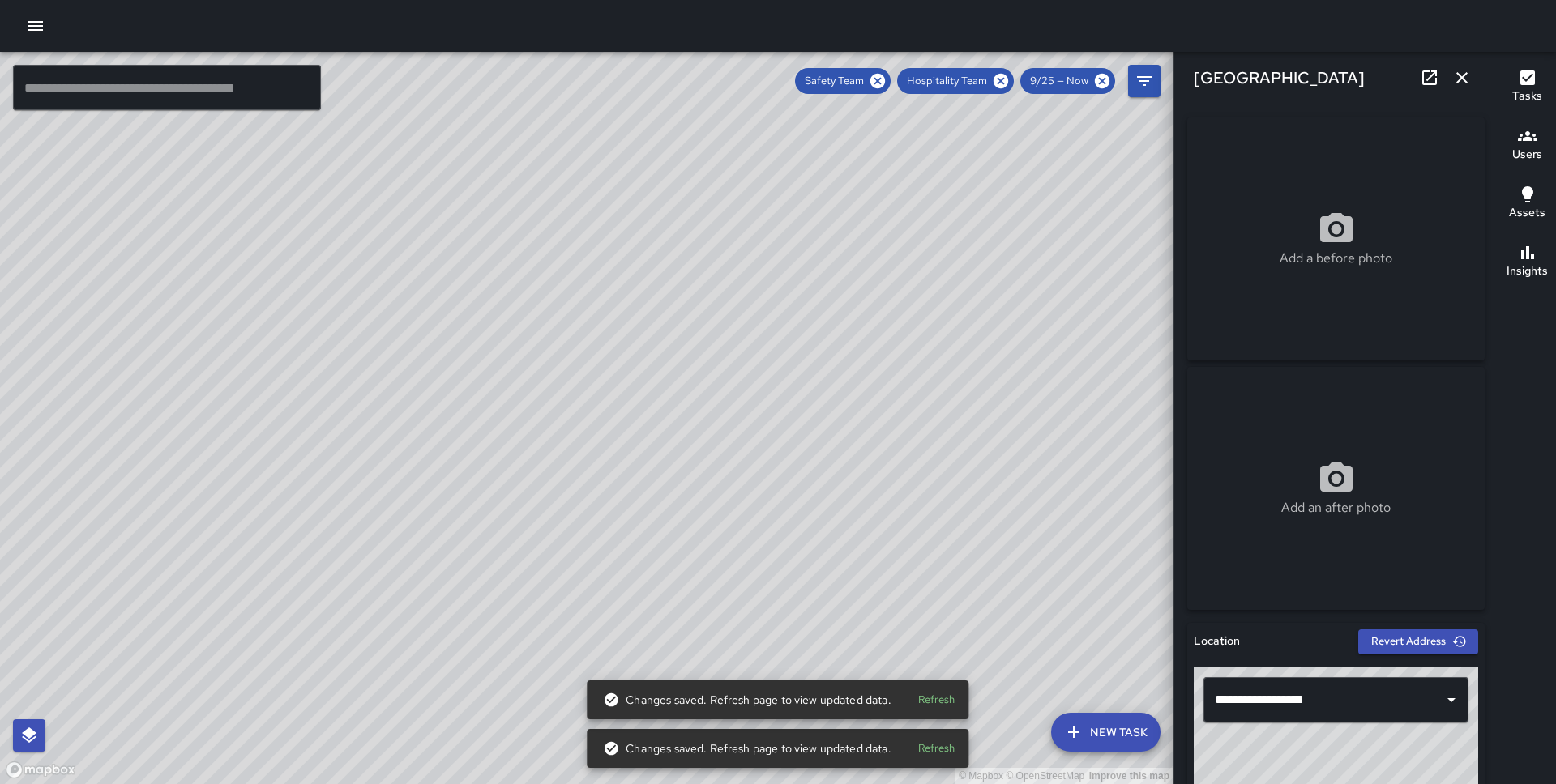
scroll to position [1025, 0]
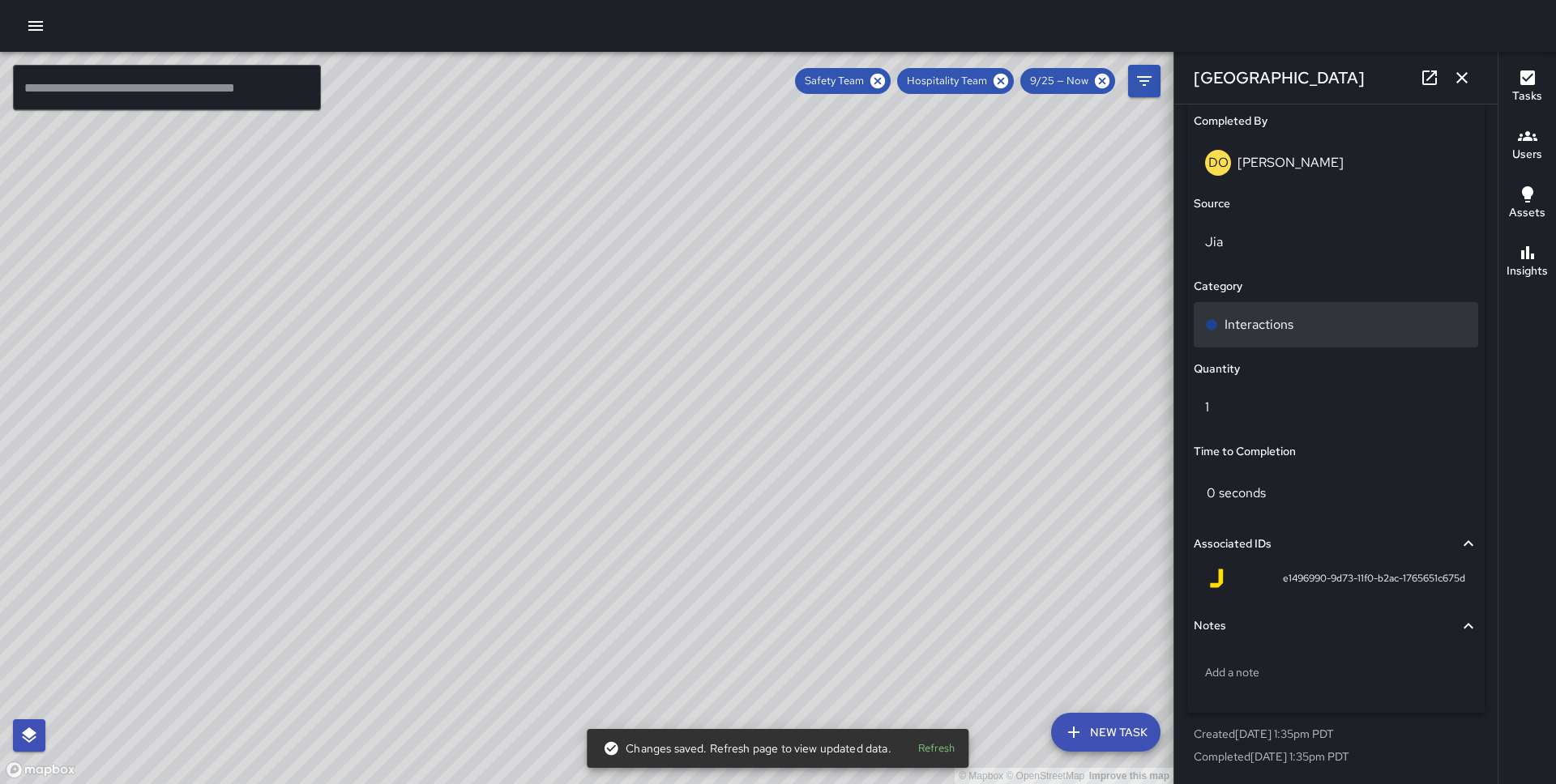
click at [1310, 319] on div "Interactions" at bounding box center [1335, 325] width 262 height 20
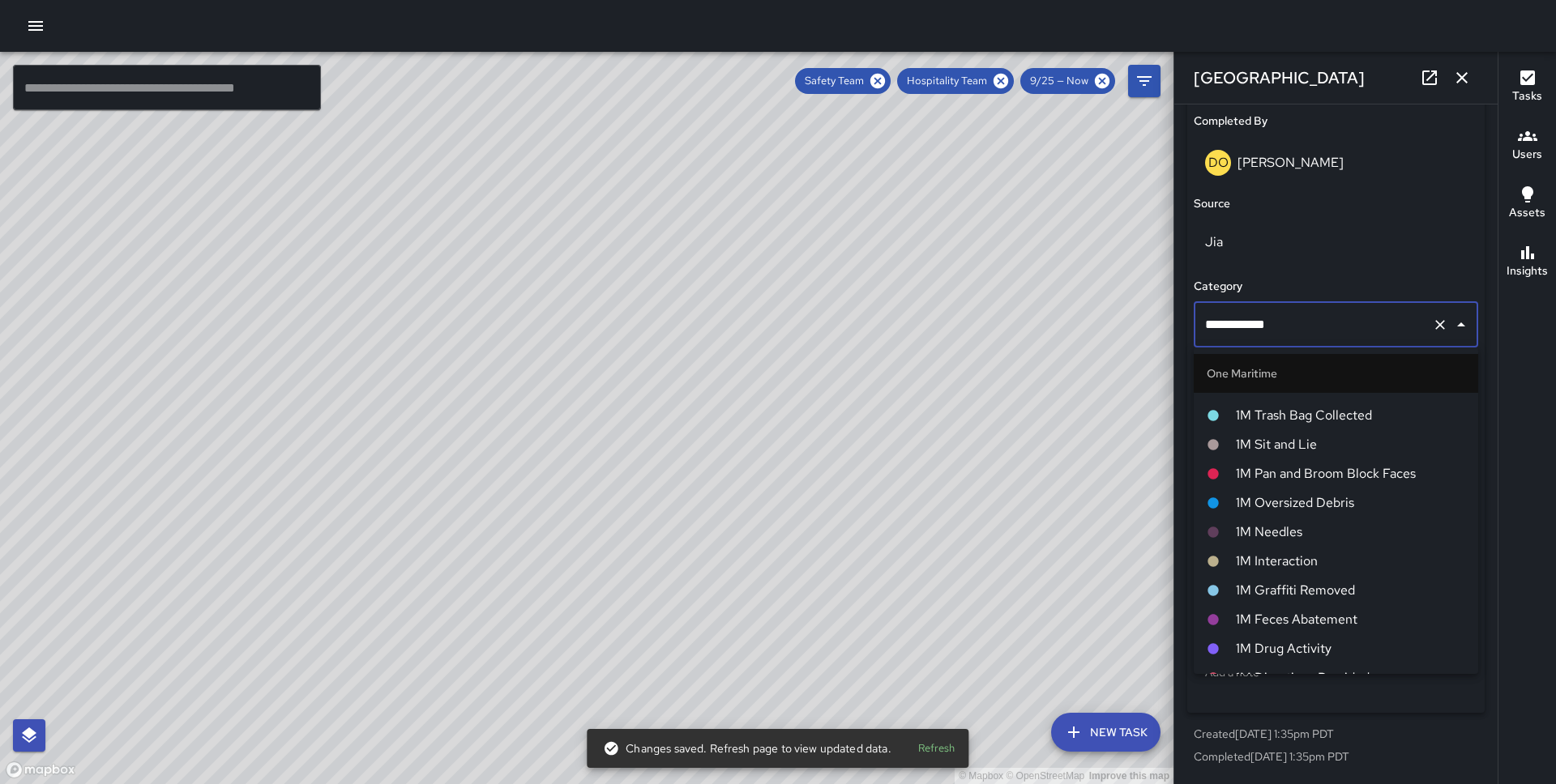
scroll to position [686, 0]
click at [1306, 558] on span "1M Interaction" at bounding box center [1350, 558] width 230 height 20
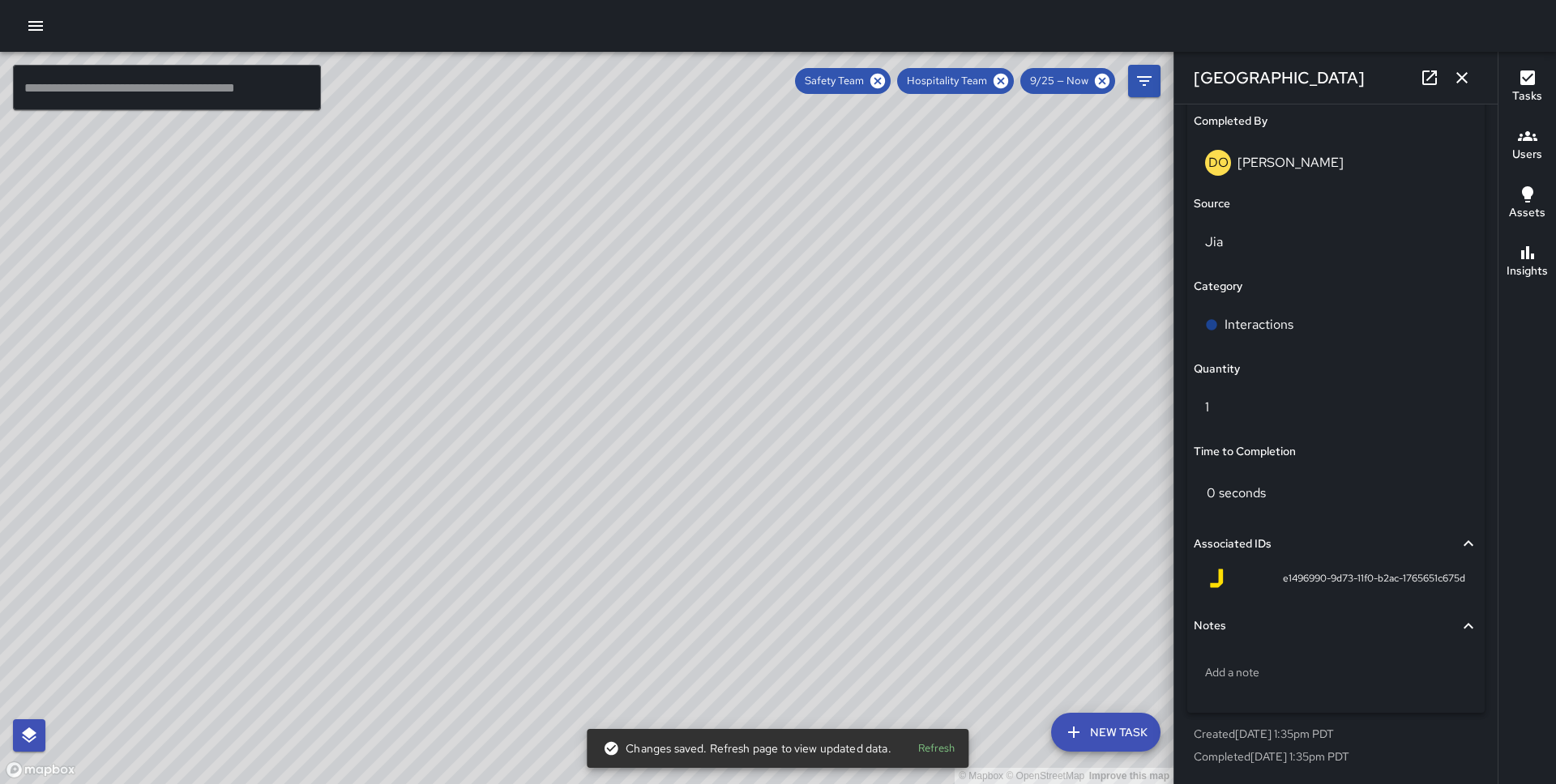
scroll to position [943, 0]
click at [573, 487] on div "© Mapbox © OpenStreetMap Improve this map" at bounding box center [587, 418] width 1173 height 732
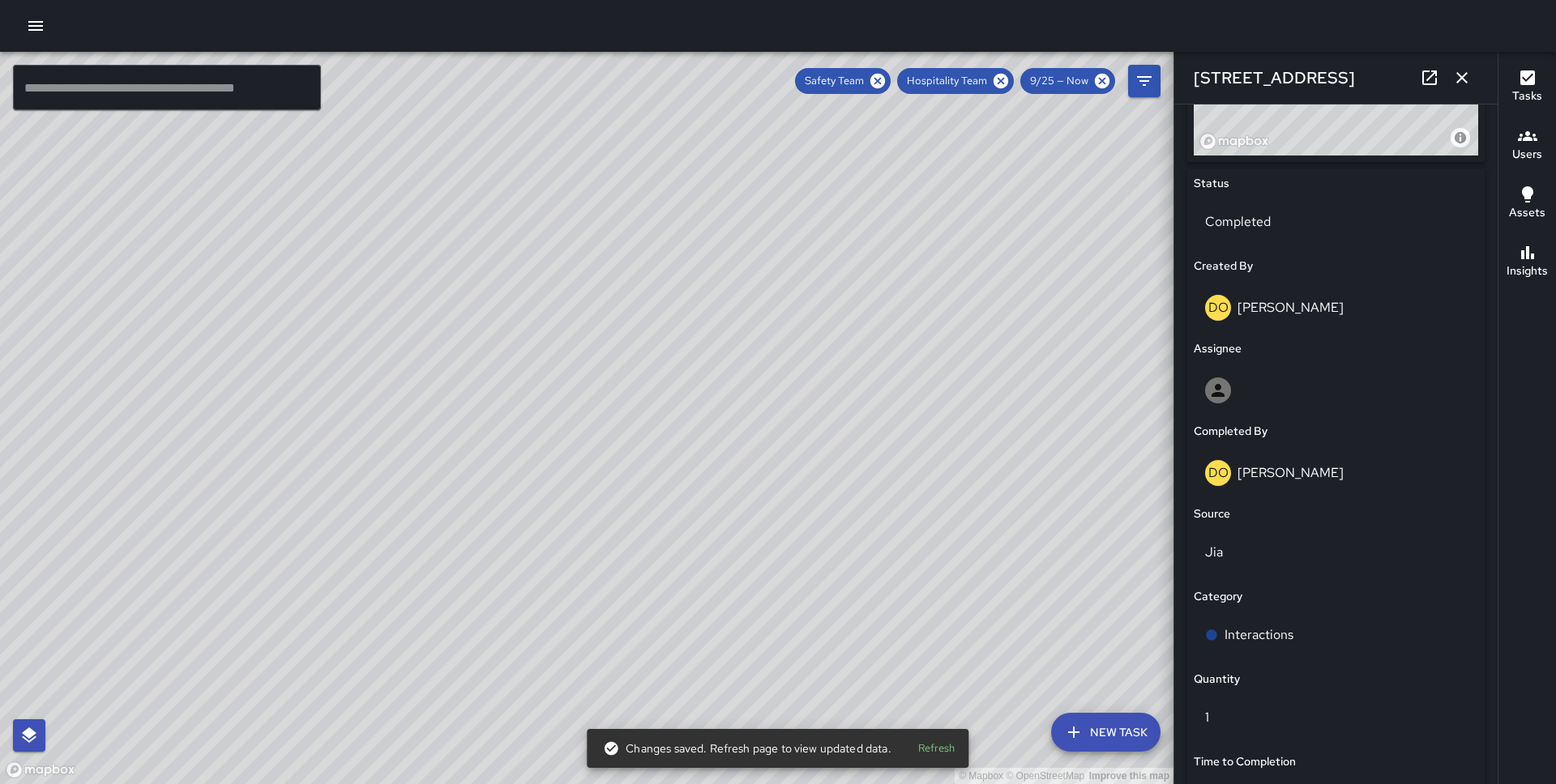
scroll to position [1025, 0]
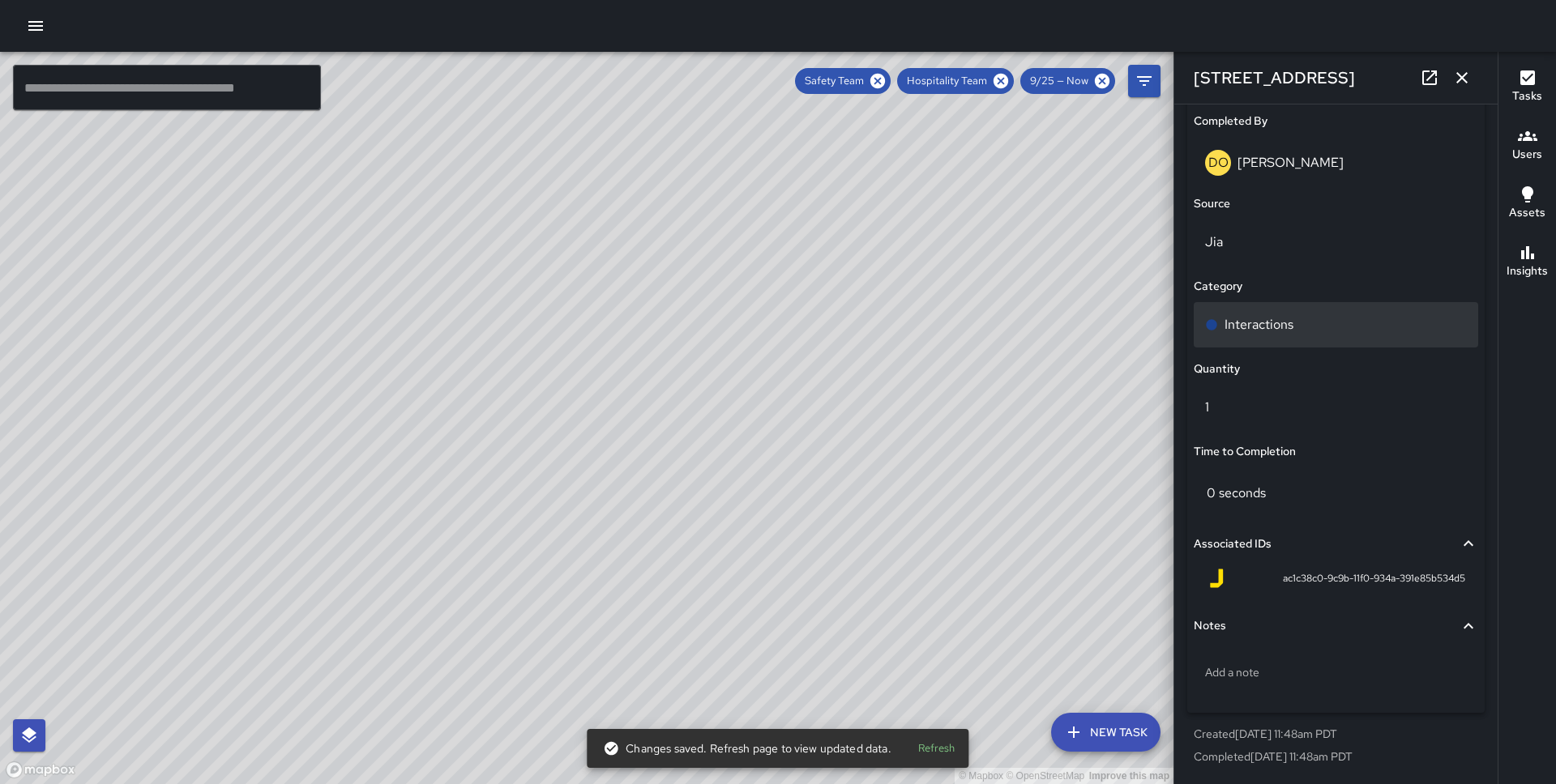
click at [1260, 344] on div "Interactions" at bounding box center [1335, 325] width 284 height 45
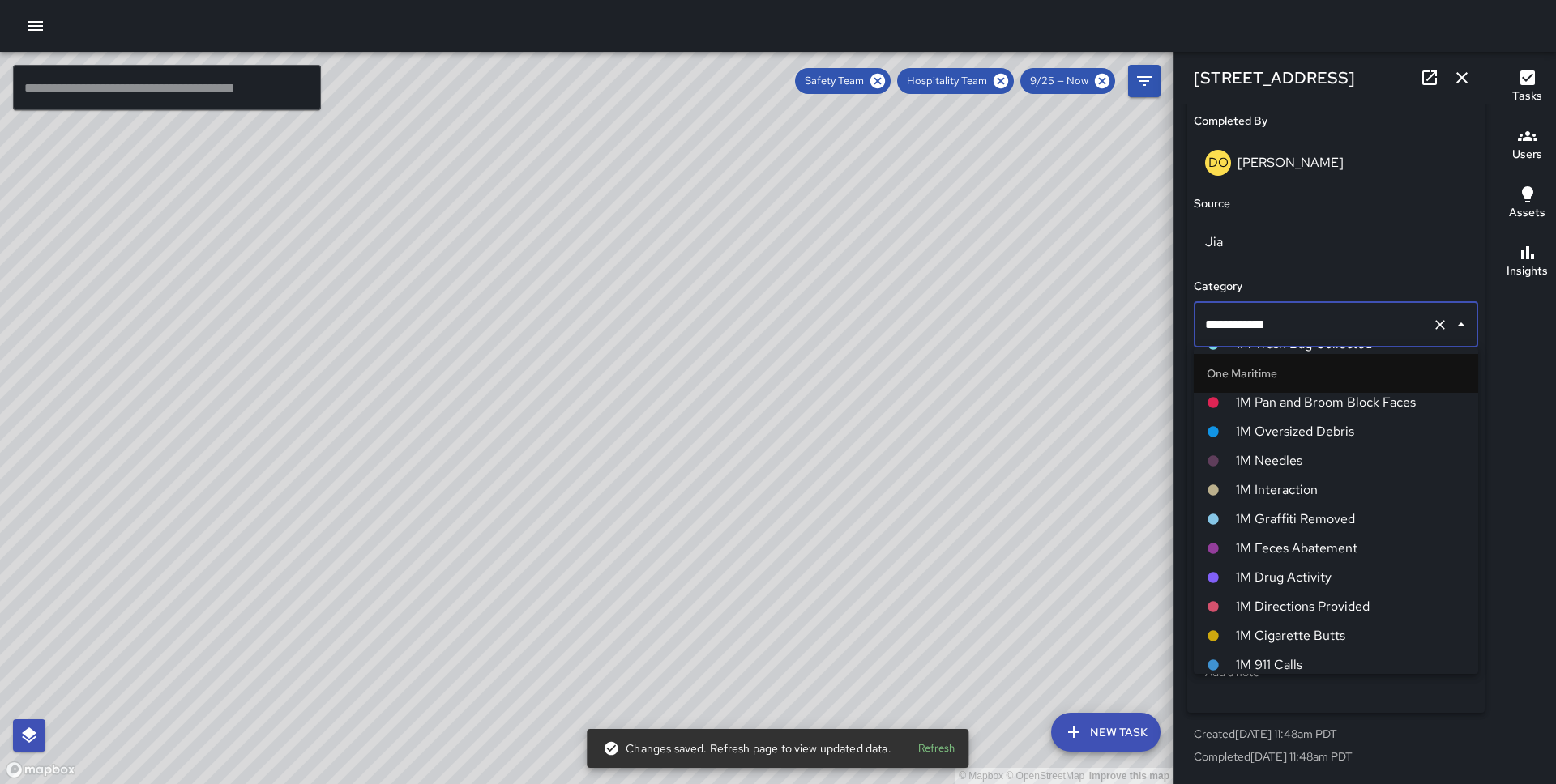
scroll to position [751, 0]
click at [1308, 492] on span "1M Interaction" at bounding box center [1350, 492] width 230 height 20
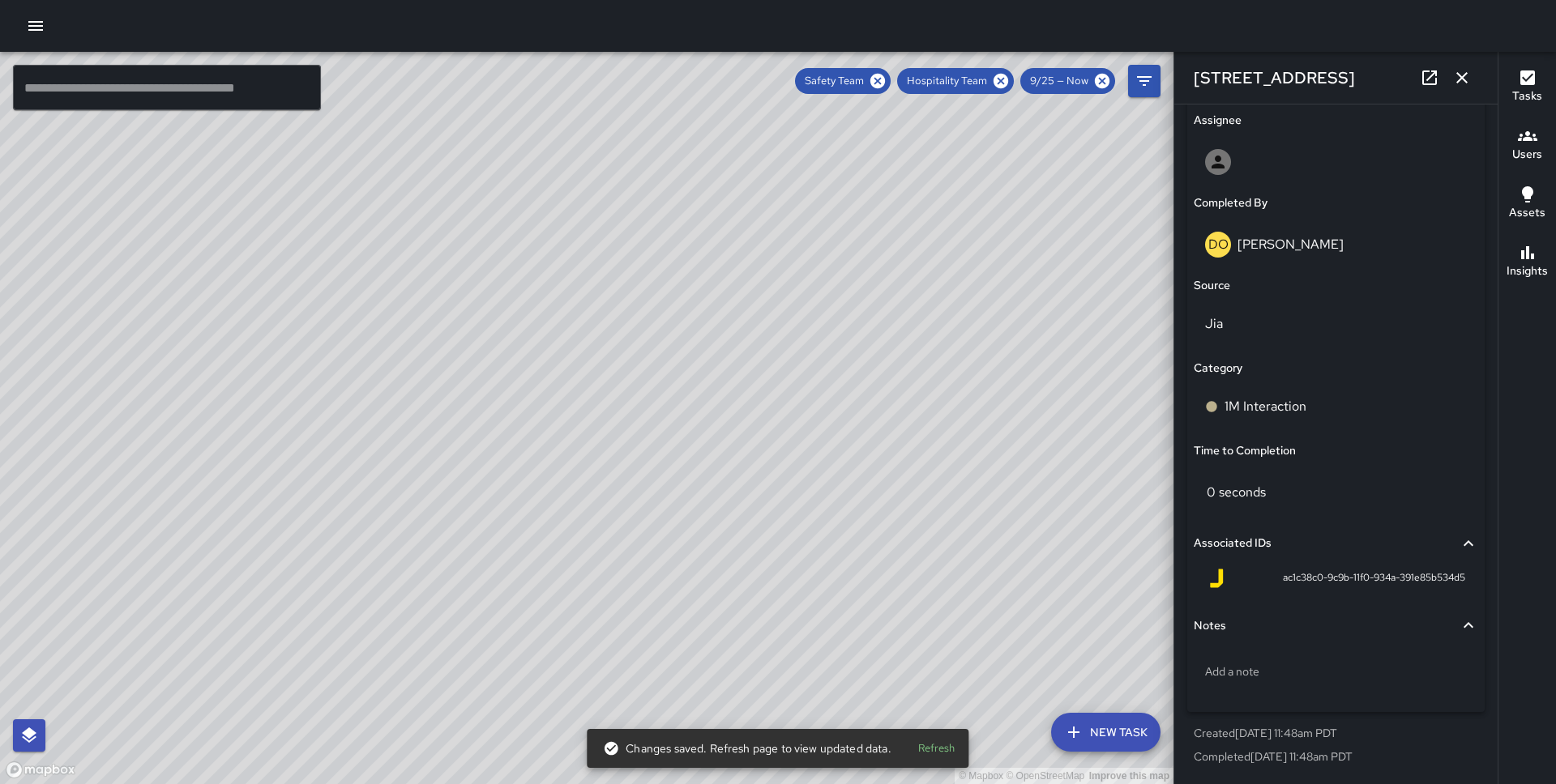
scroll to position [943, 0]
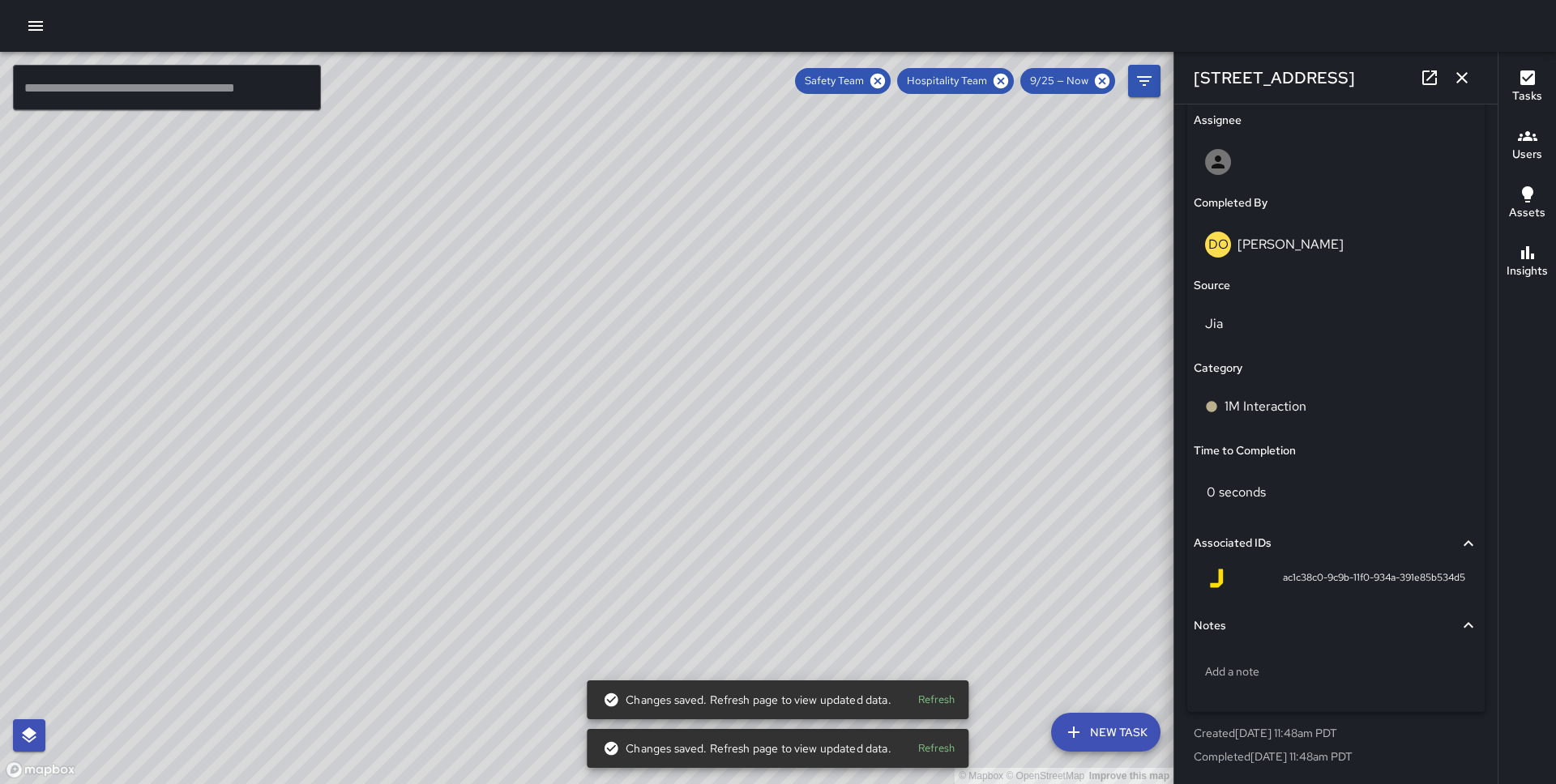
click at [607, 417] on div "© Mapbox © OpenStreetMap Improve this map" at bounding box center [587, 418] width 1173 height 732
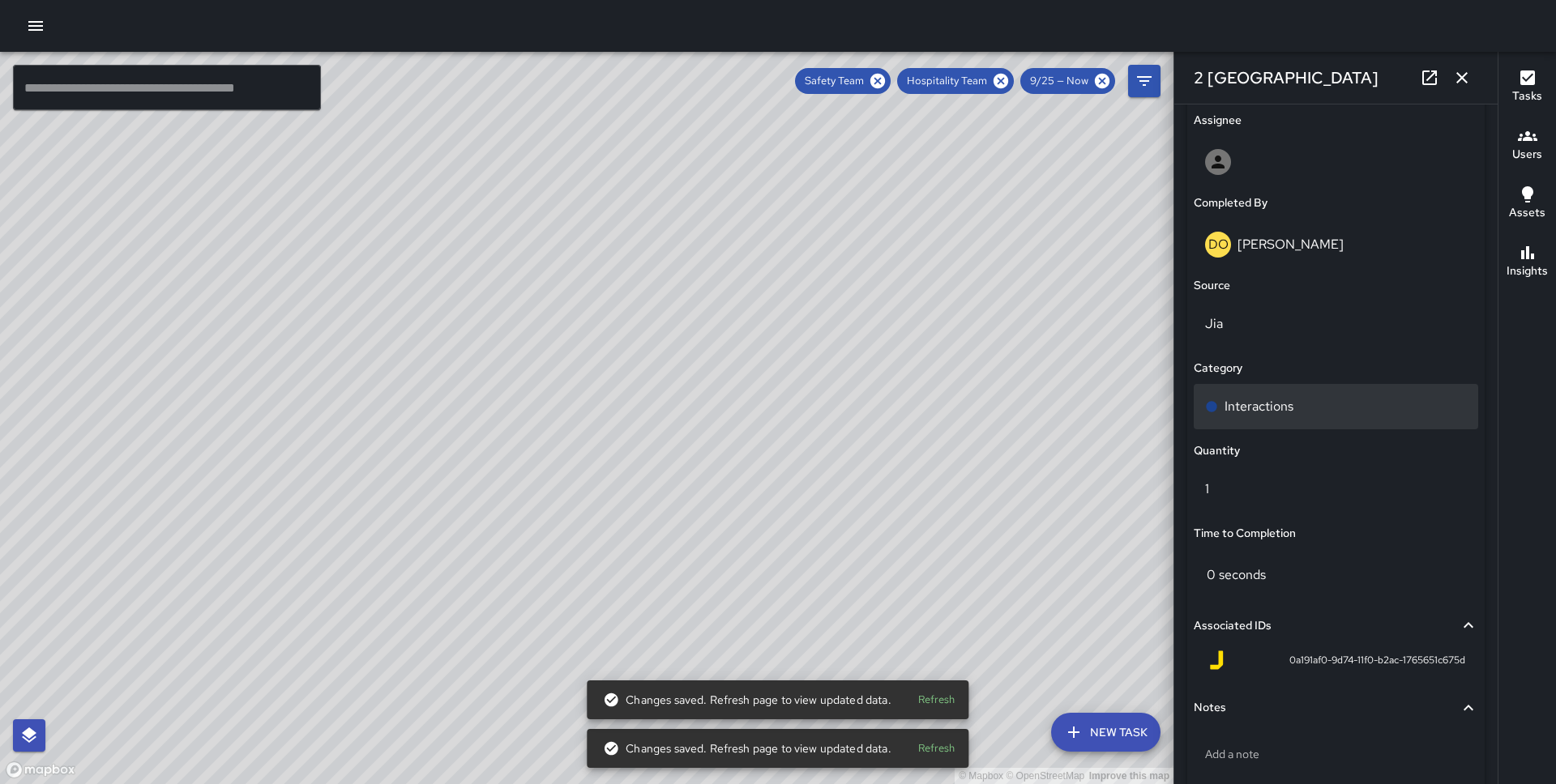
scroll to position [1025, 0]
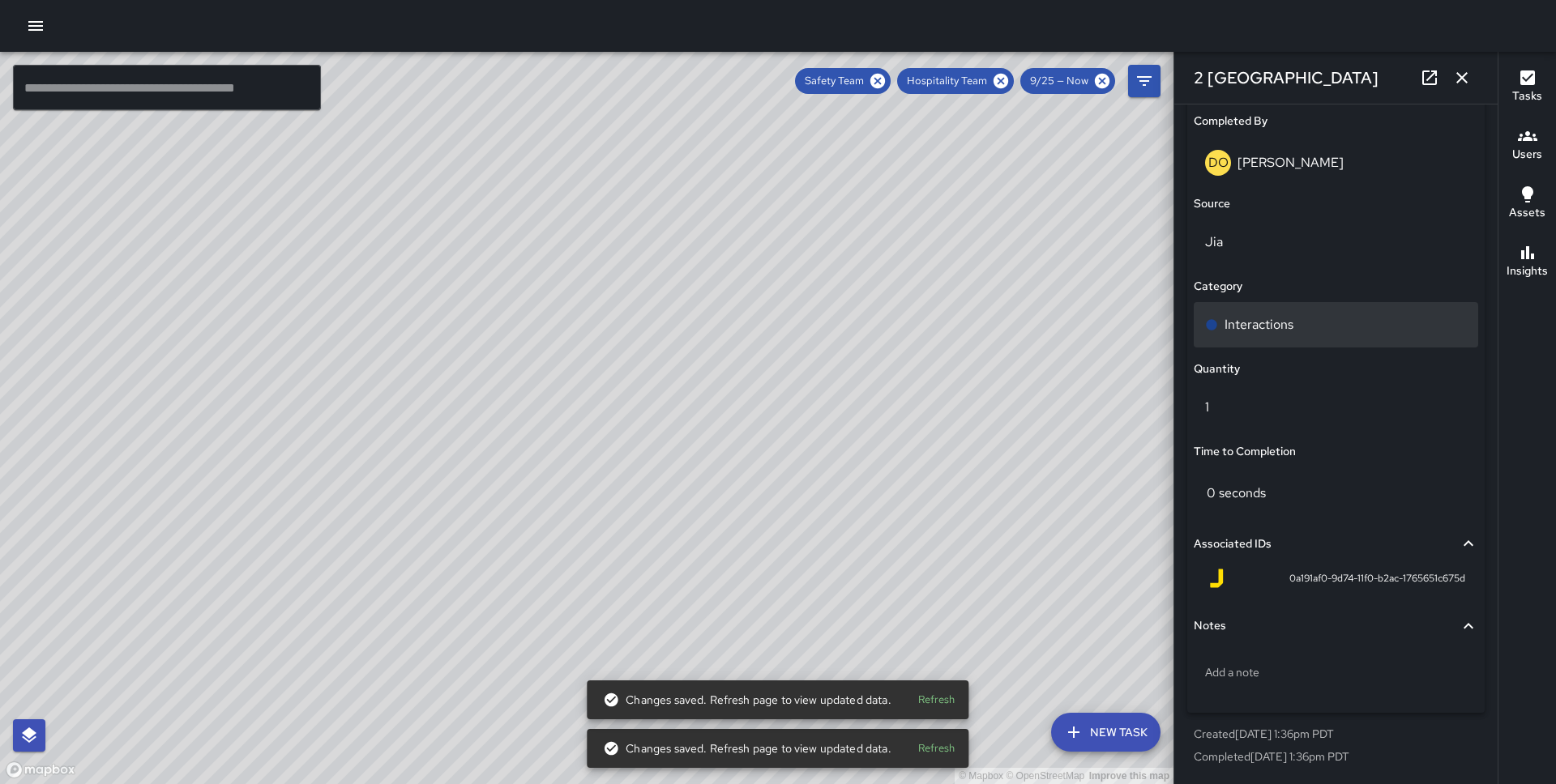
click at [1253, 324] on p "Interactions" at bounding box center [1258, 325] width 69 height 20
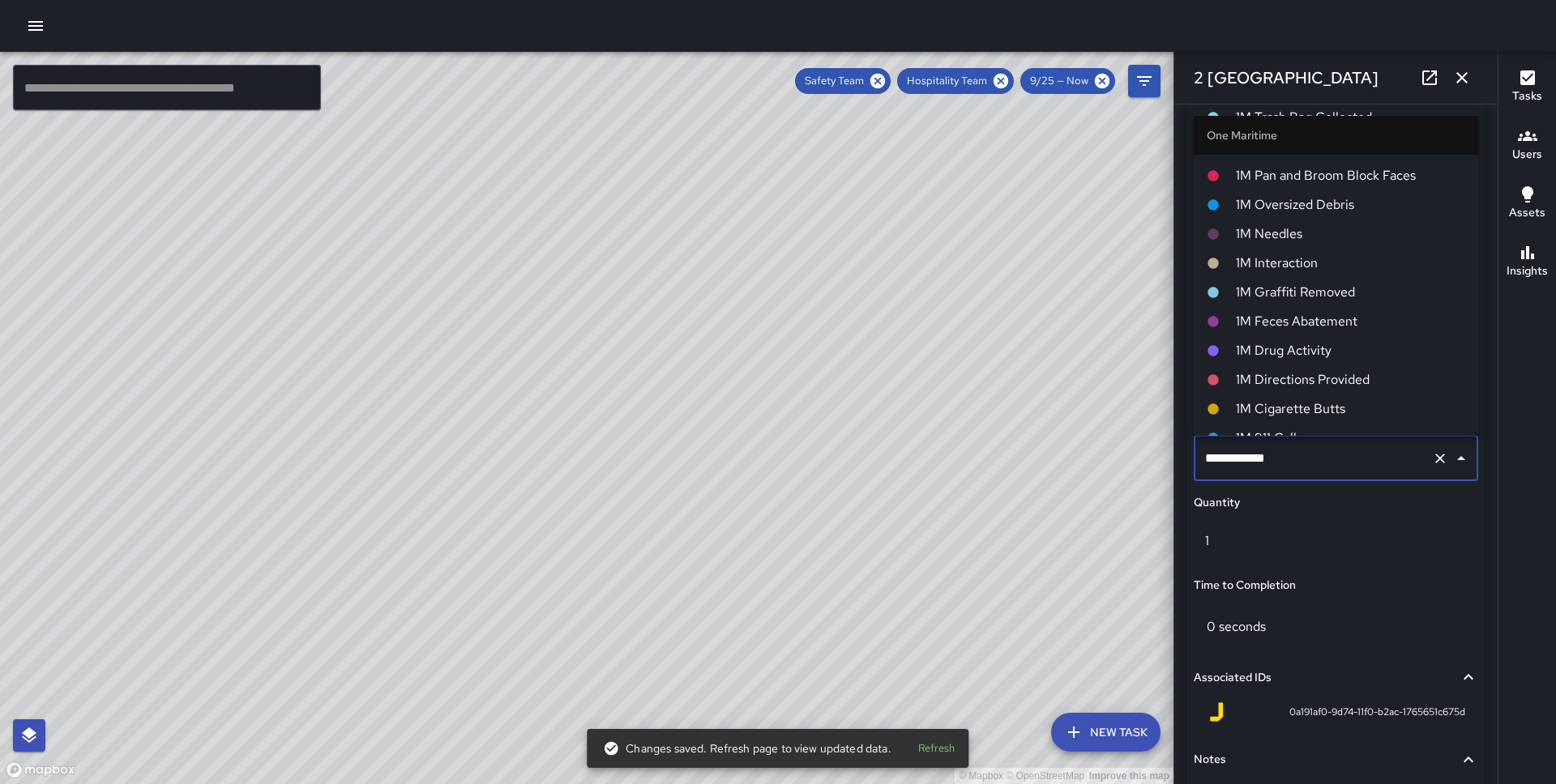
scroll to position [733, 0]
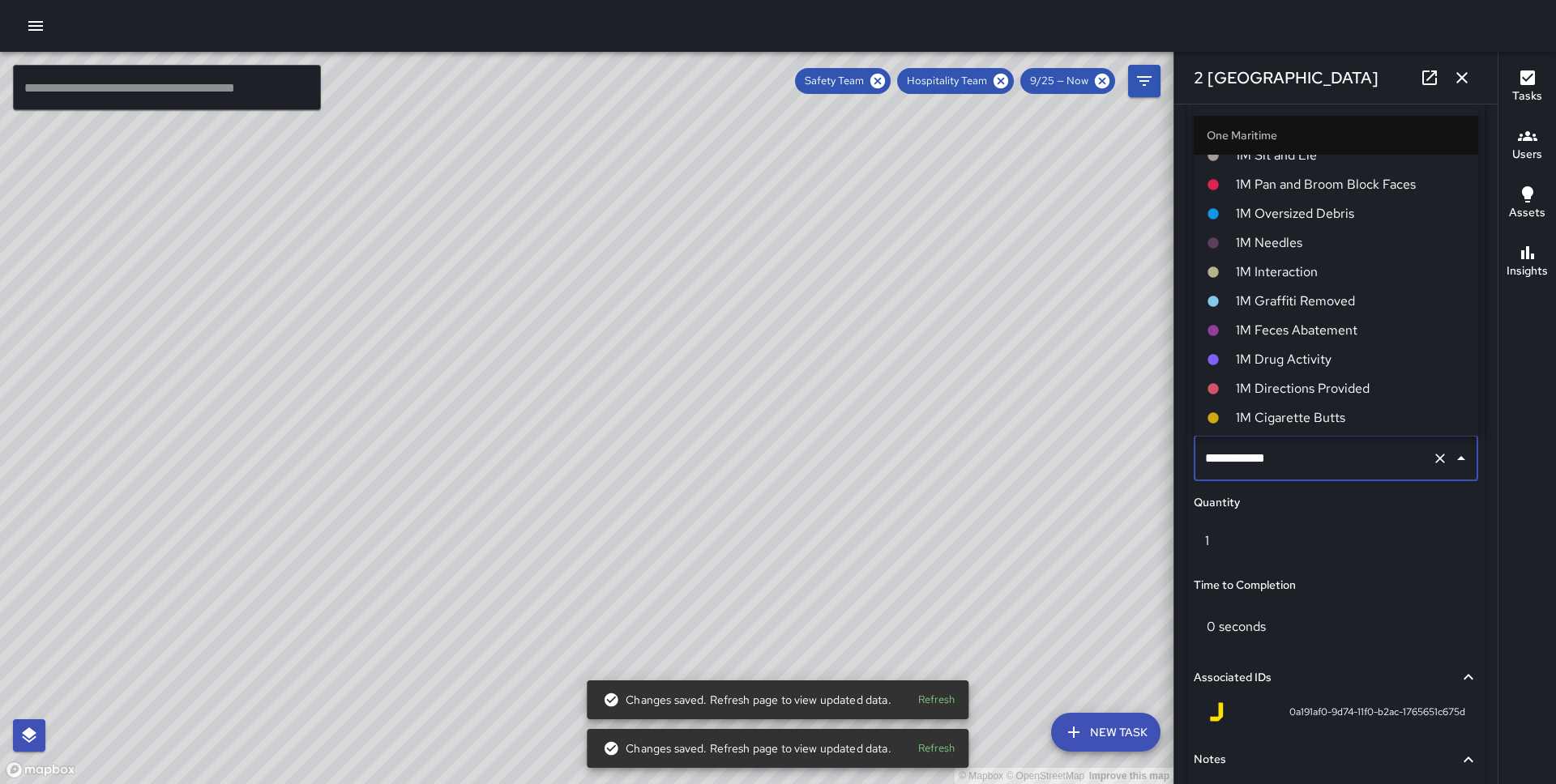
click at [1286, 267] on span "1M Interaction" at bounding box center [1350, 272] width 230 height 20
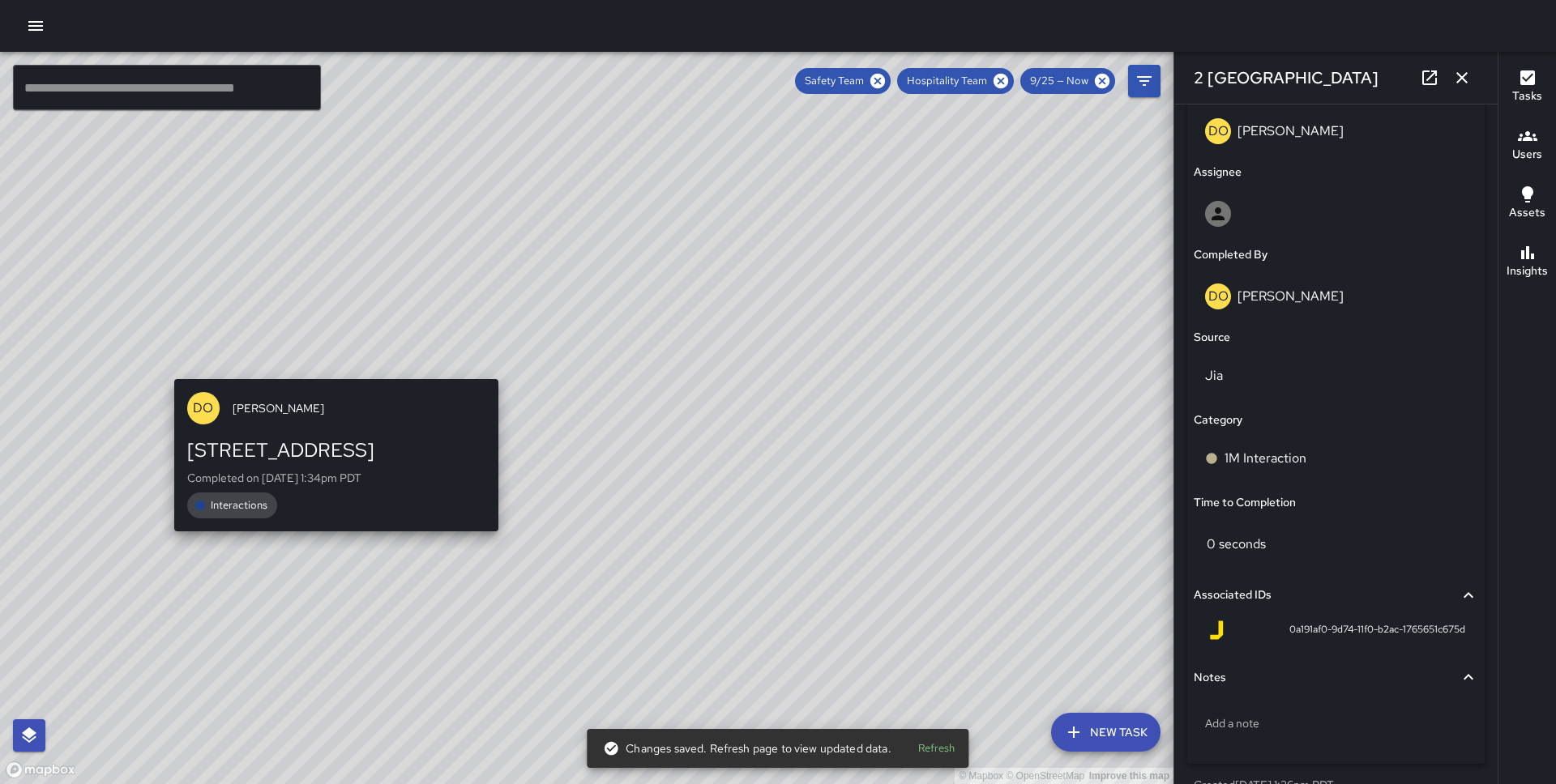
click at [327, 370] on div "© Mapbox © OpenStreetMap Improve this map DO [PERSON_NAME] [STREET_ADDRESS] Com…" at bounding box center [587, 418] width 1173 height 732
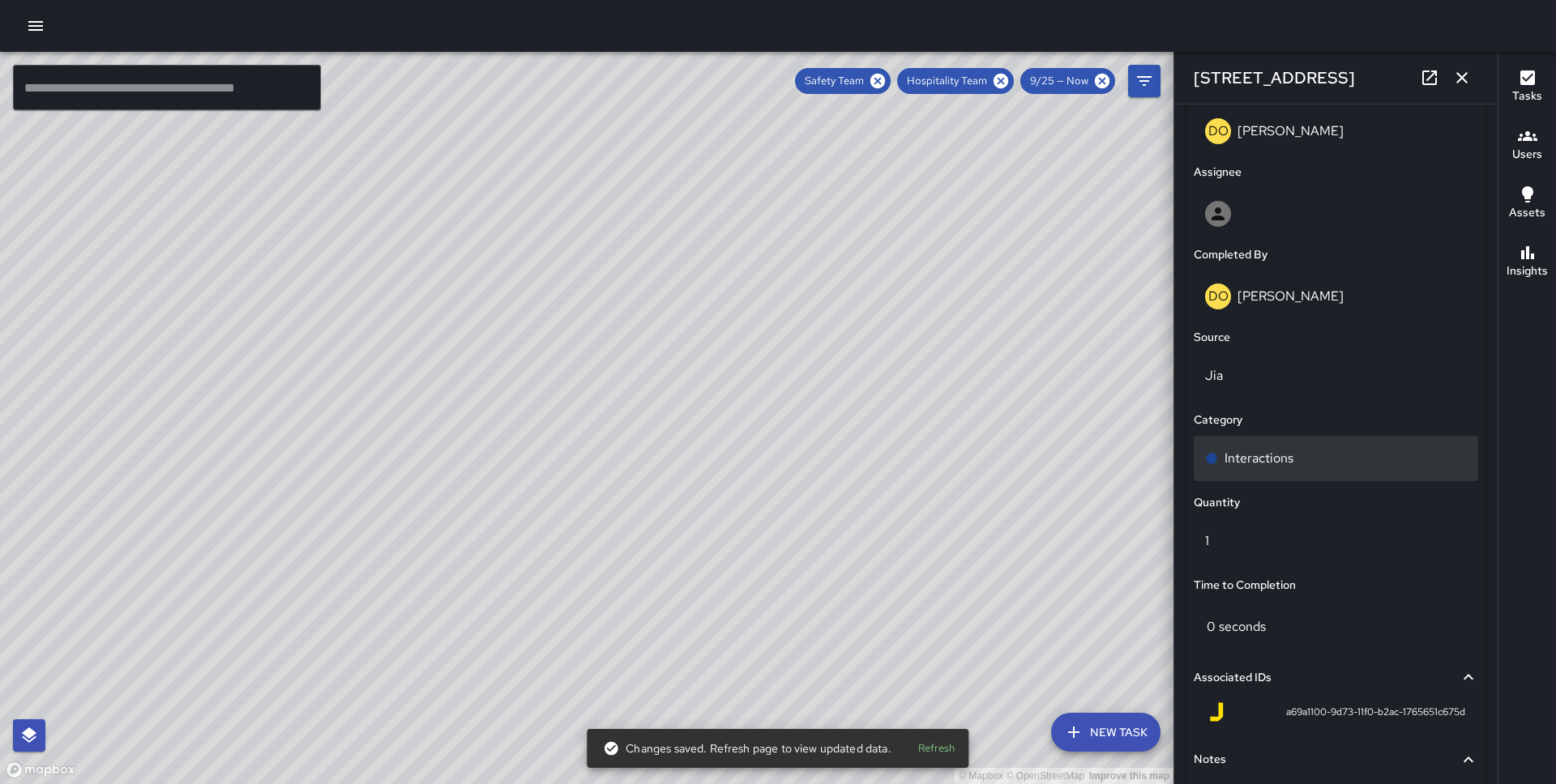
click at [1249, 461] on p "Interactions" at bounding box center [1258, 458] width 69 height 20
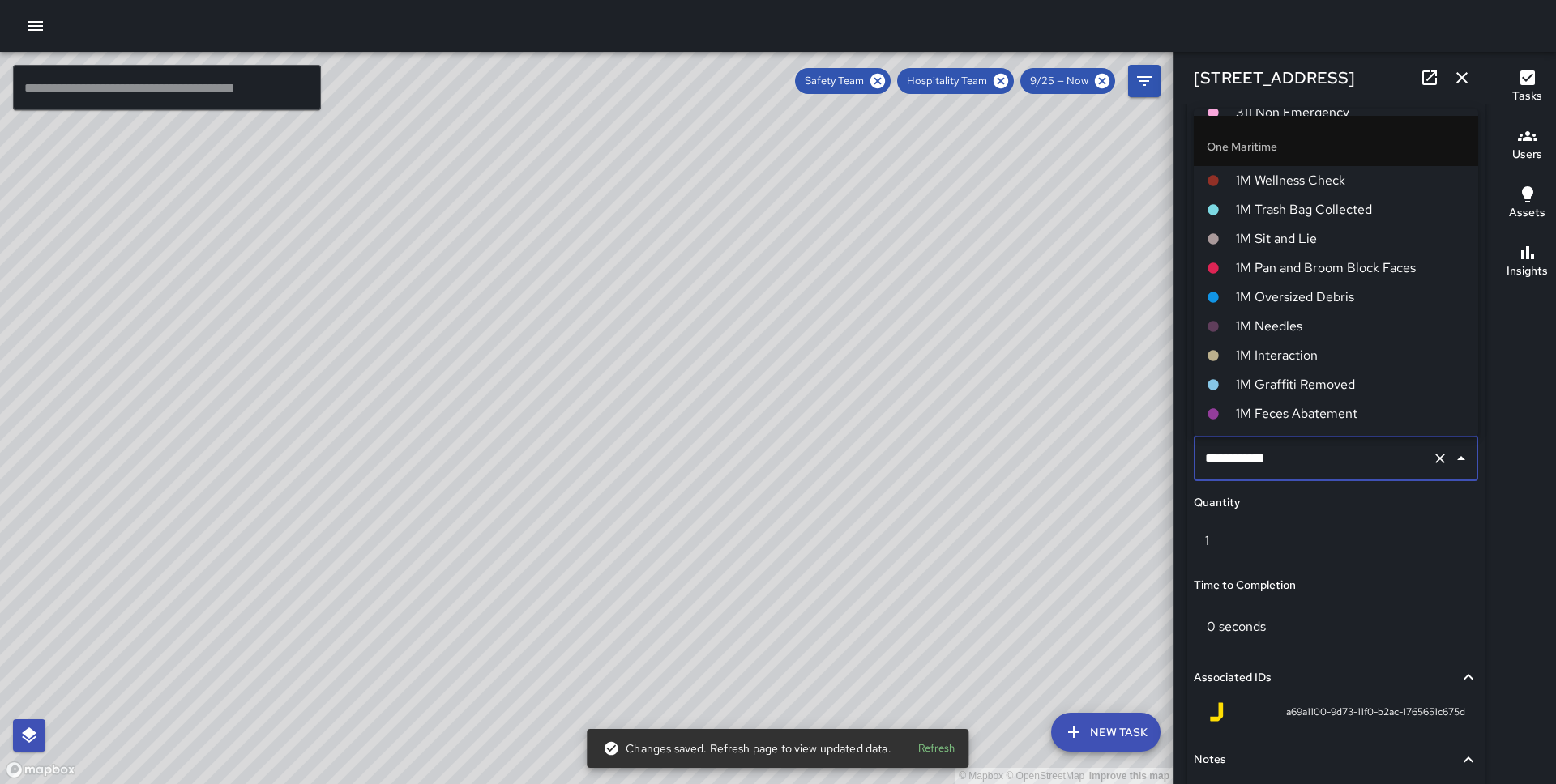
scroll to position [649, 0]
click at [1284, 351] on span "1M Interaction" at bounding box center [1350, 356] width 230 height 20
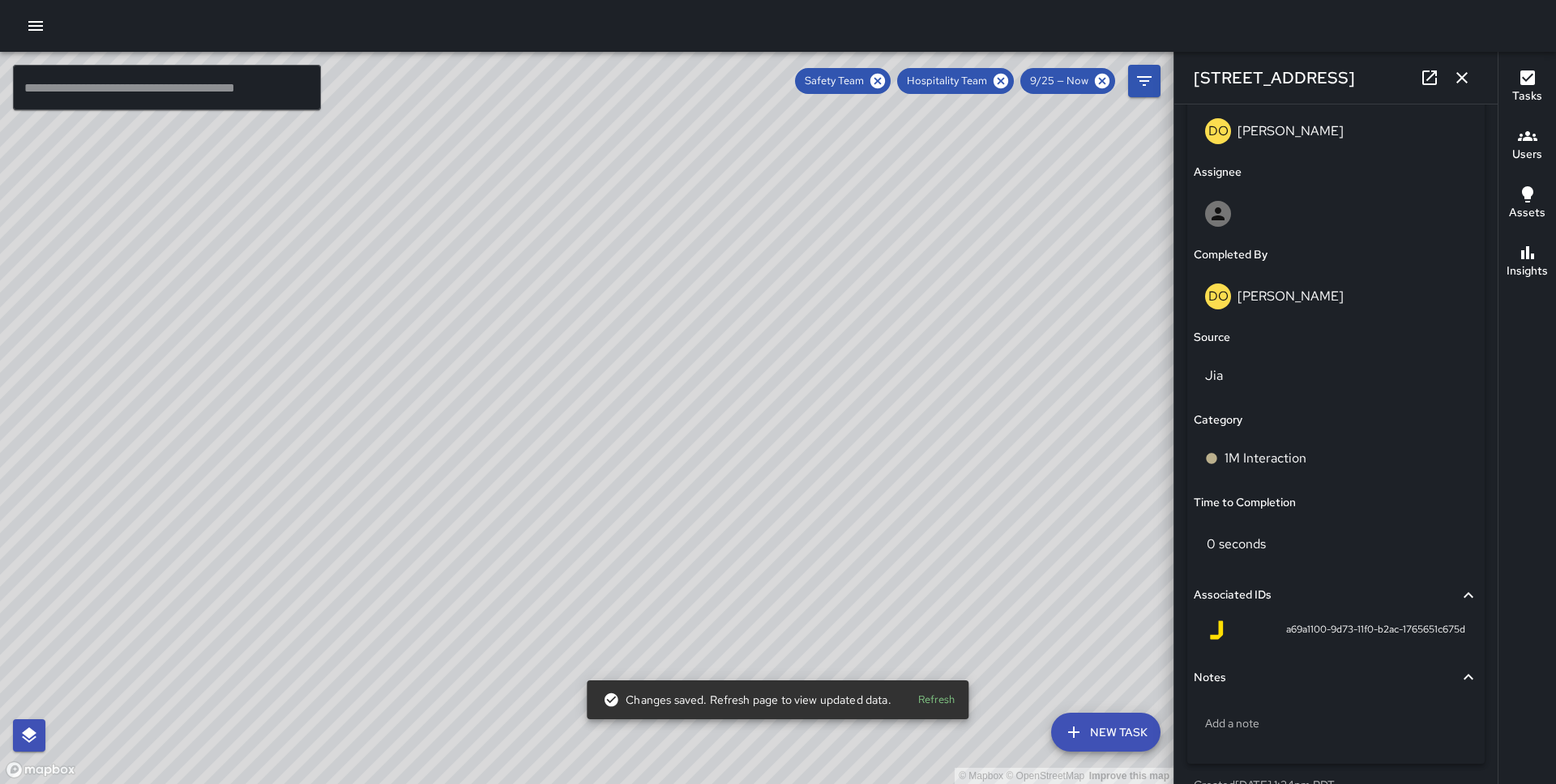
click at [554, 287] on div "© Mapbox © OpenStreetMap Improve this map DO [PERSON_NAME] [STREET_ADDRESS] Com…" at bounding box center [587, 418] width 1173 height 732
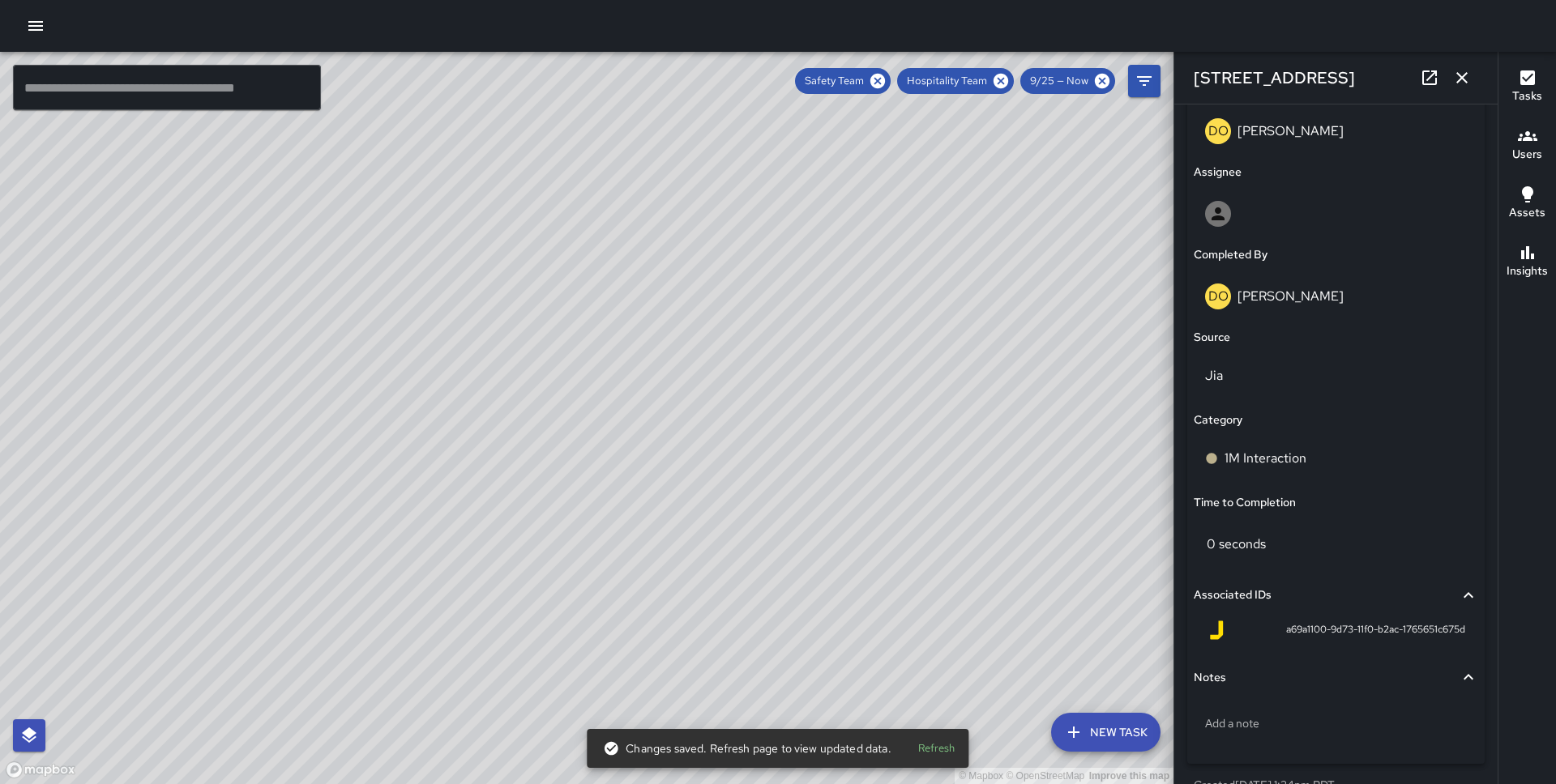
type input "**********"
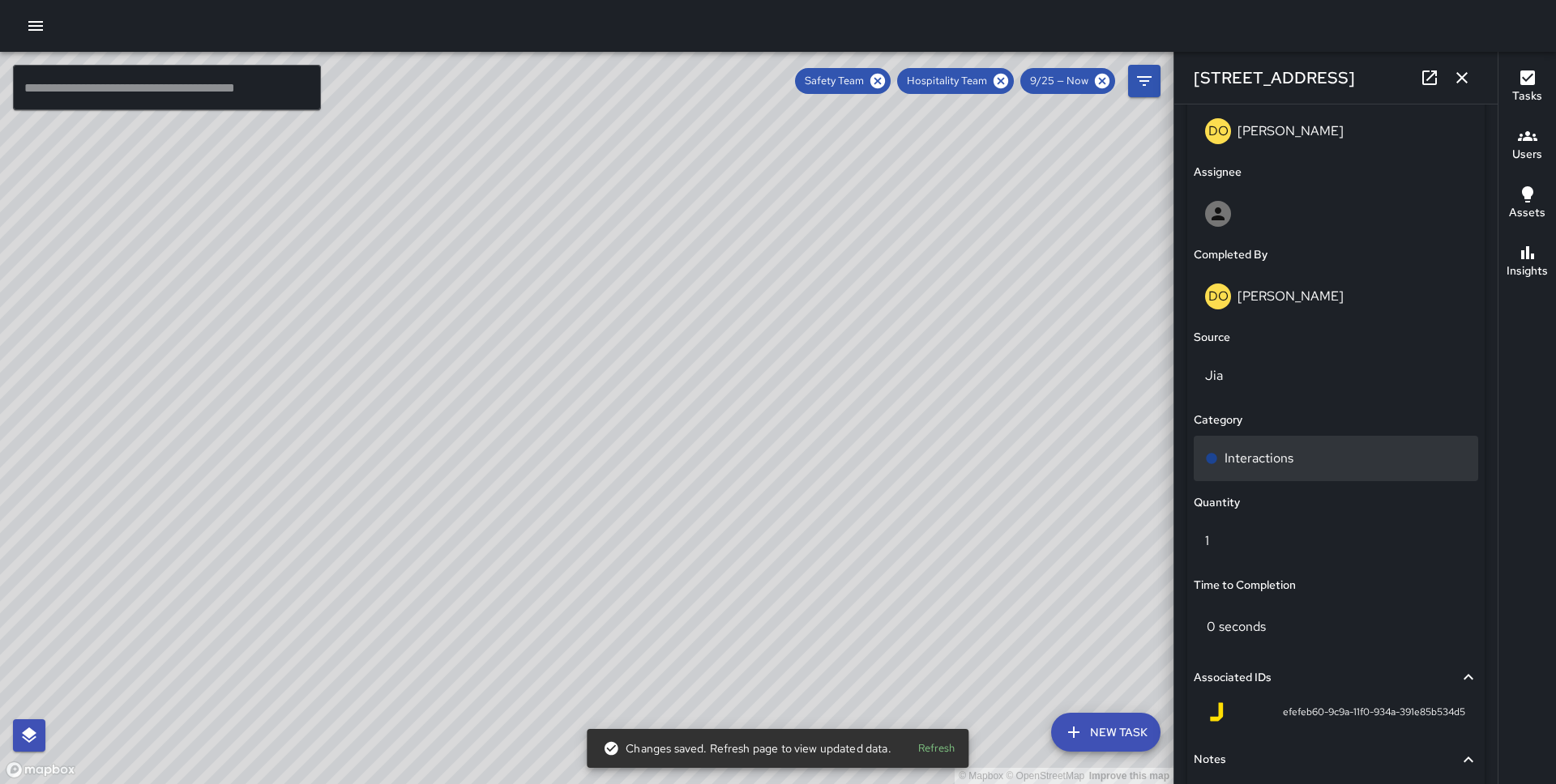
click at [1261, 462] on p "Interactions" at bounding box center [1258, 458] width 69 height 20
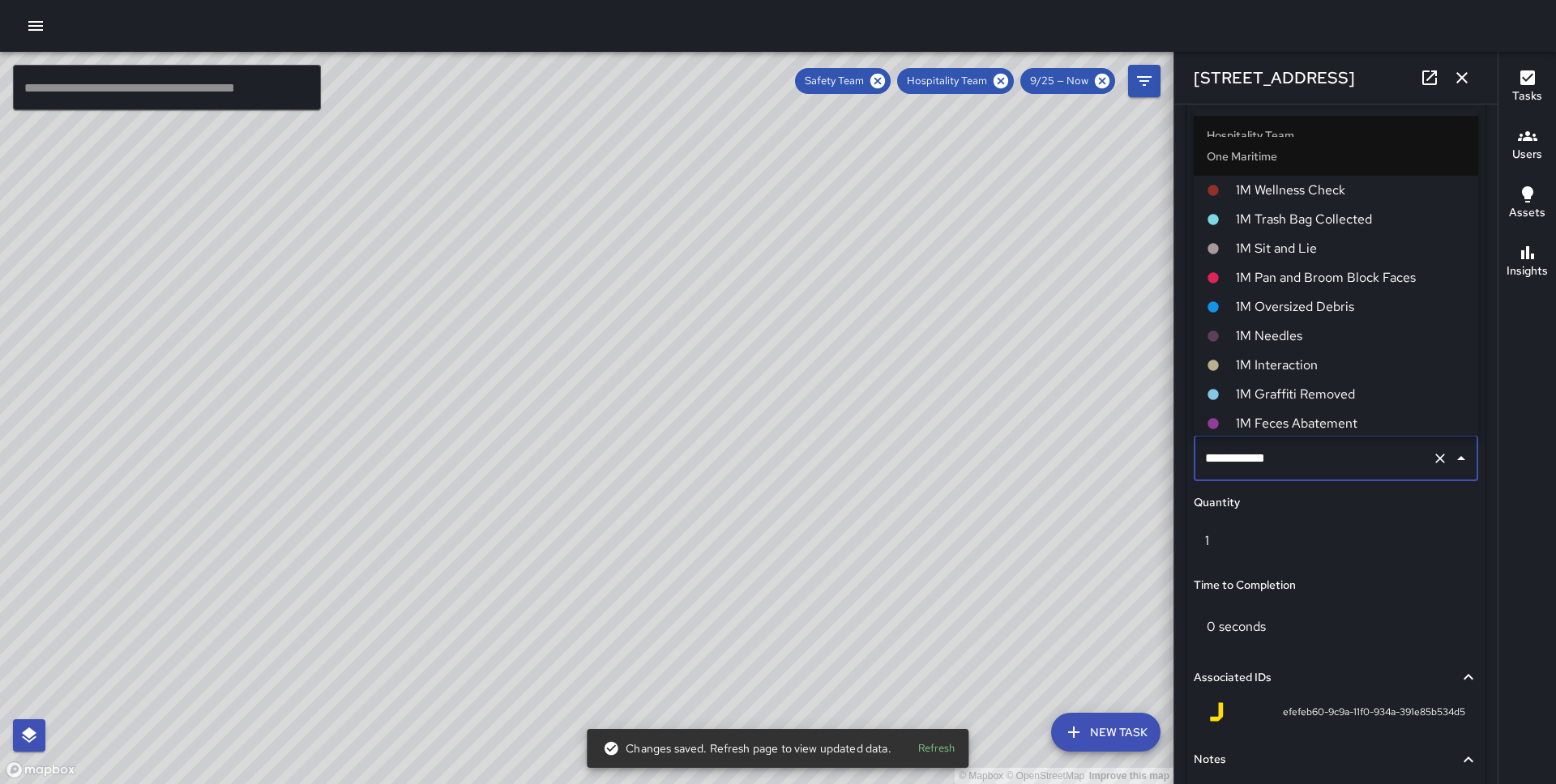
scroll to position [638, 0]
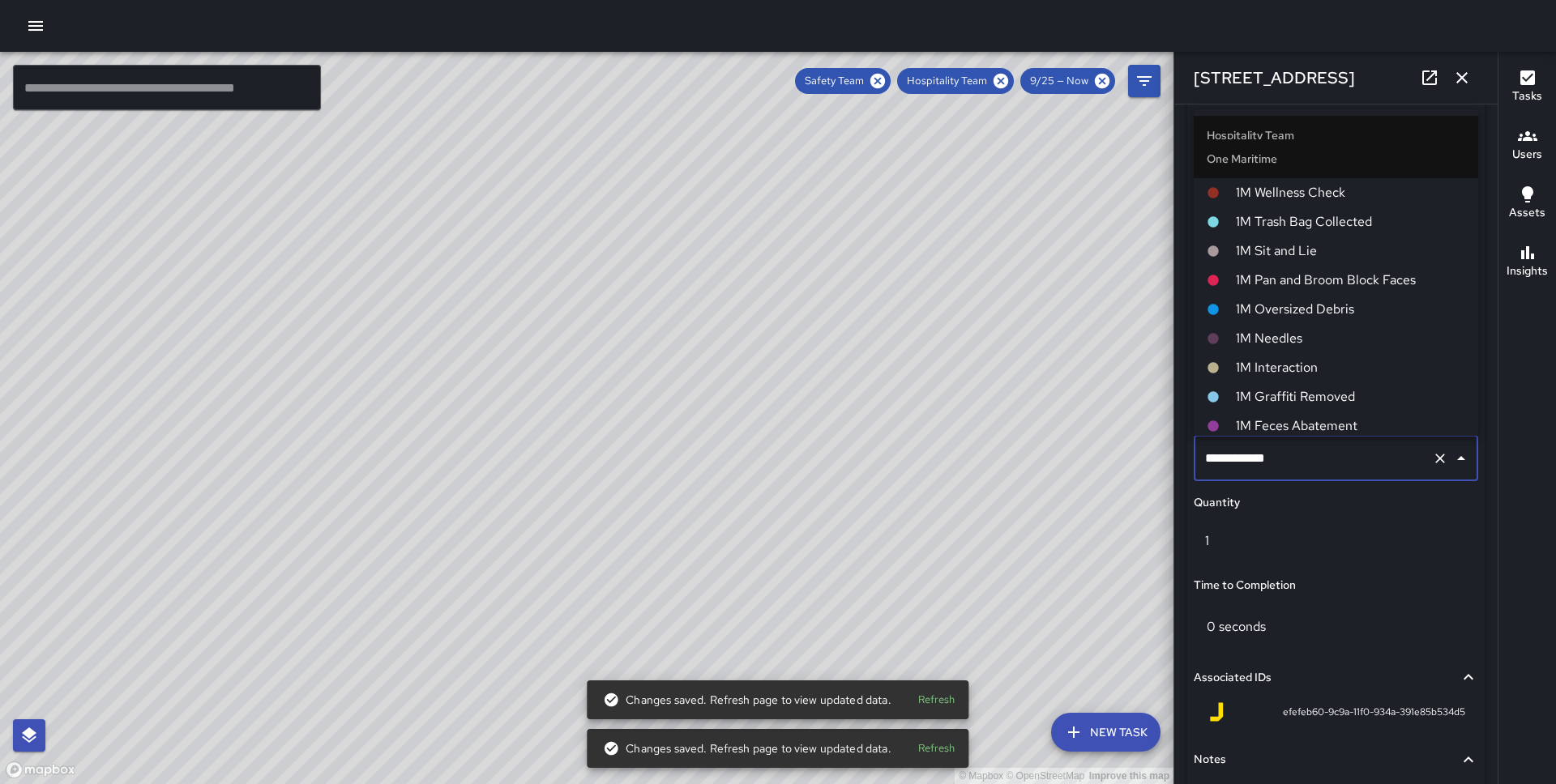
click at [1286, 370] on span "1M Interaction" at bounding box center [1350, 367] width 230 height 20
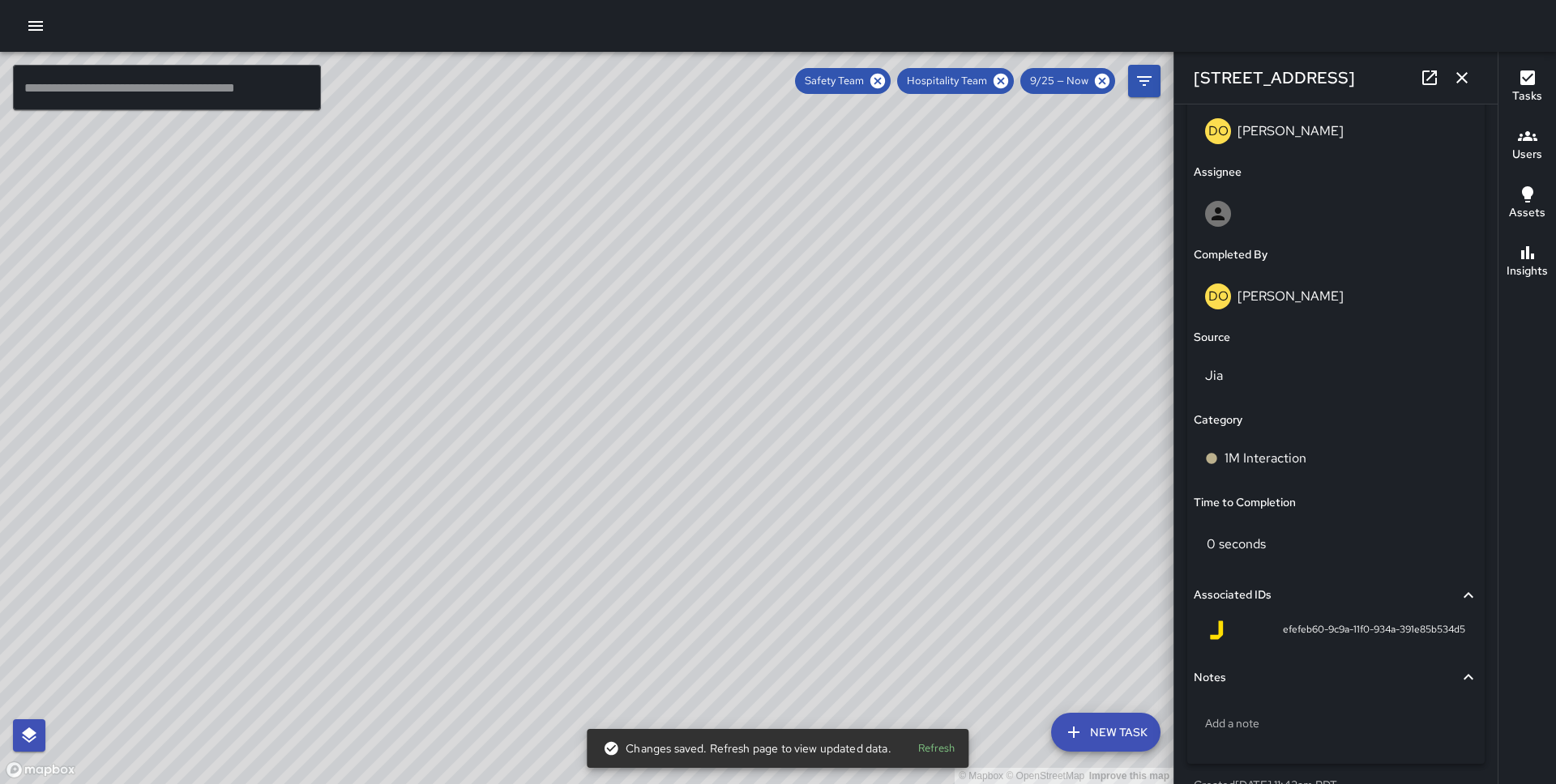
drag, startPoint x: 832, startPoint y: 421, endPoint x: 600, endPoint y: 194, distance: 324.6
click at [600, 194] on div "© Mapbox © OpenStreetMap Improve this map" at bounding box center [587, 418] width 1173 height 732
click at [921, 358] on div "© Mapbox © OpenStreetMap Improve this map DO [PERSON_NAME] Completed on [DATE] …" at bounding box center [587, 418] width 1173 height 732
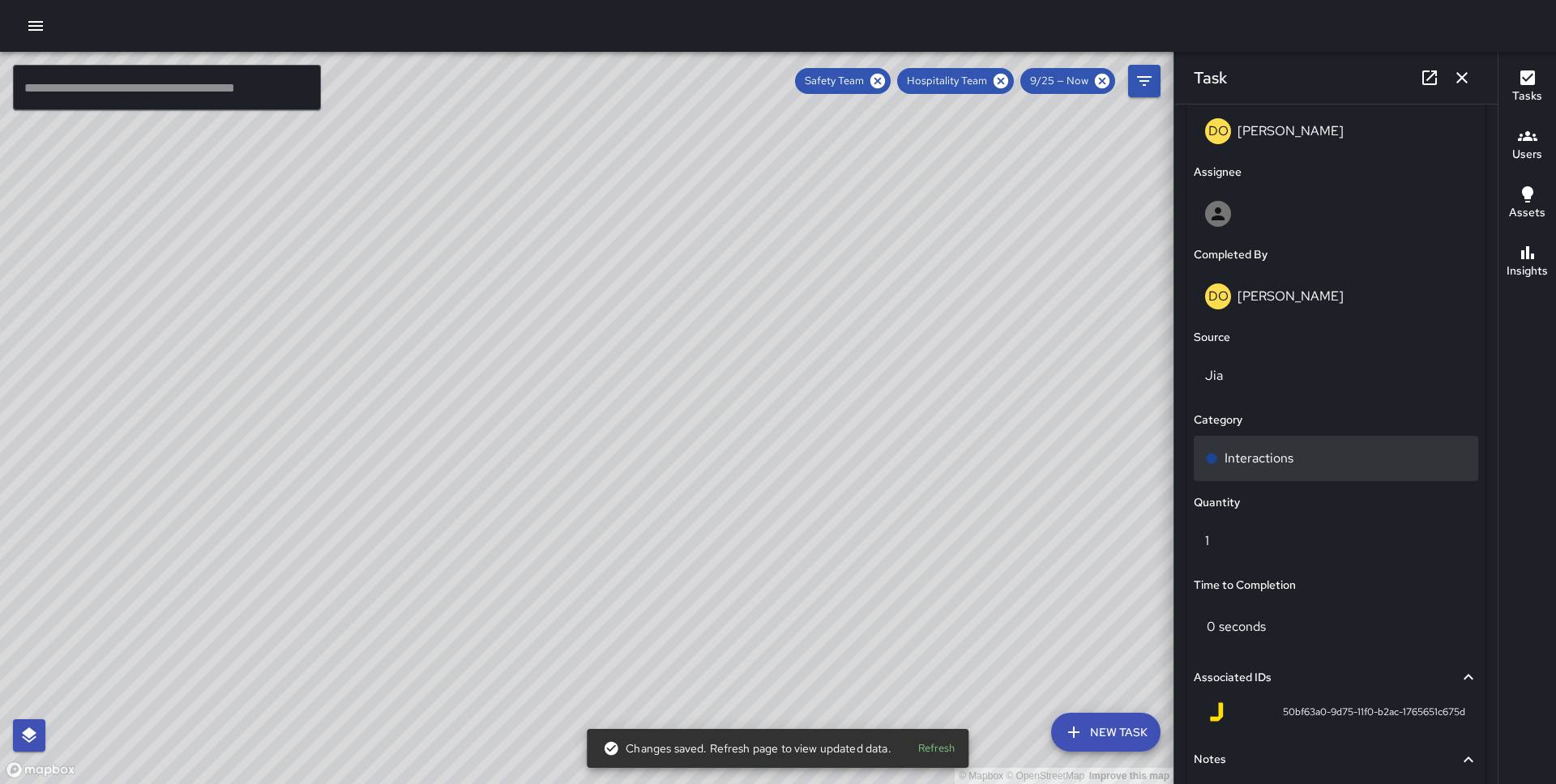
click at [1268, 461] on p "Interactions" at bounding box center [1258, 458] width 69 height 20
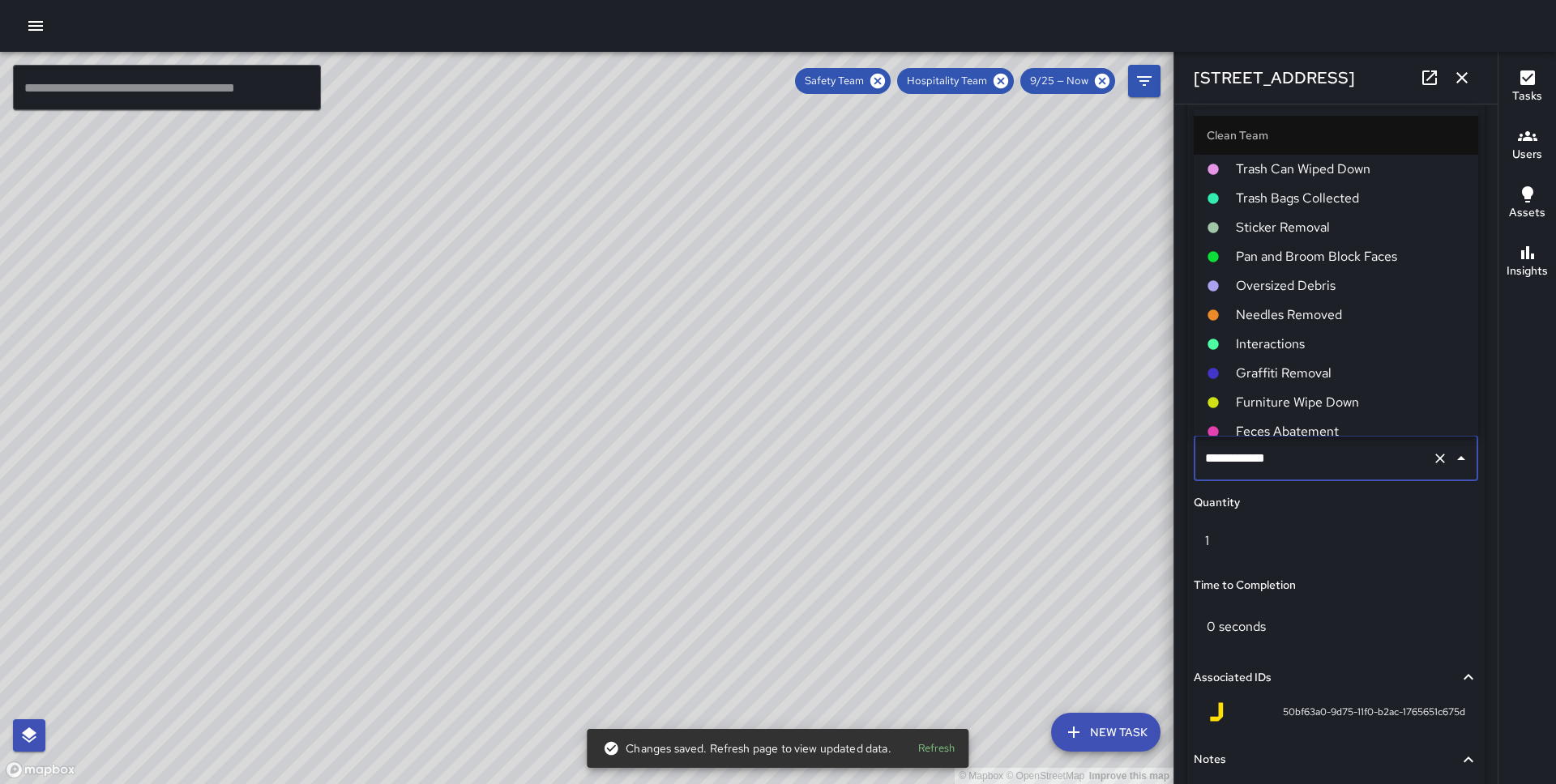
type input "**********"
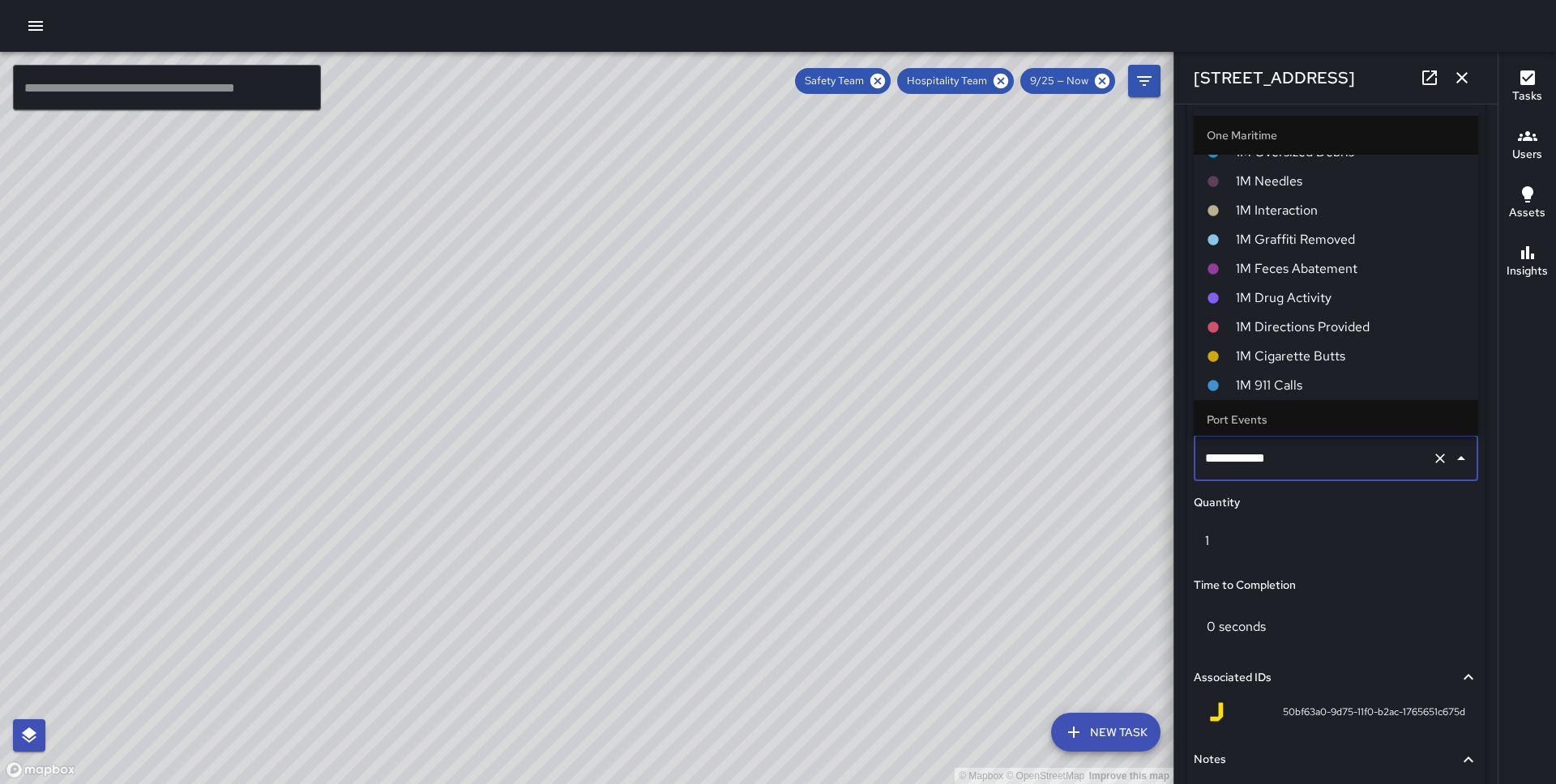
scroll to position [748, 0]
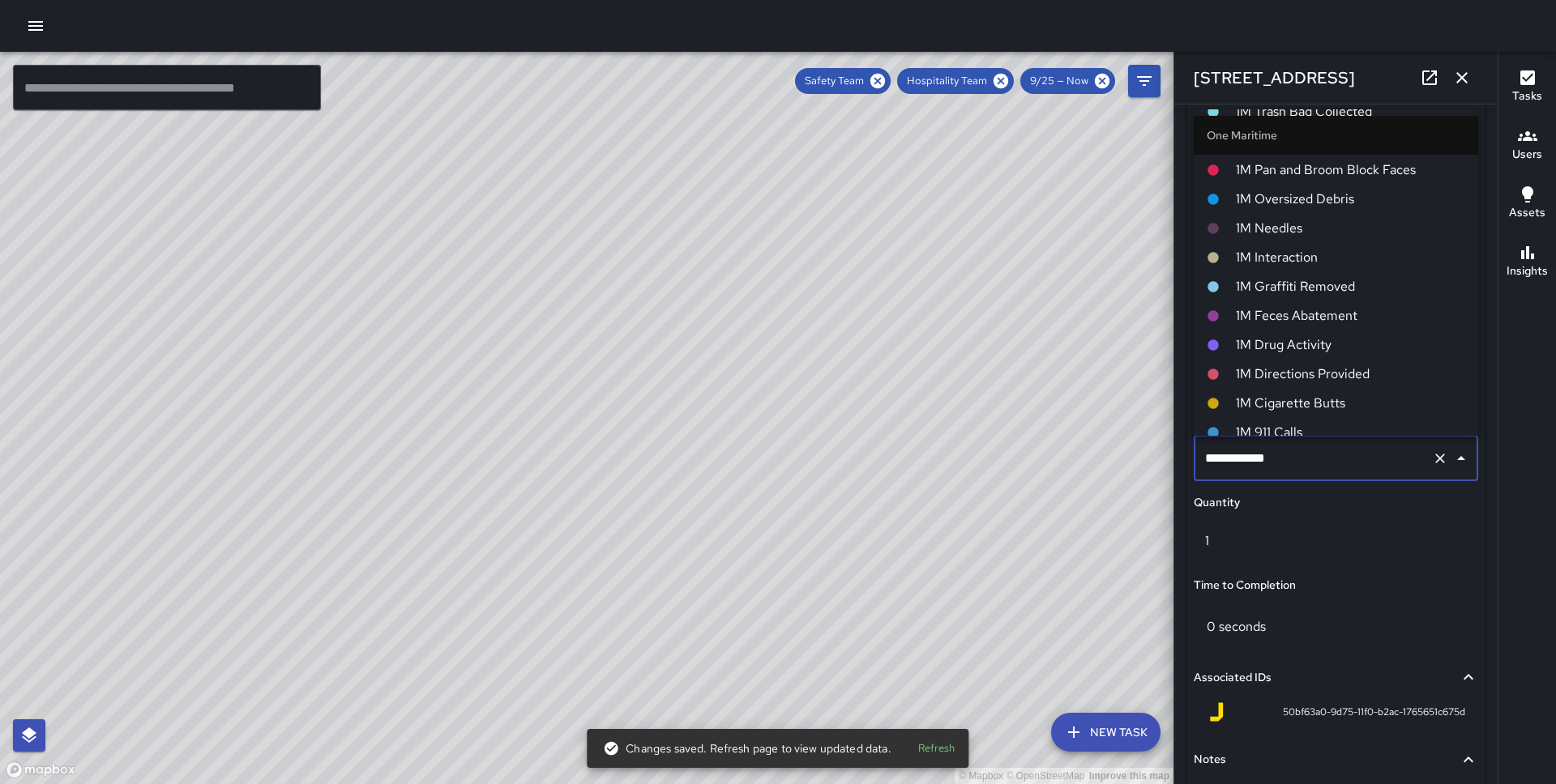
click at [1341, 248] on span "1M Interaction" at bounding box center [1350, 257] width 230 height 20
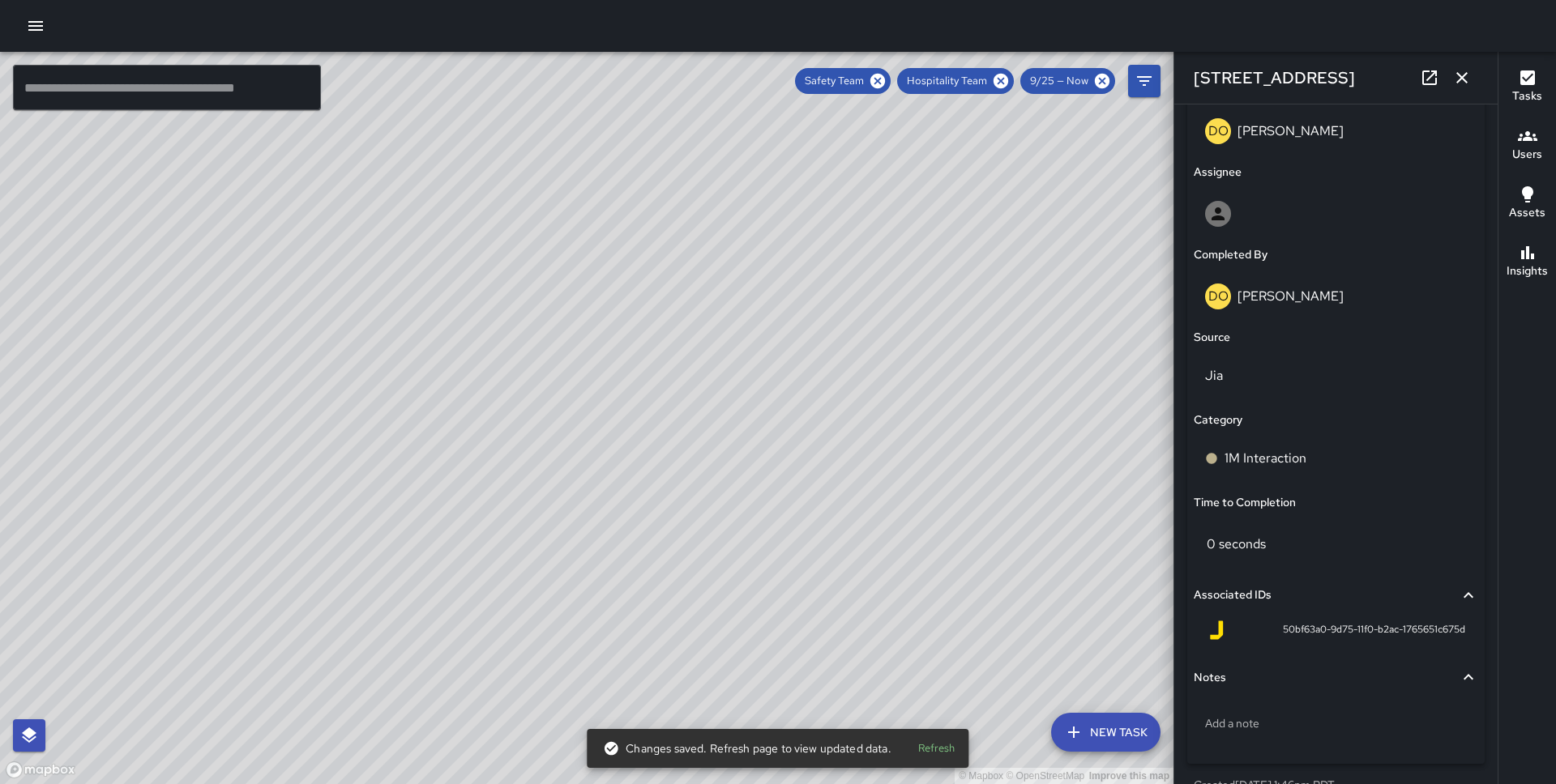
drag, startPoint x: 420, startPoint y: 314, endPoint x: 645, endPoint y: 247, distance: 234.8
click at [645, 247] on div "© Mapbox © OpenStreetMap Improve this map" at bounding box center [587, 418] width 1173 height 732
click at [581, 430] on div "© Mapbox © OpenStreetMap Improve this map DO [PERSON_NAME] [STREET_ADDRESS] Com…" at bounding box center [587, 418] width 1173 height 732
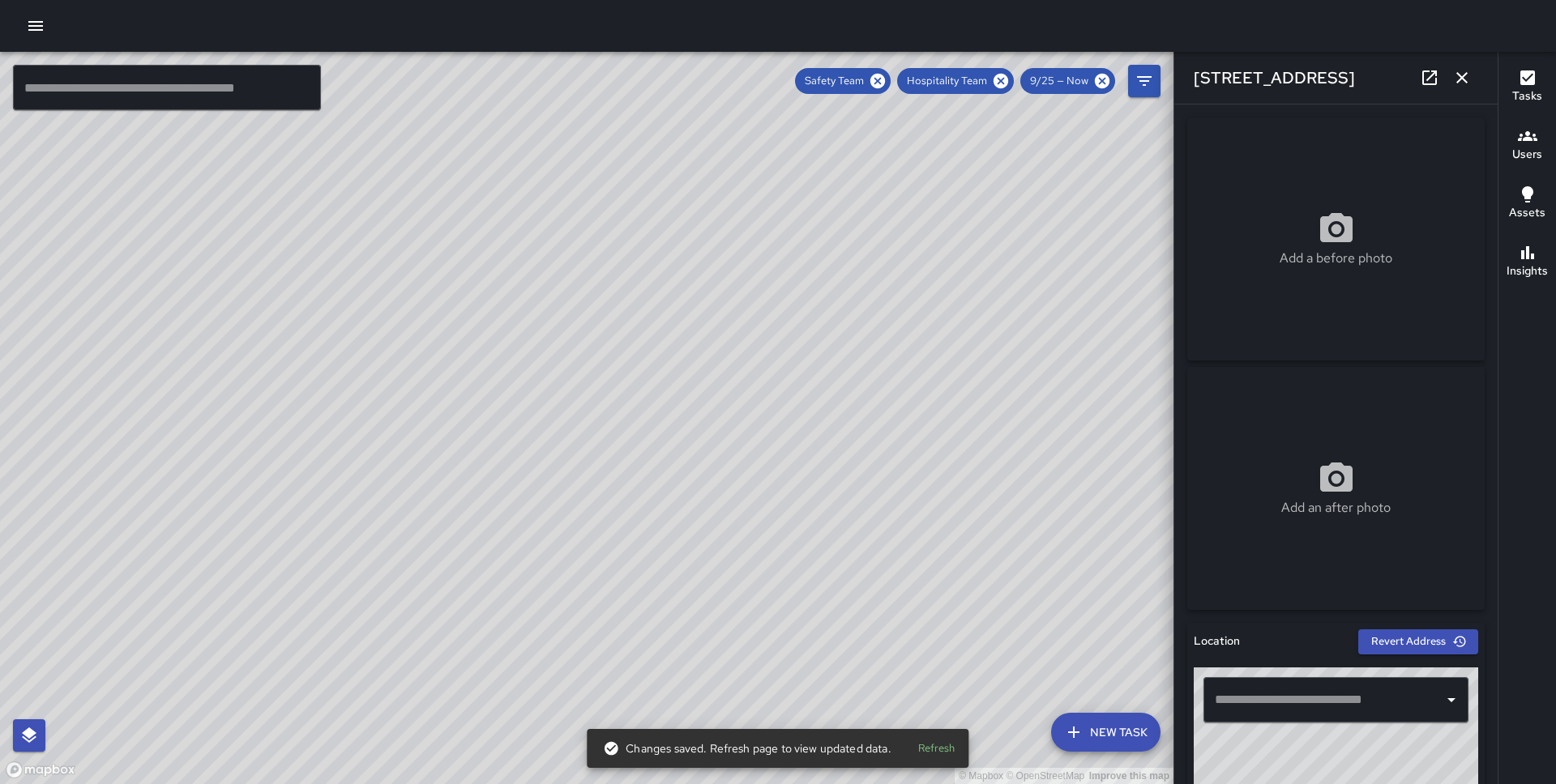
type input "**********"
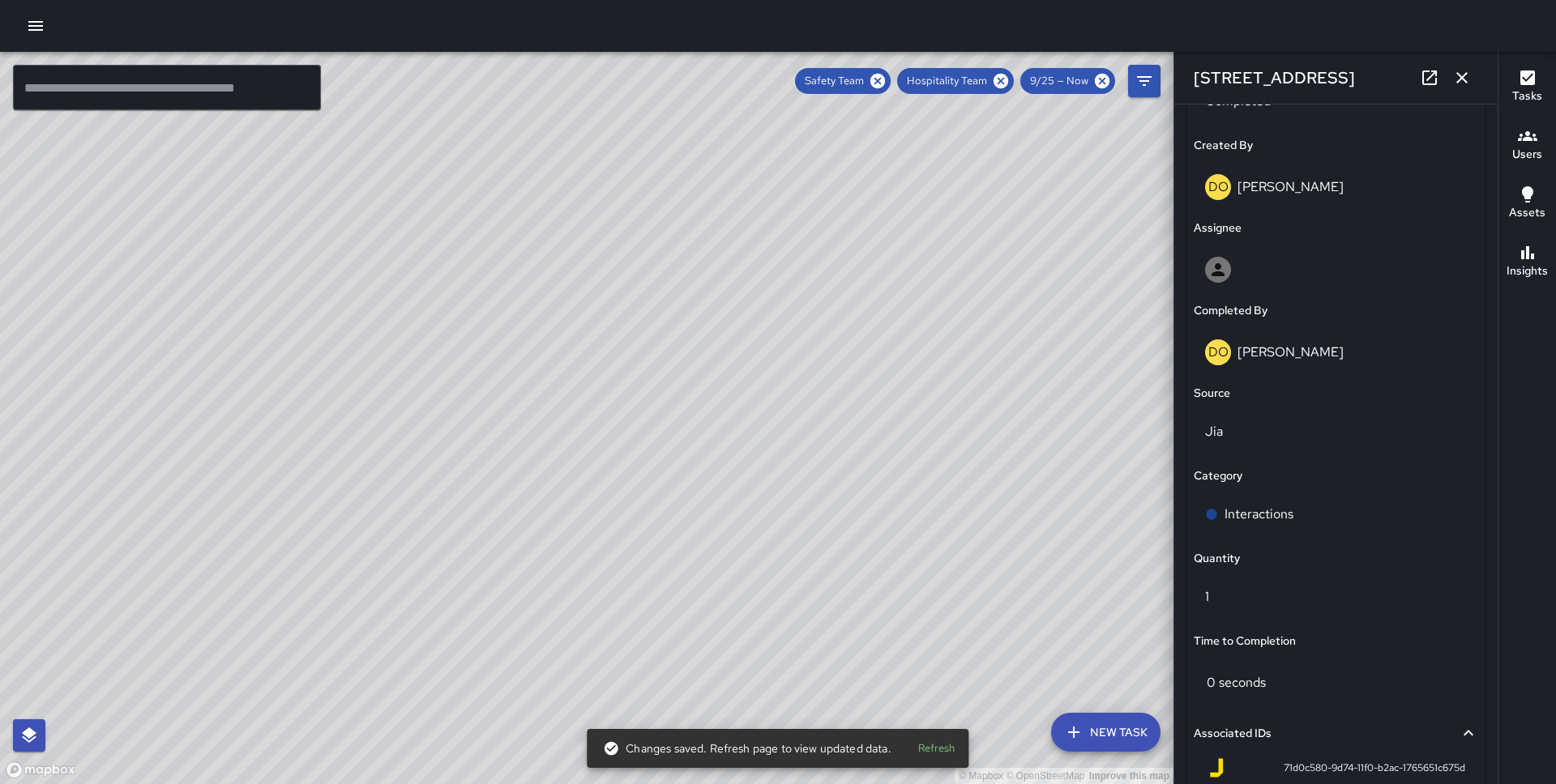
scroll to position [1025, 0]
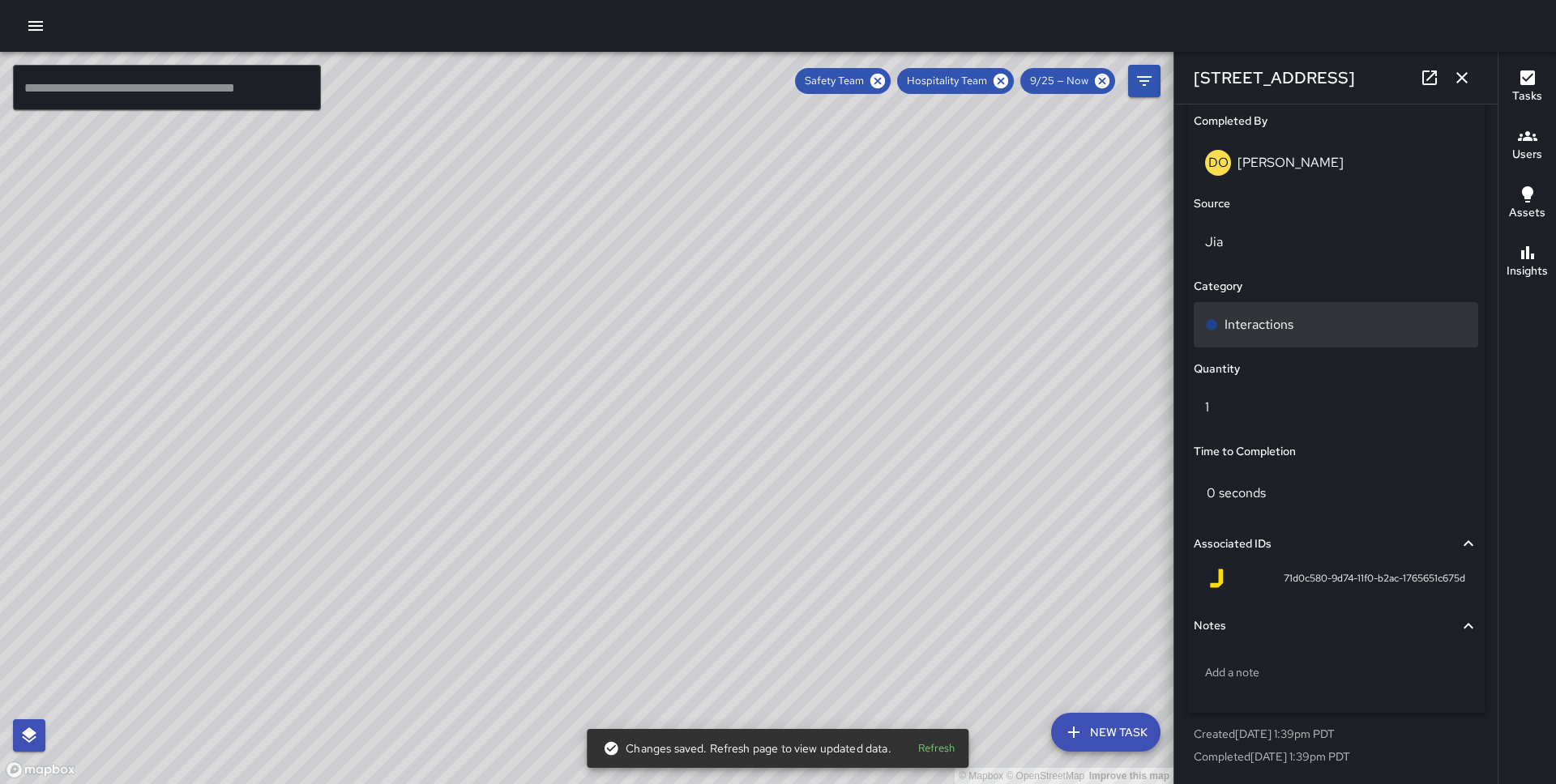
click at [1308, 324] on div "Interactions" at bounding box center [1335, 325] width 262 height 20
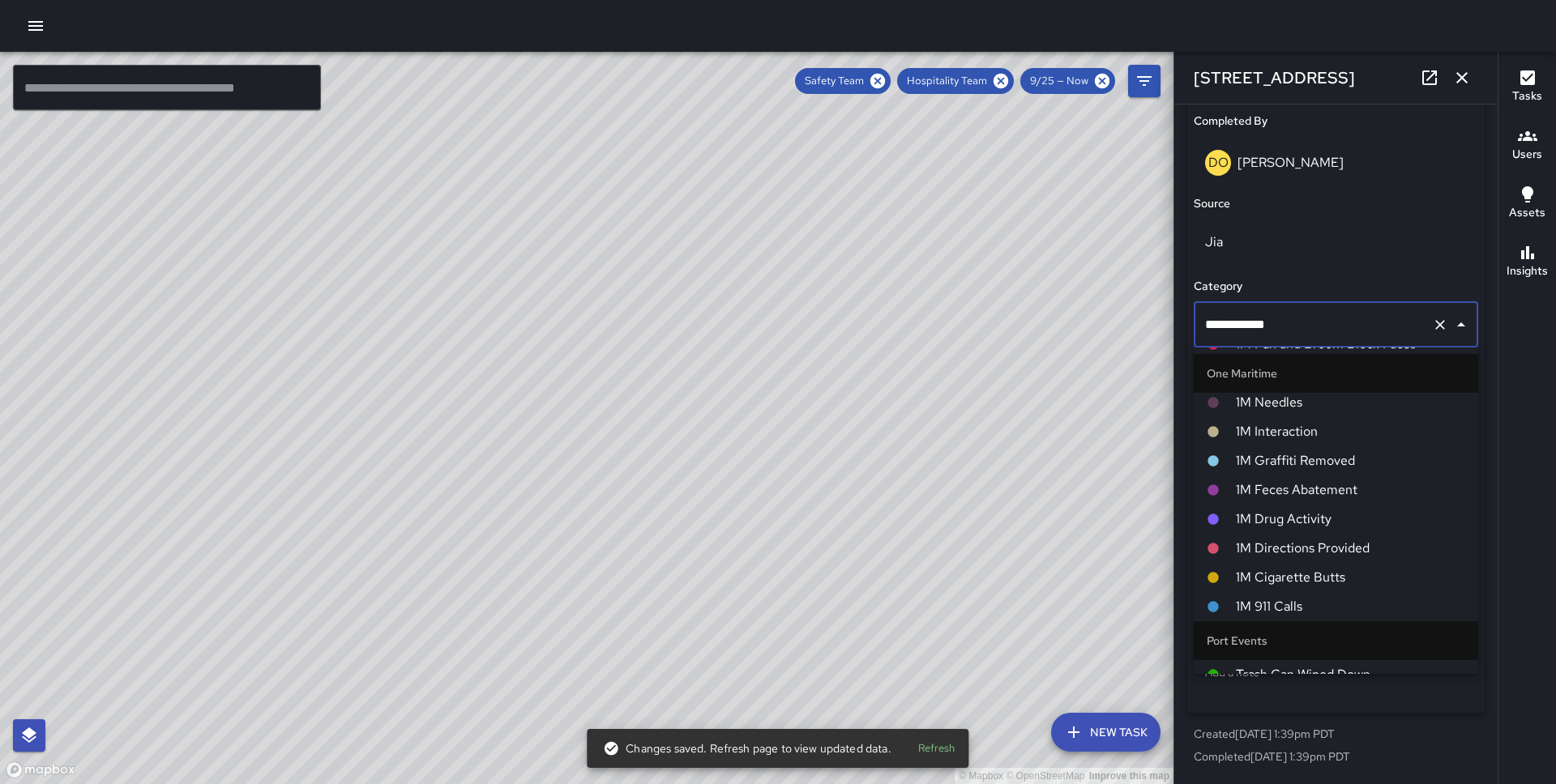
scroll to position [658, 0]
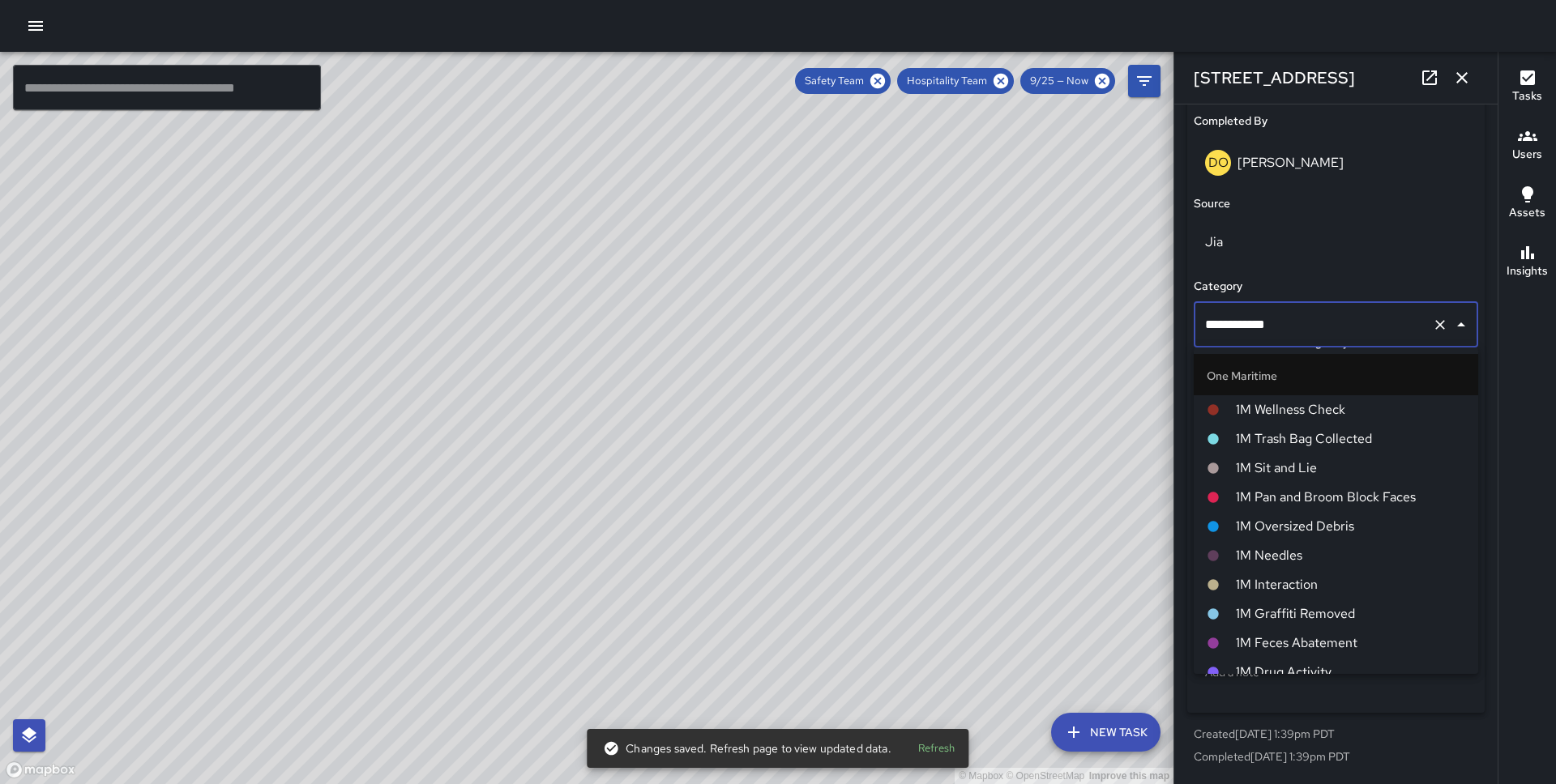
click at [1283, 578] on span "1M Interaction" at bounding box center [1350, 585] width 230 height 20
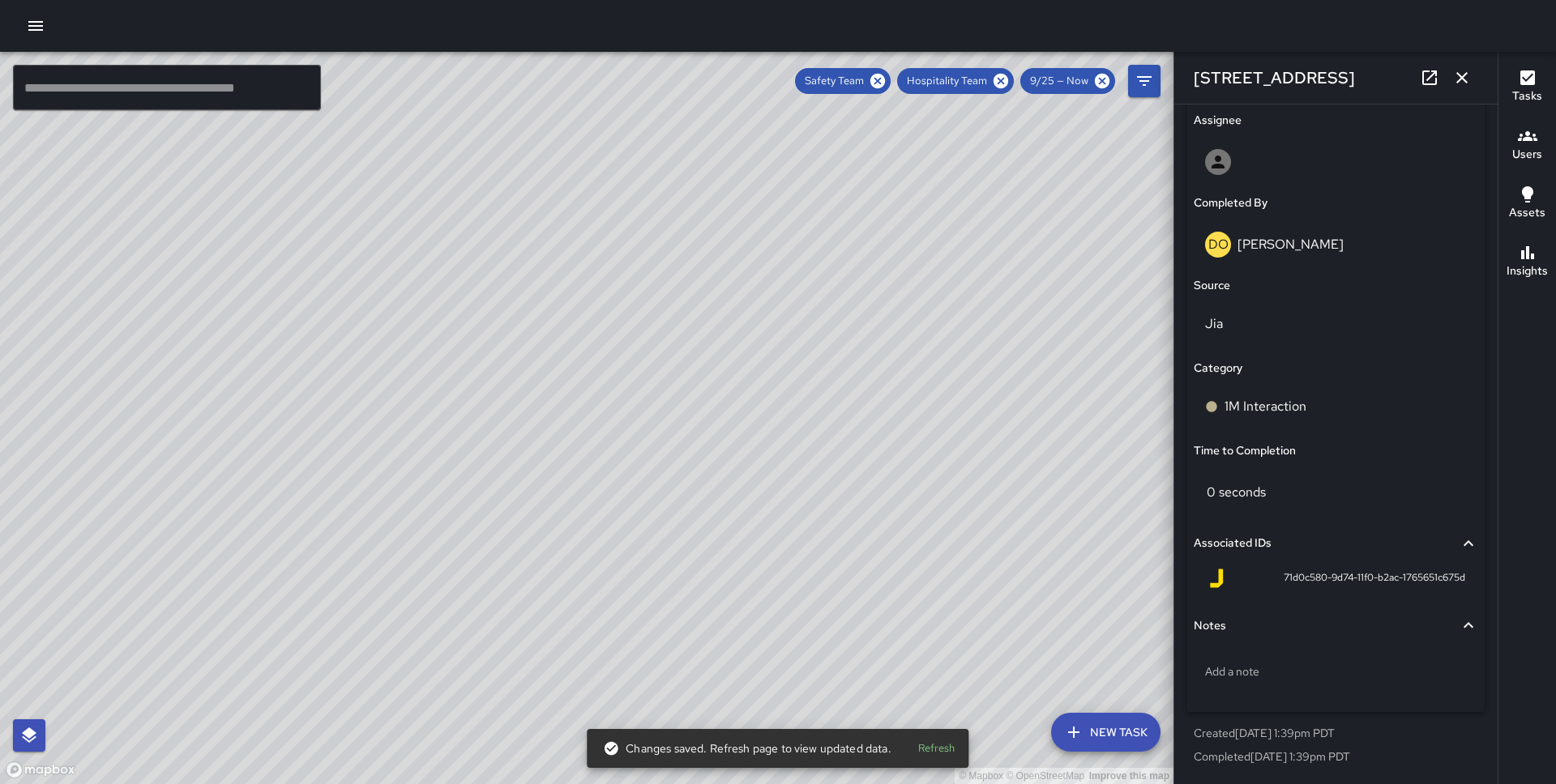
scroll to position [943, 0]
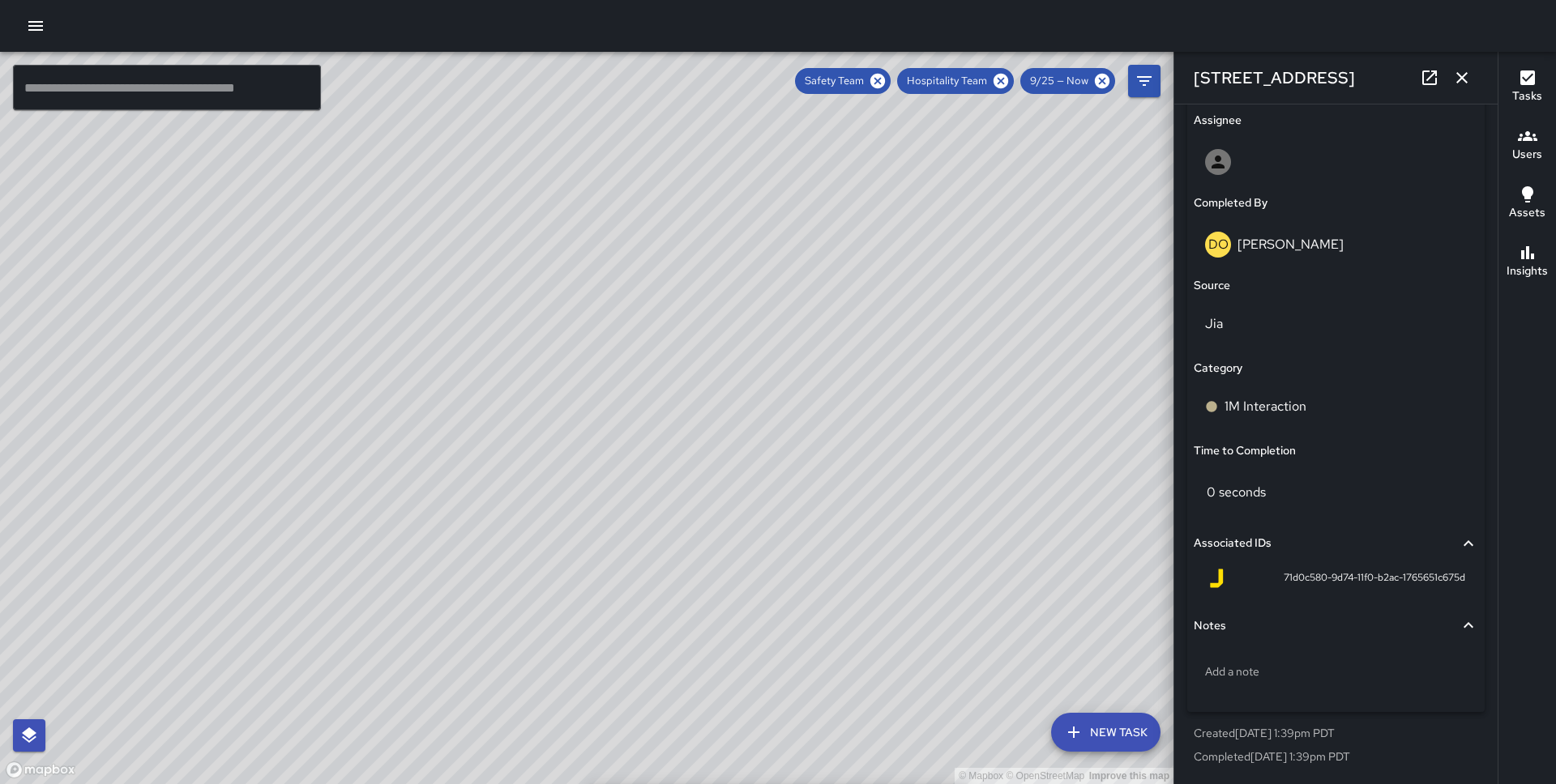
drag, startPoint x: 663, startPoint y: 191, endPoint x: 640, endPoint y: 432, distance: 242.1
click at [640, 432] on div "© Mapbox © OpenStreetMap Improve this map" at bounding box center [587, 418] width 1173 height 732
click at [410, 491] on div "© Mapbox © OpenStreetMap Improve this map" at bounding box center [587, 418] width 1173 height 732
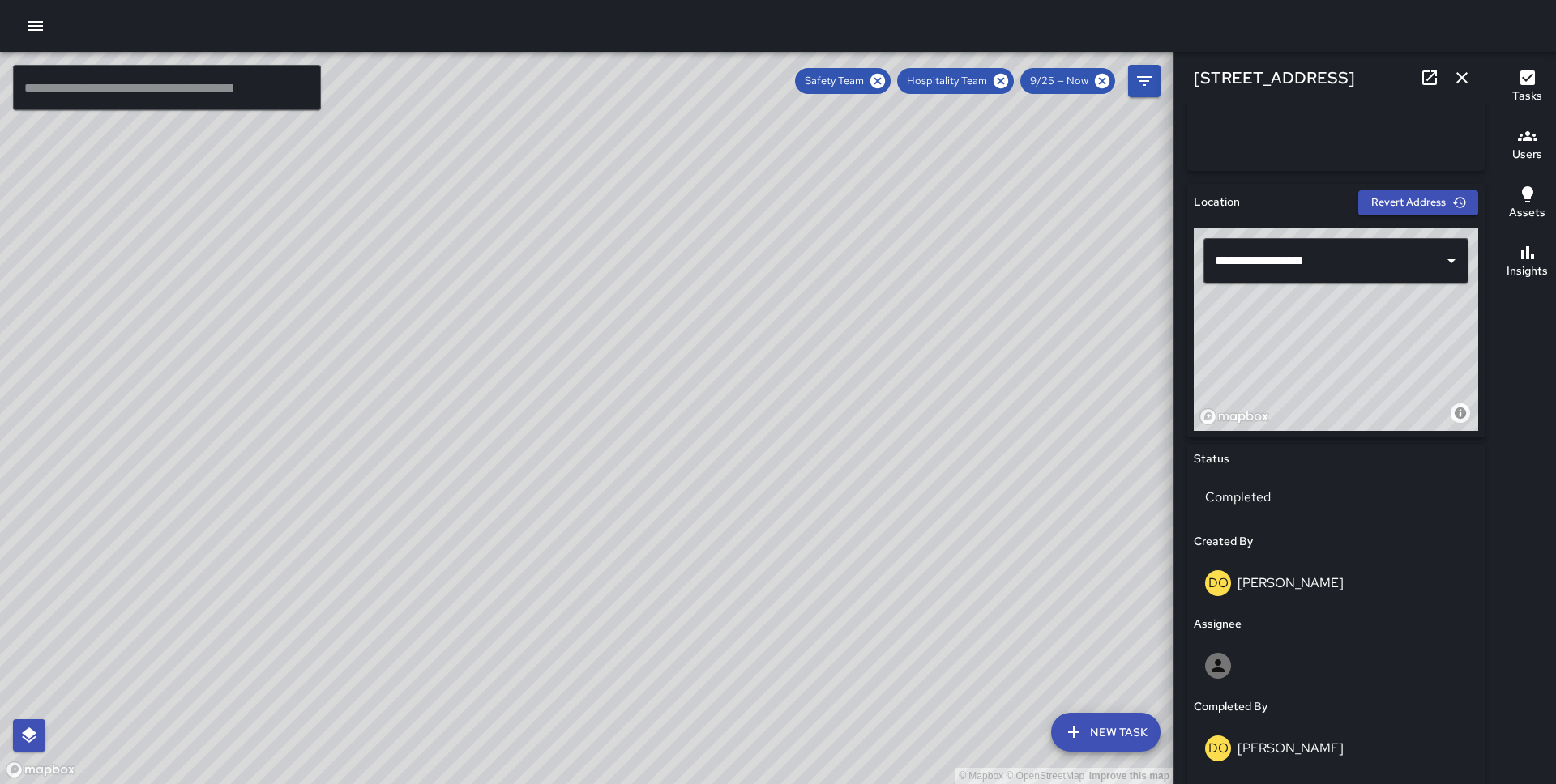
scroll to position [1025, 0]
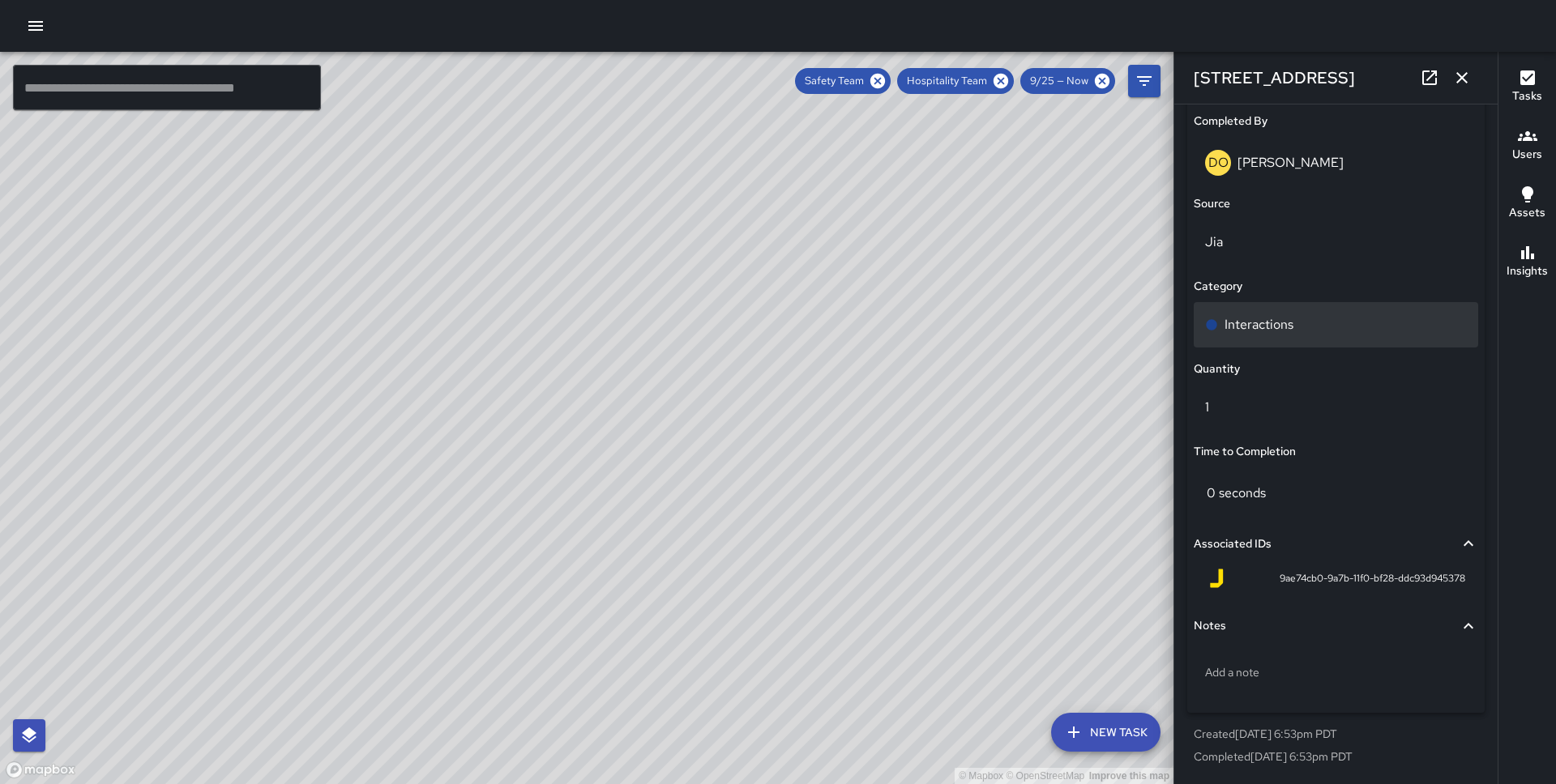
click at [1319, 327] on div "Interactions" at bounding box center [1335, 325] width 262 height 20
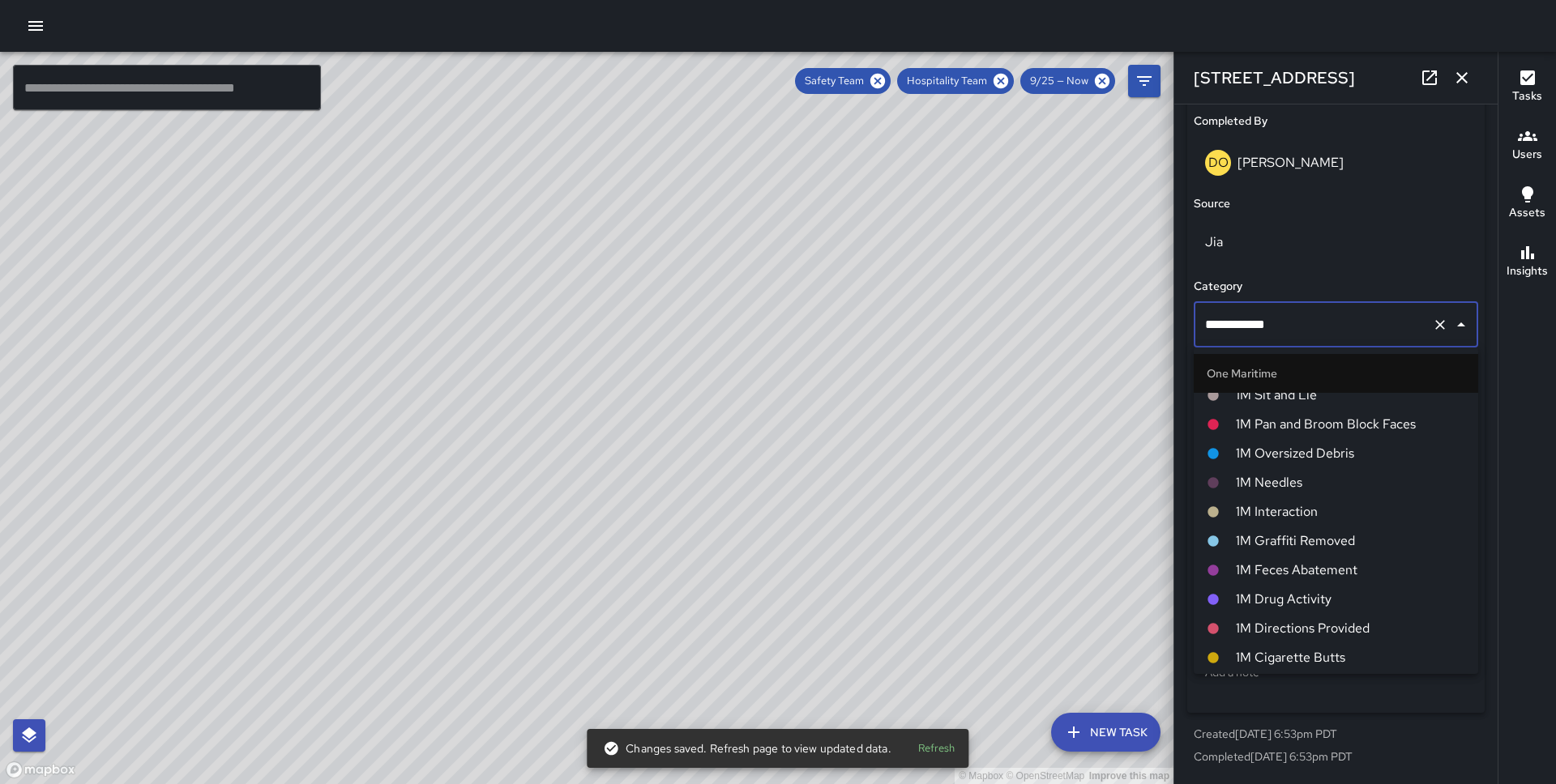
scroll to position [741, 0]
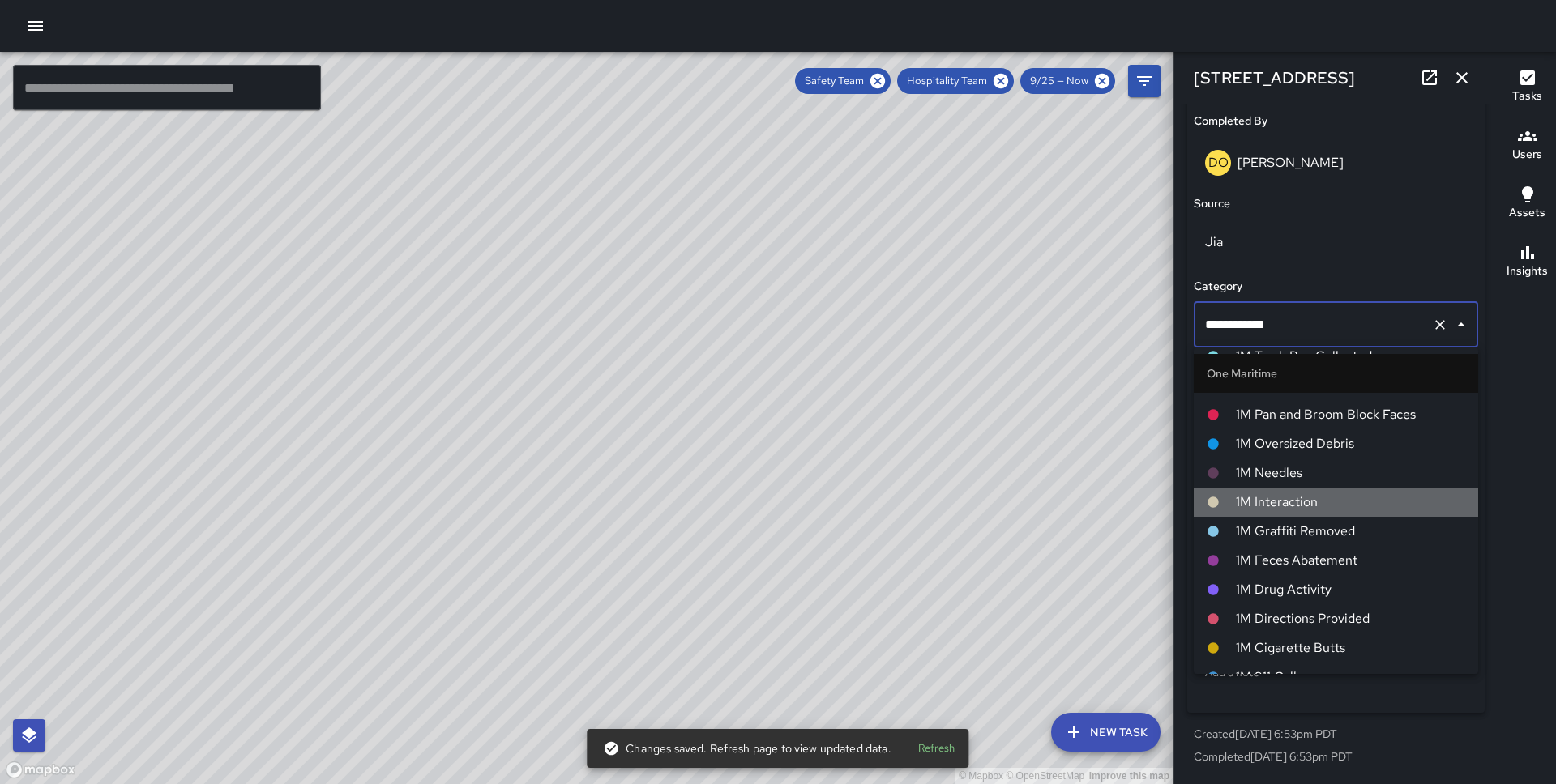
click at [1305, 507] on span "1M Interaction" at bounding box center [1350, 502] width 230 height 20
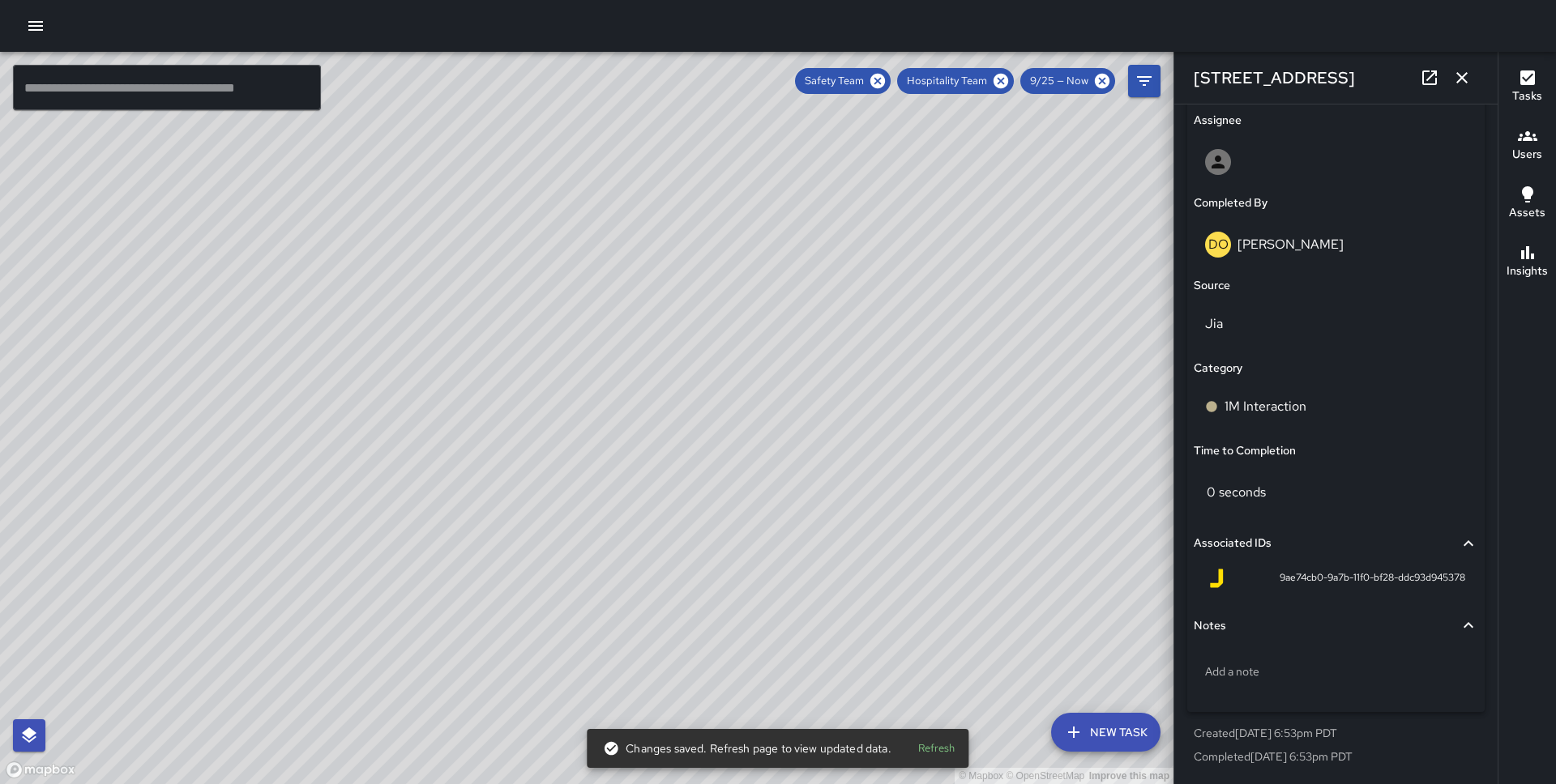
scroll to position [943, 0]
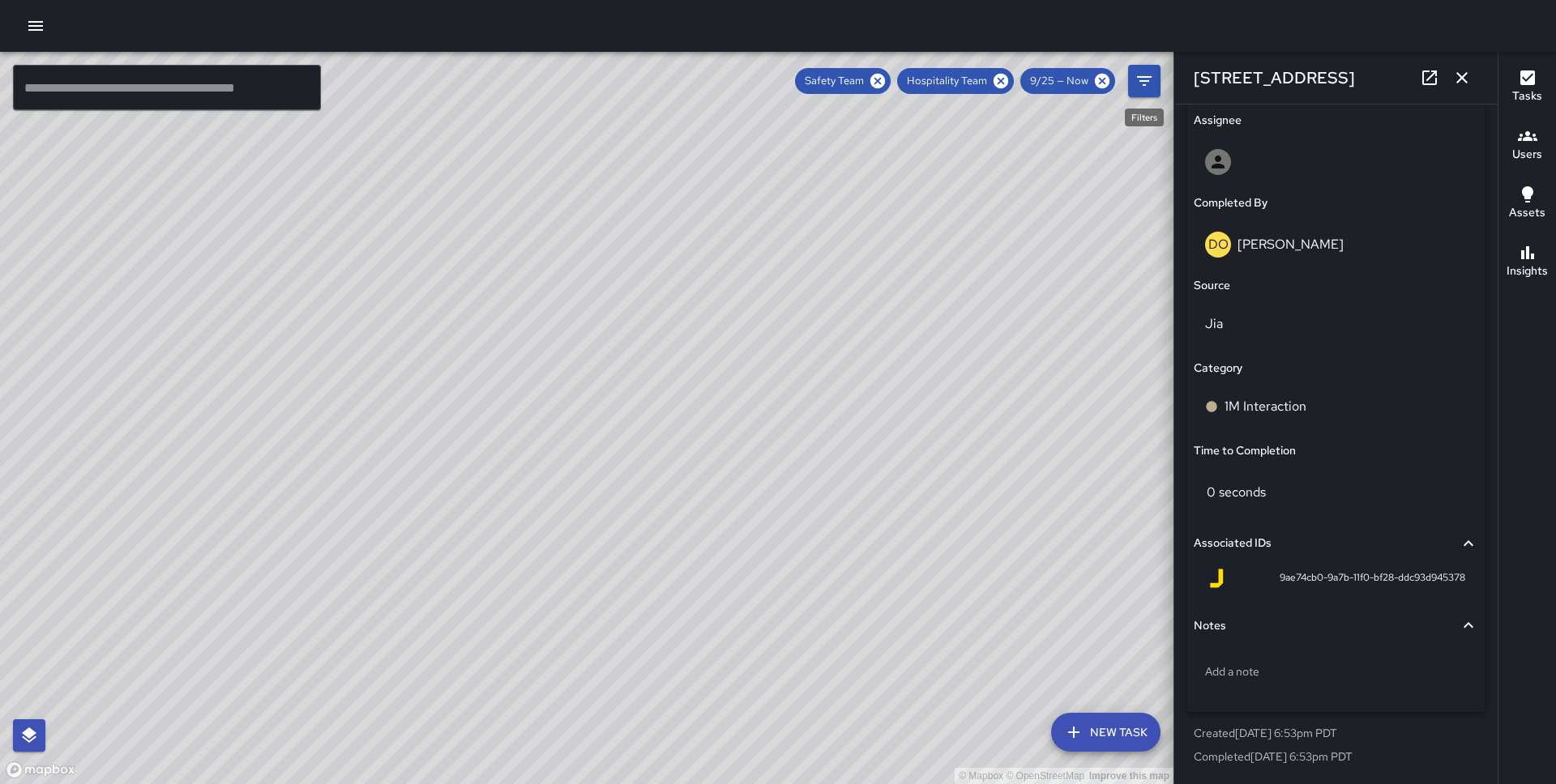
click at [1124, 73] on div "Safety Team Hospitality Team 9/25 — Now" at bounding box center [977, 81] width 366 height 32
click at [1135, 75] on icon "Filters" at bounding box center [1144, 80] width 20 height 20
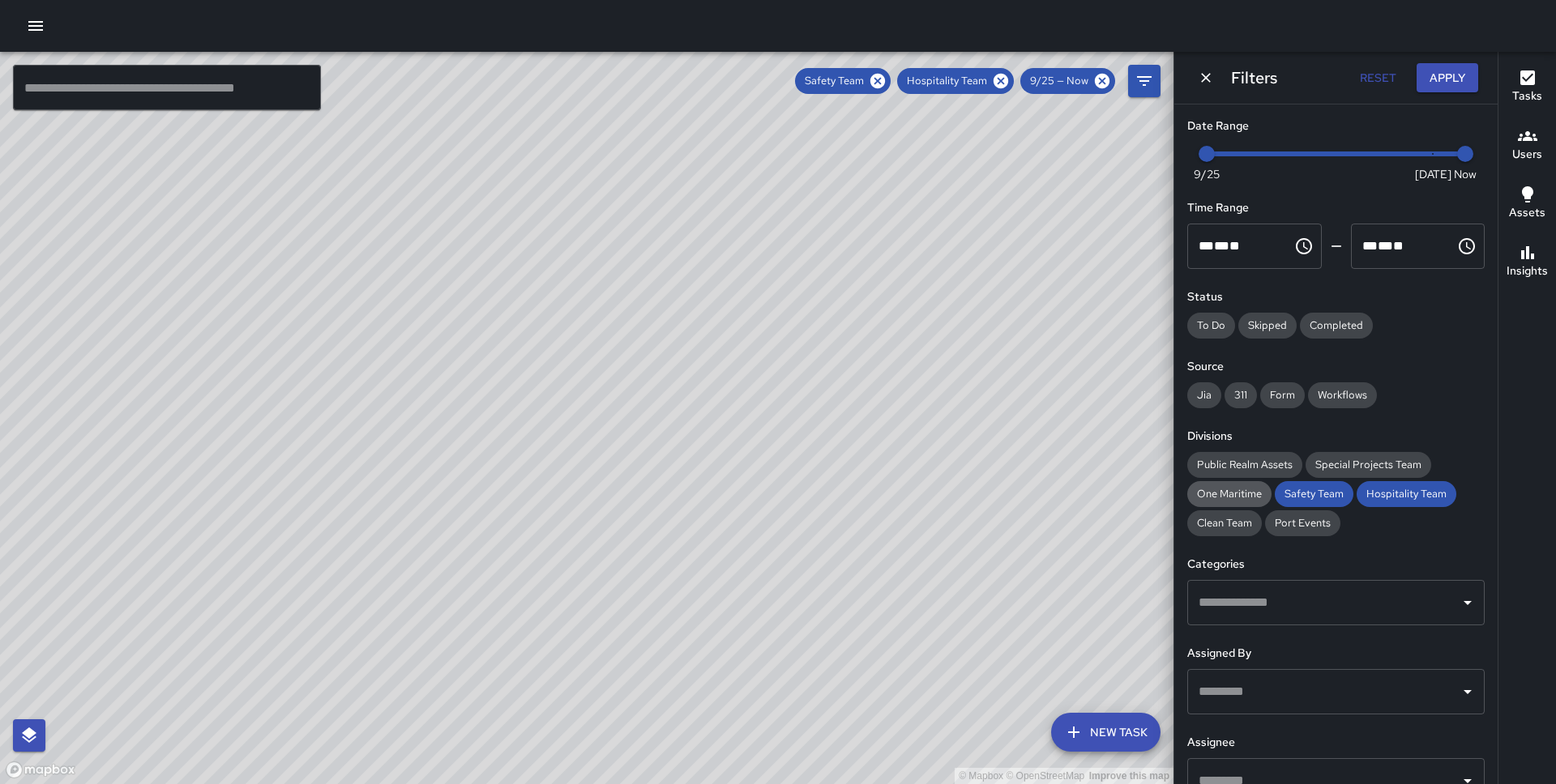
click at [1217, 488] on span "One Maritime" at bounding box center [1228, 494] width 84 height 16
click at [1222, 525] on span "Clean Team" at bounding box center [1223, 522] width 75 height 16
click at [1328, 524] on span "Port Events" at bounding box center [1303, 522] width 76 height 16
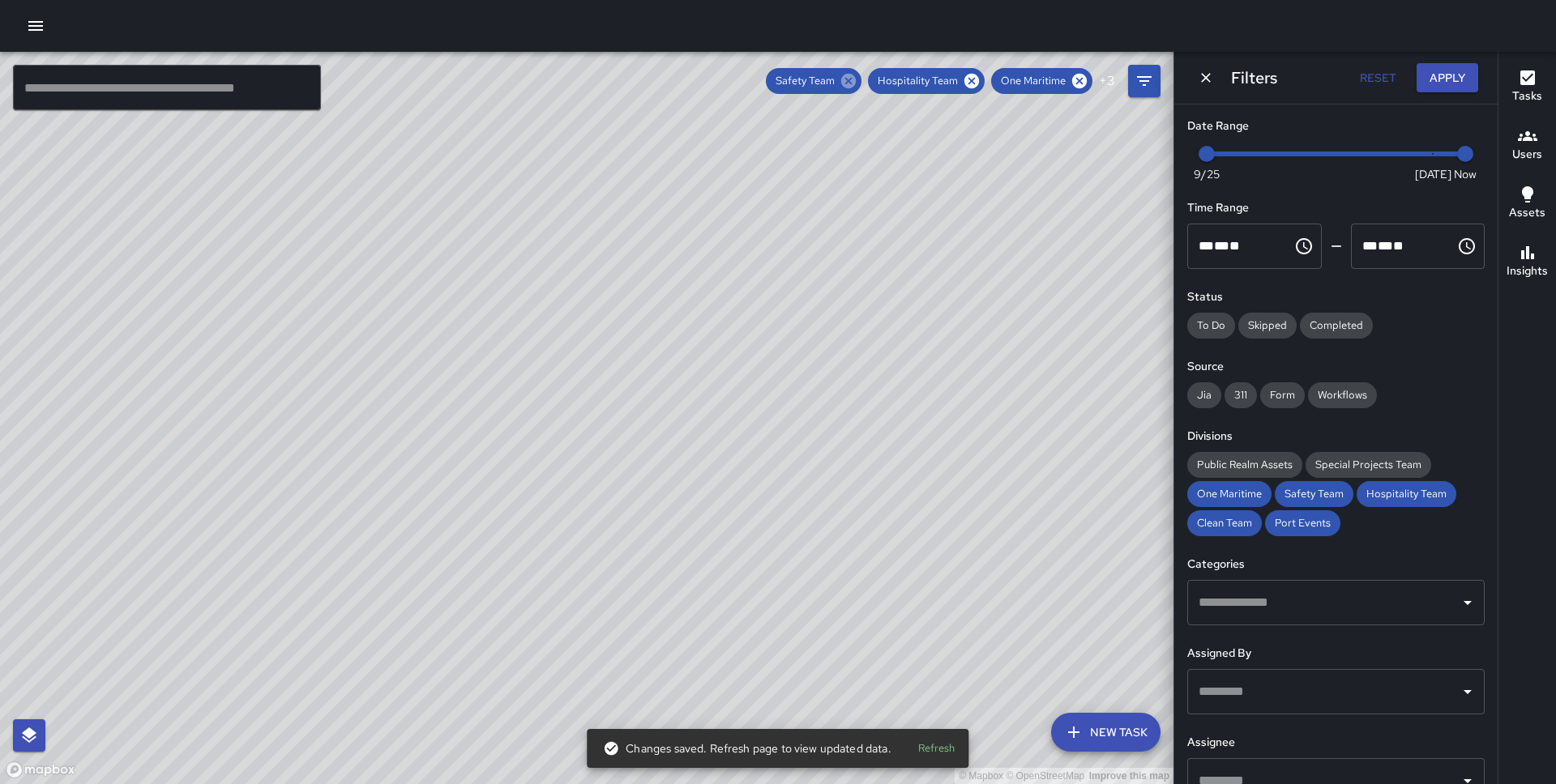
click at [853, 77] on icon at bounding box center [847, 80] width 14 height 14
click at [877, 78] on icon at bounding box center [874, 80] width 18 height 18
click at [887, 91] on div "One Maritime" at bounding box center [848, 80] width 101 height 26
click at [887, 86] on icon at bounding box center [886, 80] width 14 height 14
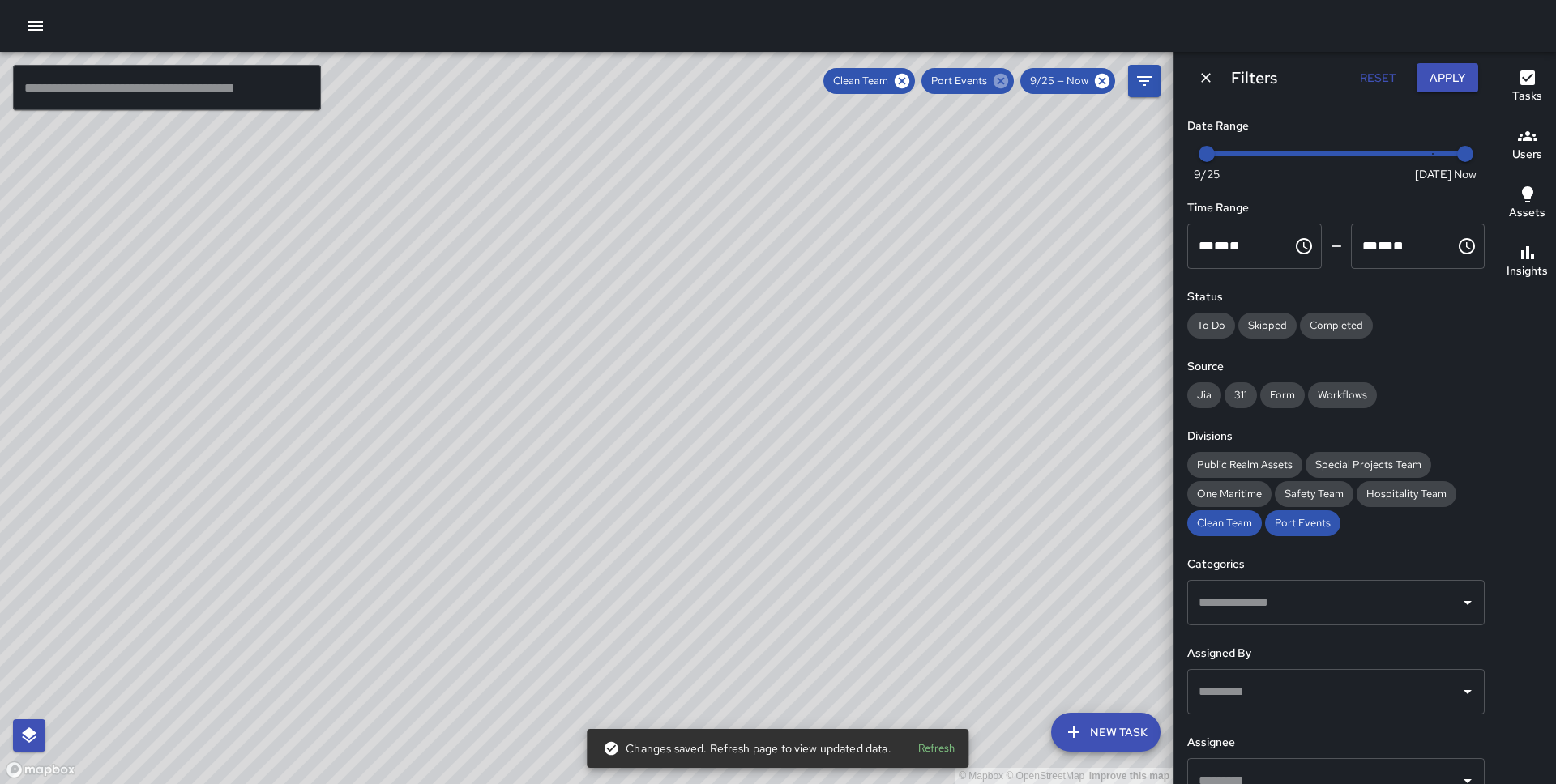
click at [1002, 80] on icon at bounding box center [1000, 80] width 18 height 18
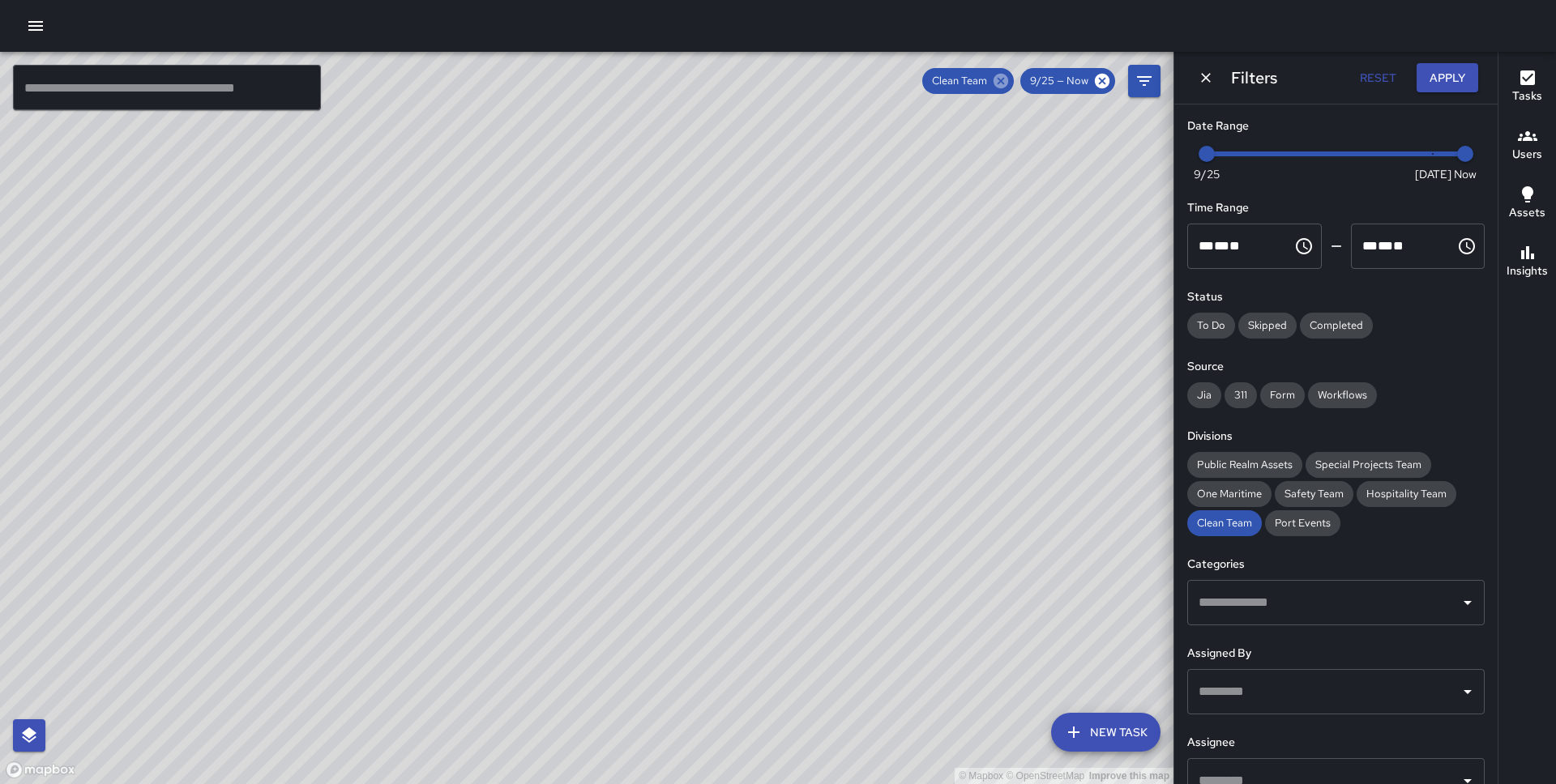
click at [999, 81] on icon at bounding box center [1000, 80] width 14 height 14
click at [1203, 77] on icon "Dismiss" at bounding box center [1205, 77] width 16 height 16
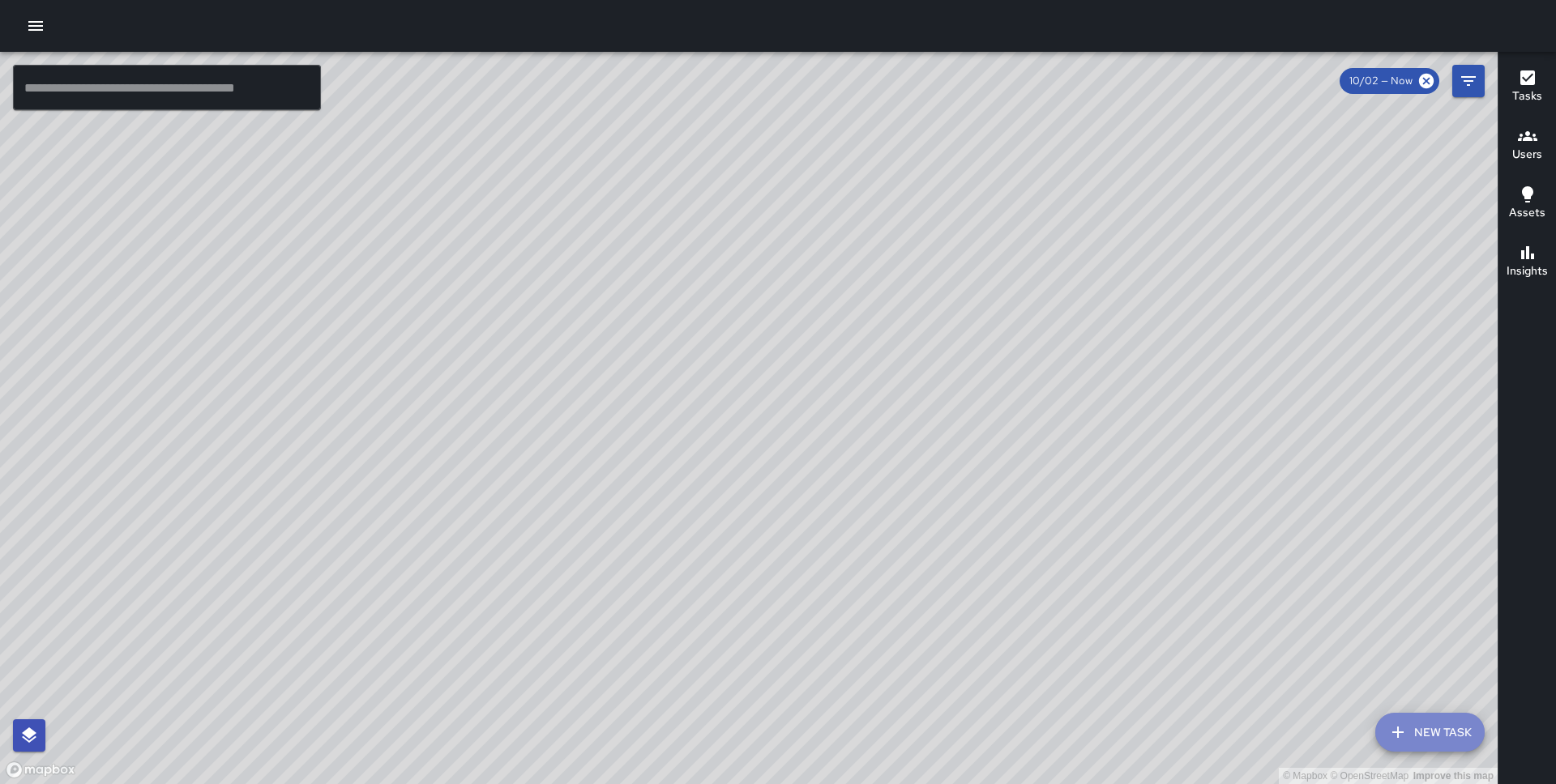
click at [1431, 736] on button "New Task" at bounding box center [1429, 732] width 110 height 39
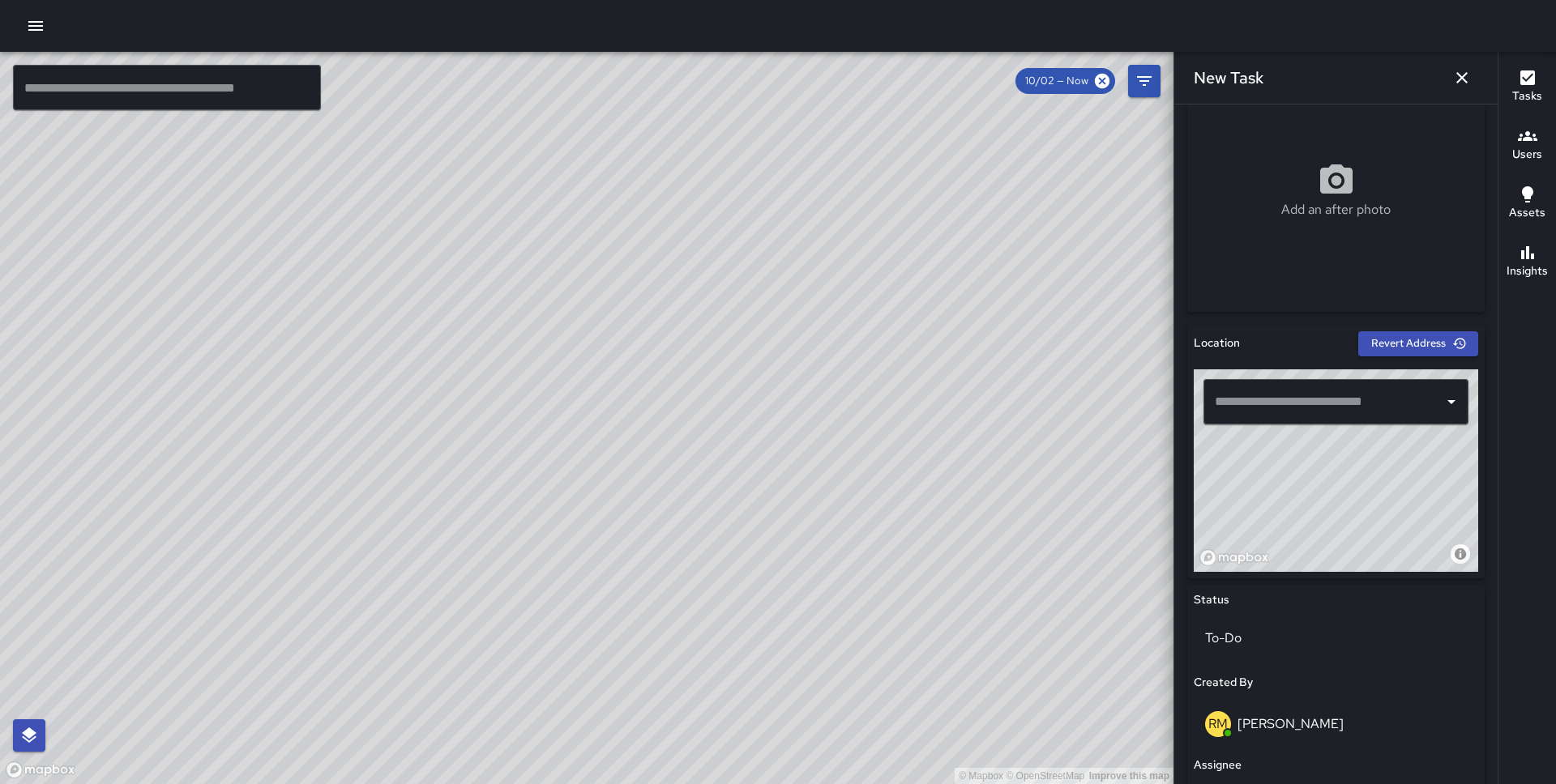
scroll to position [12, 0]
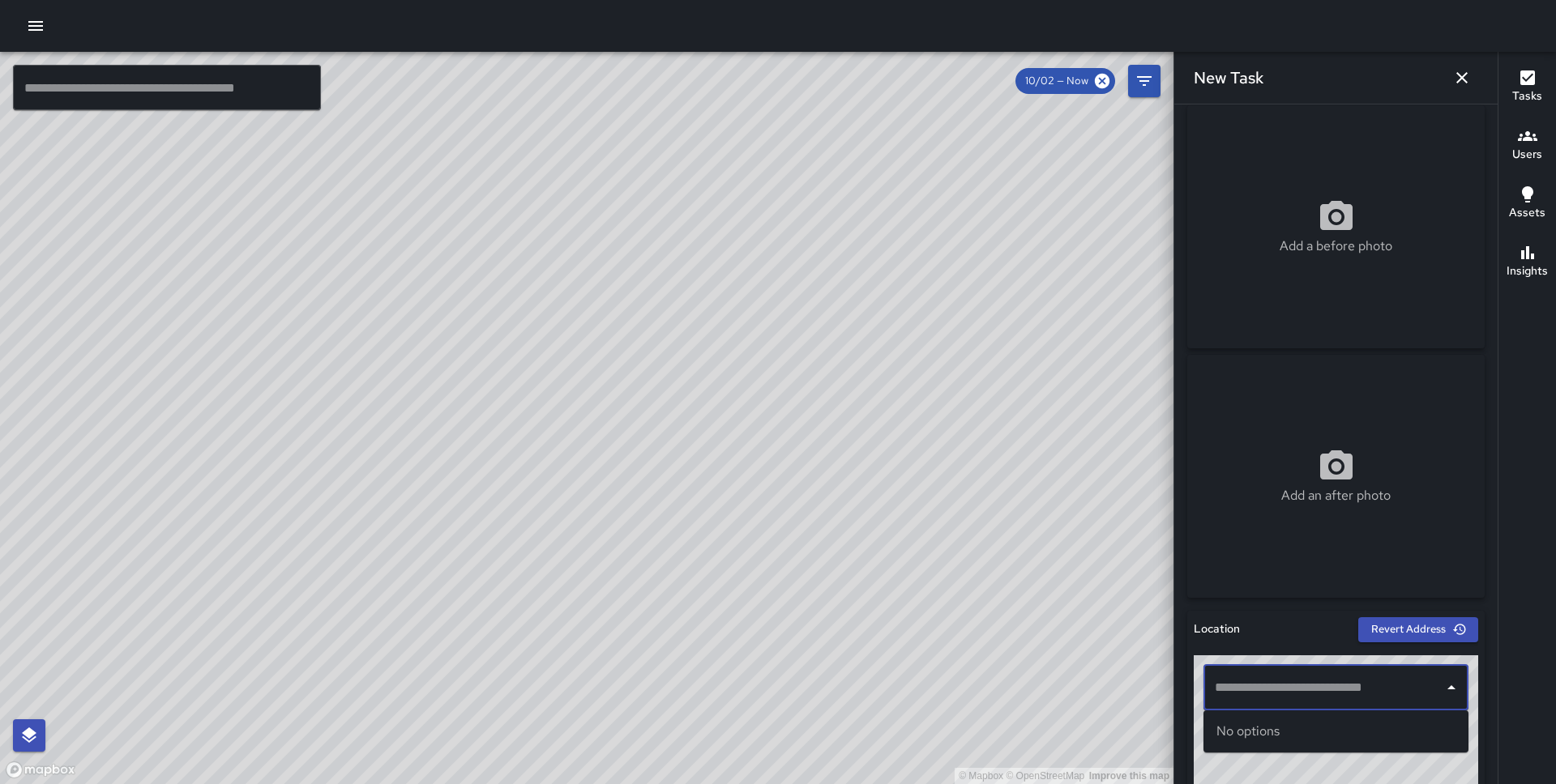
click at [1249, 680] on input "text" at bounding box center [1323, 688] width 226 height 31
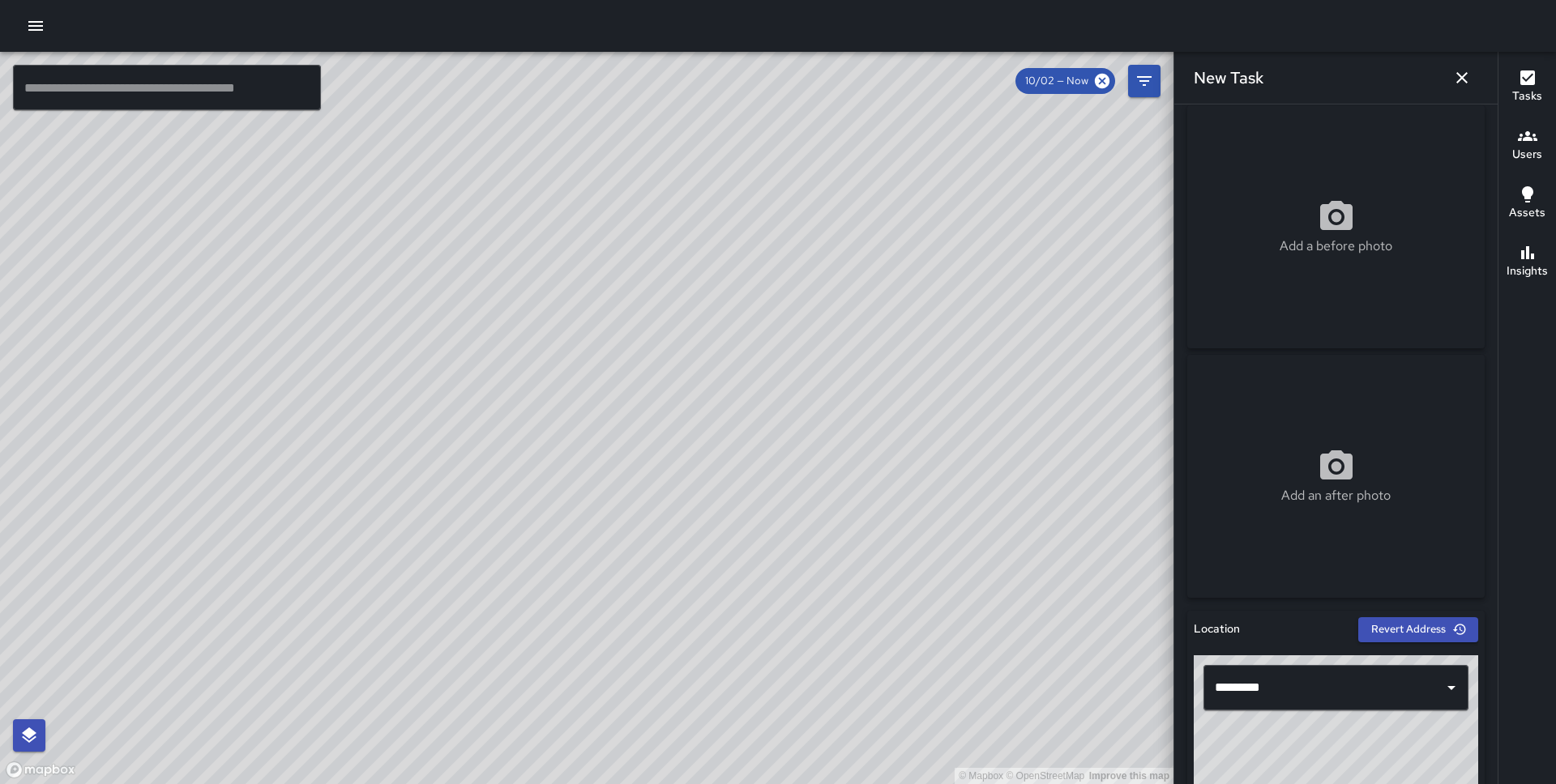
click at [1296, 735] on div "© Mapbox © OpenStreetMap Improve this map" at bounding box center [1335, 757] width 284 height 202
click at [1294, 680] on input "*********" at bounding box center [1323, 688] width 226 height 31
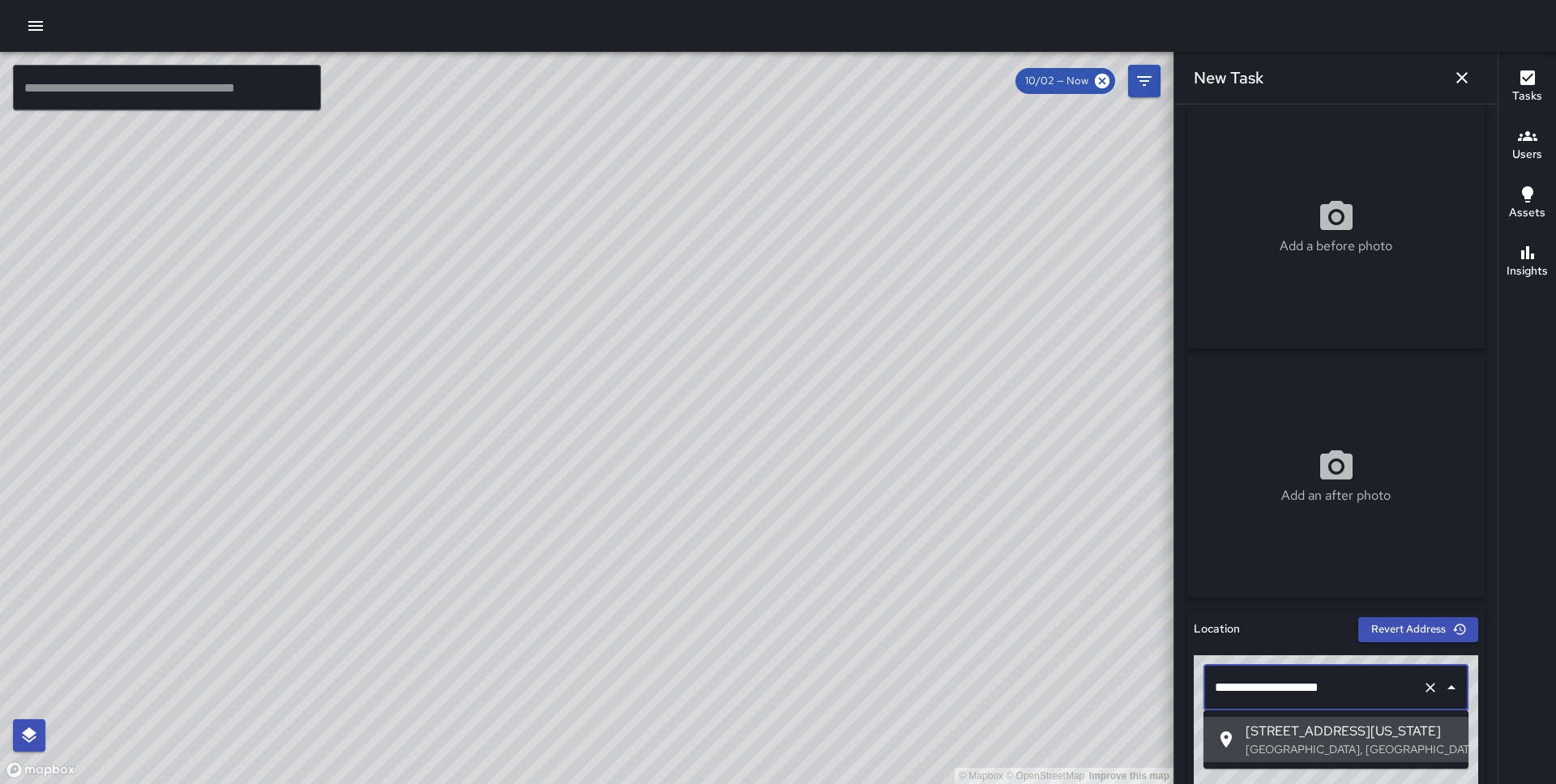
click at [1340, 673] on input "**********" at bounding box center [1312, 688] width 205 height 31
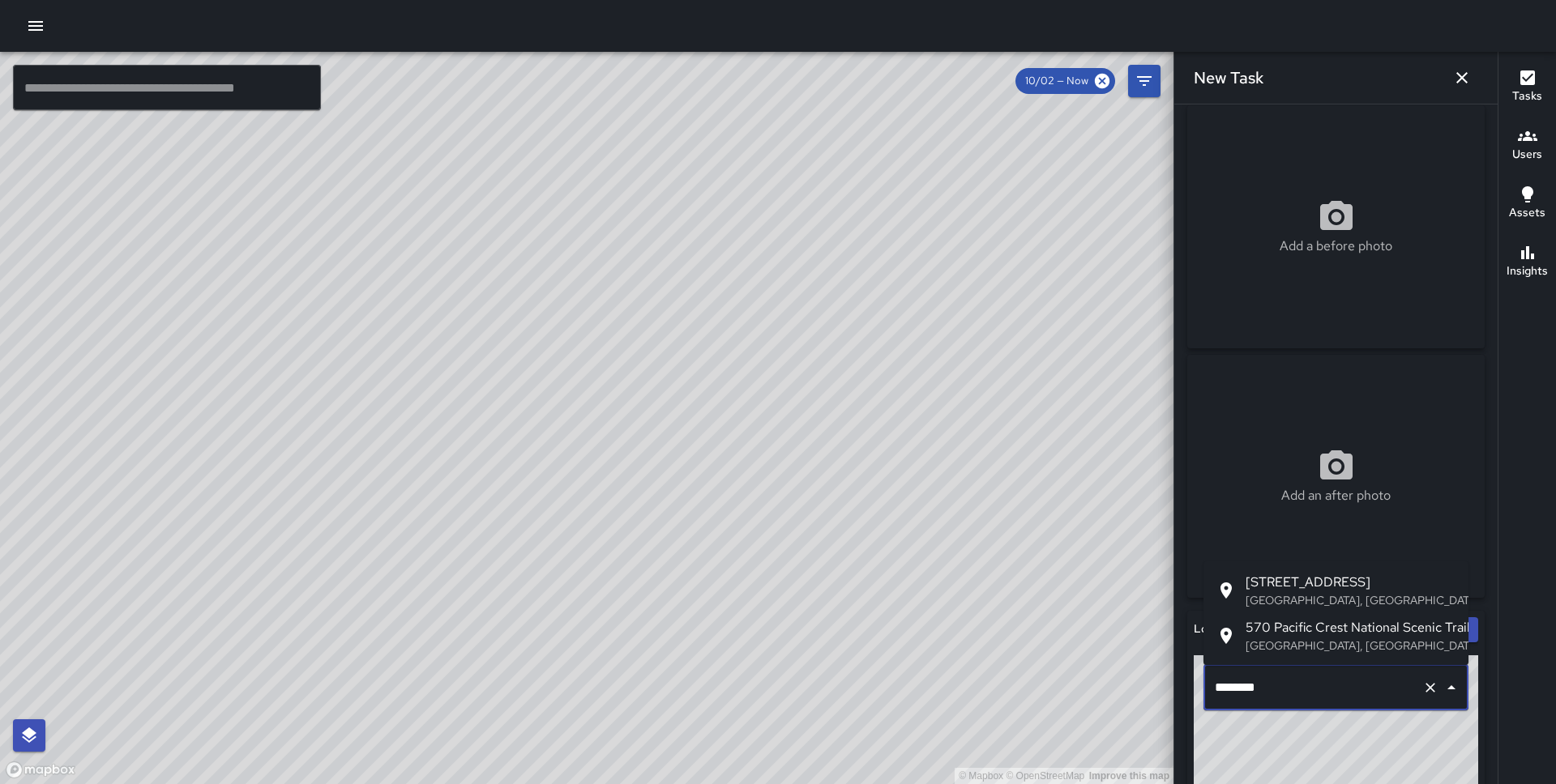
click at [1318, 596] on p "San Francisco, CA, USA" at bounding box center [1350, 600] width 210 height 16
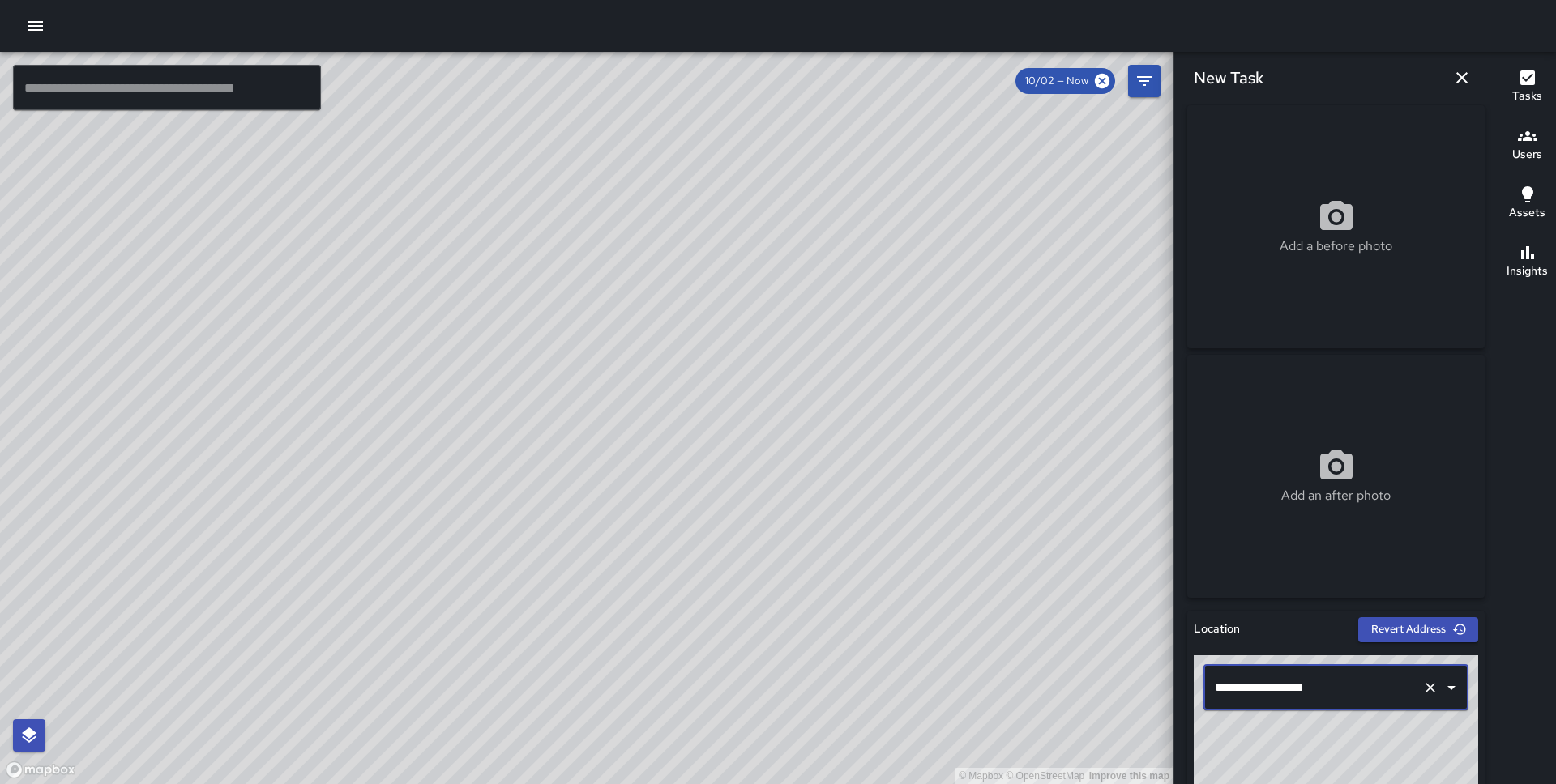
scroll to position [698, 0]
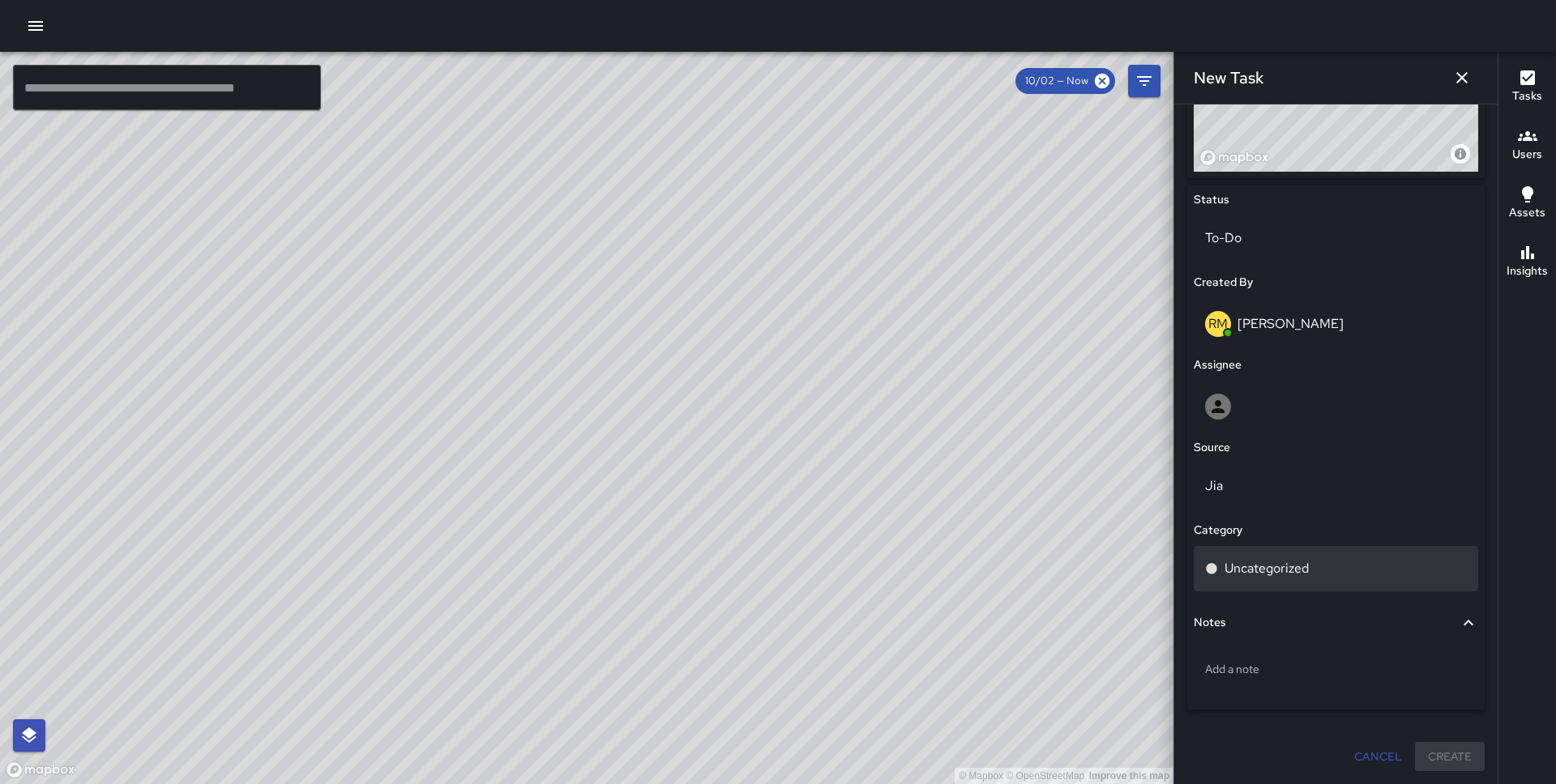
type input "**********"
click at [1288, 576] on p "Uncategorized" at bounding box center [1266, 569] width 84 height 20
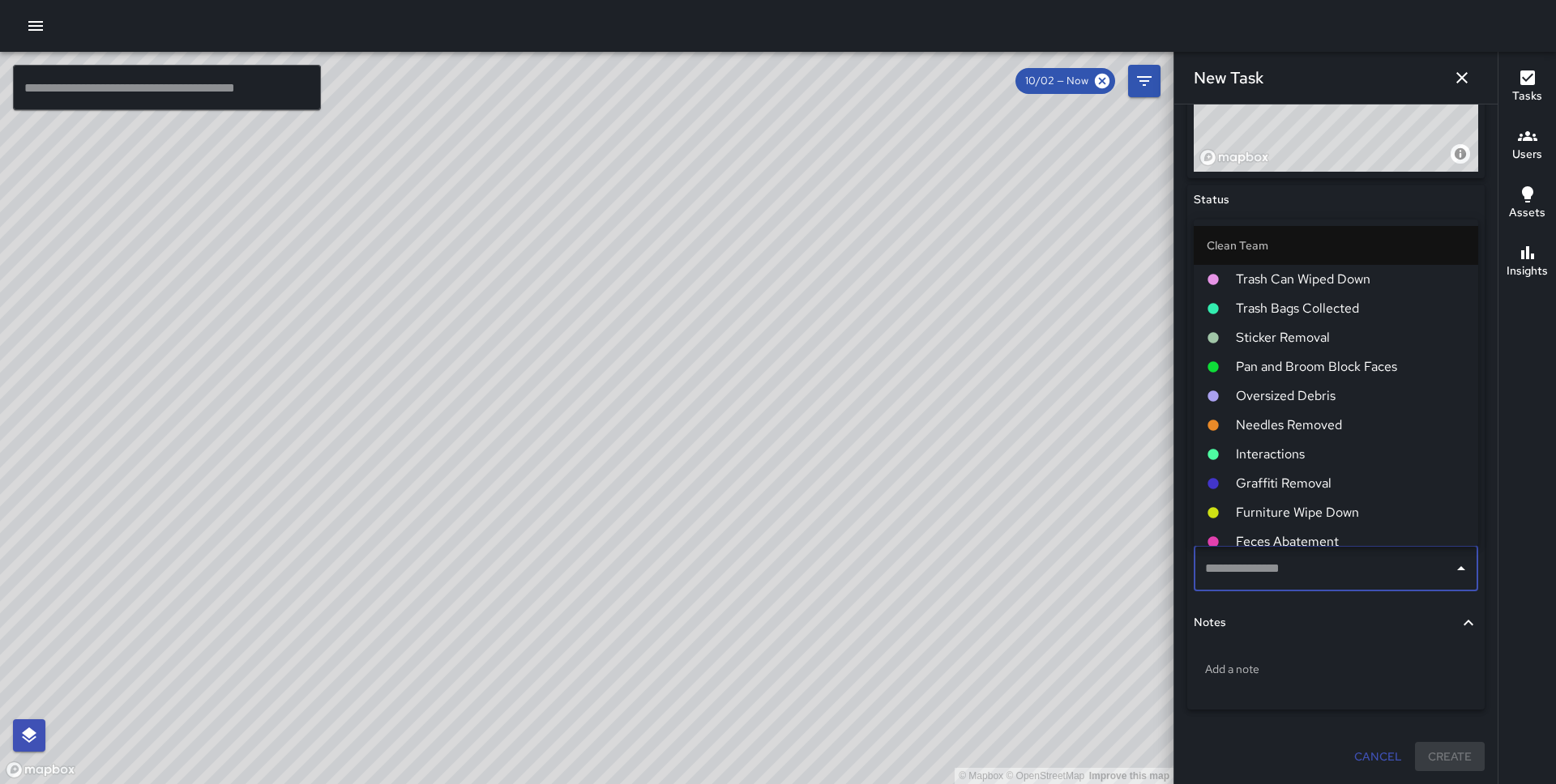
click at [1308, 375] on span "Pan and Broom Block Faces" at bounding box center [1350, 366] width 230 height 20
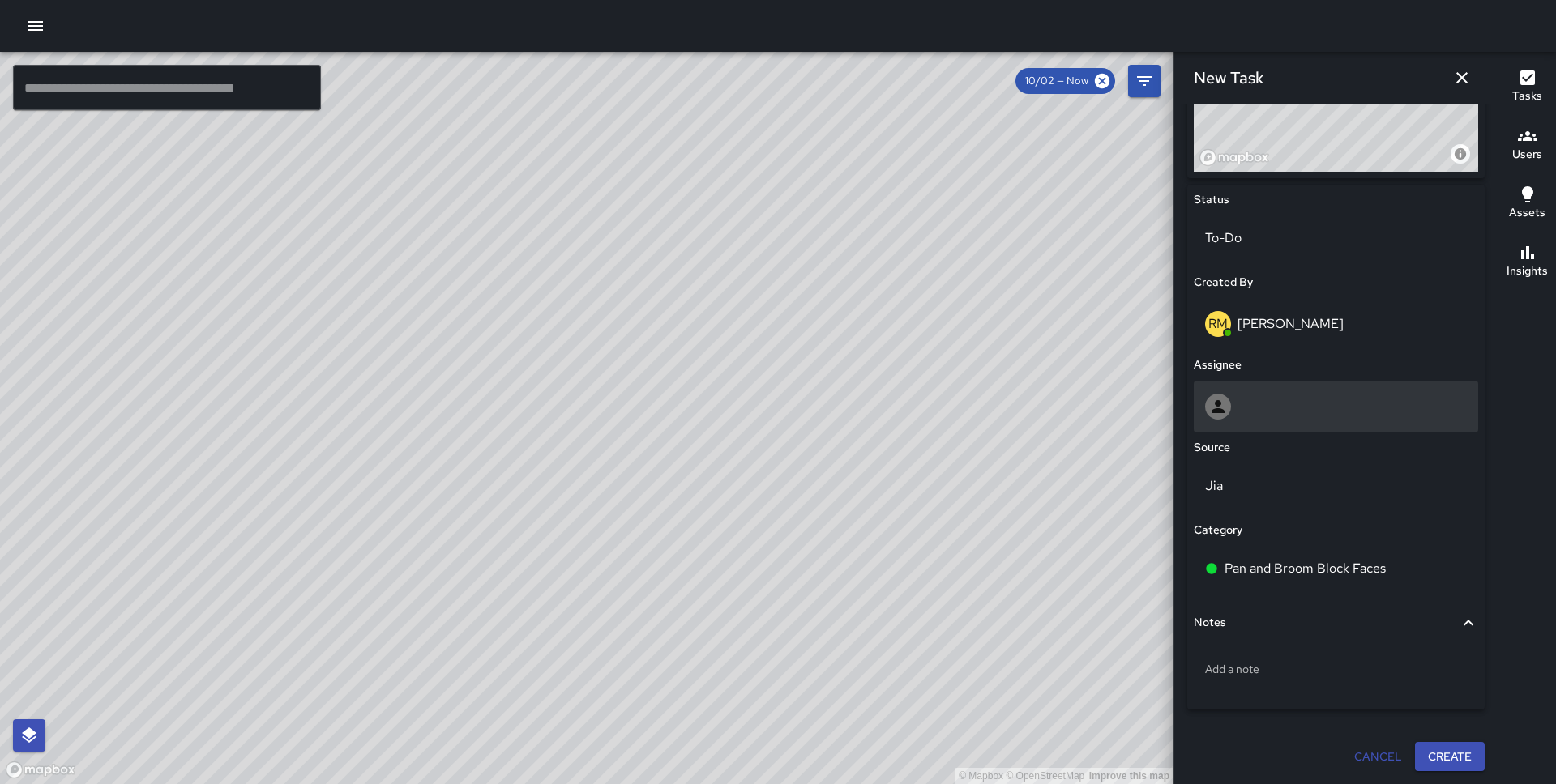
click at [1273, 410] on div at bounding box center [1335, 406] width 262 height 26
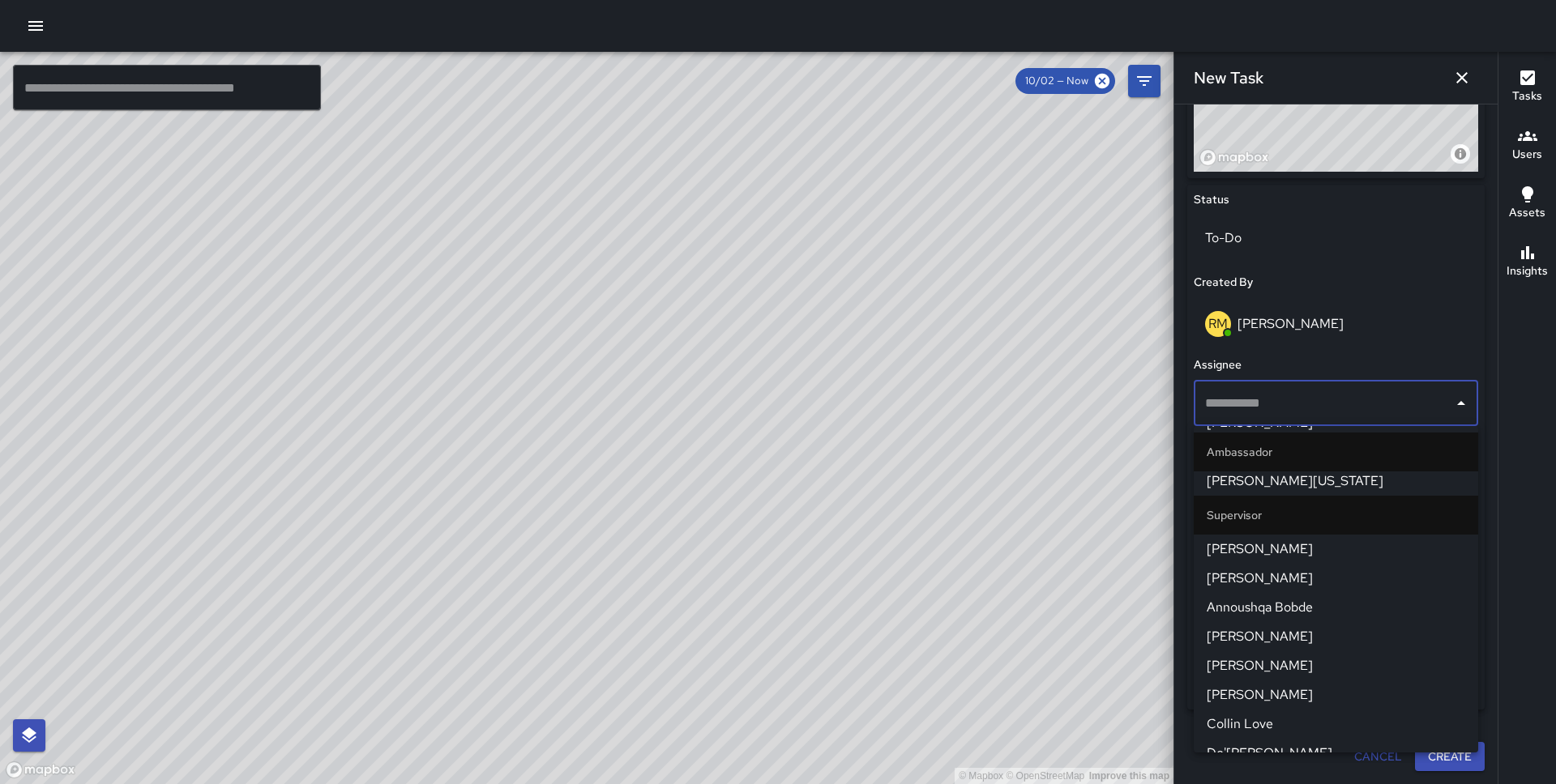
scroll to position [1115, 0]
click at [1292, 545] on span "[PERSON_NAME]" at bounding box center [1336, 547] width 259 height 20
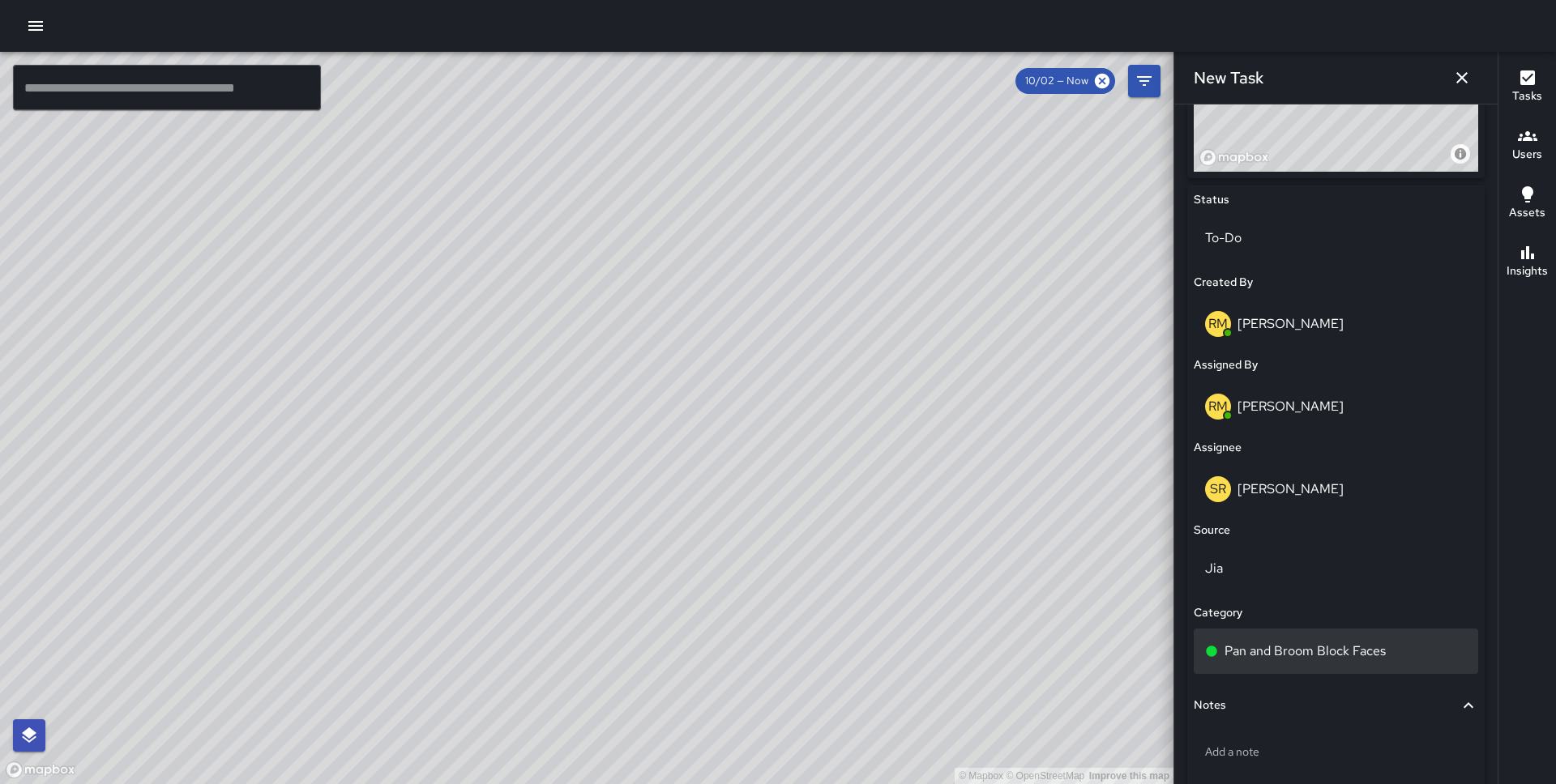
scroll to position [781, 0]
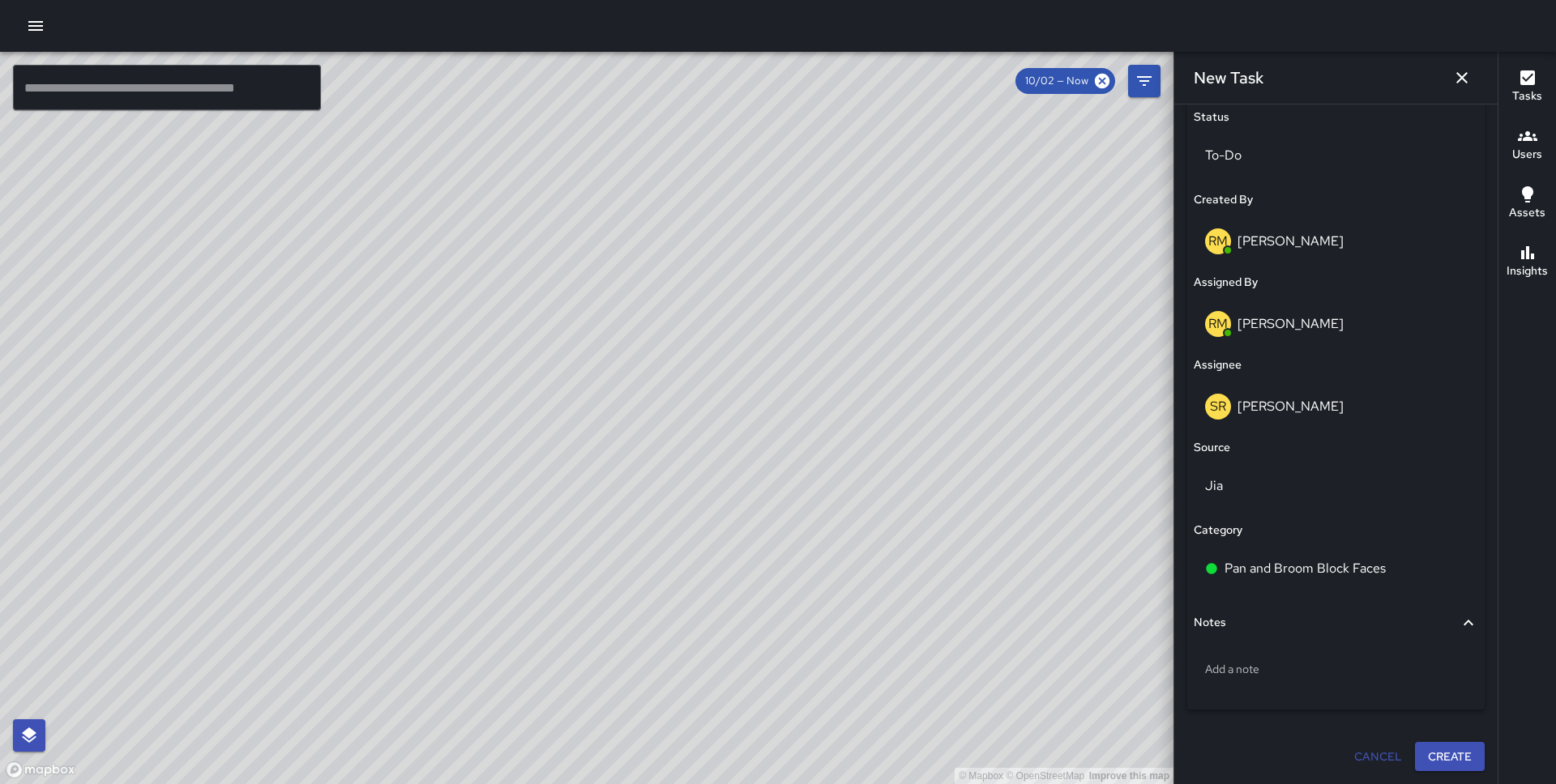
click at [1452, 751] on button "Create" at bounding box center [1449, 758] width 70 height 30
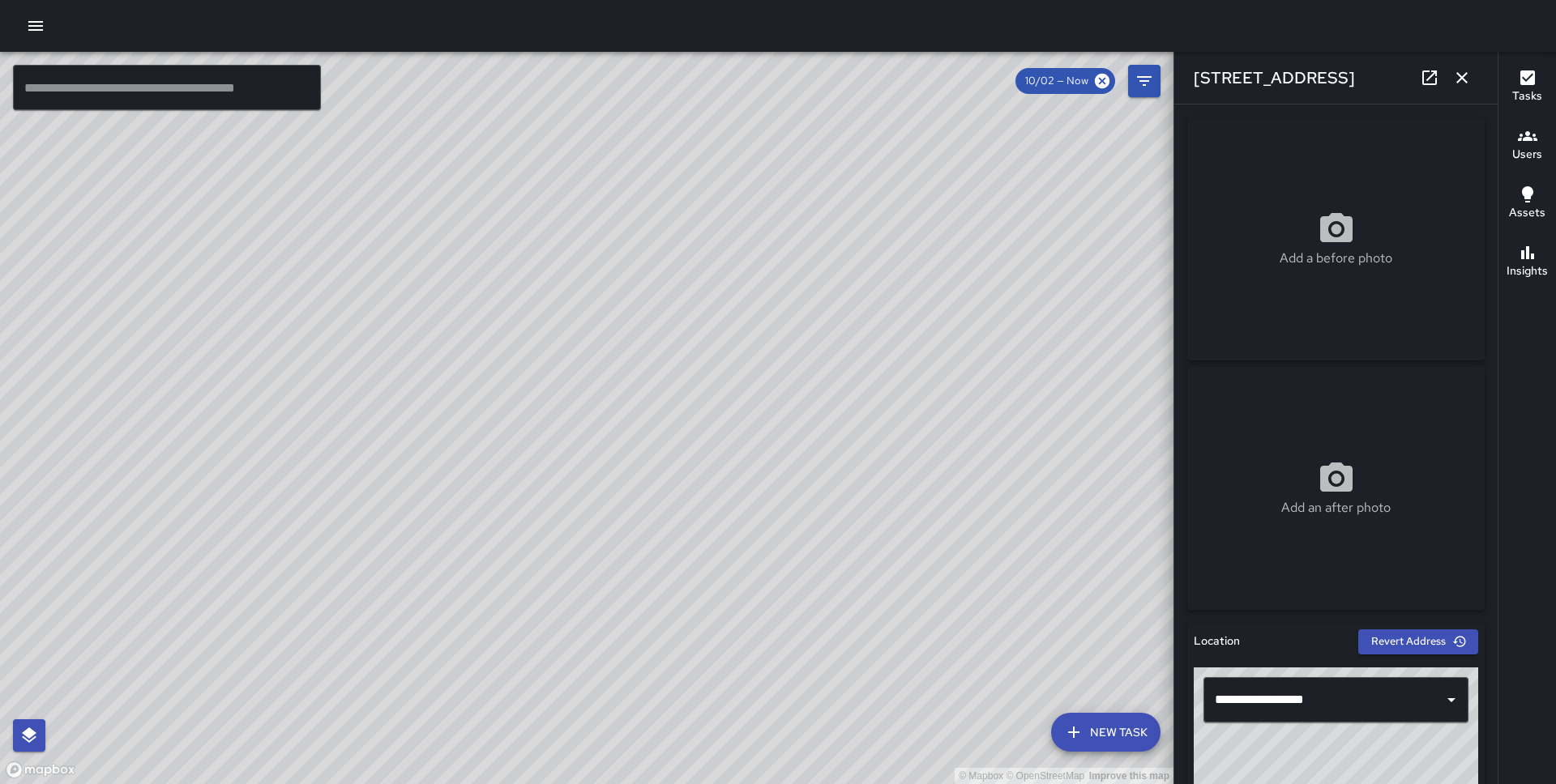
scroll to position [196, 0]
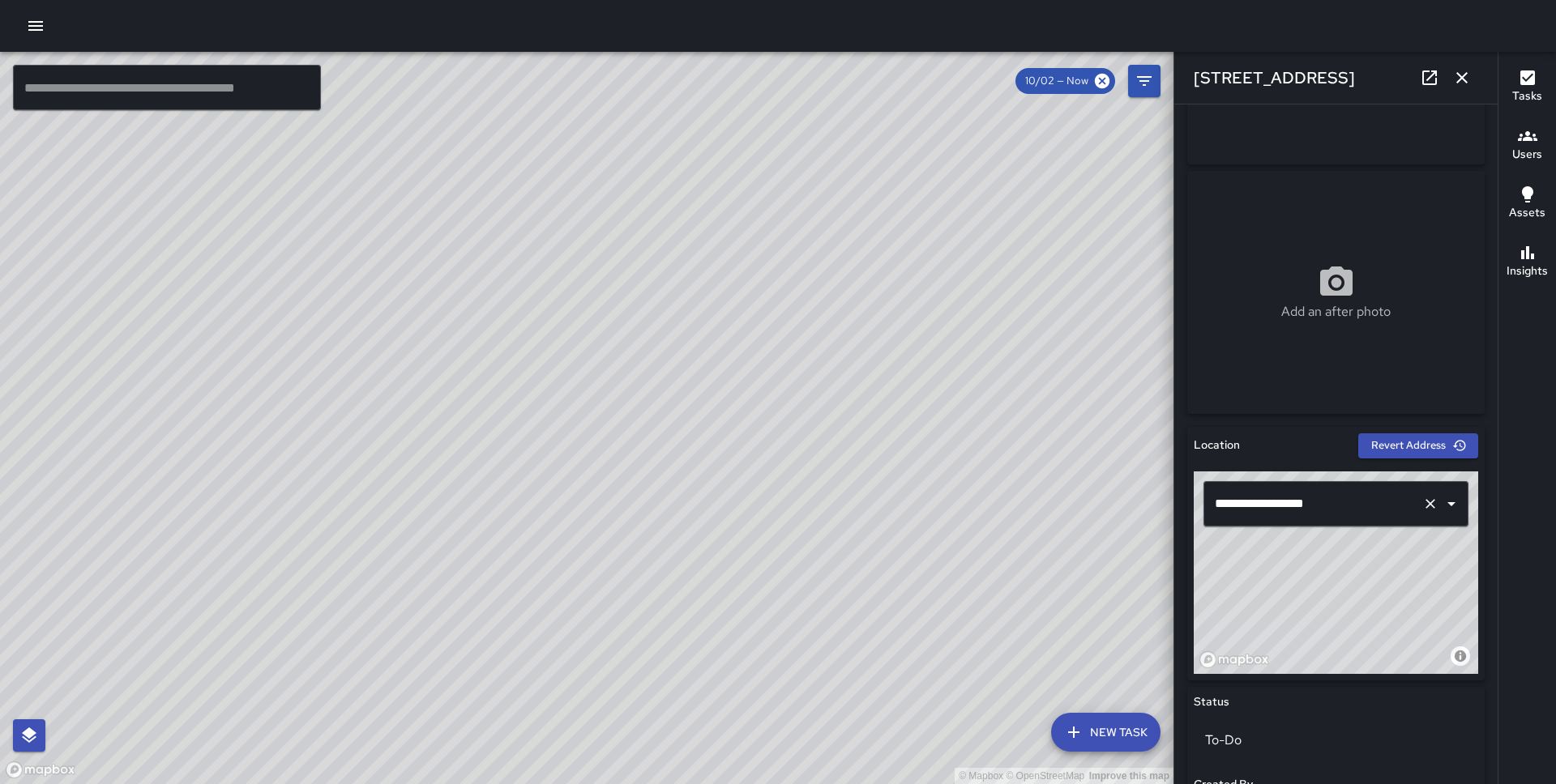
drag, startPoint x: 1386, startPoint y: 599, endPoint x: 1388, endPoint y: 517, distance: 82.0
click at [1388, 517] on div "**********" at bounding box center [1335, 572] width 284 height 202
drag, startPoint x: 1303, startPoint y: 594, endPoint x: 1346, endPoint y: 588, distance: 43.4
click at [1346, 588] on div "© Mapbox © OpenStreetMap Improve this map" at bounding box center [1335, 572] width 284 height 202
type input "**********"
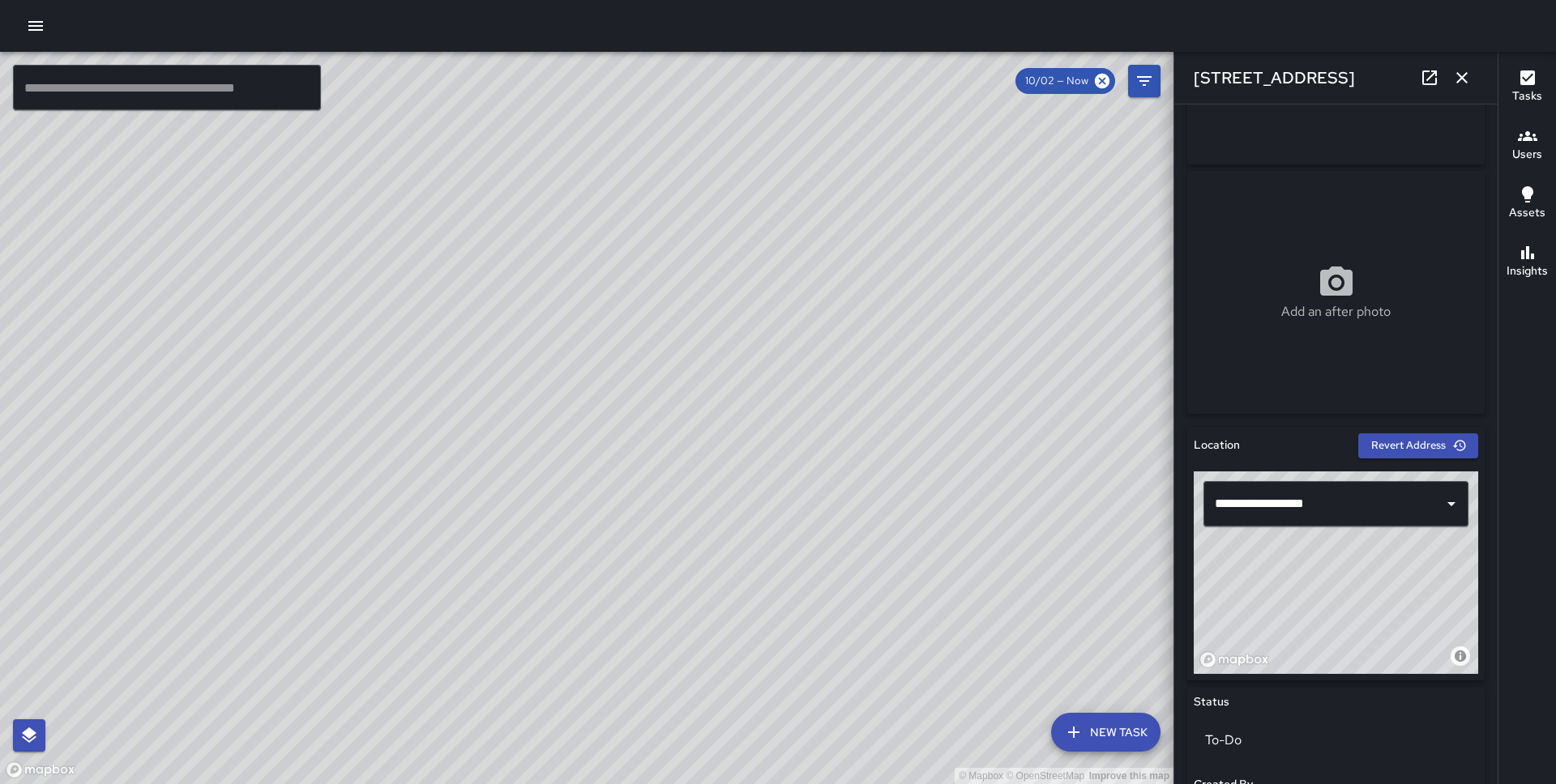
click at [1100, 727] on button "New Task" at bounding box center [1105, 732] width 110 height 39
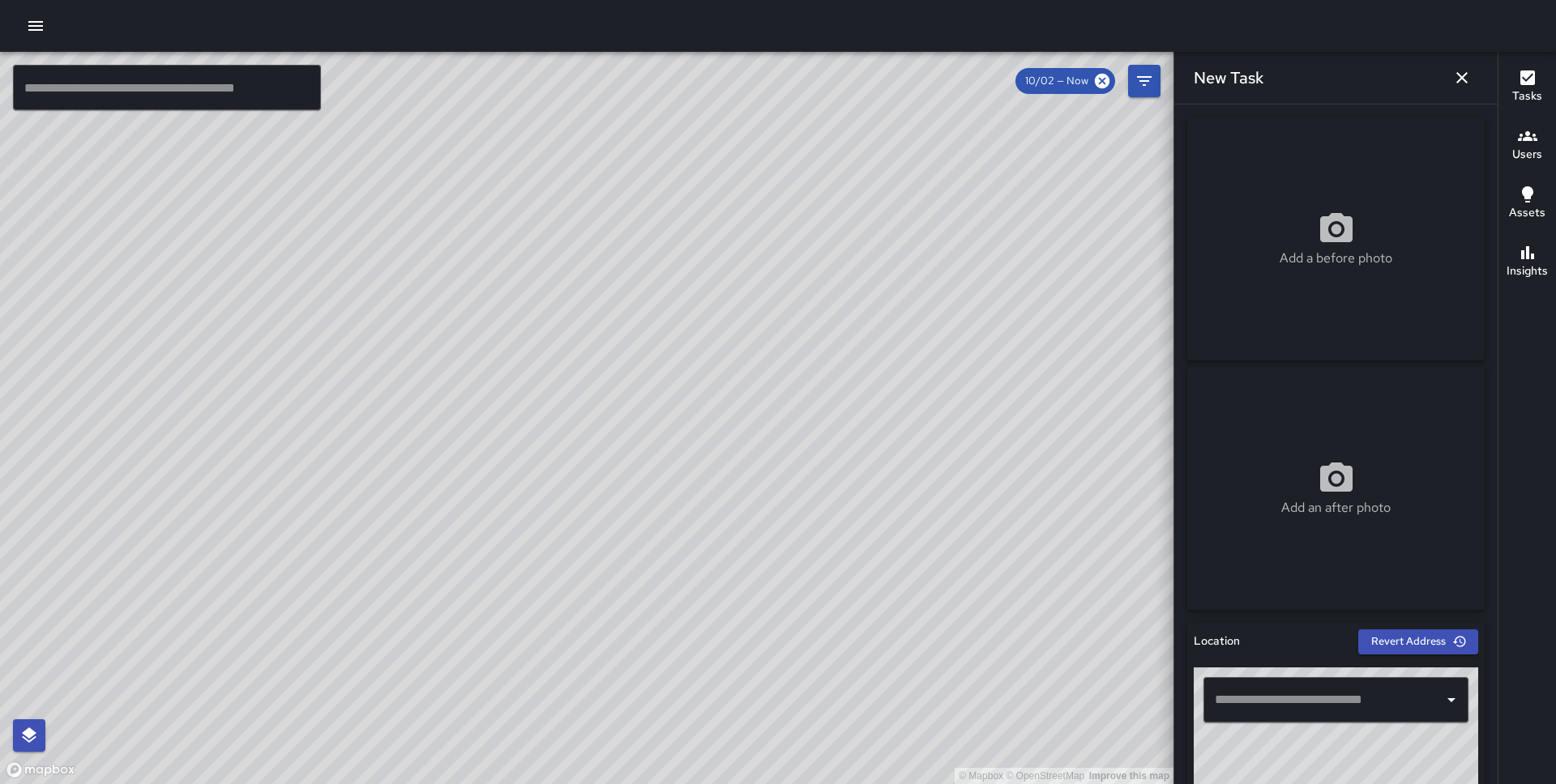
scroll to position [140, 0]
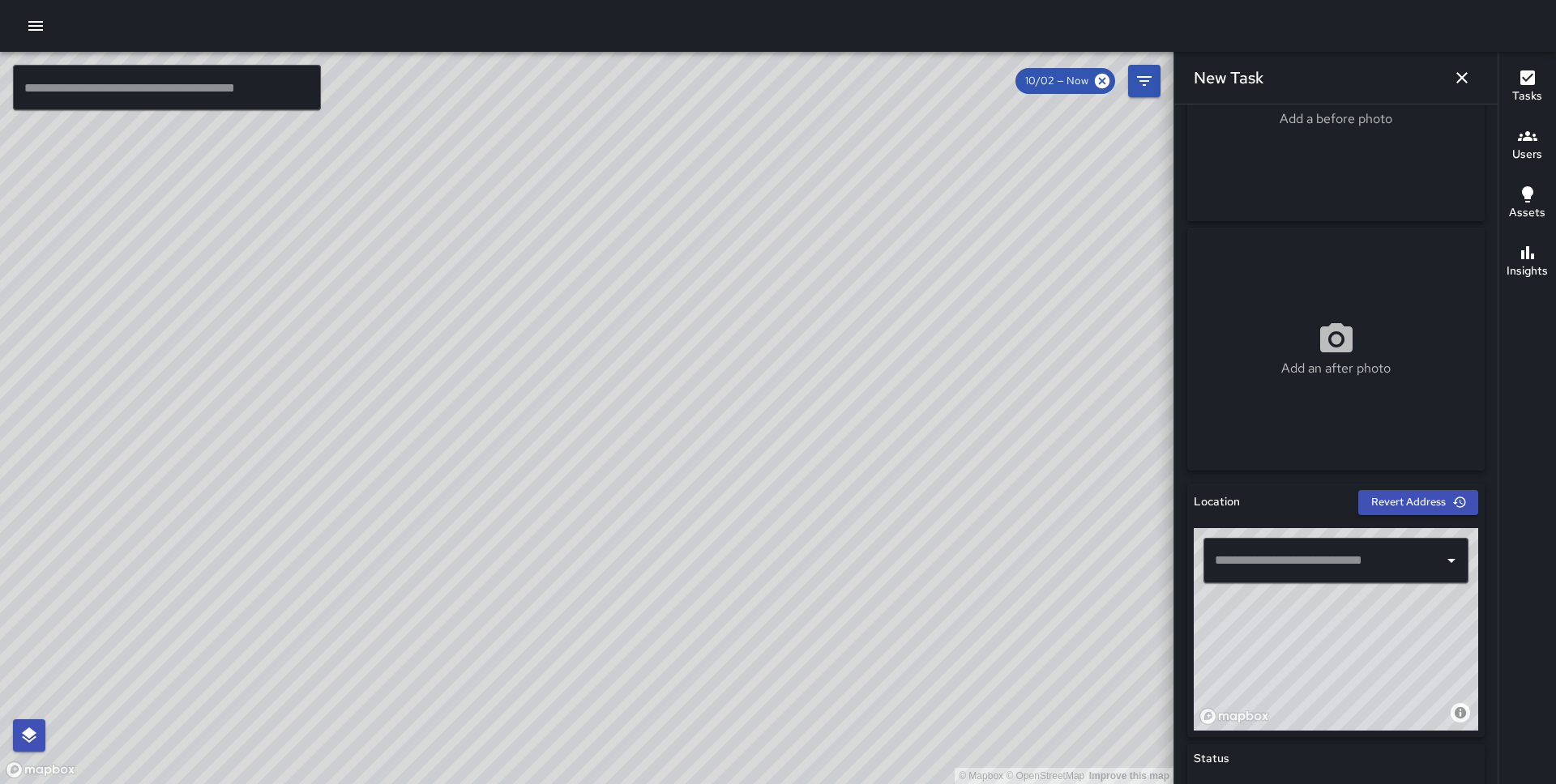
click at [1308, 574] on input "text" at bounding box center [1323, 560] width 226 height 31
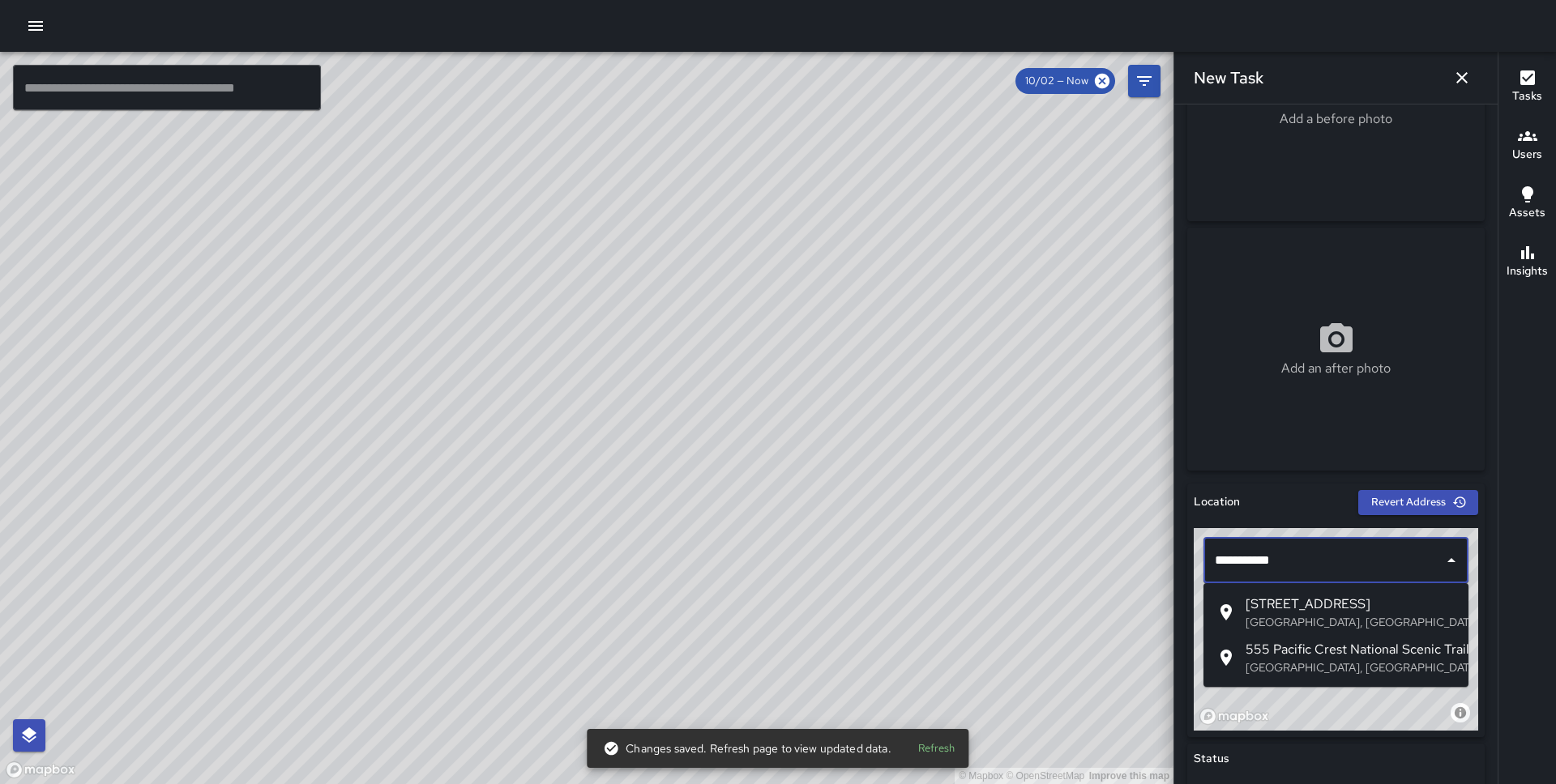
click at [1327, 609] on span "555 Pacific Avenue" at bounding box center [1350, 604] width 210 height 20
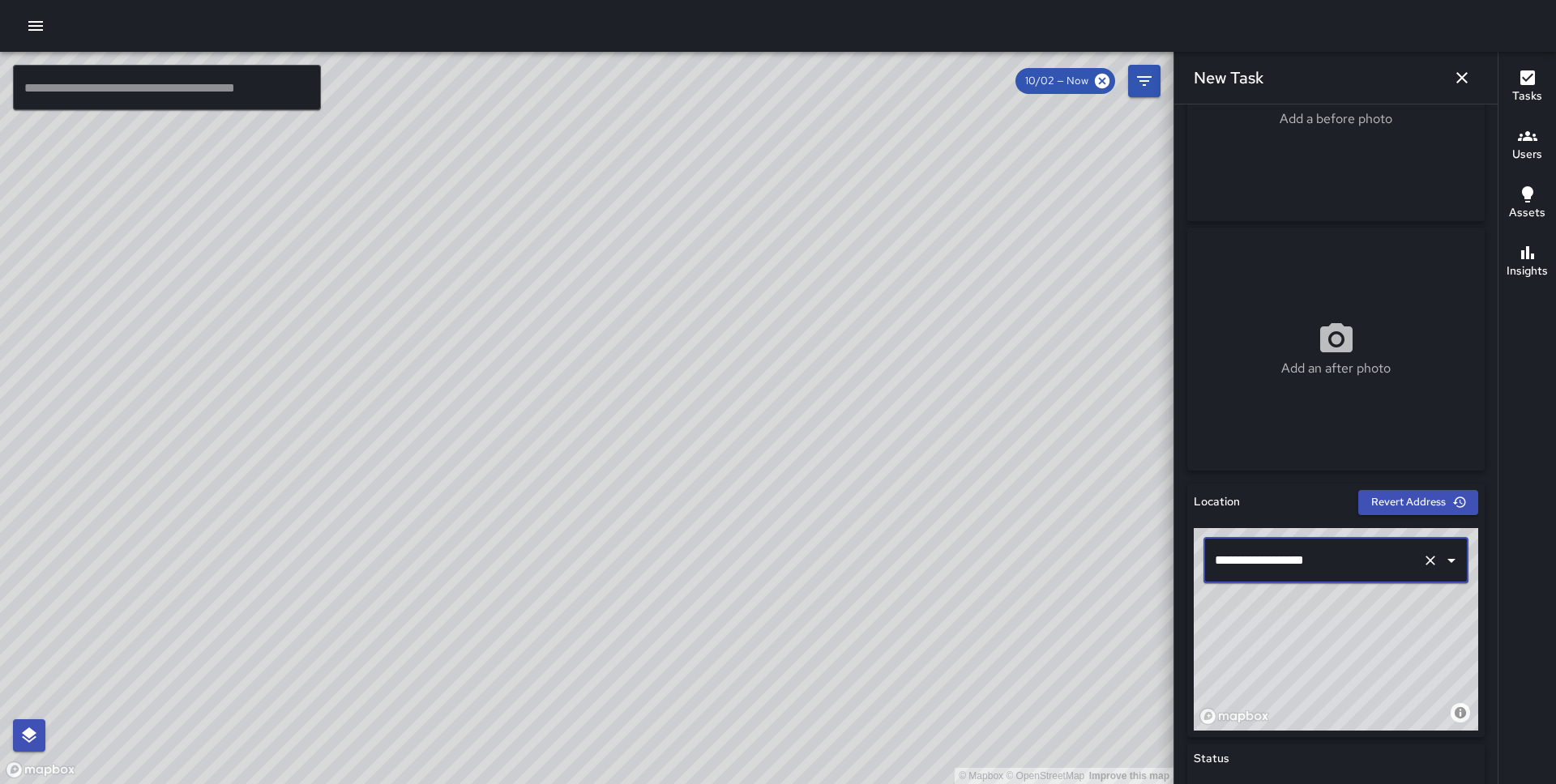
scroll to position [698, 0]
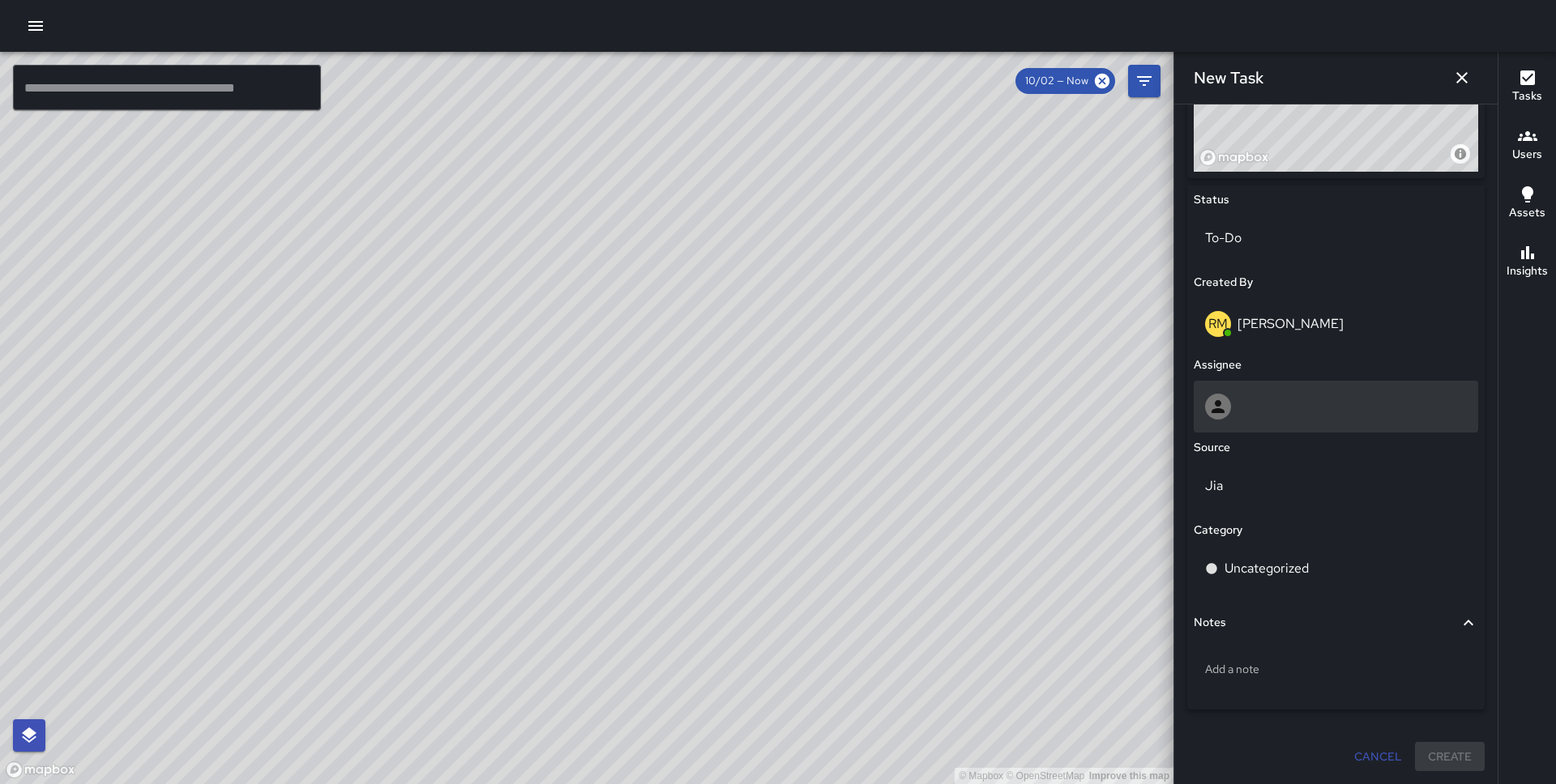
type input "**********"
click at [1272, 412] on div at bounding box center [1335, 406] width 262 height 26
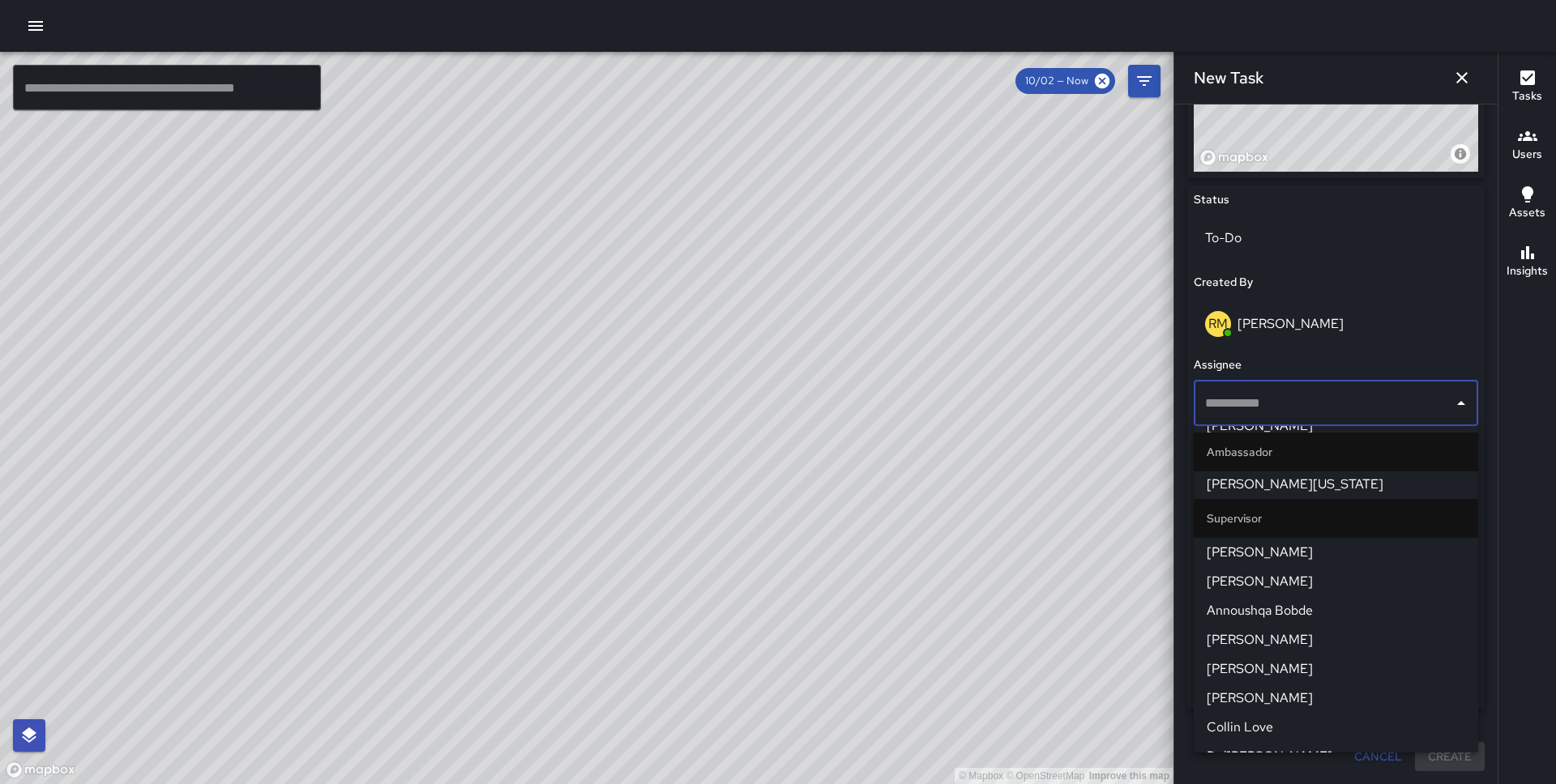
scroll to position [1108, 0]
click at [1288, 555] on span "[PERSON_NAME]" at bounding box center [1336, 554] width 259 height 20
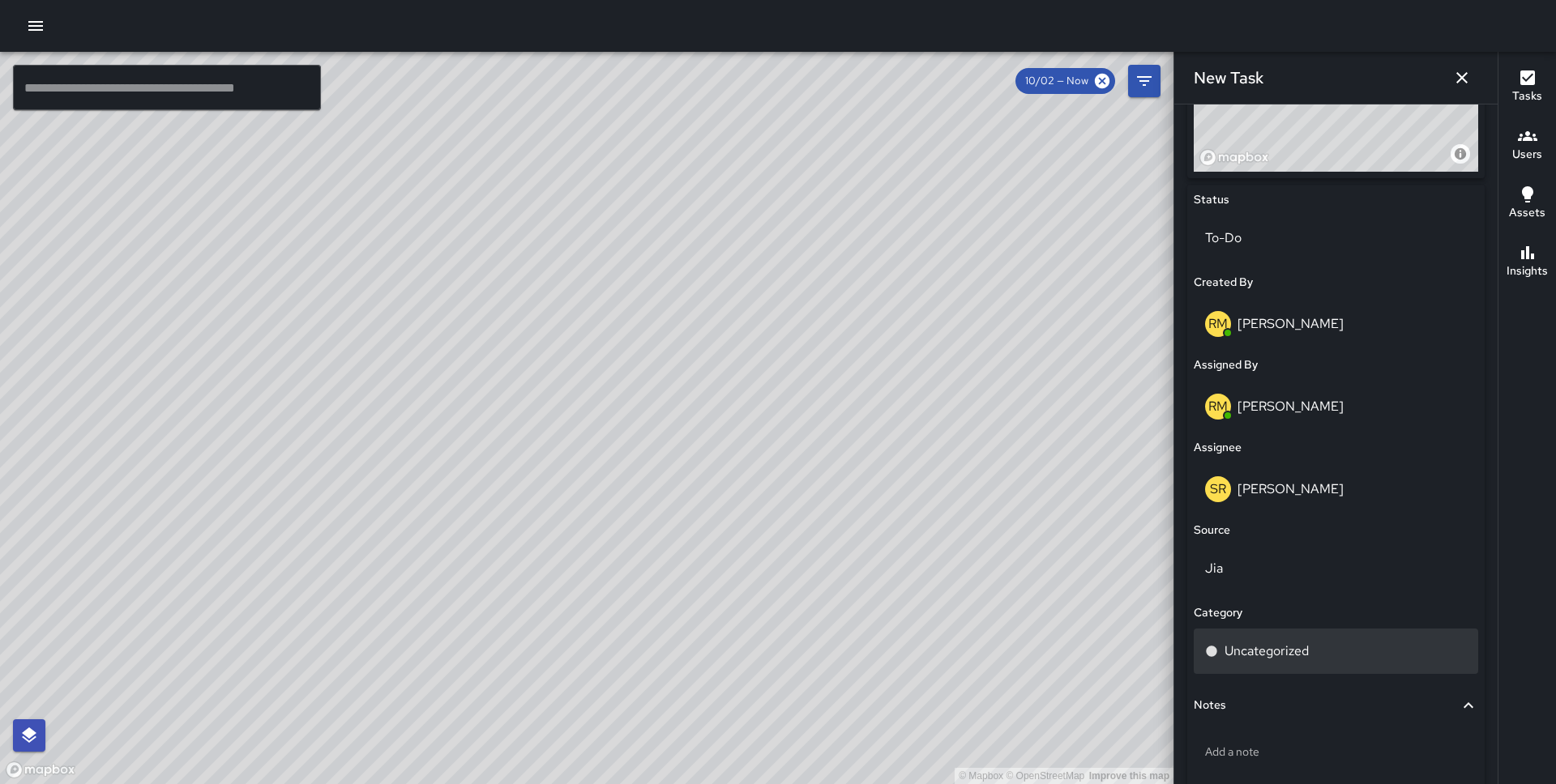
click at [1285, 645] on p "Uncategorized" at bounding box center [1266, 651] width 84 height 20
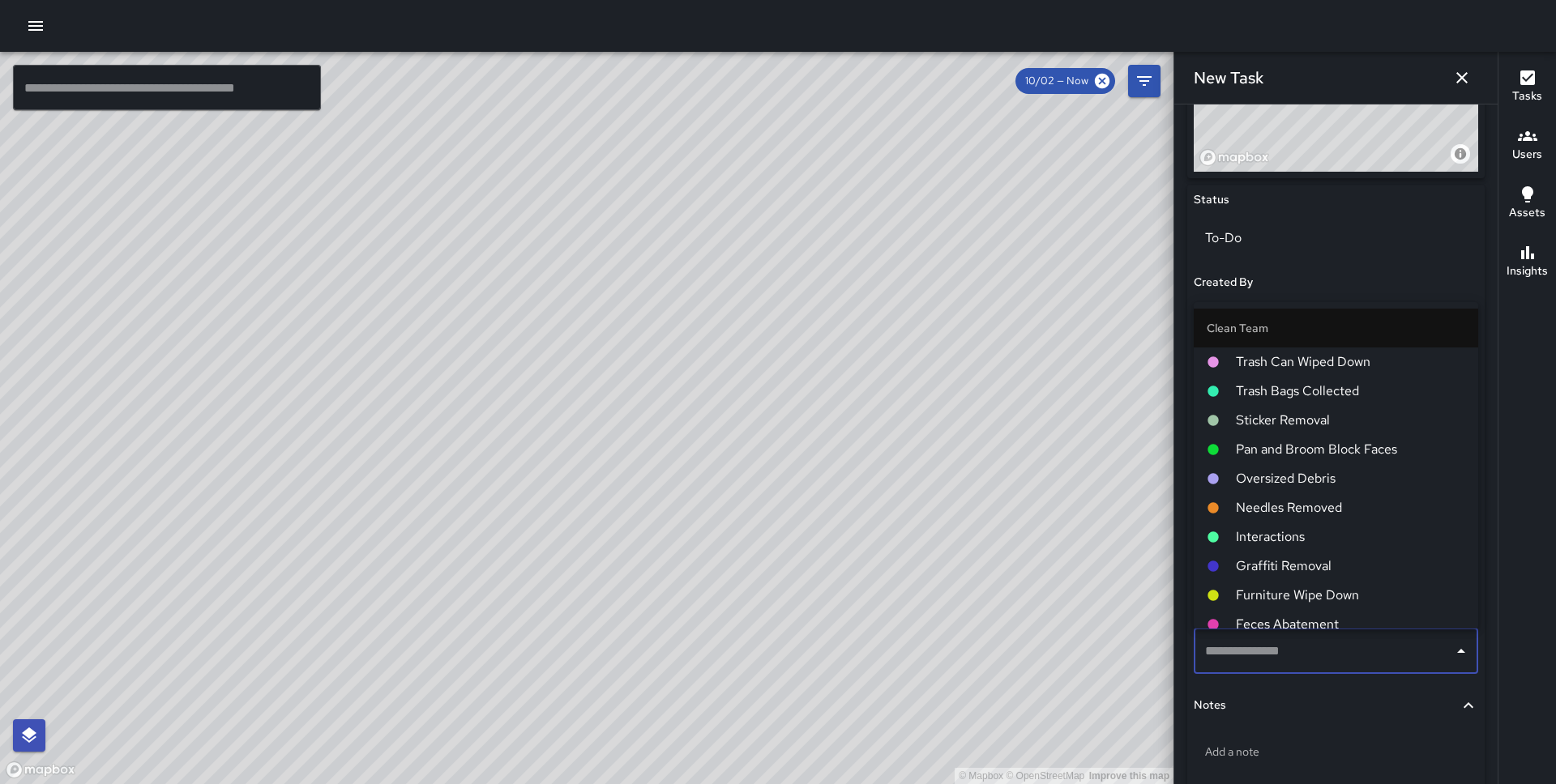
click at [1313, 457] on span "Pan and Broom Block Faces" at bounding box center [1350, 450] width 230 height 20
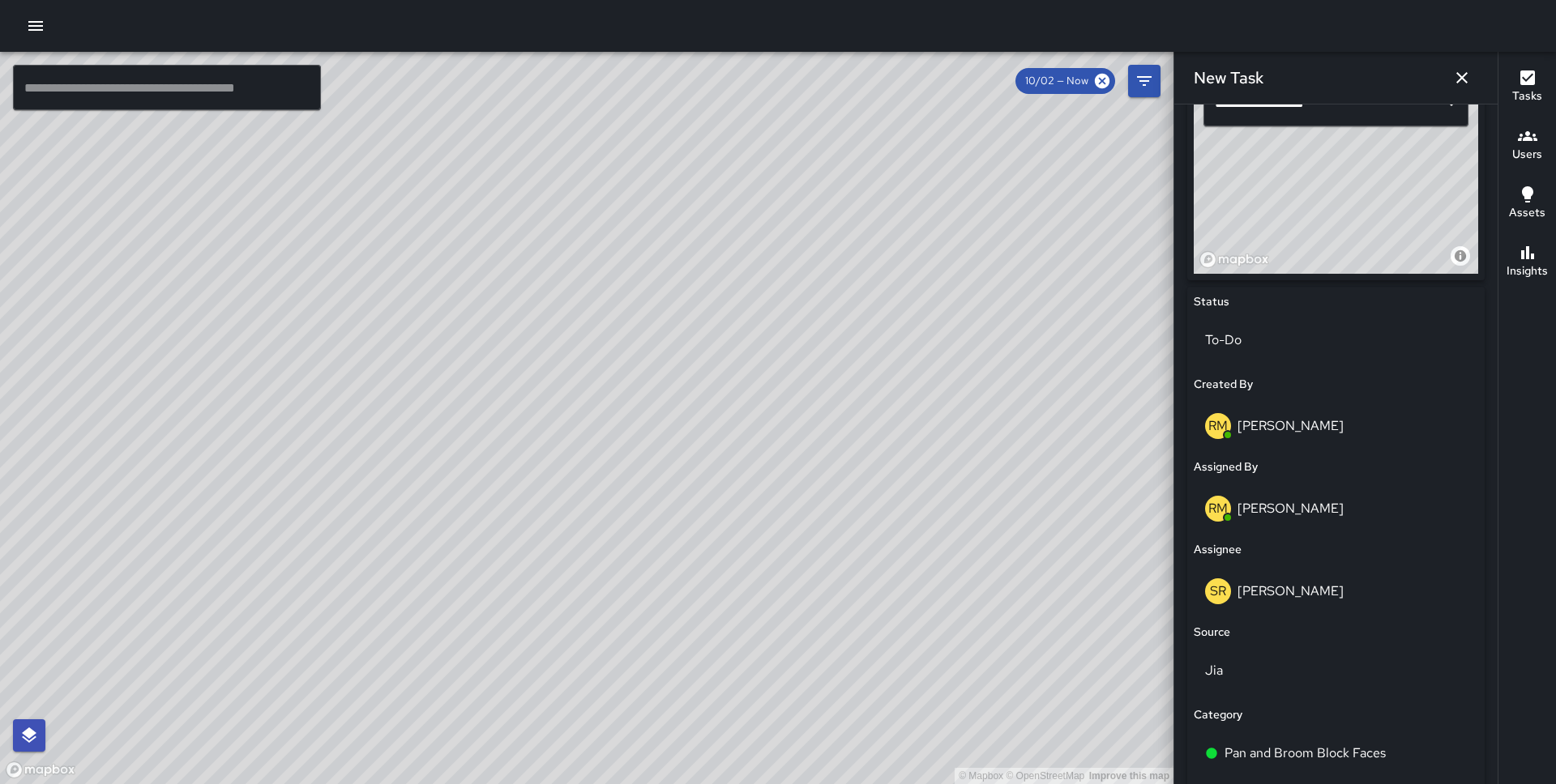
scroll to position [781, 0]
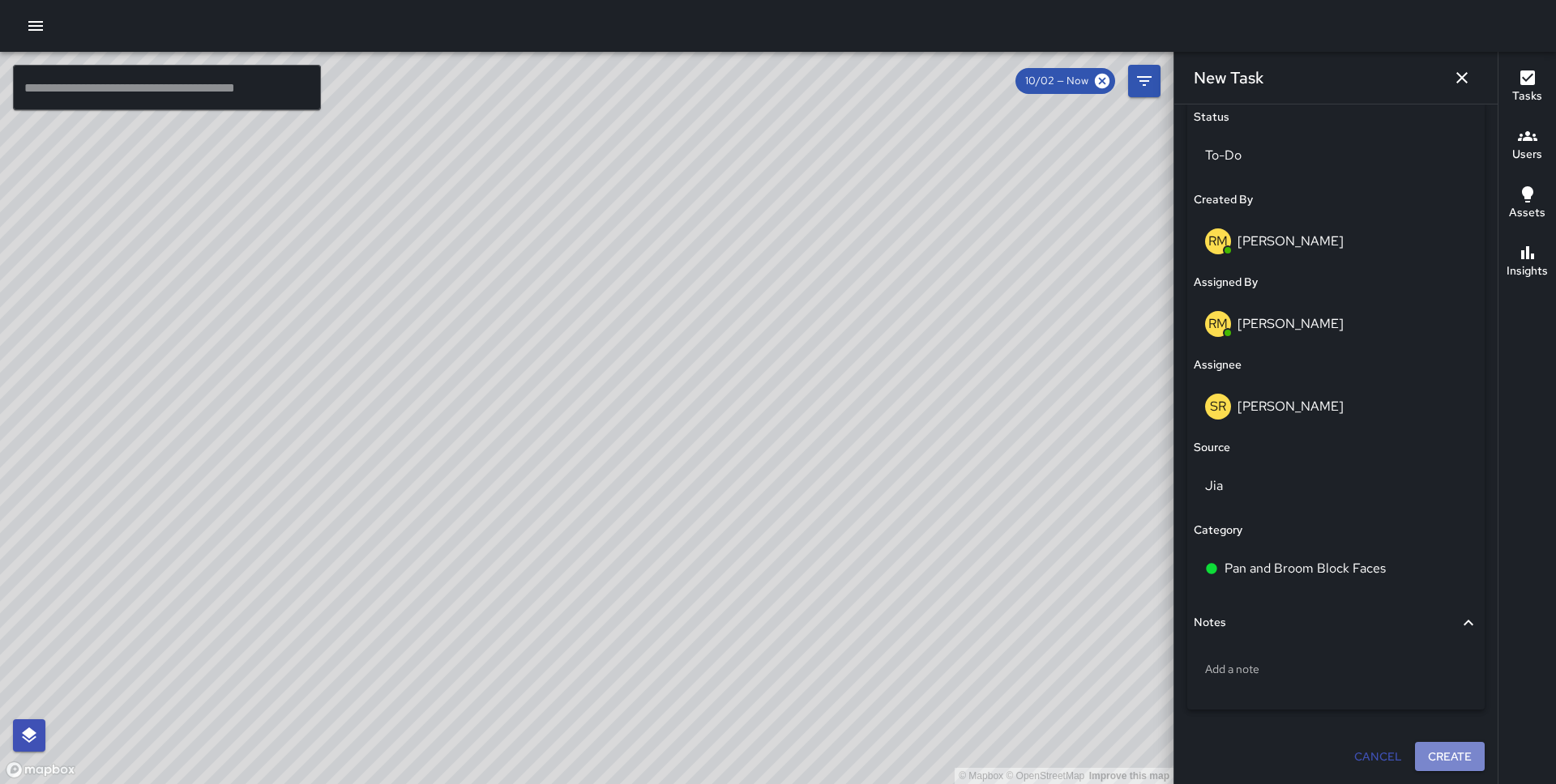
click at [1434, 761] on button "Create" at bounding box center [1449, 758] width 70 height 30
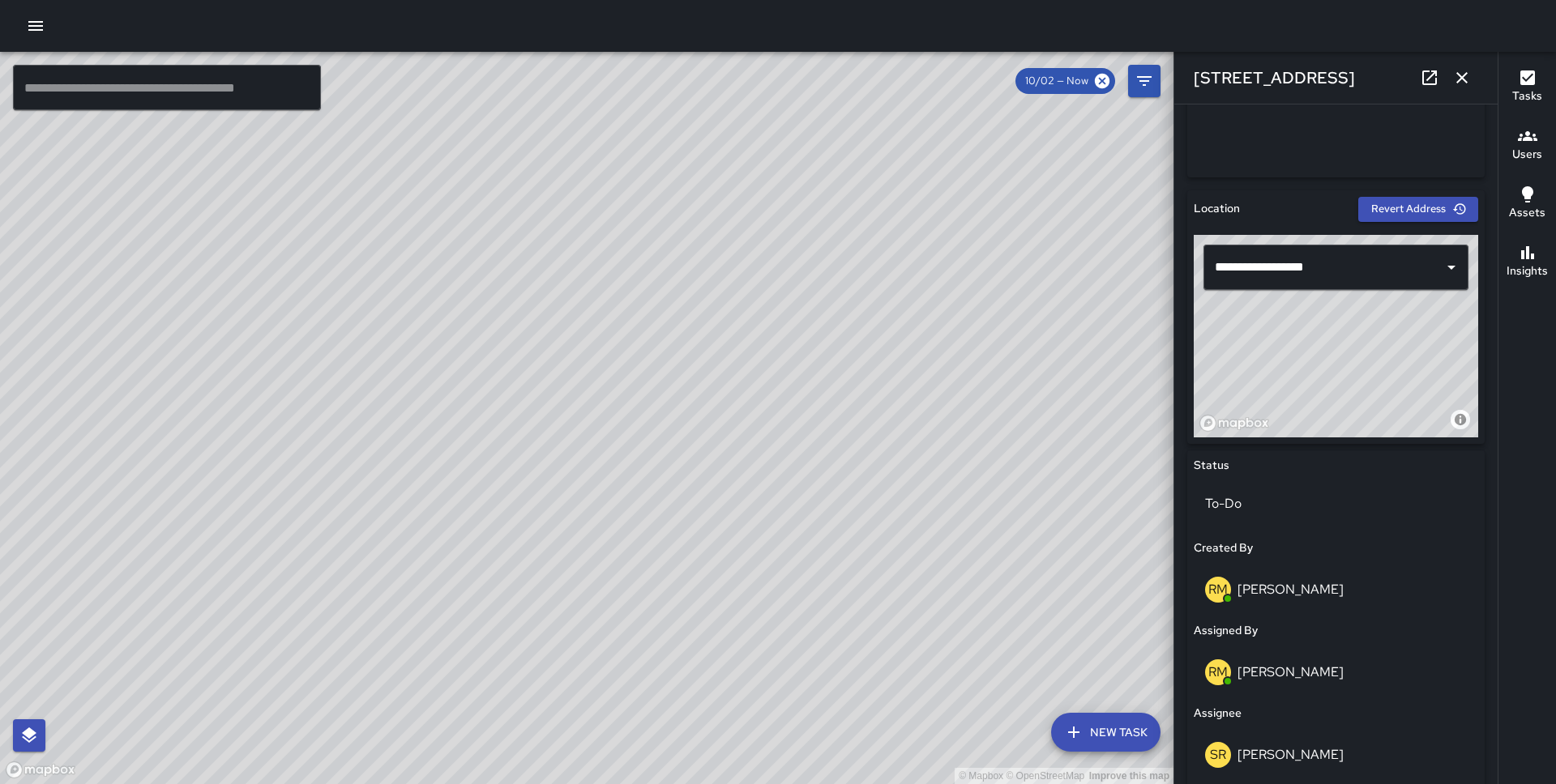
scroll to position [421, 0]
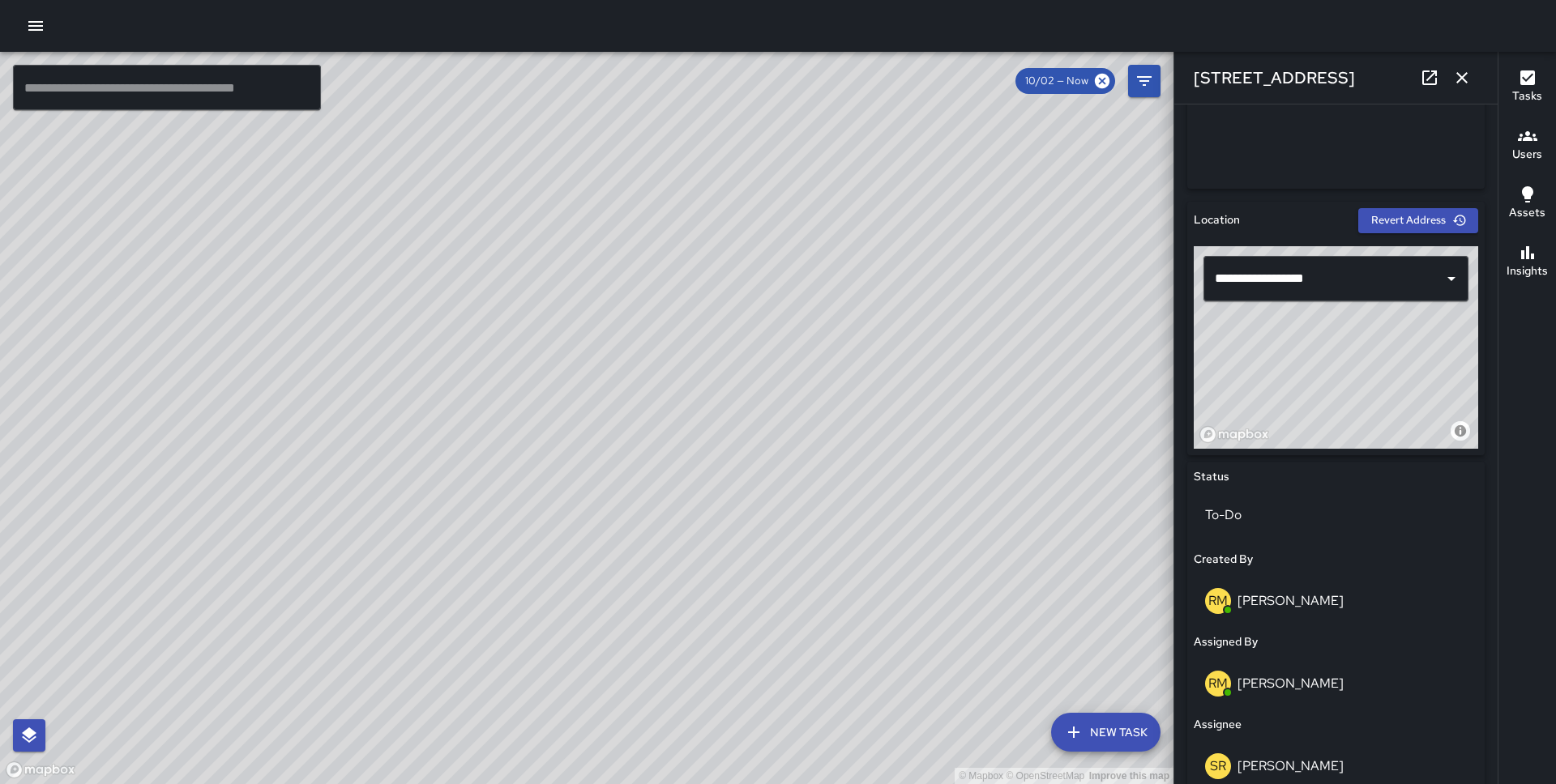
type input "**********"
drag, startPoint x: 1368, startPoint y: 363, endPoint x: 1401, endPoint y: 413, distance: 59.9
click at [1401, 413] on div "© Mapbox © OpenStreetMap Improve this map" at bounding box center [1335, 348] width 284 height 202
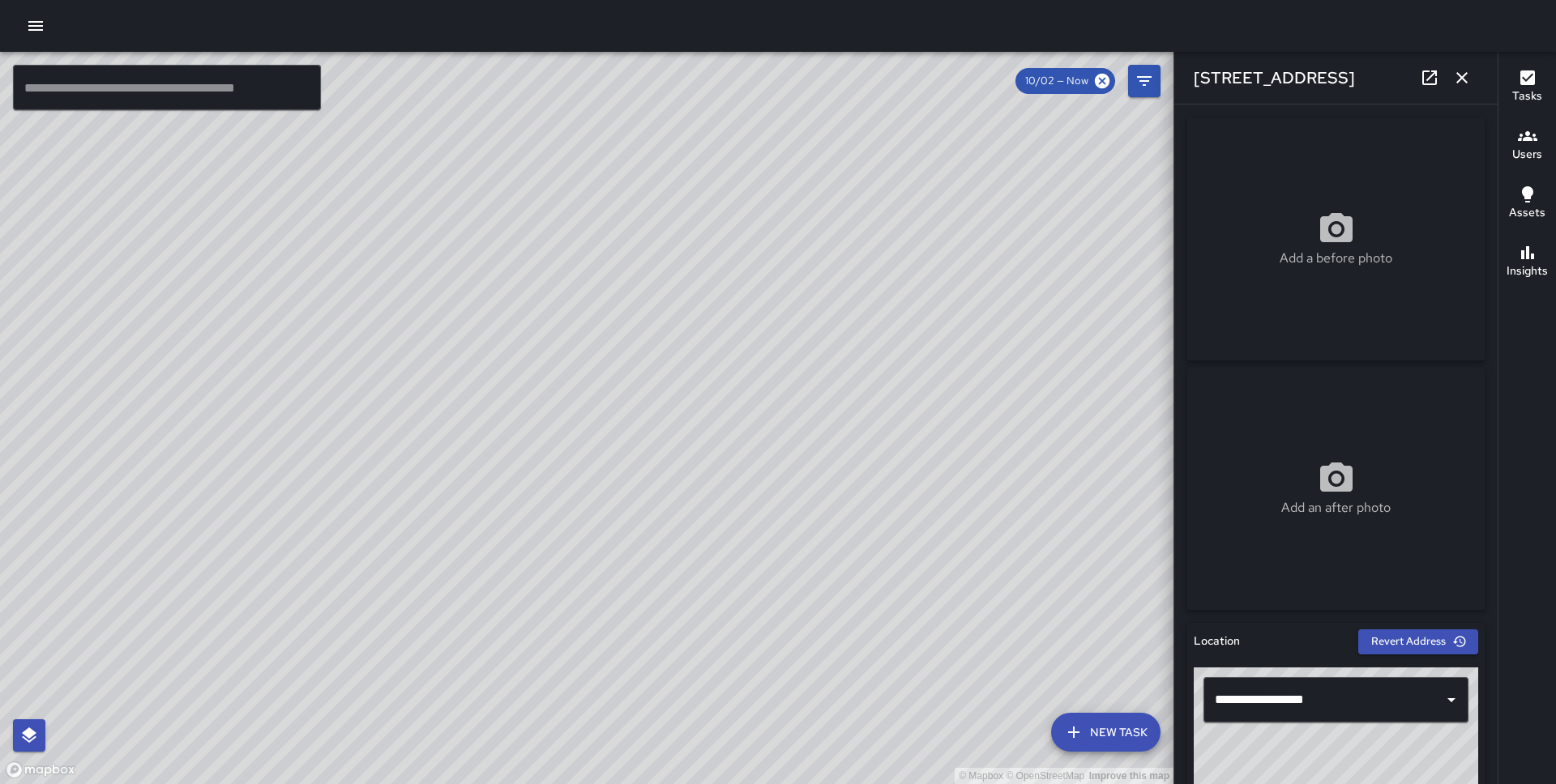
click at [1100, 726] on button "New Task" at bounding box center [1105, 732] width 110 height 39
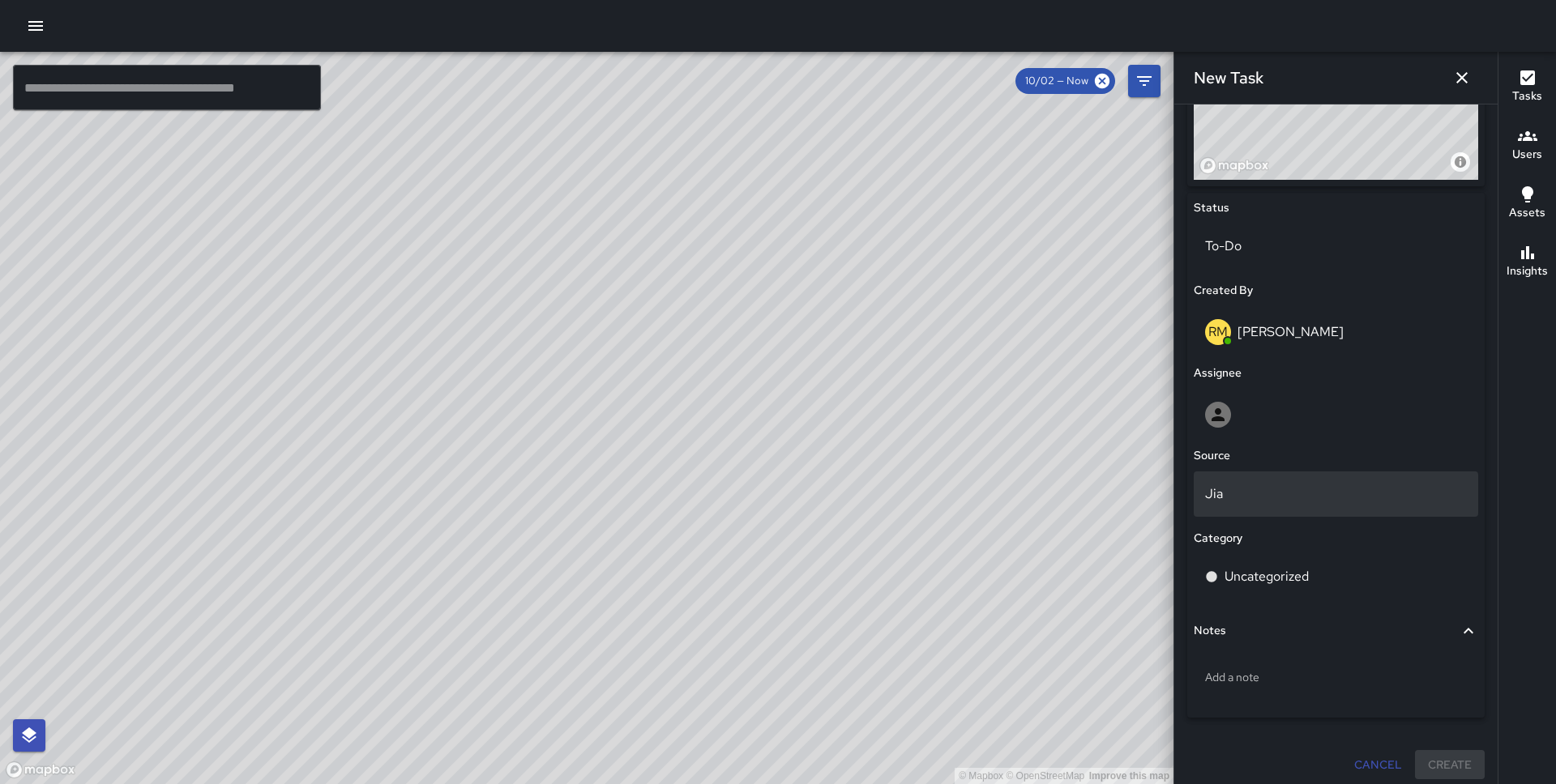
scroll to position [263, 0]
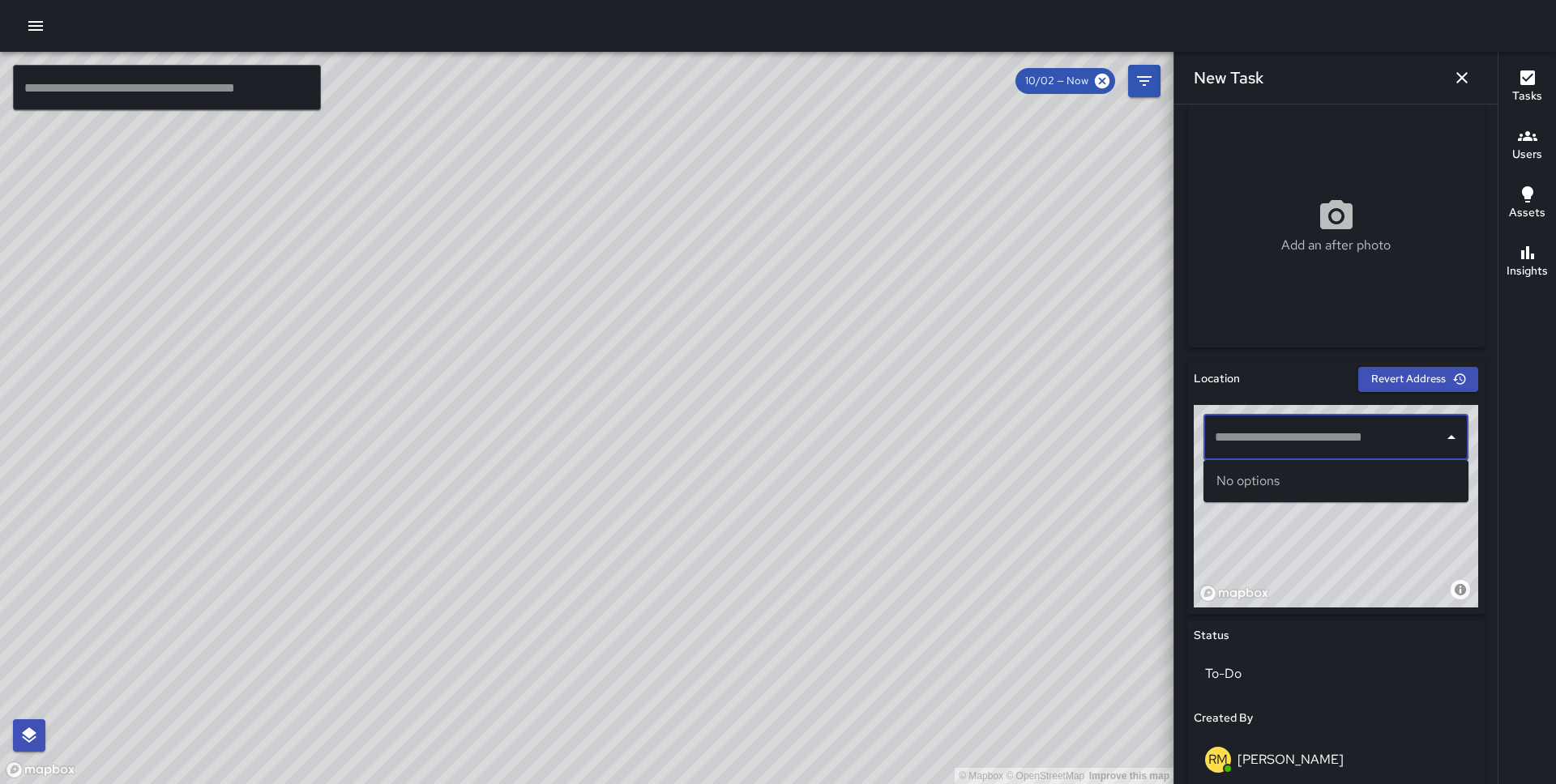
click at [1323, 432] on input "text" at bounding box center [1323, 437] width 226 height 31
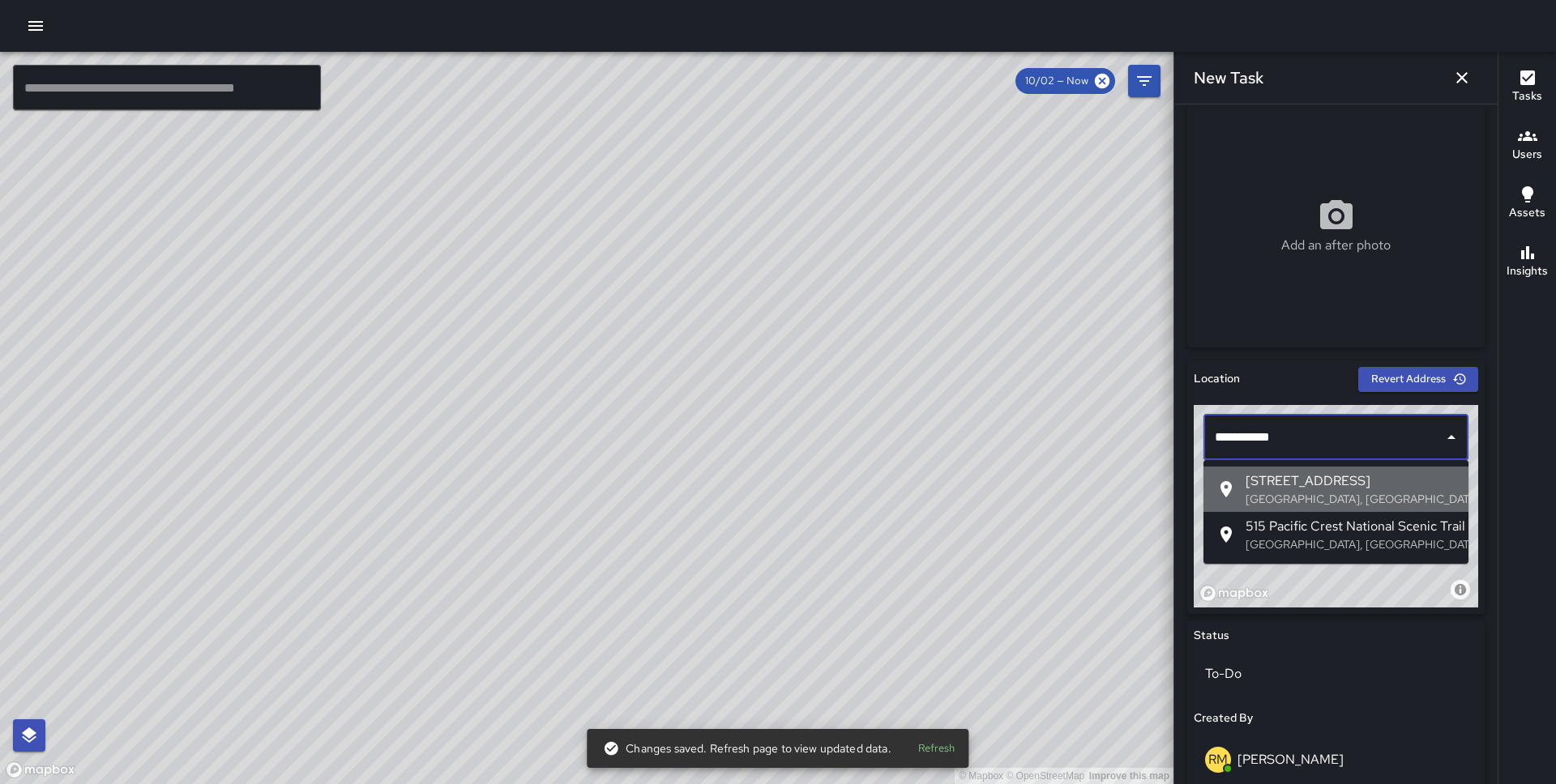
click at [1333, 489] on span "515 Pacific Avenue" at bounding box center [1350, 481] width 210 height 20
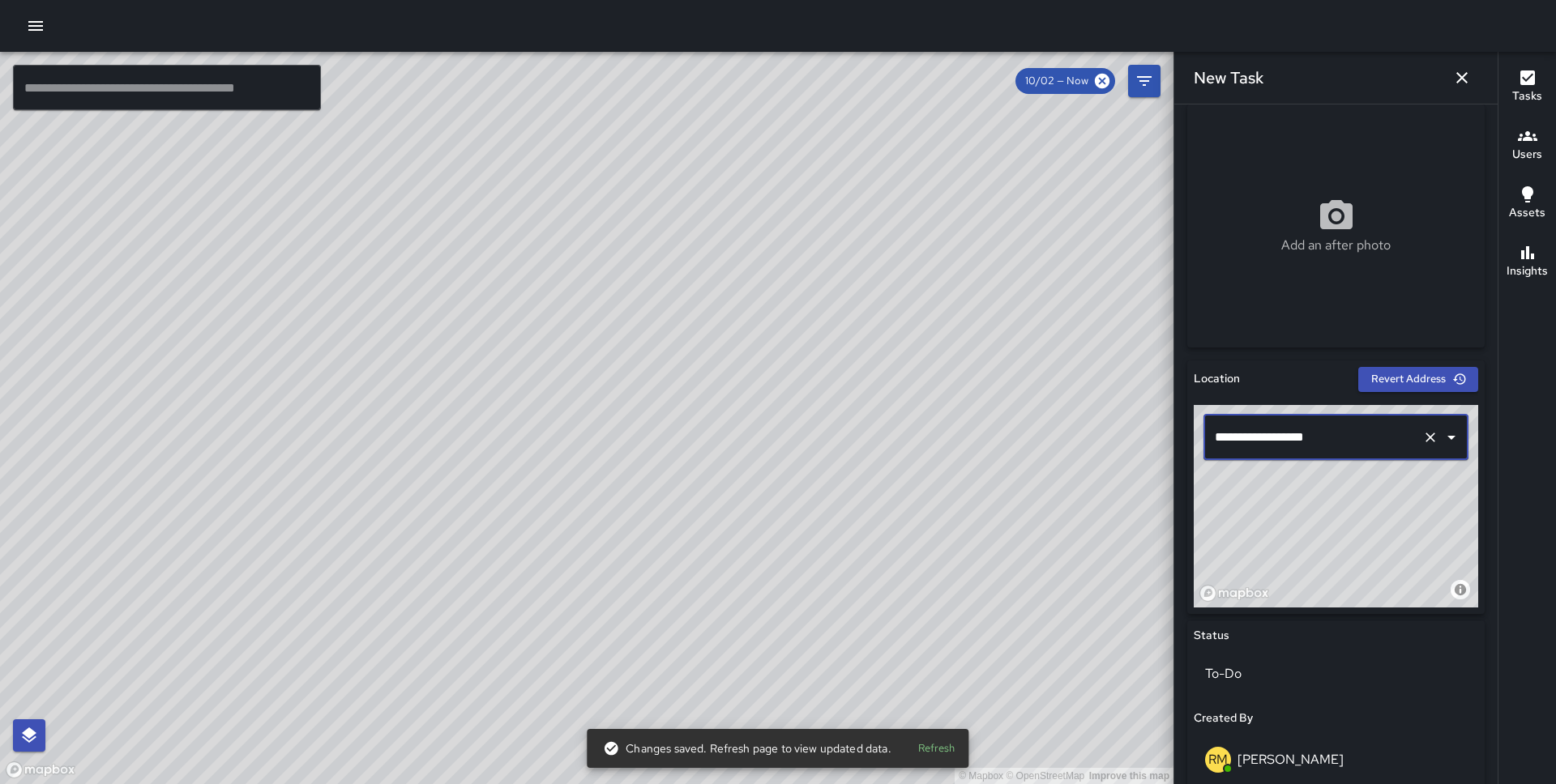
scroll to position [698, 0]
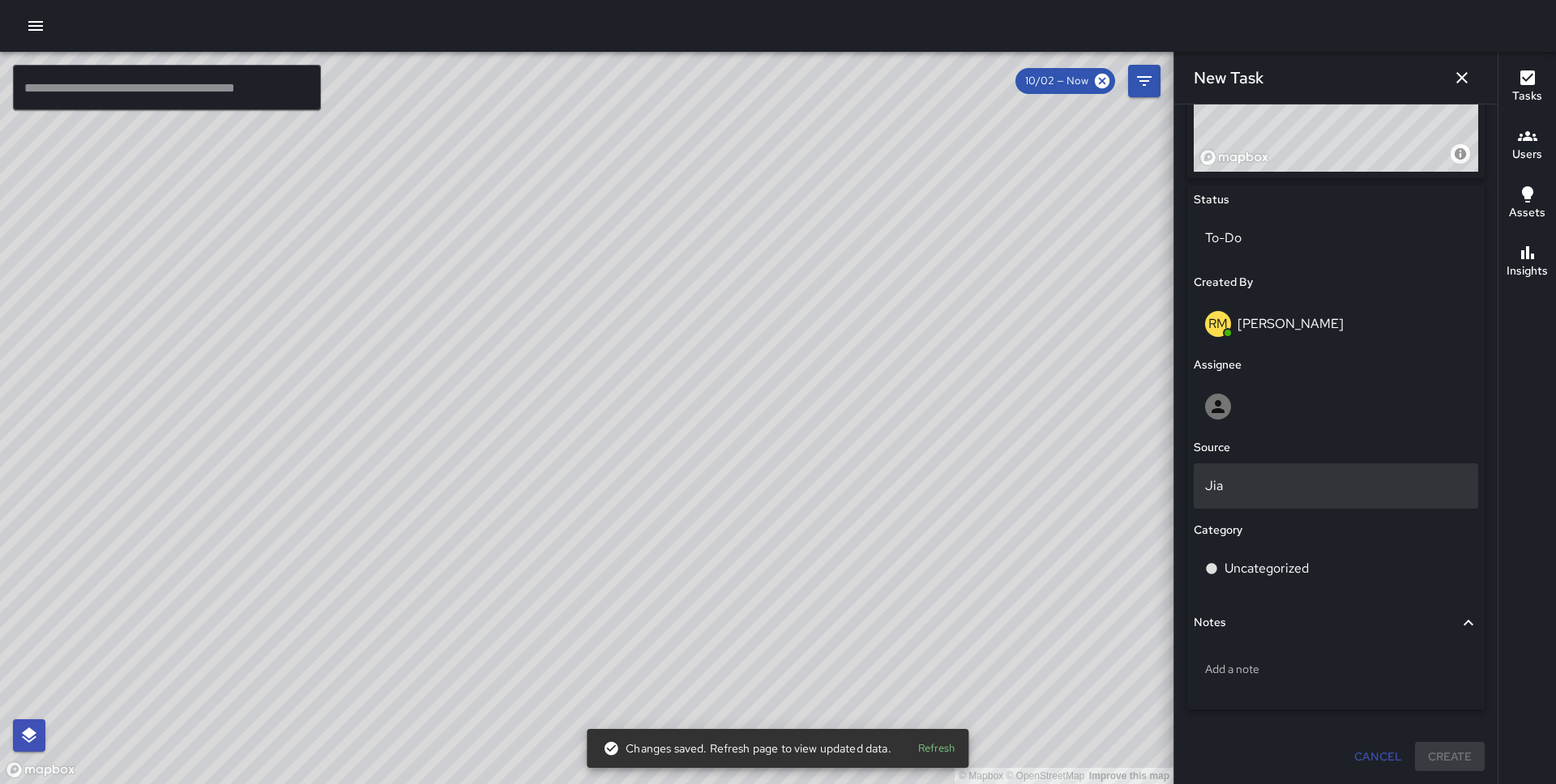
type input "**********"
click at [1291, 481] on p "Jia" at bounding box center [1335, 486] width 262 height 20
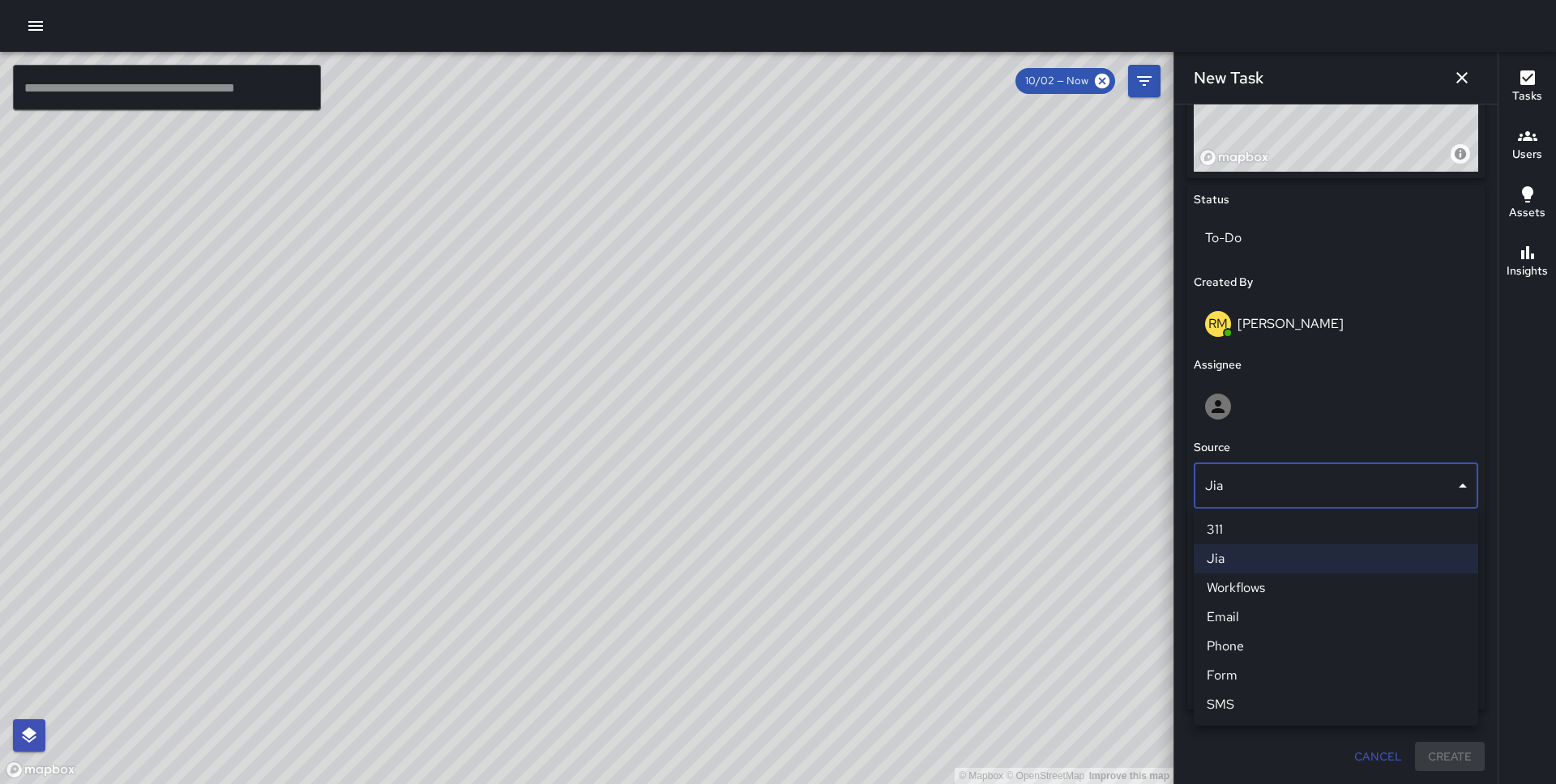
click at [1289, 417] on div at bounding box center [778, 392] width 1556 height 784
click at [1289, 399] on div at bounding box center [1335, 406] width 262 height 26
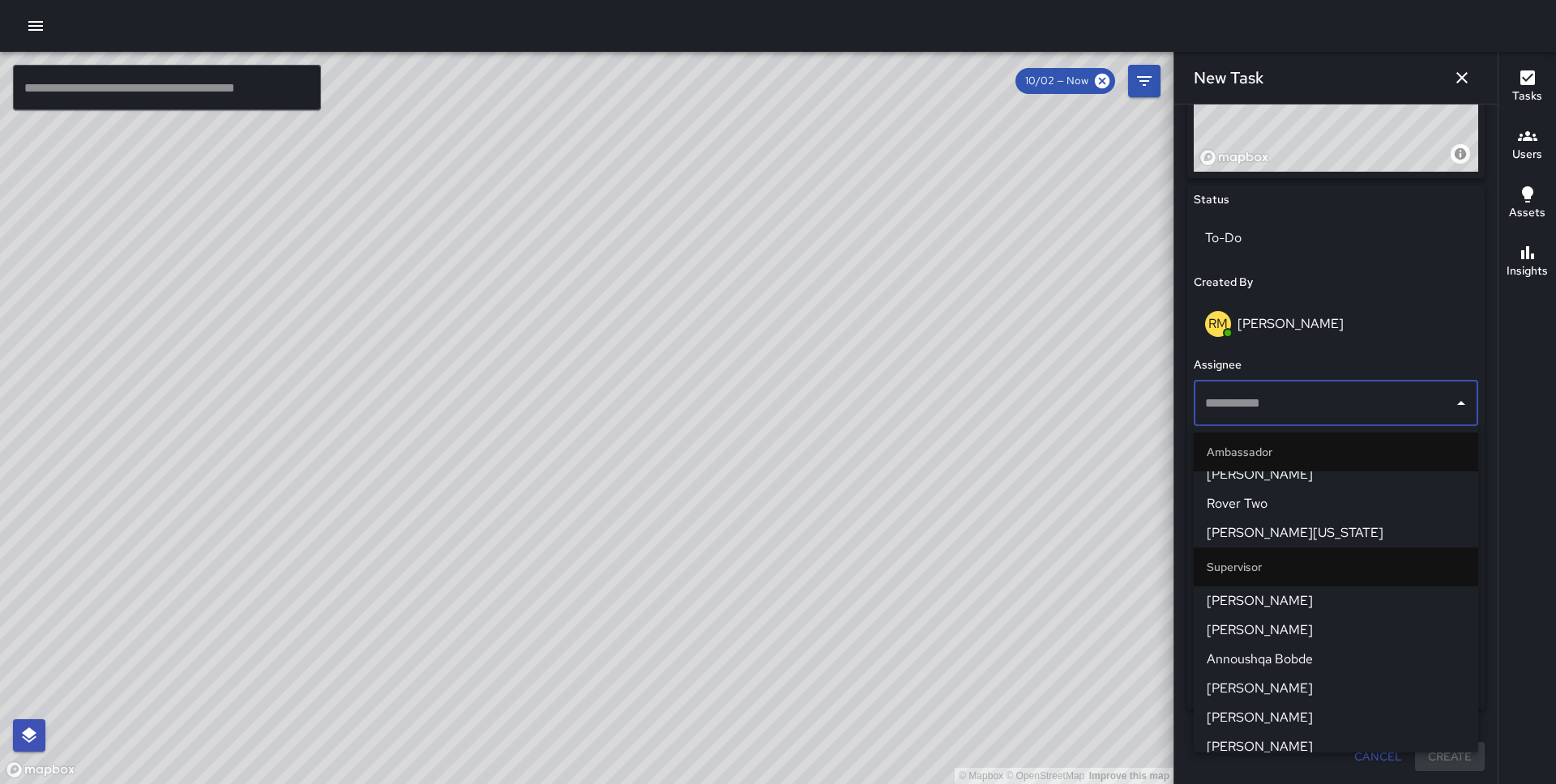
scroll to position [1070, 0]
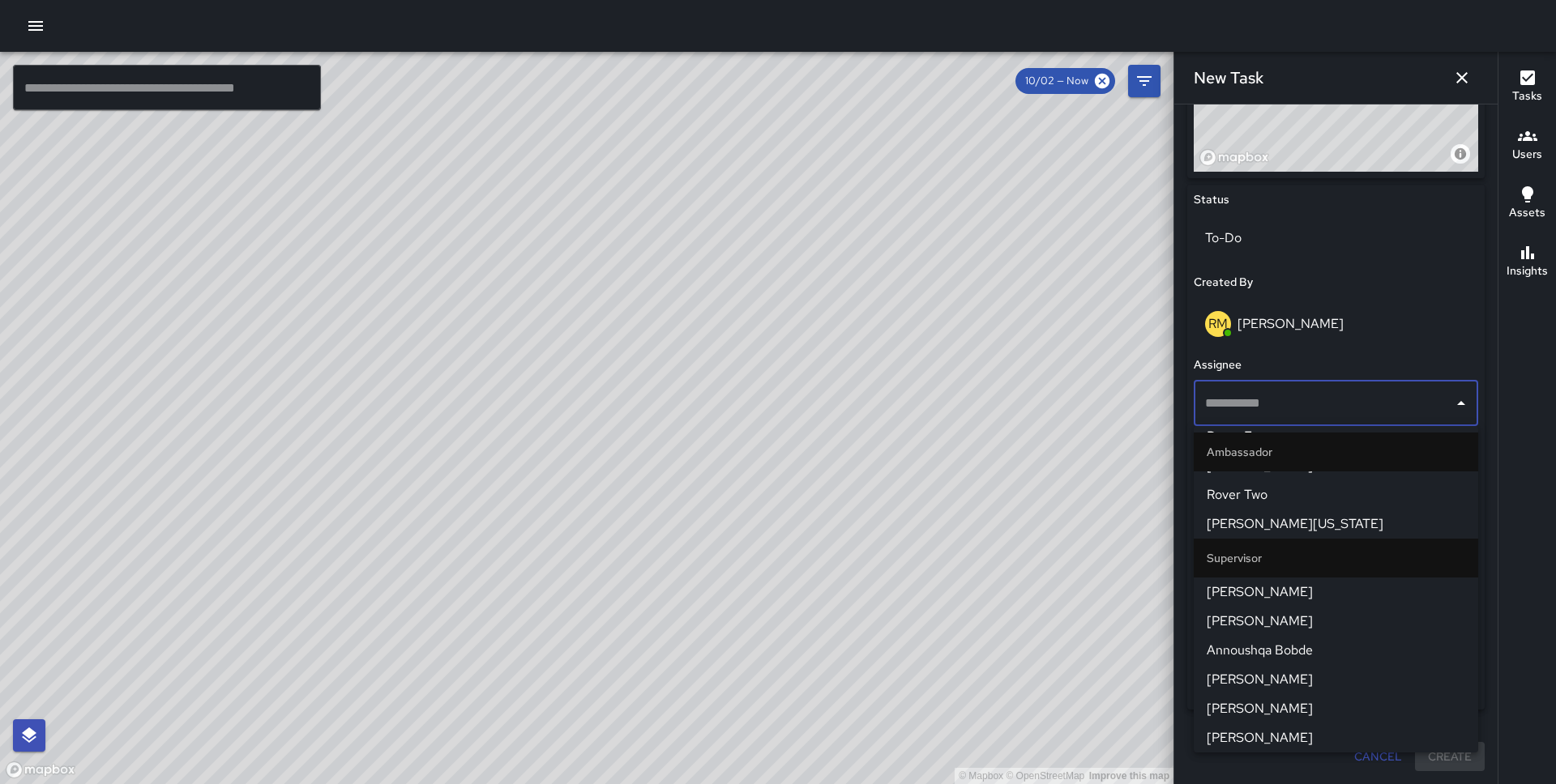
click at [1298, 579] on li "[PERSON_NAME]" at bounding box center [1335, 591] width 284 height 29
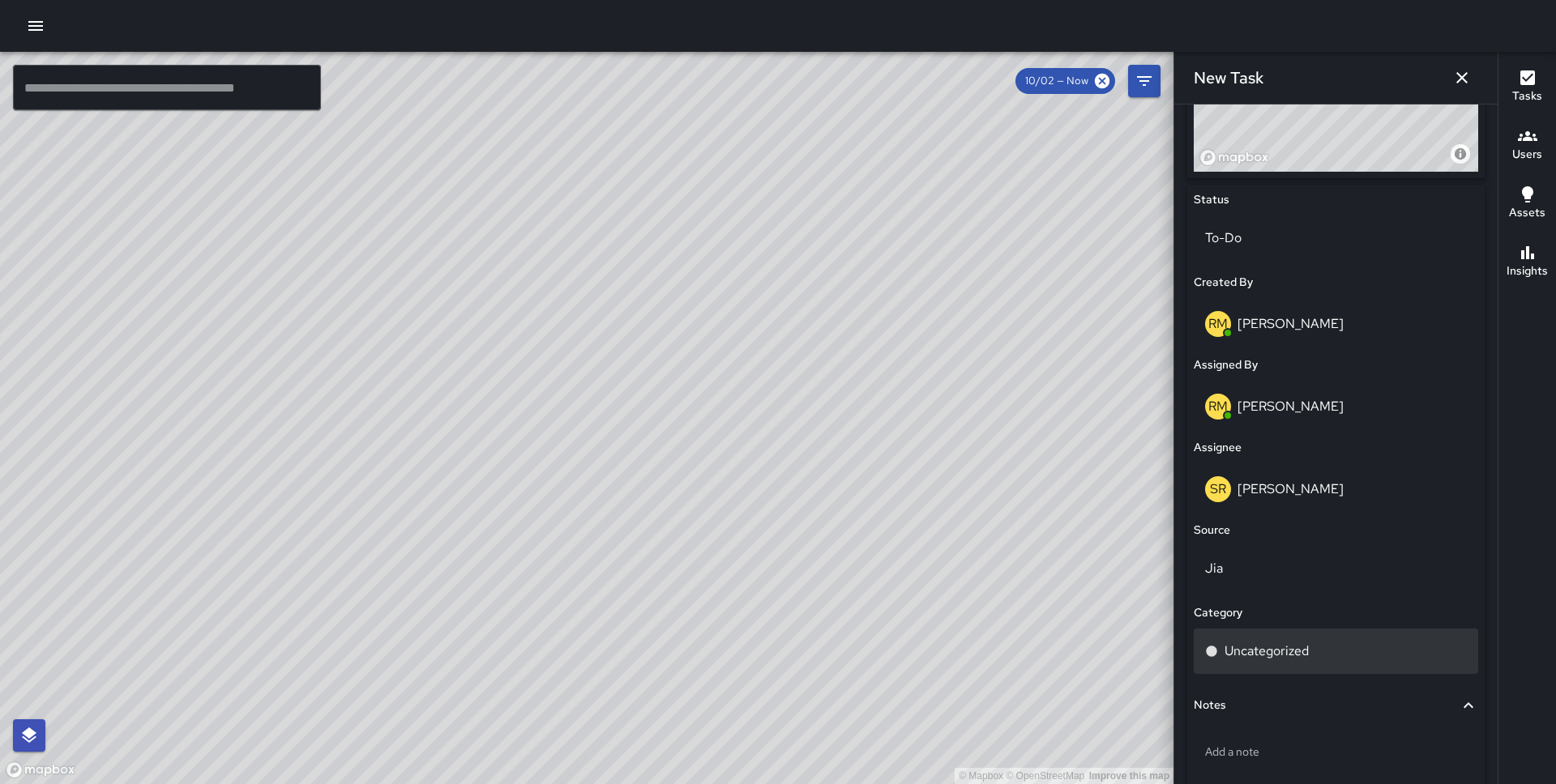
click at [1291, 652] on p "Uncategorized" at bounding box center [1266, 651] width 84 height 20
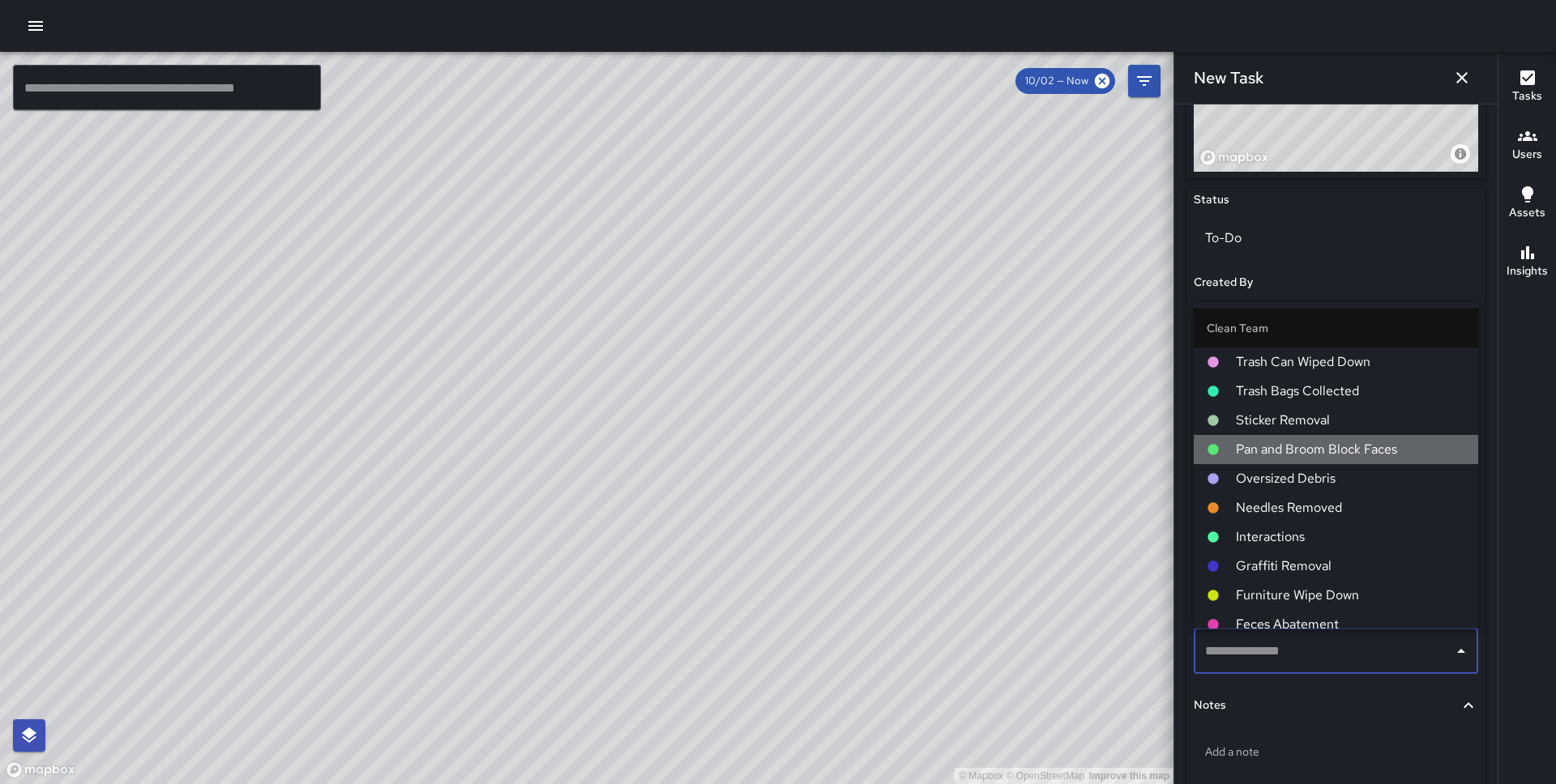
click at [1318, 451] on span "Pan and Broom Block Faces" at bounding box center [1350, 450] width 230 height 20
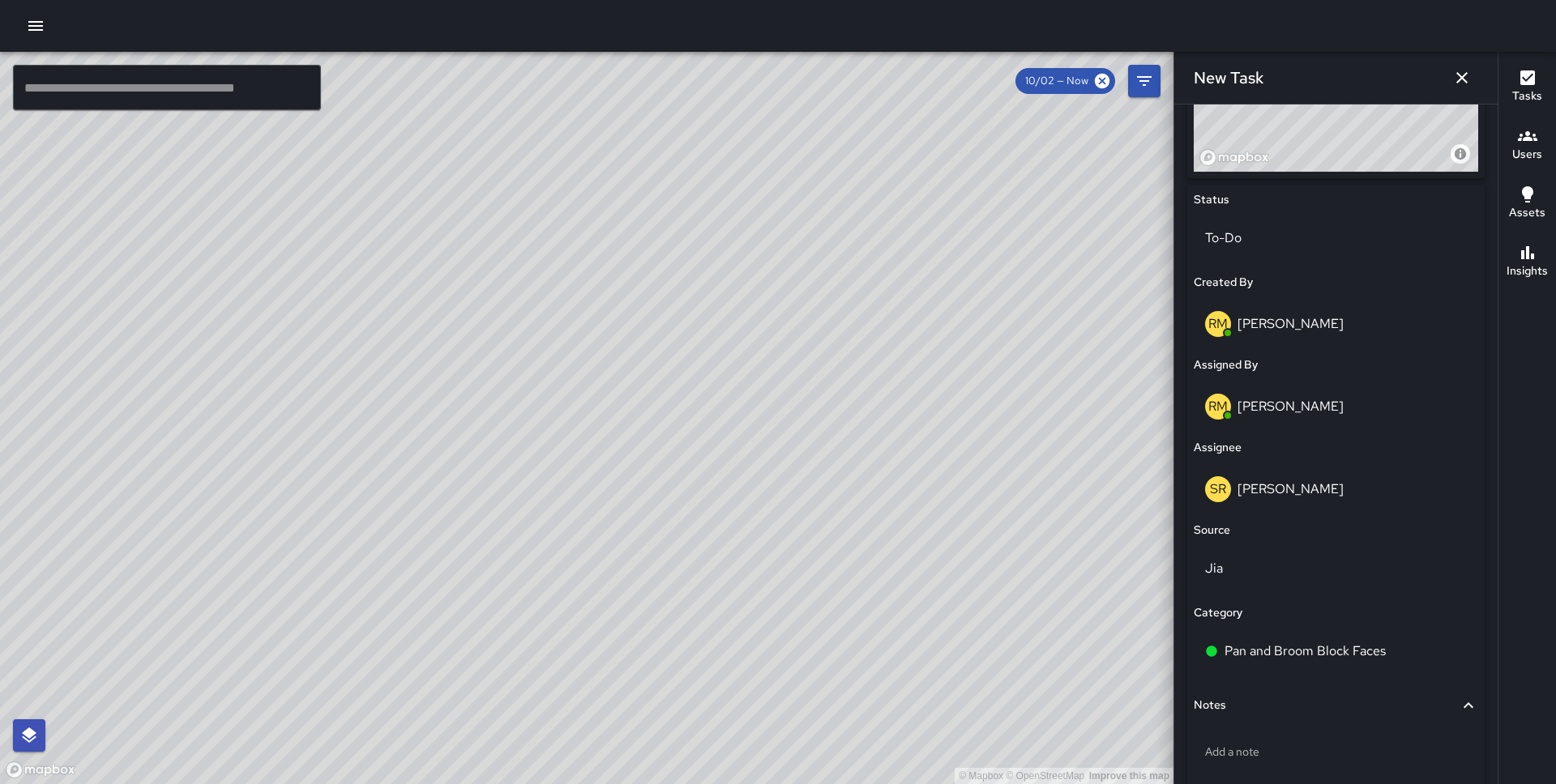
scroll to position [781, 0]
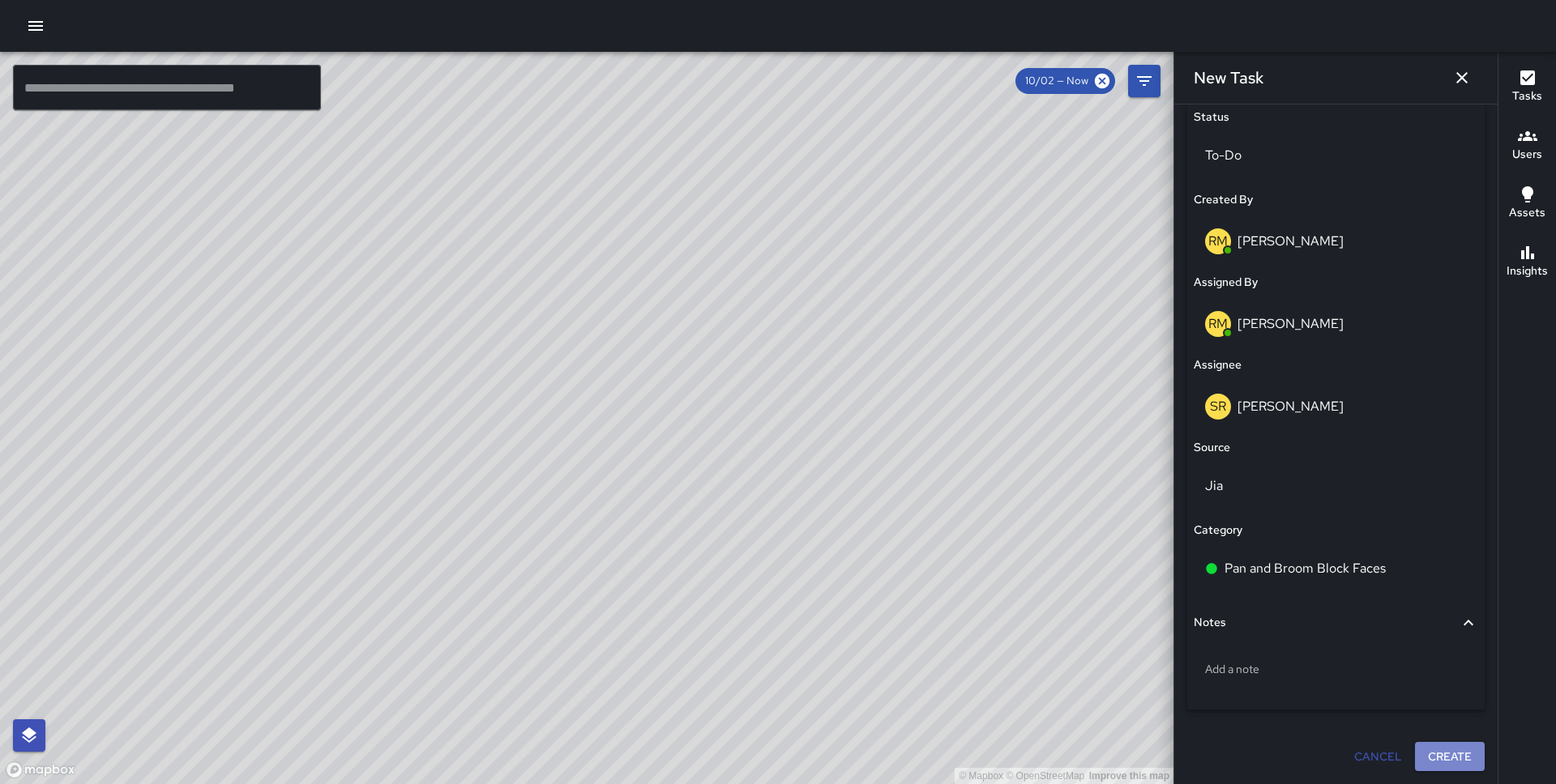
click at [1425, 749] on button "Create" at bounding box center [1449, 758] width 70 height 30
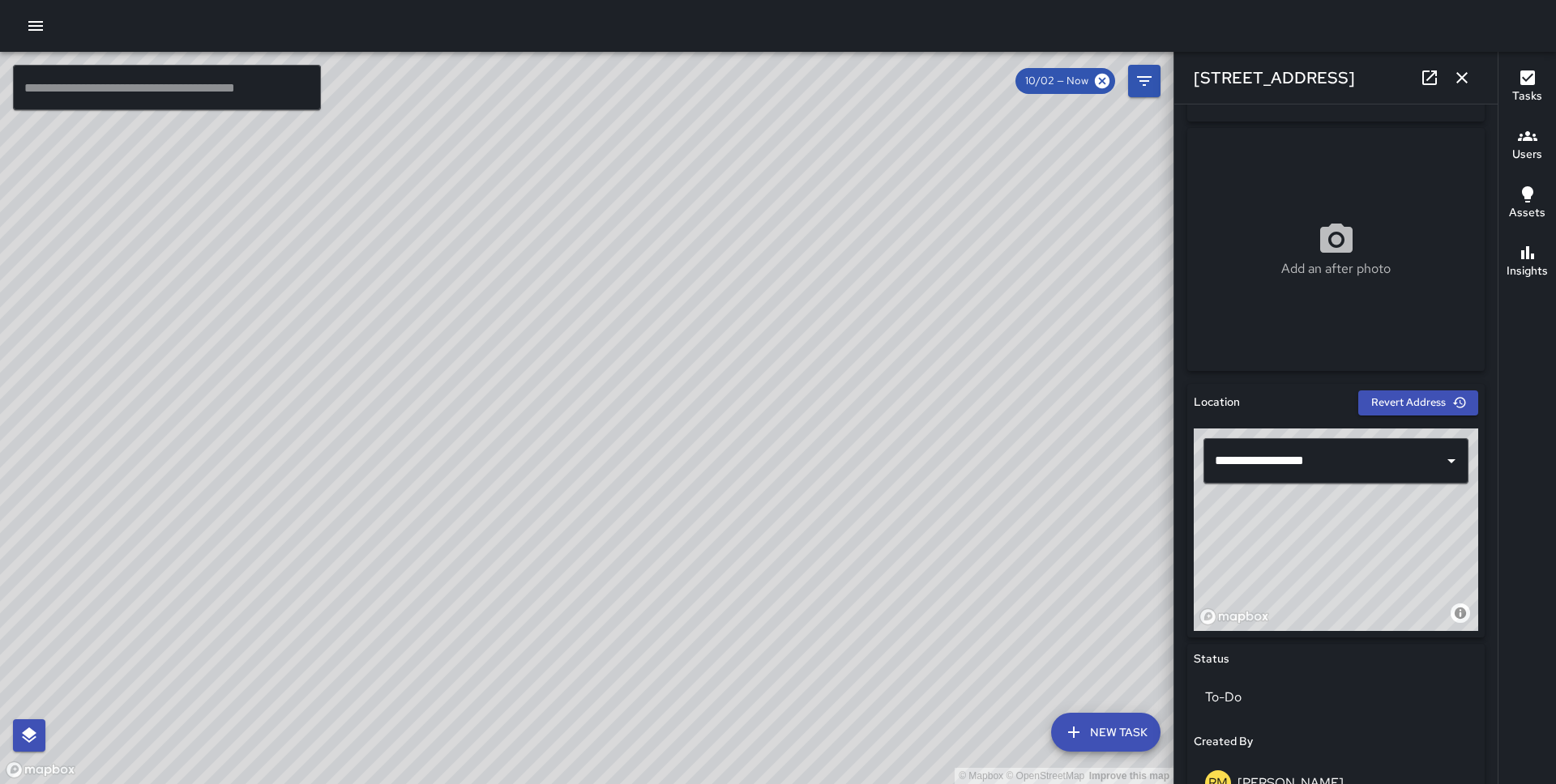
scroll to position [261, 0]
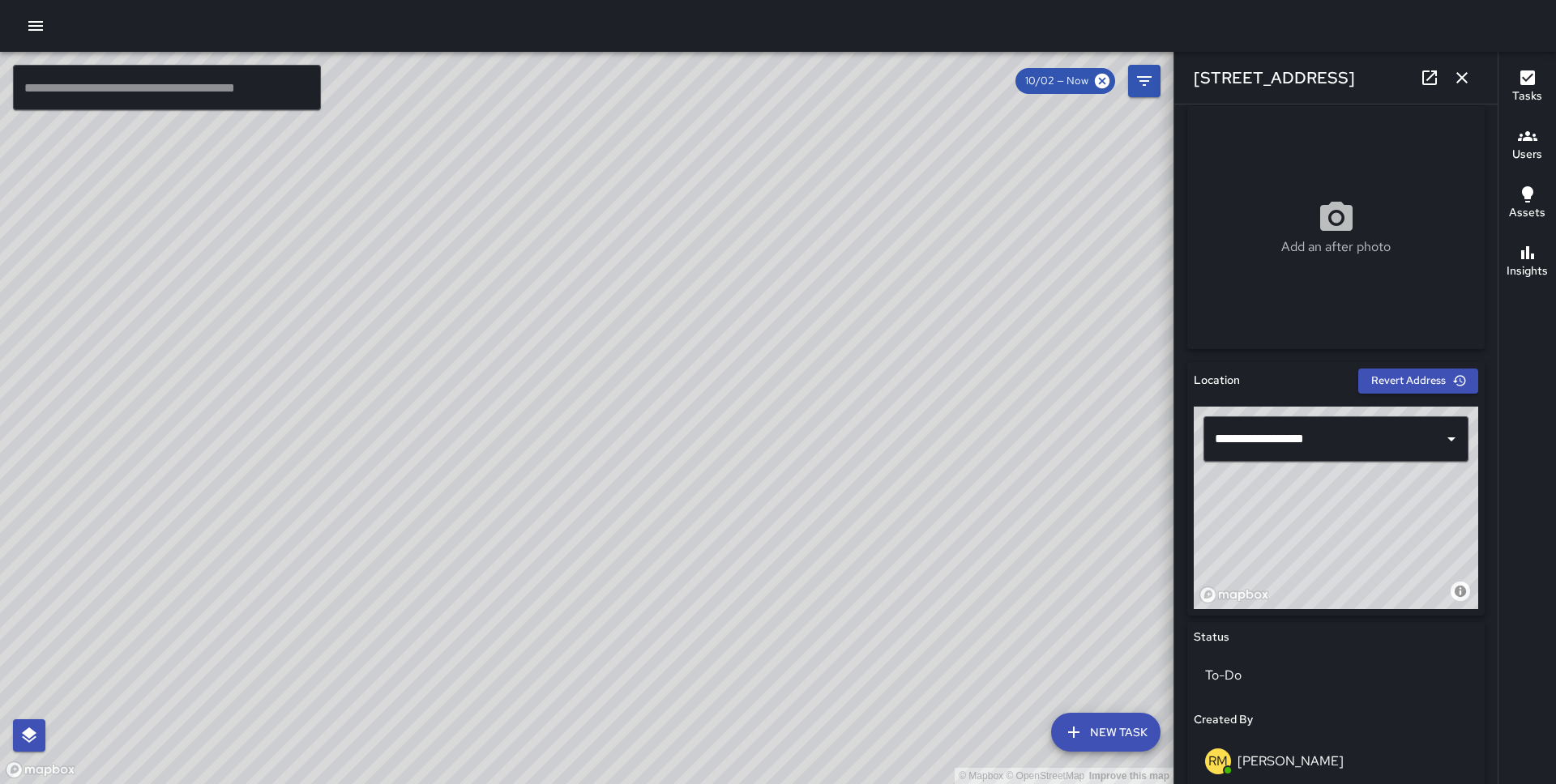
drag, startPoint x: 1370, startPoint y: 503, endPoint x: 1381, endPoint y: 533, distance: 32.0
click at [1381, 533] on div "© Mapbox © OpenStreetMap Improve this map" at bounding box center [1335, 508] width 284 height 202
click at [1456, 77] on icon "button" at bounding box center [1462, 77] width 20 height 20
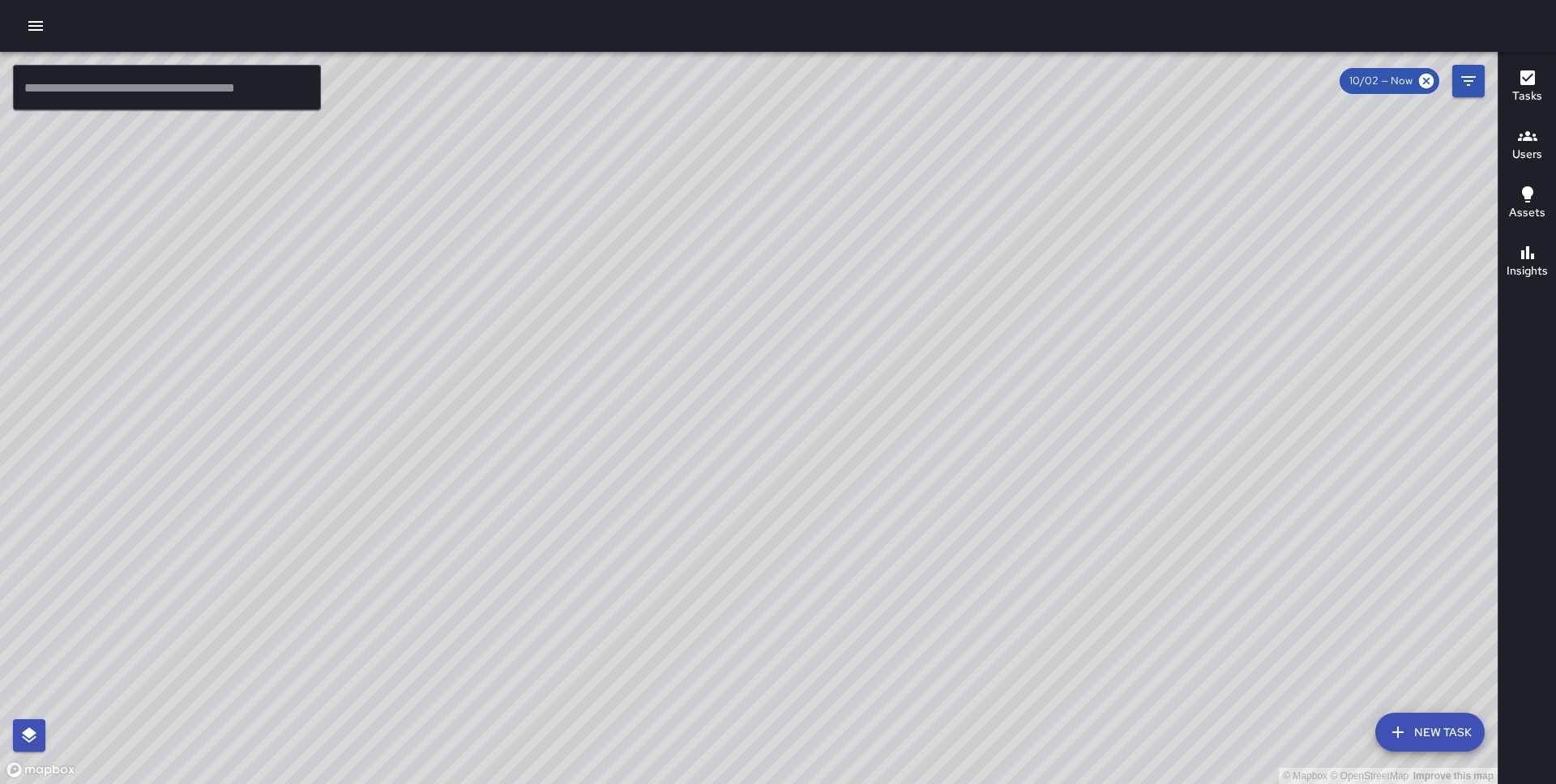
drag, startPoint x: 940, startPoint y: 455, endPoint x: 478, endPoint y: 136, distance: 561.4
click at [478, 137] on div "© Mapbox © OpenStreetMap Improve this map" at bounding box center [748, 418] width 1497 height 732
drag, startPoint x: 1006, startPoint y: 532, endPoint x: 847, endPoint y: 298, distance: 282.9
click at [847, 298] on div "© Mapbox © OpenStreetMap Improve this map" at bounding box center [748, 418] width 1497 height 732
drag, startPoint x: 927, startPoint y: 458, endPoint x: 648, endPoint y: 464, distance: 279.1
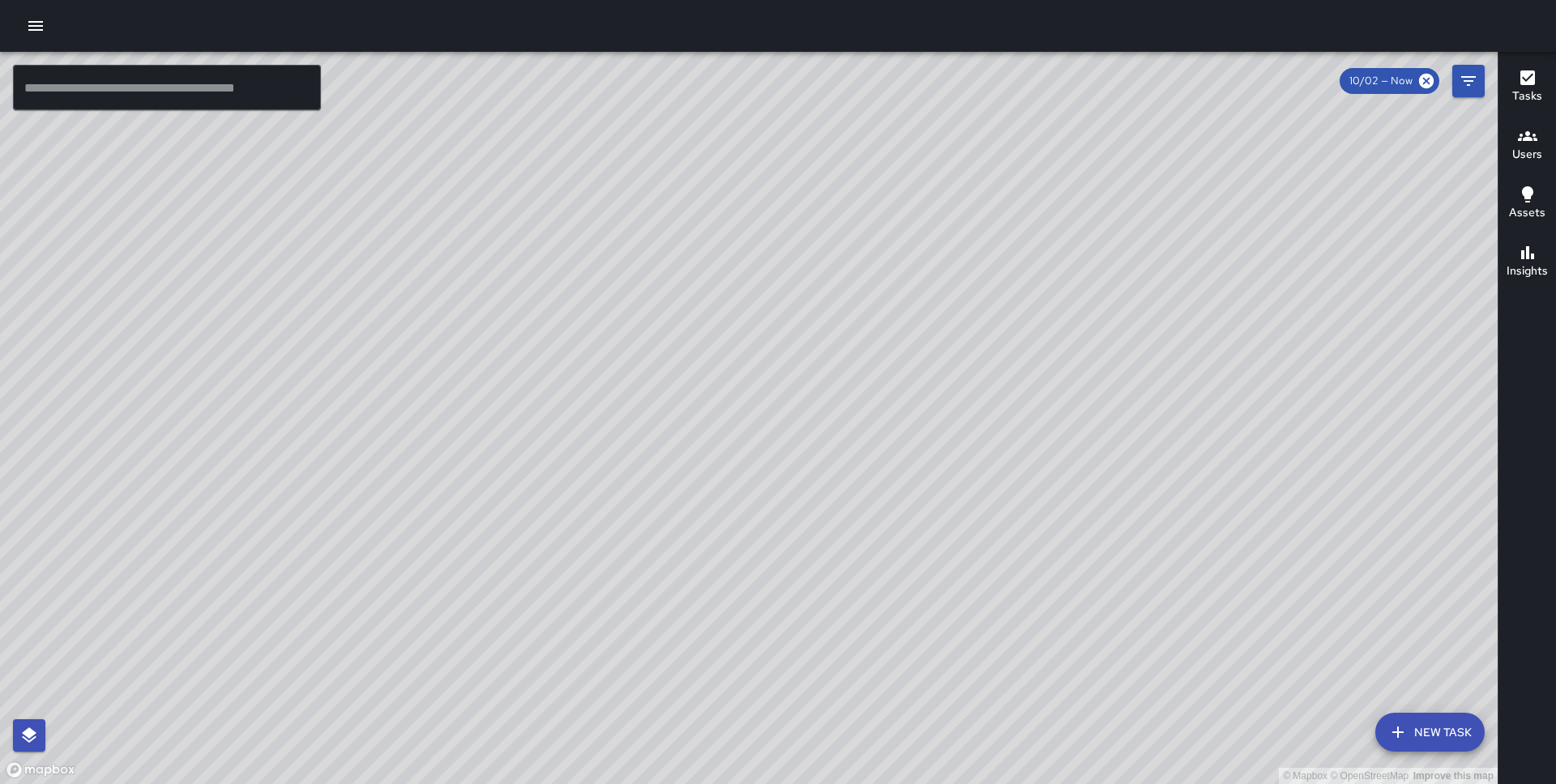
click at [648, 464] on div "© Mapbox © OpenStreetMap Improve this map" at bounding box center [748, 418] width 1497 height 732
drag, startPoint x: 589, startPoint y: 461, endPoint x: 701, endPoint y: 456, distance: 112.1
click at [701, 456] on div "© Mapbox © OpenStreetMap Improve this map" at bounding box center [748, 418] width 1497 height 732
click at [1419, 726] on button "New Task" at bounding box center [1429, 732] width 110 height 39
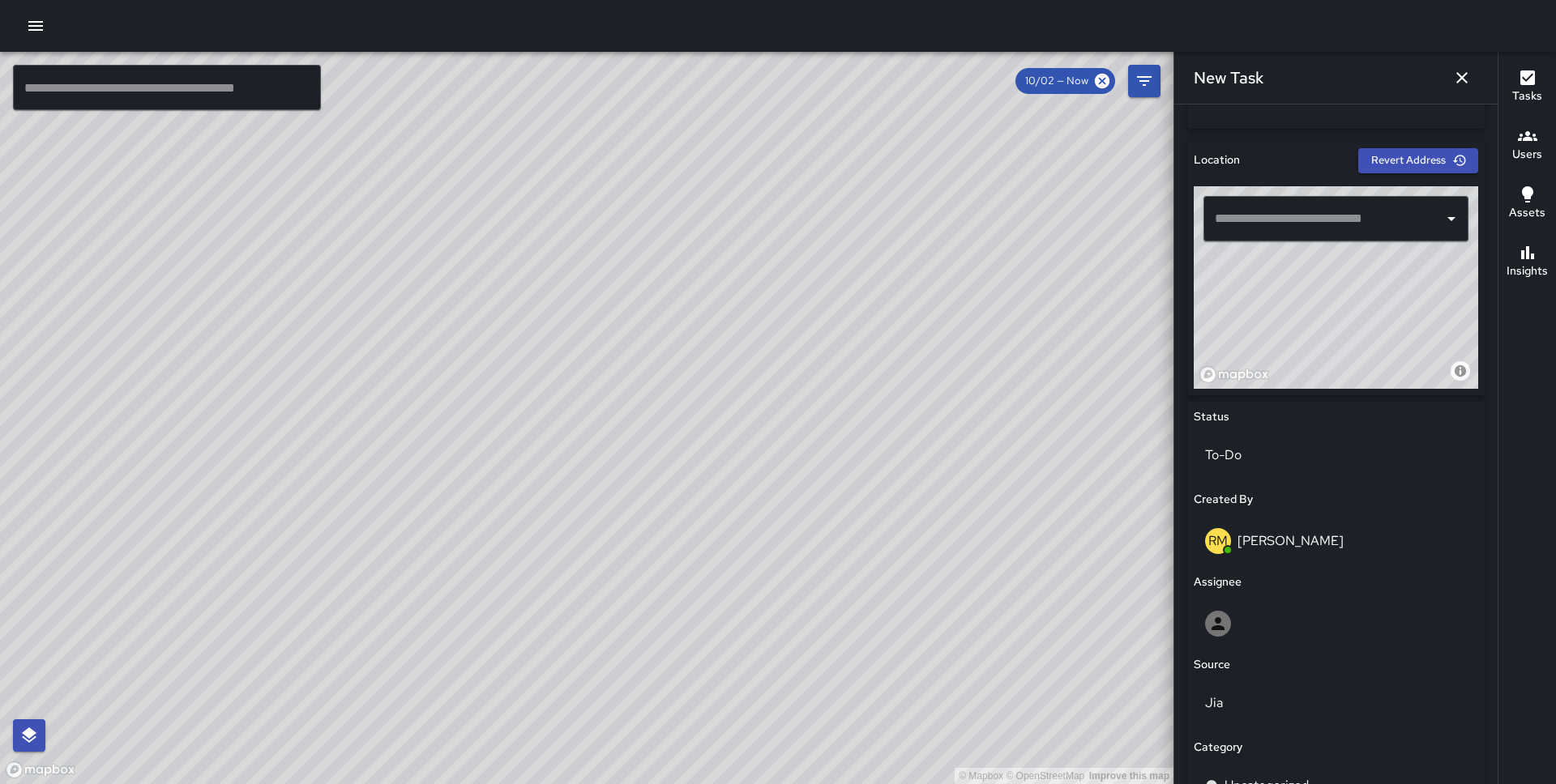
scroll to position [471, 0]
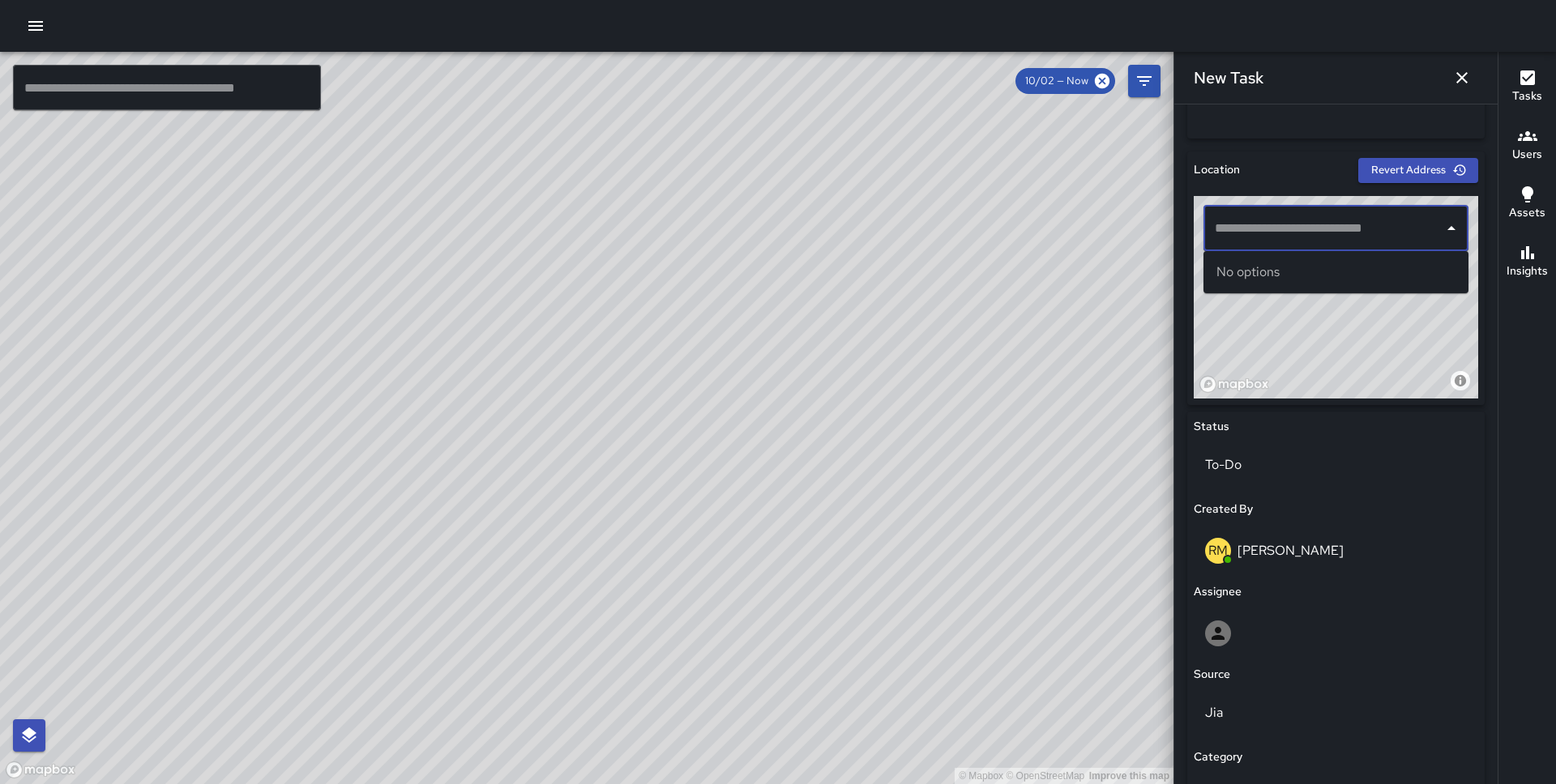
click at [1258, 232] on input "text" at bounding box center [1323, 229] width 226 height 31
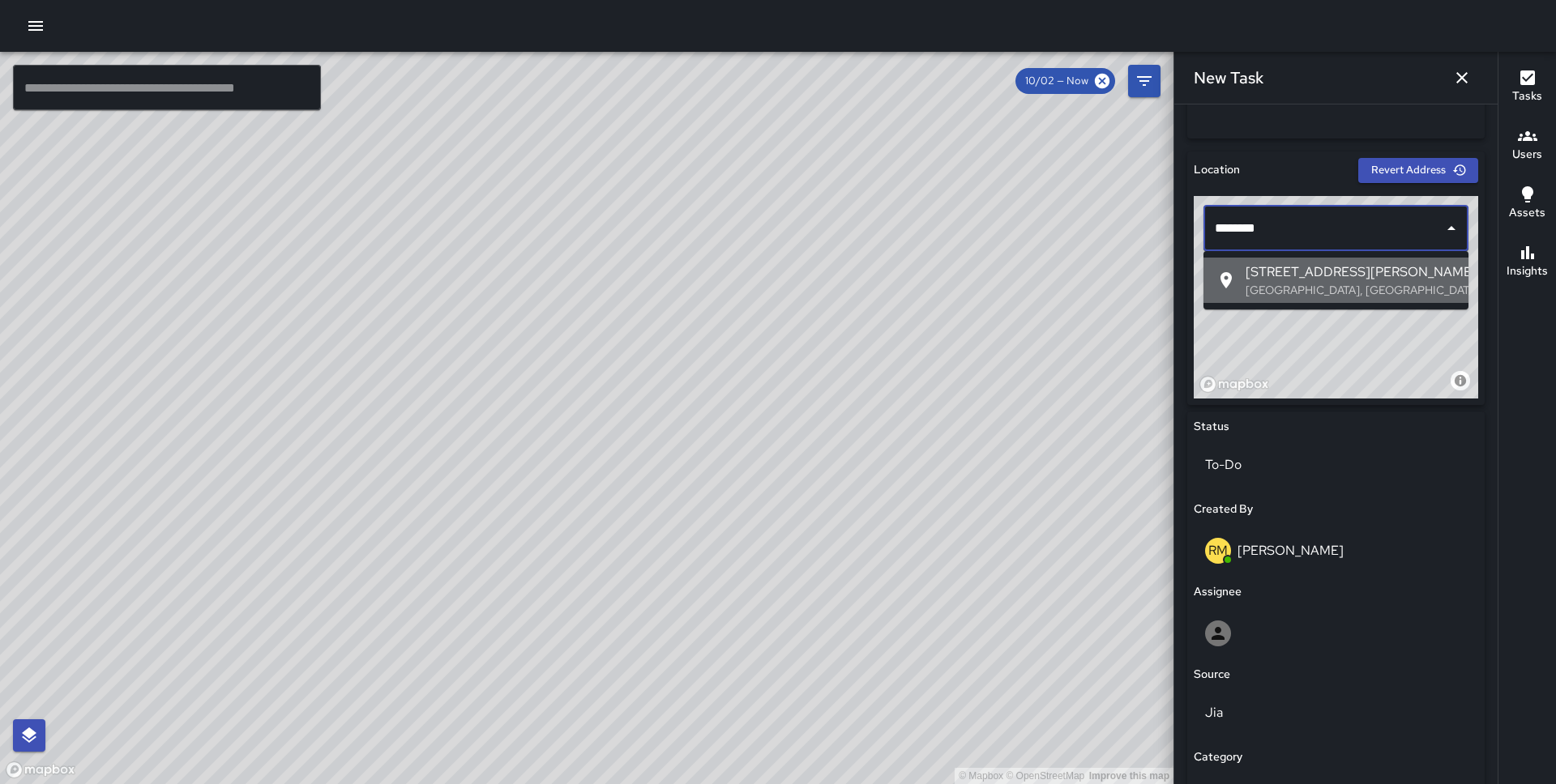
click at [1302, 268] on span "37 Beale Street" at bounding box center [1350, 272] width 210 height 20
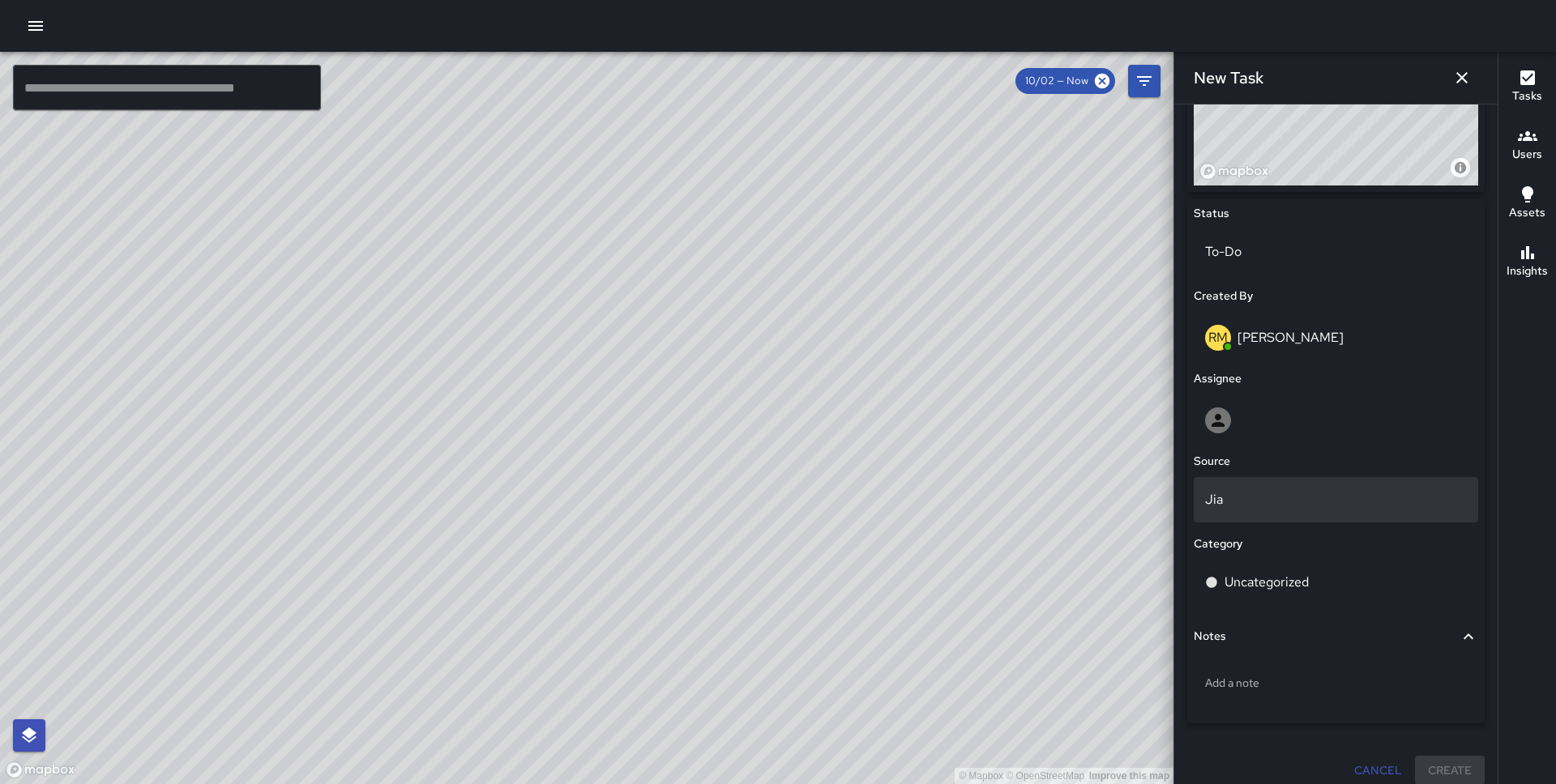
scroll to position [686, 0]
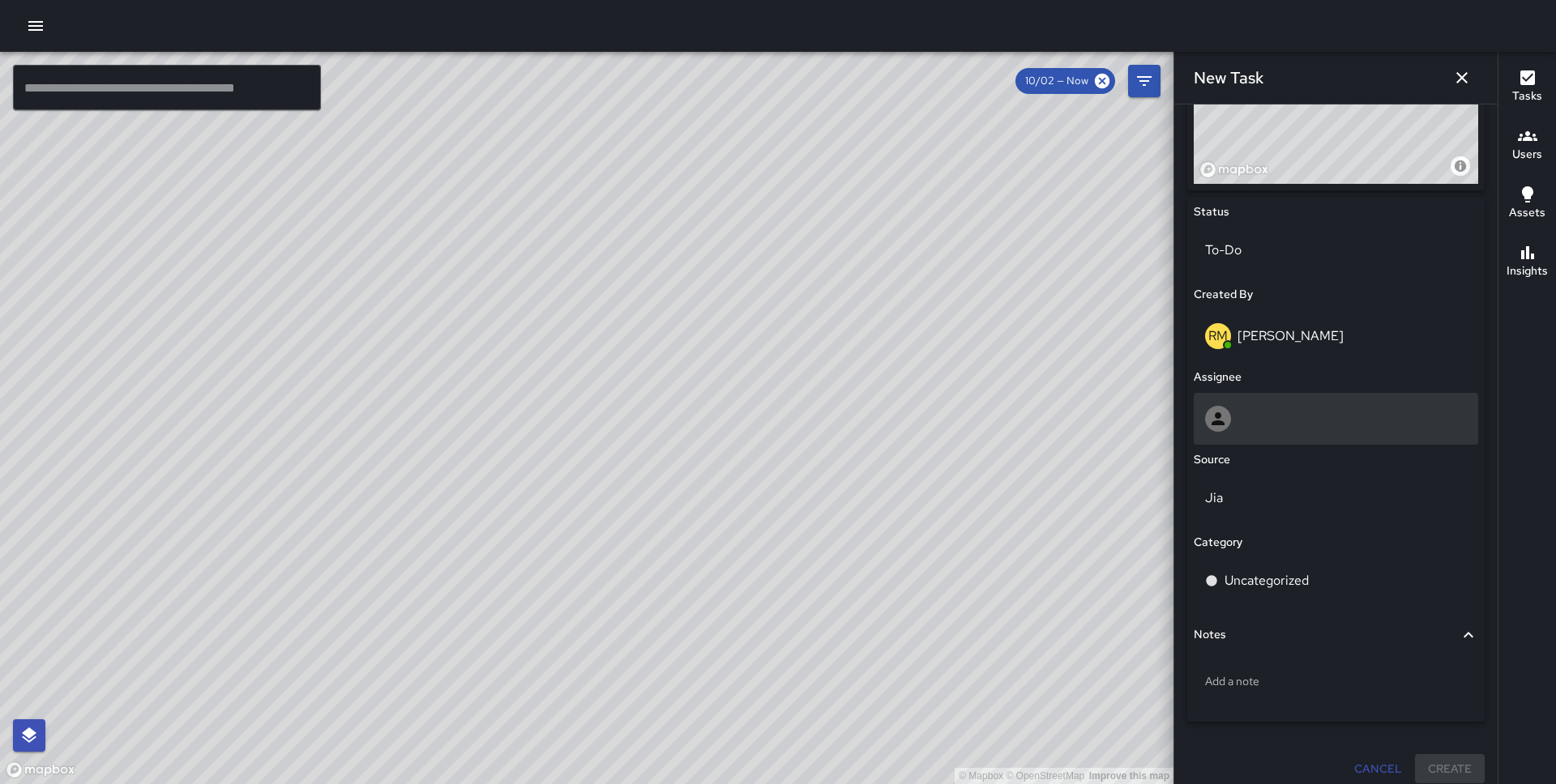
type input "**********"
click at [1292, 424] on div at bounding box center [1335, 418] width 262 height 26
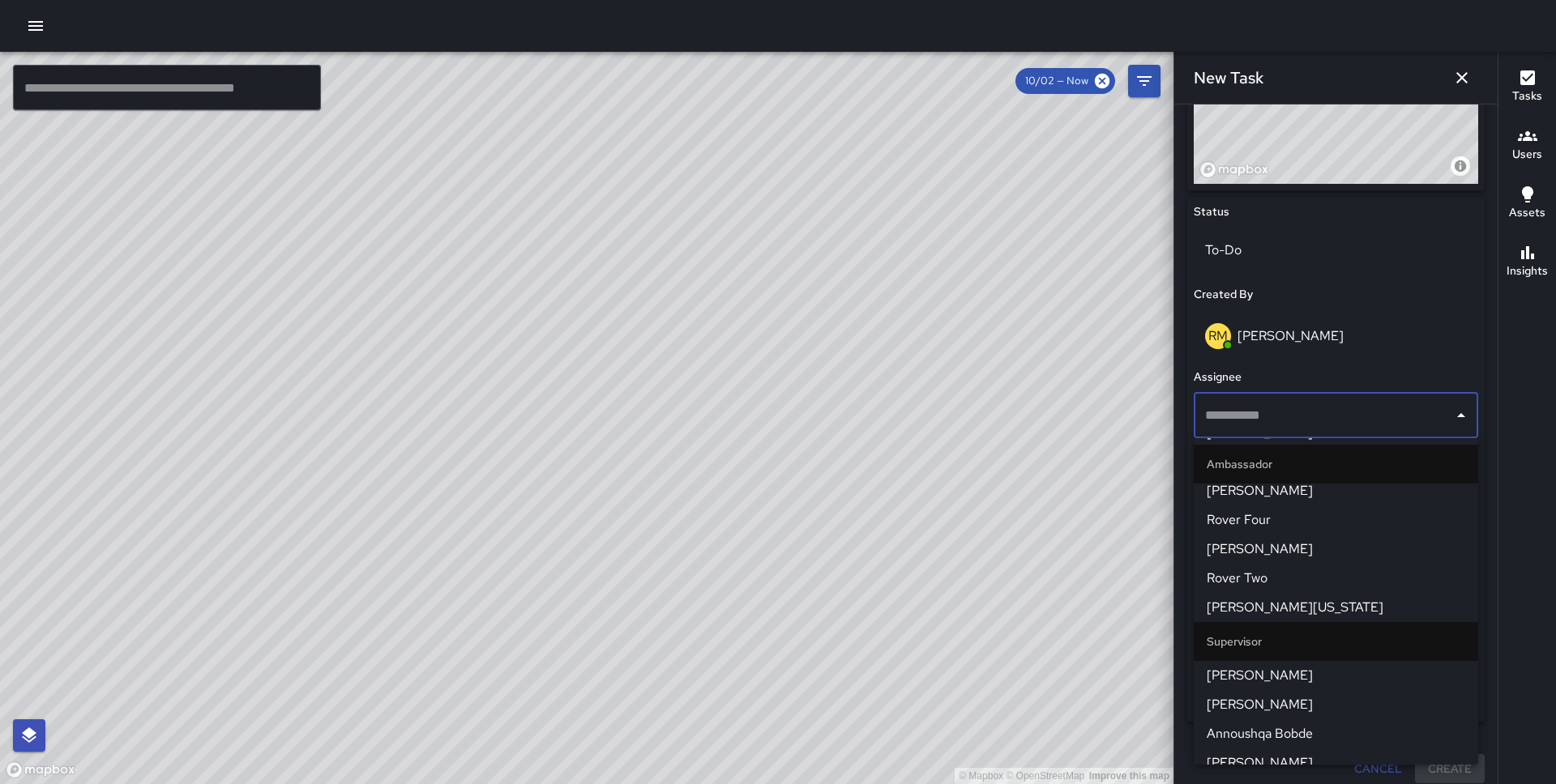
scroll to position [1077, 0]
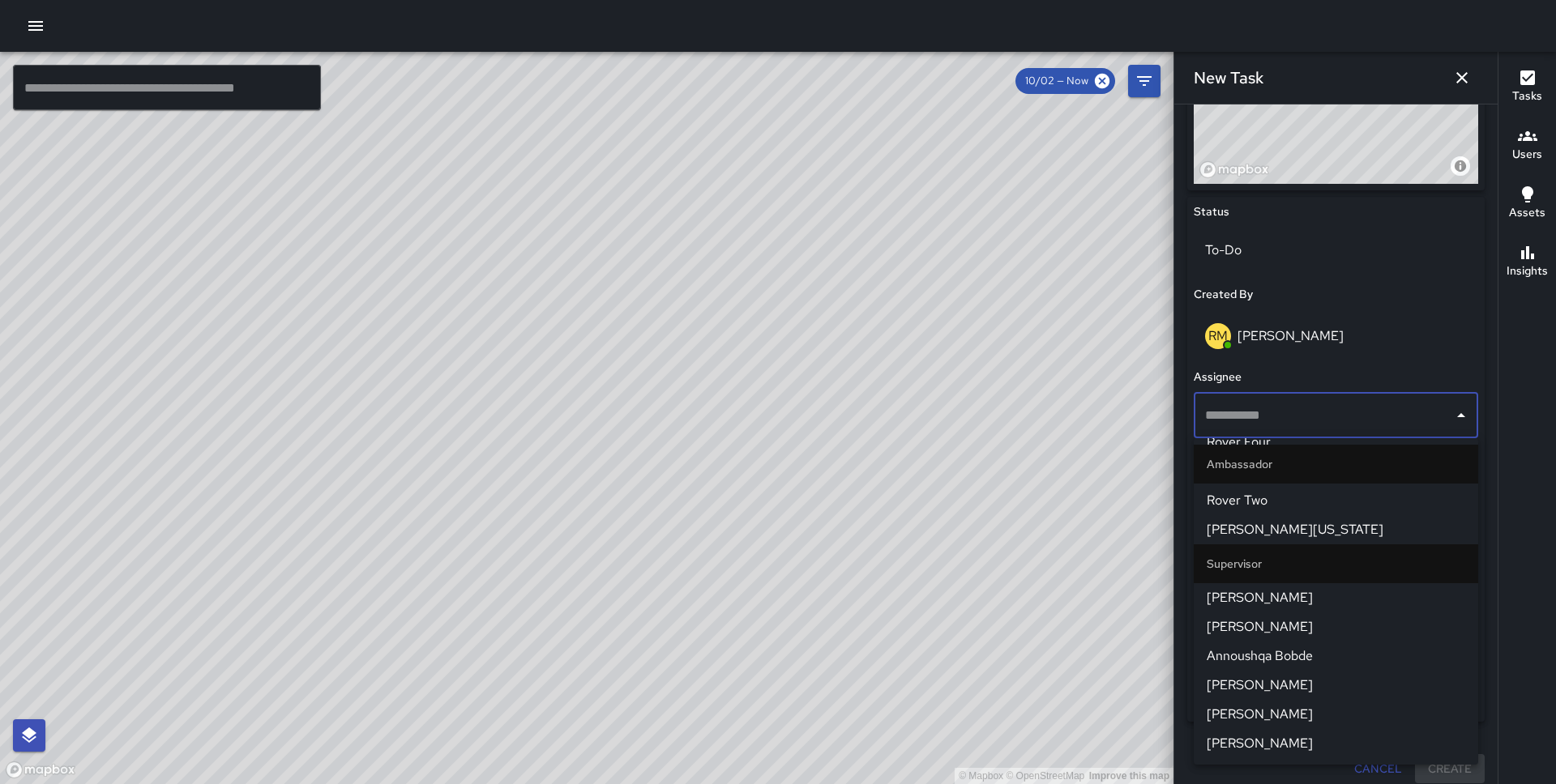
click at [1319, 579] on li "Supervisor" at bounding box center [1335, 563] width 284 height 39
click at [1317, 603] on span "[PERSON_NAME]" at bounding box center [1336, 598] width 259 height 20
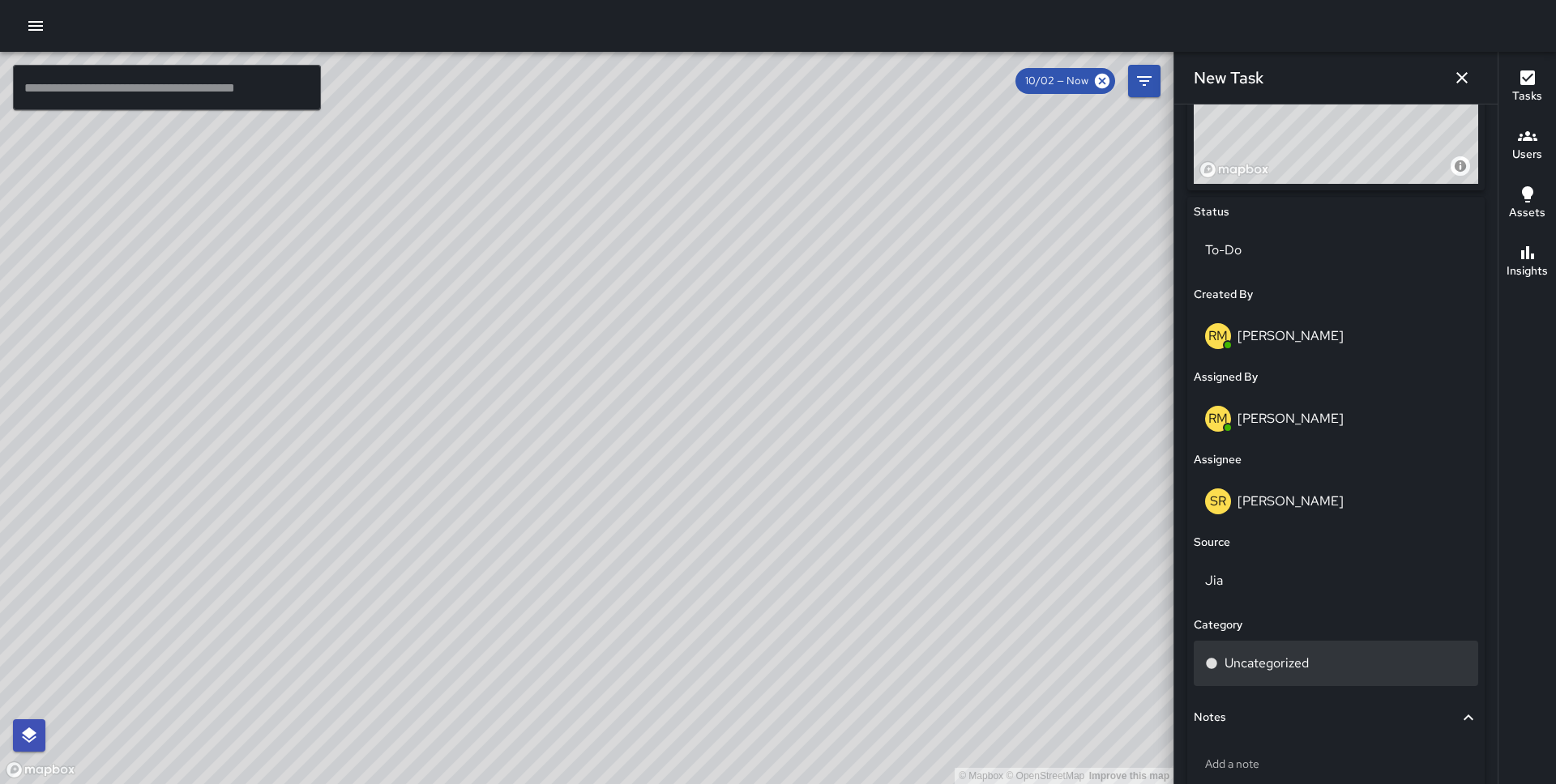
click at [1283, 666] on p "Uncategorized" at bounding box center [1266, 663] width 84 height 20
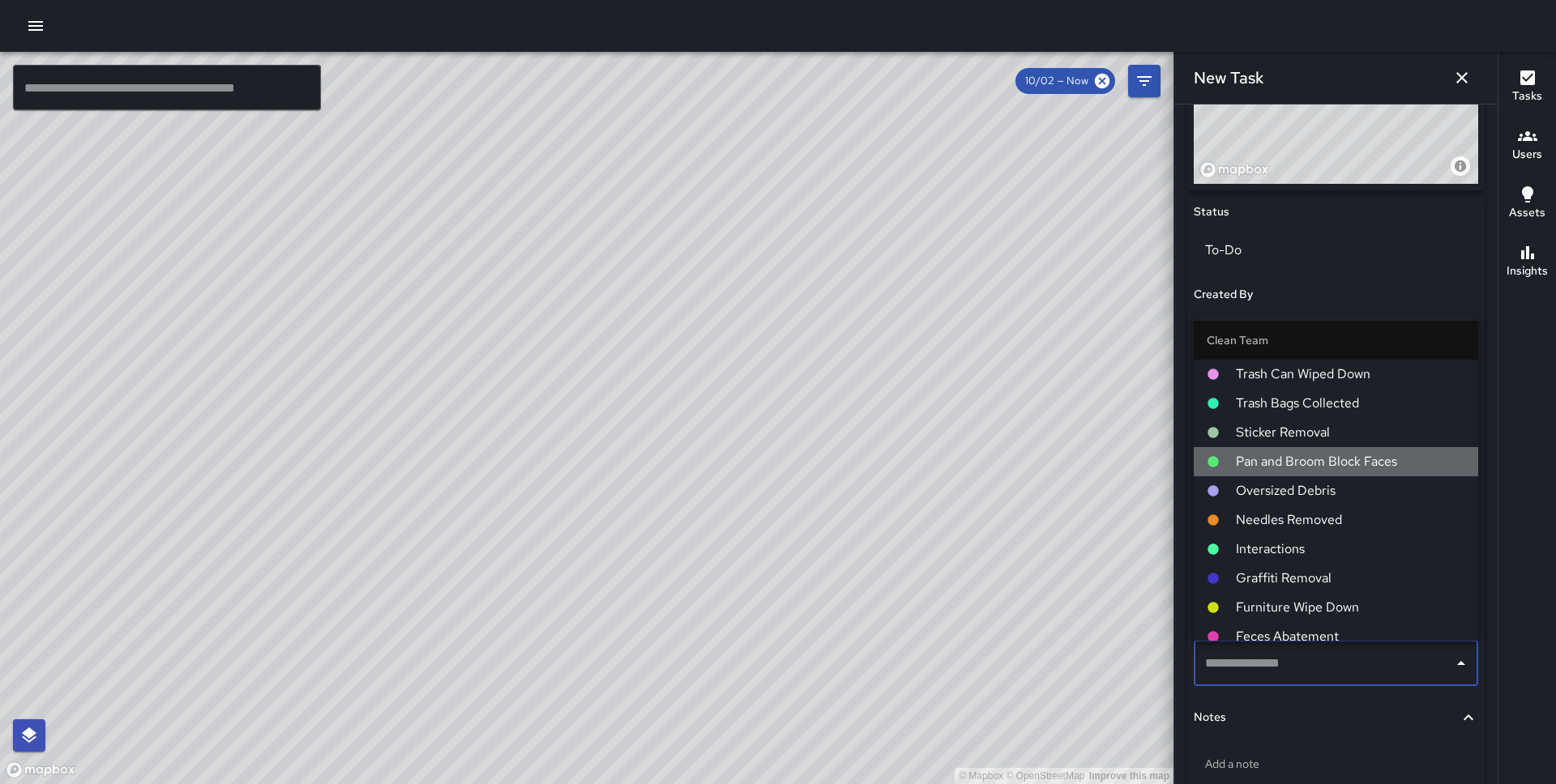
click at [1323, 457] on span "Pan and Broom Block Faces" at bounding box center [1350, 462] width 230 height 20
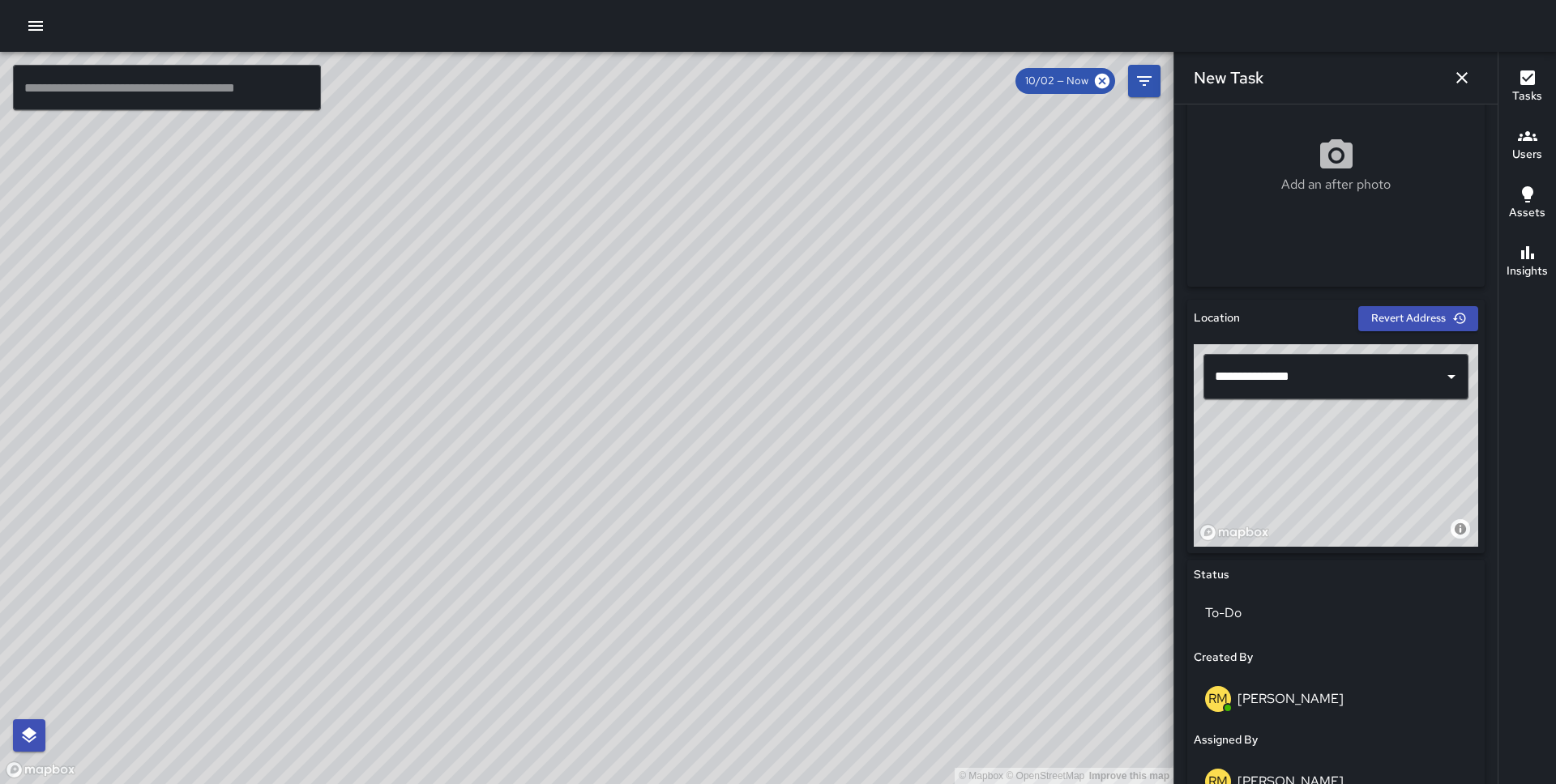
scroll to position [781, 0]
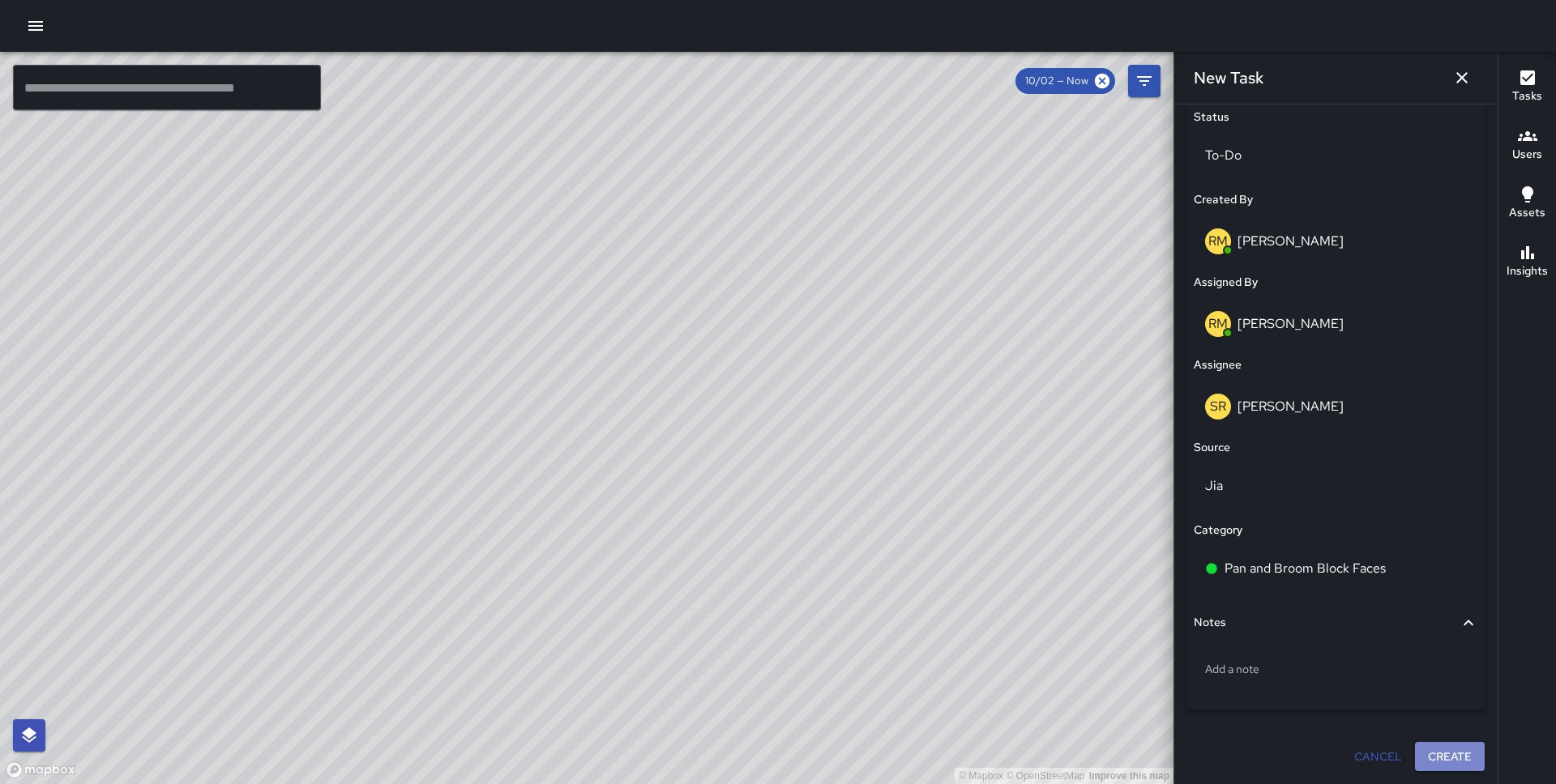
click at [1434, 753] on button "Create" at bounding box center [1449, 758] width 70 height 30
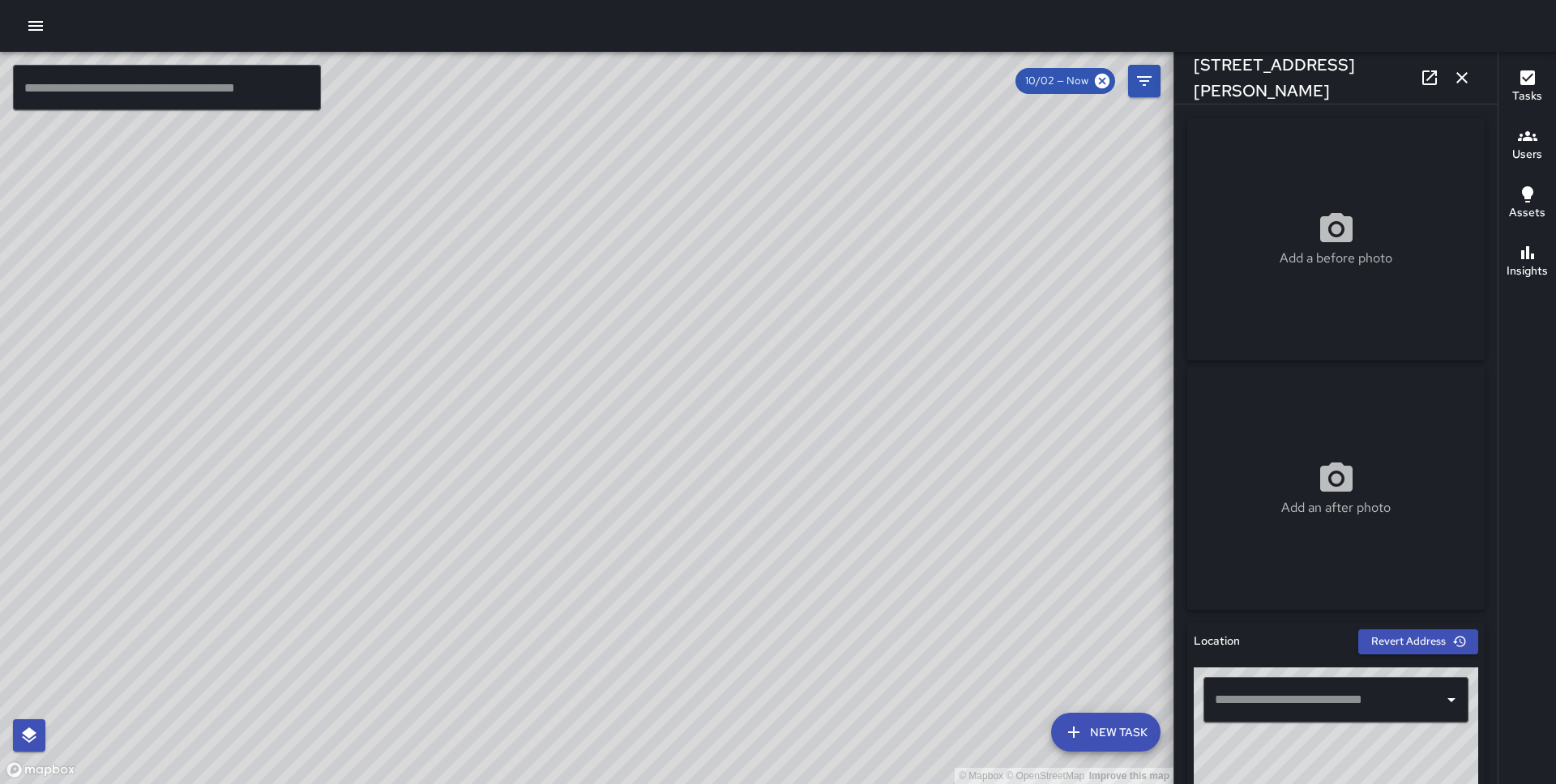
type input "**********"
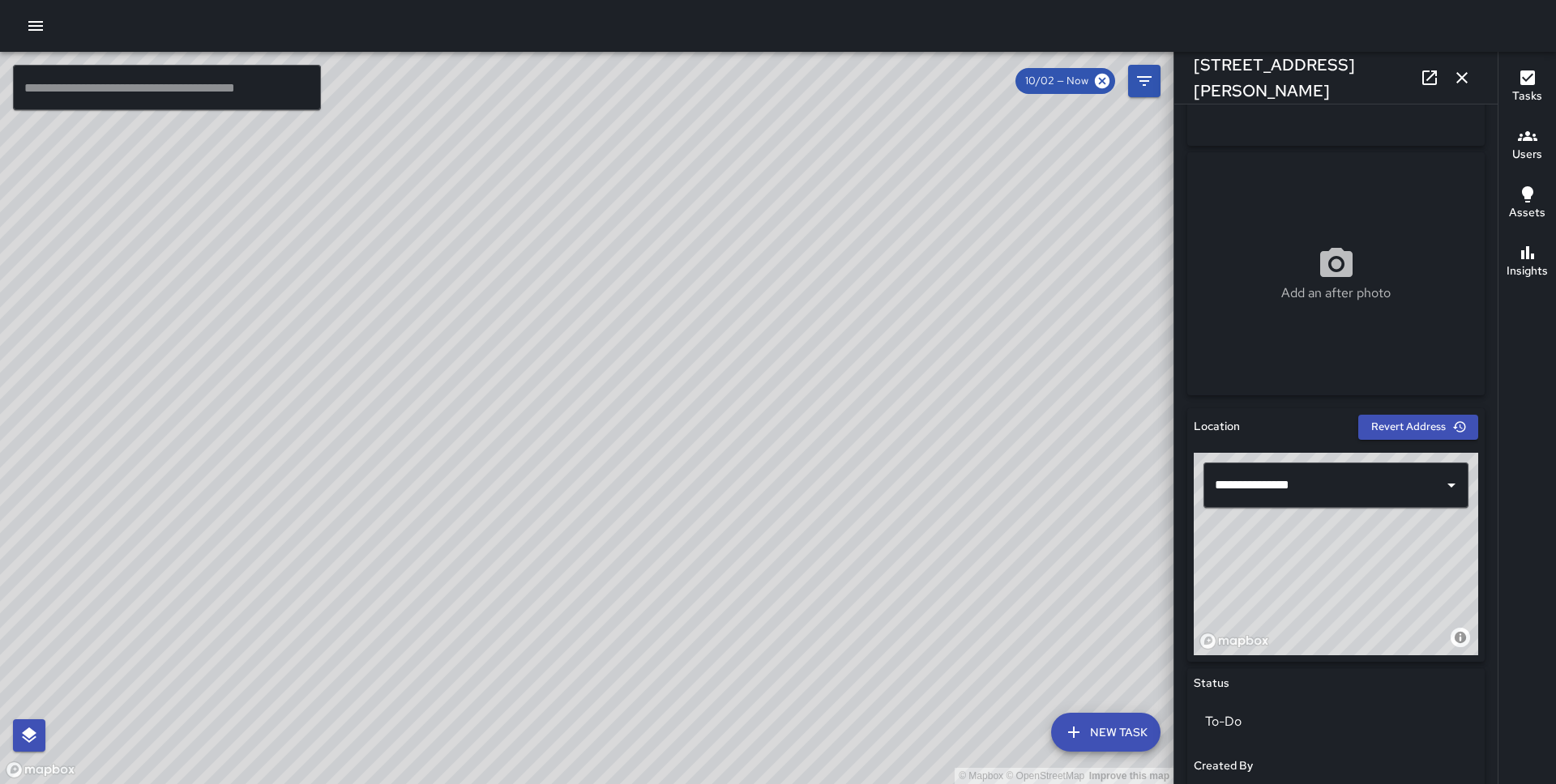
scroll to position [215, 0]
drag, startPoint x: 1340, startPoint y: 574, endPoint x: 1262, endPoint y: 520, distance: 94.9
click at [1262, 520] on div "© Mapbox © OpenStreetMap Improve this map" at bounding box center [1335, 554] width 284 height 202
drag, startPoint x: 766, startPoint y: 470, endPoint x: 629, endPoint y: 652, distance: 227.8
click at [629, 652] on div "© Mapbox © OpenStreetMap Improve this map" at bounding box center [587, 418] width 1173 height 732
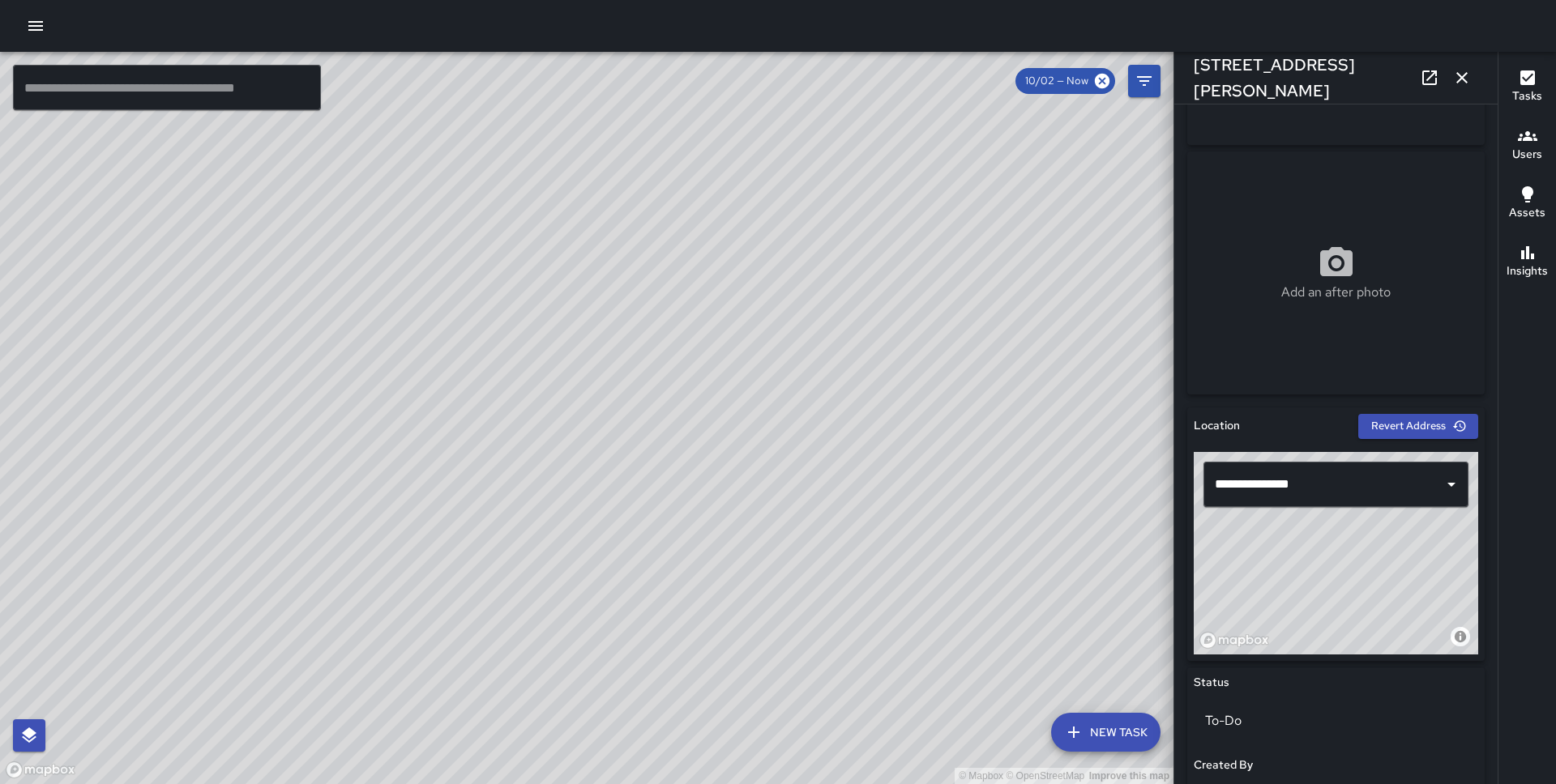
click at [1113, 722] on button "New Task" at bounding box center [1105, 732] width 110 height 39
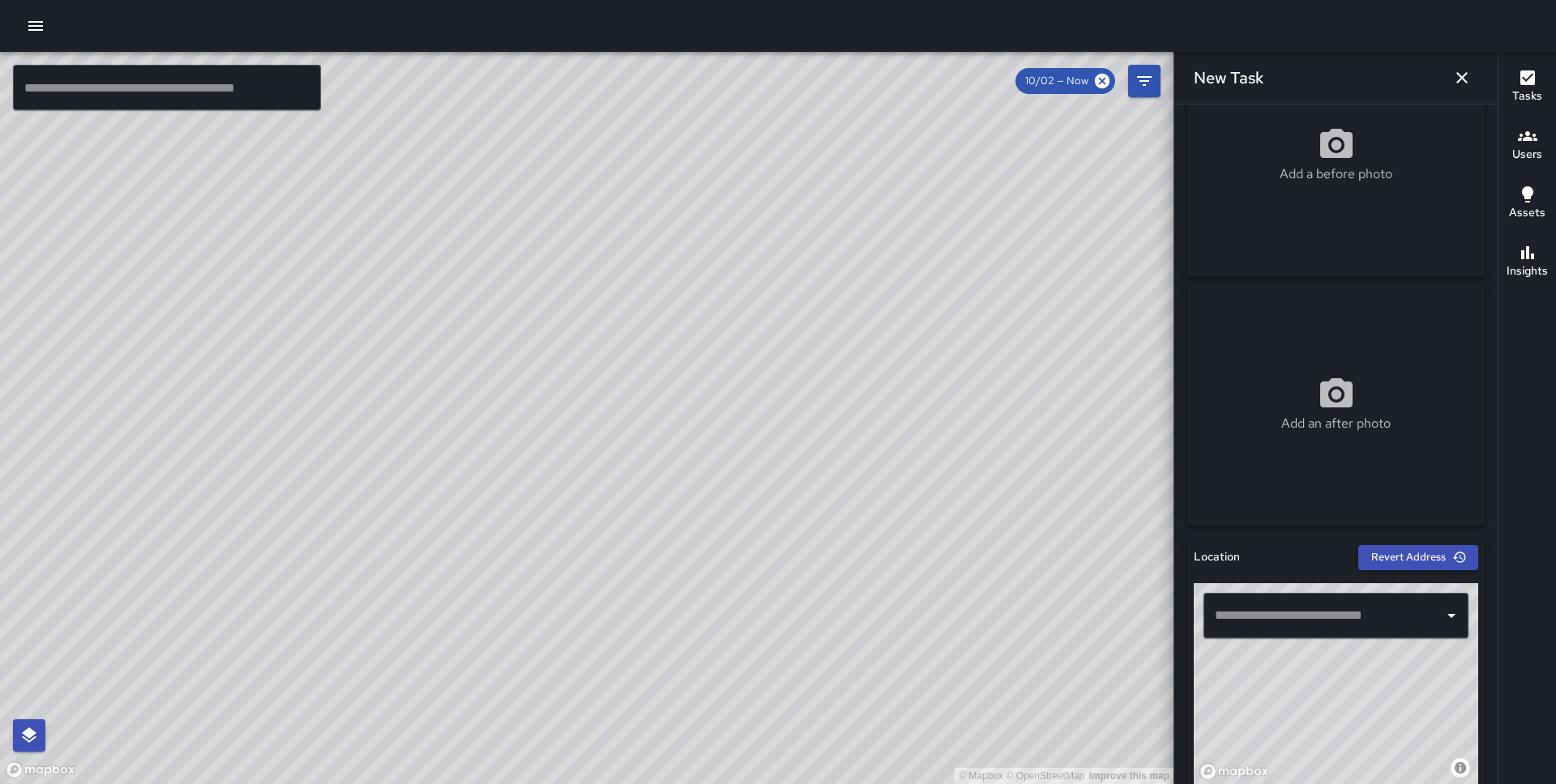
scroll to position [104, 0]
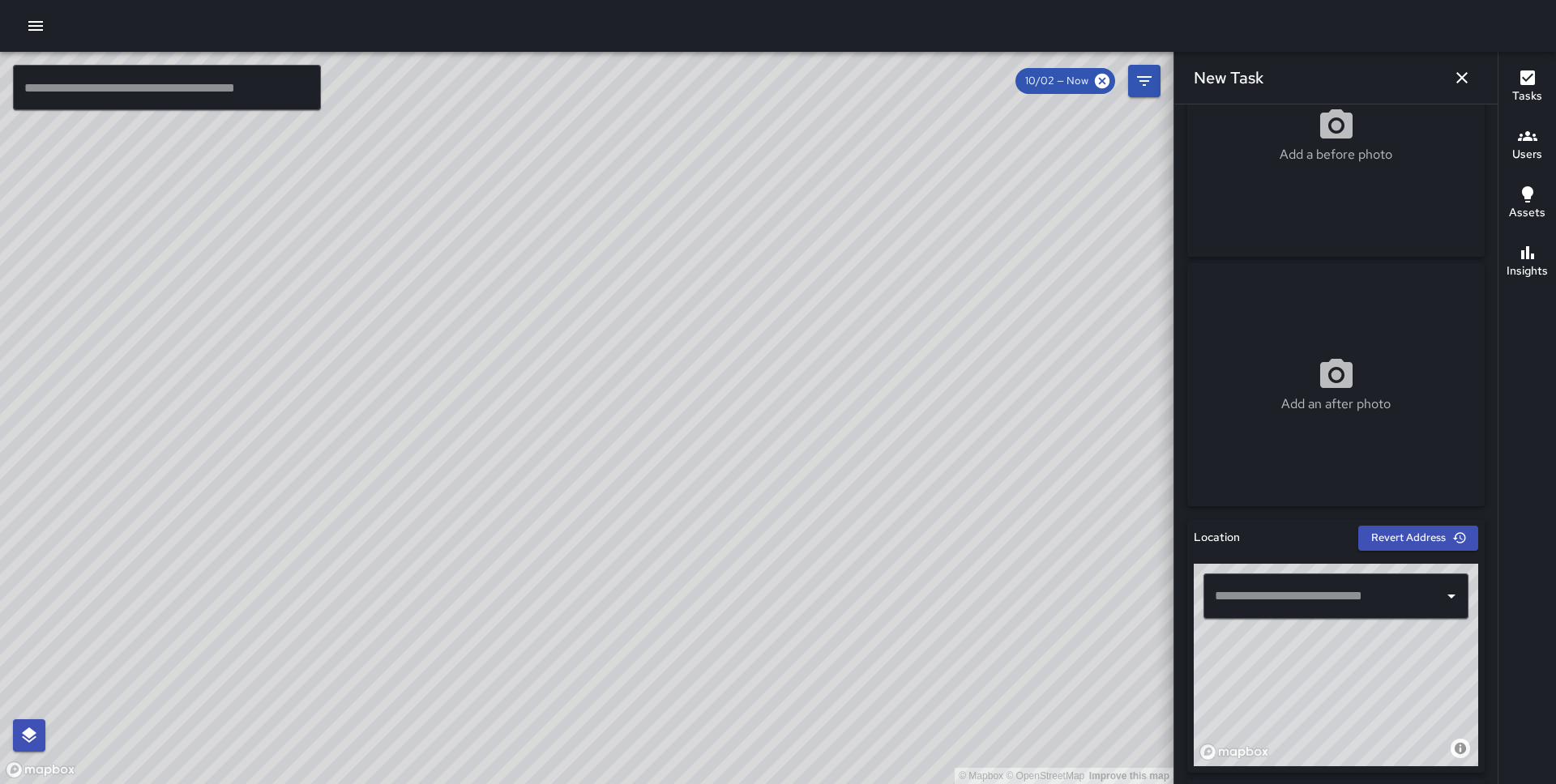
click at [1348, 593] on input "text" at bounding box center [1323, 596] width 226 height 31
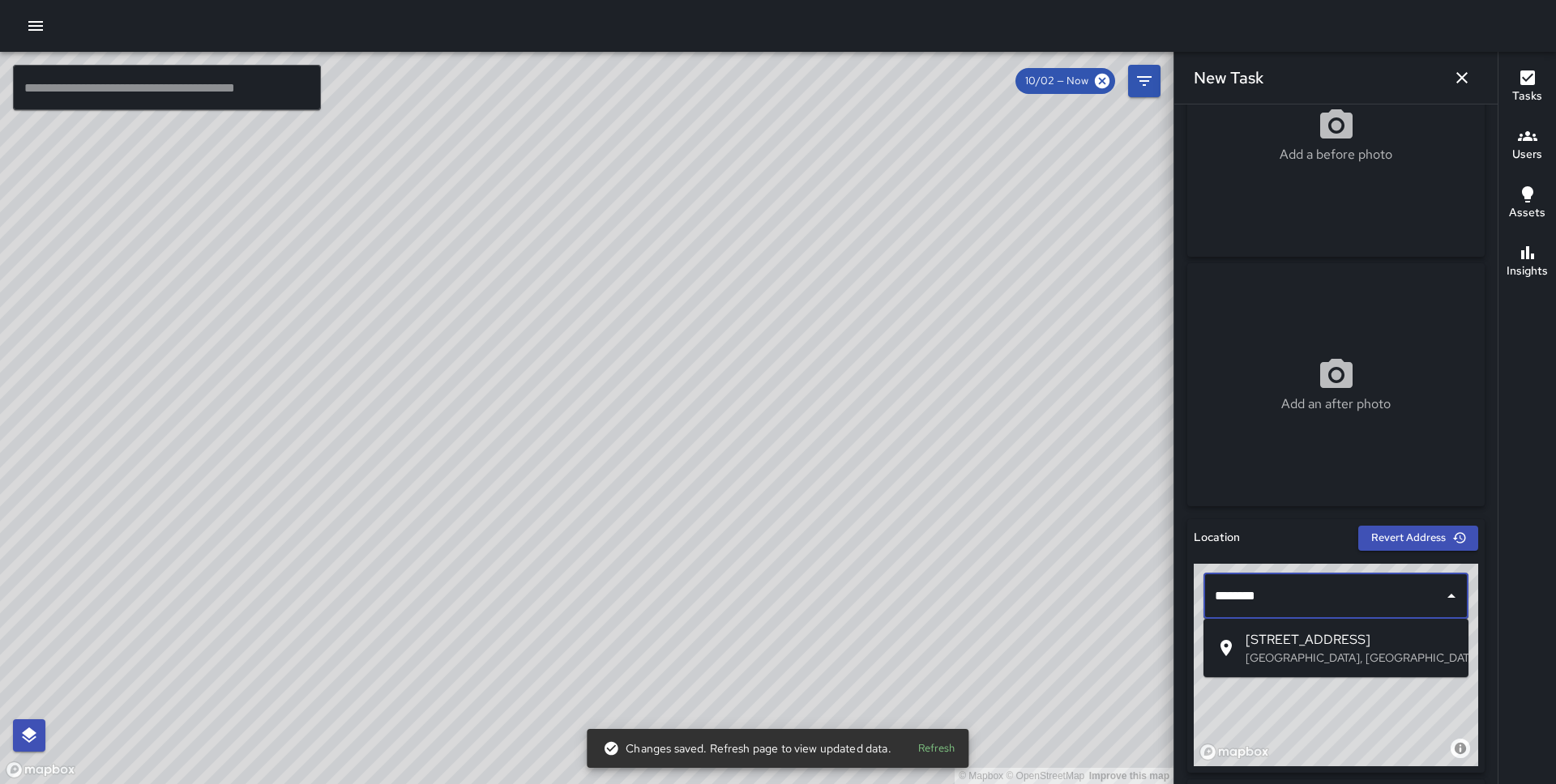
click at [1325, 652] on p "San Francisco, CA, USA" at bounding box center [1350, 657] width 210 height 16
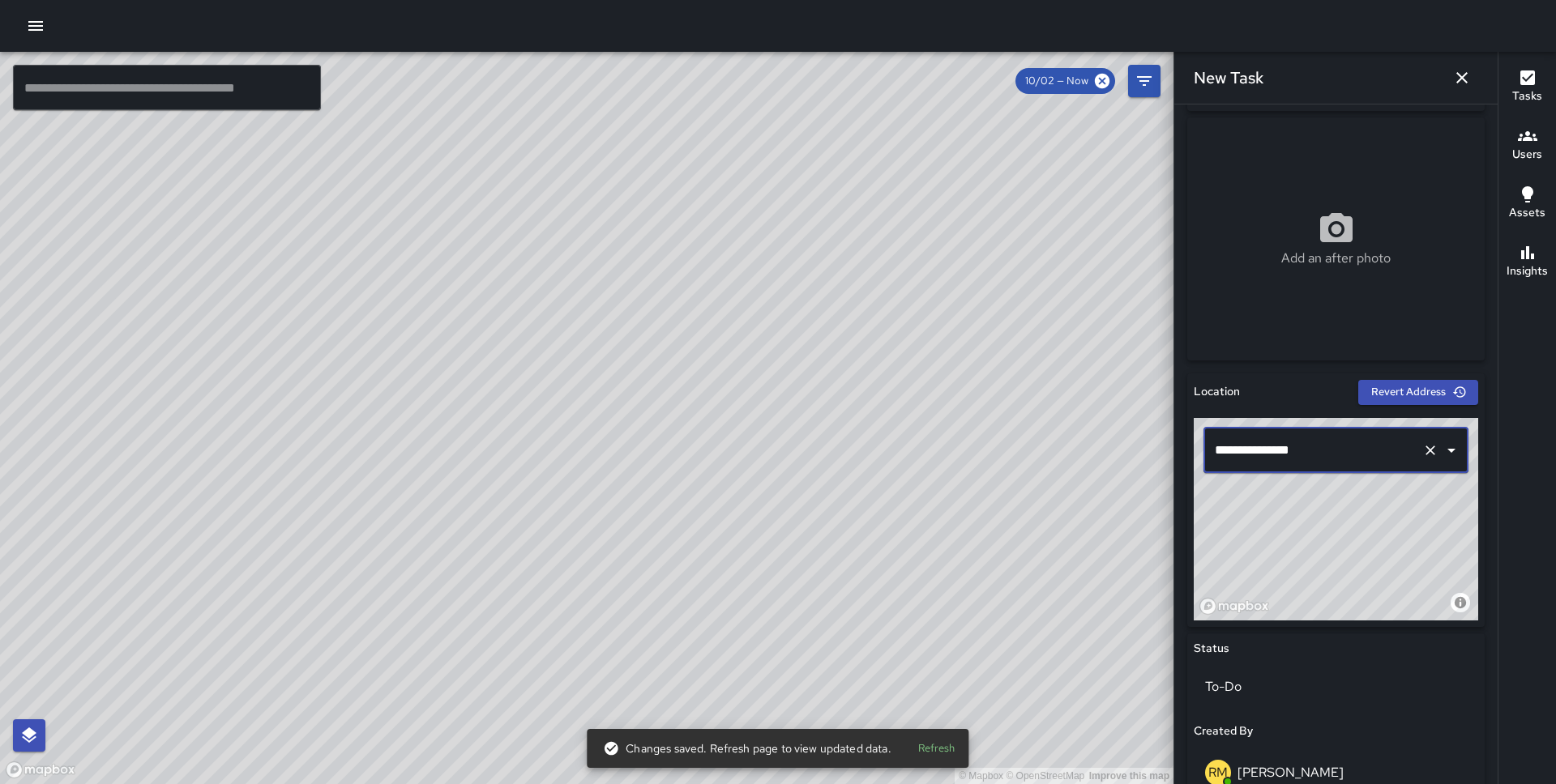
scroll to position [250, 0]
click at [1226, 449] on input "**********" at bounding box center [1312, 450] width 205 height 31
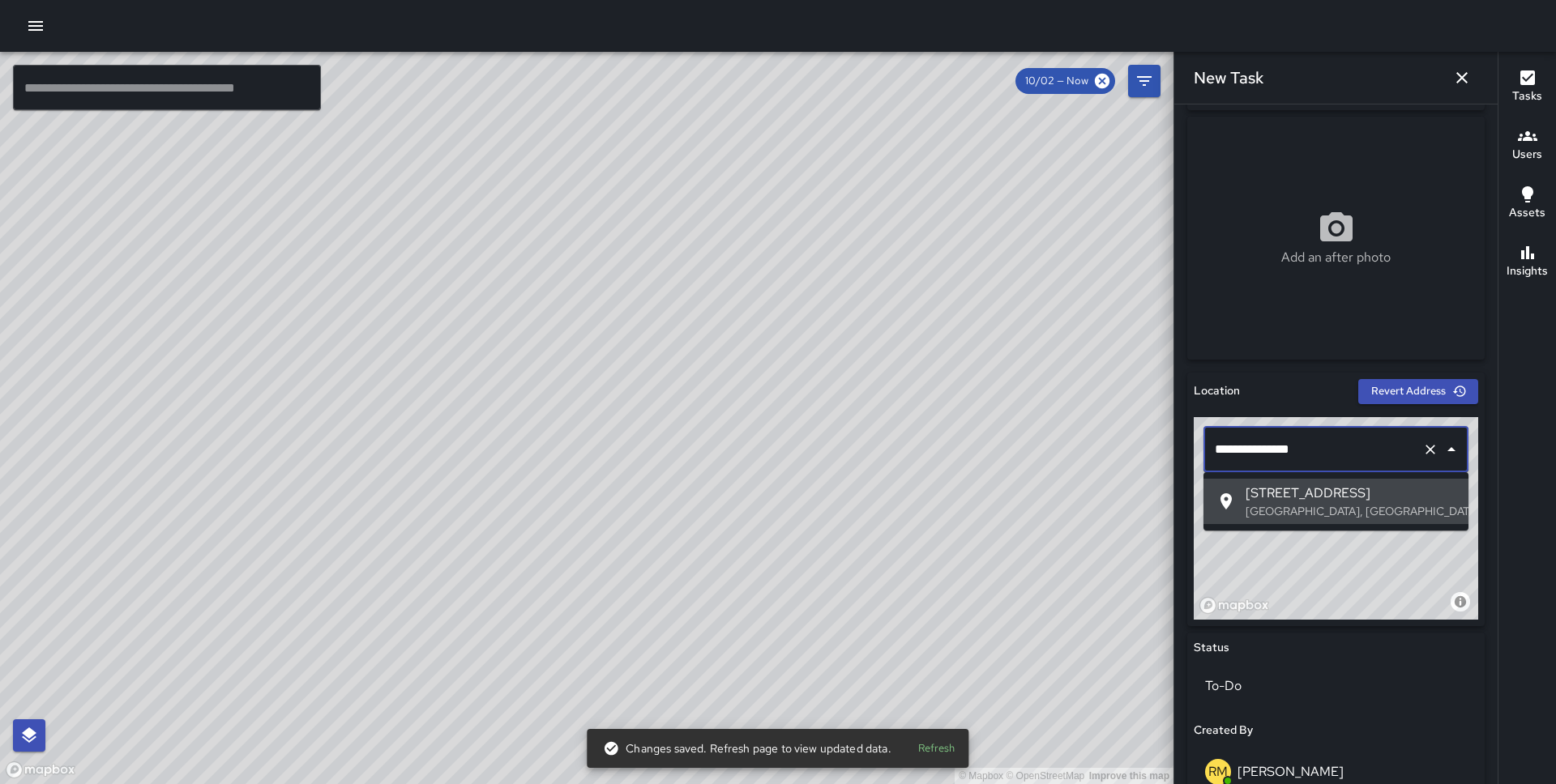
click at [1226, 449] on input "**********" at bounding box center [1312, 450] width 205 height 31
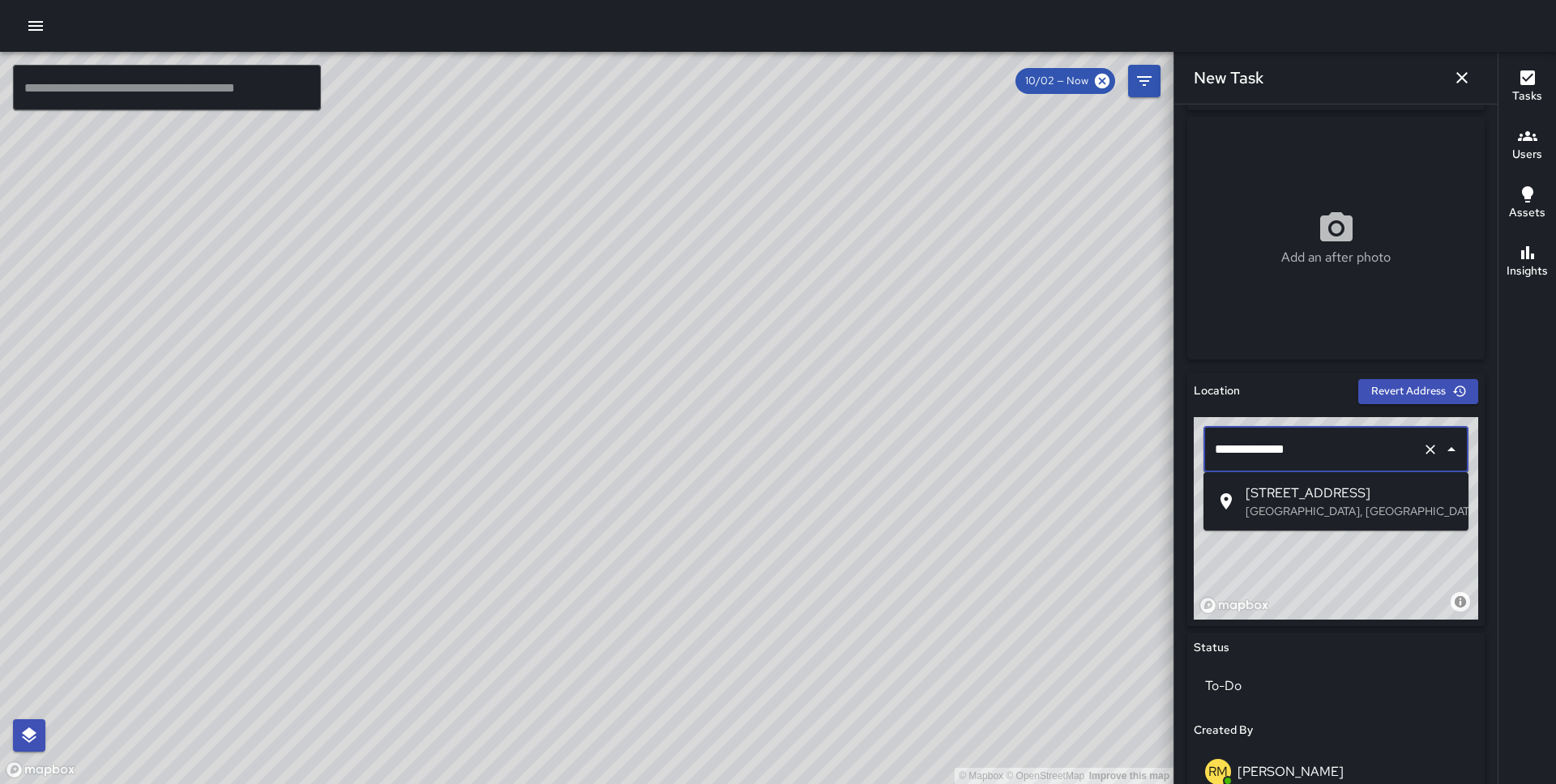
click at [1222, 468] on div "**********" at bounding box center [1336, 450] width 265 height 45
click at [1250, 486] on span "10 Main Street" at bounding box center [1350, 493] width 210 height 20
click at [1261, 448] on input "**********" at bounding box center [1312, 450] width 205 height 31
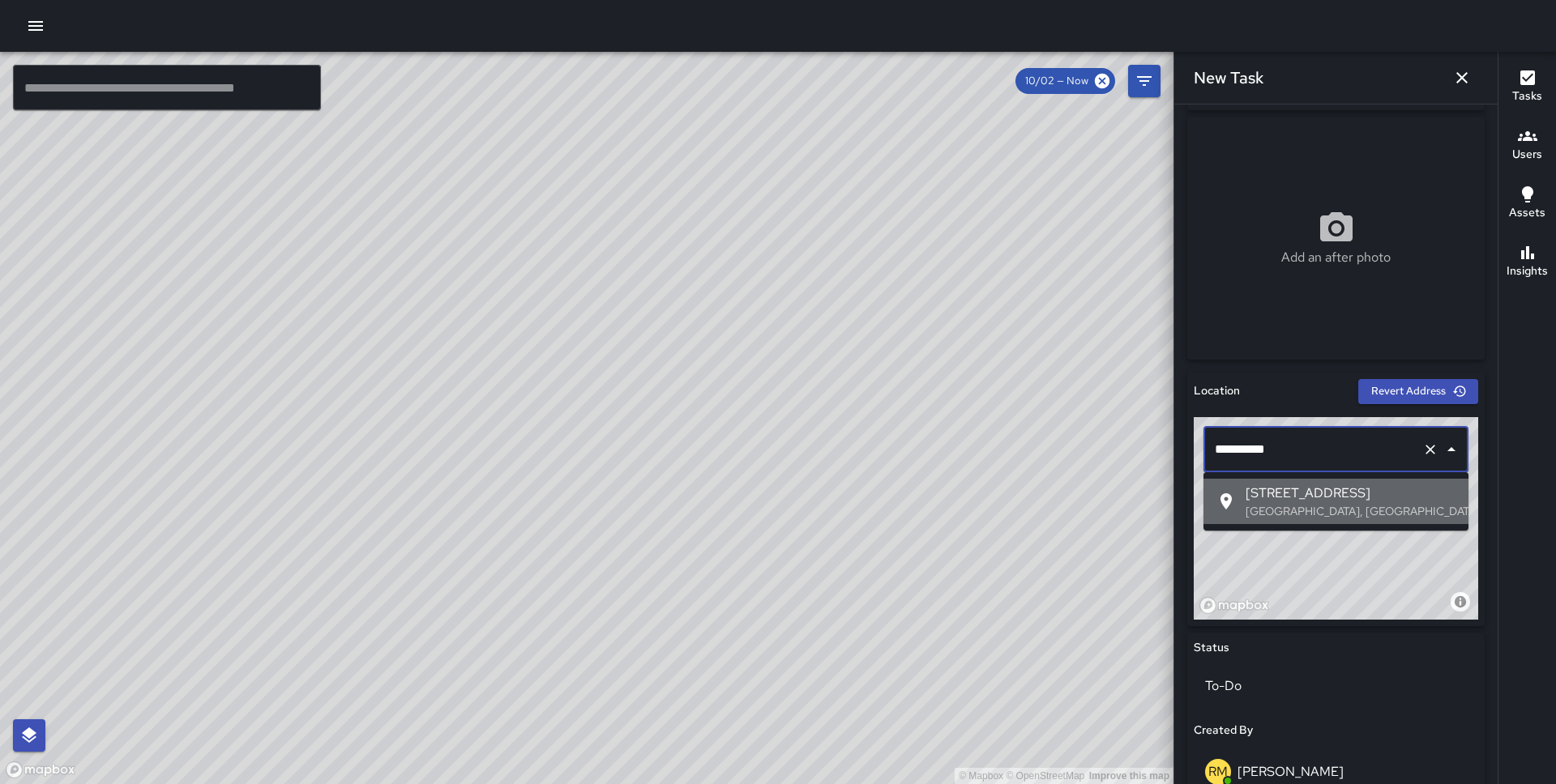
click at [1290, 496] on span "245 Market Street" at bounding box center [1350, 493] width 210 height 20
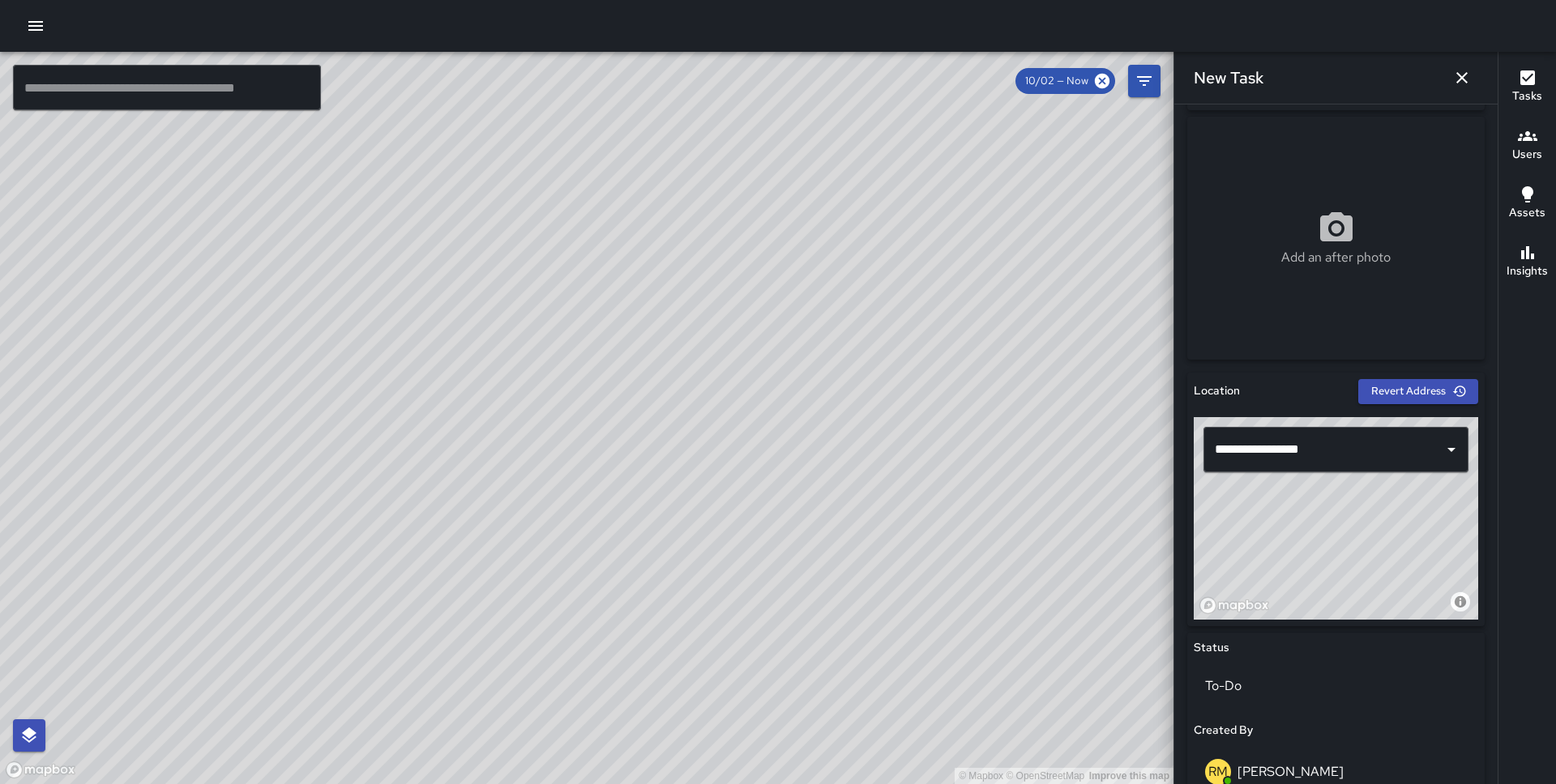
drag, startPoint x: 1400, startPoint y: 514, endPoint x: 1294, endPoint y: 624, distance: 152.8
click at [1294, 624] on div "**********" at bounding box center [1335, 500] width 298 height 253
type input "**********"
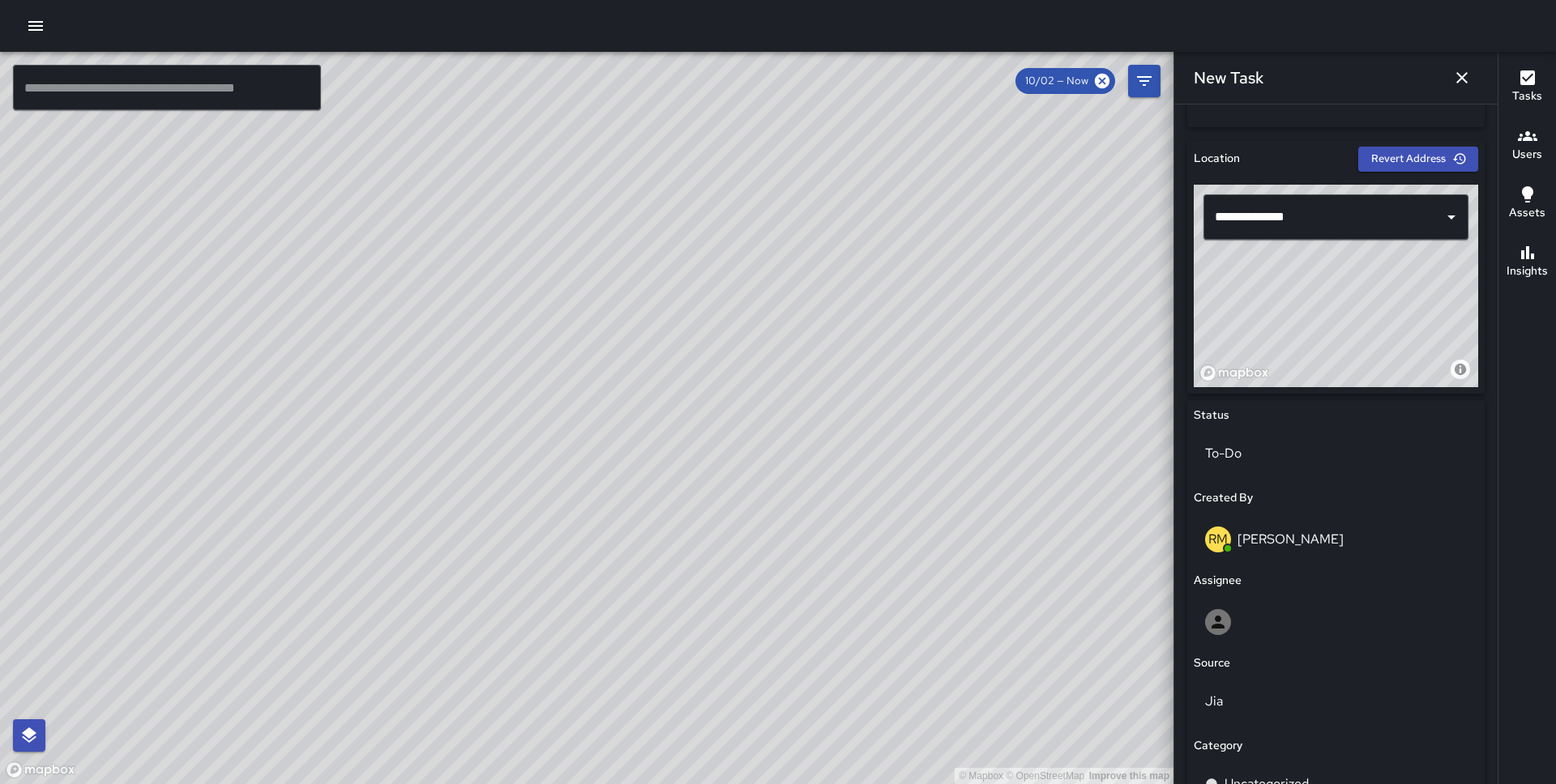
scroll to position [698, 0]
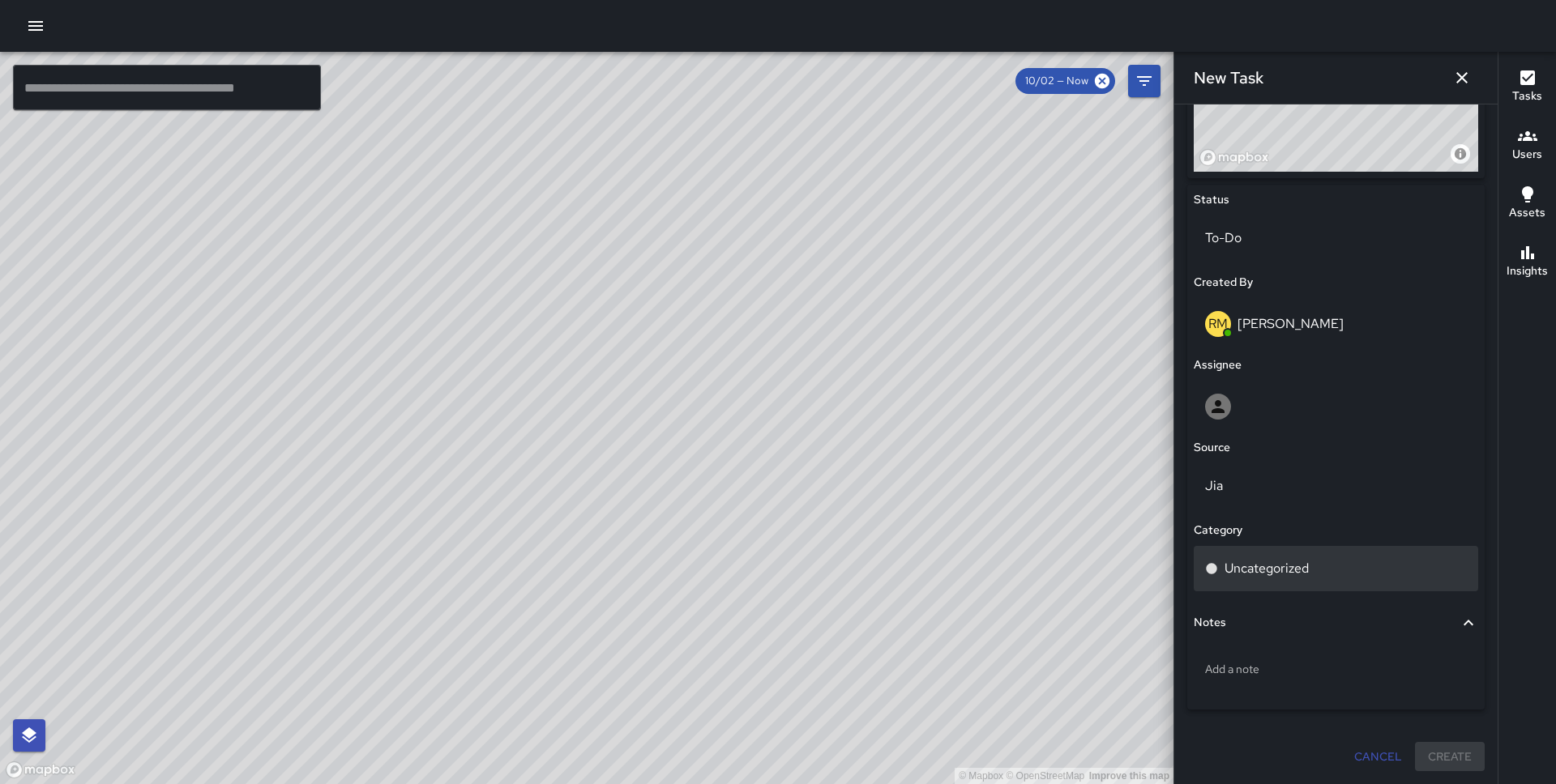
click at [1267, 566] on p "Uncategorized" at bounding box center [1266, 569] width 84 height 20
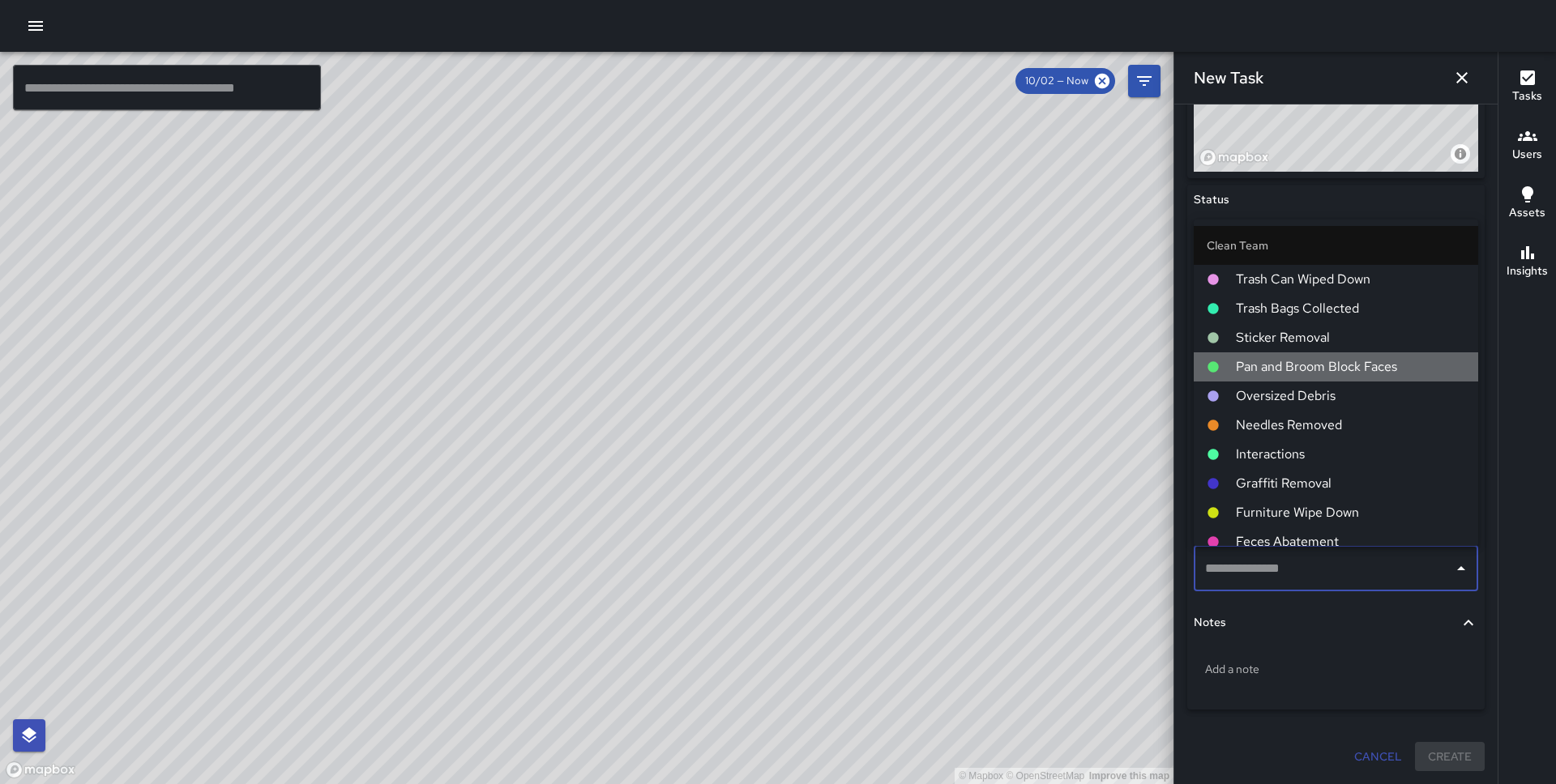
click at [1335, 362] on span "Pan and Broom Block Faces" at bounding box center [1350, 366] width 230 height 20
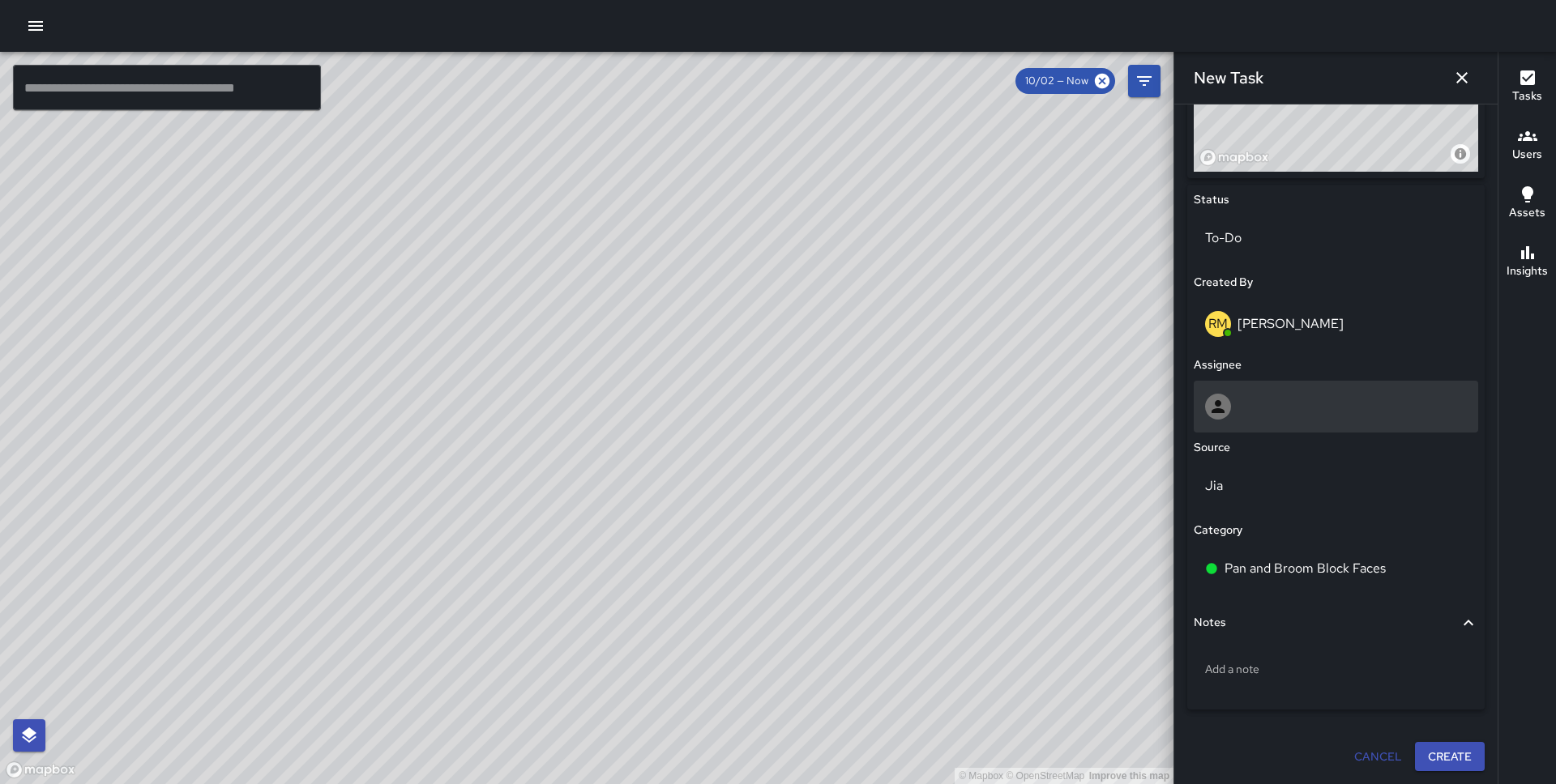
click at [1329, 389] on div at bounding box center [1335, 406] width 284 height 52
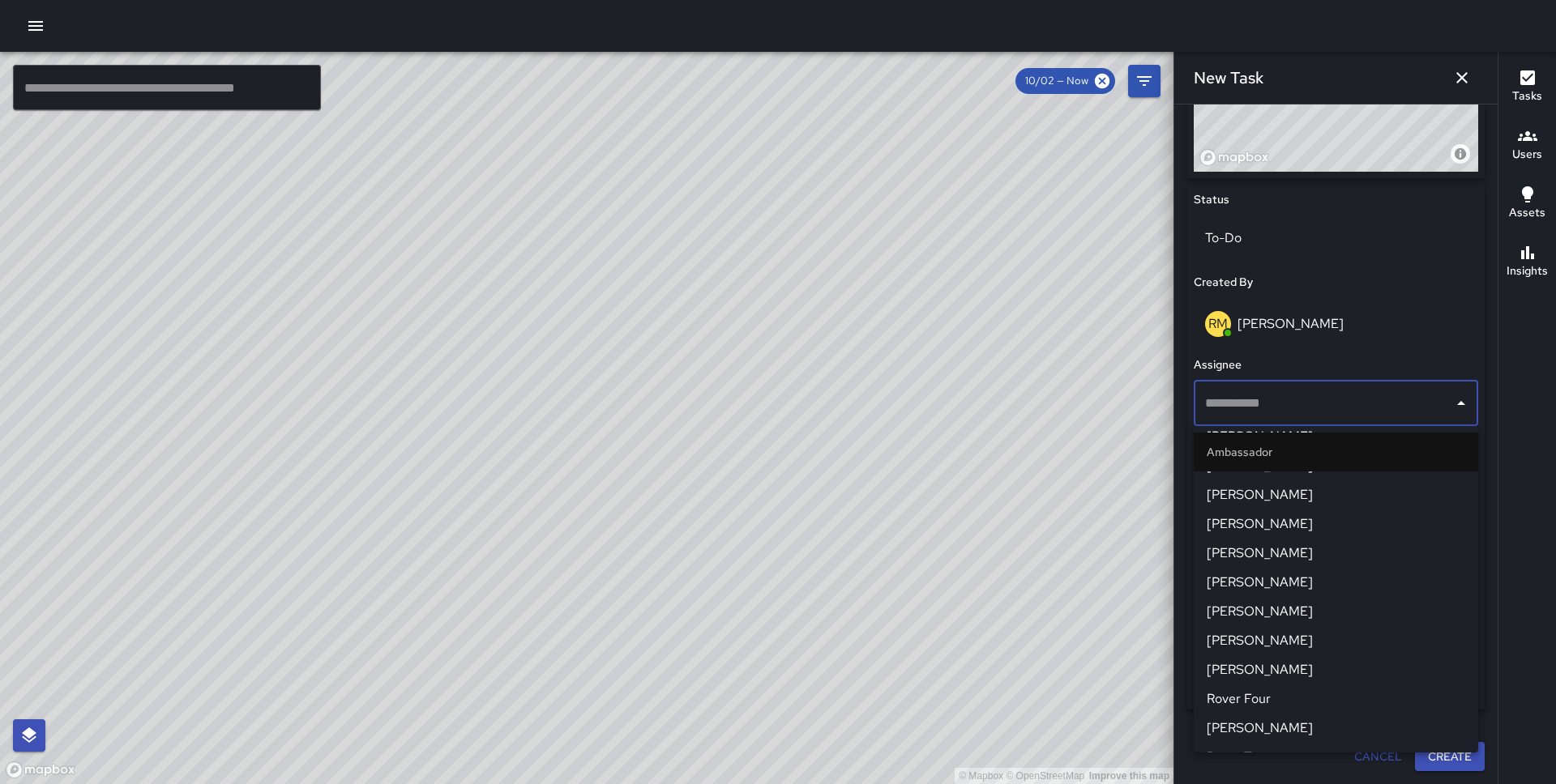
scroll to position [993, 0]
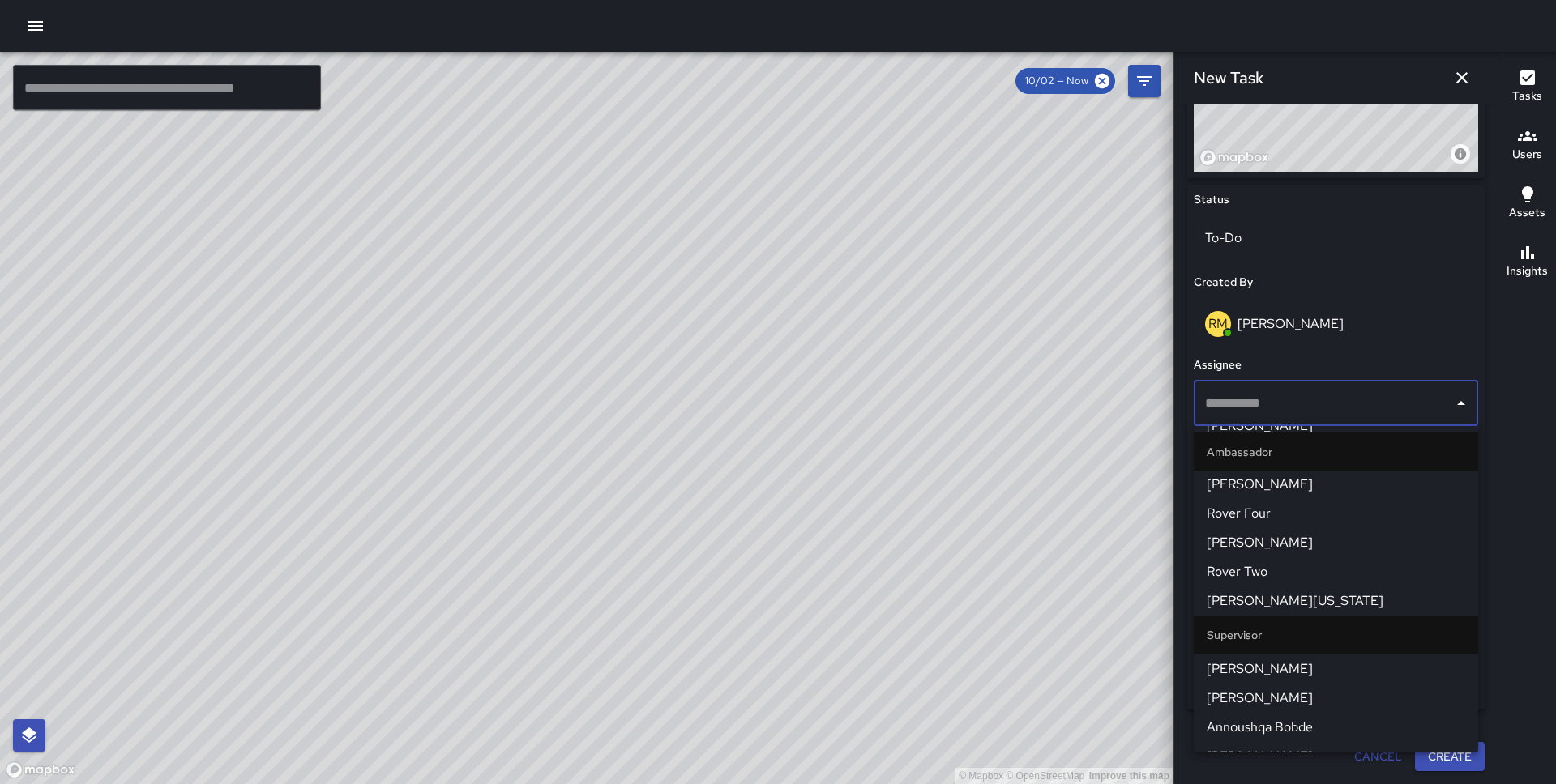
click at [1294, 677] on span "[PERSON_NAME]" at bounding box center [1336, 669] width 259 height 20
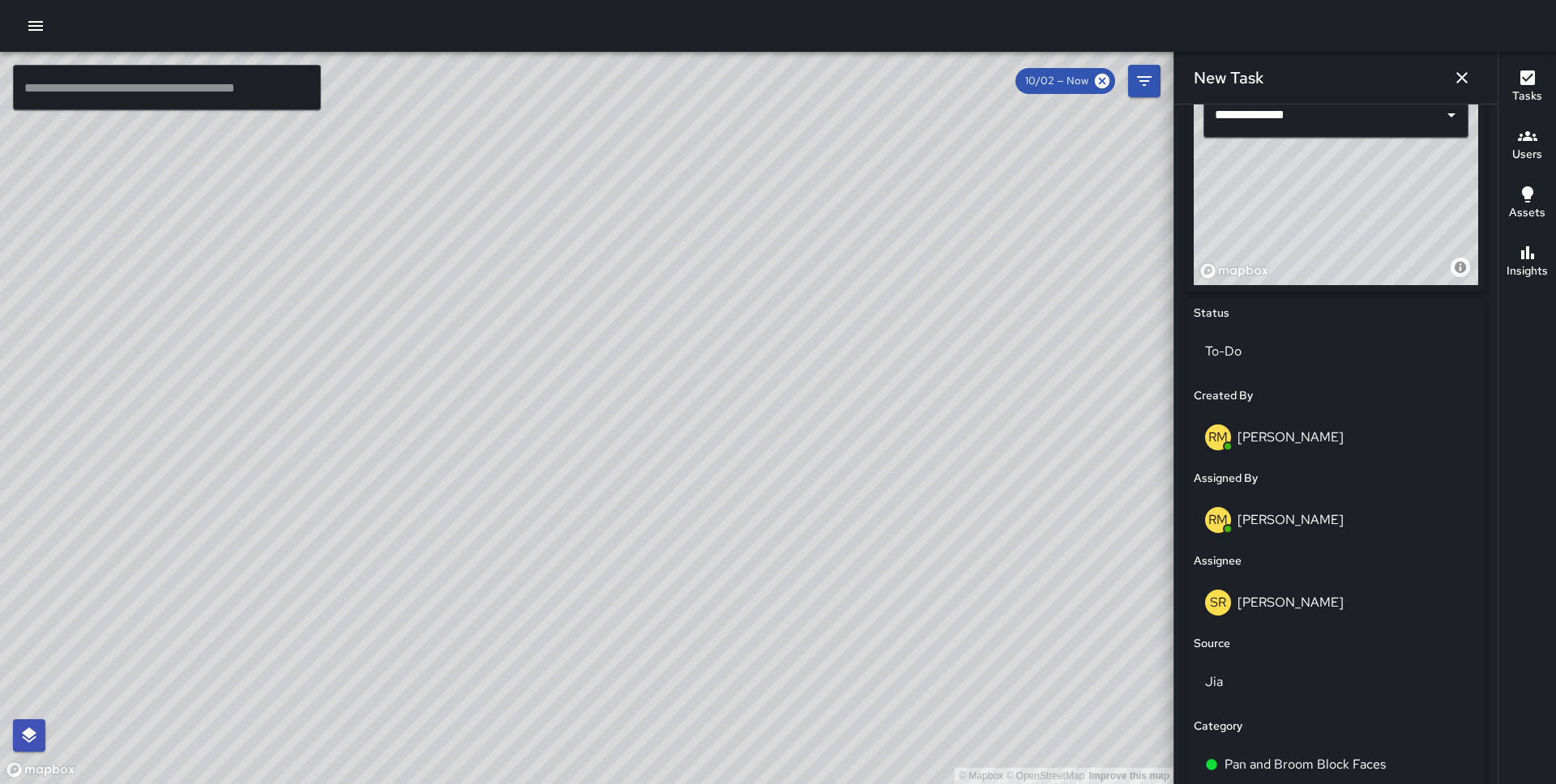
scroll to position [781, 0]
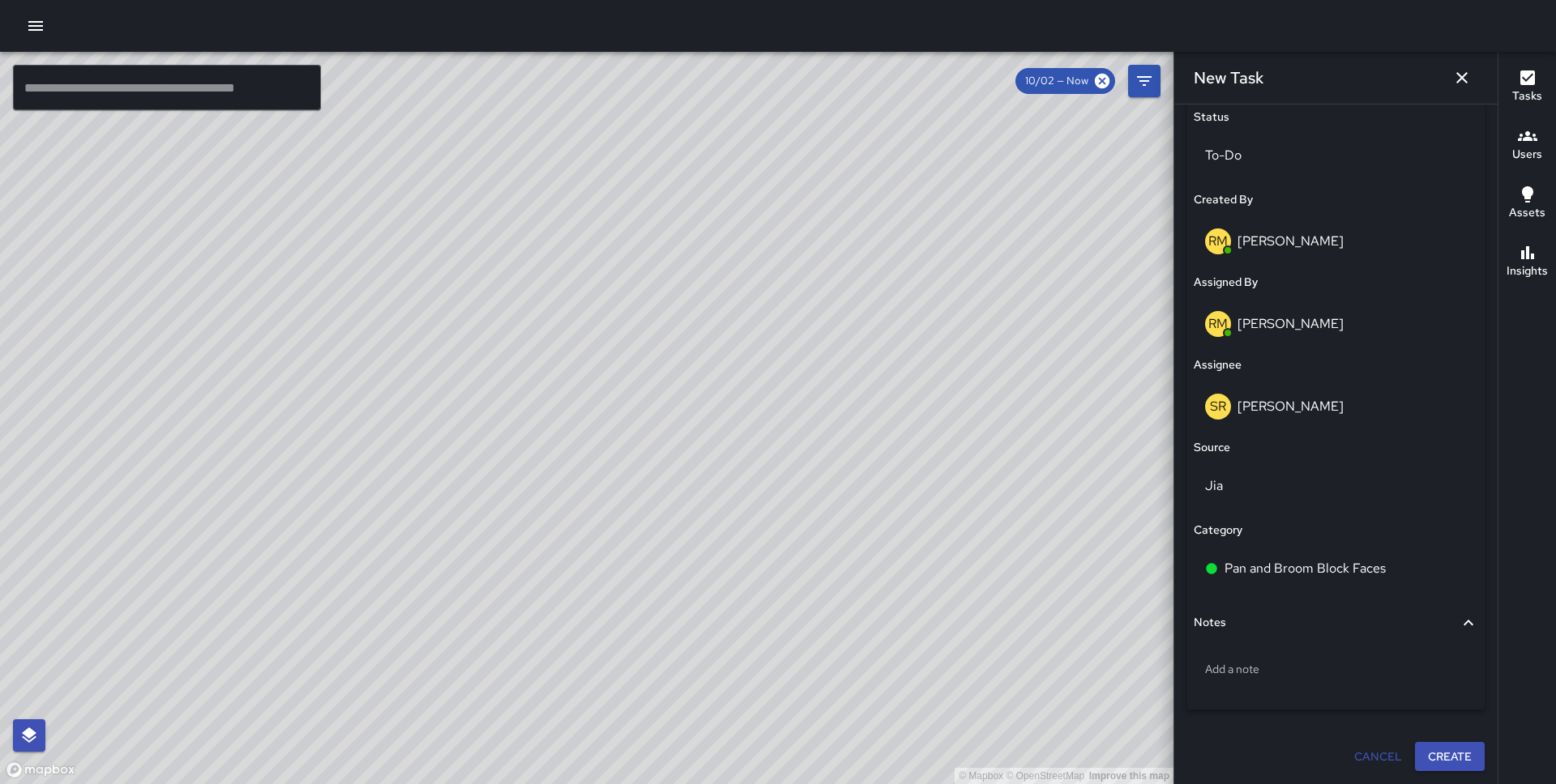
click at [1435, 751] on button "Create" at bounding box center [1449, 758] width 70 height 30
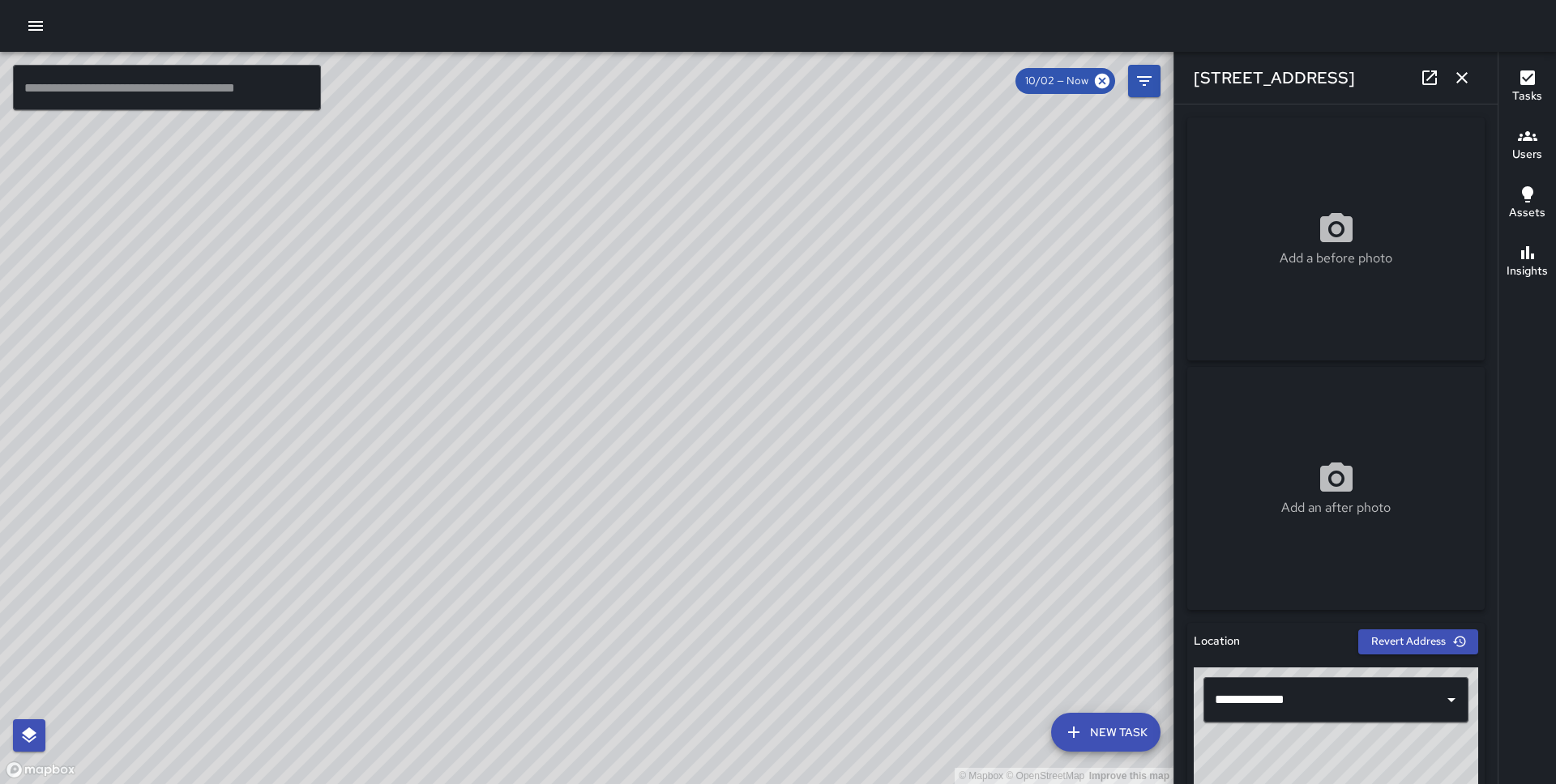
drag, startPoint x: 933, startPoint y: 443, endPoint x: 1076, endPoint y: 214, distance: 270.0
click at [1076, 214] on div "© Mapbox © OpenStreetMap Improve this map" at bounding box center [587, 418] width 1173 height 732
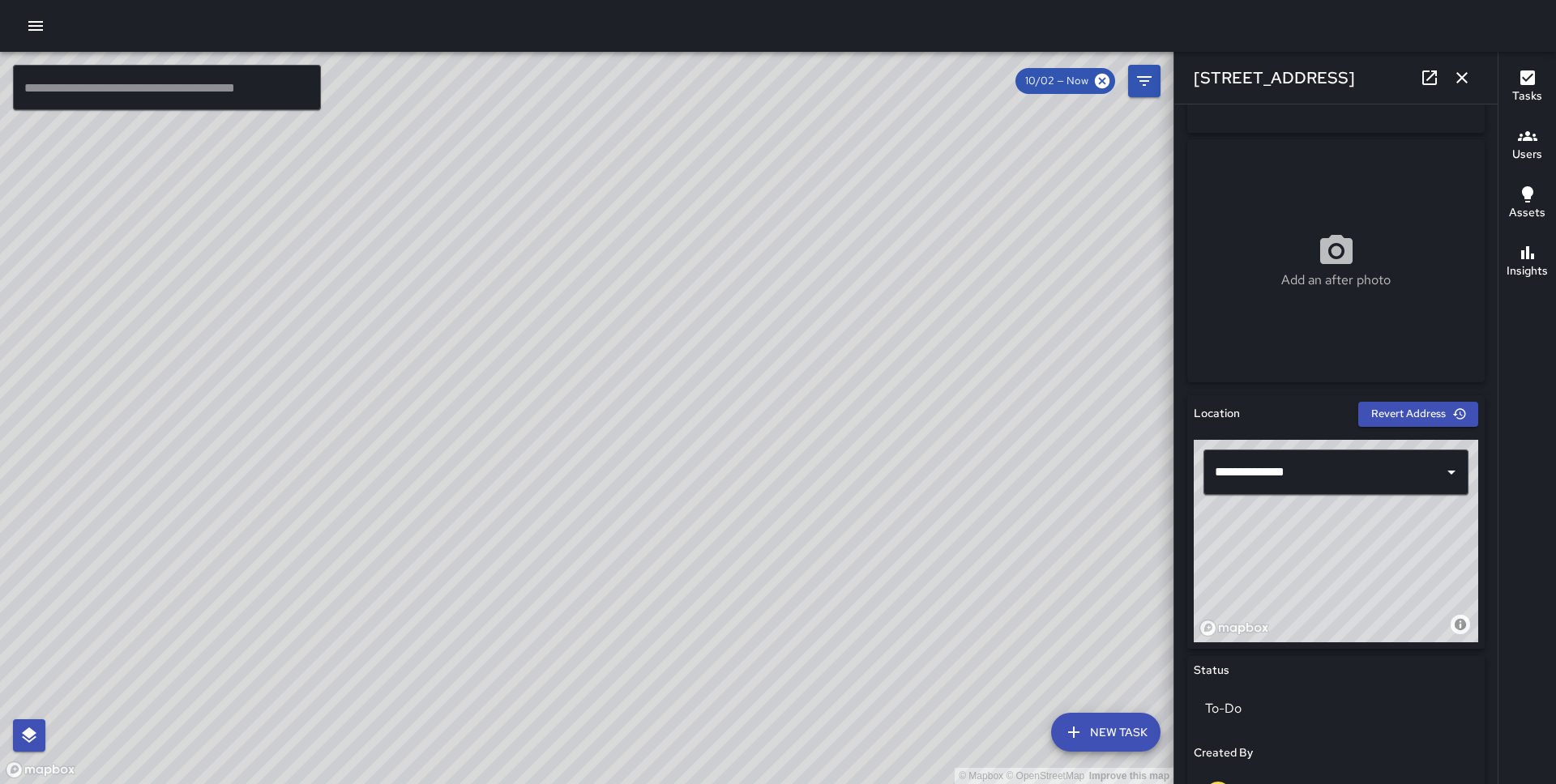
scroll to position [257, 0]
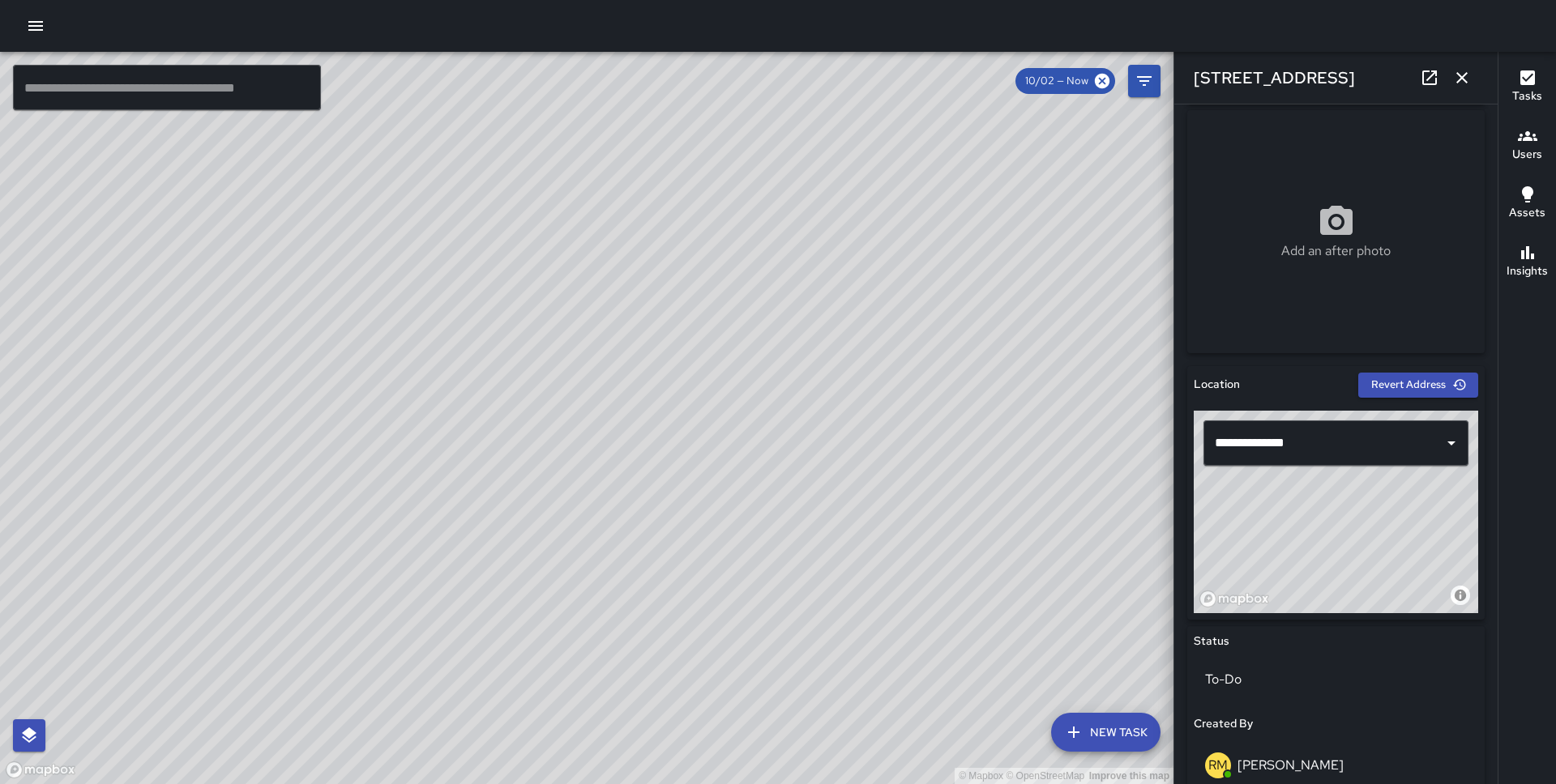
click at [1098, 738] on button "New Task" at bounding box center [1105, 732] width 110 height 39
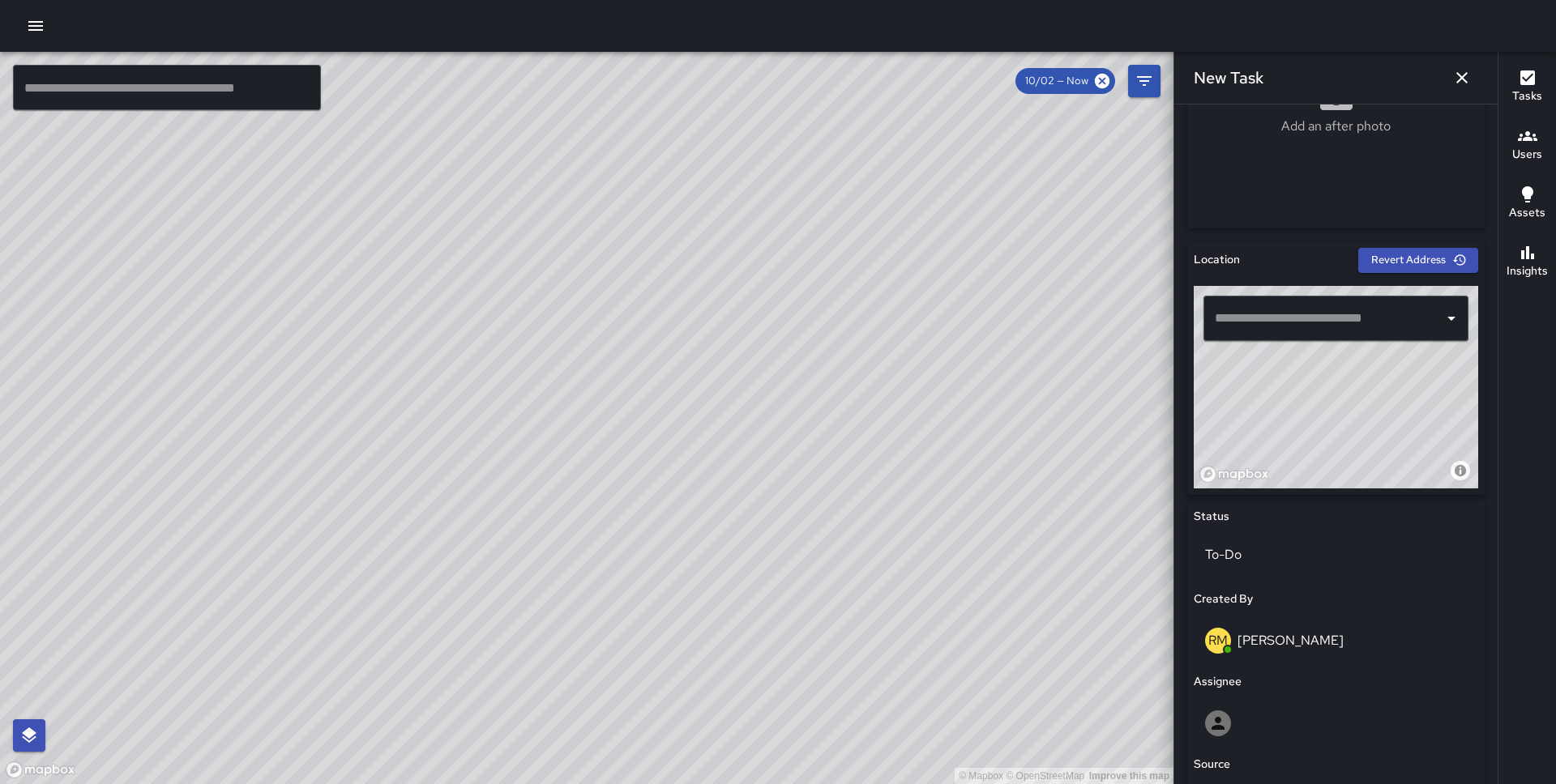
scroll to position [452, 0]
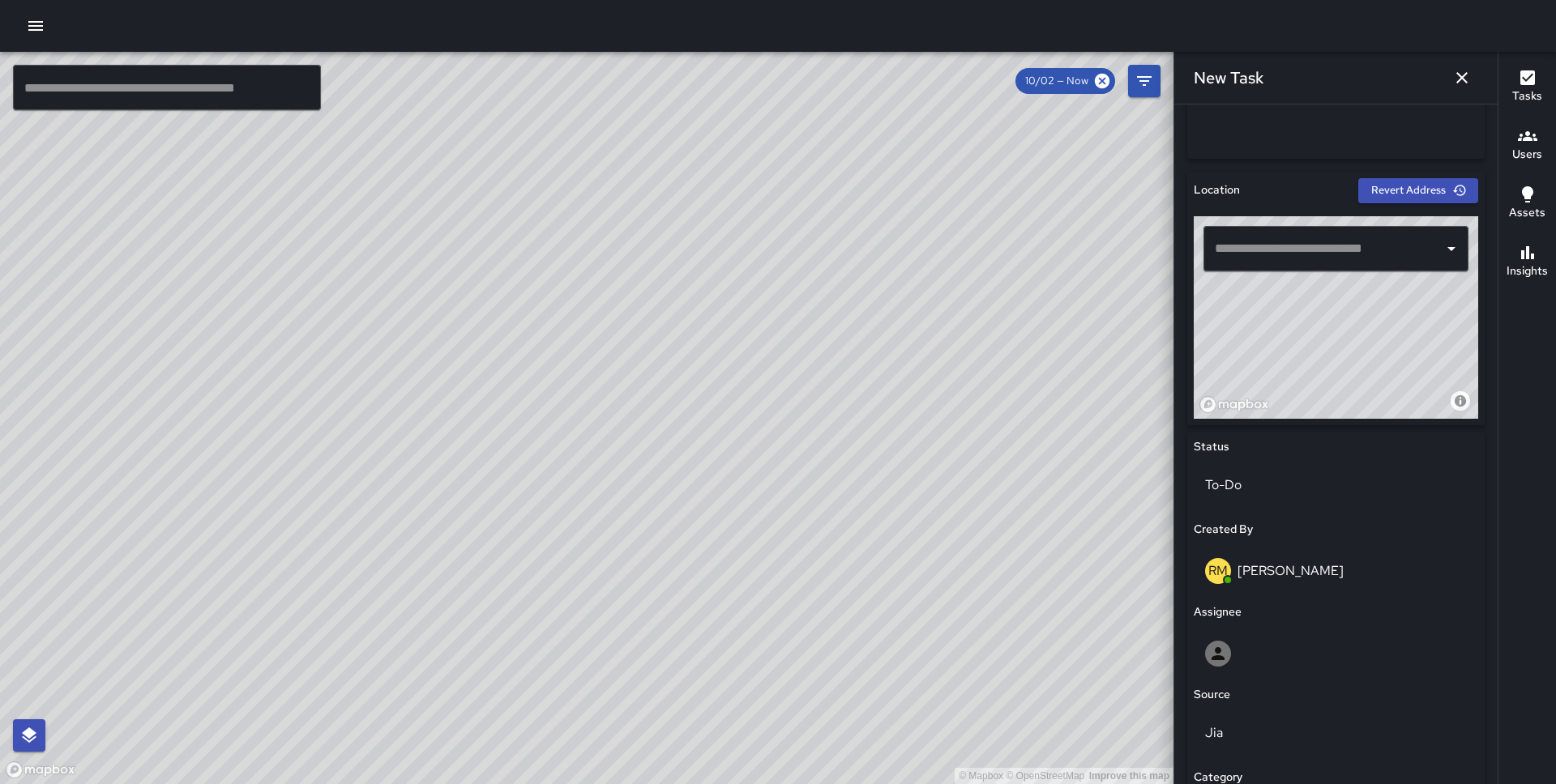
click at [1282, 246] on input "text" at bounding box center [1323, 248] width 226 height 31
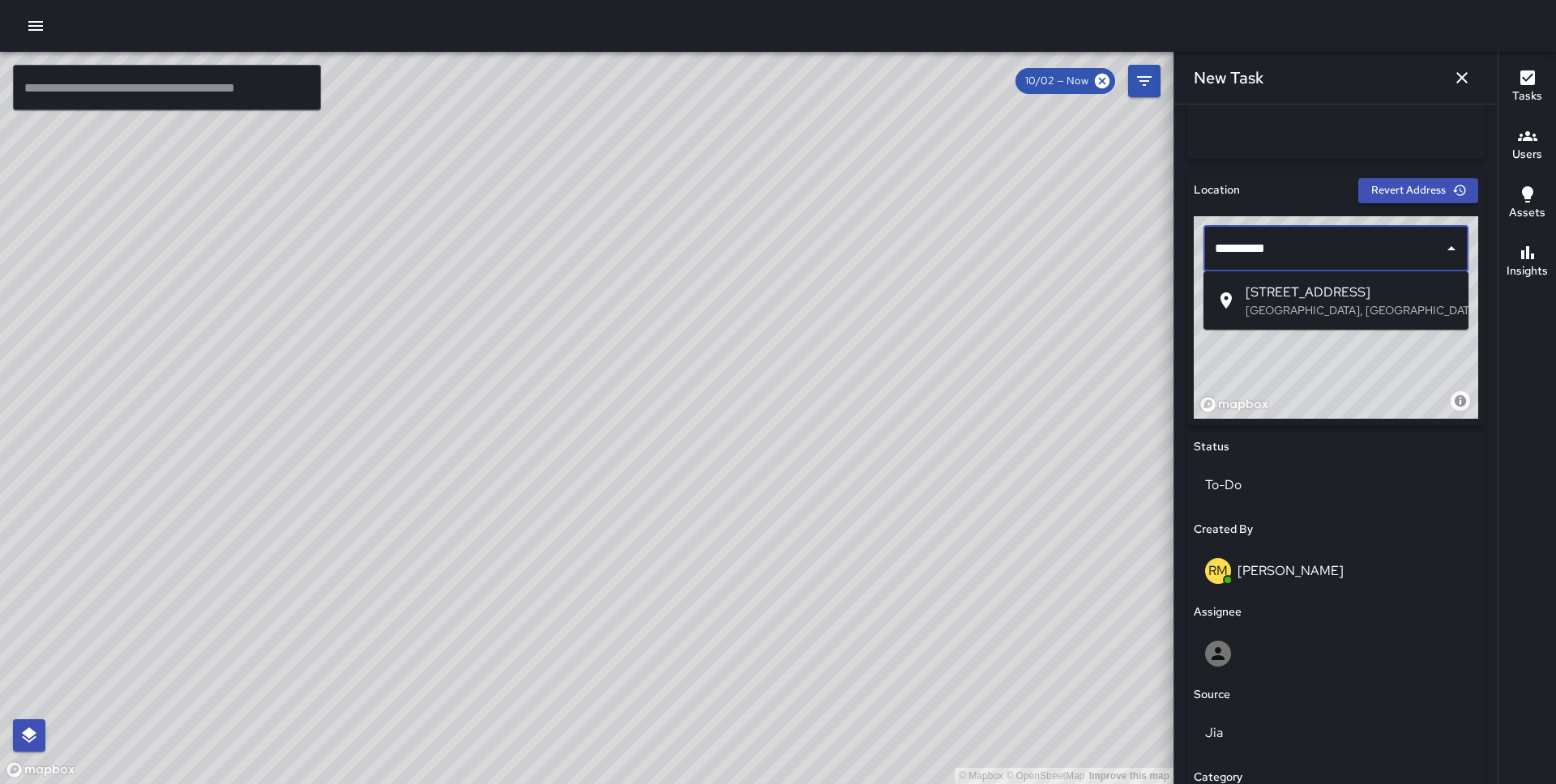
click at [1311, 291] on span "28 Fremont Street" at bounding box center [1350, 292] width 210 height 20
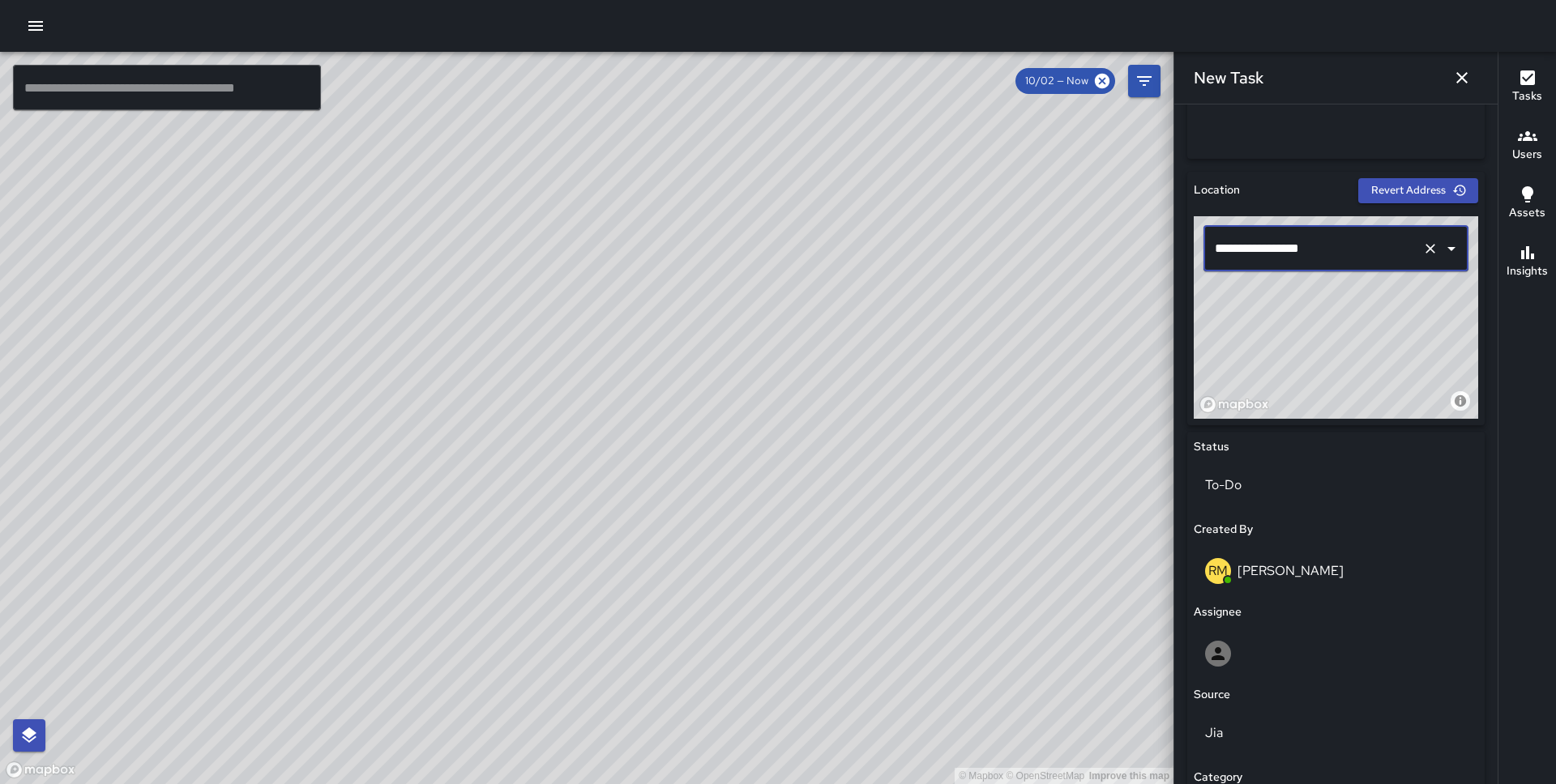
scroll to position [612, 0]
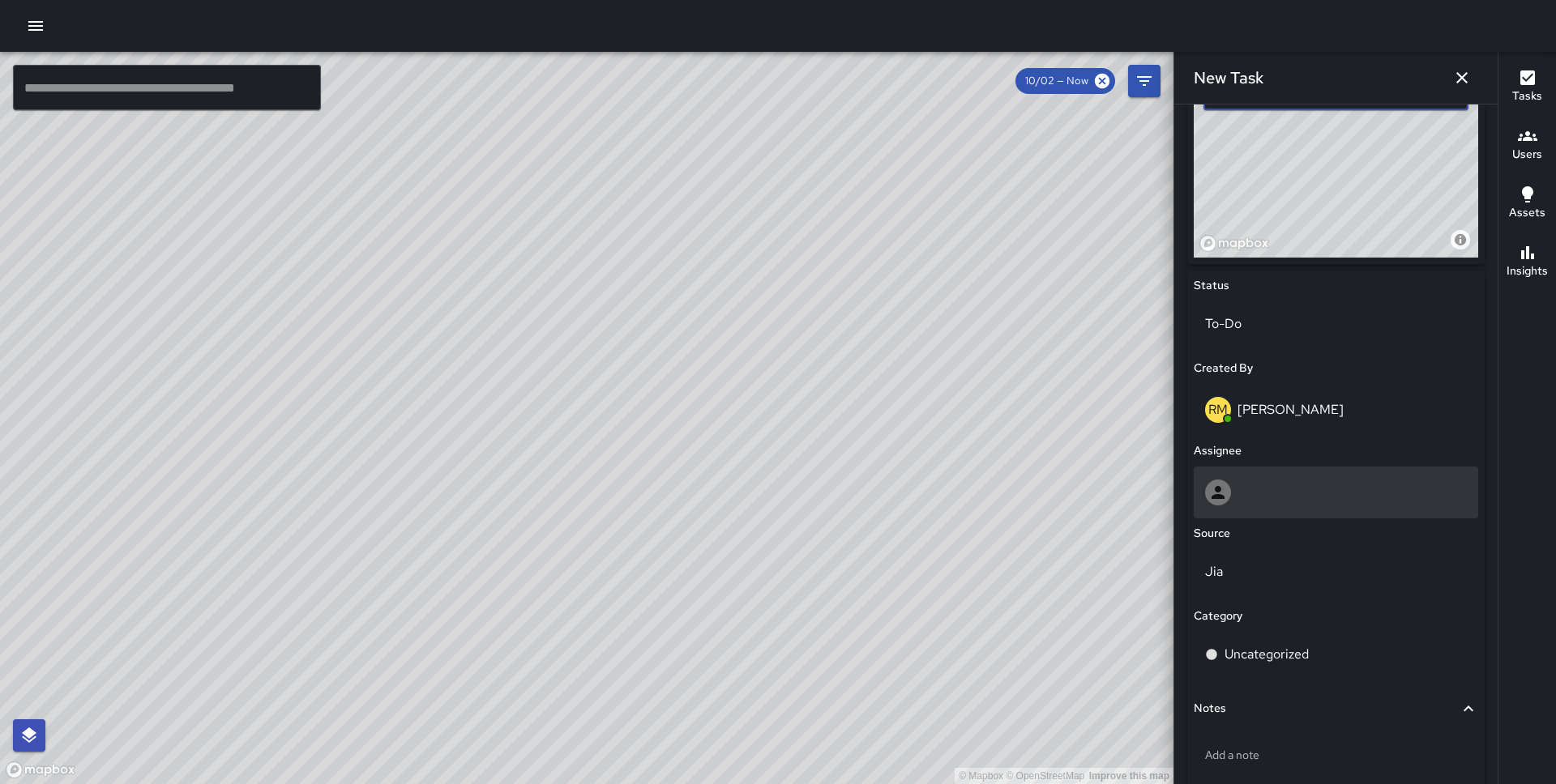
type input "**********"
click at [1266, 503] on div at bounding box center [1335, 492] width 262 height 26
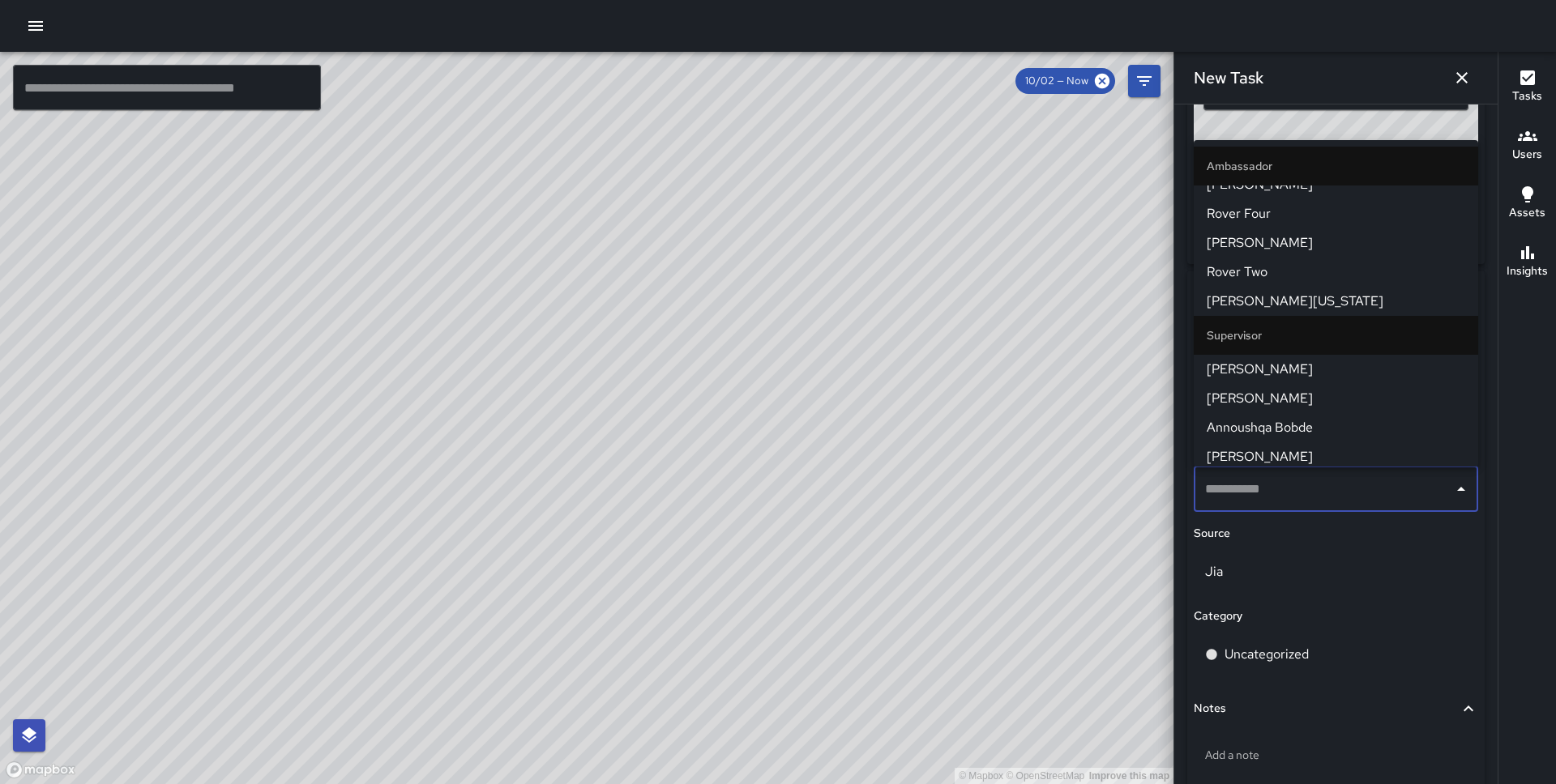
scroll to position [1008, 0]
click at [1263, 362] on span "[PERSON_NAME]" at bounding box center [1336, 368] width 259 height 20
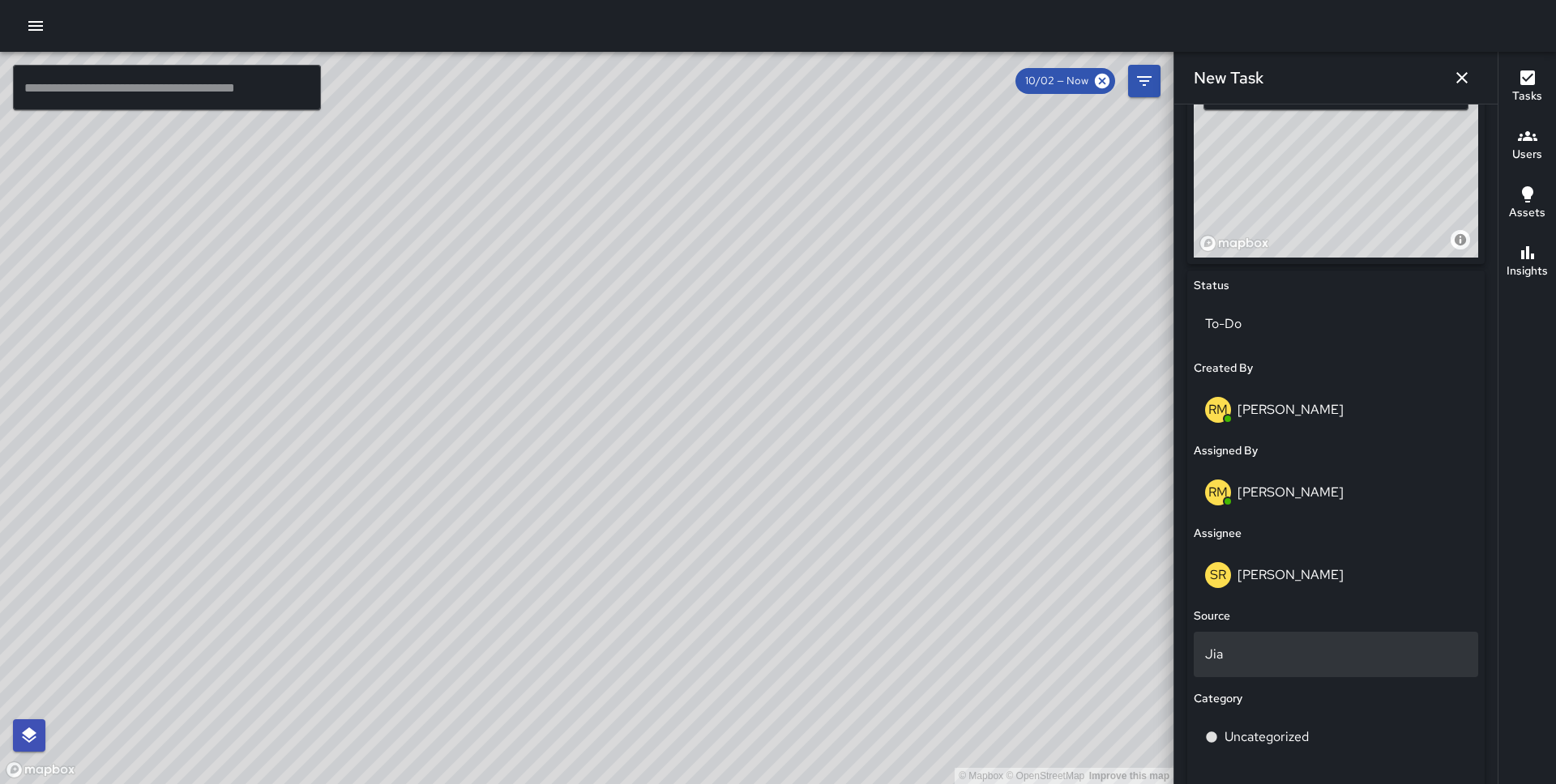
click at [1251, 653] on p "Jia" at bounding box center [1335, 655] width 262 height 20
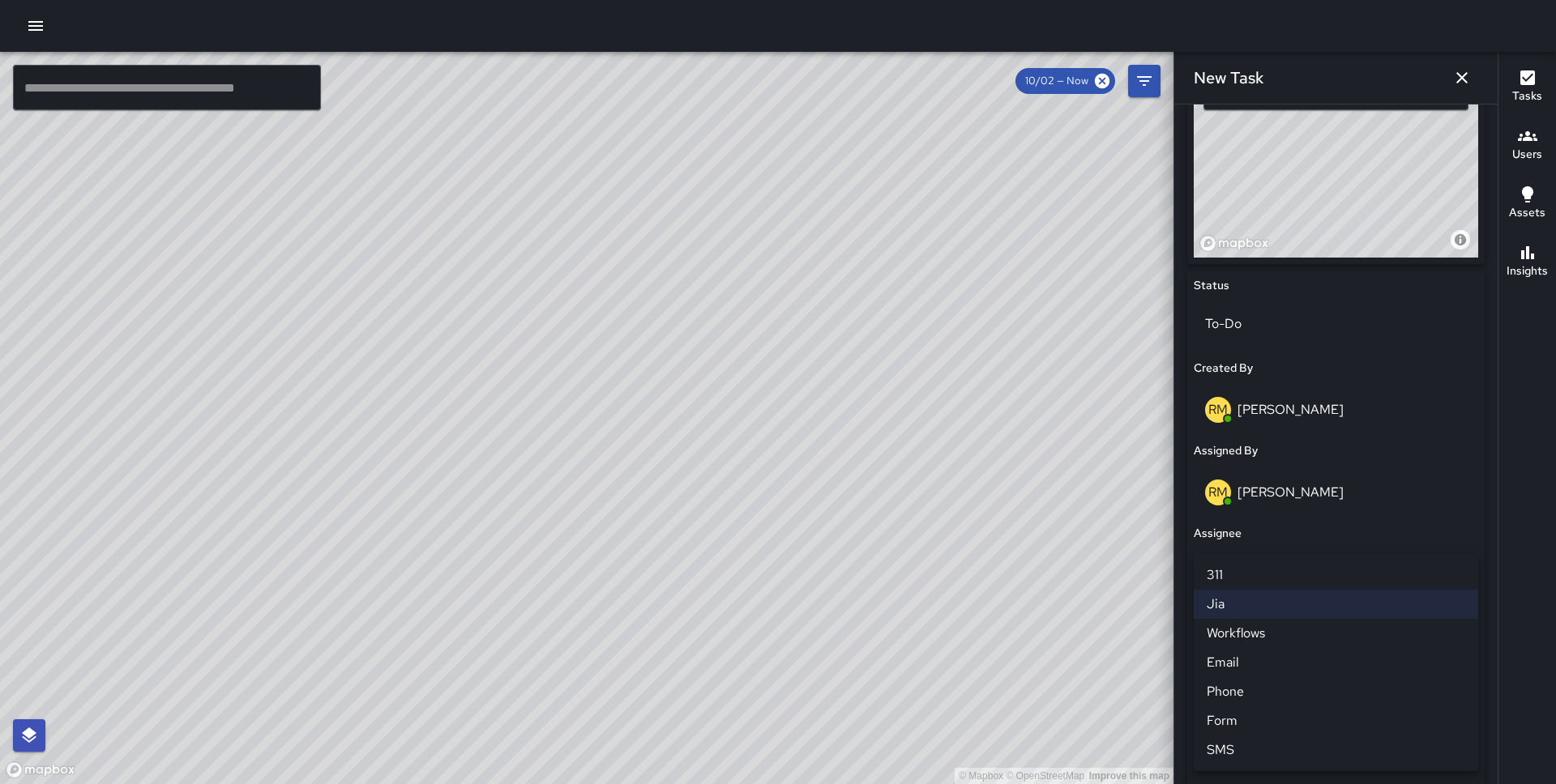
click at [1265, 542] on div at bounding box center [778, 392] width 1556 height 784
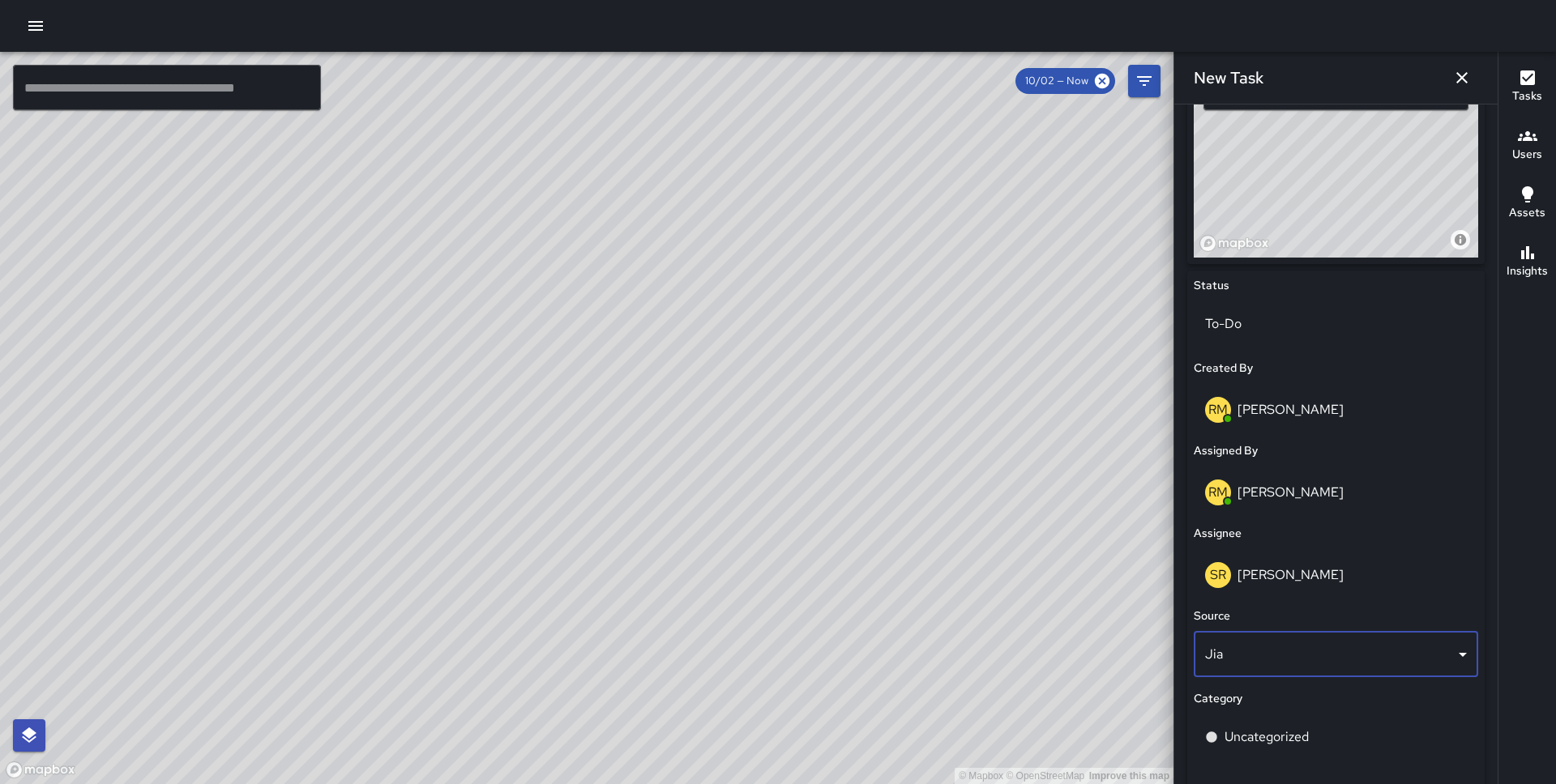
scroll to position [781, 0]
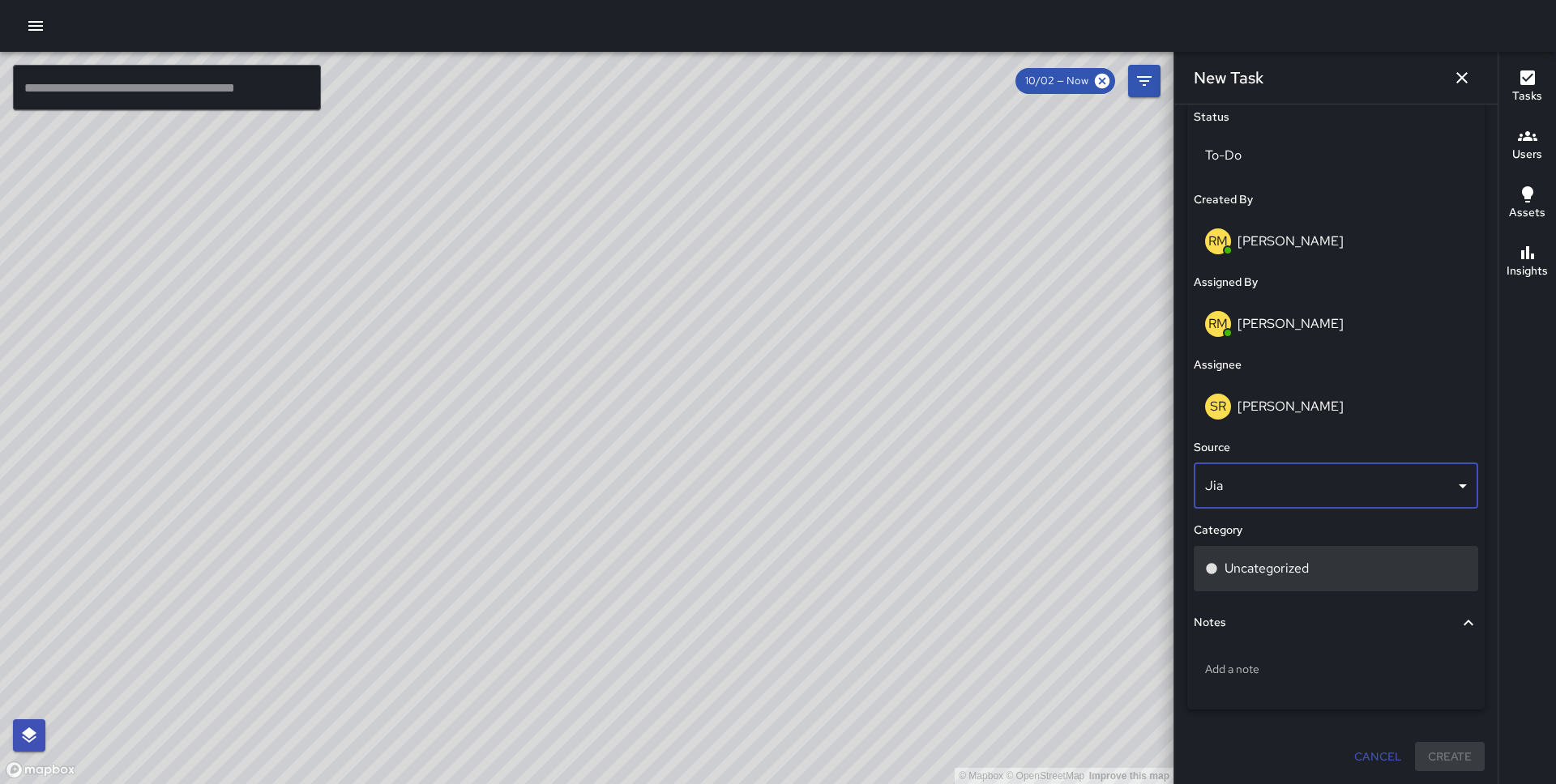
click at [1260, 577] on p "Uncategorized" at bounding box center [1266, 569] width 84 height 20
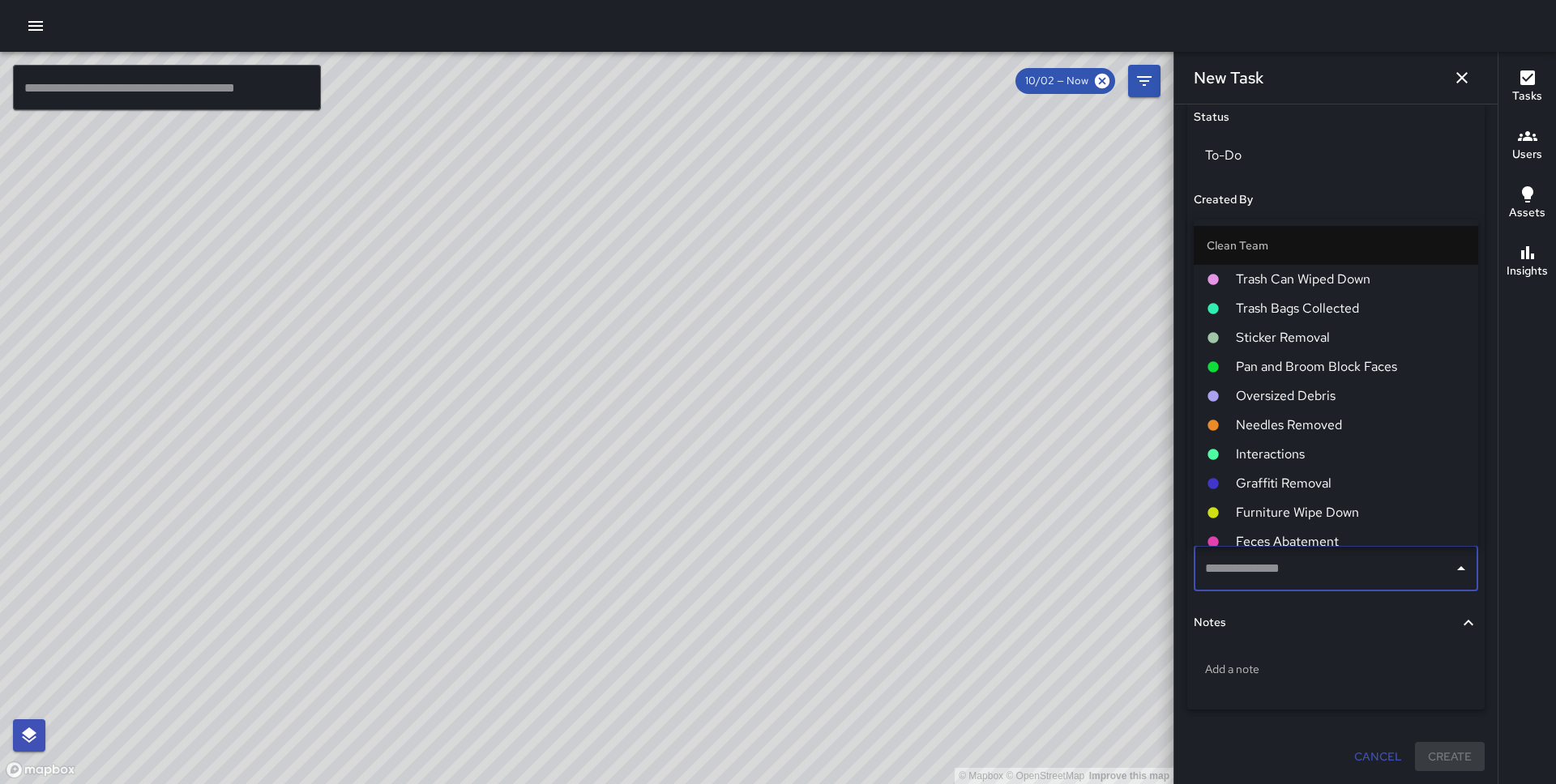
click at [1323, 374] on span "Pan and Broom Block Faces" at bounding box center [1350, 366] width 230 height 20
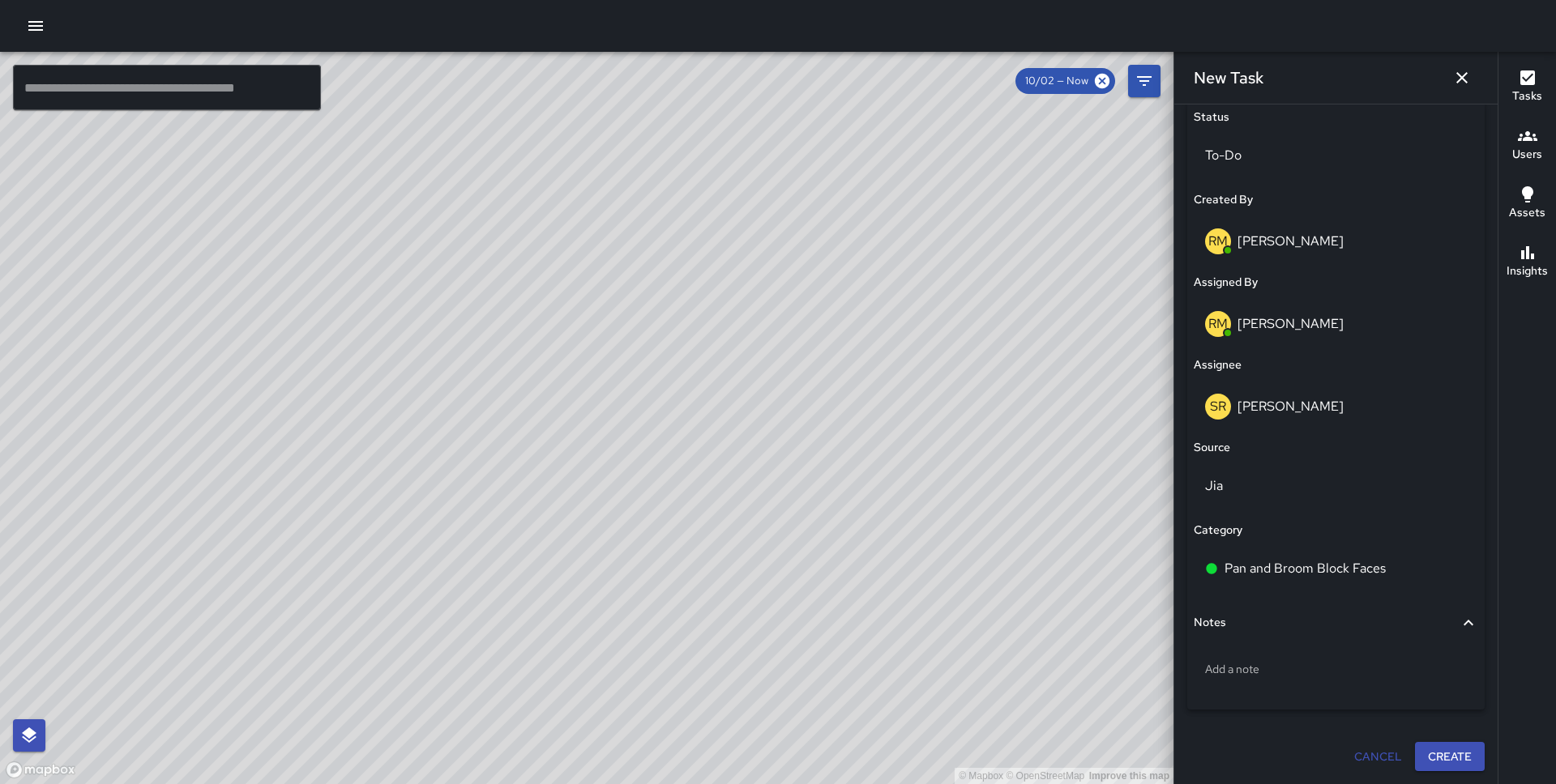
click at [1452, 762] on button "Create" at bounding box center [1449, 758] width 70 height 30
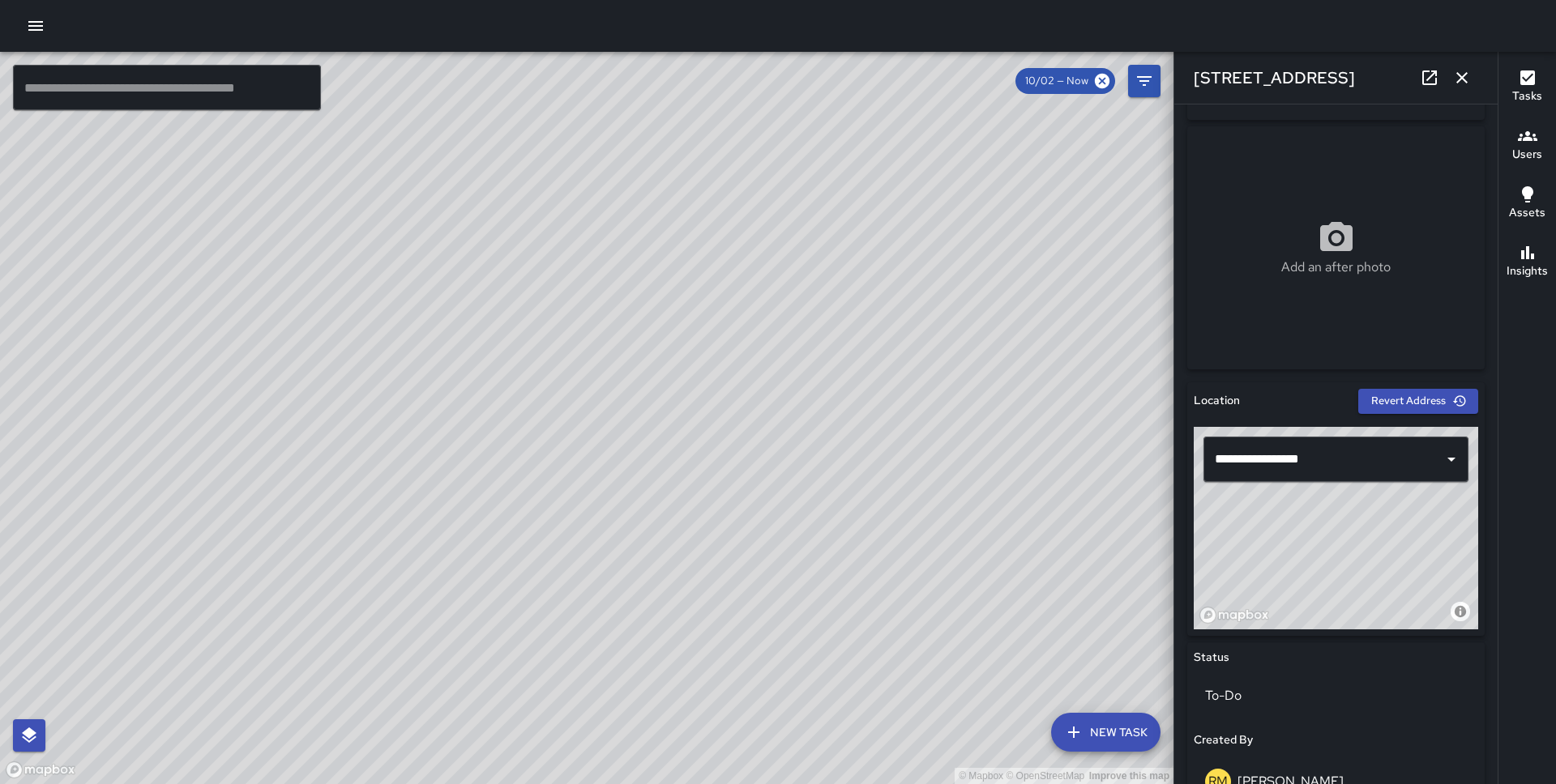
scroll to position [251, 0]
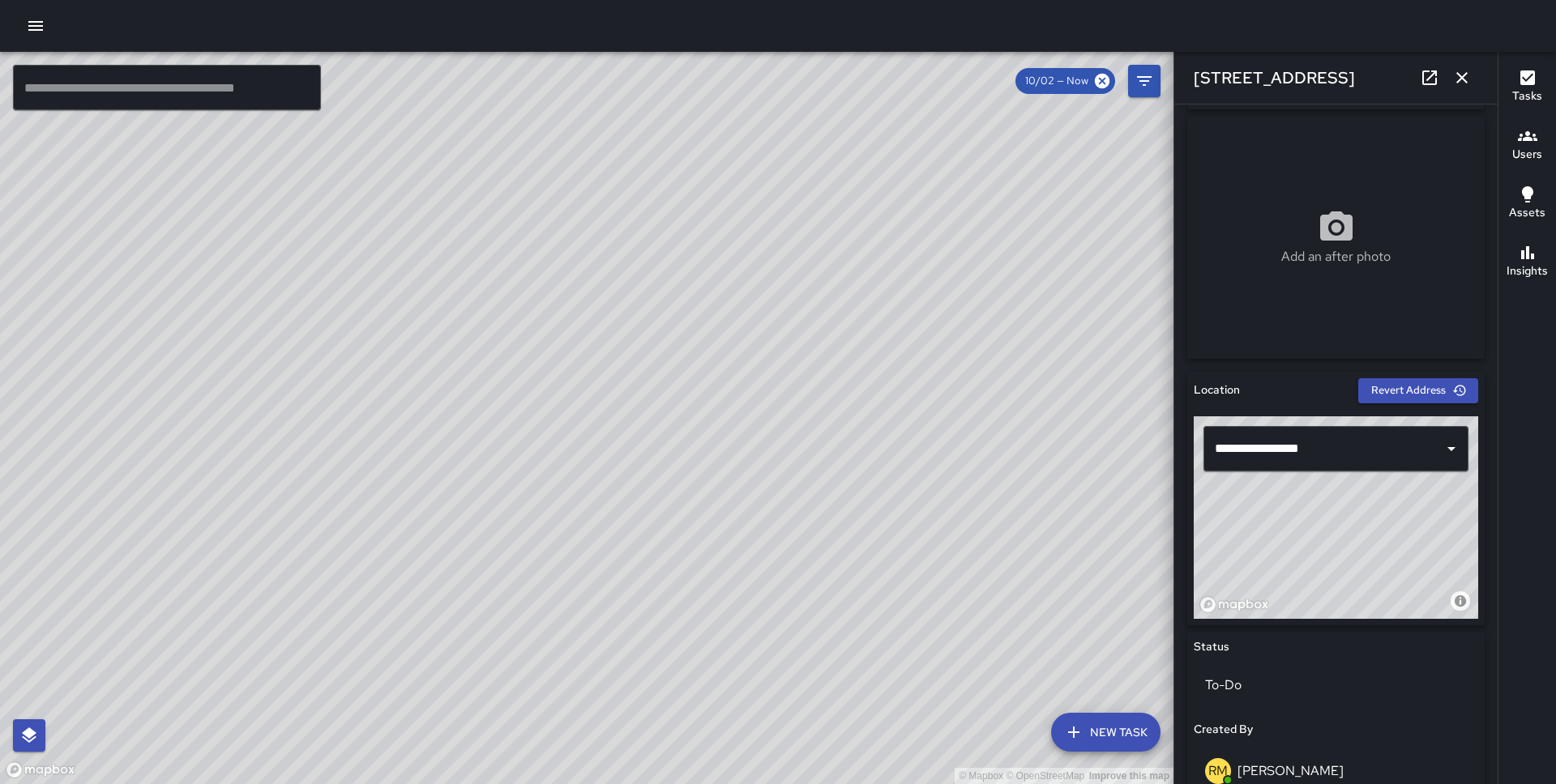
drag, startPoint x: 1357, startPoint y: 536, endPoint x: 1301, endPoint y: 617, distance: 98.5
click at [1301, 617] on div "© Mapbox © OpenStreetMap Improve this map" at bounding box center [1335, 518] width 284 height 202
drag, startPoint x: 1320, startPoint y: 581, endPoint x: 1346, endPoint y: 542, distance: 46.9
click at [1346, 542] on div "© Mapbox © OpenStreetMap Improve this map" at bounding box center [1335, 518] width 284 height 202
drag, startPoint x: 1346, startPoint y: 542, endPoint x: 1225, endPoint y: 518, distance: 123.4
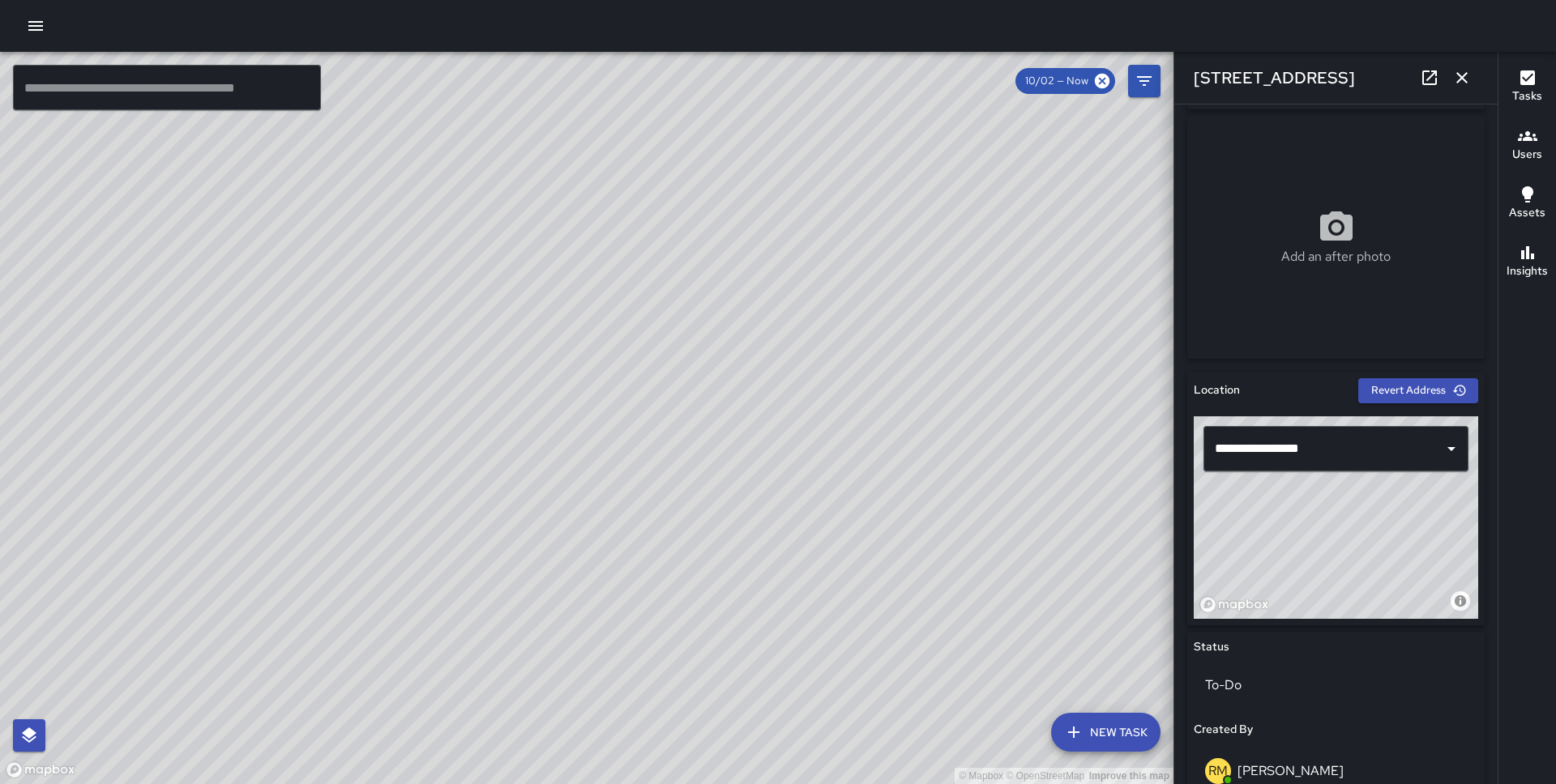
click at [1225, 518] on div "© Mapbox © OpenStreetMap Improve this map" at bounding box center [1335, 518] width 284 height 202
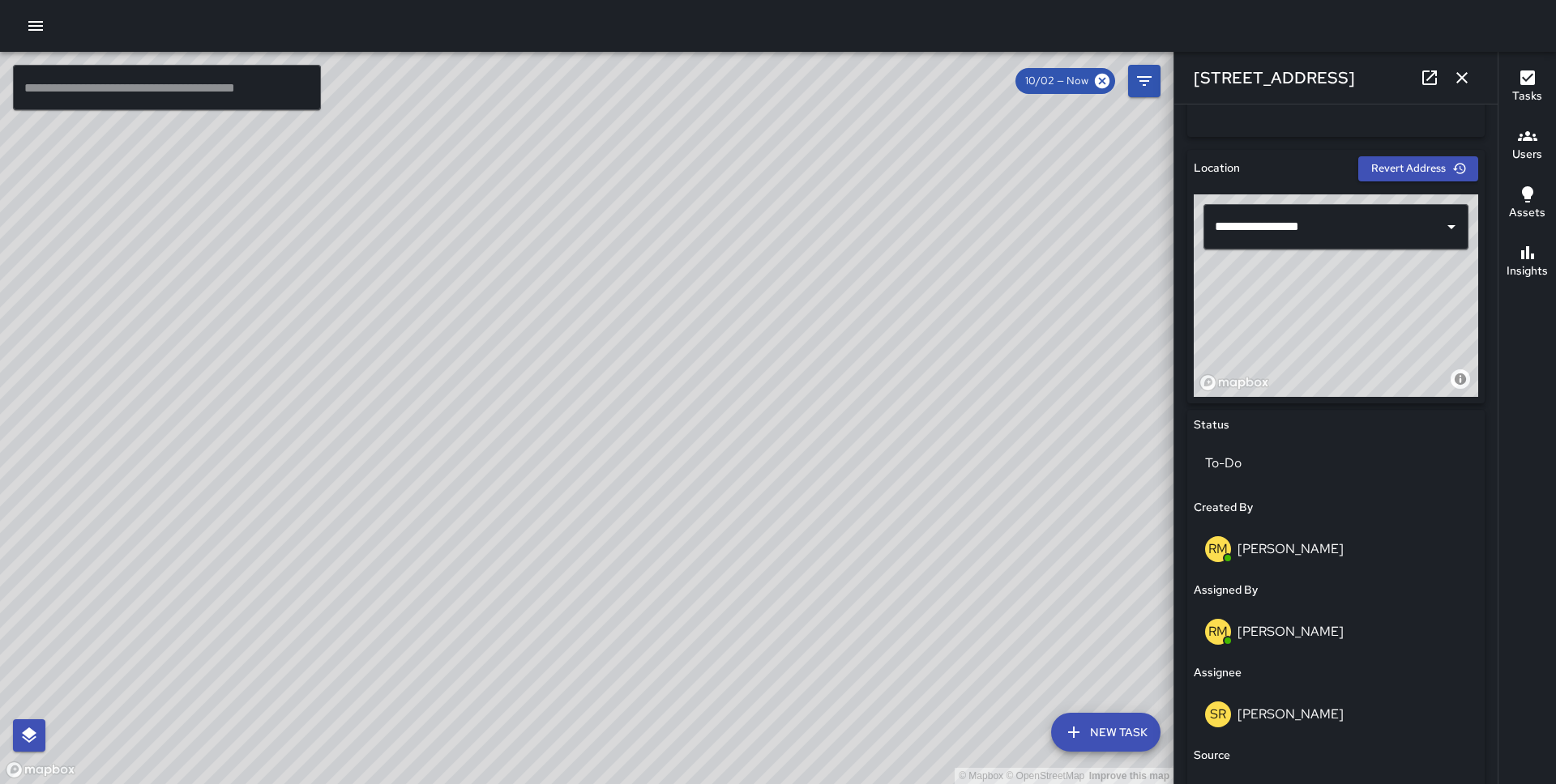
scroll to position [468, 0]
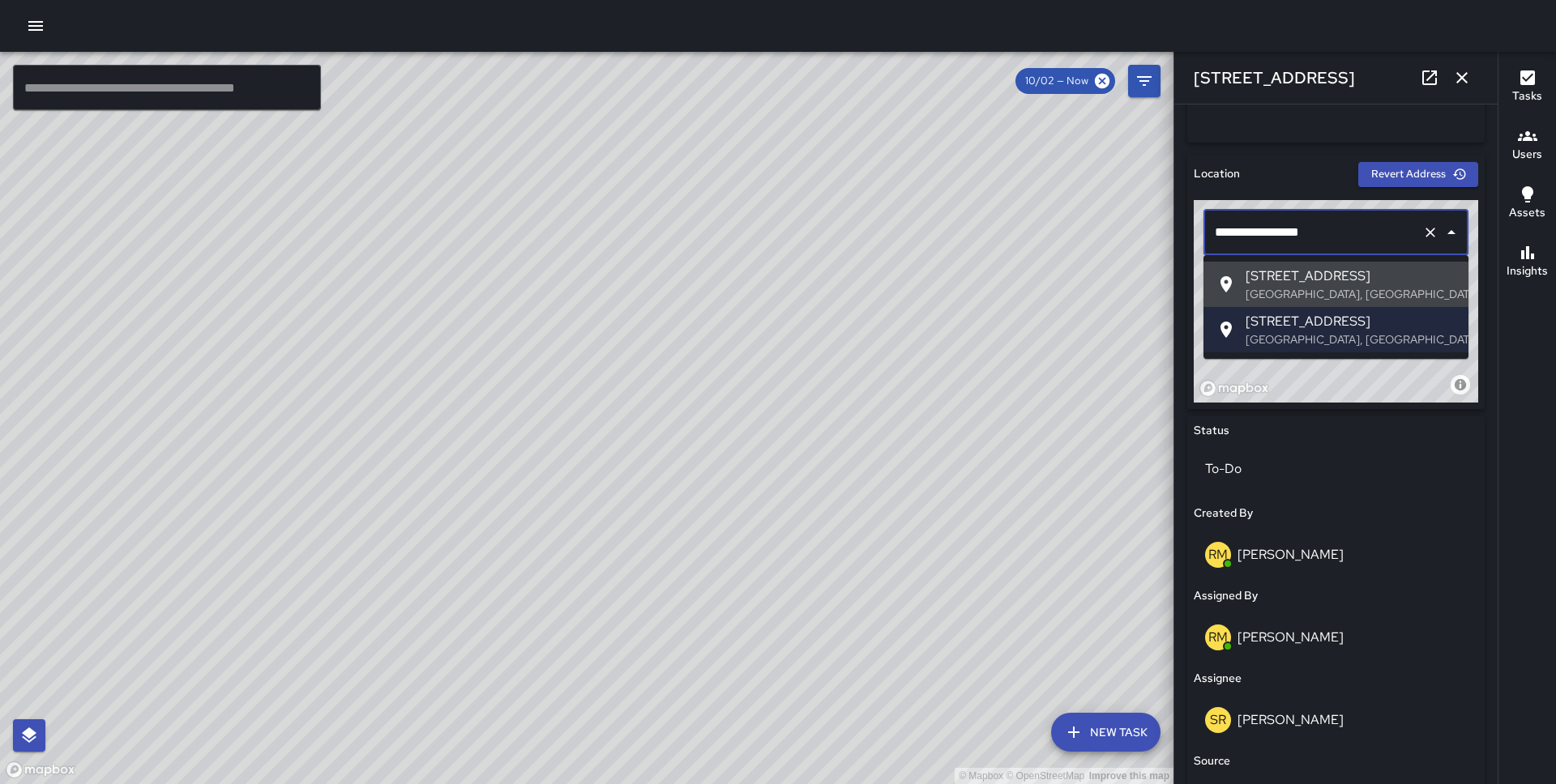
click at [1219, 233] on input "**********" at bounding box center [1312, 232] width 205 height 31
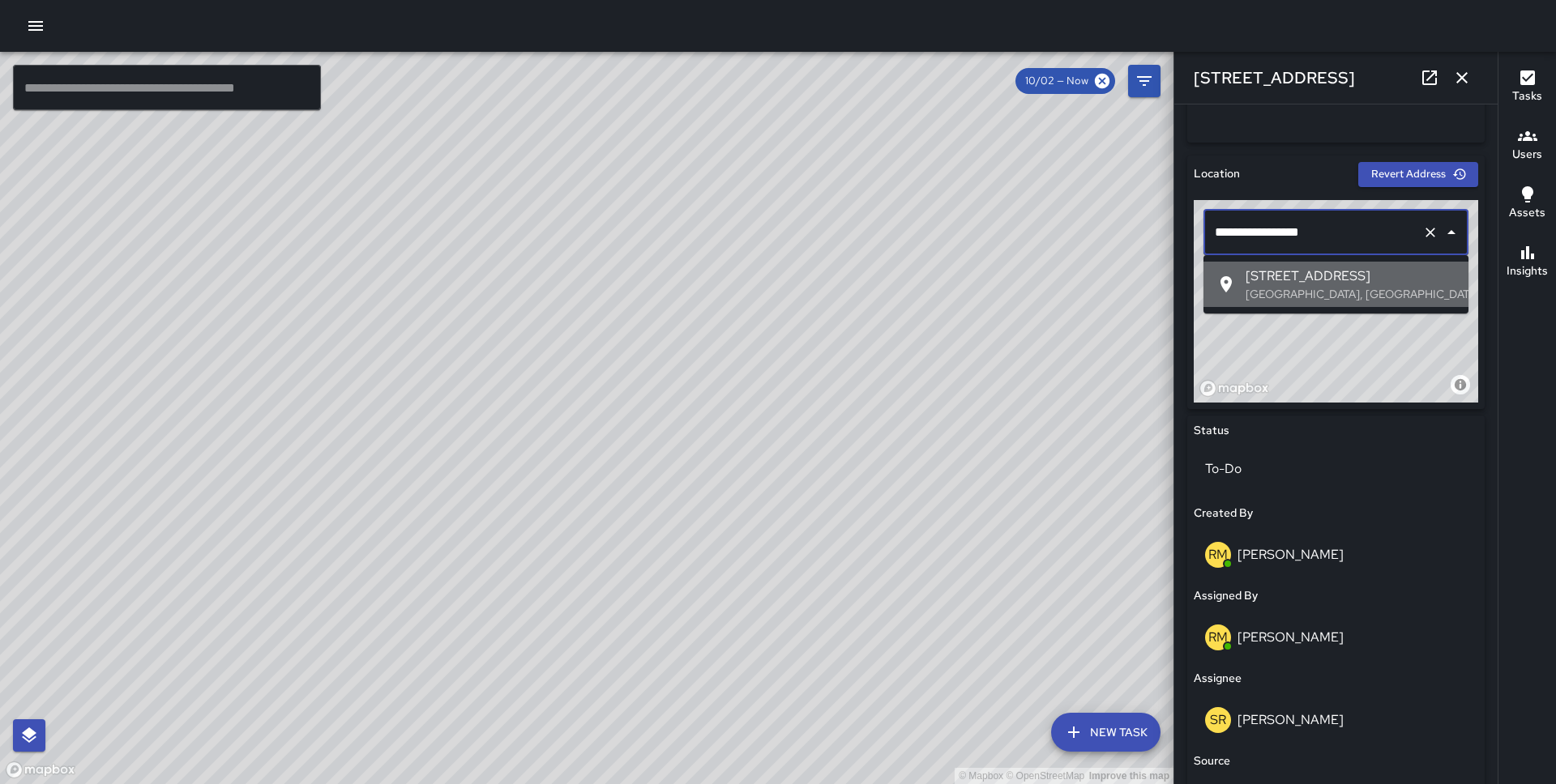
click at [1253, 269] on span "28 Fremont Street" at bounding box center [1350, 276] width 210 height 20
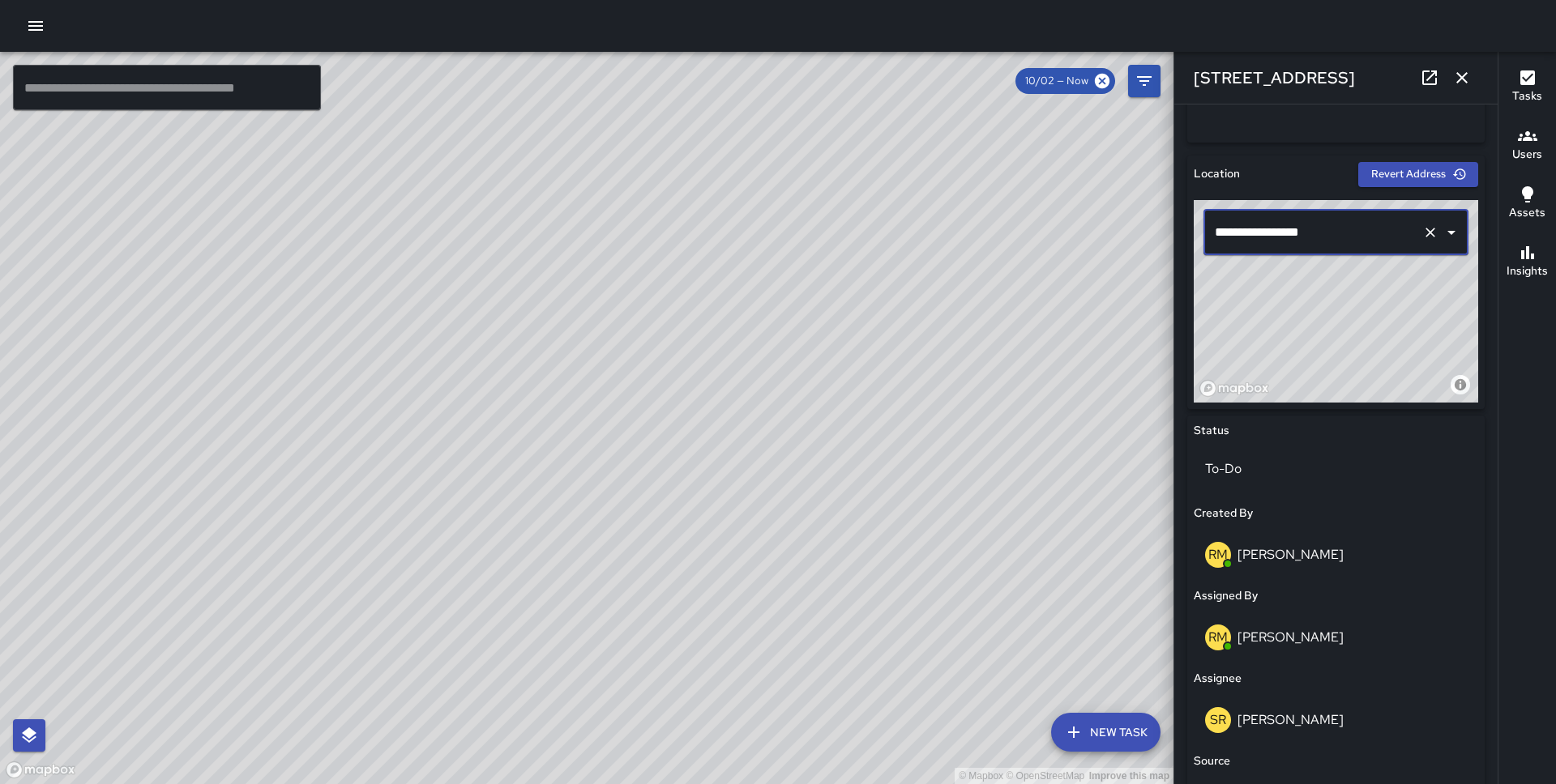
type input "**********"
click at [1118, 731] on button "New Task" at bounding box center [1105, 732] width 110 height 39
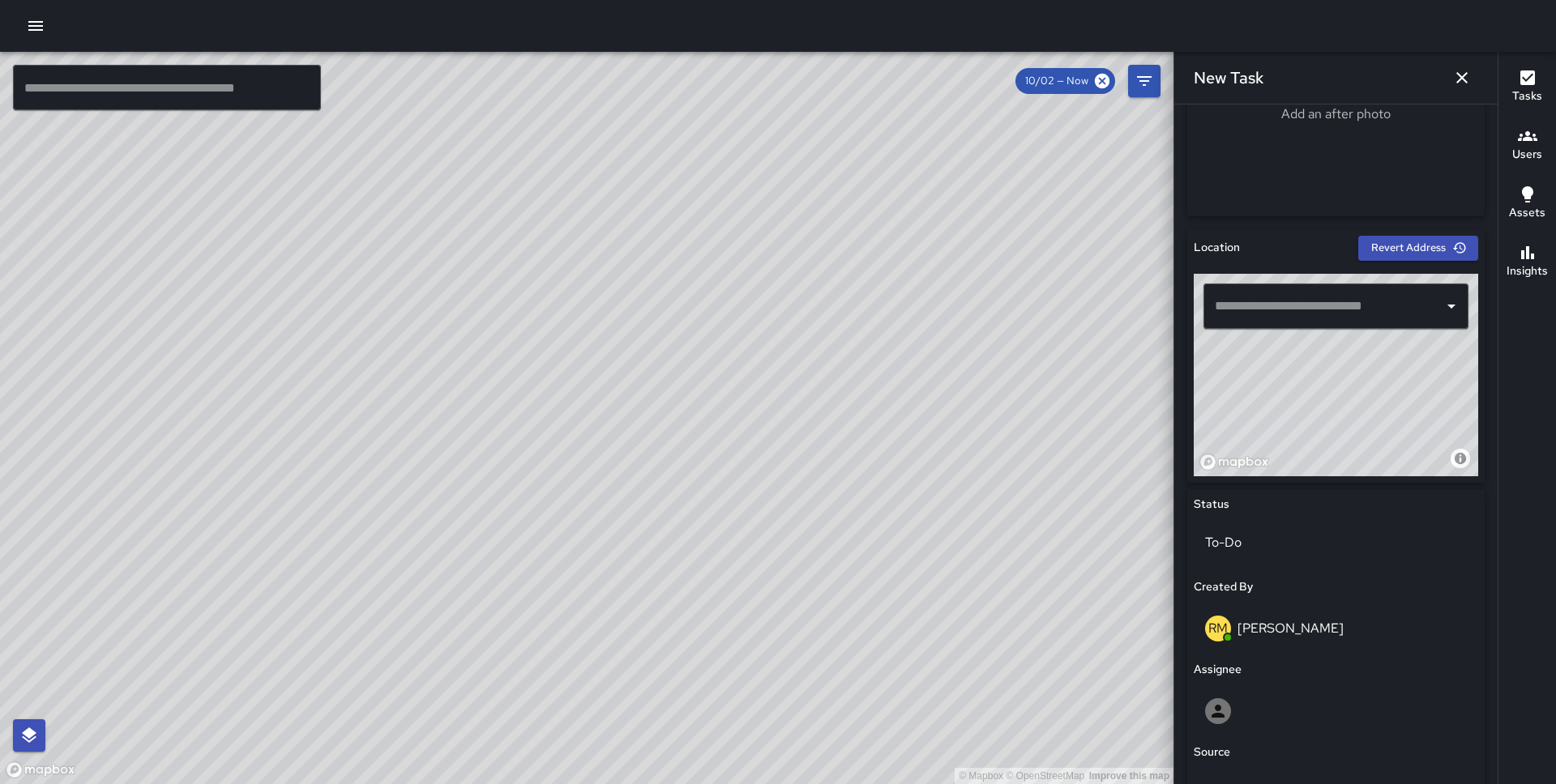
scroll to position [395, 0]
click at [1271, 301] on input "text" at bounding box center [1323, 305] width 226 height 31
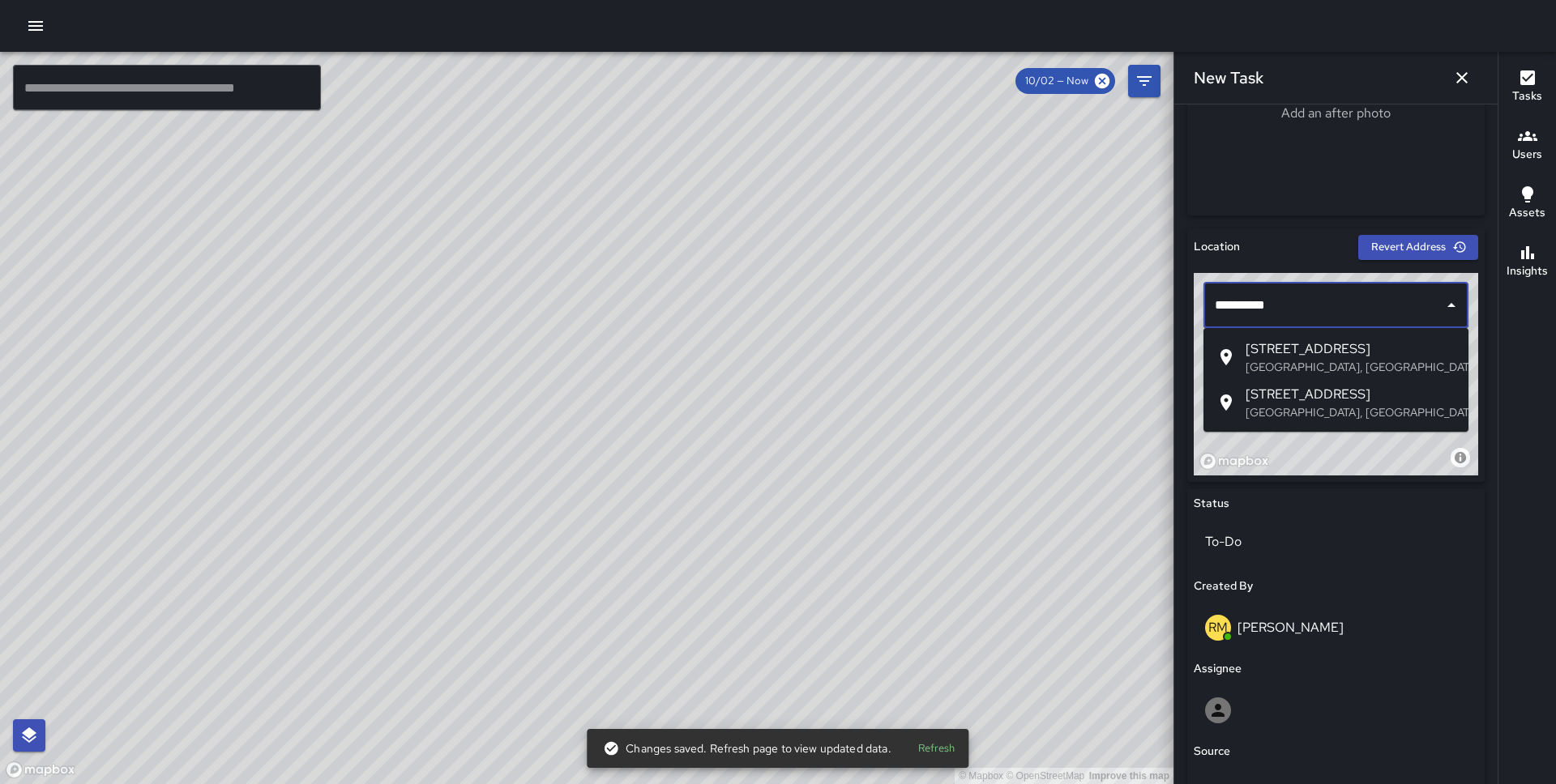
click at [1293, 362] on p "Fremont Street, San Francisco, CA, USA" at bounding box center [1350, 366] width 210 height 16
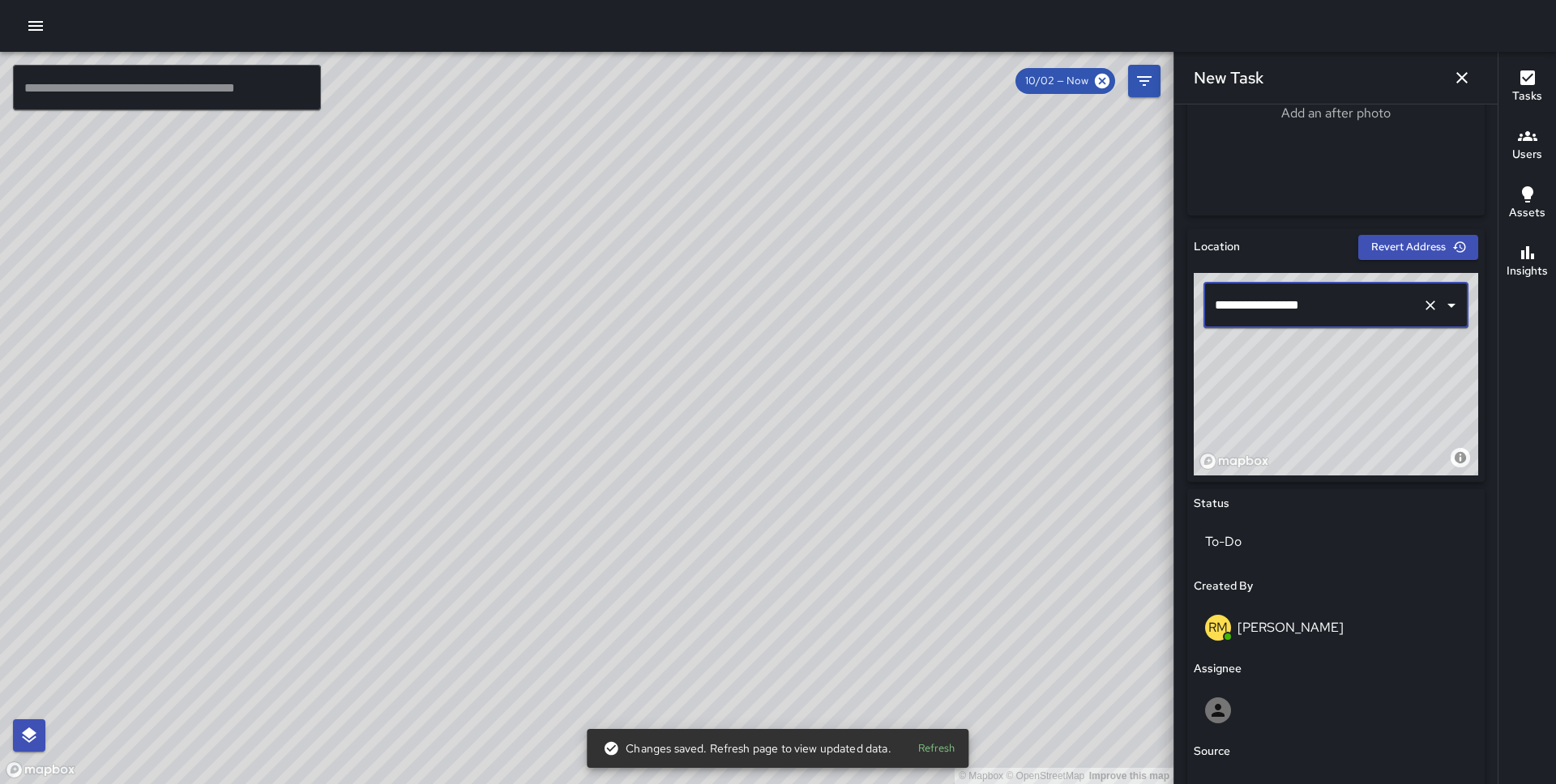
scroll to position [698, 0]
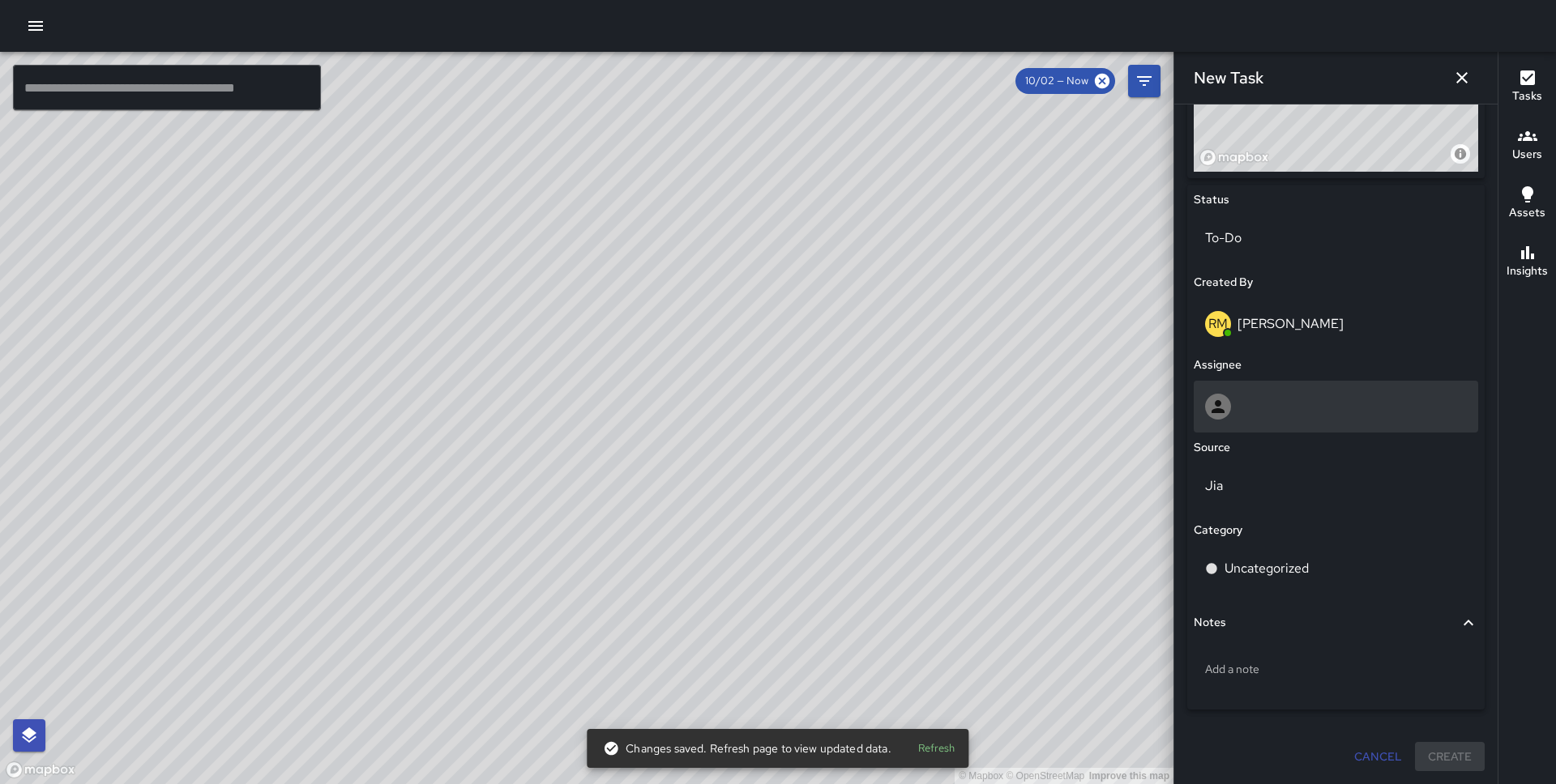
type input "**********"
click at [1291, 411] on div at bounding box center [1335, 406] width 262 height 26
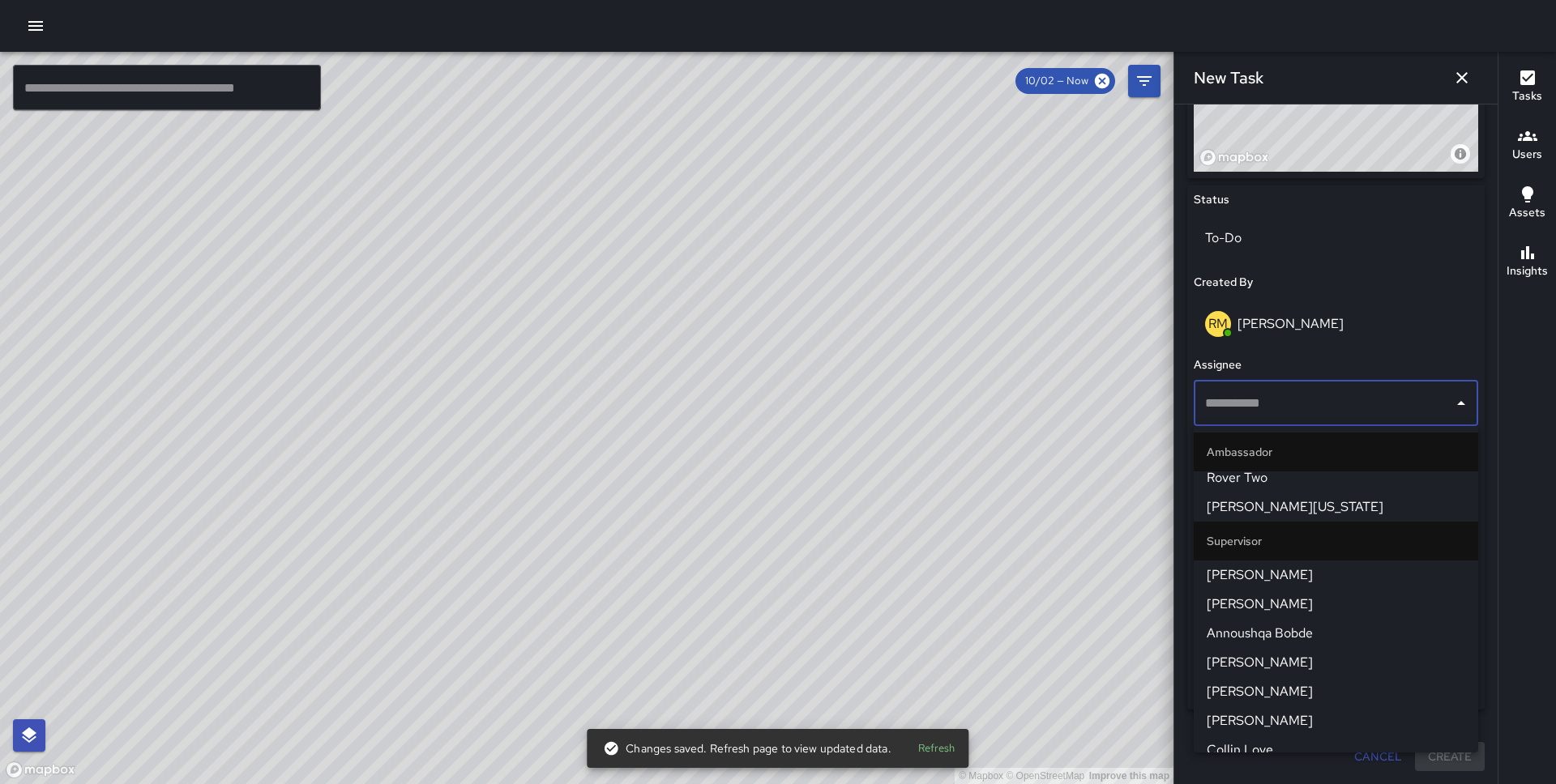
scroll to position [1090, 0]
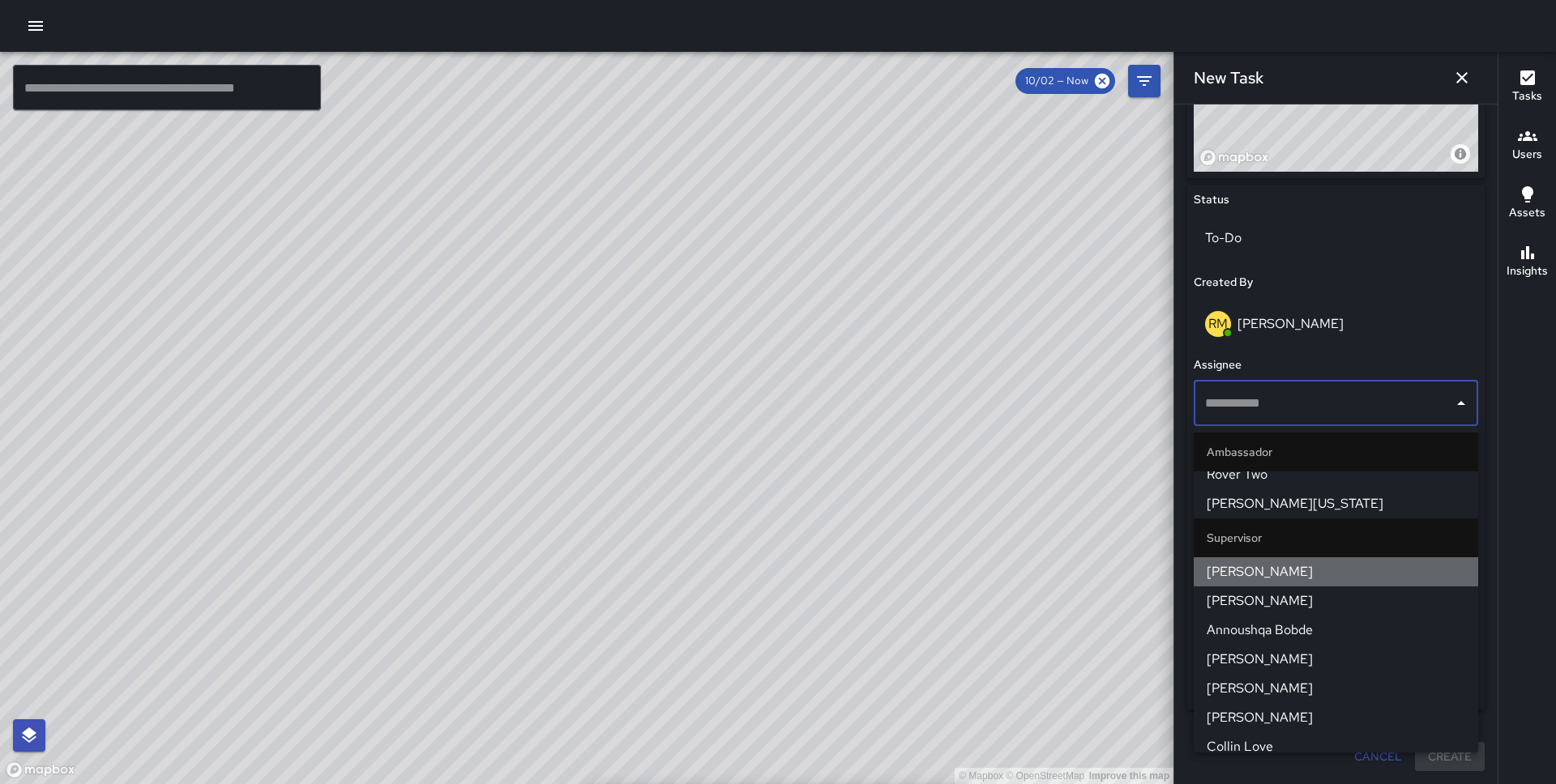
click at [1315, 571] on span "[PERSON_NAME]" at bounding box center [1336, 571] width 259 height 20
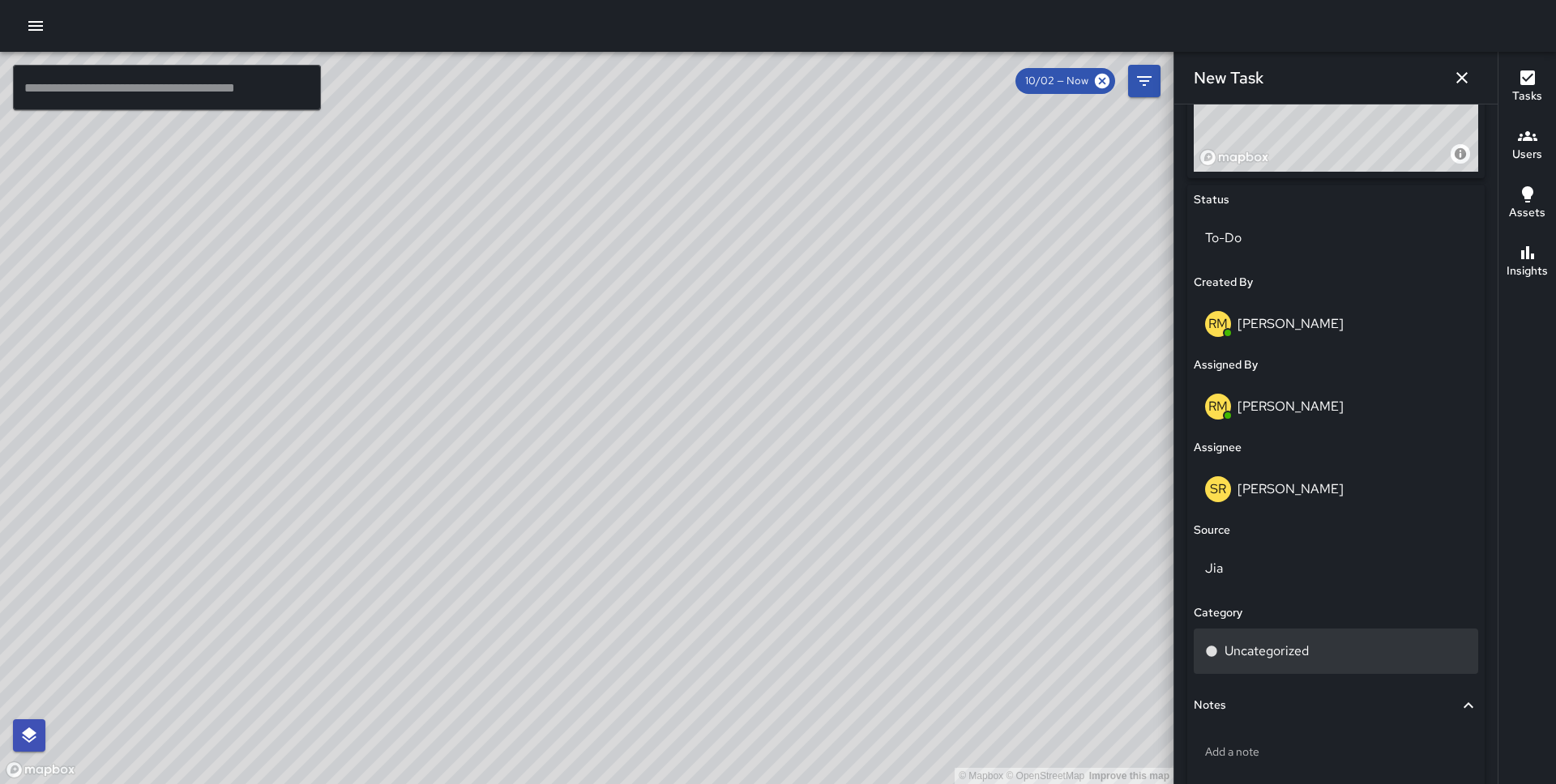
click at [1268, 652] on p "Uncategorized" at bounding box center [1266, 651] width 84 height 20
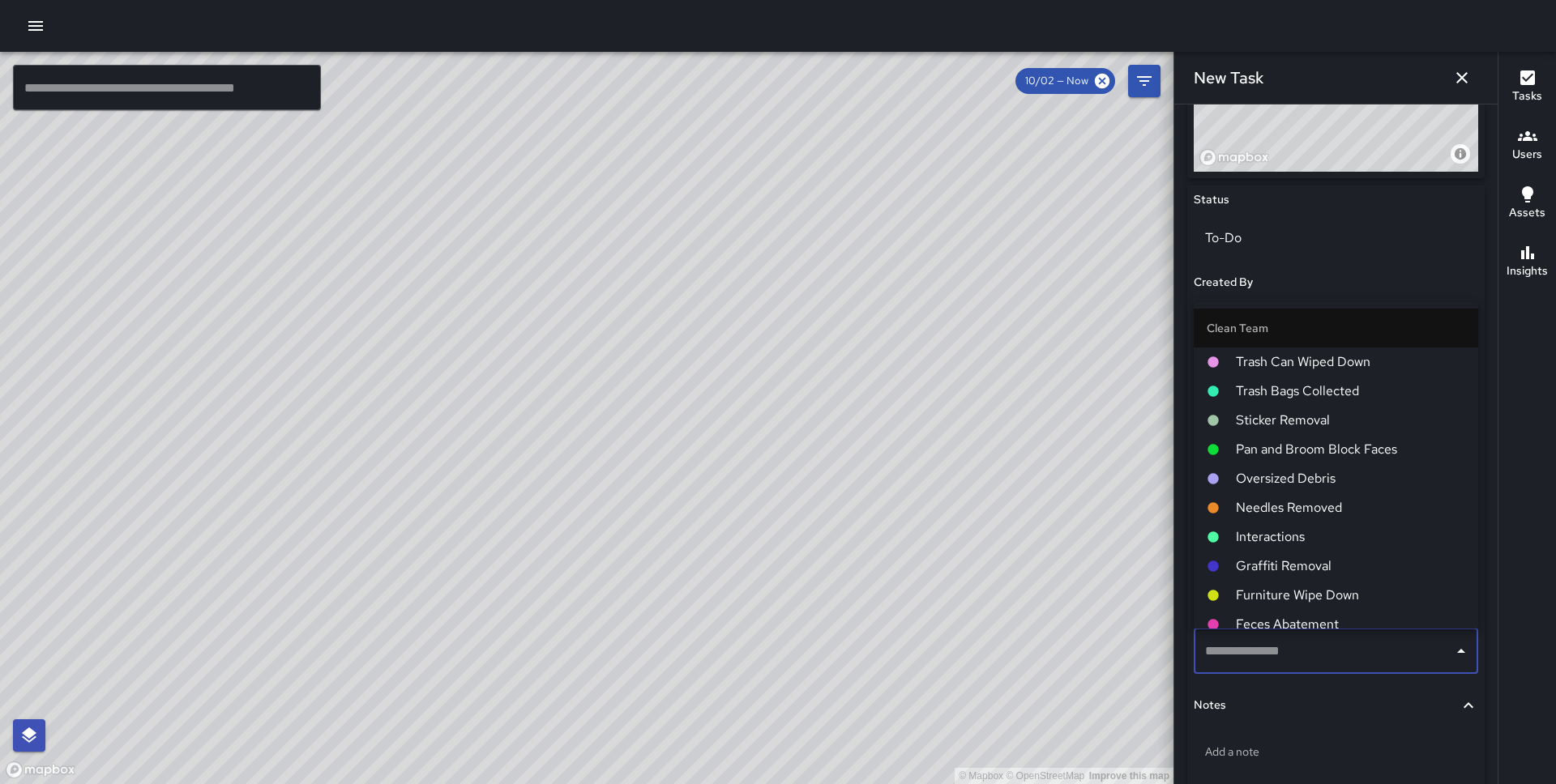
click at [1317, 451] on span "Pan and Broom Block Faces" at bounding box center [1350, 450] width 230 height 20
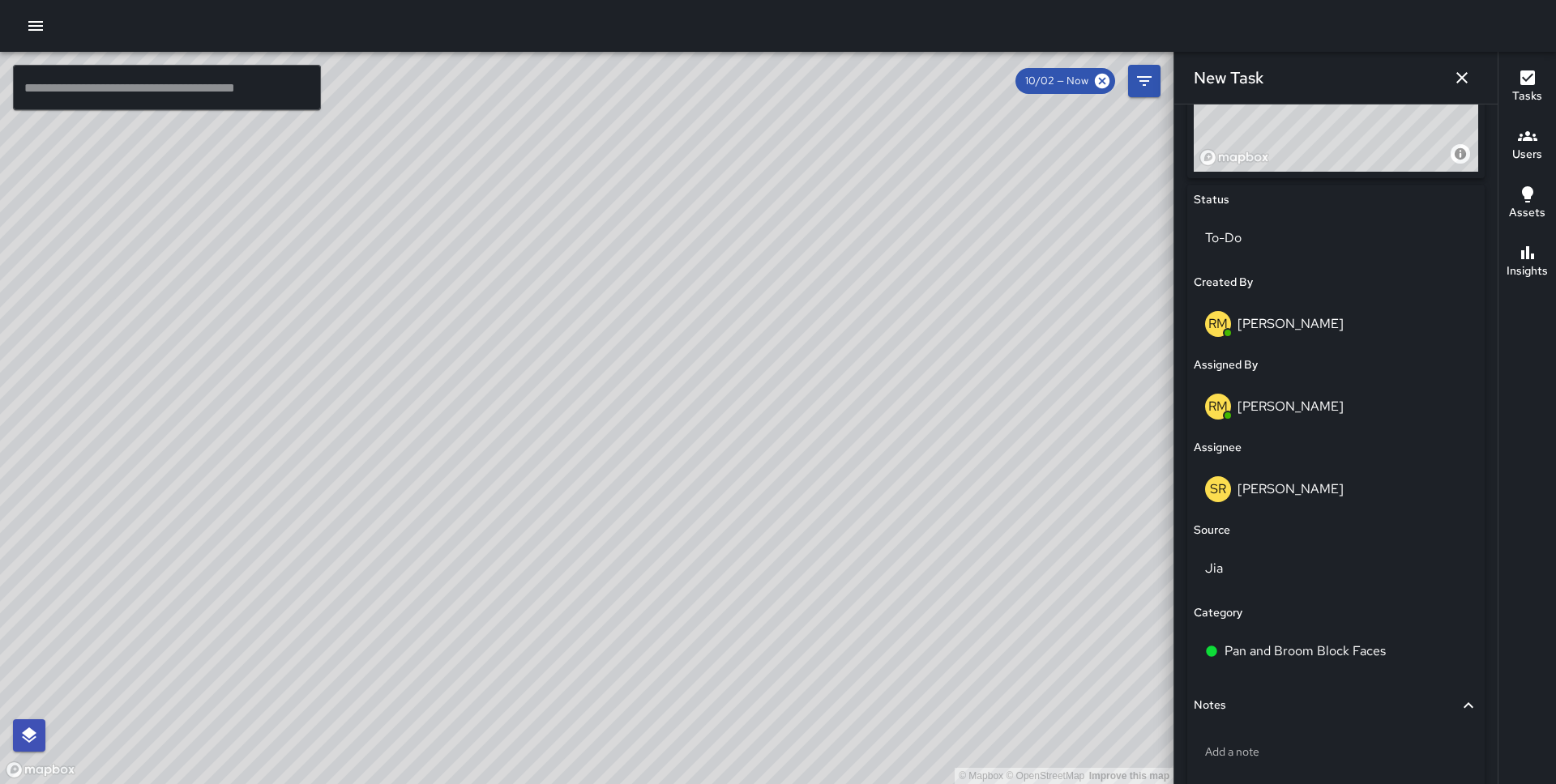
scroll to position [781, 0]
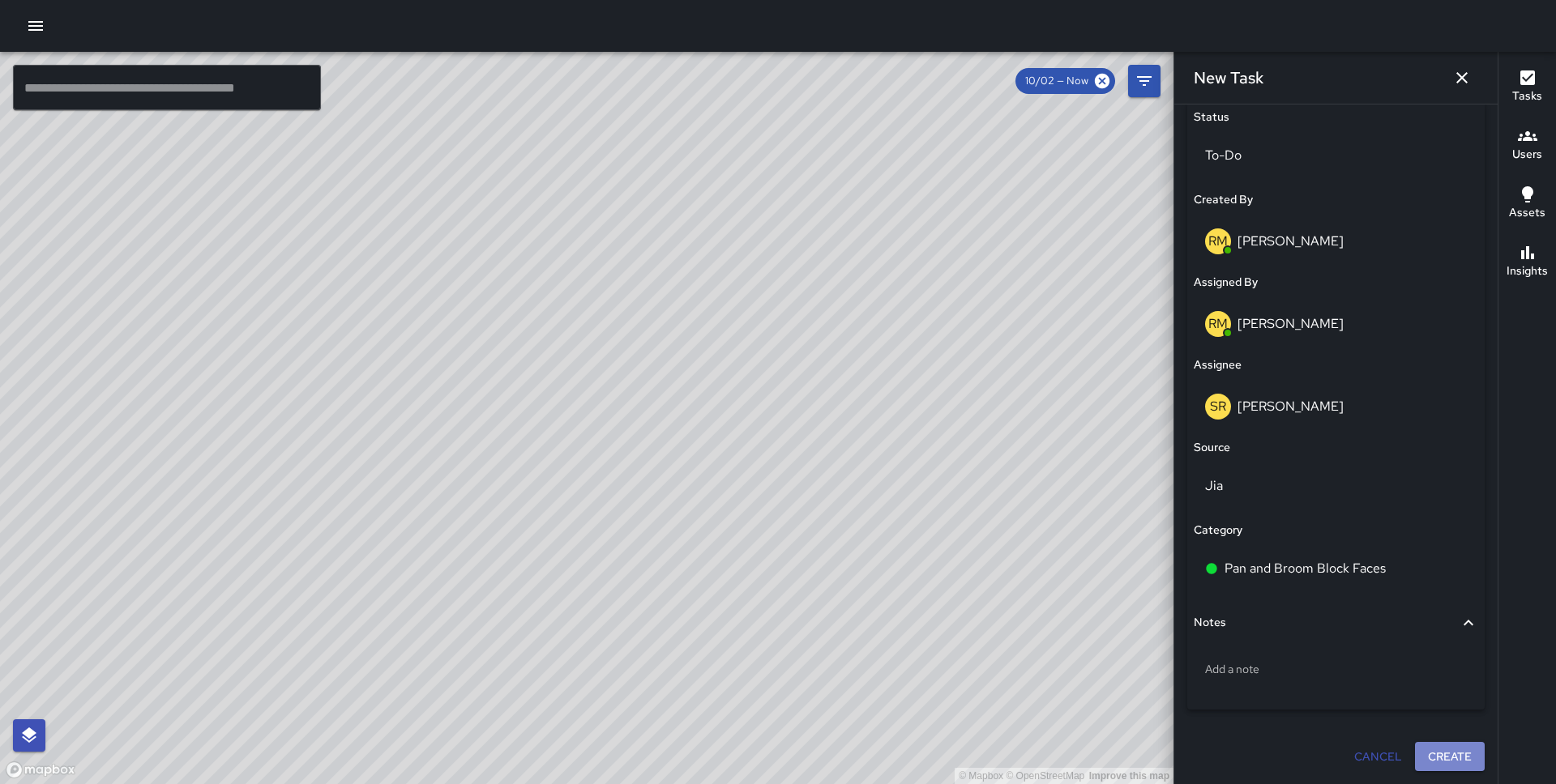
click at [1442, 748] on button "Create" at bounding box center [1449, 758] width 70 height 30
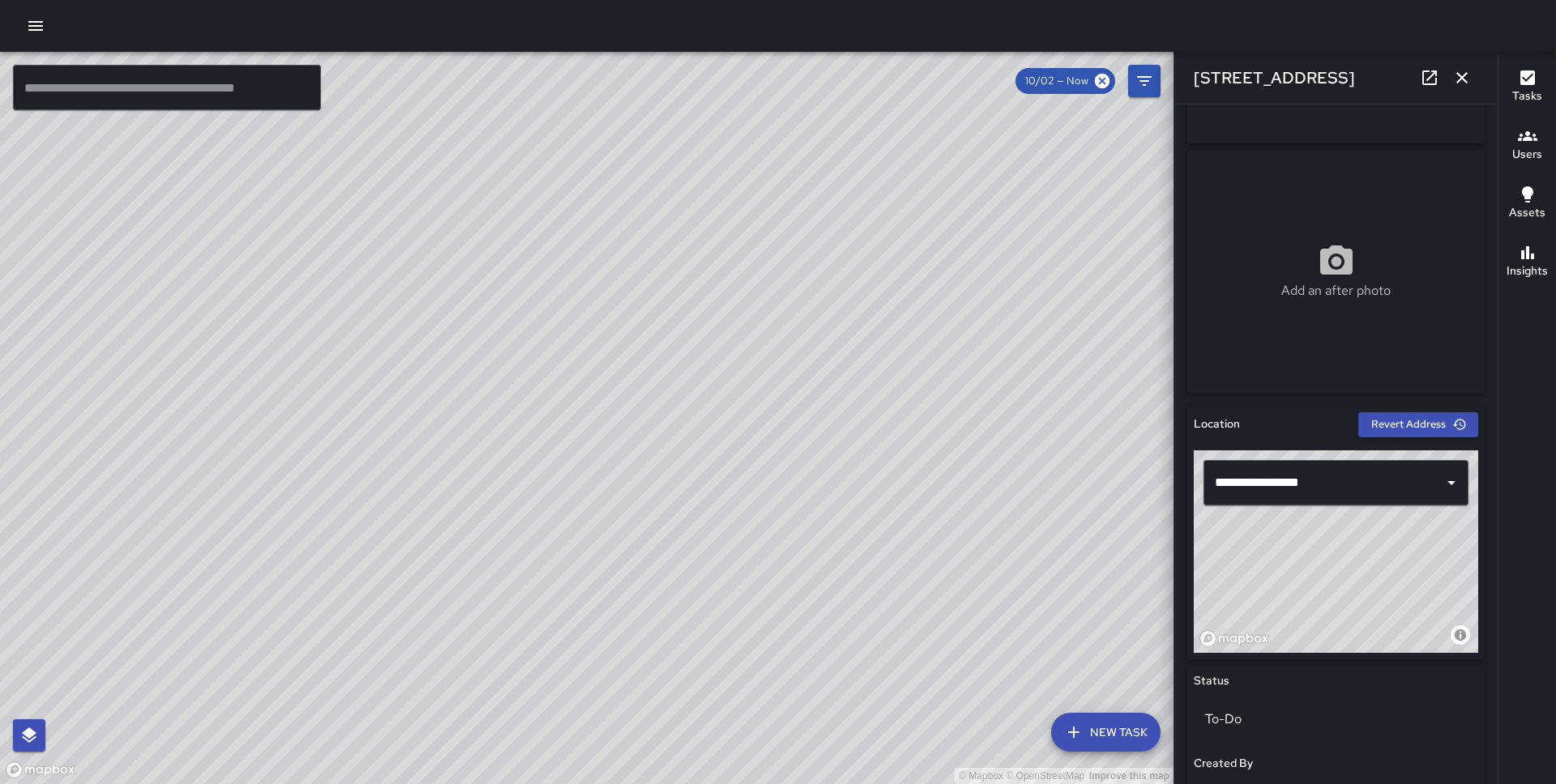
scroll to position [220, 0]
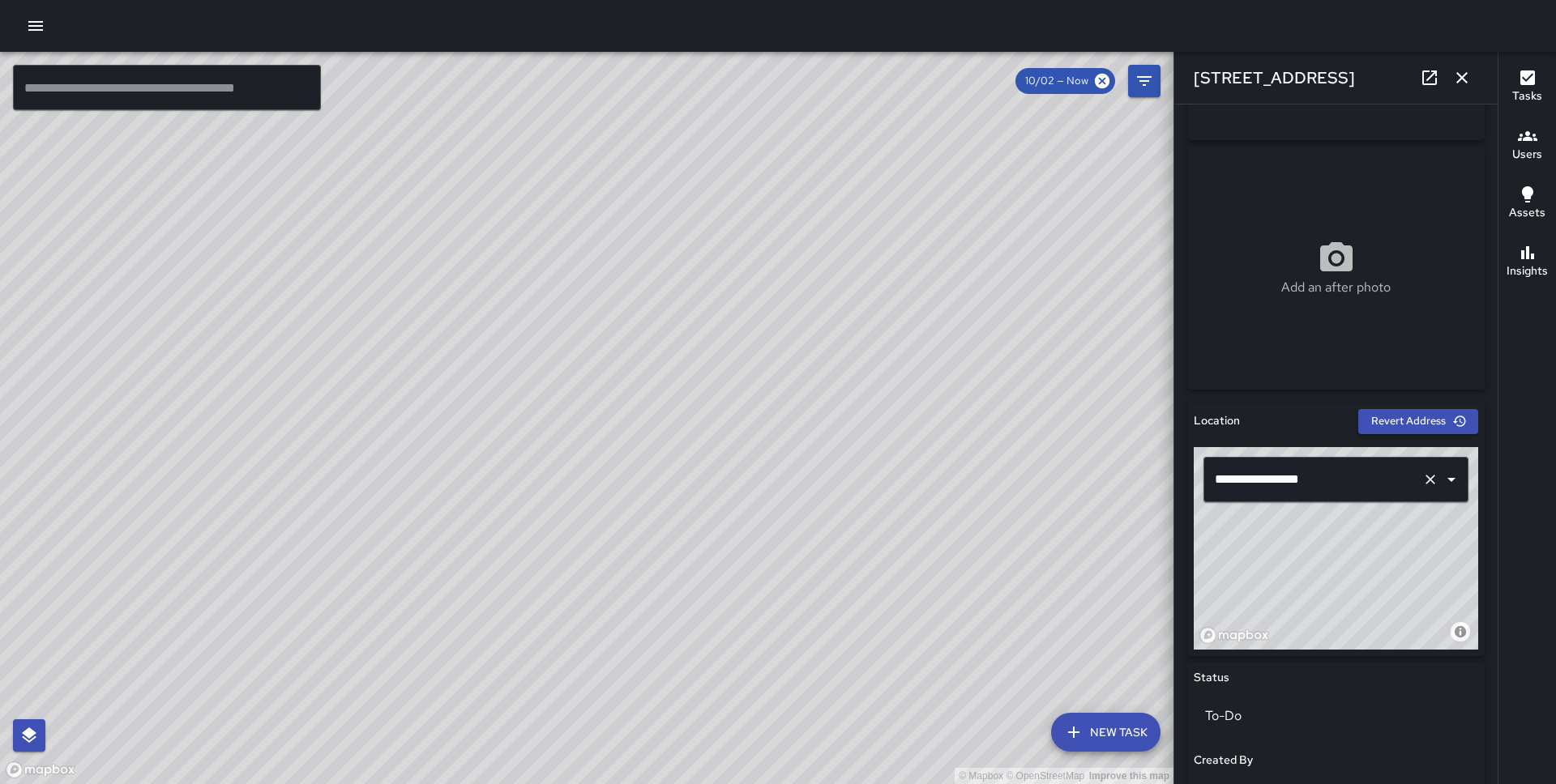
drag, startPoint x: 1385, startPoint y: 547, endPoint x: 1445, endPoint y: 477, distance: 92.2
click at [1445, 477] on div "**********" at bounding box center [1335, 548] width 284 height 202
drag, startPoint x: 518, startPoint y: 544, endPoint x: 778, endPoint y: 435, distance: 281.9
click at [778, 435] on div "© Mapbox © OpenStreetMap Improve this map" at bounding box center [587, 418] width 1173 height 732
click at [1126, 734] on button "New Task" at bounding box center [1105, 732] width 110 height 39
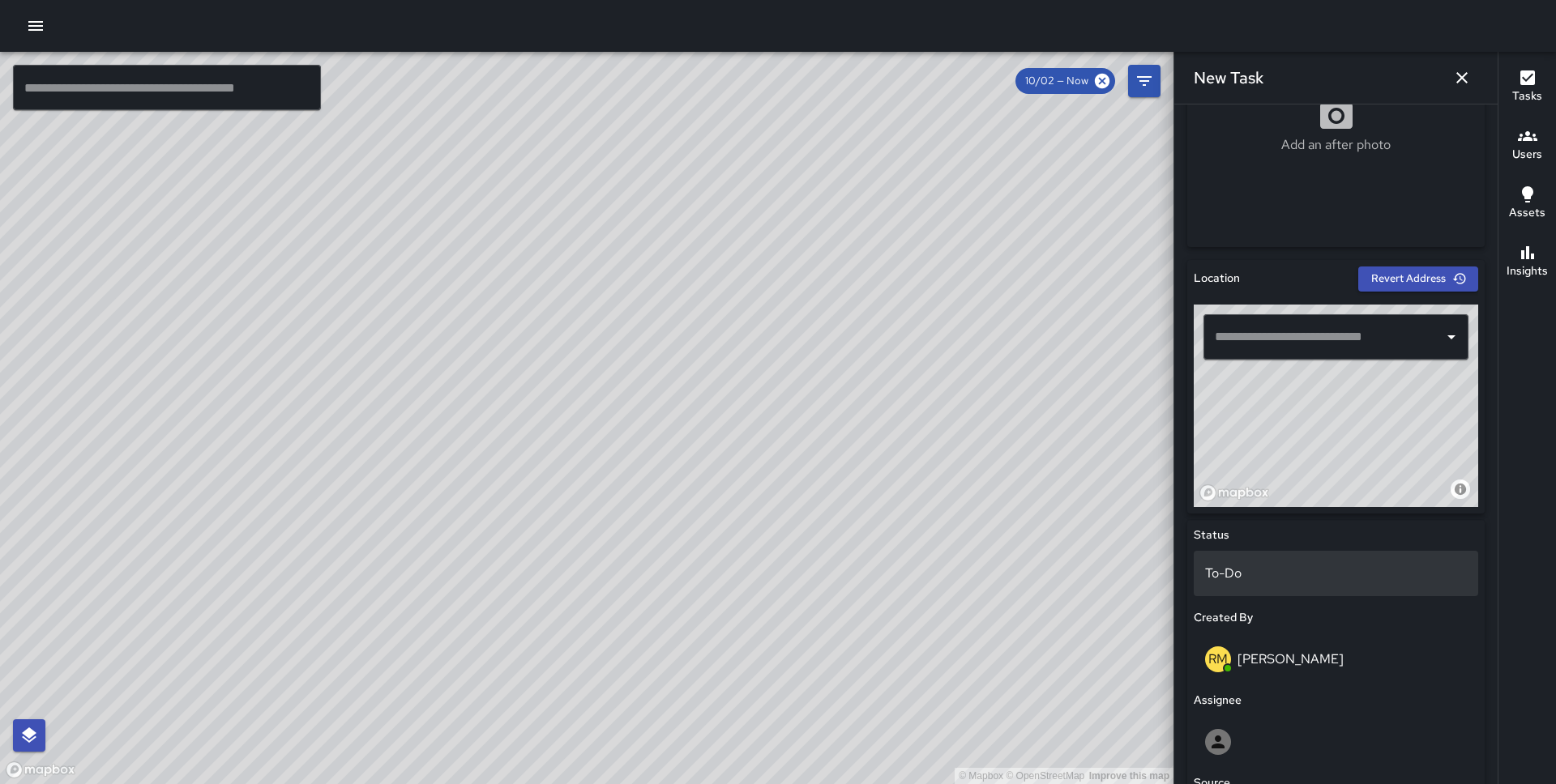
scroll to position [361, 0]
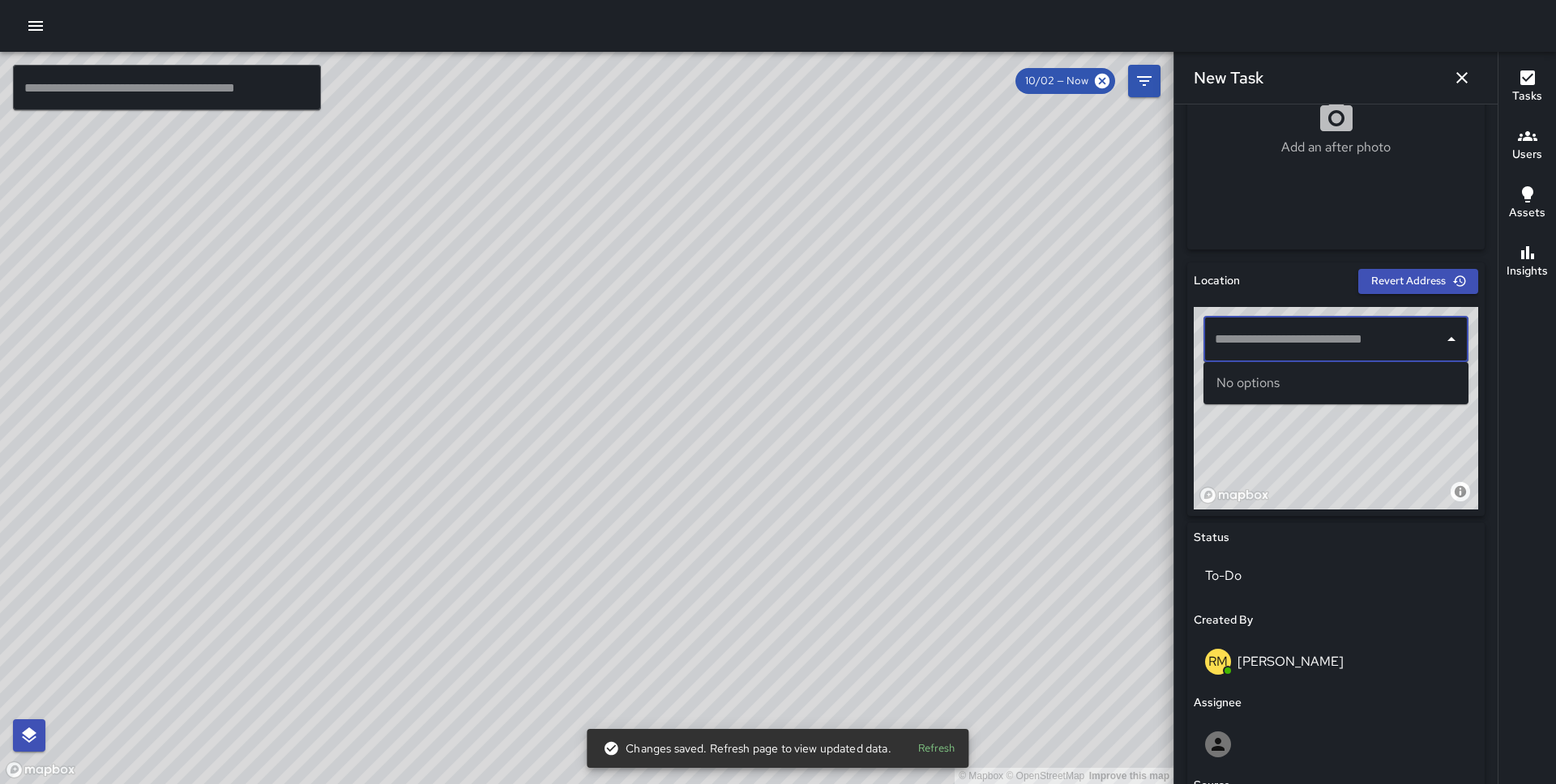
click at [1294, 339] on input "text" at bounding box center [1323, 339] width 226 height 31
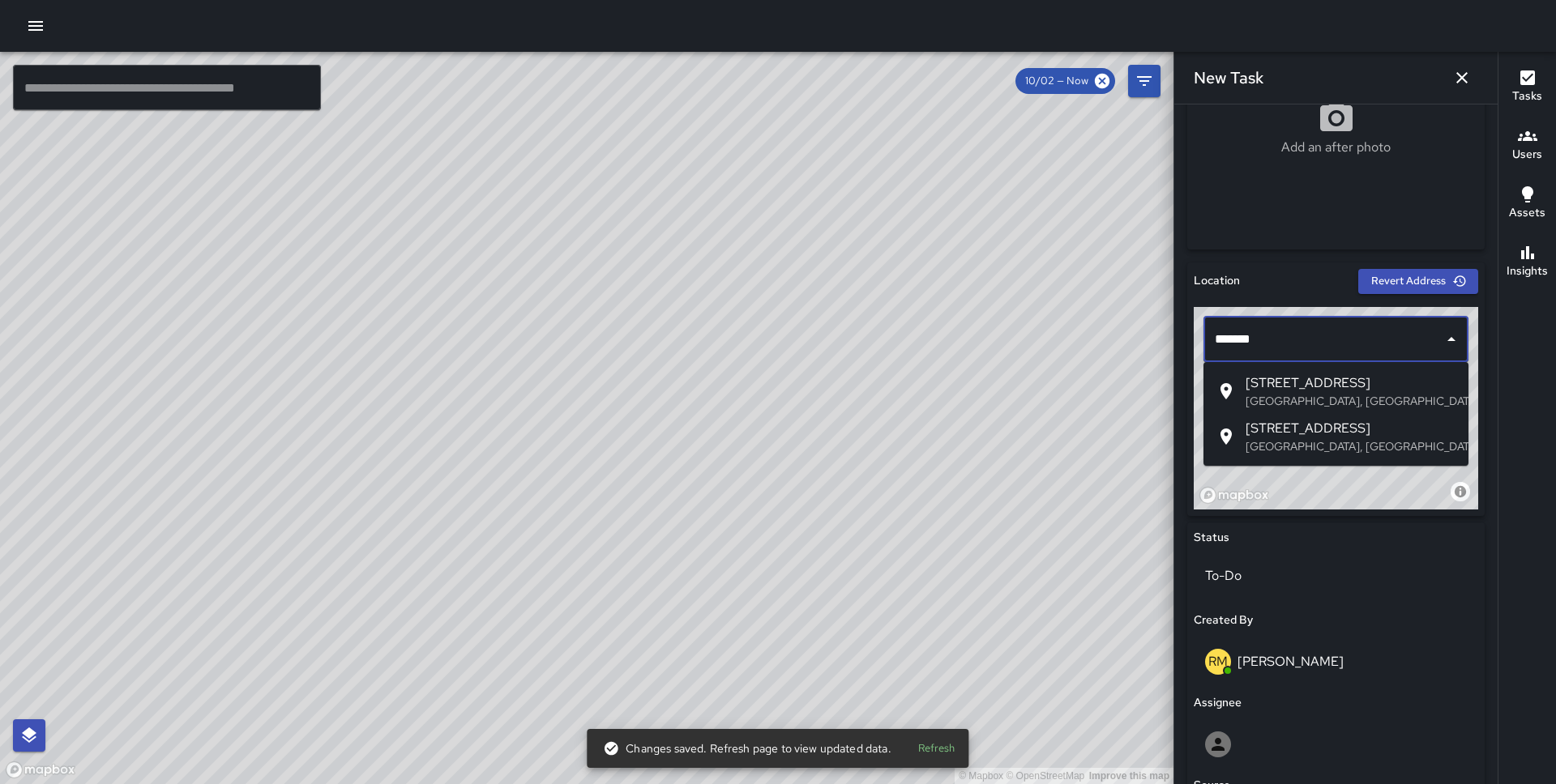
click at [1320, 380] on span "75 1st Street" at bounding box center [1350, 383] width 210 height 20
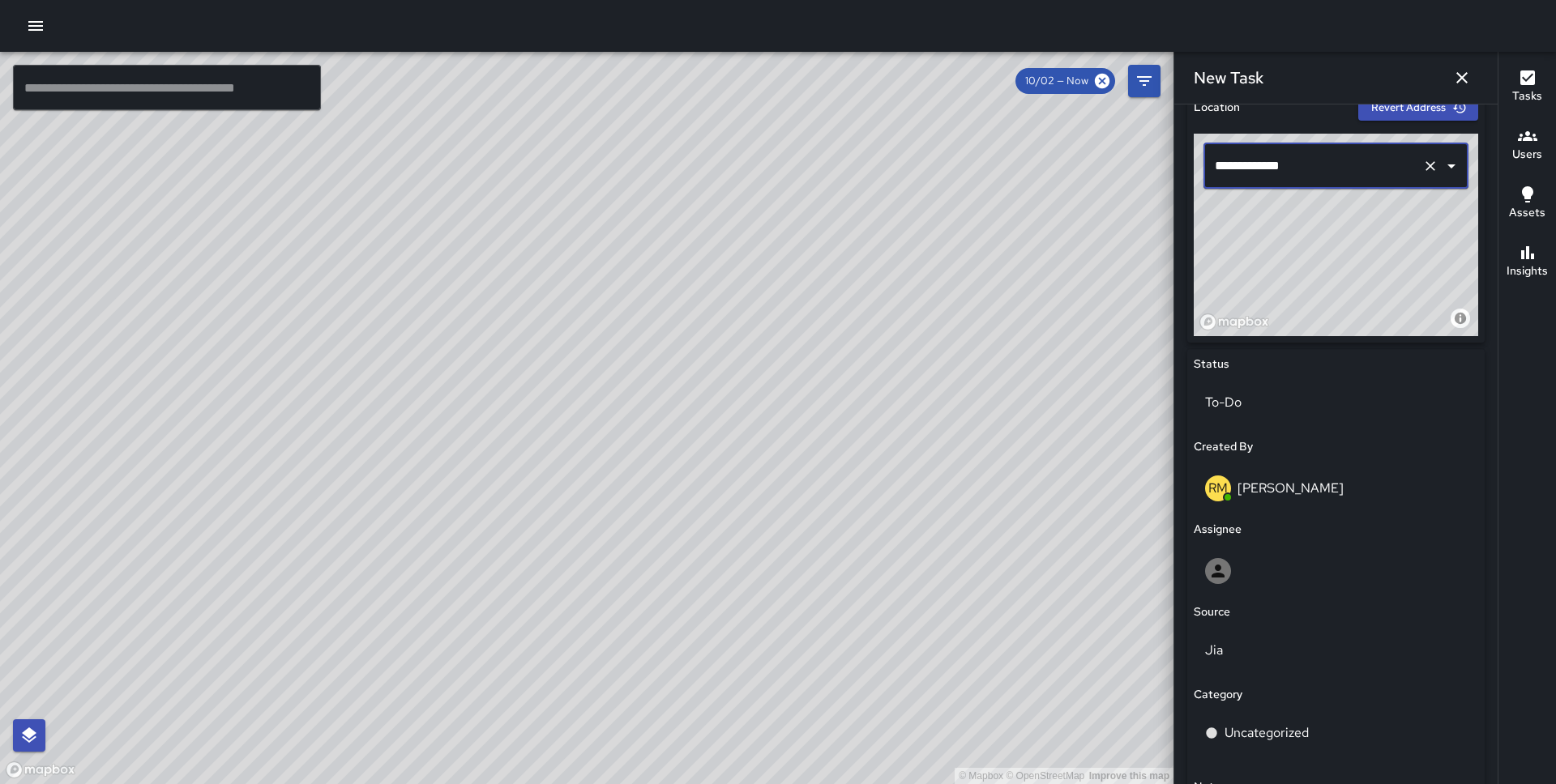
scroll to position [698, 0]
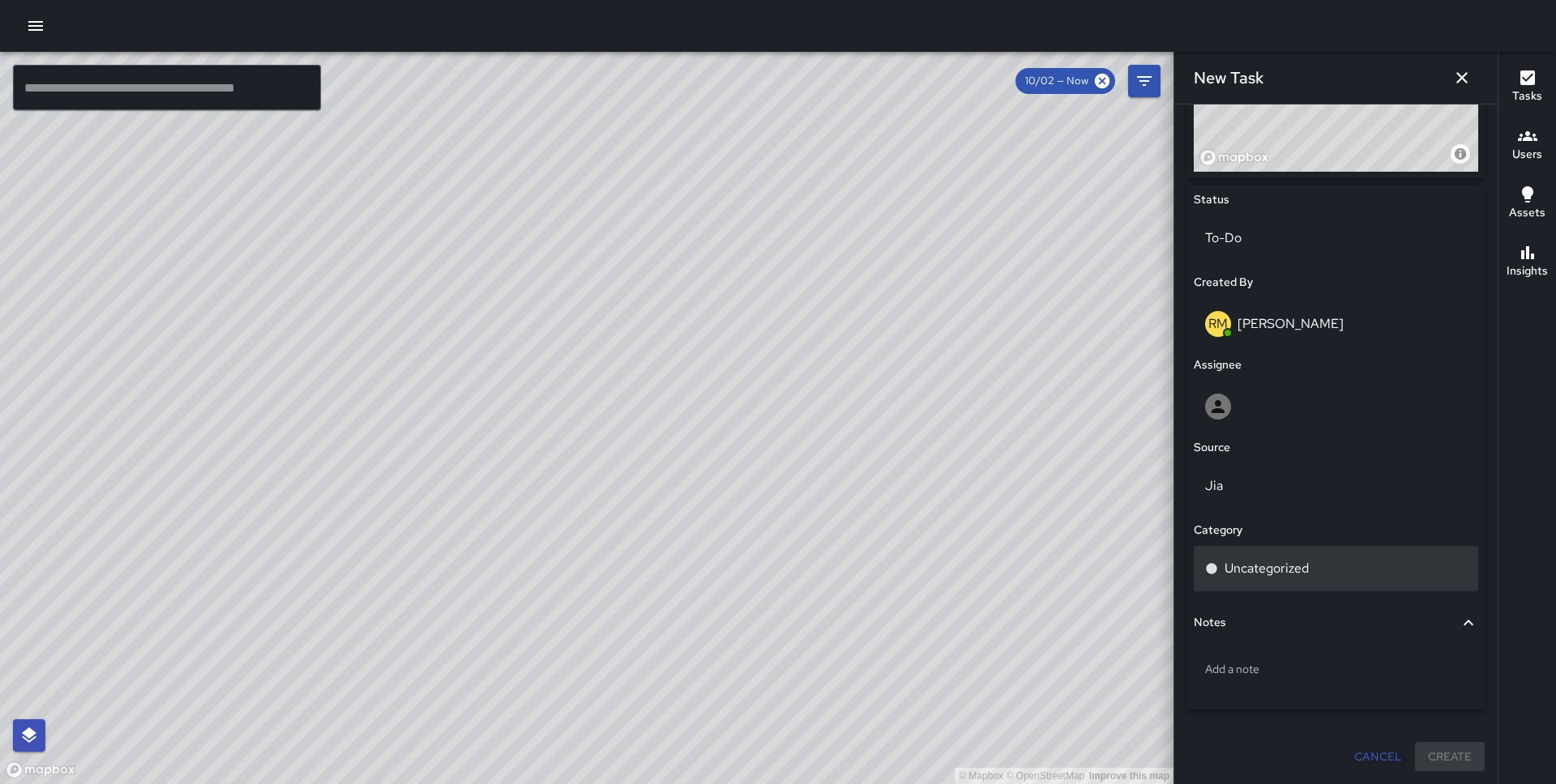
type input "**********"
click at [1293, 555] on div "Uncategorized" at bounding box center [1335, 569] width 284 height 45
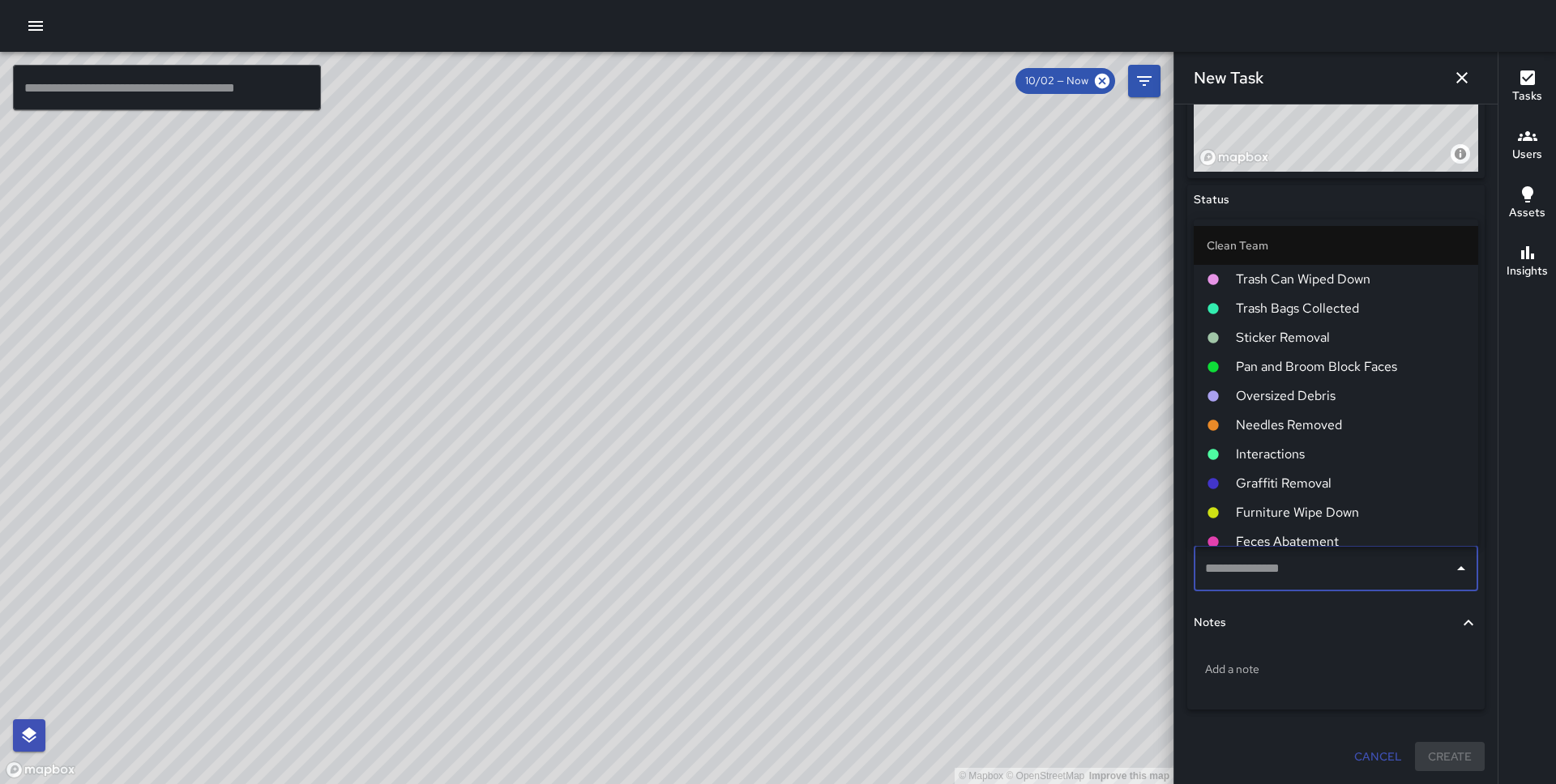
click at [1327, 369] on span "Pan and Broom Block Faces" at bounding box center [1350, 366] width 230 height 20
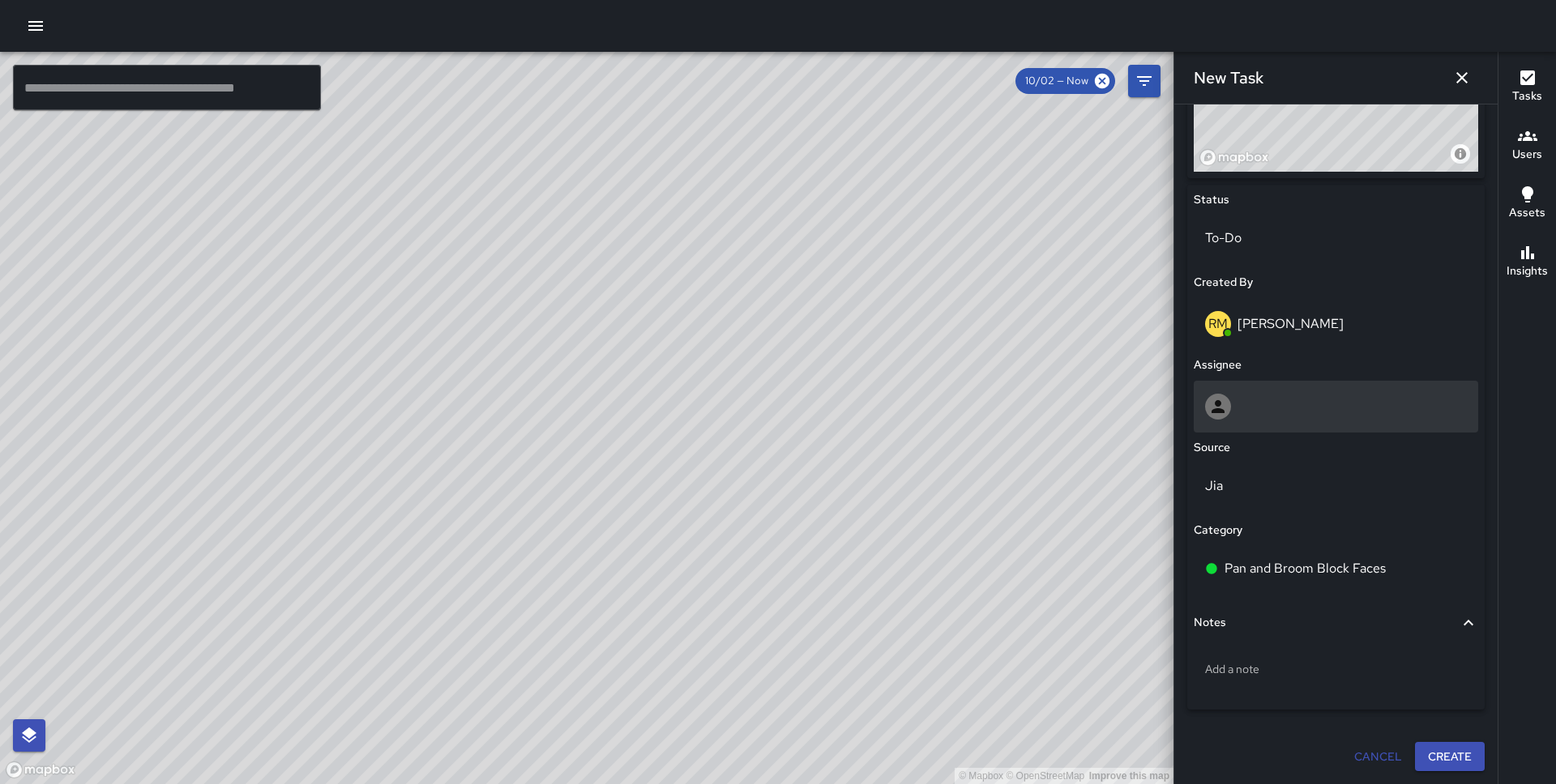
click at [1277, 382] on div at bounding box center [1335, 406] width 284 height 52
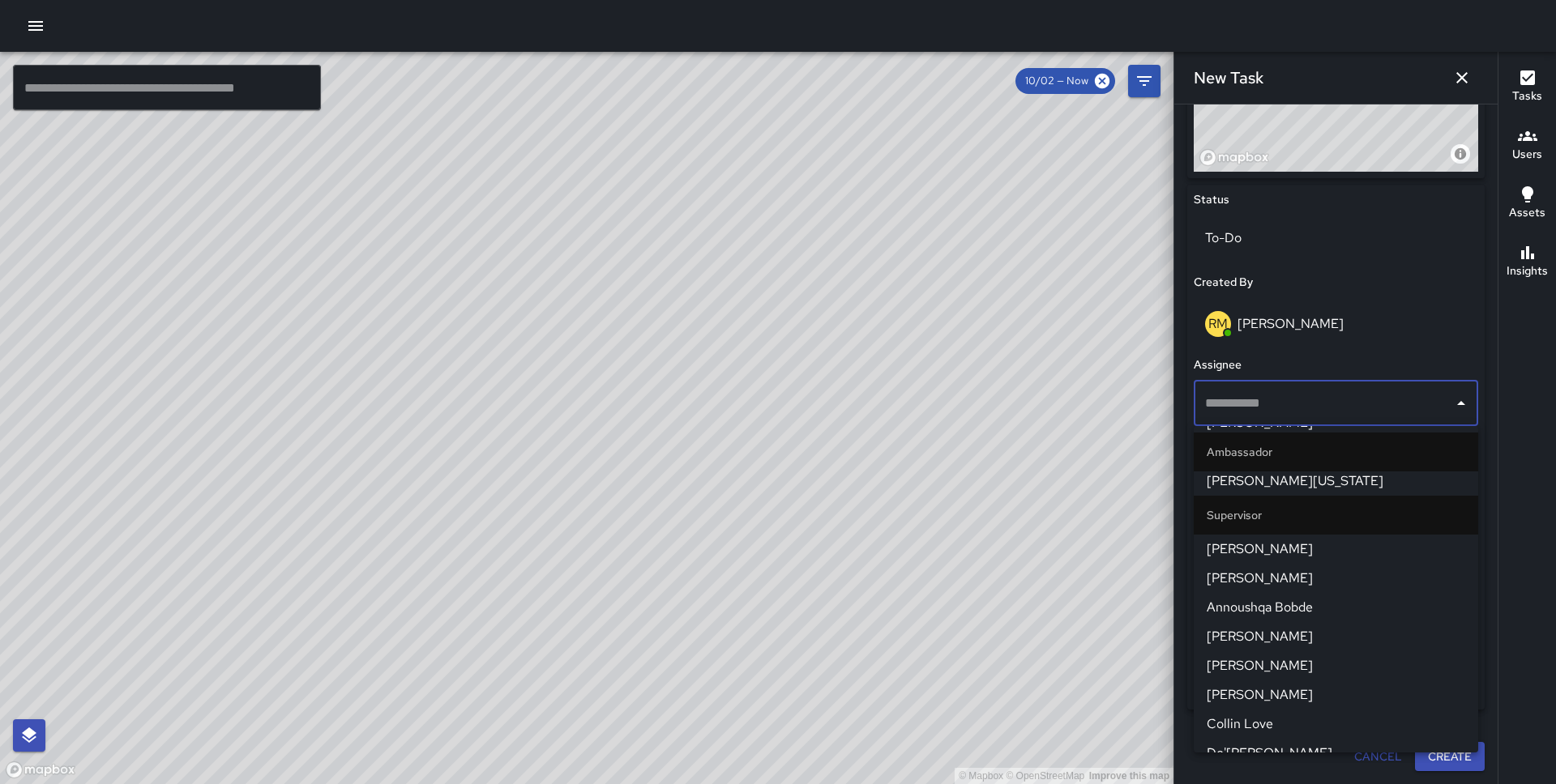
scroll to position [1176, 0]
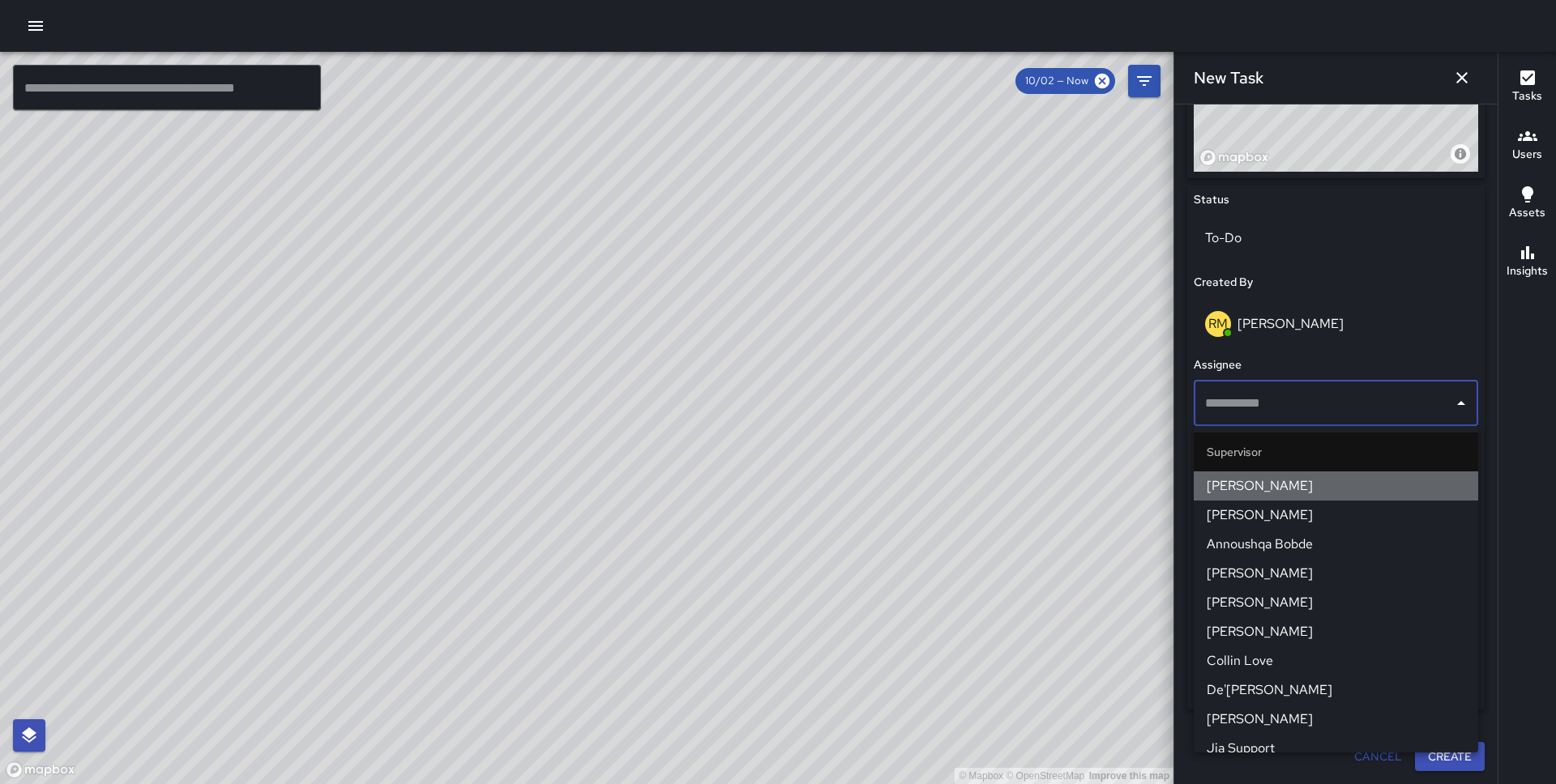
click at [1295, 492] on span "[PERSON_NAME]" at bounding box center [1336, 486] width 259 height 20
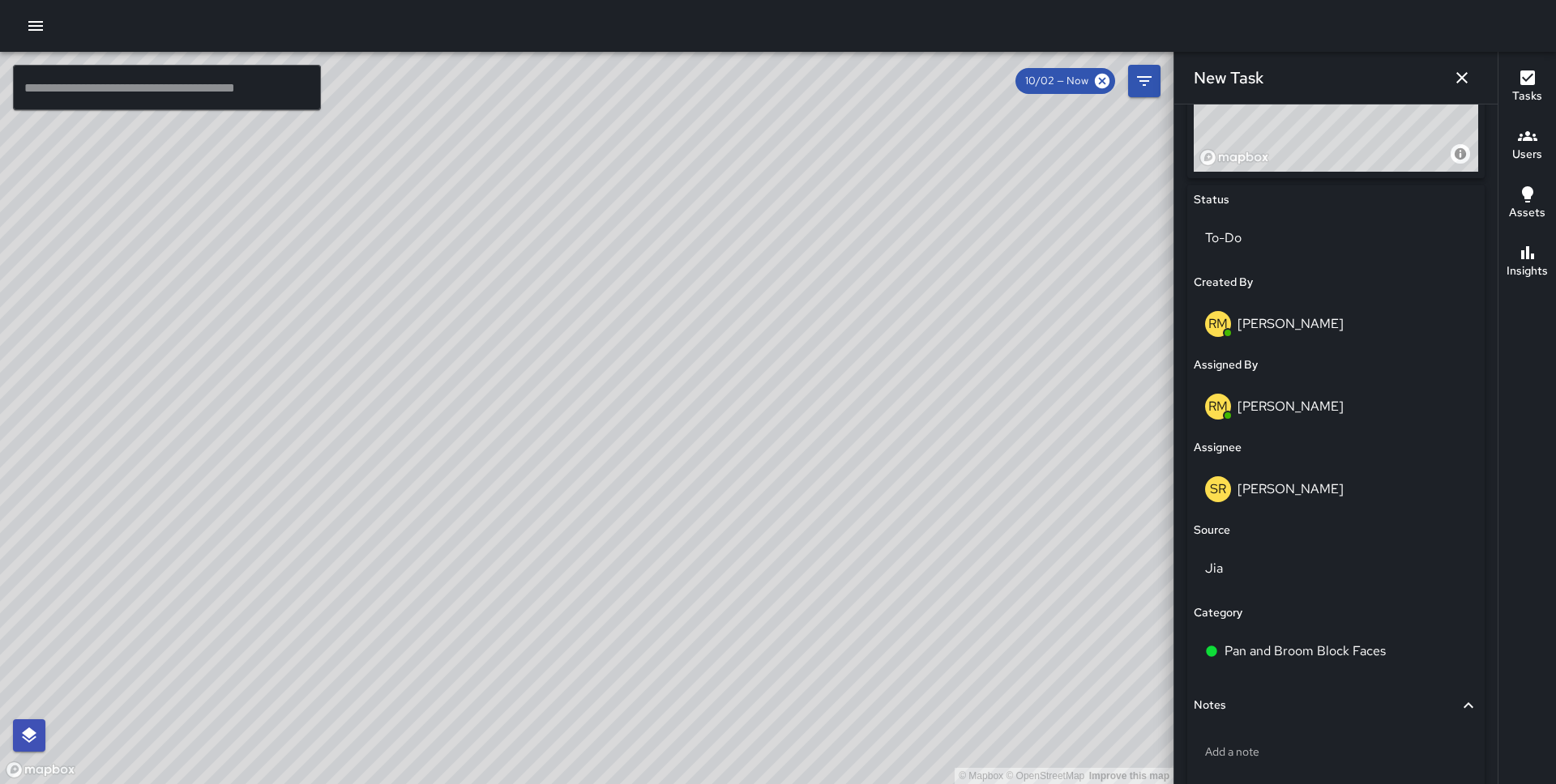
scroll to position [781, 0]
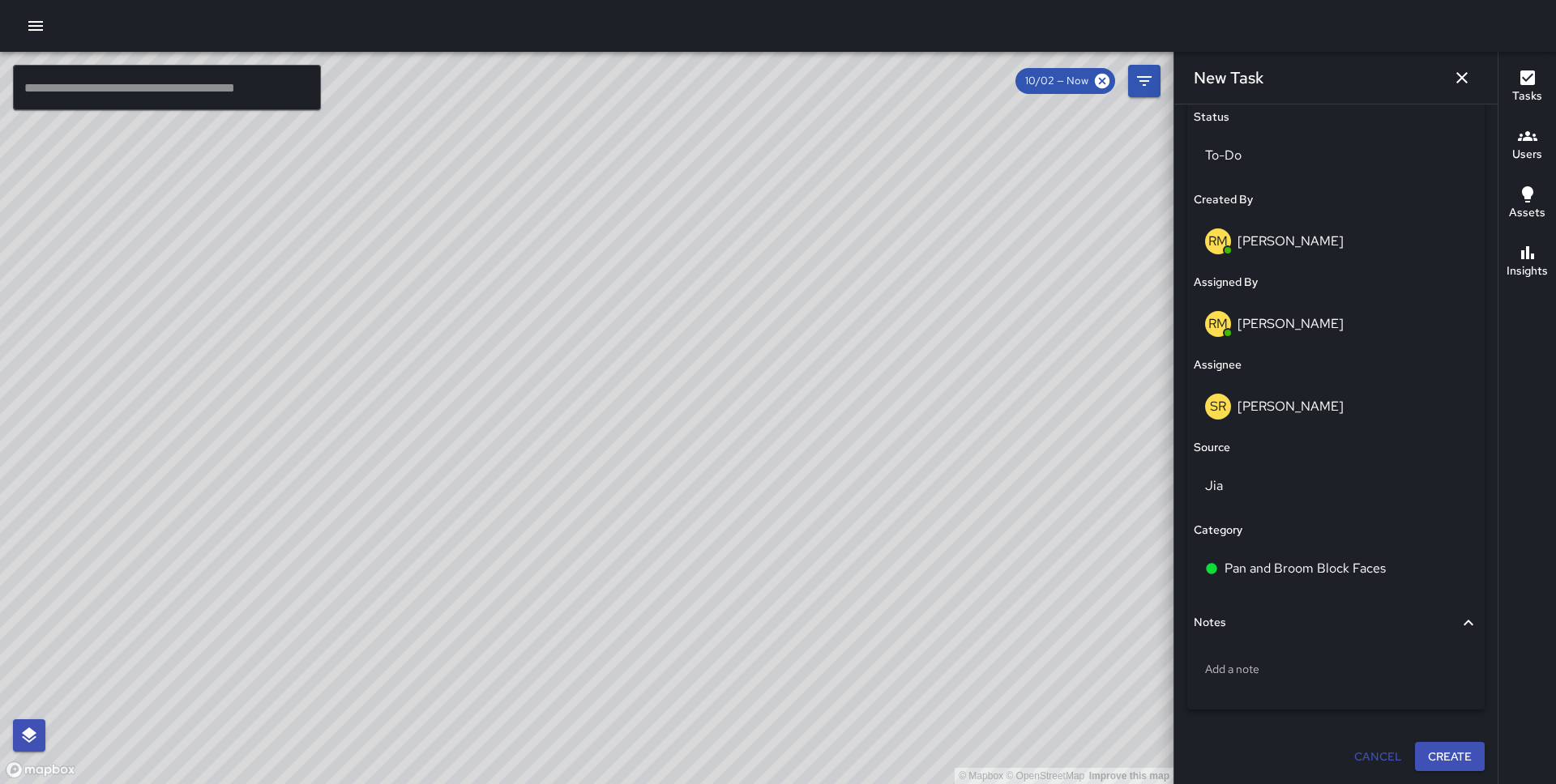
click at [1438, 759] on button "Create" at bounding box center [1449, 758] width 70 height 30
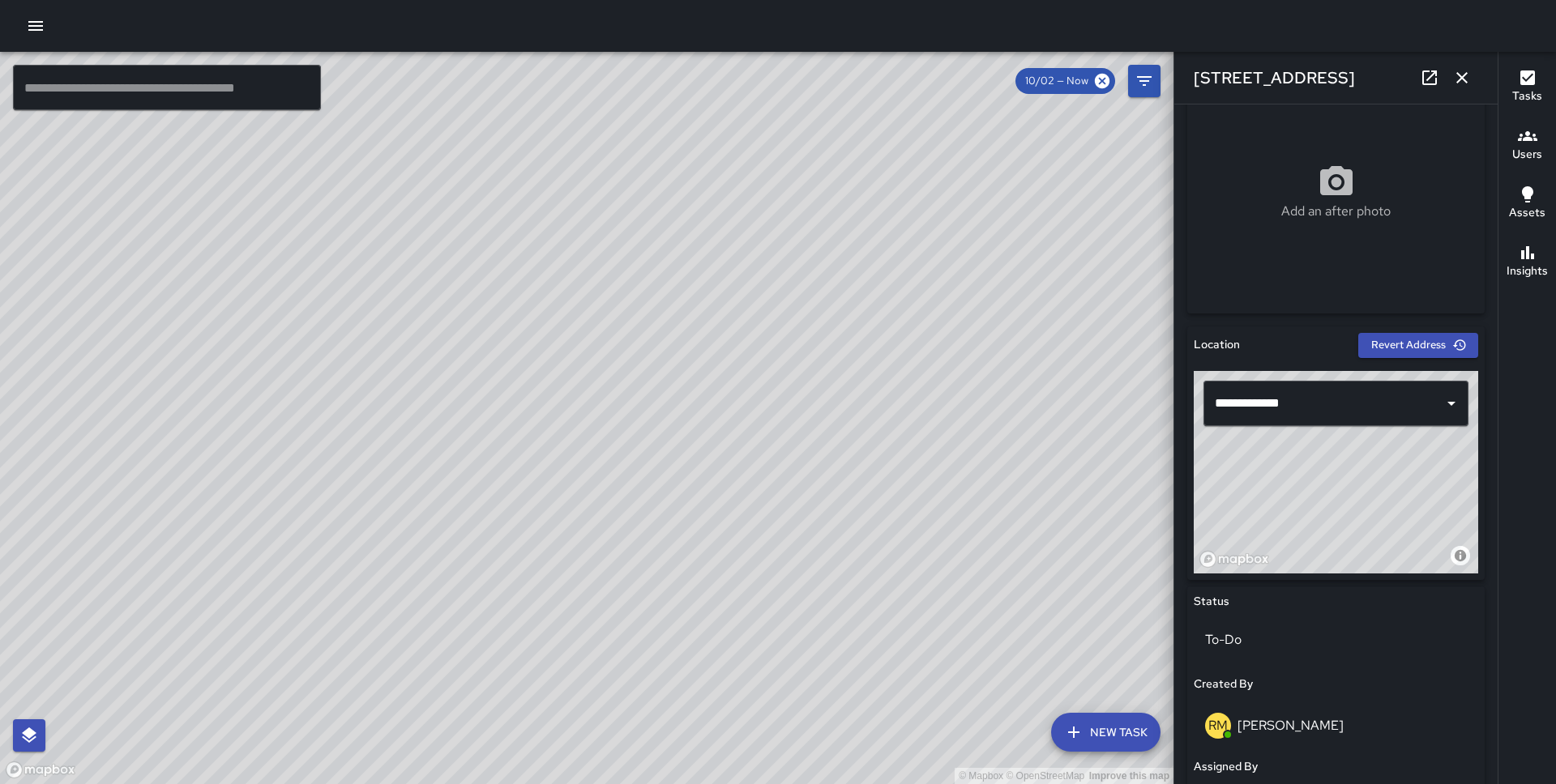
scroll to position [299, 0]
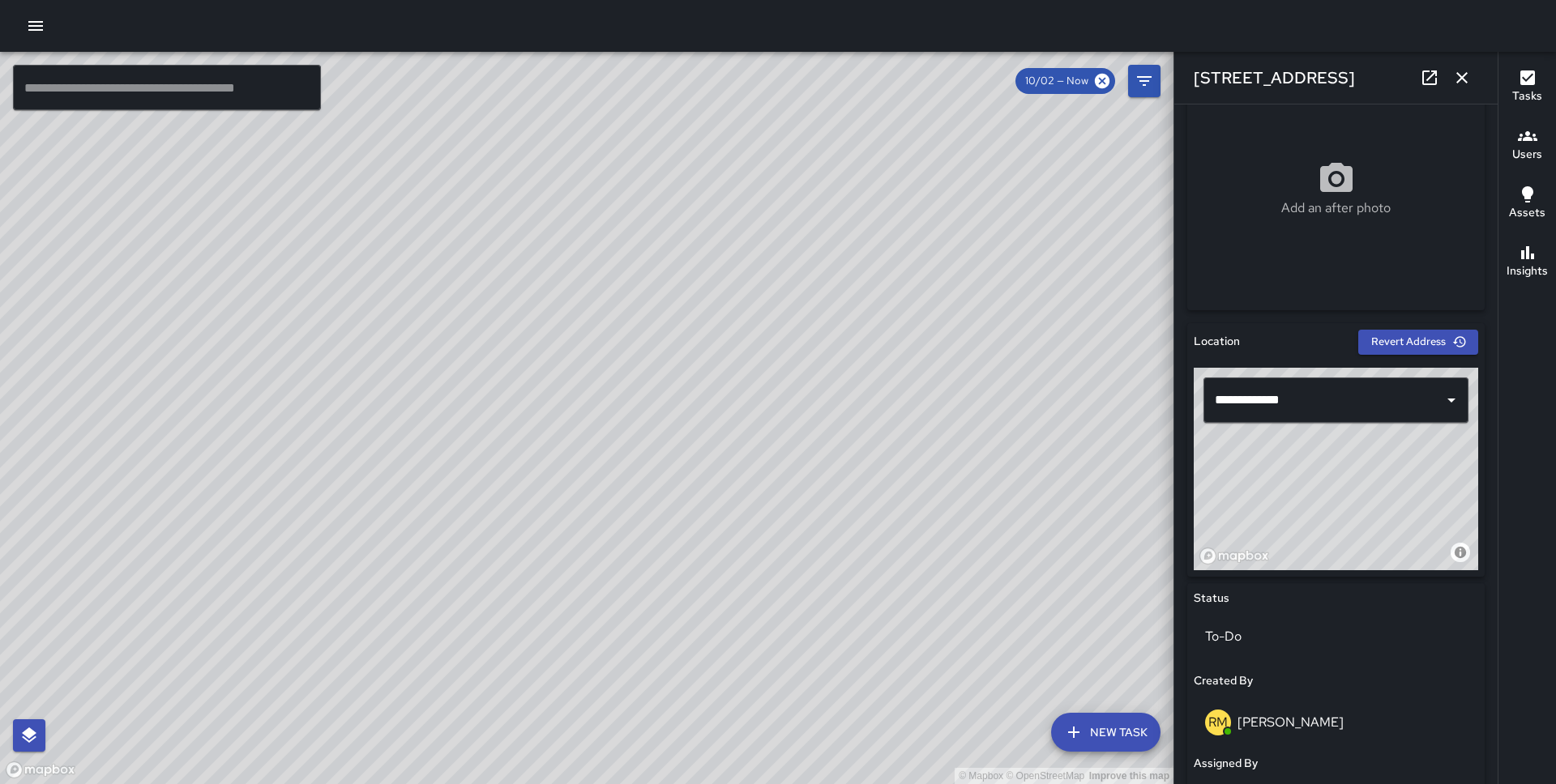
drag, startPoint x: 1288, startPoint y: 472, endPoint x: 1414, endPoint y: 560, distance: 153.7
click at [1414, 560] on div "© Mapbox © OpenStreetMap Improve this map" at bounding box center [1335, 469] width 284 height 202
drag, startPoint x: 1359, startPoint y: 498, endPoint x: 1354, endPoint y: 503, distance: 7.1
click at [1354, 503] on div "© Mapbox © OpenStreetMap Improve this map" at bounding box center [1335, 469] width 284 height 202
drag, startPoint x: 1329, startPoint y: 476, endPoint x: 1316, endPoint y: 486, distance: 16.4
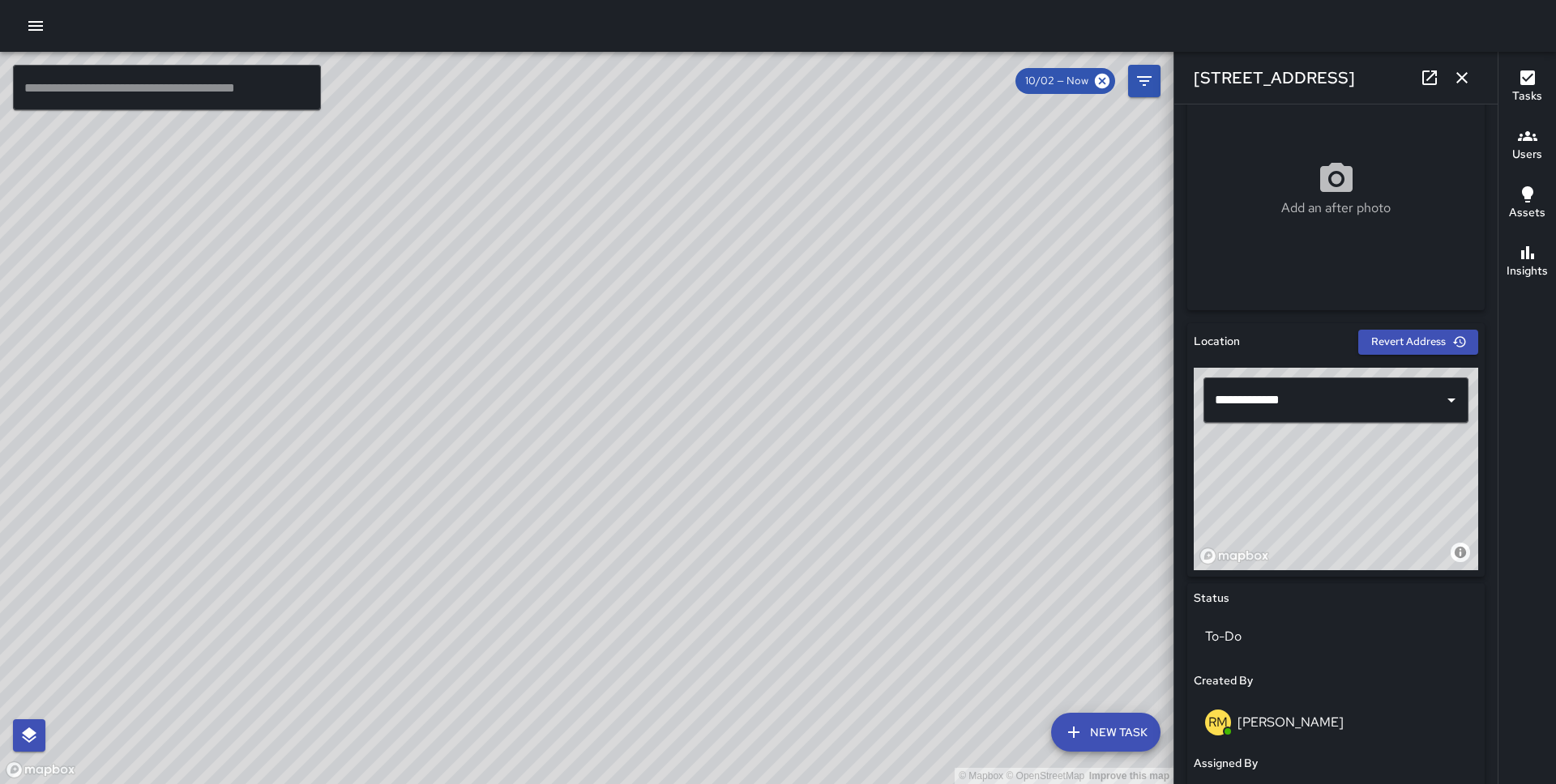
click at [1316, 486] on div "© Mapbox © OpenStreetMap Improve this map" at bounding box center [1335, 469] width 284 height 202
type input "**********"
click at [1465, 71] on icon "button" at bounding box center [1462, 77] width 20 height 20
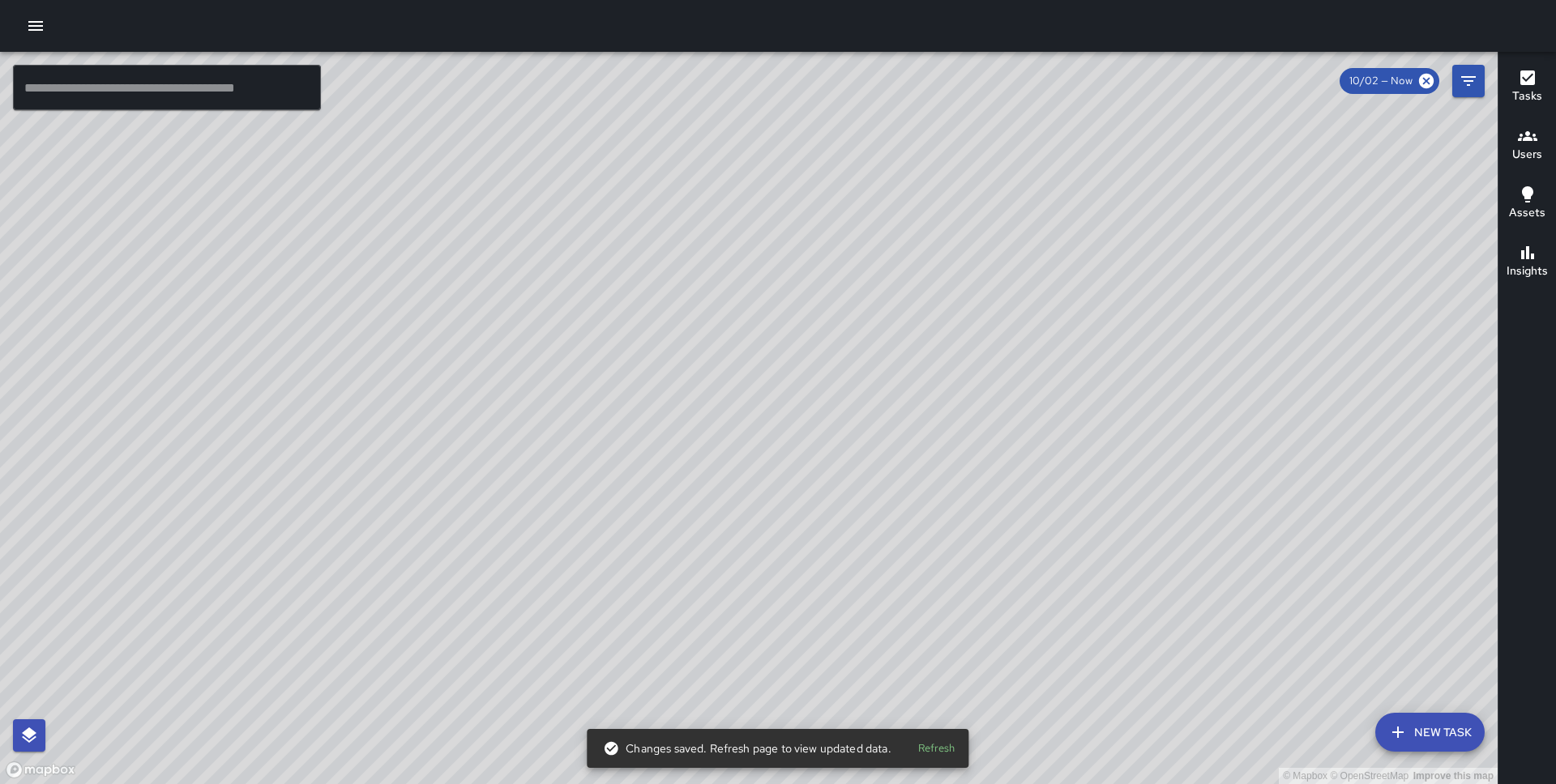
drag, startPoint x: 653, startPoint y: 555, endPoint x: 706, endPoint y: 516, distance: 65.8
click at [706, 516] on div "© Mapbox © OpenStreetMap Improve this map" at bounding box center [748, 418] width 1497 height 732
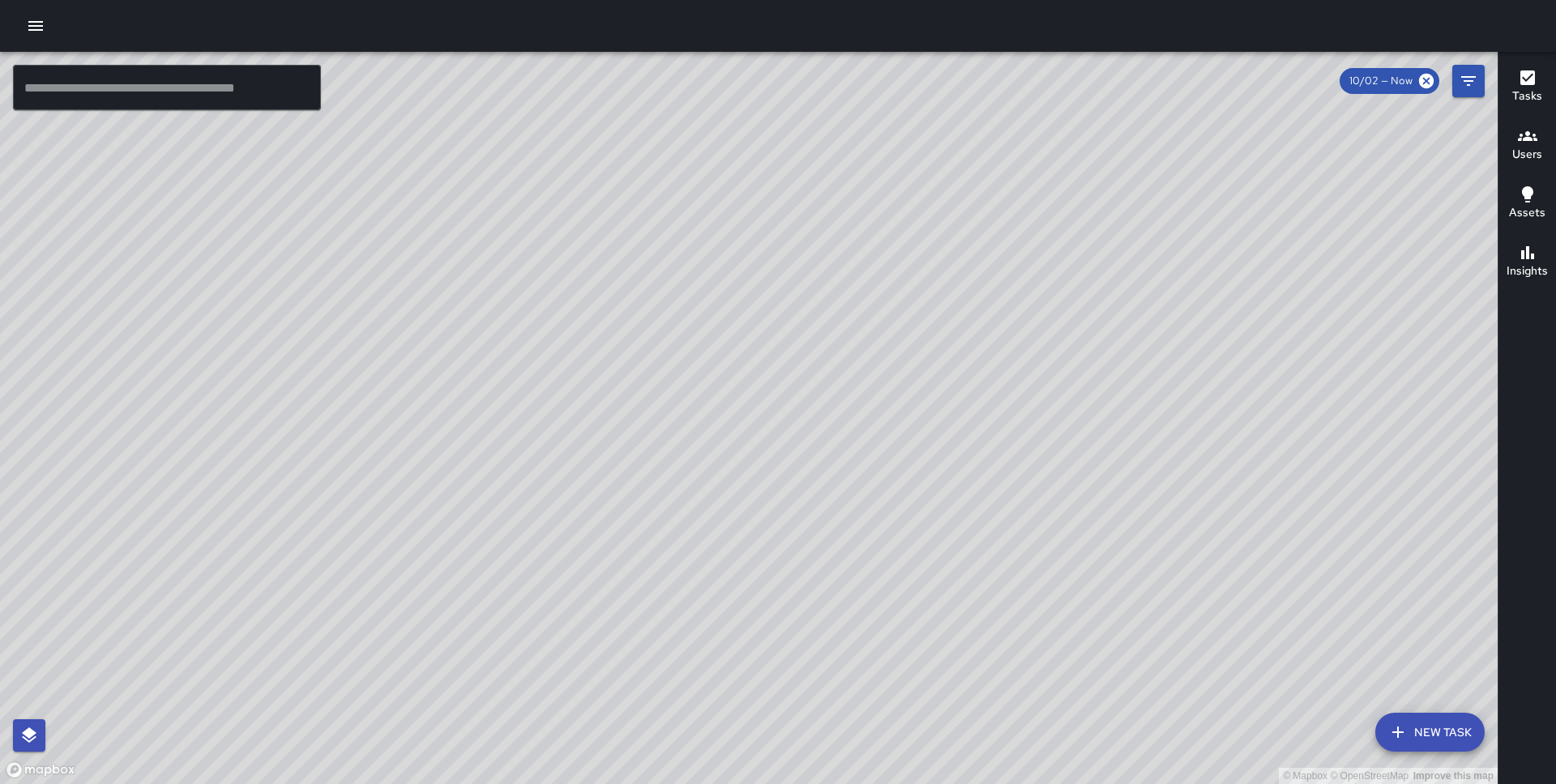
click at [1420, 735] on button "New Task" at bounding box center [1429, 732] width 110 height 39
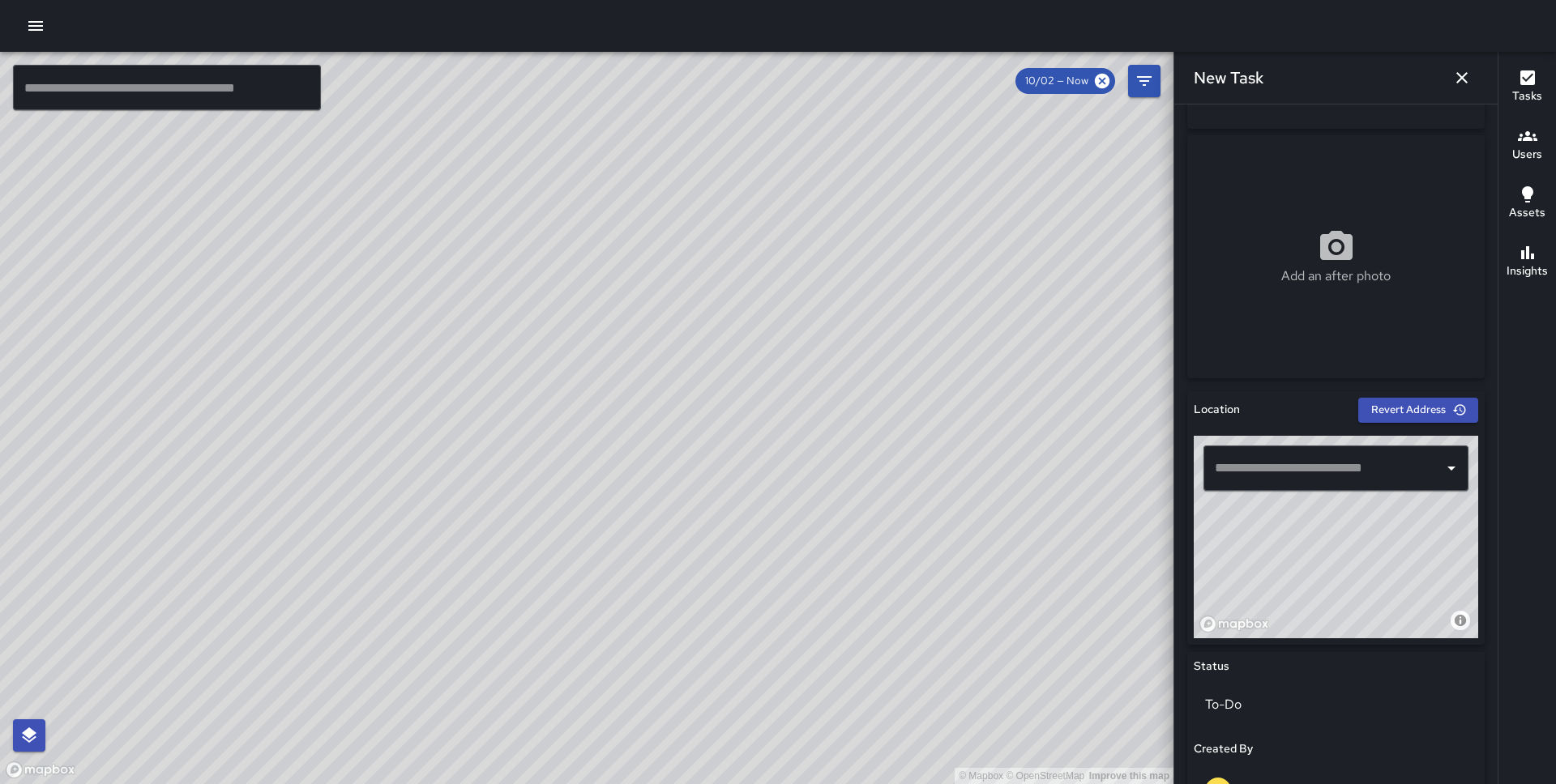
scroll to position [251, 0]
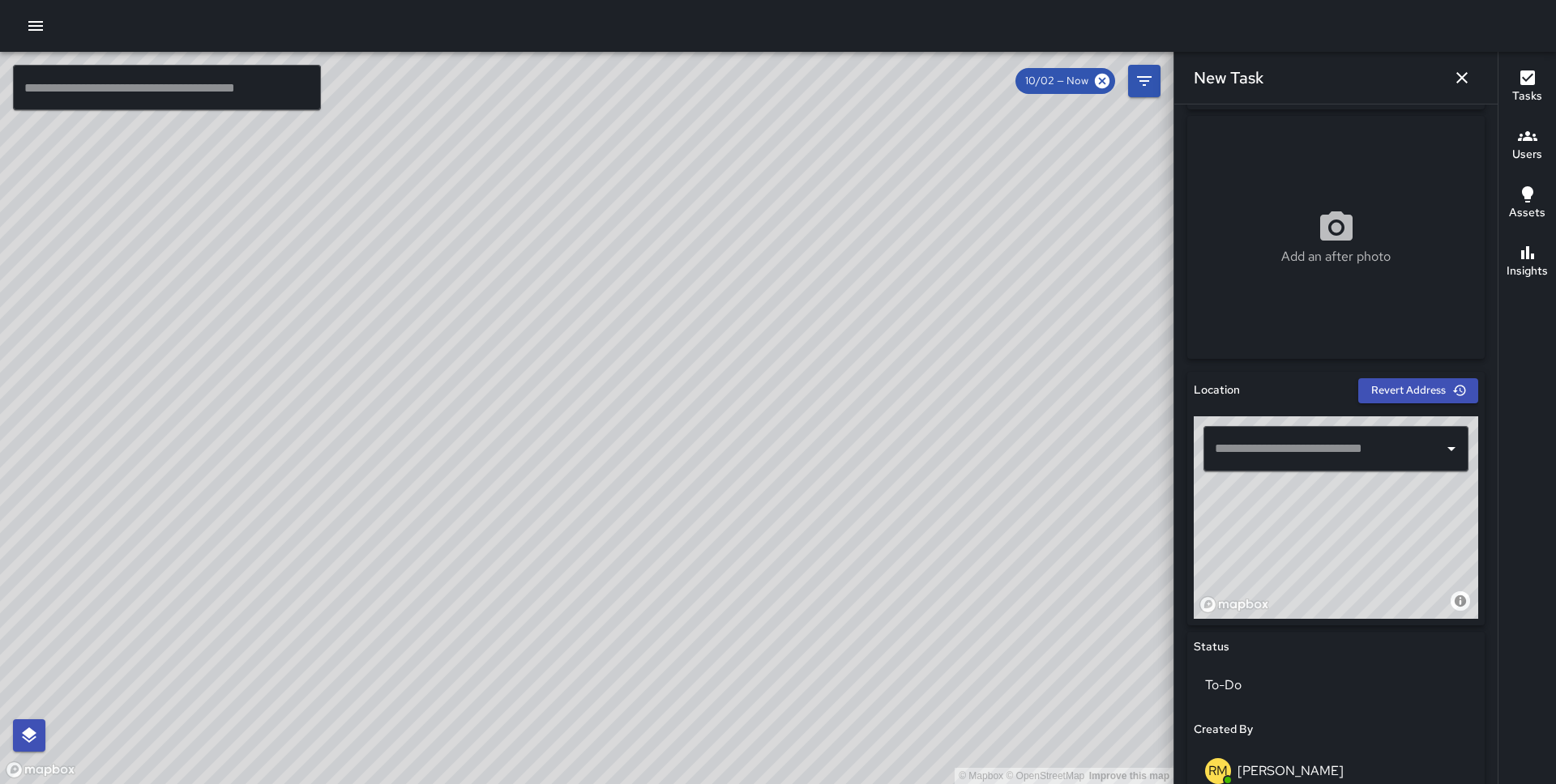
click at [1290, 450] on input "text" at bounding box center [1323, 449] width 226 height 31
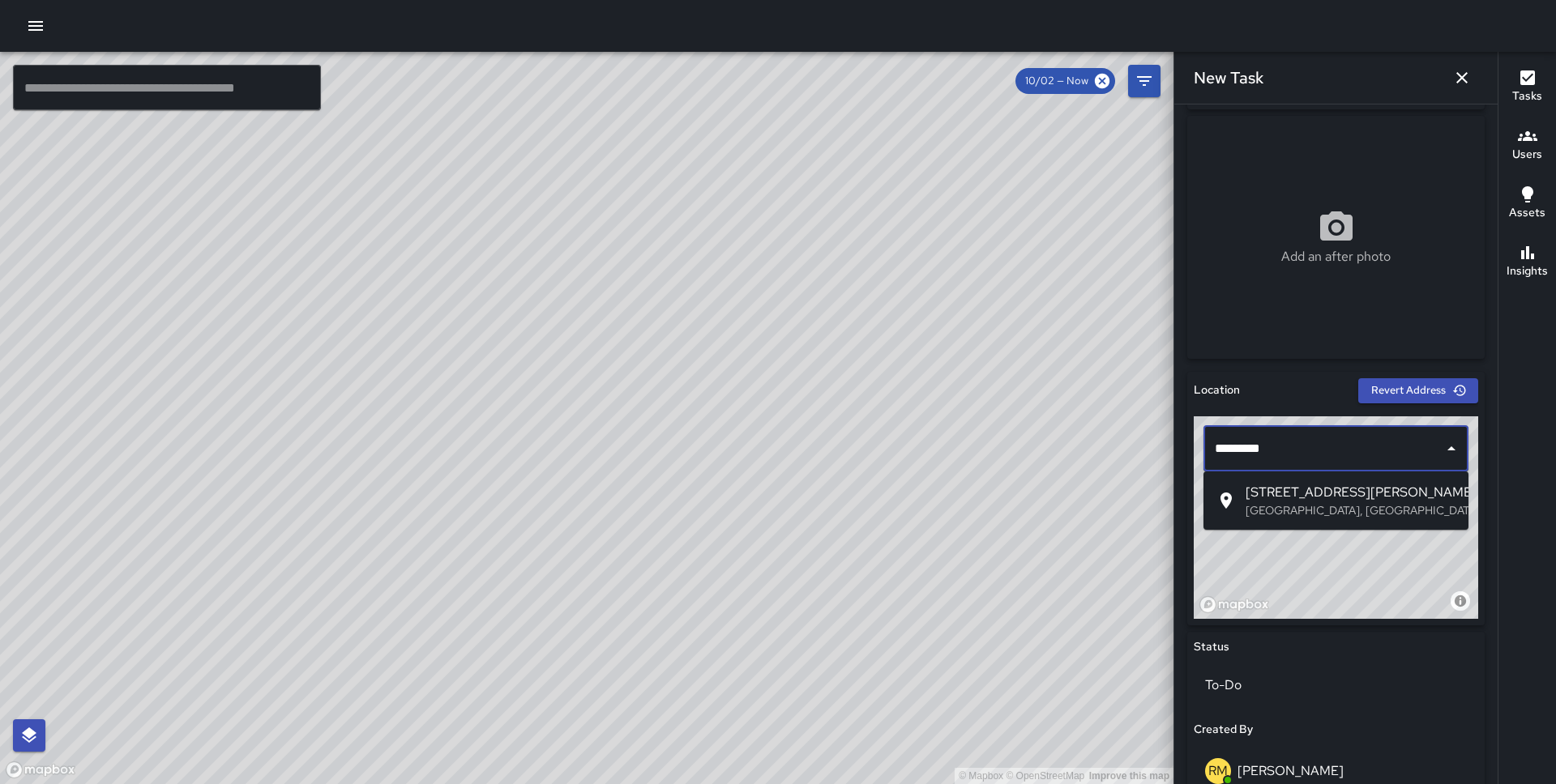
click at [1307, 500] on span "49 Stevenson Street" at bounding box center [1350, 492] width 210 height 20
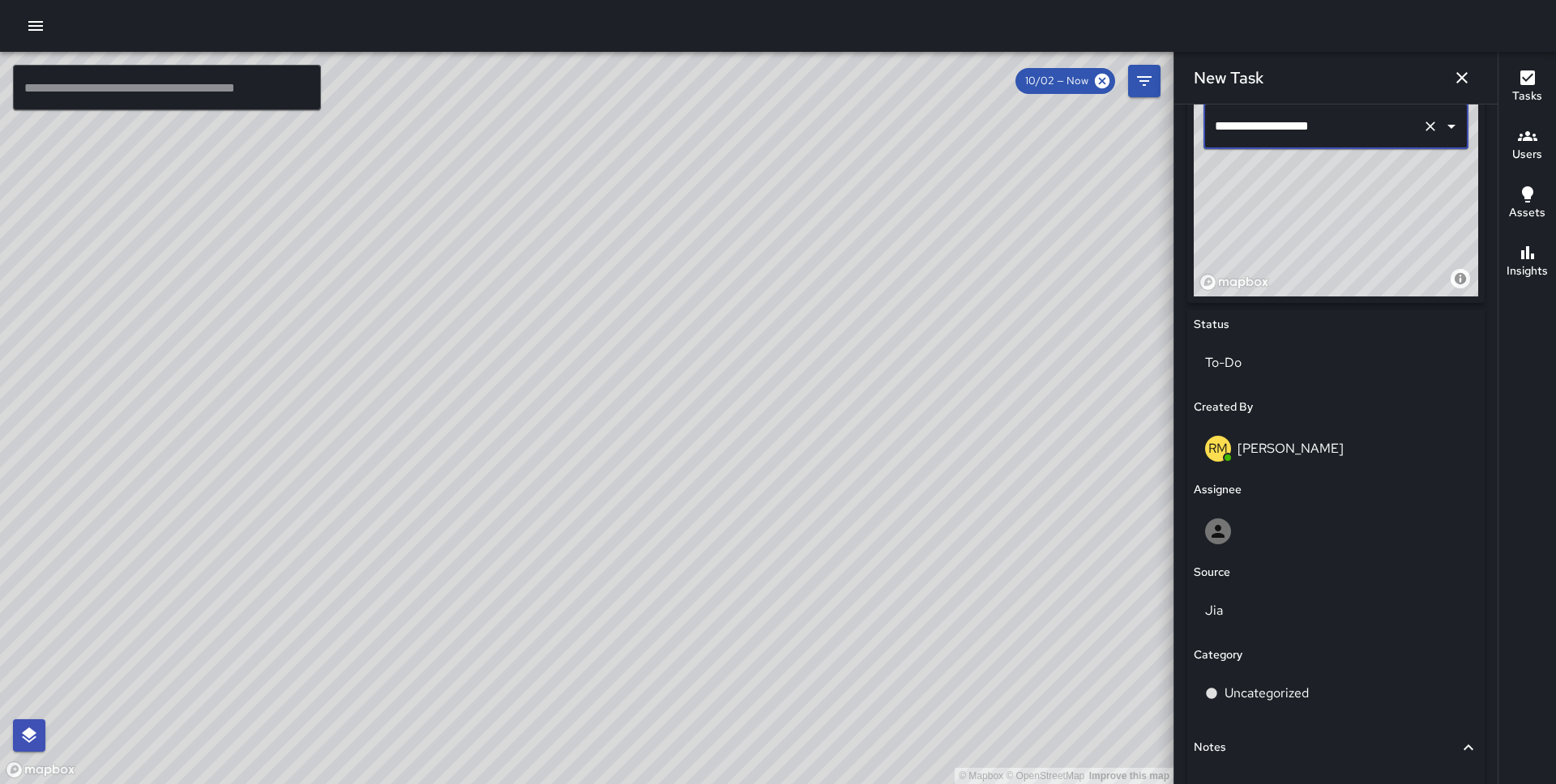
scroll to position [698, 0]
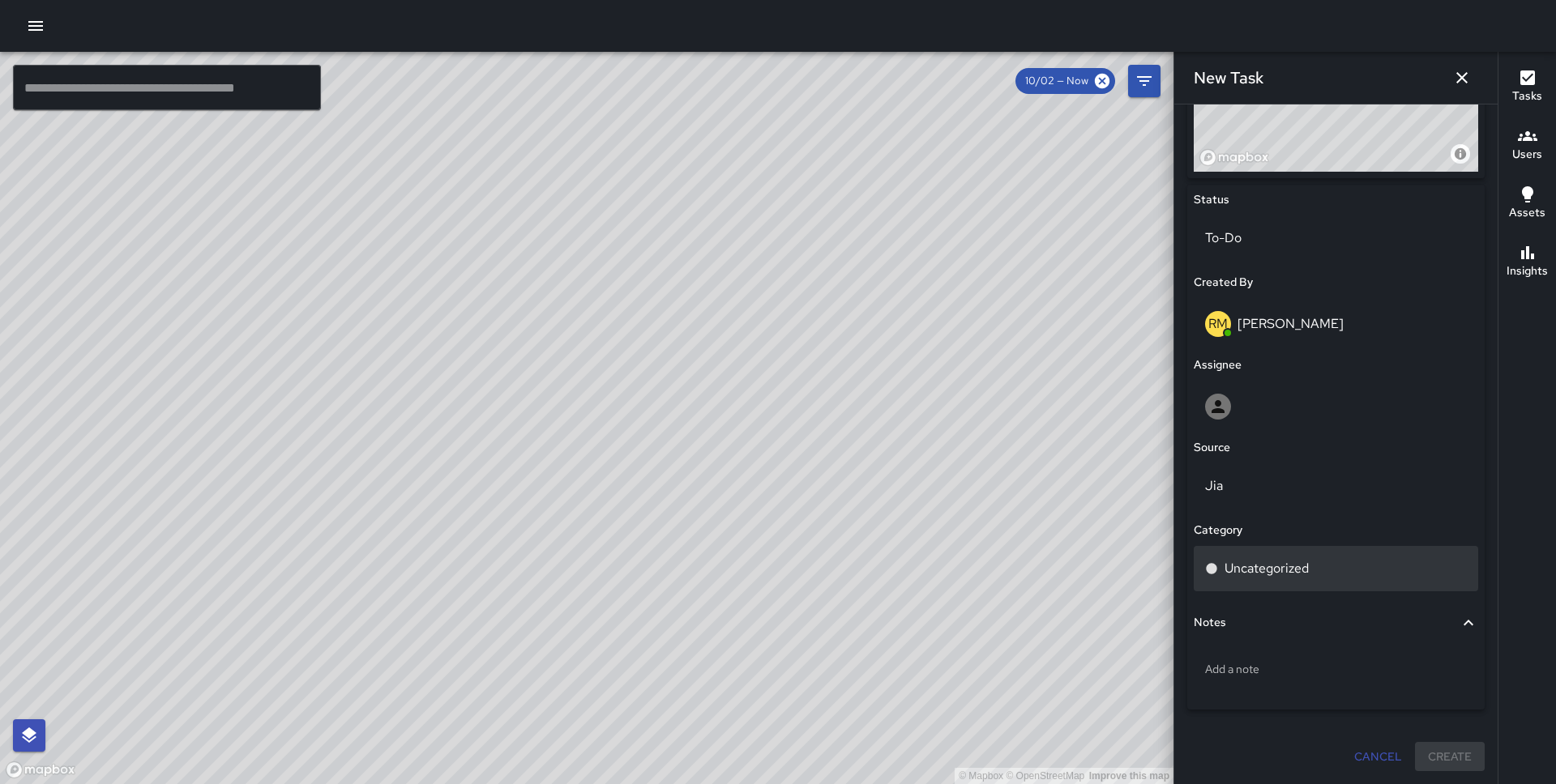
type input "**********"
click at [1264, 560] on p "Uncategorized" at bounding box center [1266, 569] width 84 height 20
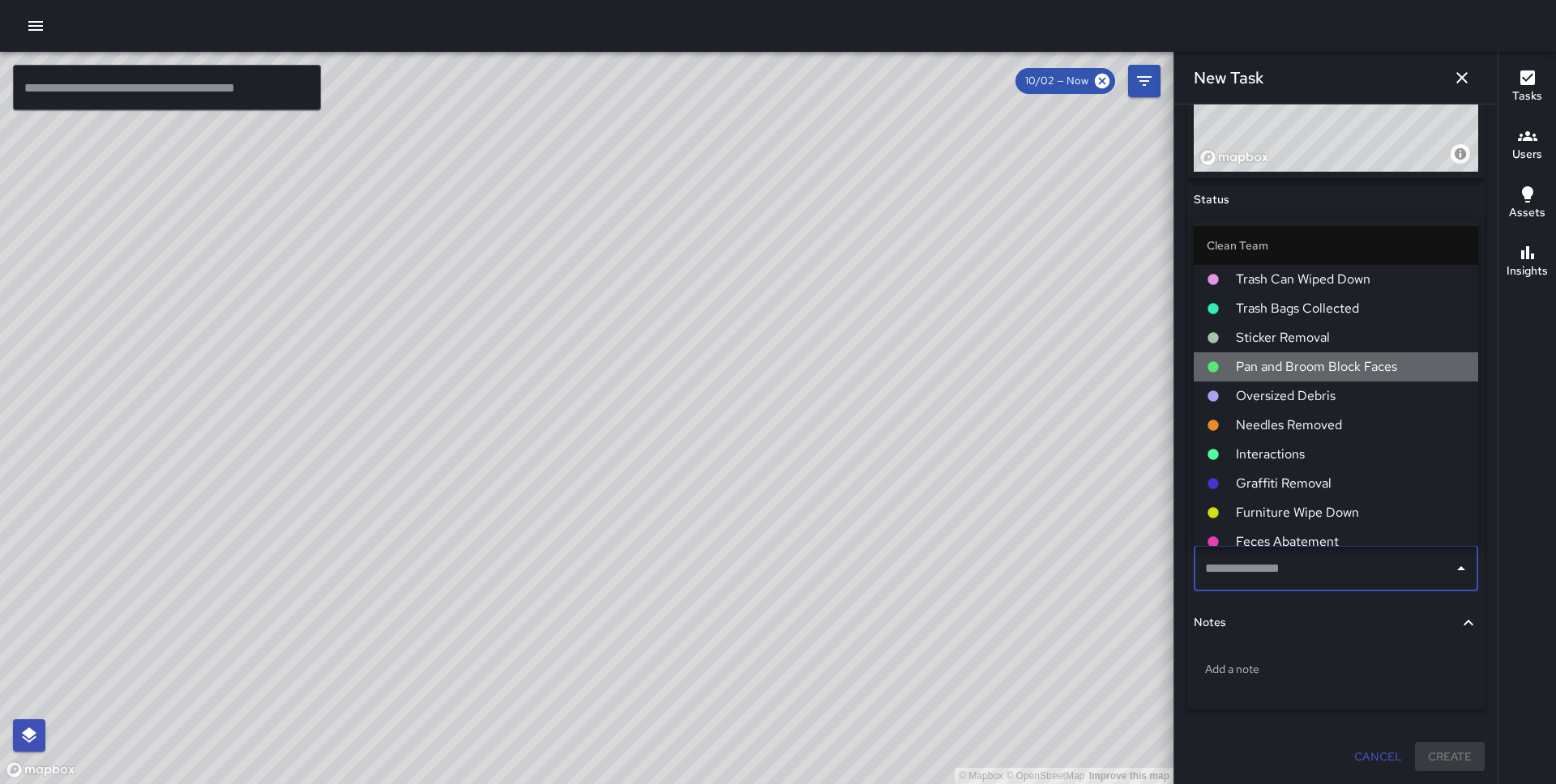
click at [1311, 365] on span "Pan and Broom Block Faces" at bounding box center [1350, 366] width 230 height 20
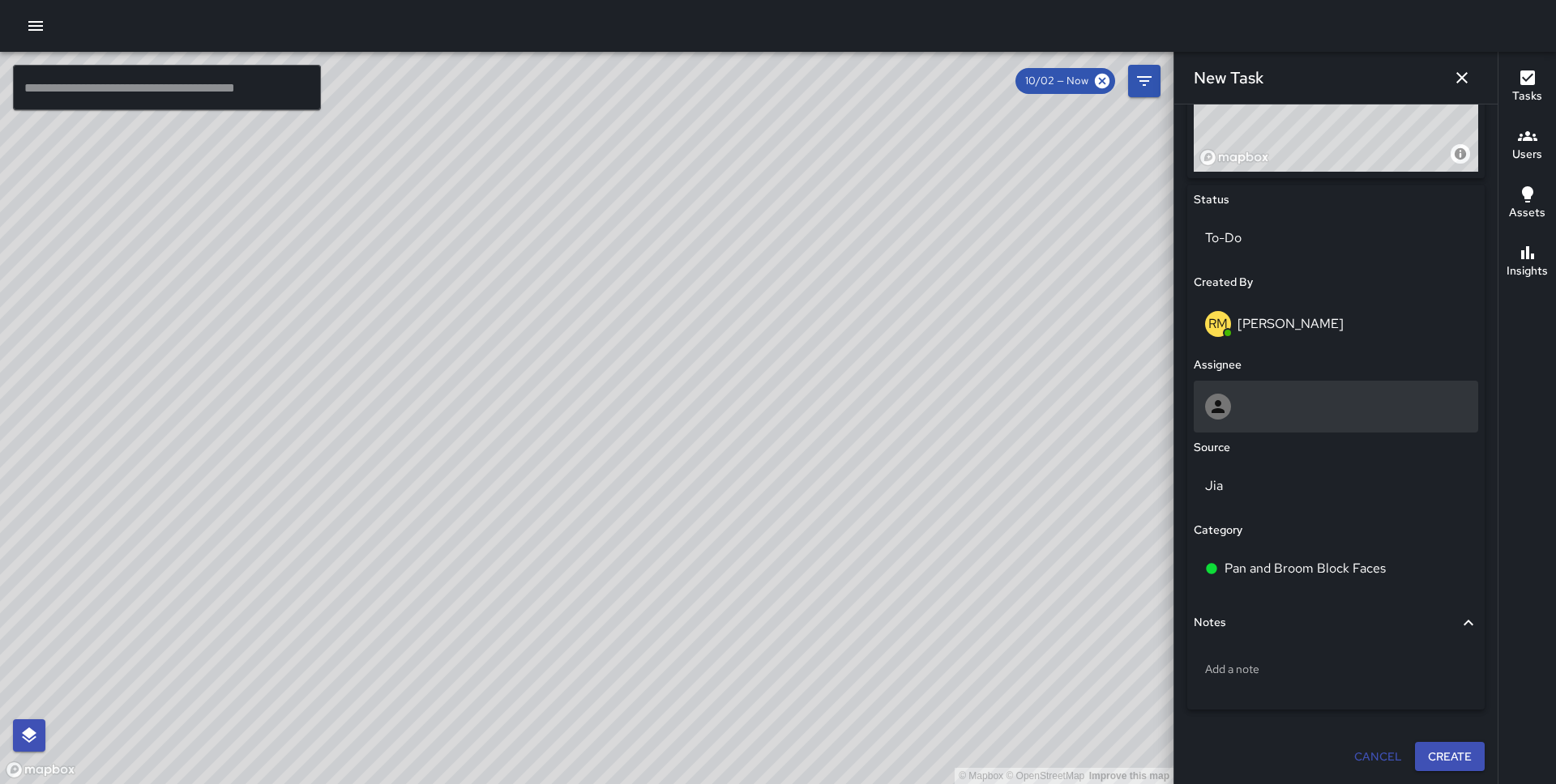
click at [1275, 410] on div at bounding box center [1335, 406] width 262 height 26
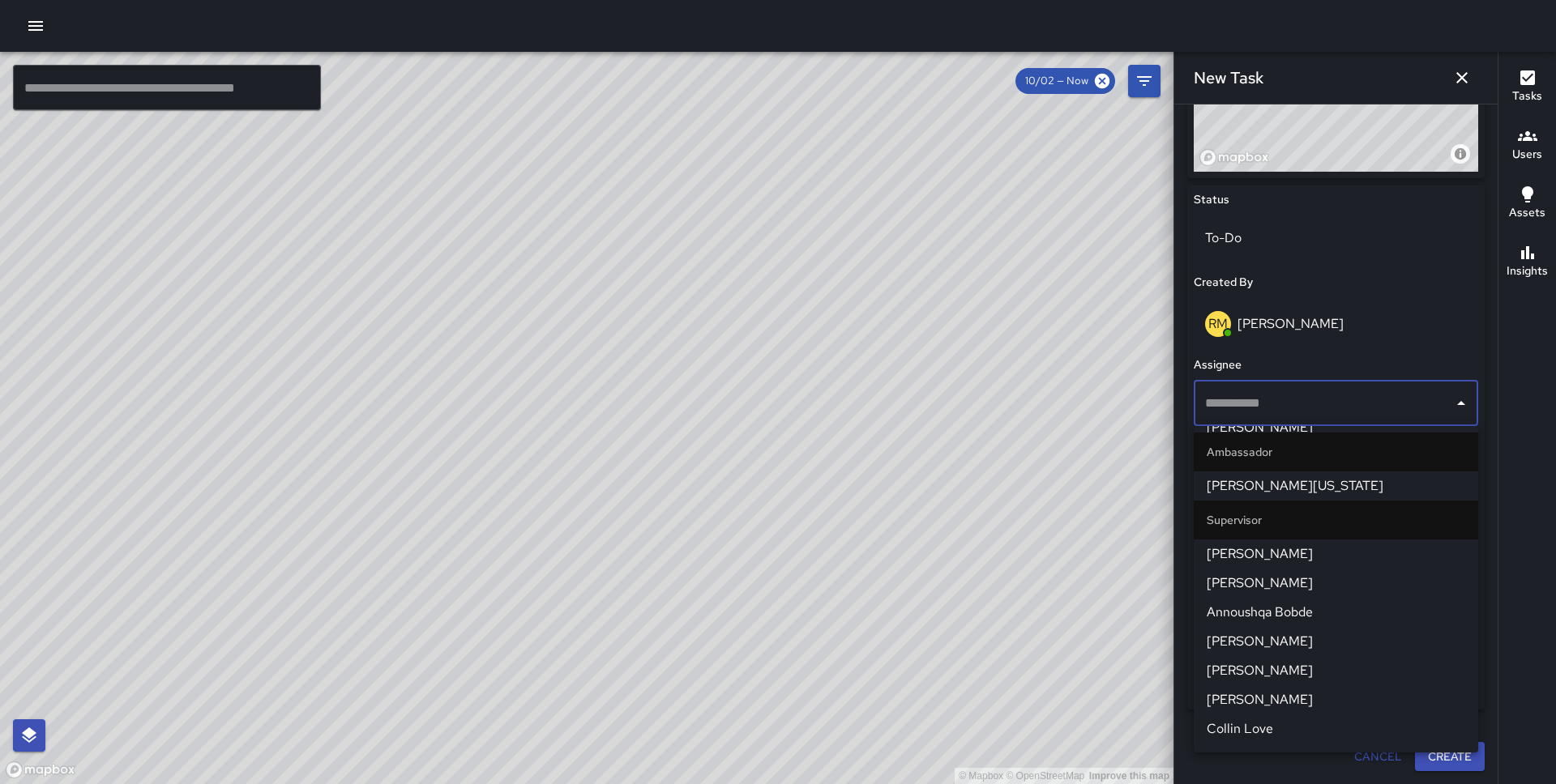
scroll to position [1111, 0]
click at [1300, 548] on span "[PERSON_NAME]" at bounding box center [1336, 552] width 259 height 20
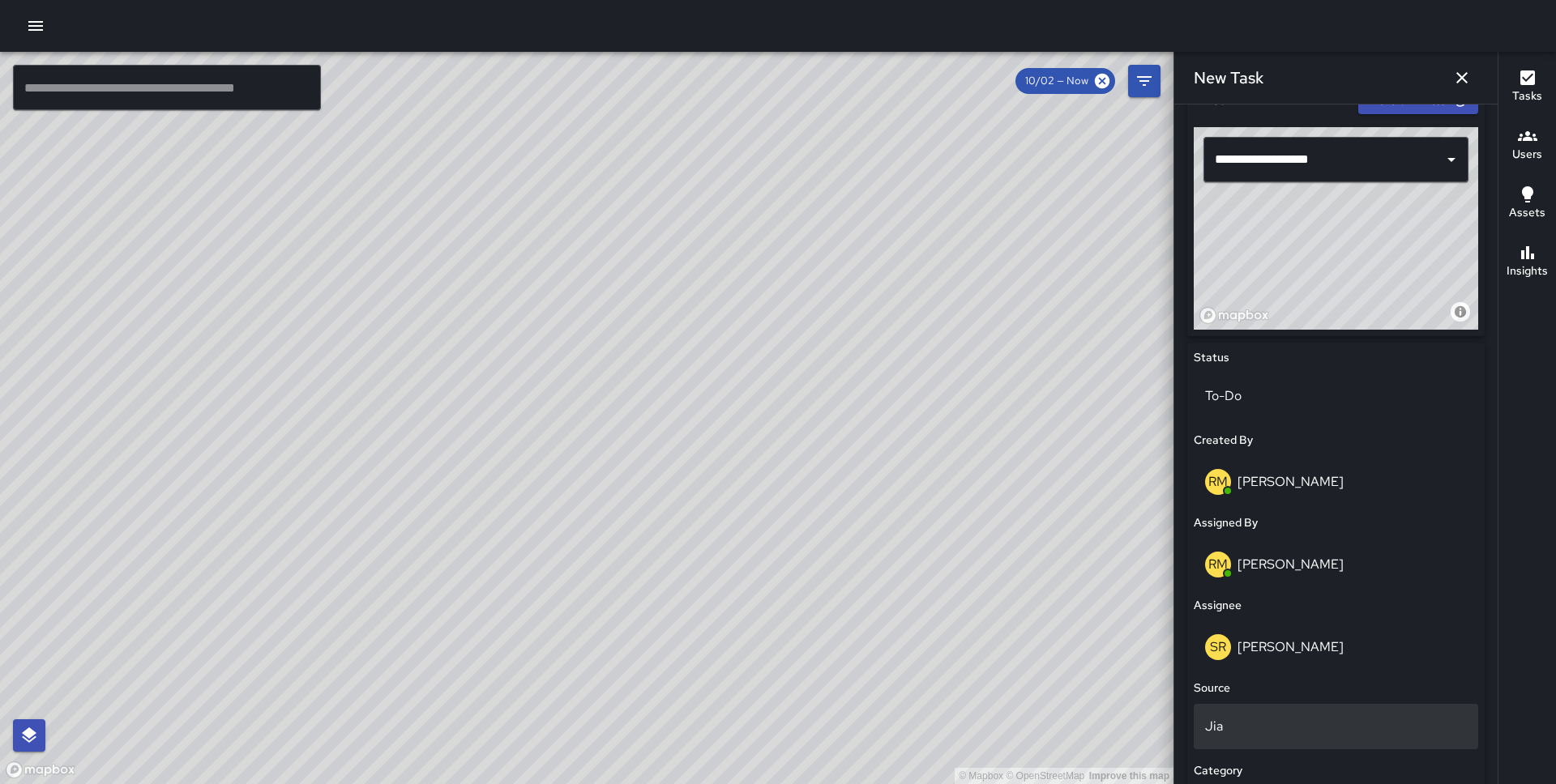
scroll to position [781, 0]
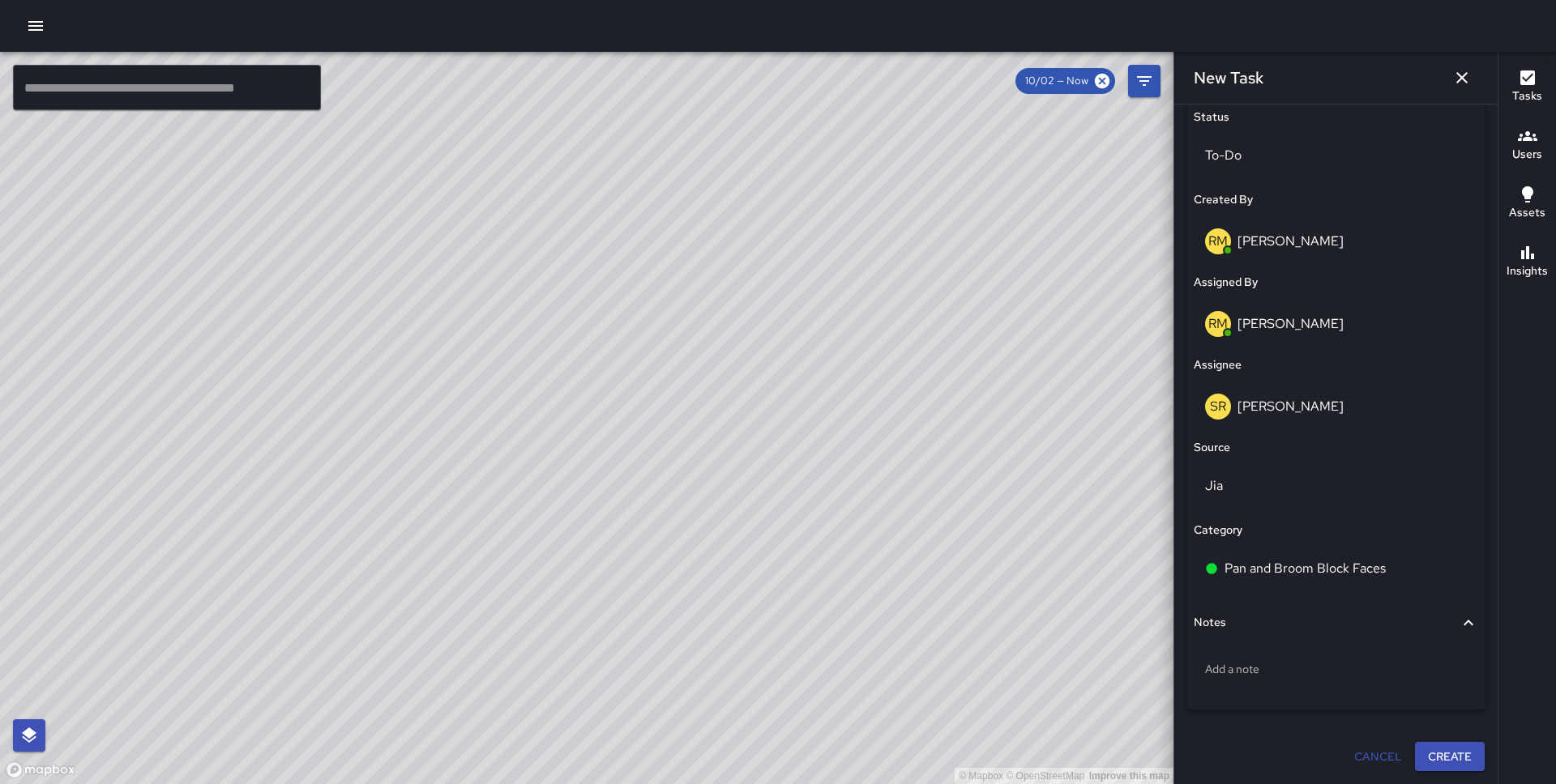
click at [1448, 748] on button "Create" at bounding box center [1449, 758] width 70 height 30
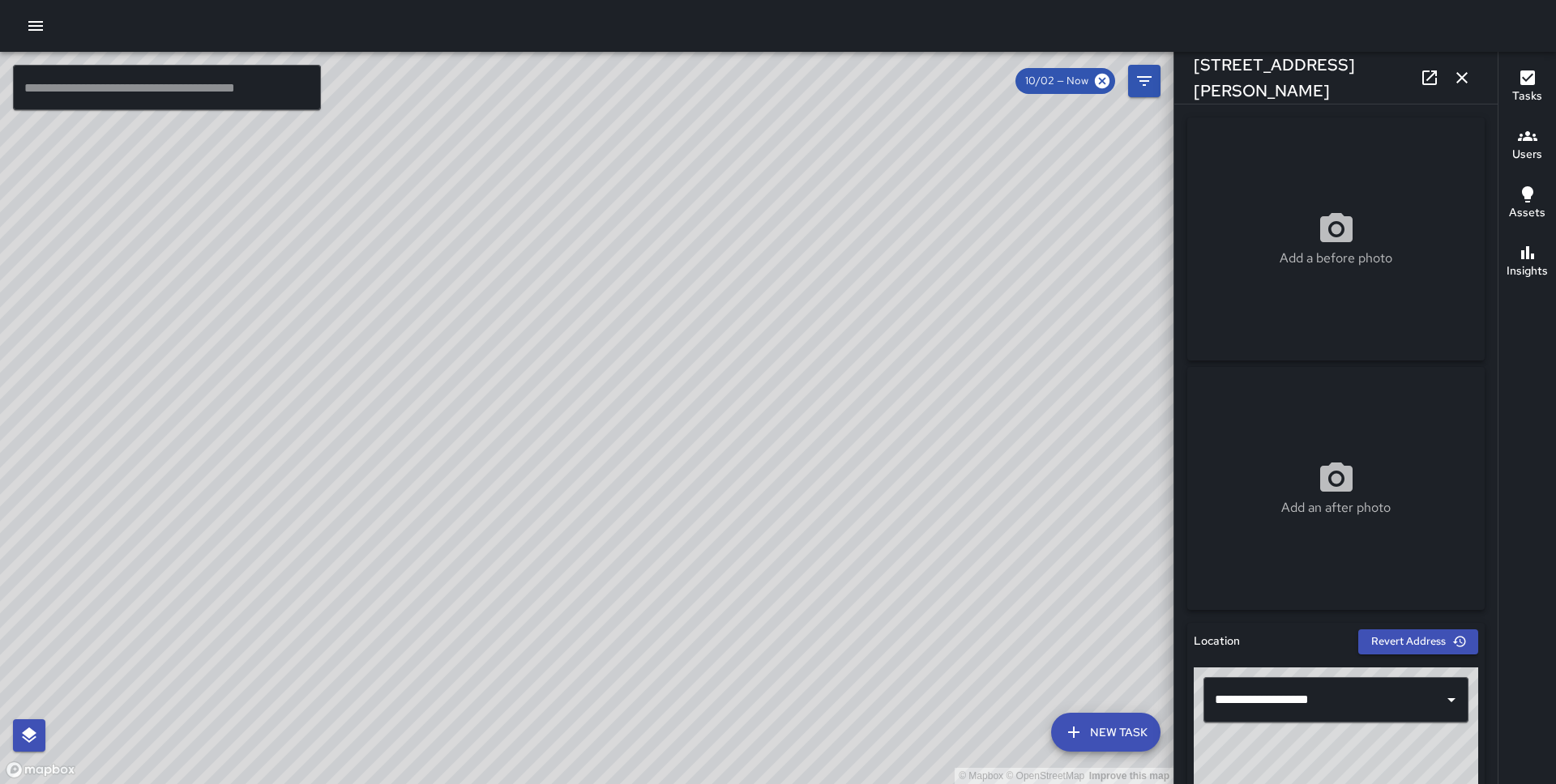
click at [1091, 732] on button "New Task" at bounding box center [1105, 732] width 110 height 39
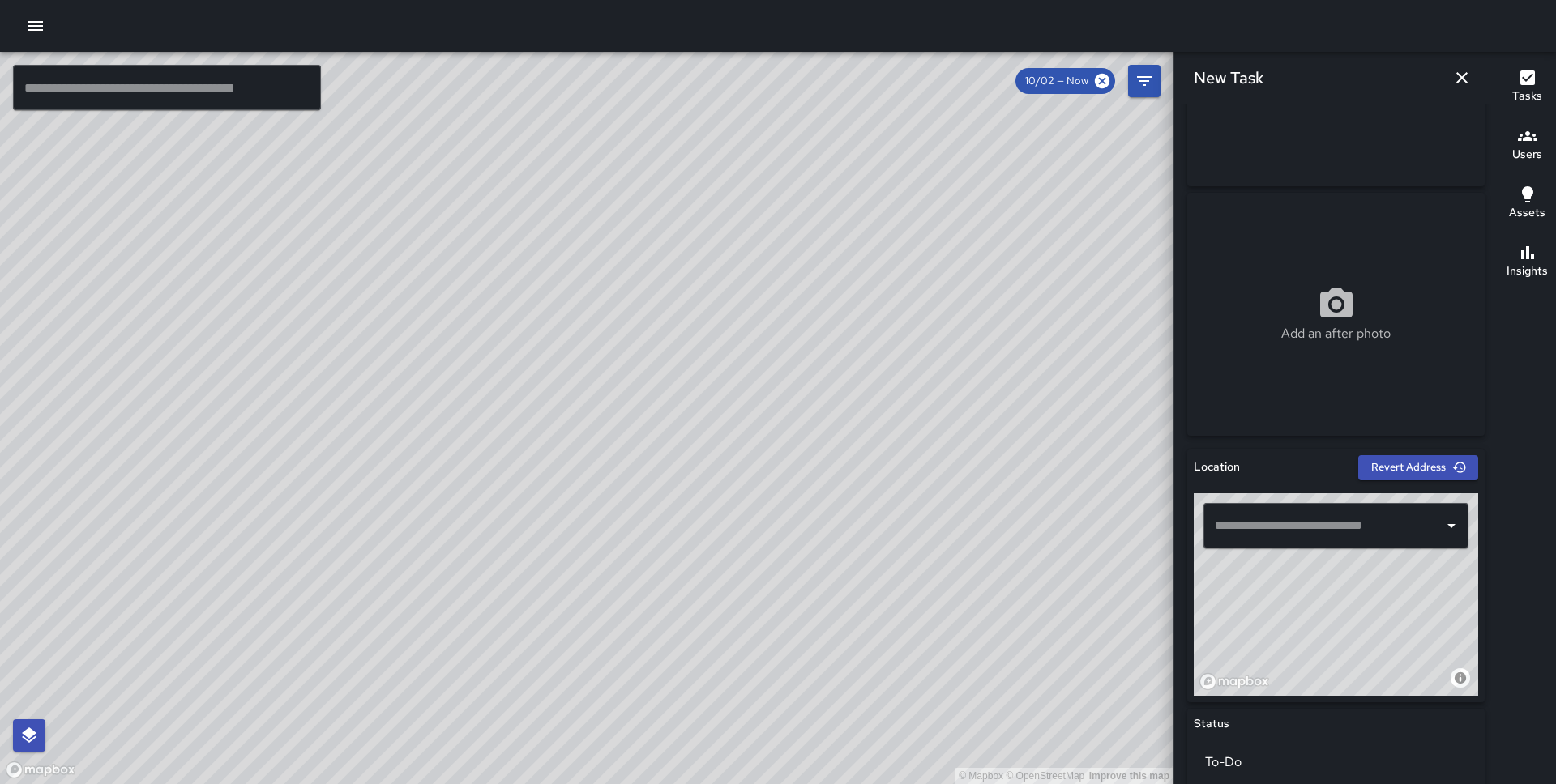
scroll to position [266, 0]
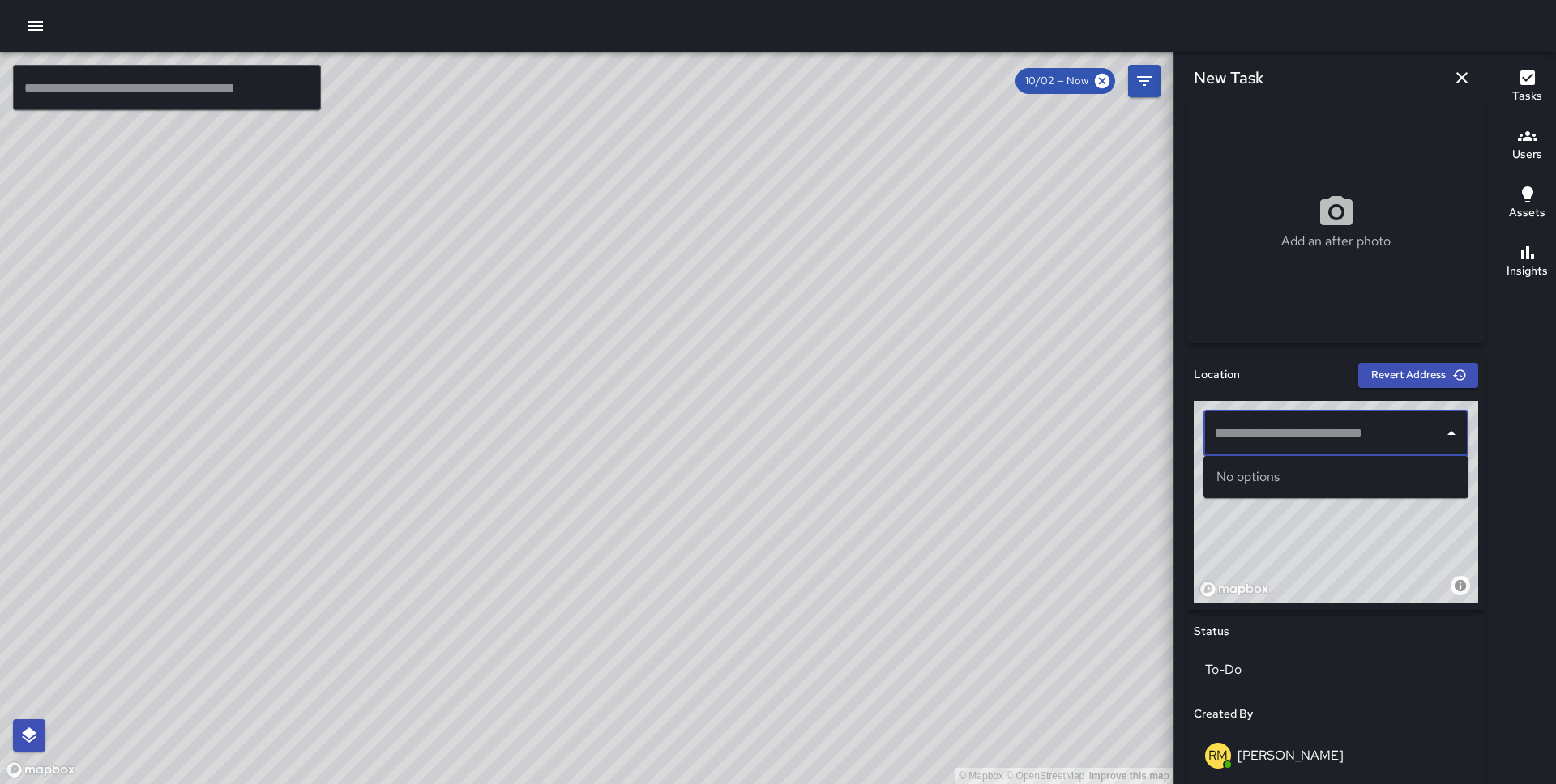
click at [1258, 431] on input "text" at bounding box center [1323, 434] width 226 height 31
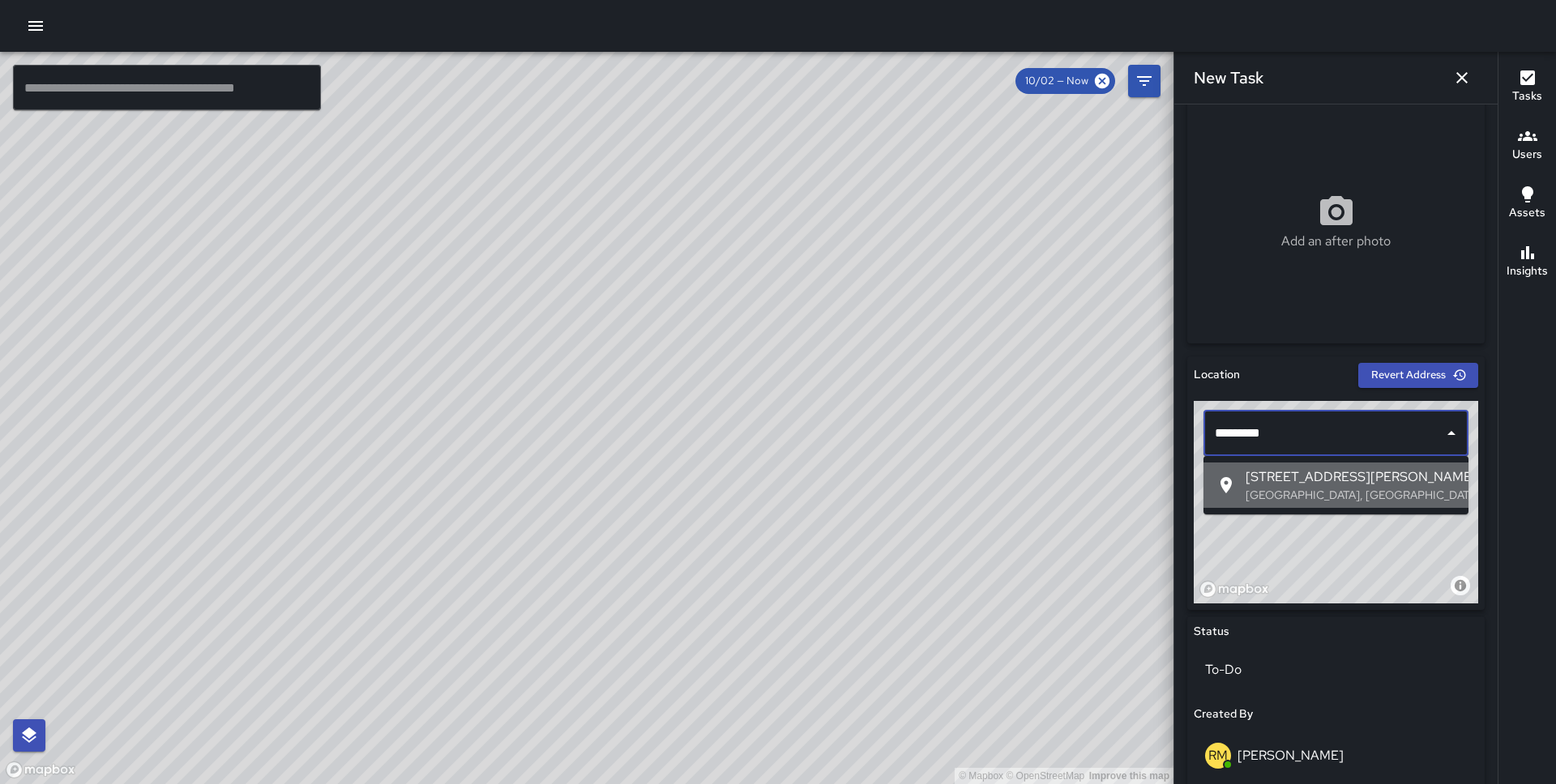
click at [1299, 476] on span "71 Stevenson Street" at bounding box center [1350, 477] width 210 height 20
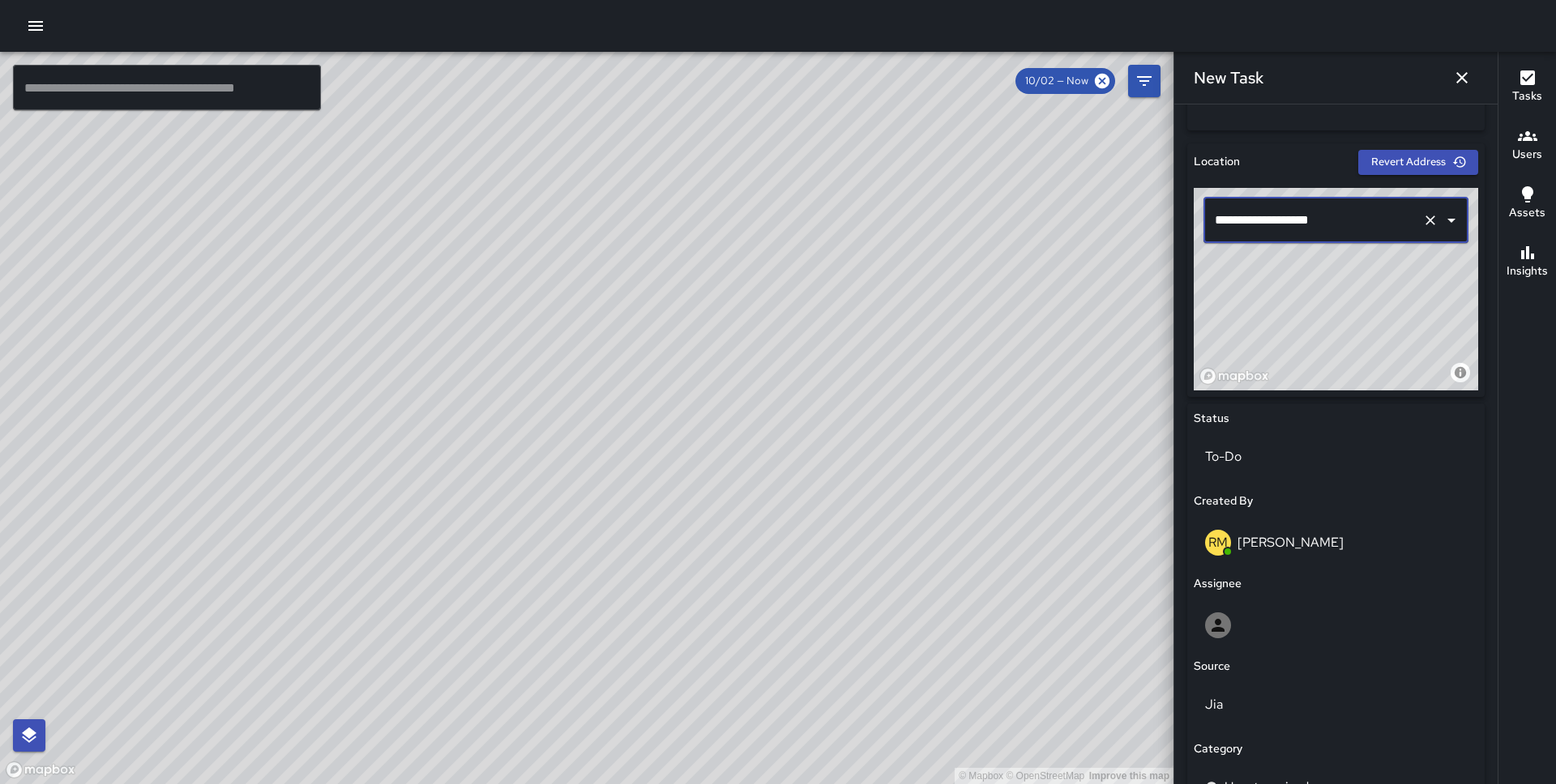
scroll to position [698, 0]
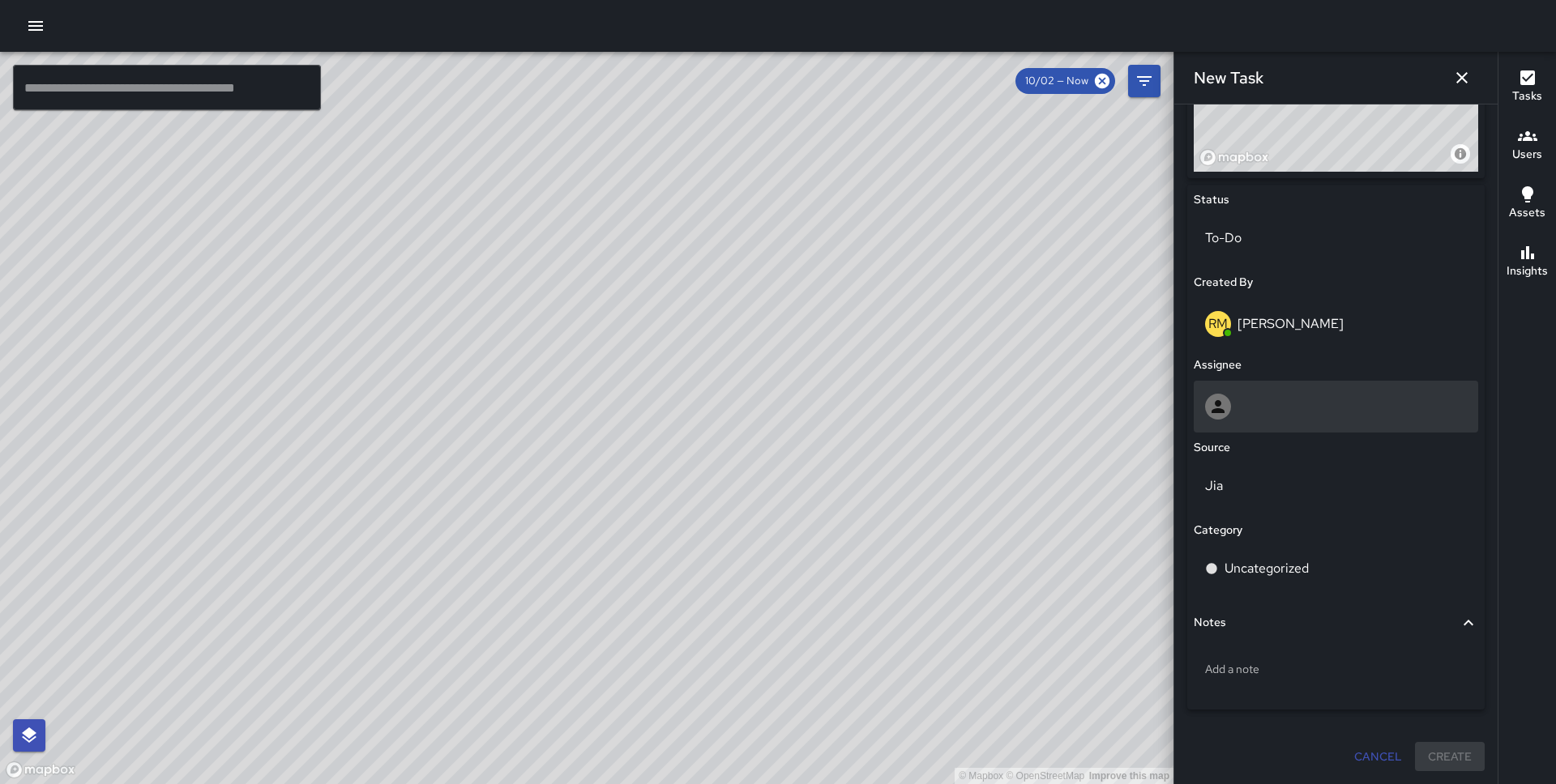
type input "**********"
click at [1274, 418] on div at bounding box center [1335, 406] width 262 height 26
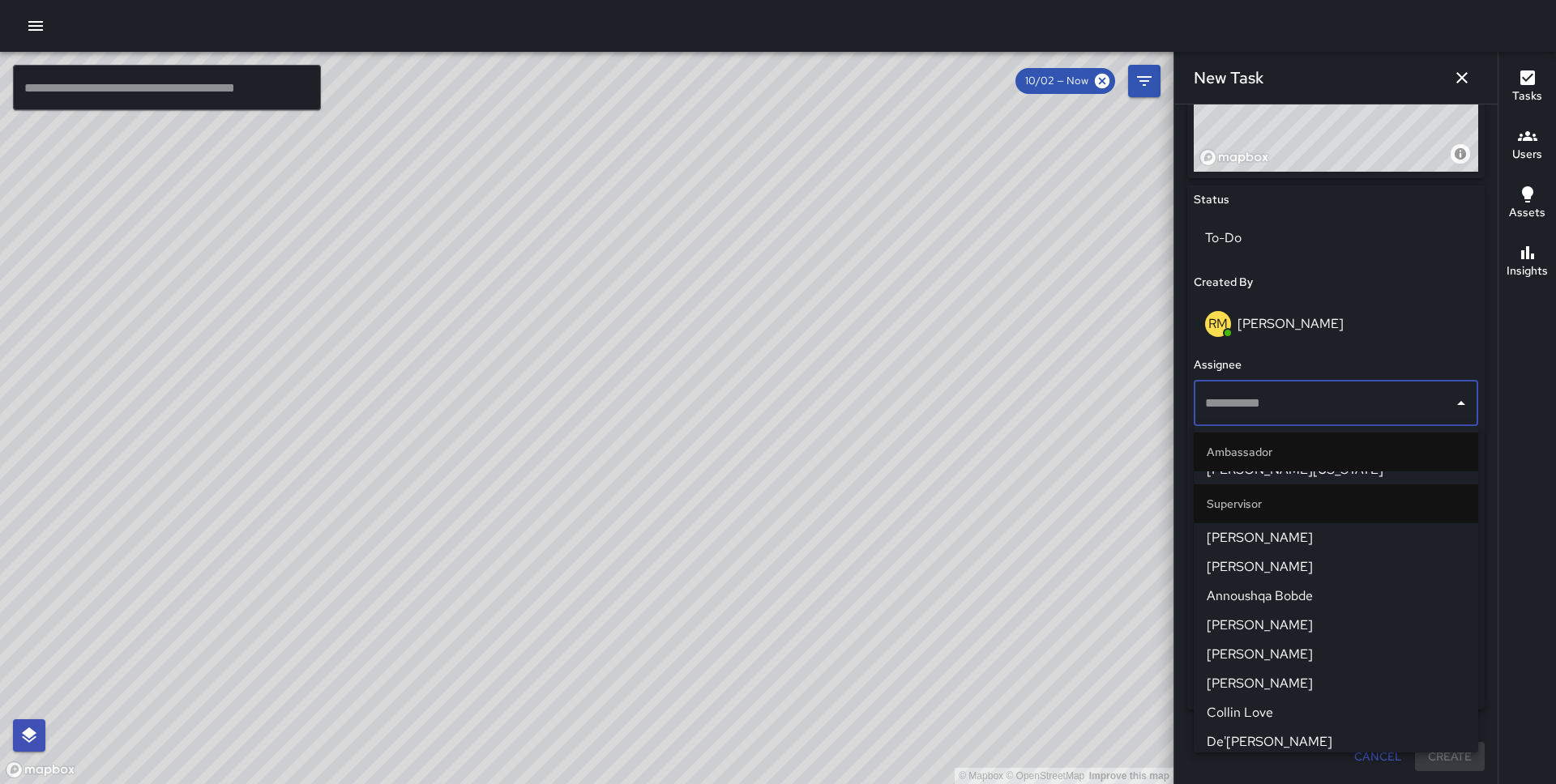
scroll to position [1145, 0]
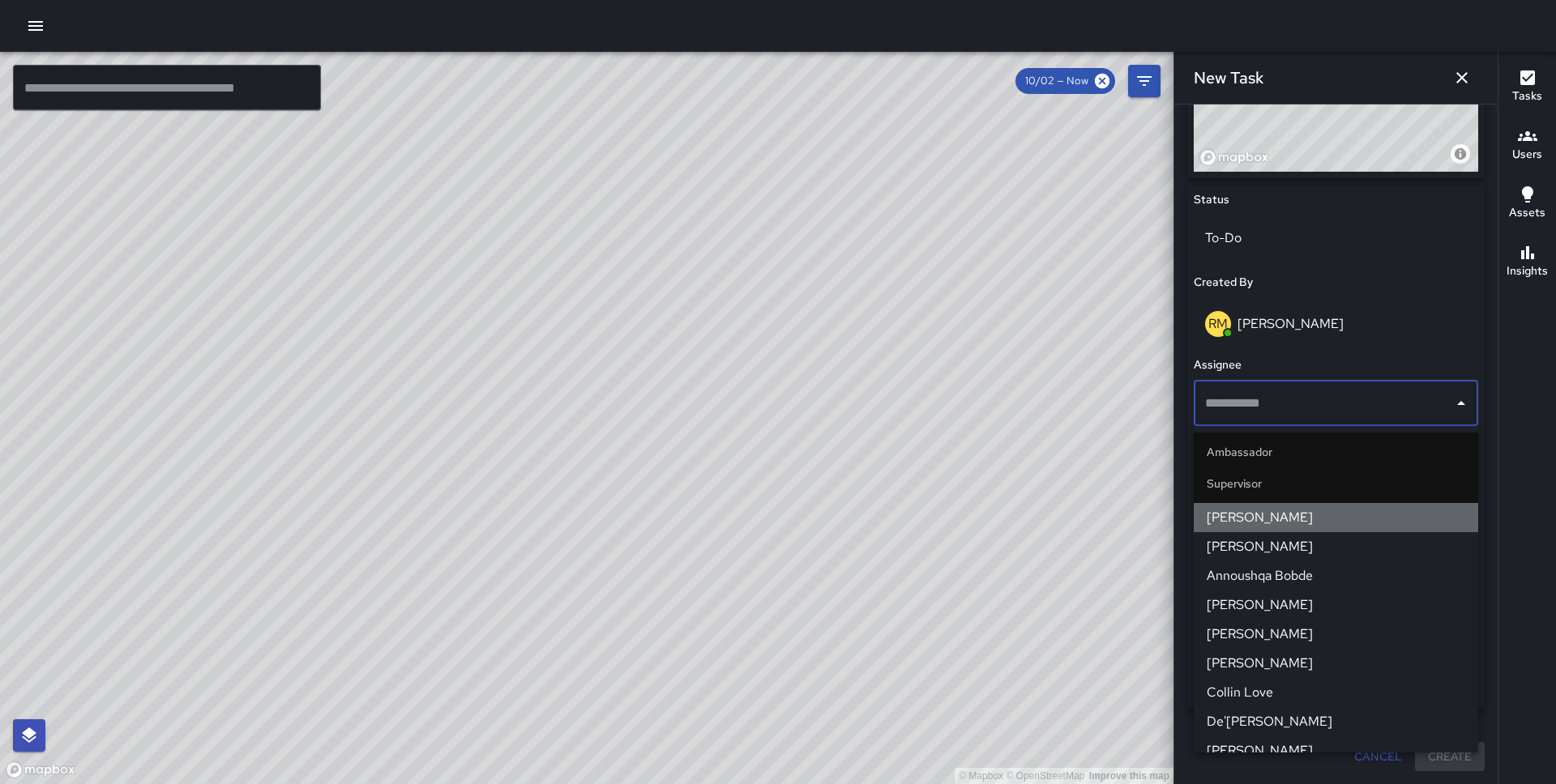
click at [1306, 509] on span "[PERSON_NAME]" at bounding box center [1336, 518] width 259 height 20
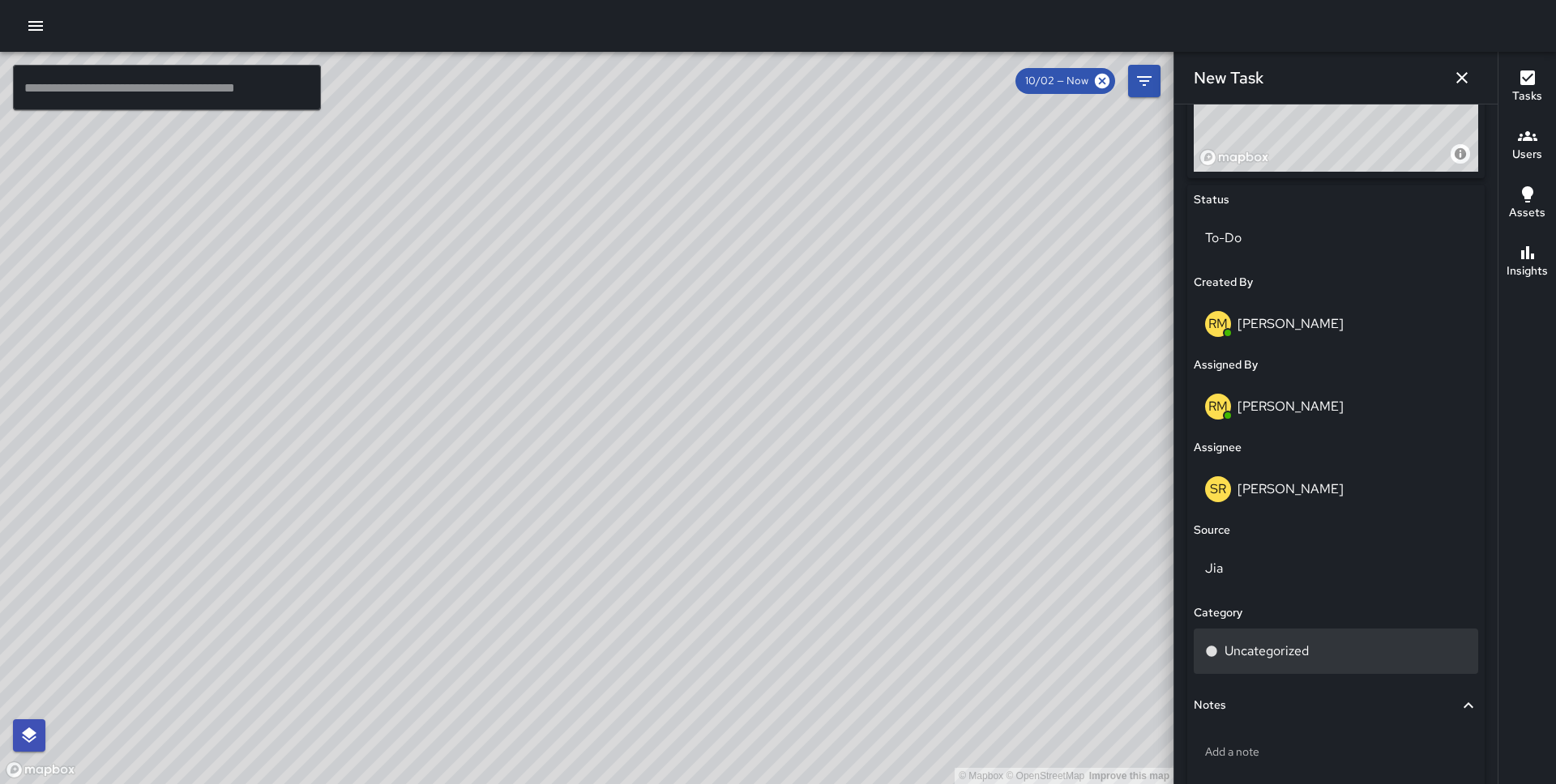
click at [1294, 649] on p "Uncategorized" at bounding box center [1266, 651] width 84 height 20
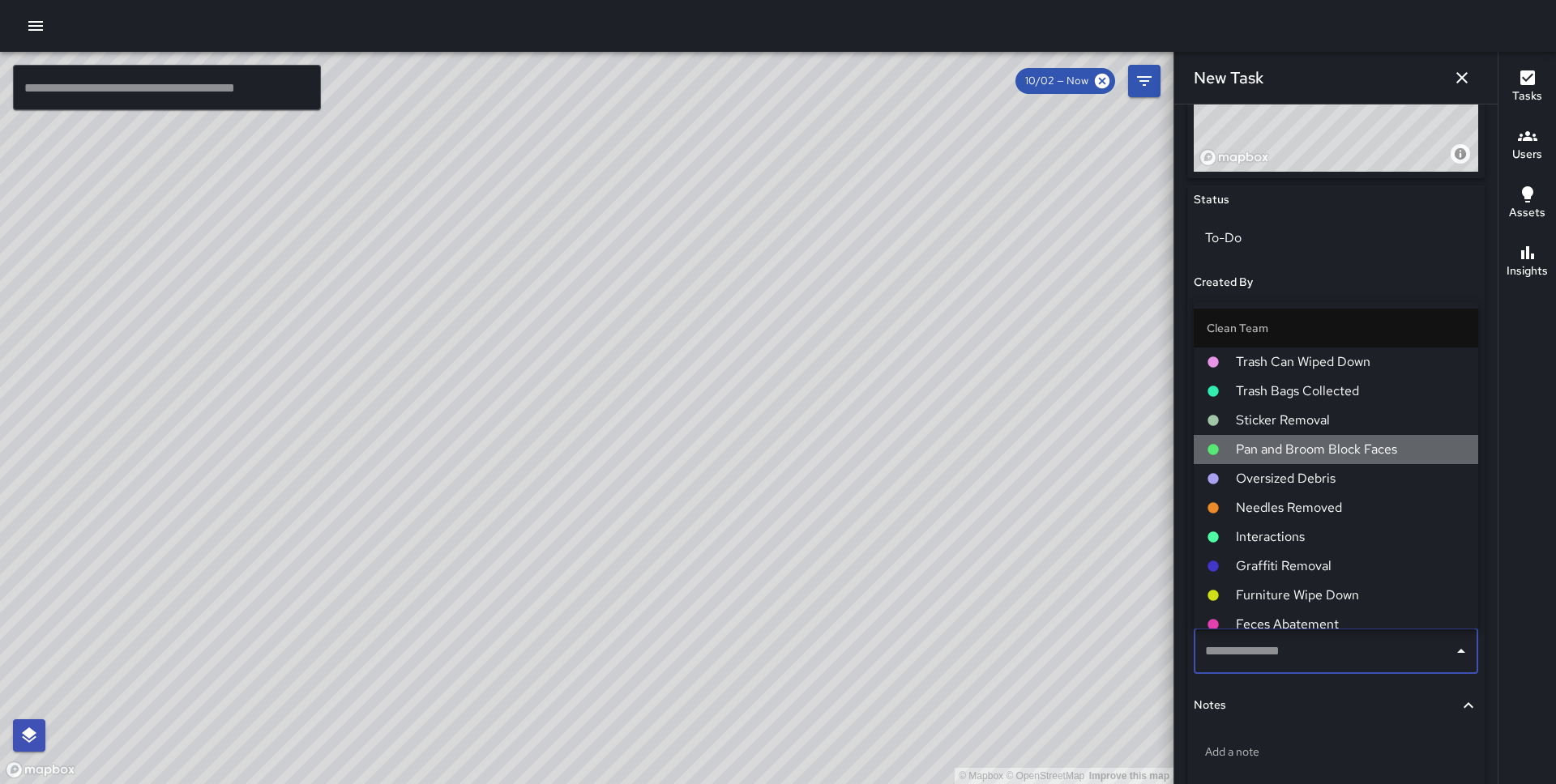
click at [1308, 447] on span "Pan and Broom Block Faces" at bounding box center [1350, 450] width 230 height 20
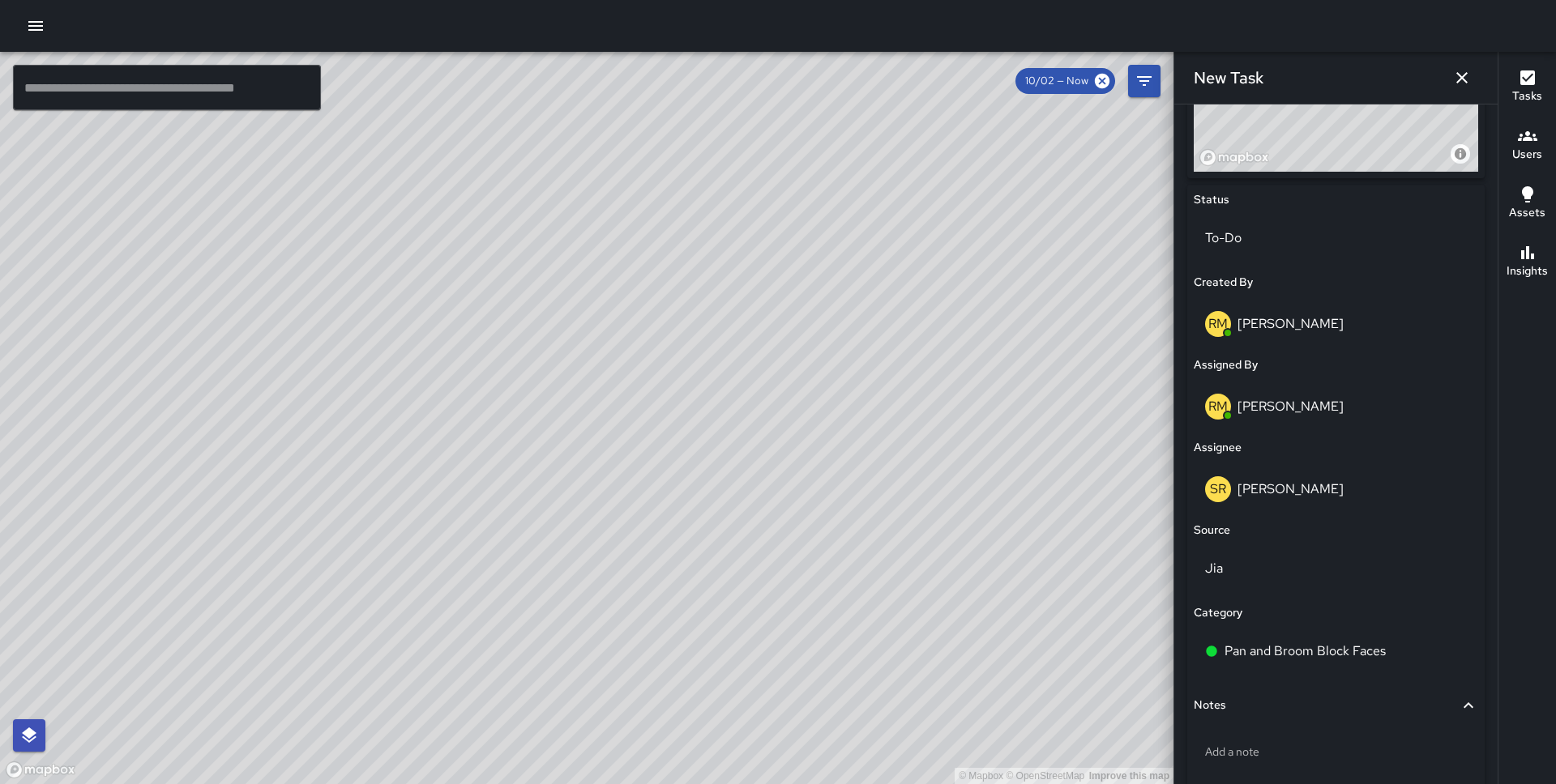
scroll to position [781, 0]
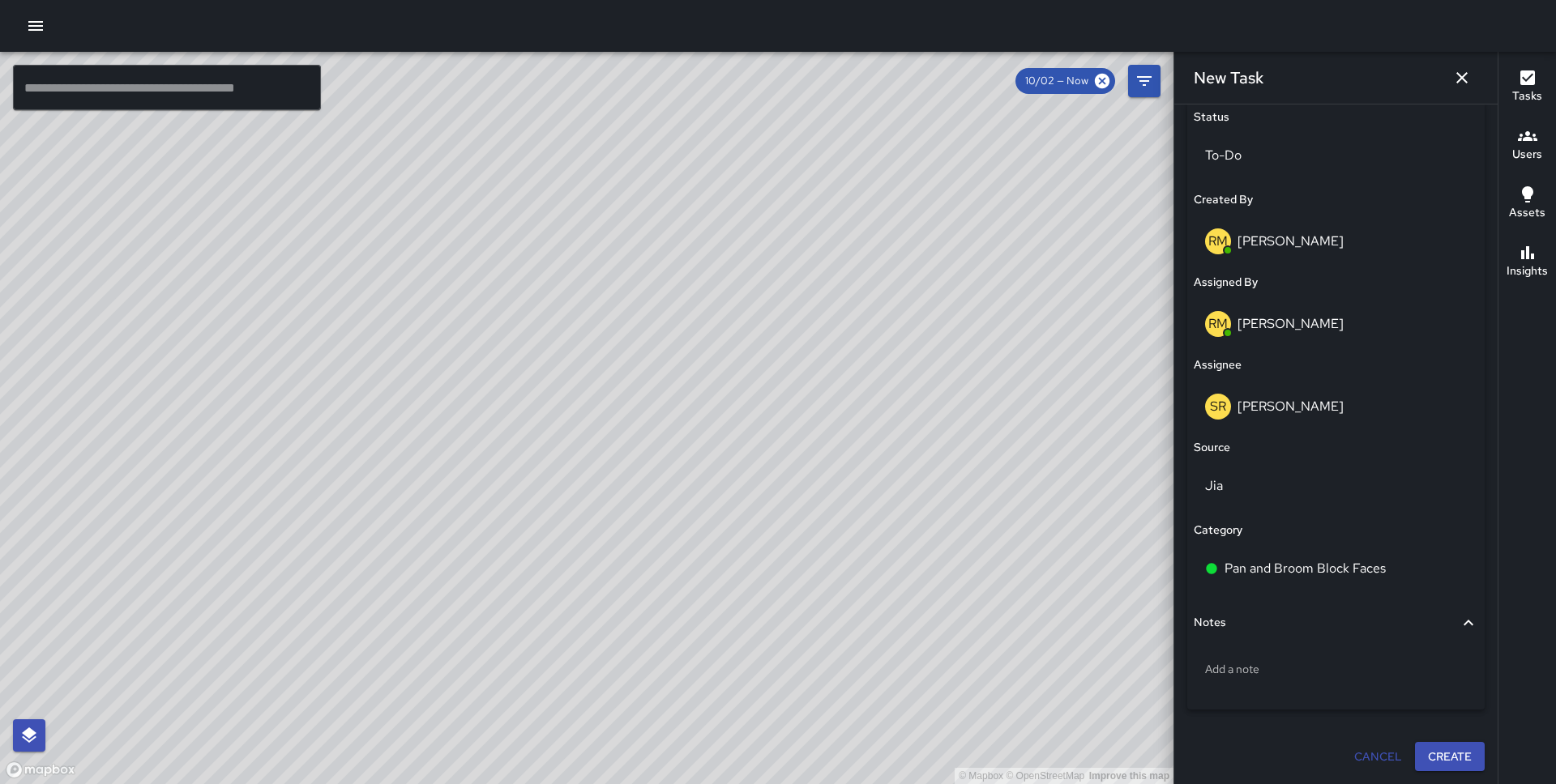
click at [1456, 766] on button "Create" at bounding box center [1449, 758] width 70 height 30
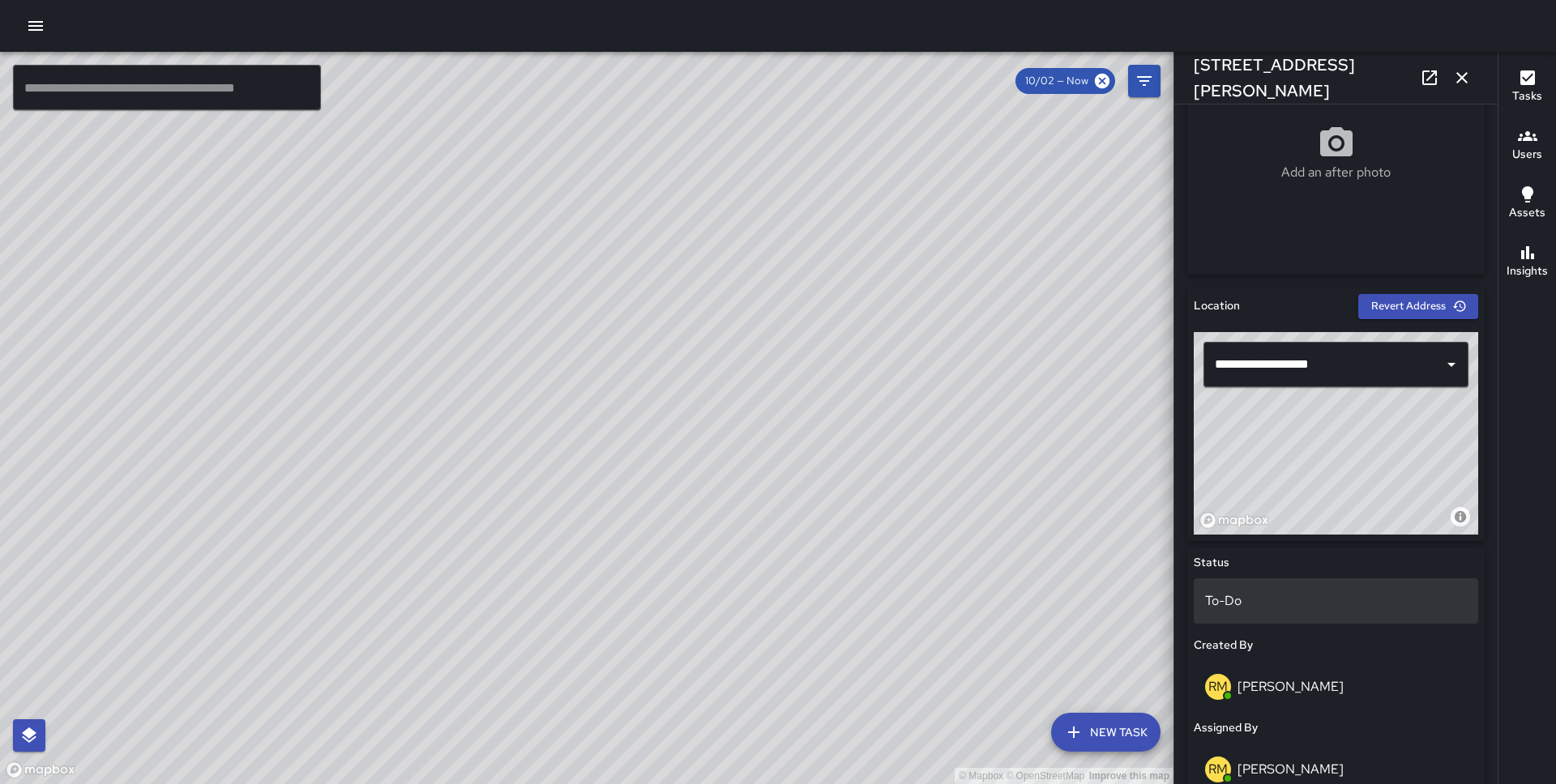
scroll to position [0, 0]
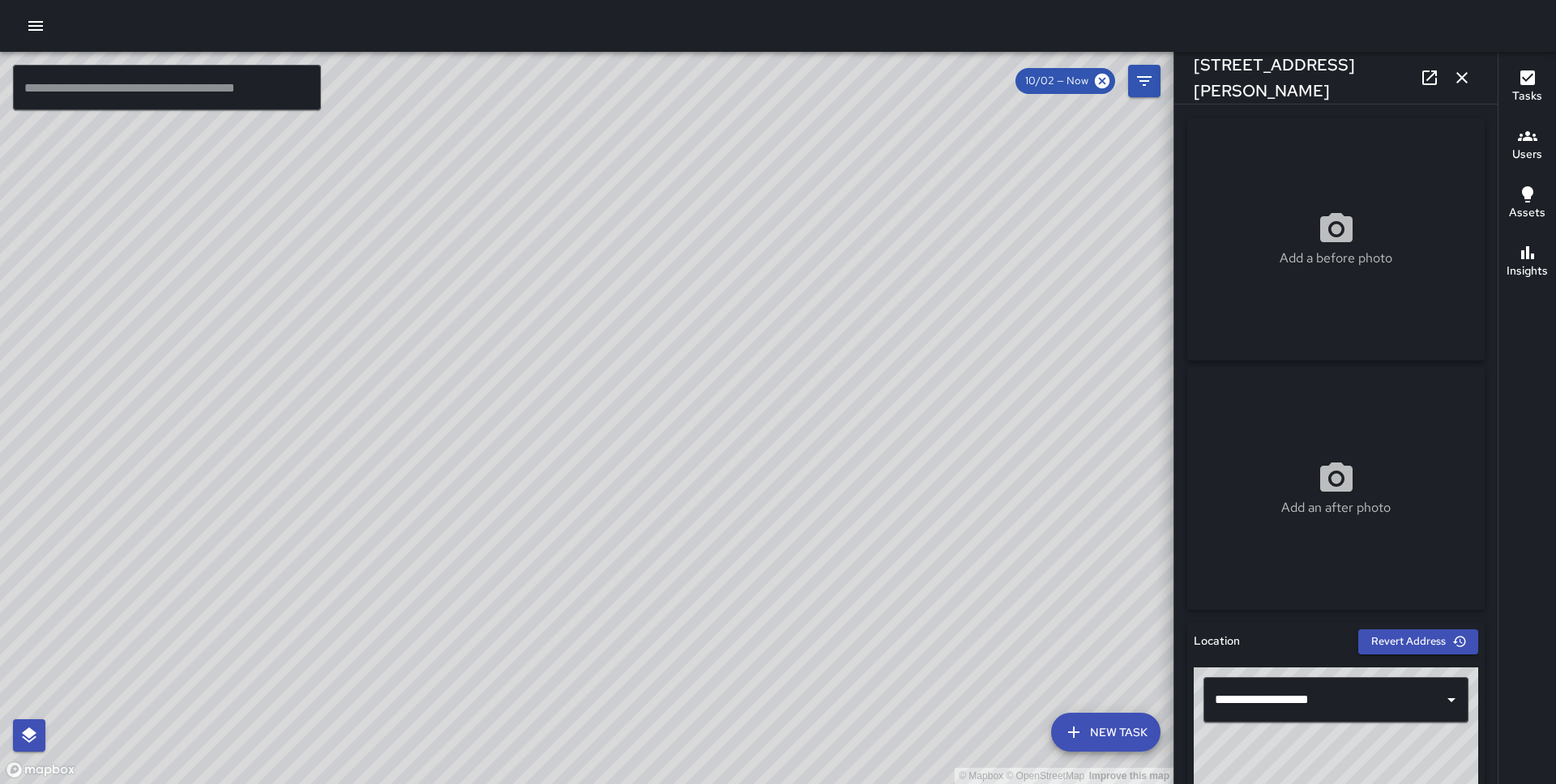
click at [1131, 723] on button "New Task" at bounding box center [1105, 732] width 110 height 39
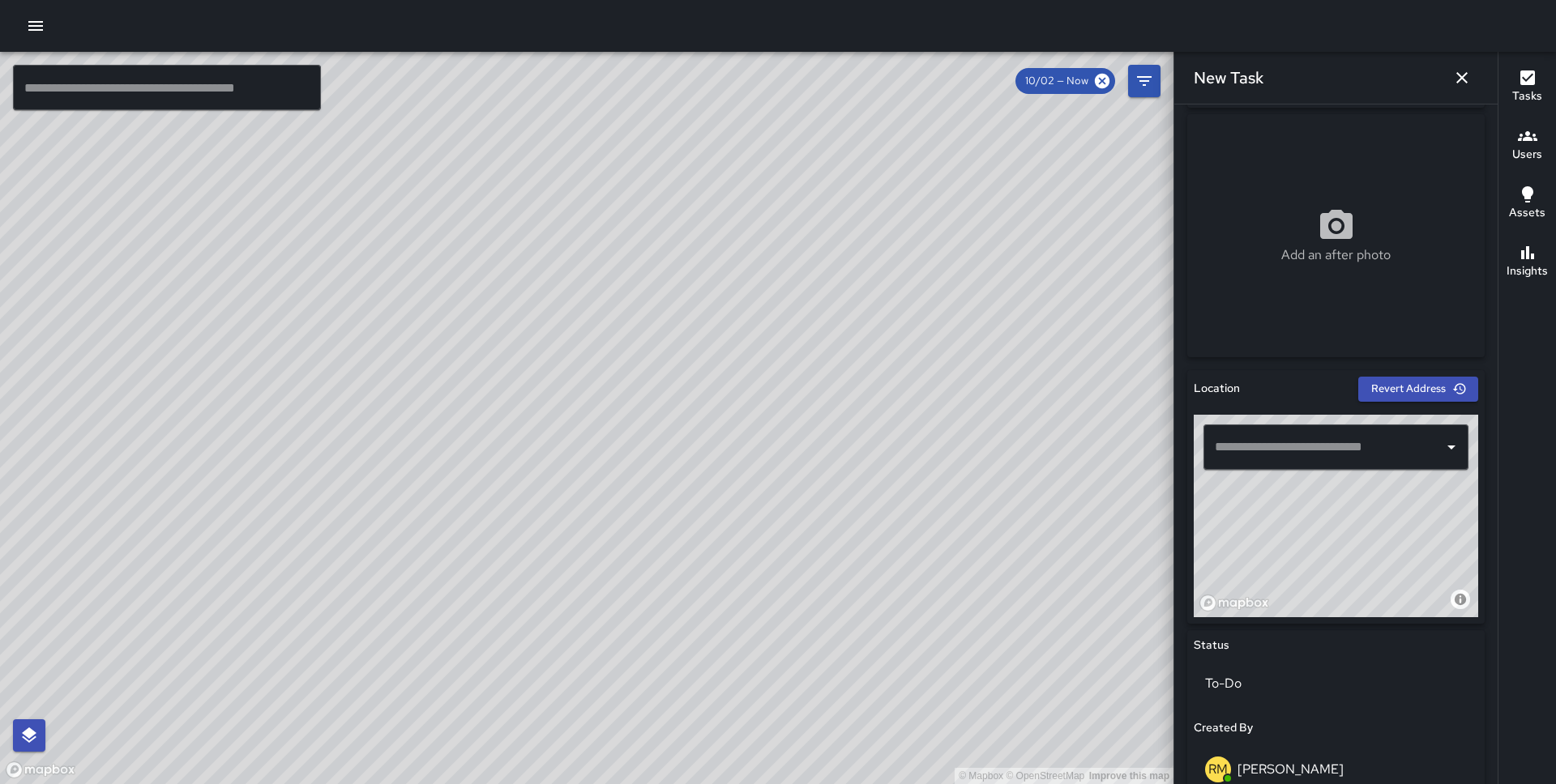
scroll to position [253, 0]
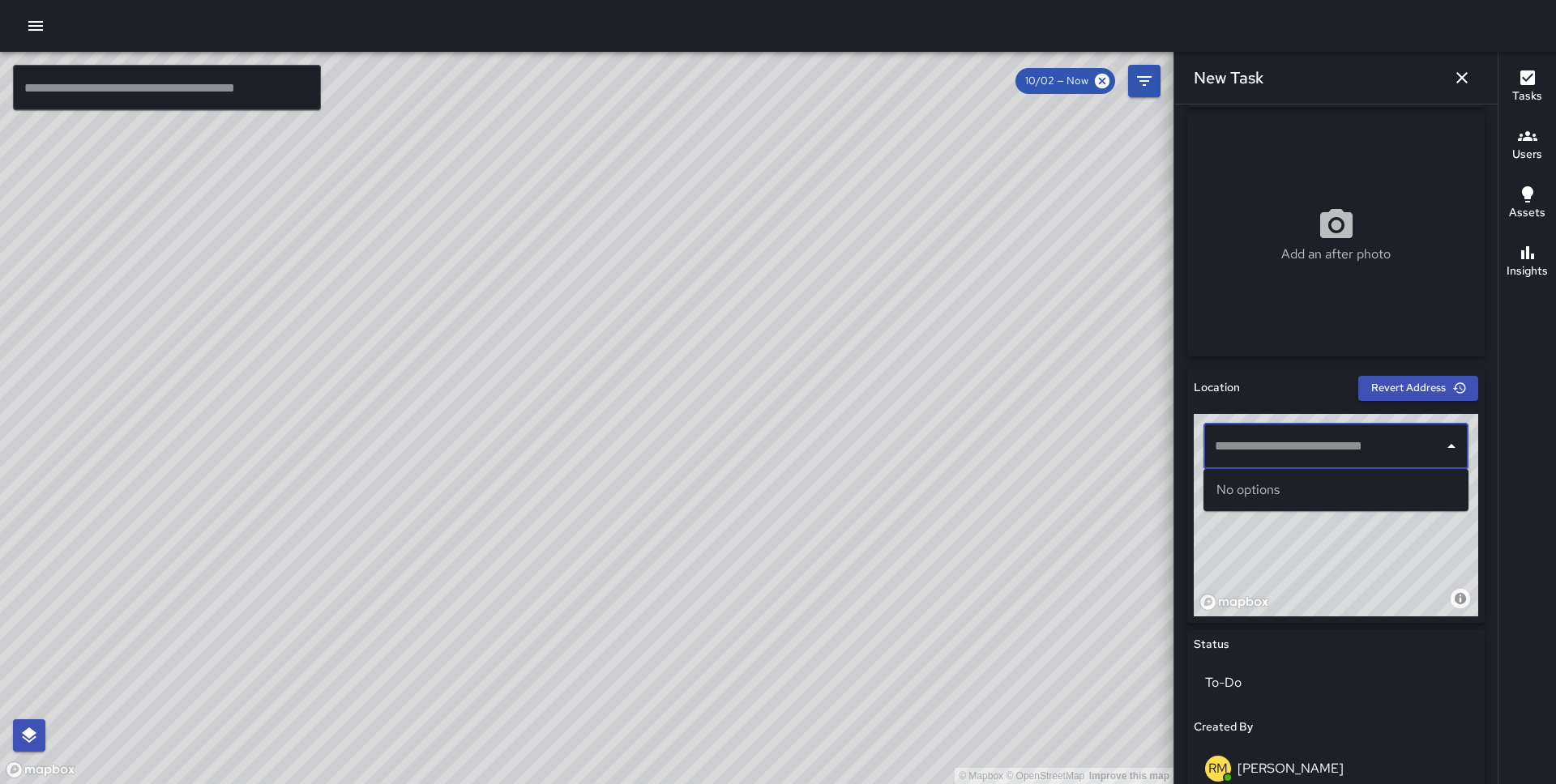
click at [1317, 447] on input "text" at bounding box center [1323, 446] width 226 height 31
click at [1334, 512] on p "San Francisco, CA, USA" at bounding box center [1350, 507] width 210 height 16
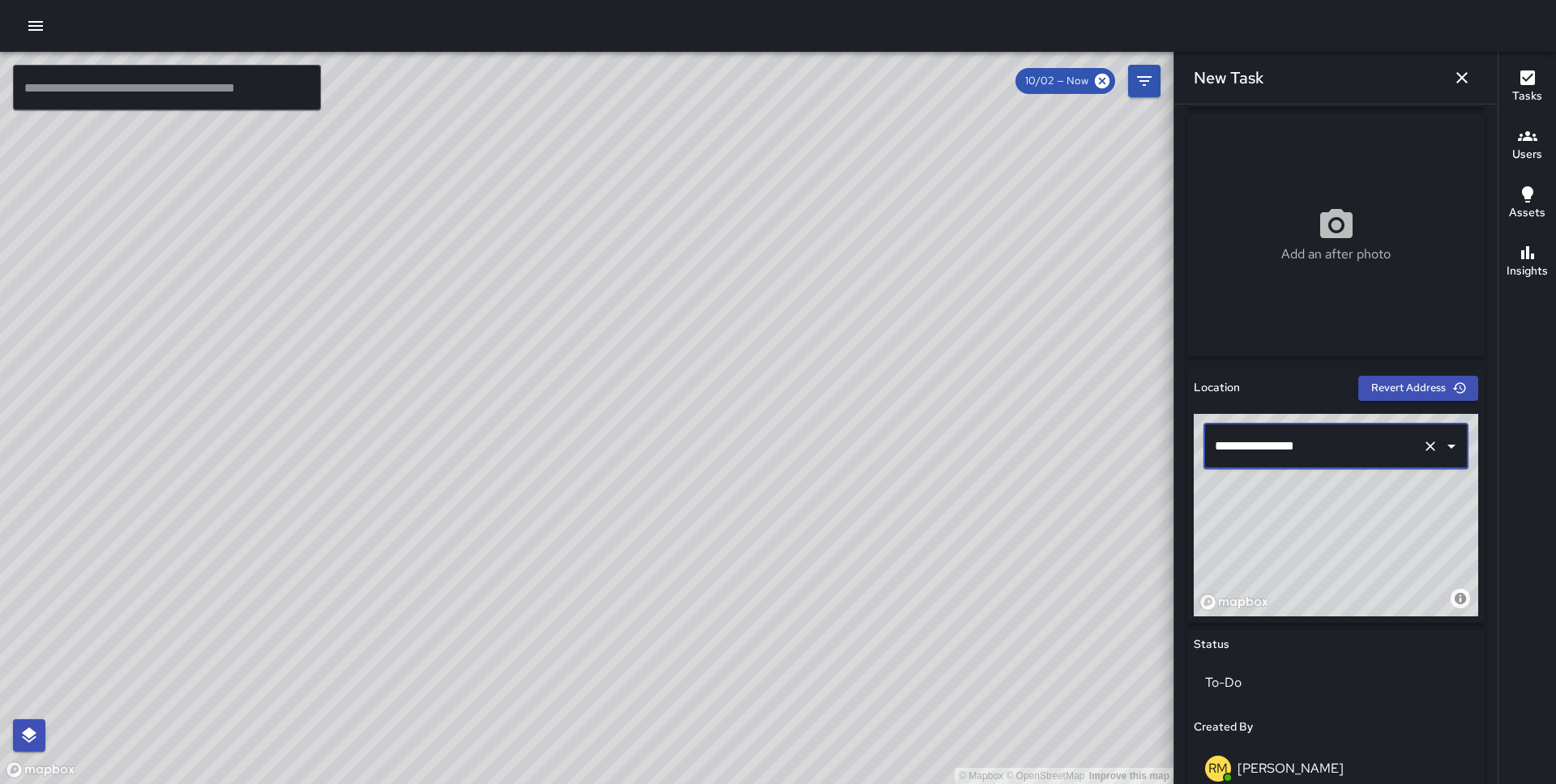
click at [1230, 444] on input "**********" at bounding box center [1312, 446] width 205 height 31
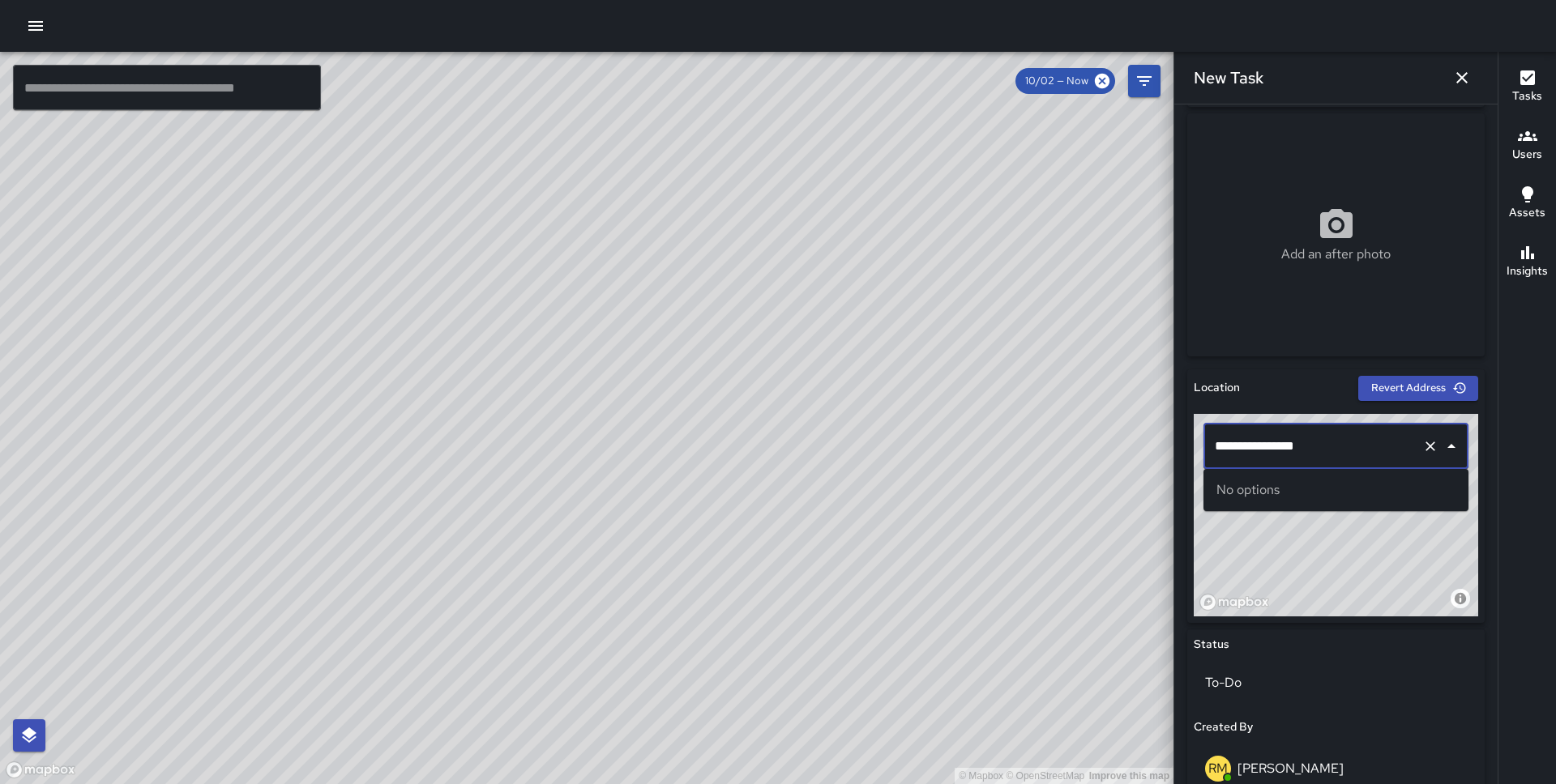
click at [1288, 450] on input "**********" at bounding box center [1312, 446] width 205 height 31
click at [1316, 495] on span "39 2nd Street" at bounding box center [1350, 490] width 210 height 20
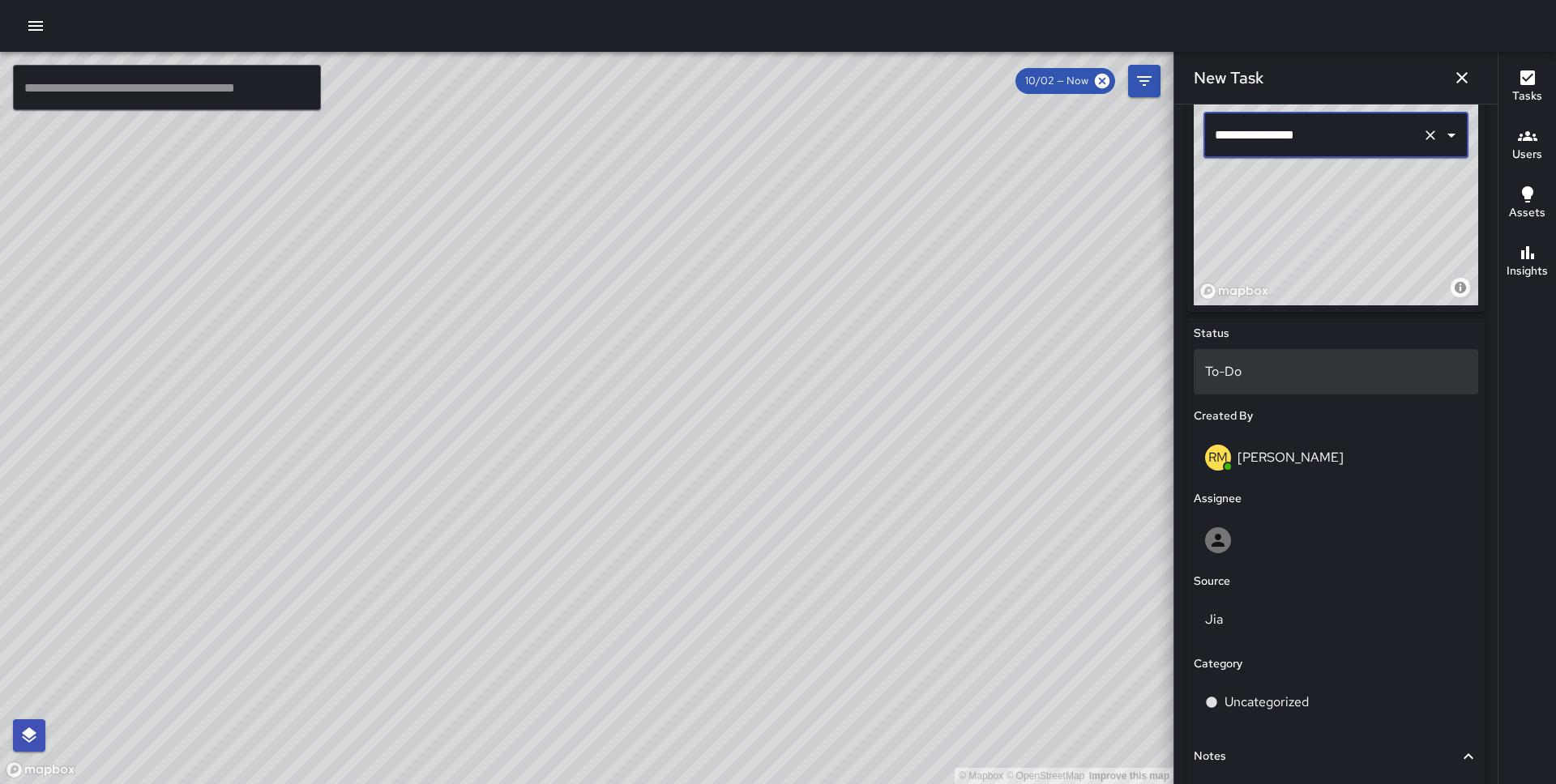
scroll to position [698, 0]
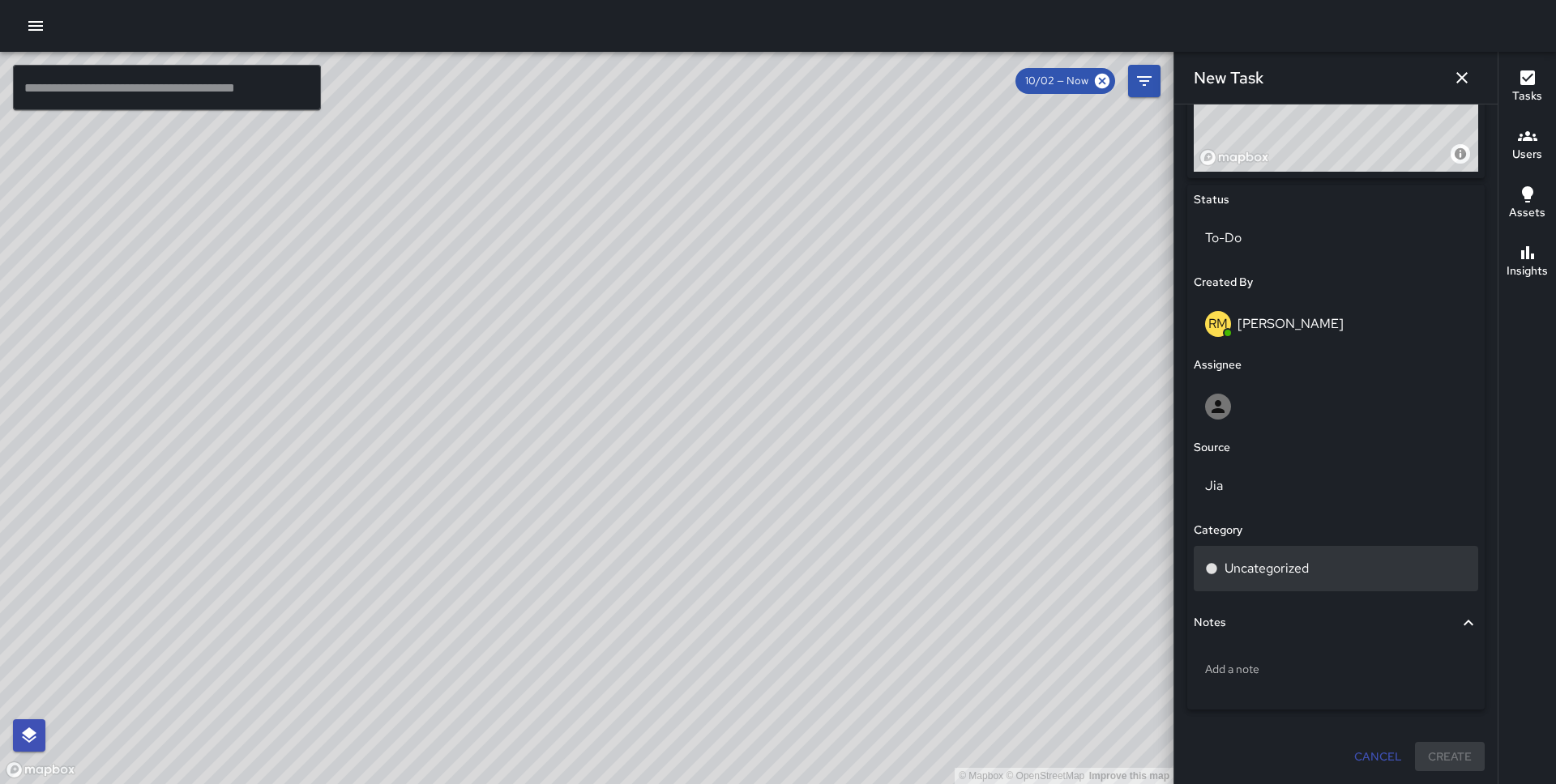
type input "**********"
click at [1283, 556] on div "Uncategorized" at bounding box center [1335, 569] width 284 height 45
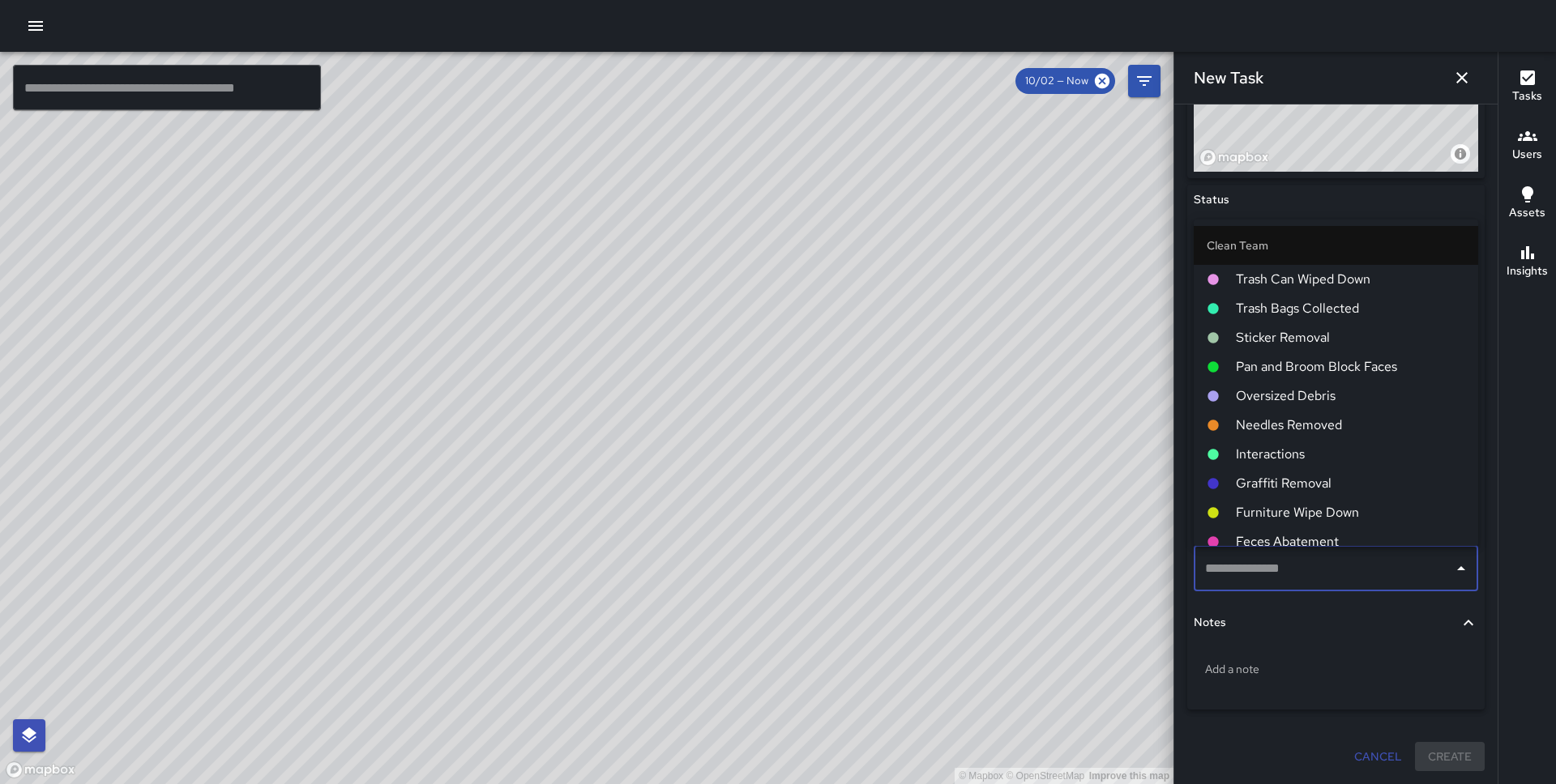
click at [1329, 365] on span "Pan and Broom Block Faces" at bounding box center [1350, 366] width 230 height 20
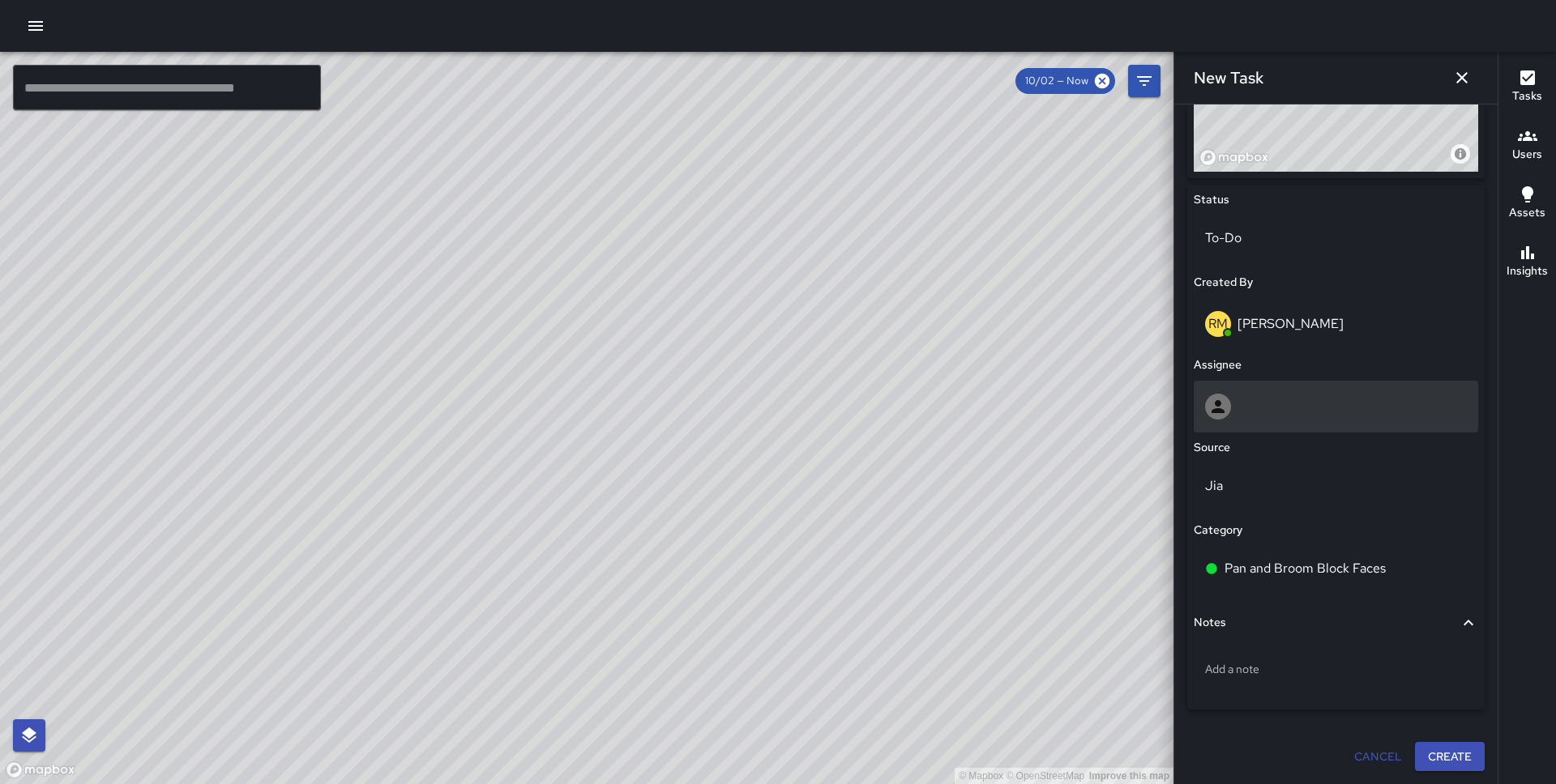
click at [1265, 401] on div at bounding box center [1335, 406] width 262 height 26
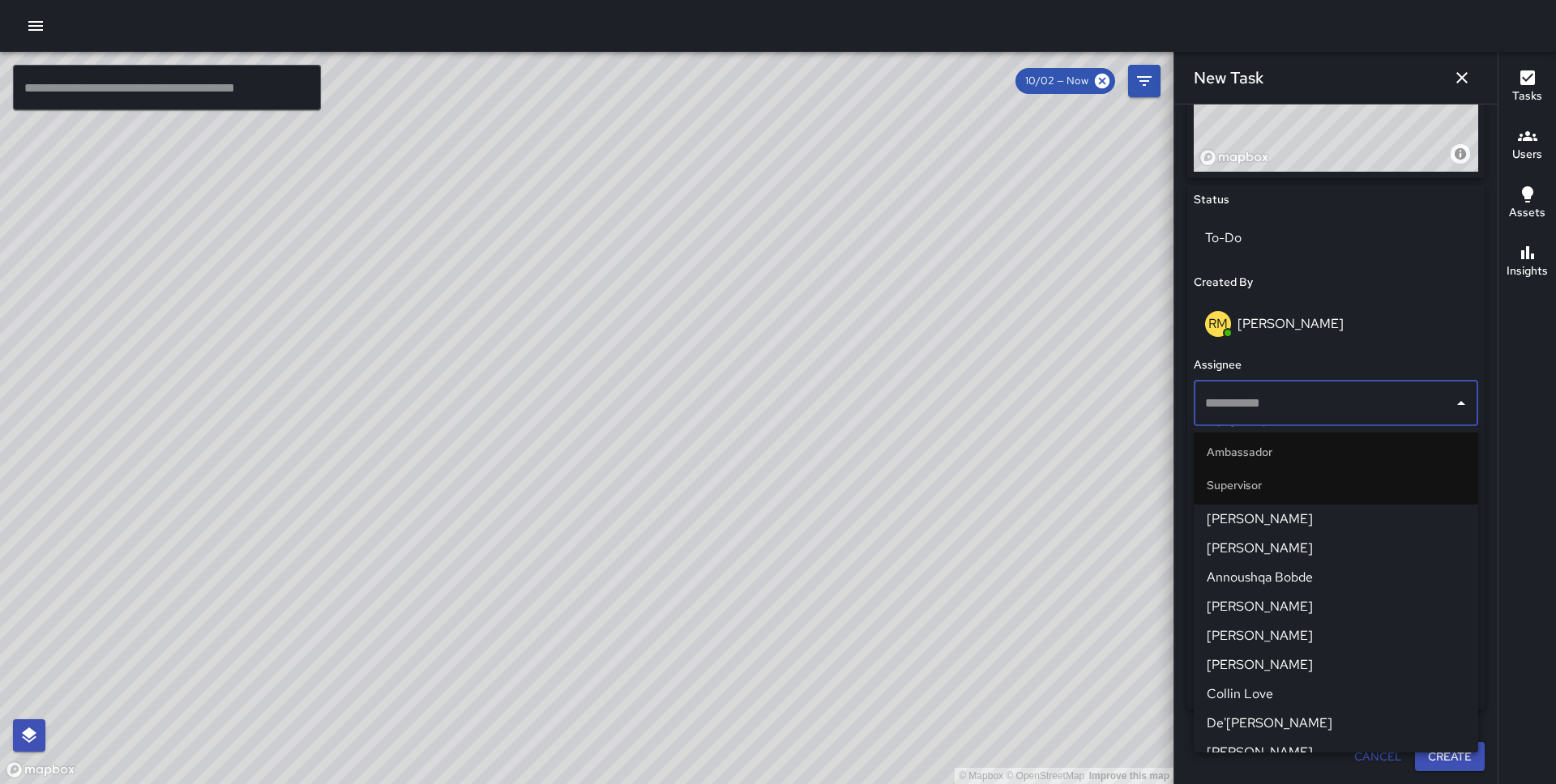
scroll to position [1140, 0]
click at [1283, 529] on span "[PERSON_NAME]" at bounding box center [1336, 522] width 259 height 20
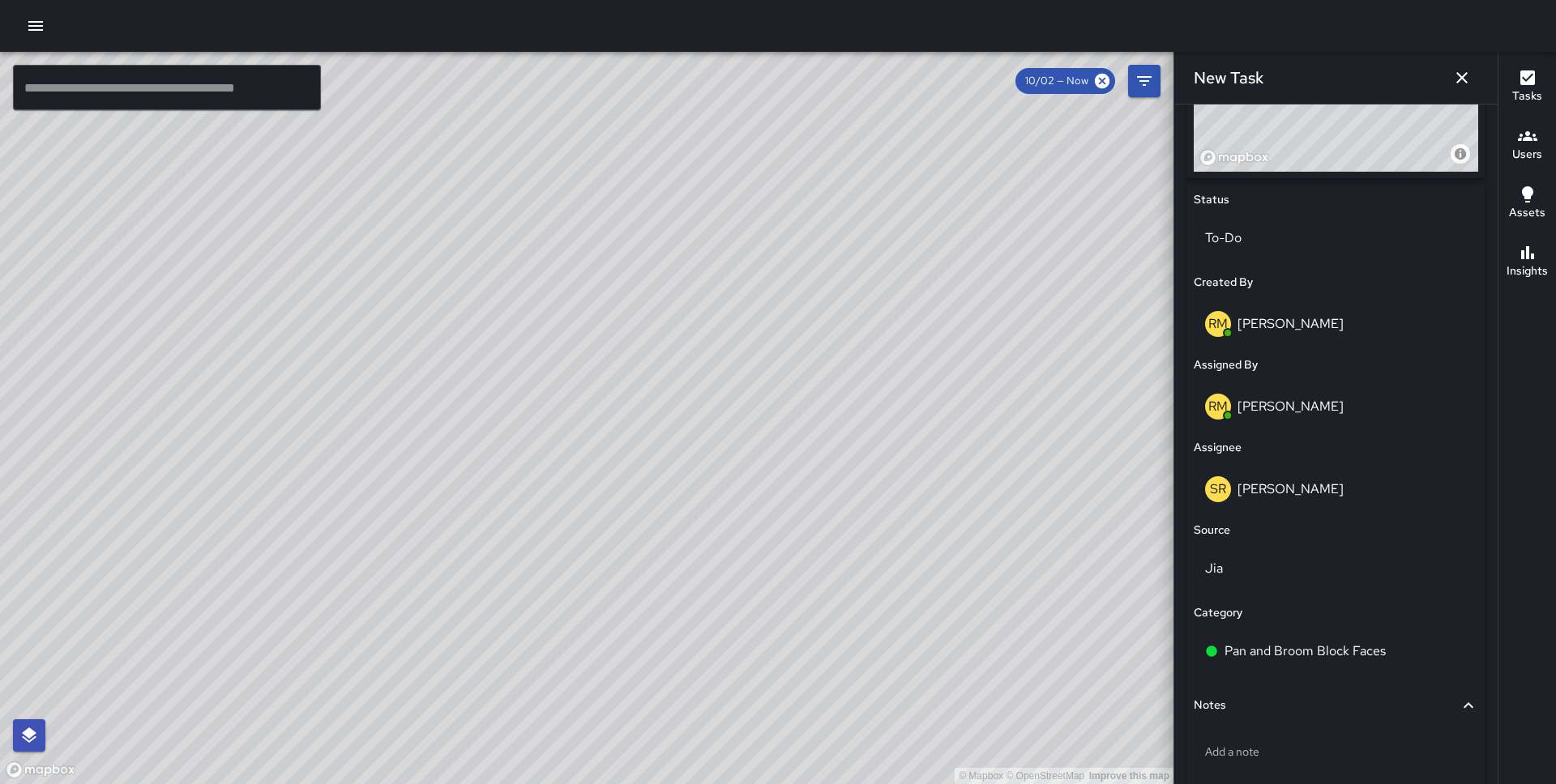
scroll to position [781, 0]
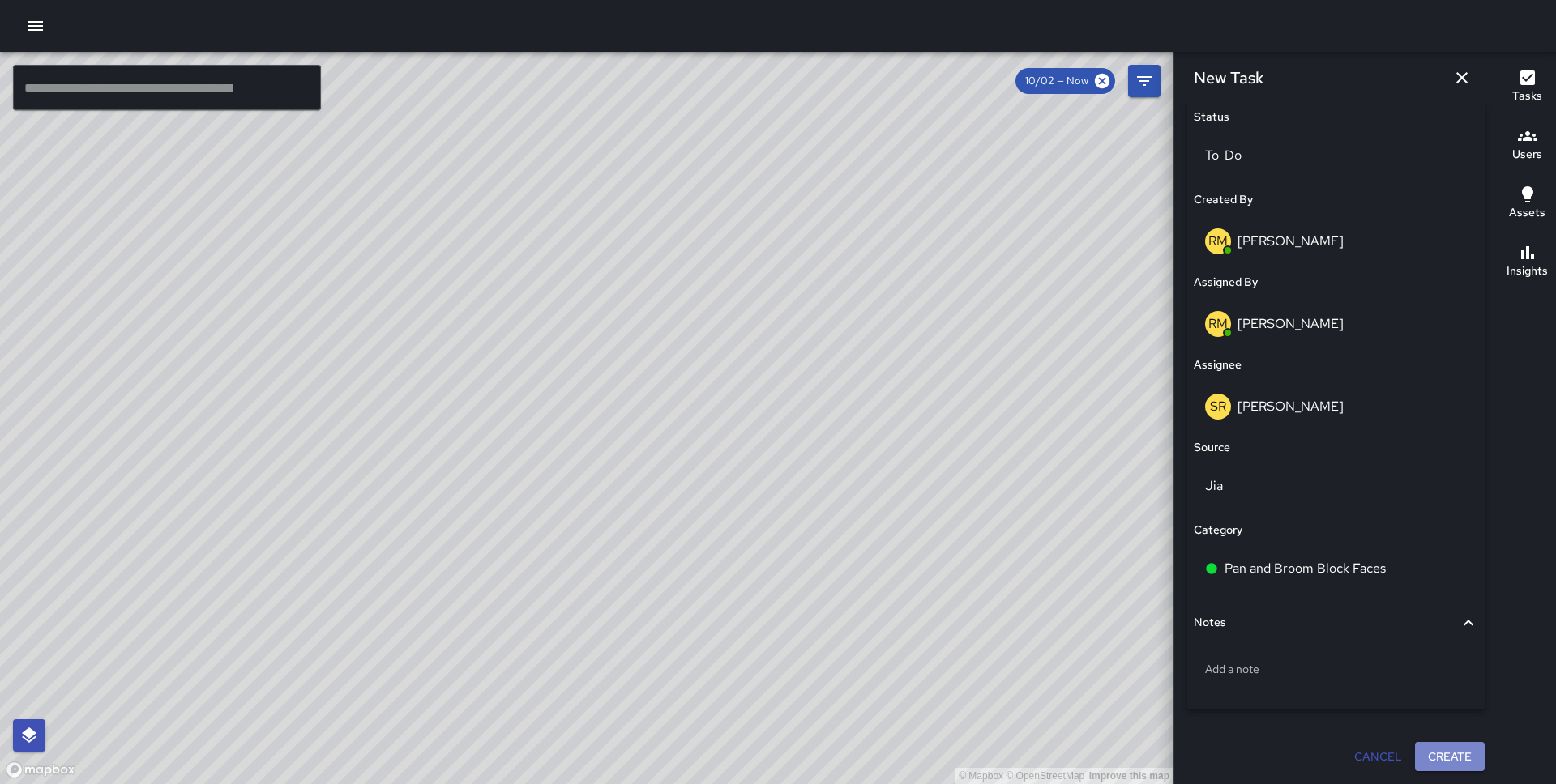
click at [1445, 749] on button "Create" at bounding box center [1449, 758] width 70 height 30
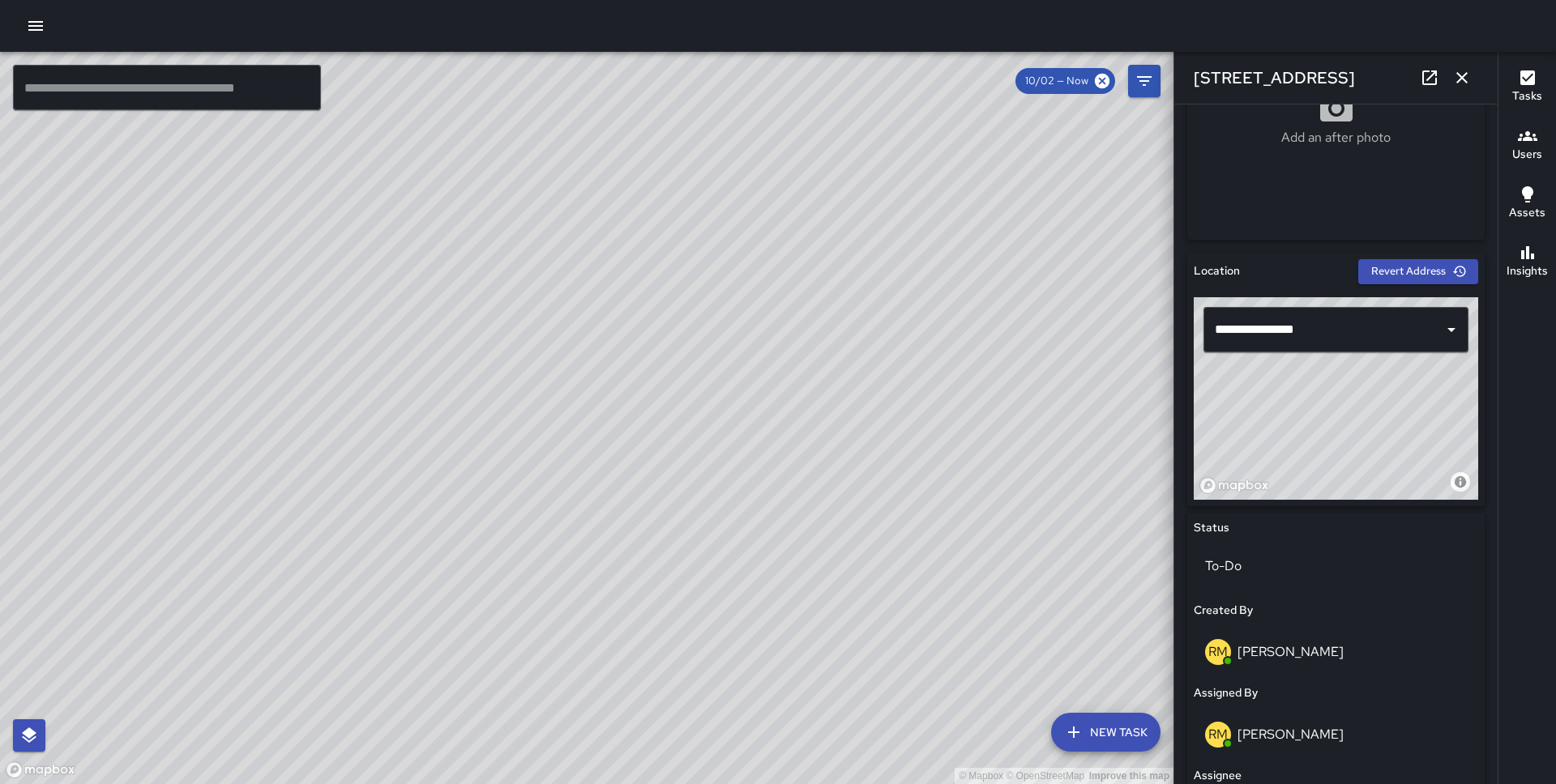
scroll to position [363, 0]
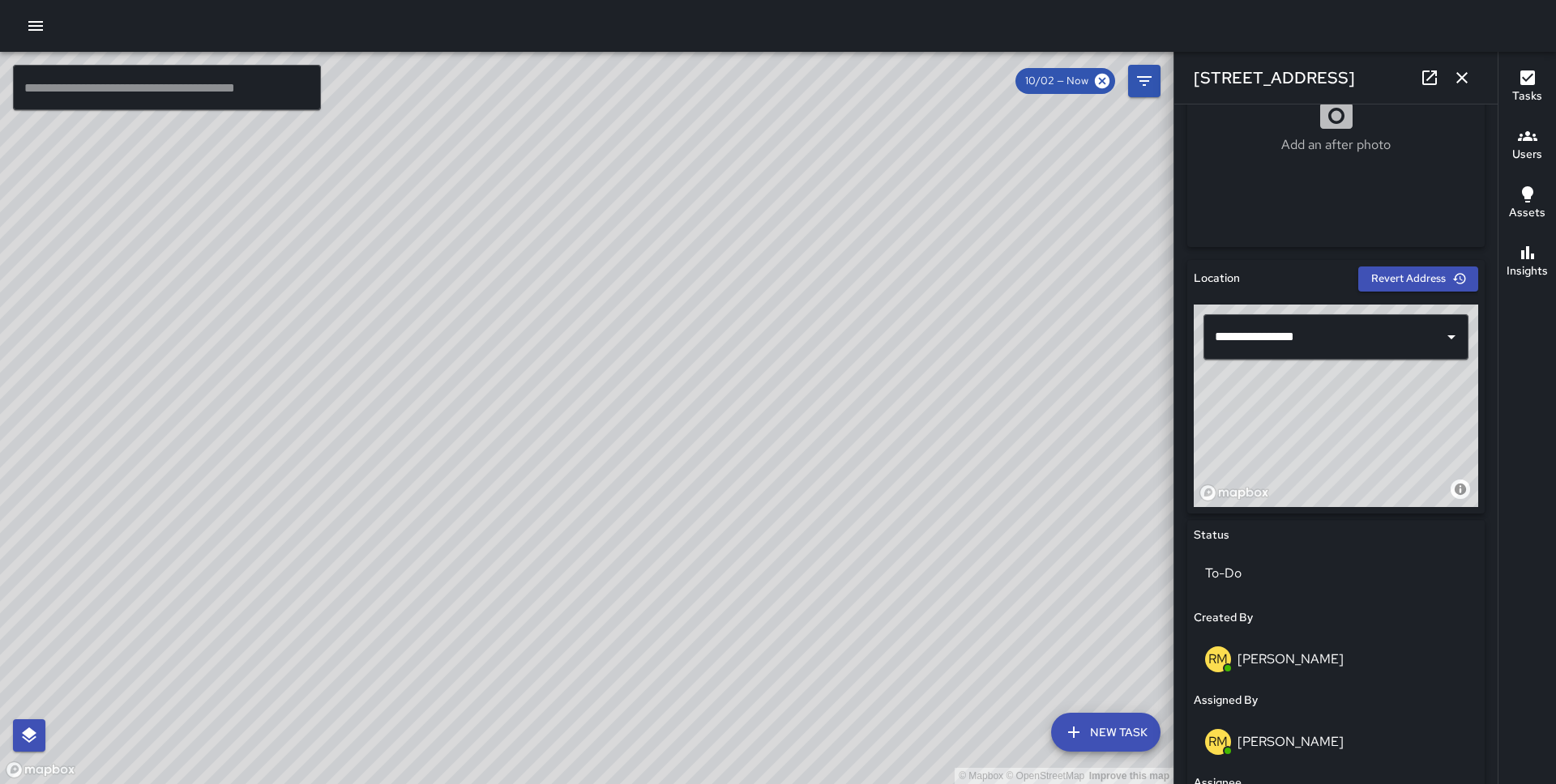
drag, startPoint x: 1353, startPoint y: 407, endPoint x: 1369, endPoint y: 448, distance: 44.0
click at [1369, 448] on div "© Mapbox © OpenStreetMap Improve this map" at bounding box center [1335, 405] width 284 height 202
type input "**********"
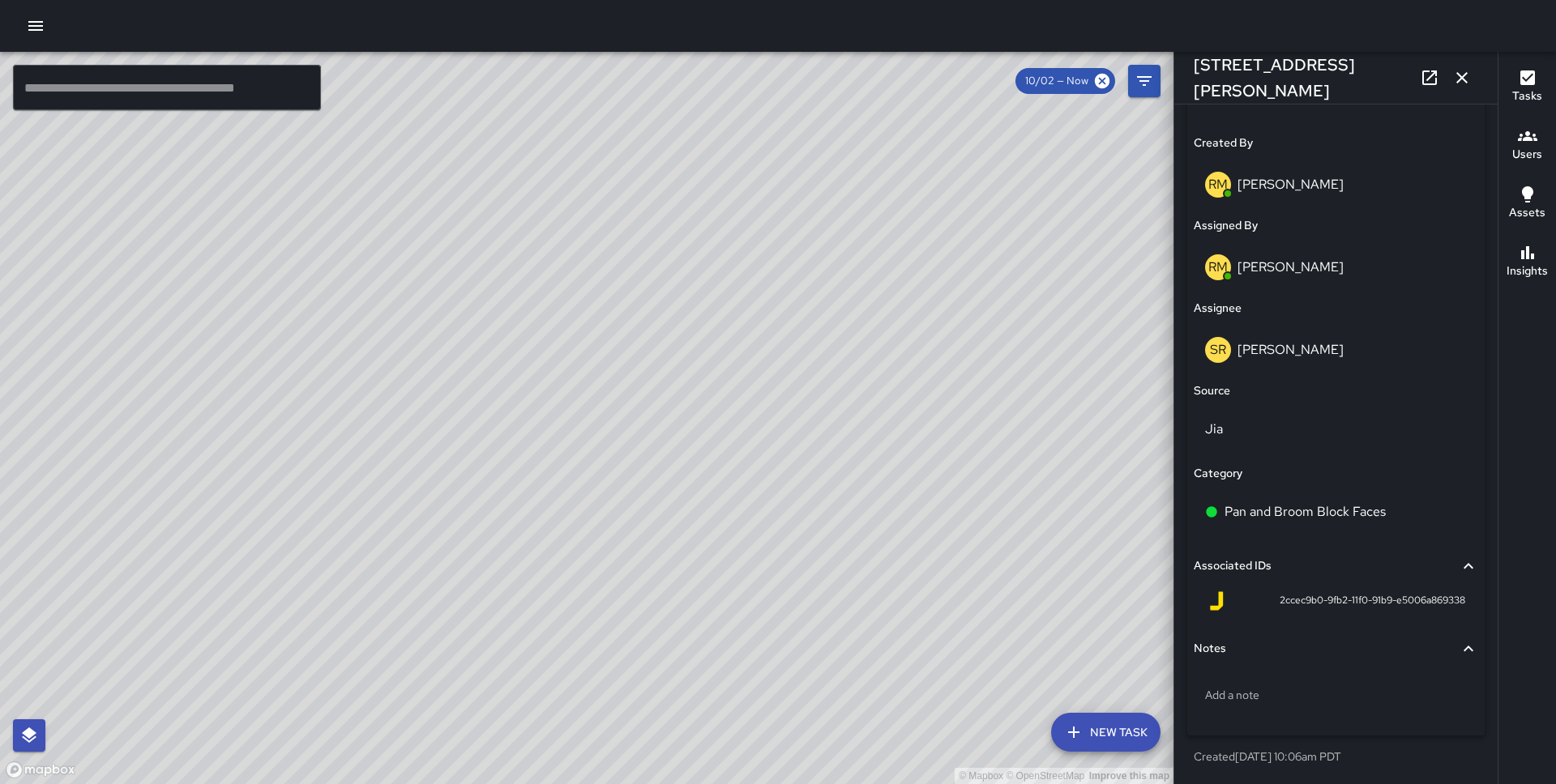
click at [1458, 79] on icon "button" at bounding box center [1462, 77] width 20 height 20
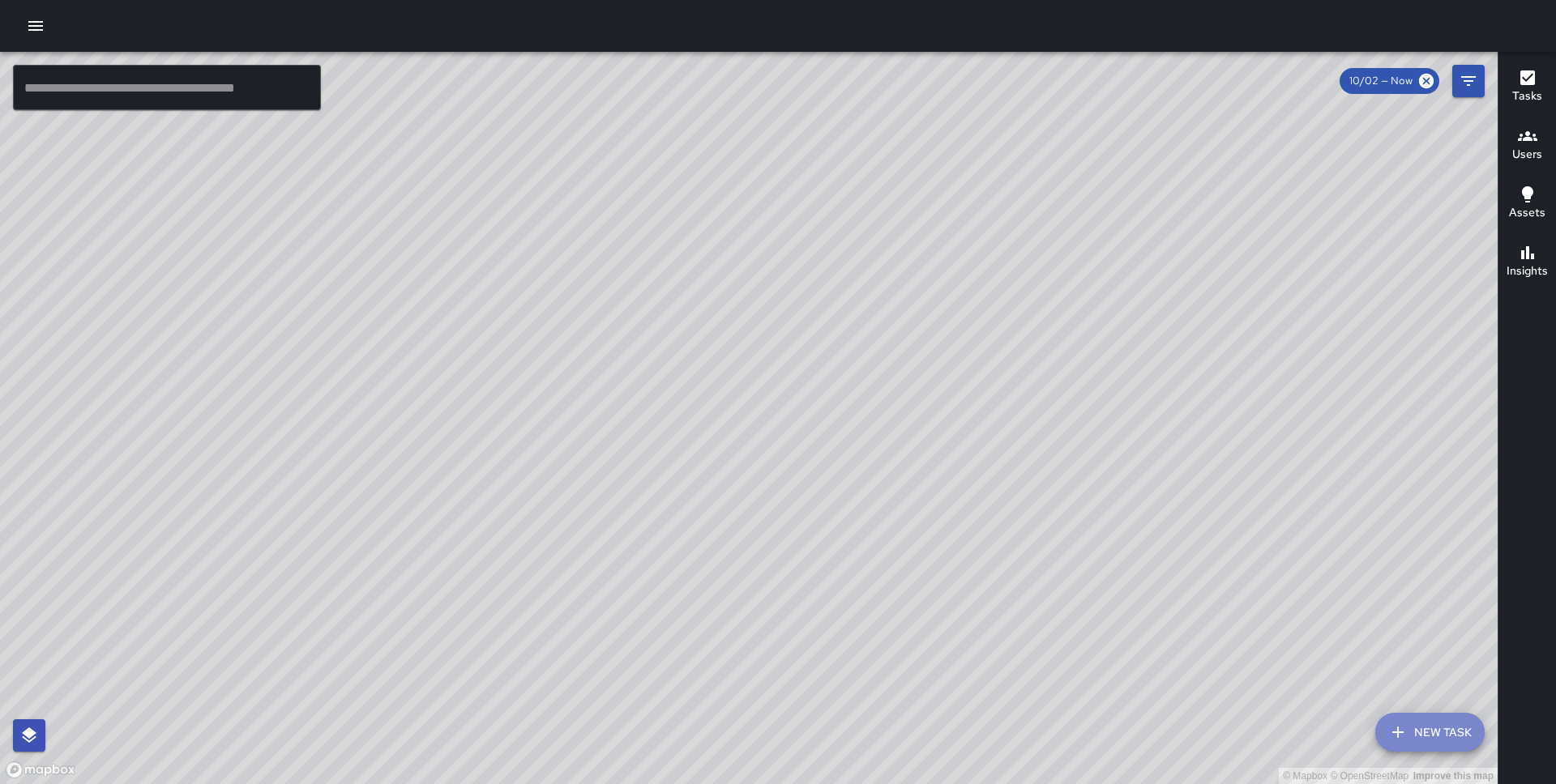
click at [1420, 744] on button "New Task" at bounding box center [1429, 732] width 110 height 39
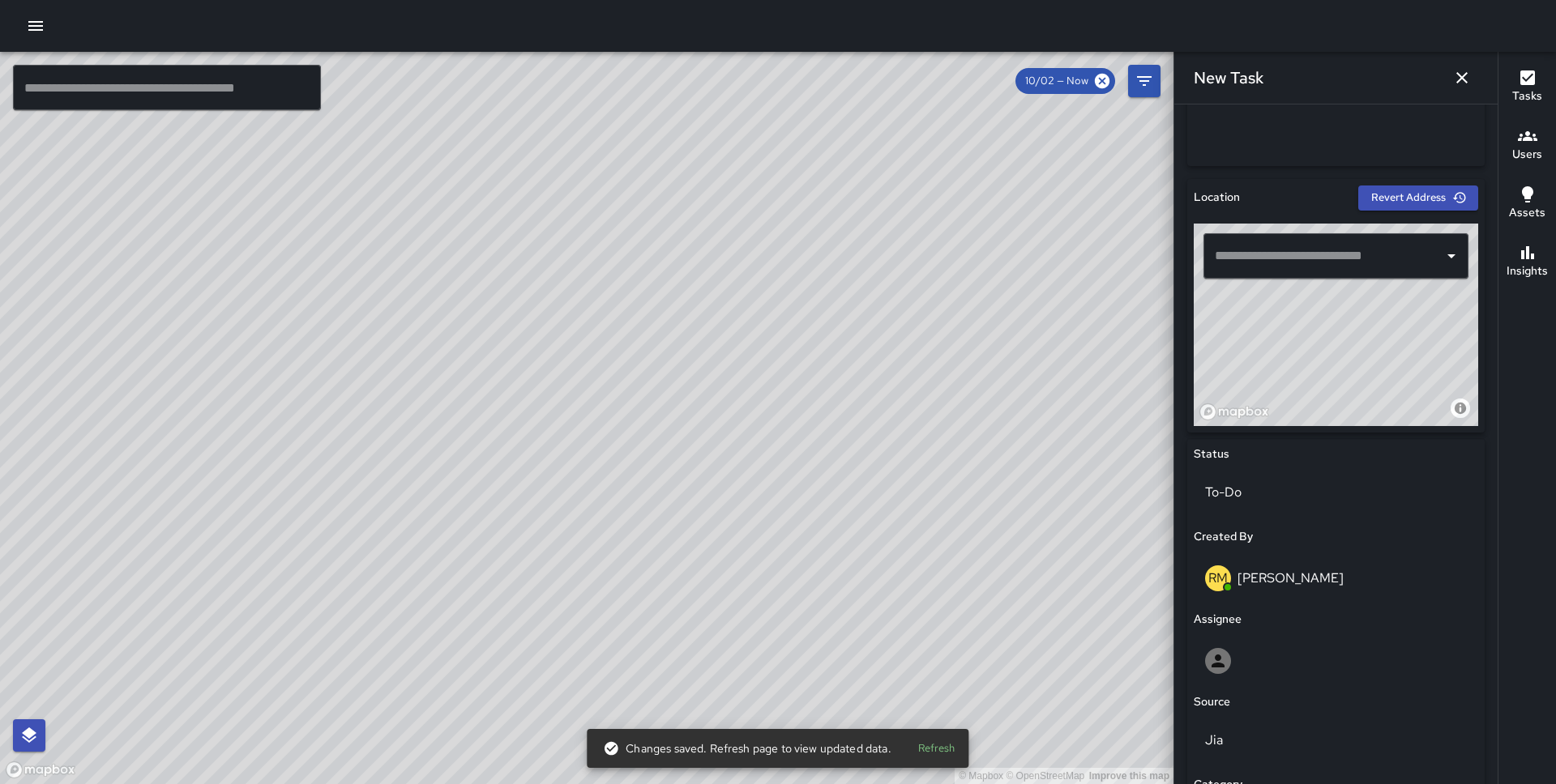
scroll to position [413, 0]
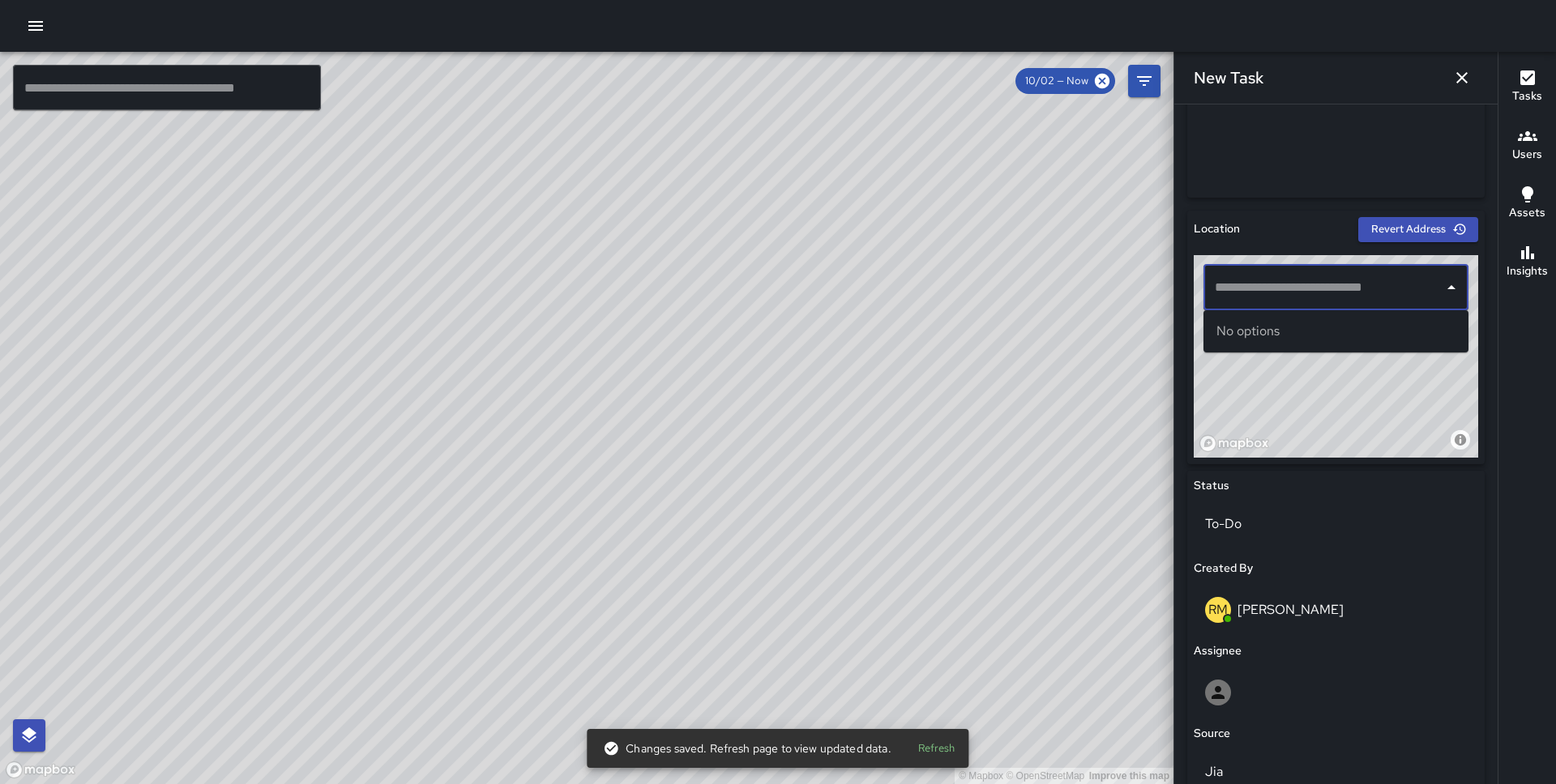
click at [1306, 272] on input "text" at bounding box center [1323, 287] width 226 height 31
click at [1331, 344] on p "San Francisco, CA, USA" at bounding box center [1350, 349] width 210 height 16
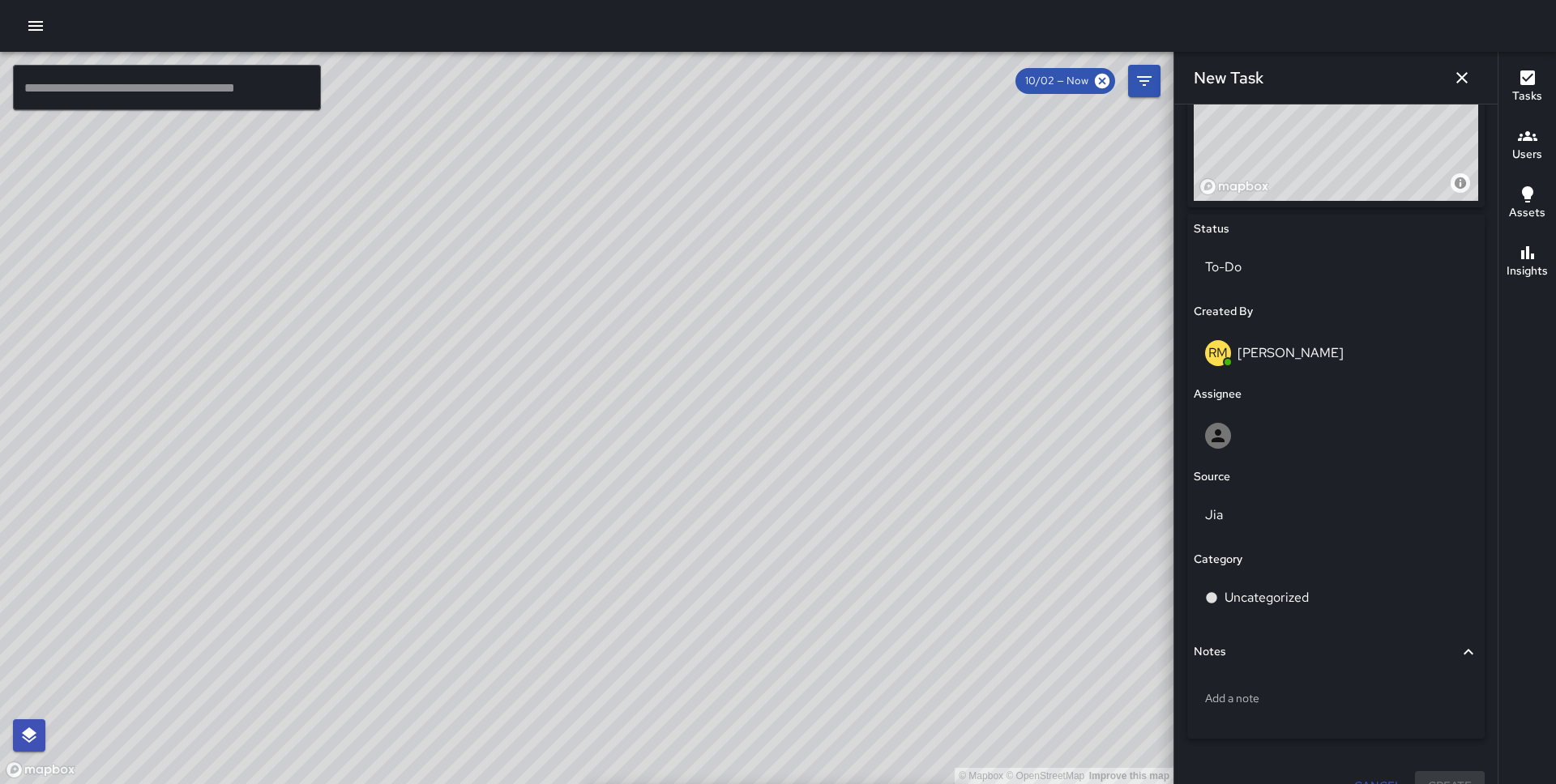
scroll to position [679, 0]
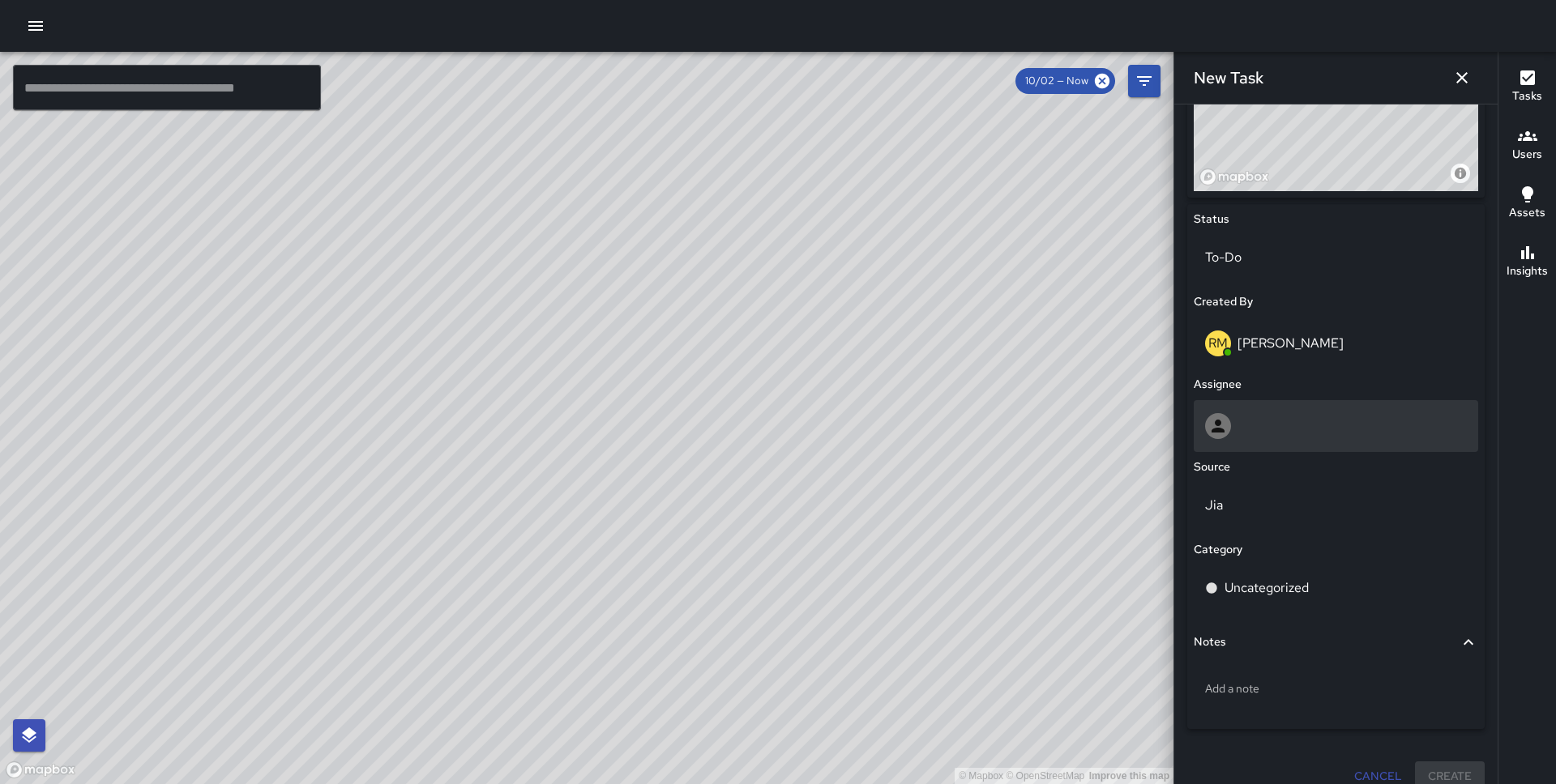
type input "**********"
click at [1295, 404] on div at bounding box center [1335, 426] width 284 height 52
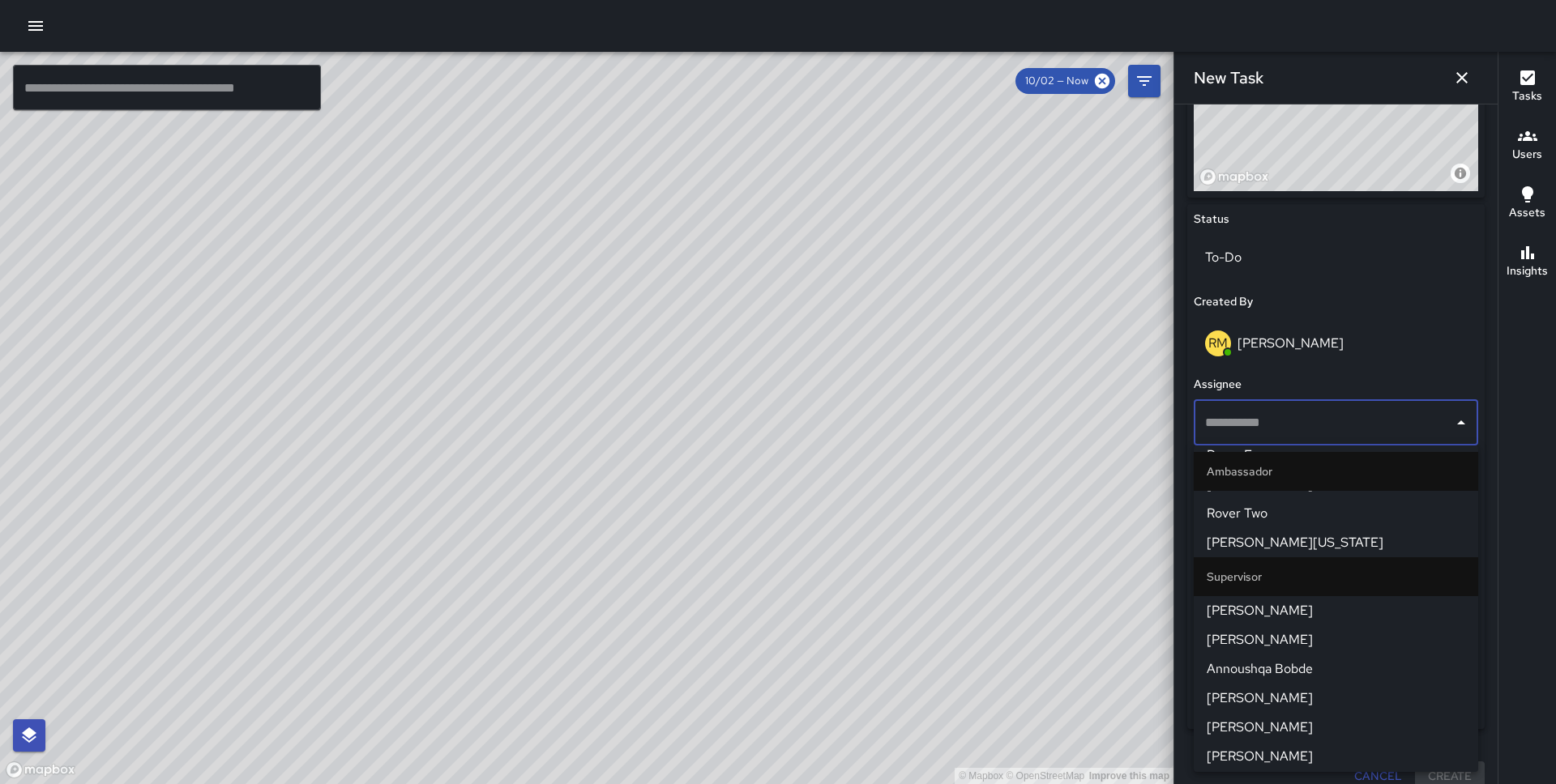
scroll to position [1072, 0]
click at [1313, 604] on span "[PERSON_NAME]" at bounding box center [1336, 609] width 259 height 20
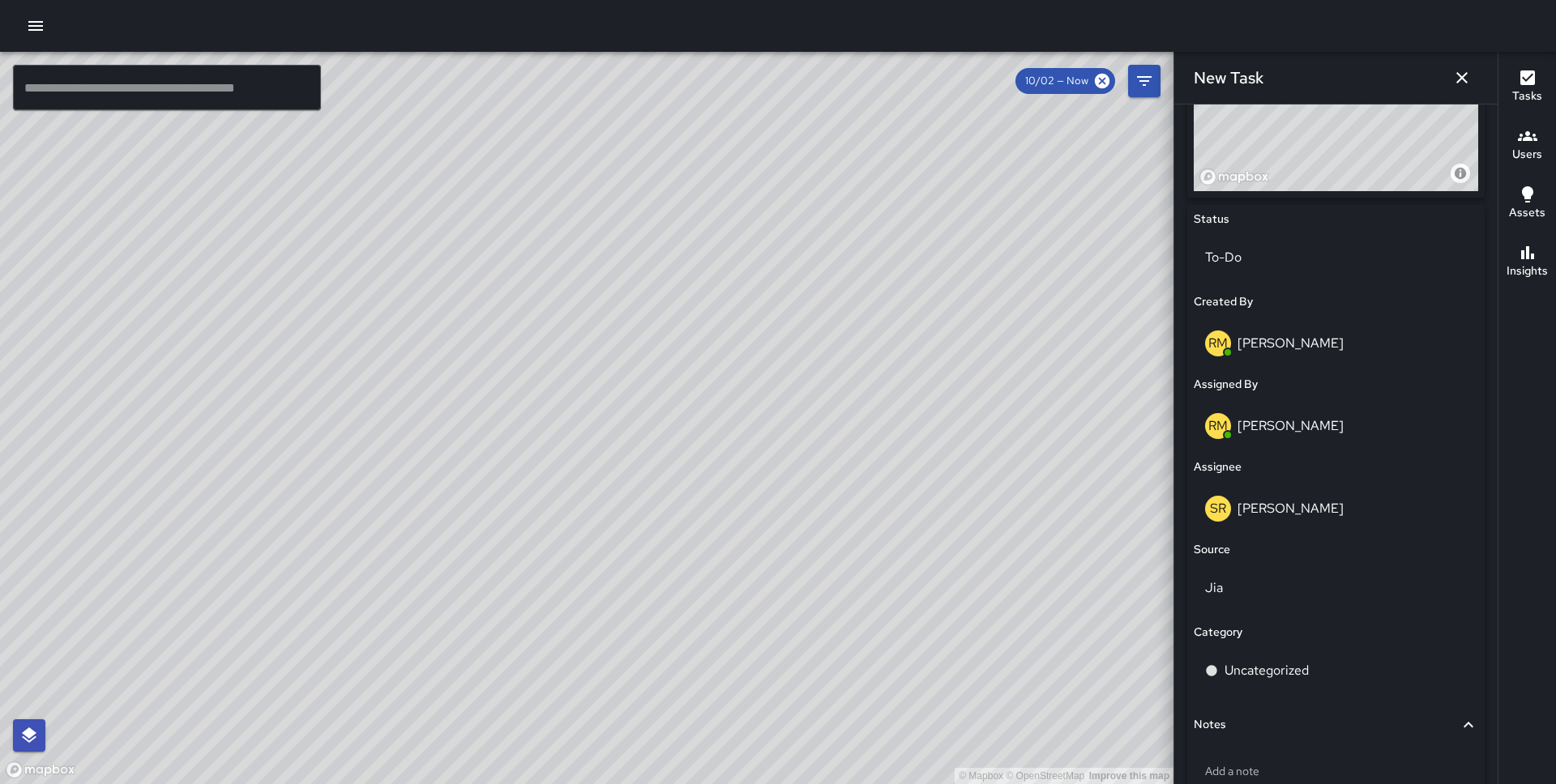
scroll to position [781, 0]
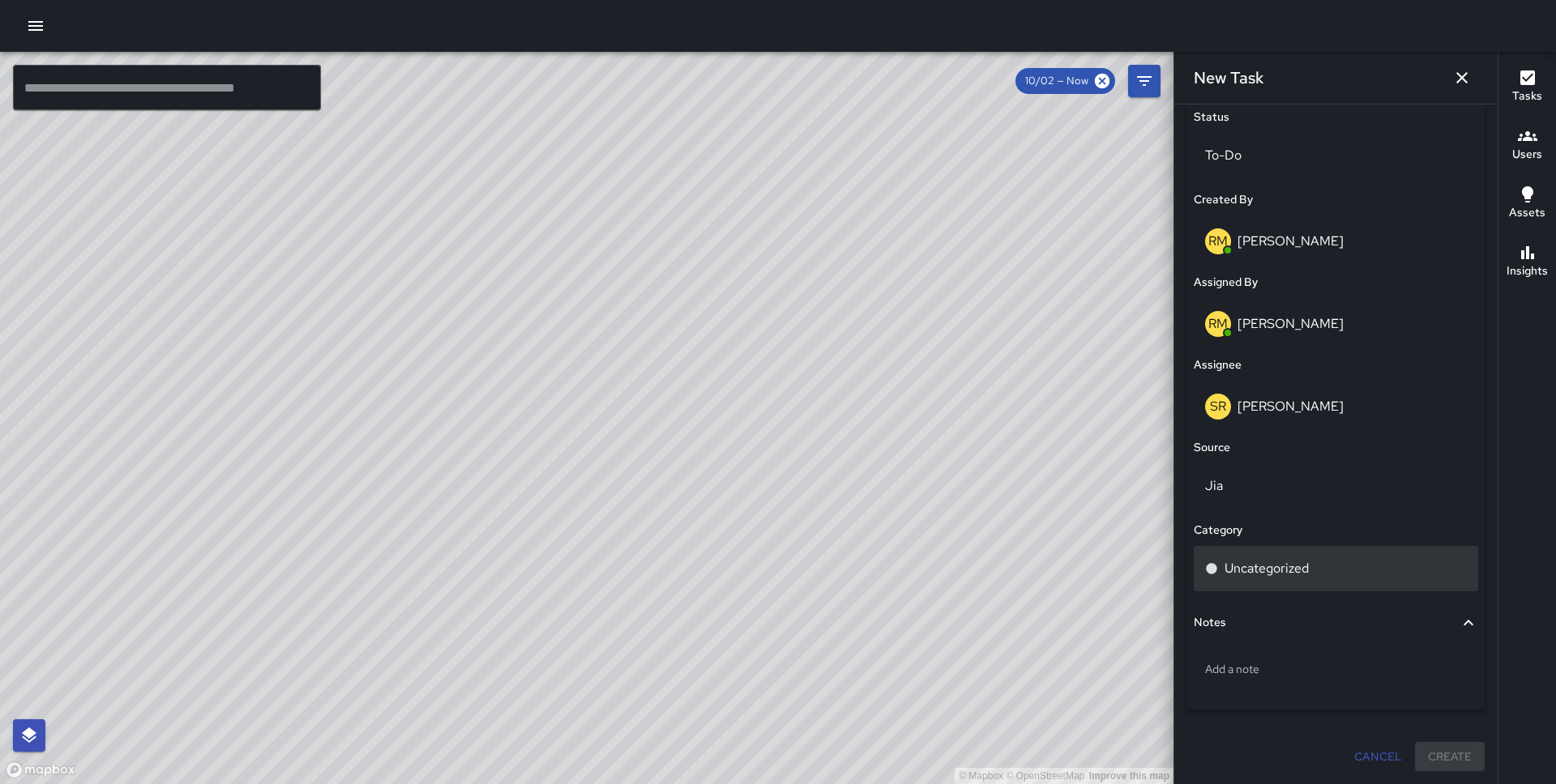
click at [1309, 569] on div "Uncategorized" at bounding box center [1335, 569] width 262 height 20
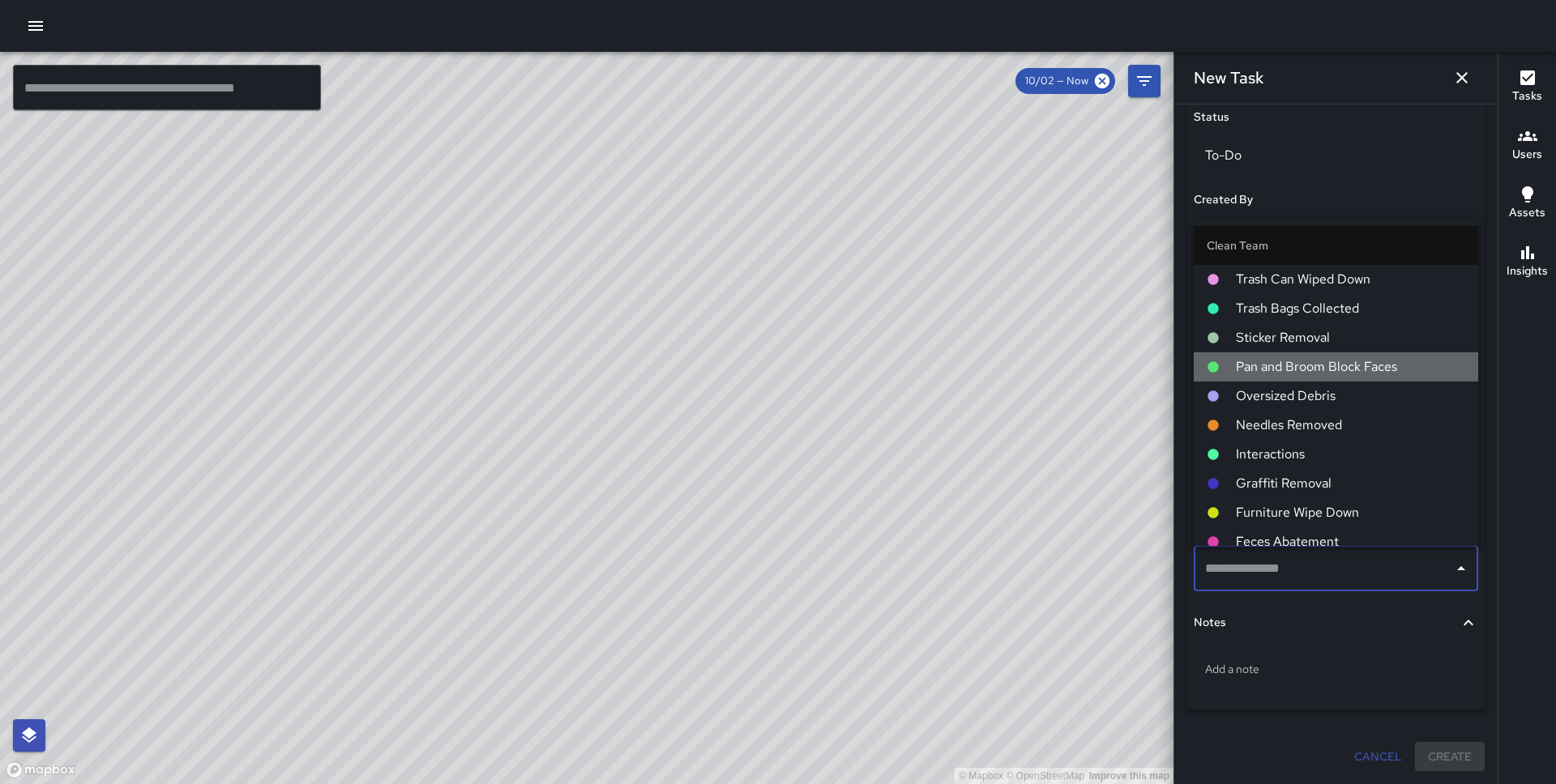
click at [1306, 370] on span "Pan and Broom Block Faces" at bounding box center [1350, 366] width 230 height 20
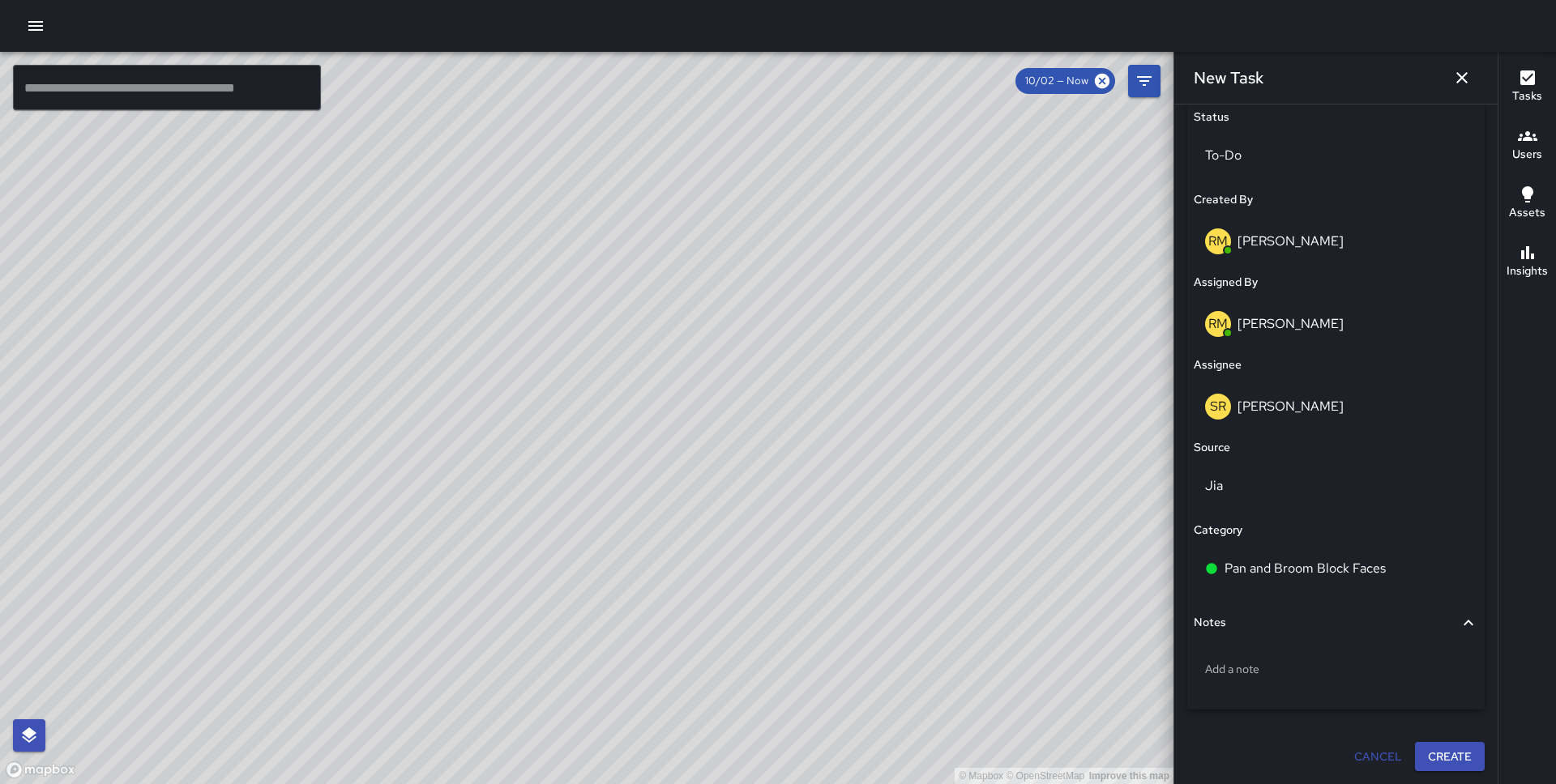
click at [1437, 754] on button "Create" at bounding box center [1449, 758] width 70 height 30
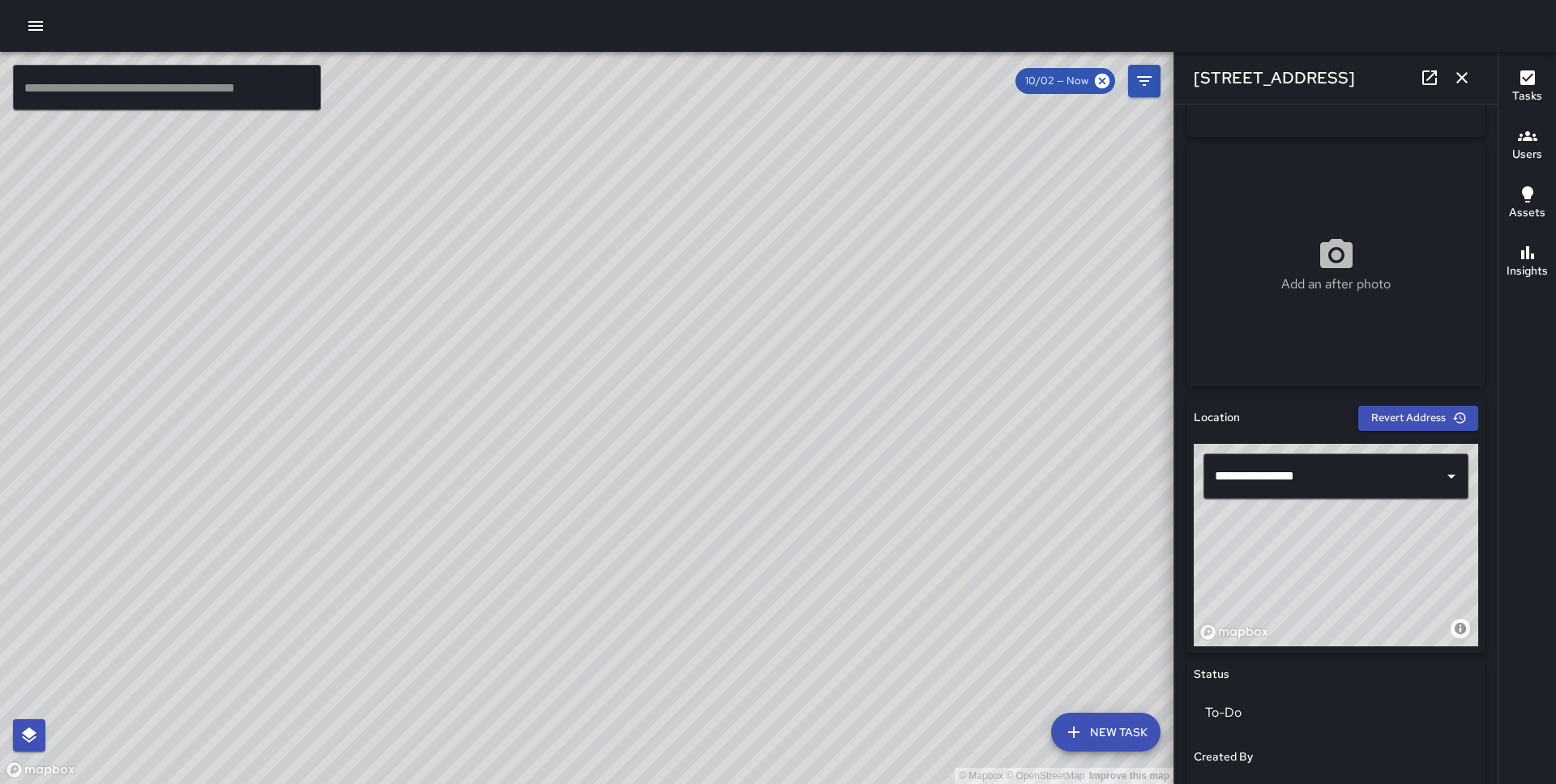
scroll to position [229, 0]
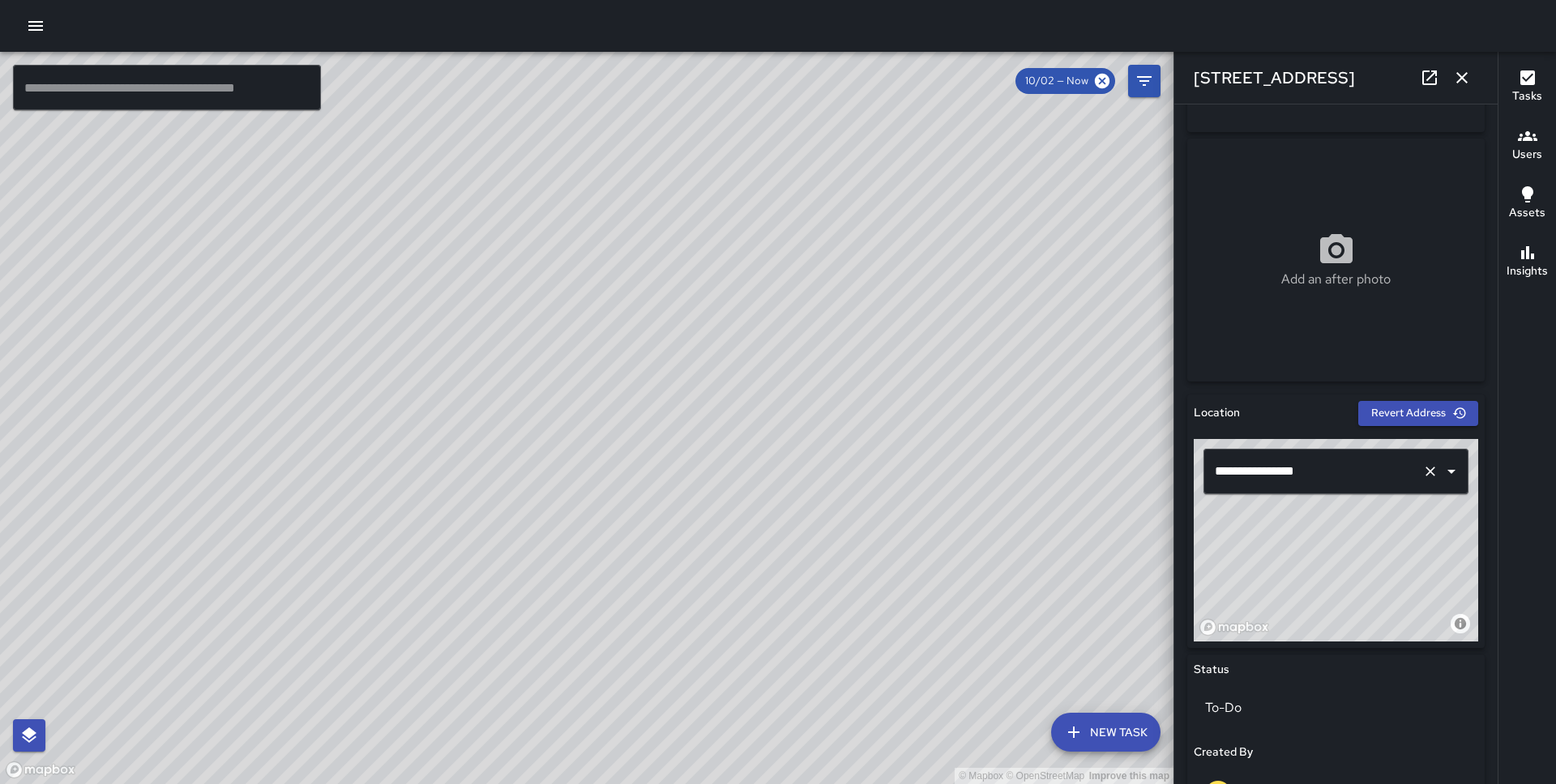
drag, startPoint x: 1382, startPoint y: 549, endPoint x: 1427, endPoint y: 482, distance: 80.7
click at [1427, 482] on div "**********" at bounding box center [1335, 540] width 284 height 202
drag, startPoint x: 1426, startPoint y: 520, endPoint x: 1424, endPoint y: 530, distance: 10.2
click at [1424, 530] on div "© Mapbox © OpenStreetMap Improve this map" at bounding box center [1335, 540] width 284 height 202
type input "**********"
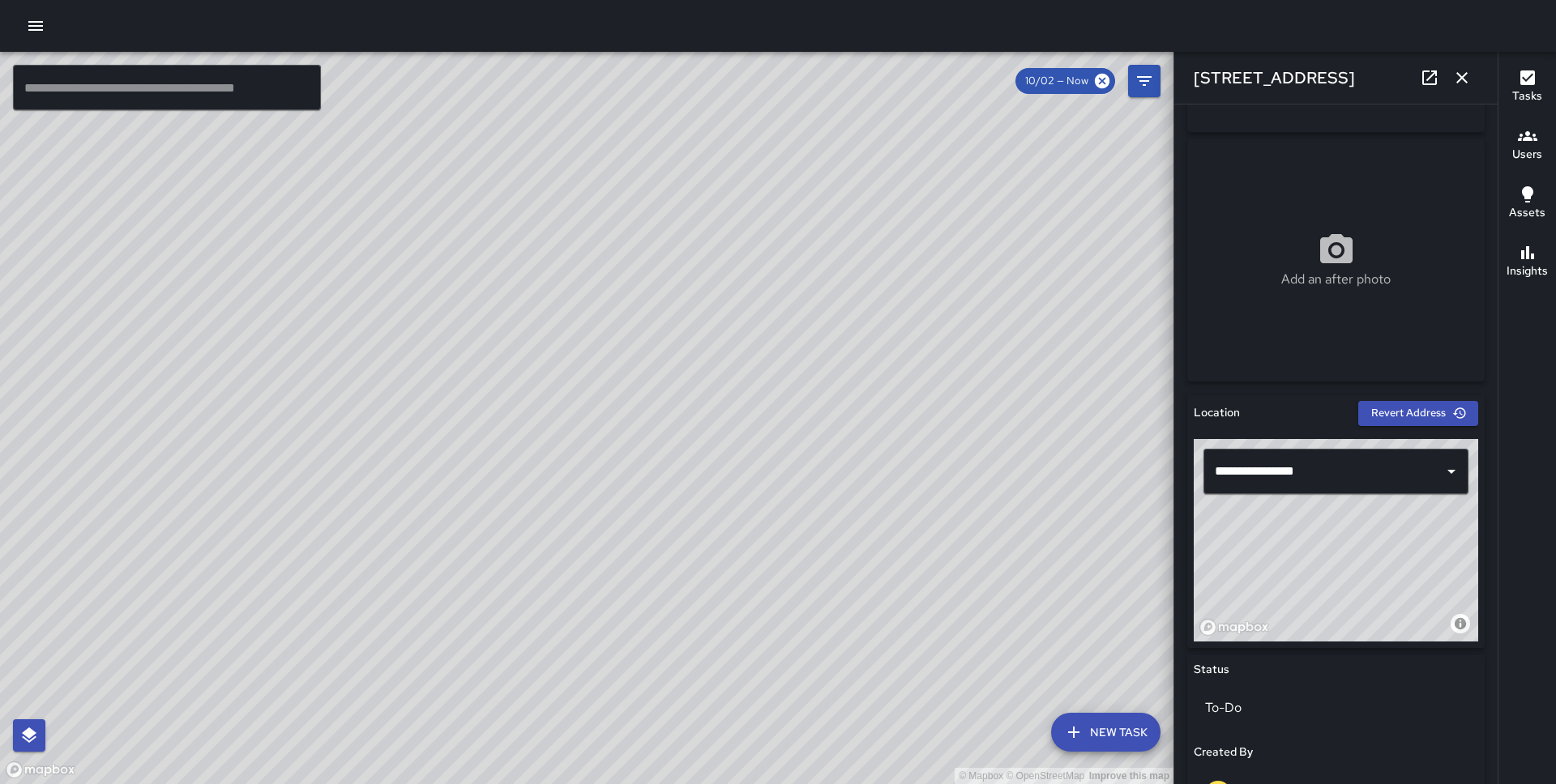
click at [1454, 77] on icon "button" at bounding box center [1462, 77] width 20 height 20
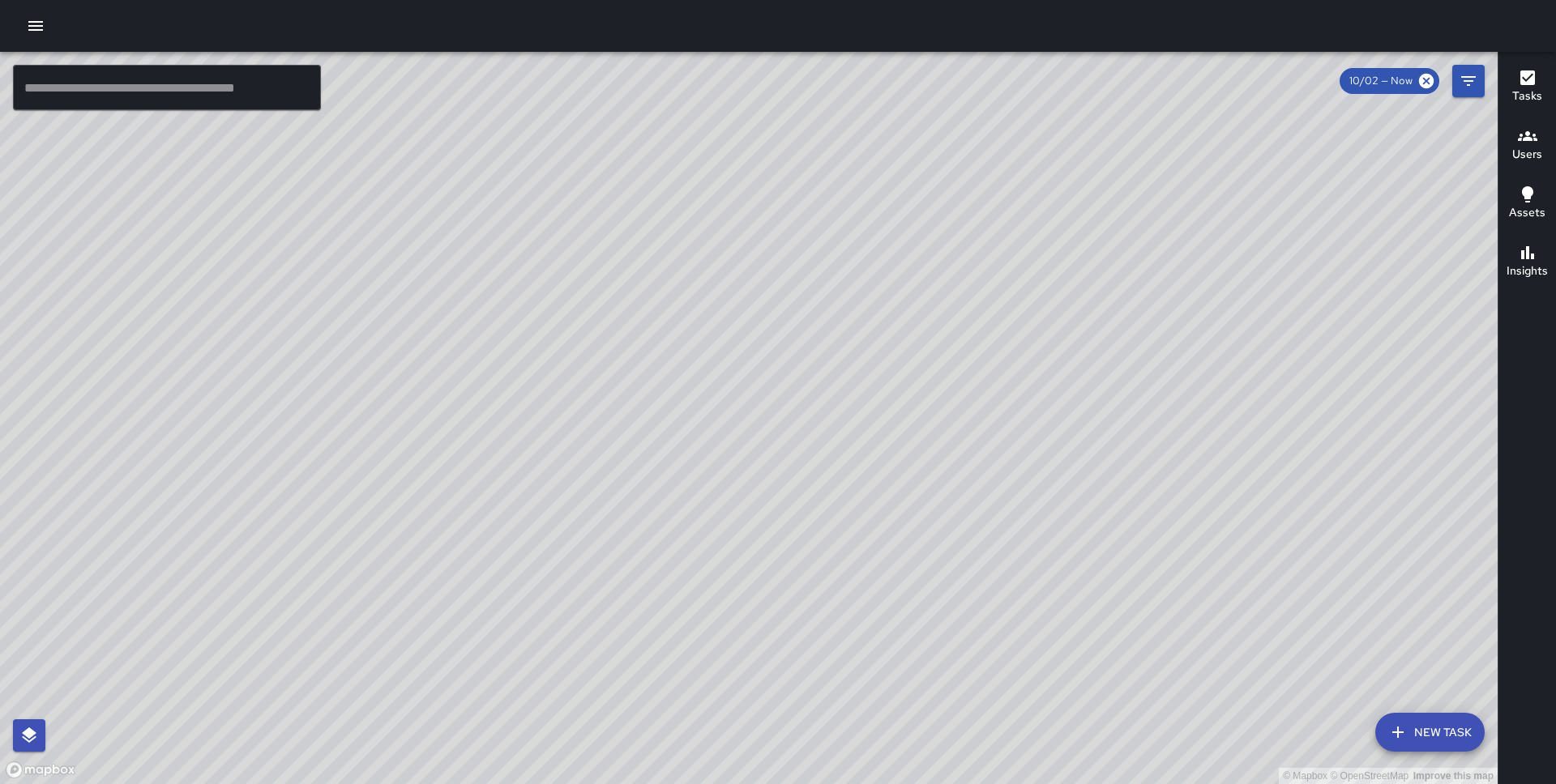
drag, startPoint x: 1098, startPoint y: 279, endPoint x: 714, endPoint y: 629, distance: 519.6
click at [714, 629] on div "© Mapbox © OpenStreetMap Improve this map" at bounding box center [748, 418] width 1497 height 732
drag, startPoint x: 899, startPoint y: 469, endPoint x: 777, endPoint y: 557, distance: 150.4
click at [777, 557] on div "© Mapbox © OpenStreetMap Improve this map" at bounding box center [748, 418] width 1497 height 732
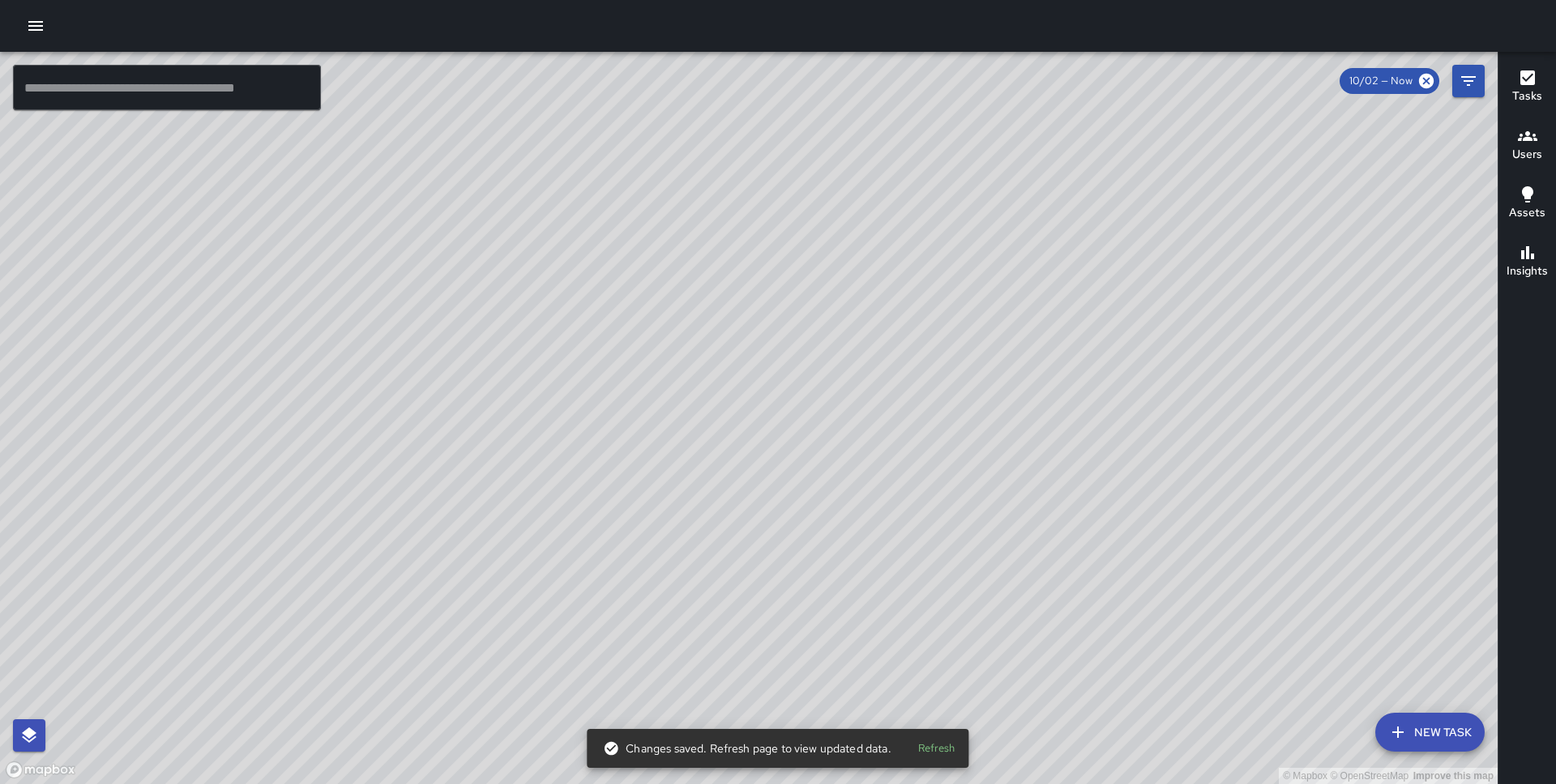
drag, startPoint x: 825, startPoint y: 461, endPoint x: 731, endPoint y: 477, distance: 95.4
click at [731, 477] on div "© Mapbox © OpenStreetMap Improve this map" at bounding box center [748, 418] width 1497 height 732
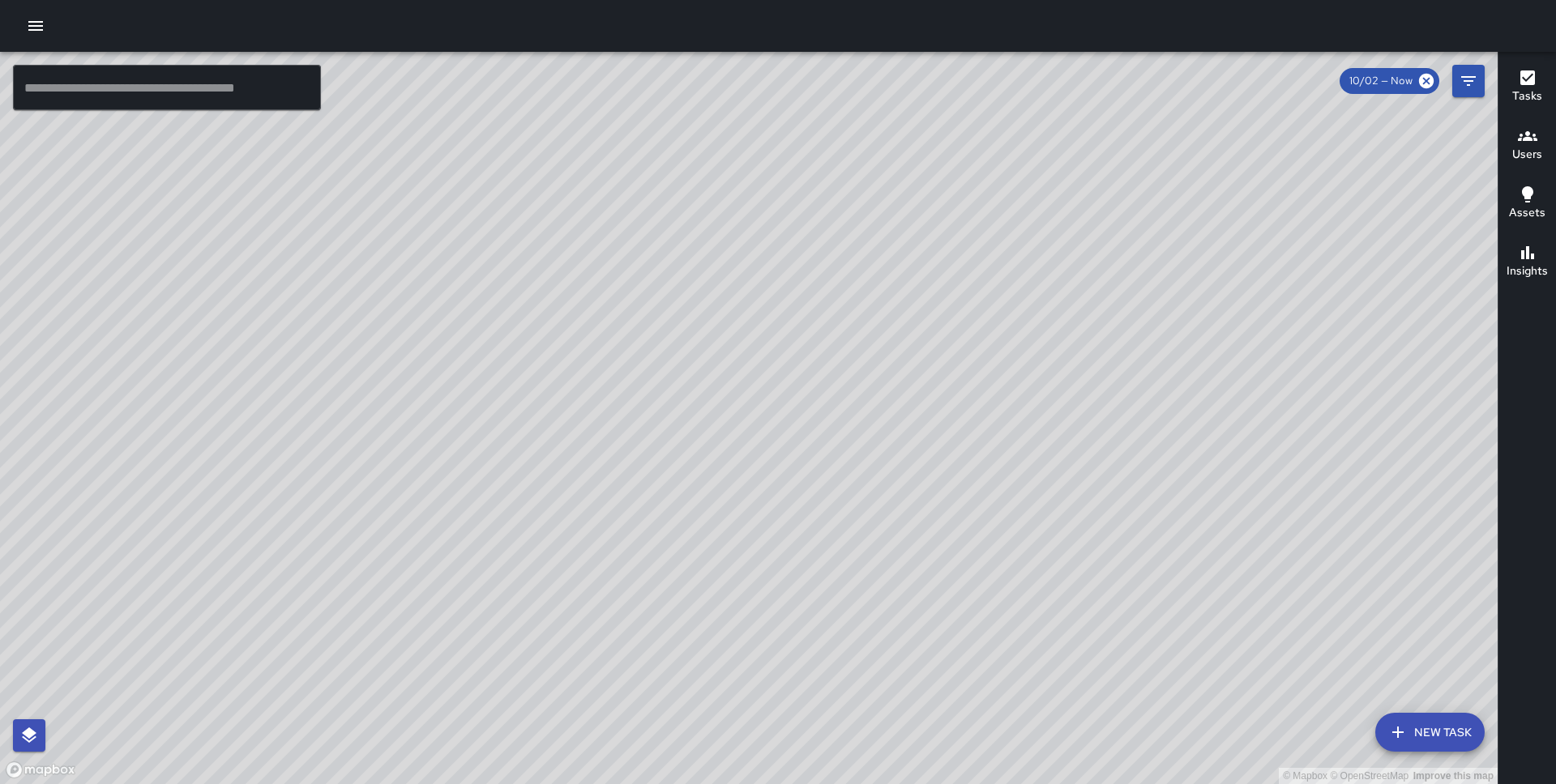
drag, startPoint x: 1112, startPoint y: 484, endPoint x: 945, endPoint y: 468, distance: 167.8
click at [945, 468] on div "© Mapbox © OpenStreetMap Improve this map" at bounding box center [748, 418] width 1497 height 732
click at [1435, 734] on button "New Task" at bounding box center [1429, 732] width 110 height 39
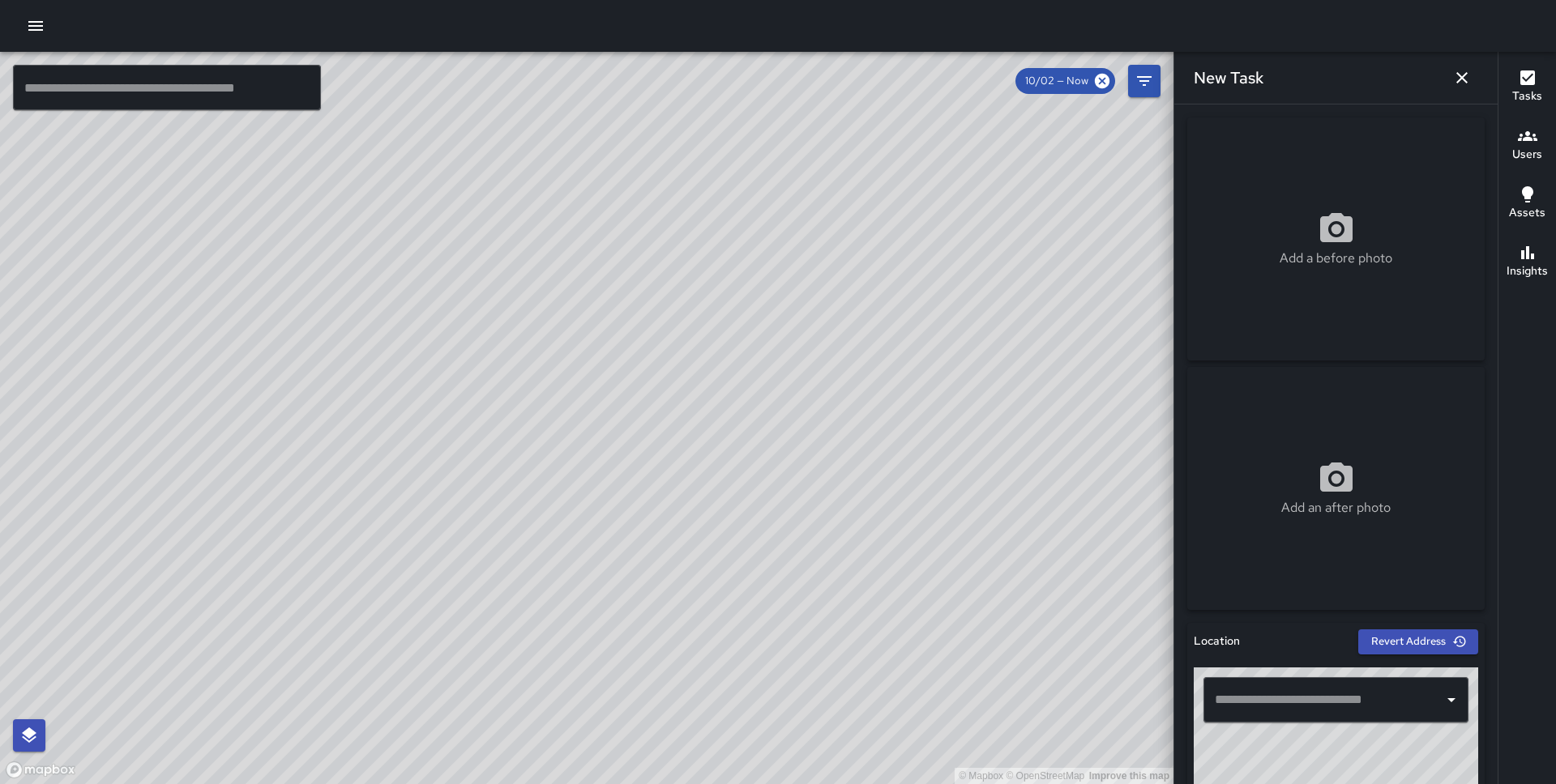
click at [1272, 706] on input "text" at bounding box center [1323, 700] width 226 height 31
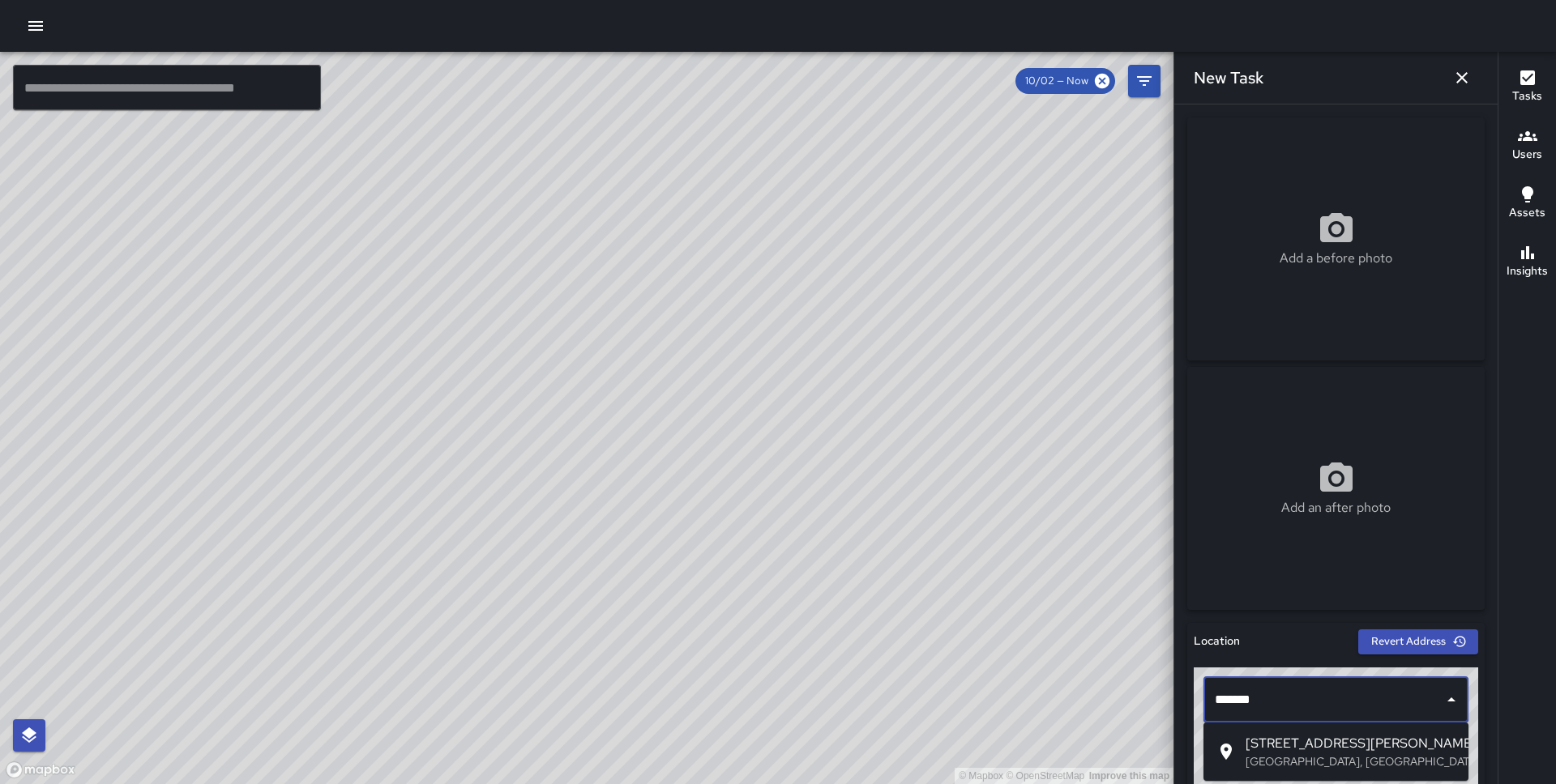
click at [1306, 754] on p "San Francisco, CA, USA" at bounding box center [1350, 761] width 210 height 16
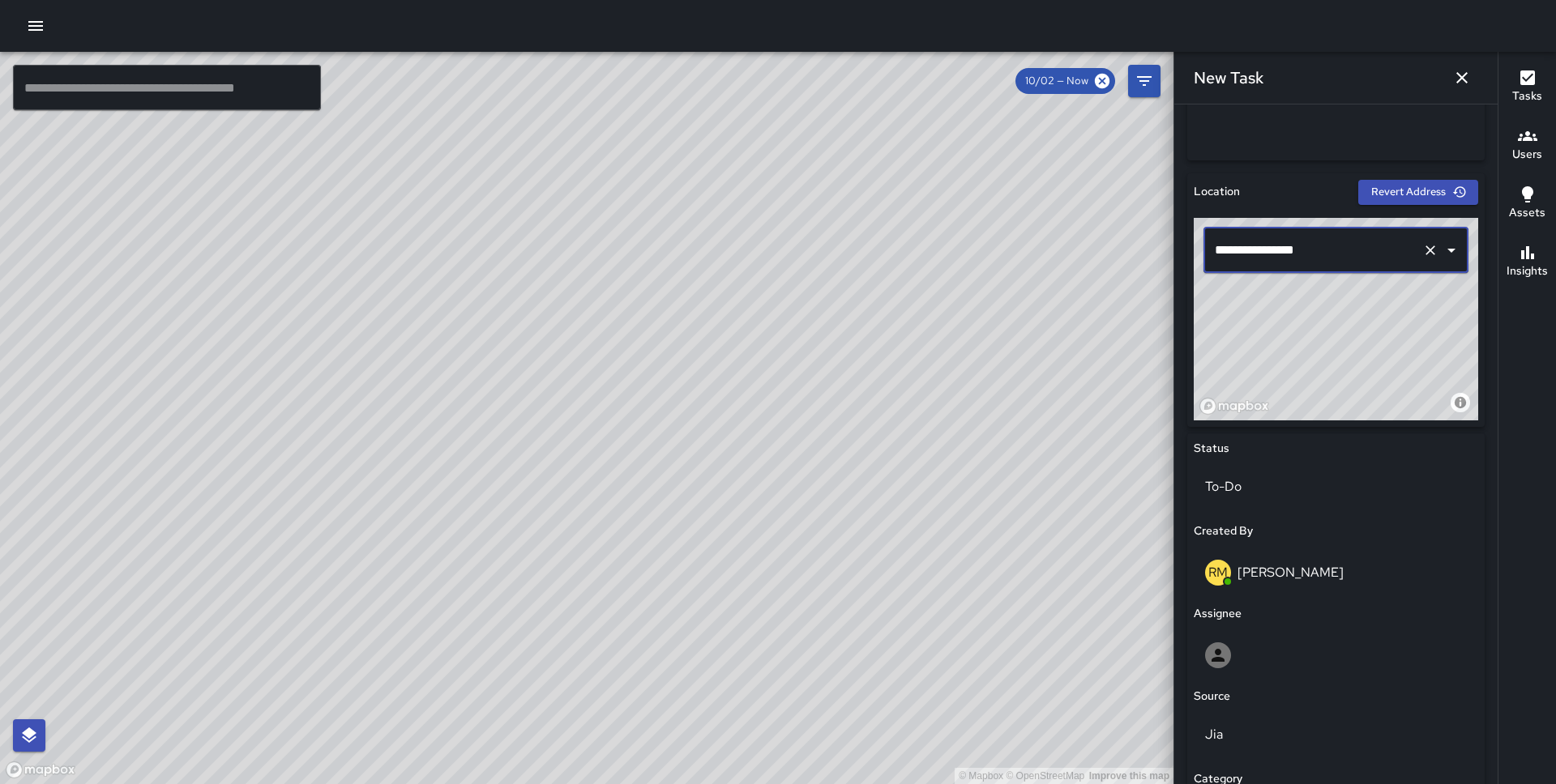
scroll to position [698, 0]
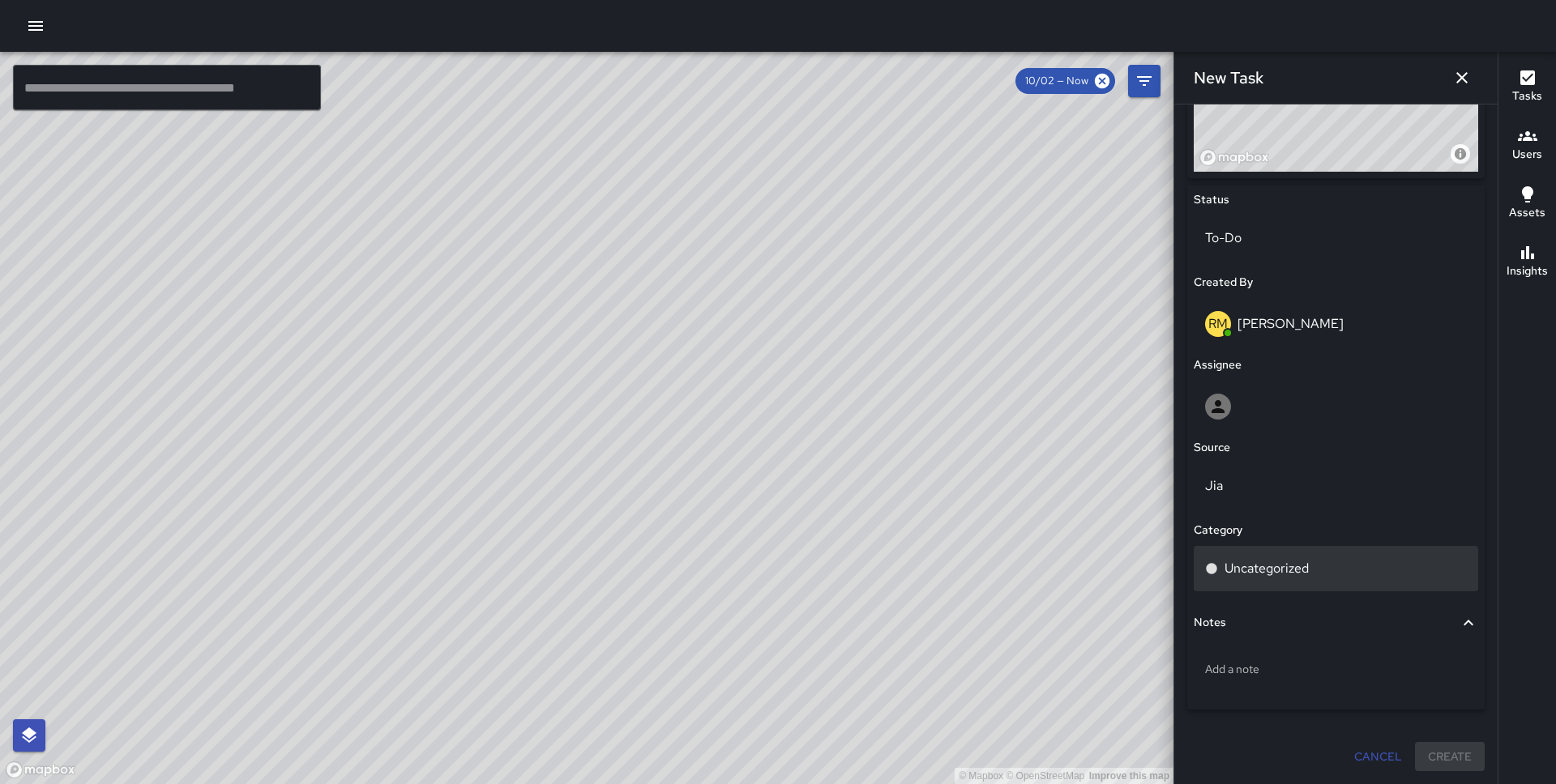
type input "**********"
click at [1296, 586] on div "Uncategorized" at bounding box center [1335, 569] width 284 height 45
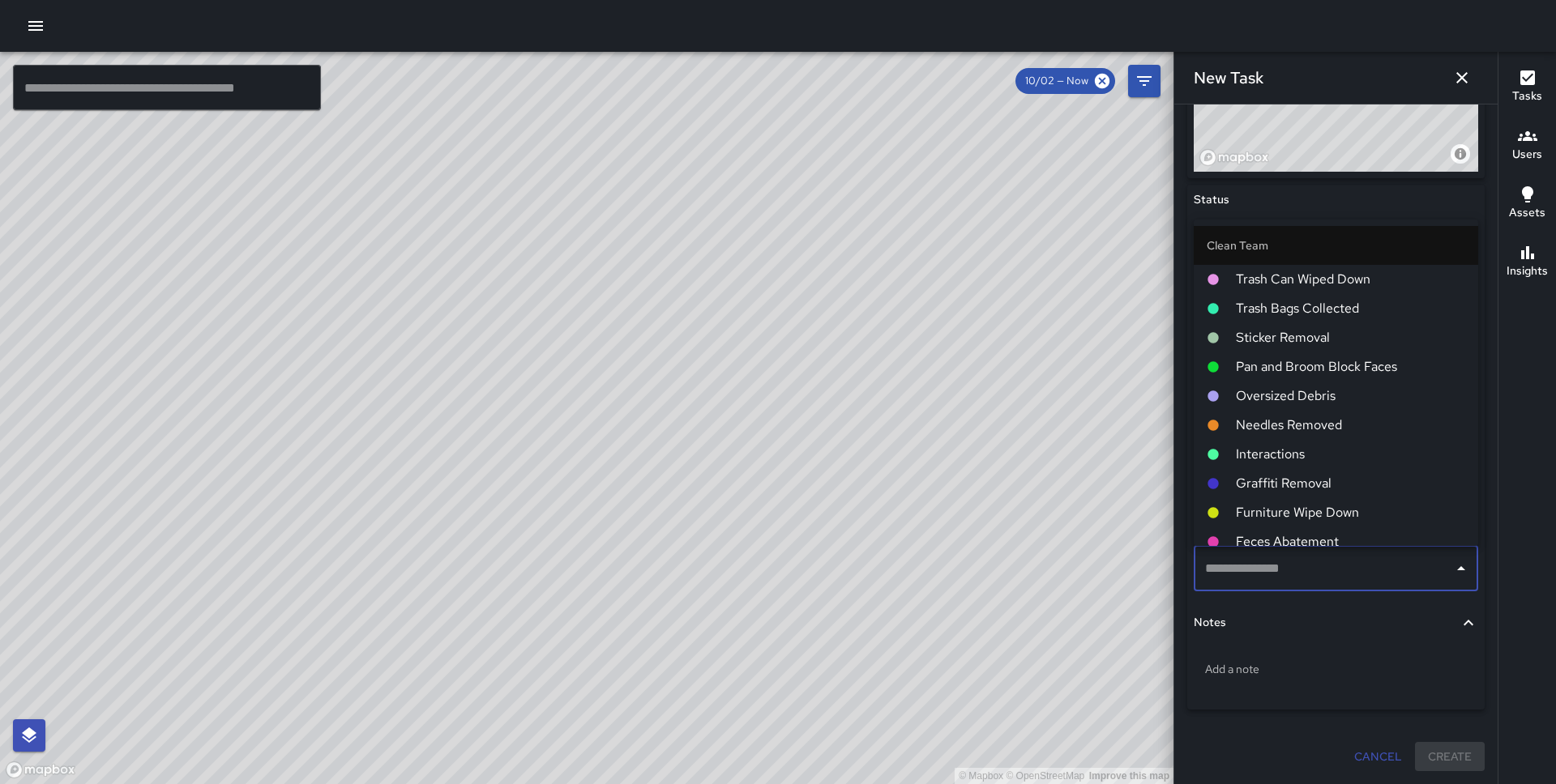
click at [1338, 373] on span "Pan and Broom Block Faces" at bounding box center [1350, 366] width 230 height 20
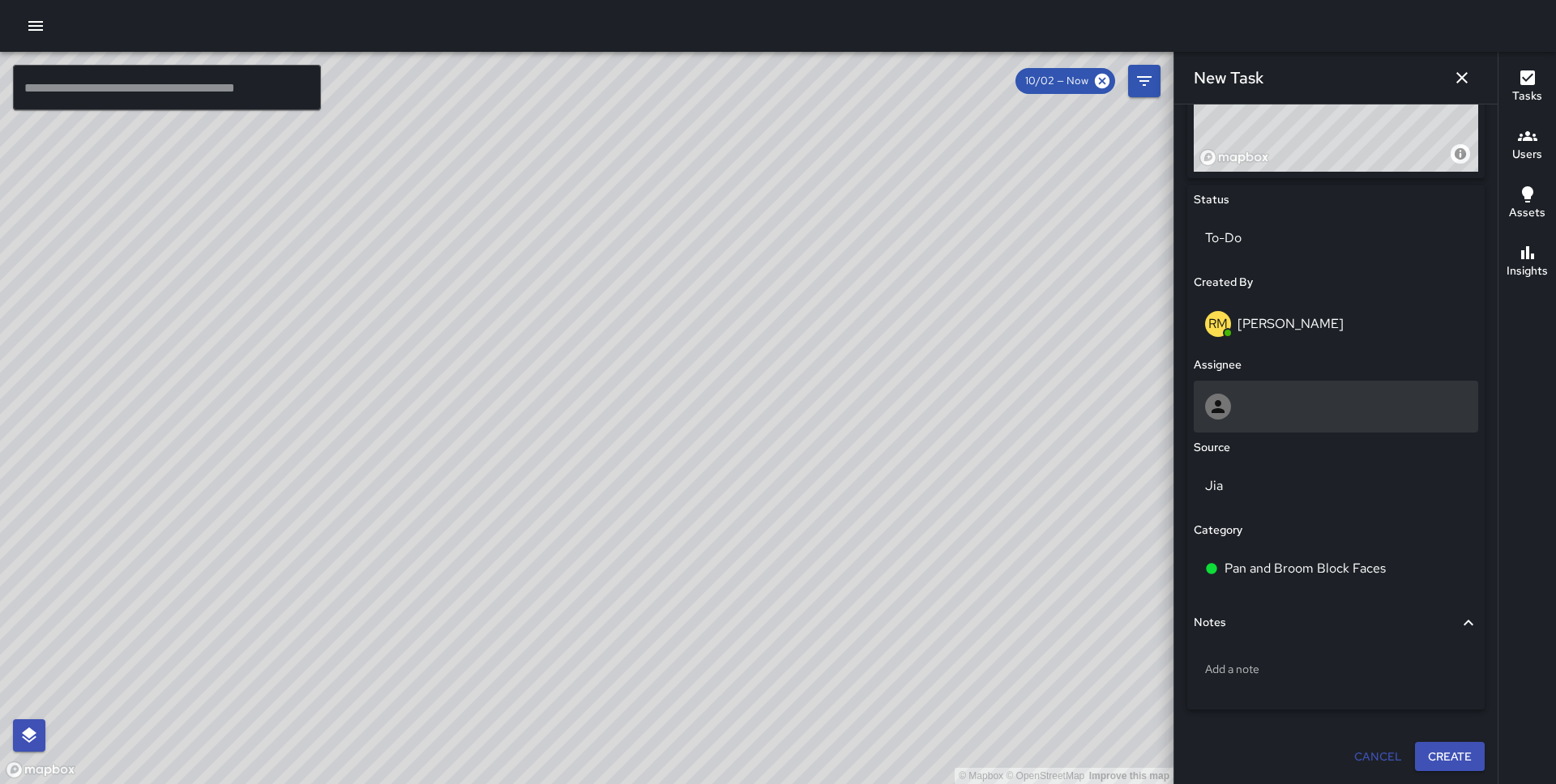
click at [1286, 407] on div at bounding box center [1335, 406] width 262 height 26
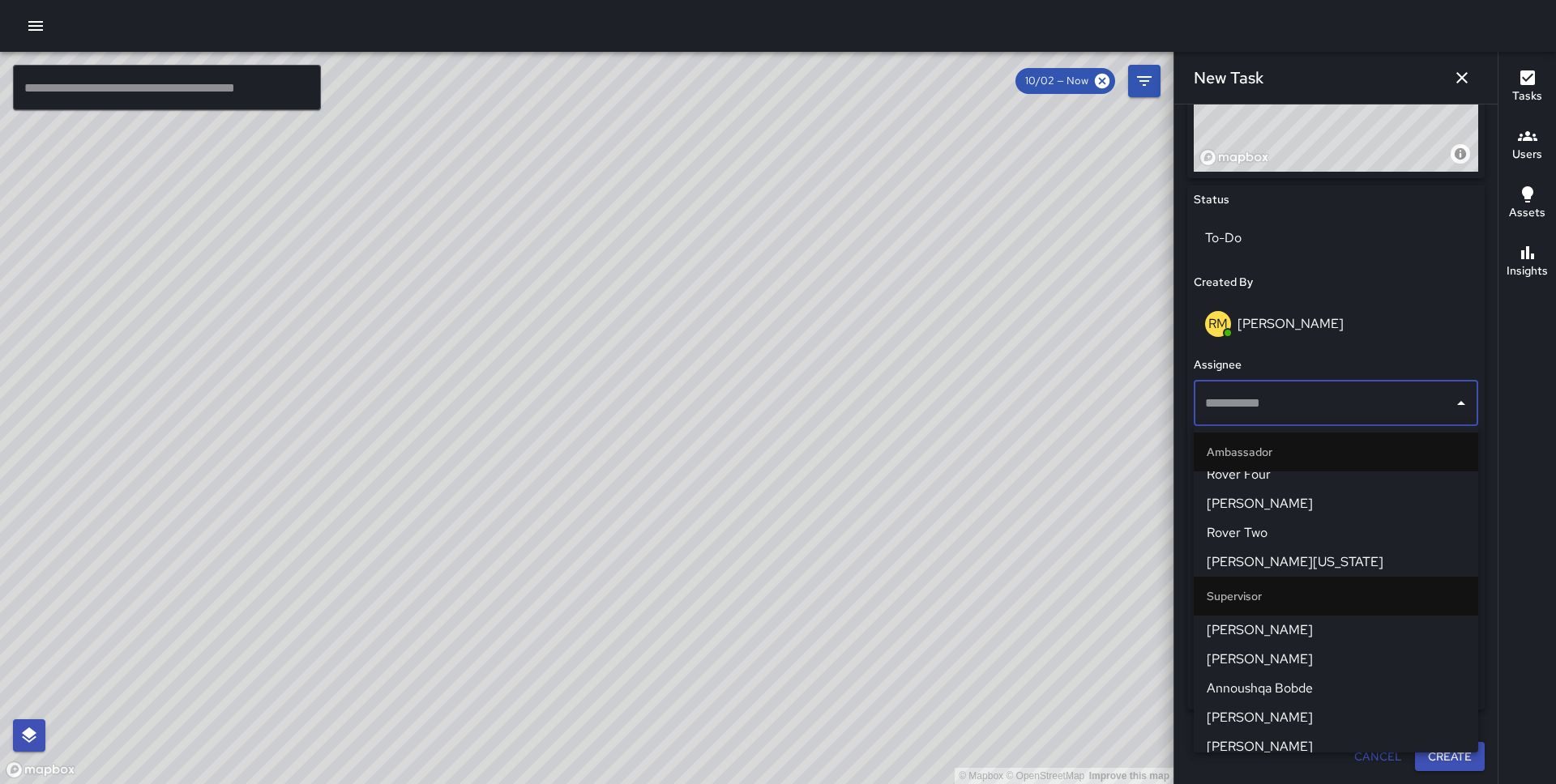
scroll to position [1048, 0]
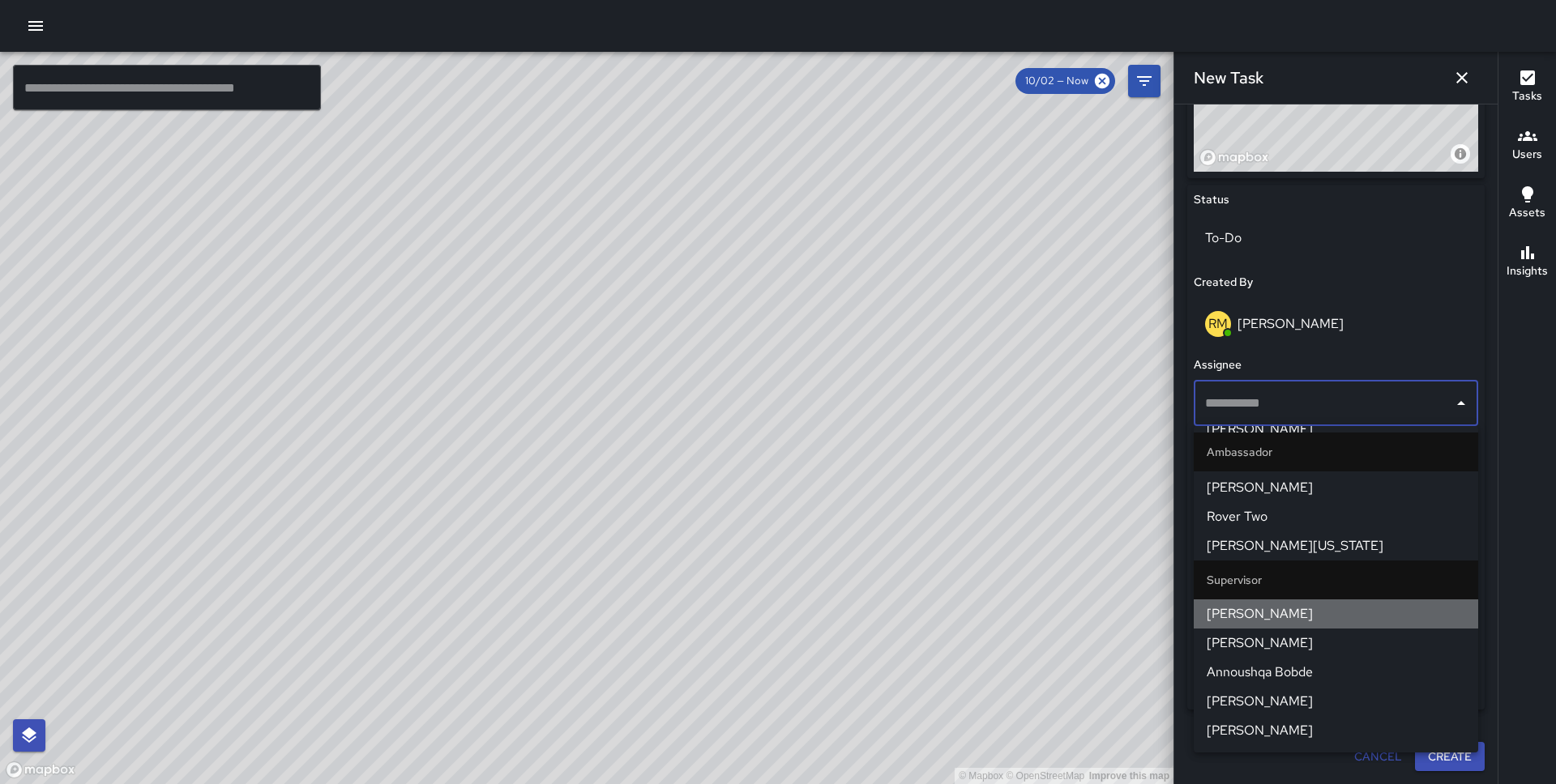
click at [1300, 611] on span "[PERSON_NAME]" at bounding box center [1336, 614] width 259 height 20
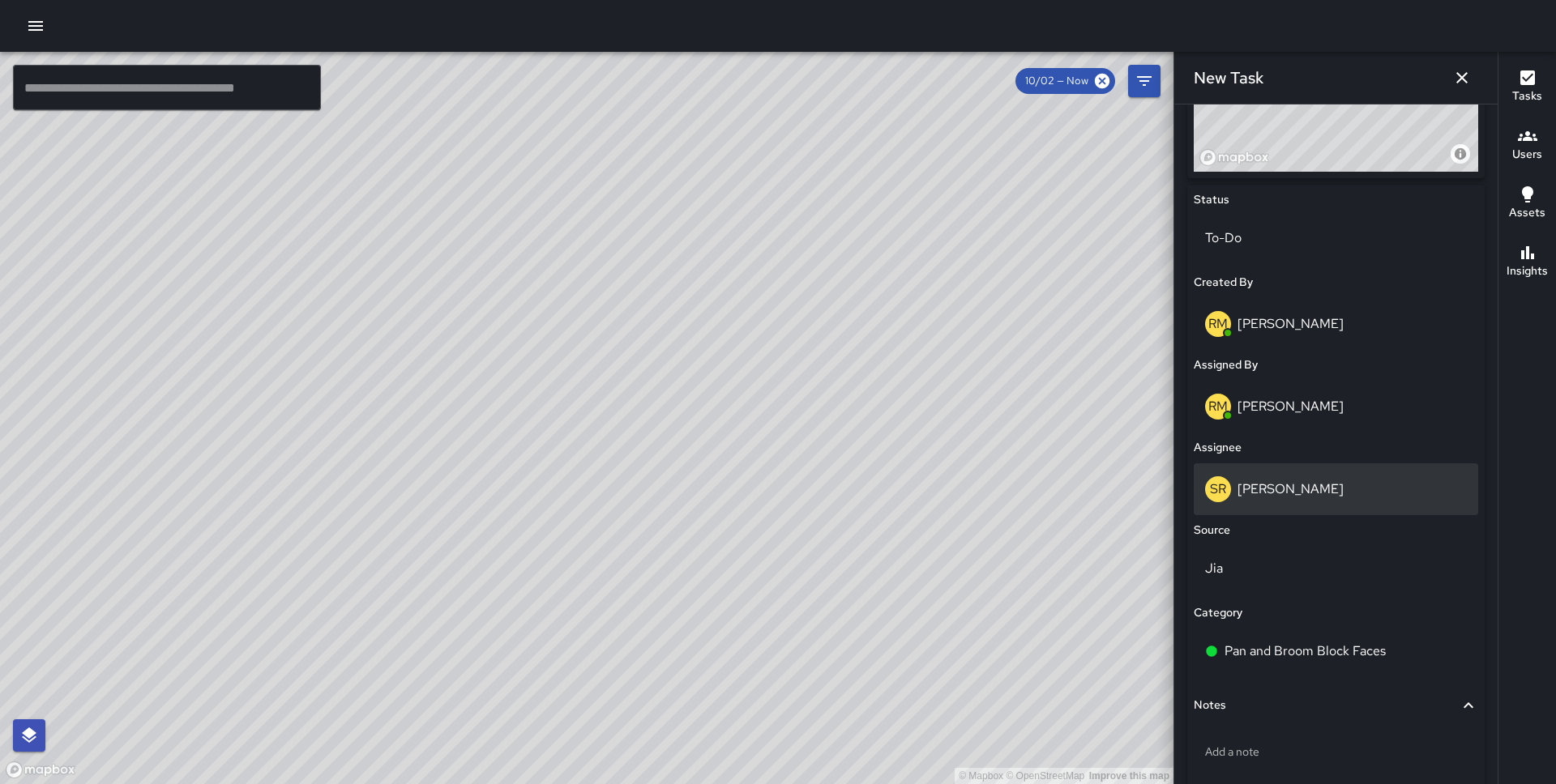
scroll to position [781, 0]
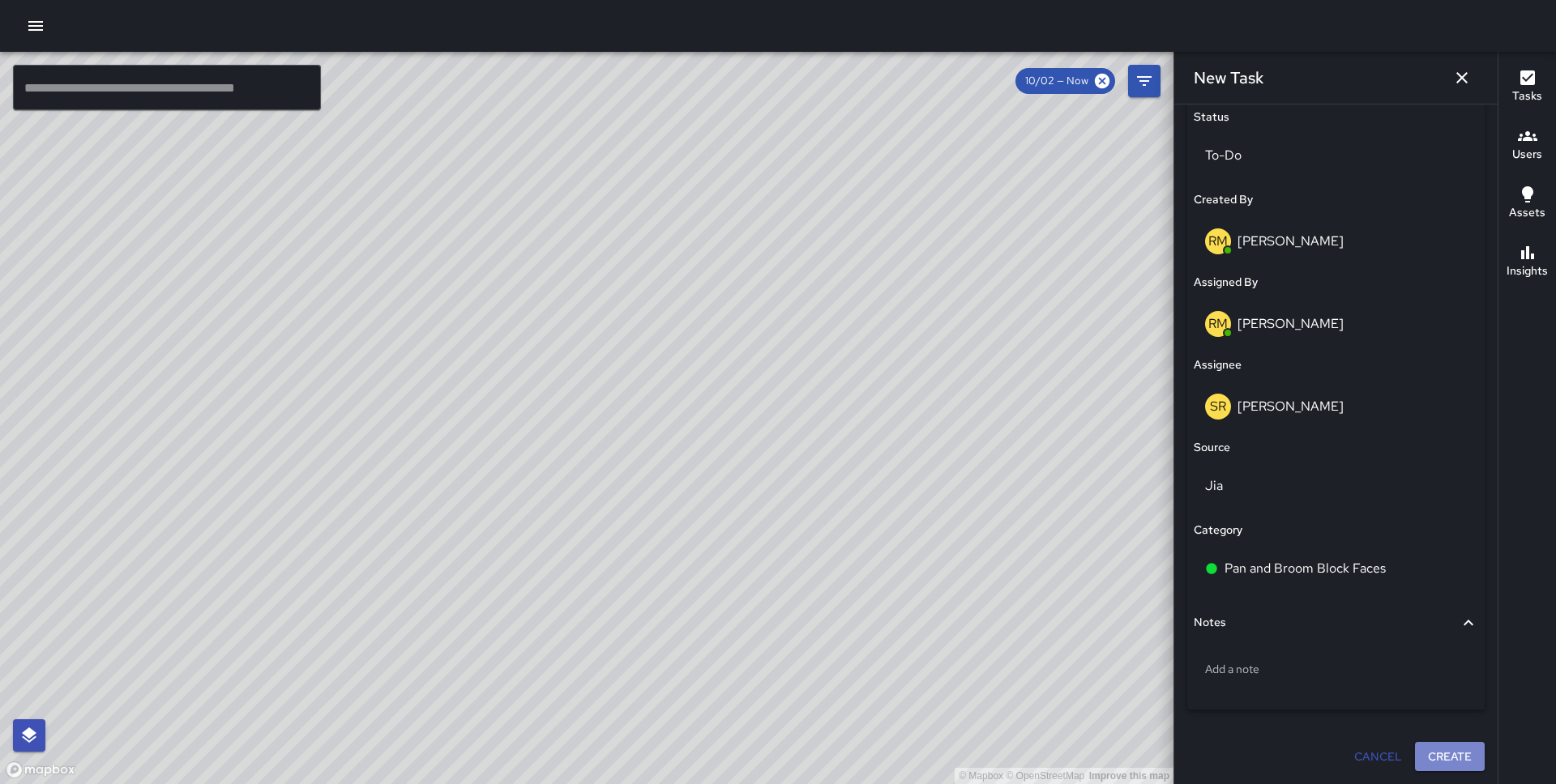
click at [1429, 759] on button "Create" at bounding box center [1449, 758] width 70 height 30
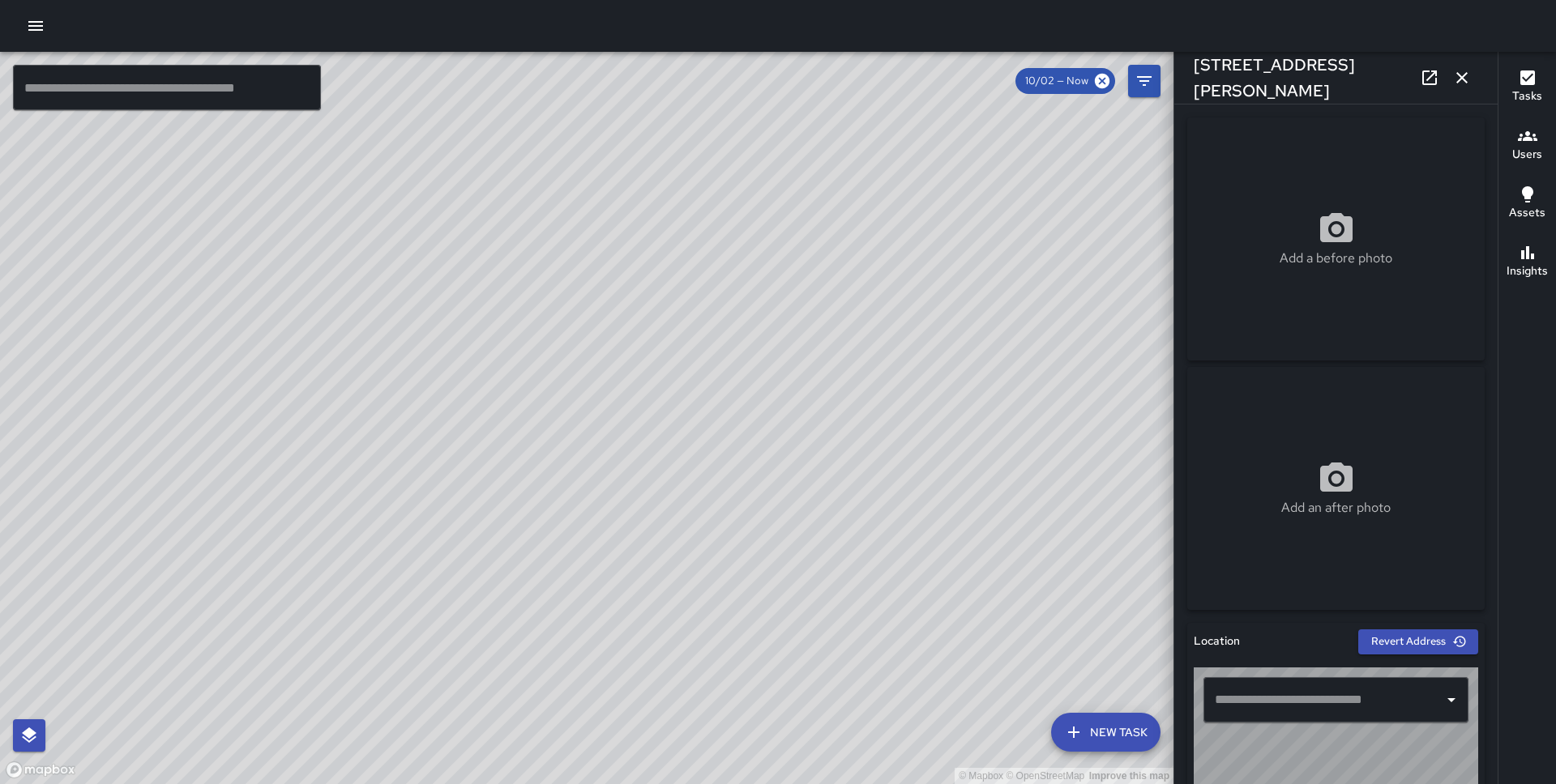
type input "**********"
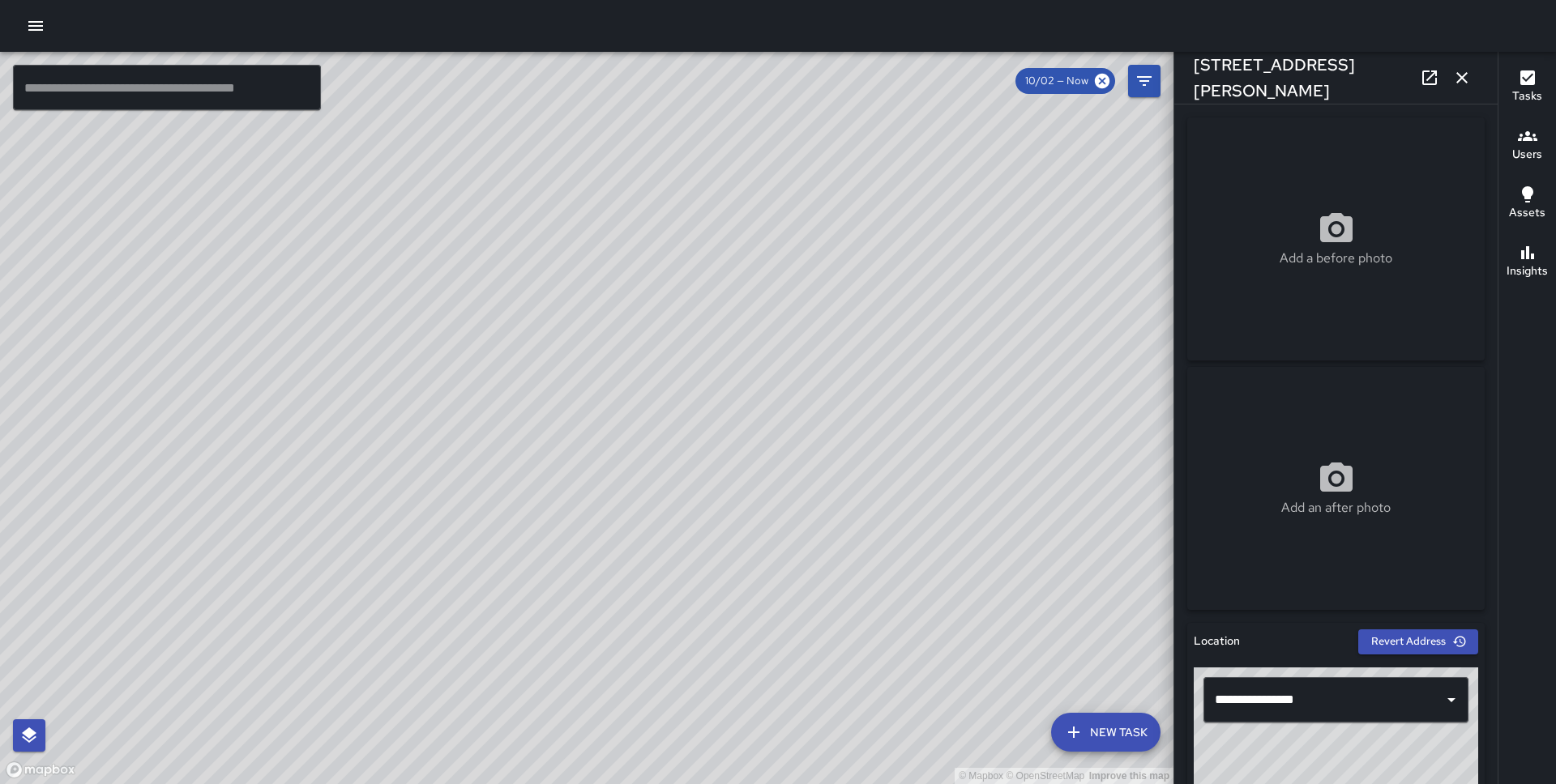
drag, startPoint x: 837, startPoint y: 314, endPoint x: 891, endPoint y: 580, distance: 271.4
click at [891, 580] on div "© Mapbox © OpenStreetMap Improve this map" at bounding box center [587, 418] width 1173 height 732
click at [1461, 71] on icon "button" at bounding box center [1462, 77] width 20 height 20
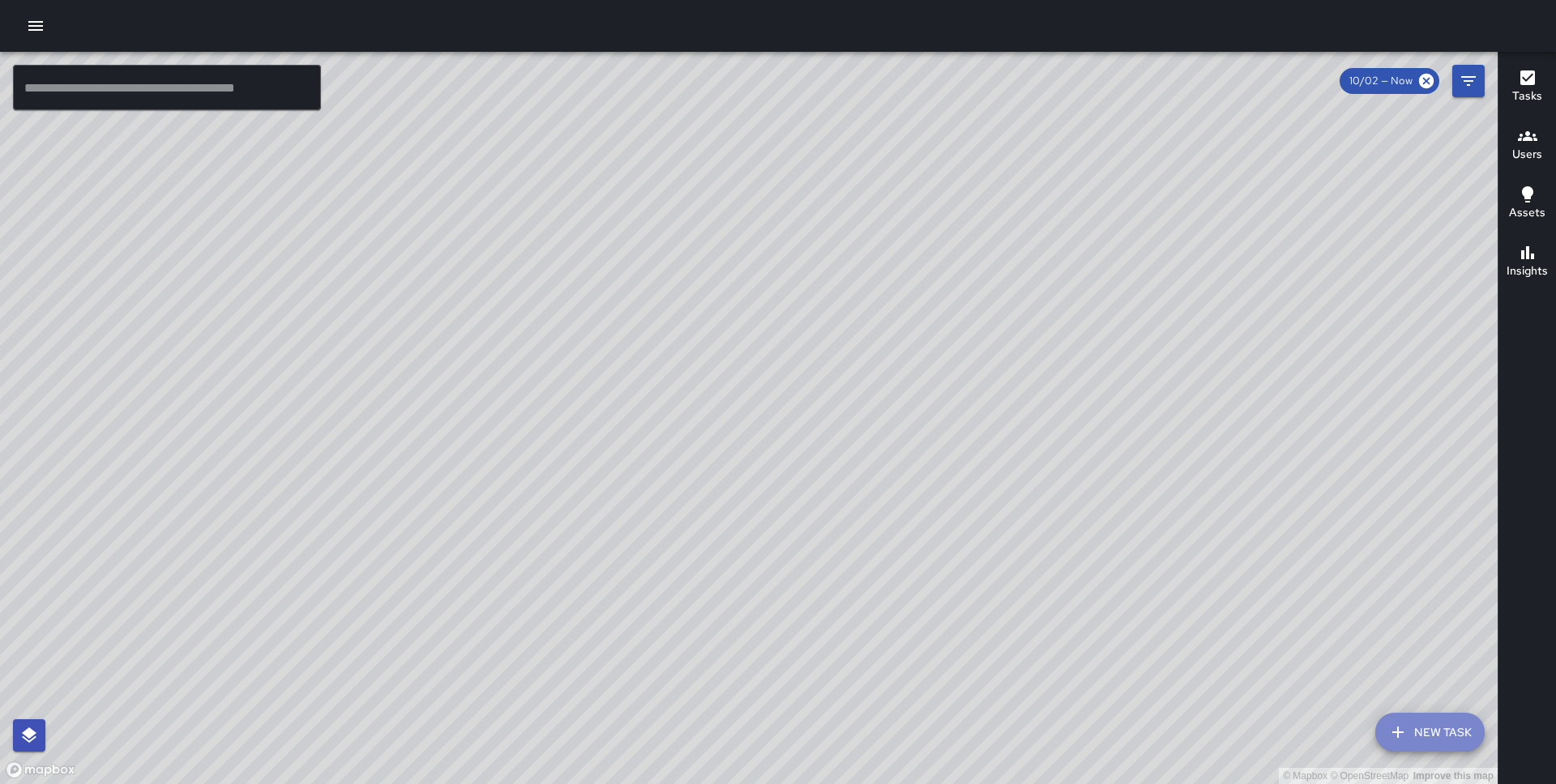
click at [1415, 725] on button "New Task" at bounding box center [1429, 732] width 110 height 39
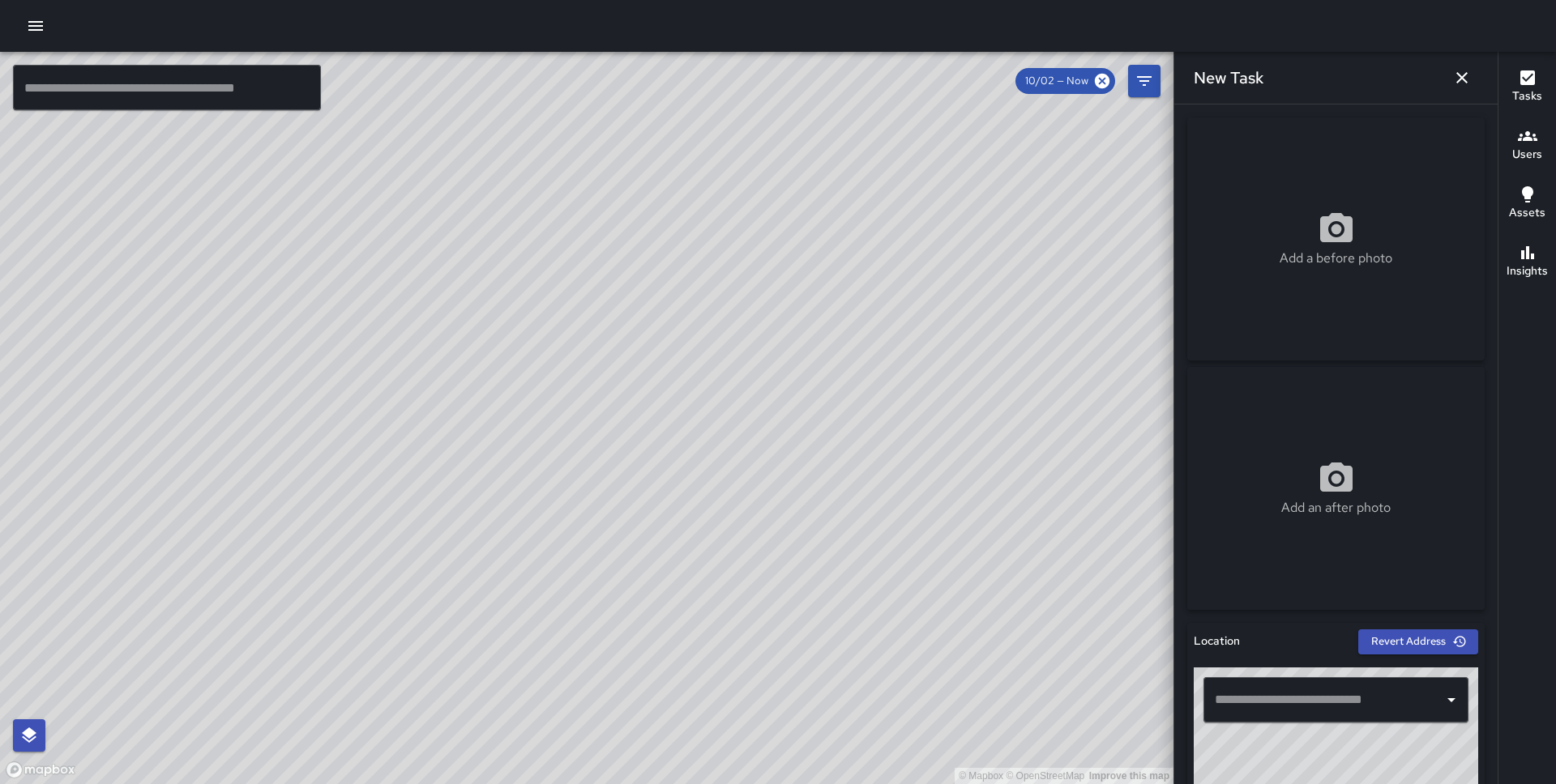
click at [1303, 685] on input "text" at bounding box center [1323, 700] width 226 height 31
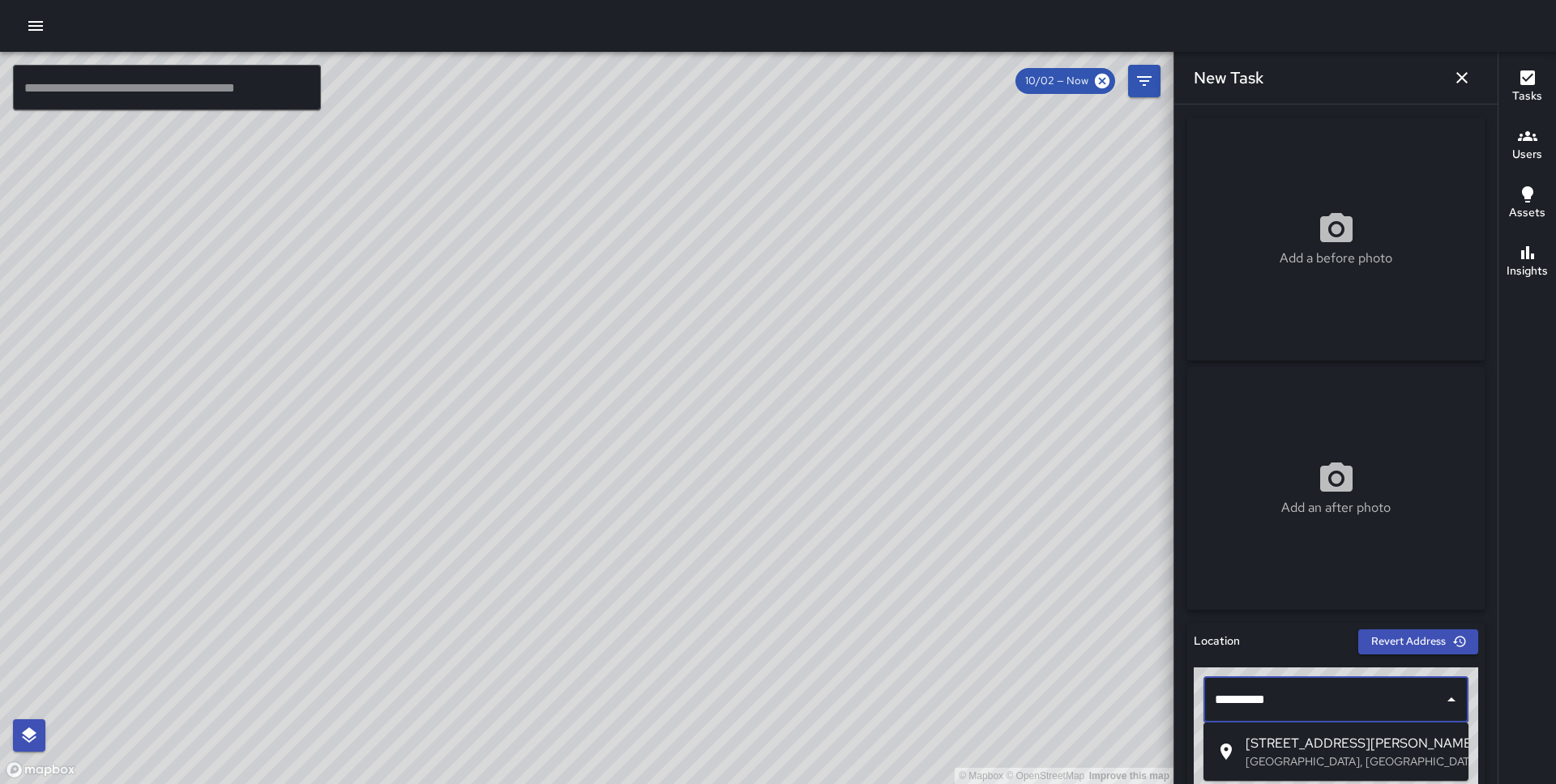
click at [1329, 754] on p "San Francisco, CA, USA" at bounding box center [1350, 761] width 210 height 16
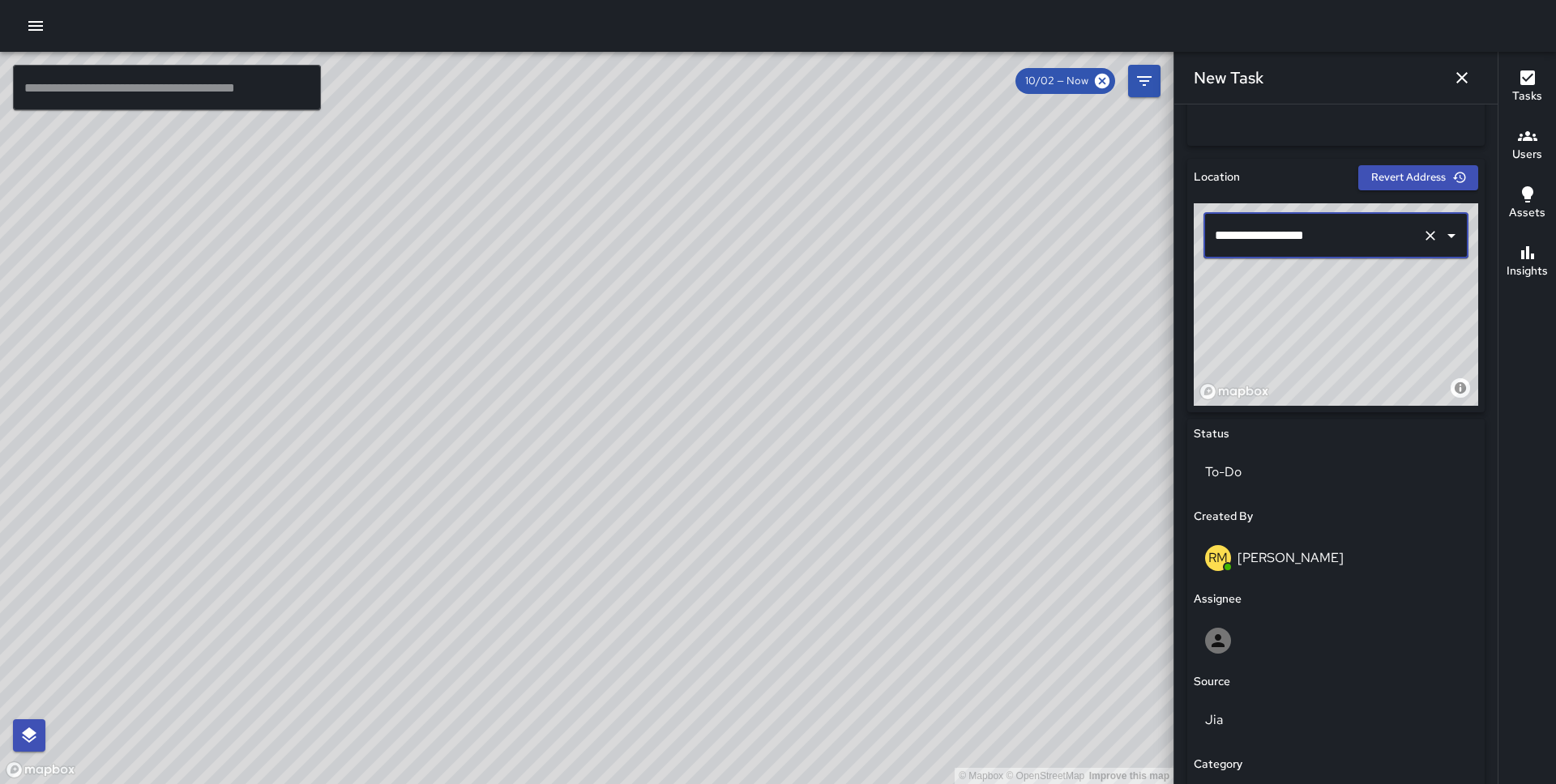
scroll to position [466, 0]
click at [1333, 642] on div at bounding box center [1335, 639] width 262 height 26
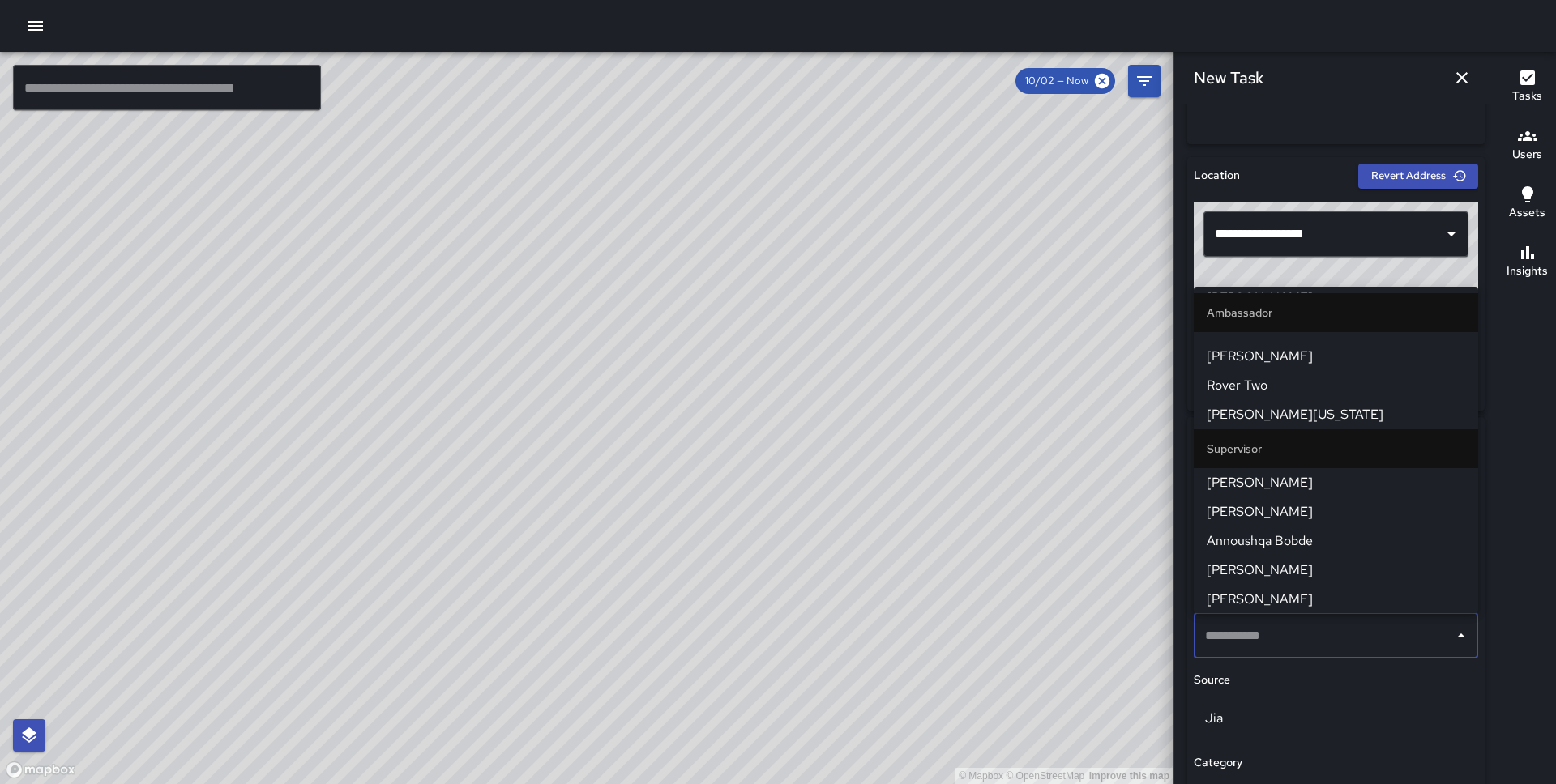
scroll to position [1044, 0]
click at [1348, 479] on span "[PERSON_NAME]" at bounding box center [1336, 479] width 259 height 20
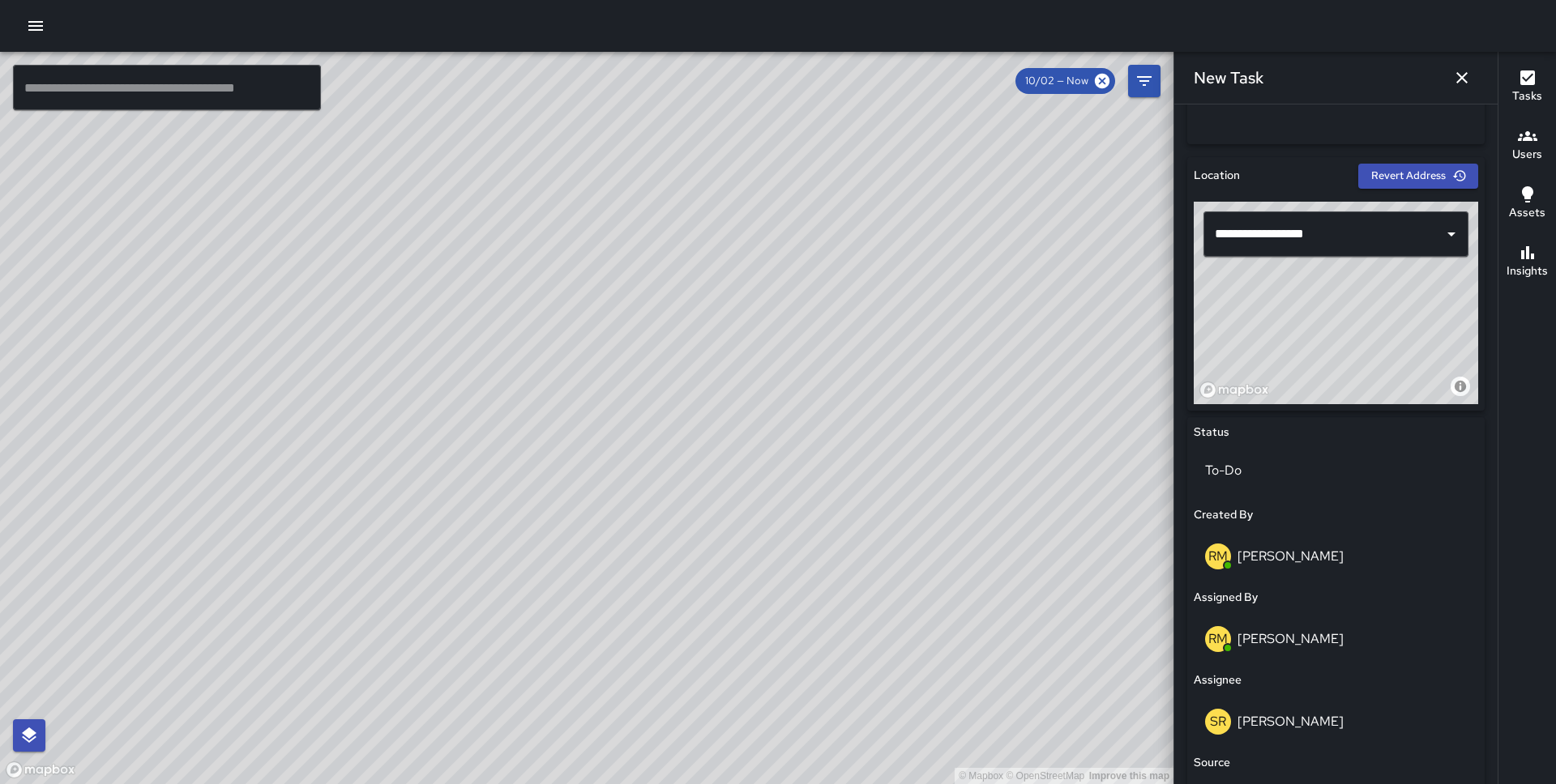
scroll to position [781, 0]
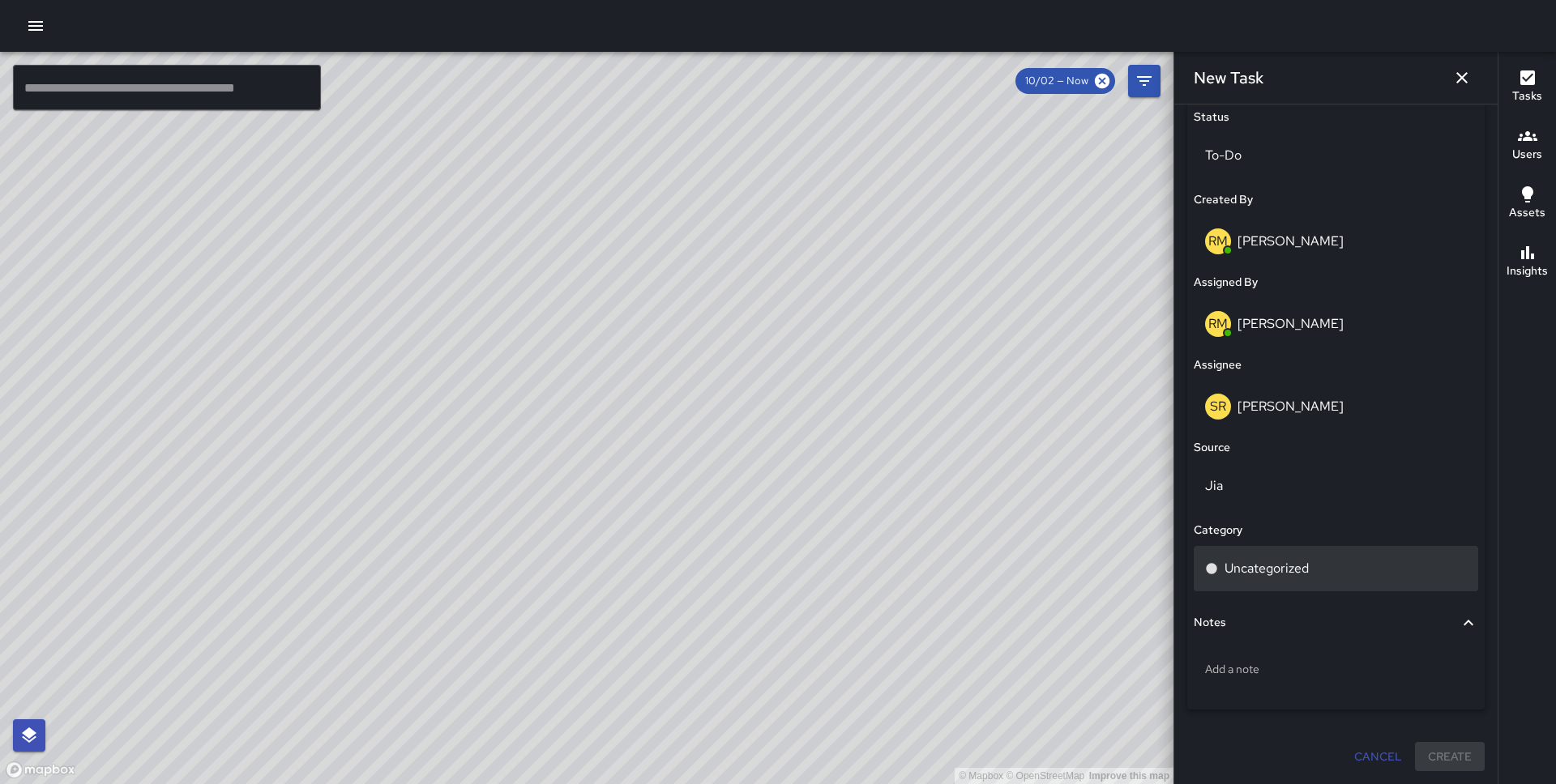
click at [1314, 563] on div "Uncategorized" at bounding box center [1335, 569] width 262 height 20
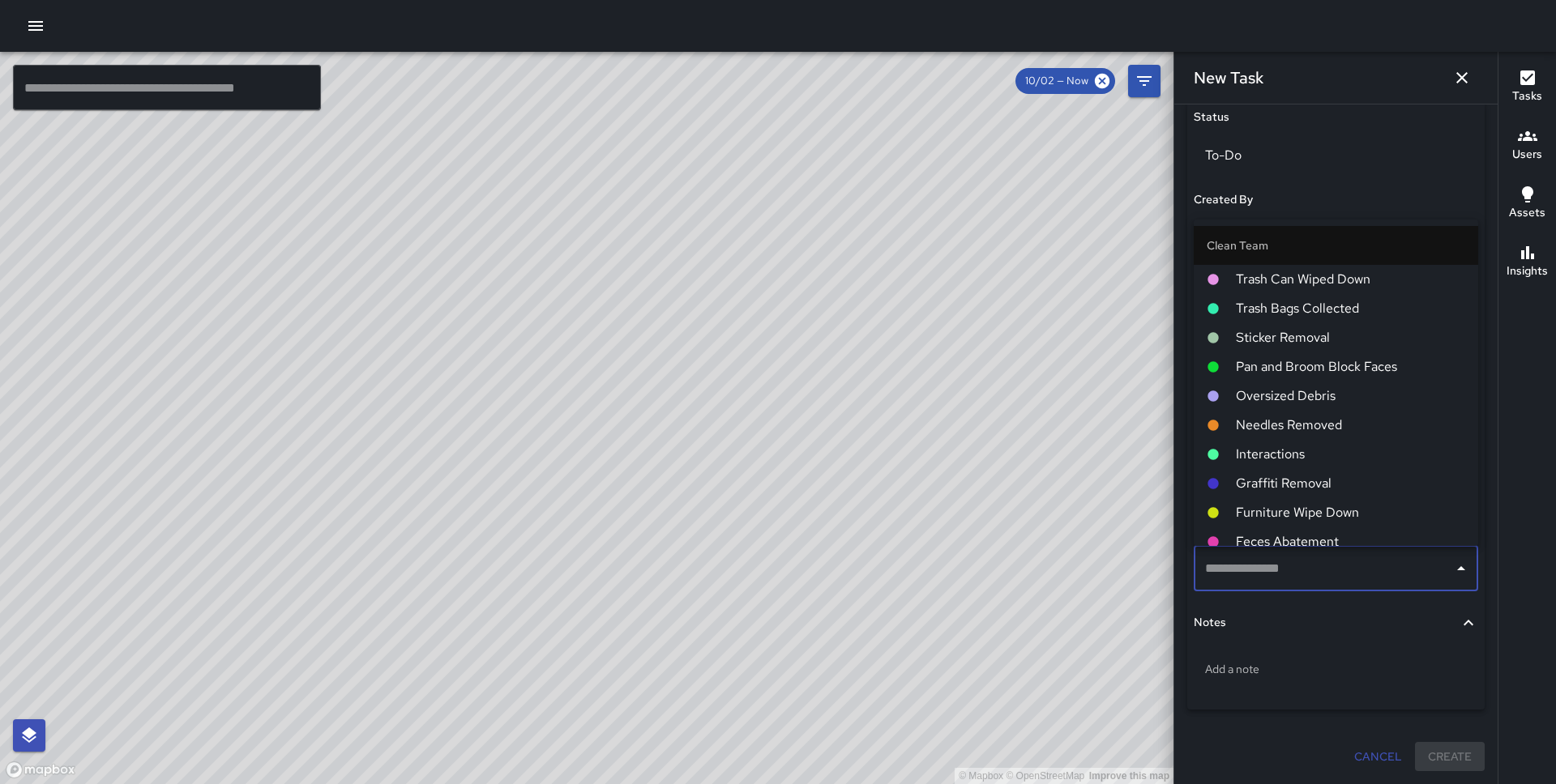
click at [1327, 364] on span "Pan and Broom Block Faces" at bounding box center [1350, 366] width 230 height 20
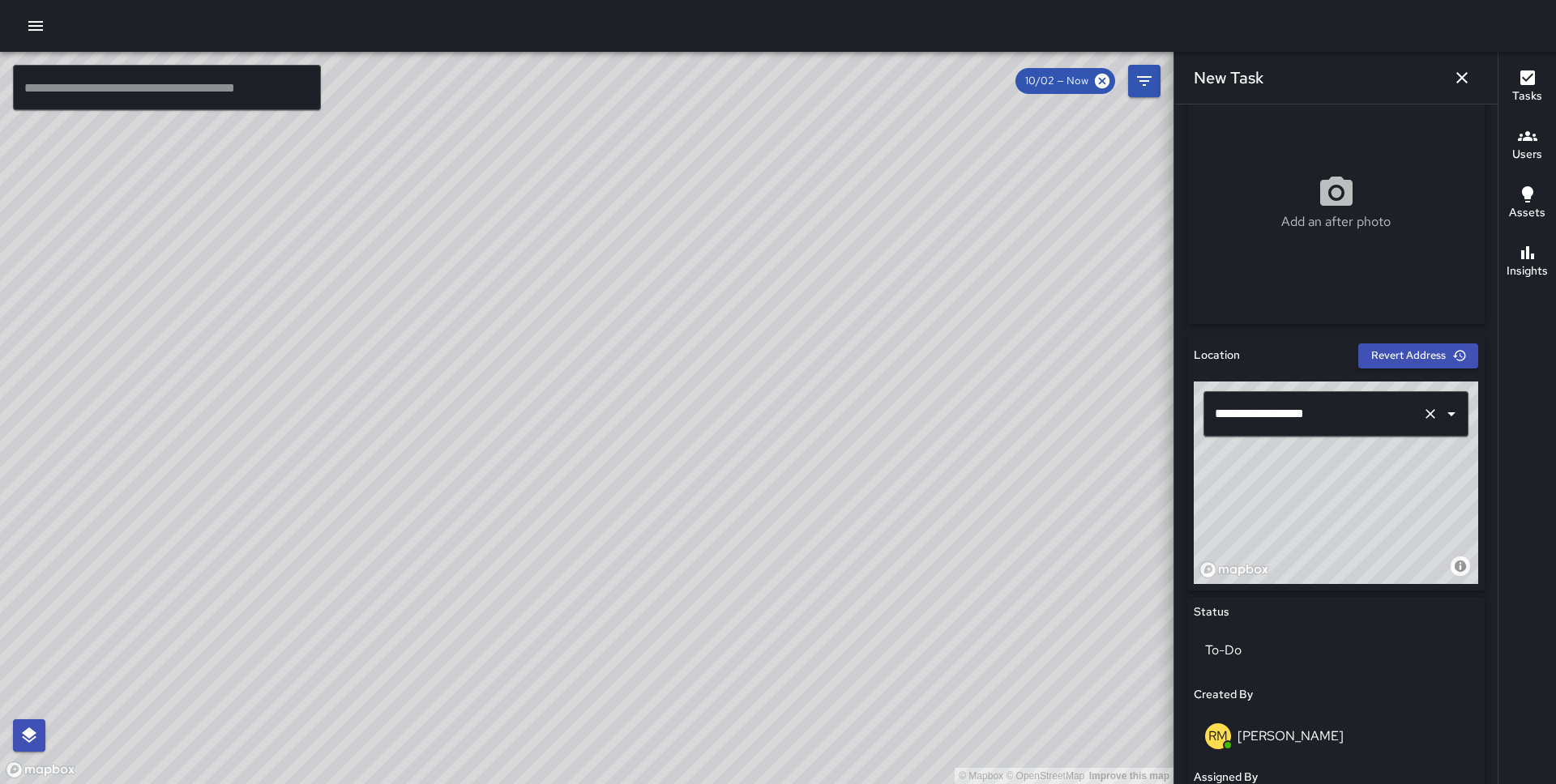
scroll to position [298, 0]
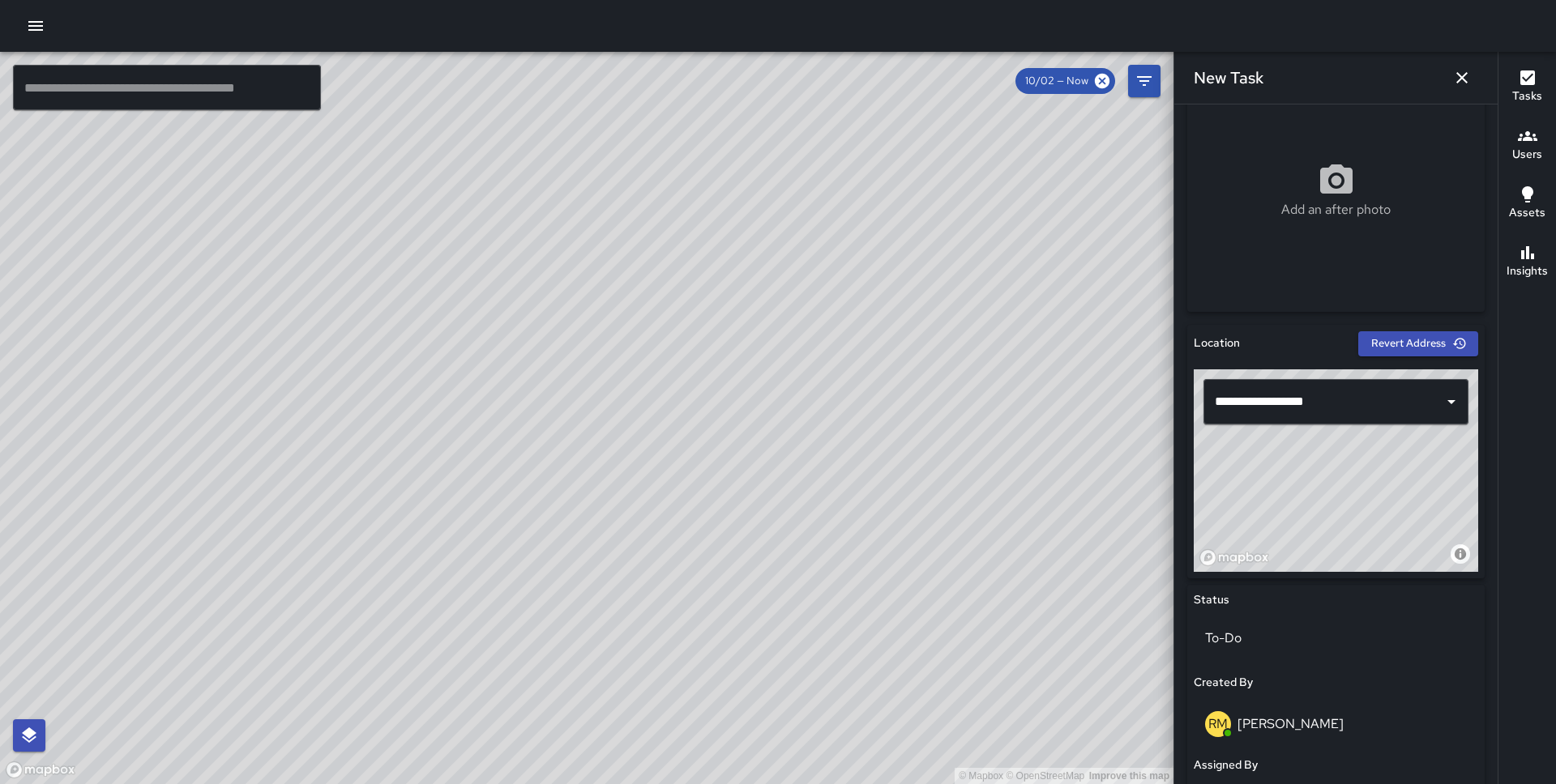
drag, startPoint x: 1346, startPoint y: 477, endPoint x: 1359, endPoint y: 458, distance: 23.0
click at [1359, 458] on div "© Mapbox © OpenStreetMap Improve this map" at bounding box center [1335, 470] width 284 height 202
drag, startPoint x: 1359, startPoint y: 458, endPoint x: 1341, endPoint y: 430, distance: 33.3
click at [1341, 430] on div "**********" at bounding box center [1335, 470] width 284 height 202
drag, startPoint x: 1389, startPoint y: 476, endPoint x: 1362, endPoint y: 463, distance: 30.0
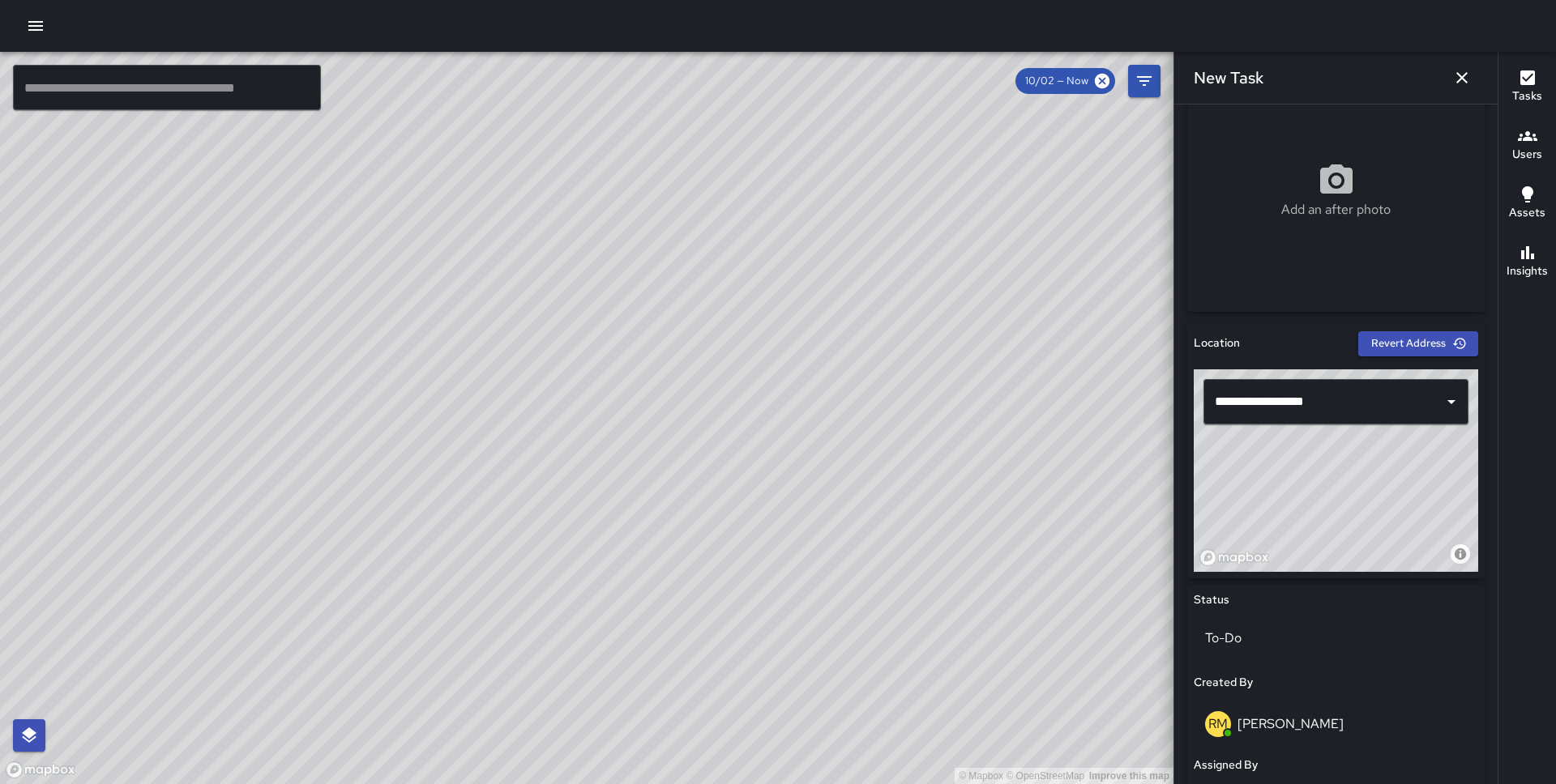
click at [1362, 463] on div "© Mapbox © OpenStreetMap Improve this map" at bounding box center [1335, 470] width 284 height 202
drag, startPoint x: 1362, startPoint y: 460, endPoint x: 1383, endPoint y: 441, distance: 28.3
click at [1383, 441] on div "© Mapbox © OpenStreetMap Improve this map" at bounding box center [1335, 470] width 284 height 202
drag, startPoint x: 1380, startPoint y: 468, endPoint x: 1402, endPoint y: 459, distance: 23.8
click at [1402, 459] on div "© Mapbox © OpenStreetMap Improve this map" at bounding box center [1335, 470] width 284 height 202
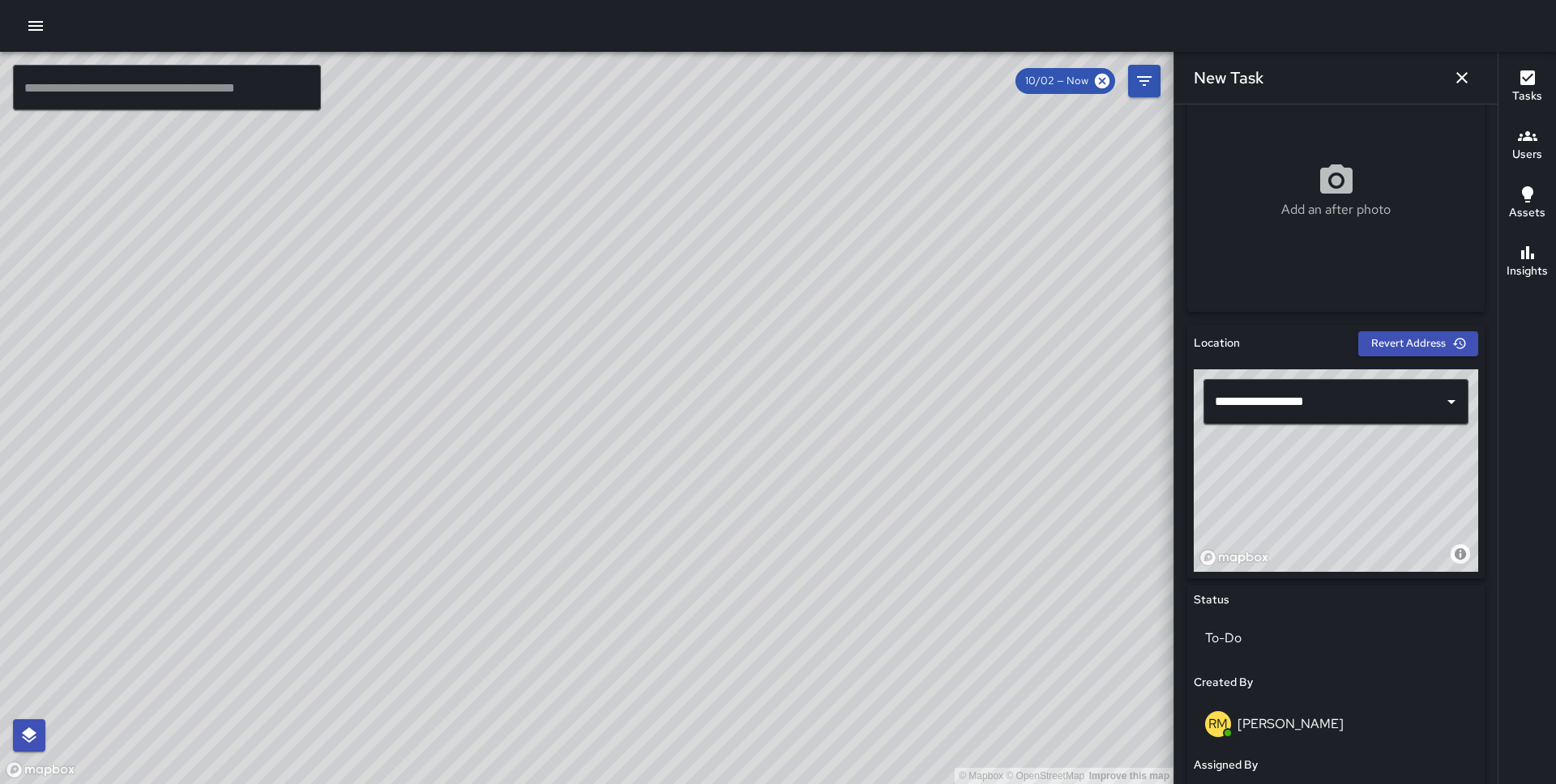
drag, startPoint x: 1402, startPoint y: 459, endPoint x: 1527, endPoint y: 520, distance: 139.1
click at [1527, 520] on div "© Mapbox © OpenStreetMap Improve this map ​ New Task 10/02 — Now Map Layers Tas…" at bounding box center [778, 418] width 1556 height 732
drag, startPoint x: 1411, startPoint y: 490, endPoint x: 1374, endPoint y: 537, distance: 59.8
click at [1374, 537] on div "© Mapbox © OpenStreetMap Improve this map" at bounding box center [1335, 470] width 284 height 202
drag, startPoint x: 1374, startPoint y: 537, endPoint x: 1385, endPoint y: 548, distance: 15.6
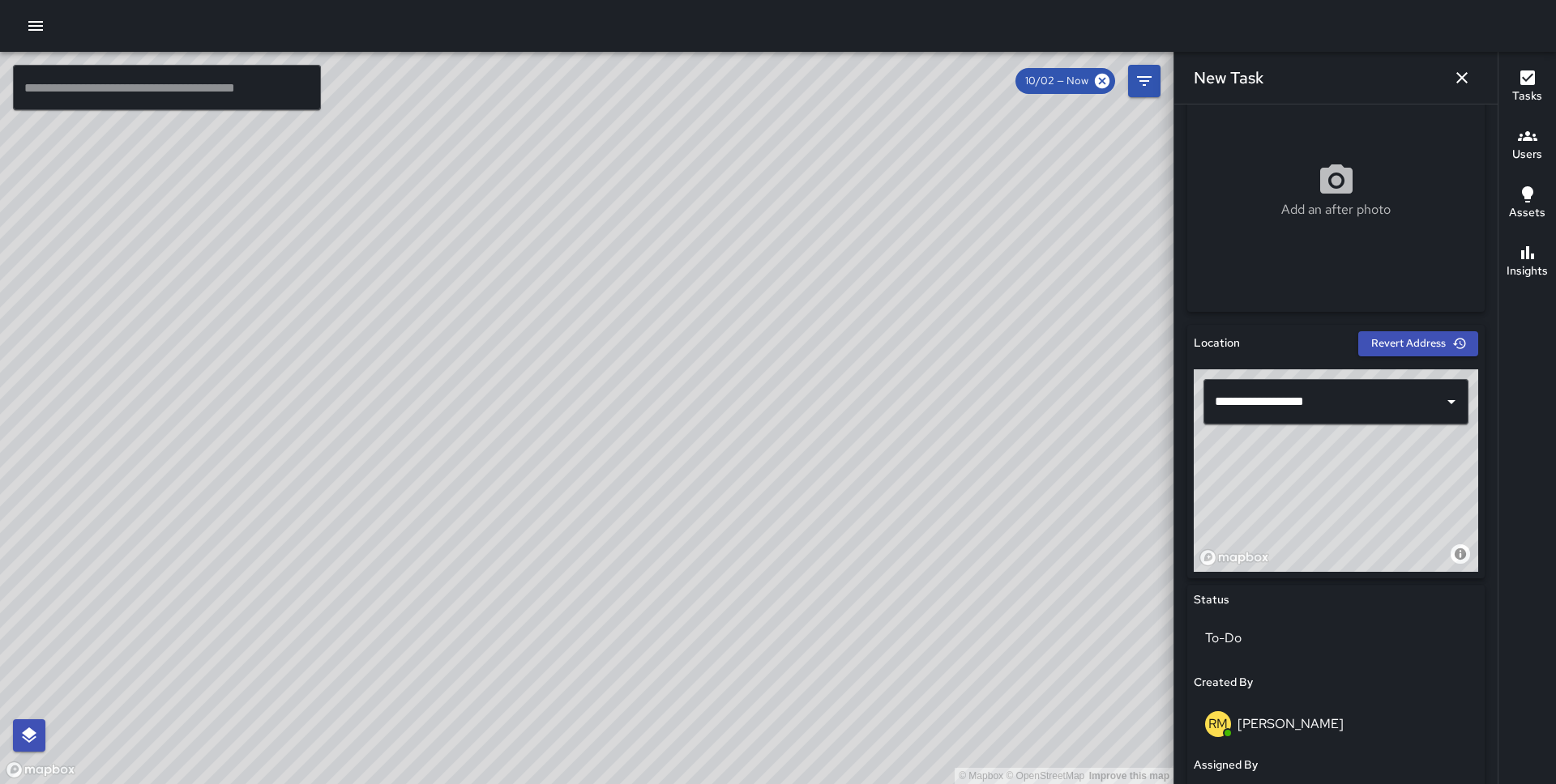
click at [1385, 548] on div "© Mapbox © OpenStreetMap Improve this map" at bounding box center [1335, 470] width 284 height 202
drag, startPoint x: 1390, startPoint y: 509, endPoint x: 1405, endPoint y: 517, distance: 17.0
click at [1405, 517] on div "© Mapbox © OpenStreetMap Improve this map" at bounding box center [1335, 470] width 284 height 202
click at [1232, 400] on input "**********" at bounding box center [1312, 401] width 205 height 31
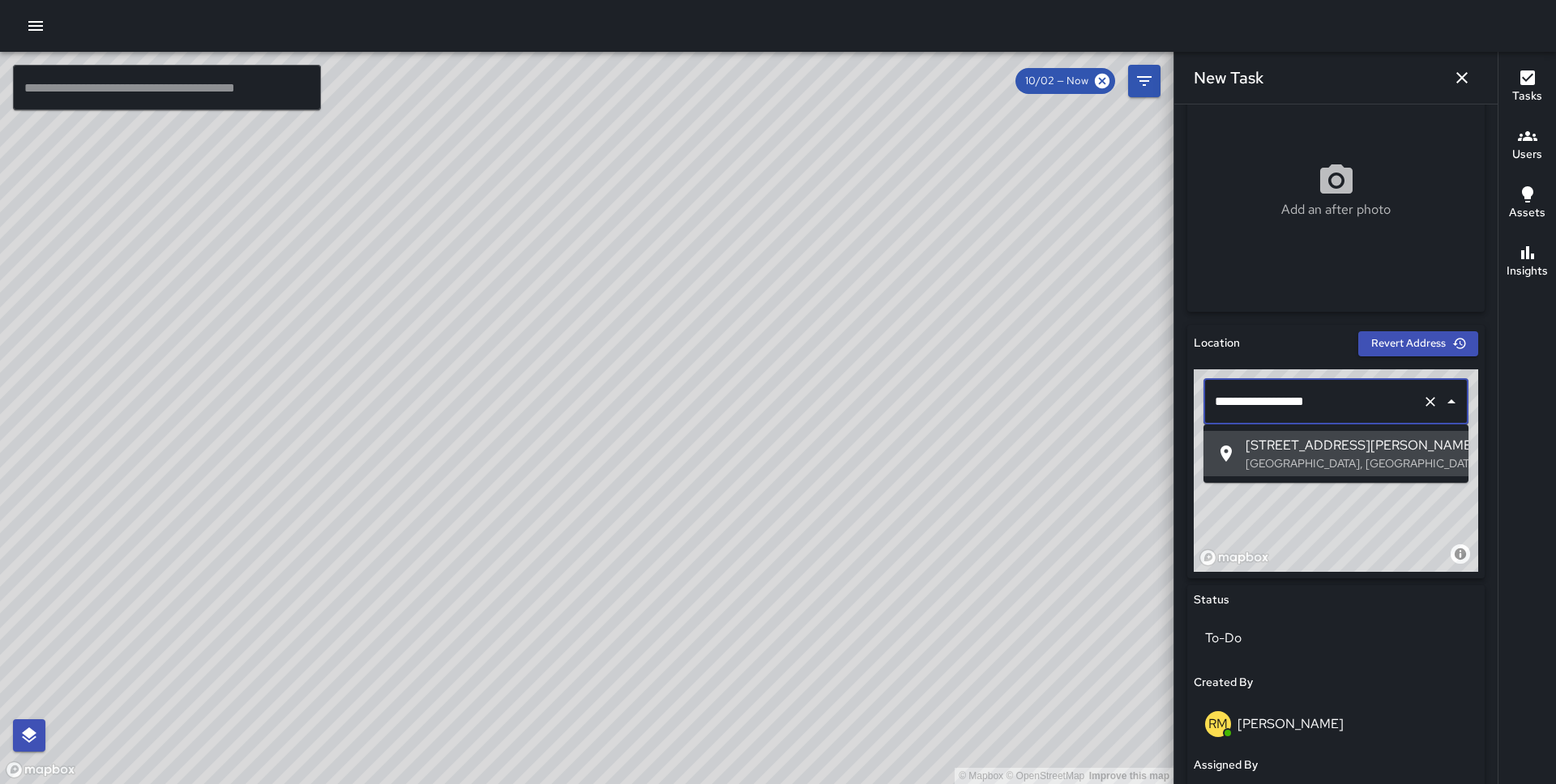
click at [1223, 399] on input "**********" at bounding box center [1312, 401] width 205 height 31
click at [1269, 448] on span "140 Steuart Street" at bounding box center [1350, 445] width 210 height 20
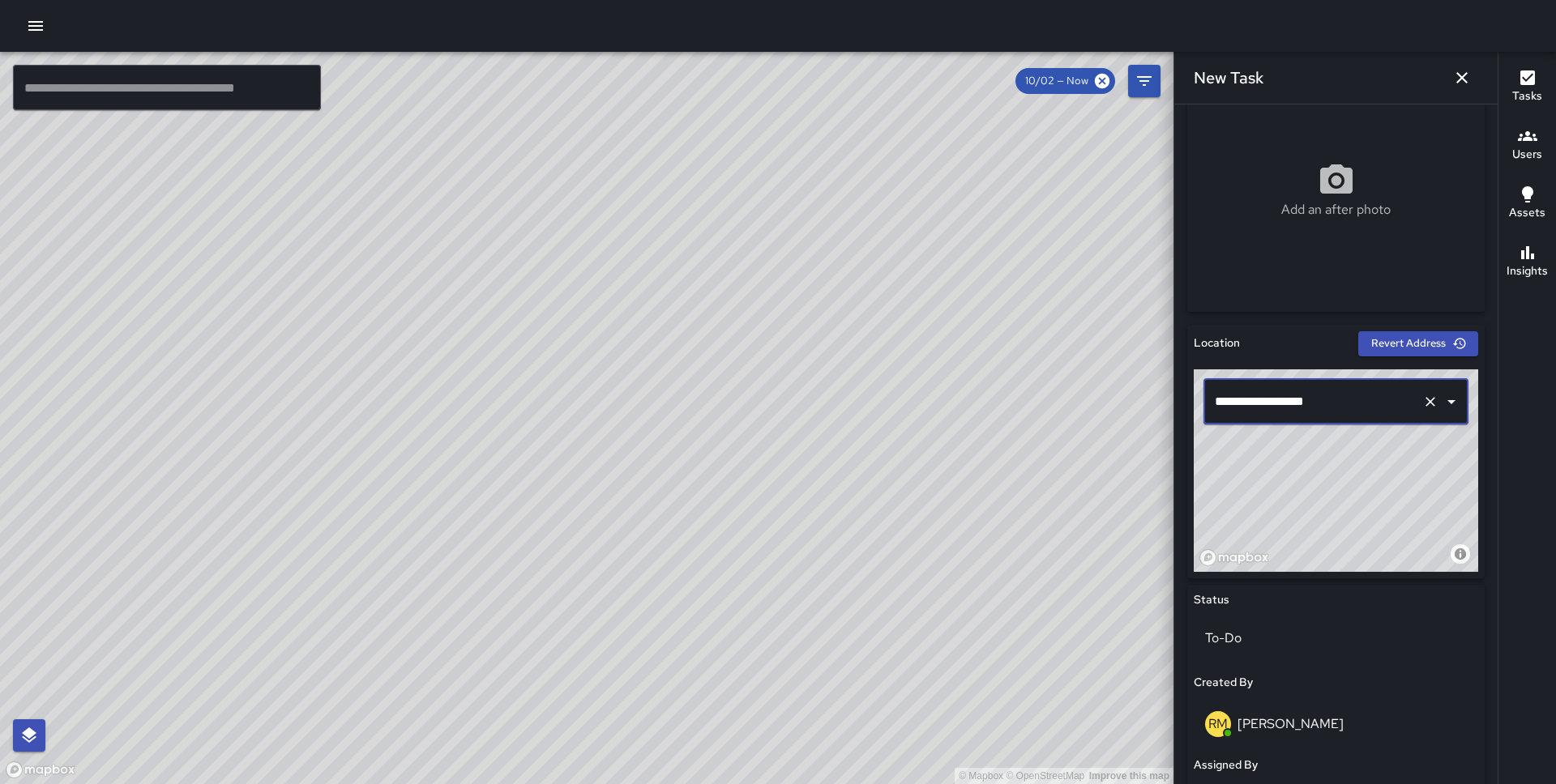
type input "**********"
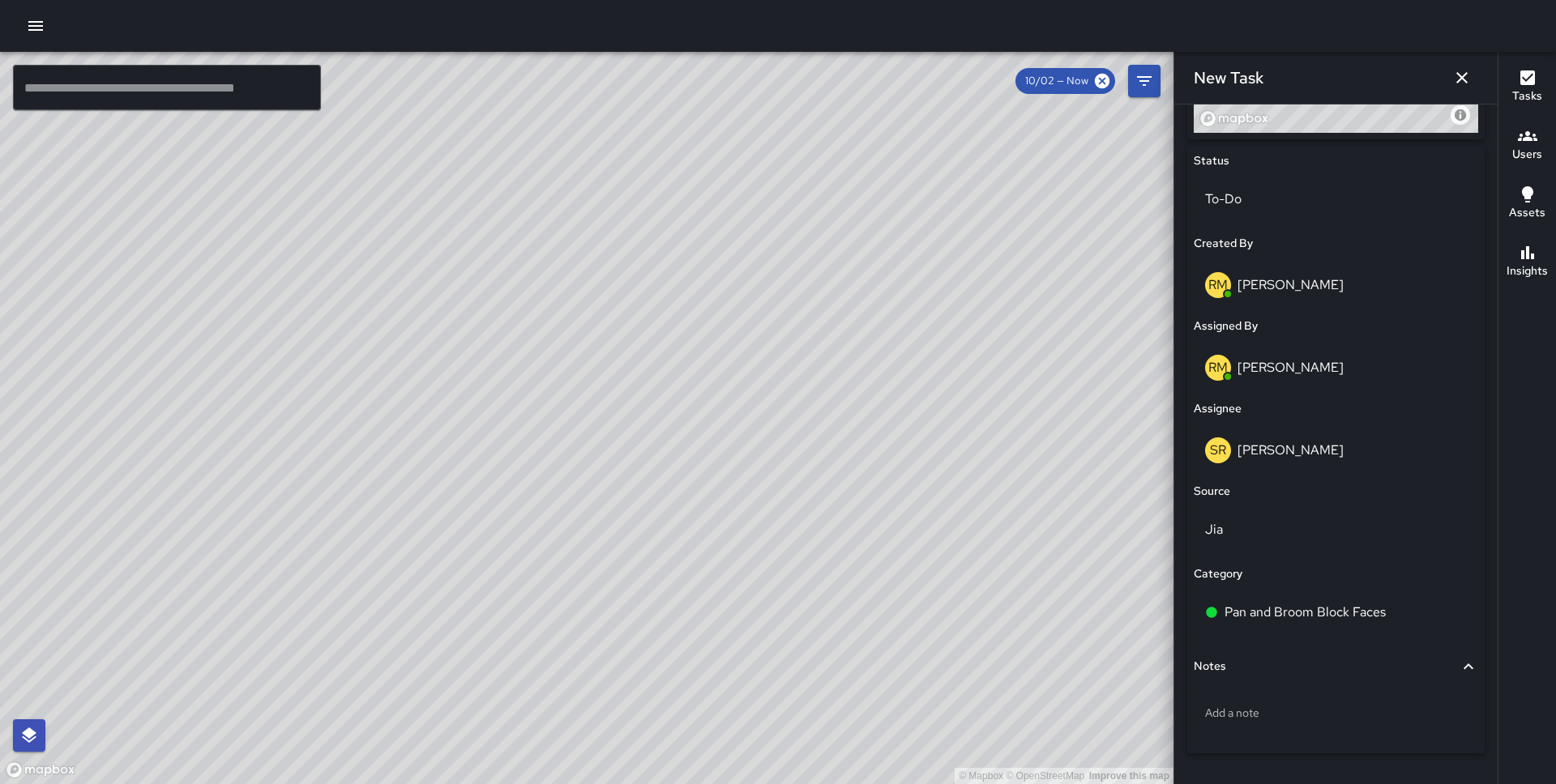
scroll to position [781, 0]
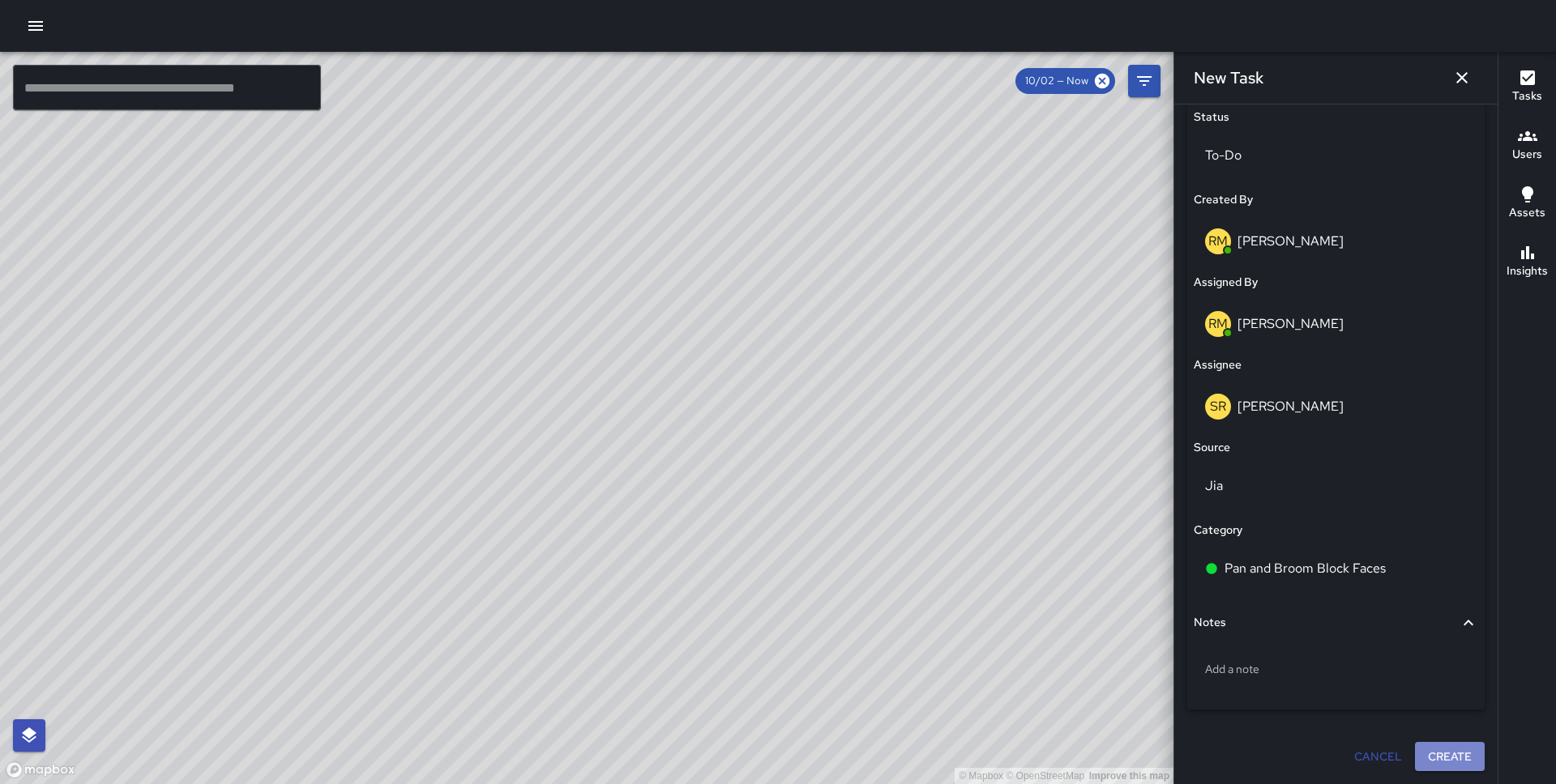
click at [1443, 753] on button "Create" at bounding box center [1449, 758] width 70 height 30
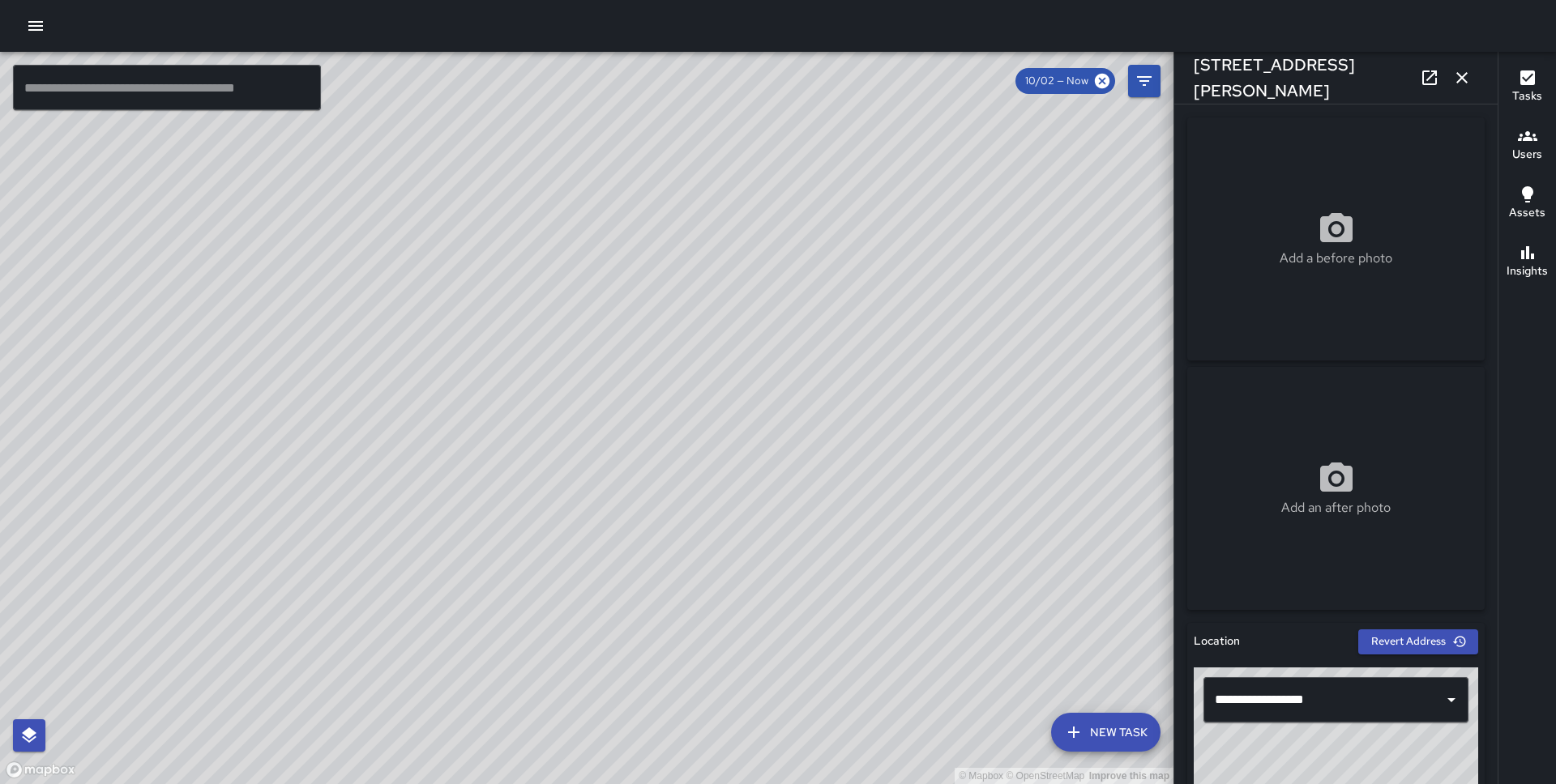
click at [1461, 79] on icon "button" at bounding box center [1462, 77] width 20 height 20
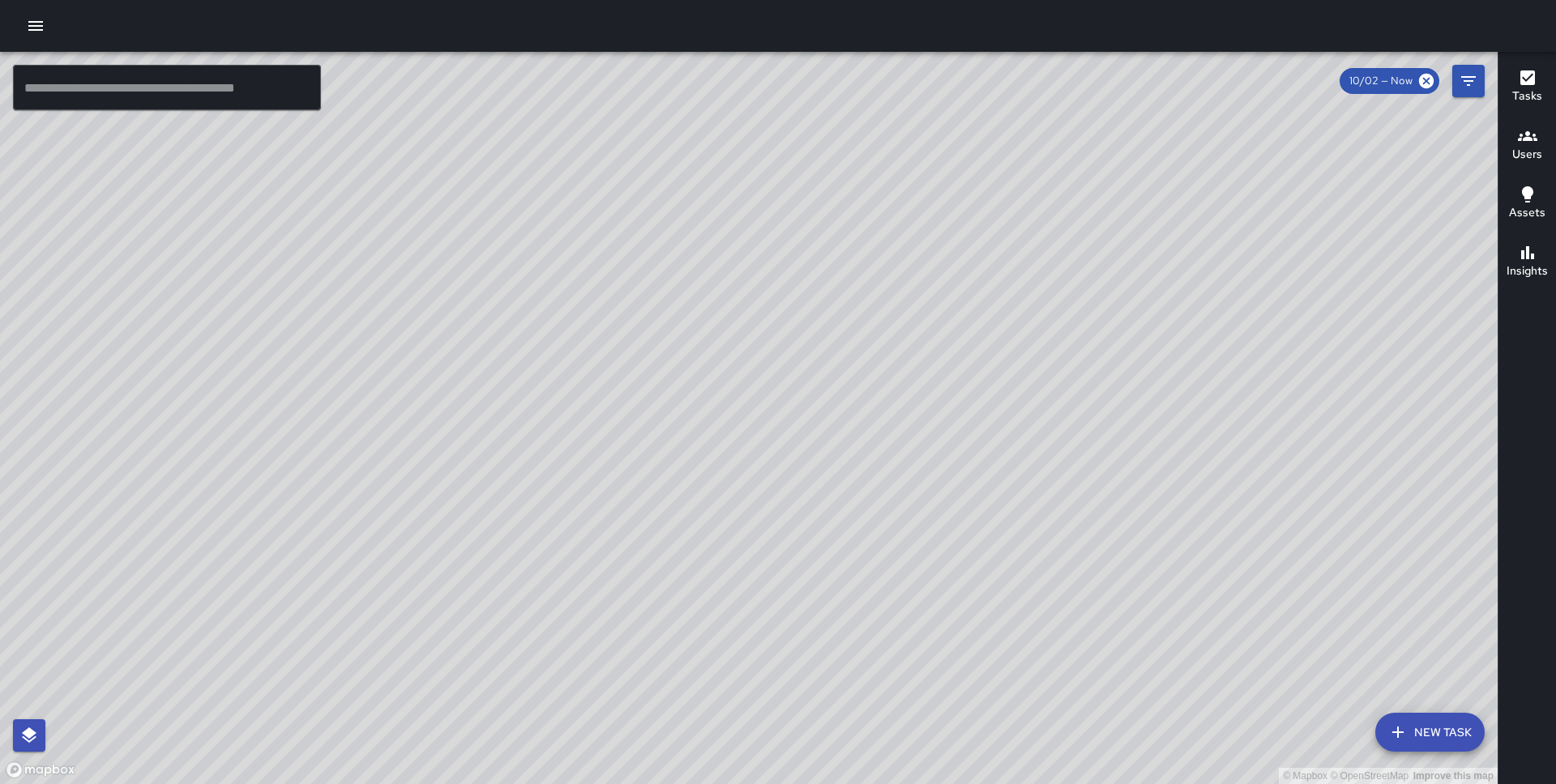
drag, startPoint x: 714, startPoint y: 237, endPoint x: 838, endPoint y: 455, distance: 250.8
click at [838, 455] on div "© Mapbox © OpenStreetMap Improve this map" at bounding box center [748, 418] width 1497 height 732
click at [1409, 728] on button "New Task" at bounding box center [1429, 732] width 110 height 39
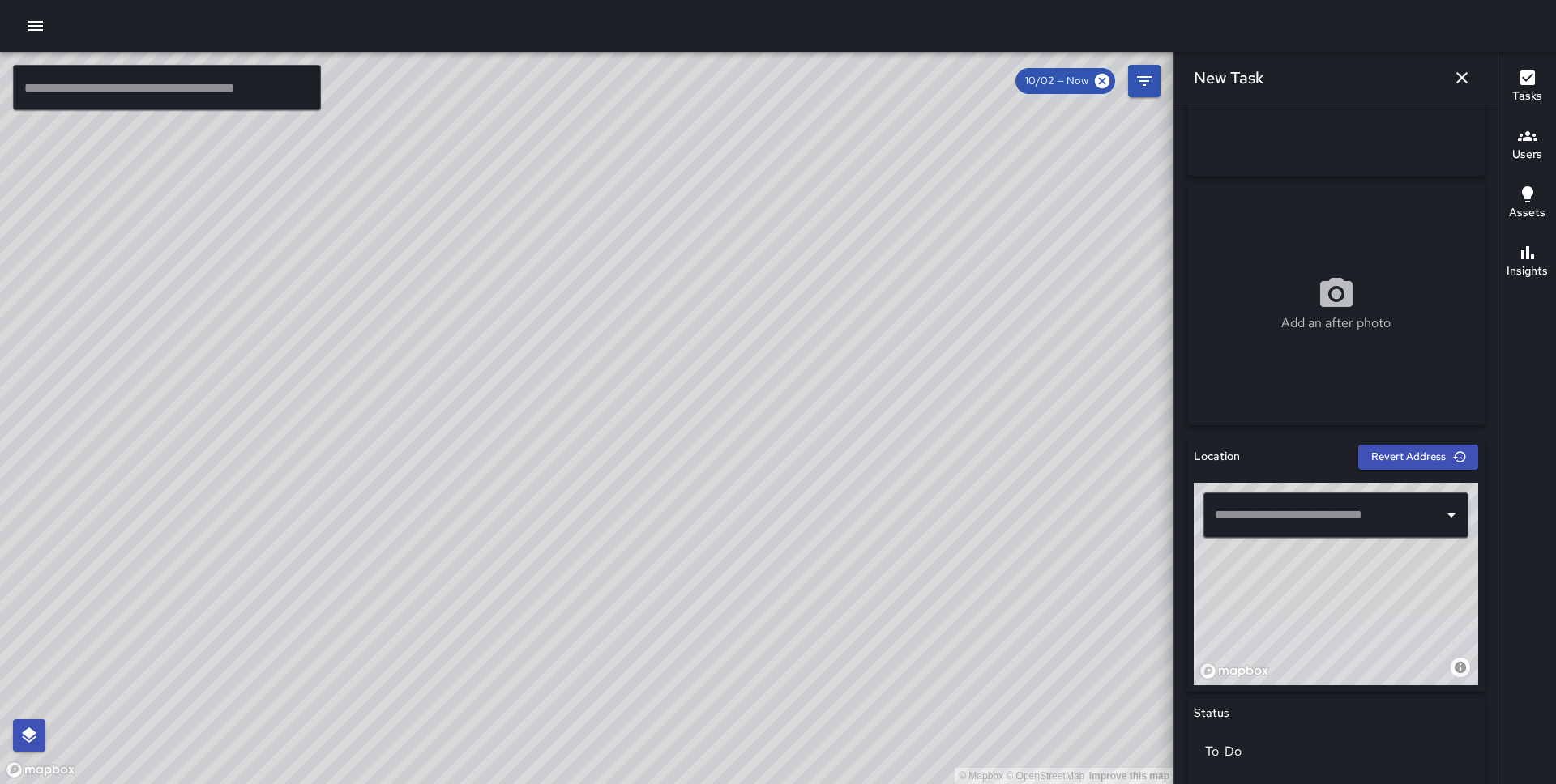
scroll to position [185, 0]
click at [1323, 526] on input "text" at bounding box center [1323, 514] width 226 height 31
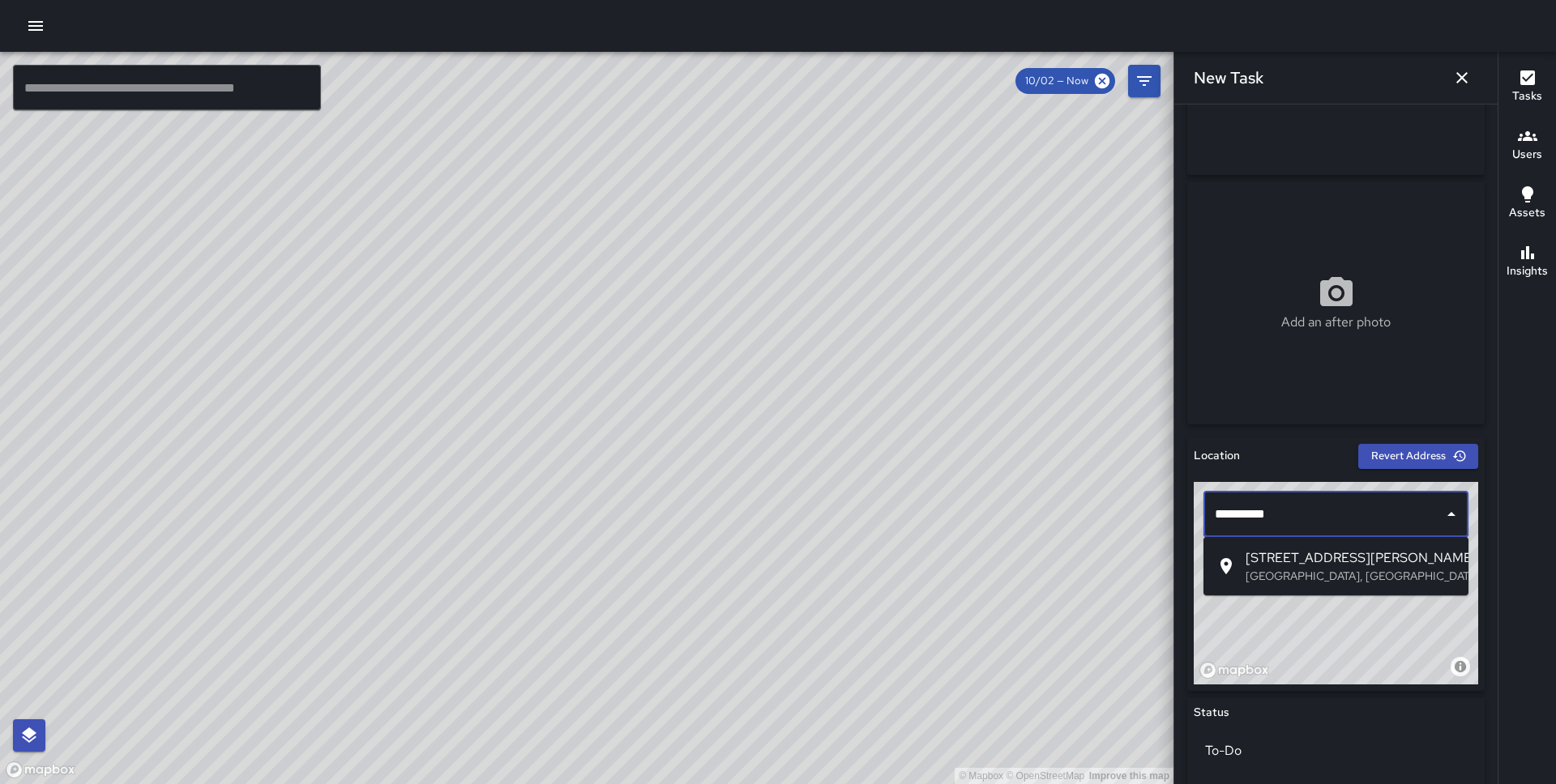
click at [1341, 574] on p "San Francisco, CA, USA" at bounding box center [1350, 575] width 210 height 16
click at [1263, 507] on input "**********" at bounding box center [1312, 514] width 205 height 31
click at [1290, 549] on span "Don Chee Way" at bounding box center [1350, 558] width 210 height 20
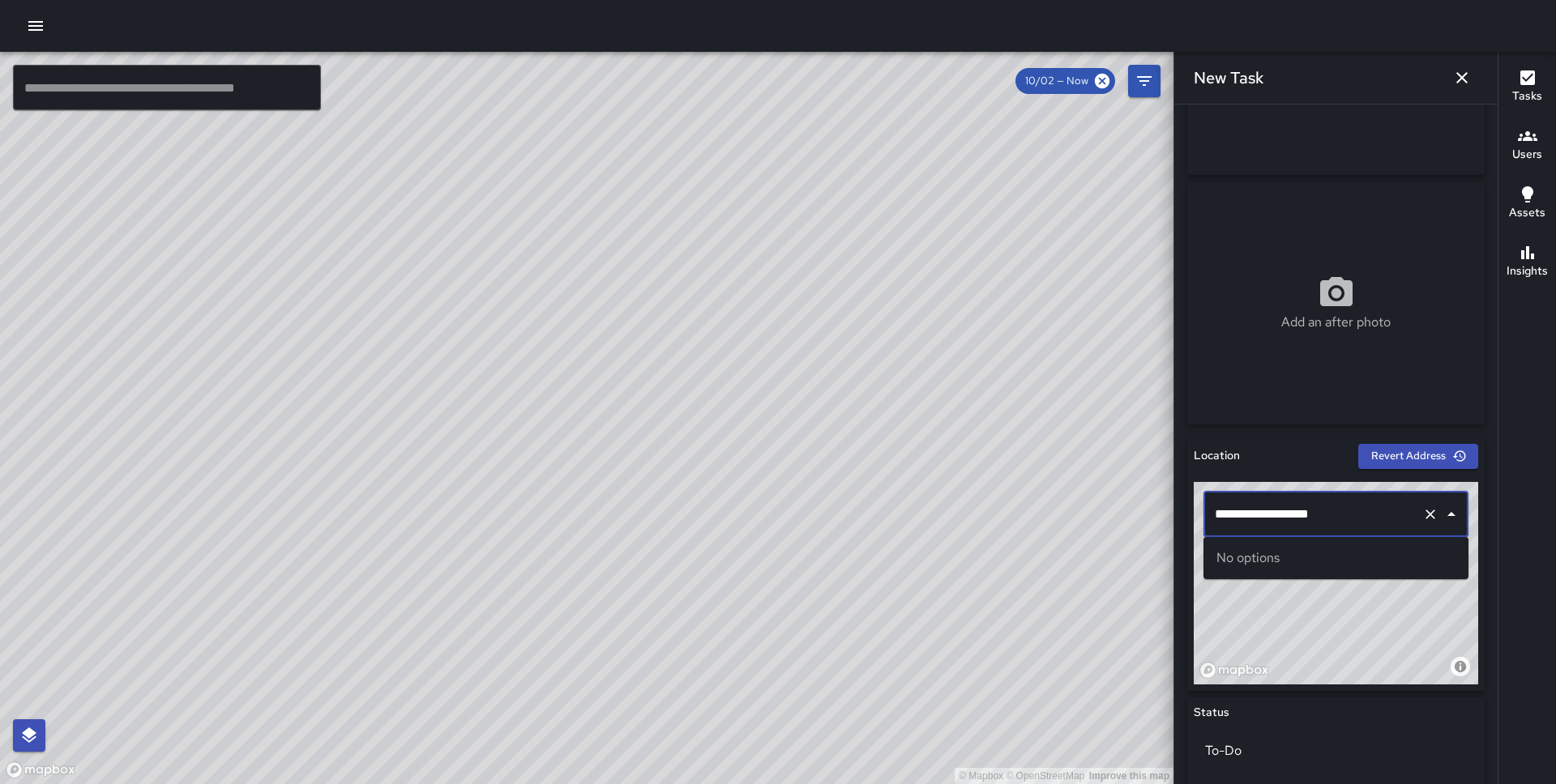
click at [1278, 508] on input "**********" at bounding box center [1312, 514] width 205 height 31
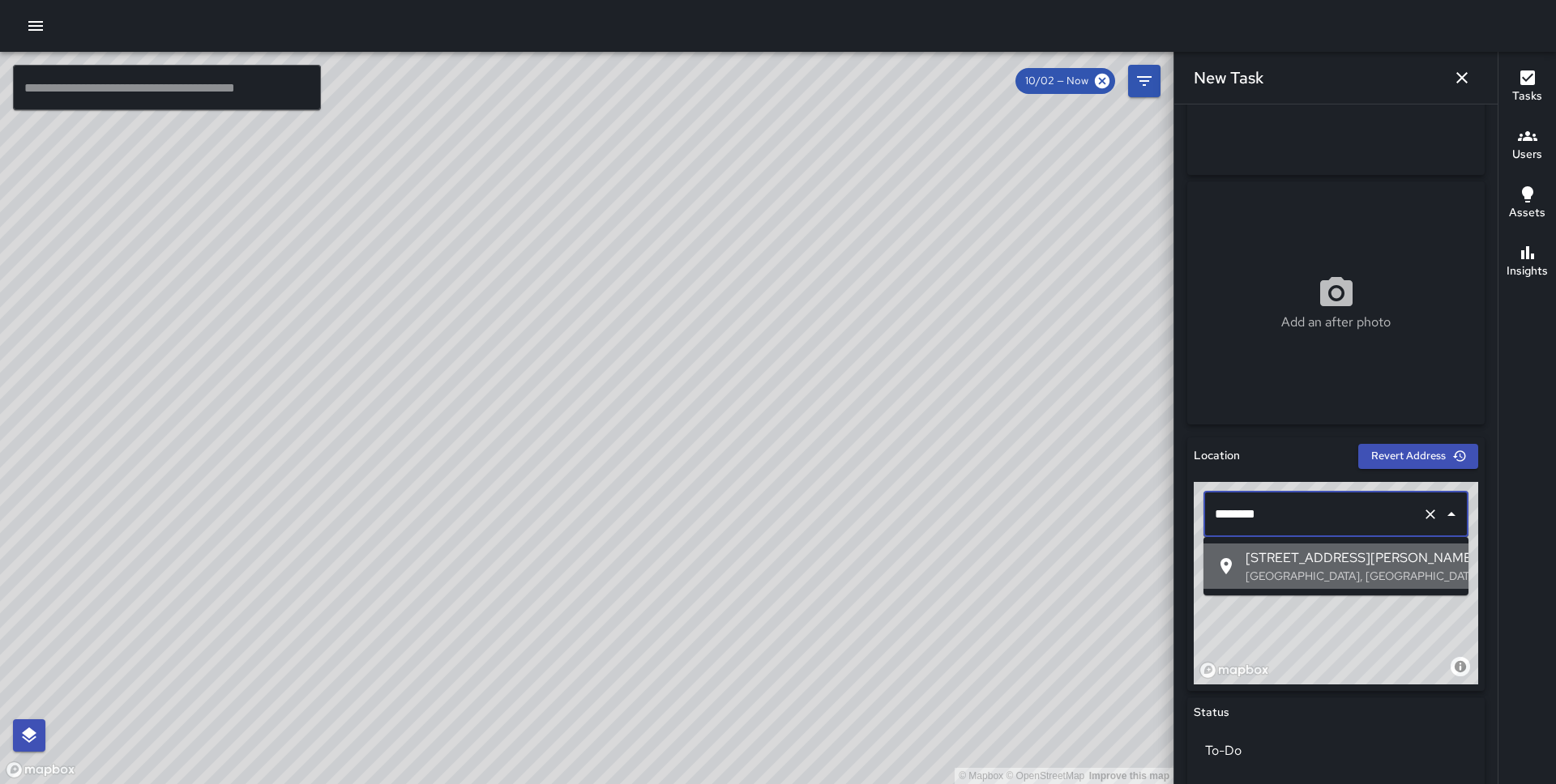
click at [1298, 565] on span "77 Steuart Street" at bounding box center [1350, 558] width 210 height 20
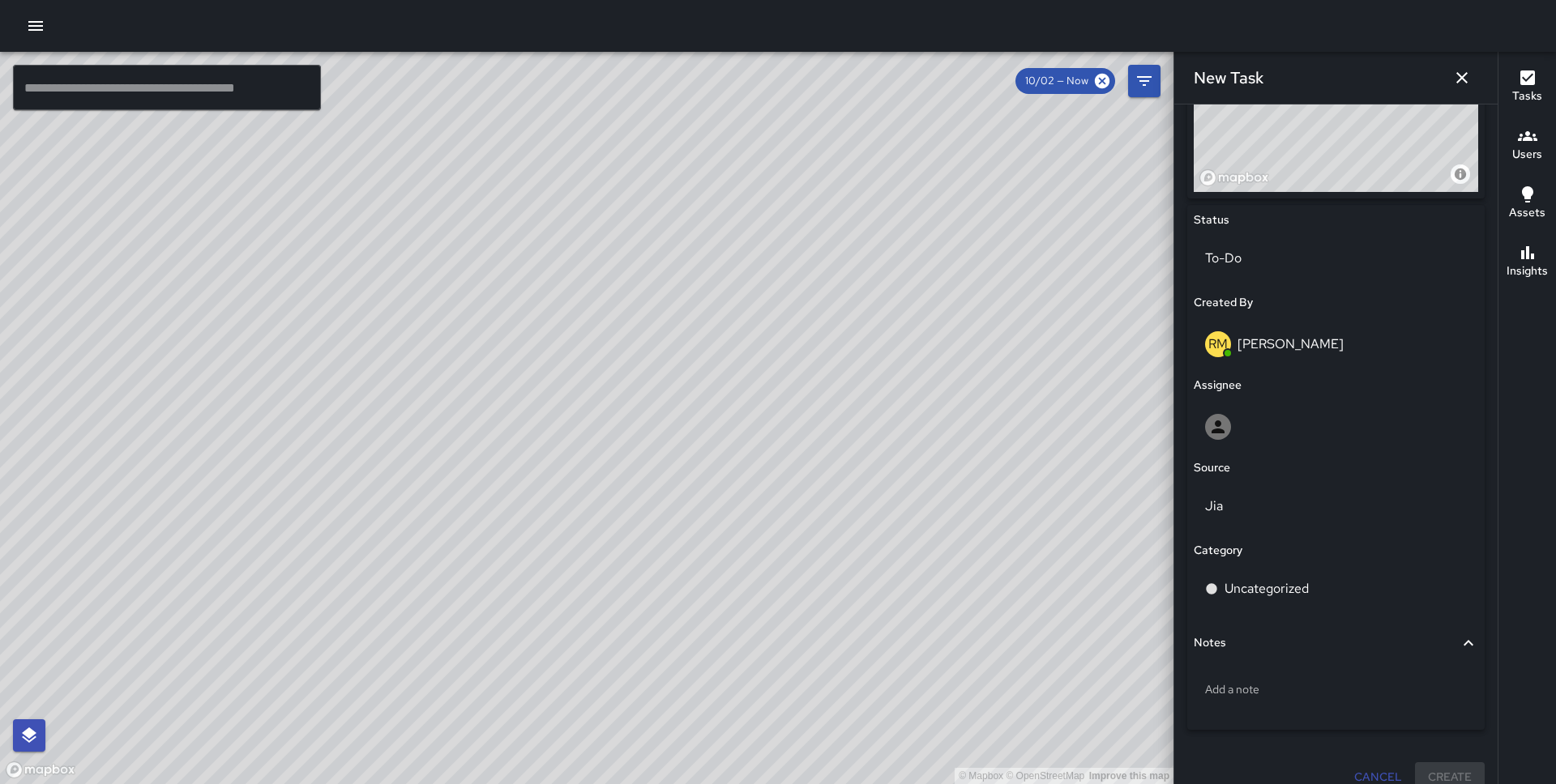
scroll to position [698, 0]
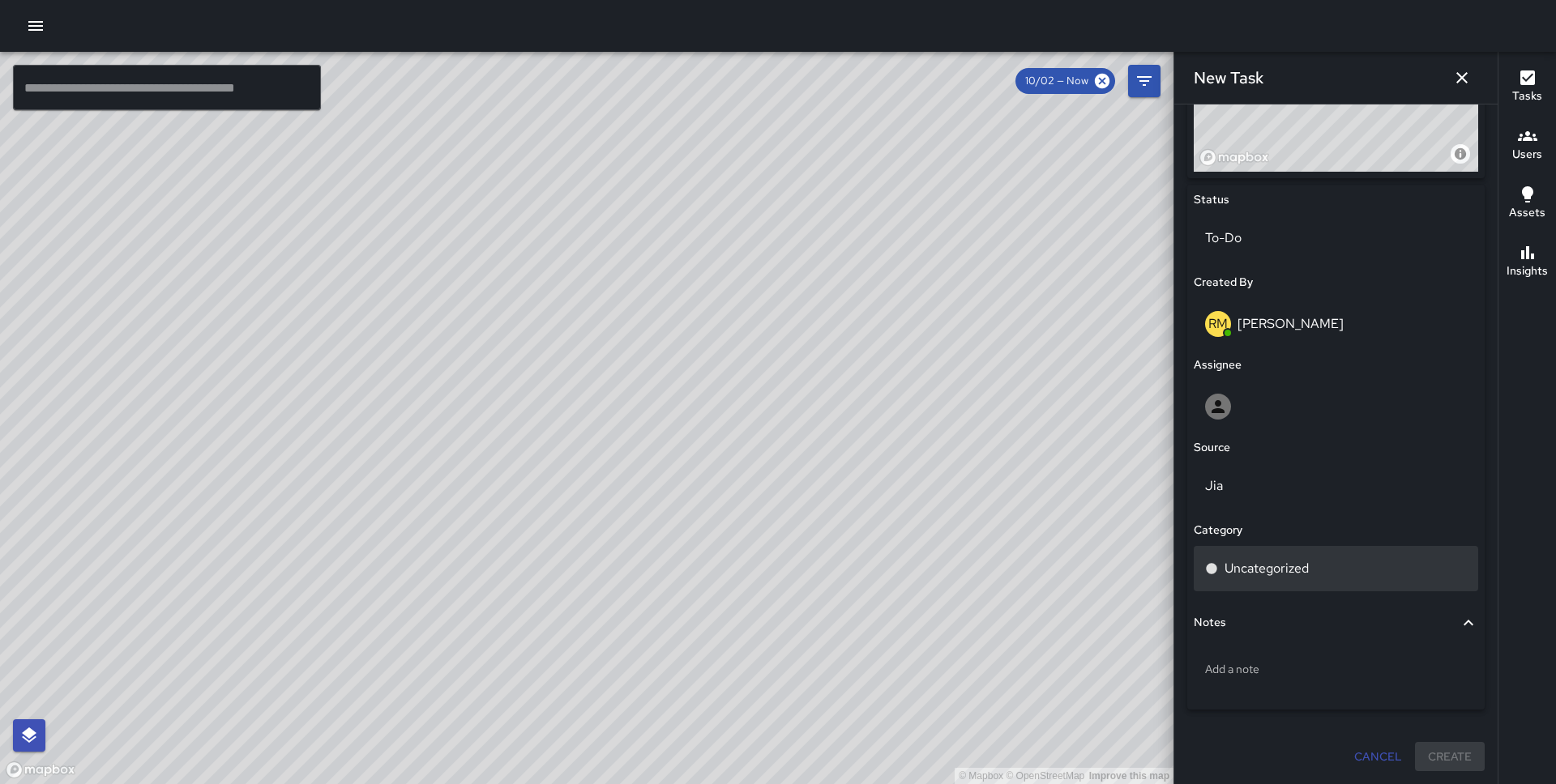
type input "**********"
click at [1281, 579] on div "Uncategorized" at bounding box center [1335, 569] width 284 height 45
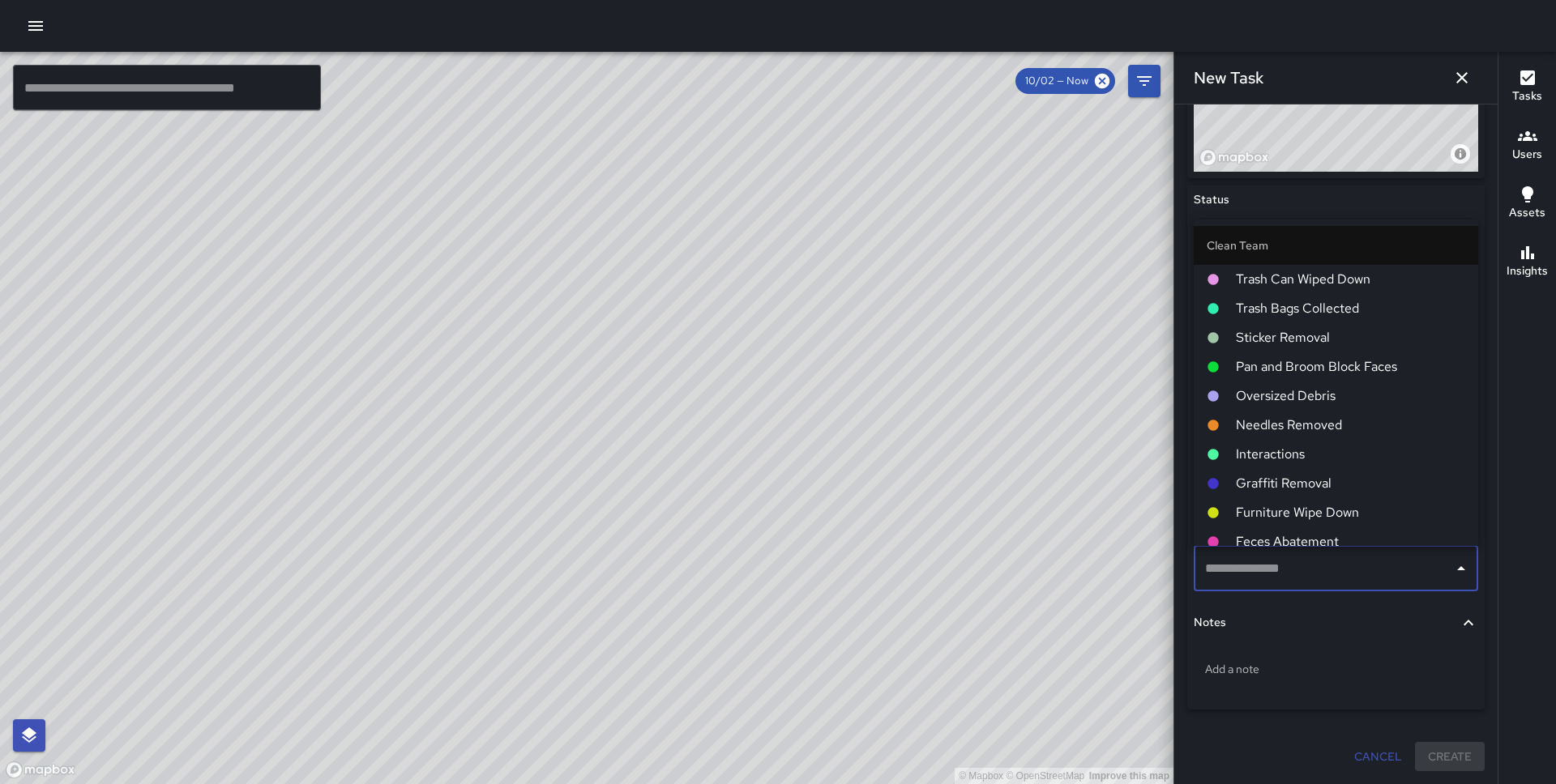
click at [1316, 274] on span "Trash Can Wiped Down" at bounding box center [1350, 280] width 230 height 20
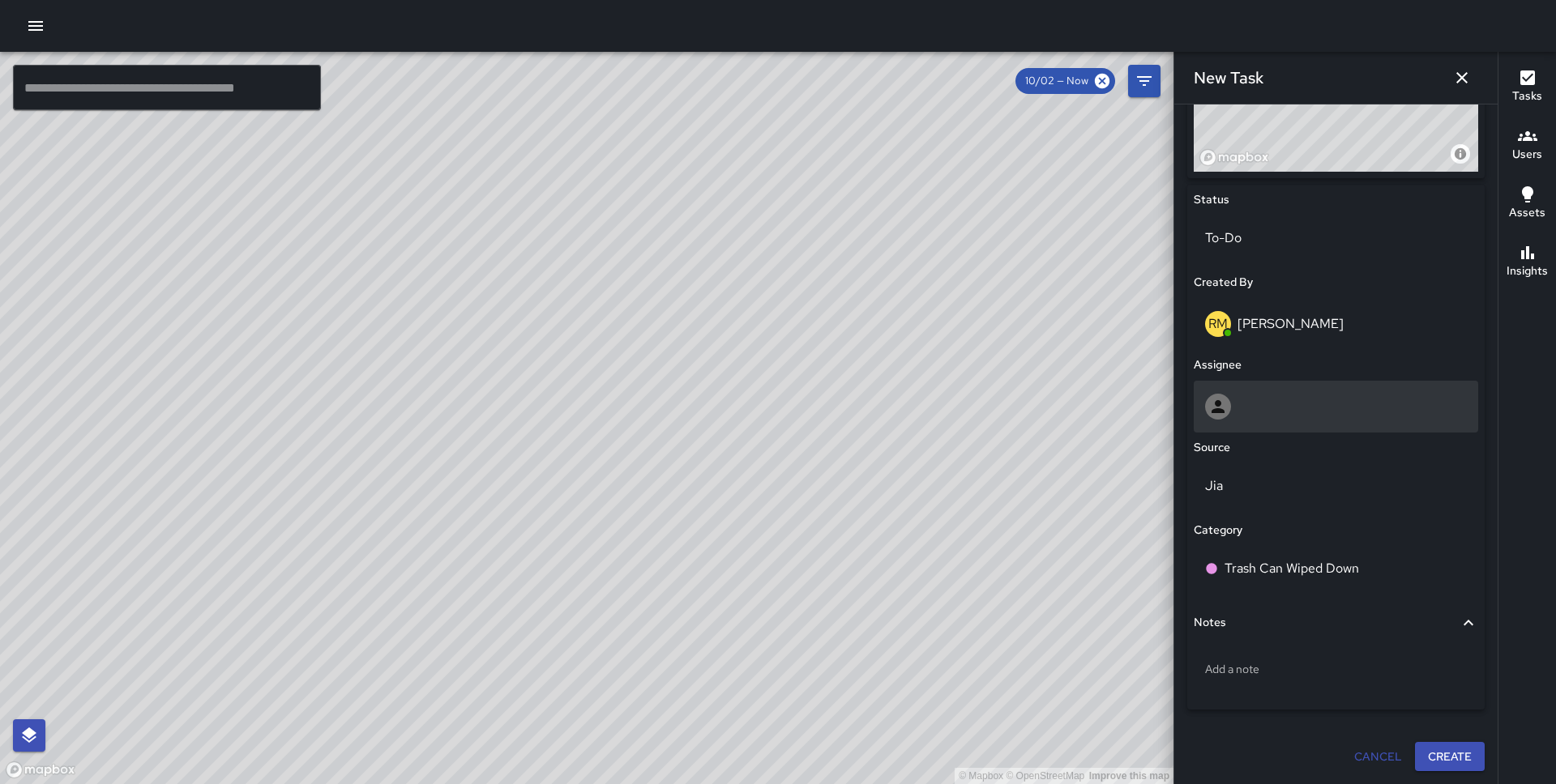
click at [1266, 407] on div at bounding box center [1335, 406] width 262 height 26
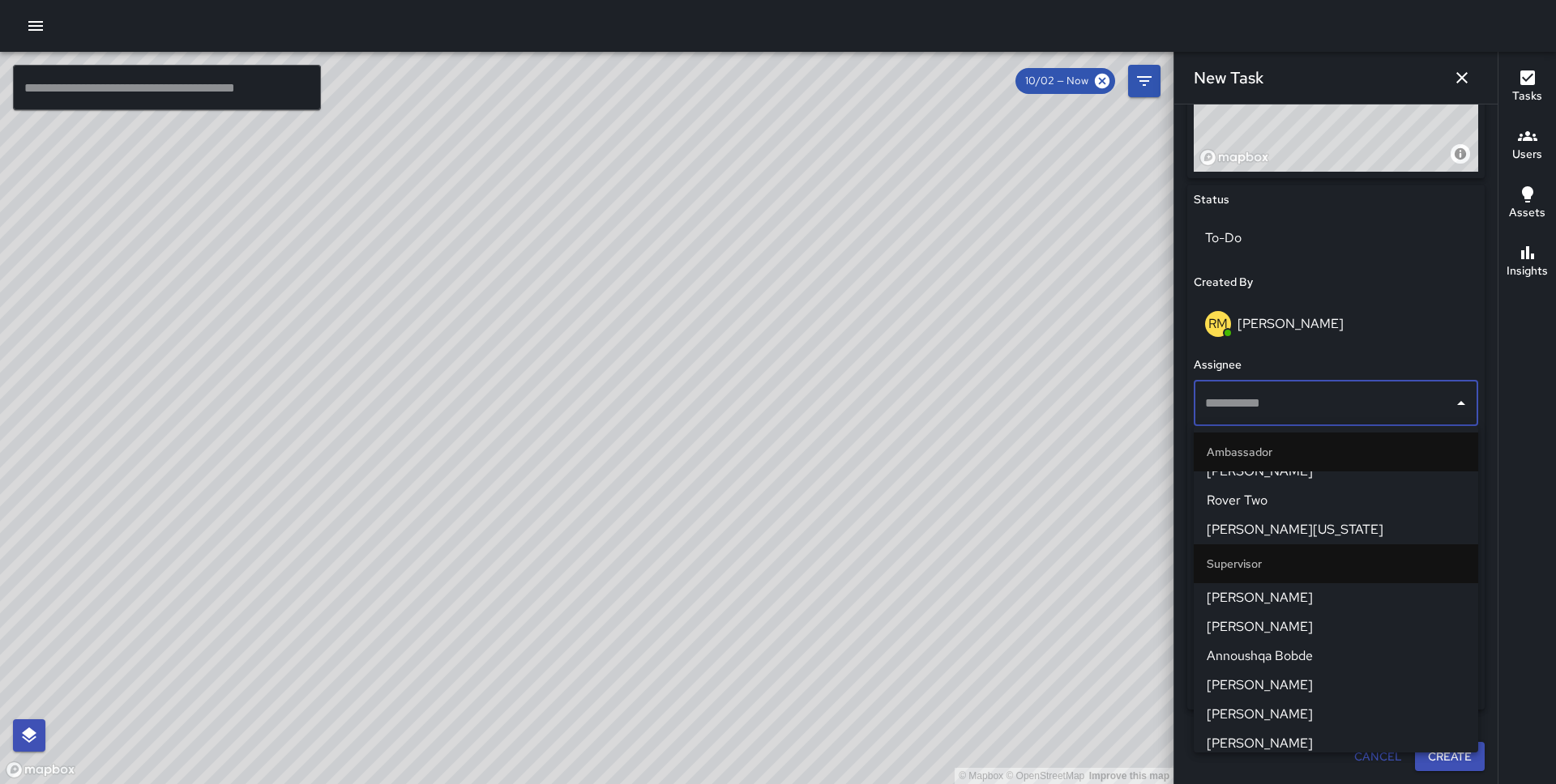
scroll to position [1078, 0]
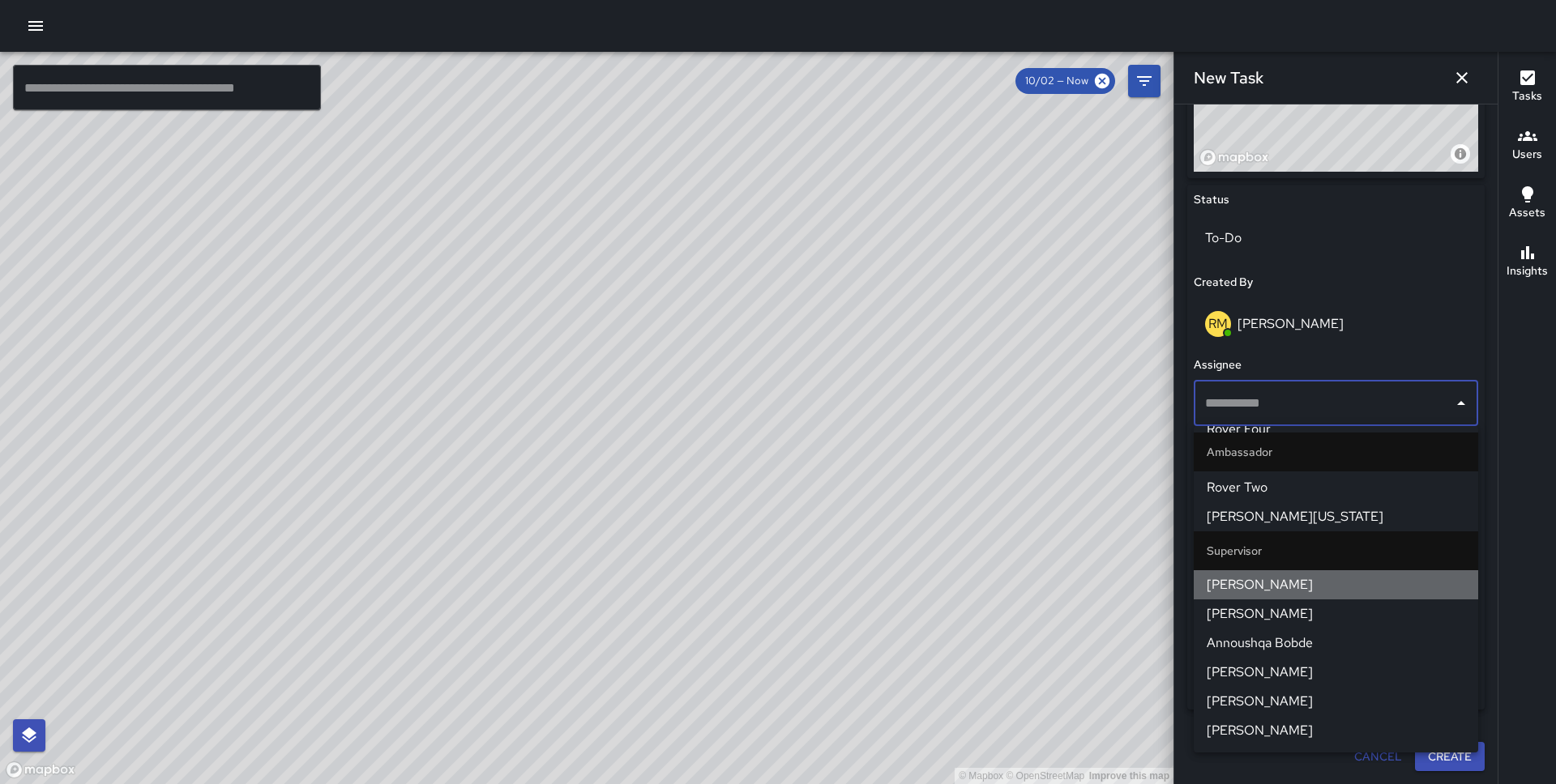
click at [1284, 571] on li "[PERSON_NAME]" at bounding box center [1335, 585] width 284 height 29
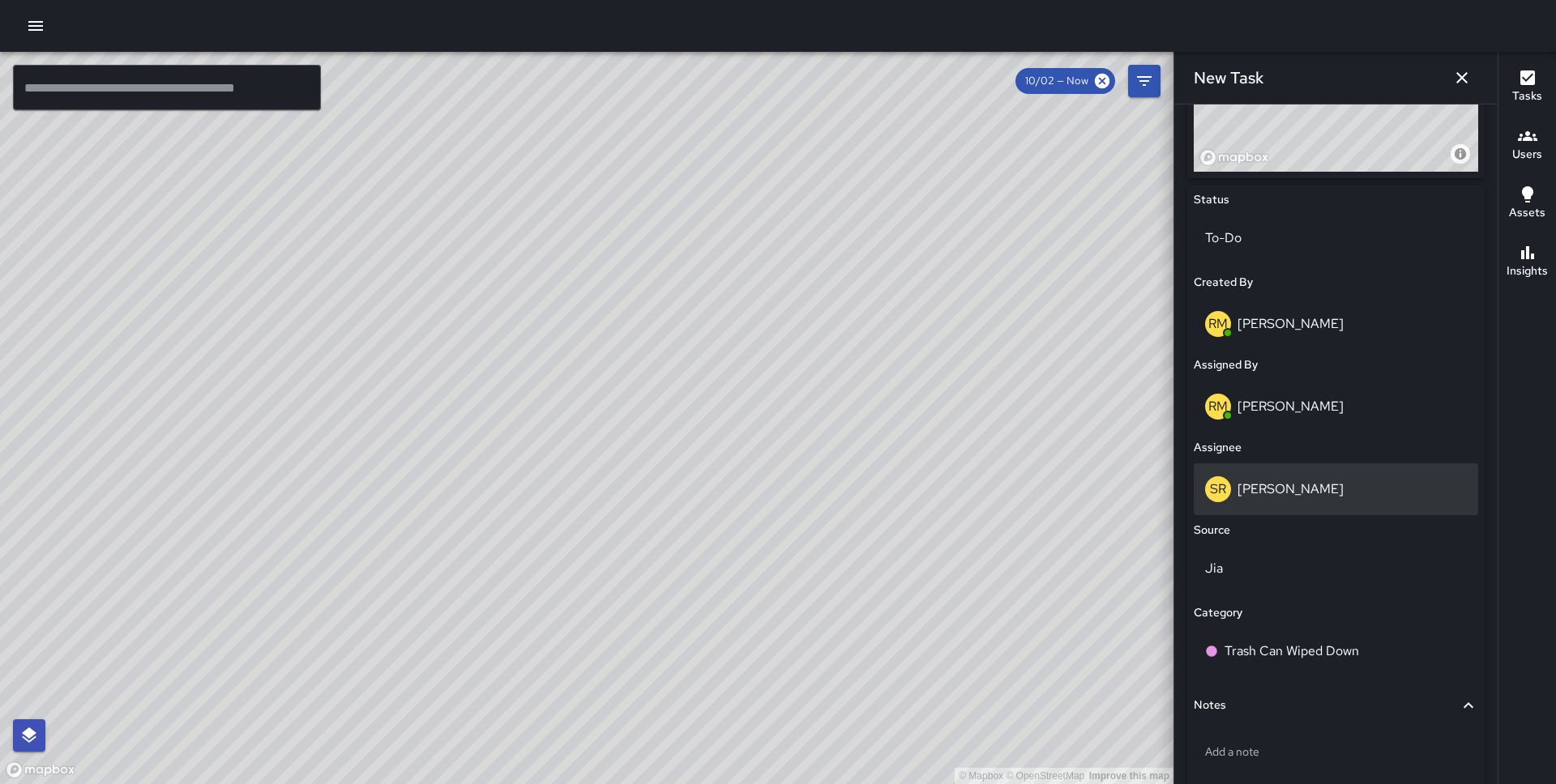
scroll to position [781, 0]
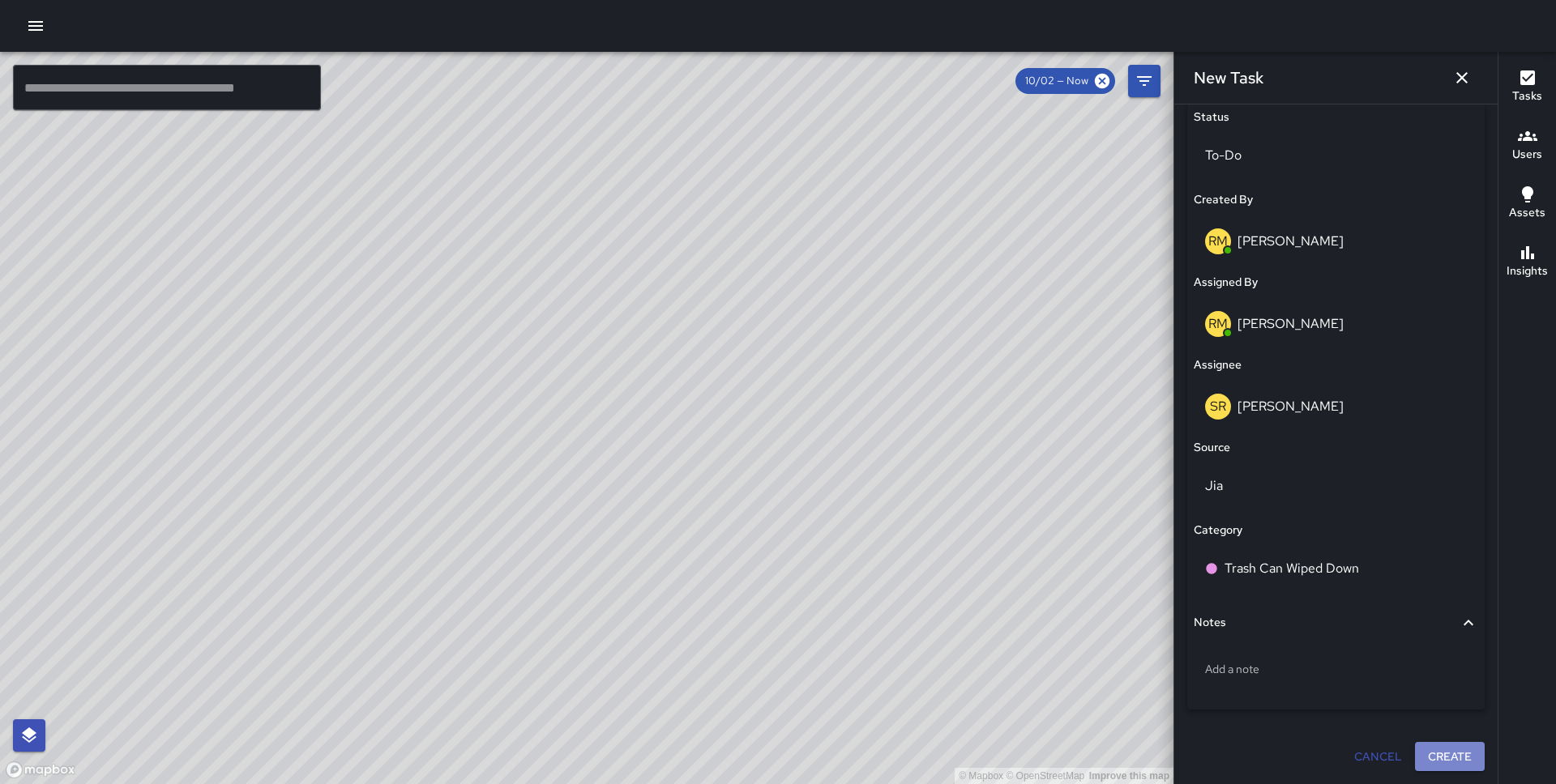
click at [1441, 748] on button "Create" at bounding box center [1449, 758] width 70 height 30
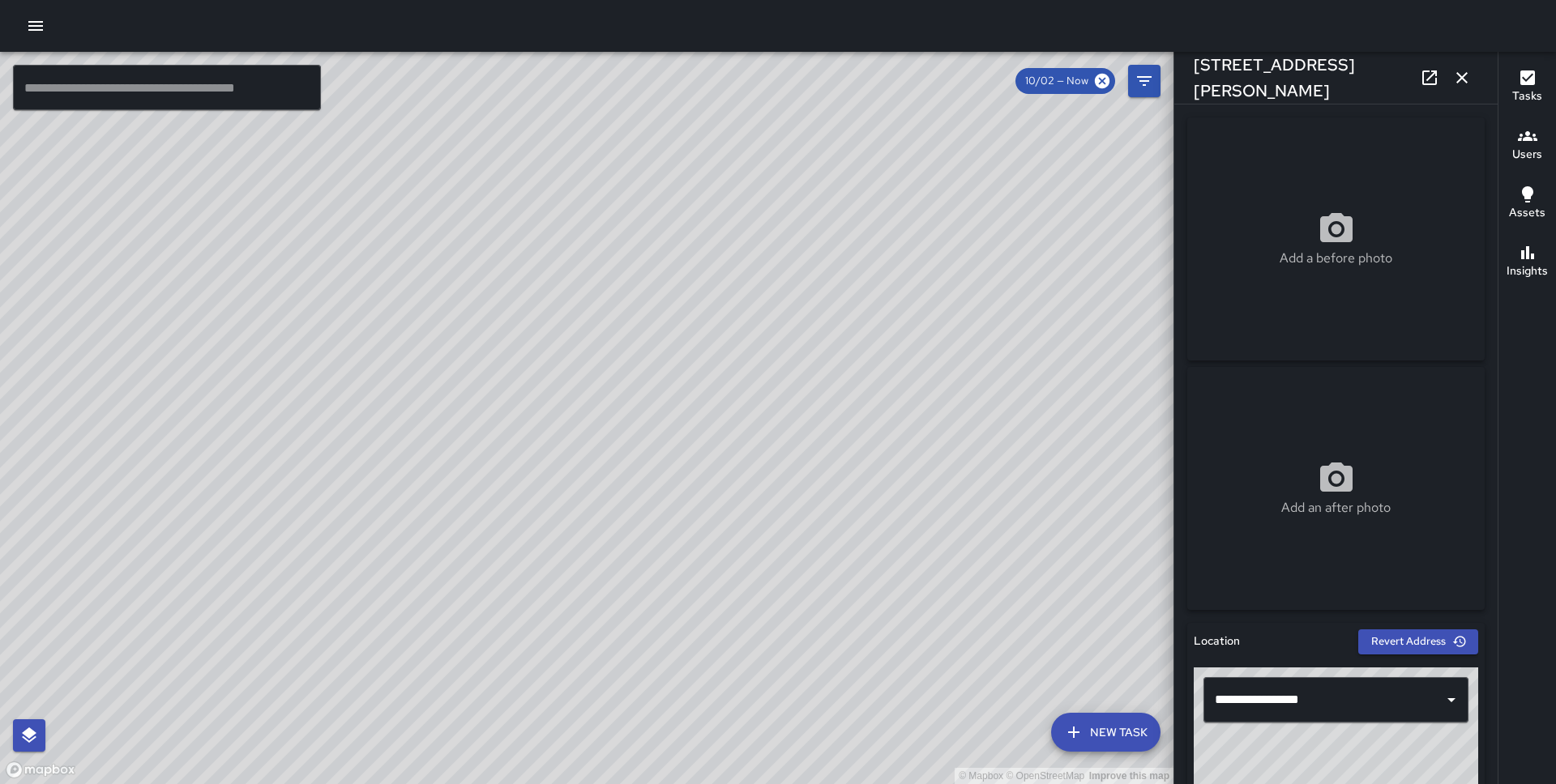
drag, startPoint x: 609, startPoint y: 393, endPoint x: 606, endPoint y: 420, distance: 27.2
click at [606, 420] on div "© Mapbox © OpenStreetMap Improve this map" at bounding box center [587, 418] width 1173 height 732
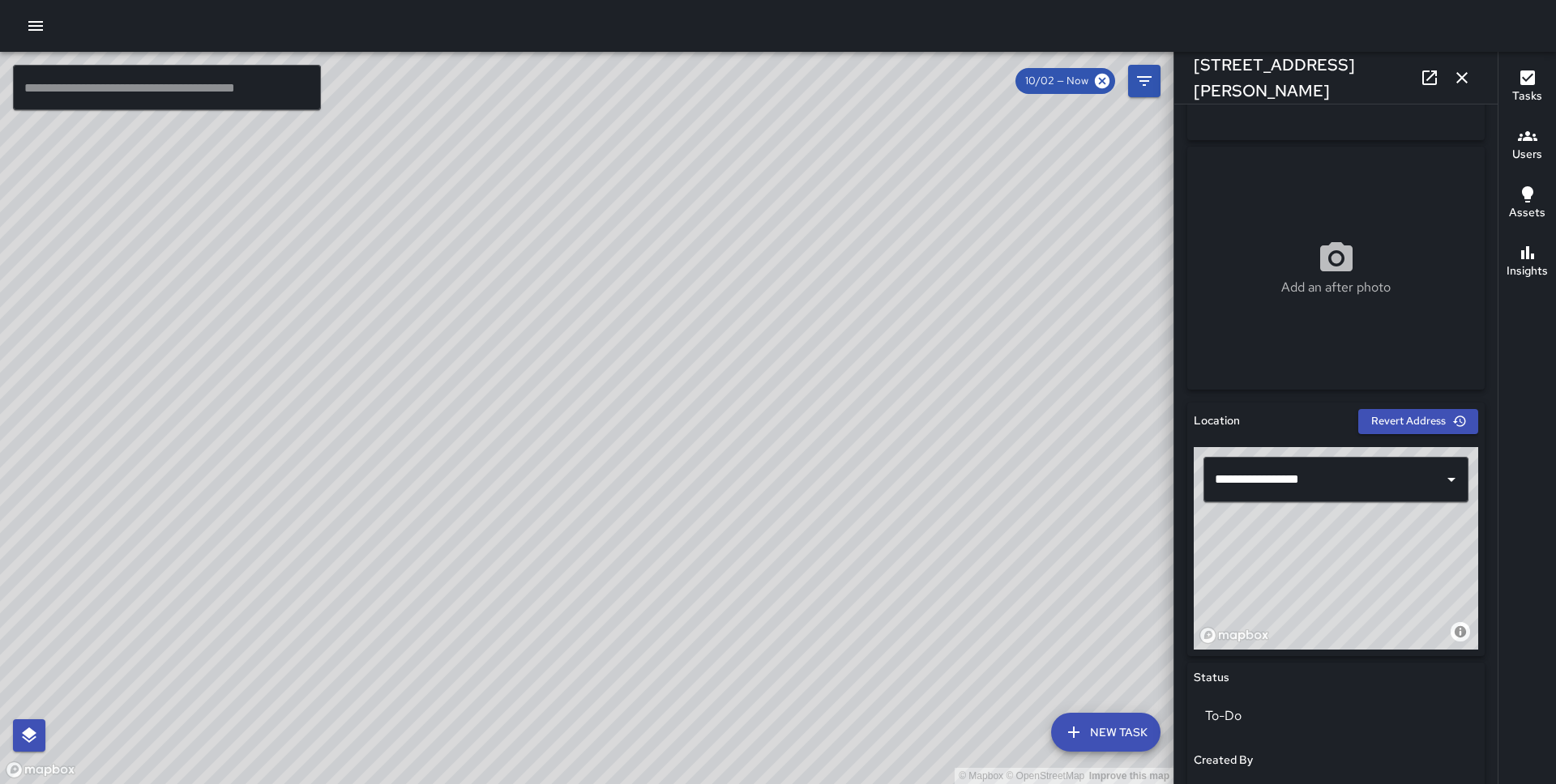
scroll to position [234, 0]
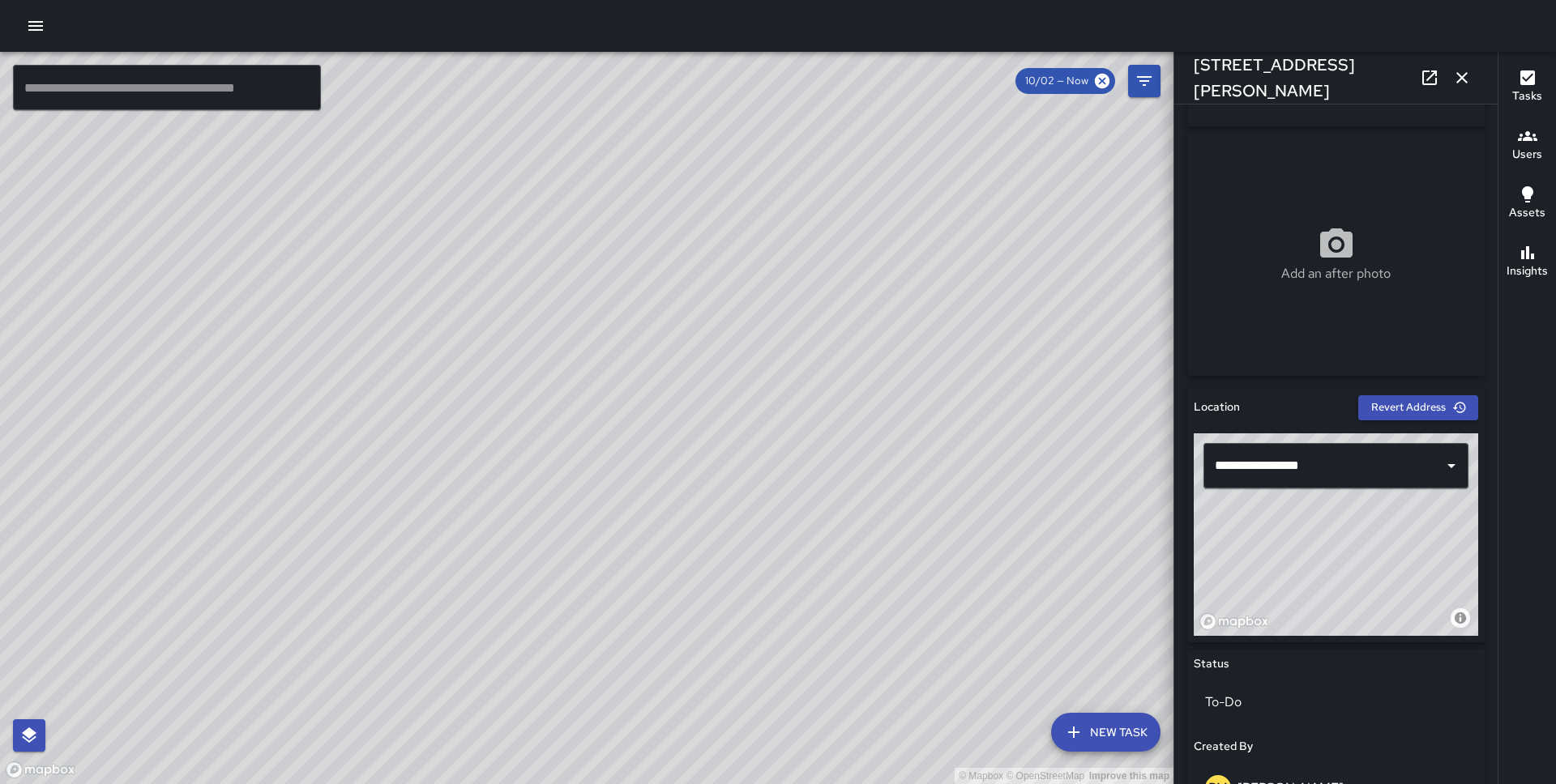
drag, startPoint x: 1397, startPoint y: 552, endPoint x: 1399, endPoint y: 596, distance: 44.0
click at [1399, 596] on div "© Mapbox © OpenStreetMap Improve this map" at bounding box center [1335, 535] width 284 height 202
click at [1457, 72] on icon "button" at bounding box center [1462, 77] width 20 height 20
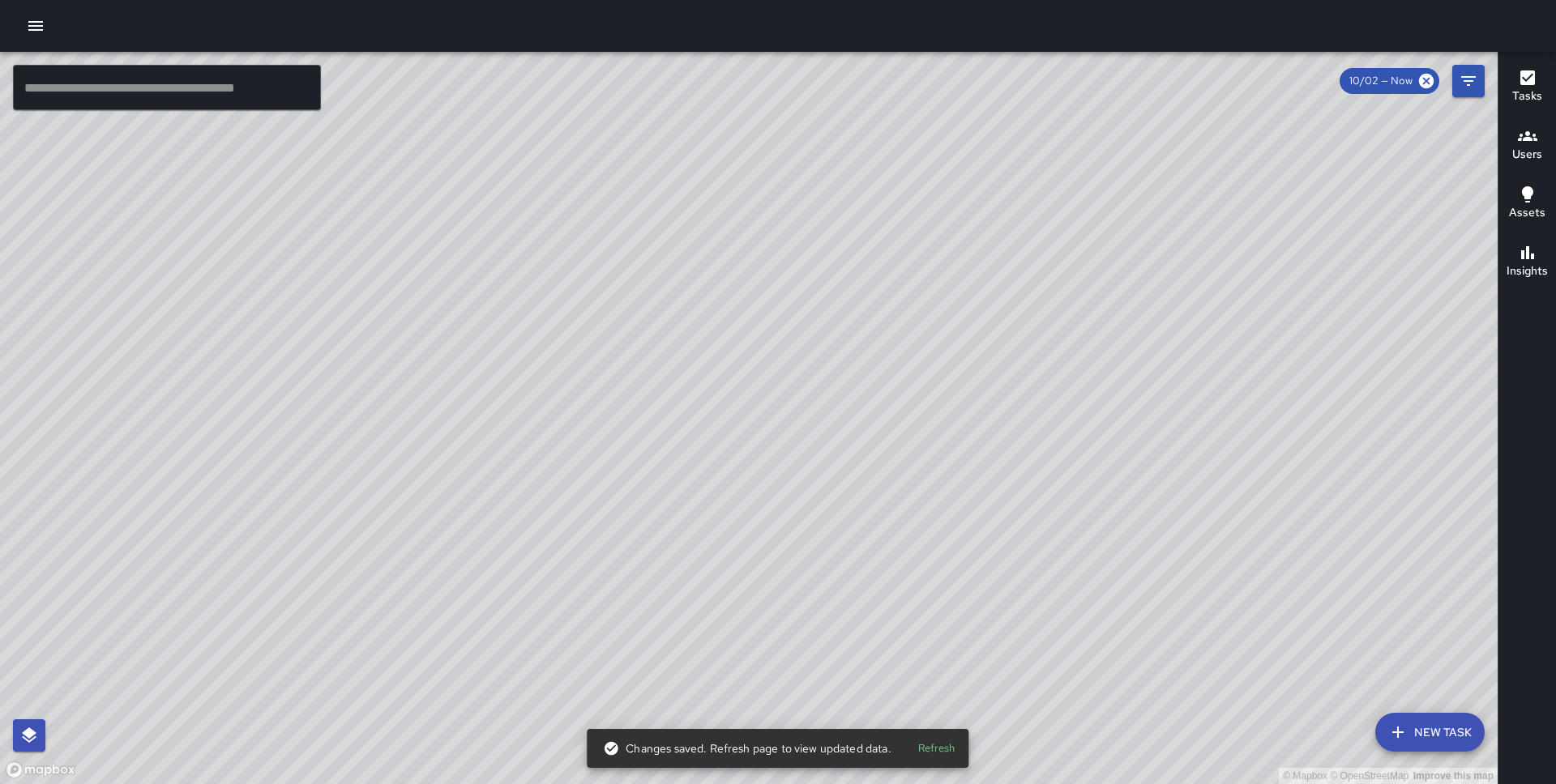
drag, startPoint x: 493, startPoint y: 222, endPoint x: 521, endPoint y: 327, distance: 108.7
click at [521, 327] on div "© Mapbox © OpenStreetMap Improve this map" at bounding box center [748, 418] width 1497 height 732
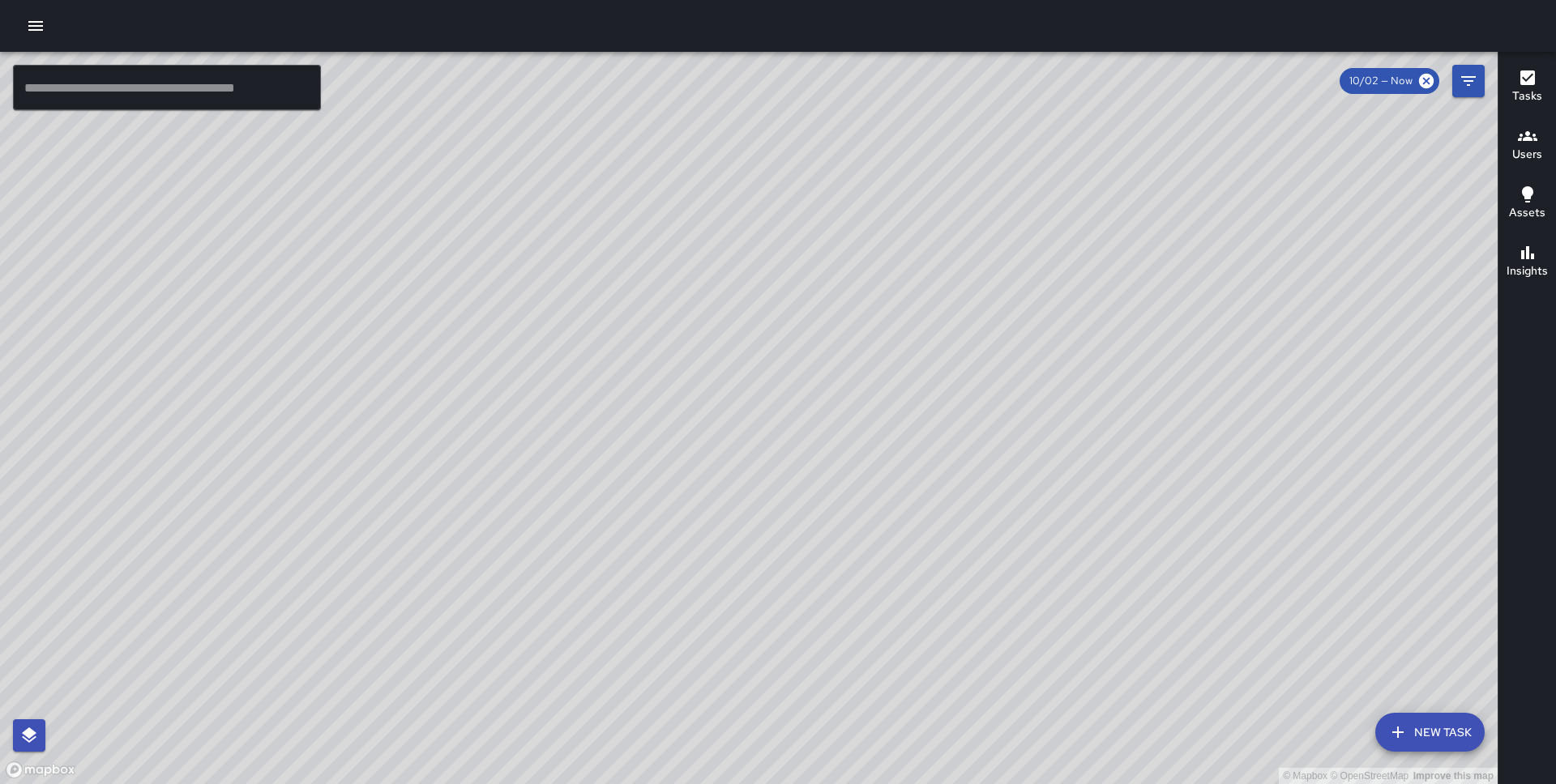
click at [1406, 726] on icon "button" at bounding box center [1397, 732] width 20 height 20
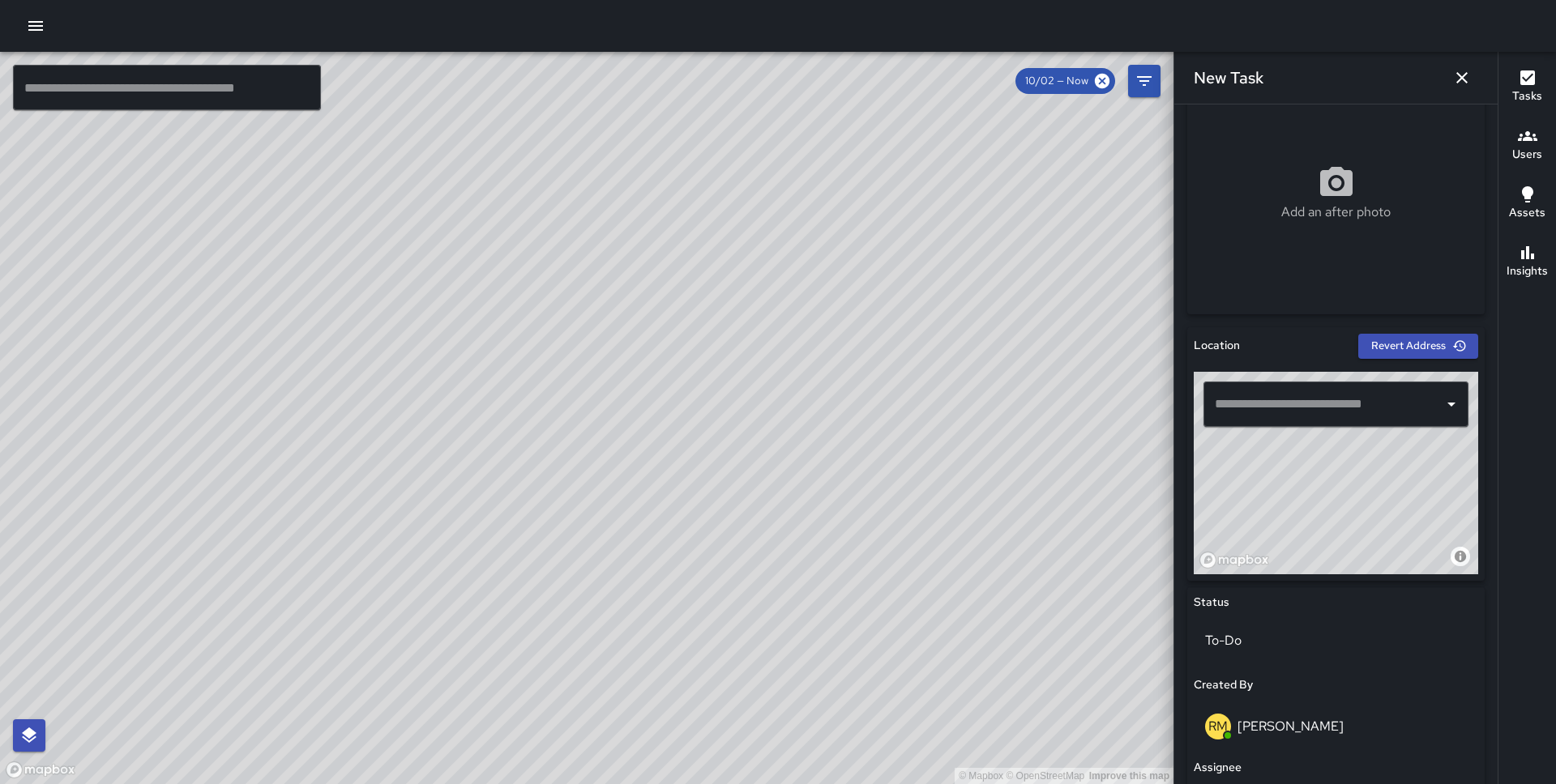
scroll to position [321, 0]
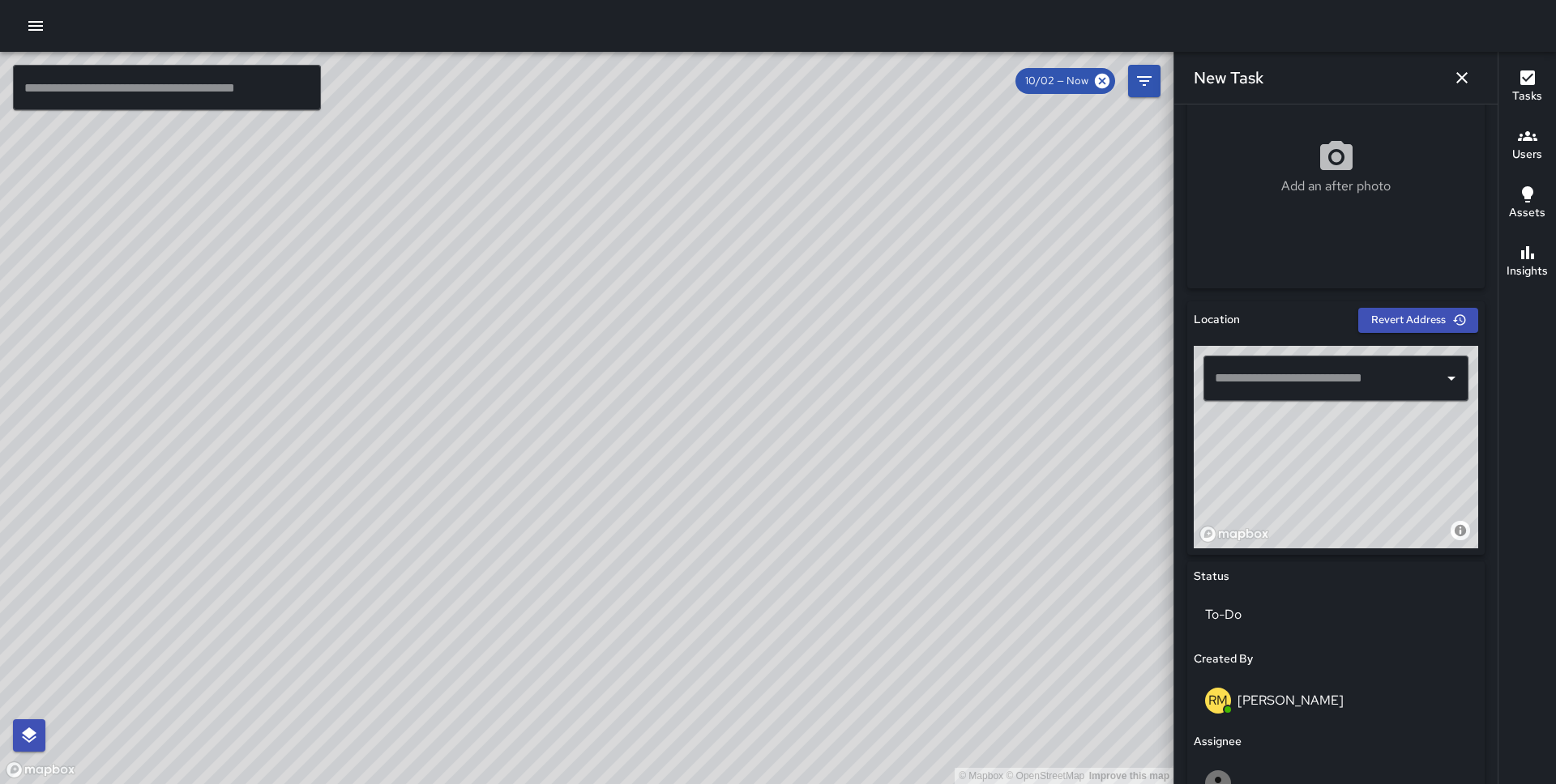
click at [1298, 387] on input "text" at bounding box center [1323, 378] width 226 height 31
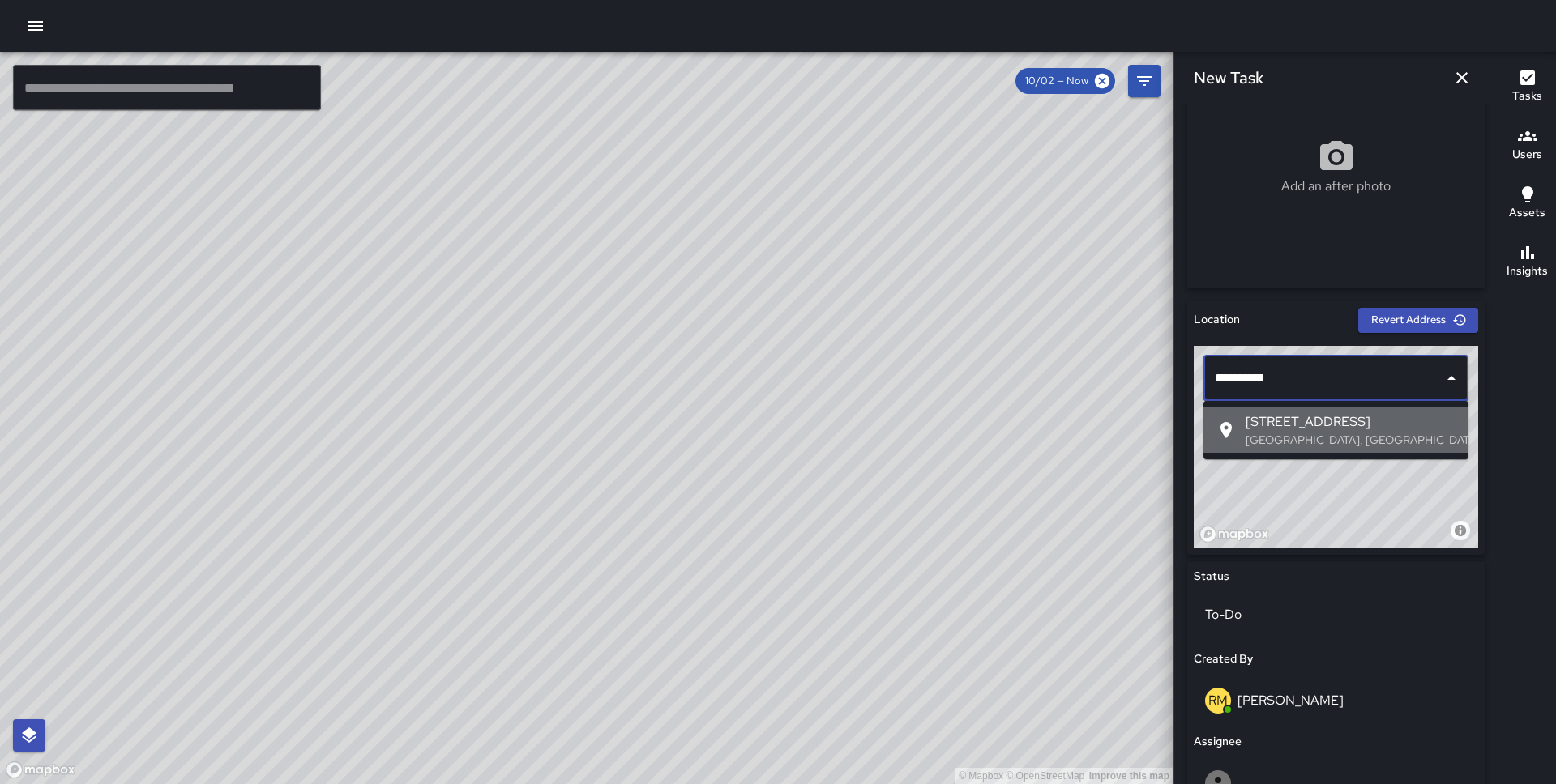
click at [1299, 432] on p "San Francisco, CA, USA" at bounding box center [1350, 439] width 210 height 16
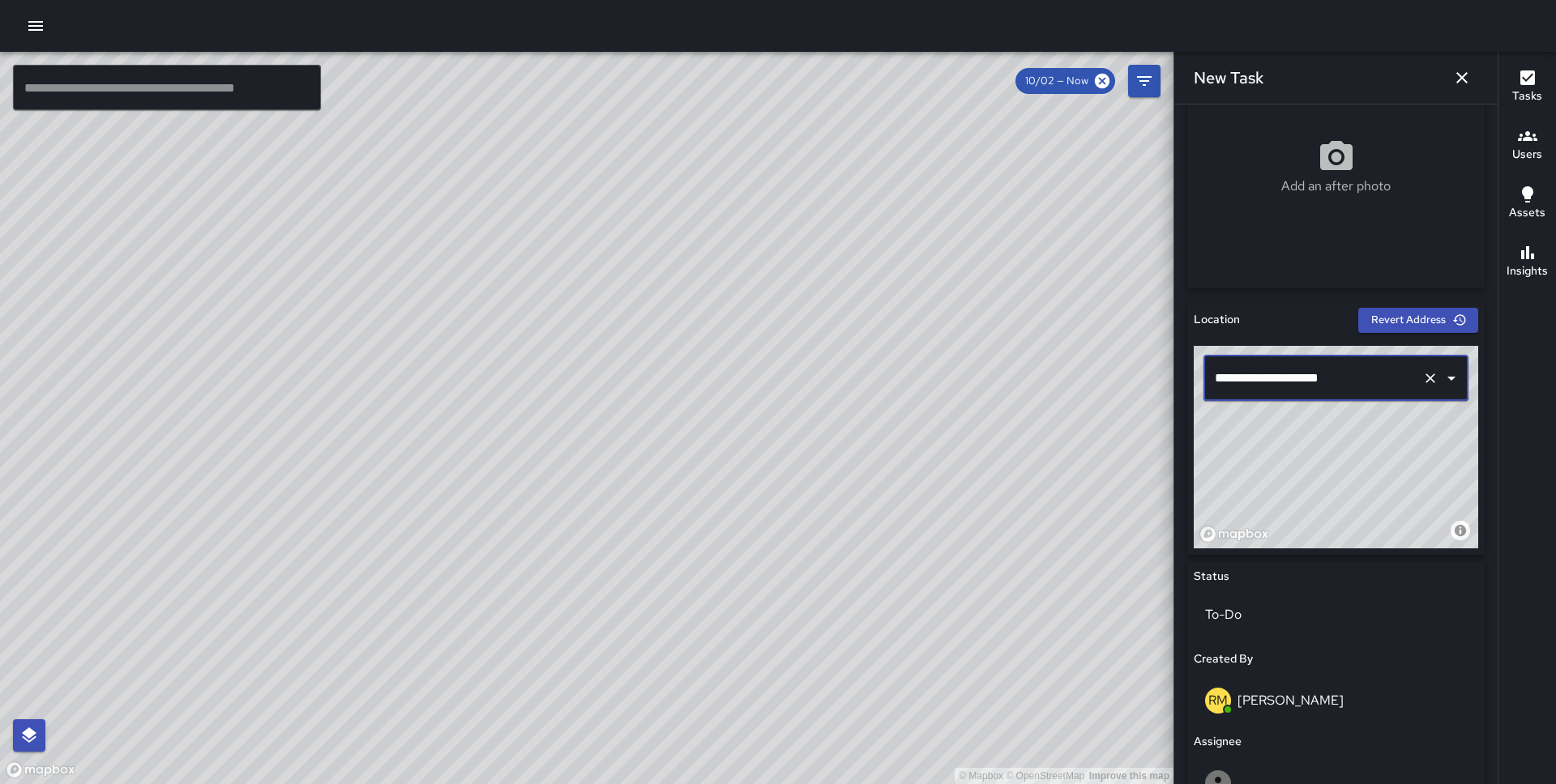
scroll to position [698, 0]
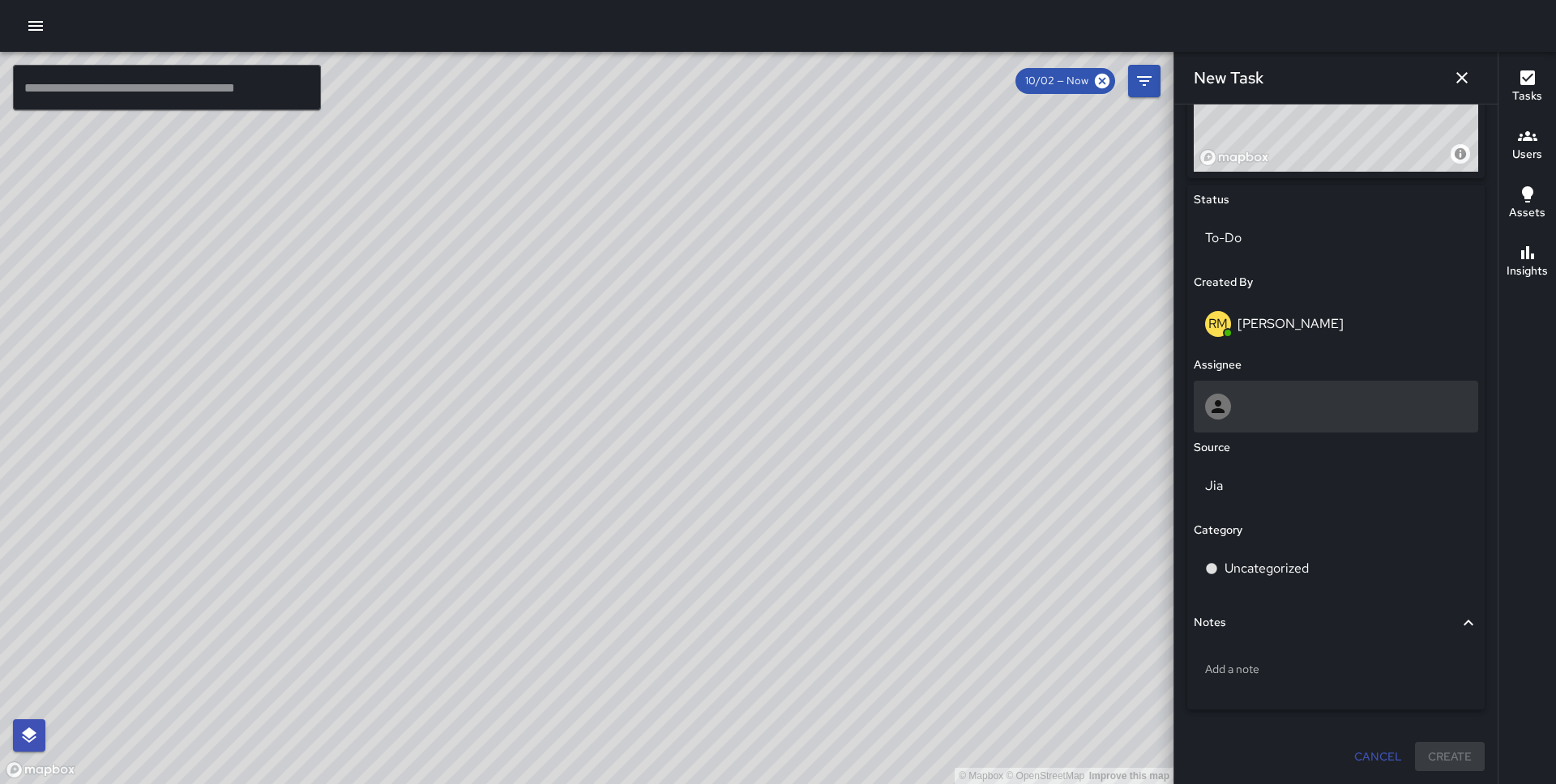
type input "**********"
click at [1283, 396] on div at bounding box center [1335, 406] width 262 height 26
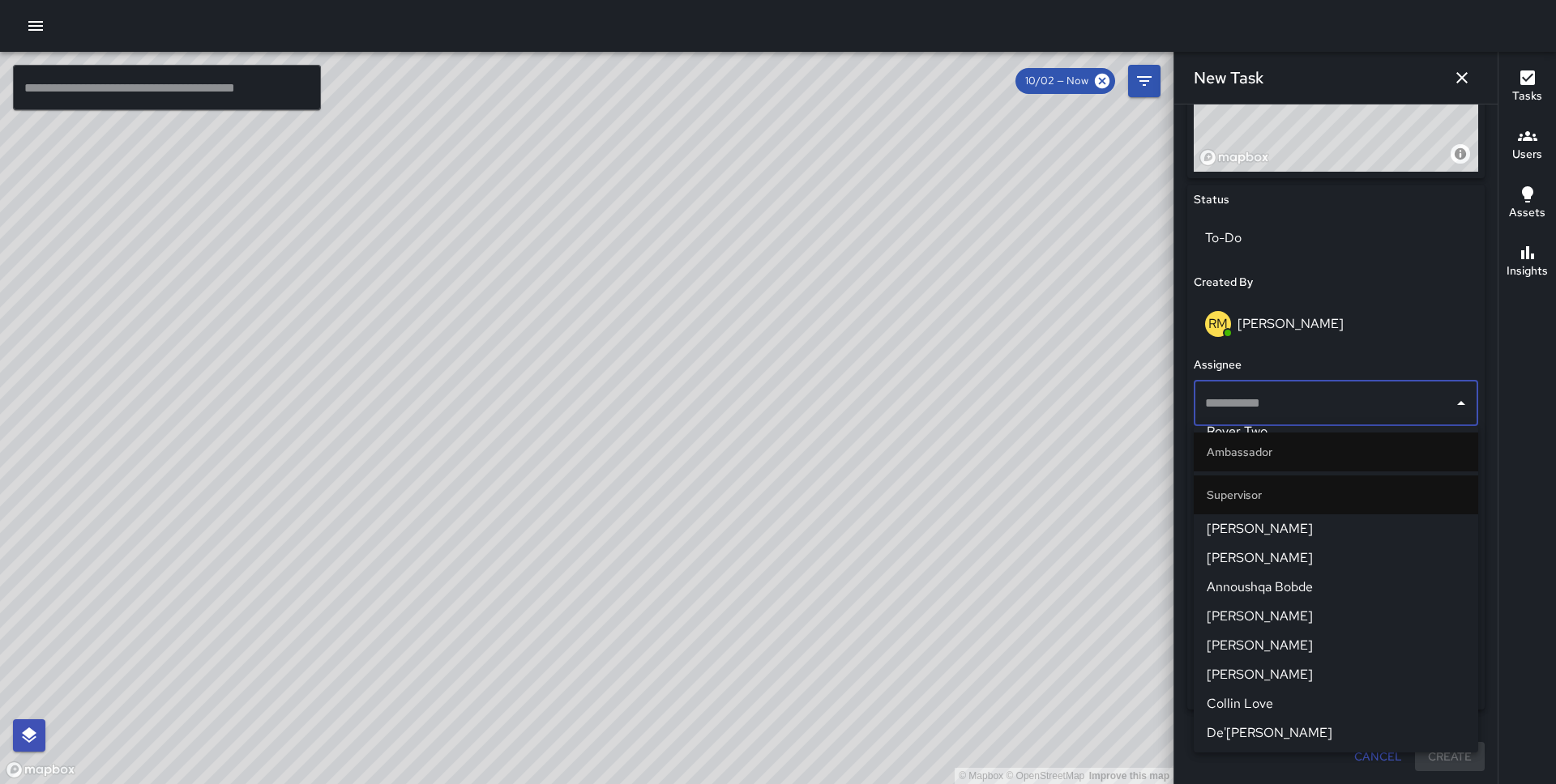
scroll to position [1141, 0]
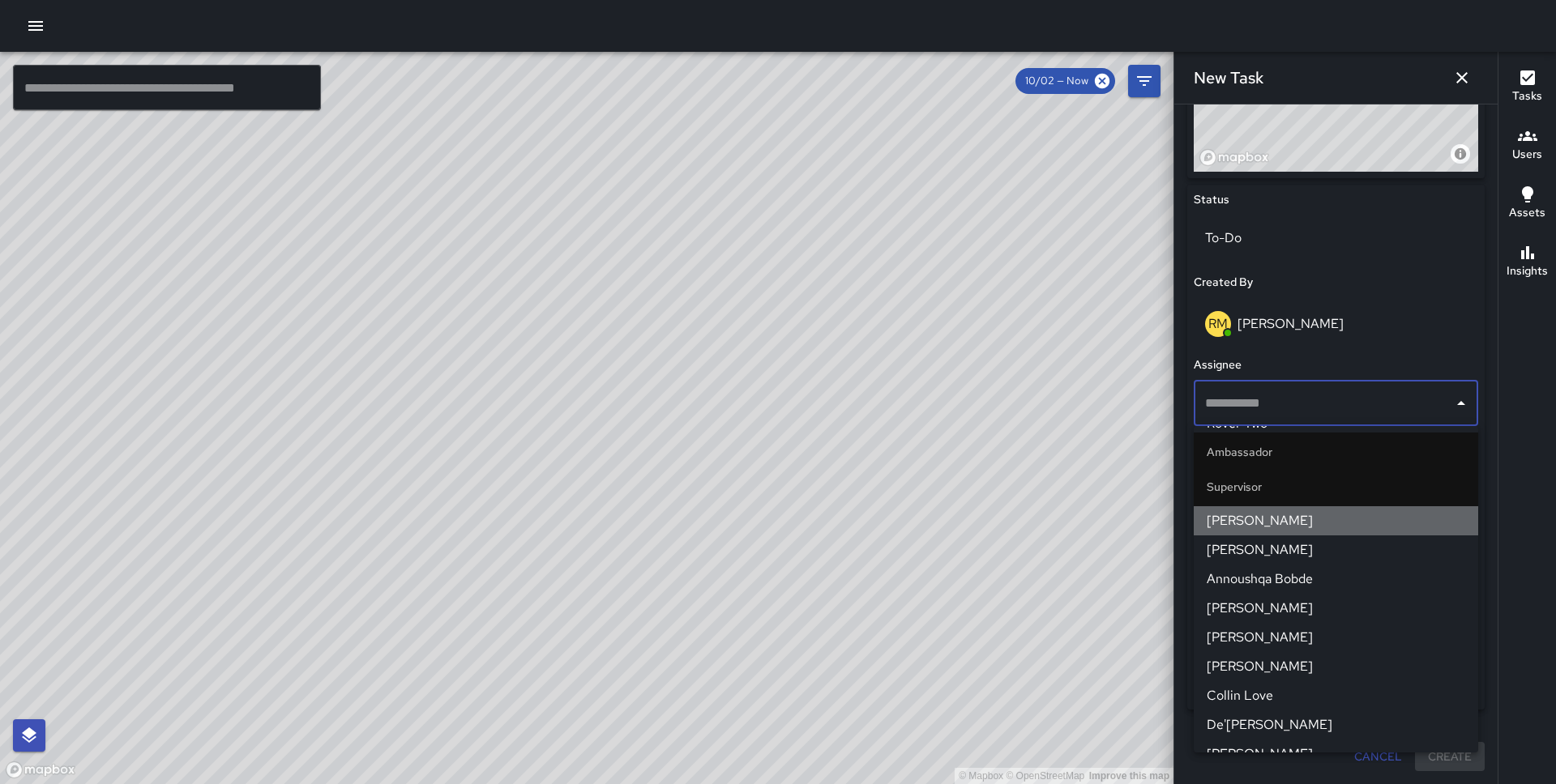
click at [1314, 520] on span "[PERSON_NAME]" at bounding box center [1336, 520] width 259 height 20
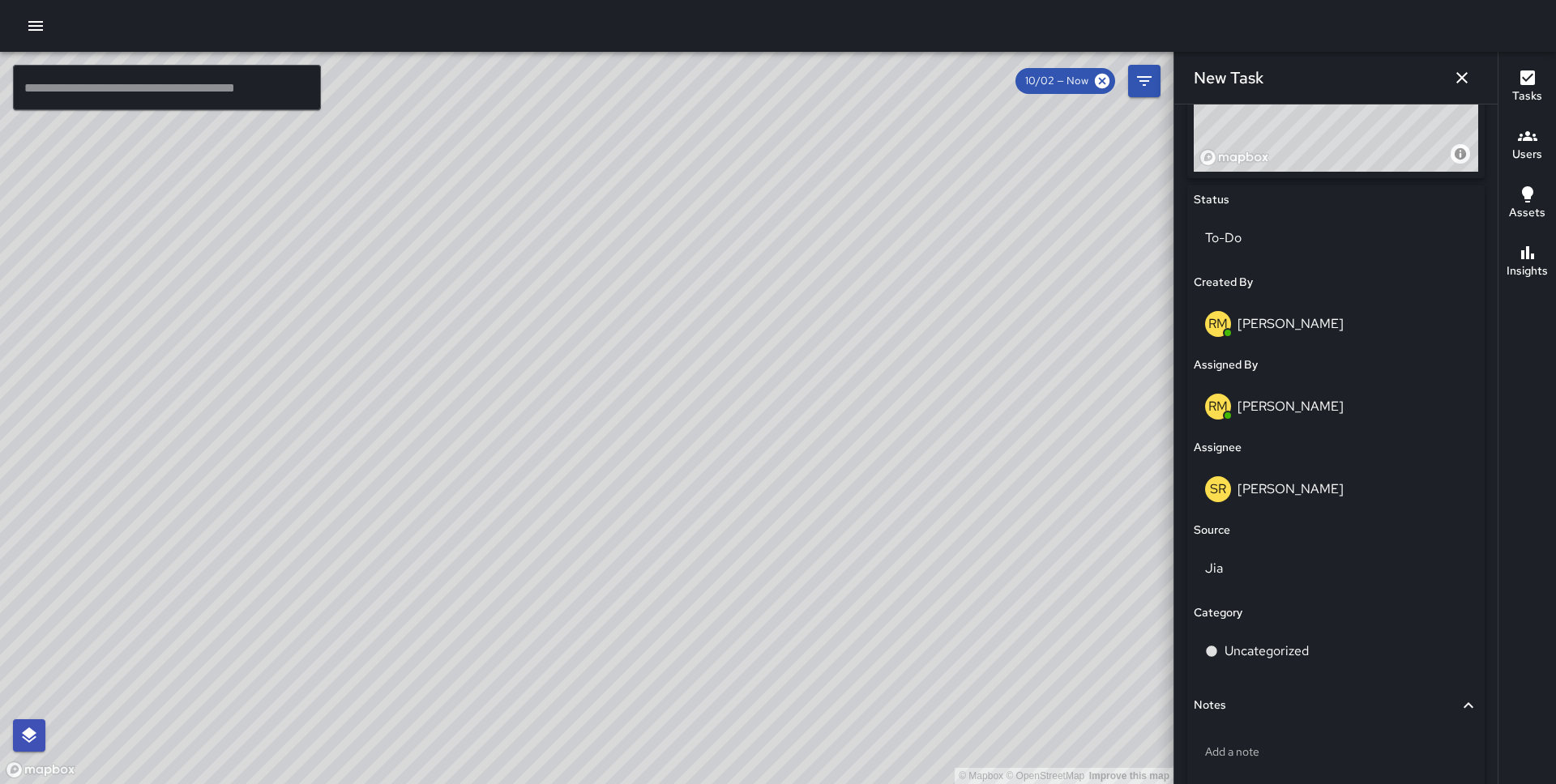
scroll to position [781, 0]
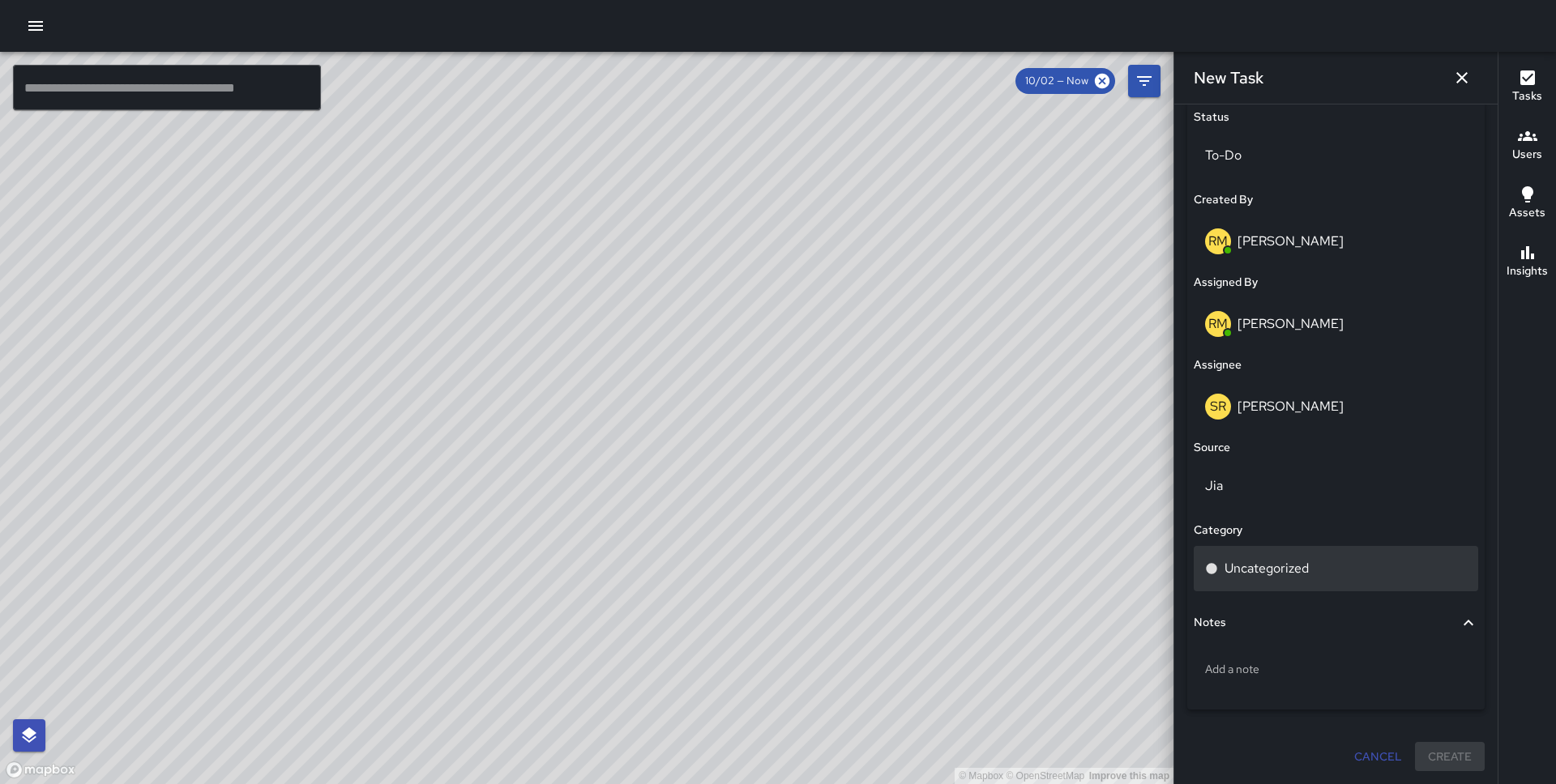
click at [1299, 559] on p "Uncategorized" at bounding box center [1266, 569] width 84 height 20
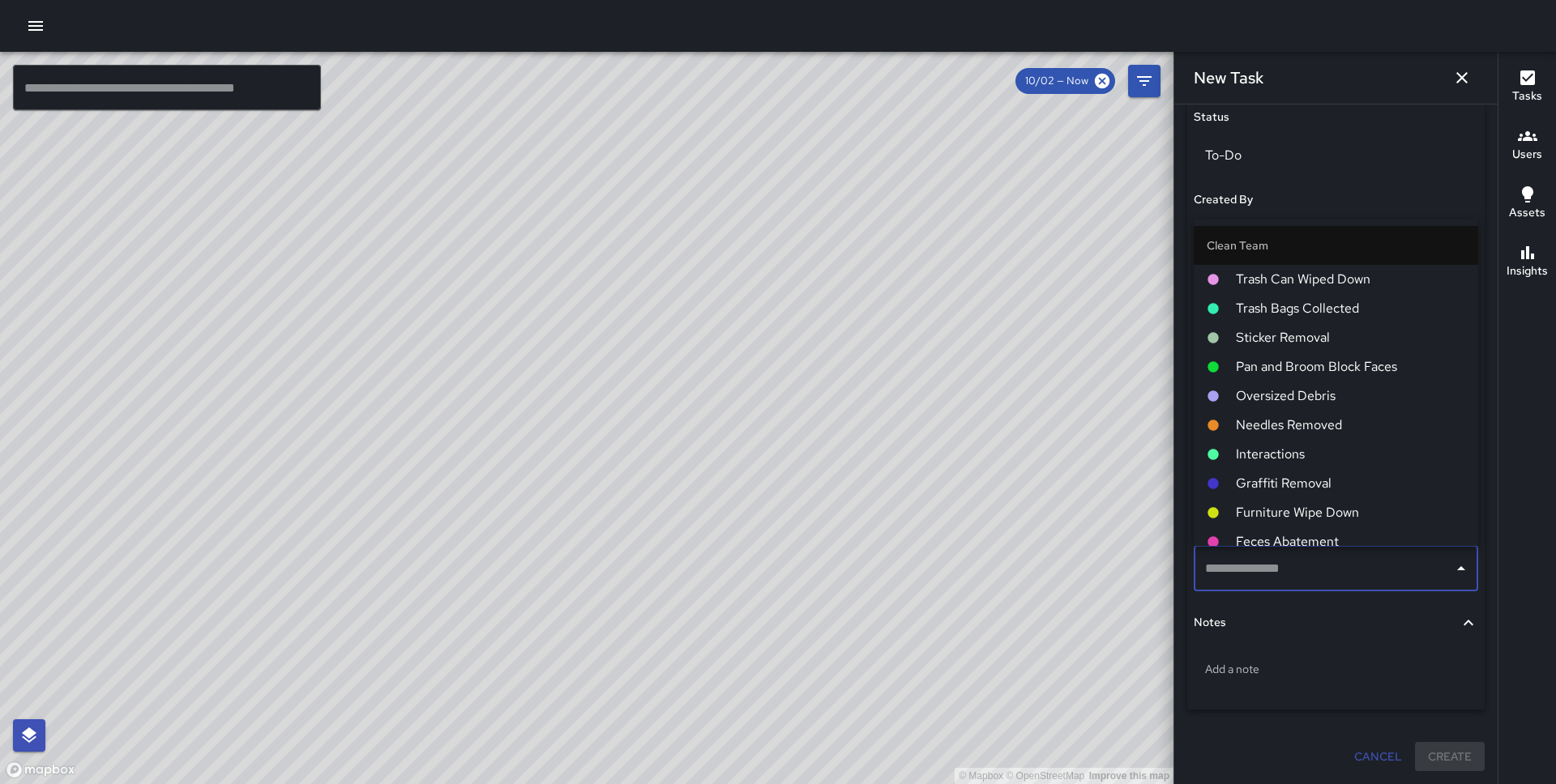
click at [1330, 352] on li "Pan and Broom Block Faces" at bounding box center [1335, 366] width 284 height 29
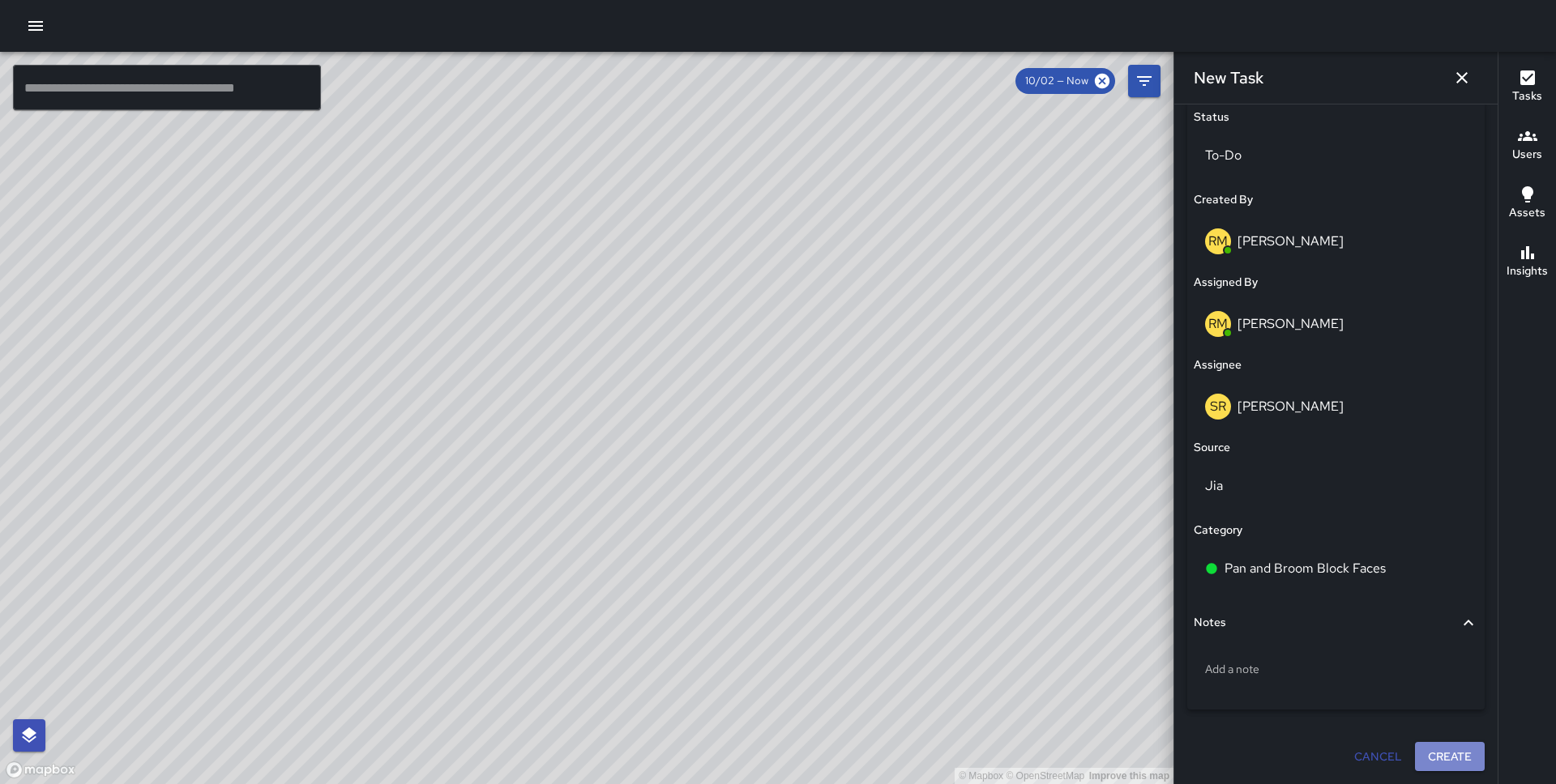
click at [1442, 753] on button "Create" at bounding box center [1449, 758] width 70 height 30
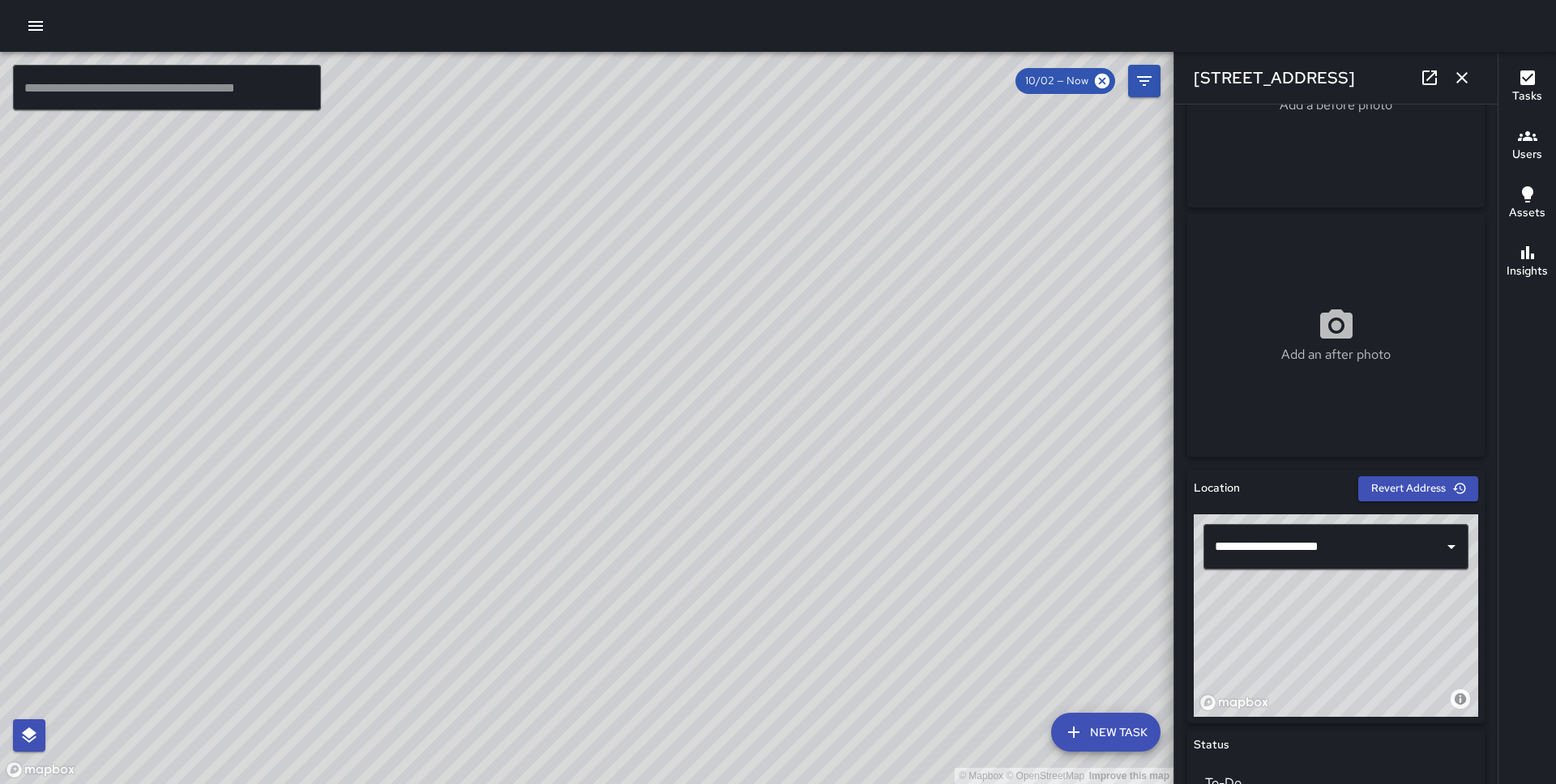
scroll to position [190, 0]
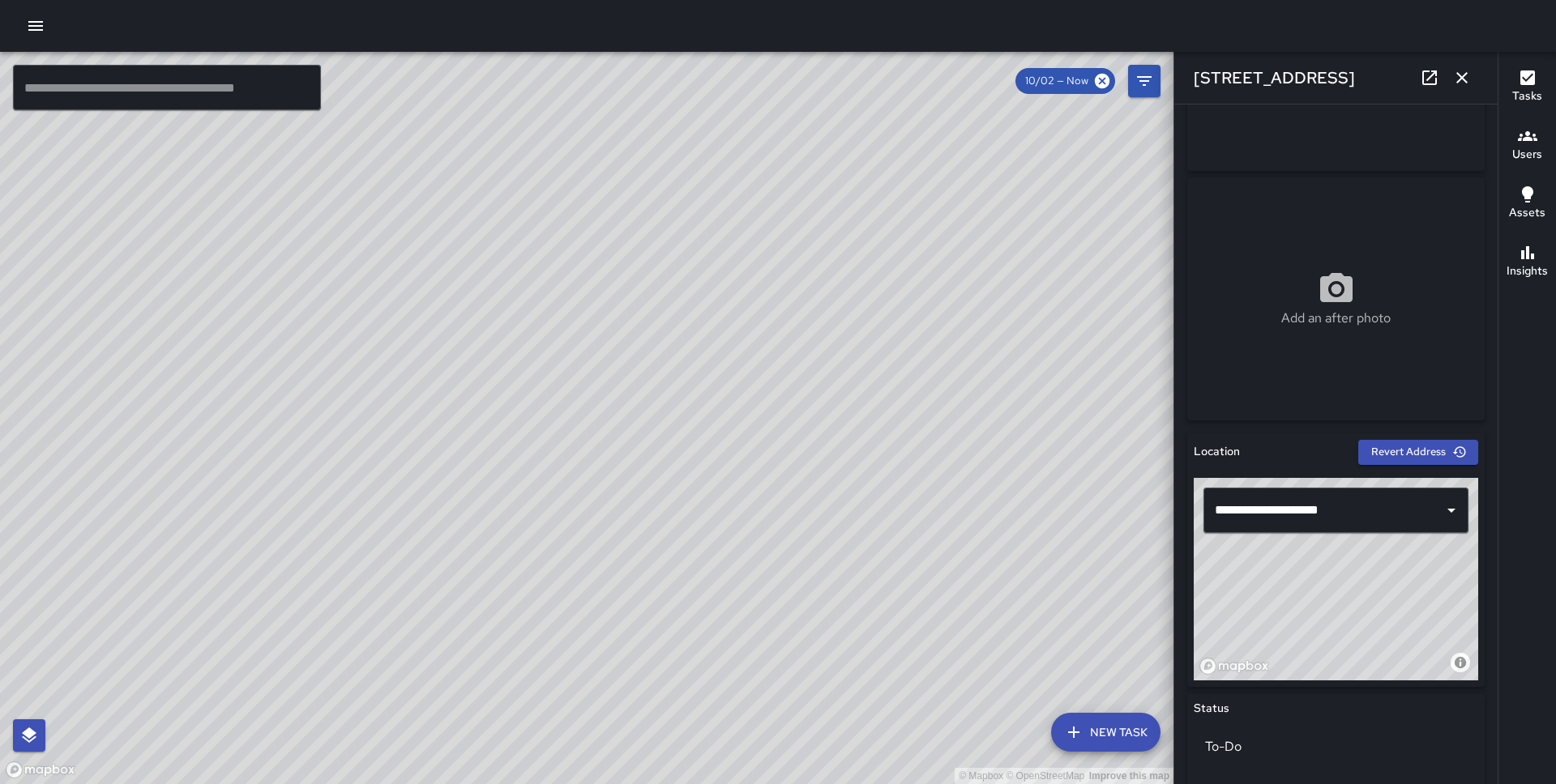
drag, startPoint x: 1382, startPoint y: 583, endPoint x: 1390, endPoint y: 623, distance: 40.8
click at [1390, 623] on div "© Mapbox © OpenStreetMap Improve this map" at bounding box center [1335, 579] width 284 height 202
type input "**********"
click at [1453, 64] on button "button" at bounding box center [1462, 77] width 32 height 32
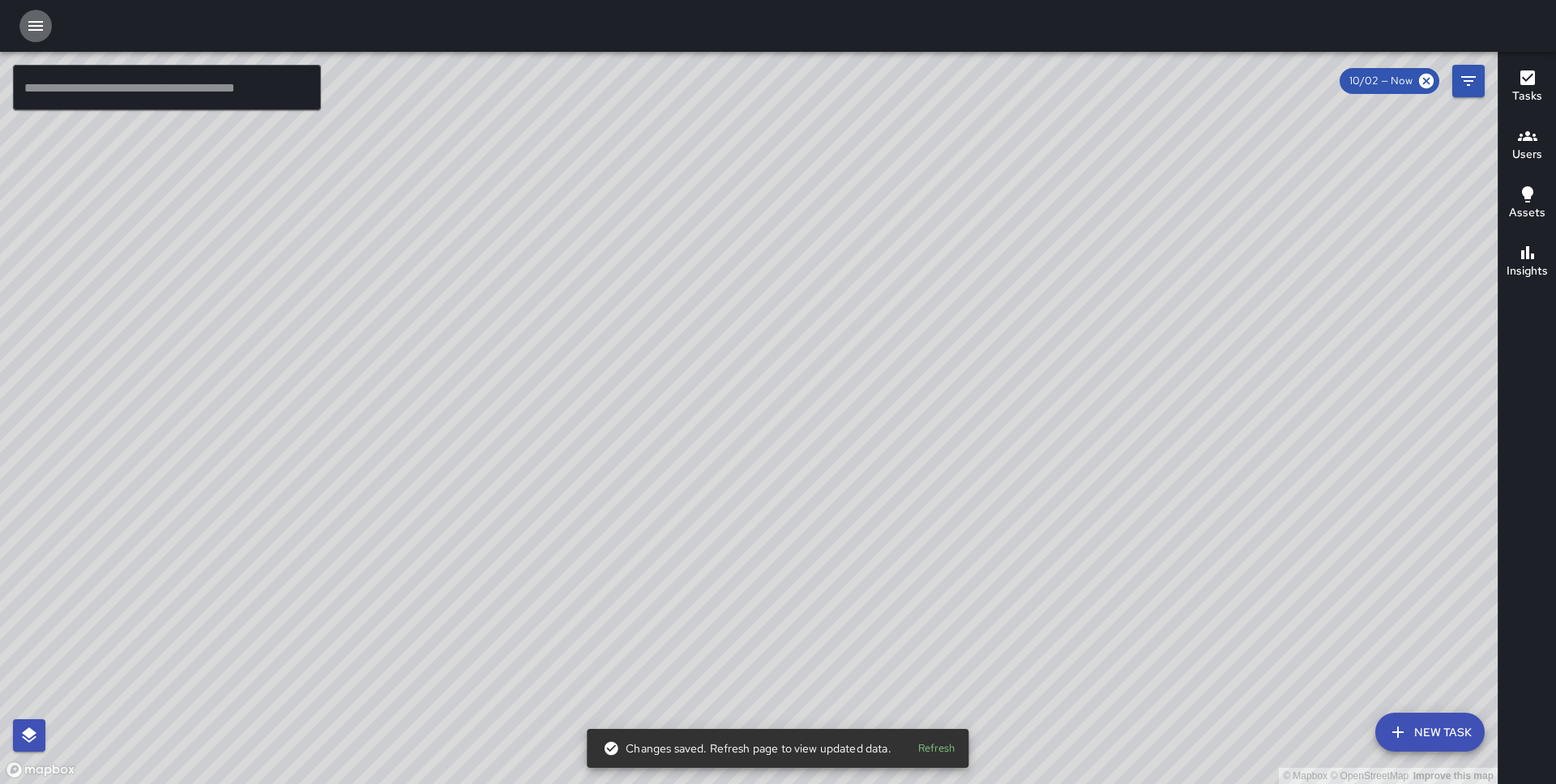
click at [36, 26] on icon "button" at bounding box center [35, 26] width 20 height 20
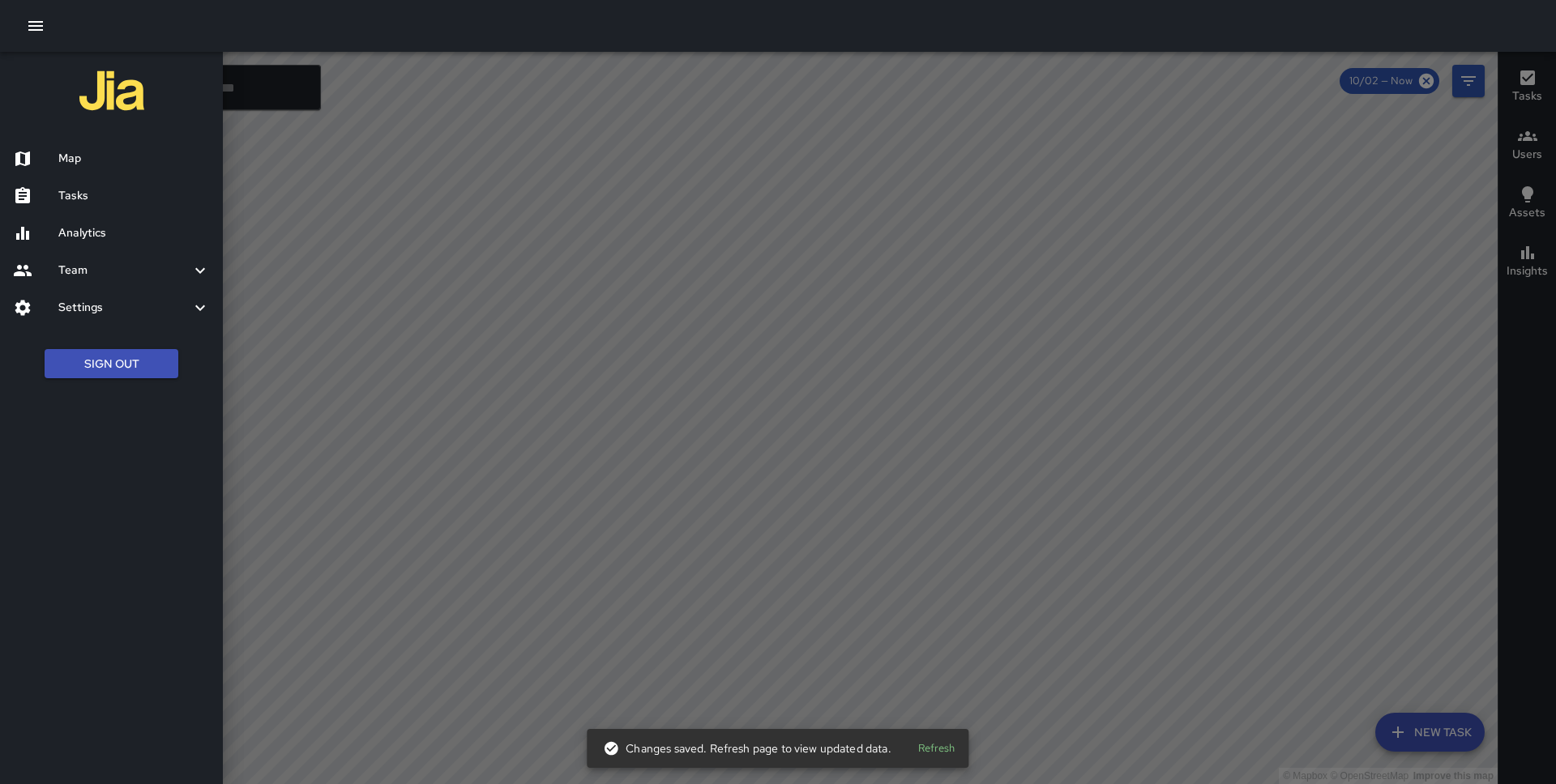
click at [92, 196] on h6 "Tasks" at bounding box center [134, 196] width 151 height 18
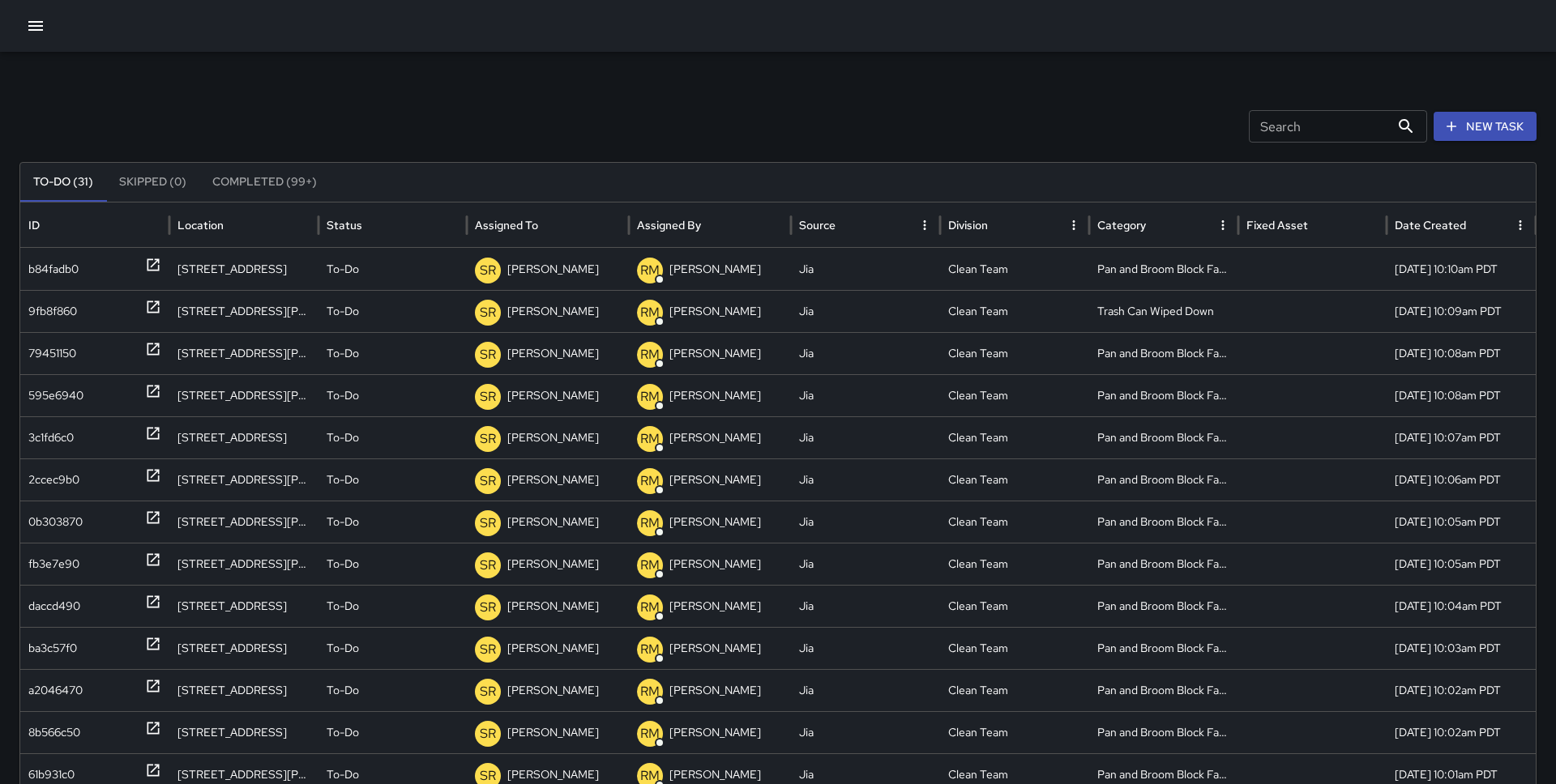
click at [33, 20] on icon "button" at bounding box center [35, 26] width 20 height 20
click at [25, 24] on button "button" at bounding box center [36, 26] width 32 height 32
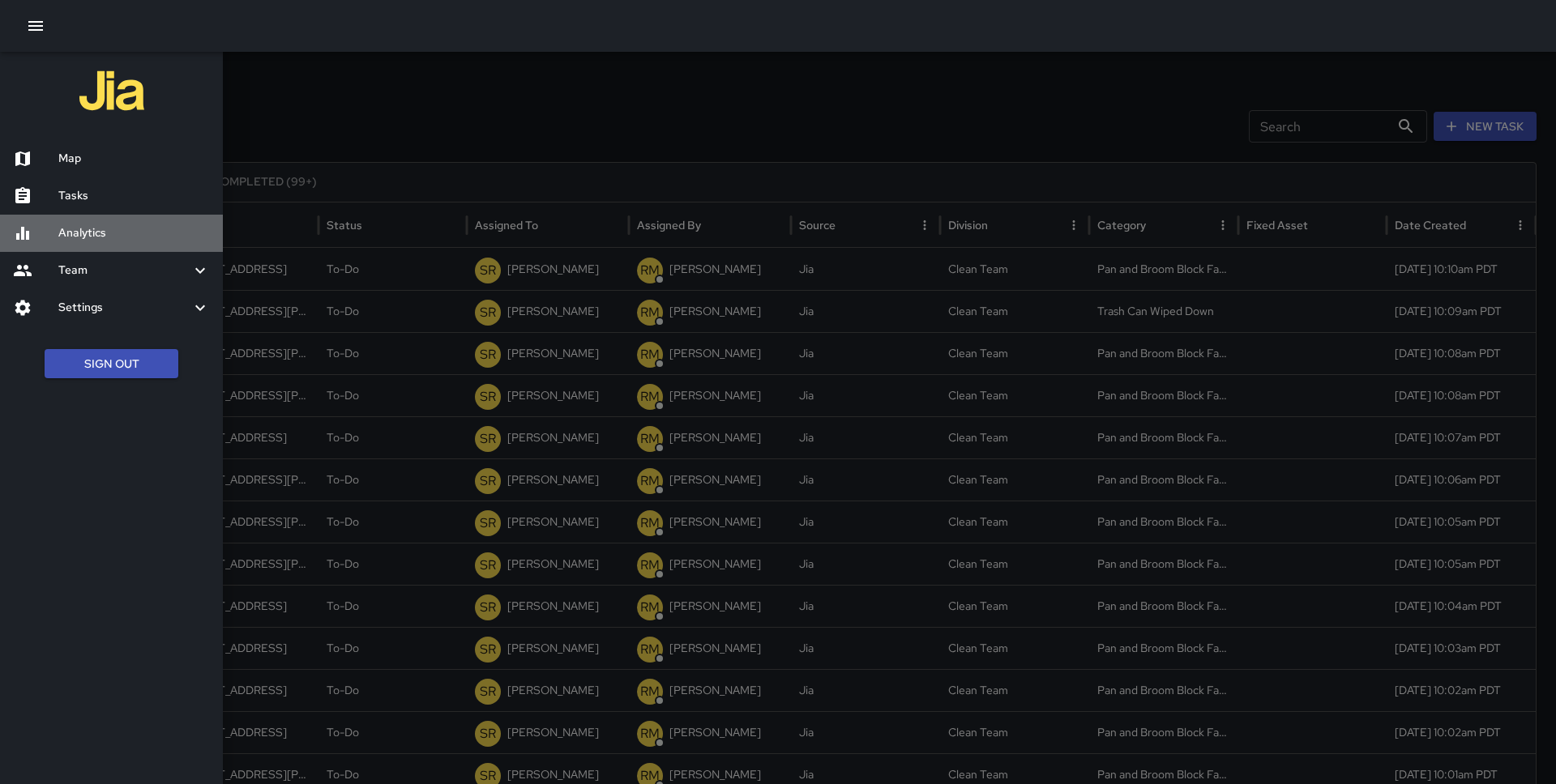
click at [68, 236] on h6 "Analytics" at bounding box center [134, 233] width 151 height 18
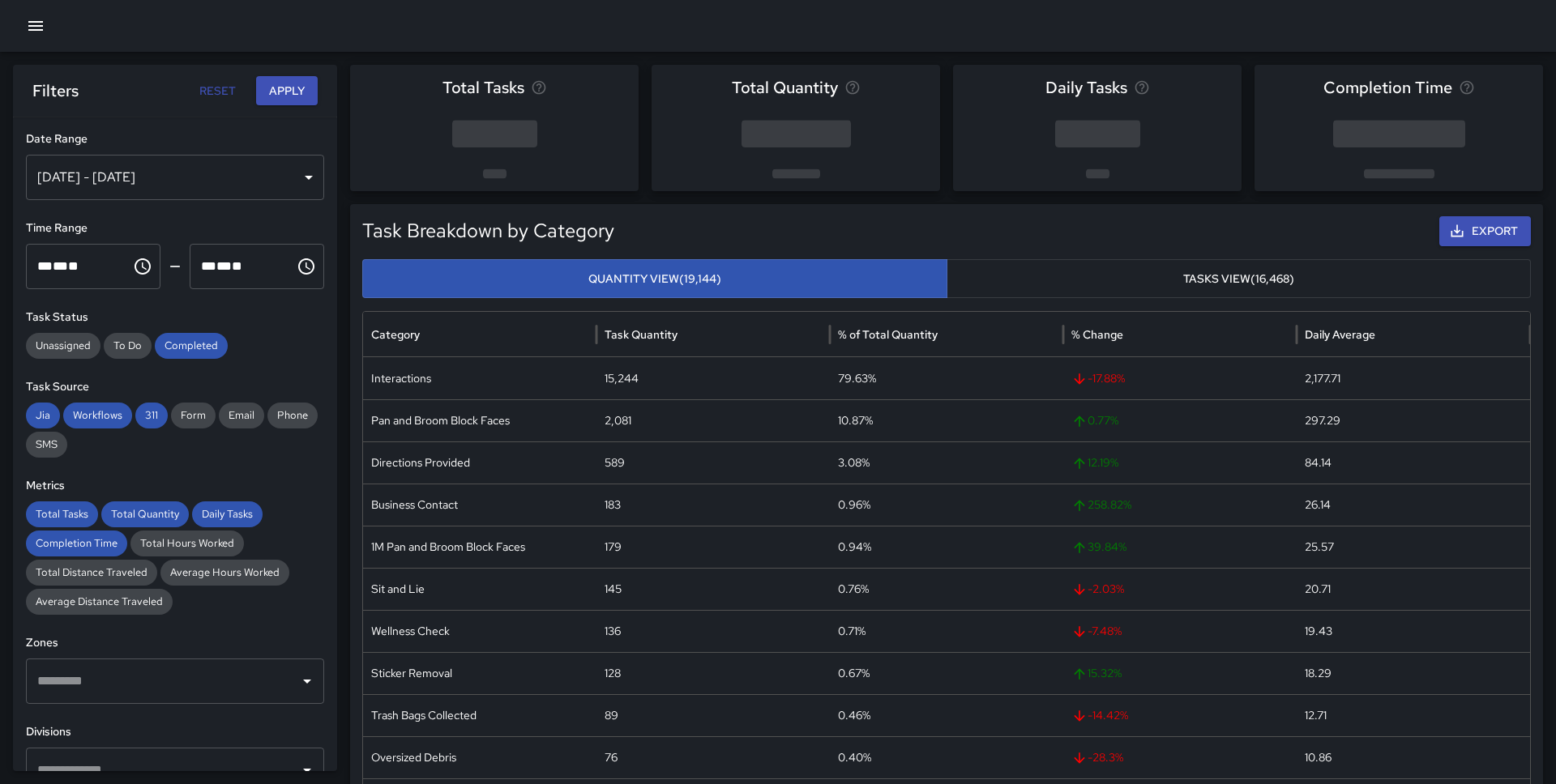
click at [199, 186] on div "Sep 26, 2025 - Oct 02, 2025" at bounding box center [175, 178] width 299 height 45
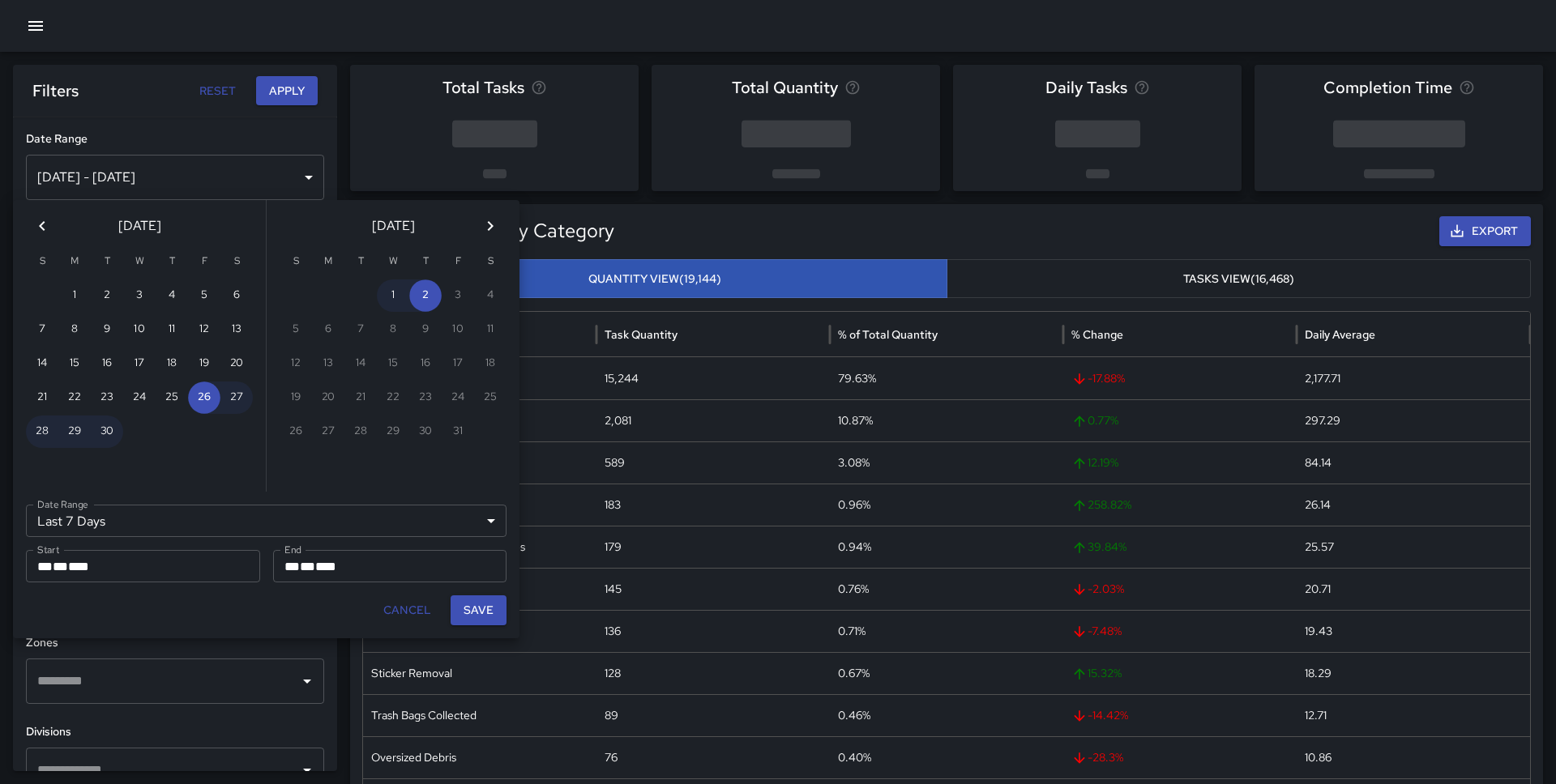
click at [48, 221] on icon "Previous month" at bounding box center [42, 226] width 20 height 20
click at [72, 424] on button "28" at bounding box center [75, 432] width 32 height 32
type input "******"
type input "**********"
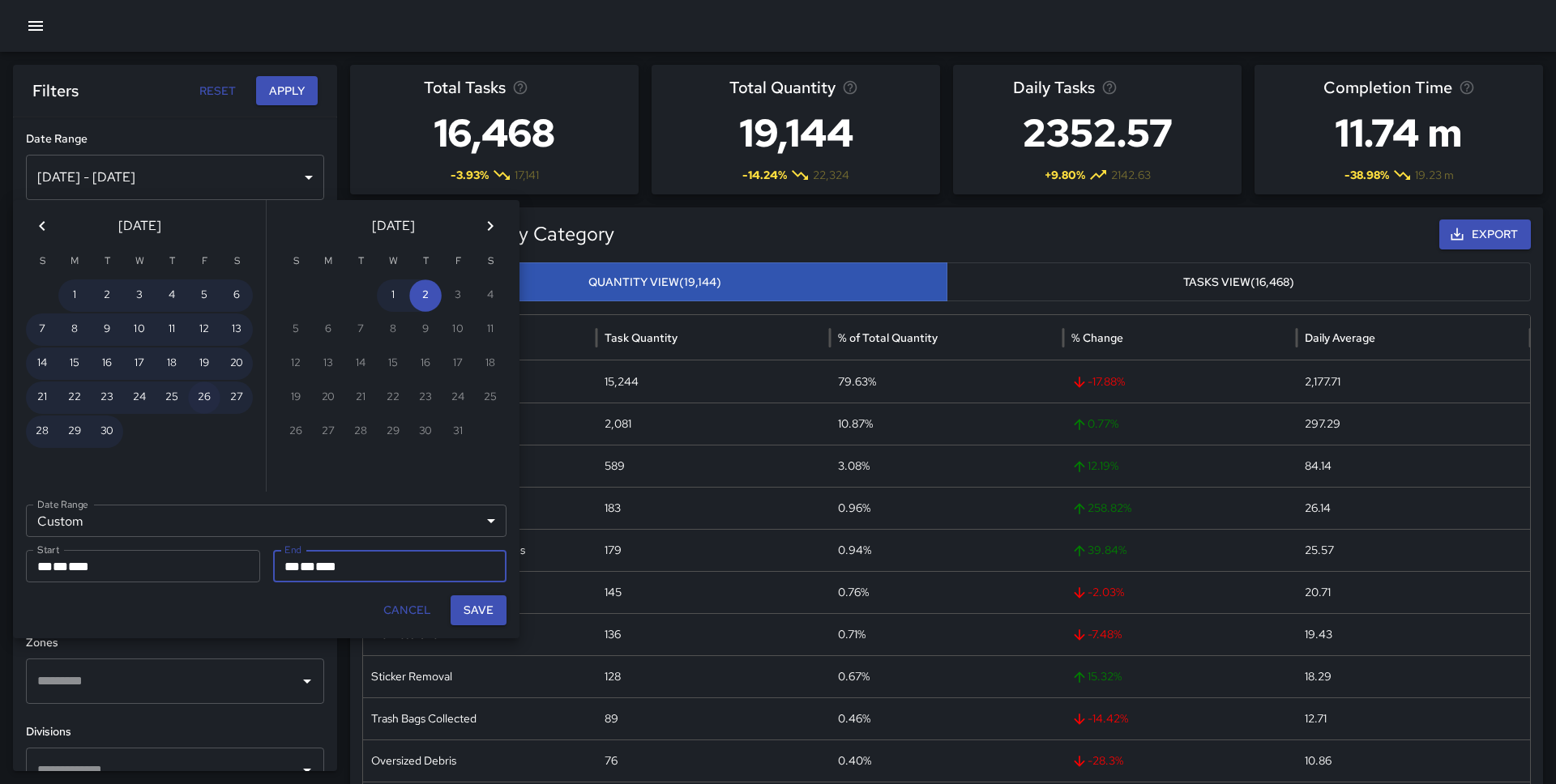
click at [208, 388] on button "26" at bounding box center [204, 398] width 32 height 32
type input "**********"
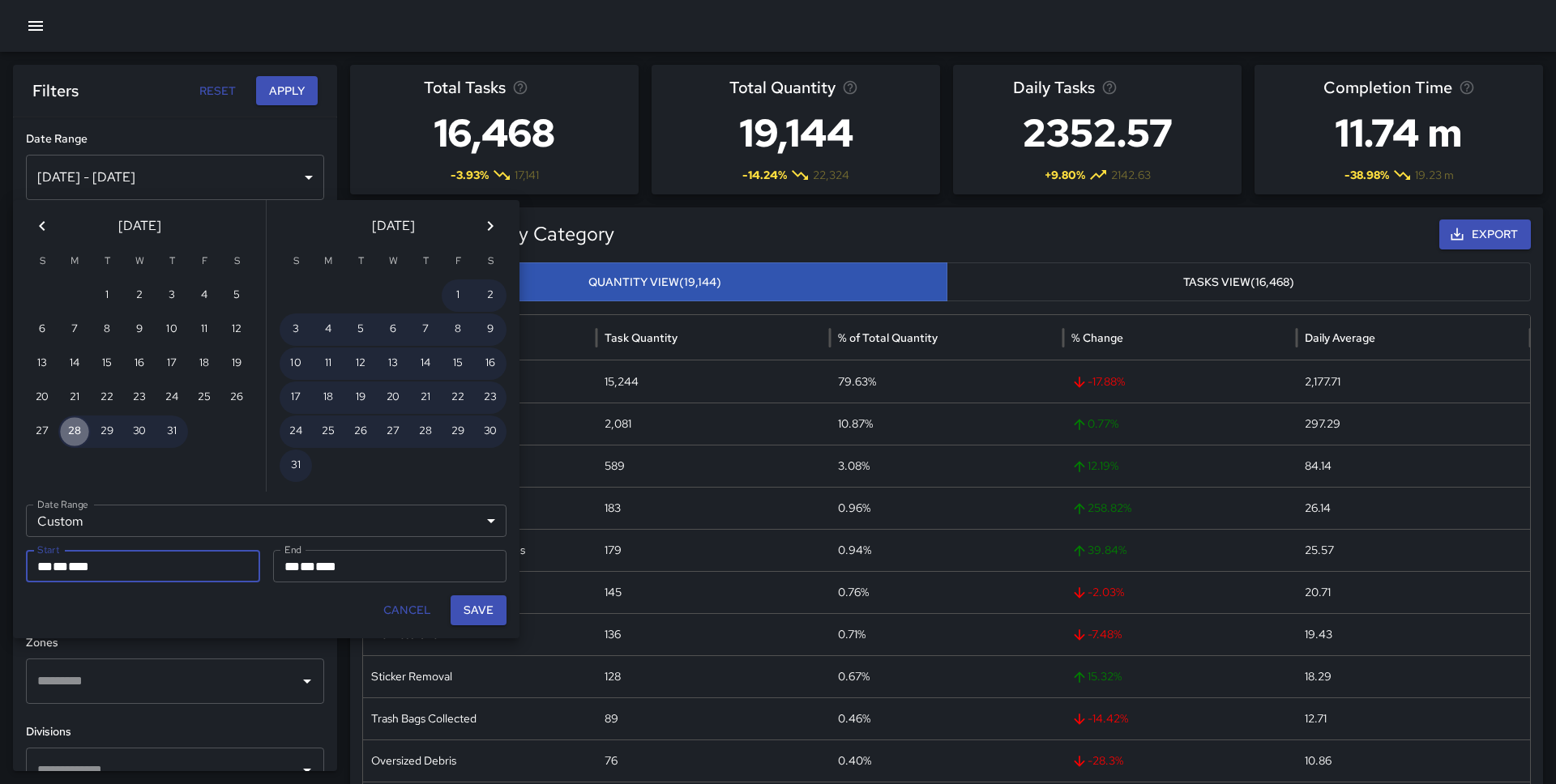
click at [71, 429] on button "28" at bounding box center [75, 432] width 32 height 32
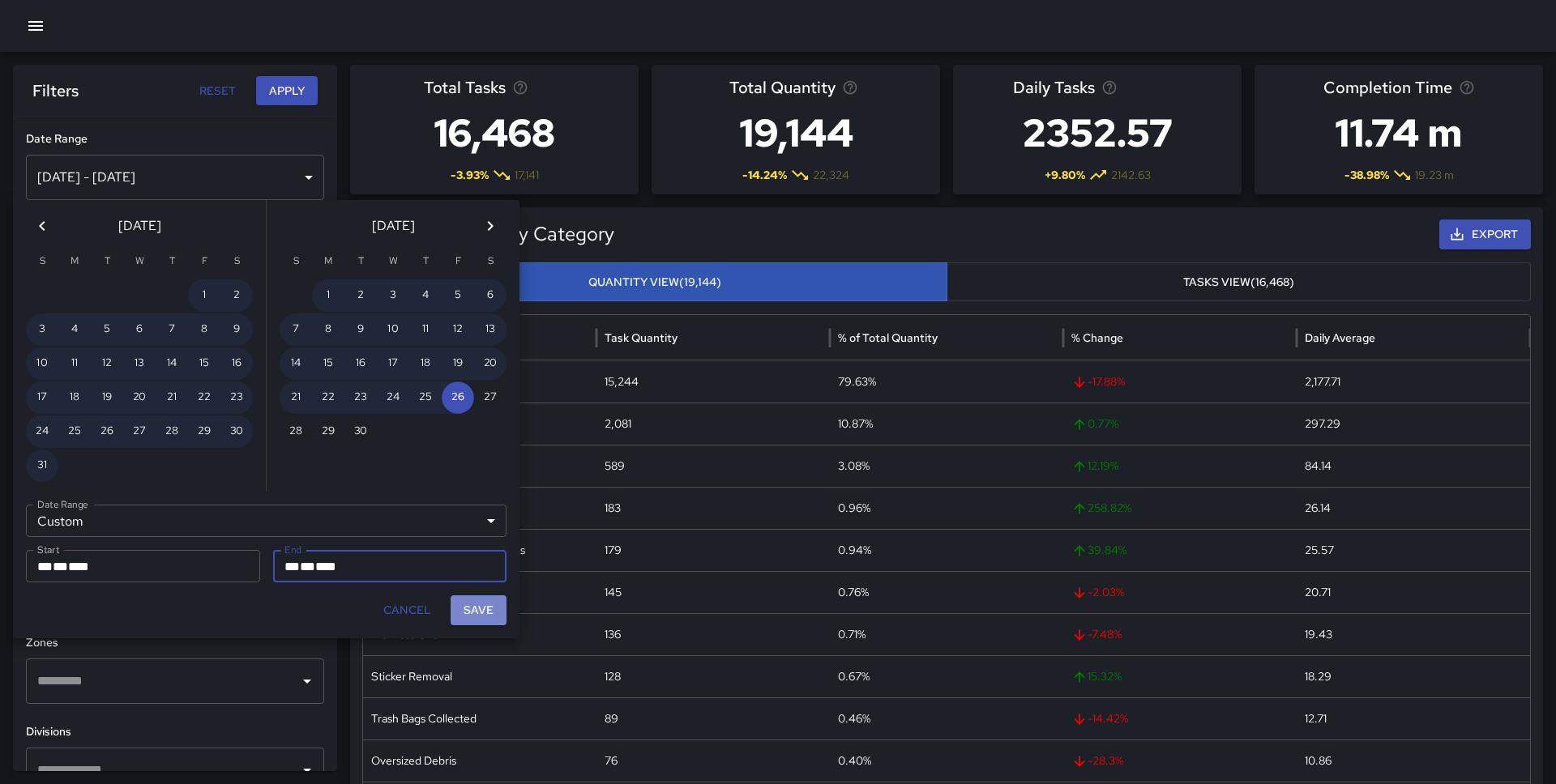
click at [468, 611] on button "Save" at bounding box center [478, 610] width 56 height 30
type input "**********"
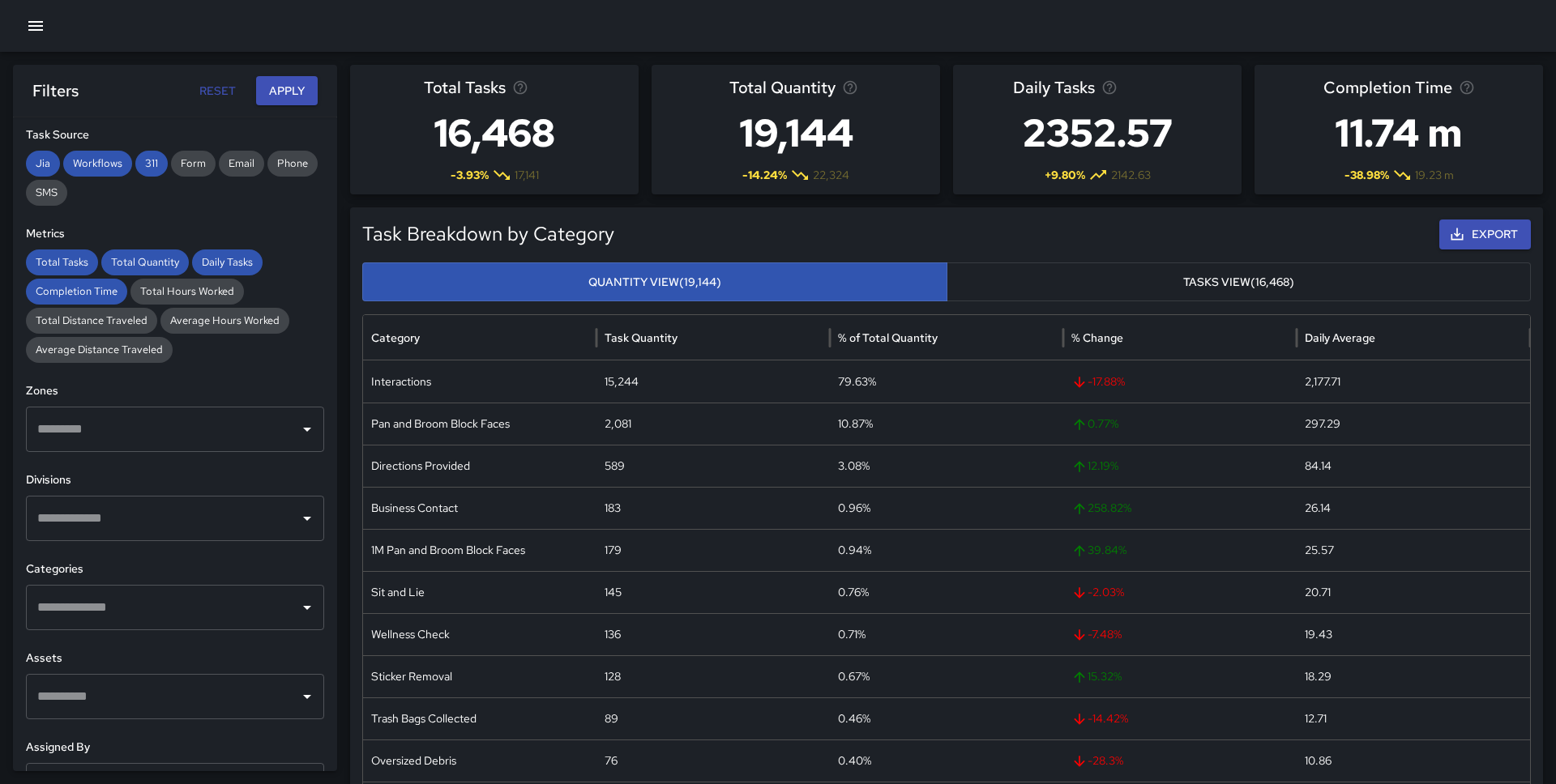
scroll to position [391, 0]
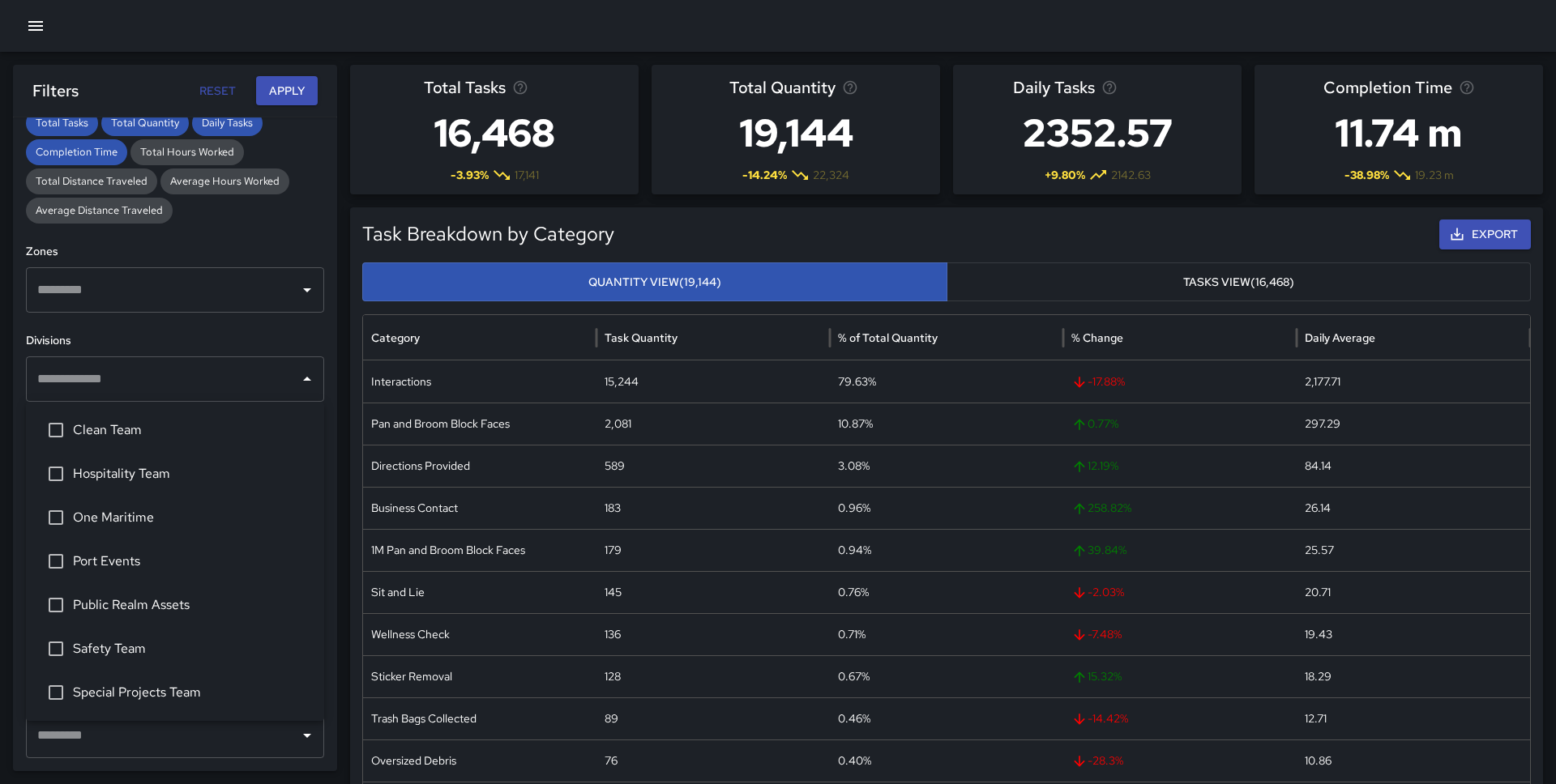
click at [186, 356] on div "​" at bounding box center [175, 379] width 299 height 45
click at [87, 641] on span "Safety Team" at bounding box center [192, 649] width 238 height 20
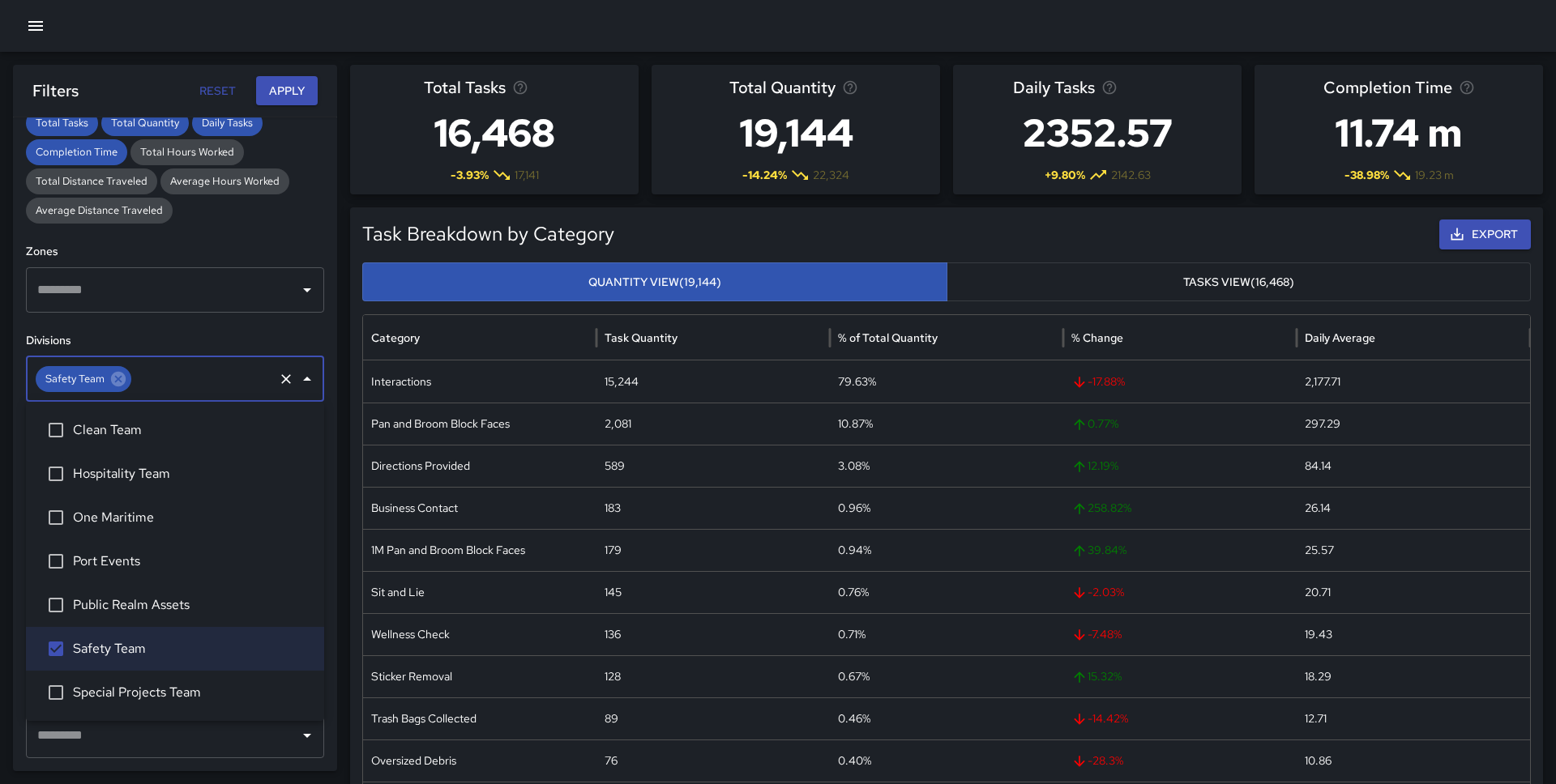
click at [207, 332] on h6 "Divisions" at bounding box center [175, 341] width 299 height 18
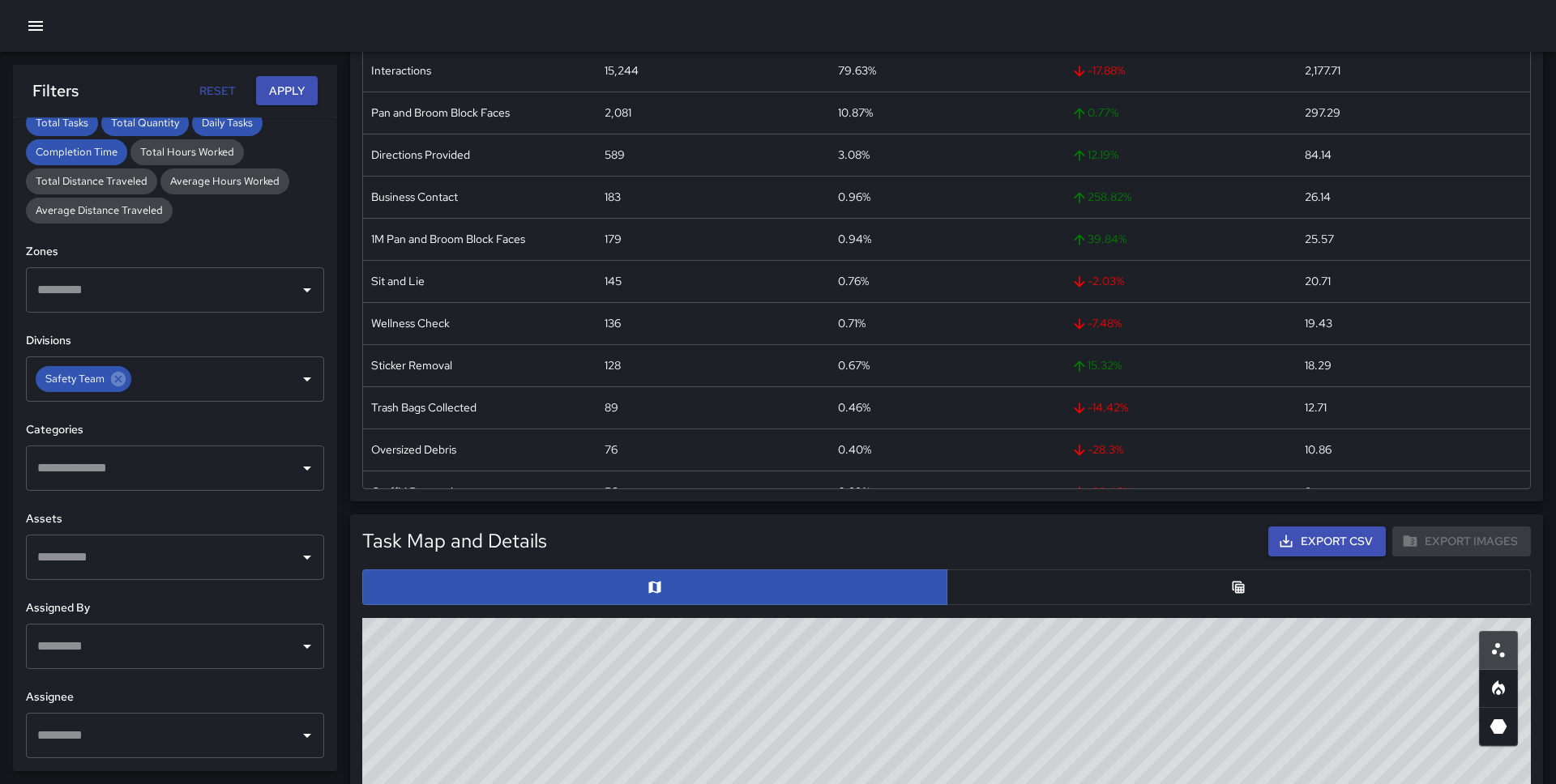
scroll to position [315, 0]
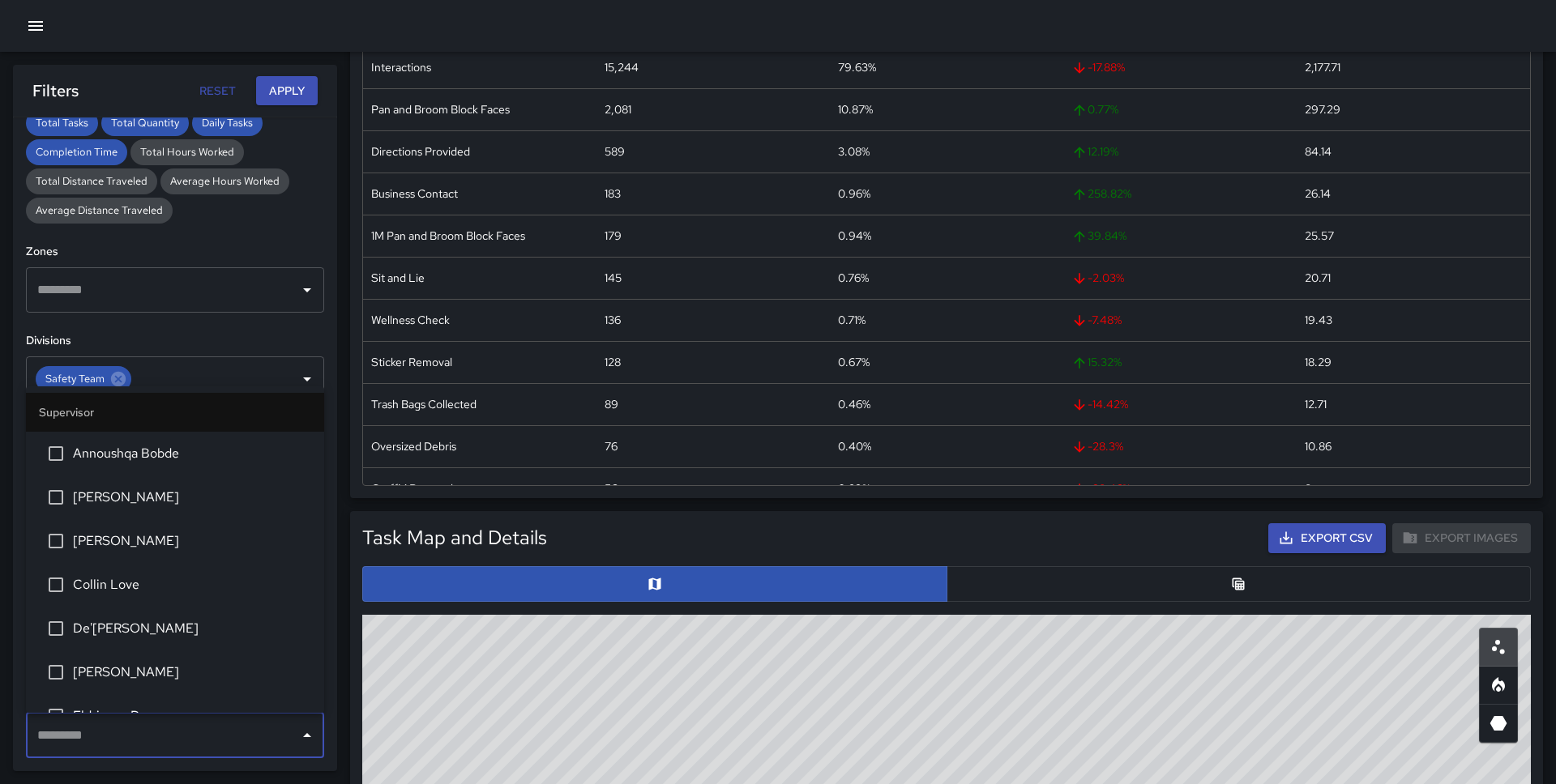
click at [76, 743] on input "text" at bounding box center [162, 735] width 259 height 31
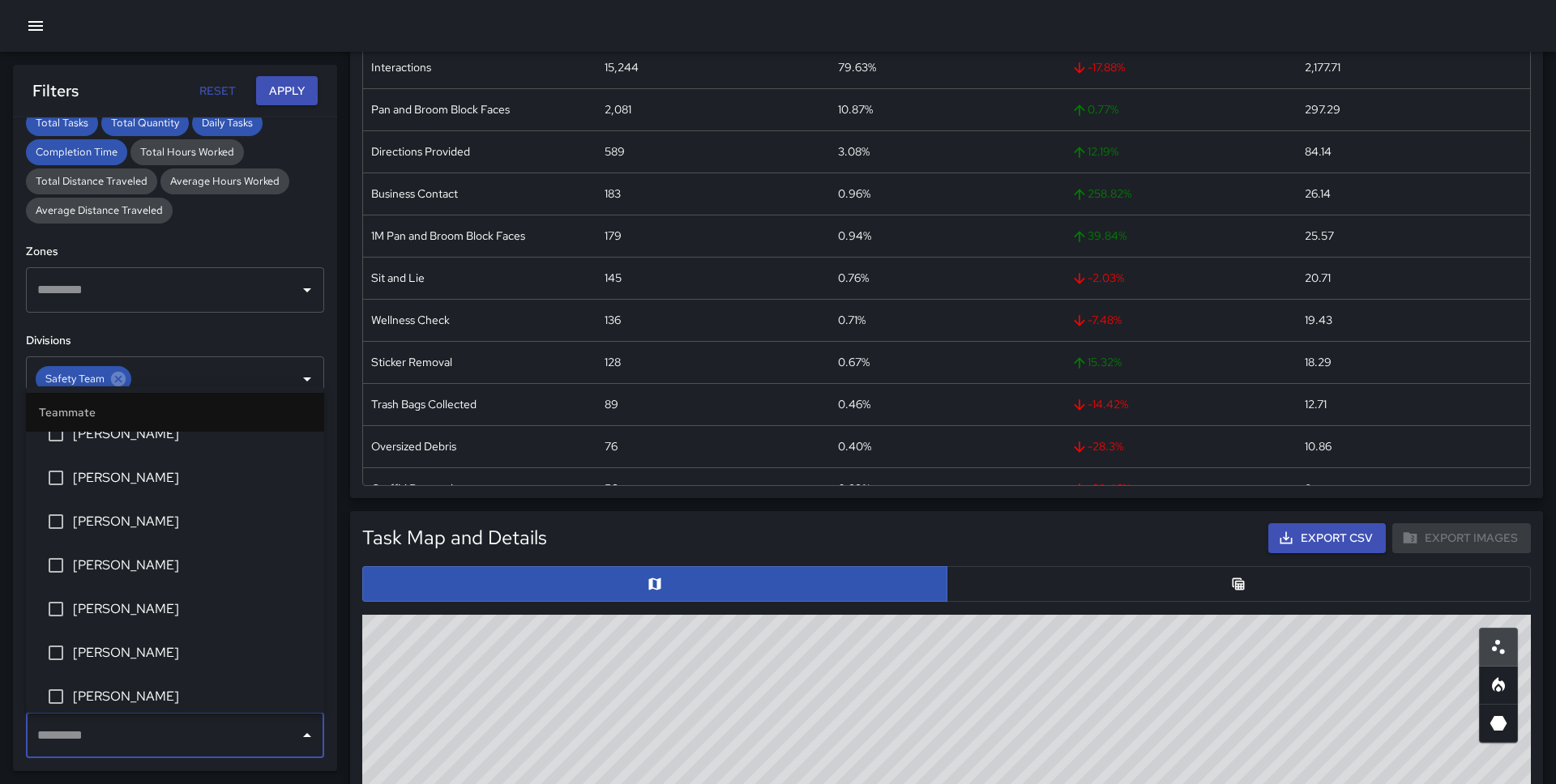
scroll to position [806, 0]
click at [170, 555] on span "[PERSON_NAME]" at bounding box center [192, 561] width 238 height 20
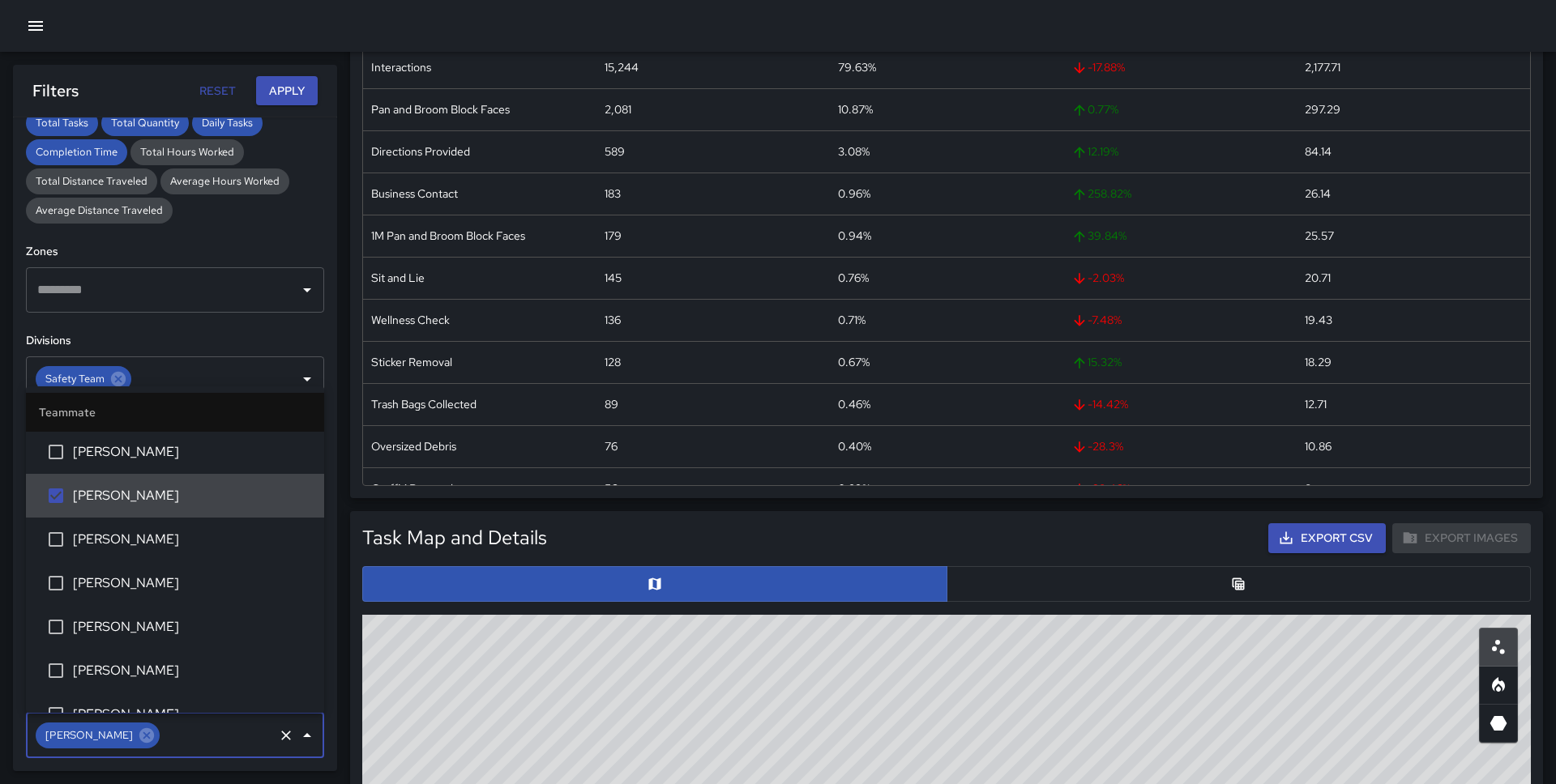
scroll to position [873, 0]
click at [170, 541] on span "[PERSON_NAME]" at bounding box center [192, 538] width 238 height 20
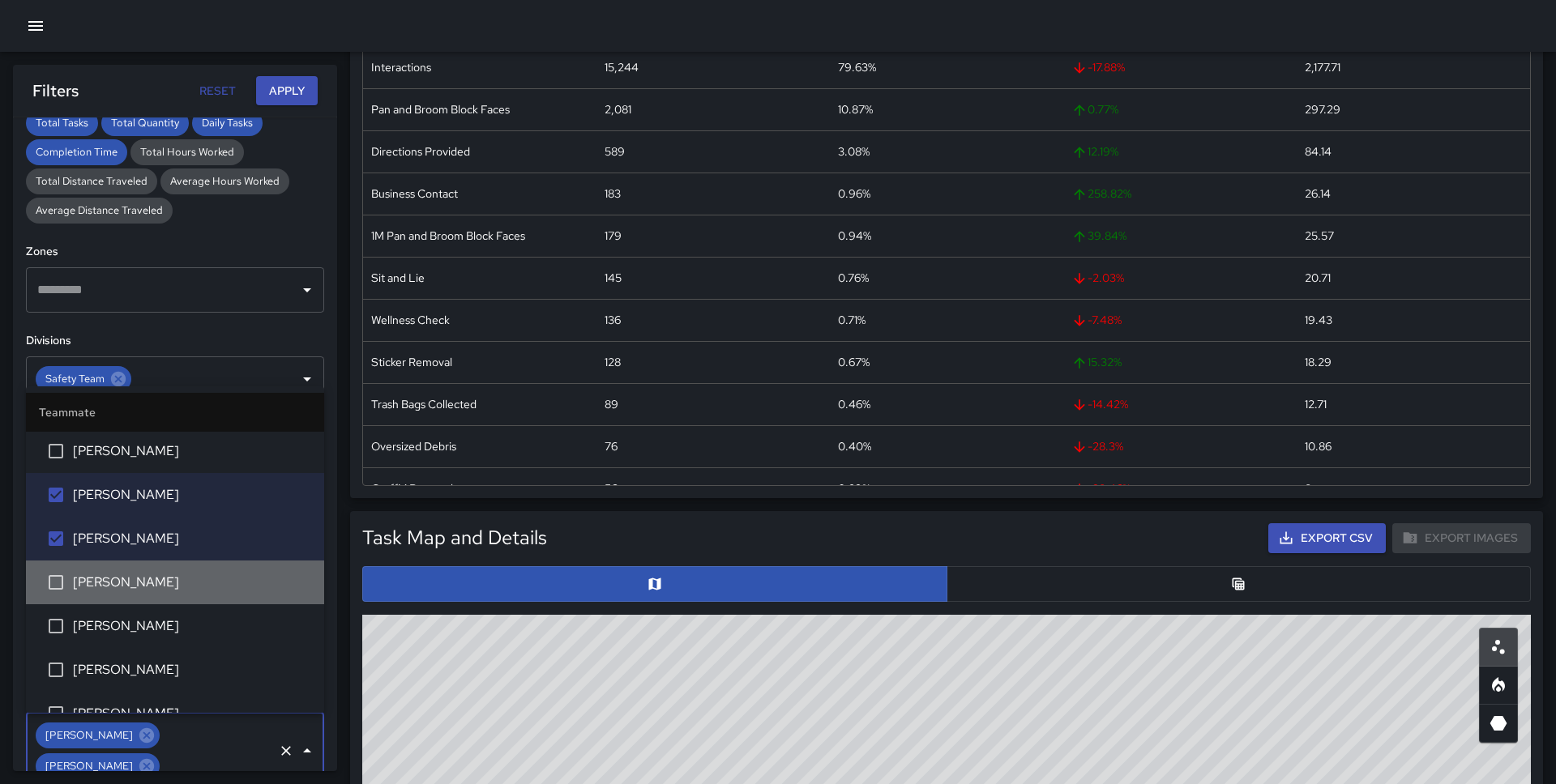
click at [163, 579] on span "Brandon Stocker" at bounding box center [192, 582] width 238 height 20
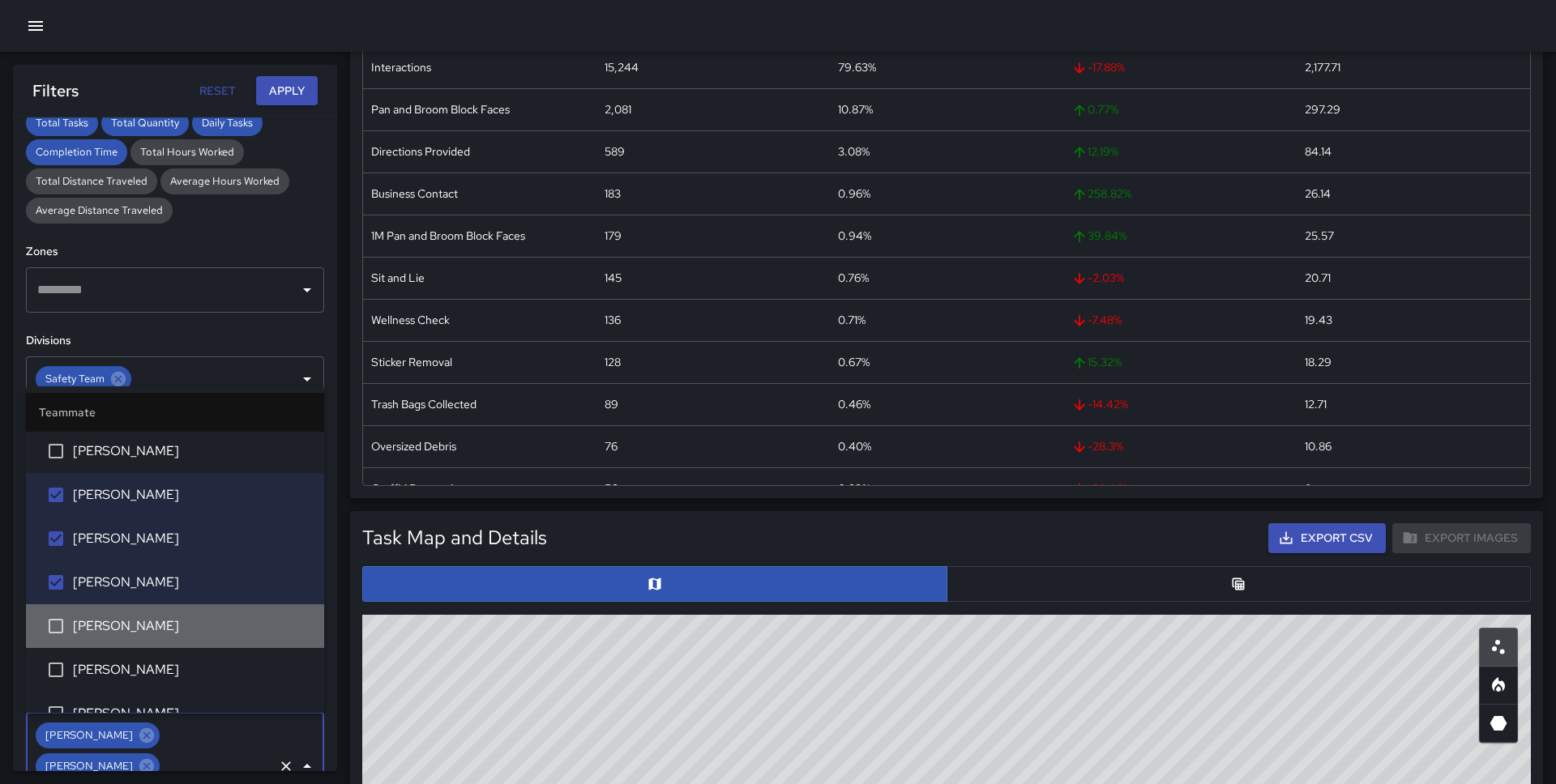
click at [160, 614] on li "[PERSON_NAME]" at bounding box center [175, 626] width 299 height 43
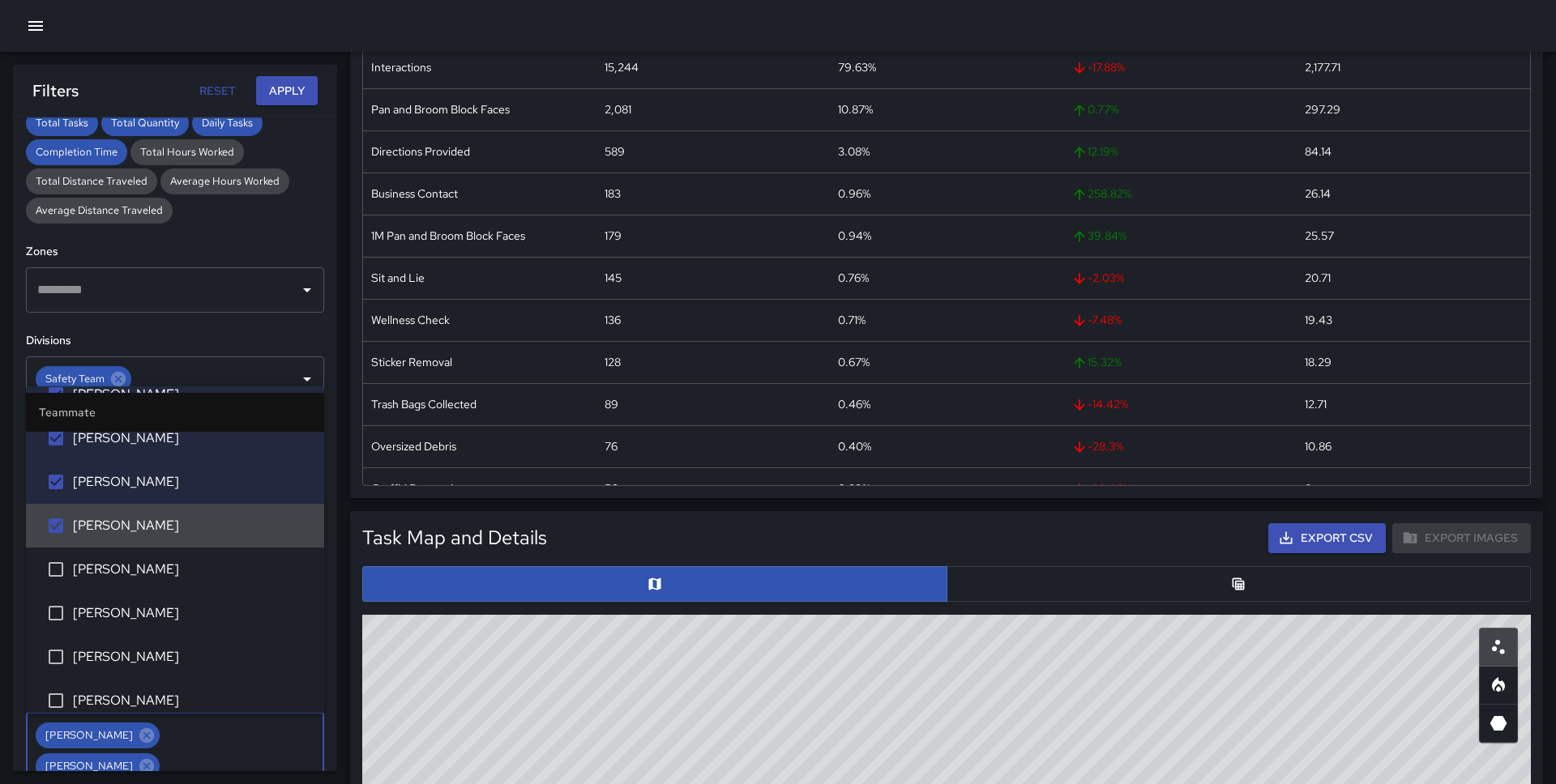
scroll to position [975, 0]
click at [162, 575] on span "[PERSON_NAME]" at bounding box center [192, 568] width 238 height 20
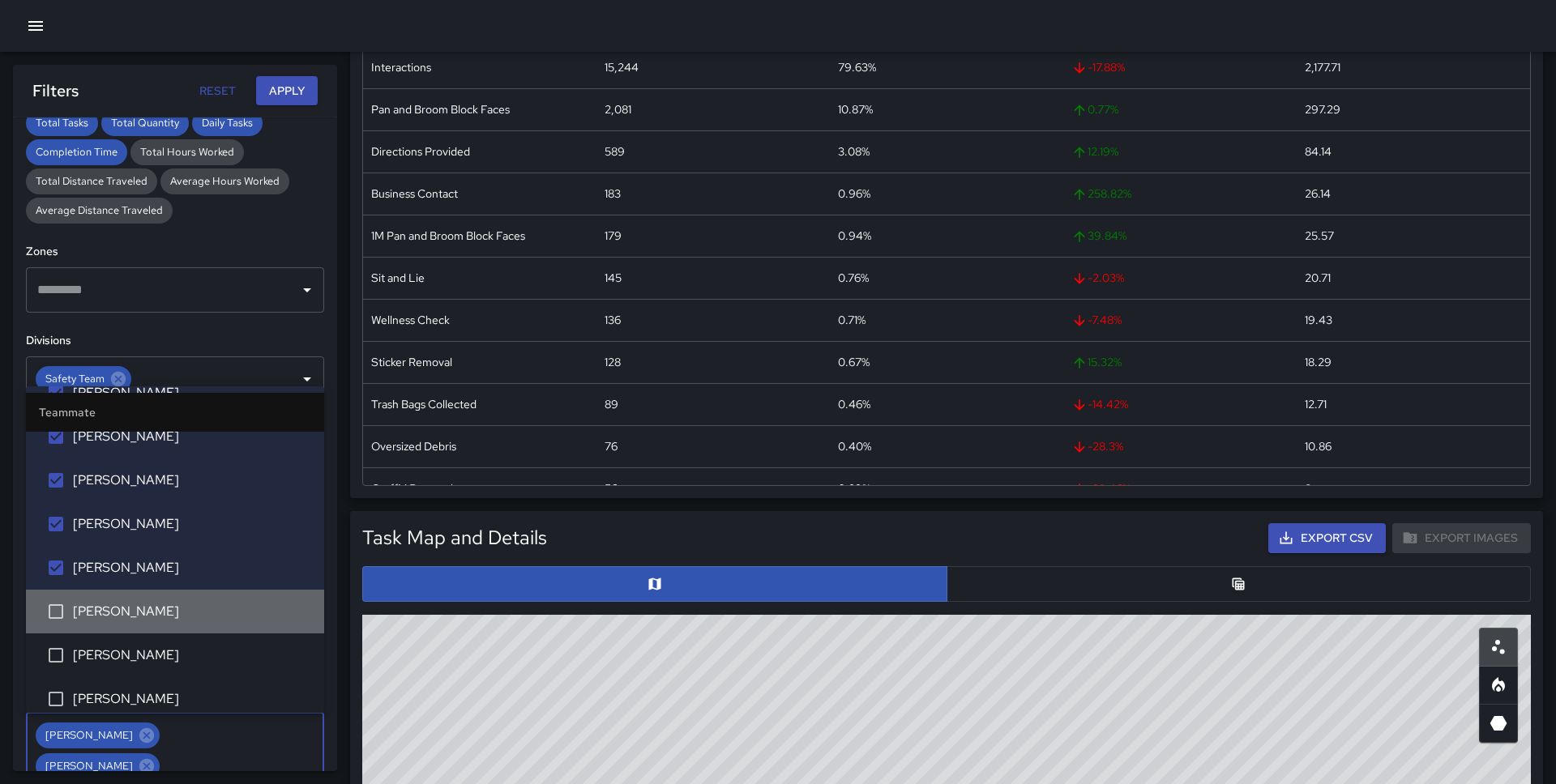
click at [162, 594] on li "Chanell Brown" at bounding box center [175, 611] width 299 height 43
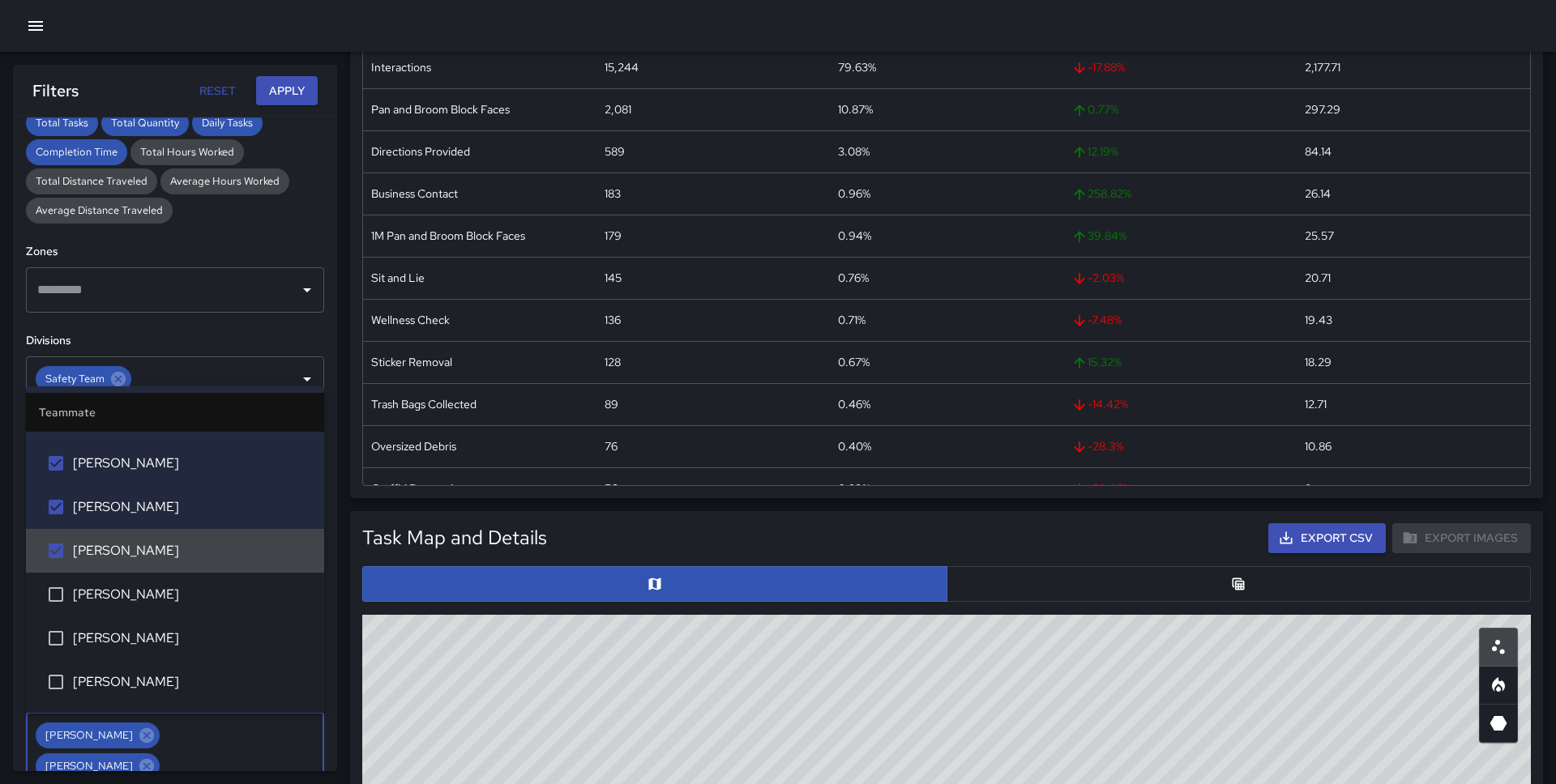
scroll to position [1058, 0]
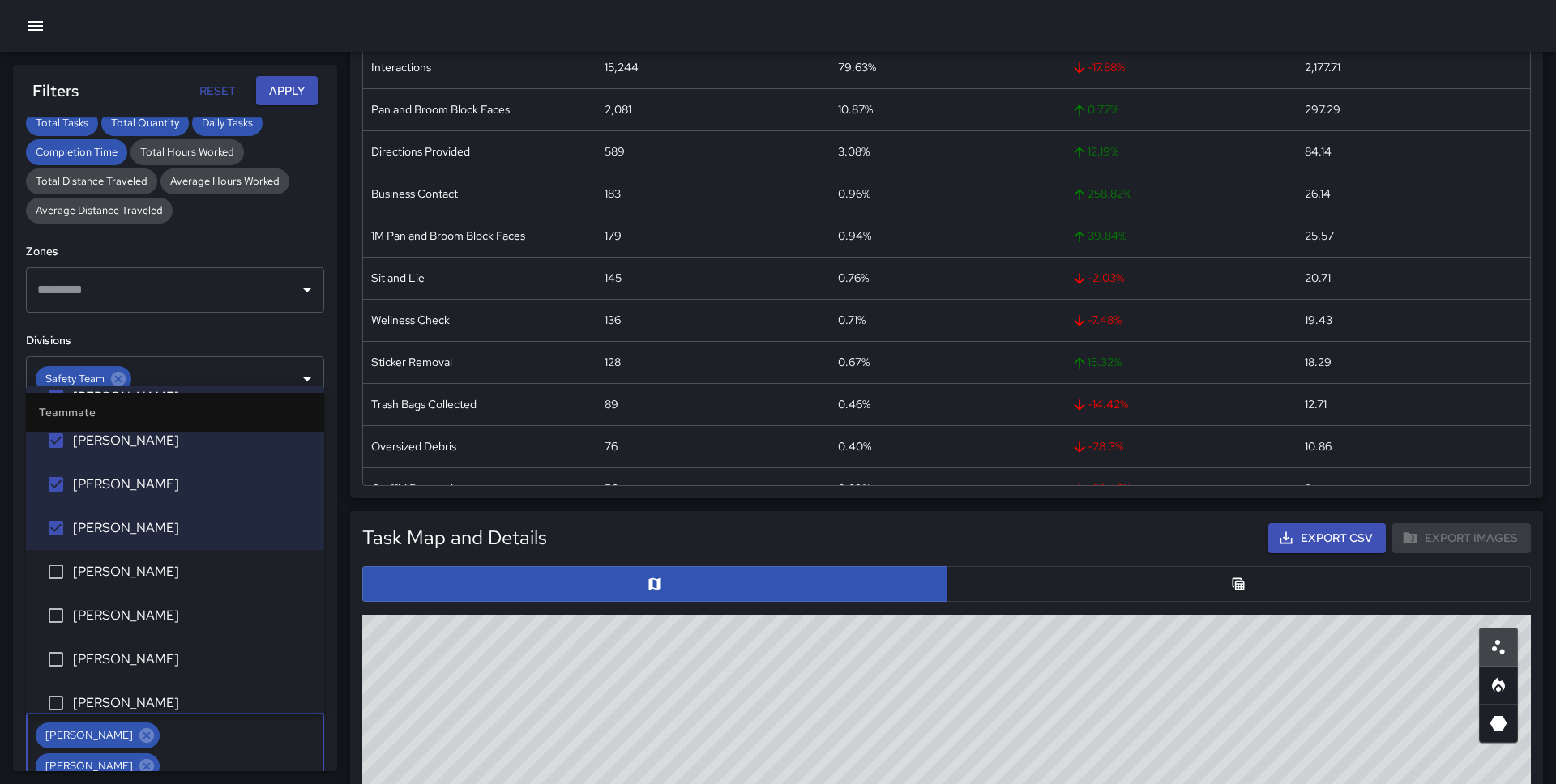
click at [156, 532] on span "Chanell Brown" at bounding box center [192, 528] width 238 height 20
click at [156, 571] on span "[PERSON_NAME]" at bounding box center [192, 571] width 238 height 20
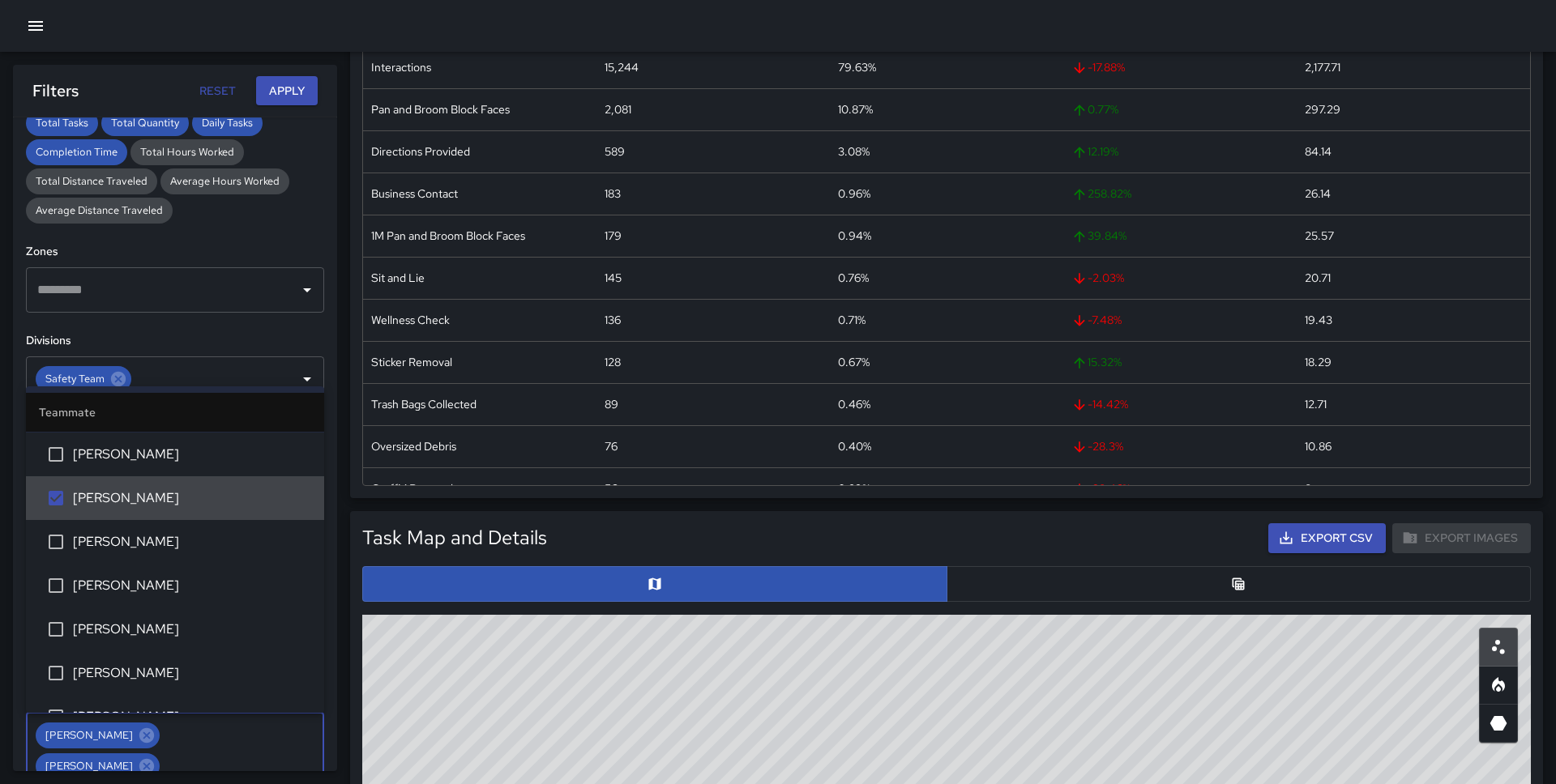
scroll to position [1150, 0]
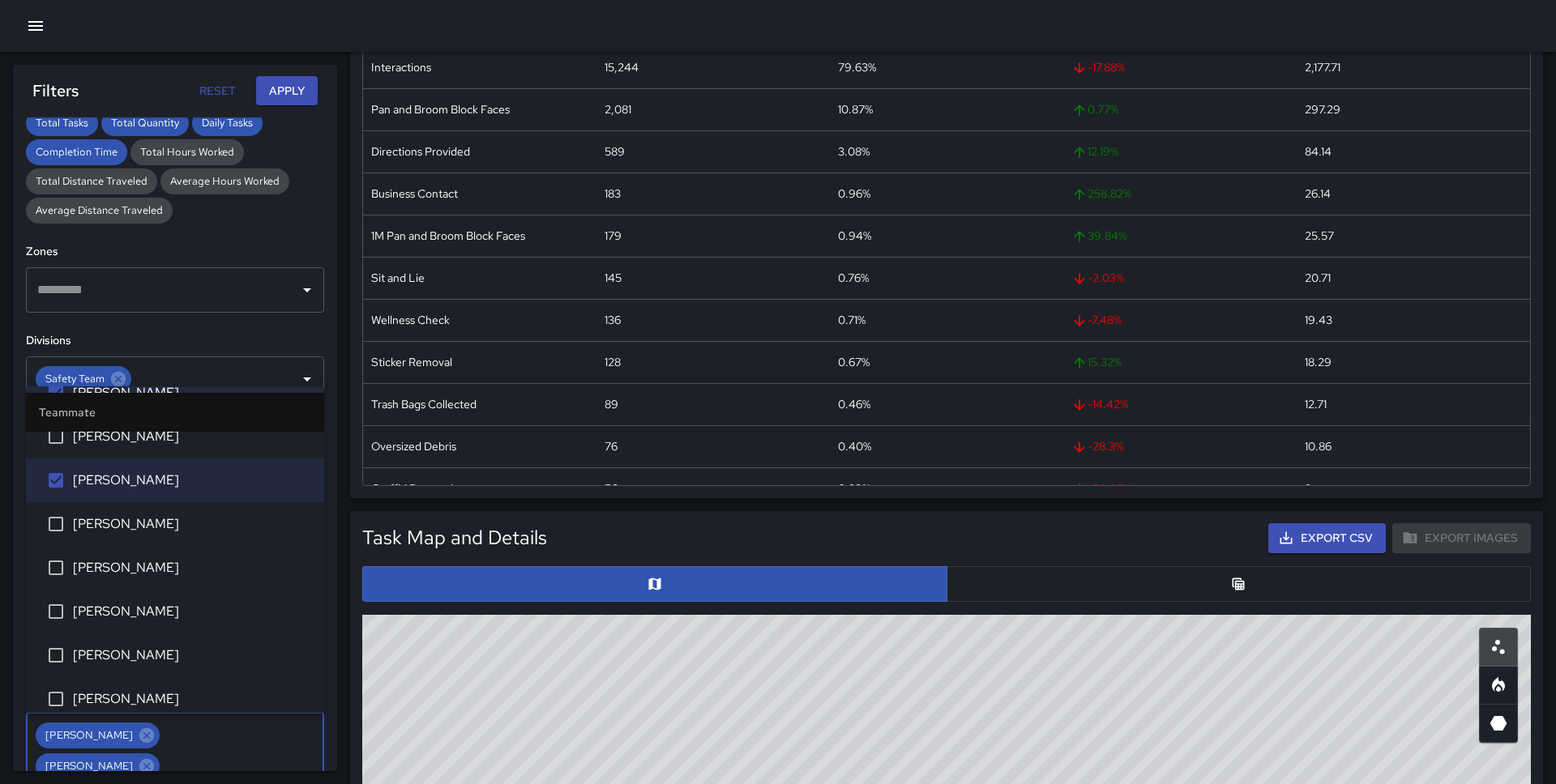
click at [155, 519] on span "[PERSON_NAME]" at bounding box center [192, 524] width 238 height 20
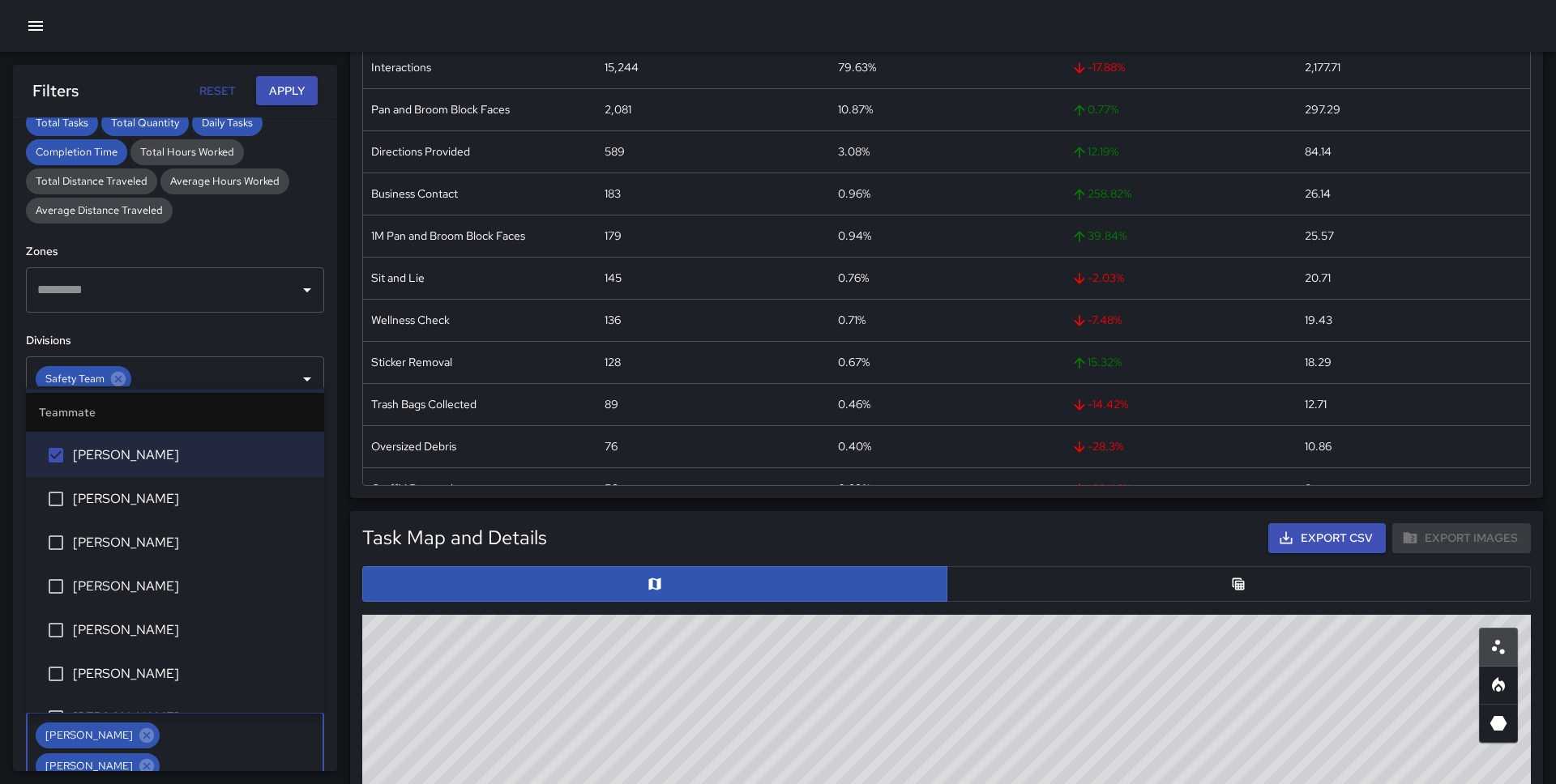
click at [154, 542] on span "[PERSON_NAME]" at bounding box center [192, 542] width 238 height 20
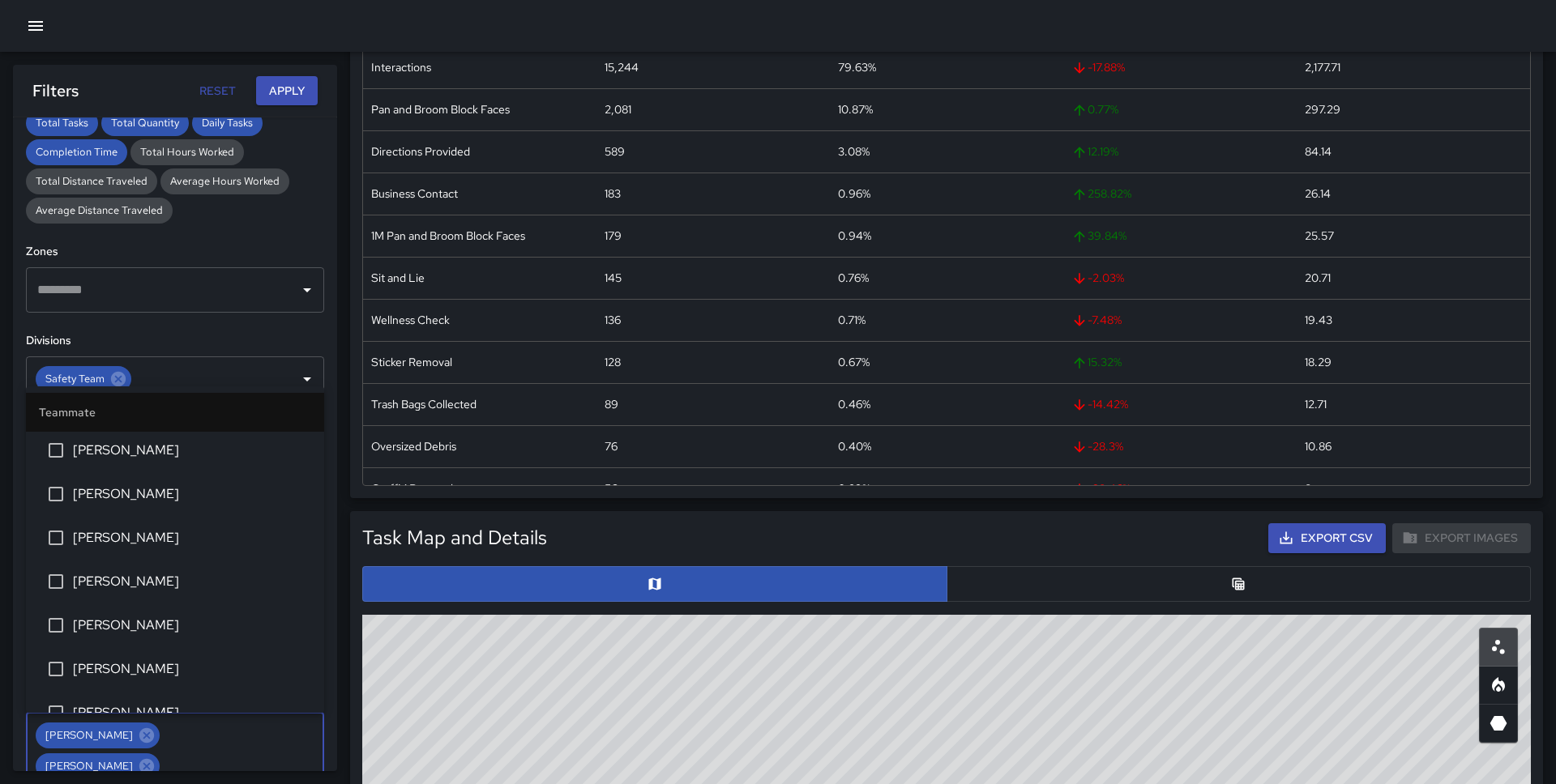
click at [154, 542] on span "Lorenzo Cook" at bounding box center [192, 537] width 238 height 20
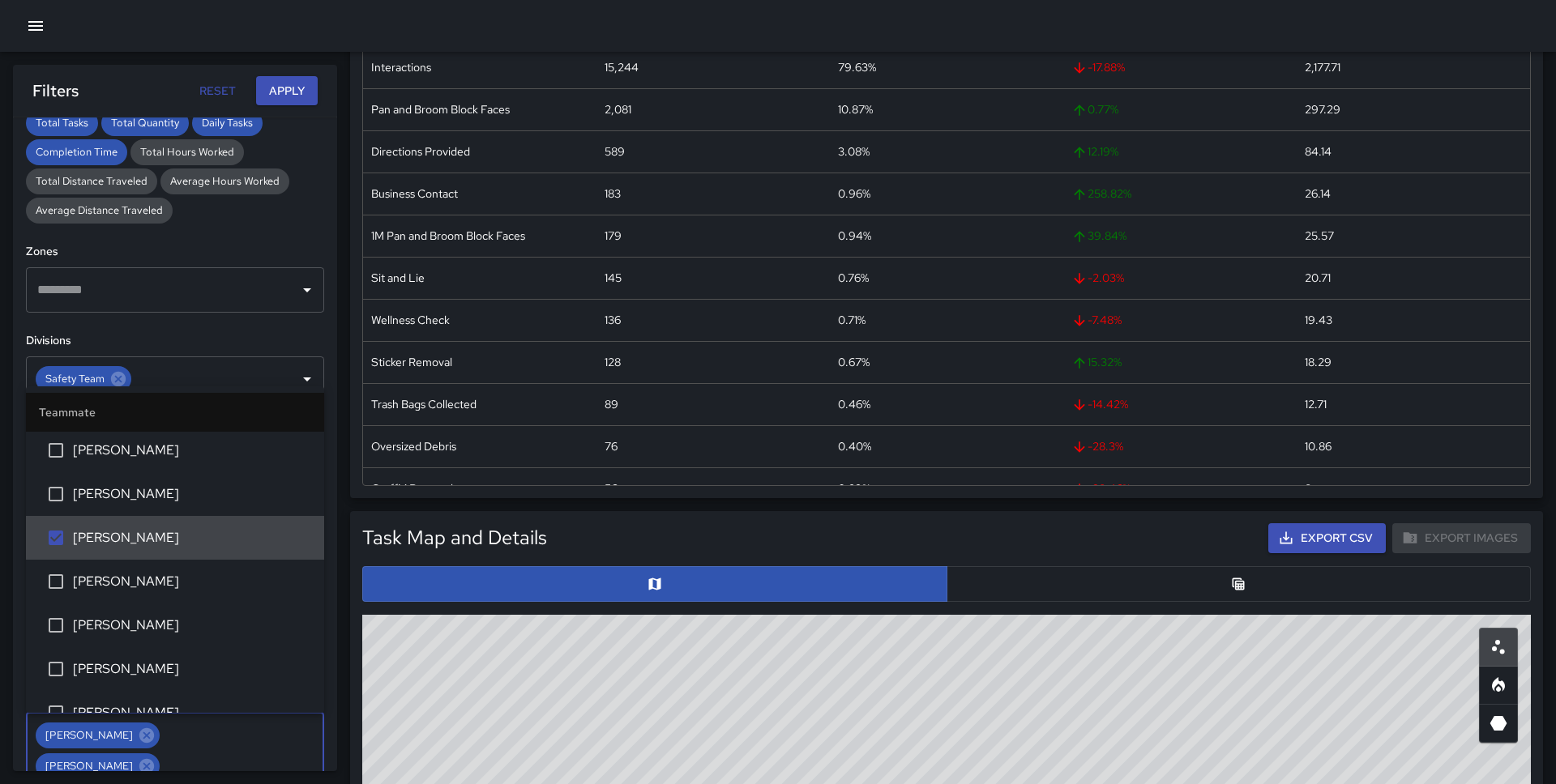
click at [147, 572] on span "[PERSON_NAME]" at bounding box center [192, 581] width 238 height 20
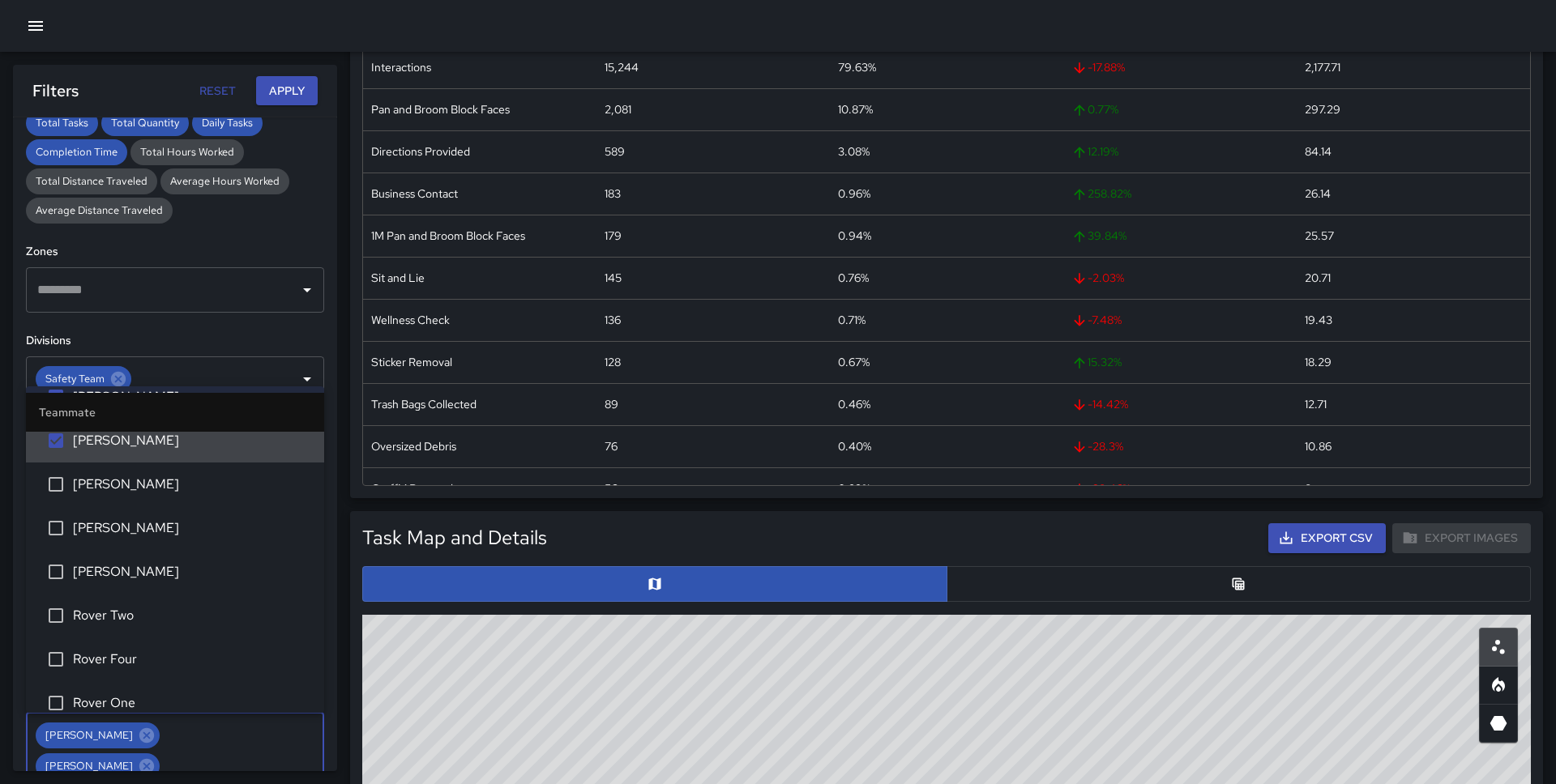
click at [147, 572] on span "[PERSON_NAME]" at bounding box center [192, 571] width 238 height 20
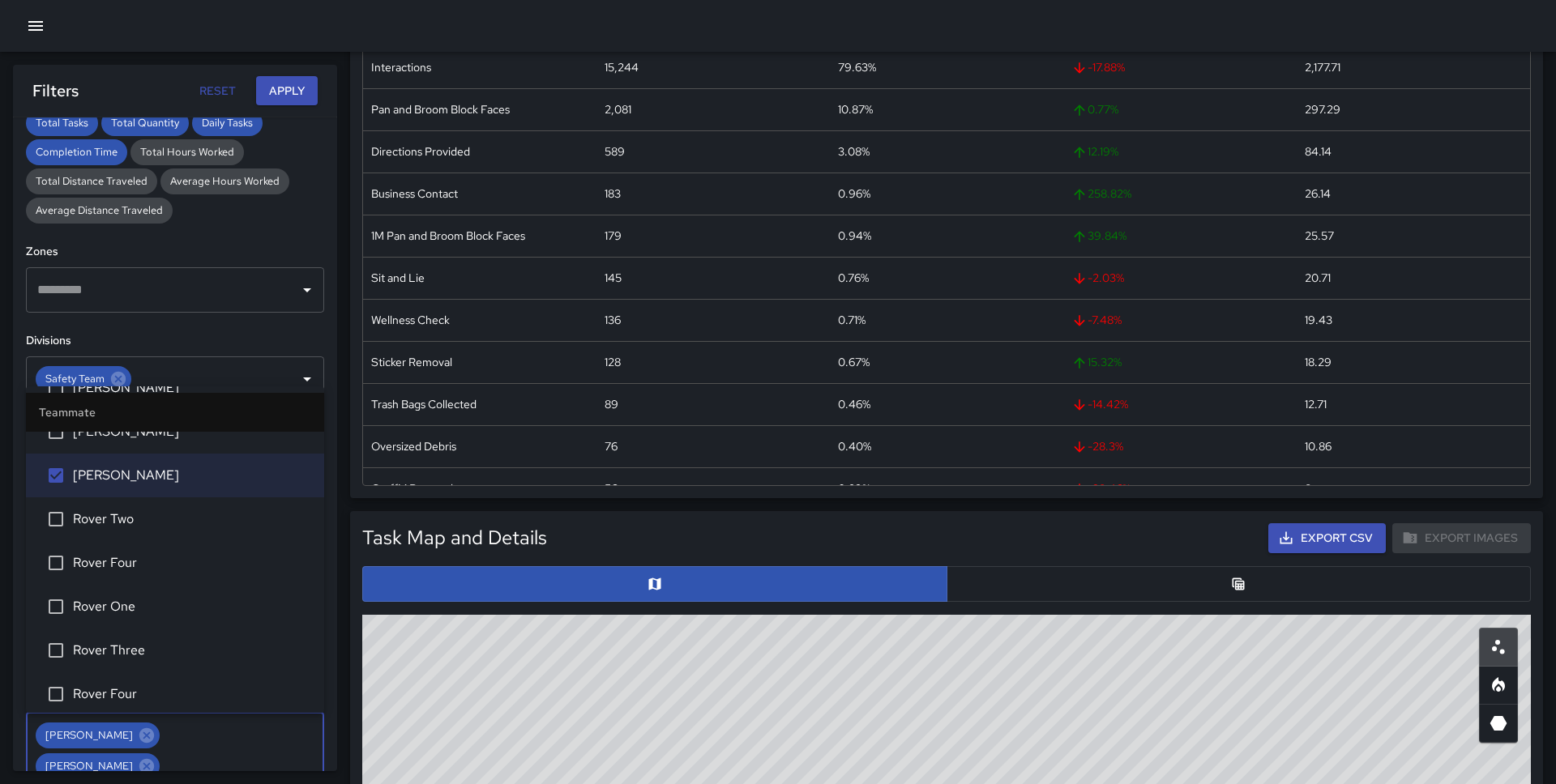
scroll to position [1659, 0]
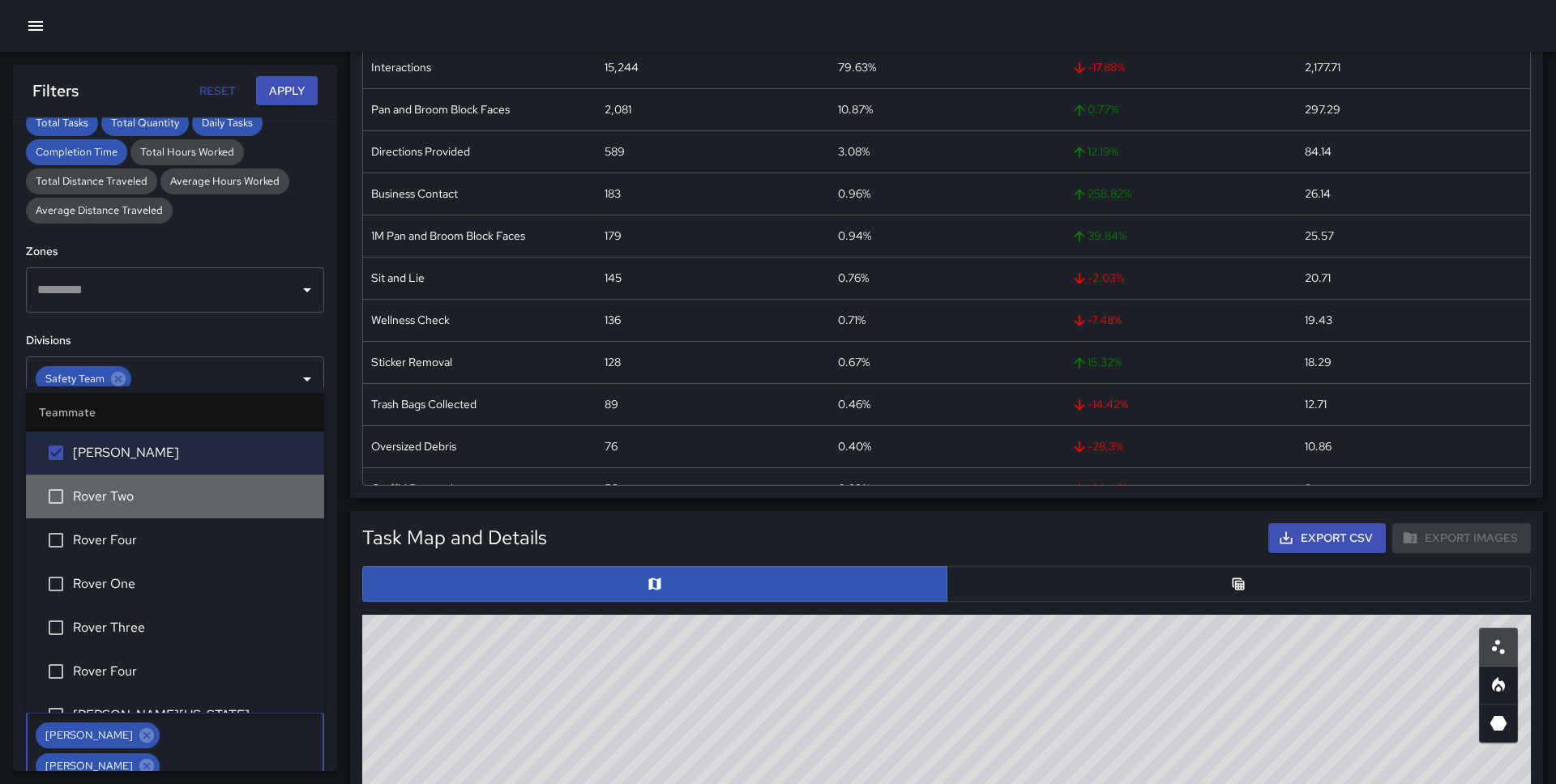
click at [144, 508] on li "Rover Two" at bounding box center [175, 497] width 299 height 43
click at [144, 549] on li "Rover Four" at bounding box center [175, 540] width 299 height 43
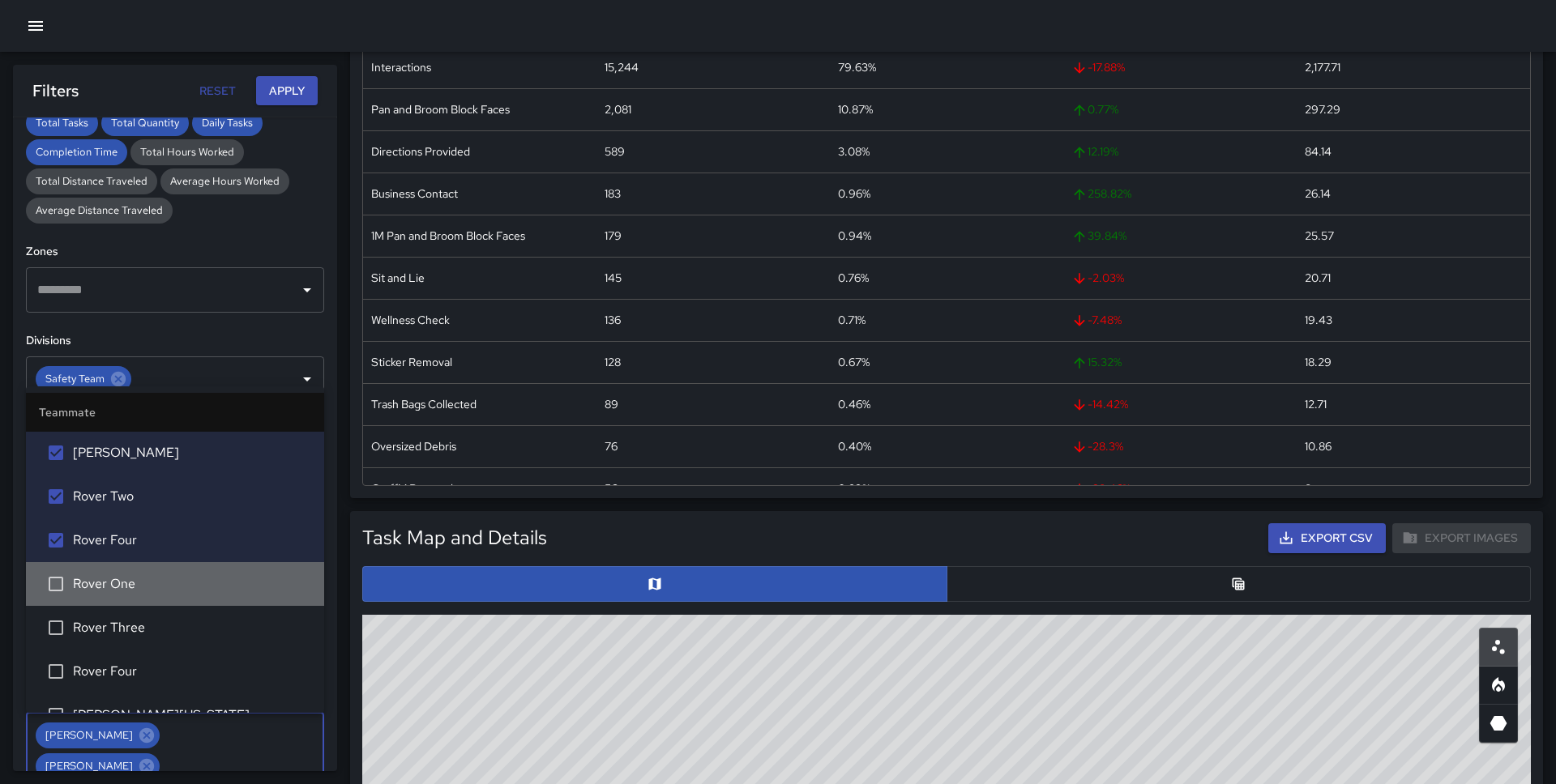
click at [139, 596] on li "Rover One" at bounding box center [175, 584] width 299 height 43
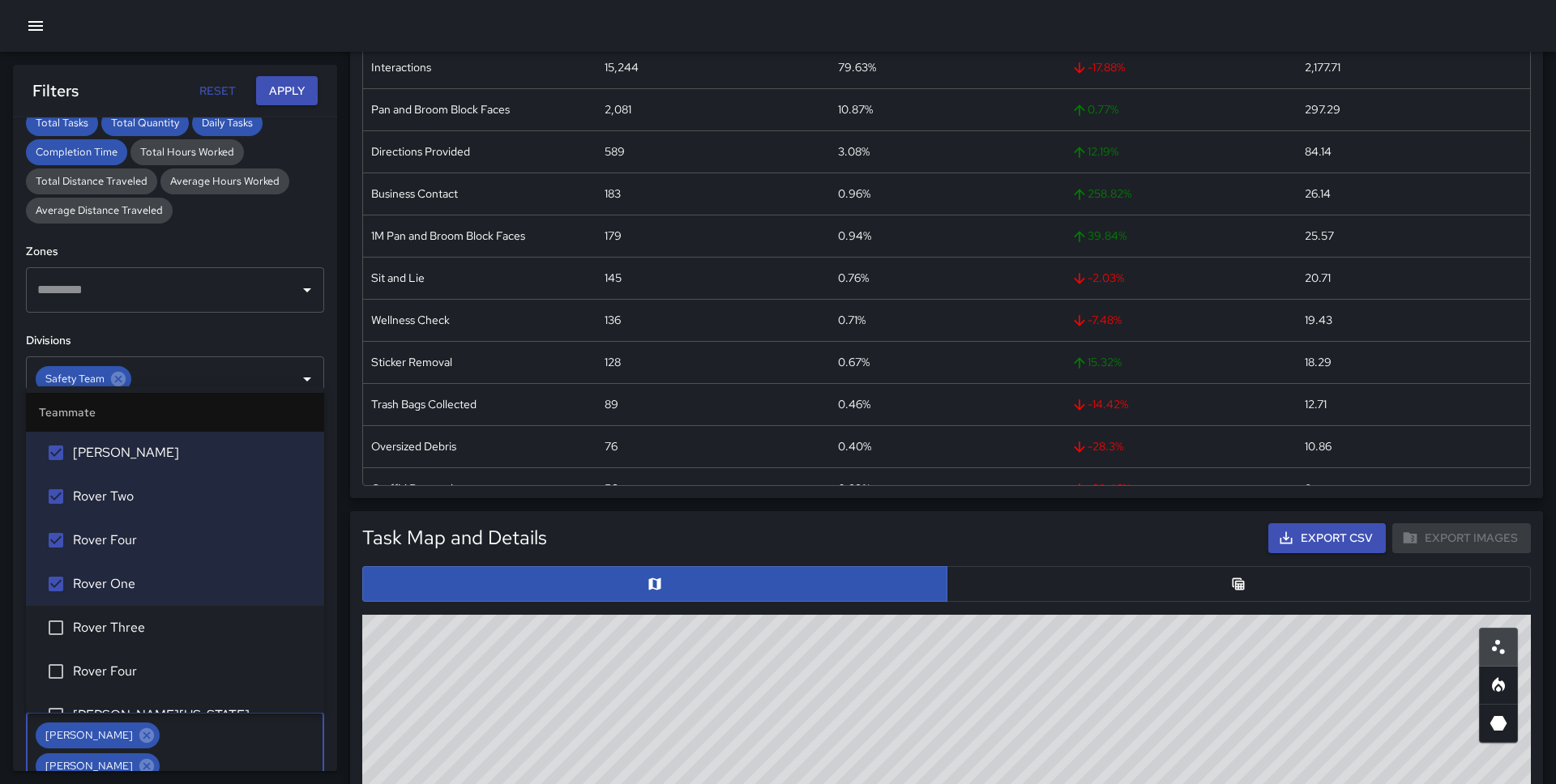
click at [137, 643] on li "Rover Three" at bounding box center [175, 627] width 299 height 43
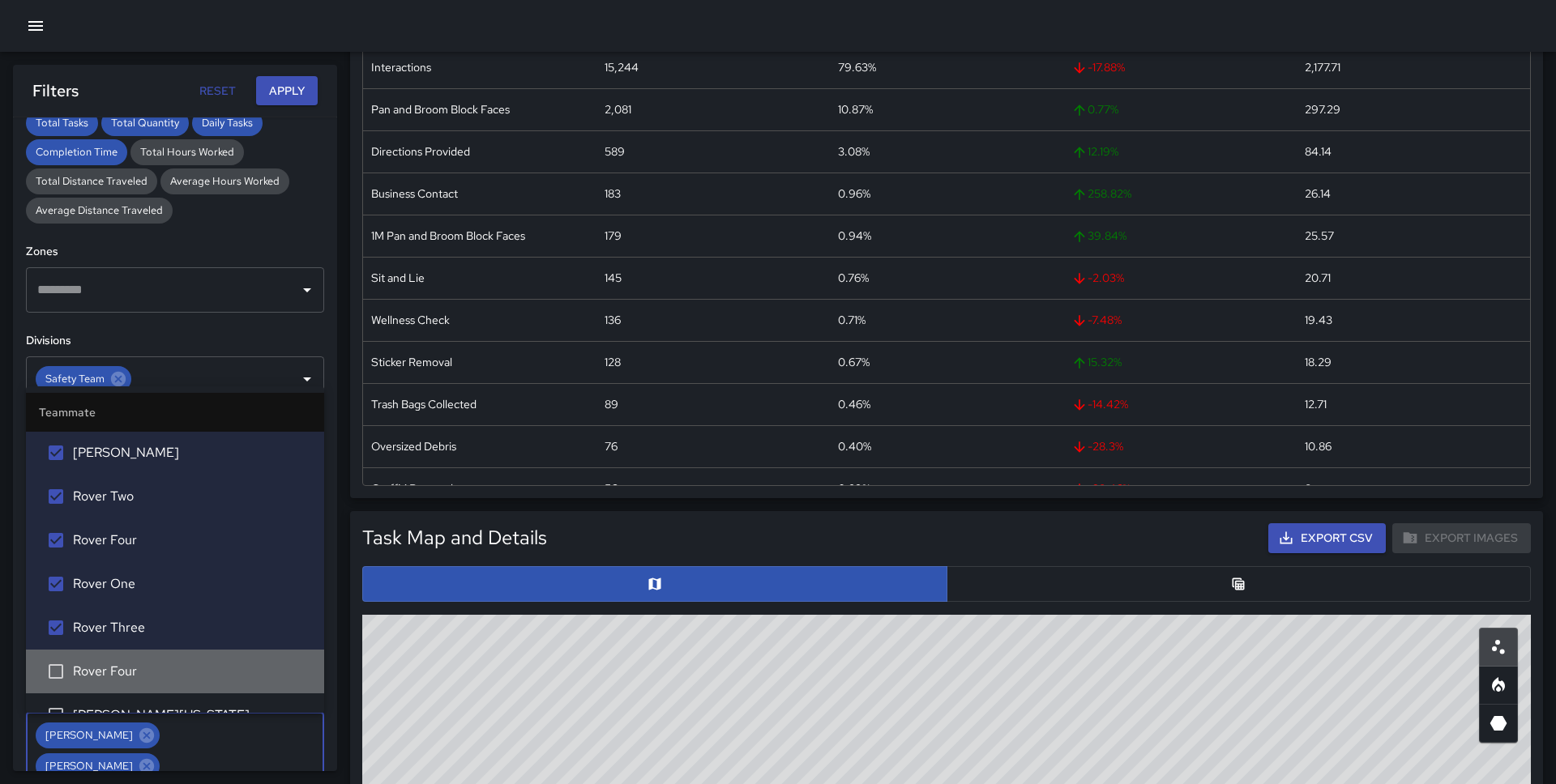
click at [136, 678] on span "Rover Four" at bounding box center [192, 672] width 238 height 20
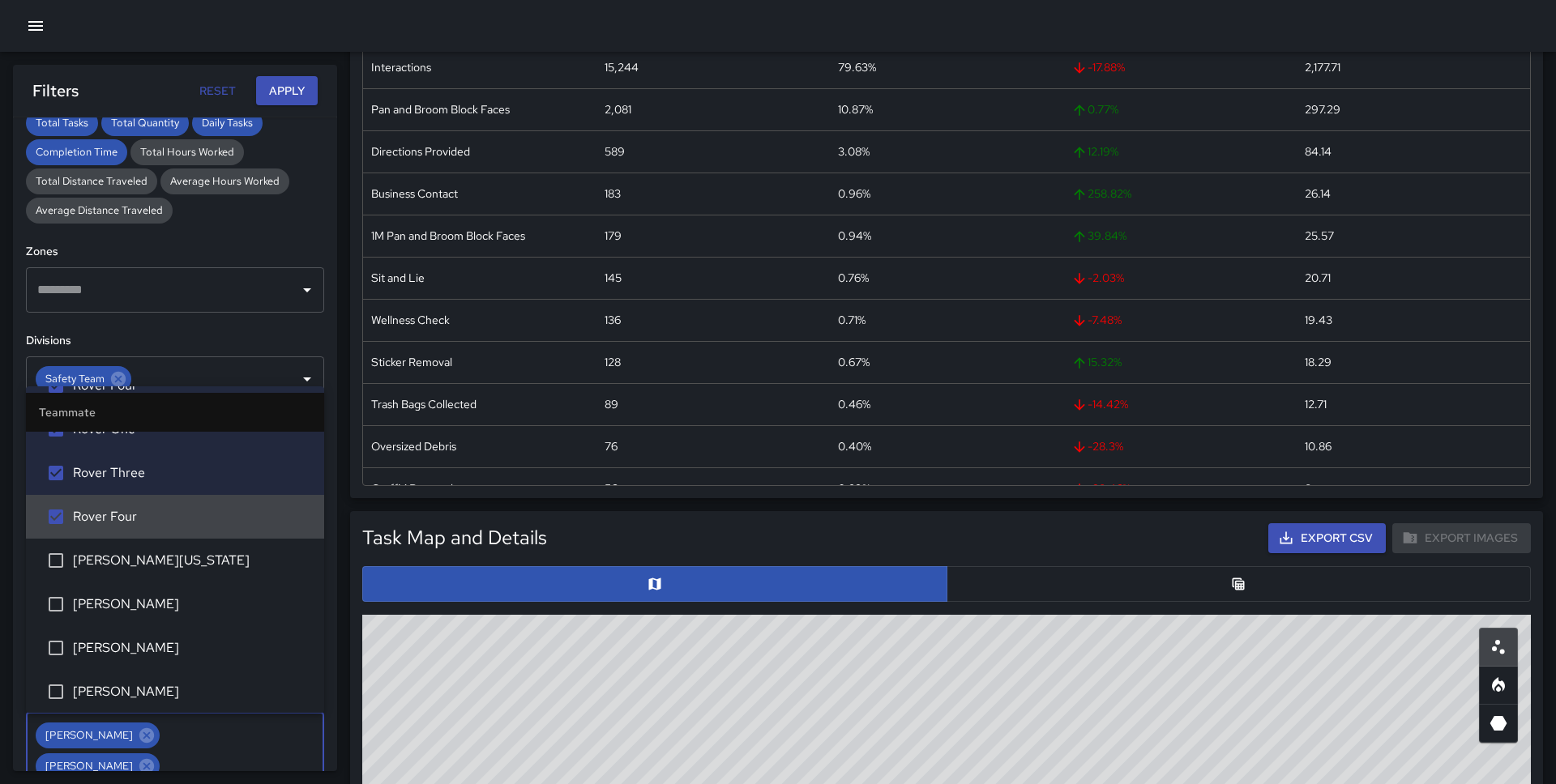
scroll to position [1825, 0]
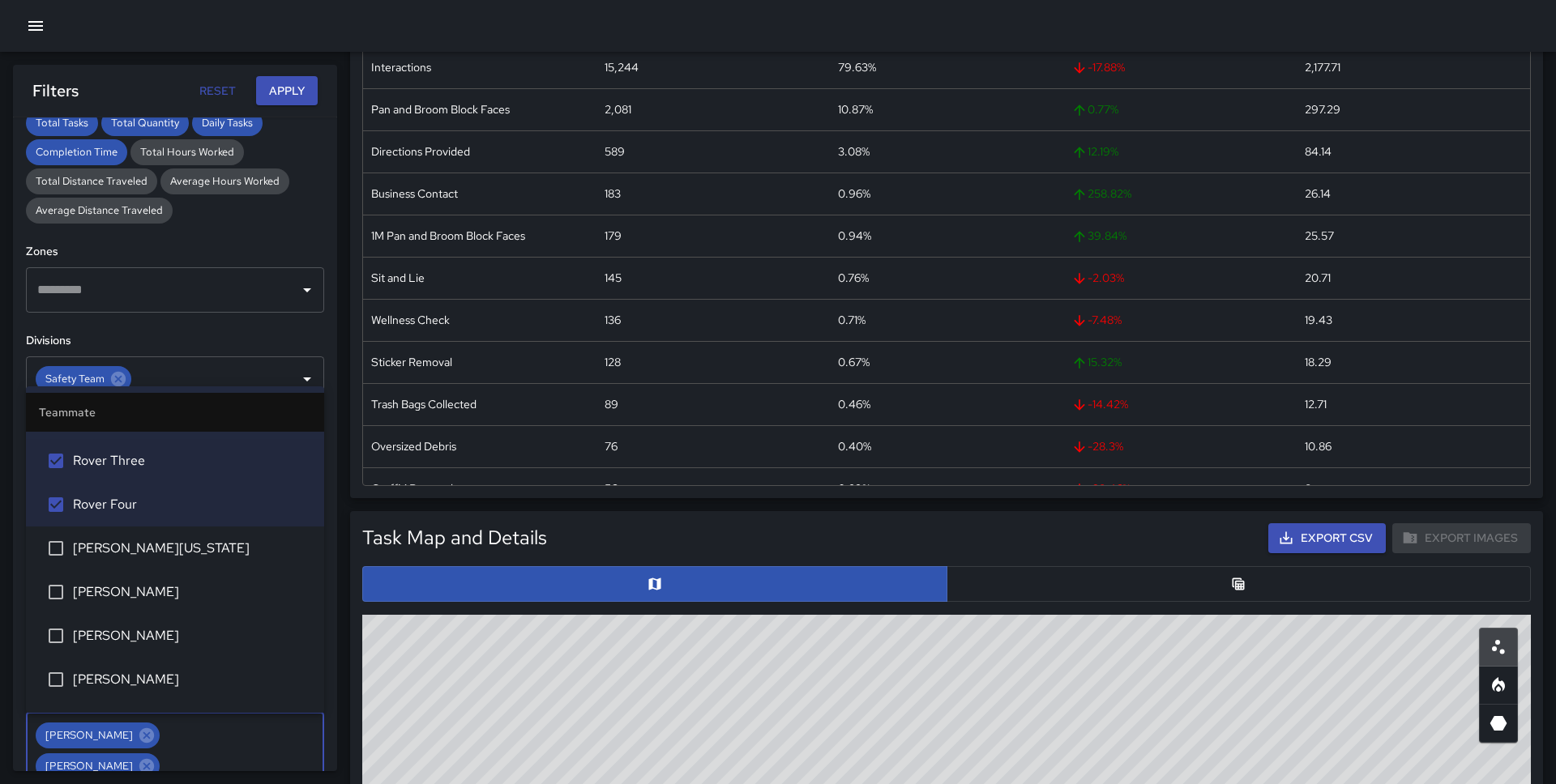
click at [150, 546] on span "[PERSON_NAME][US_STATE]" at bounding box center [192, 548] width 238 height 20
click at [145, 591] on span "Sieni Maetau" at bounding box center [192, 592] width 238 height 20
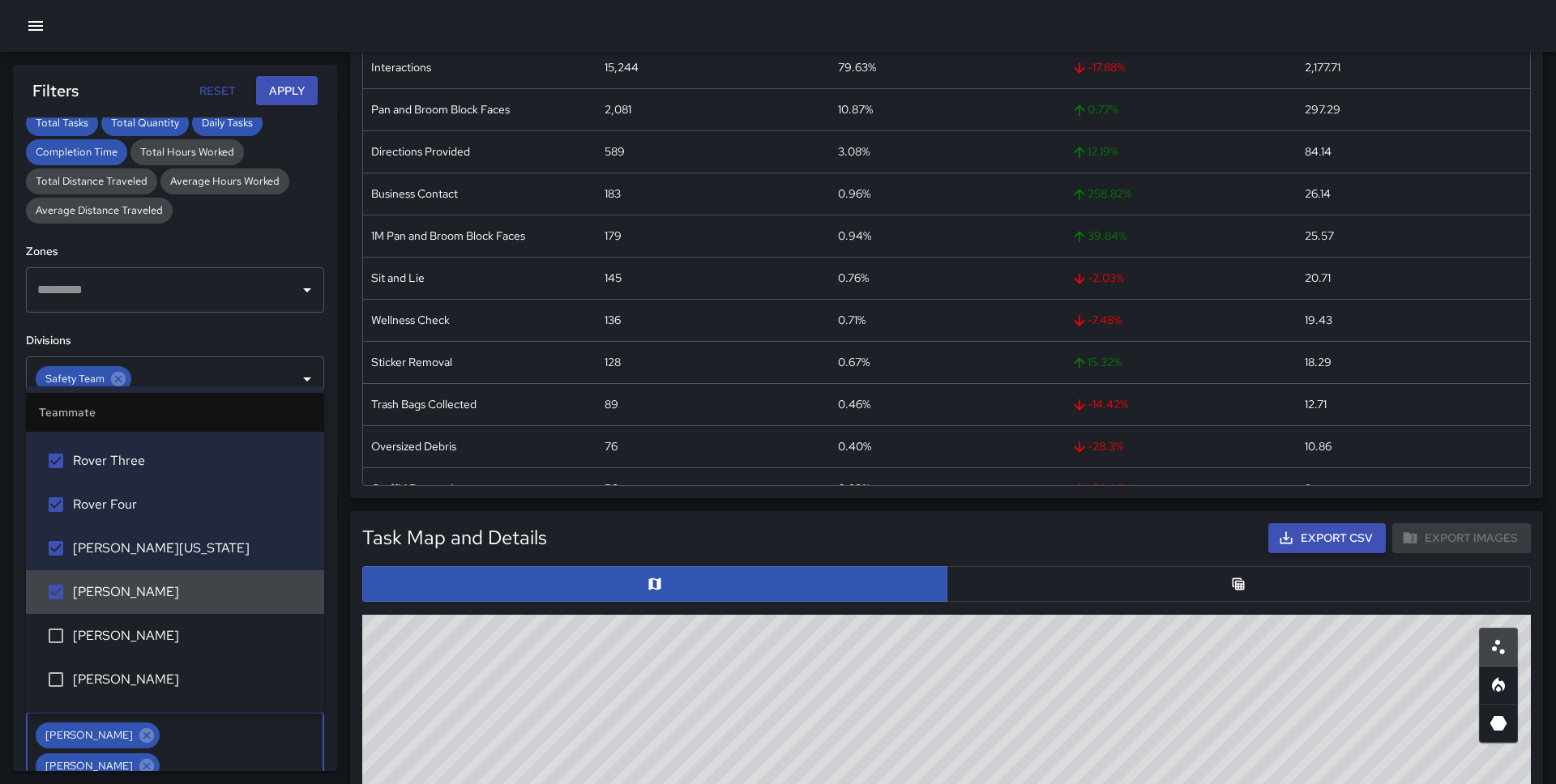
click at [145, 623] on li "[PERSON_NAME]" at bounding box center [175, 636] width 299 height 43
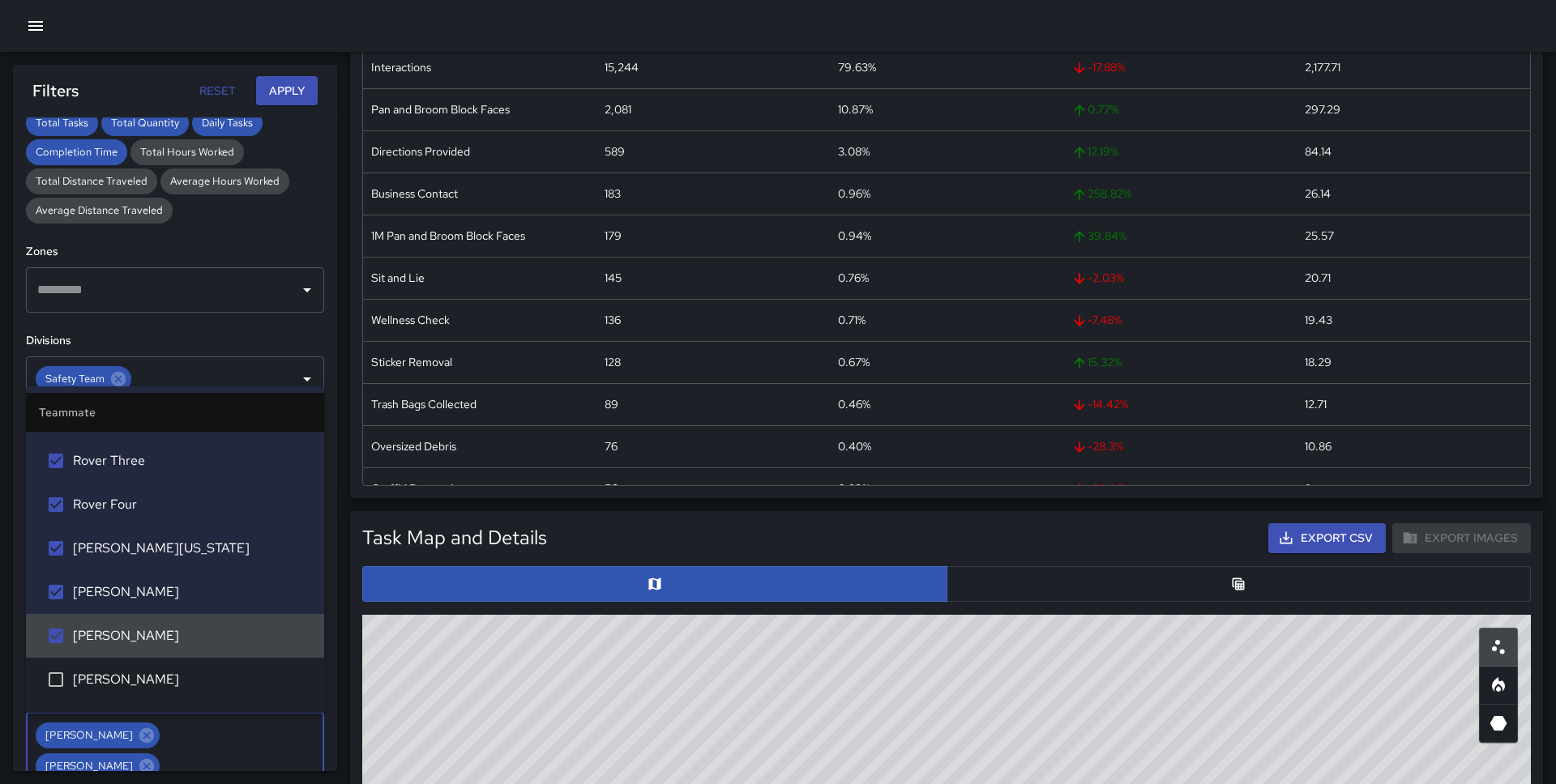
scroll to position [1908, 0]
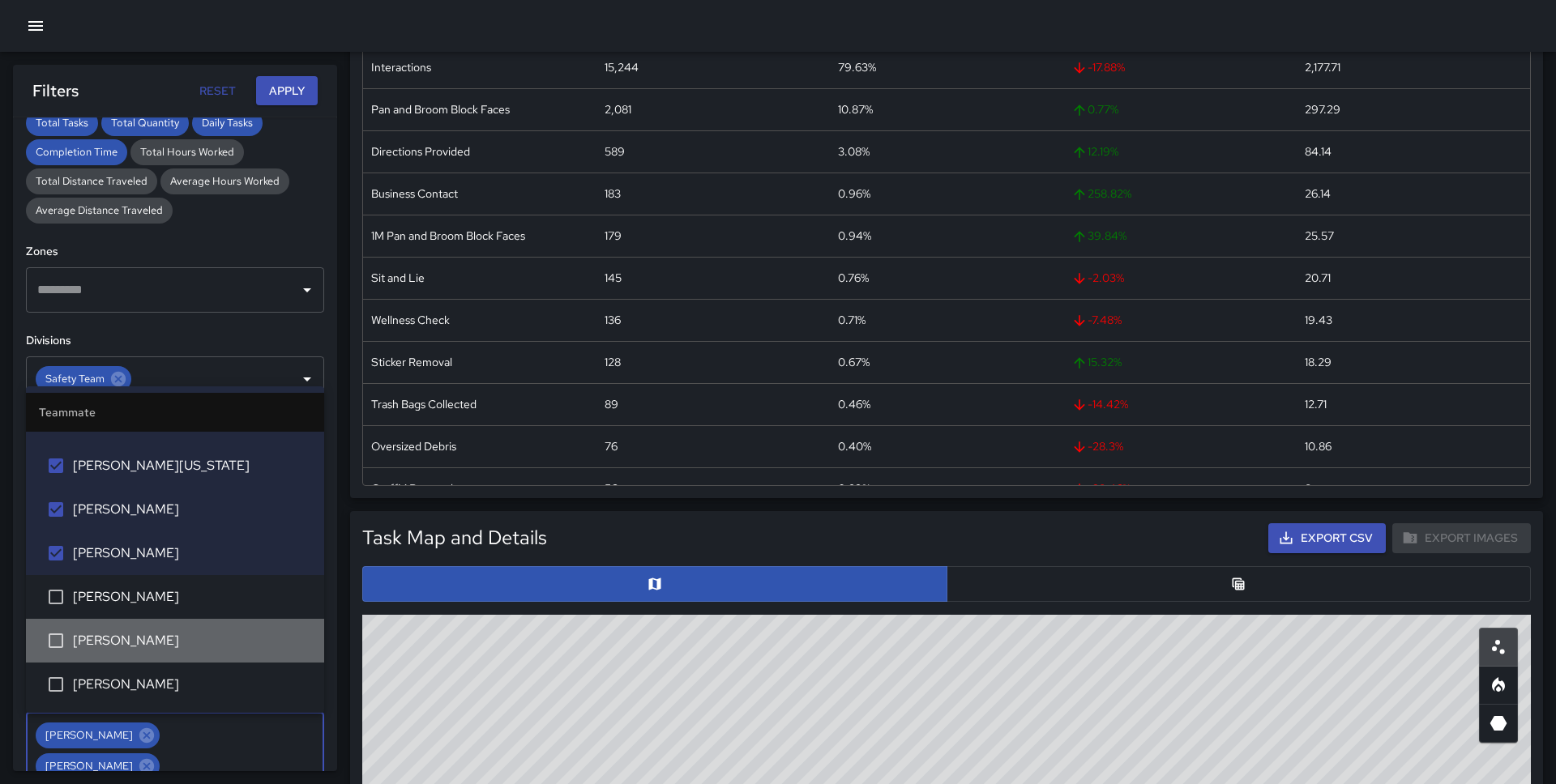
click at [144, 636] on span "[PERSON_NAME]" at bounding box center [192, 640] width 238 height 20
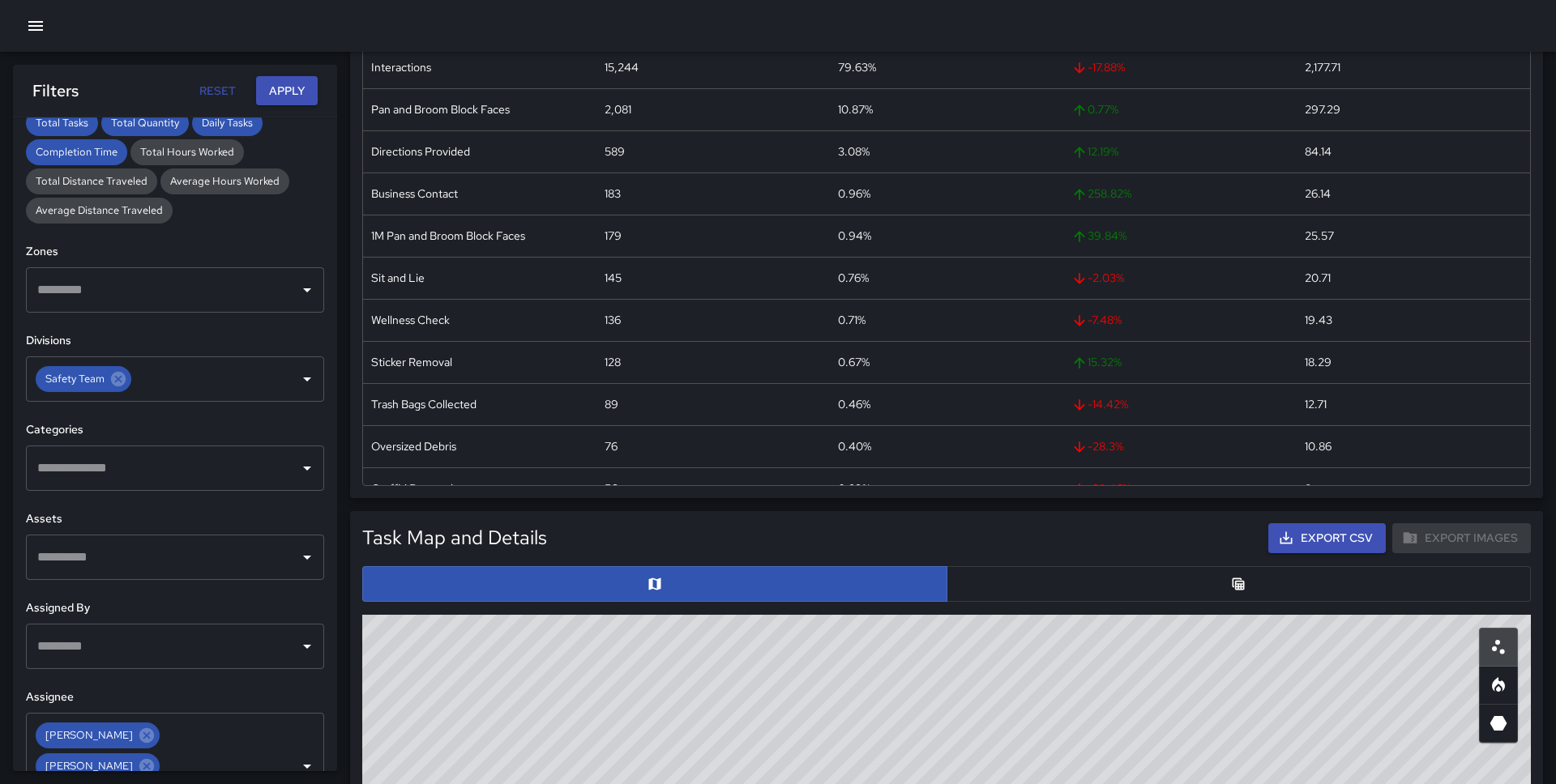
click at [197, 318] on div "**********" at bounding box center [175, 444] width 324 height 654
click at [294, 93] on button "Apply" at bounding box center [286, 92] width 61 height 30
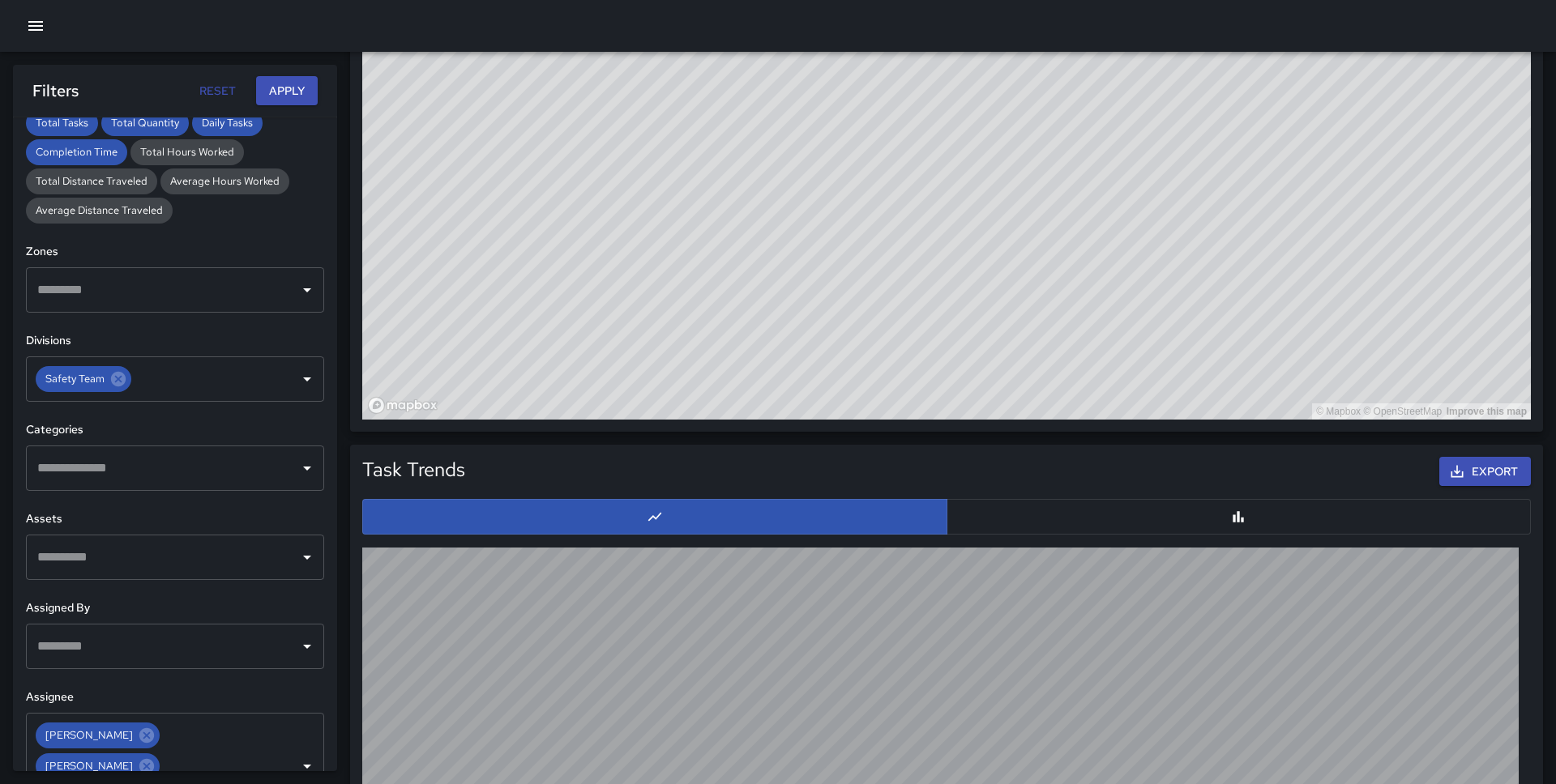
scroll to position [1154, 0]
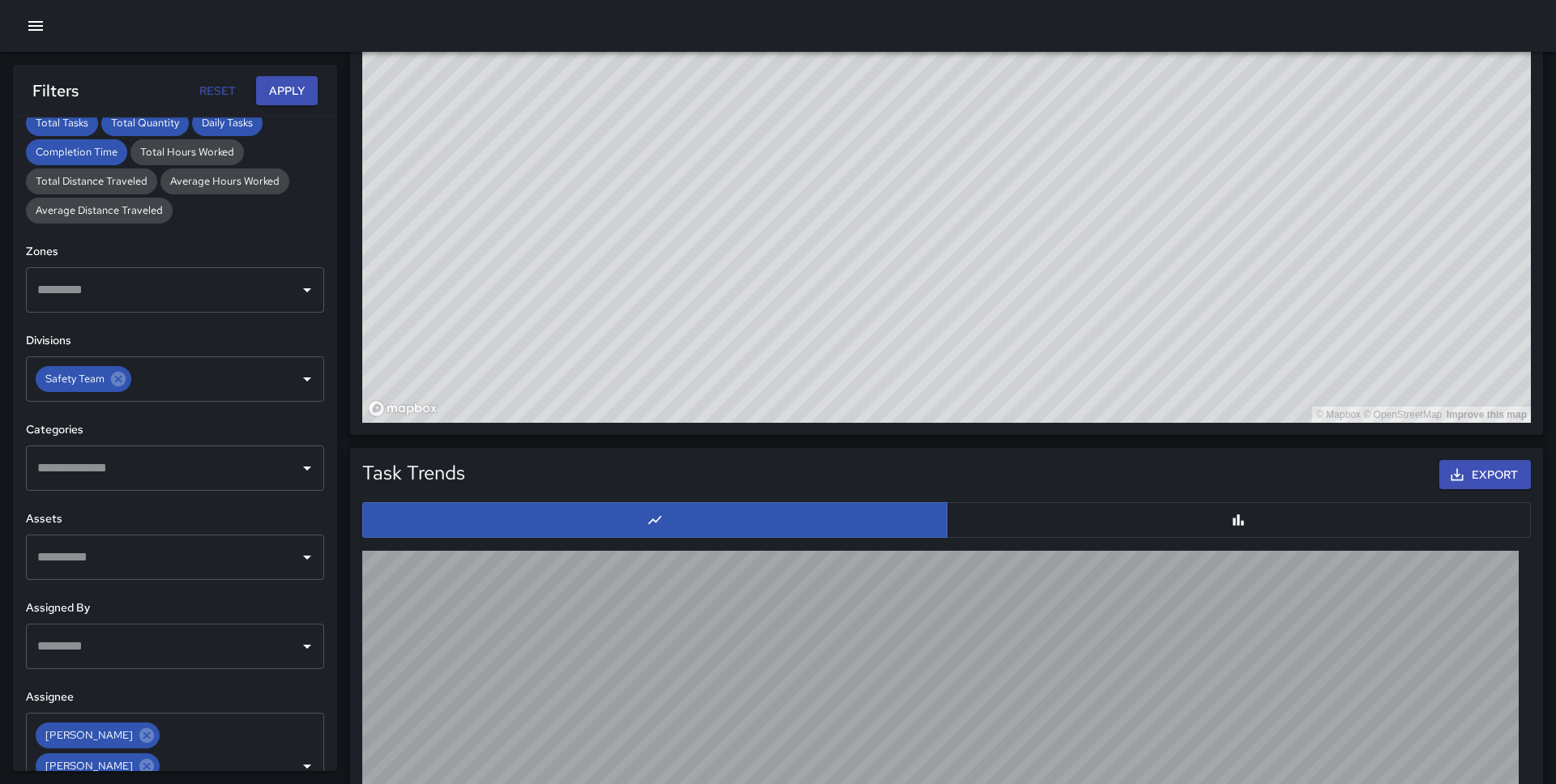
drag, startPoint x: 926, startPoint y: 273, endPoint x: 907, endPoint y: 133, distance: 141.3
click at [907, 133] on div "© Mapbox © OpenStreetMap Improve this map" at bounding box center [946, 99] width 1169 height 648
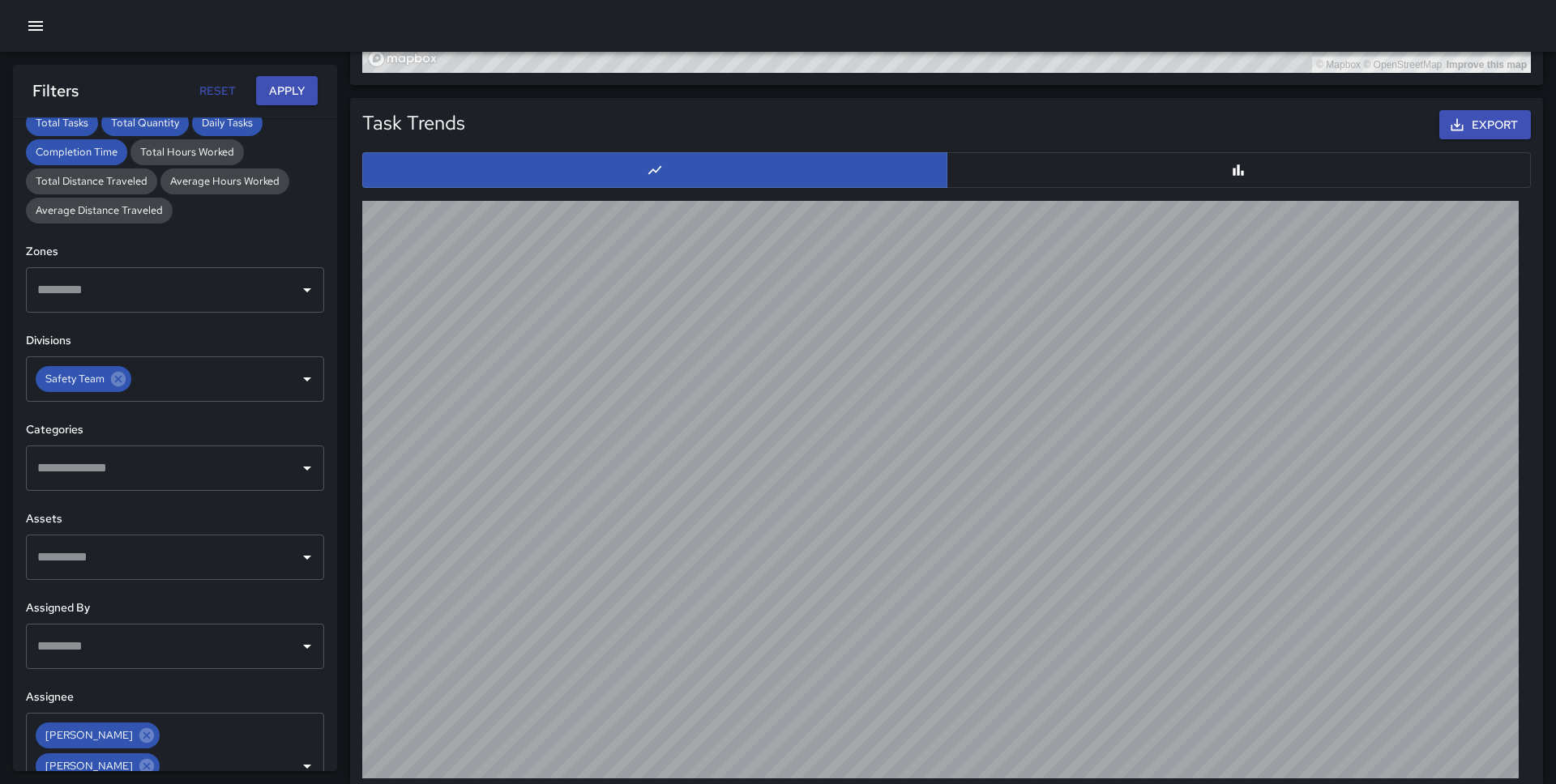
scroll to position [1524, 0]
